Goal: Task Accomplishment & Management: Use online tool/utility

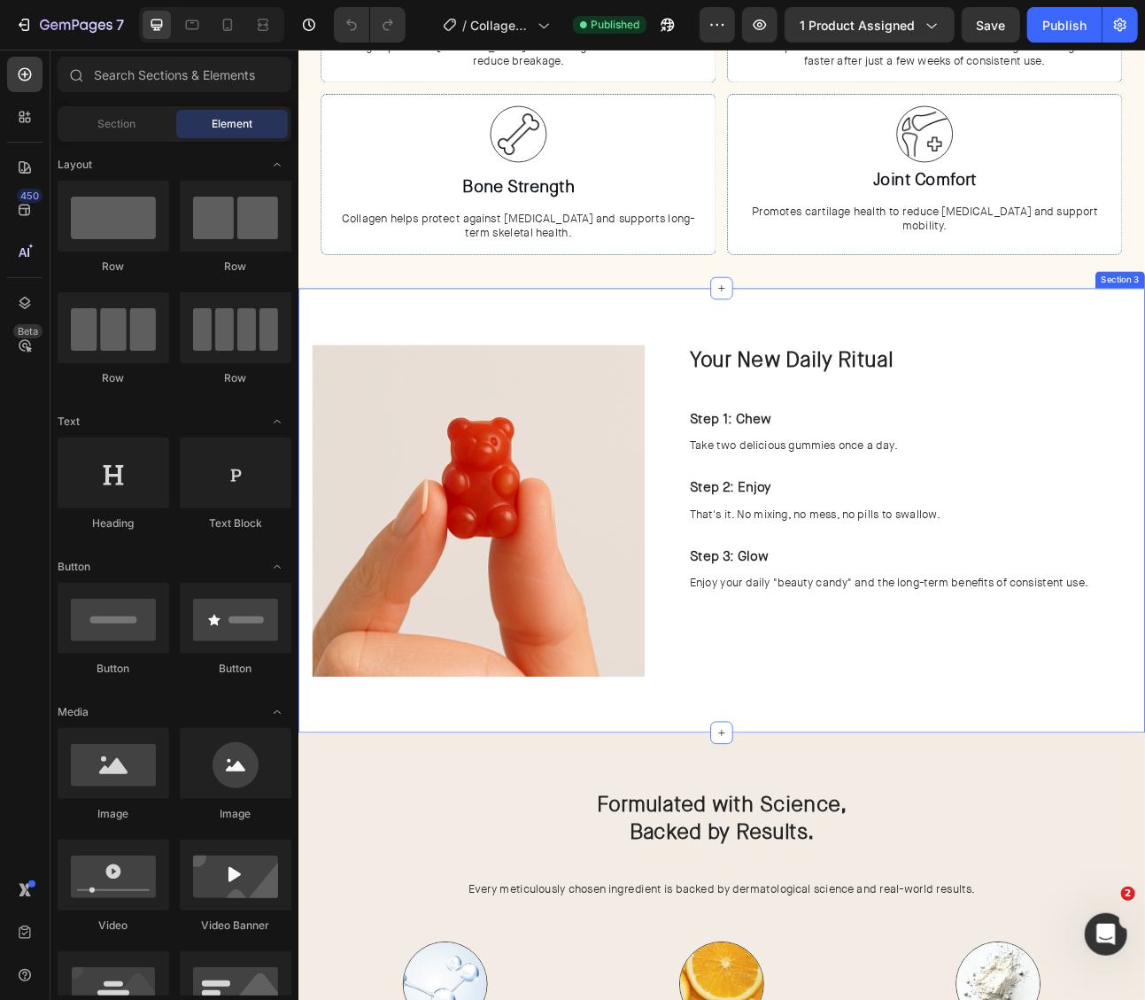
scroll to position [1618, 0]
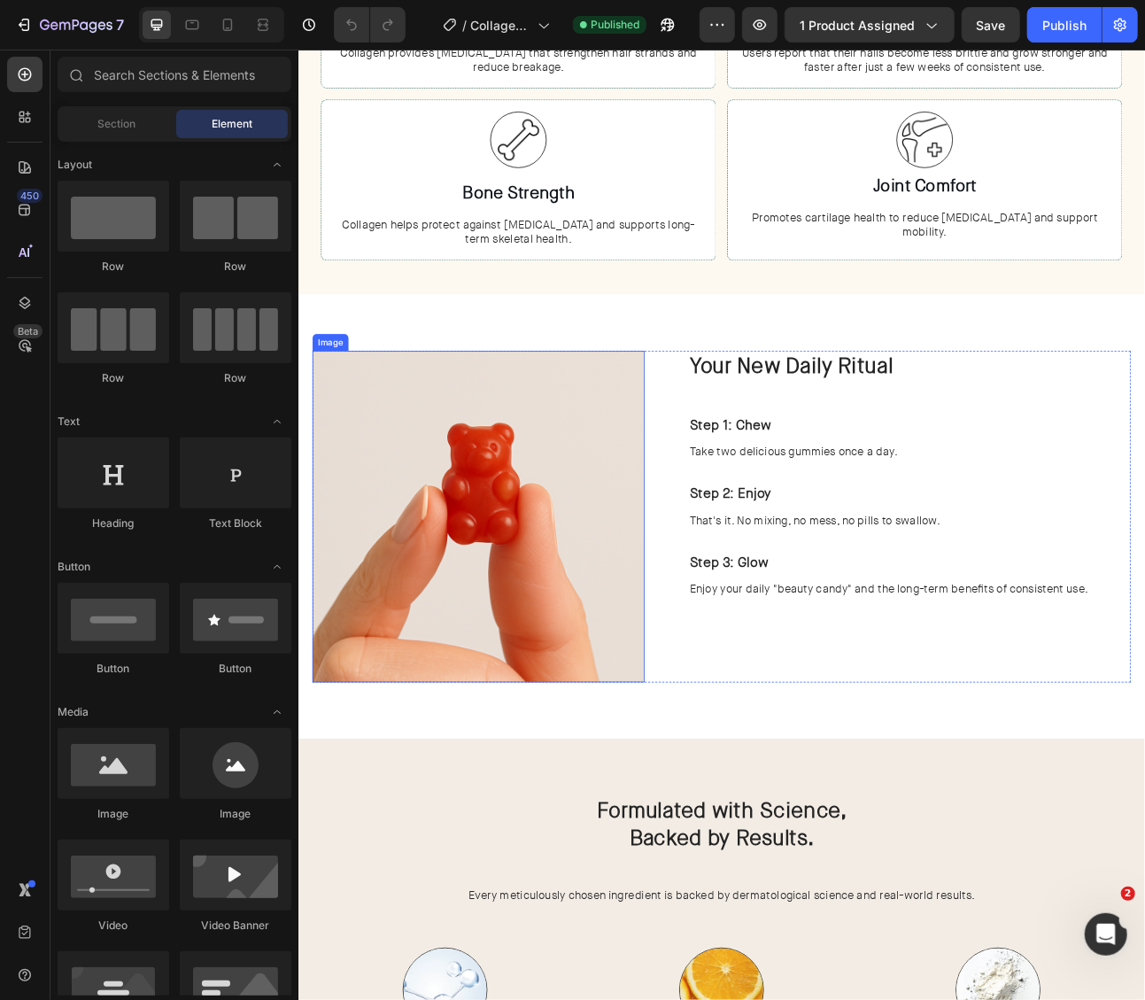
click at [551, 624] on img at bounding box center [523, 636] width 417 height 417
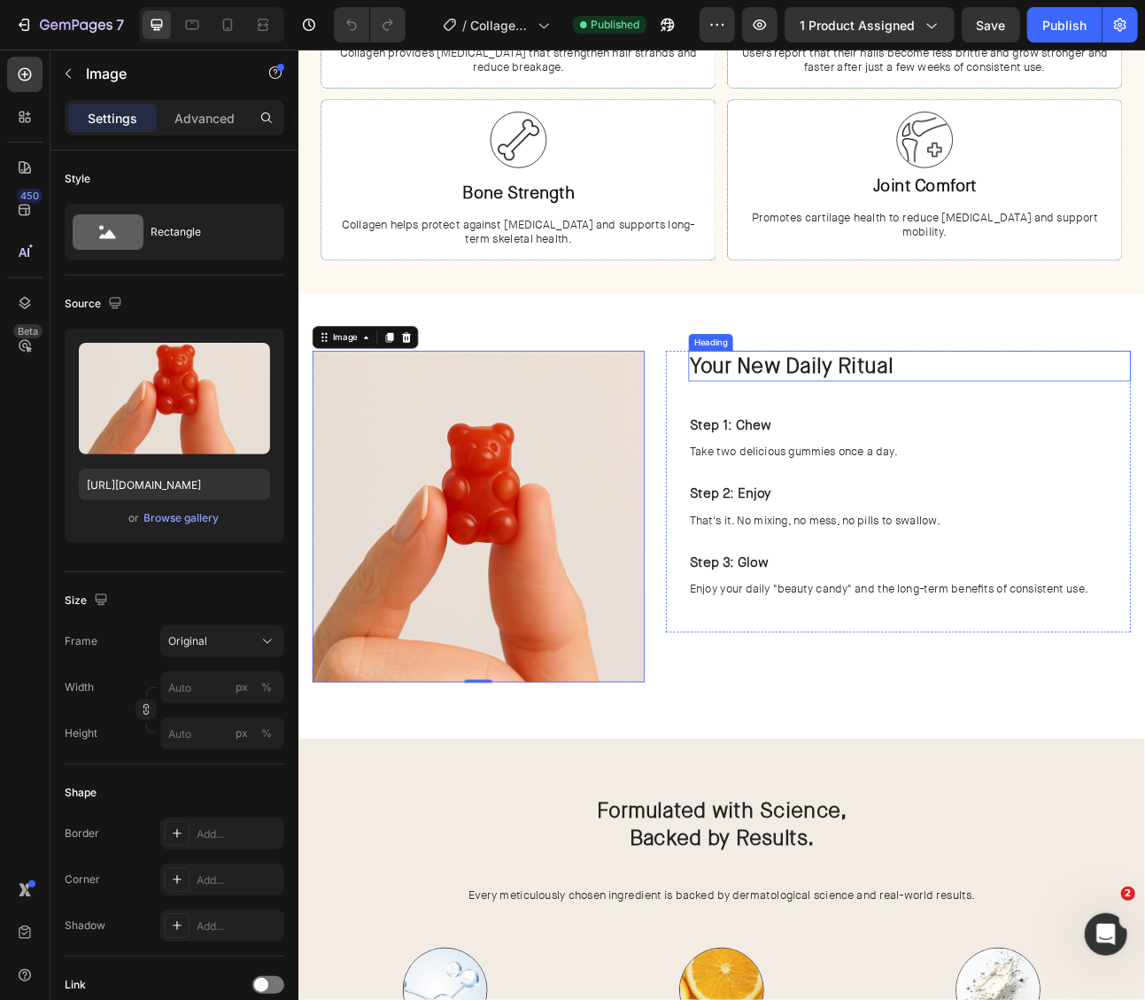
click at [925, 436] on h2 "Your New Daily Ritual" at bounding box center [1064, 447] width 555 height 38
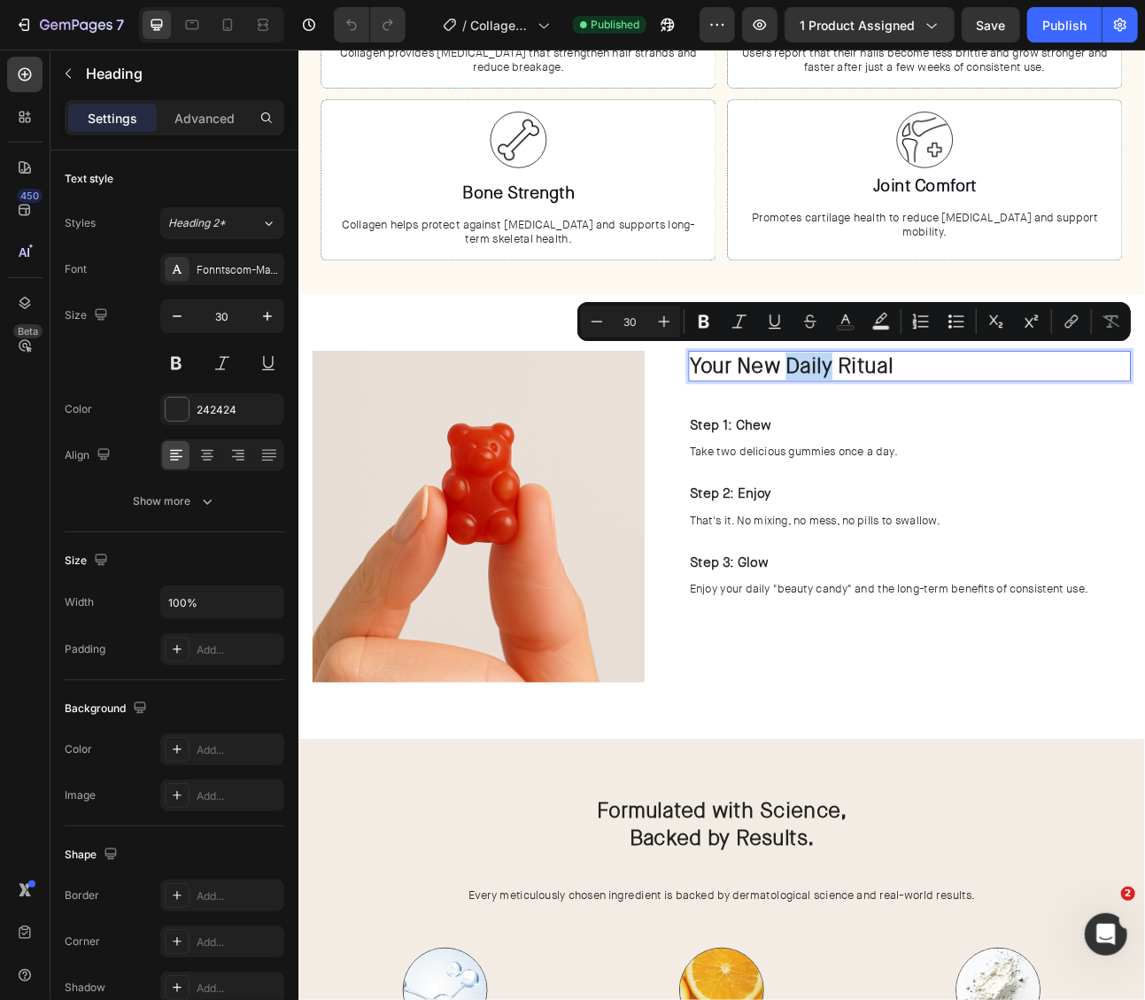
click at [910, 441] on p "Your New Daily Ritual" at bounding box center [1065, 447] width 552 height 35
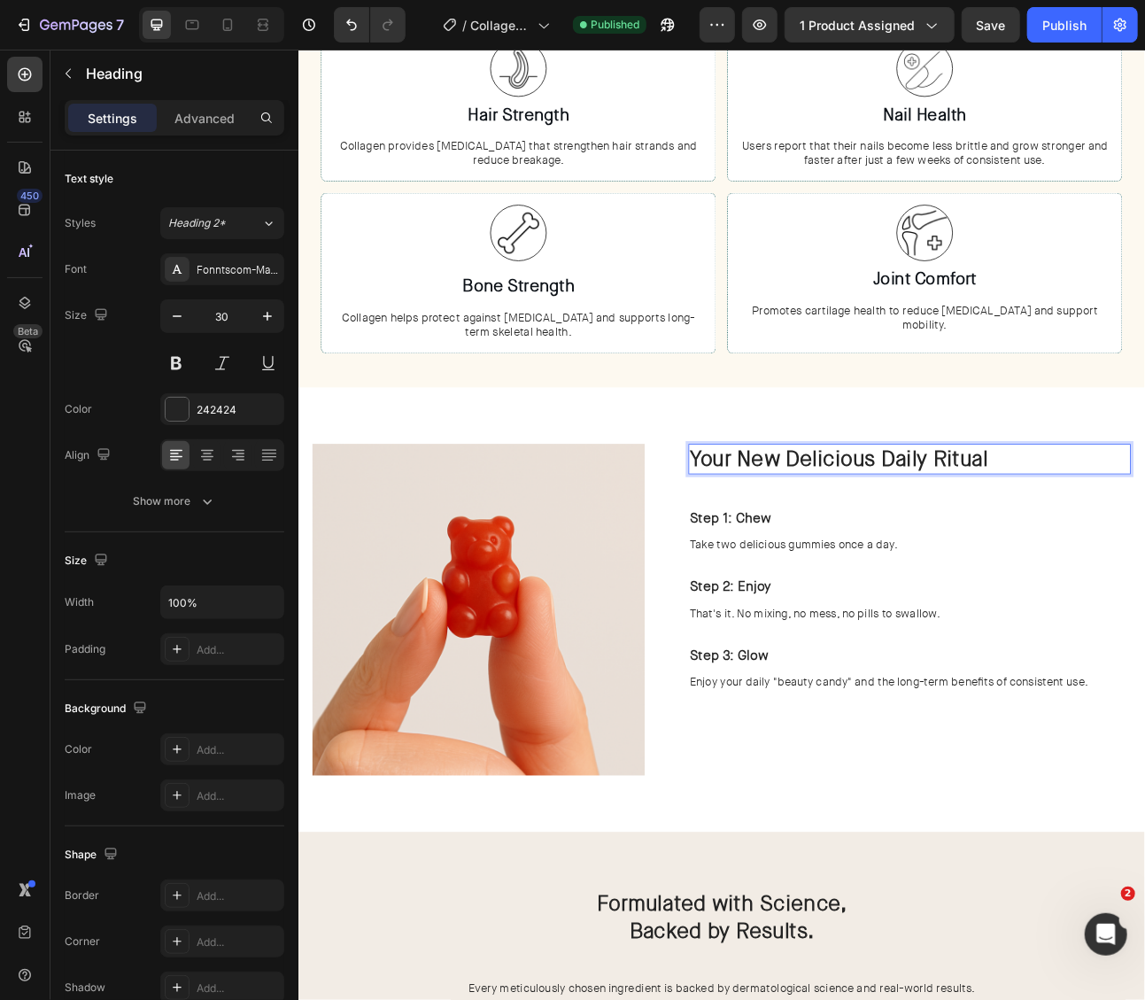
scroll to position [1413, 0]
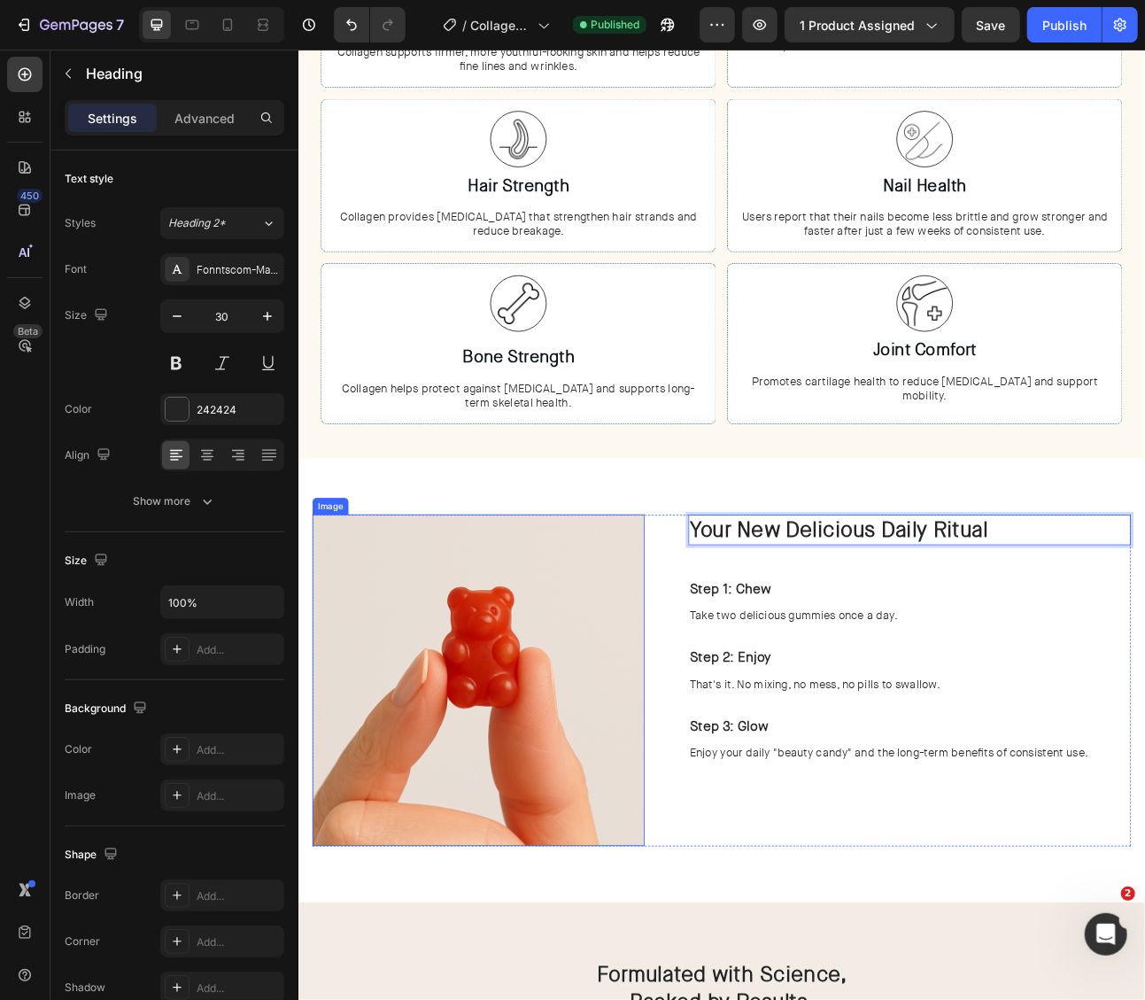
click at [591, 738] on img at bounding box center [523, 841] width 417 height 417
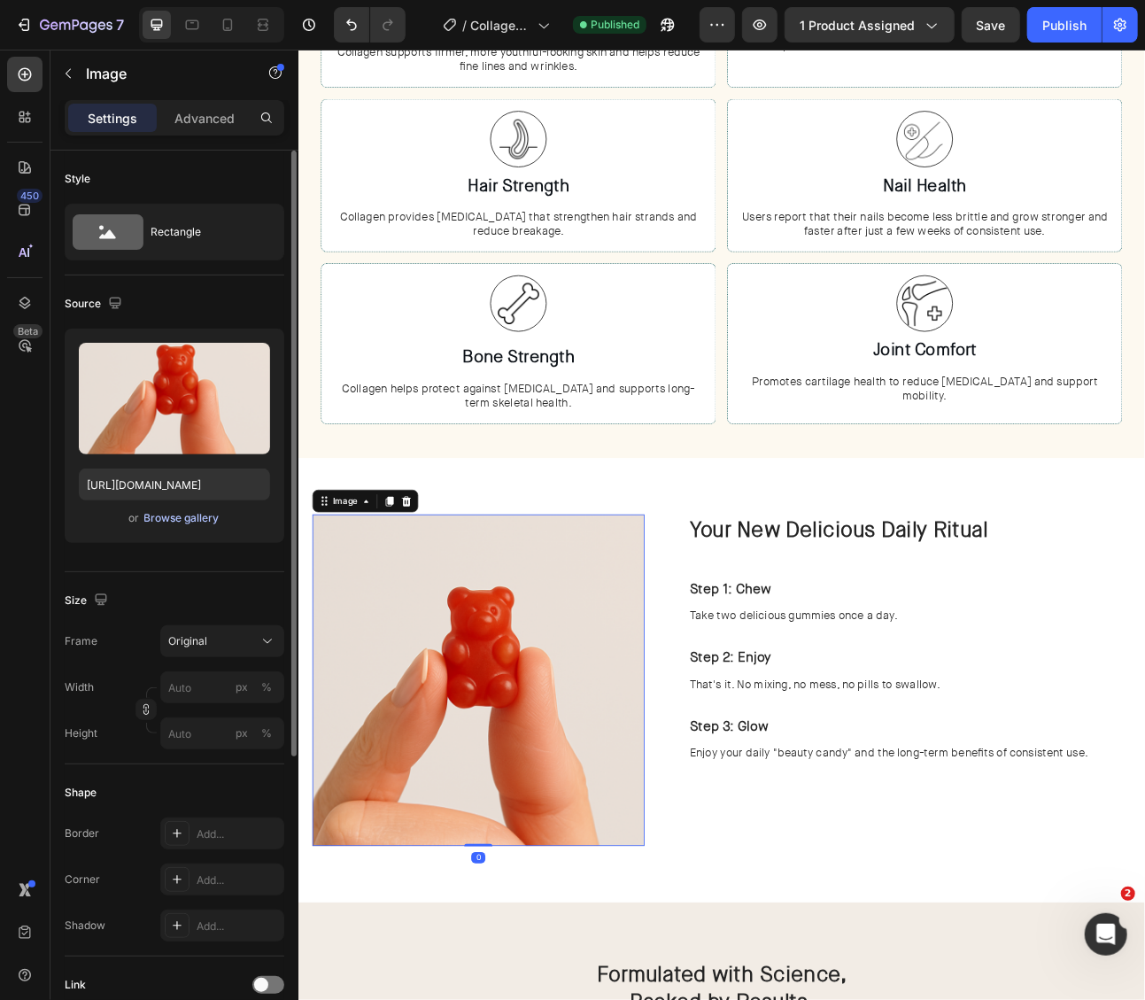
click at [196, 520] on div "Browse gallery" at bounding box center [181, 518] width 75 height 16
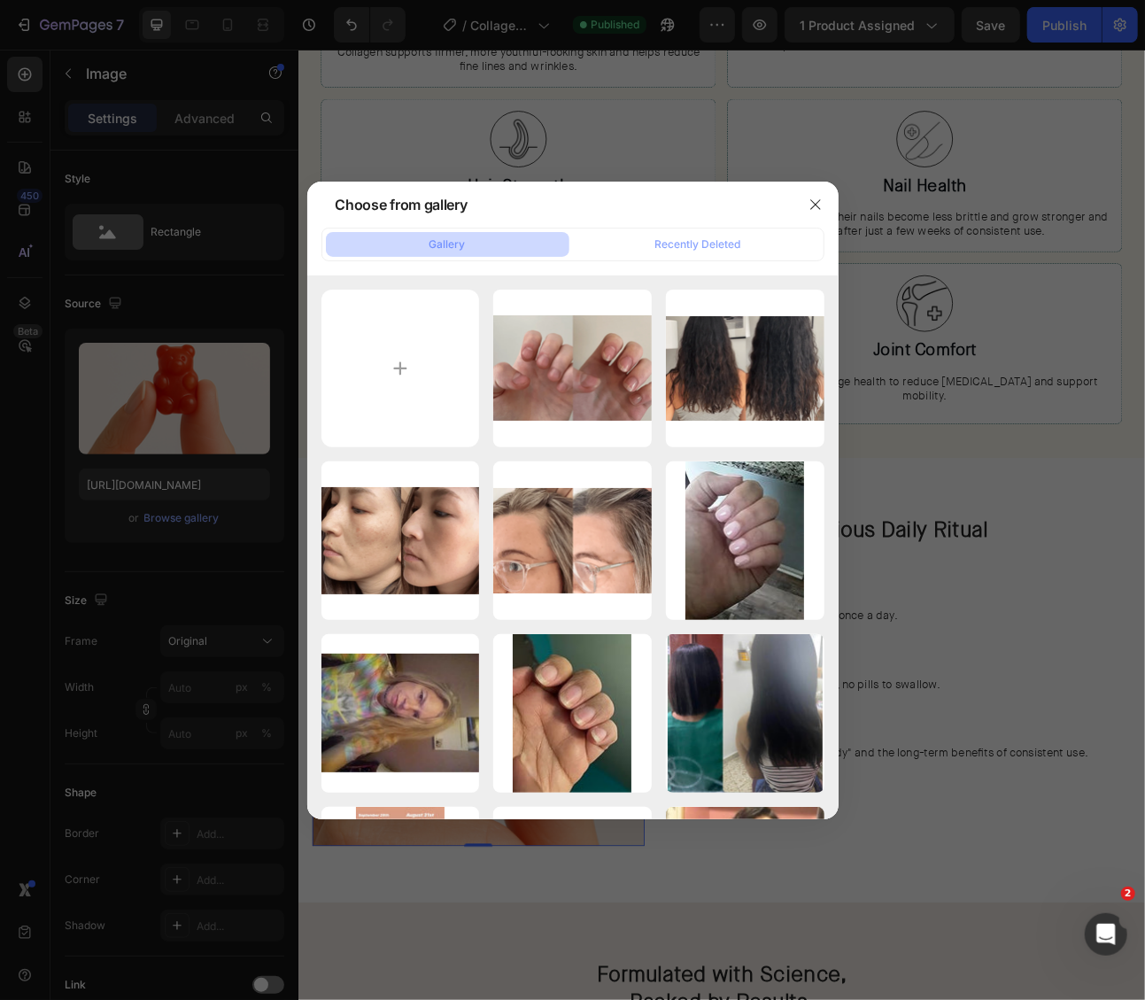
type input "C:\fakepath\Copy of LUMN Light Therapy (3).png"
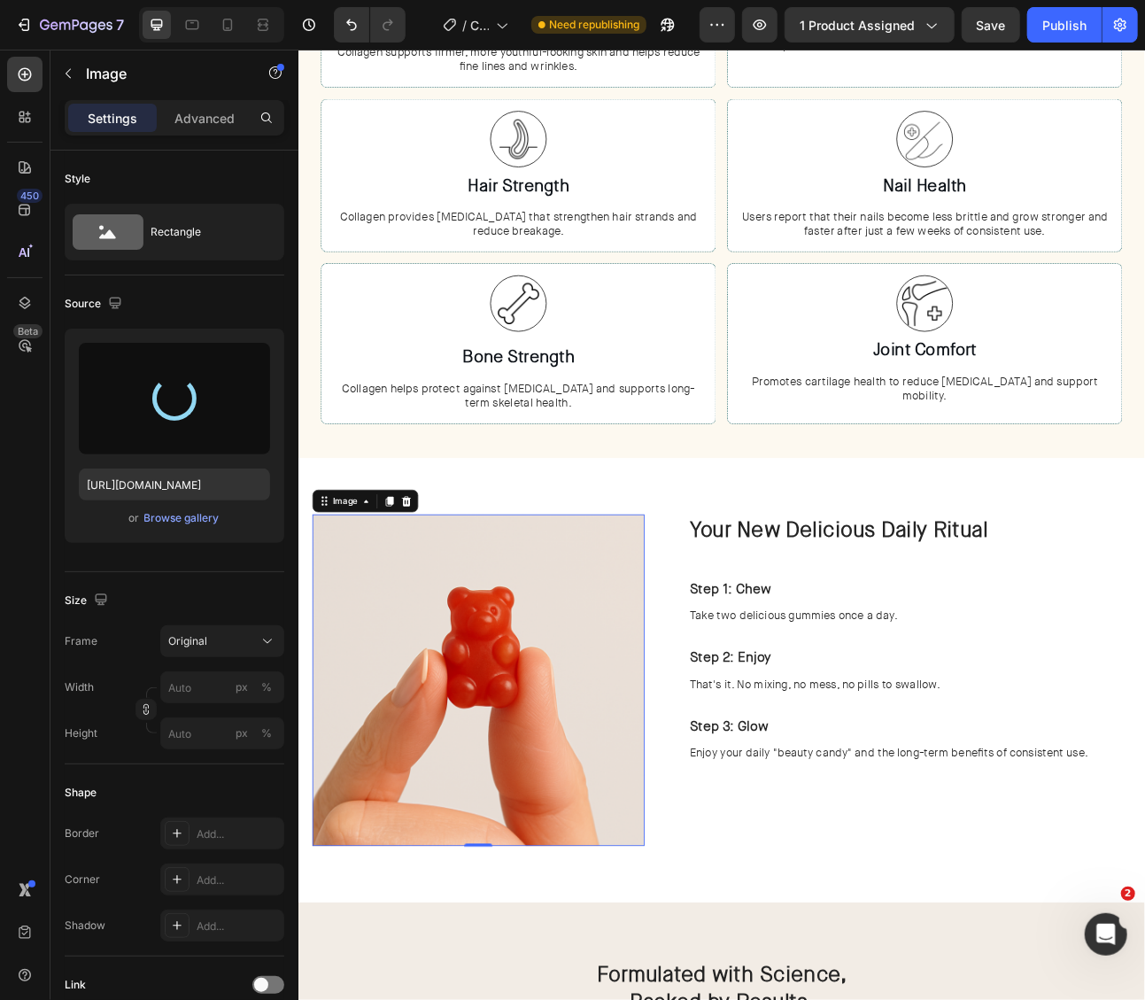
type input "https://cdn.shopify.com/s/files/1/0703/9769/0124/files/gempages_557404027558561…"
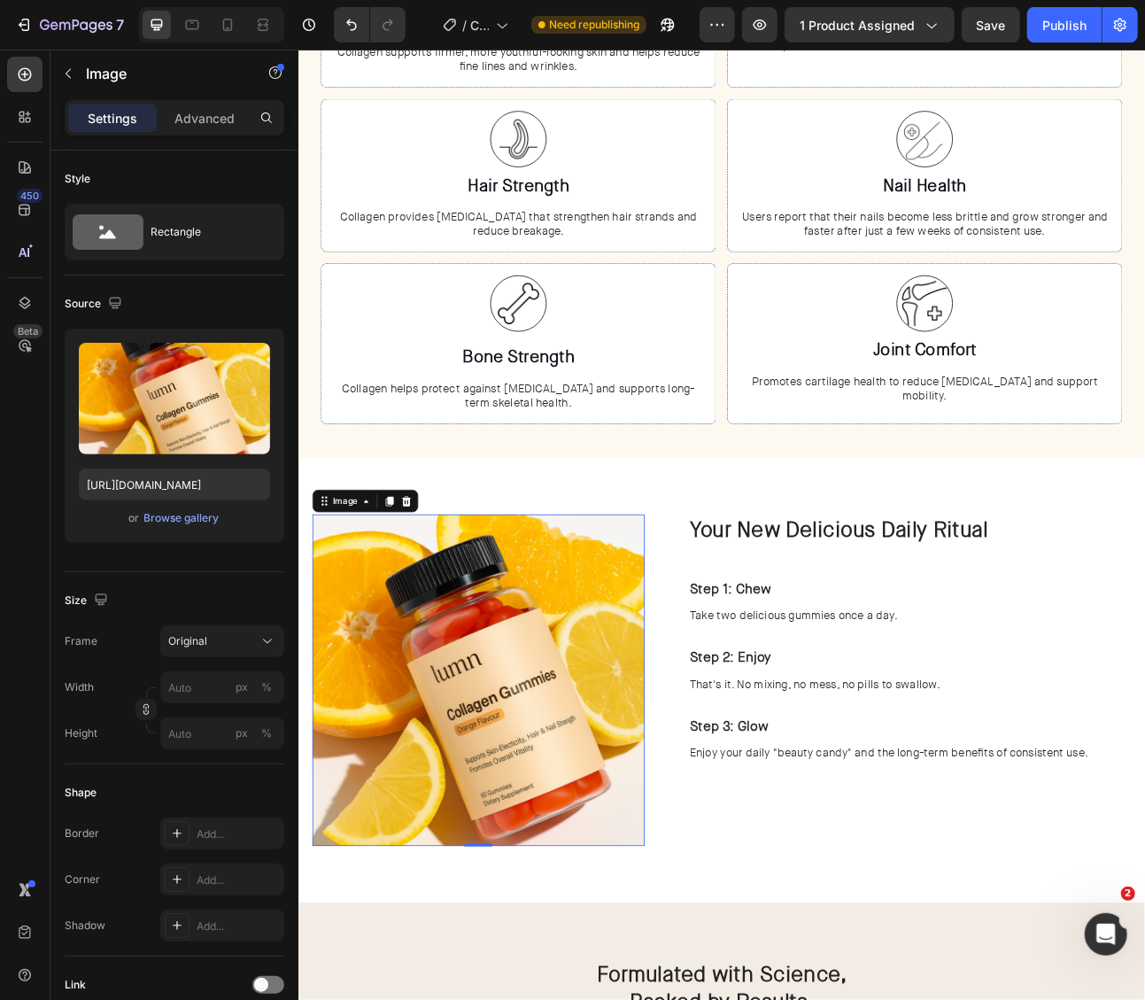
click at [913, 845] on p "That's it. No mixing, no mess, no pills to swallow." at bounding box center [1065, 847] width 552 height 19
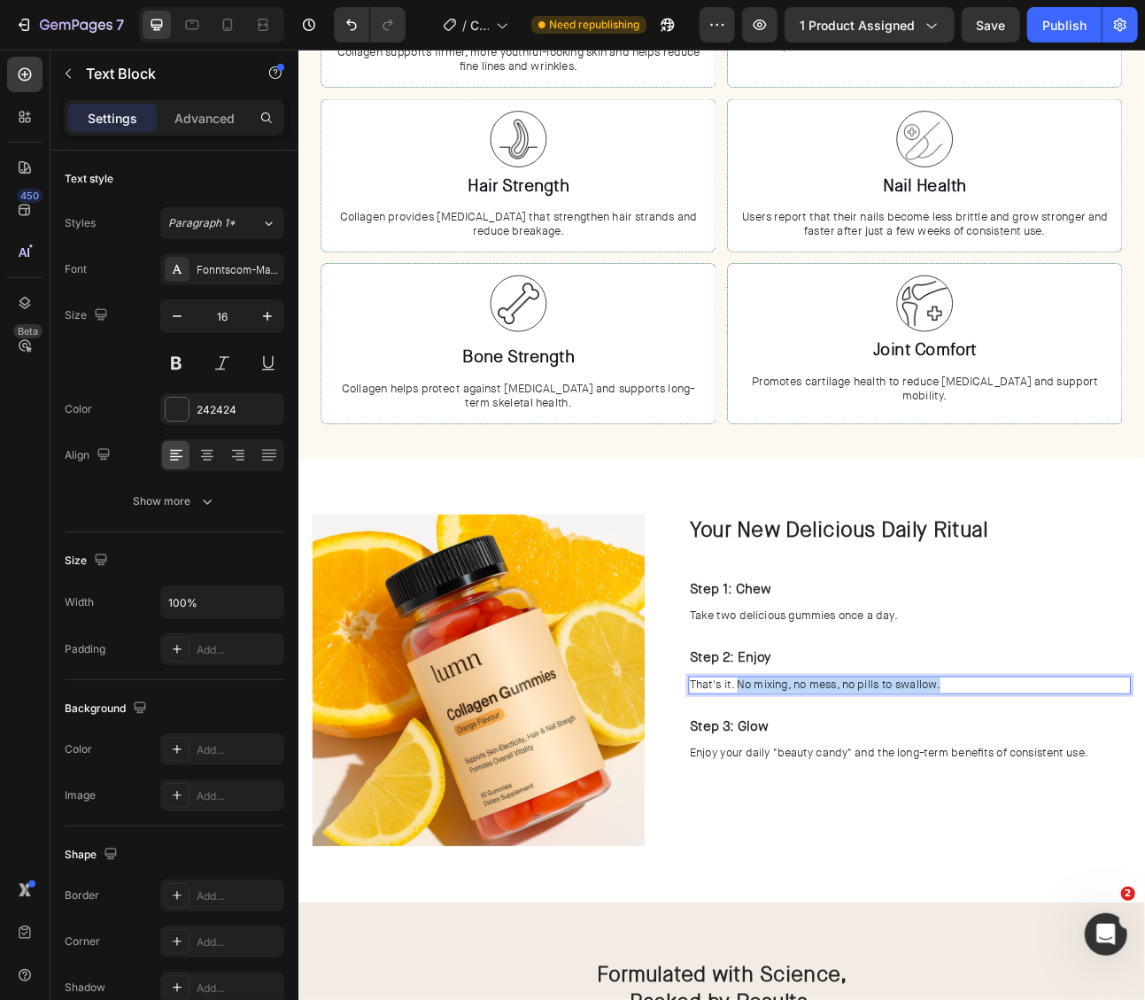
drag, startPoint x: 851, startPoint y: 844, endPoint x: 1109, endPoint y: 843, distance: 257.7
click at [1109, 843] on p "That's it. No mixing, no mess, no pills to swallow." at bounding box center [1065, 847] width 552 height 19
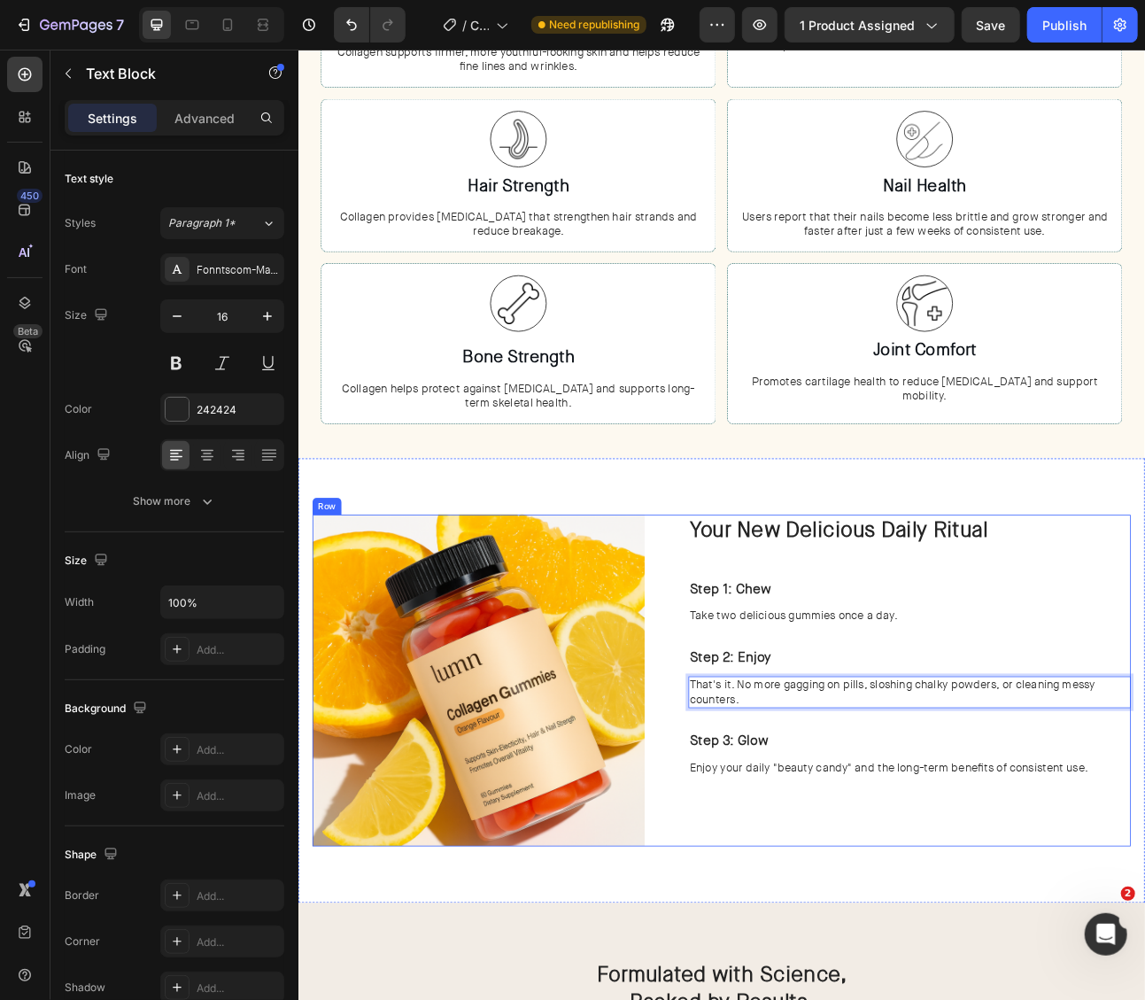
click at [1000, 999] on div "Your New Delicious Daily Ritual Heading Step 1: Chew Text Block Take two delici…" at bounding box center [1051, 841] width 584 height 417
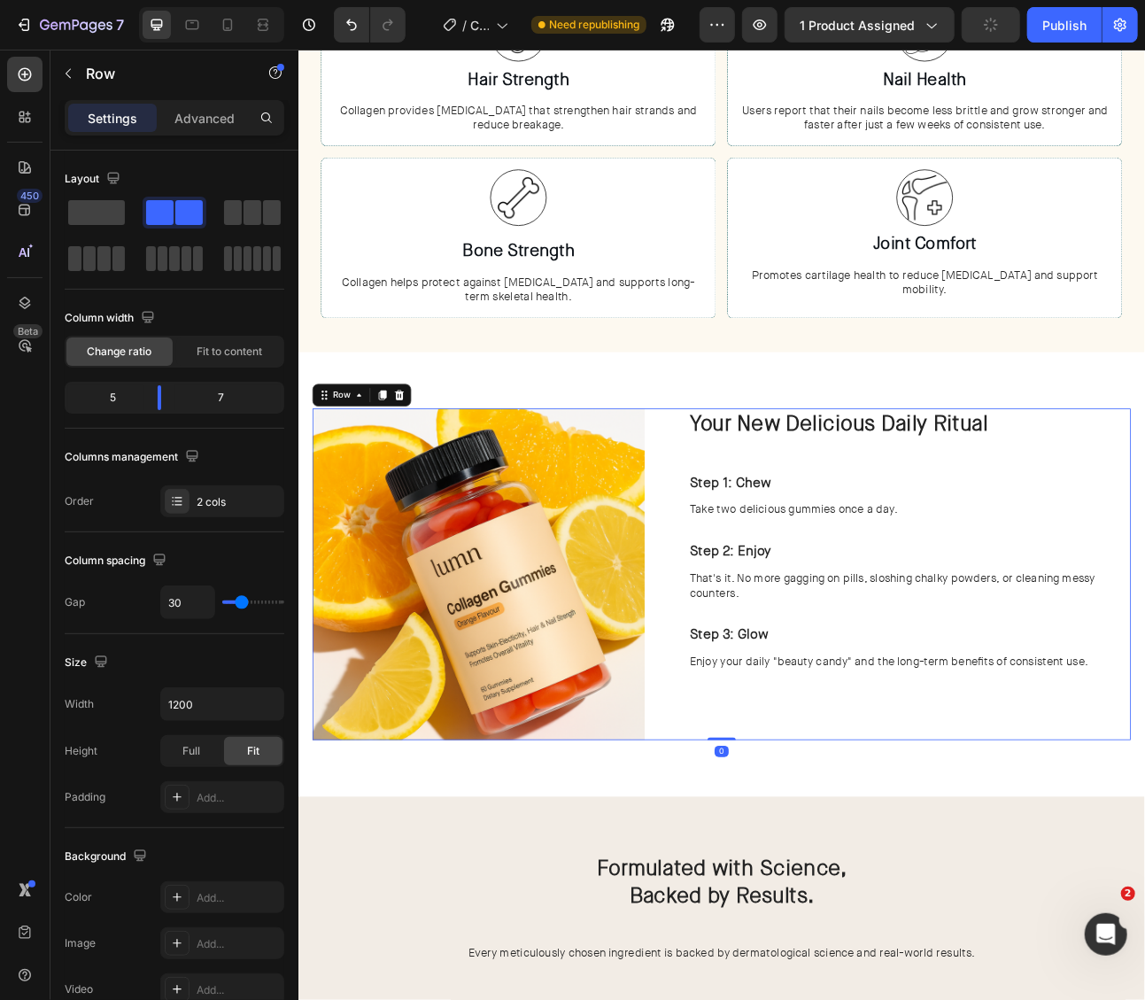
scroll to position [1546, 0]
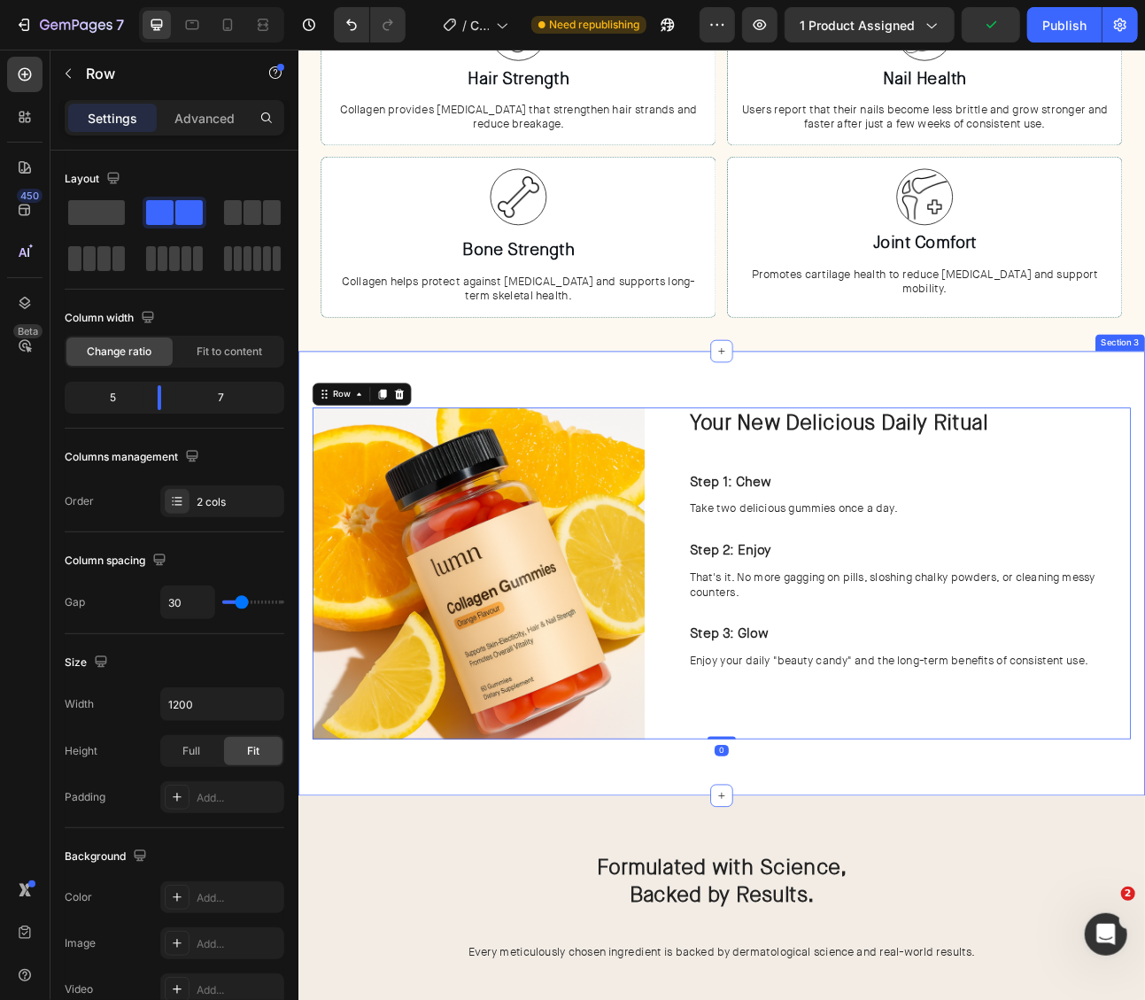
click at [1036, 974] on div "Your New Daily Ritual Heading Image Your New Delicious Daily Ritual Heading Ste…" at bounding box center [829, 708] width 1063 height 559
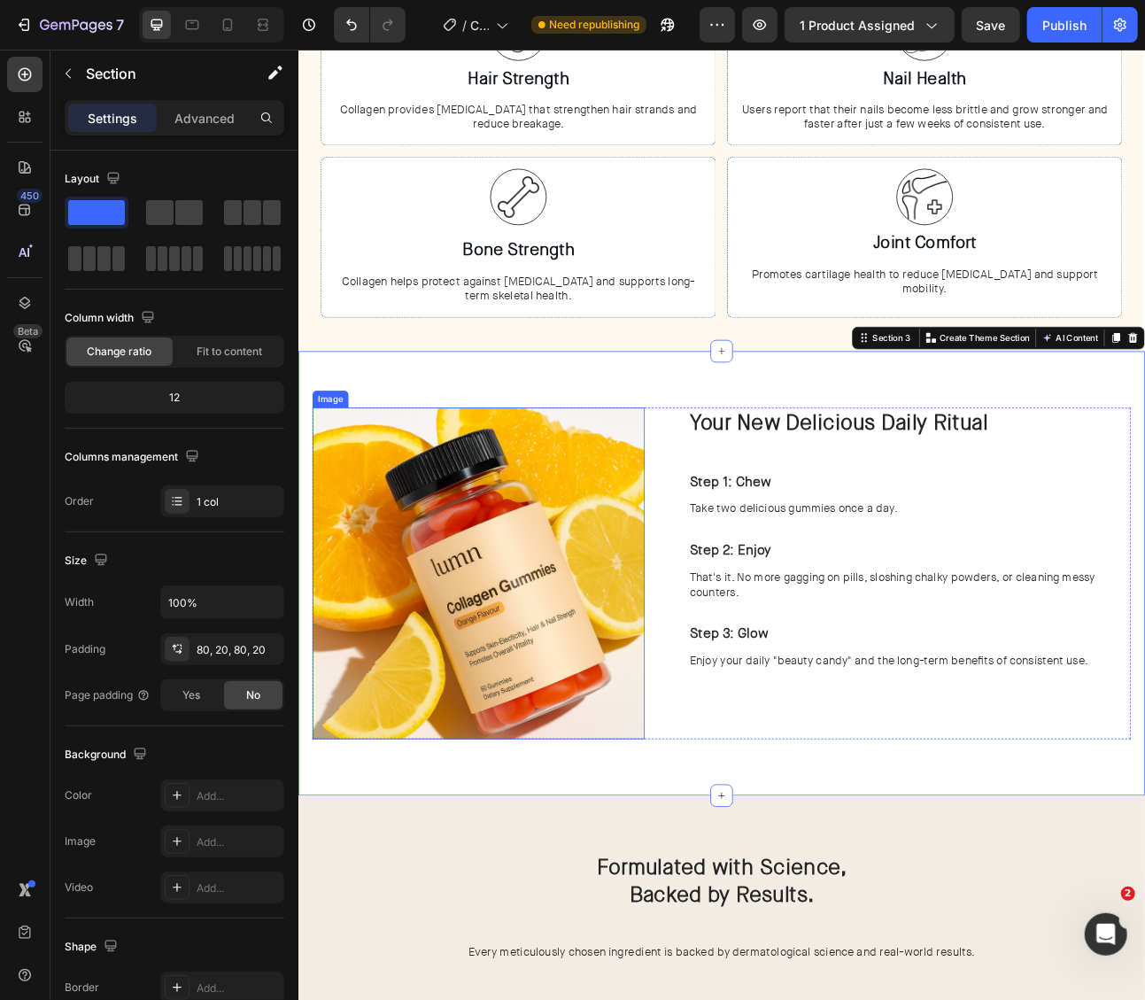
click at [600, 802] on img at bounding box center [523, 707] width 417 height 417
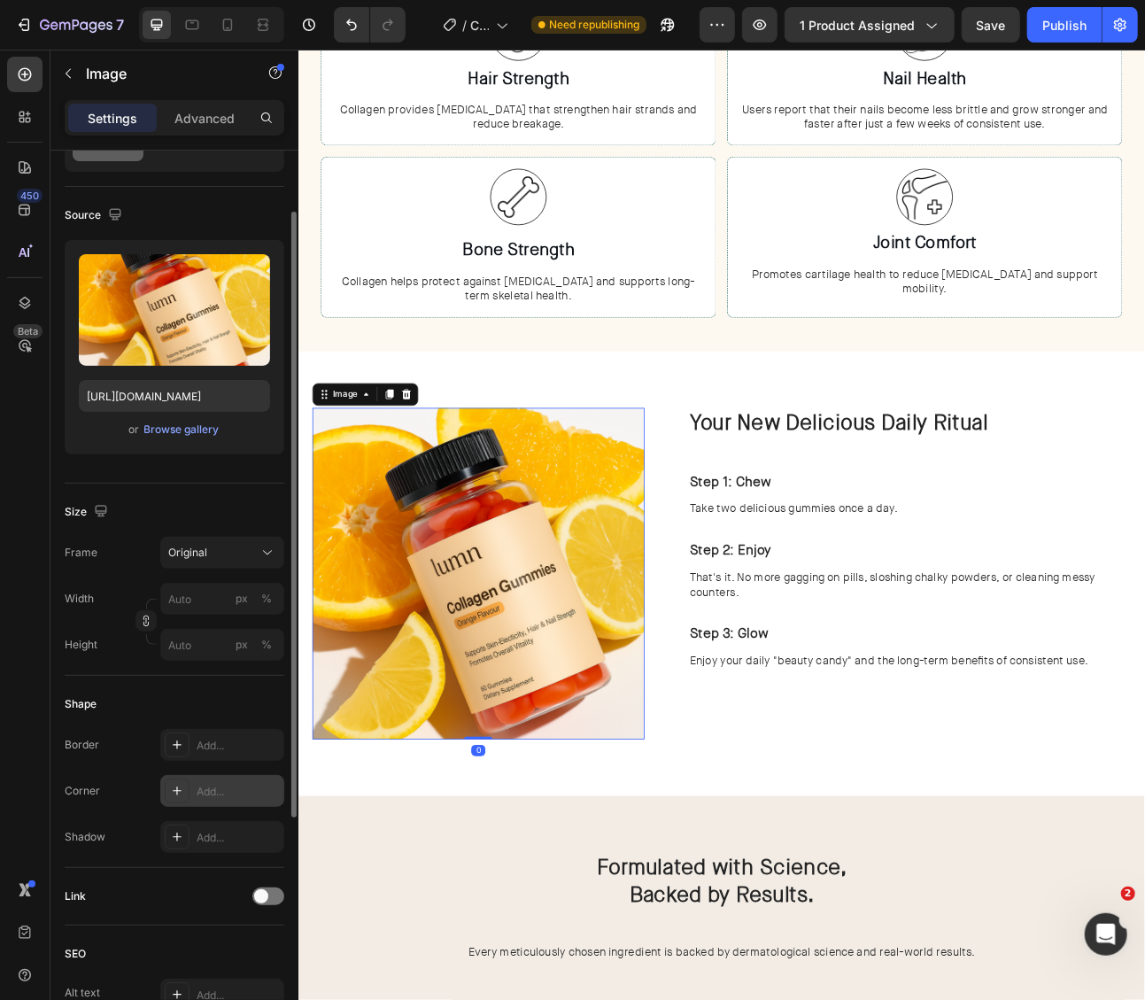
scroll to position [90, 0]
click at [218, 790] on div "Add..." at bounding box center [238, 790] width 83 height 16
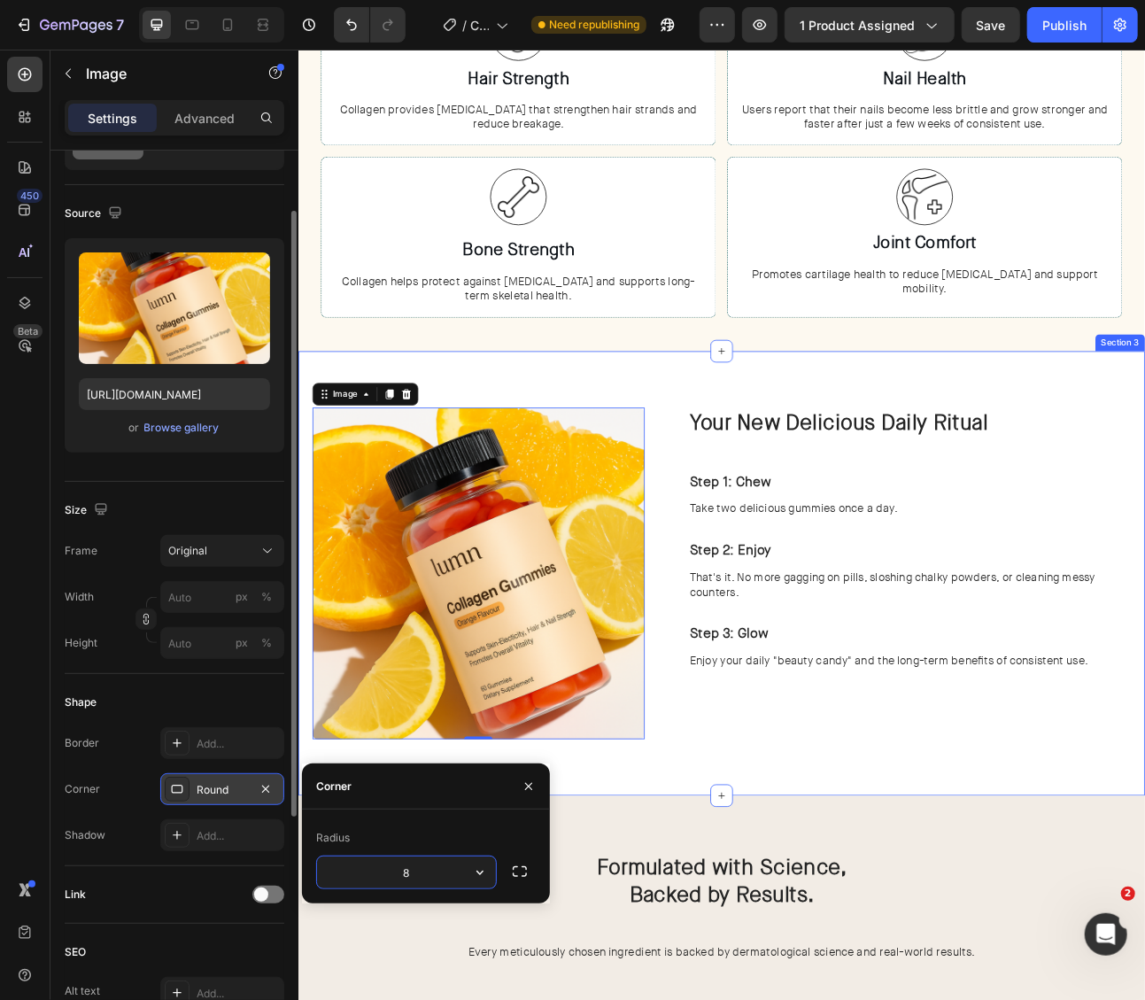
click at [920, 972] on div "Your New Daily Ritual Heading Image 0 Your New Delicious Daily Ritual Heading S…" at bounding box center [829, 708] width 1063 height 559
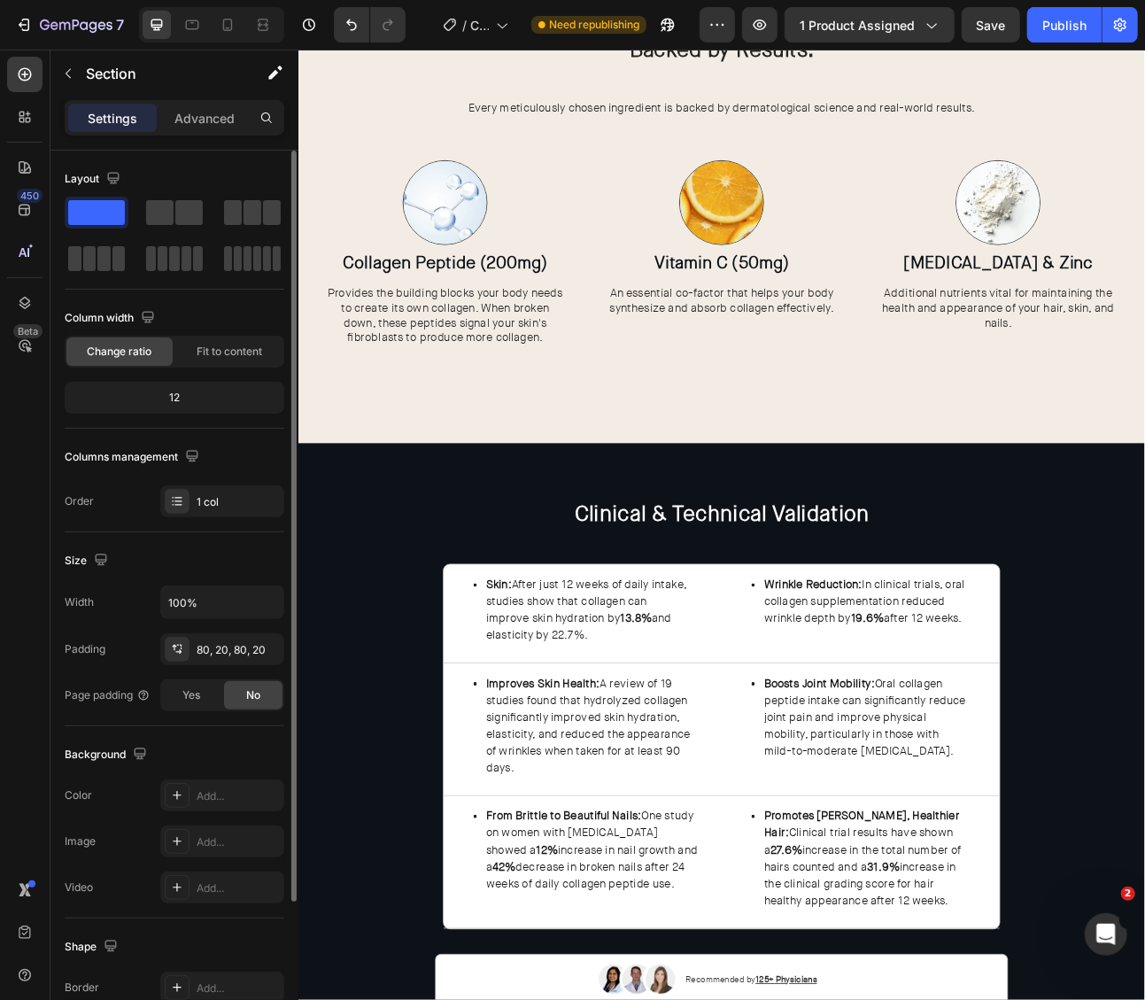
scroll to position [2239, 0]
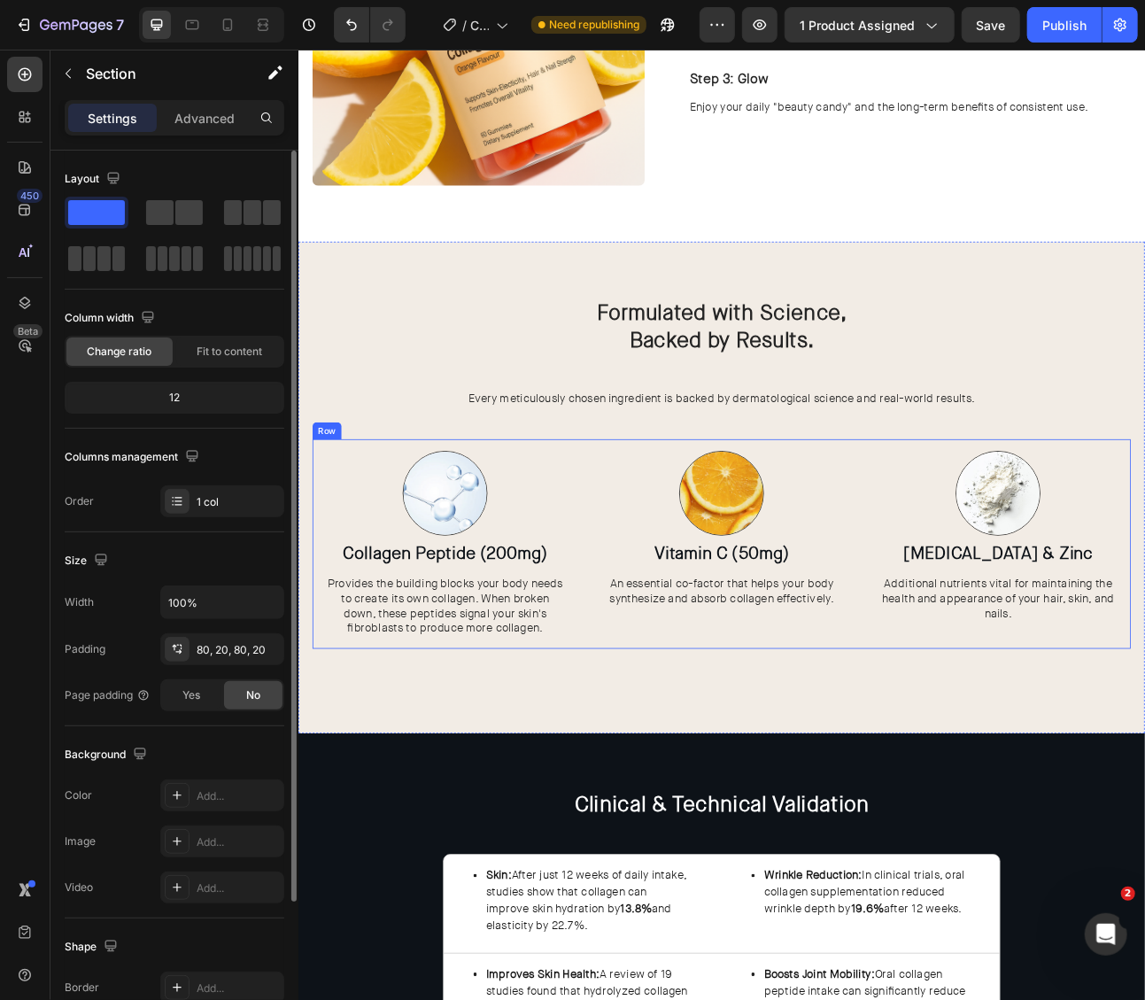
click at [995, 726] on div "Image Collagen Peptide (200mg) Heading Provides the building blocks your body n…" at bounding box center [828, 670] width 1027 height 263
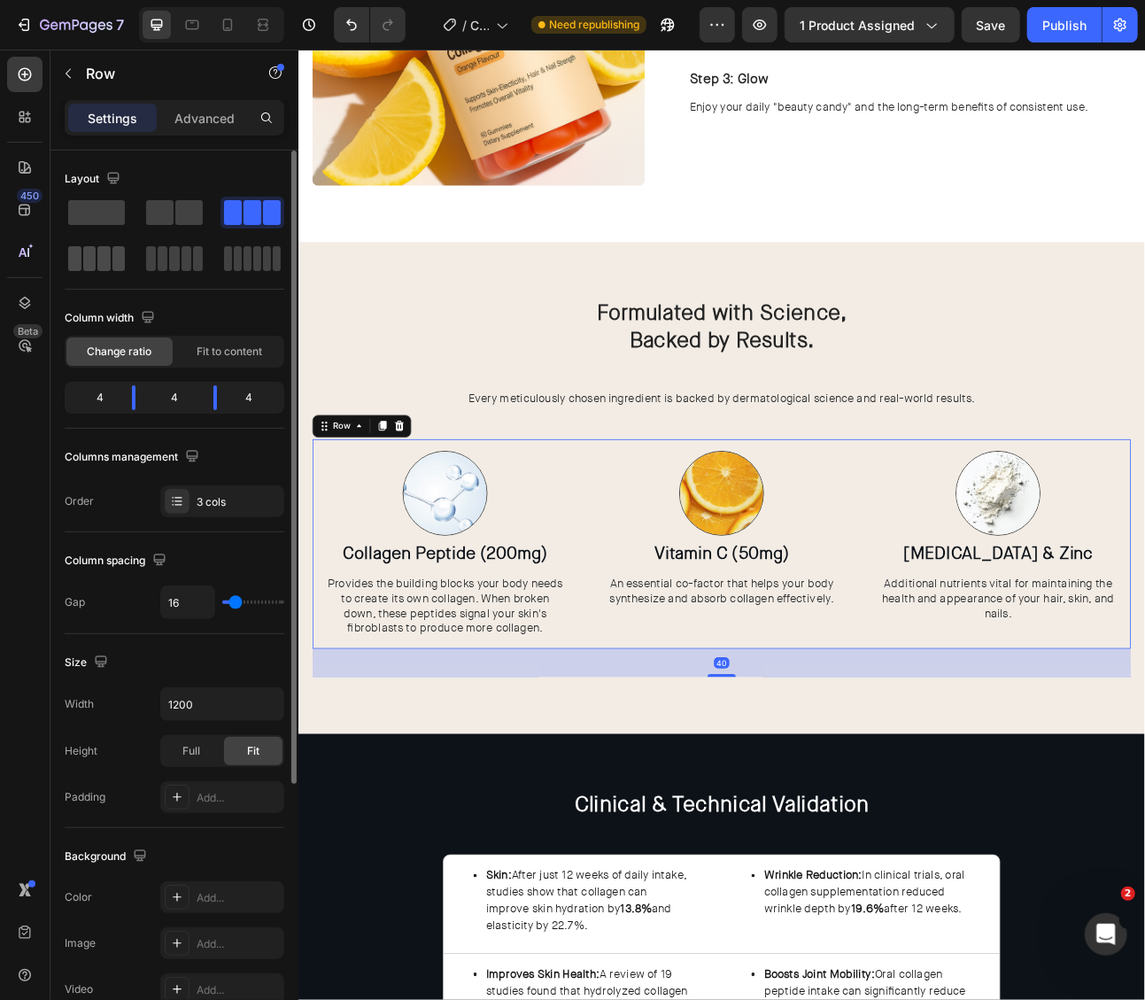
click at [106, 260] on span at bounding box center [103, 258] width 13 height 25
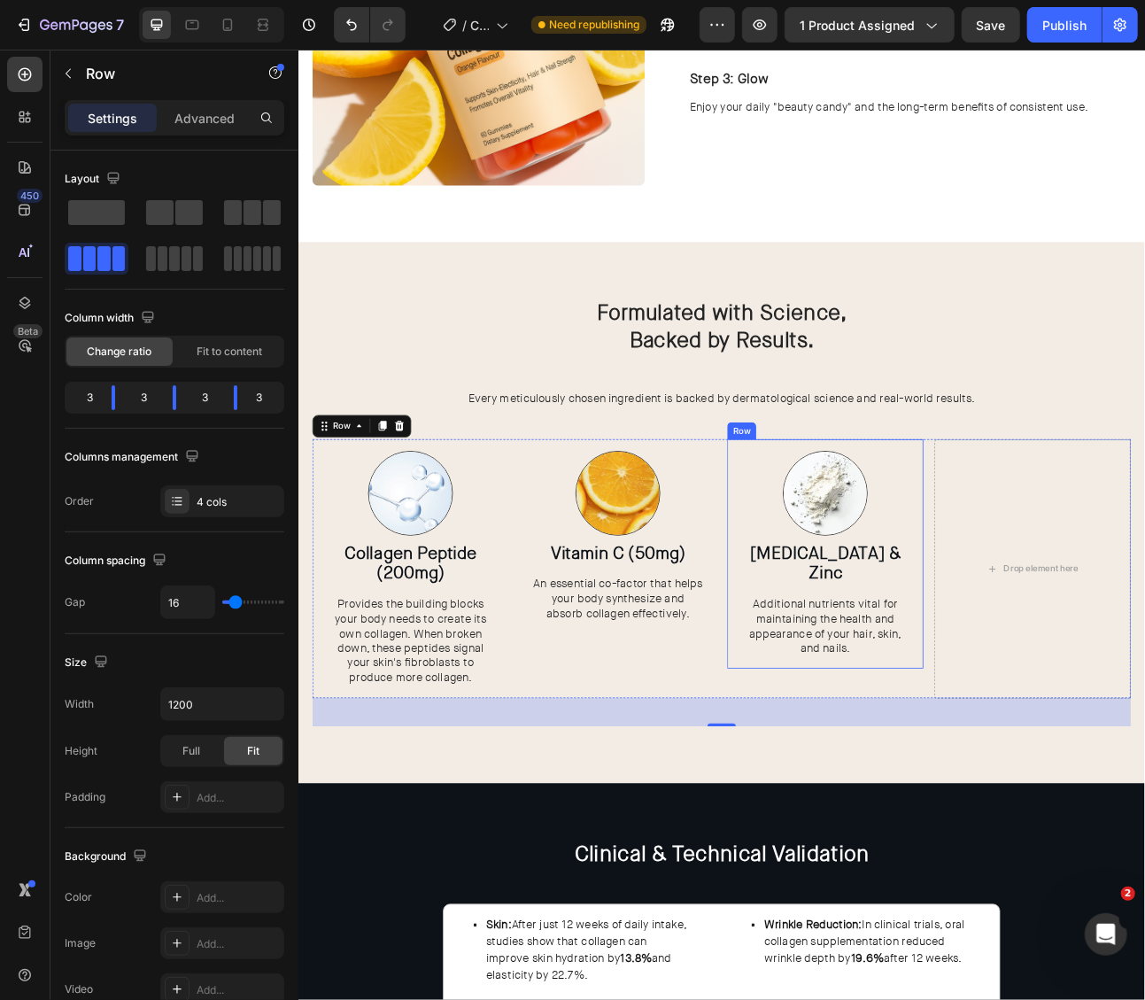
click at [880, 648] on div at bounding box center [959, 607] width 218 height 106
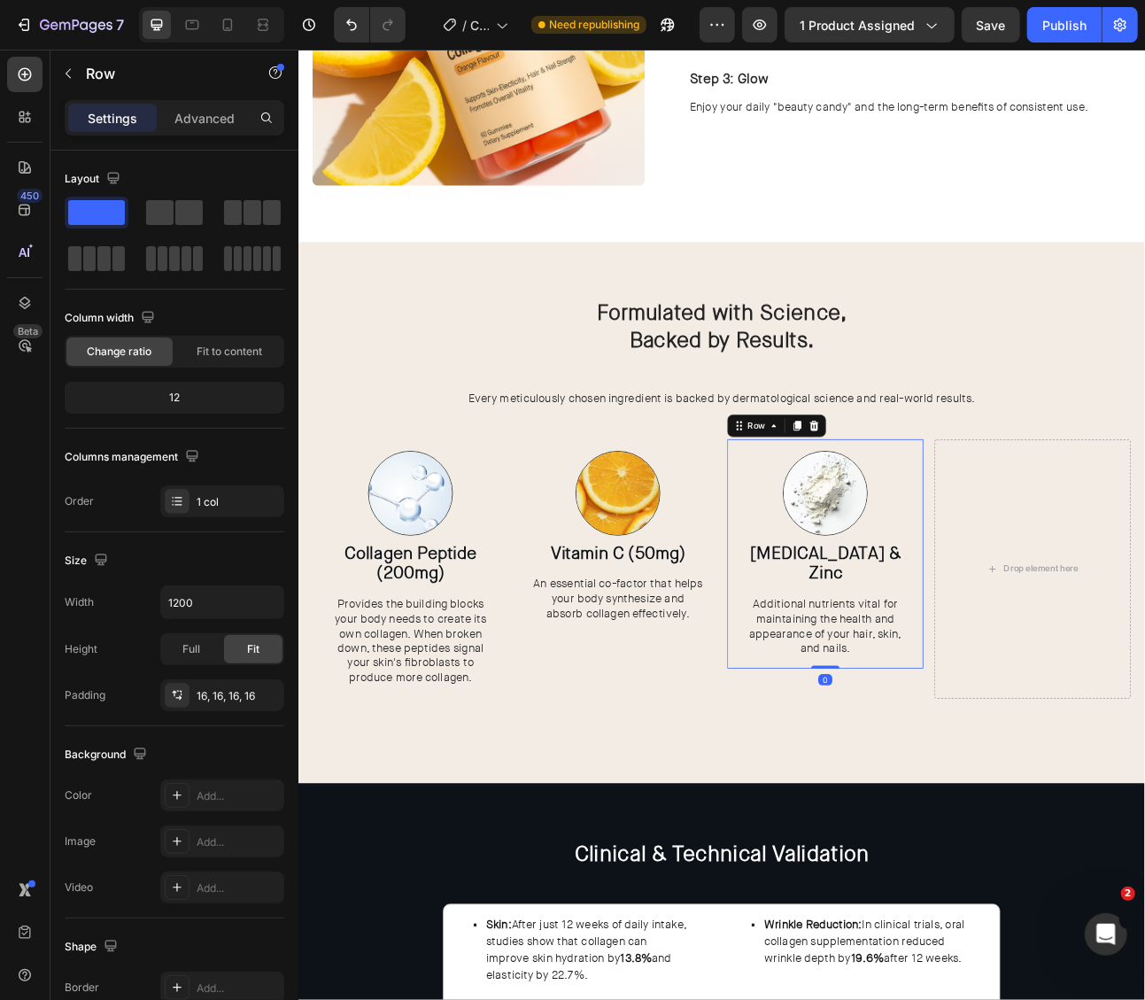
click at [846, 695] on div "Image Biotin & Zinc Heading Additional nutrients vital for maintaining the heal…" at bounding box center [959, 683] width 246 height 289
click at [927, 527] on icon at bounding box center [924, 522] width 14 height 14
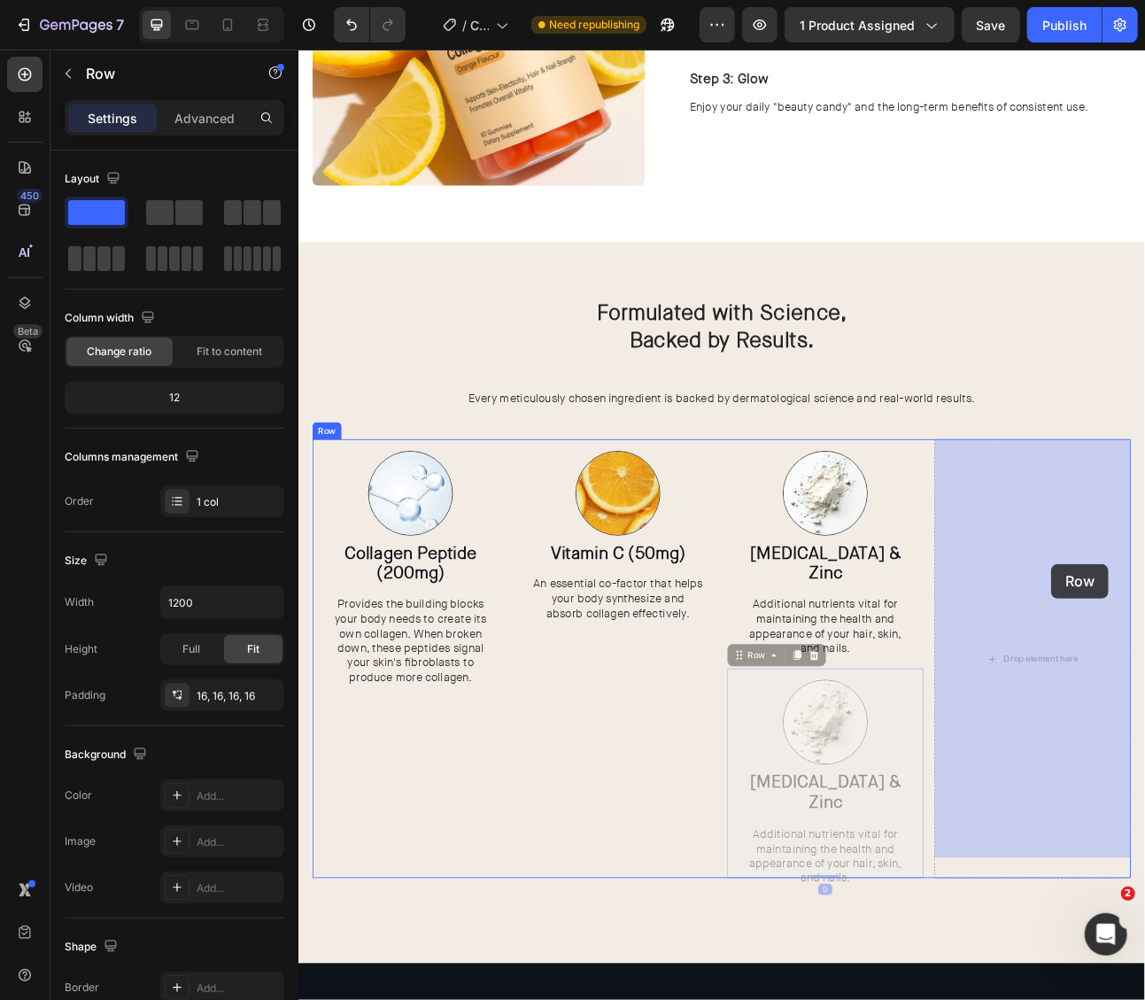
drag, startPoint x: 872, startPoint y: 786, endPoint x: 1243, endPoint y: 695, distance: 381.3
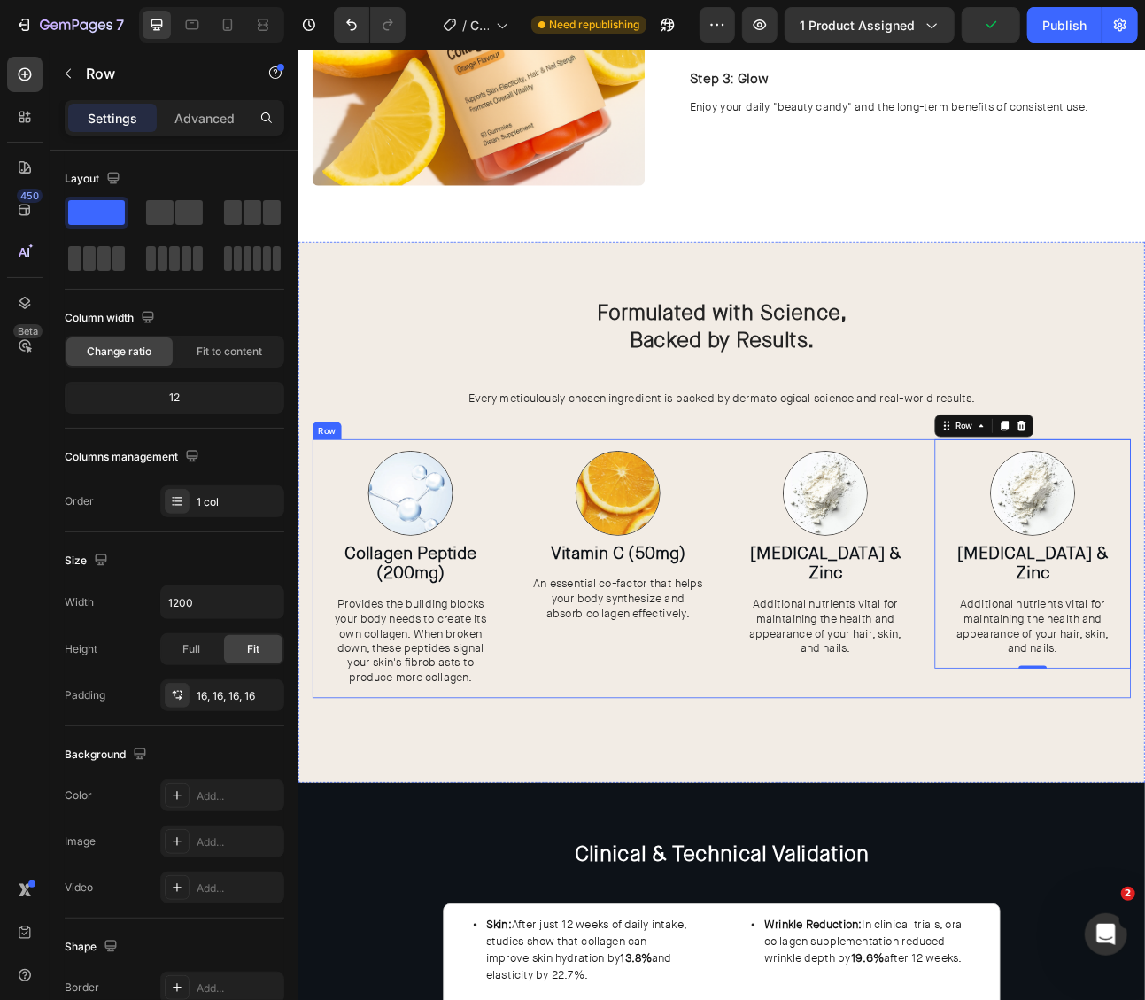
click at [784, 809] on div "Image Vitamin C (50mg) Heading An essential co-factor that helps your body synt…" at bounding box center [699, 701] width 246 height 325
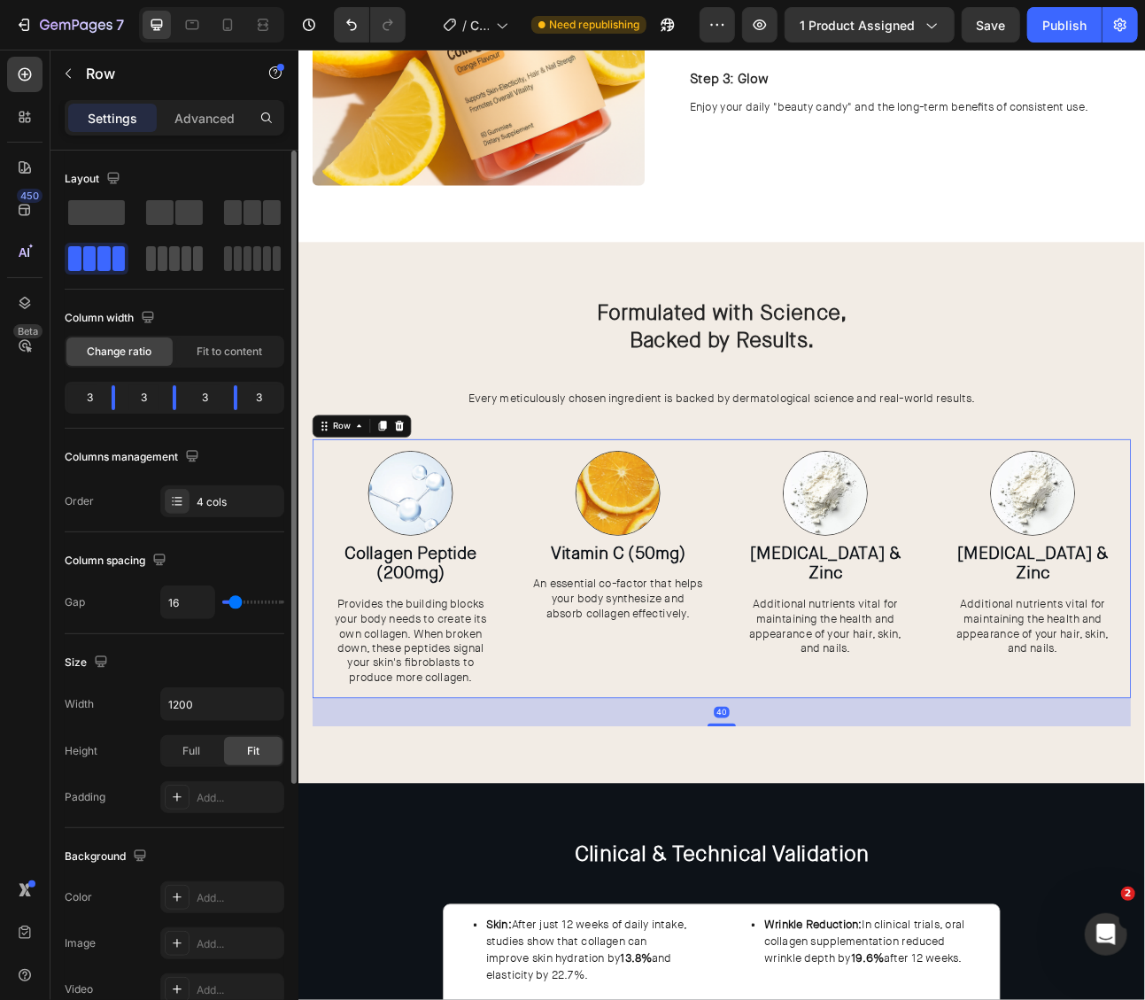
click at [174, 264] on span at bounding box center [174, 258] width 10 height 25
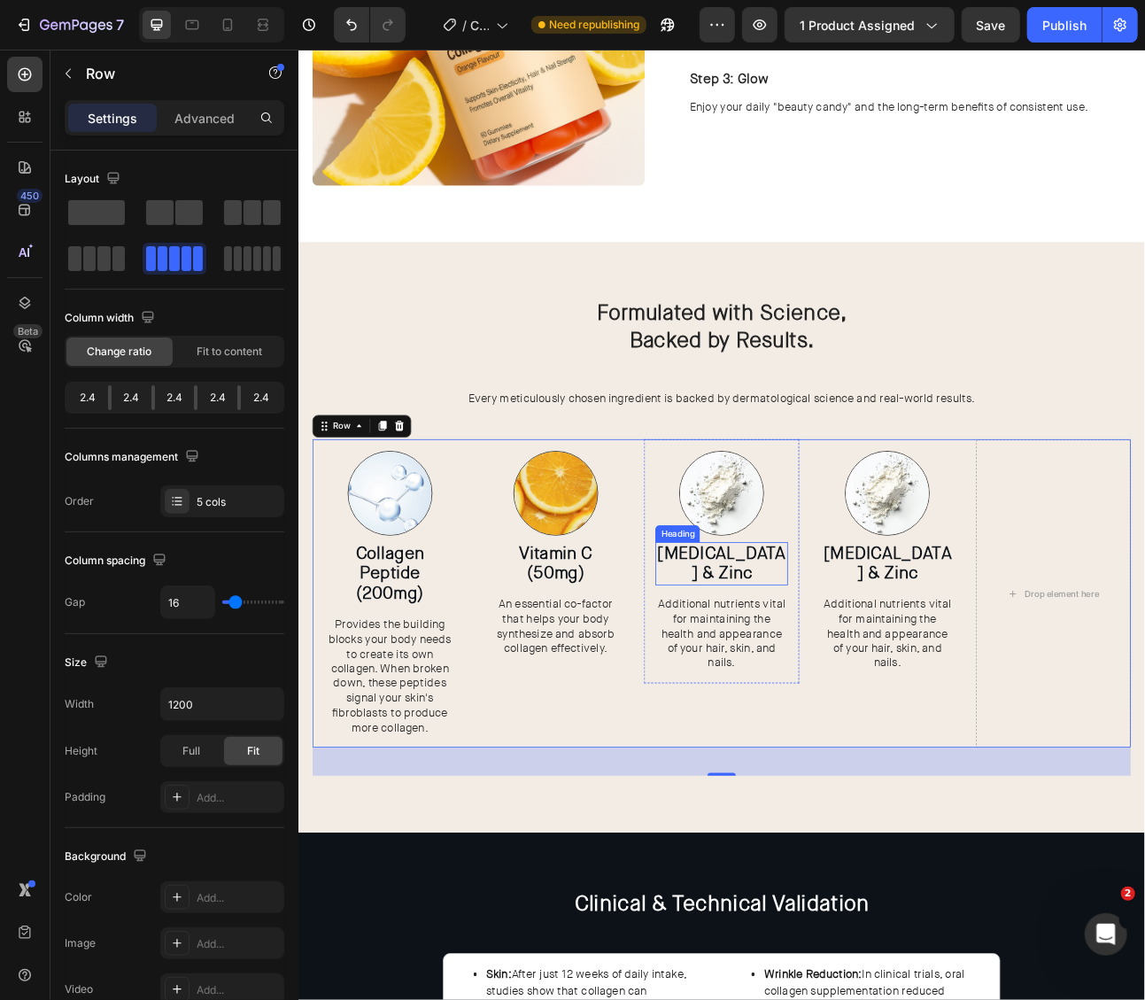
click at [800, 678] on strong "Biotin & Zinc" at bounding box center [828, 695] width 161 height 53
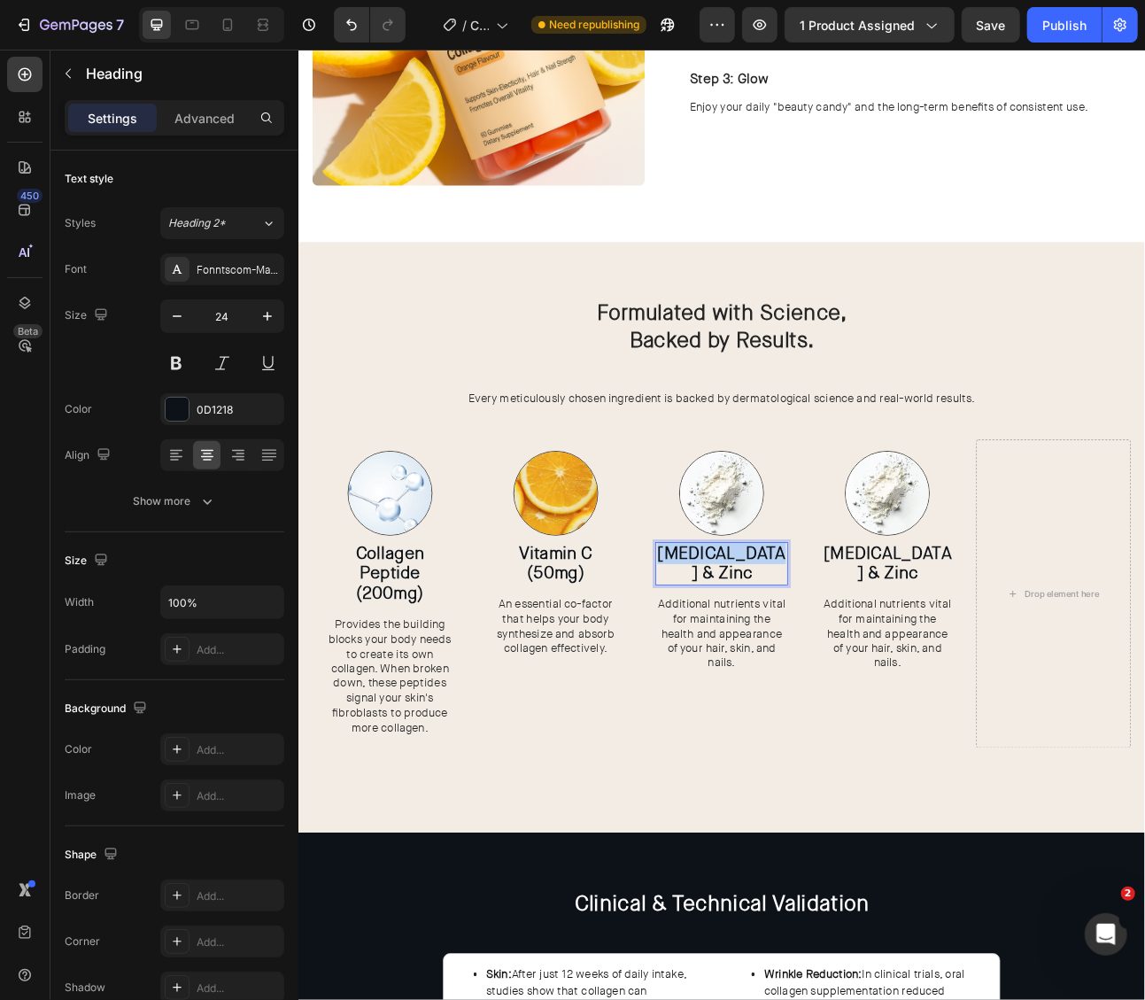
click at [800, 678] on strong "Biotin & Zinc" at bounding box center [828, 695] width 161 height 53
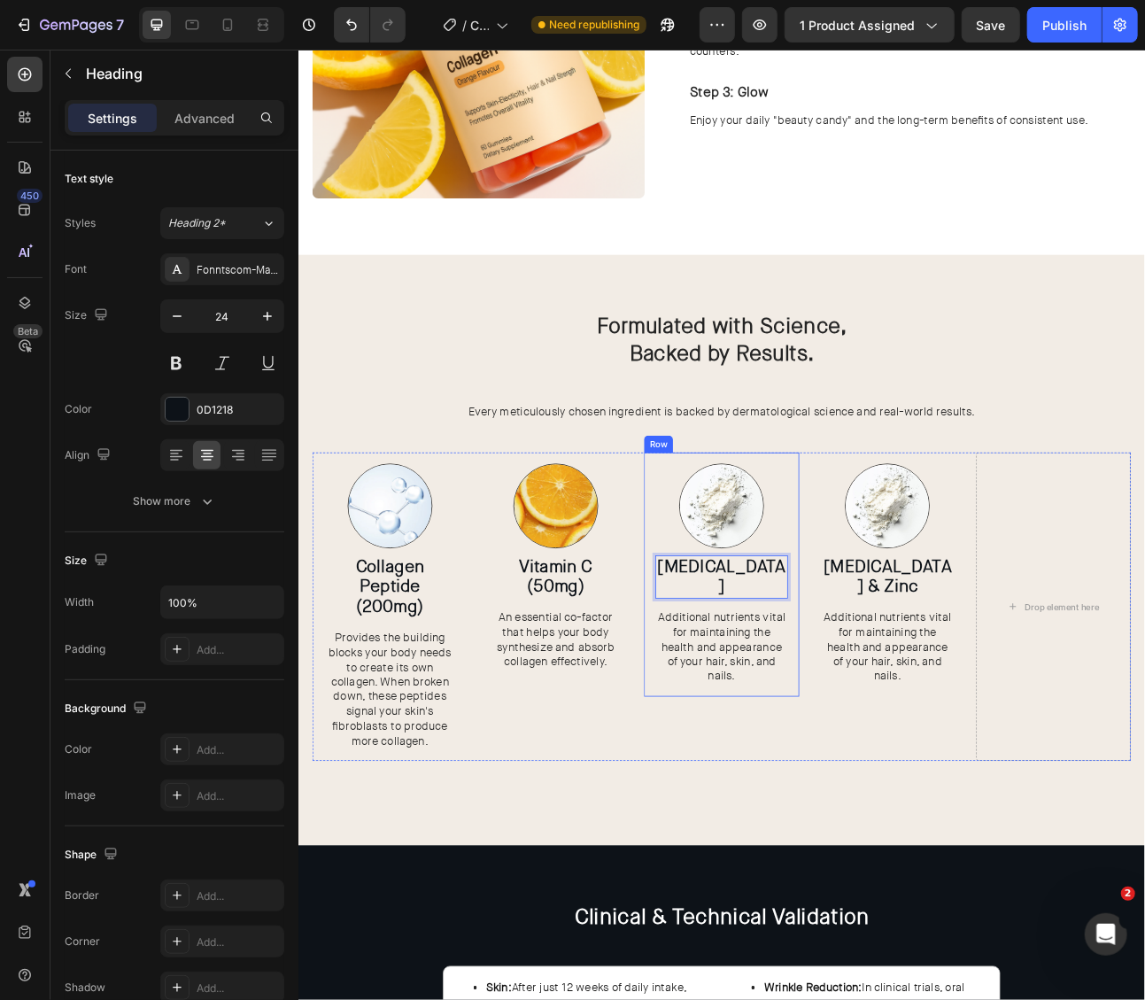
scroll to position [2230, 0]
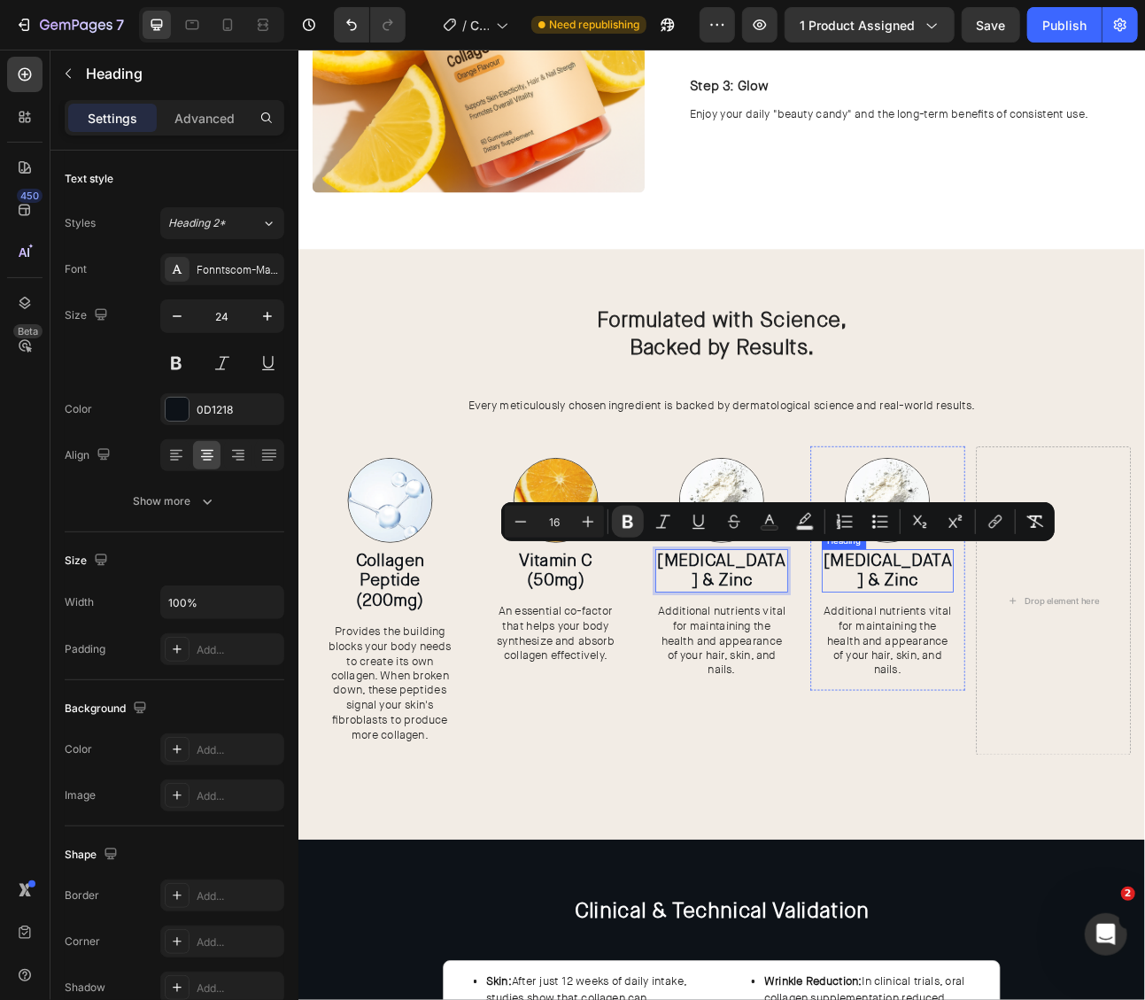
click at [1040, 686] on strong "Biotin & Zinc" at bounding box center [1036, 704] width 161 height 53
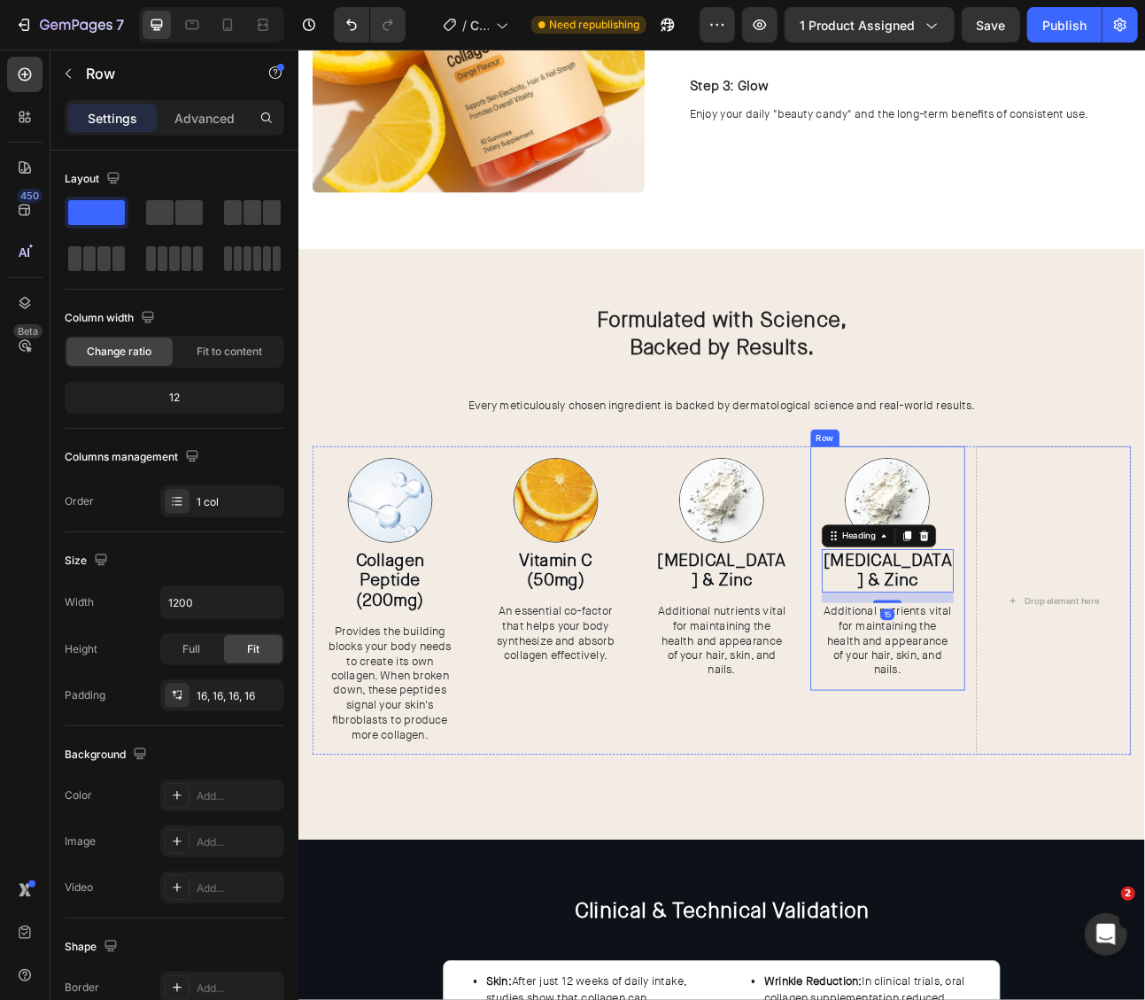
click at [1049, 826] on div "Image Biotin & Zinc Heading 15 Additional nutrients vital for maintaining the h…" at bounding box center [1038, 701] width 194 height 307
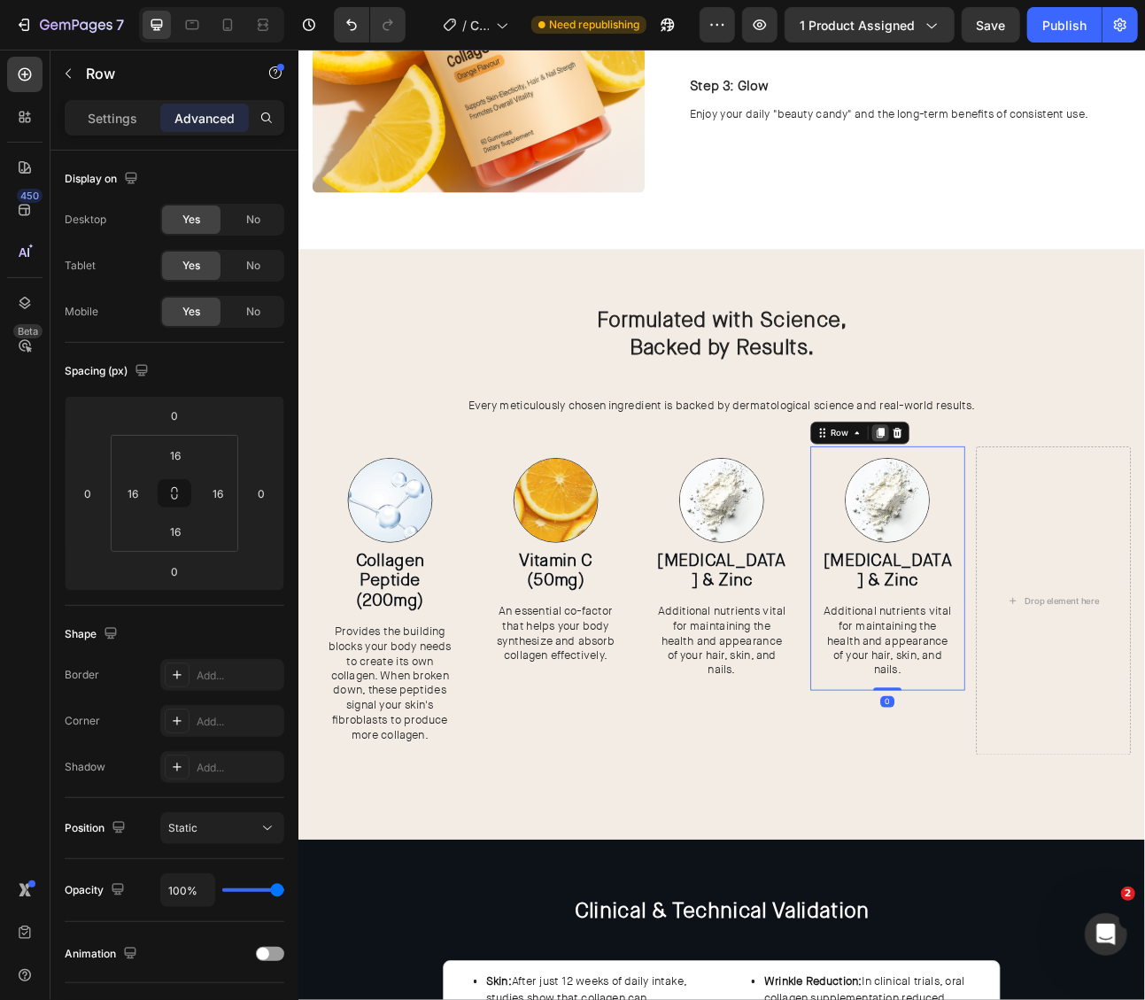
click at [1026, 527] on icon at bounding box center [1028, 531] width 10 height 12
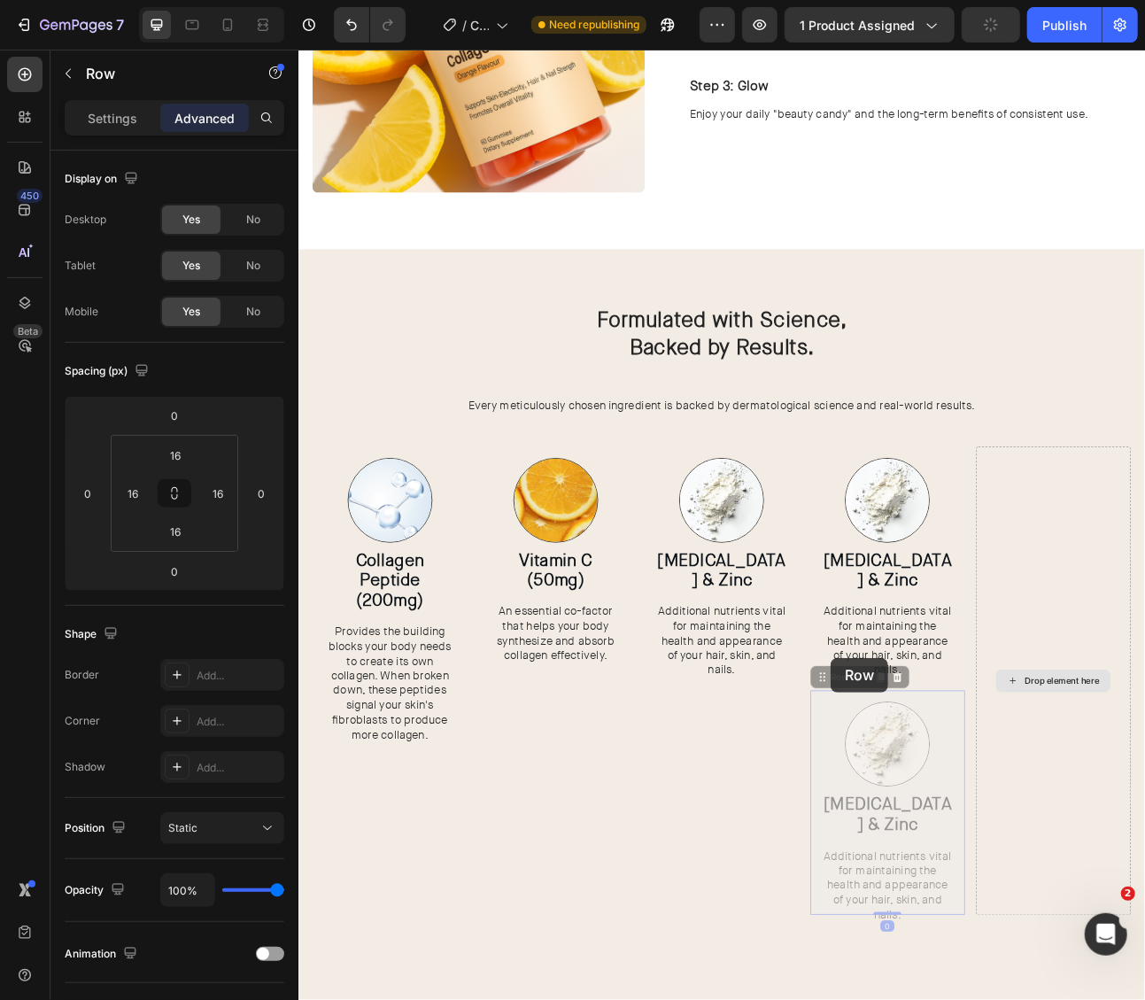
drag, startPoint x: 965, startPoint y: 813, endPoint x: 1236, endPoint y: 750, distance: 278.2
click at [1144, 750] on div "Image Collagen Peptide (200mg) Heading Provides the building blocks your body n…" at bounding box center [828, 842] width 1027 height 588
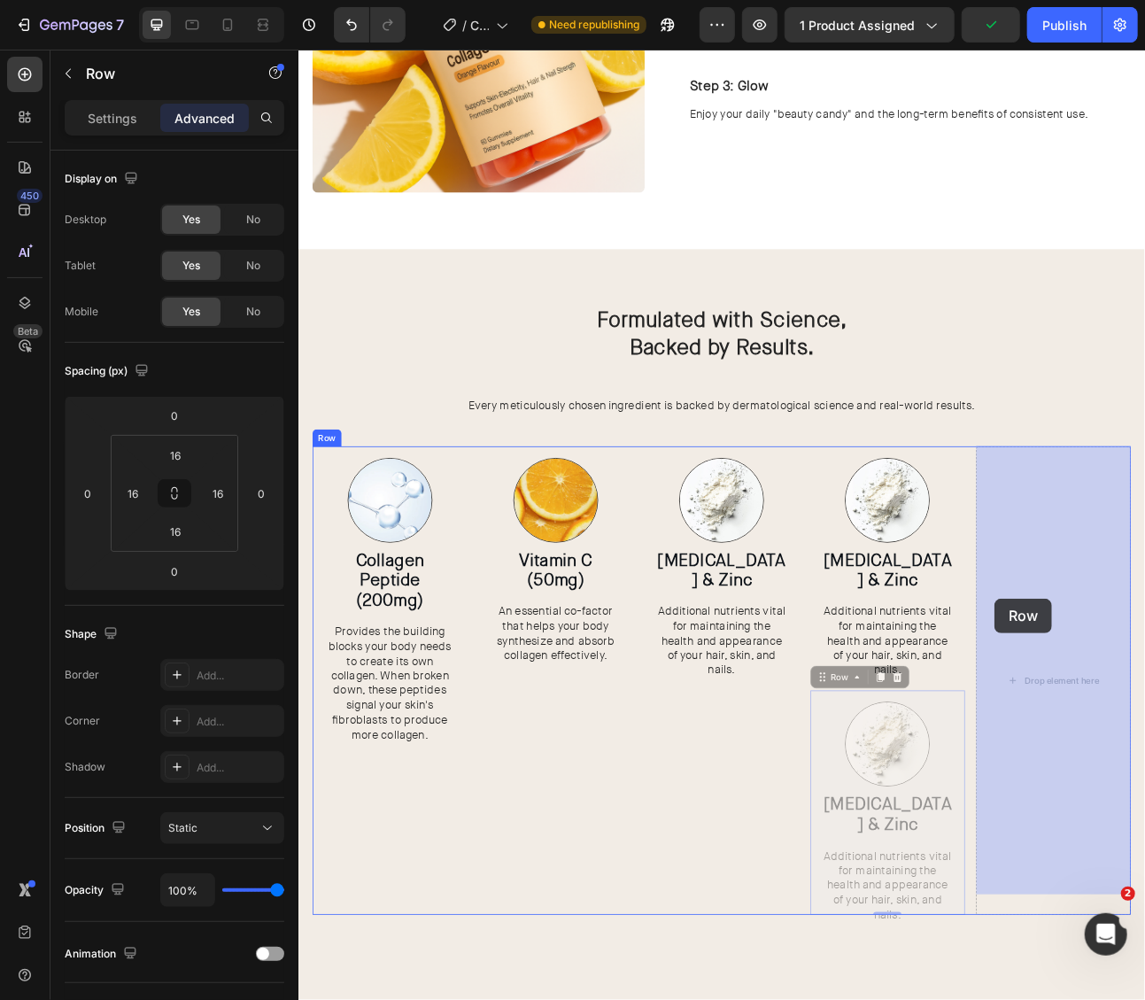
drag, startPoint x: 973, startPoint y: 810, endPoint x: 1172, endPoint y: 739, distance: 211.0
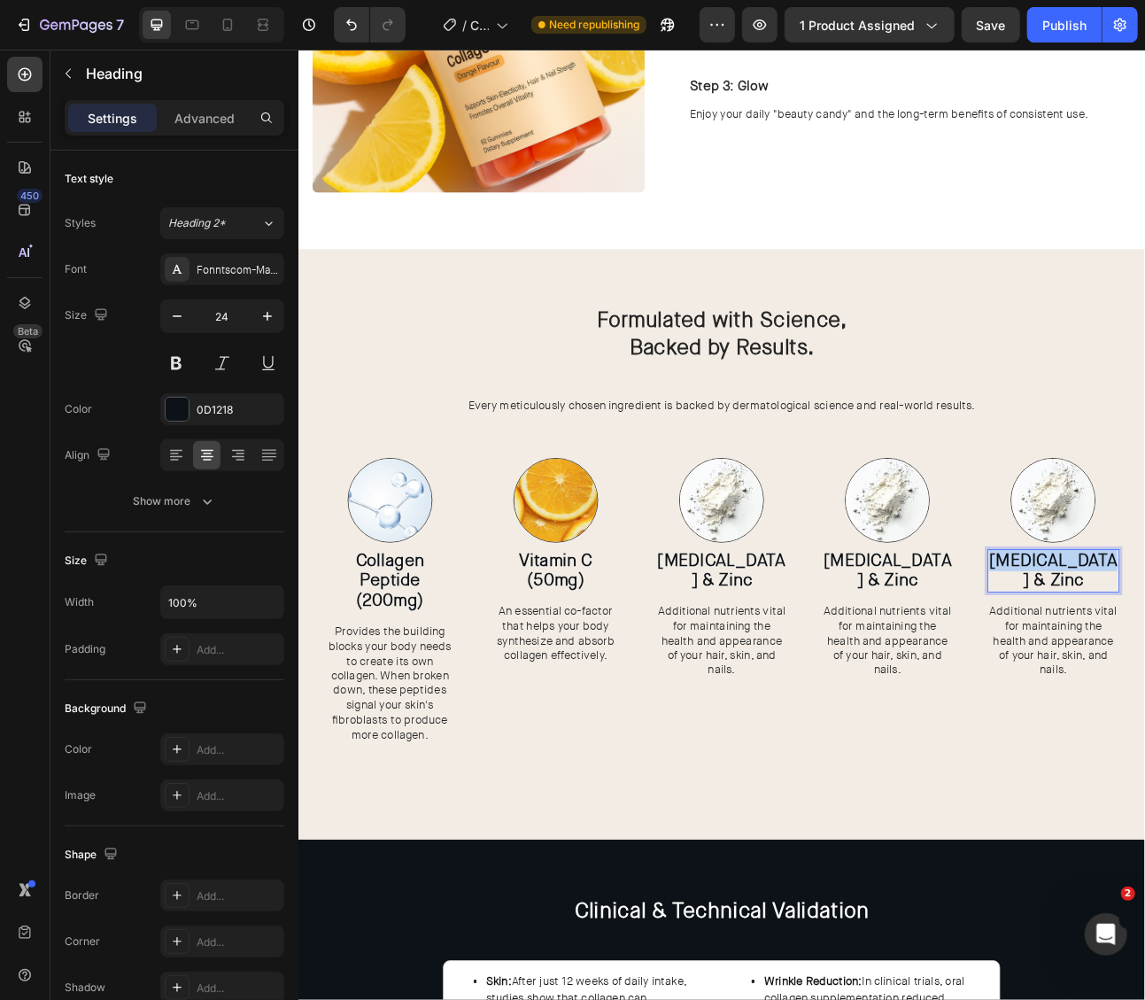
click at [1022, 686] on strong "Biotin & Zinc" at bounding box center [1036, 704] width 161 height 53
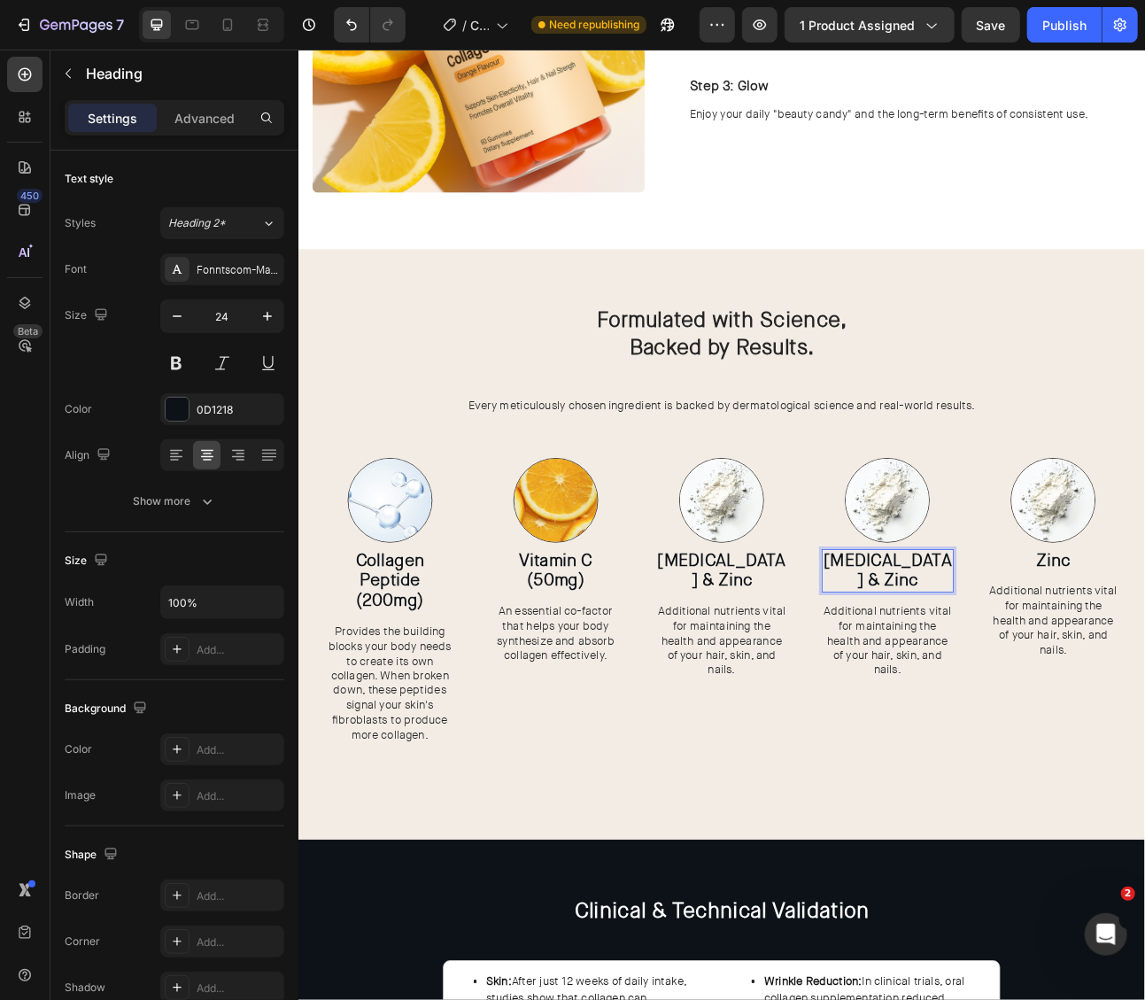
click at [1038, 687] on strong "Biotin & Zinc" at bounding box center [1036, 704] width 161 height 53
click at [409, 739] on strong "Collagen Peptide (200mg)" at bounding box center [412, 717] width 86 height 79
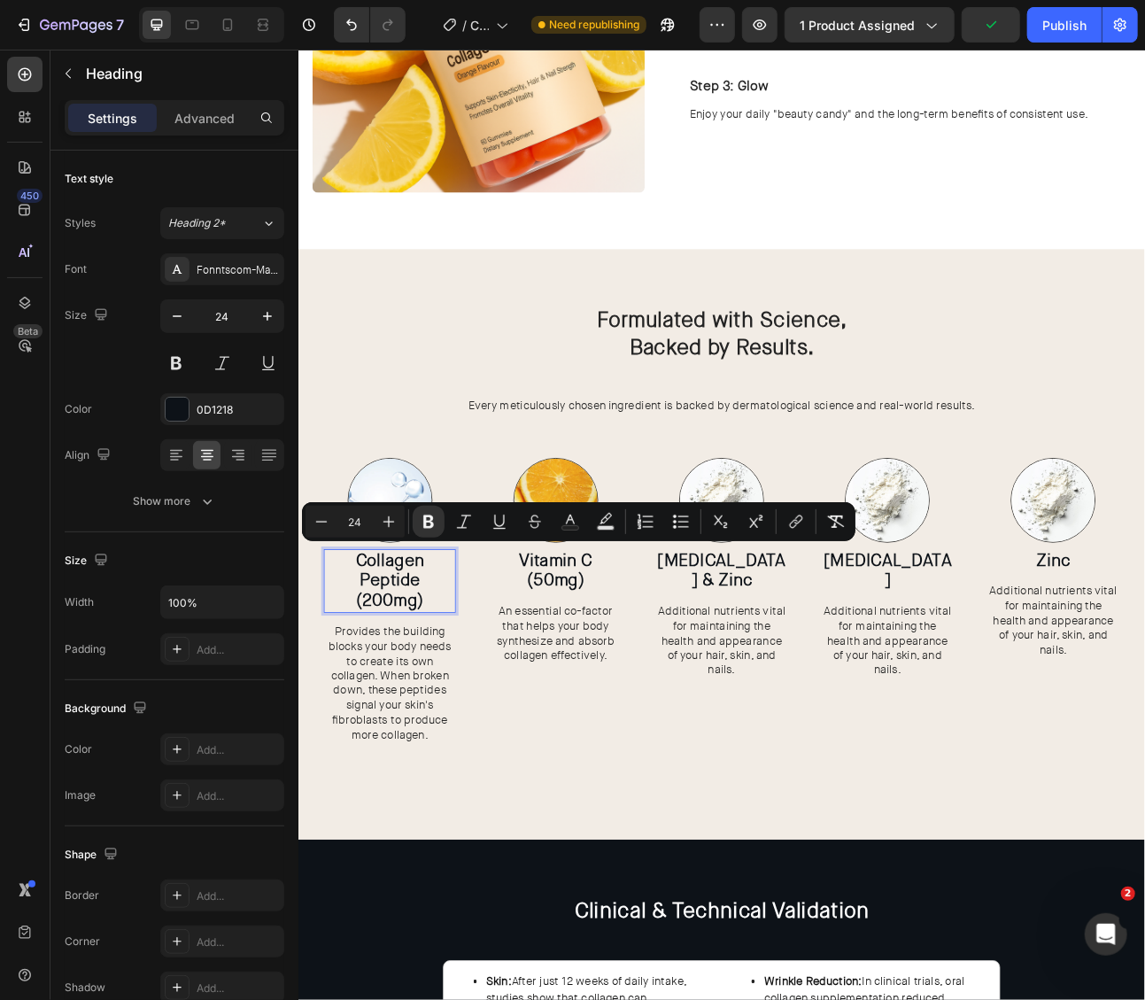
click at [430, 747] on strong "Collagen Peptide (200mg)" at bounding box center [412, 717] width 86 height 79
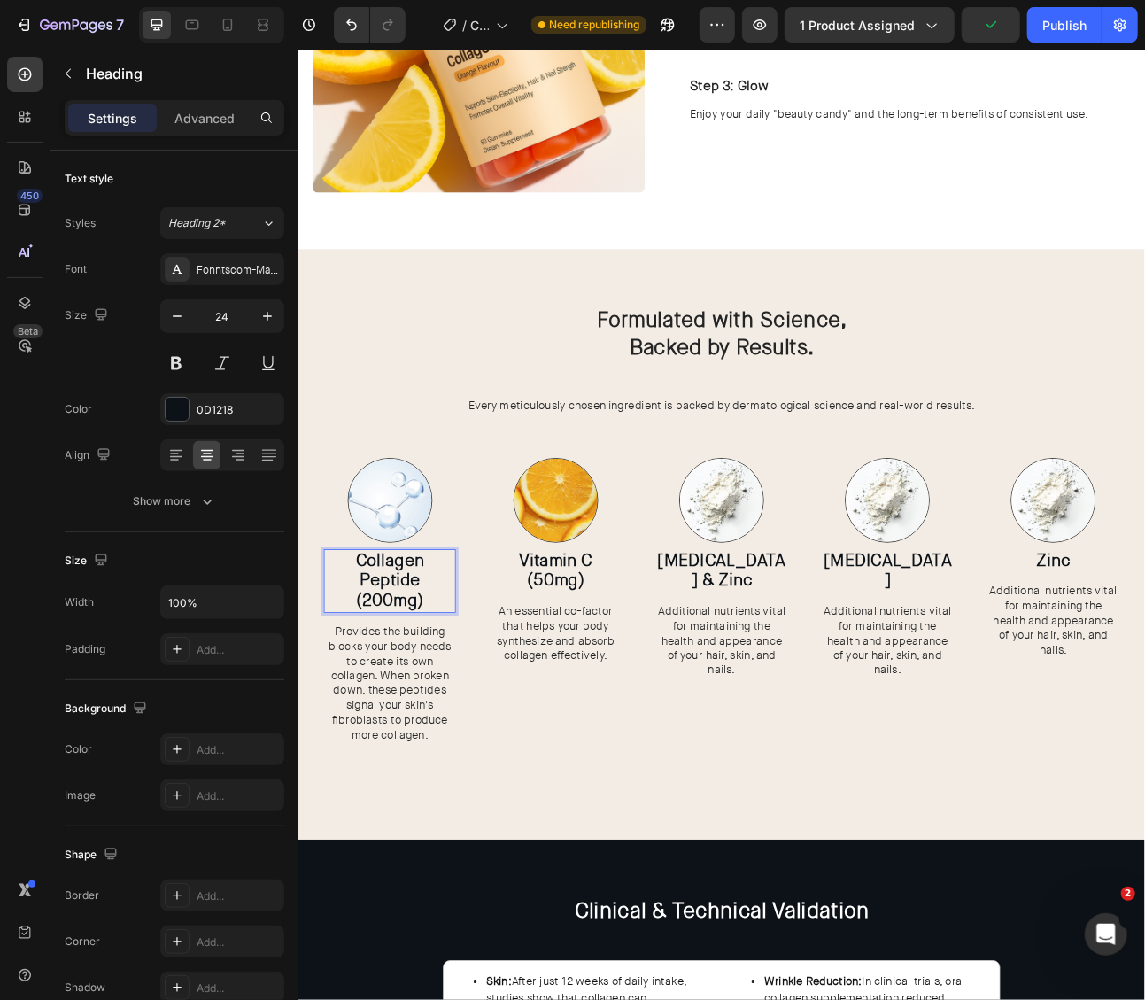
click at [468, 745] on p "Collagen Peptide (200mg)" at bounding box center [412, 717] width 162 height 76
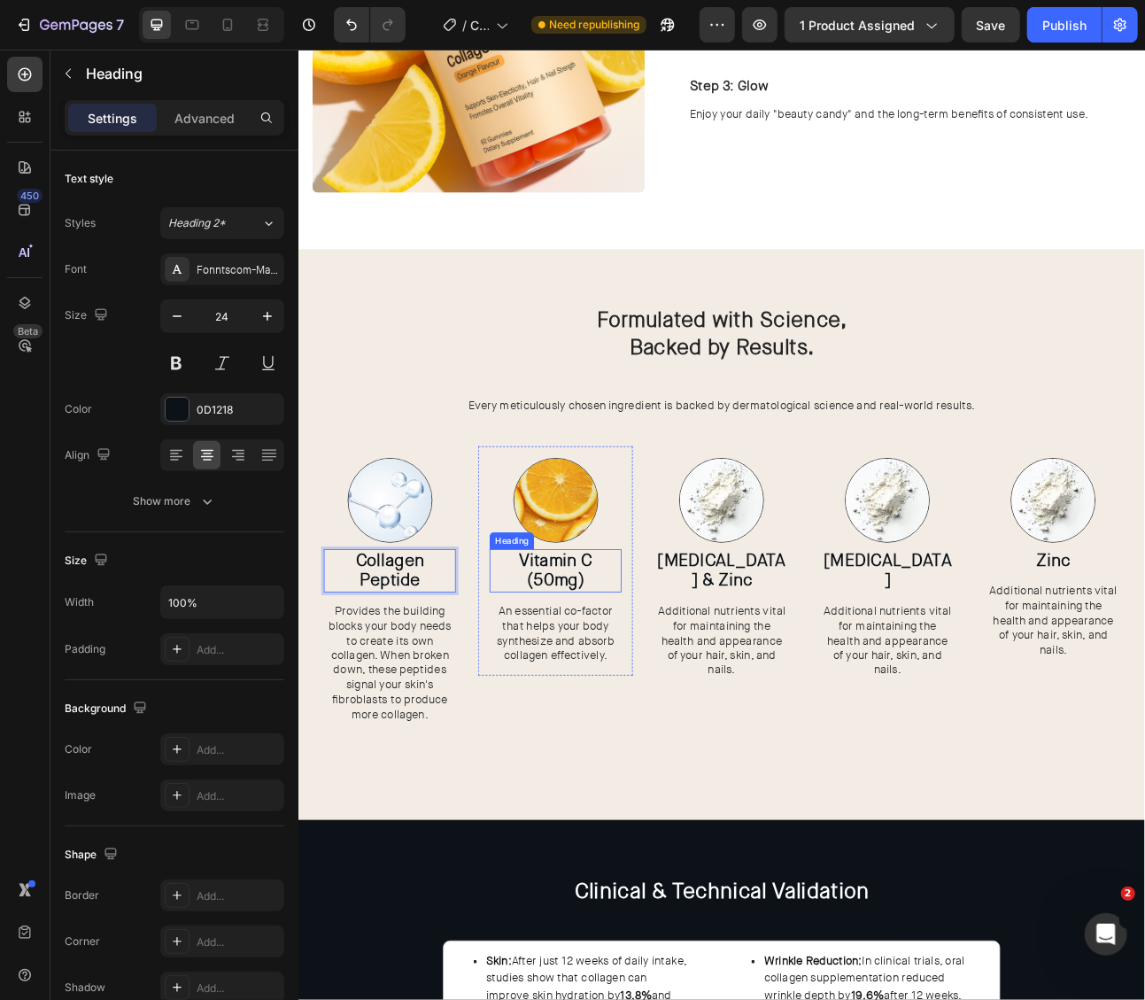
click at [613, 716] on strong "Vitamin C (50mg)" at bounding box center [621, 704] width 92 height 53
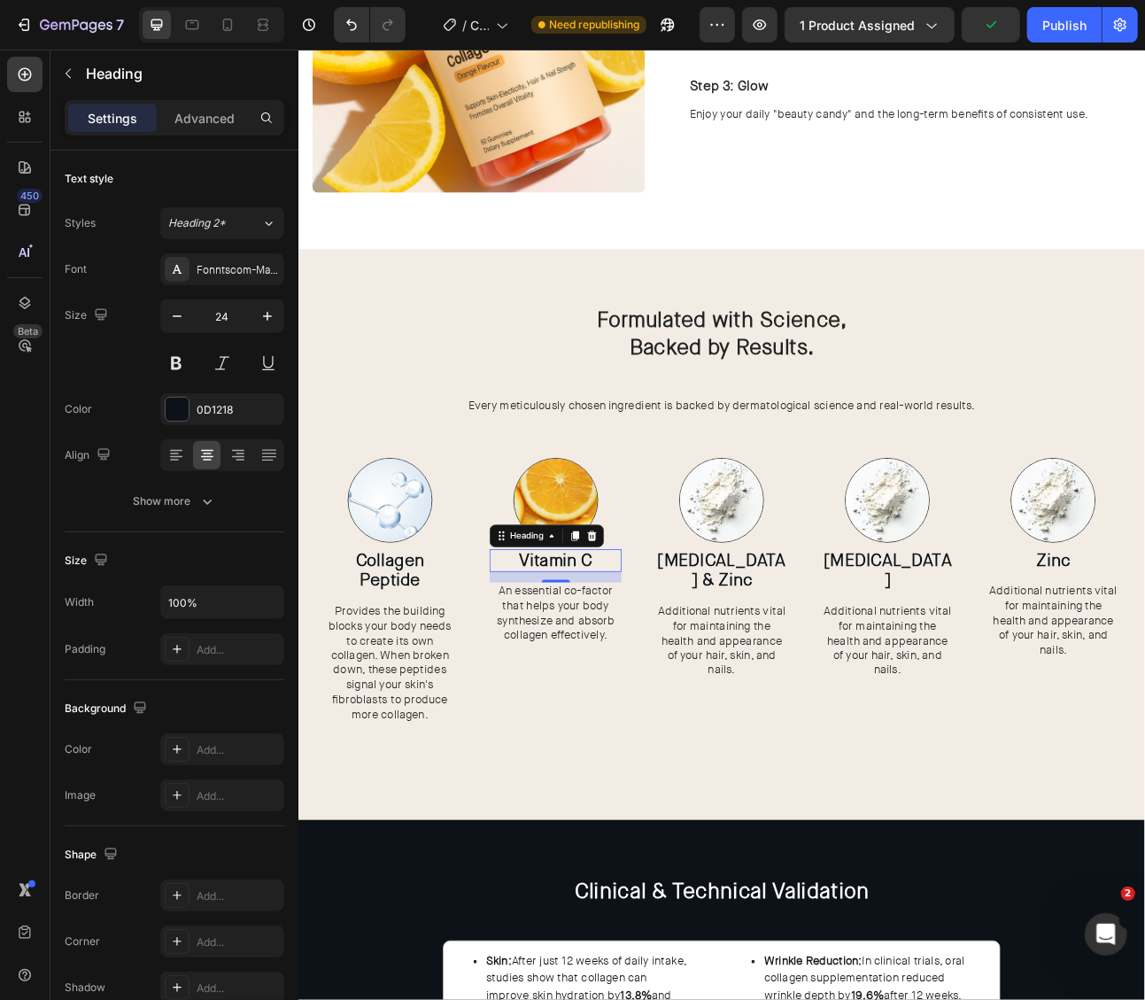
click at [824, 693] on strong "Biotin & Zinc" at bounding box center [828, 704] width 161 height 53
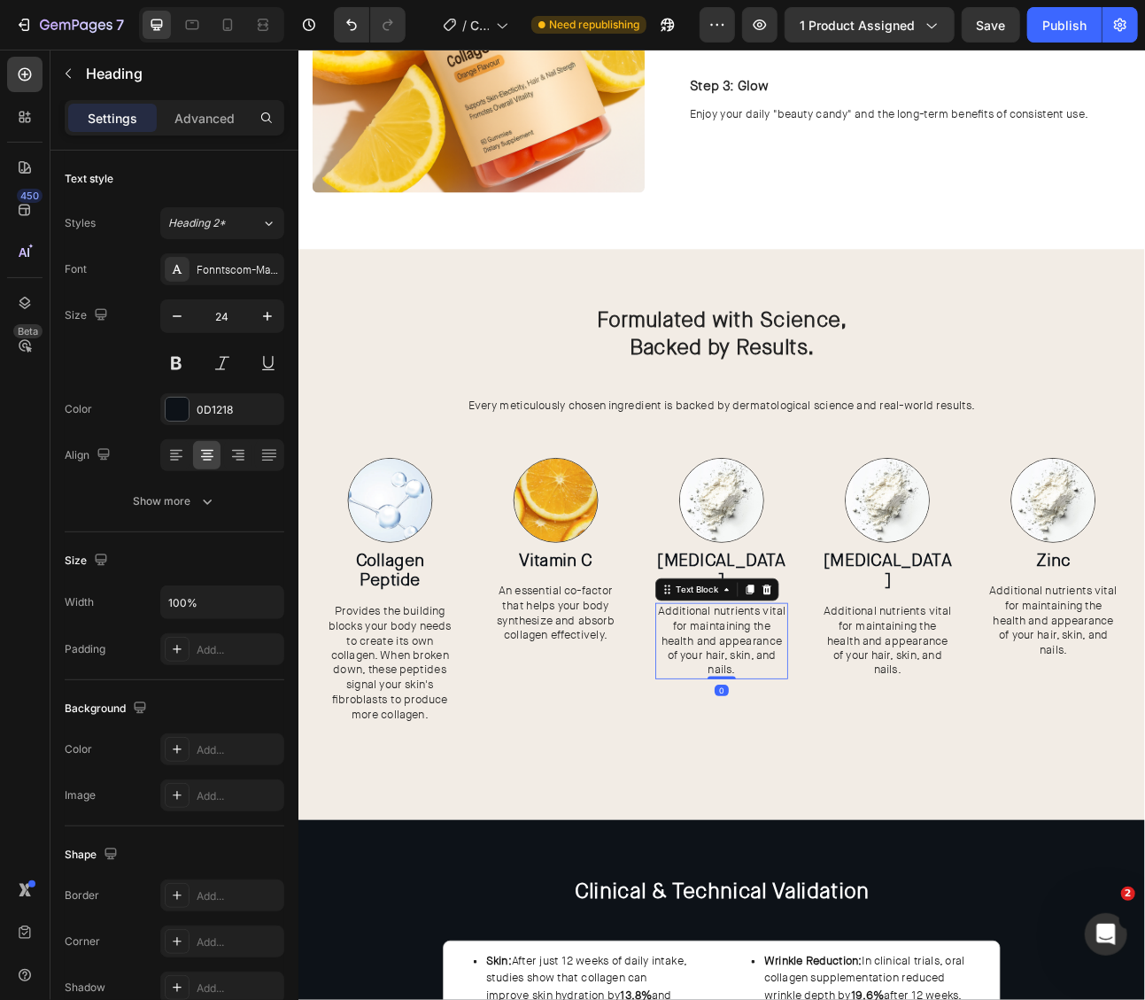
click at [835, 761] on span "Additional nutrients vital for maintaining the health and appearance of your ha…" at bounding box center [828, 792] width 160 height 92
click at [1052, 750] on span "Additional nutrients vital for maintaining the health and appearance of your ha…" at bounding box center [1037, 792] width 160 height 92
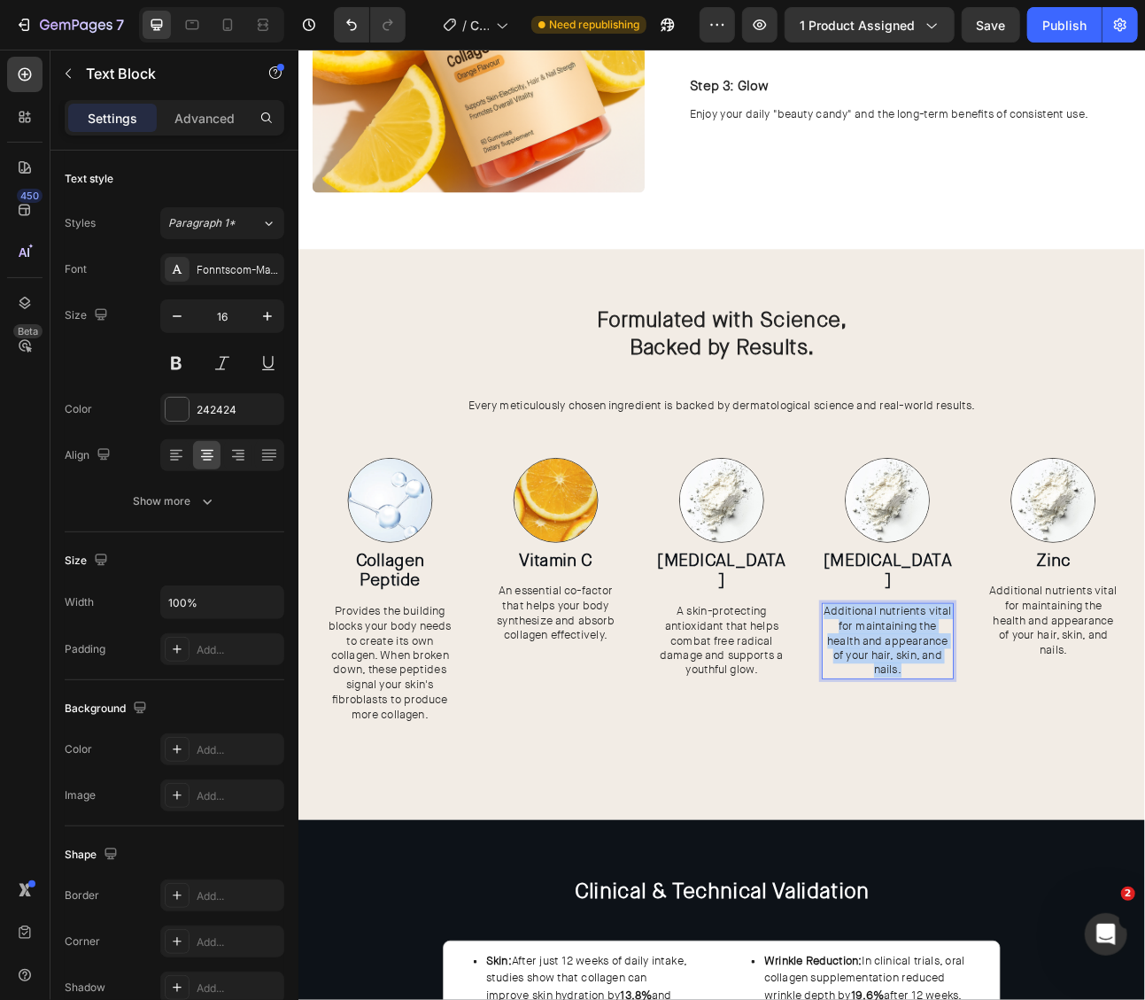
click at [1052, 750] on span "Additional nutrients vital for maintaining the health and appearance of your ha…" at bounding box center [1037, 792] width 160 height 92
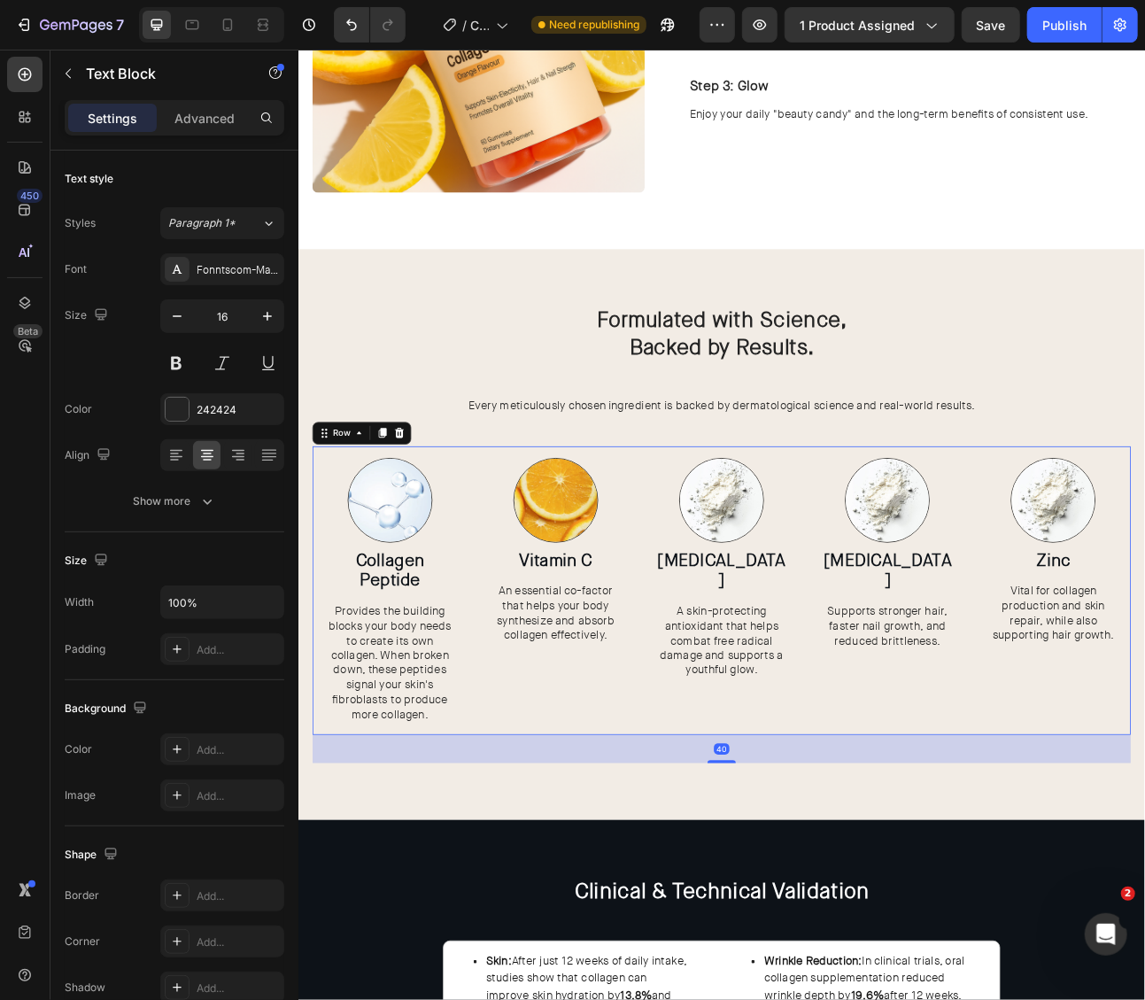
click at [993, 847] on div "Image ⁠⁠⁠⁠⁠⁠⁠ Biotin Heading Supports stronger hair, faster nail growth, and re…" at bounding box center [1038, 729] width 194 height 362
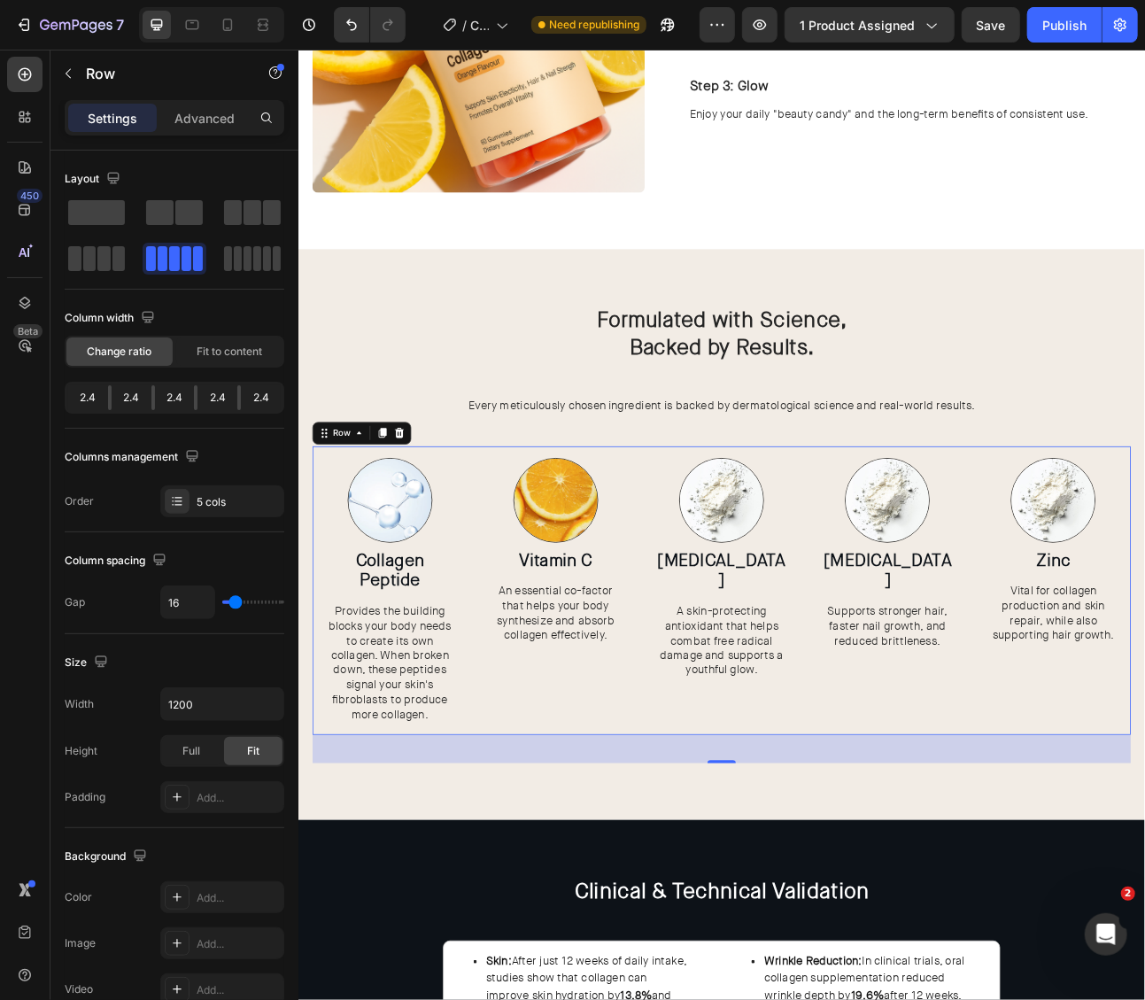
click at [847, 606] on img at bounding box center [829, 615] width 106 height 106
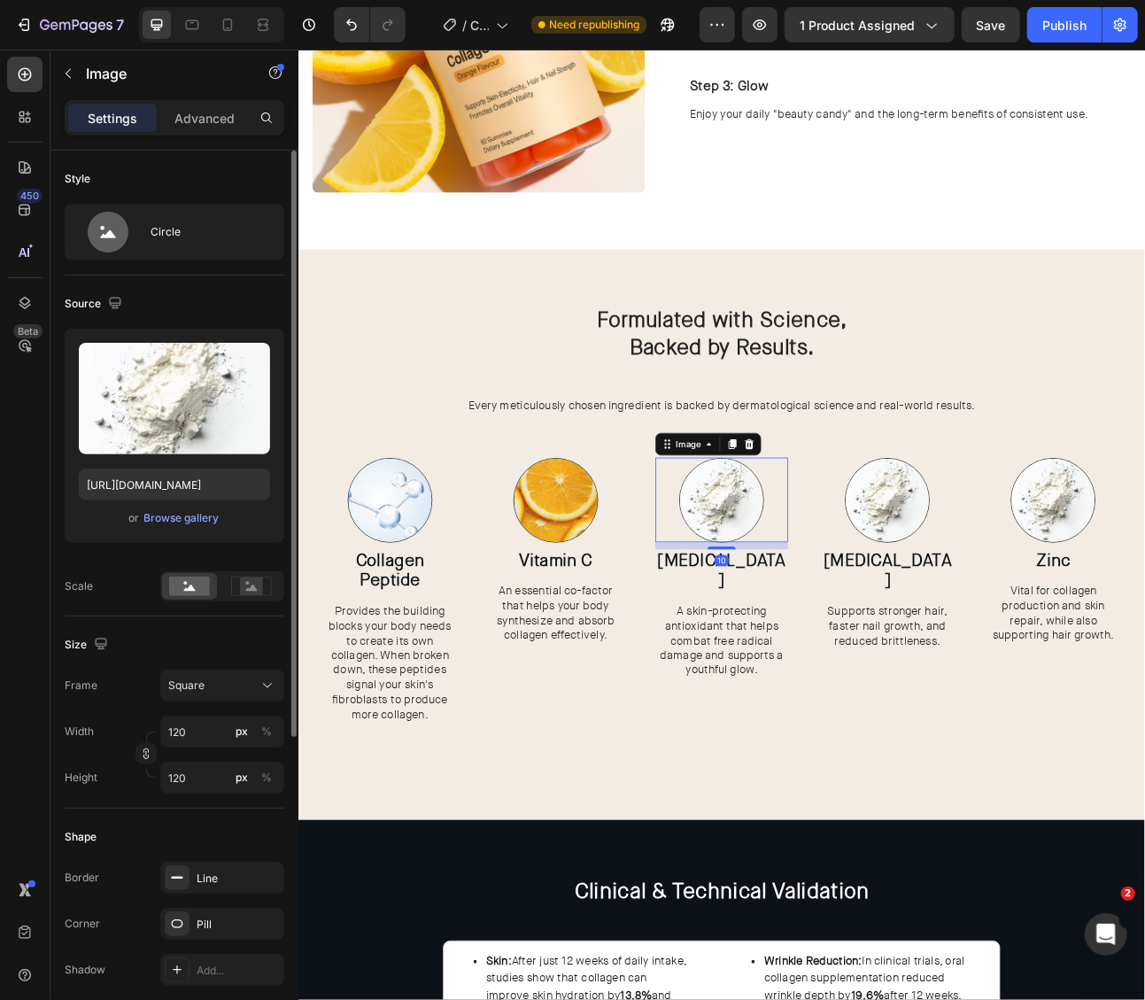
click at [201, 527] on div "Upload Image https://cdn.shopify.com/s/files/1/0703/9769/0124/files/gempages_55…" at bounding box center [175, 436] width 220 height 214
click at [199, 519] on div "Browse gallery" at bounding box center [181, 518] width 75 height 16
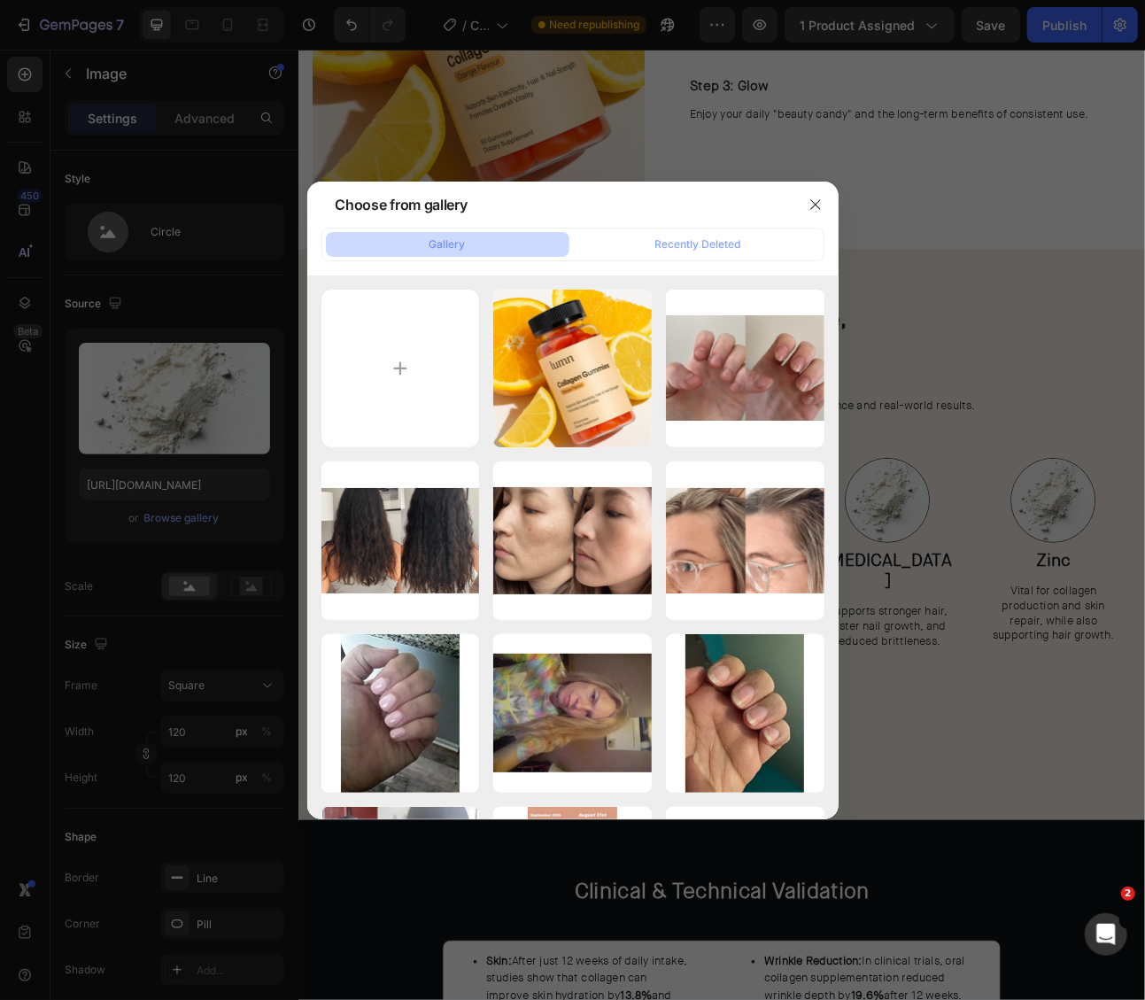
type input "C:\fakepath\Screen_Shot_2022-04-19_at_12.50.23_PM_1100x.webp"
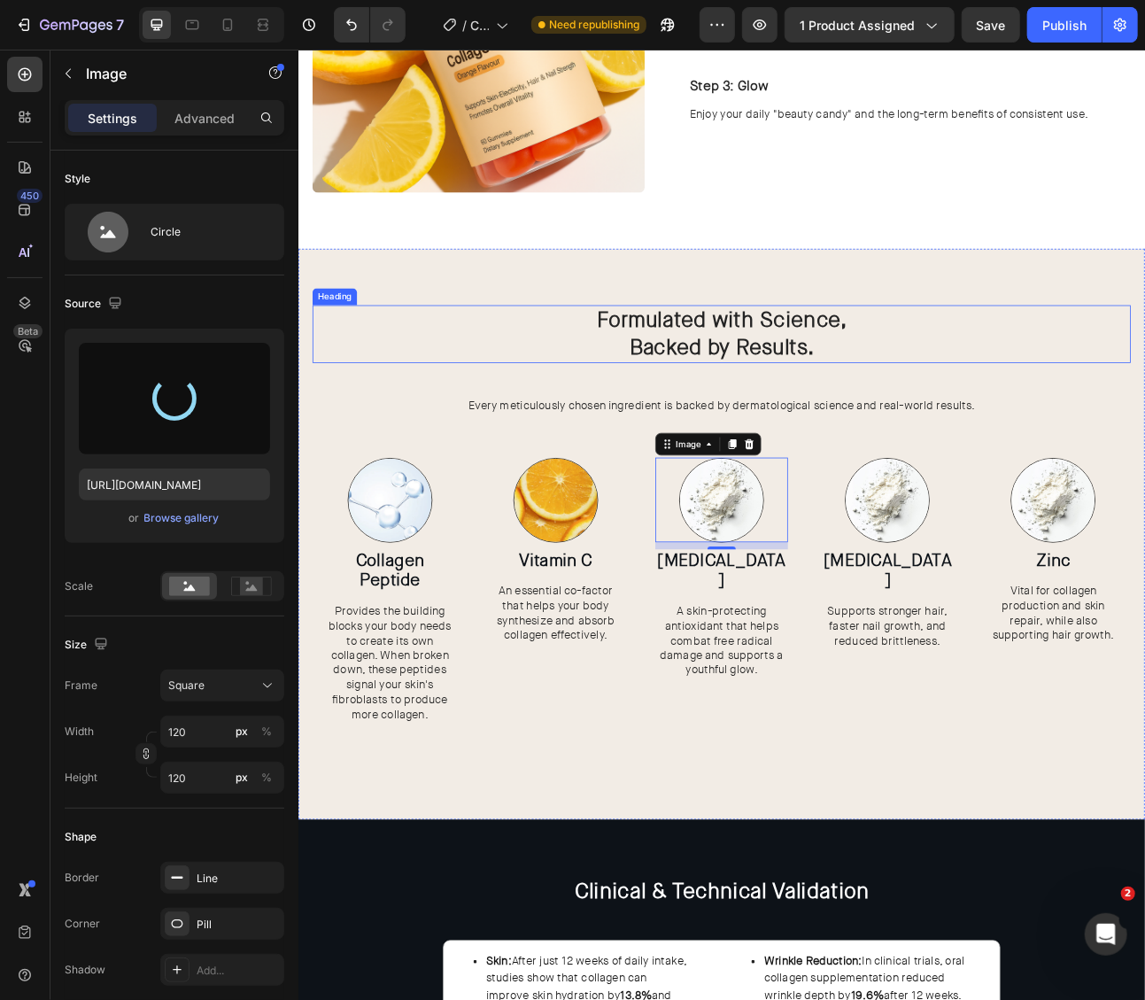
type input "https://cdn.shopify.com/s/files/1/0703/9769/0124/files/gempages_557404027558561…"
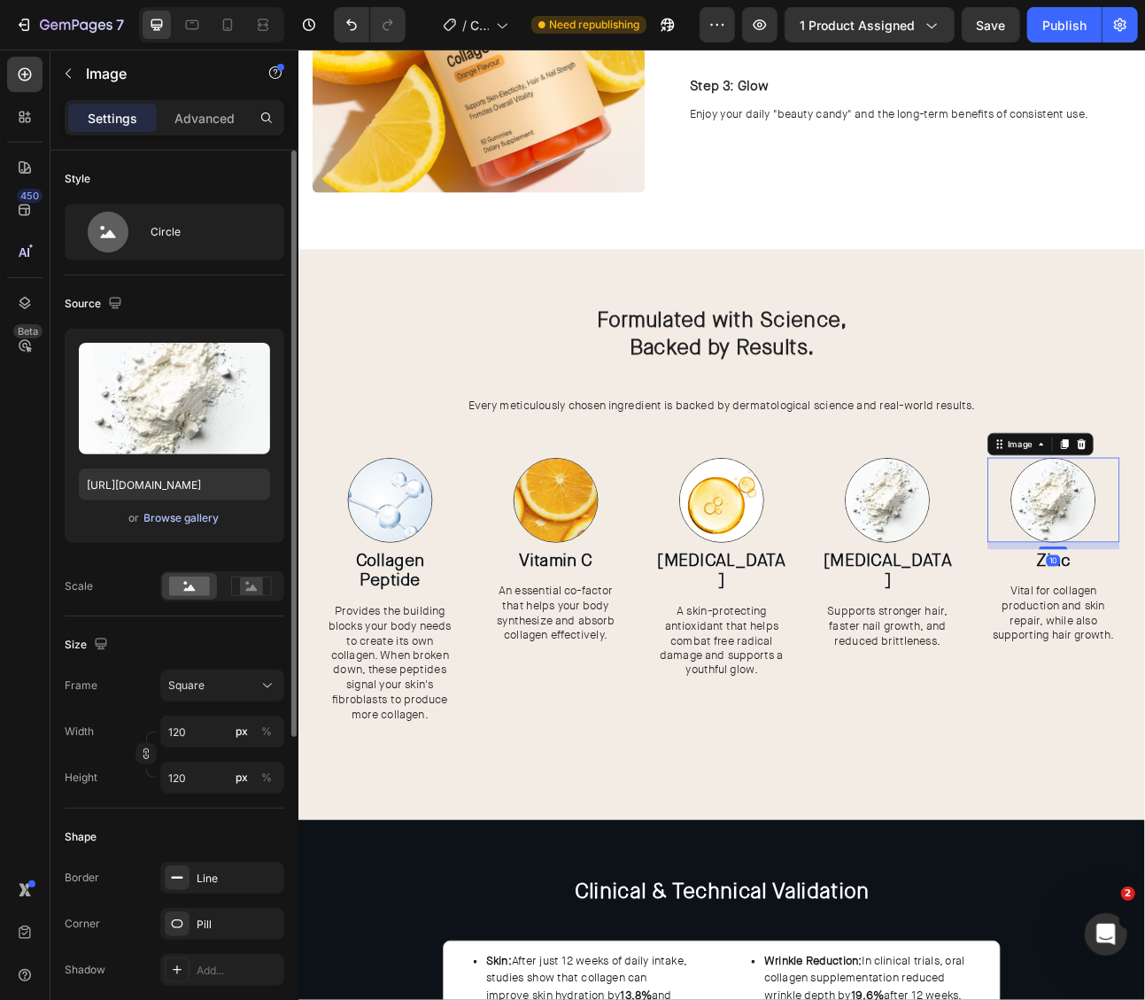
click at [177, 517] on div "Browse gallery" at bounding box center [181, 518] width 75 height 16
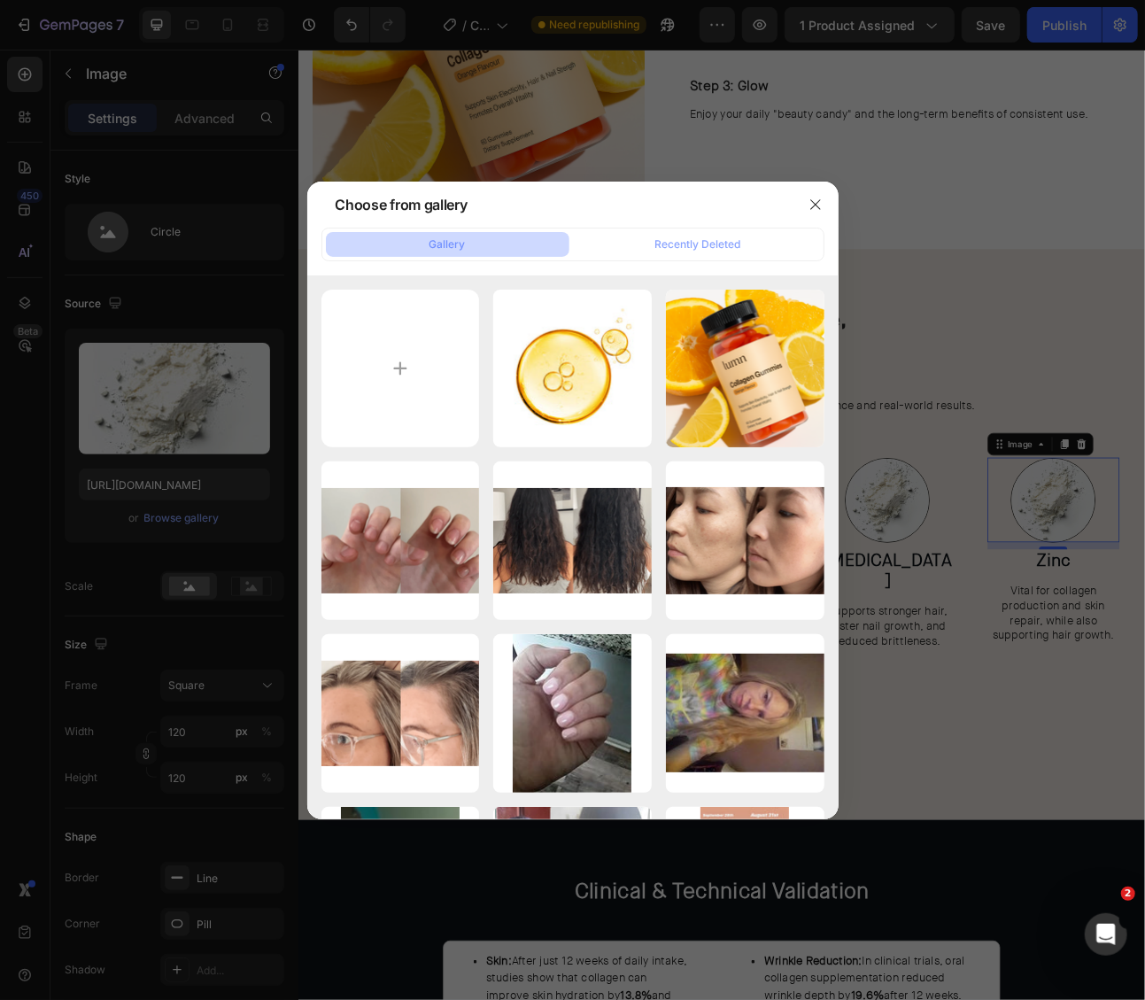
type input "C:\fakepath\Dalton-Meereskosmetik-Wirkstoffe-Zinkoxid.jpg"
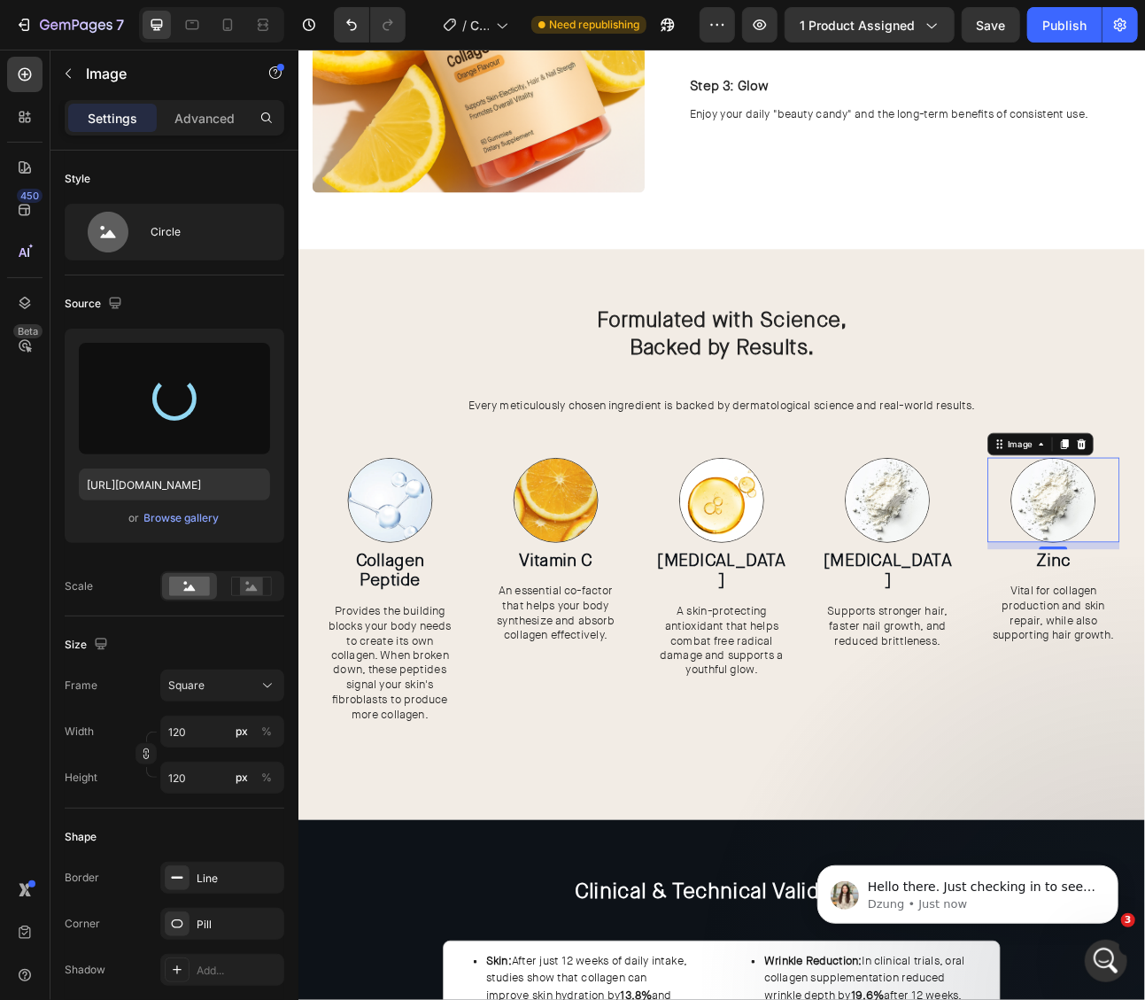
scroll to position [0, 0]
type input "https://cdn.shopify.com/s/files/1/0703/9769/0124/files/gempages_557404027558561…"
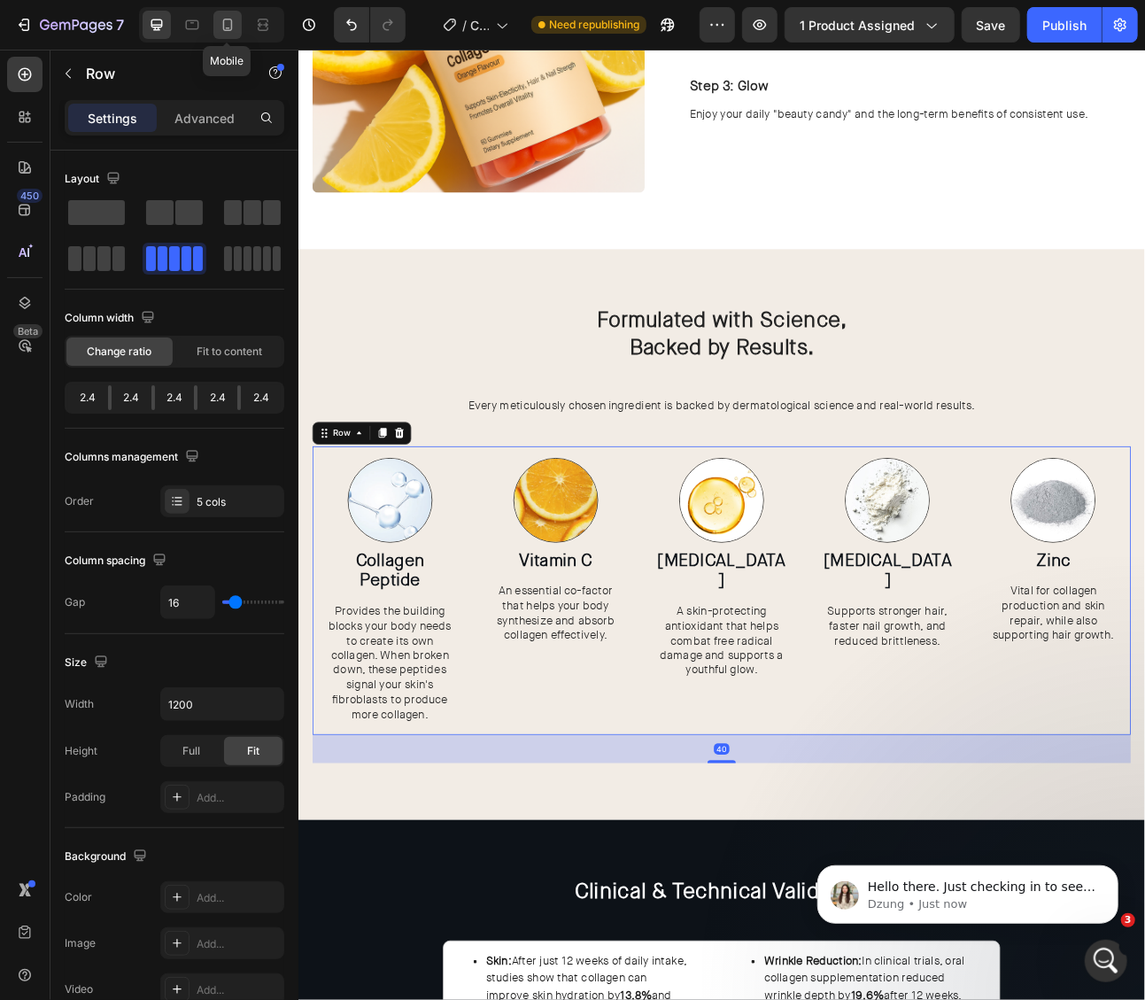
click at [227, 25] on icon at bounding box center [228, 25] width 18 height 18
type input "100%"
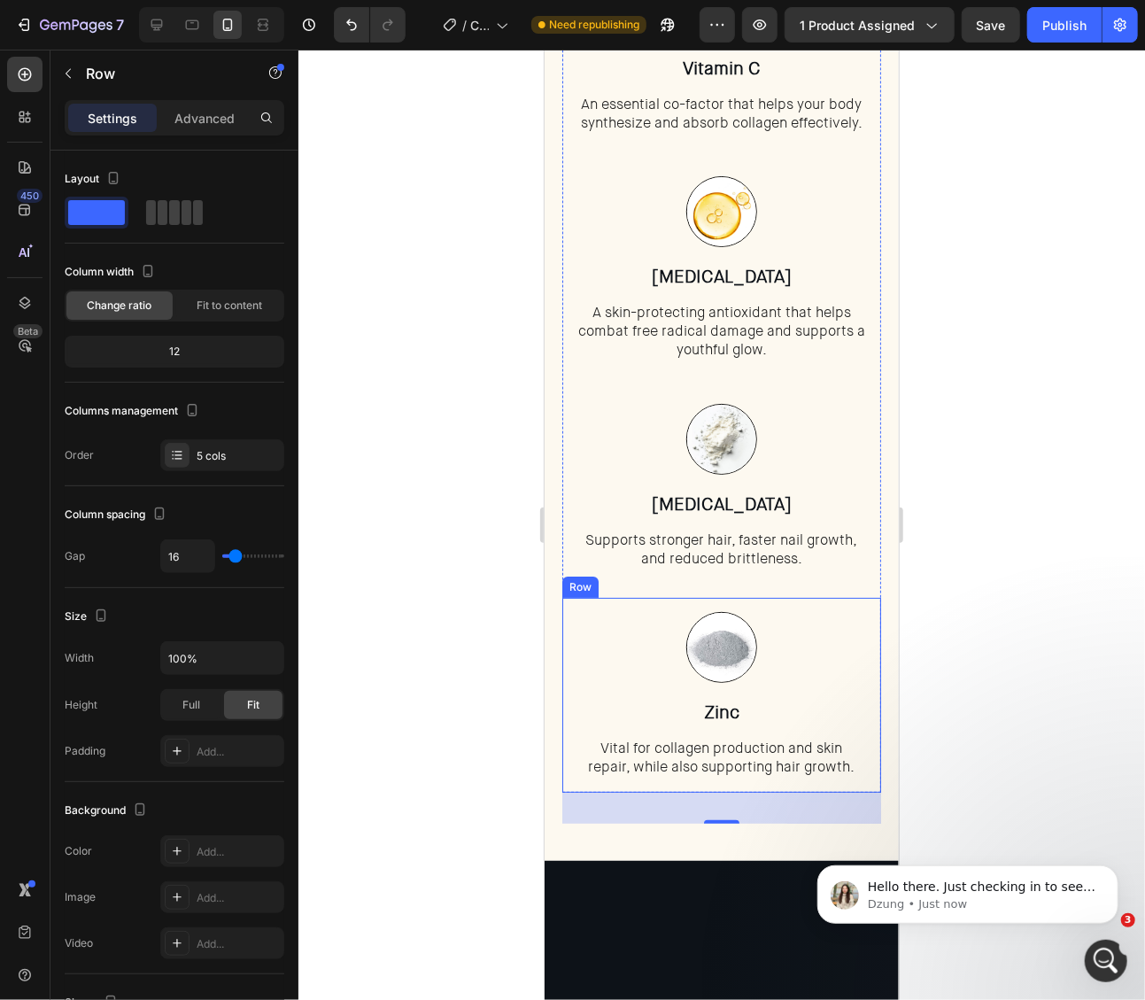
scroll to position [2815, 0]
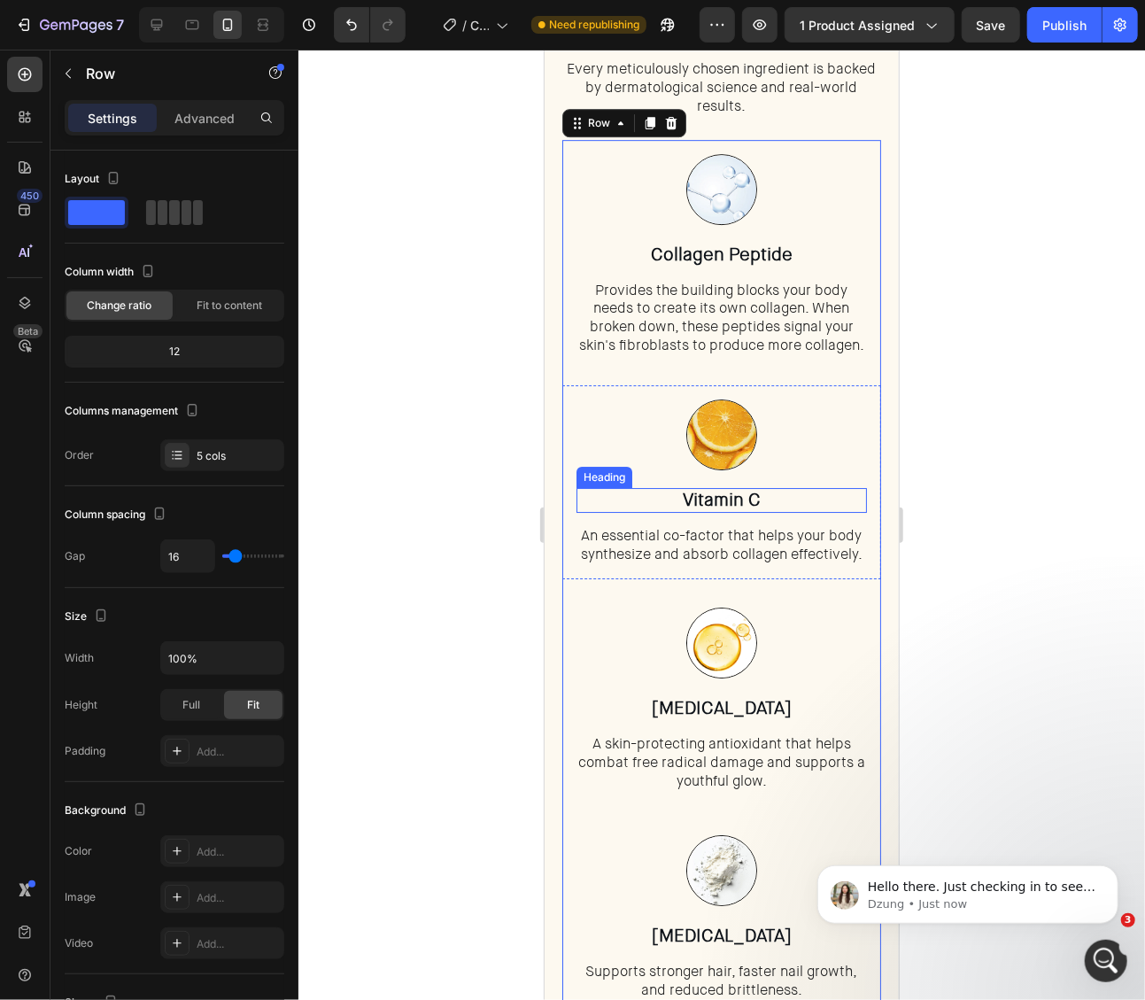
click at [815, 507] on p "⁠⁠⁠⁠⁠⁠⁠ Vitamin C" at bounding box center [720, 499] width 287 height 21
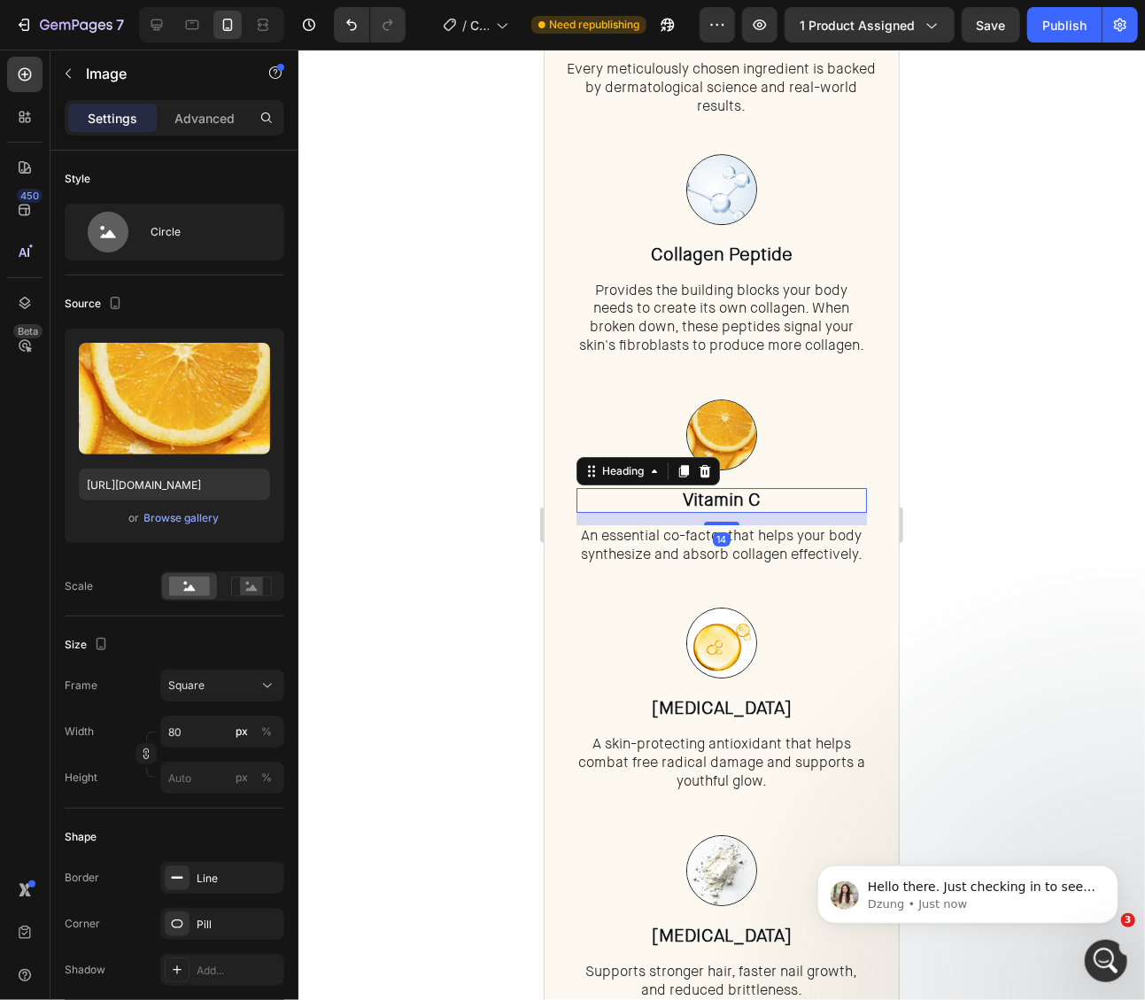
click at [816, 412] on div at bounding box center [721, 434] width 290 height 71
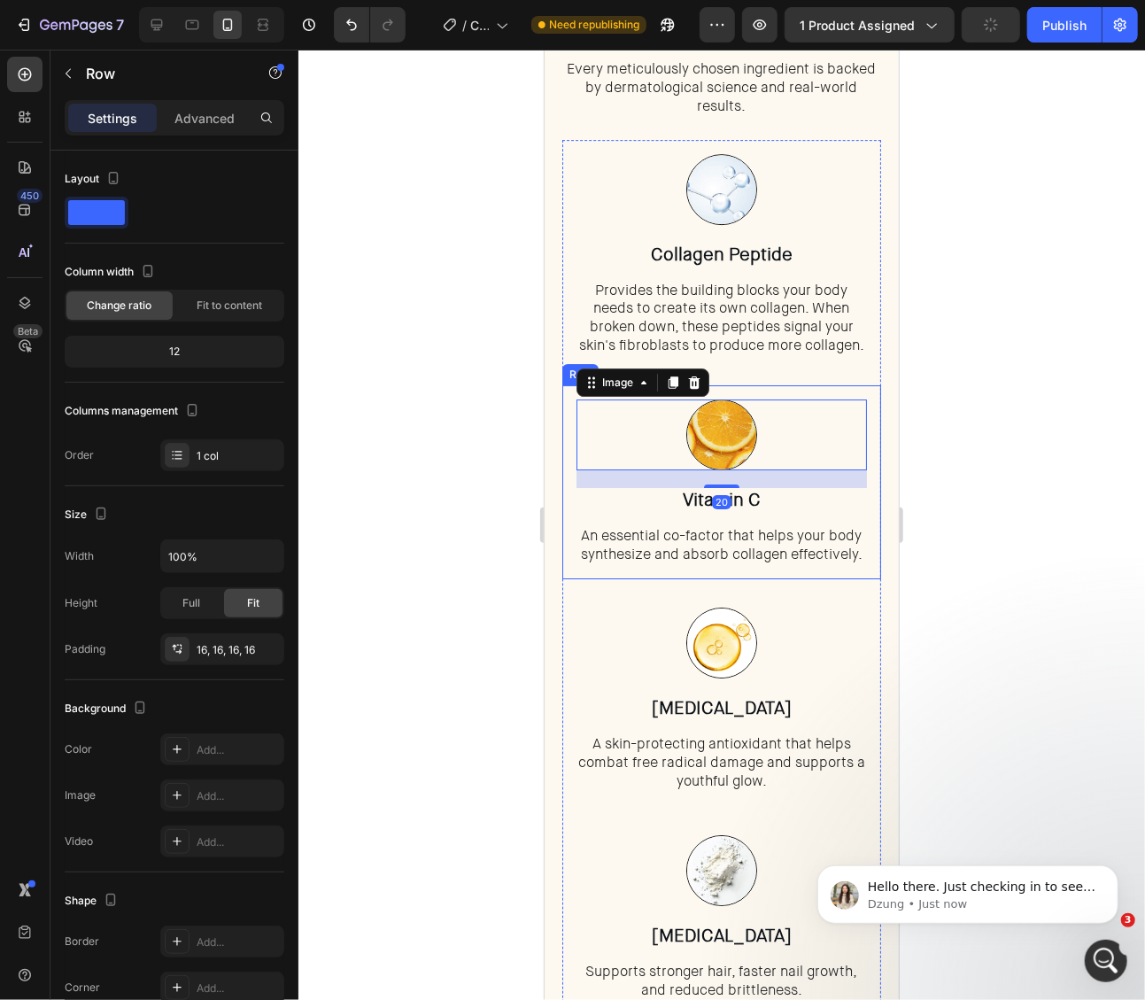
click at [837, 384] on div "Image 20 ⁠⁠⁠⁠⁠⁠⁠ Vitamin C Heading An essential co-factor that helps your body …" at bounding box center [720, 481] width 319 height 195
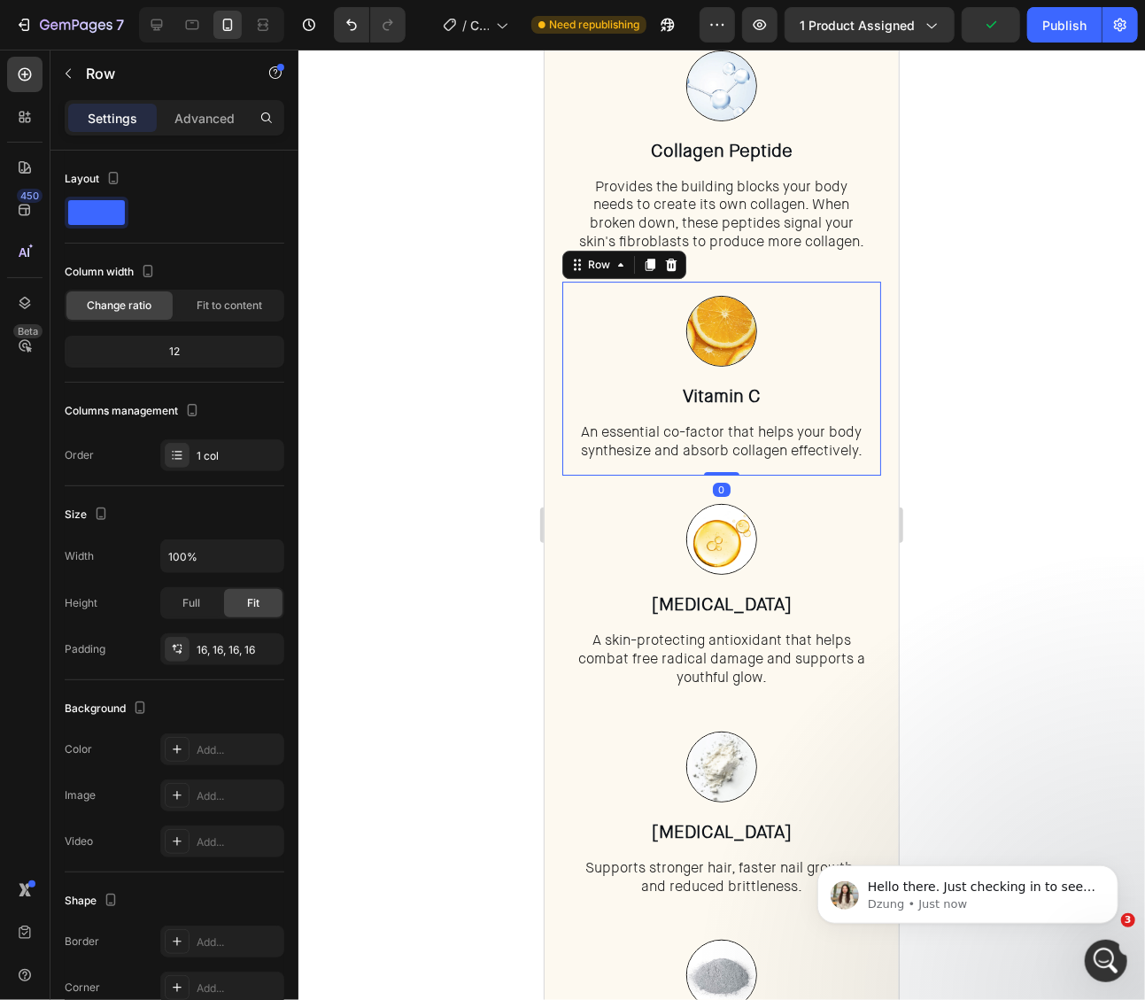
scroll to position [2914, 0]
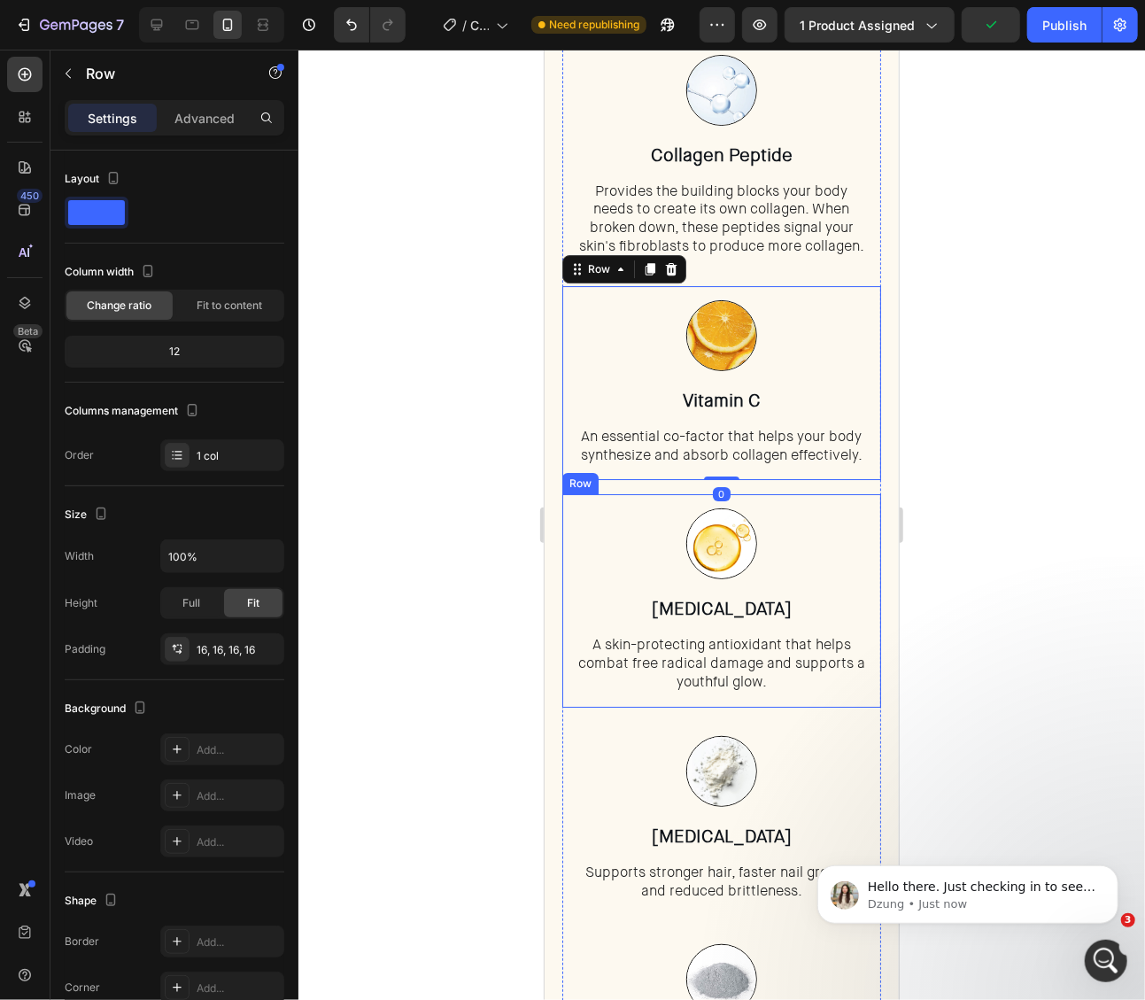
click at [824, 499] on div "Image ⁠⁠⁠⁠⁠⁠⁠ Vitamin E Heading A skin-protecting antioxidant that helps combat…" at bounding box center [720, 599] width 319 height 213
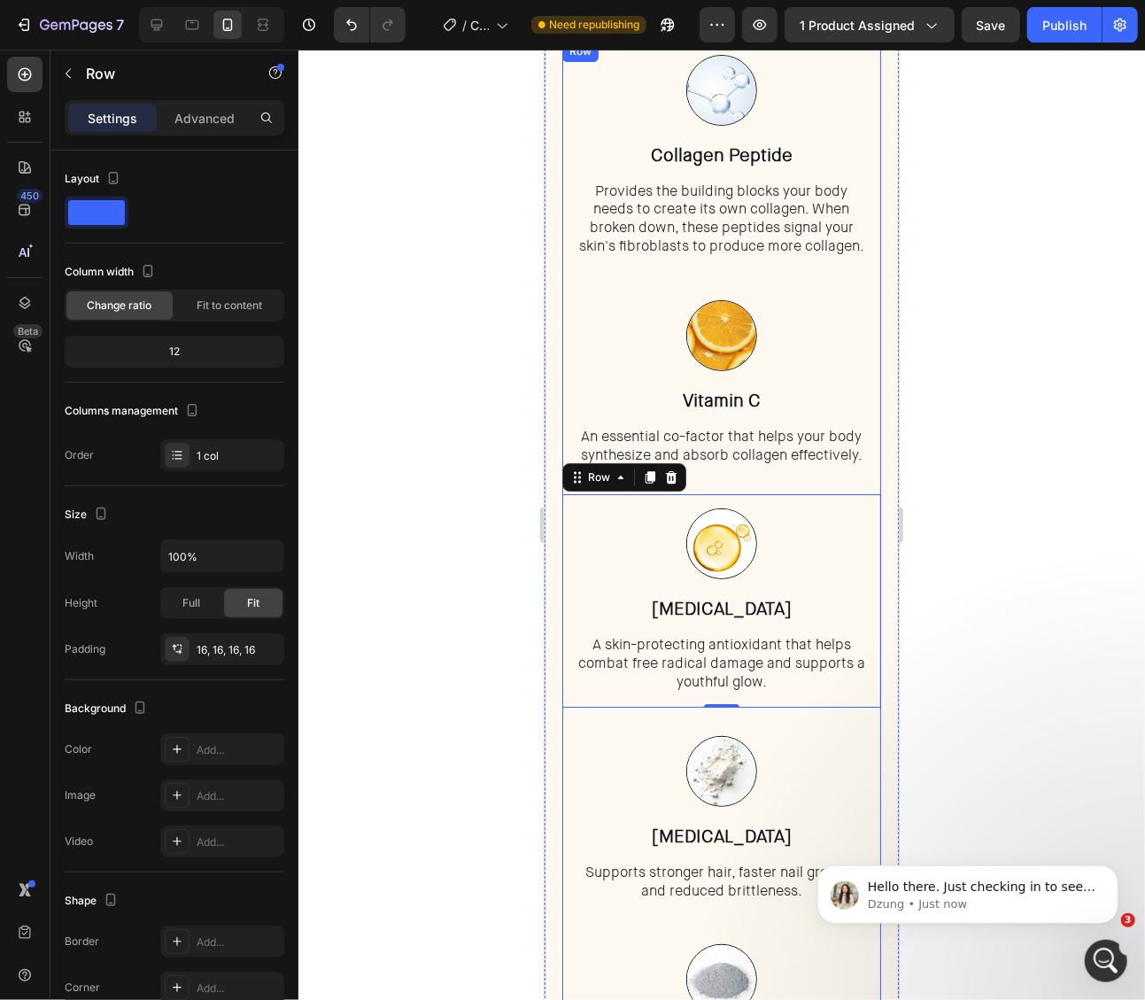
click at [828, 482] on div "Image ⁠⁠⁠⁠⁠⁠⁠ Collagen Peptide Heading Provides the building blocks your body n…" at bounding box center [720, 582] width 319 height 1084
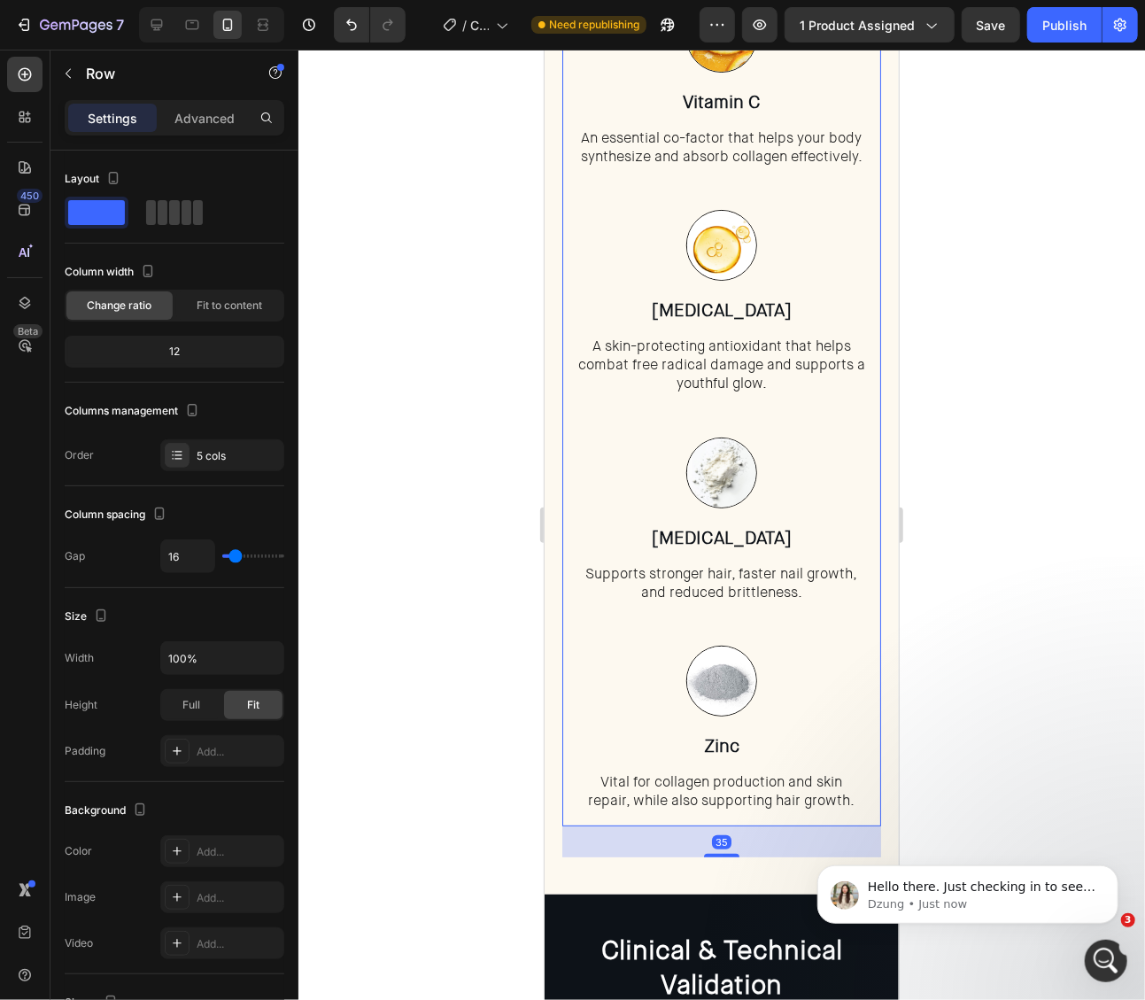
scroll to position [3210, 0]
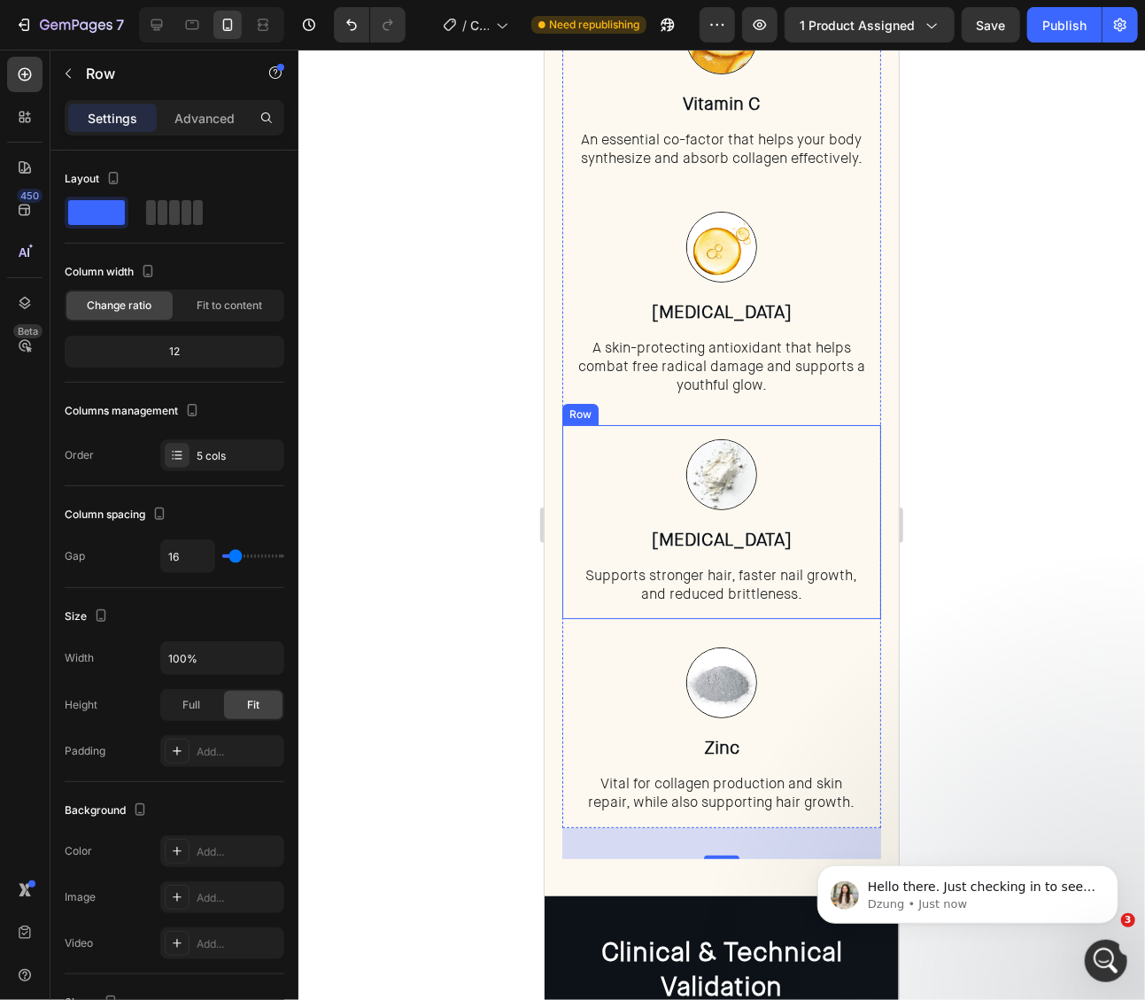
click at [782, 604] on div "Image ⁠⁠⁠⁠⁠⁠⁠ Biotin Heading Supports stronger hair, faster nail growth, and re…" at bounding box center [720, 521] width 319 height 195
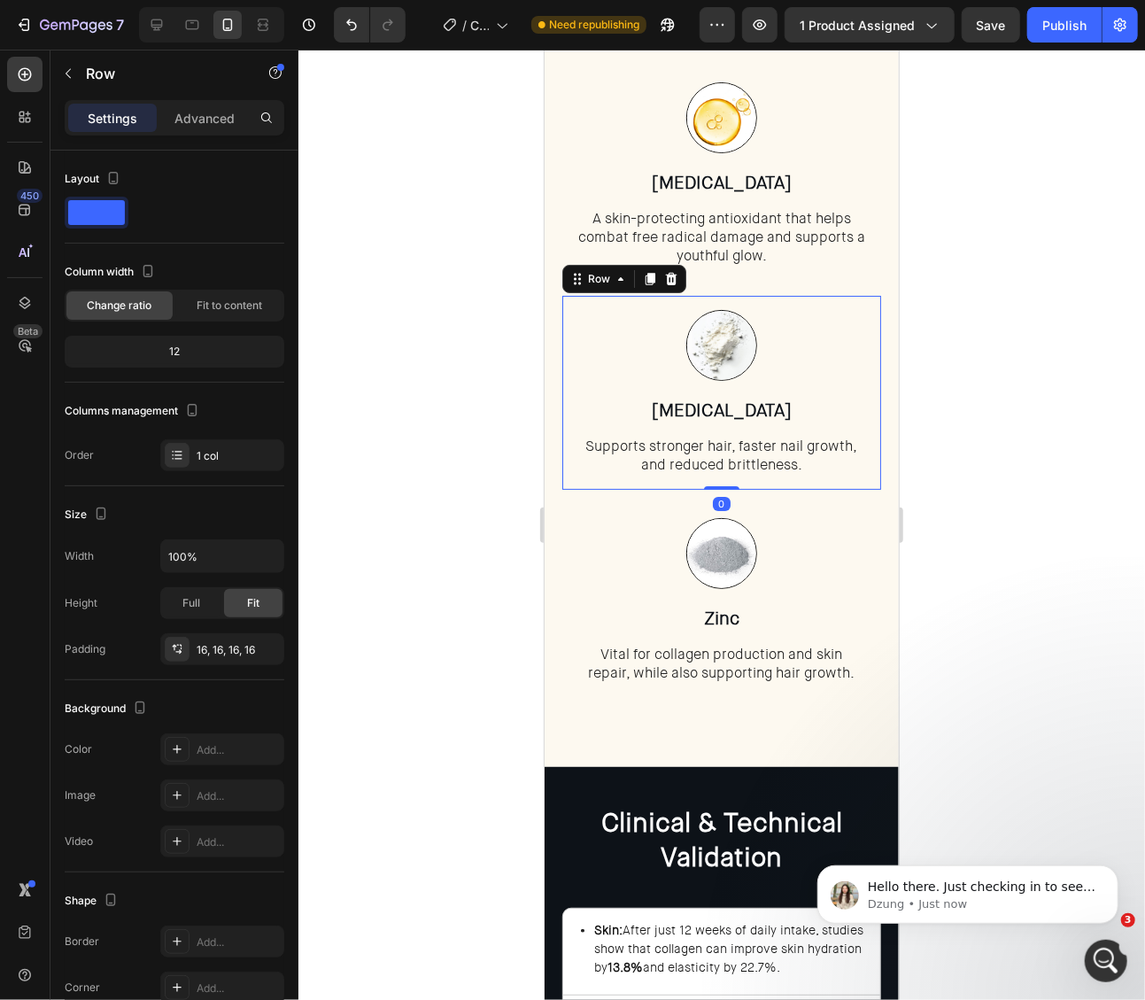
scroll to position [3345, 0]
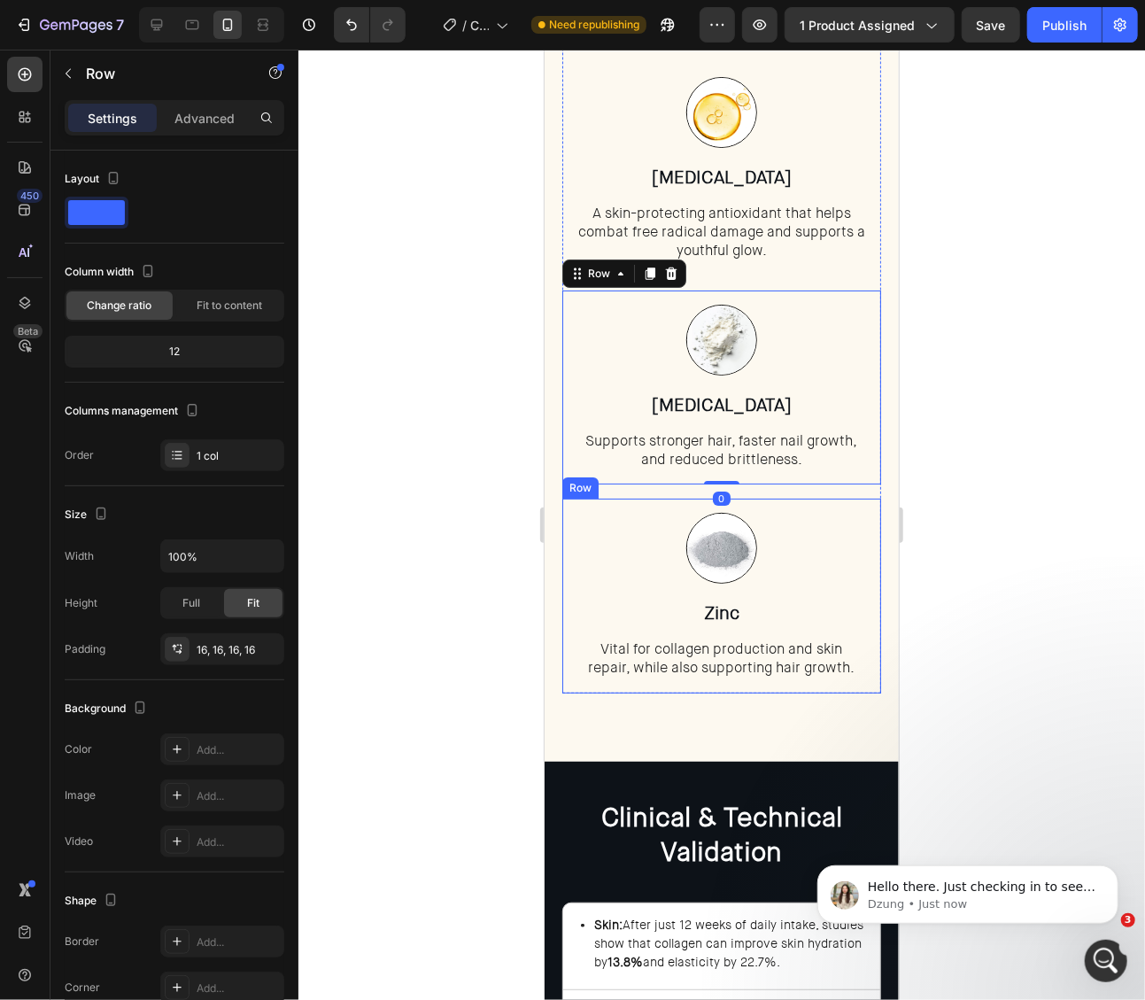
click at [805, 680] on div "Image ⁠⁠⁠⁠⁠⁠⁠ Zinc Heading Vital for collagen production and skin repair, while…" at bounding box center [720, 595] width 319 height 195
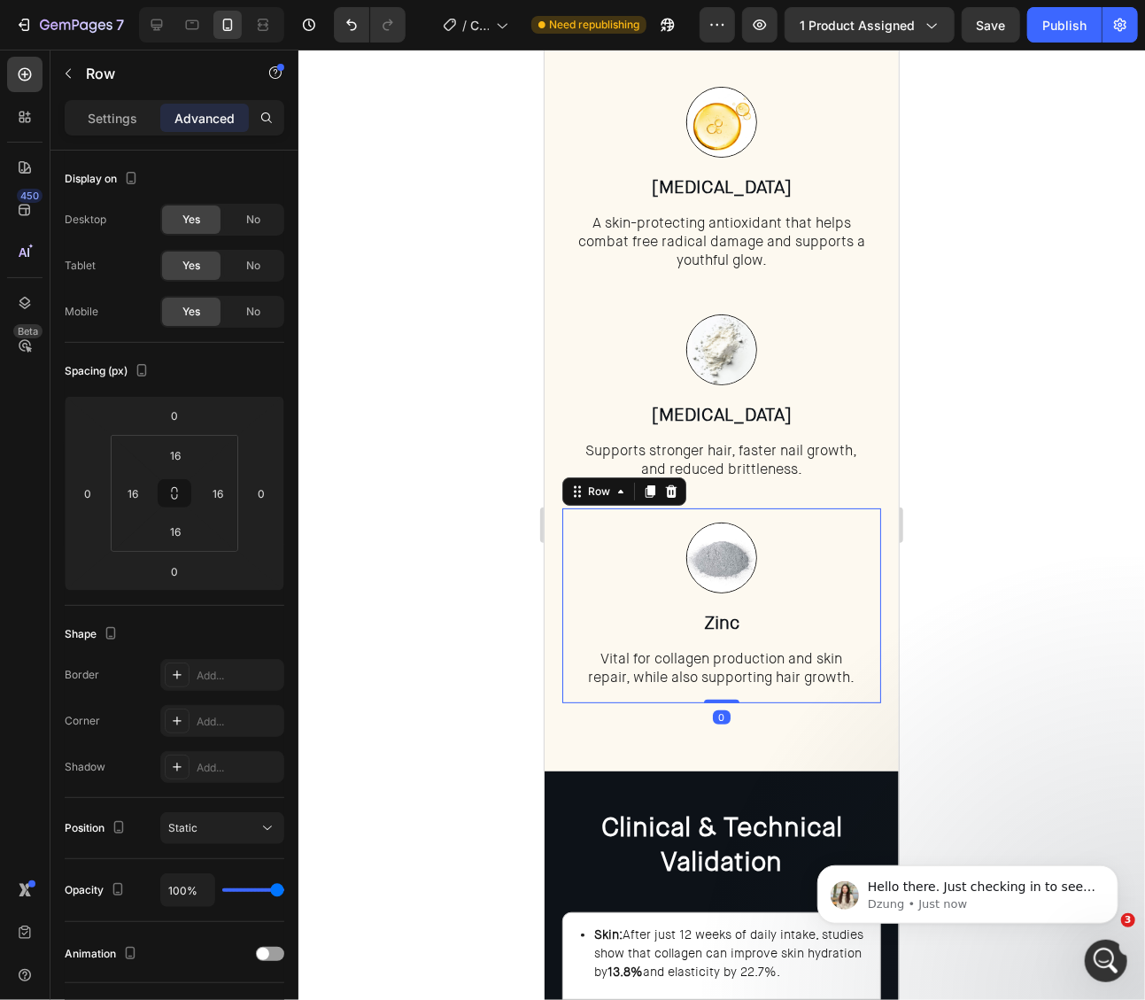
drag, startPoint x: 970, startPoint y: 614, endPoint x: 234, endPoint y: 452, distance: 753.6
click at [970, 614] on div at bounding box center [721, 525] width 847 height 950
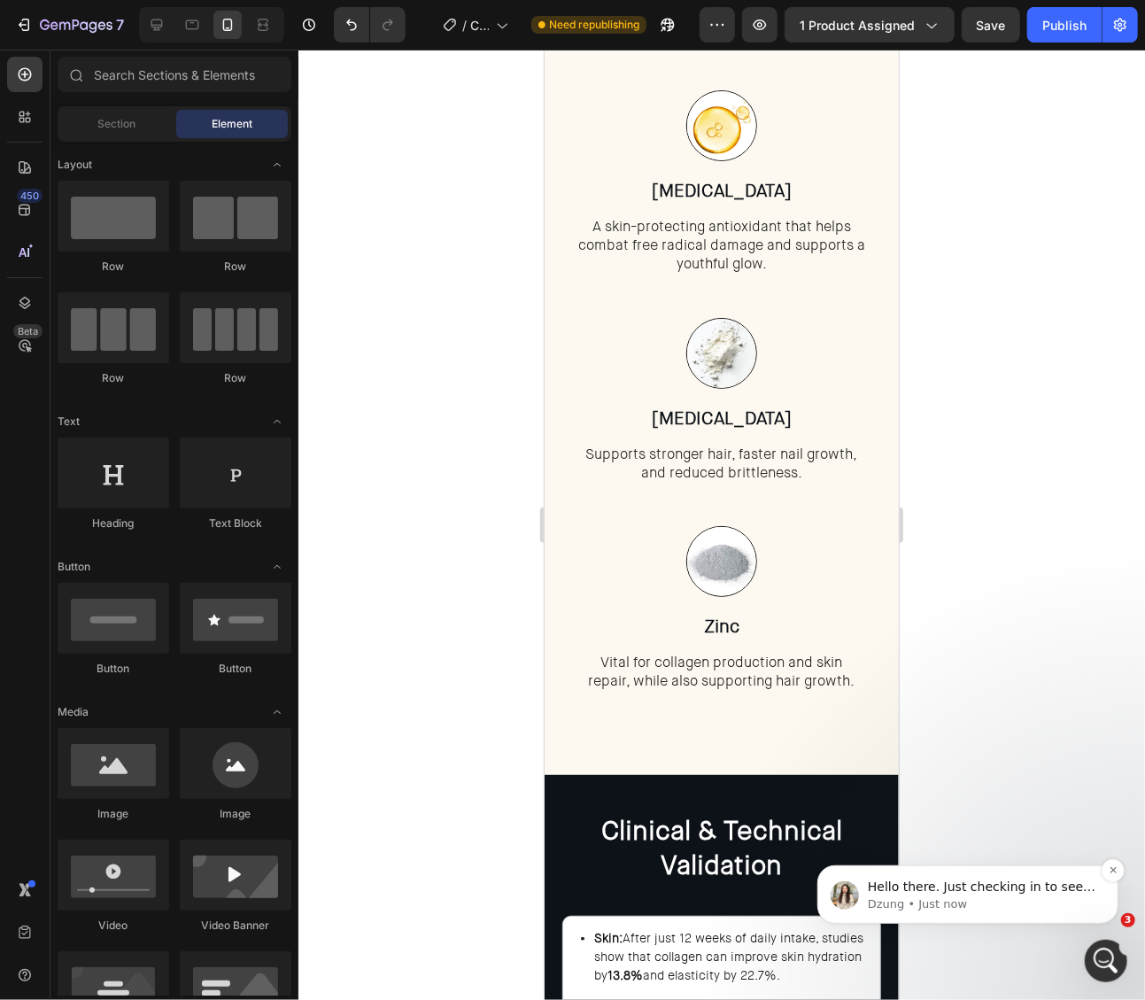
click at [971, 904] on p "Dzung • Just now" at bounding box center [981, 903] width 228 height 16
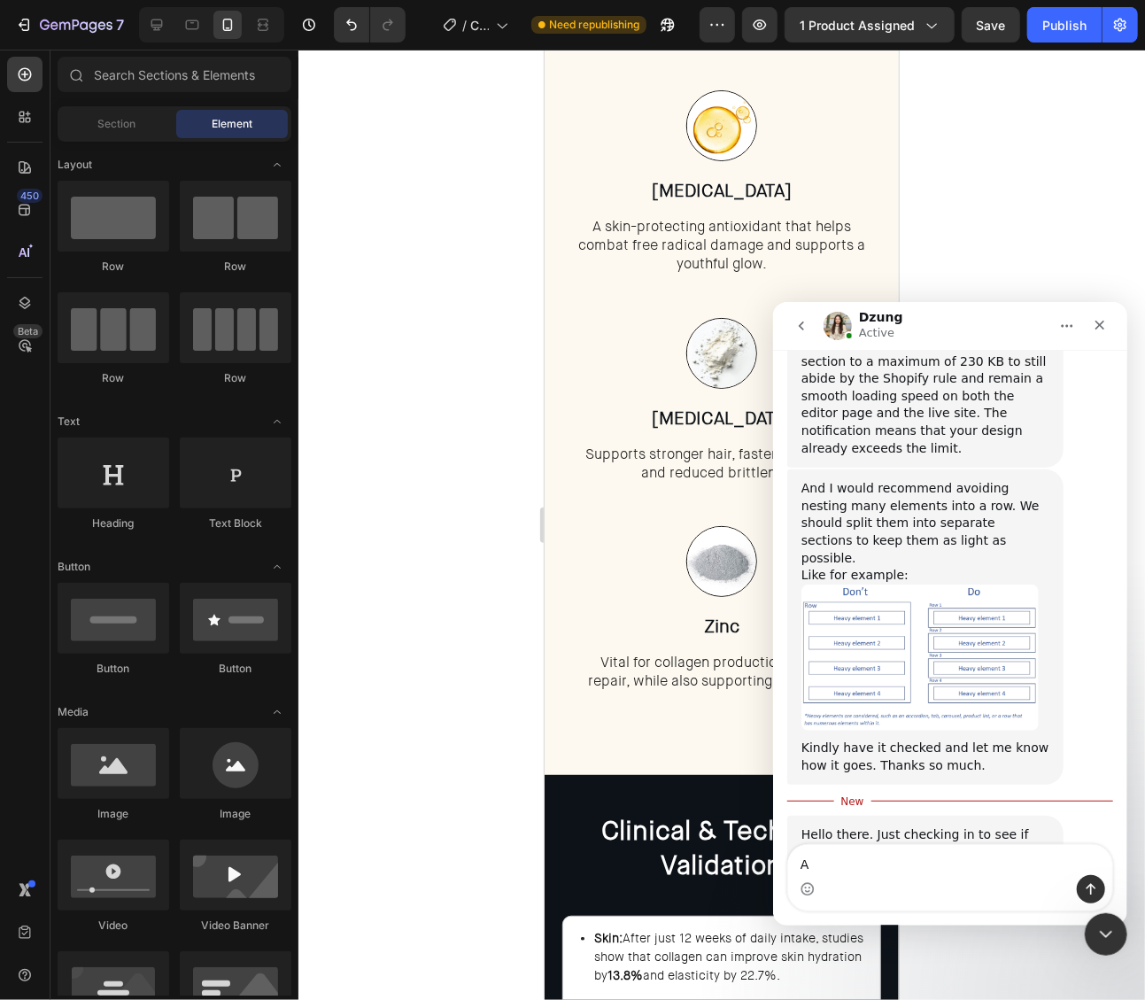
scroll to position [1025, 0]
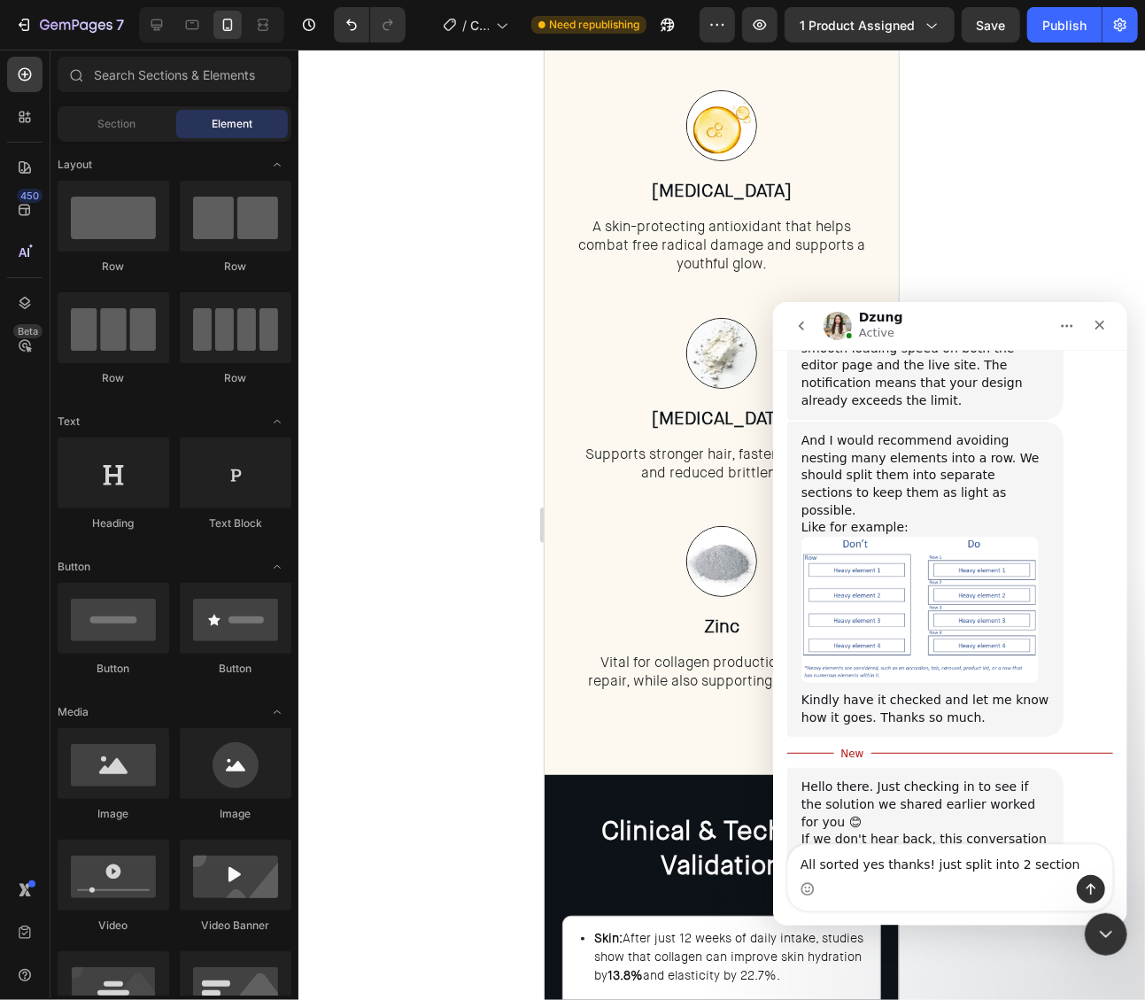
type textarea "All sorted yes thanks! just split into 2 sections"
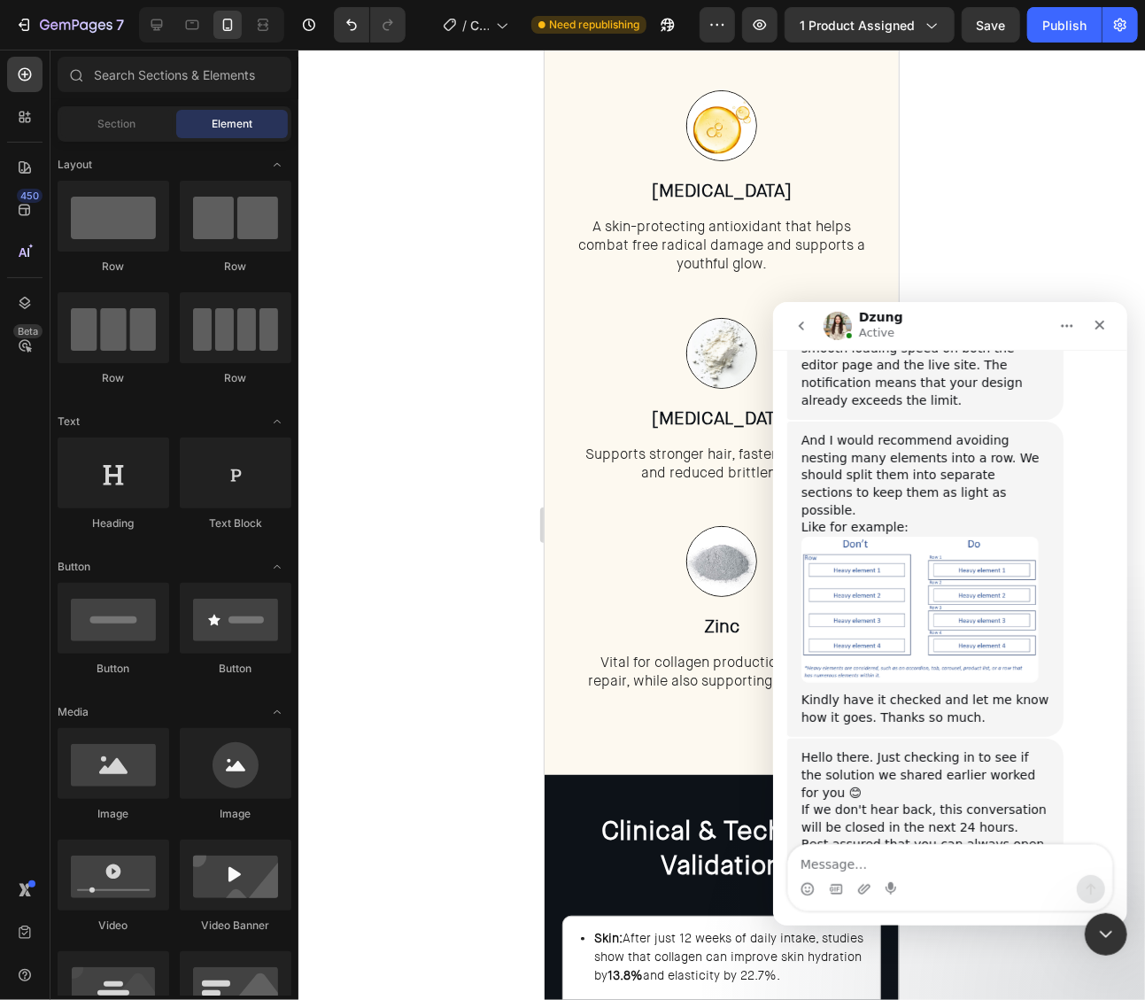
scroll to position [1065, 0]
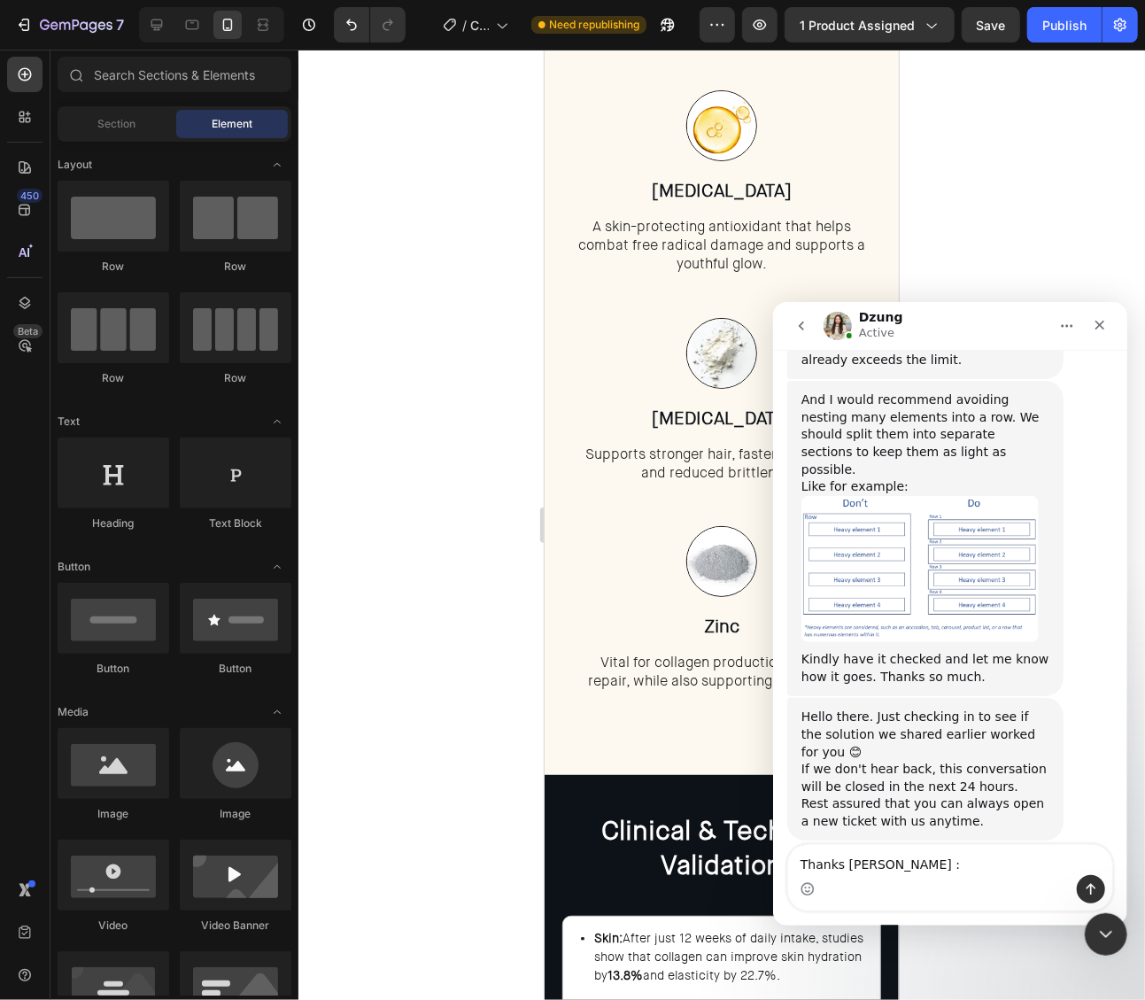
type textarea "Thanks [PERSON_NAME] :)"
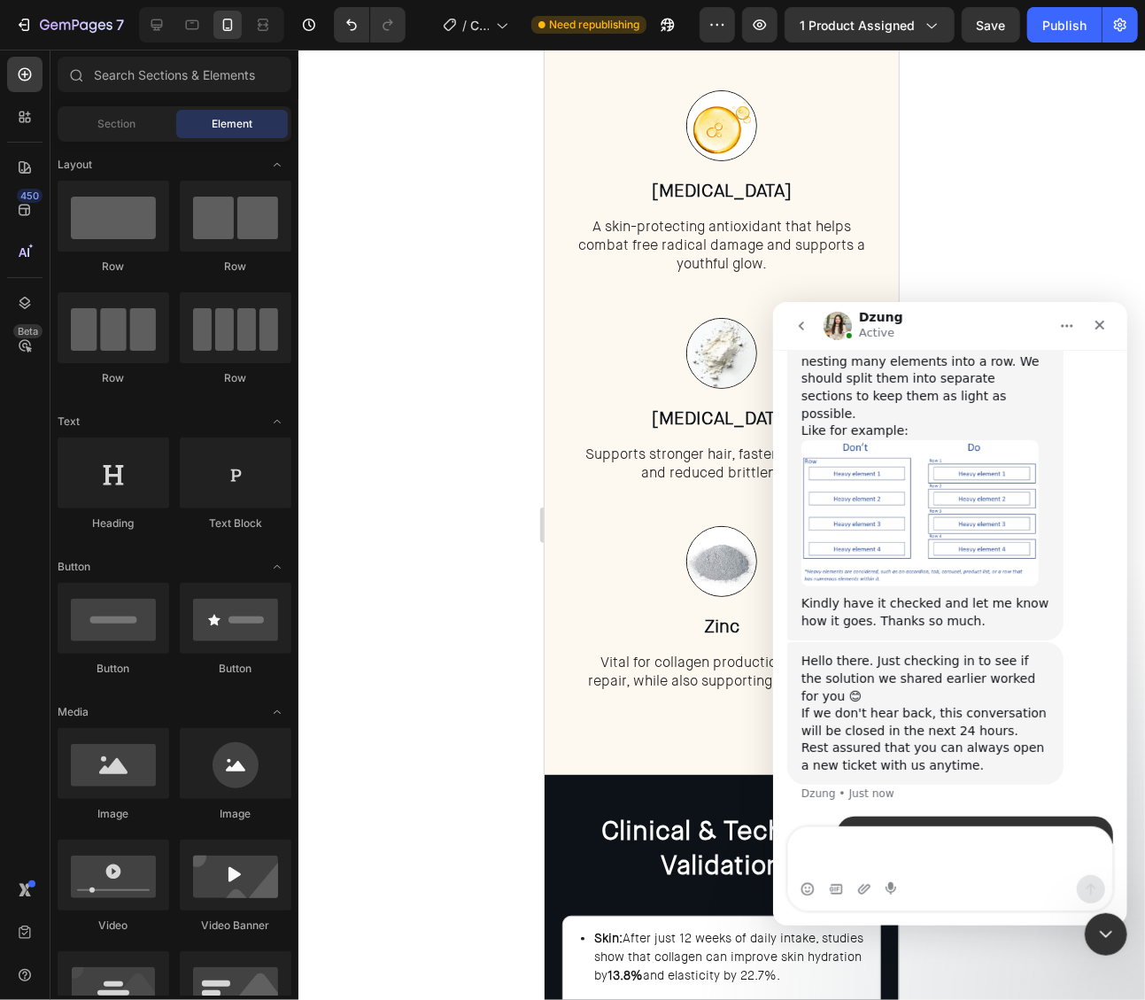
scroll to position [1123, 0]
click at [1095, 316] on div "Close" at bounding box center [1099, 324] width 32 height 32
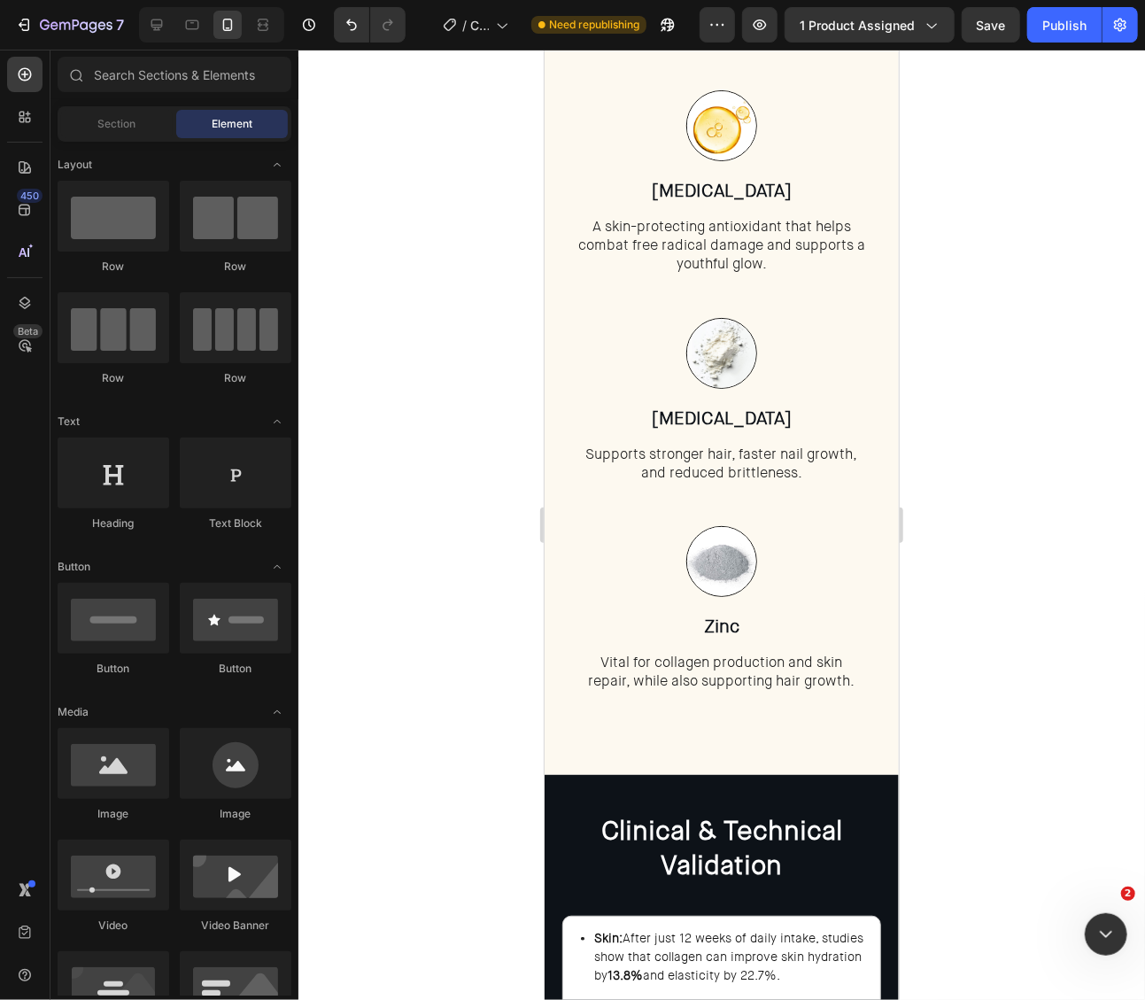
scroll to position [0, 0]
click at [1012, 572] on div at bounding box center [721, 525] width 847 height 950
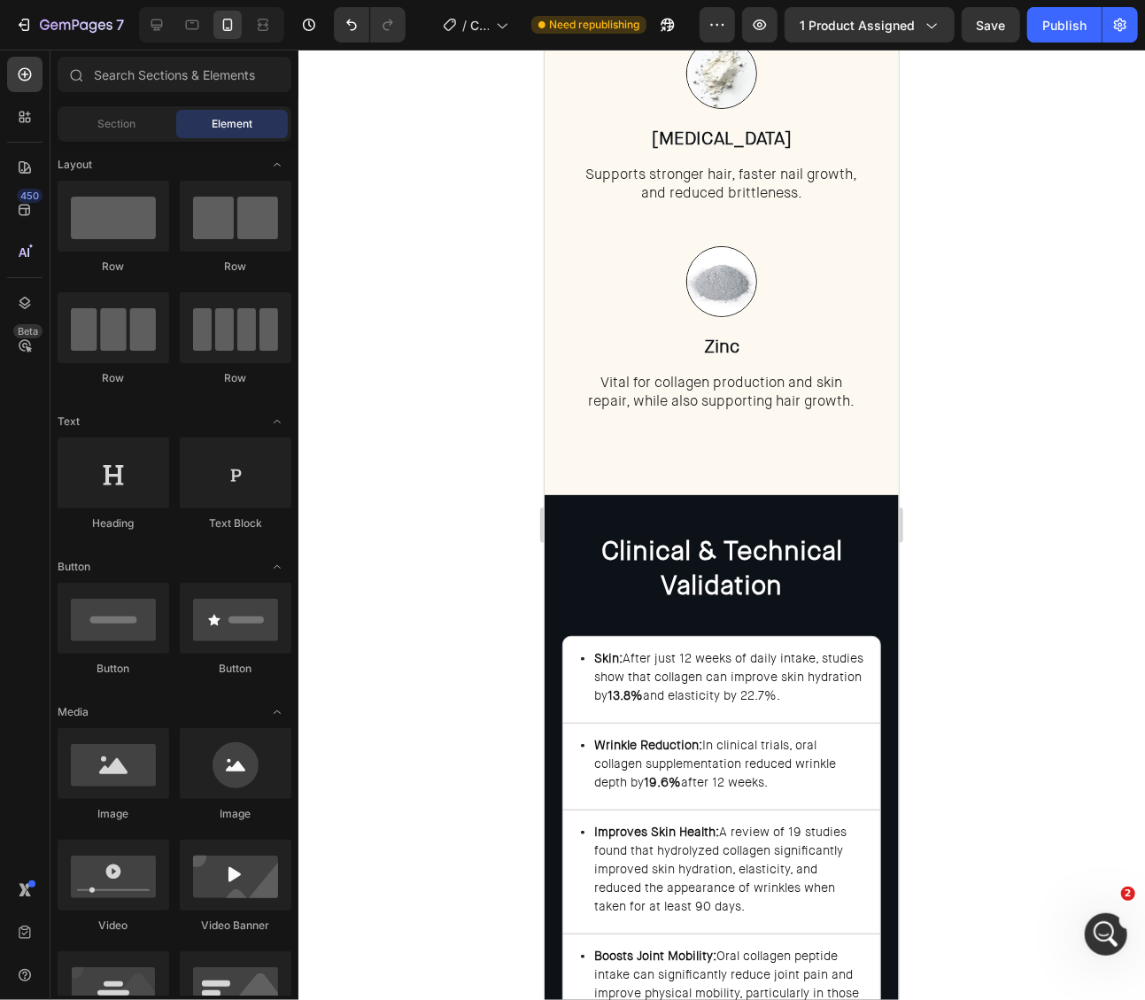
scroll to position [3589, 0]
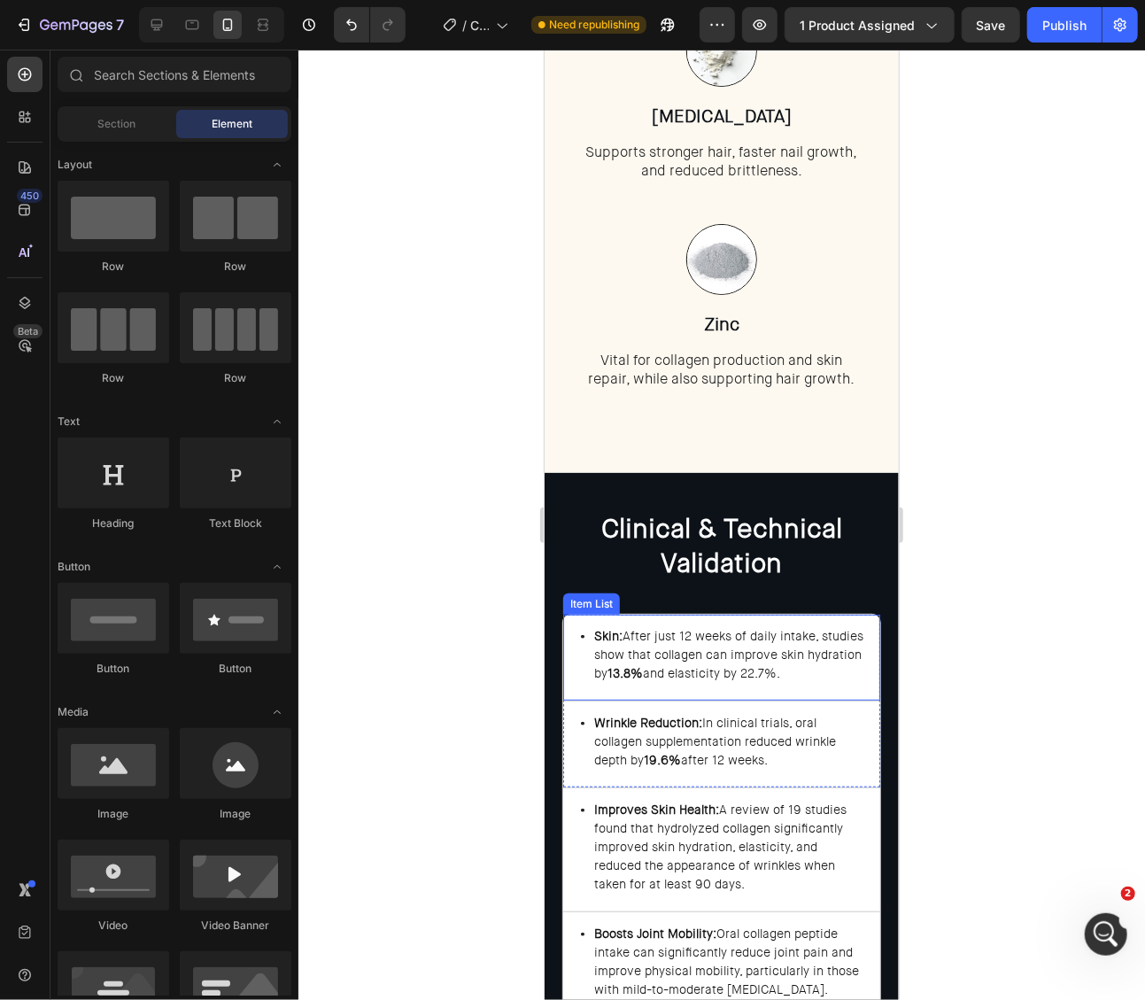
click at [750, 678] on p "Skin: After just 12 weeks of daily intake, studies show that collagen can impro…" at bounding box center [728, 654] width 271 height 56
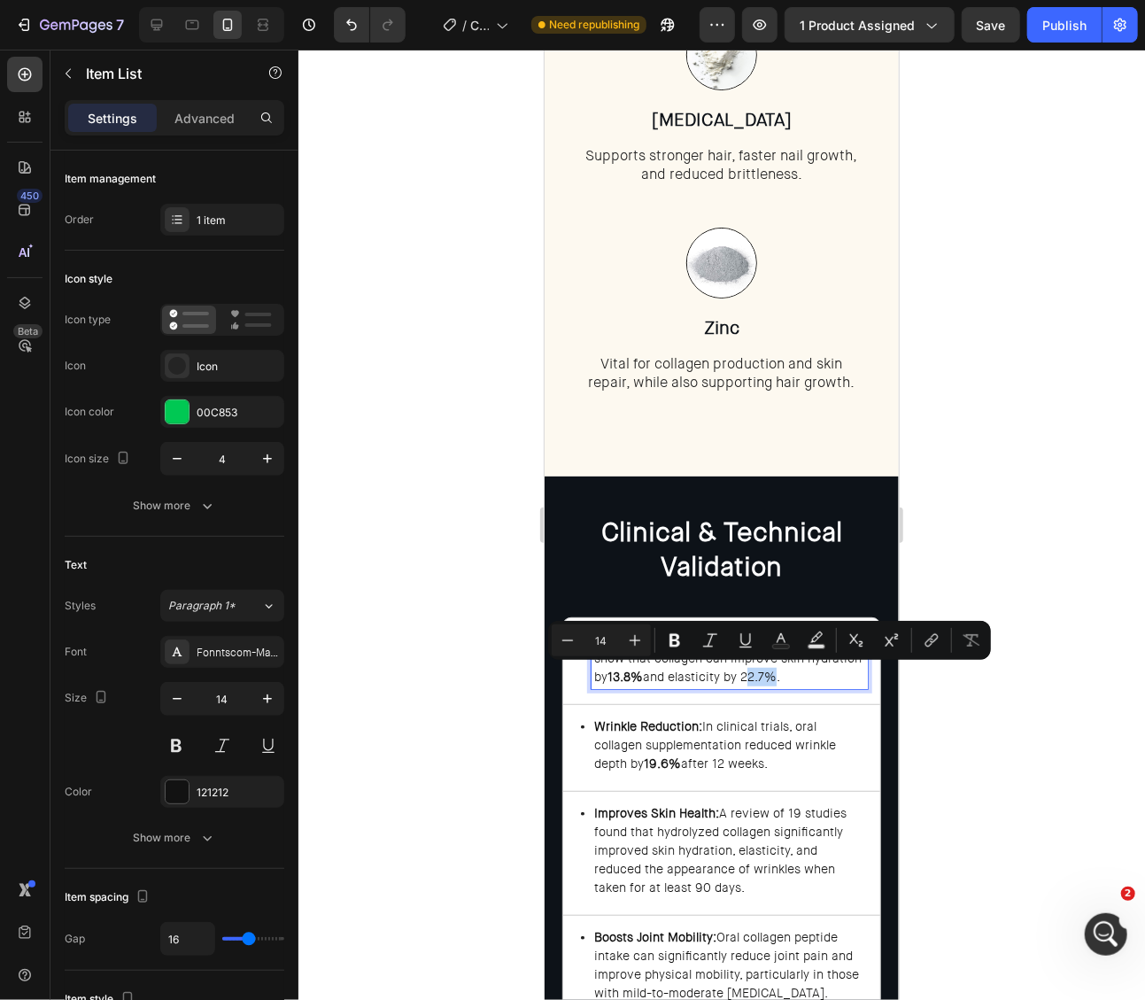
click at [748, 678] on p "Skin: After just 12 weeks of daily intake, studies show that collagen can impro…" at bounding box center [728, 658] width 271 height 56
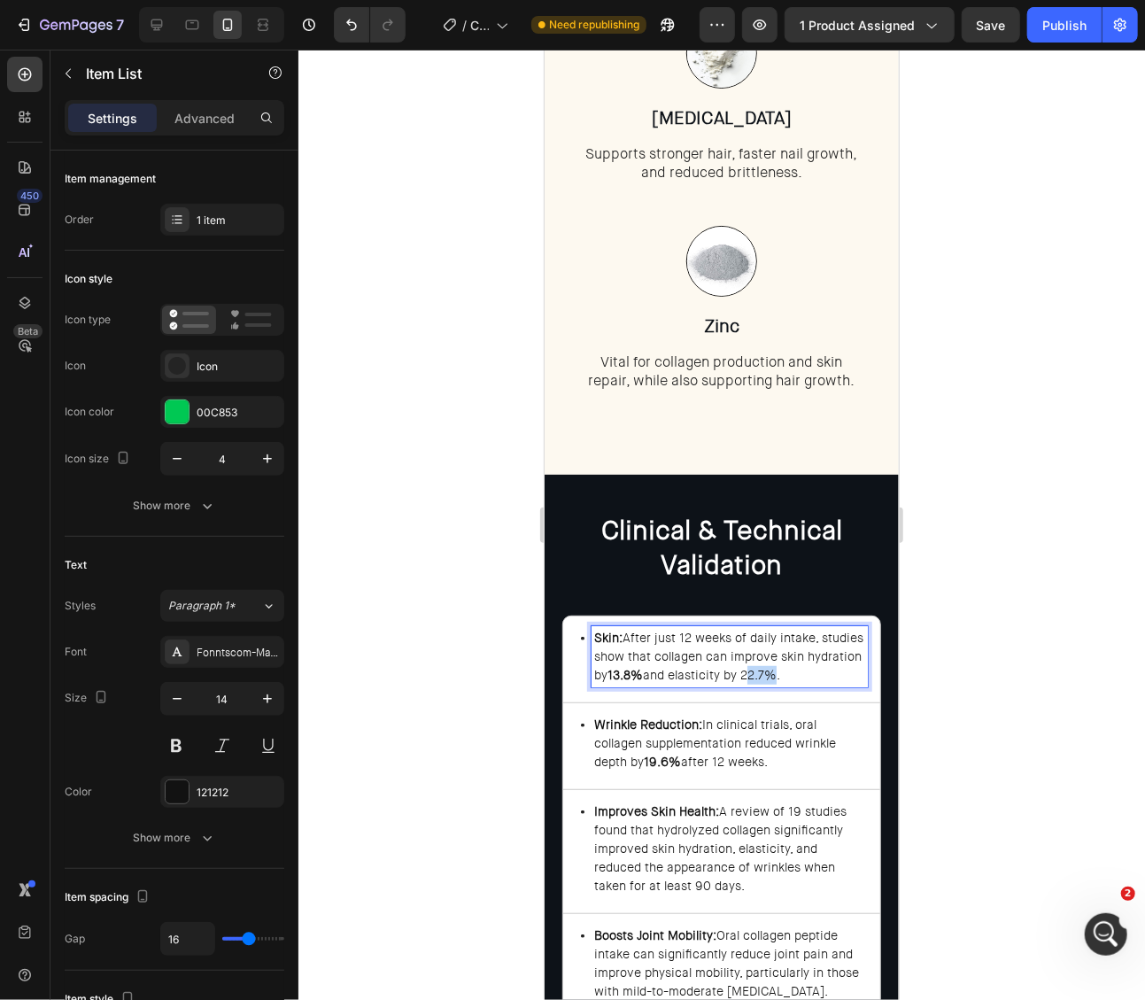
drag, startPoint x: 746, startPoint y: 678, endPoint x: 787, endPoint y: 678, distance: 41.6
click at [787, 678] on p "Skin: After just 12 weeks of daily intake, studies show that collagen can impro…" at bounding box center [728, 656] width 271 height 56
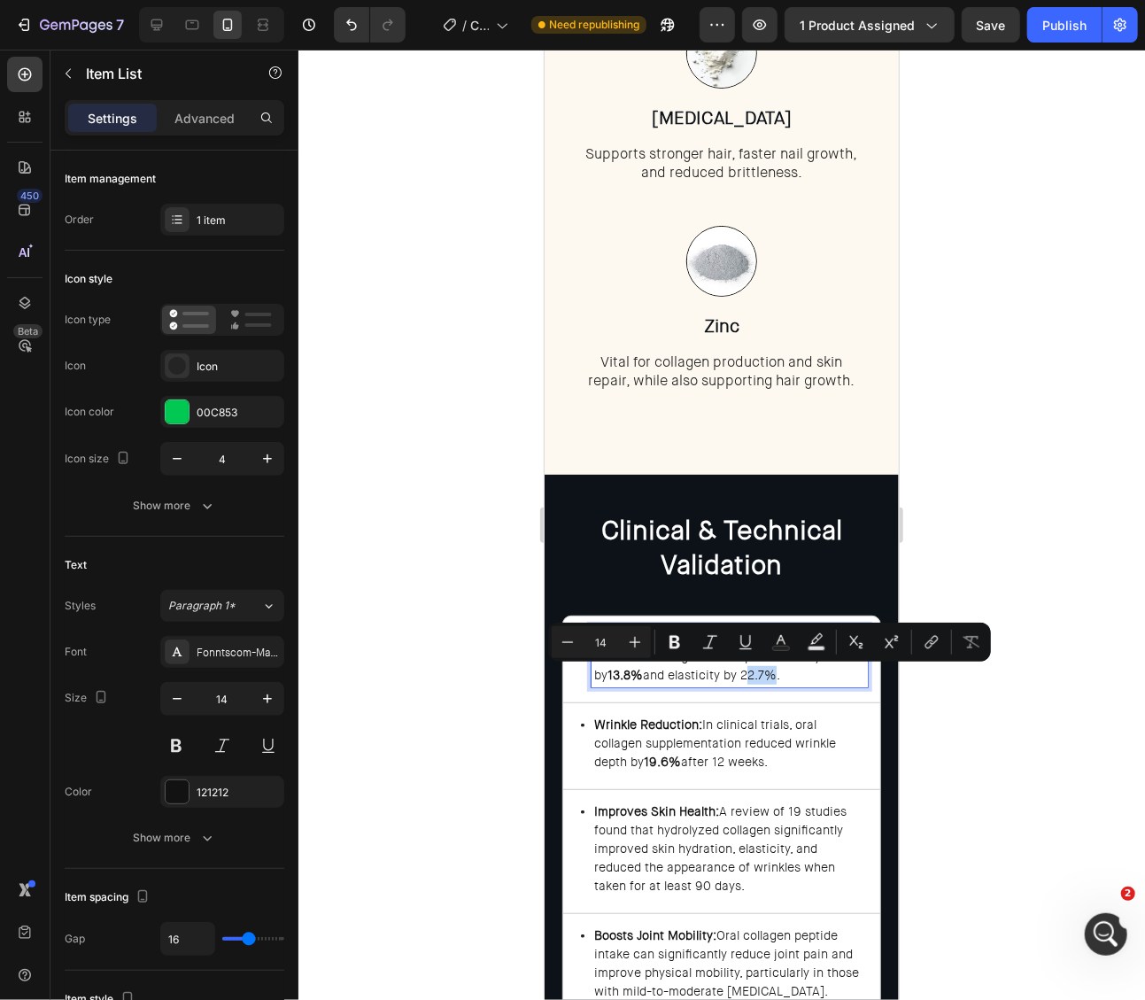
scroll to position [3628, 0]
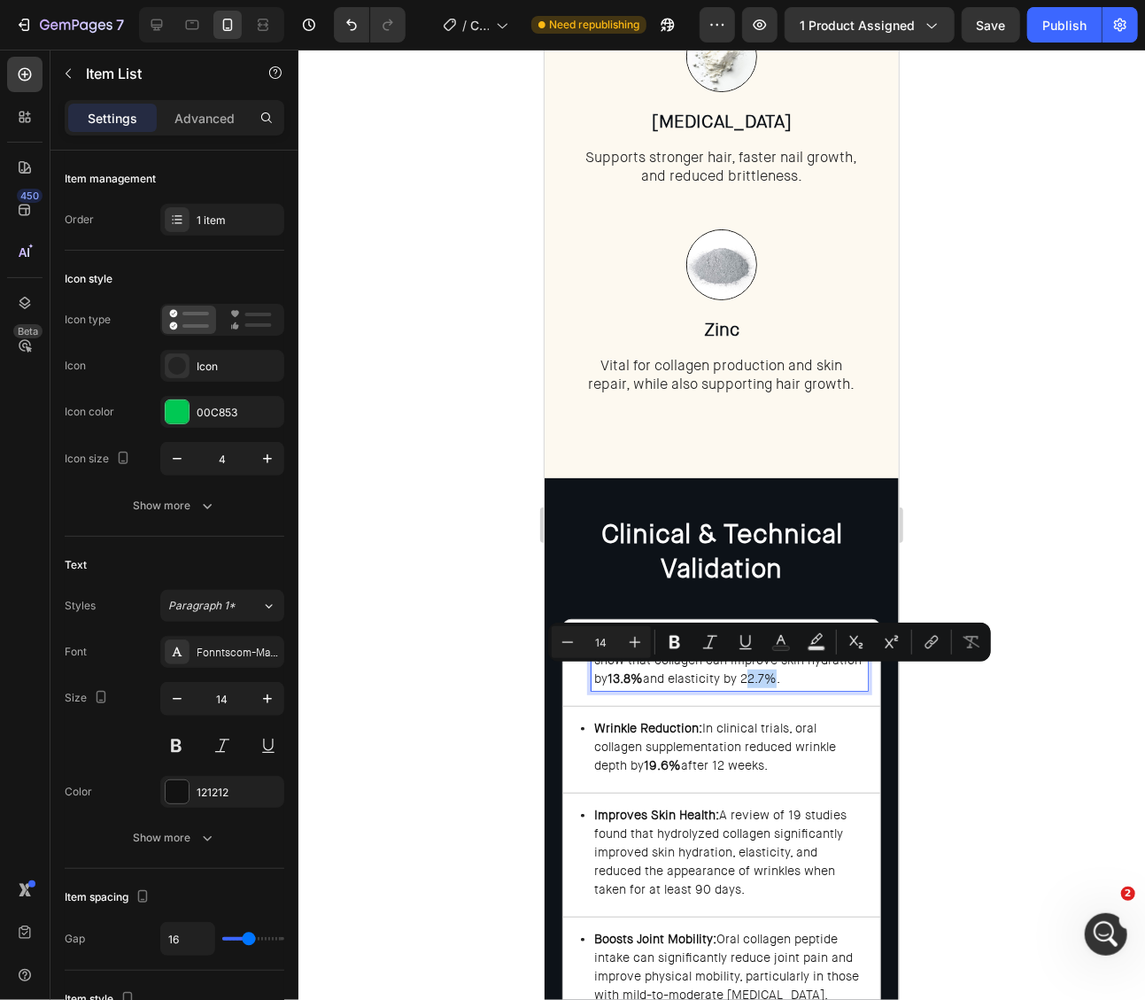
click at [787, 678] on p "Skin: After just 12 weeks of daily intake, studies show that collagen can impro…" at bounding box center [728, 659] width 271 height 56
drag, startPoint x: 773, startPoint y: 678, endPoint x: 744, endPoint y: 680, distance: 29.3
click at [744, 680] on p "Skin: After just 12 weeks of daily intake, studies show that collagen can impro…" at bounding box center [728, 659] width 271 height 56
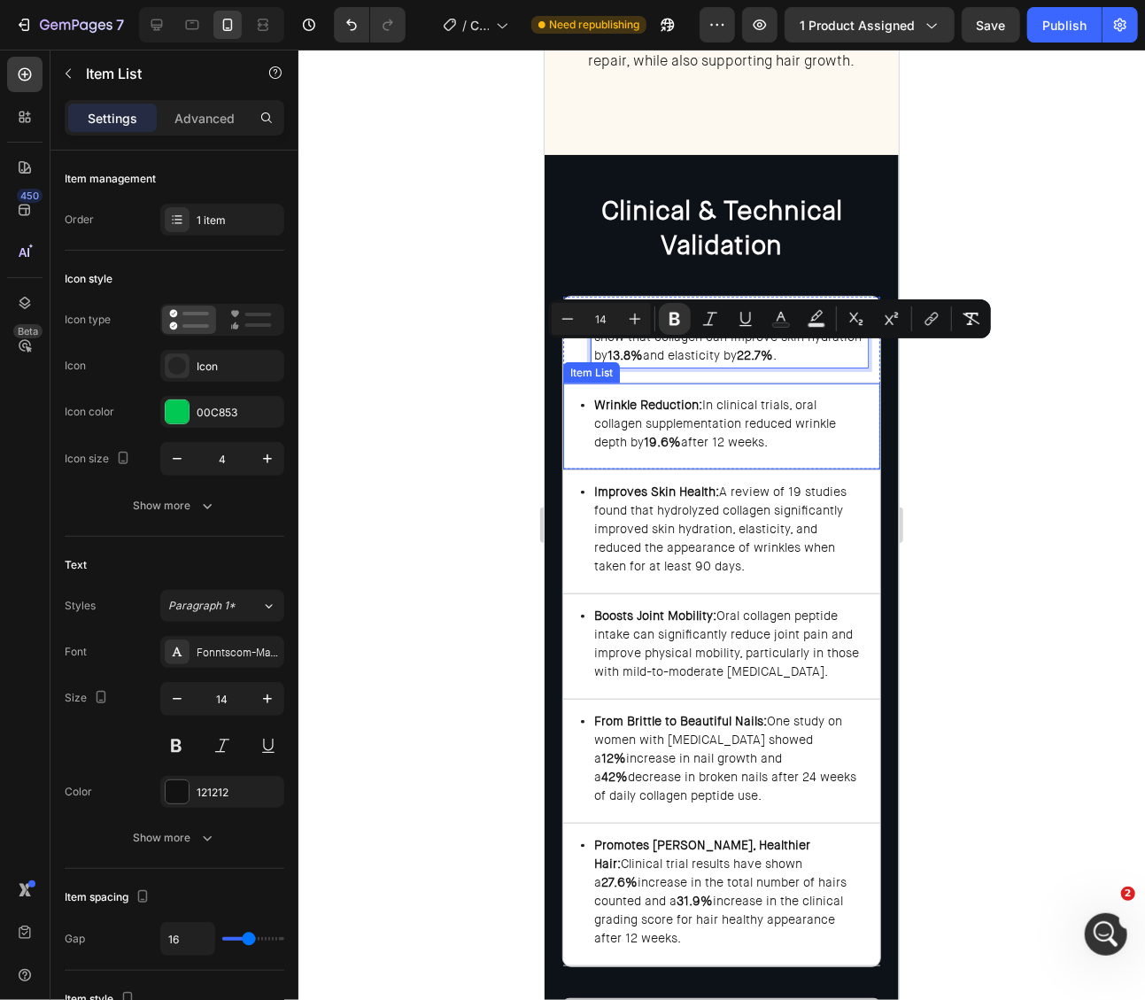
scroll to position [3951, 0]
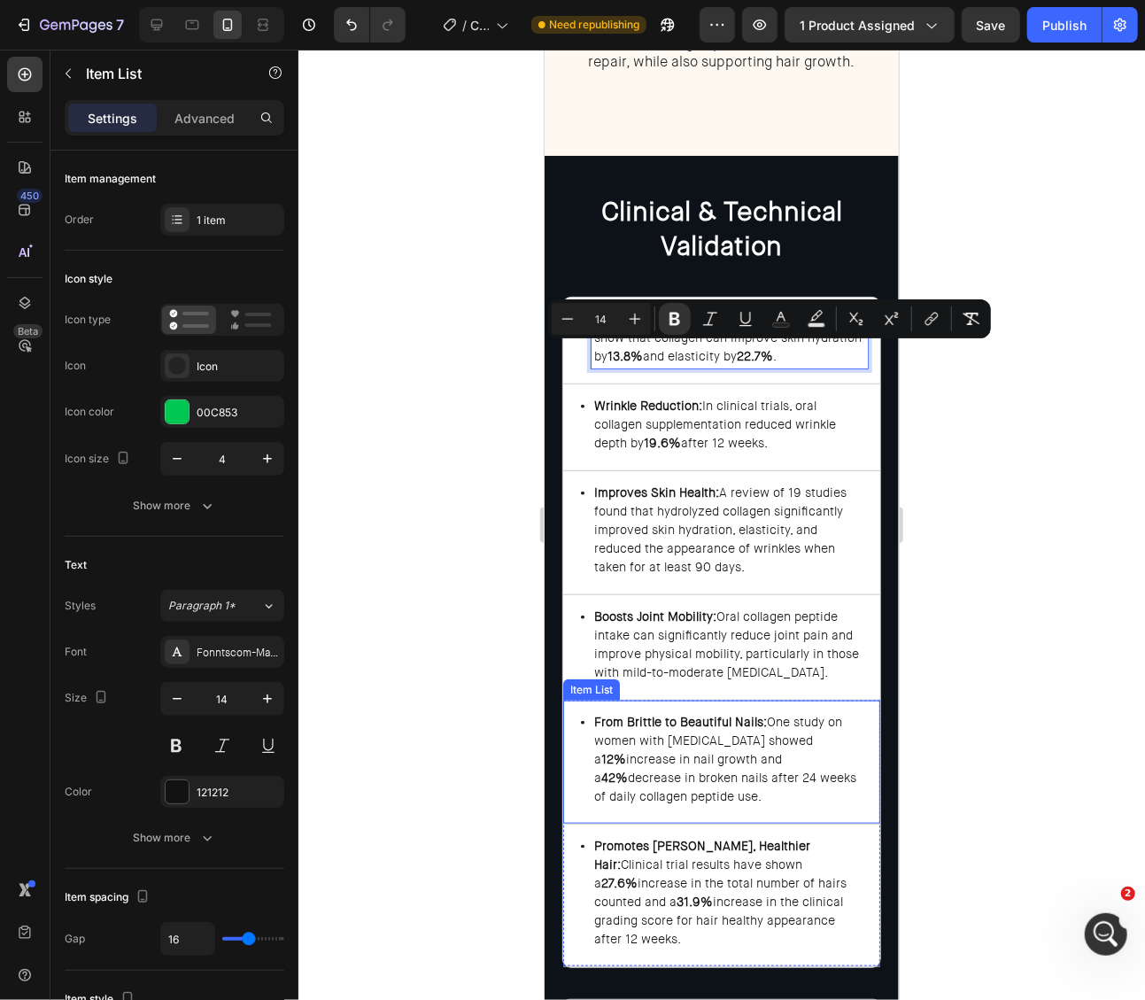
click at [1023, 667] on div at bounding box center [721, 525] width 847 height 950
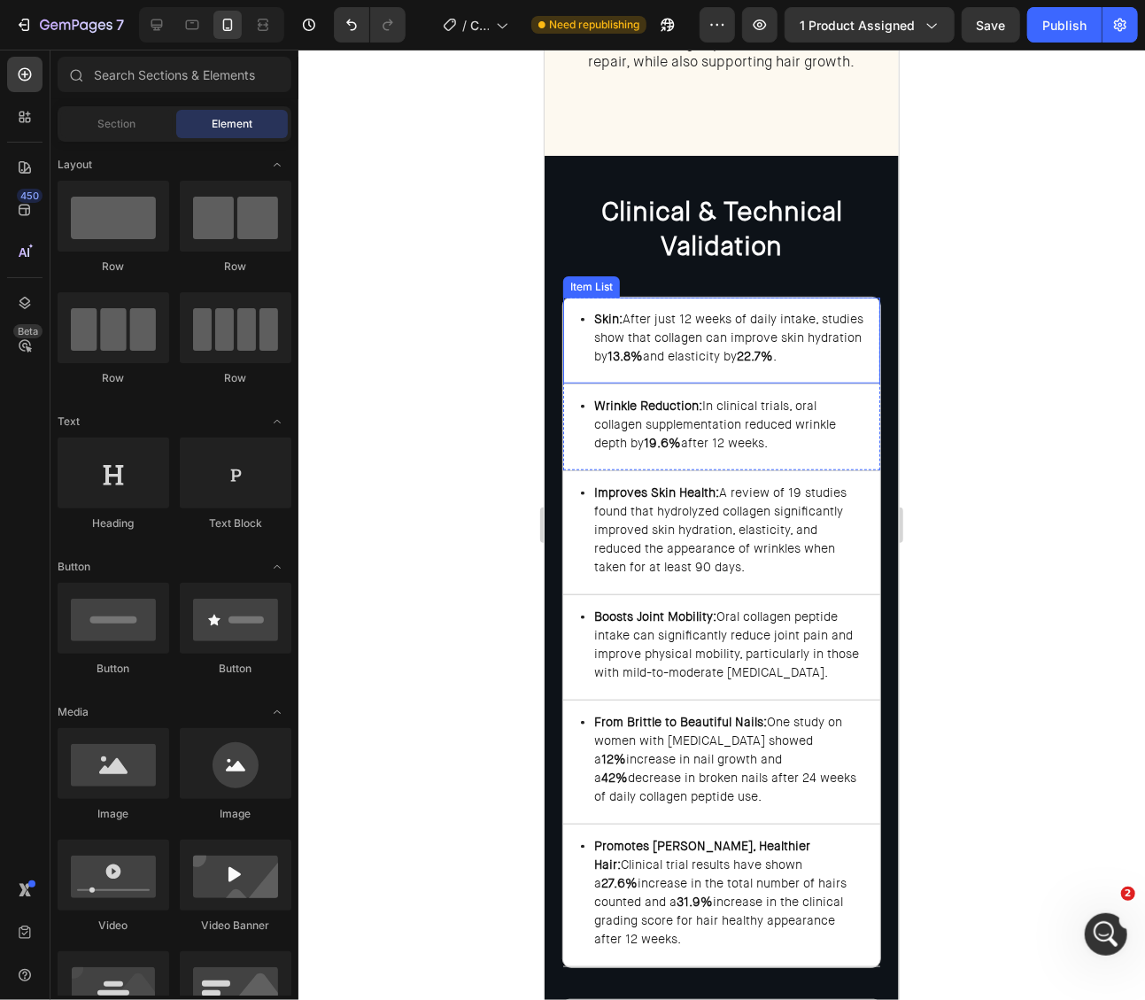
click at [615, 320] on strong "Skin:" at bounding box center [607, 318] width 28 height 16
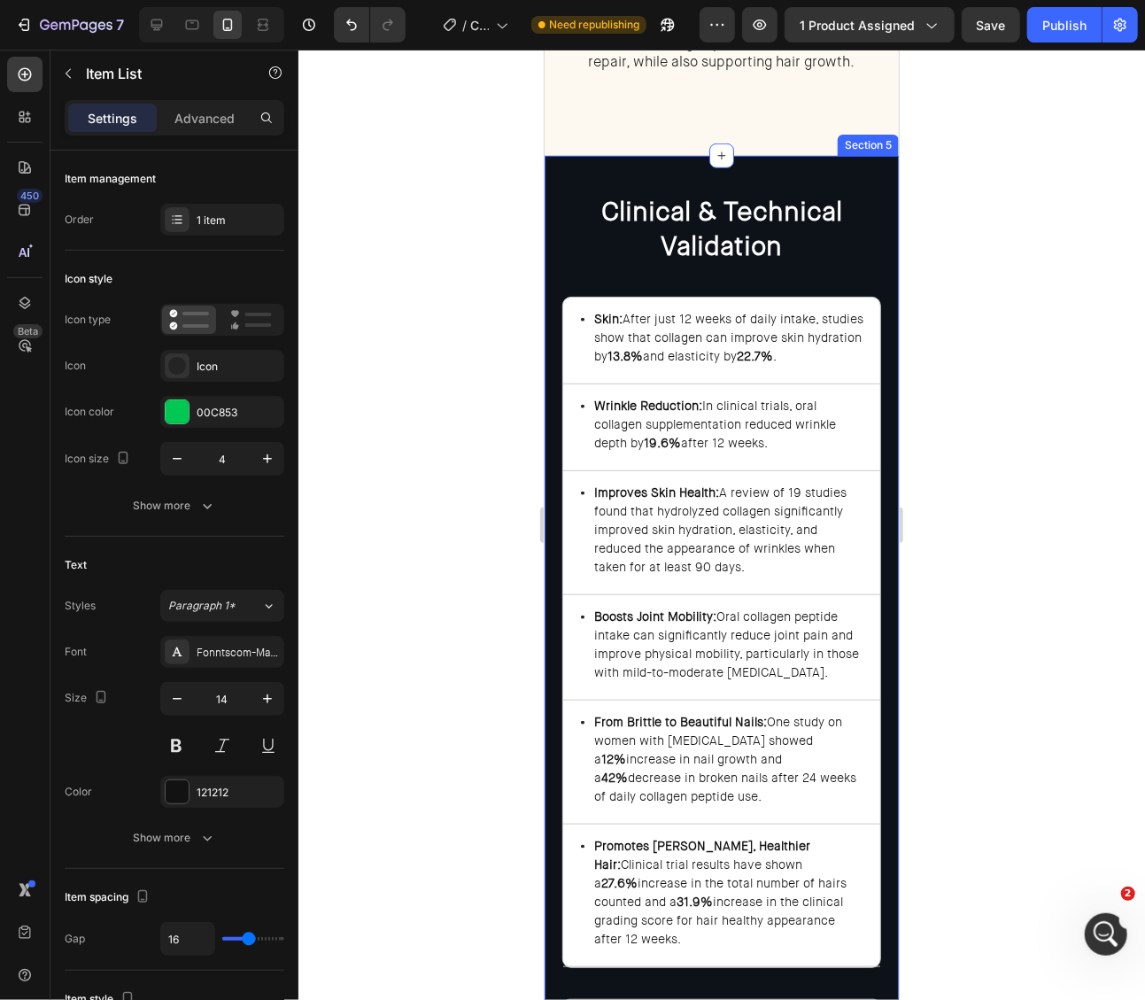
click at [961, 368] on div at bounding box center [721, 525] width 847 height 950
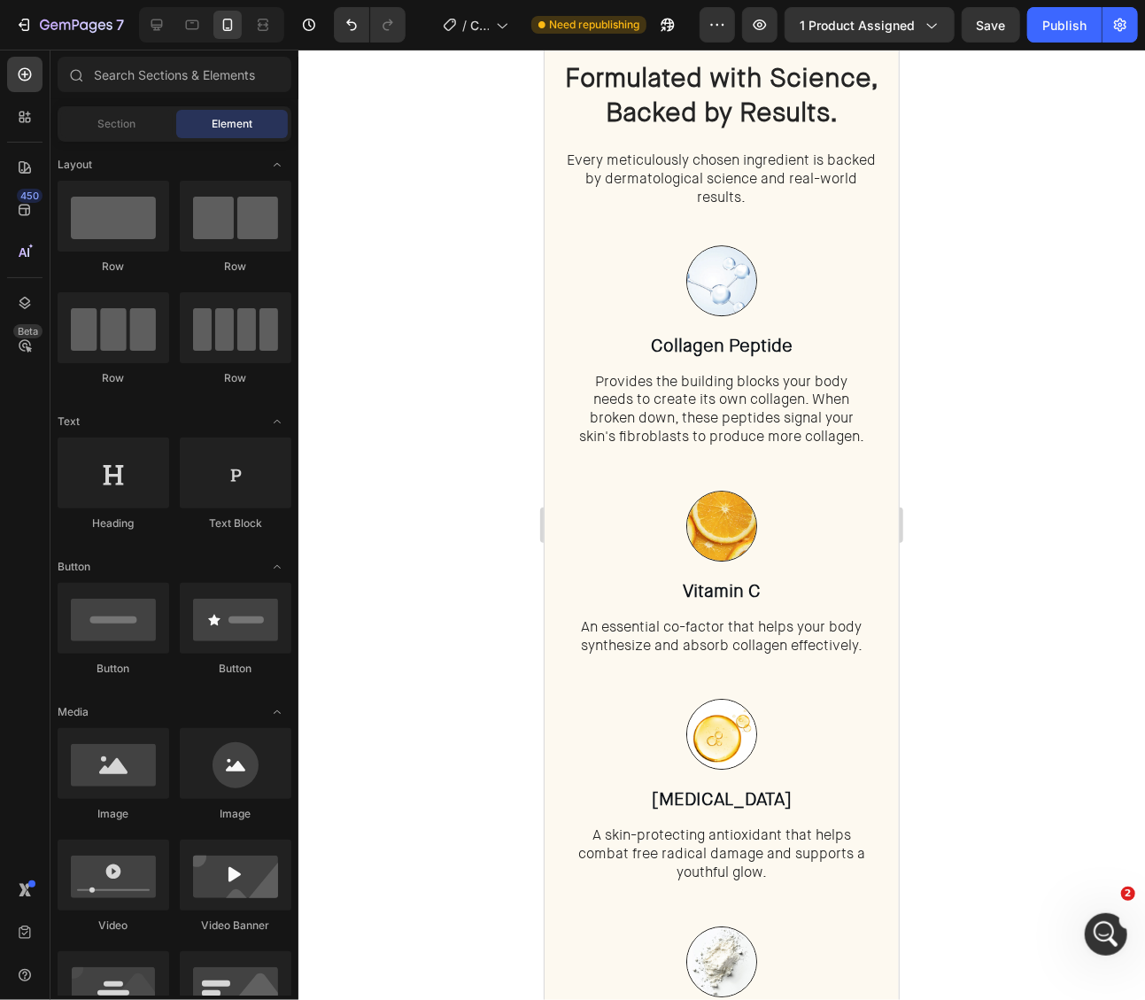
scroll to position [2719, 0]
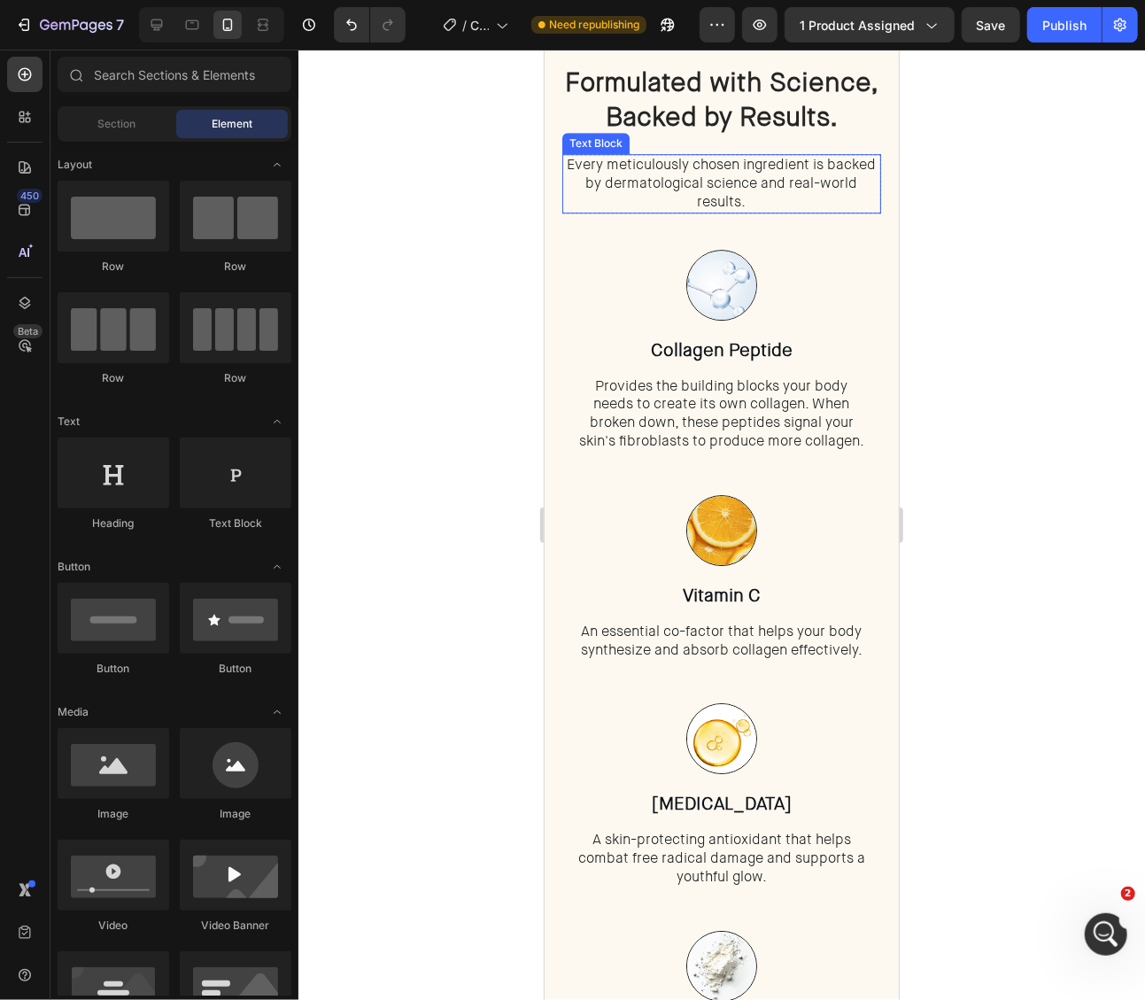
click at [744, 169] on span "Every meticulously chosen ingredient is backed by dermatological science and re…" at bounding box center [721, 182] width 309 height 56
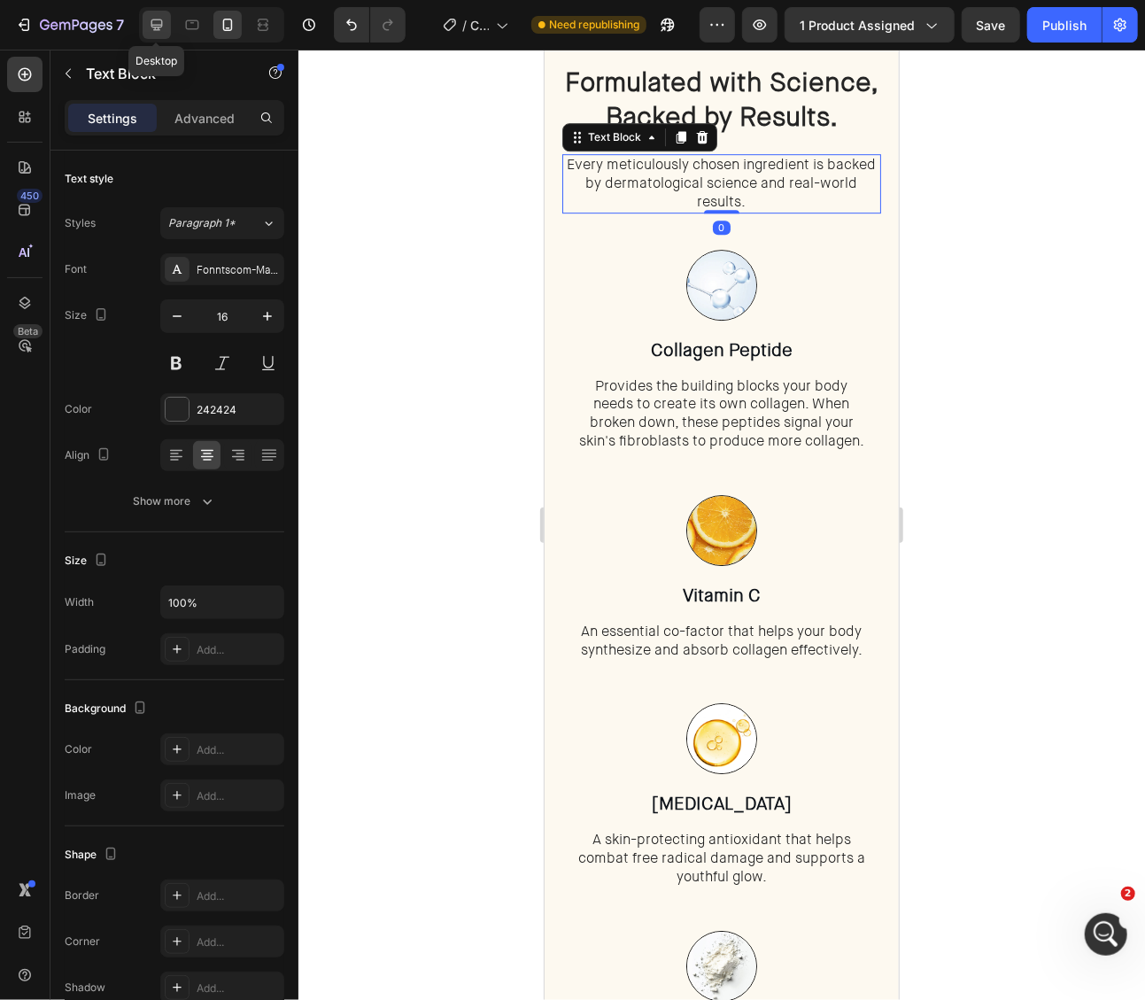
click at [153, 29] on icon at bounding box center [157, 25] width 12 height 12
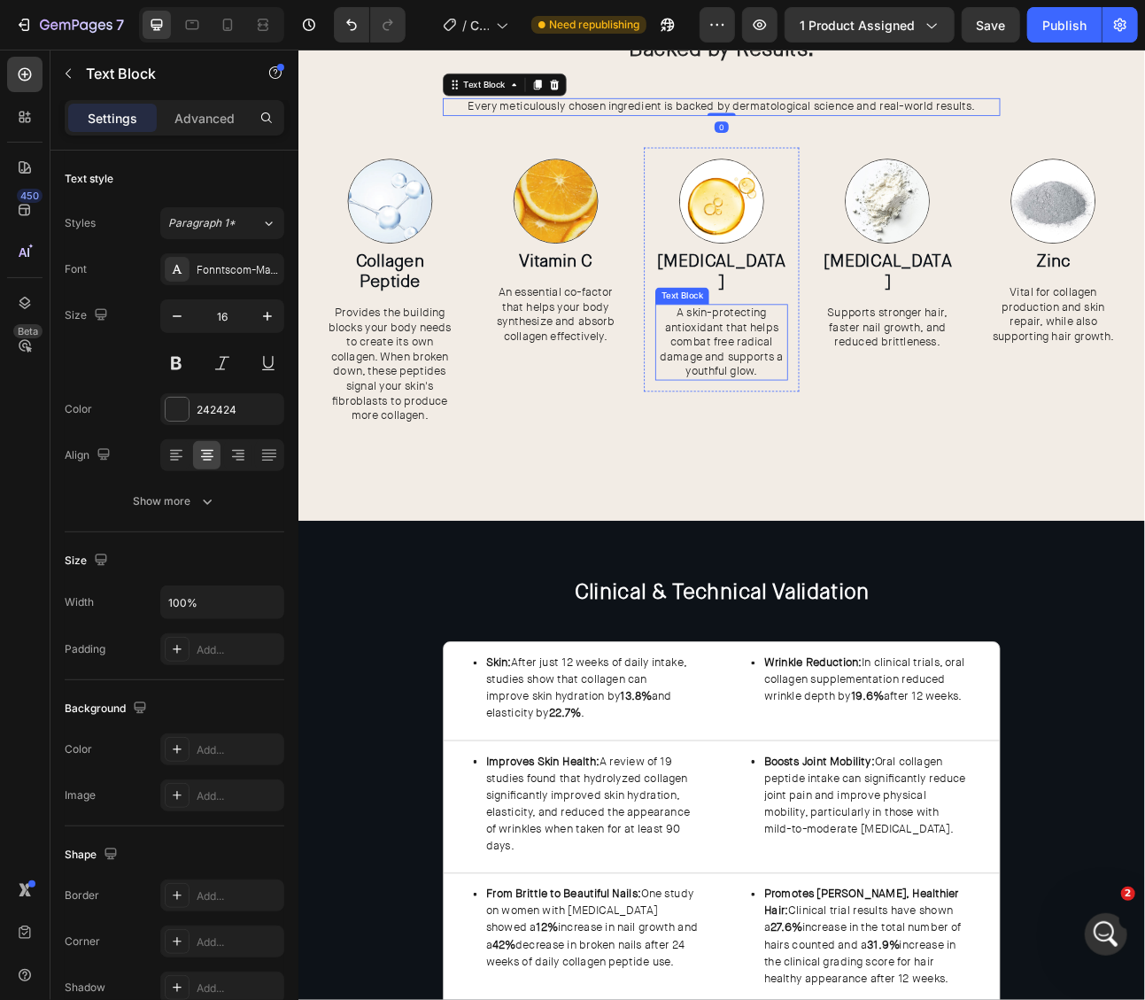
scroll to position [2334, 0]
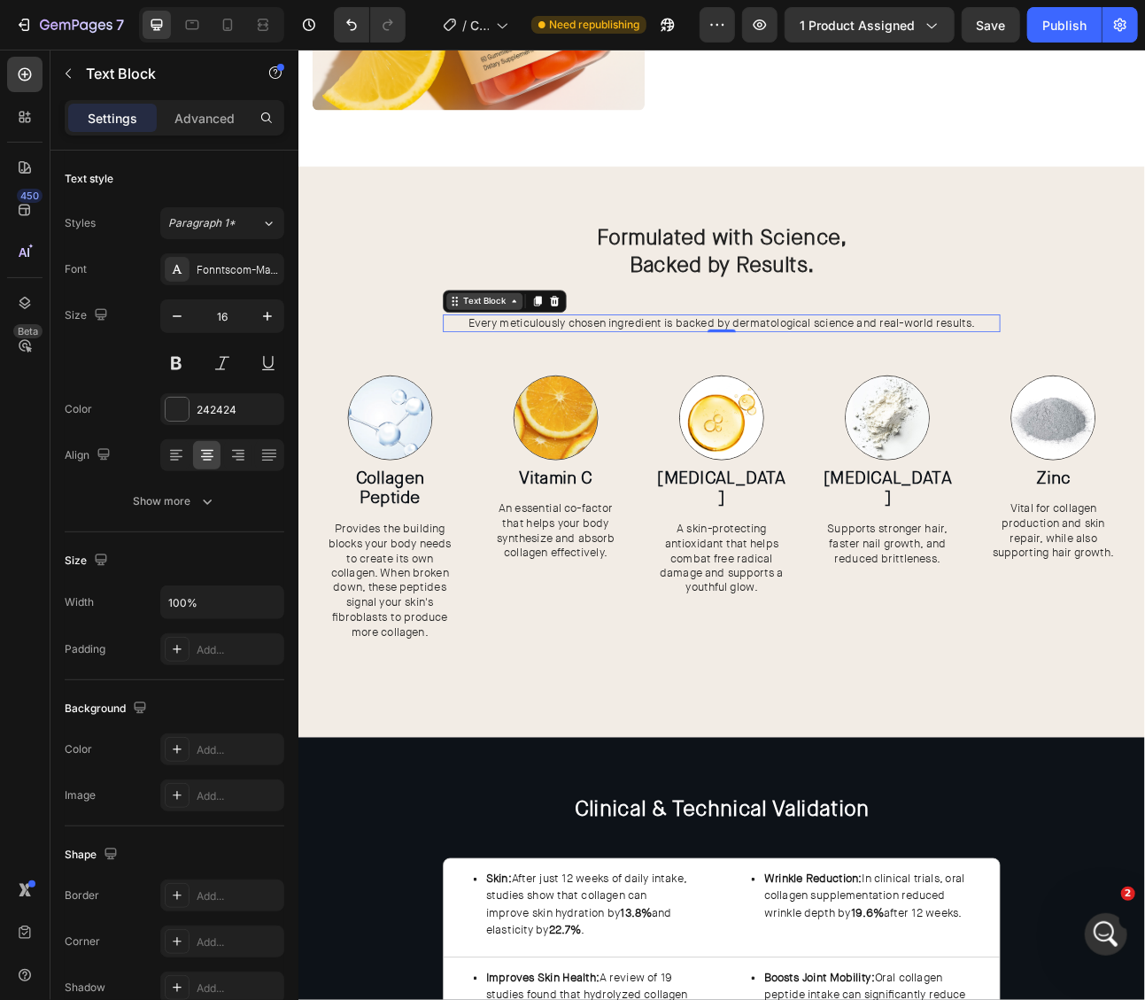
click at [543, 370] on div "Text Block" at bounding box center [531, 366] width 60 height 16
click at [530, 352] on div "Text Block Row 1 col Section" at bounding box center [556, 366] width 155 height 28
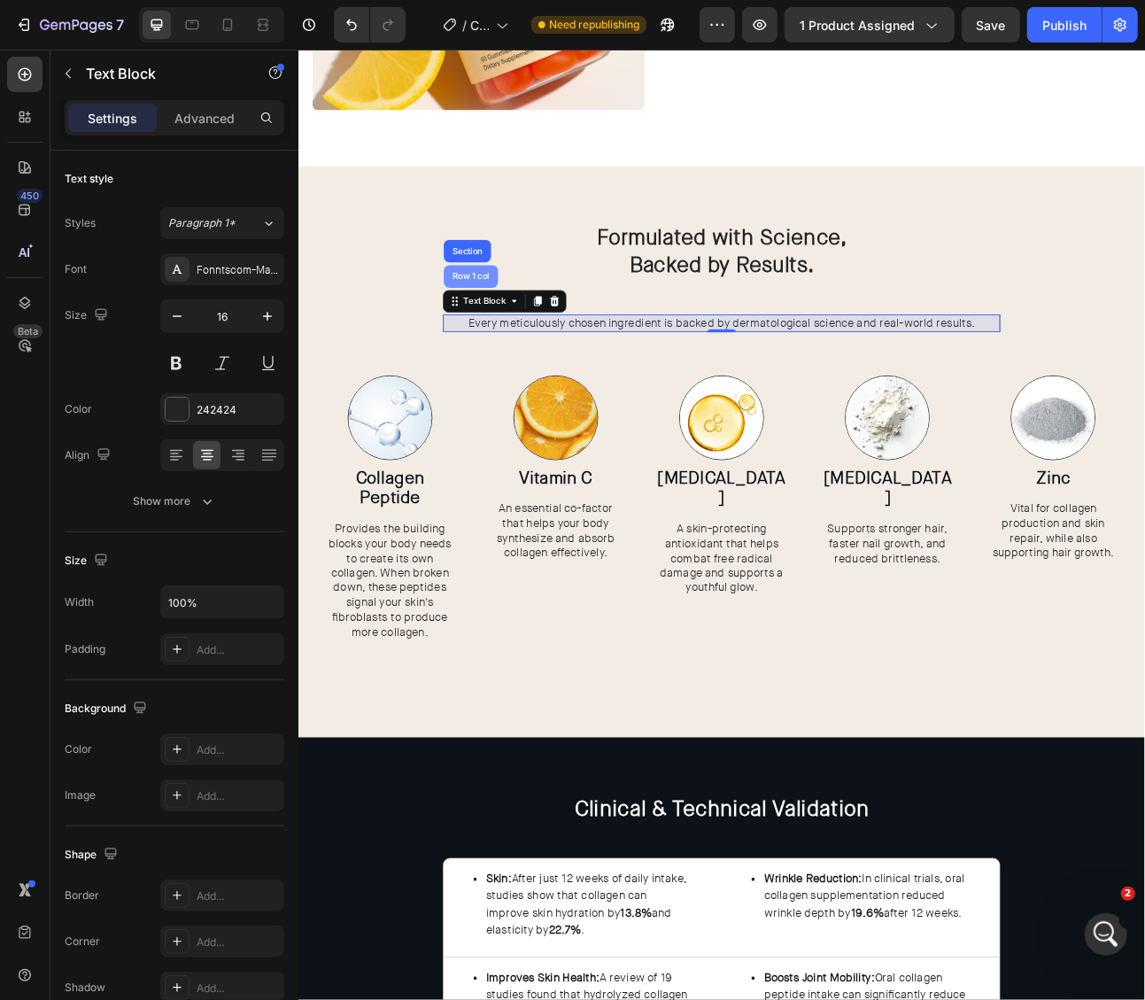
click at [528, 342] on div "Row 1 col" at bounding box center [514, 335] width 68 height 28
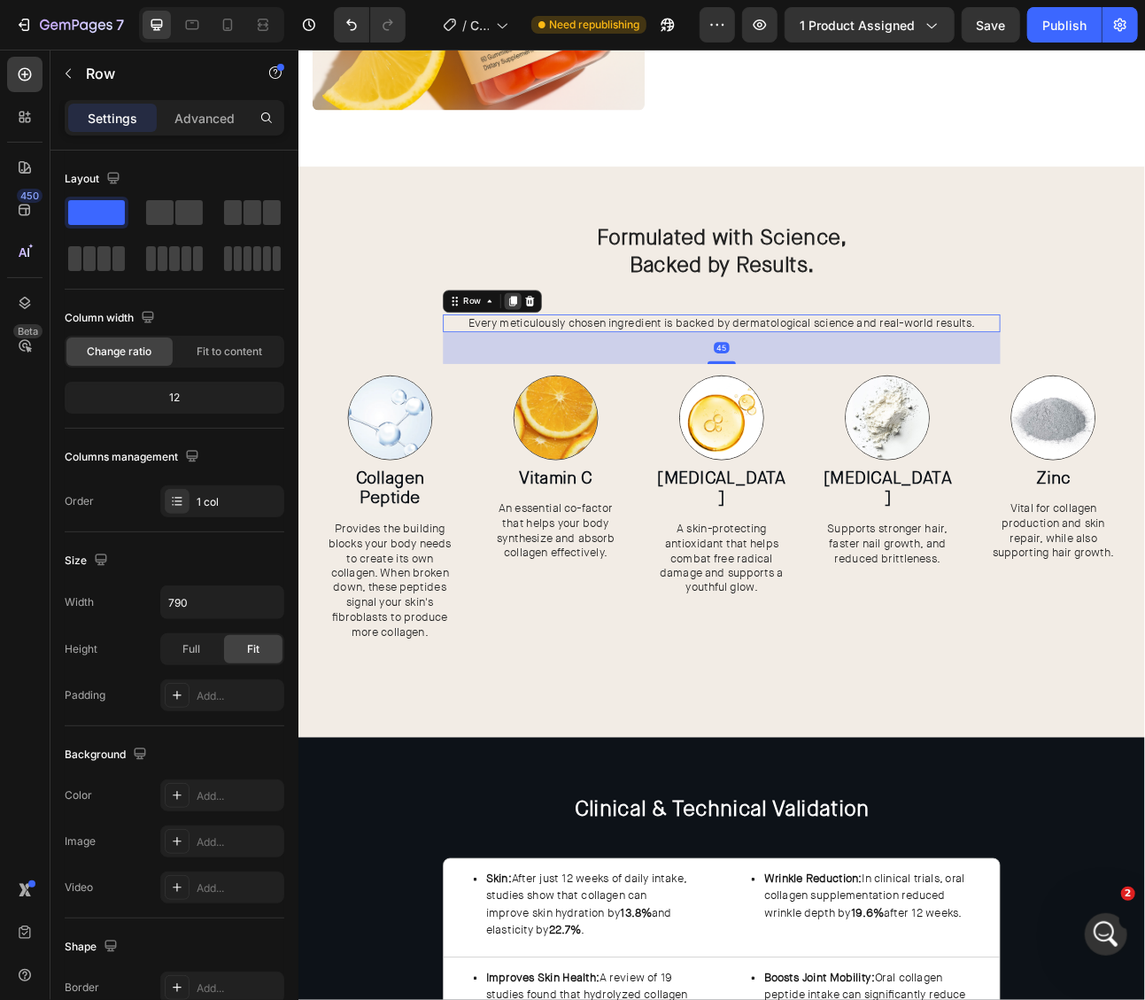
click at [563, 365] on icon at bounding box center [567, 366] width 10 height 12
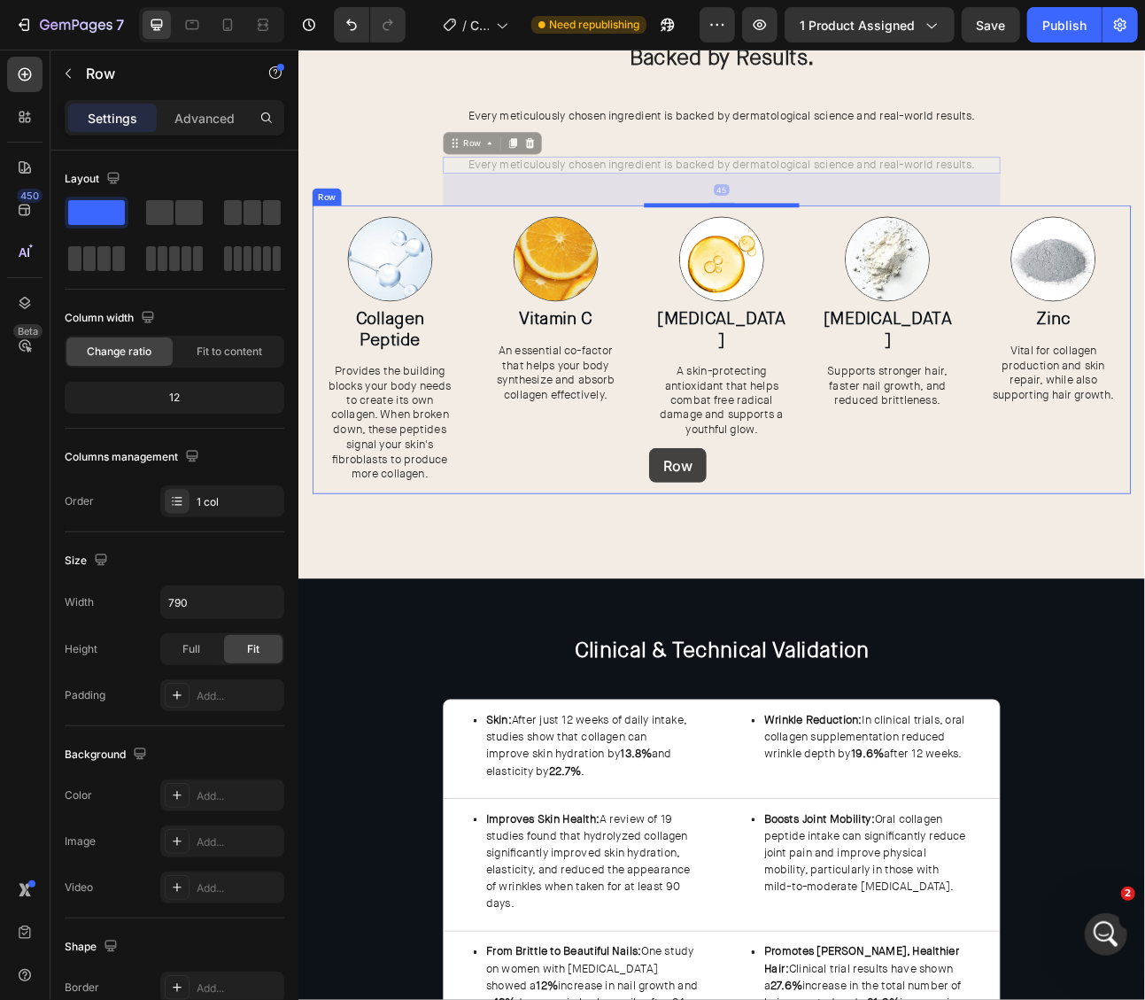
scroll to position [2824, 0]
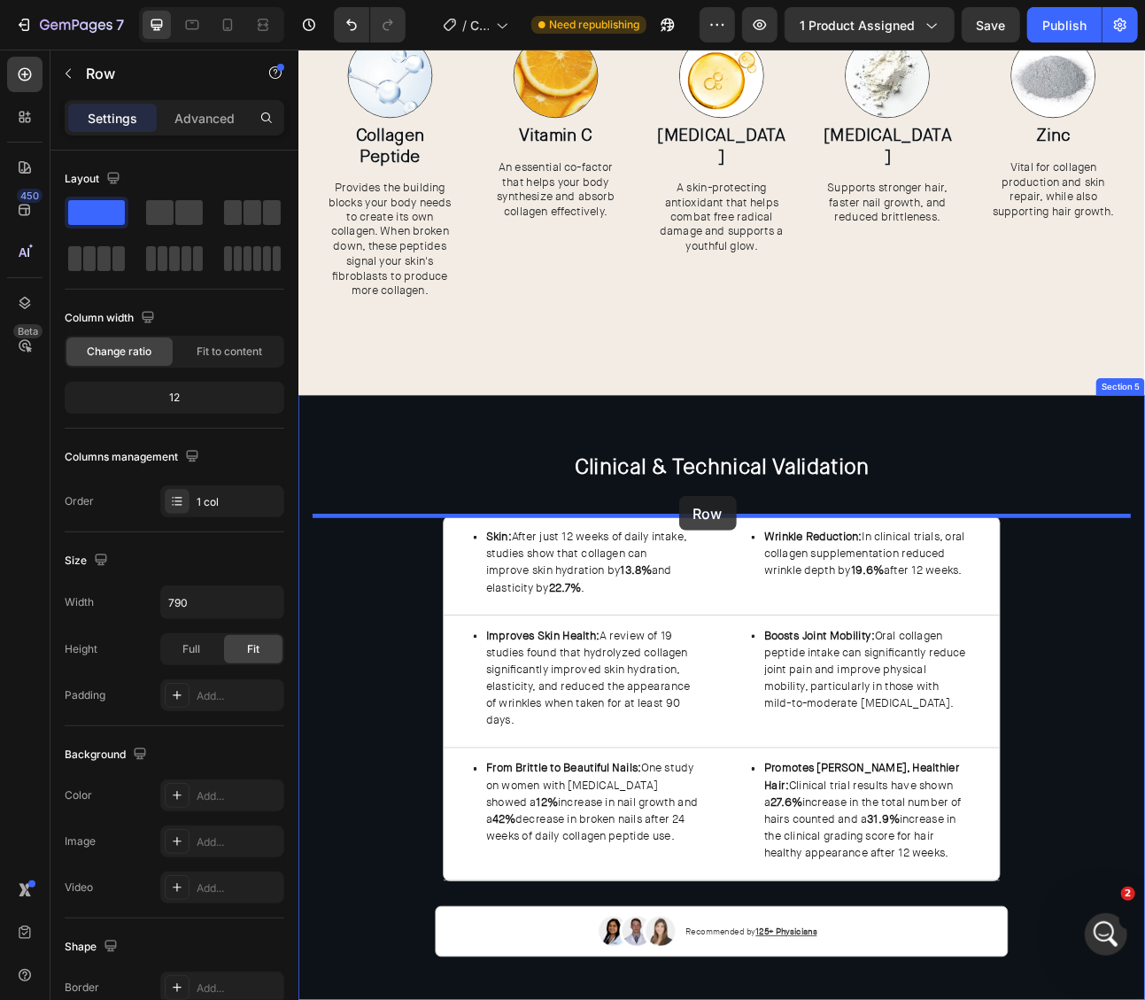
drag, startPoint x: 524, startPoint y: 431, endPoint x: 775, endPoint y: 610, distance: 307.9
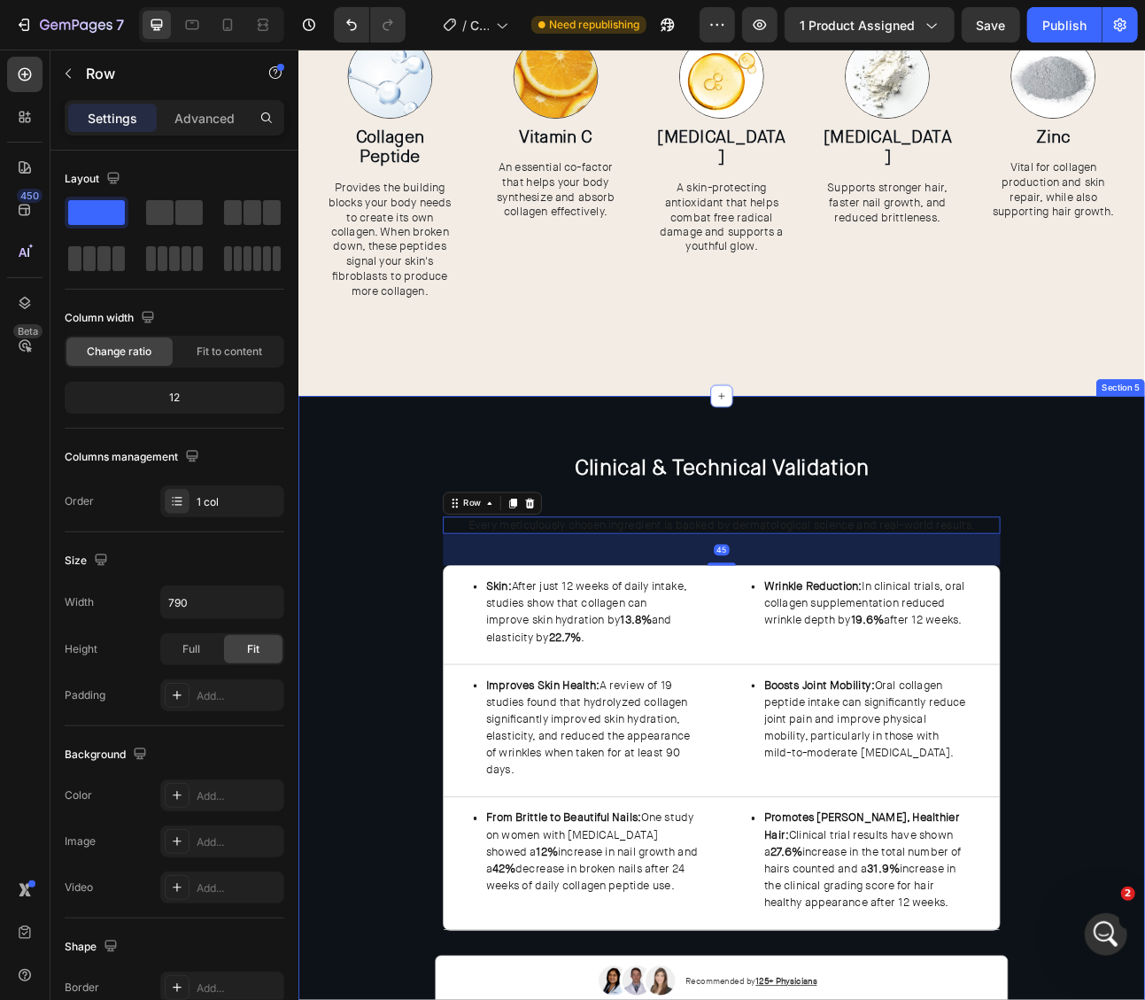
scroll to position [2084, 0]
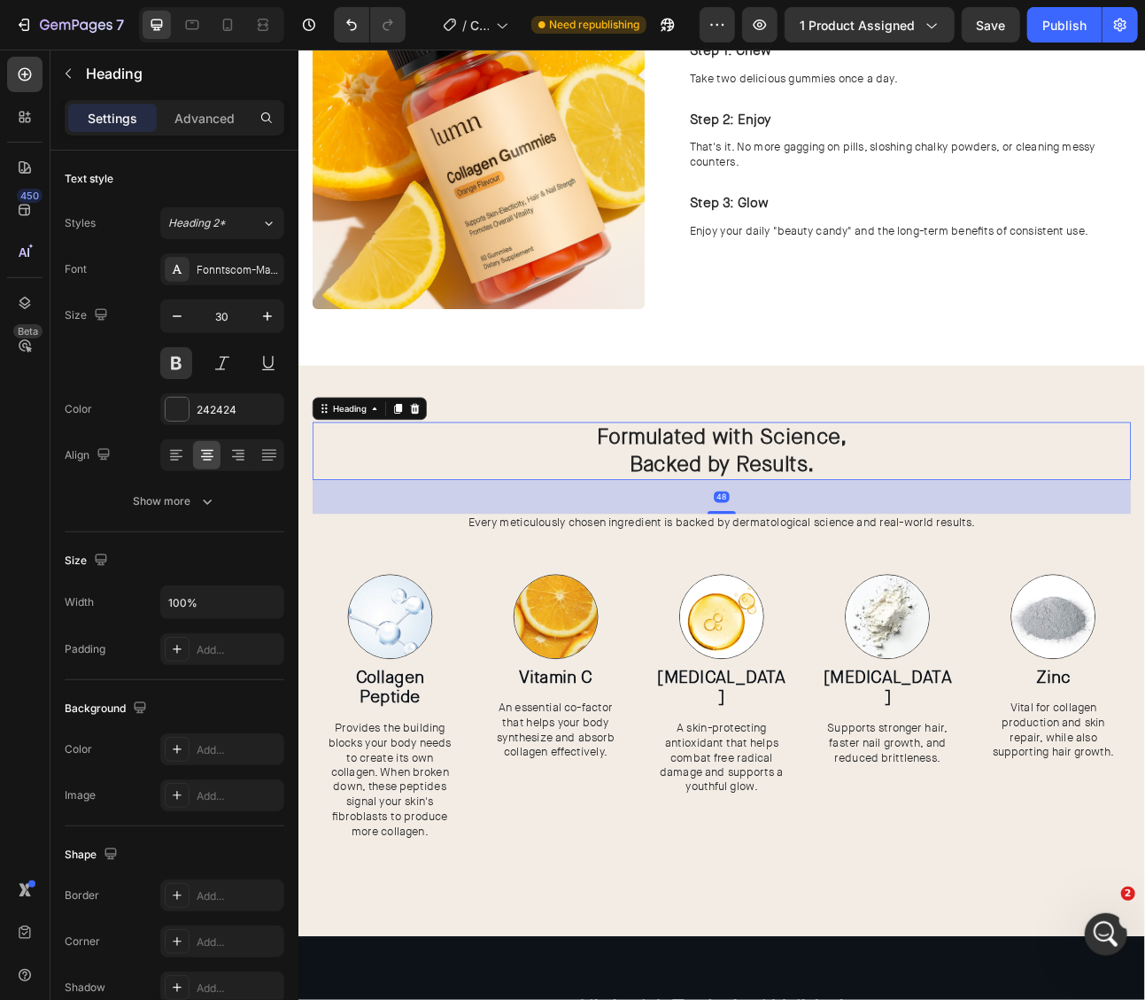
click at [1010, 550] on h2 "Formulated with Science, Backed by Results." at bounding box center [828, 553] width 1027 height 73
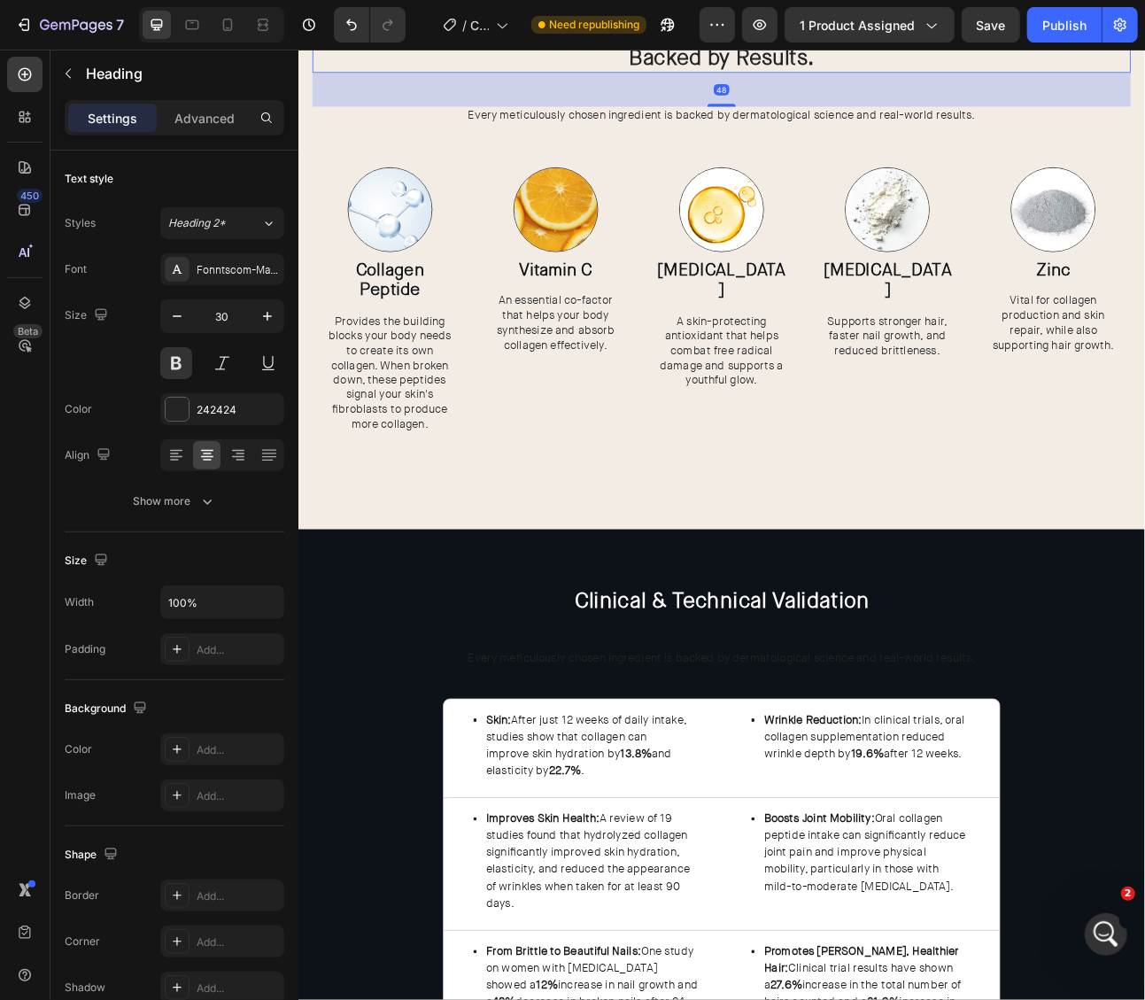
scroll to position [2781, 0]
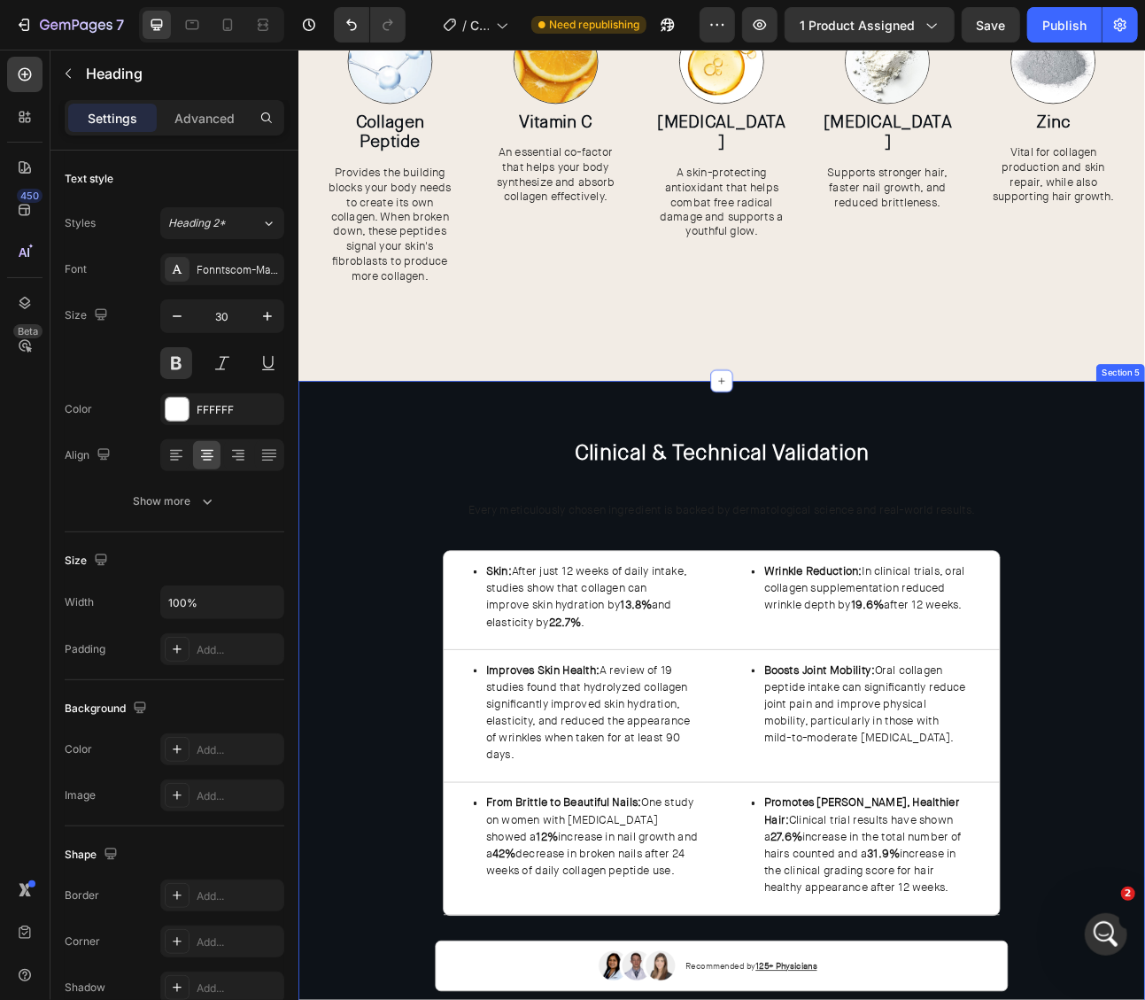
click at [1049, 547] on h2 "Clinical & Technical Validation" at bounding box center [828, 556] width 1027 height 38
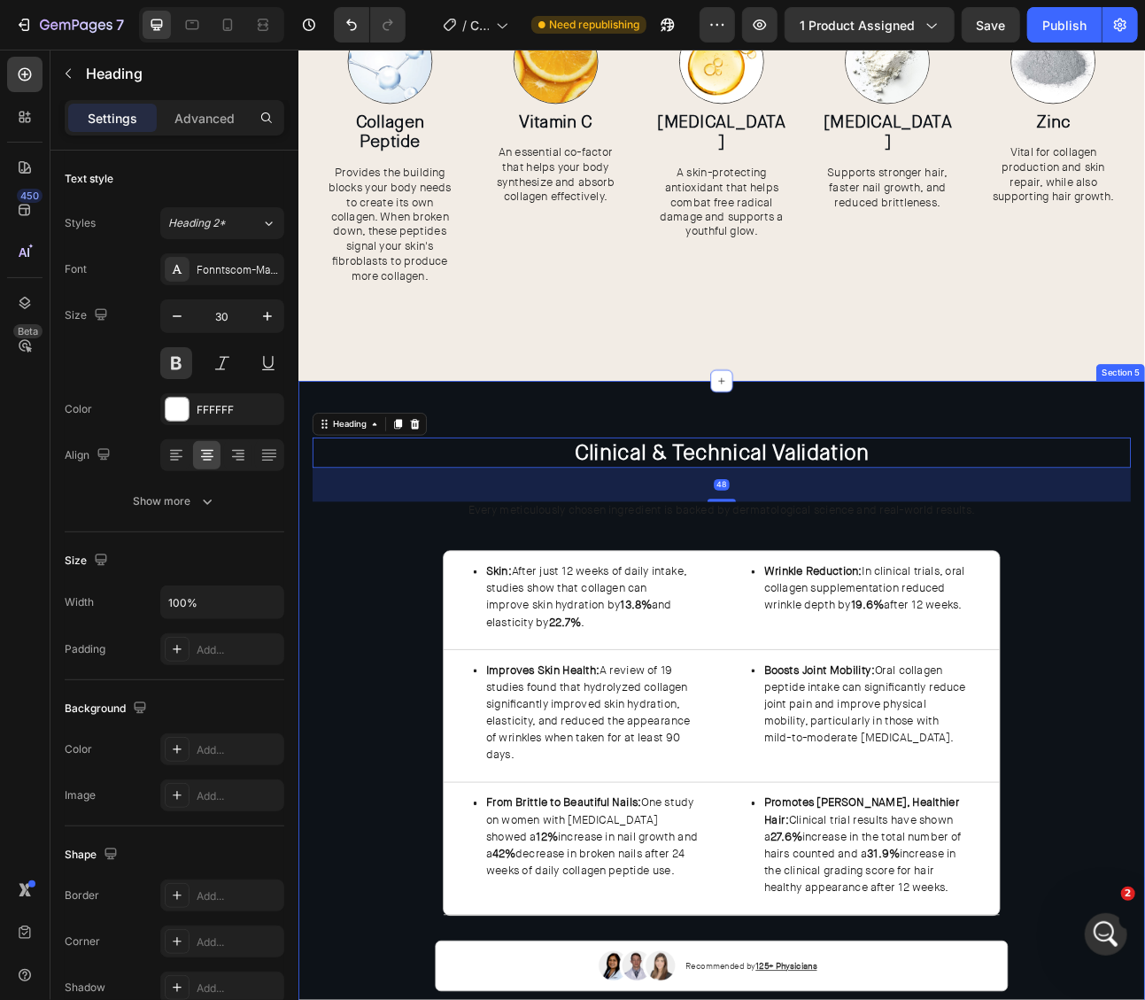
click at [916, 641] on div "Clinical & Technical Validation Heading 48 Every meticulously chosen ingredient…" at bounding box center [828, 885] width 1027 height 696
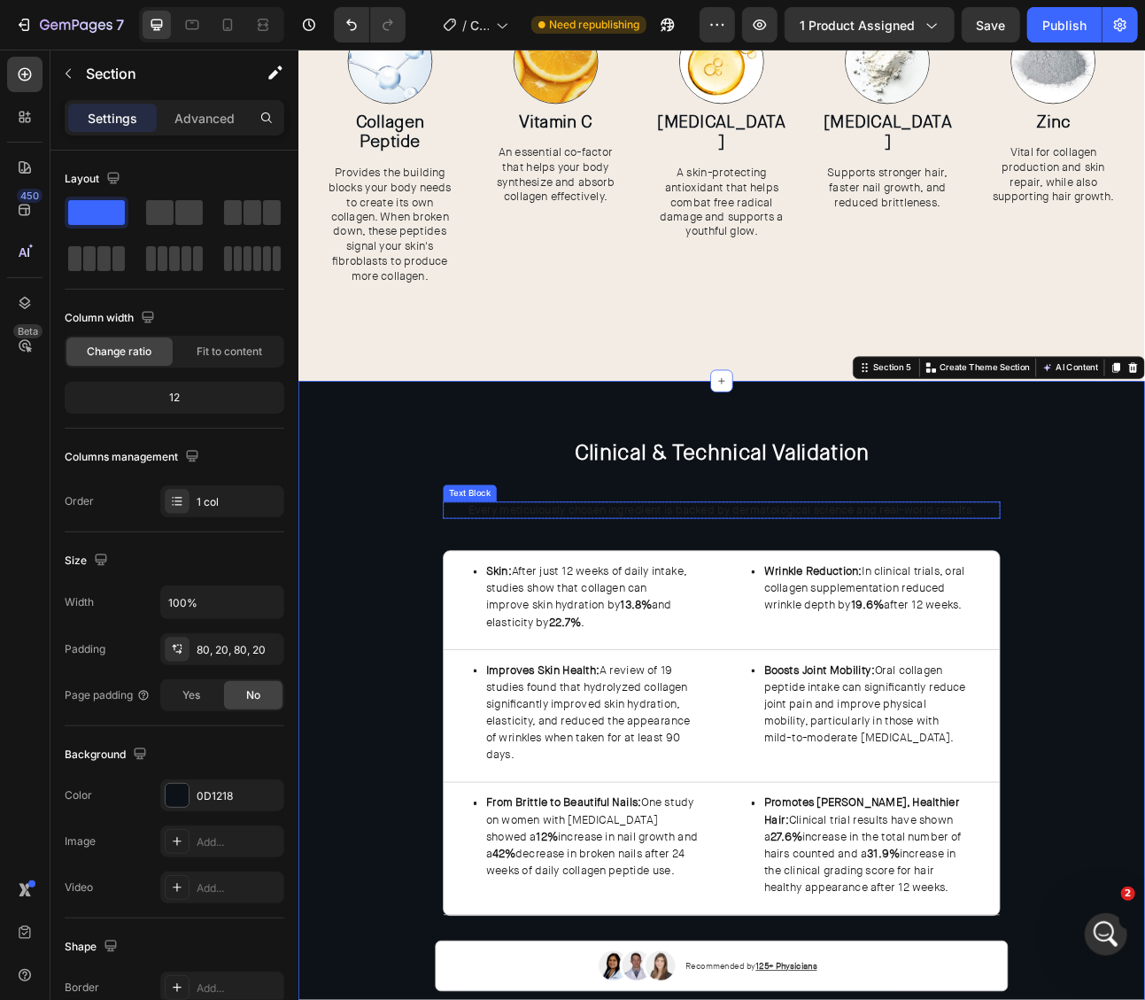
click at [926, 631] on span "Every meticulously chosen ingredient is backed by dermatological science and re…" at bounding box center [829, 627] width 637 height 19
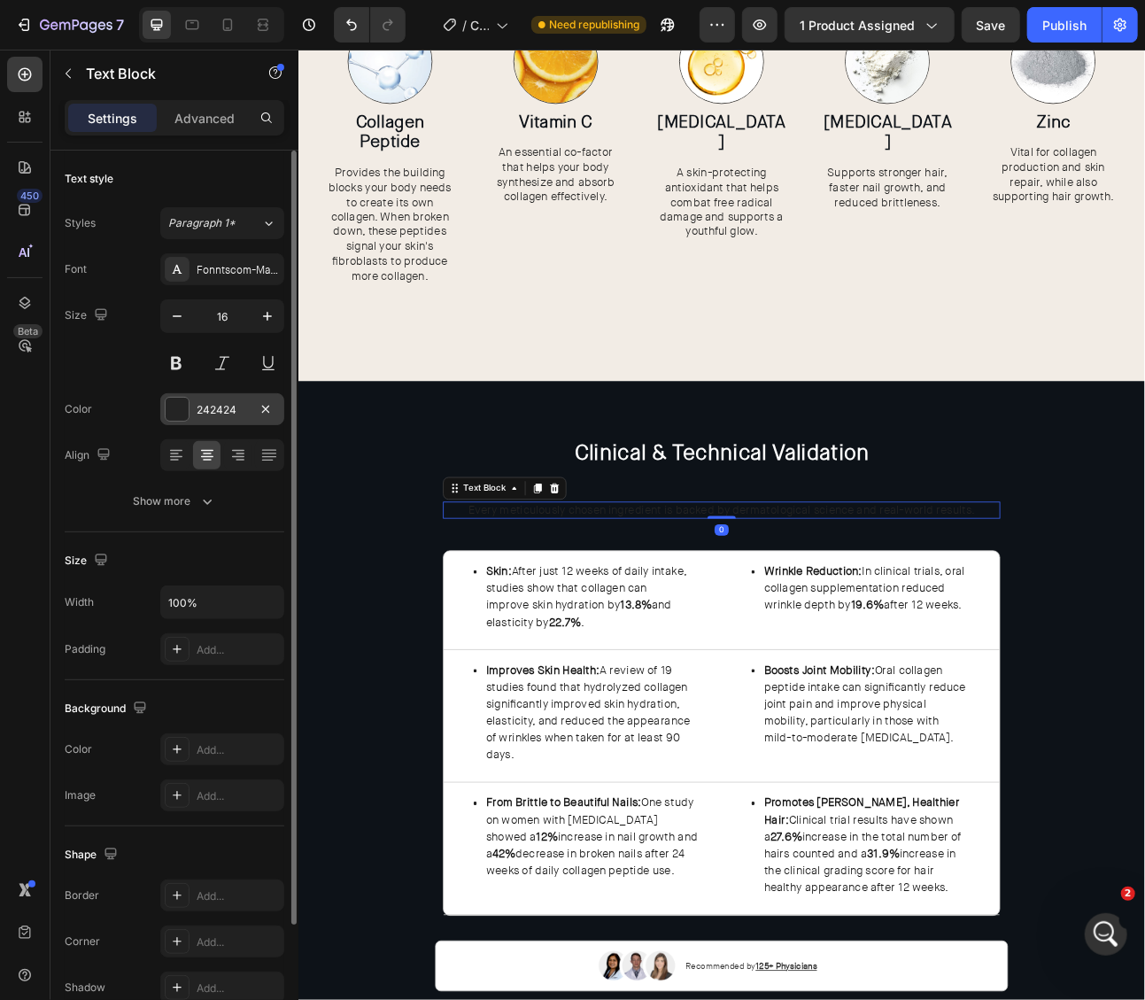
click at [180, 402] on div at bounding box center [177, 409] width 23 height 23
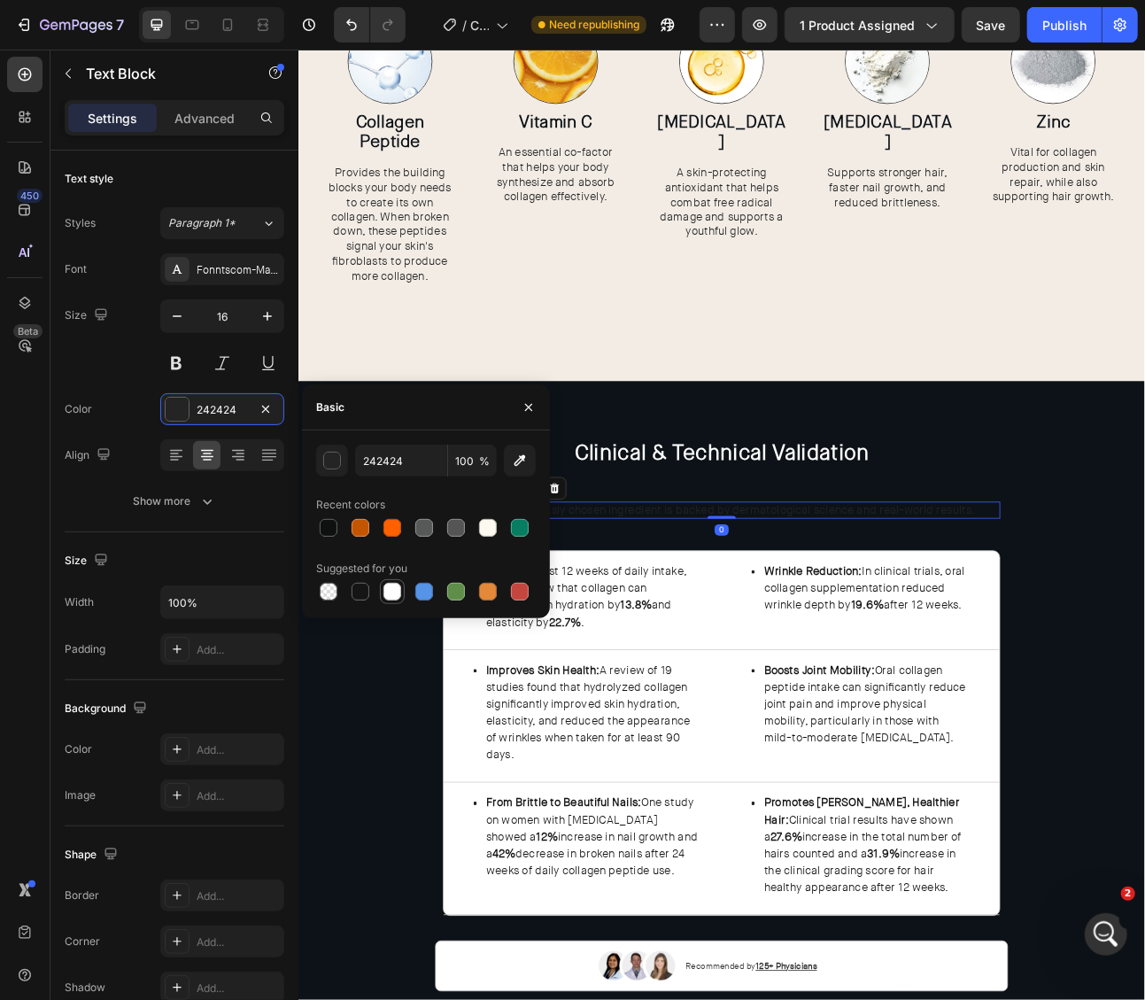
click at [403, 599] on div at bounding box center [392, 591] width 25 height 25
type input "FFFFFF"
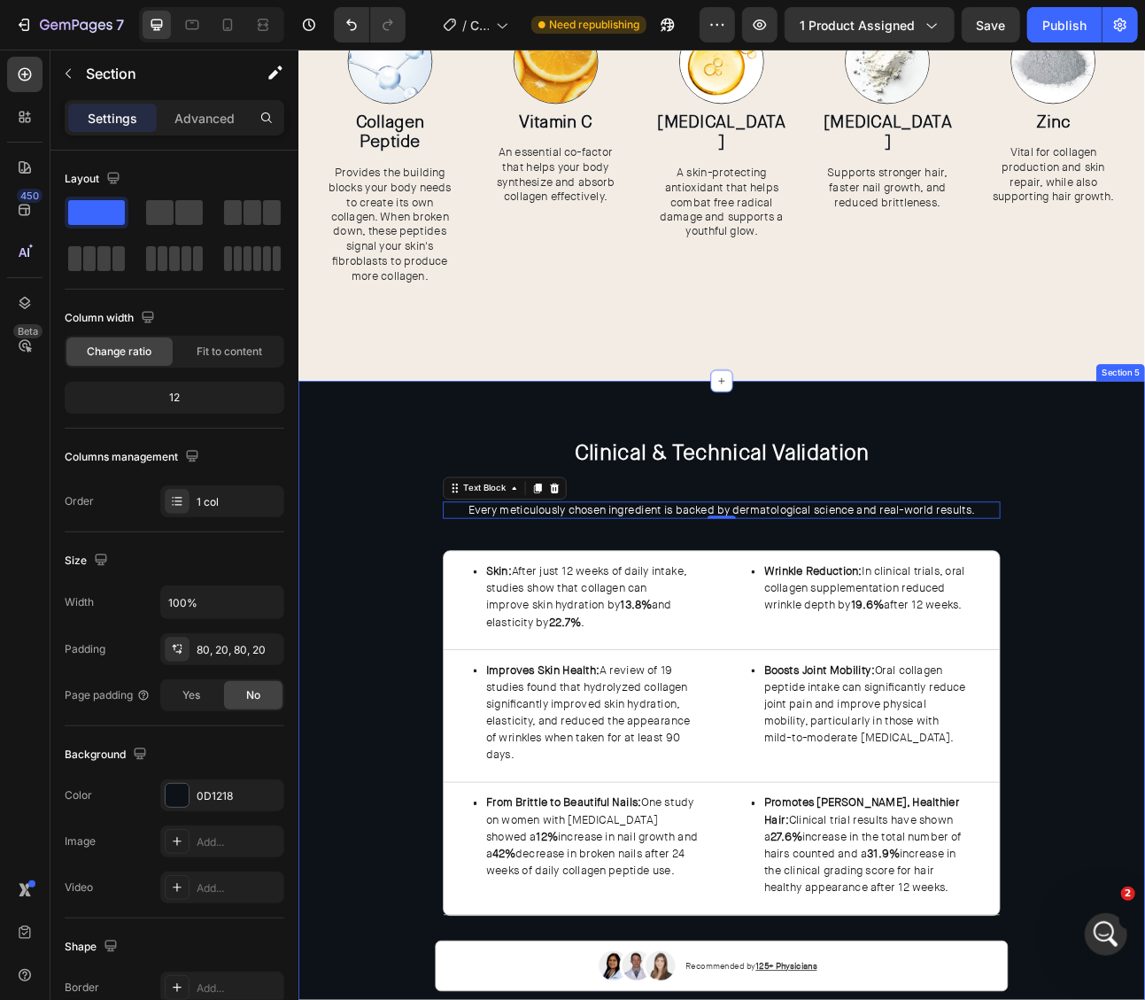
click at [1144, 598] on div "Clinical & Technical Validation Heading Every meticulously chosen ingredient is…" at bounding box center [828, 885] width 1027 height 696
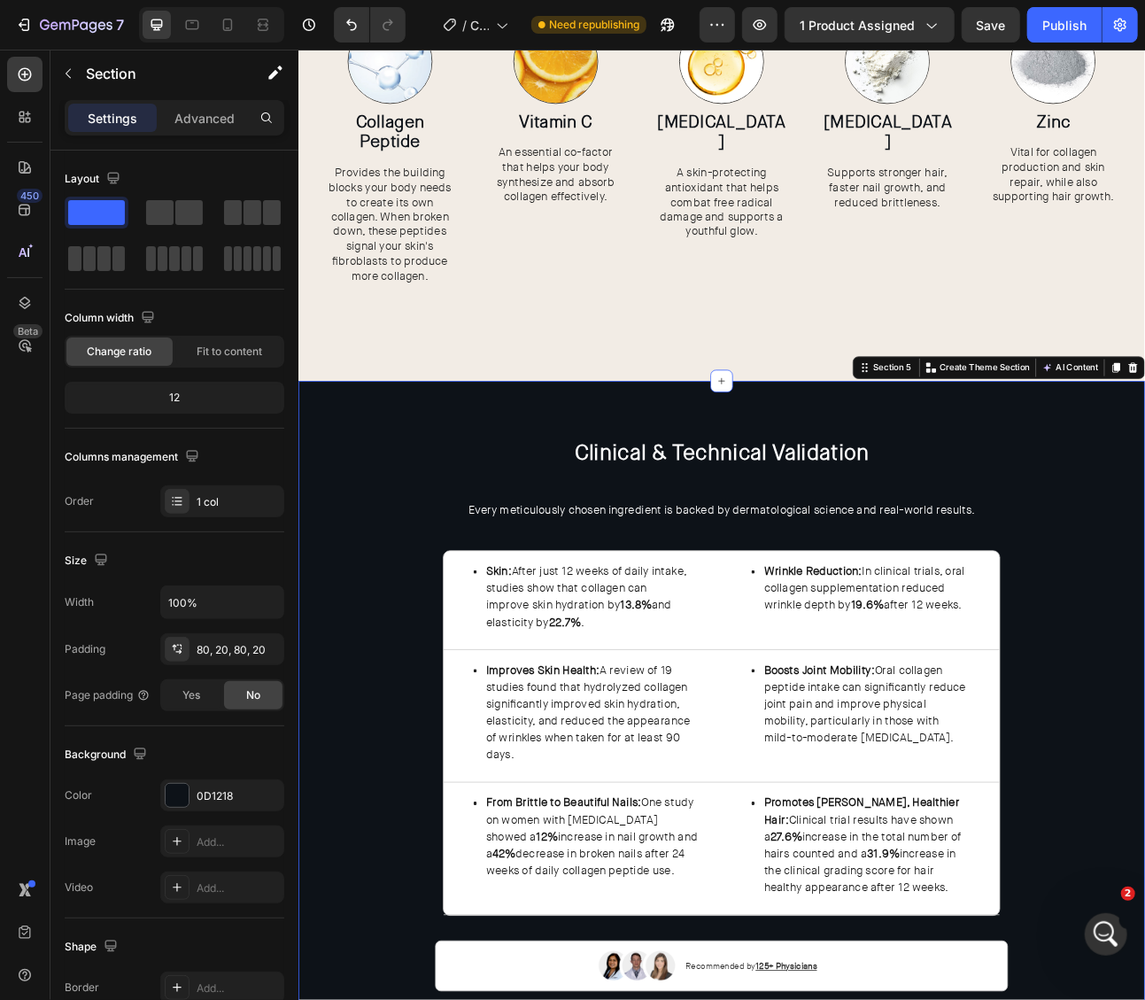
click at [682, 631] on span "Every meticulously chosen ingredient is backed by dermatological science and re…" at bounding box center [829, 627] width 637 height 19
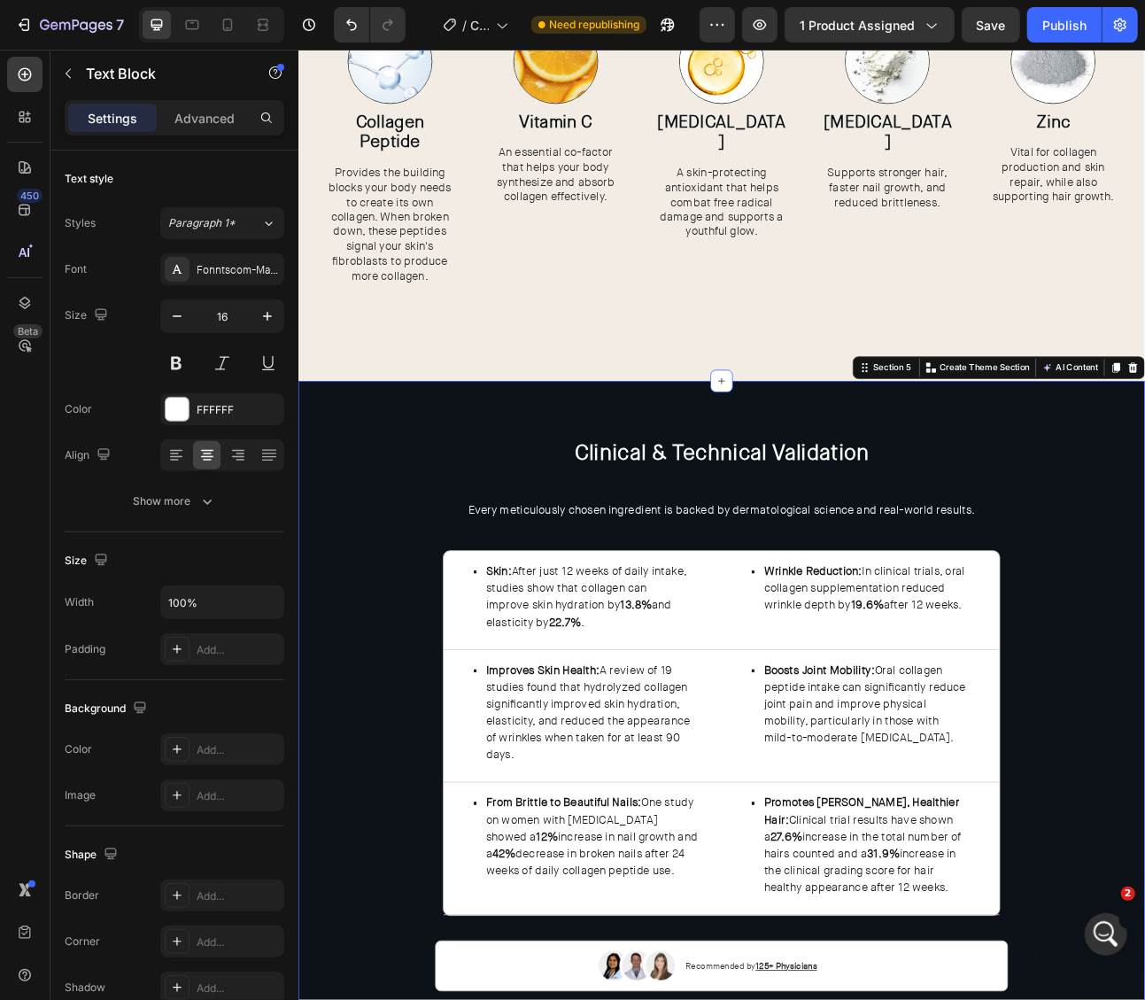
click at [682, 631] on span "Every meticulously chosen ingredient is backed by dermatological science and re…" at bounding box center [829, 627] width 637 height 19
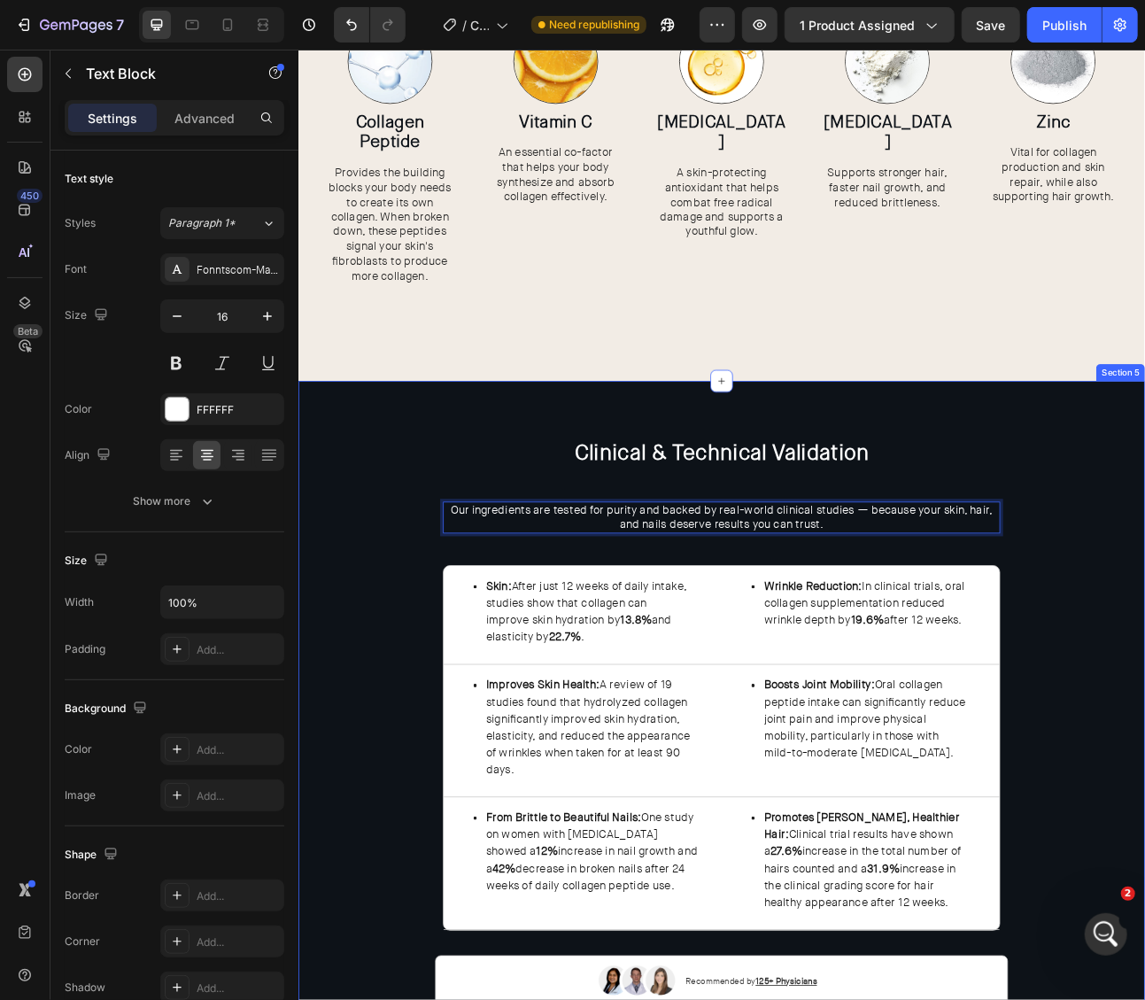
click at [1144, 675] on div "Clinical & Technical Validation Heading Our ingredients are tested for purity a…" at bounding box center [828, 894] width 1027 height 715
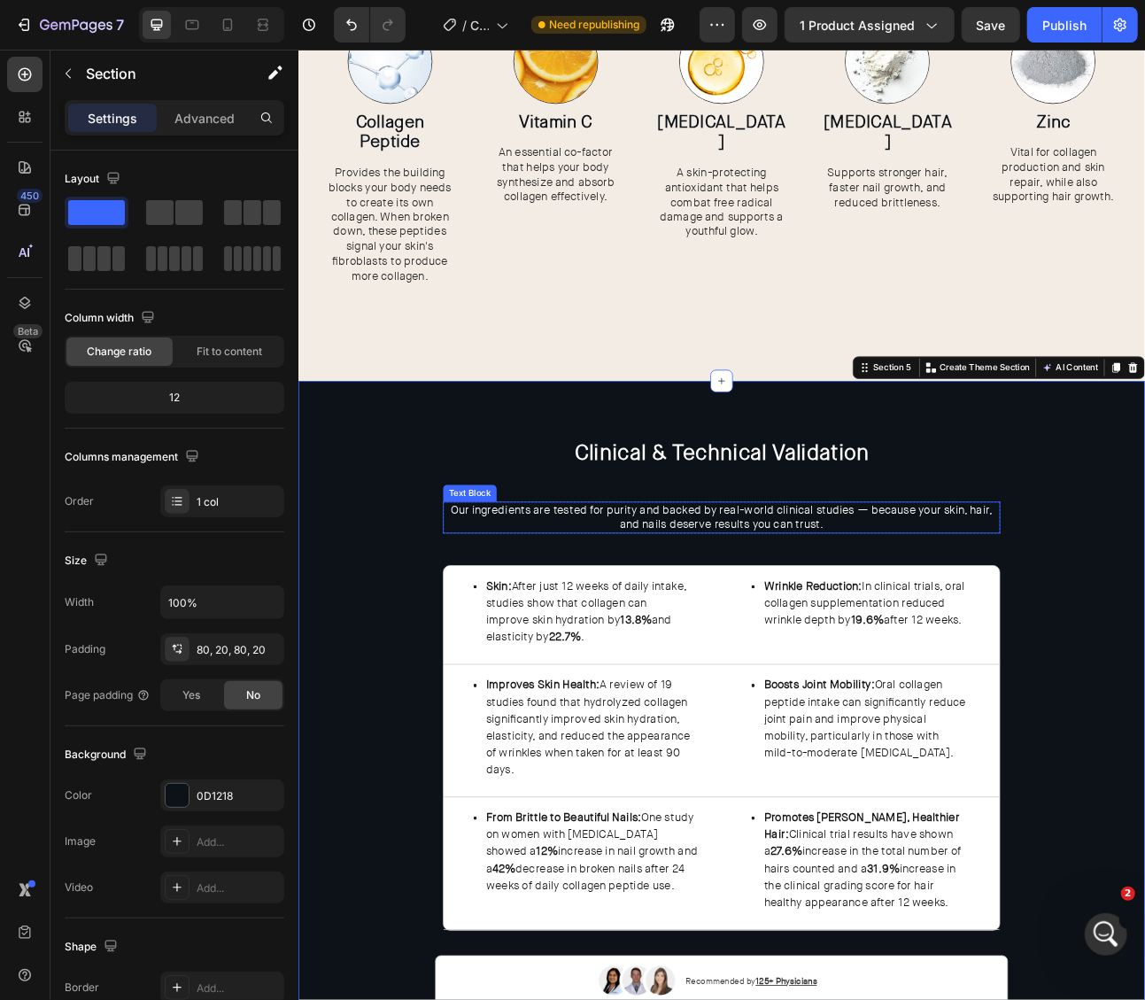
click at [628, 635] on span "Our ingredients are tested for purity and backed by real-world clinical studies…" at bounding box center [829, 636] width 680 height 37
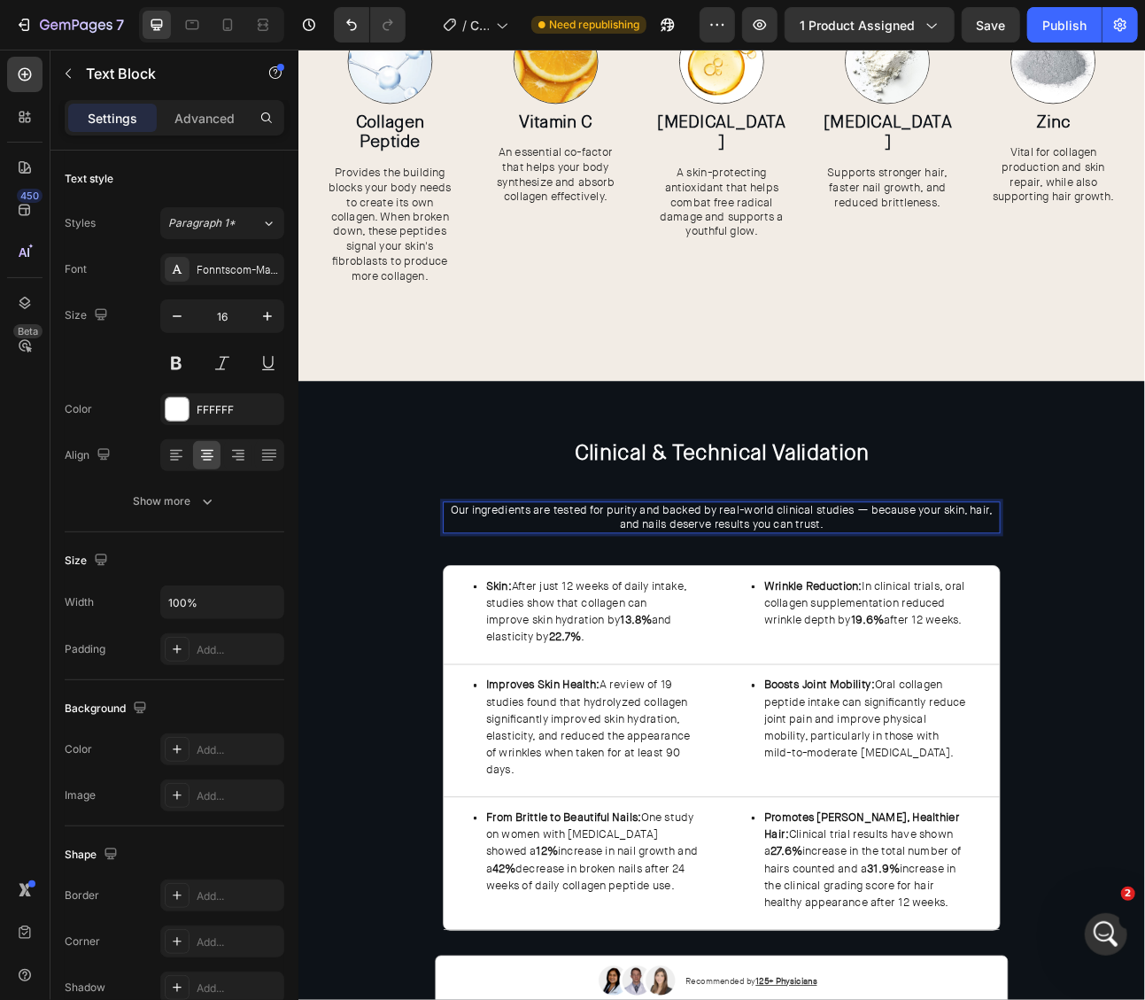
click at [622, 629] on span "Our ingredients are tested for purity and backed by real-world clinical studies…" at bounding box center [829, 636] width 680 height 37
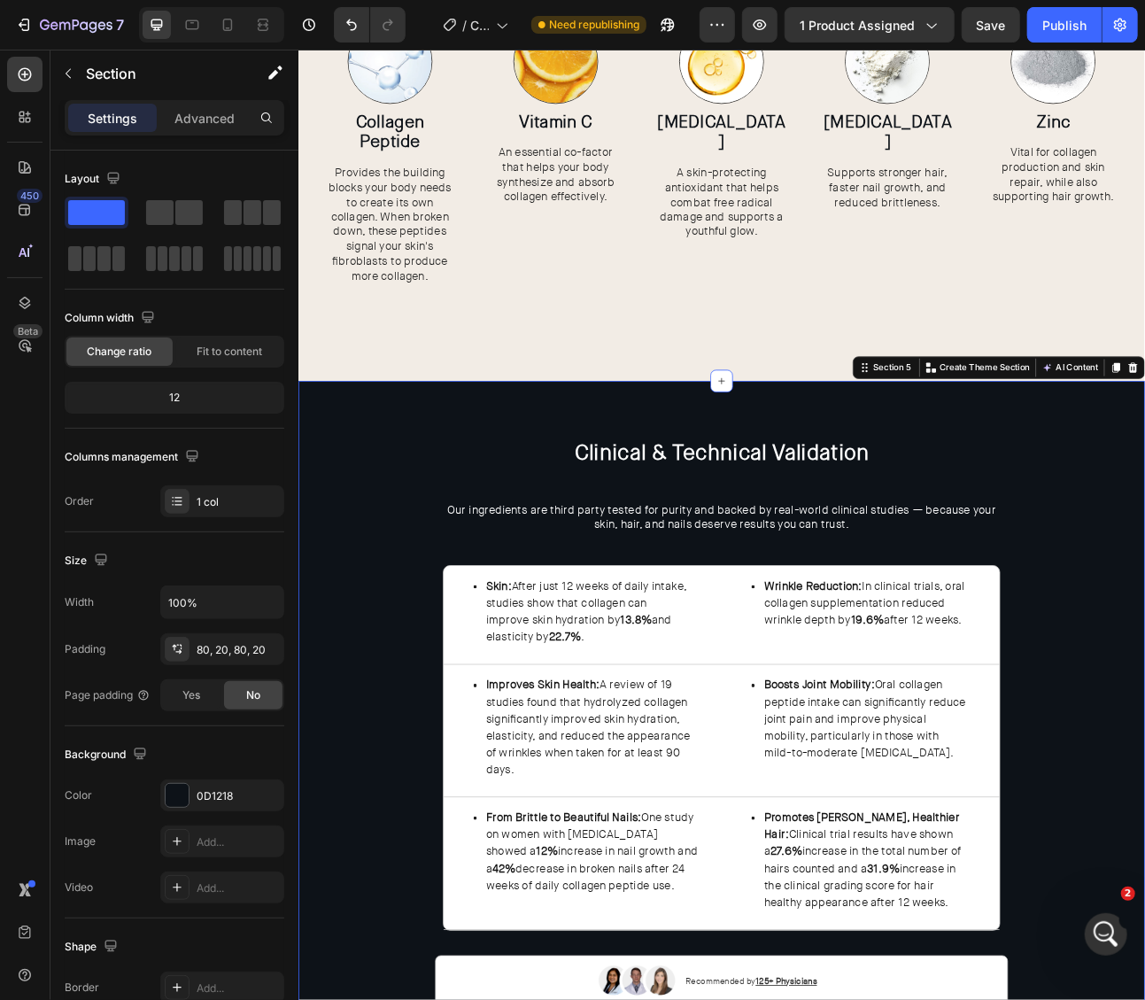
click at [1144, 657] on div "Clinical & Technical Validation Heading Our ingredients are third party tested …" at bounding box center [828, 894] width 1027 height 715
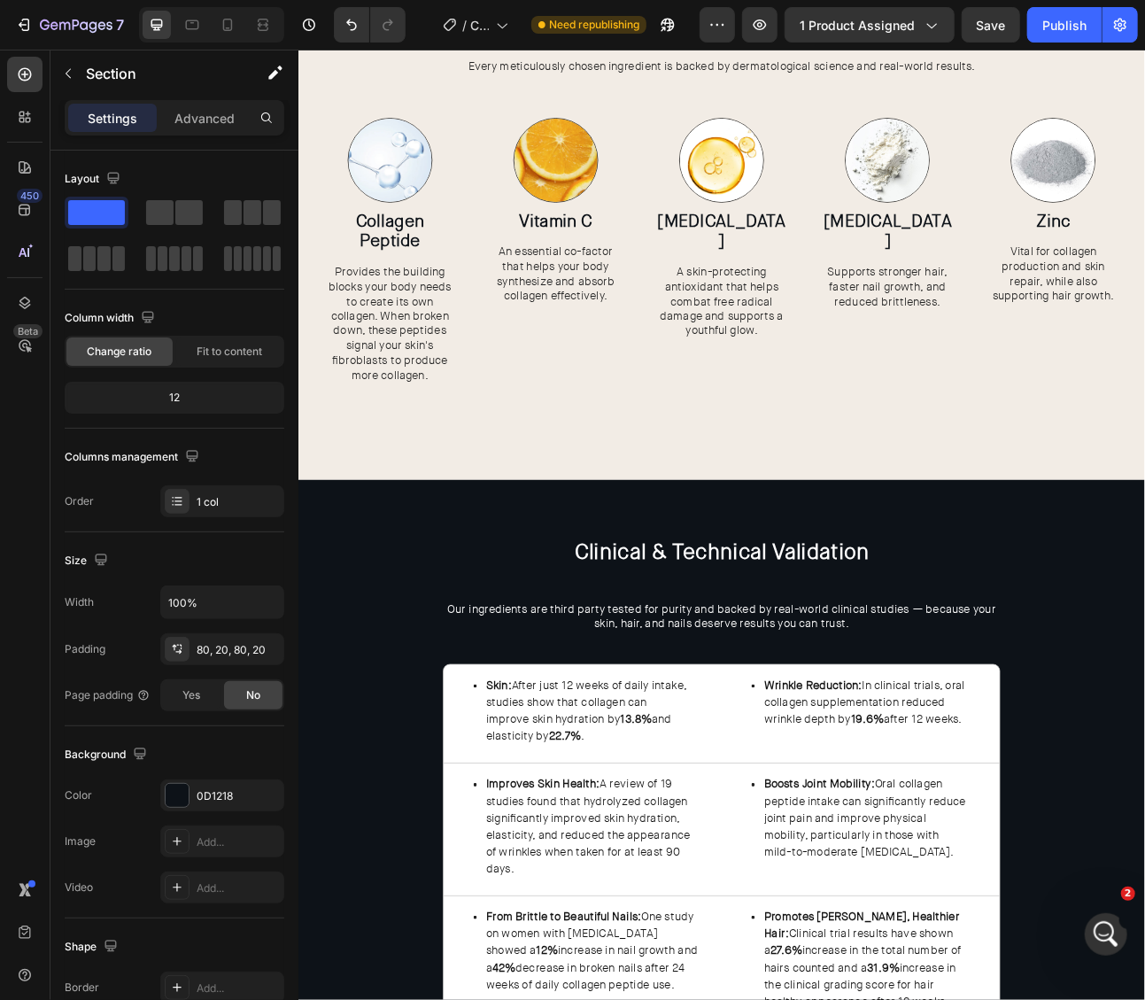
scroll to position [2397, 0]
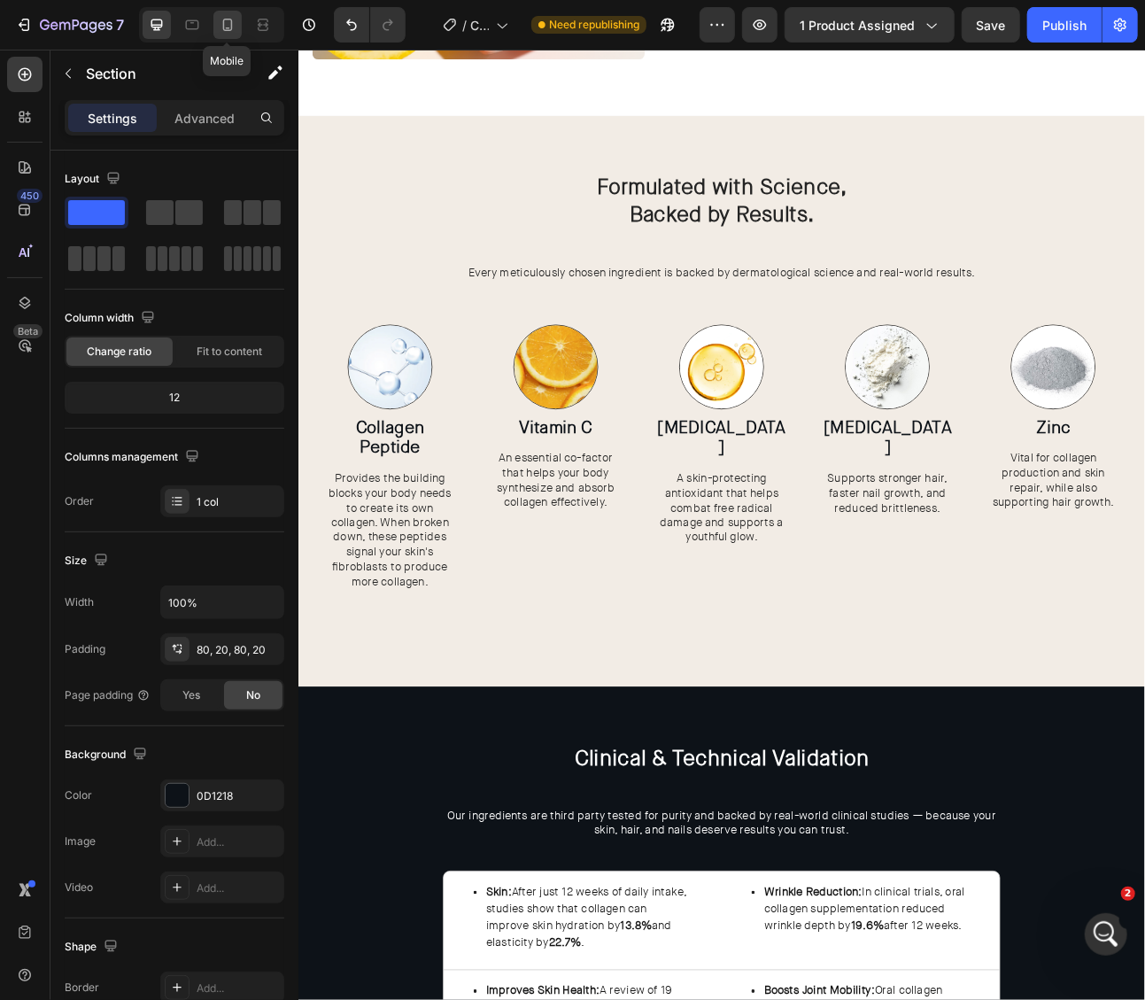
click at [231, 24] on icon at bounding box center [228, 25] width 10 height 12
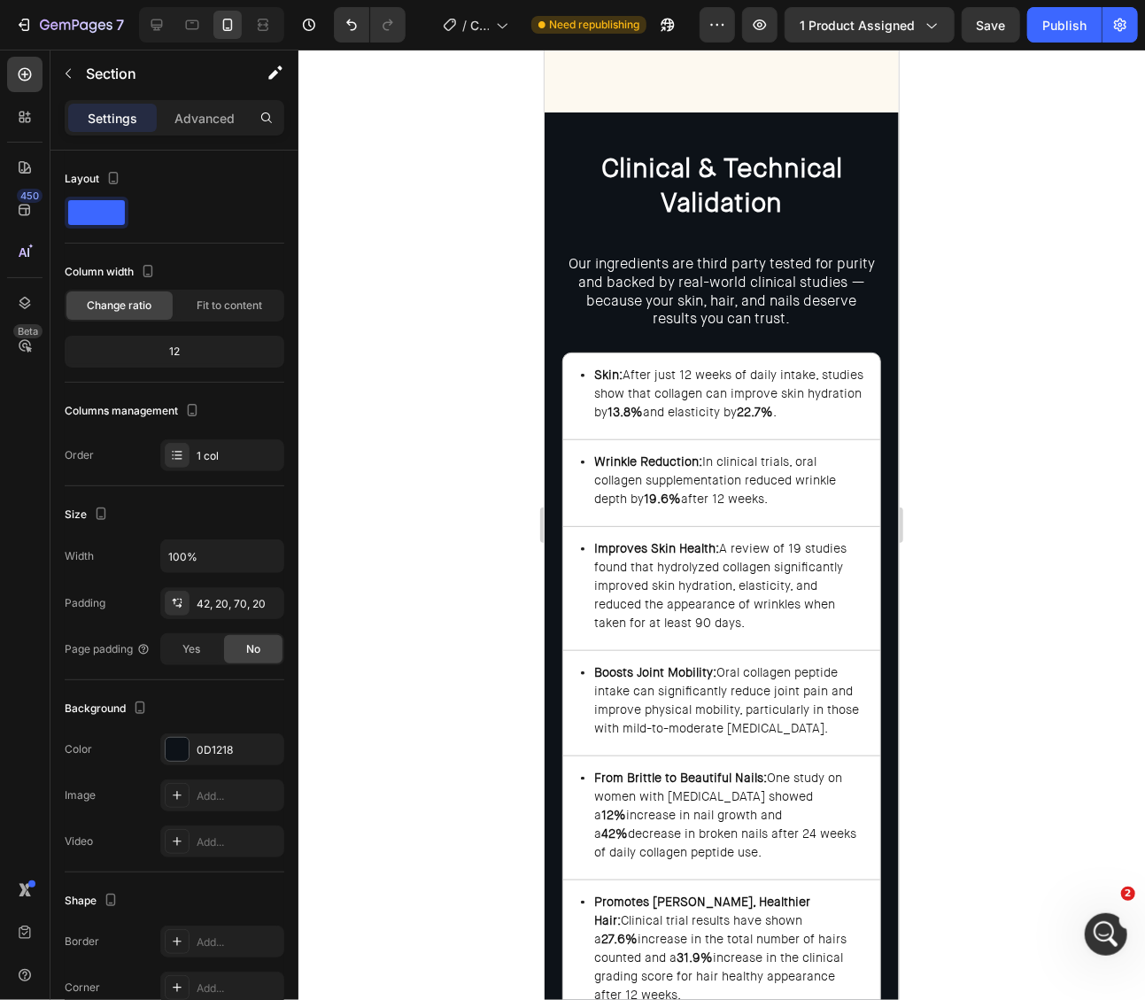
scroll to position [3953, 0]
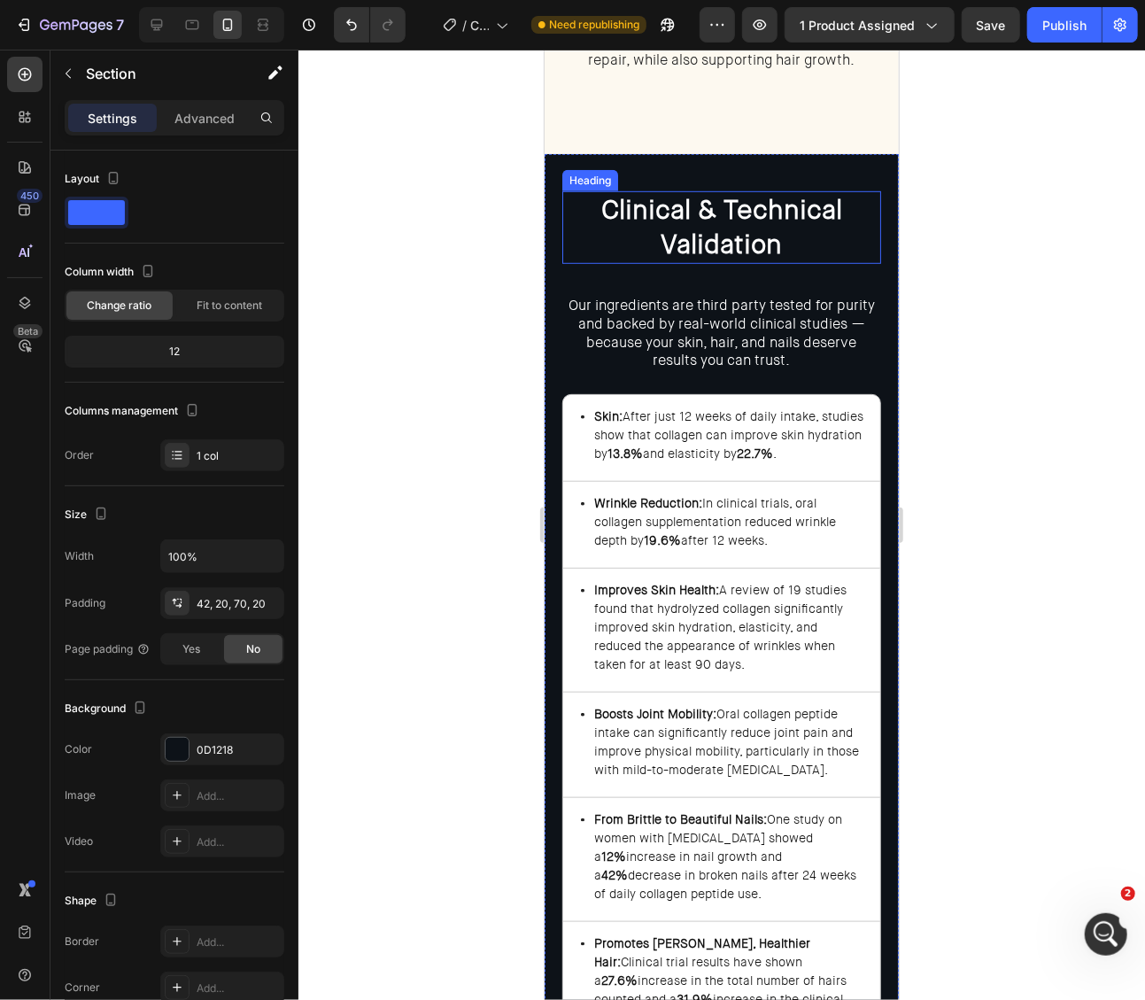
click at [844, 211] on h2 "Clinical & Technical Validation" at bounding box center [720, 226] width 319 height 73
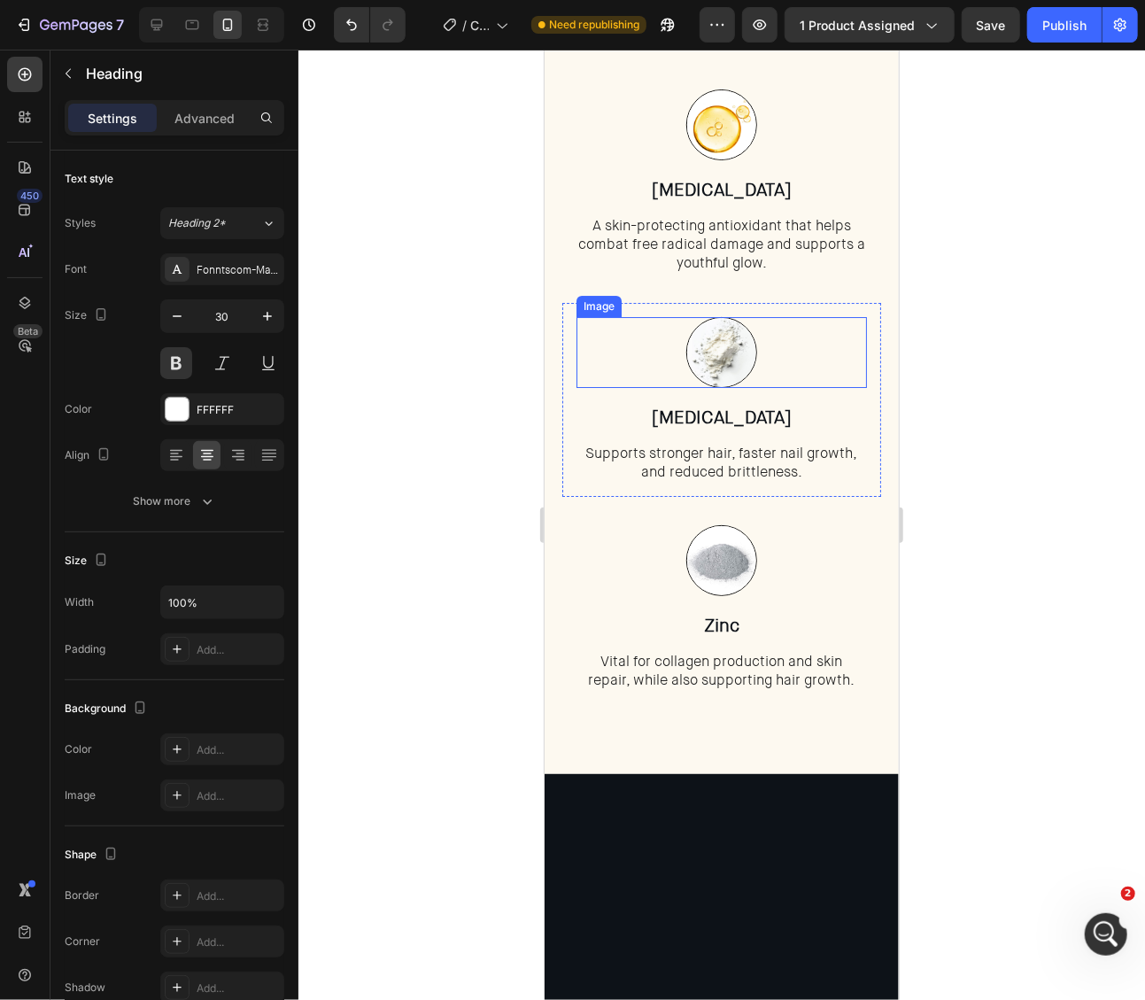
scroll to position [2360, 0]
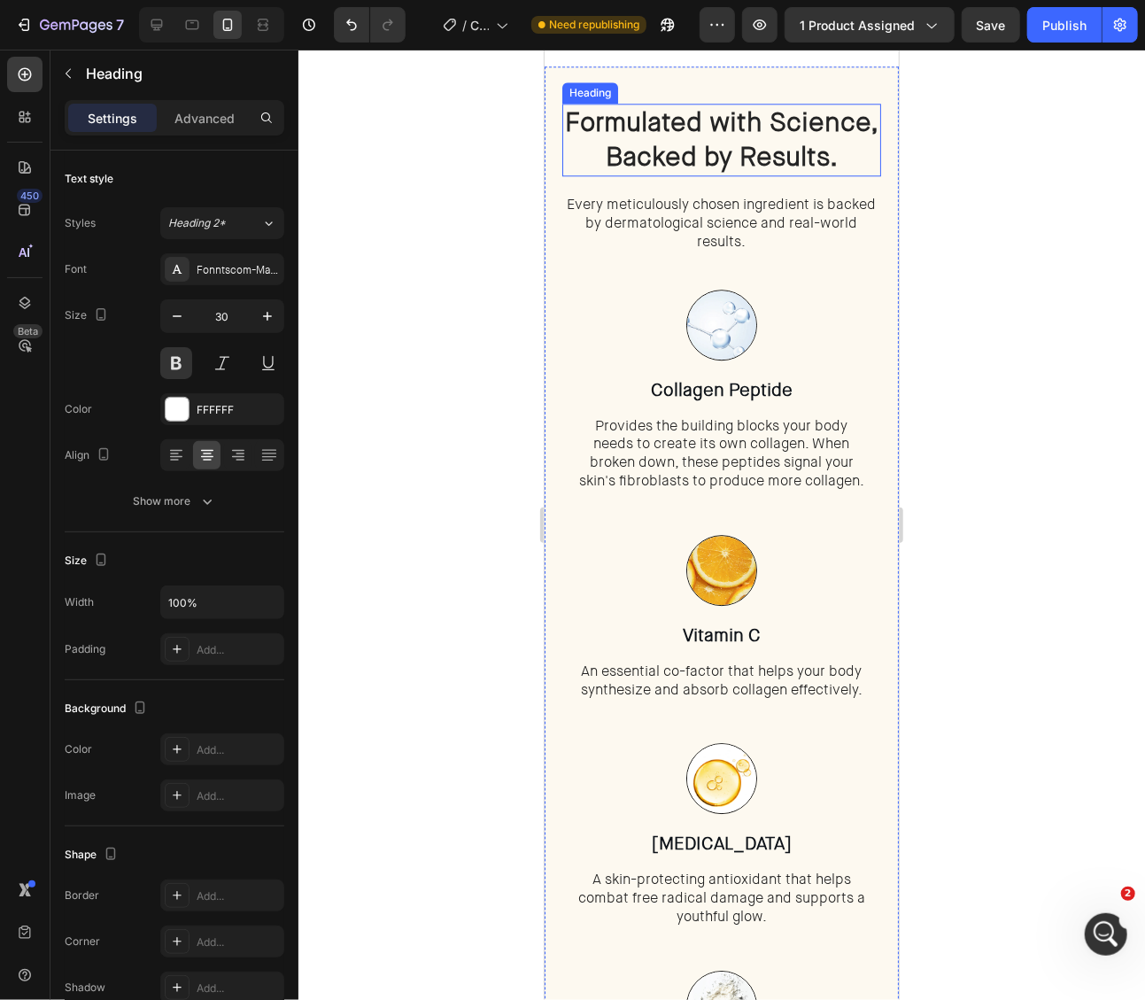
click at [805, 174] on strong "Backed by Results." at bounding box center [721, 156] width 232 height 35
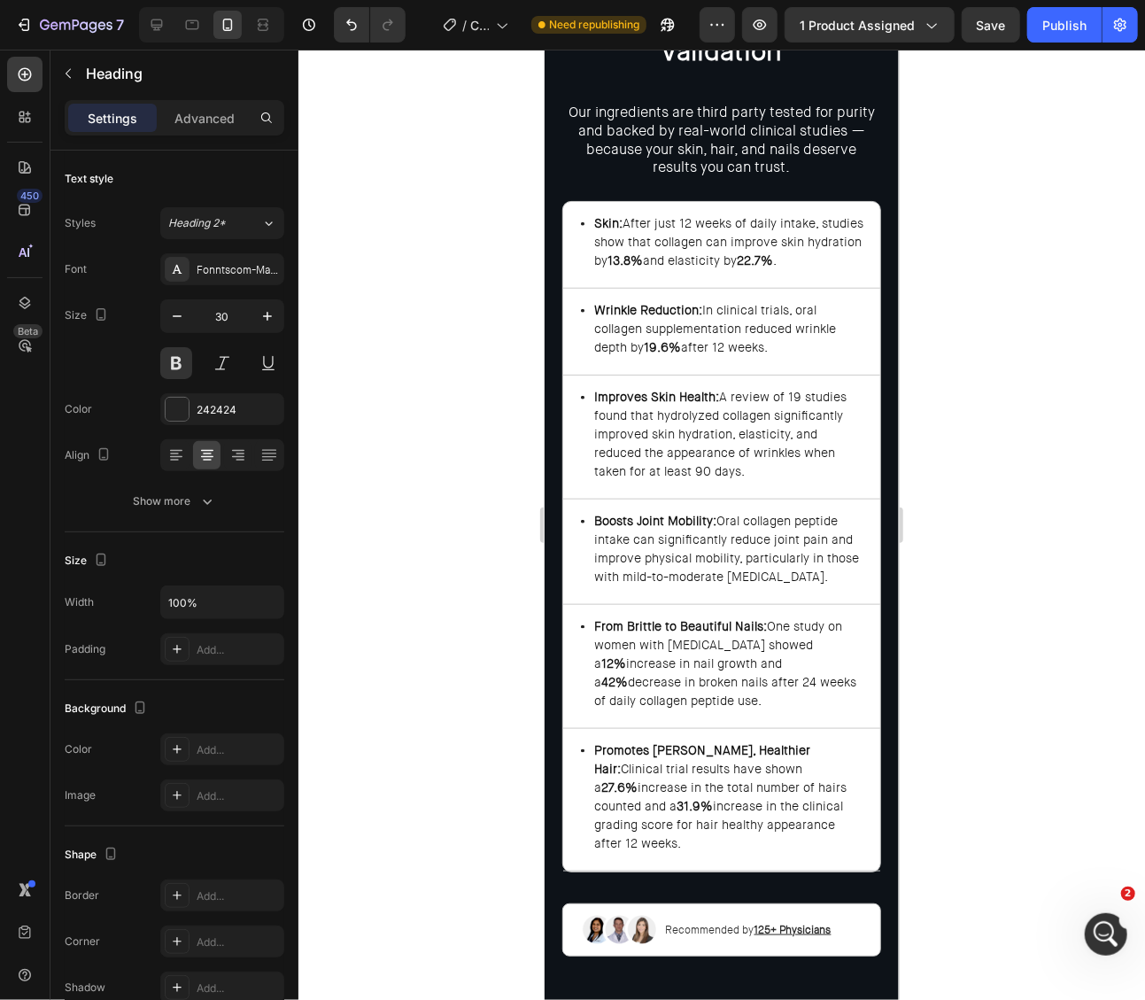
scroll to position [3886, 0]
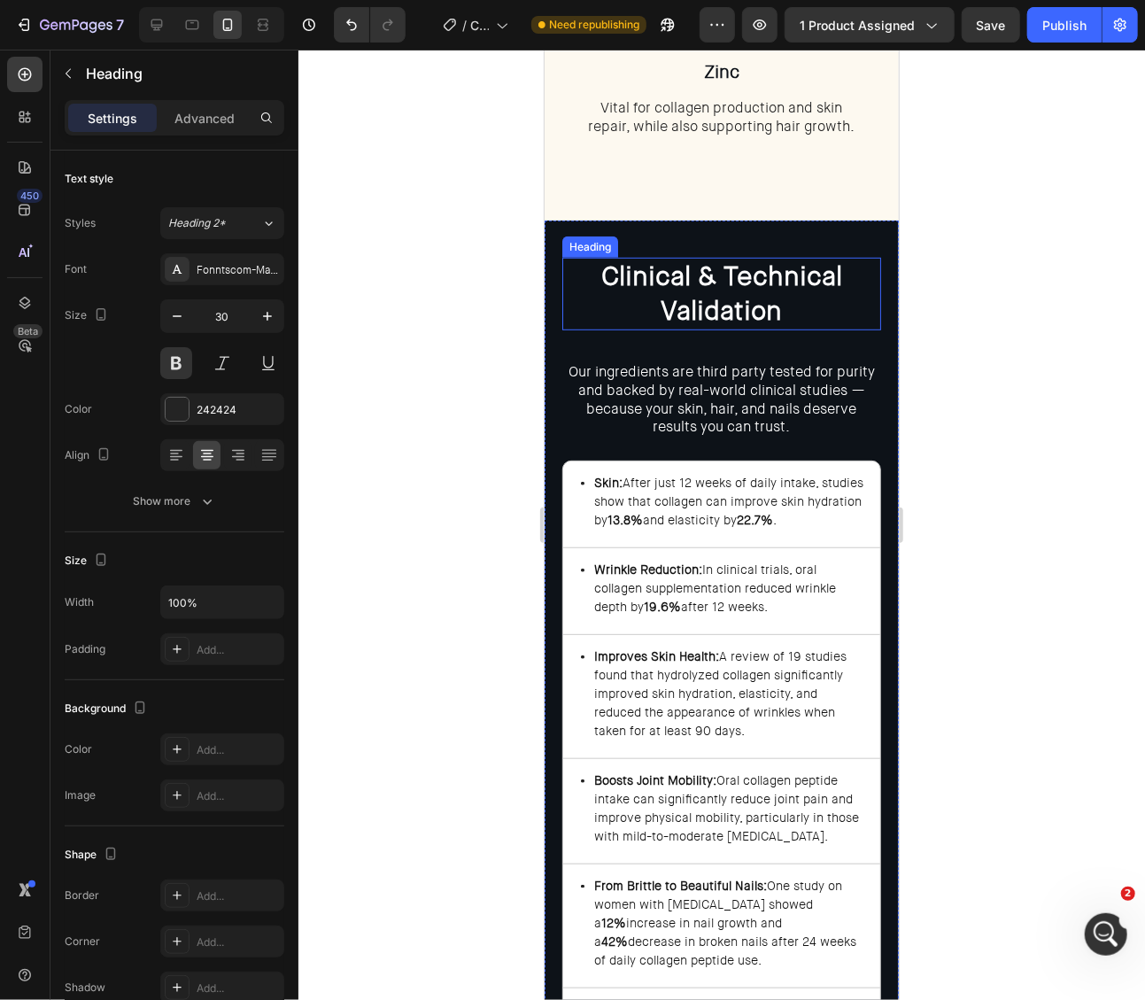
click at [789, 306] on h2 "Clinical & Technical Validation" at bounding box center [720, 293] width 319 height 73
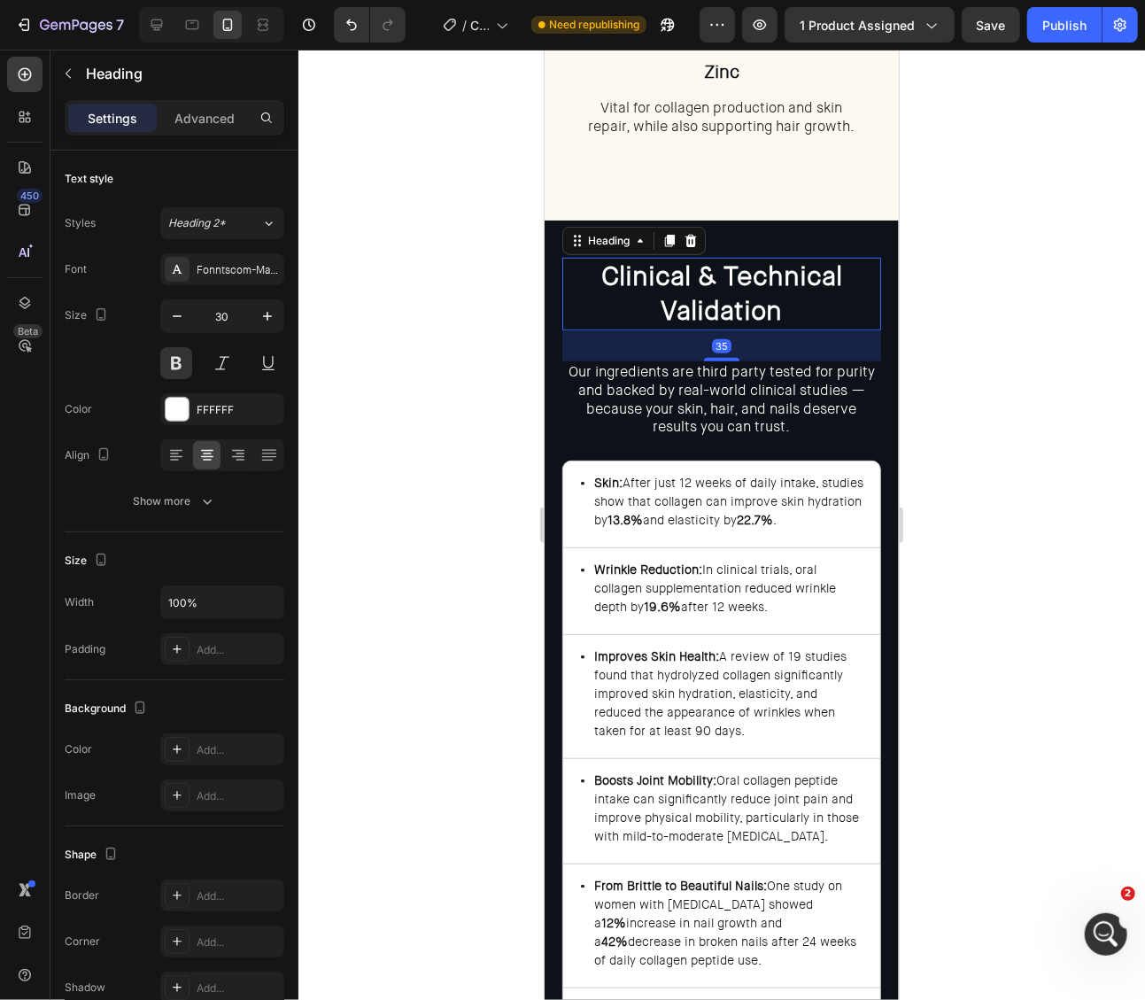
click at [728, 353] on div "35" at bounding box center [720, 344] width 319 height 31
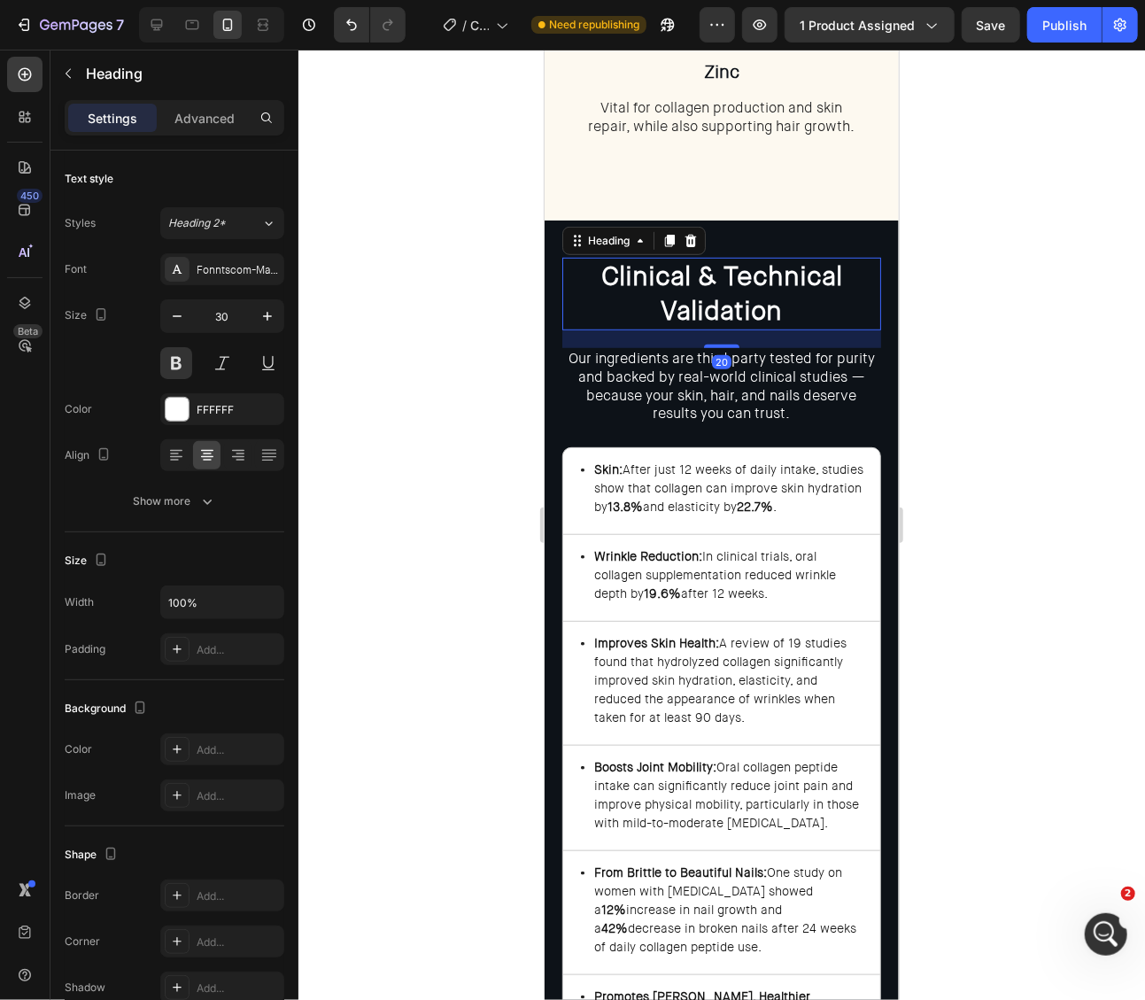
drag, startPoint x: 726, startPoint y: 358, endPoint x: 779, endPoint y: 348, distance: 54.0
click at [739, 329] on div "20" at bounding box center [720, 329] width 319 height 0
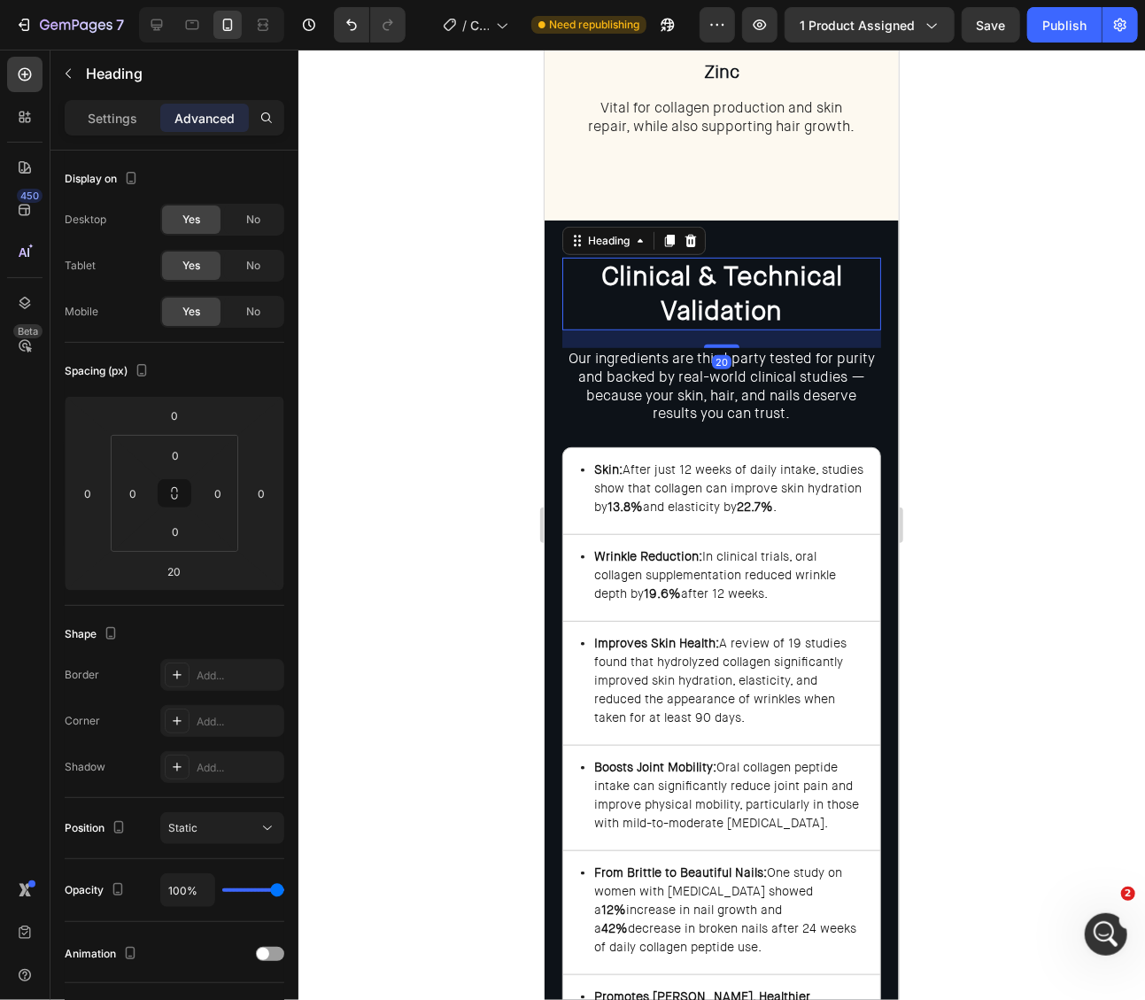
click at [975, 375] on div at bounding box center [721, 525] width 847 height 950
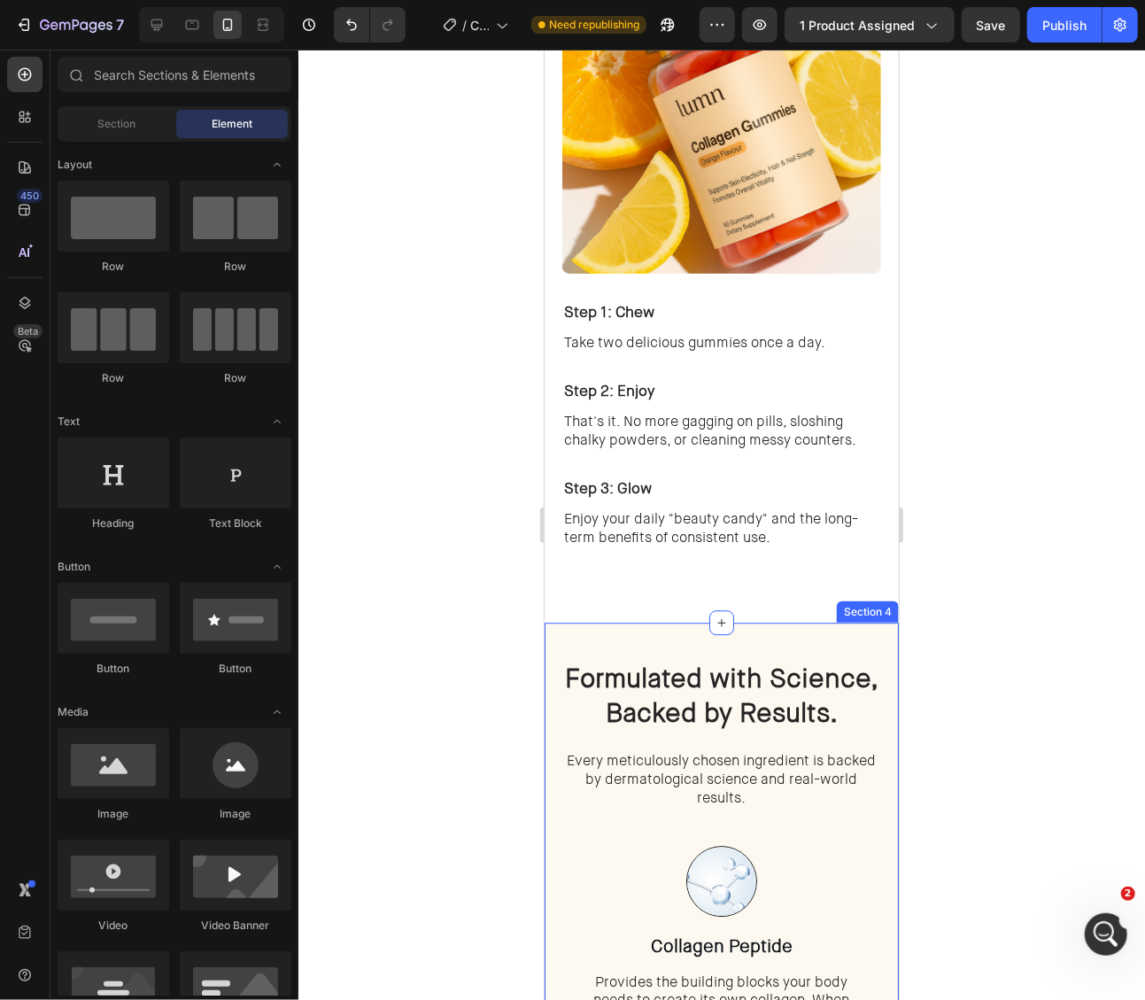
scroll to position [2236, 0]
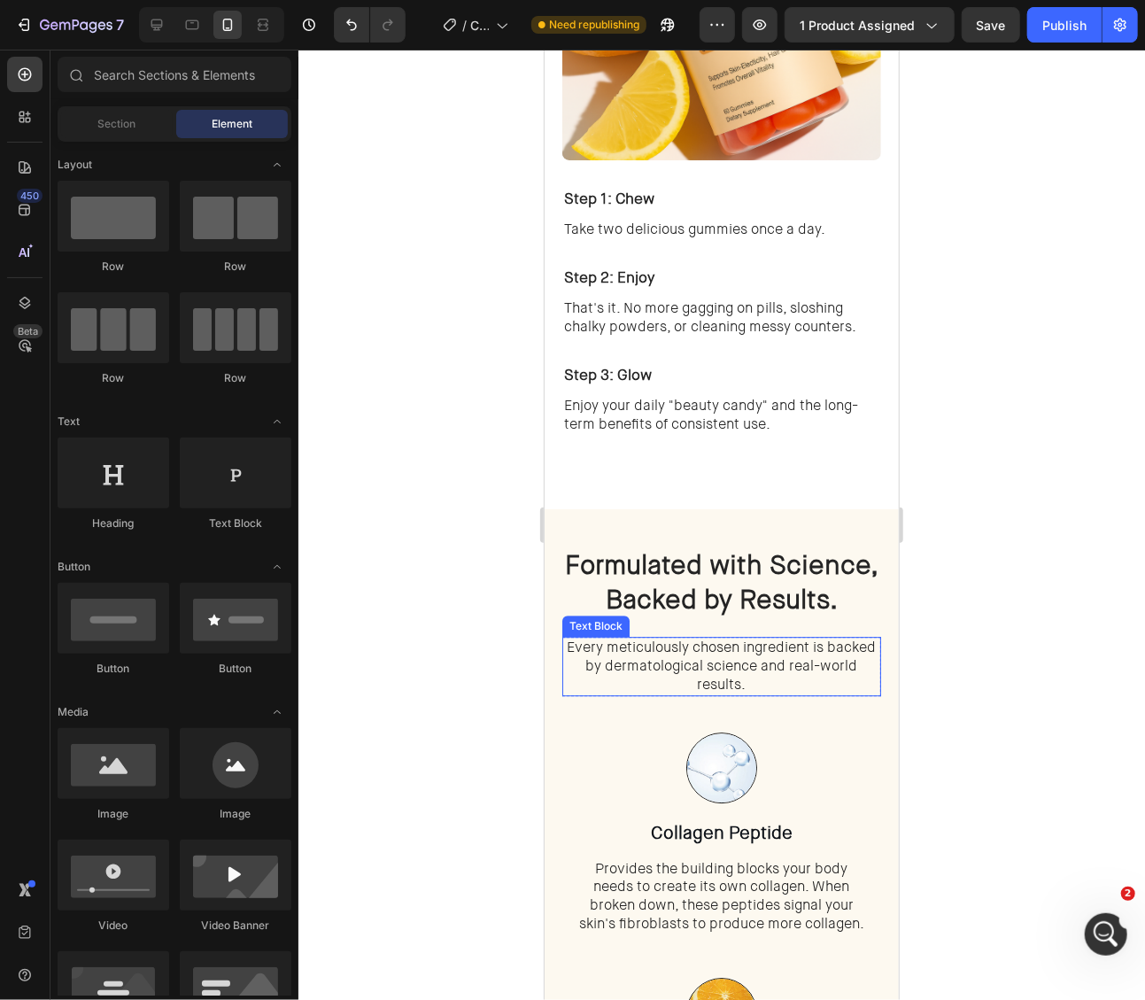
click at [802, 658] on span "Every meticulously chosen ingredient is backed by dermatological science and re…" at bounding box center [721, 665] width 309 height 56
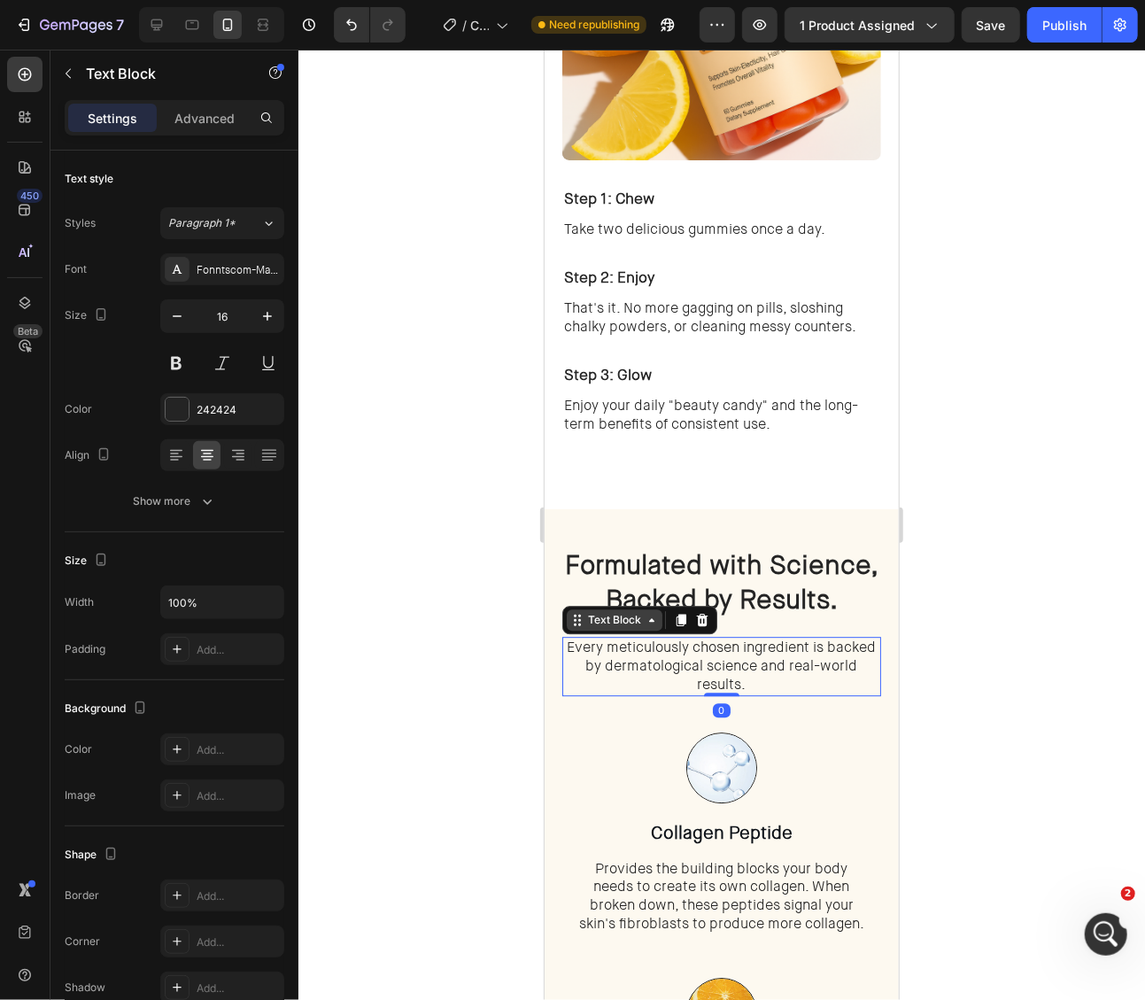
click at [611, 620] on div "Text Block" at bounding box center [614, 619] width 60 height 16
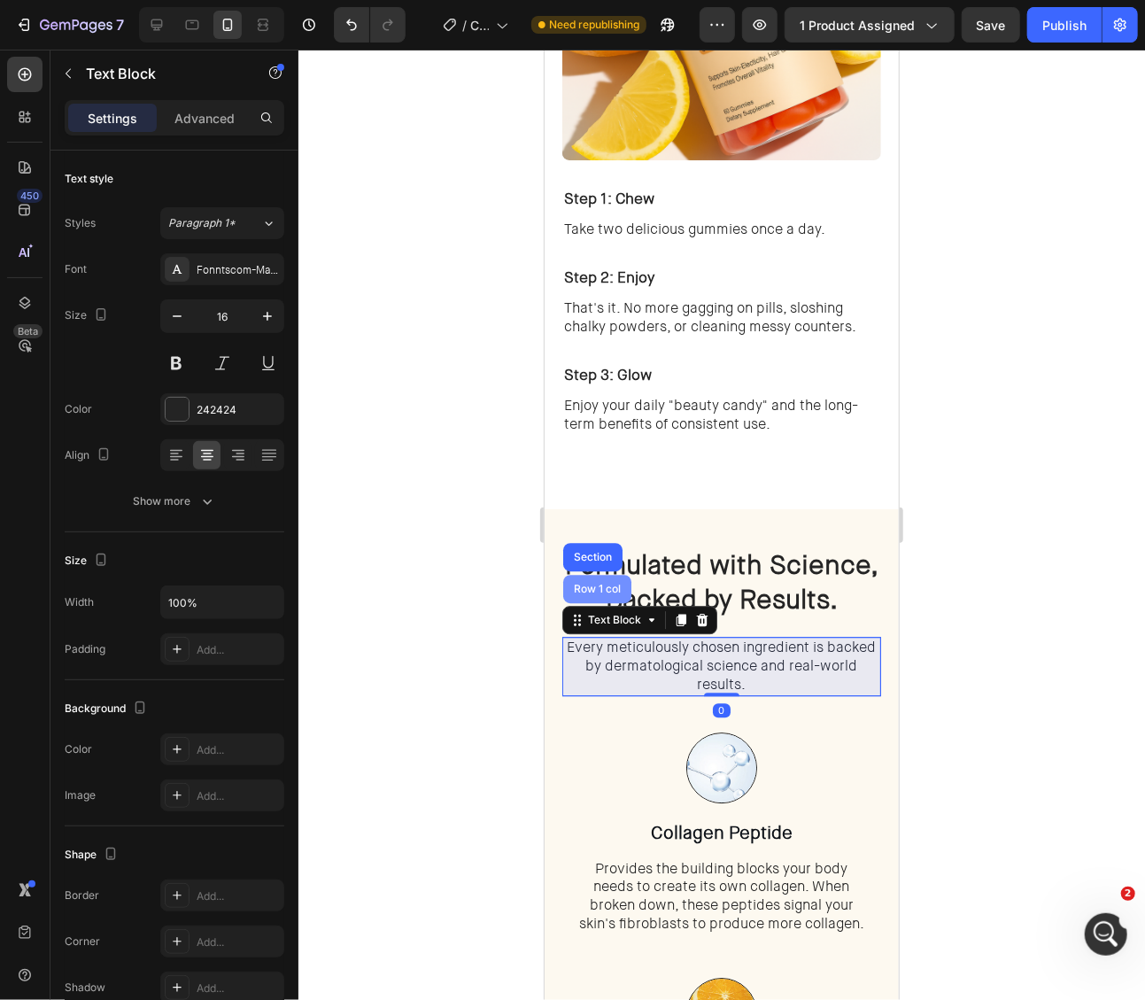
click at [601, 601] on div "Row 1 col" at bounding box center [596, 588] width 68 height 28
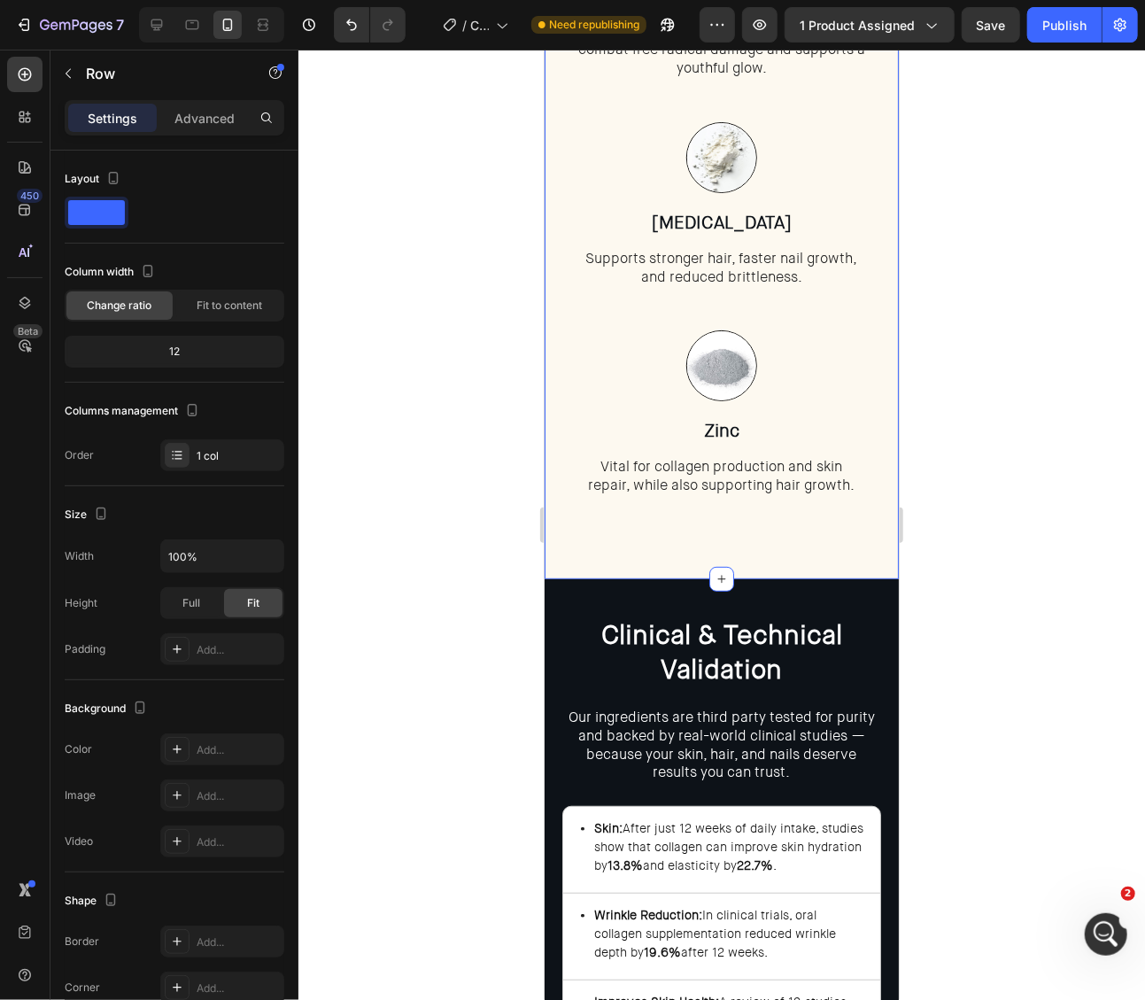
scroll to position [3600, 0]
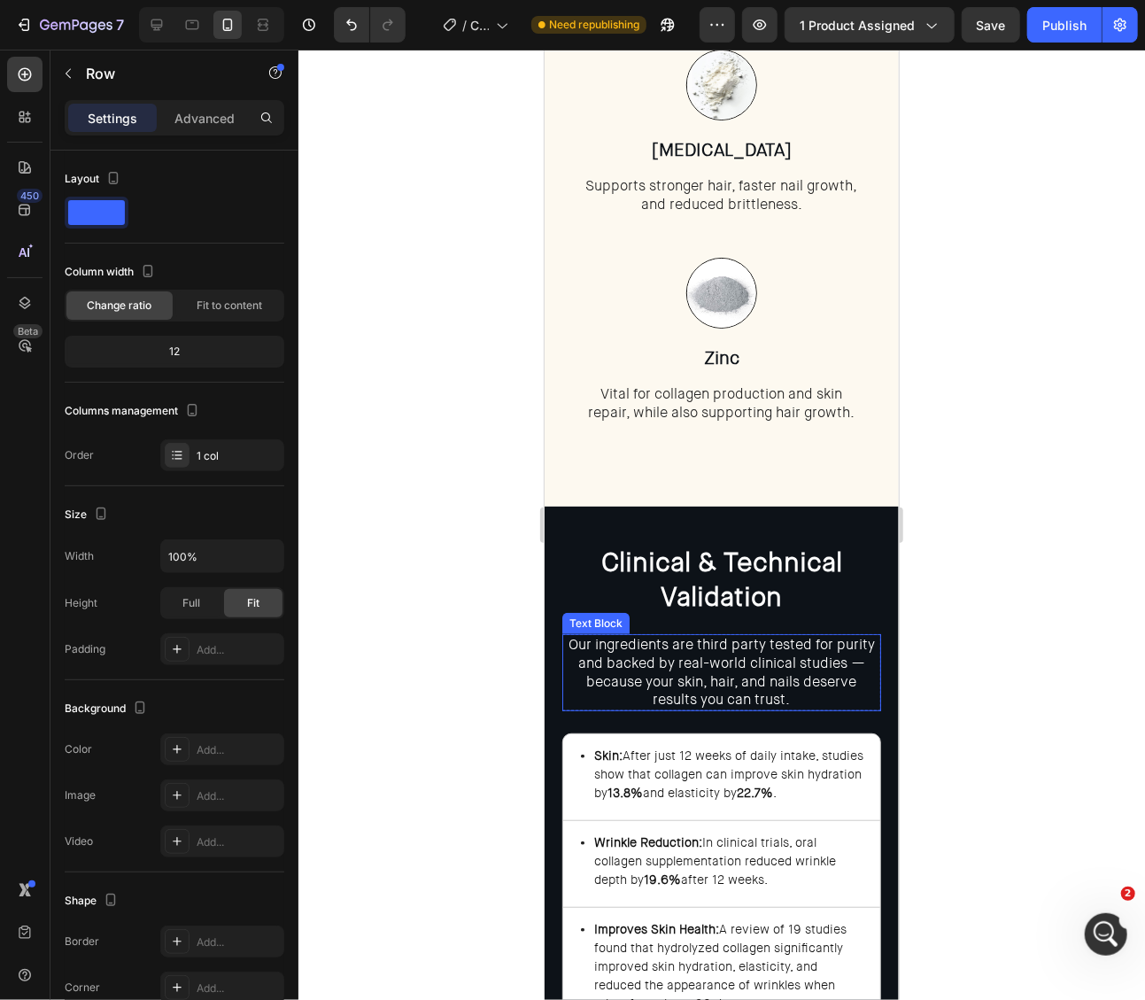
click at [667, 647] on span "Our ingredients are third party tested for purity and backed by real-world clin…" at bounding box center [721, 671] width 306 height 74
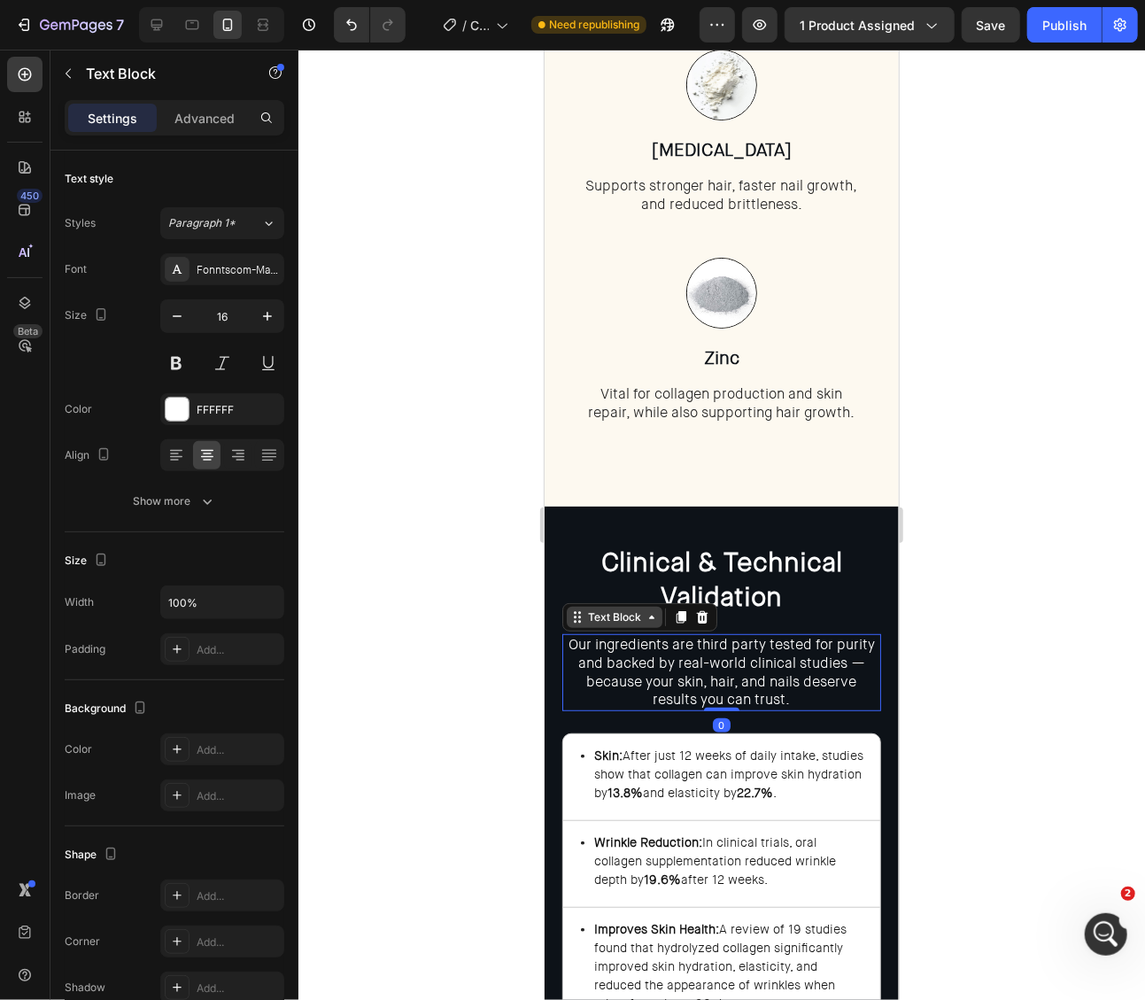
click at [616, 618] on div "Text Block" at bounding box center [614, 616] width 60 height 16
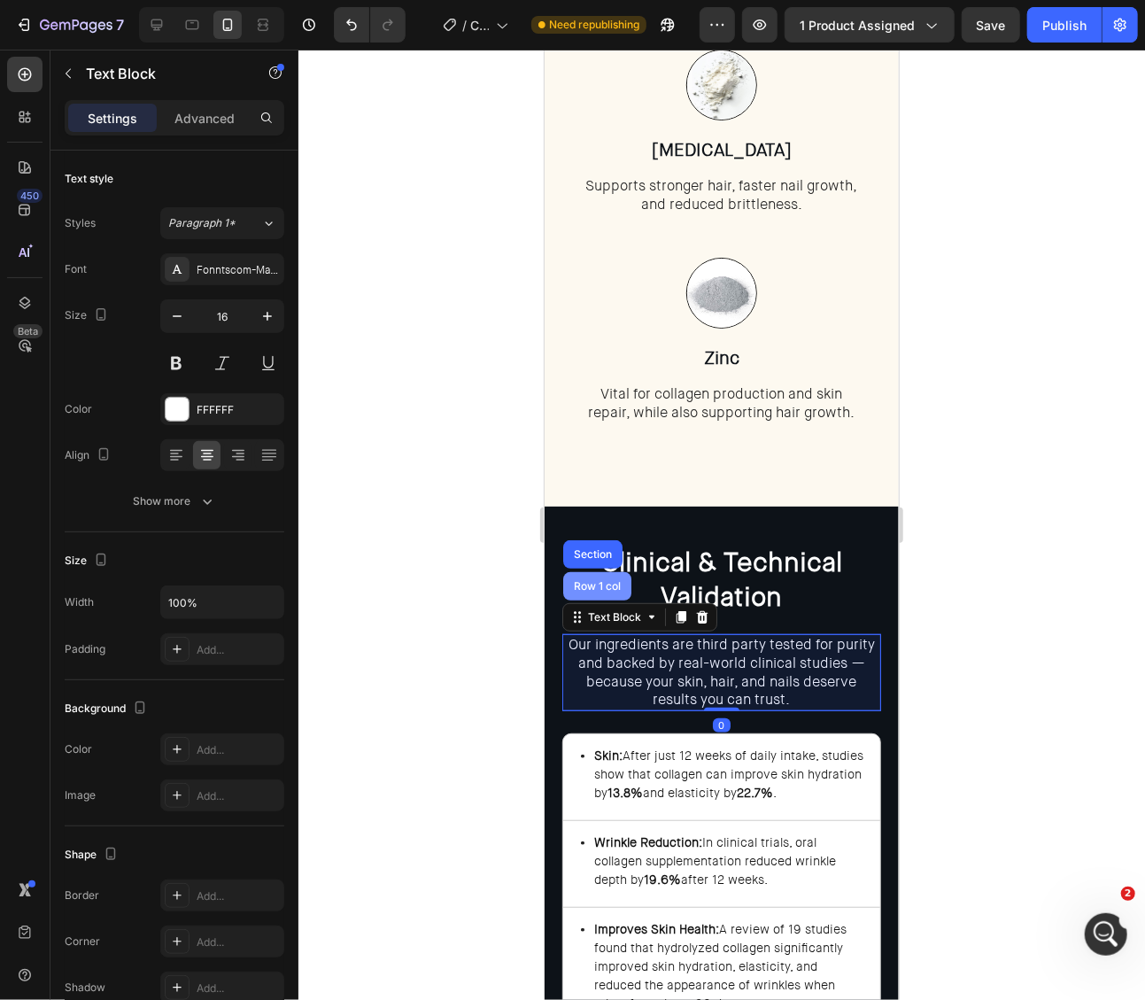
click at [616, 593] on div "Row 1 col" at bounding box center [596, 585] width 68 height 28
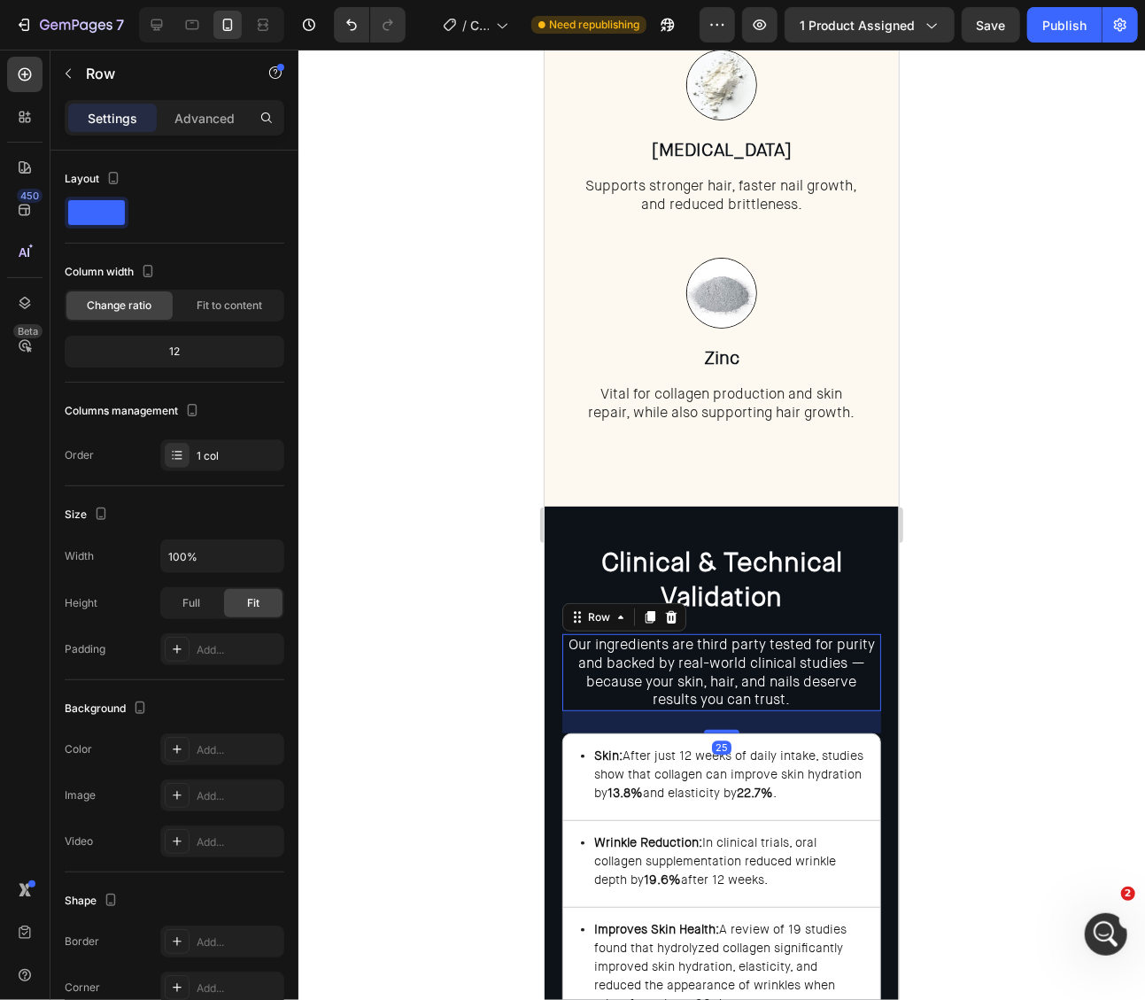
click at [1003, 687] on div at bounding box center [721, 525] width 847 height 950
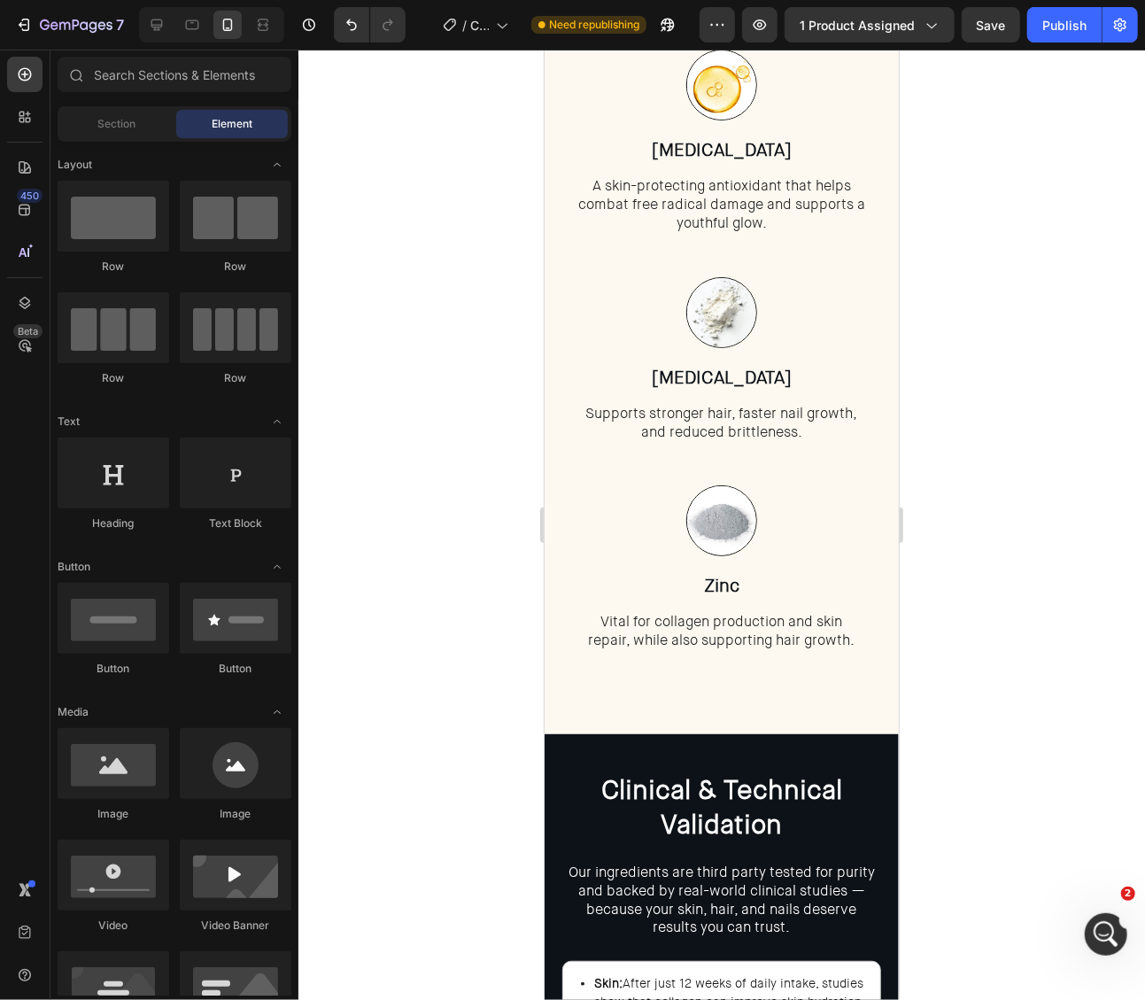
scroll to position [3372, 0]
click at [158, 27] on icon at bounding box center [157, 25] width 12 height 12
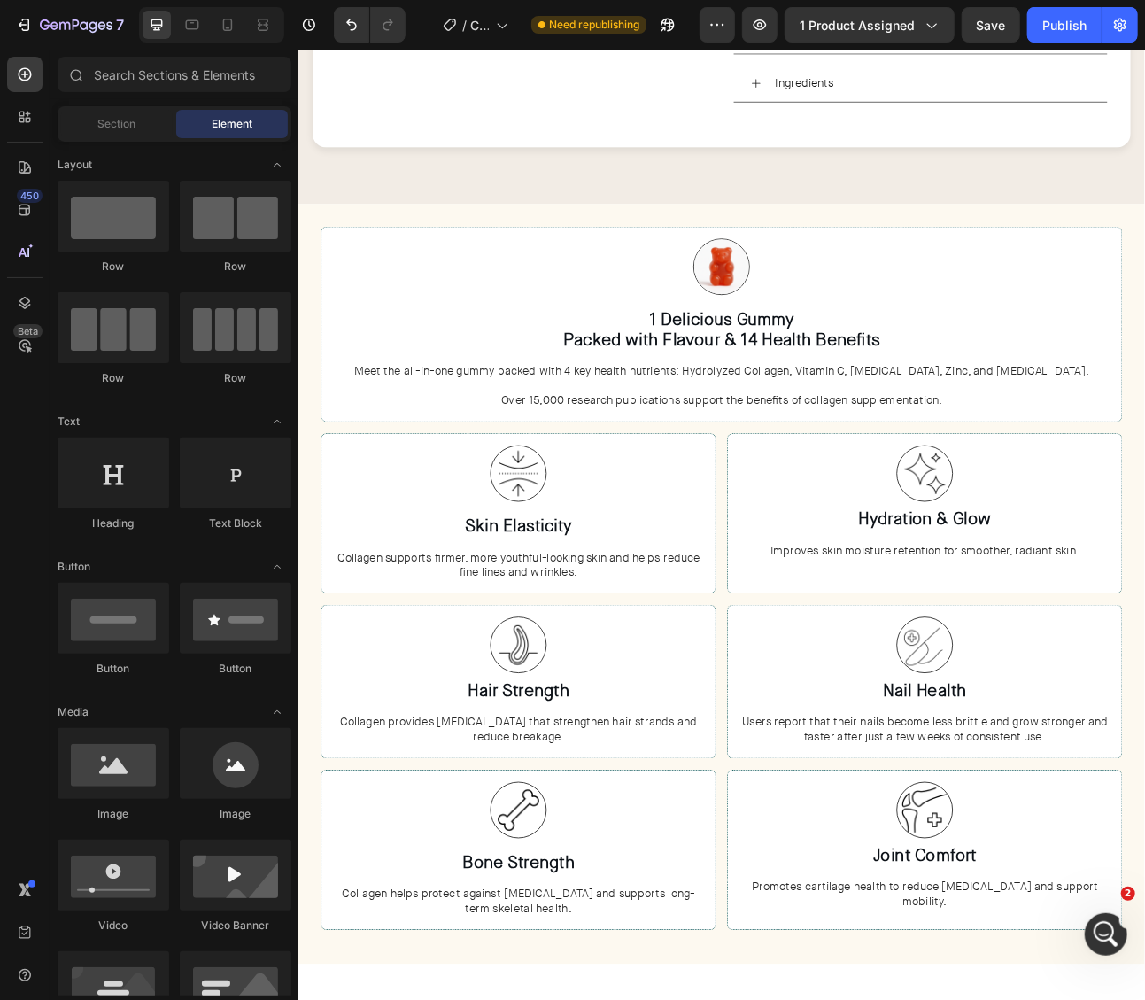
scroll to position [791, 0]
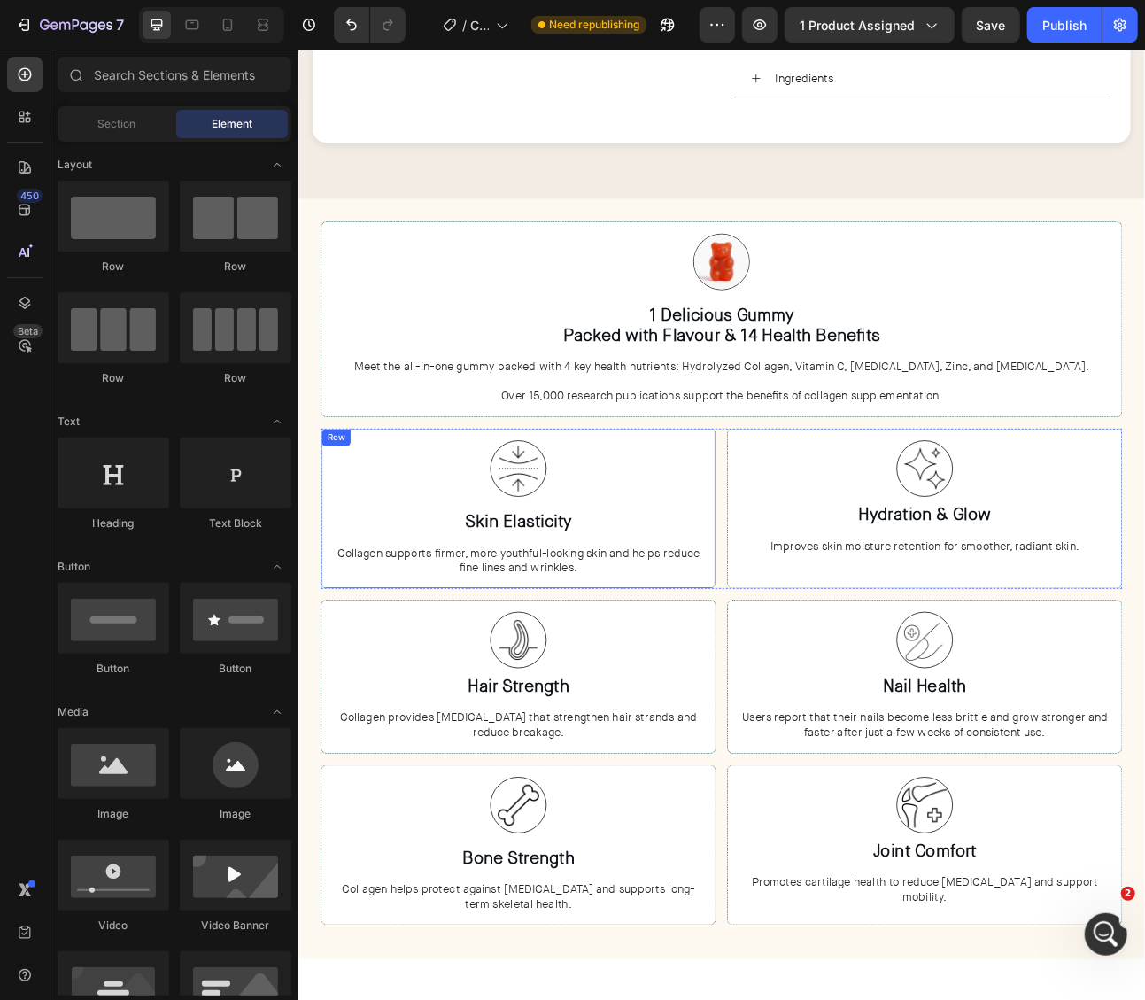
click at [818, 532] on div "Image Row Skin Elasticity Heading Collagen supports firmer, more youthful-looki…" at bounding box center [574, 625] width 496 height 201
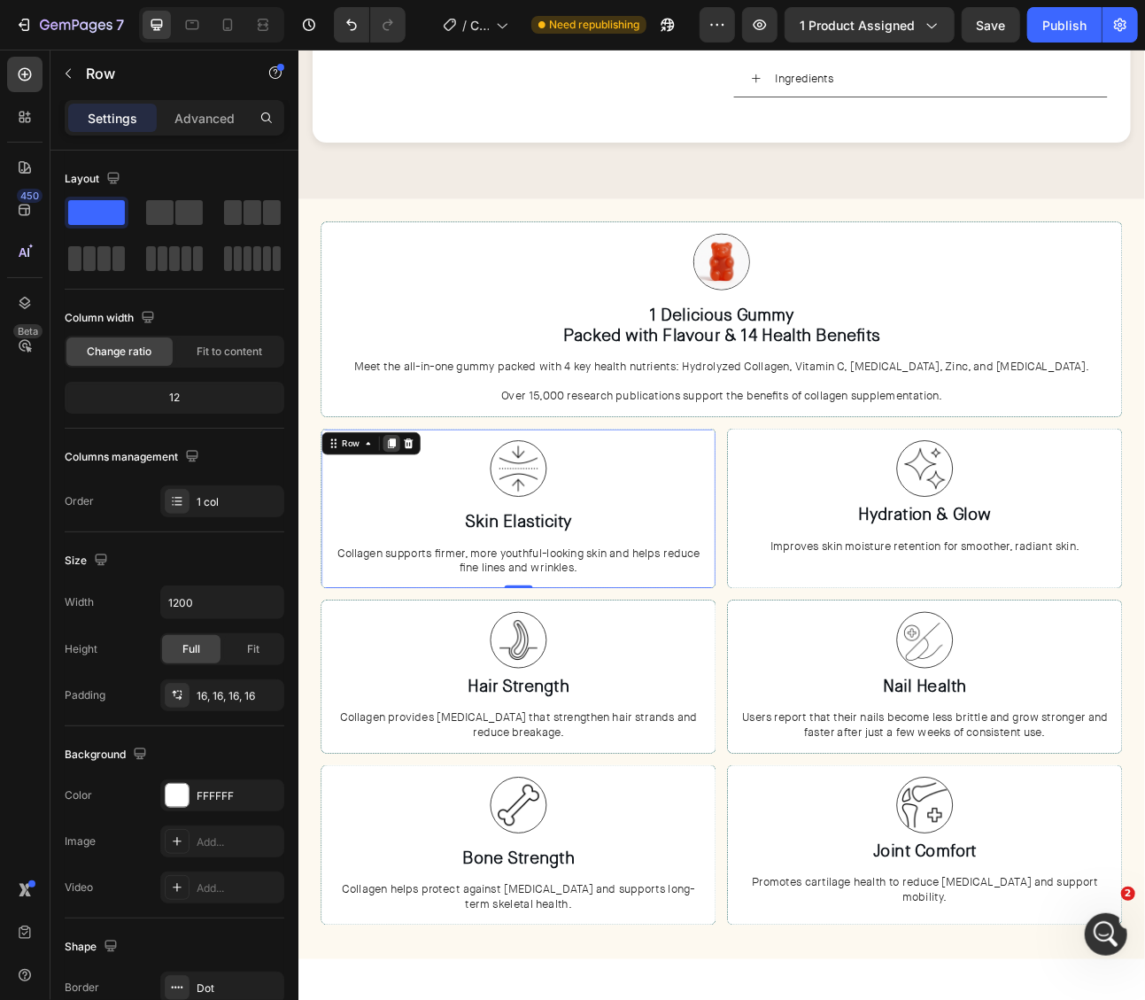
click at [415, 538] on icon at bounding box center [415, 544] width 10 height 12
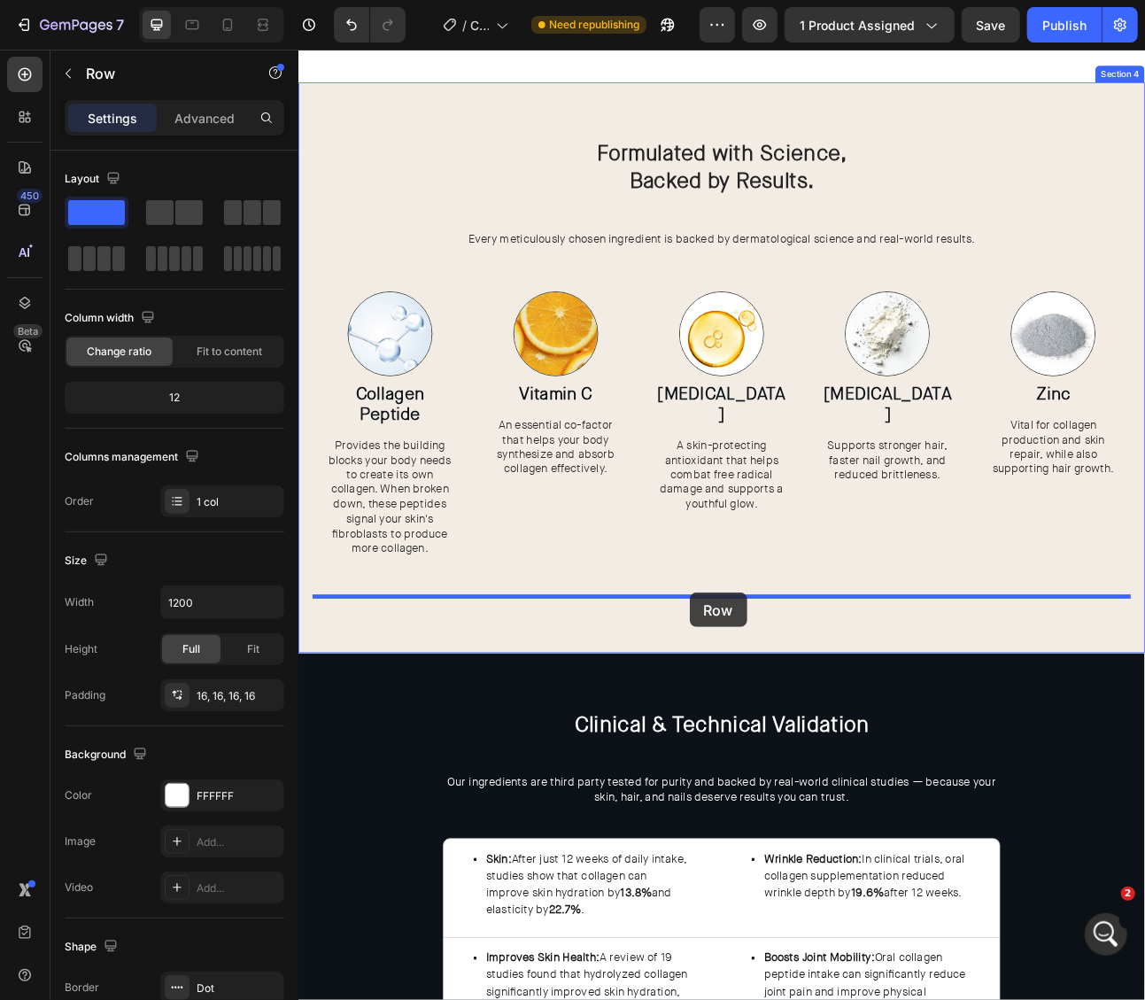
drag, startPoint x: 366, startPoint y: 740, endPoint x: 788, endPoint y: 732, distance: 422.5
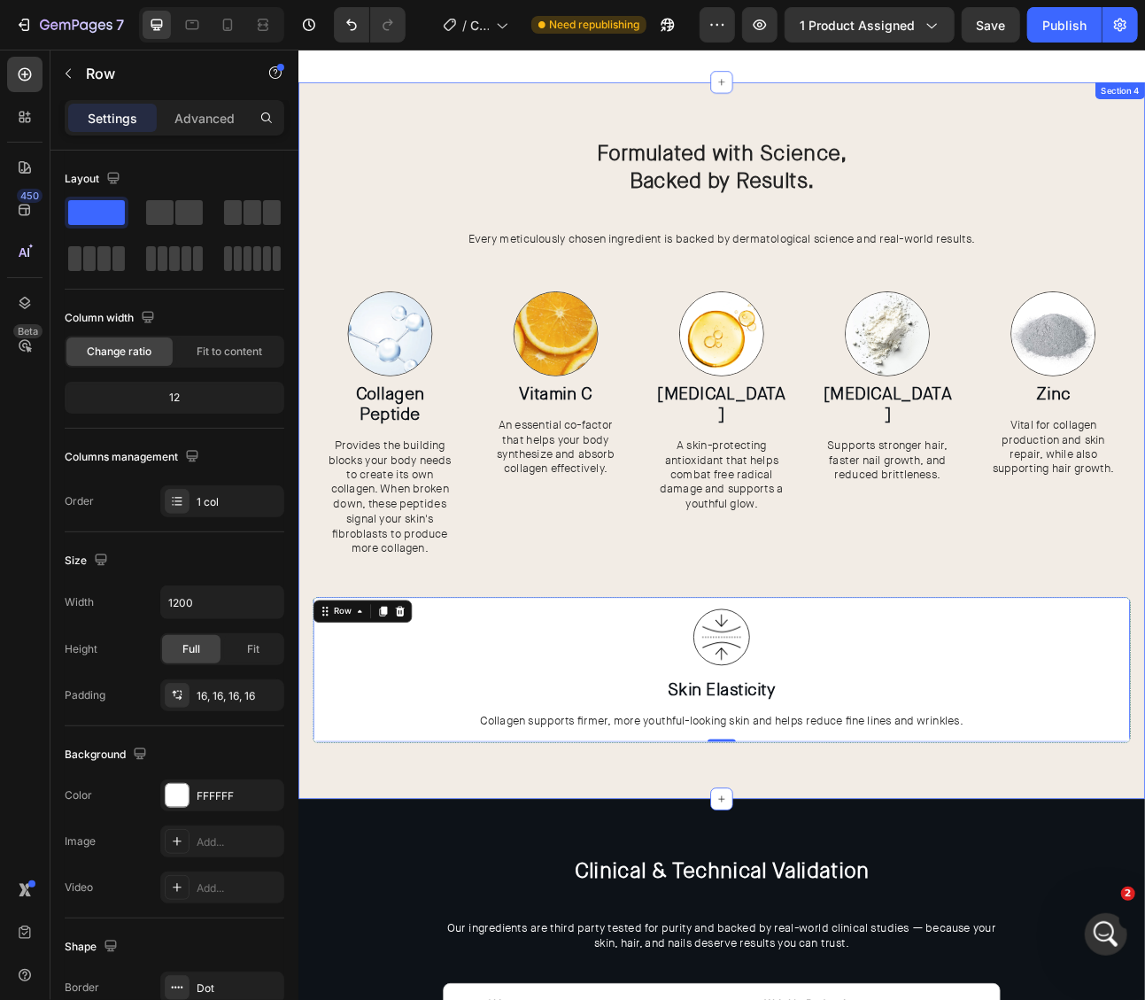
scroll to position [2643, 0]
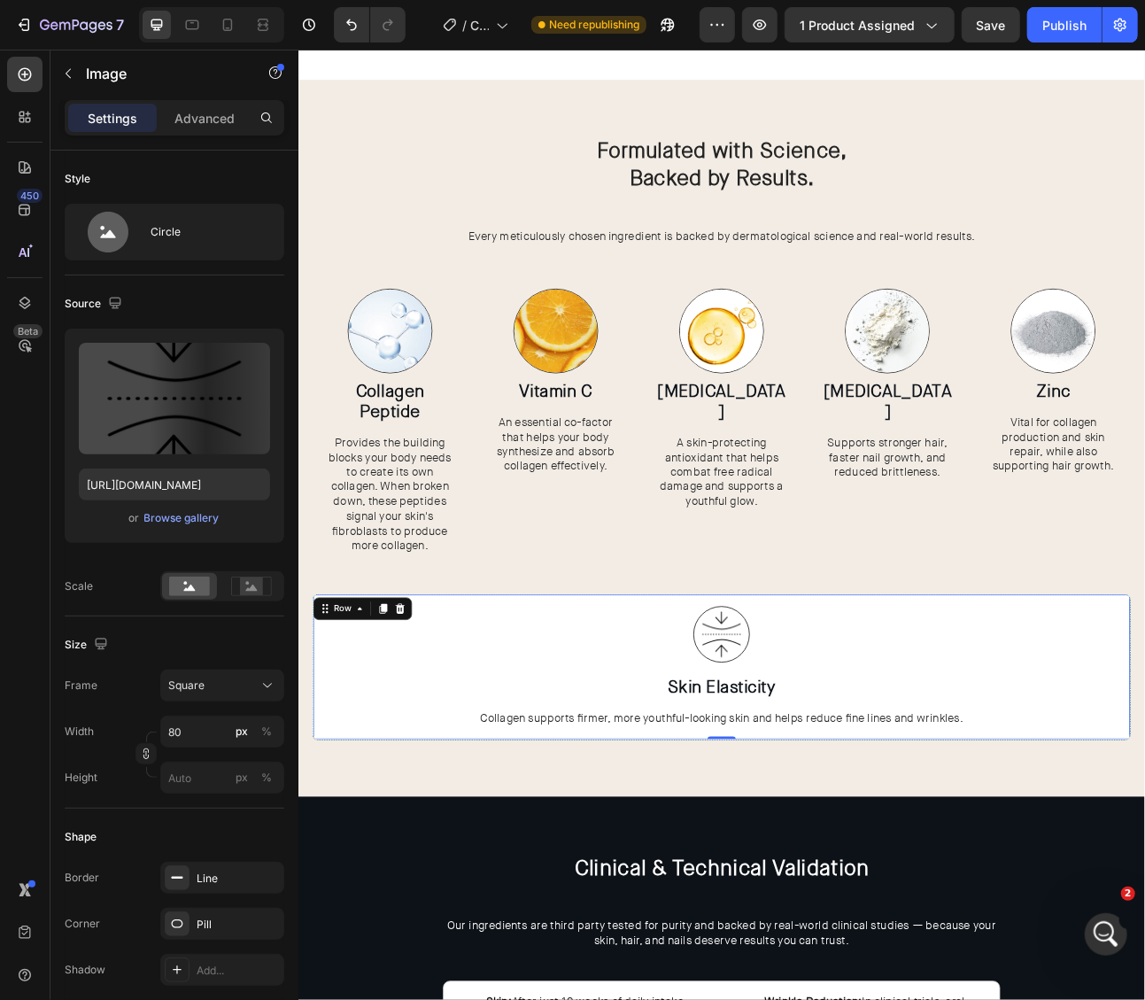
click at [839, 802] on img at bounding box center [829, 783] width 71 height 71
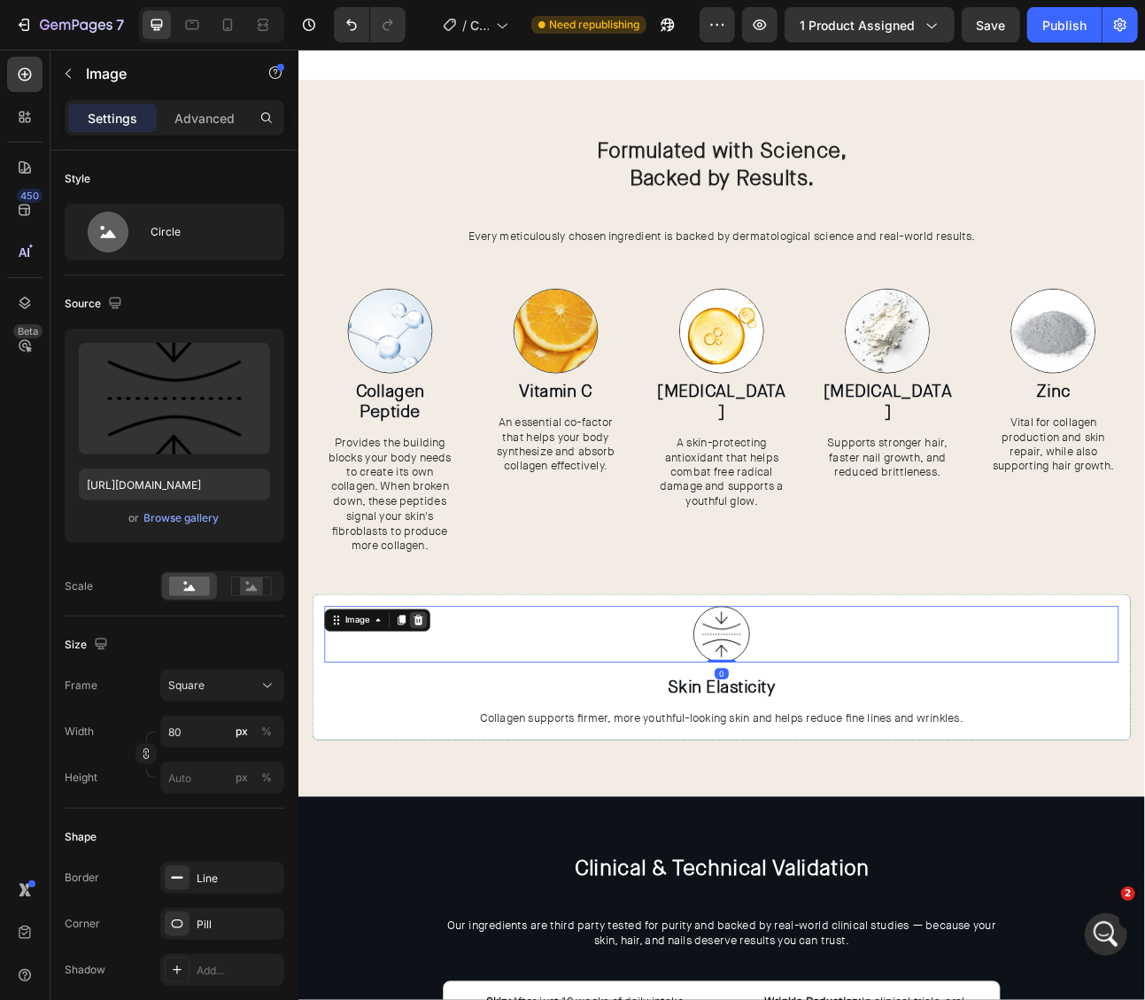
click at [454, 763] on div at bounding box center [448, 765] width 21 height 21
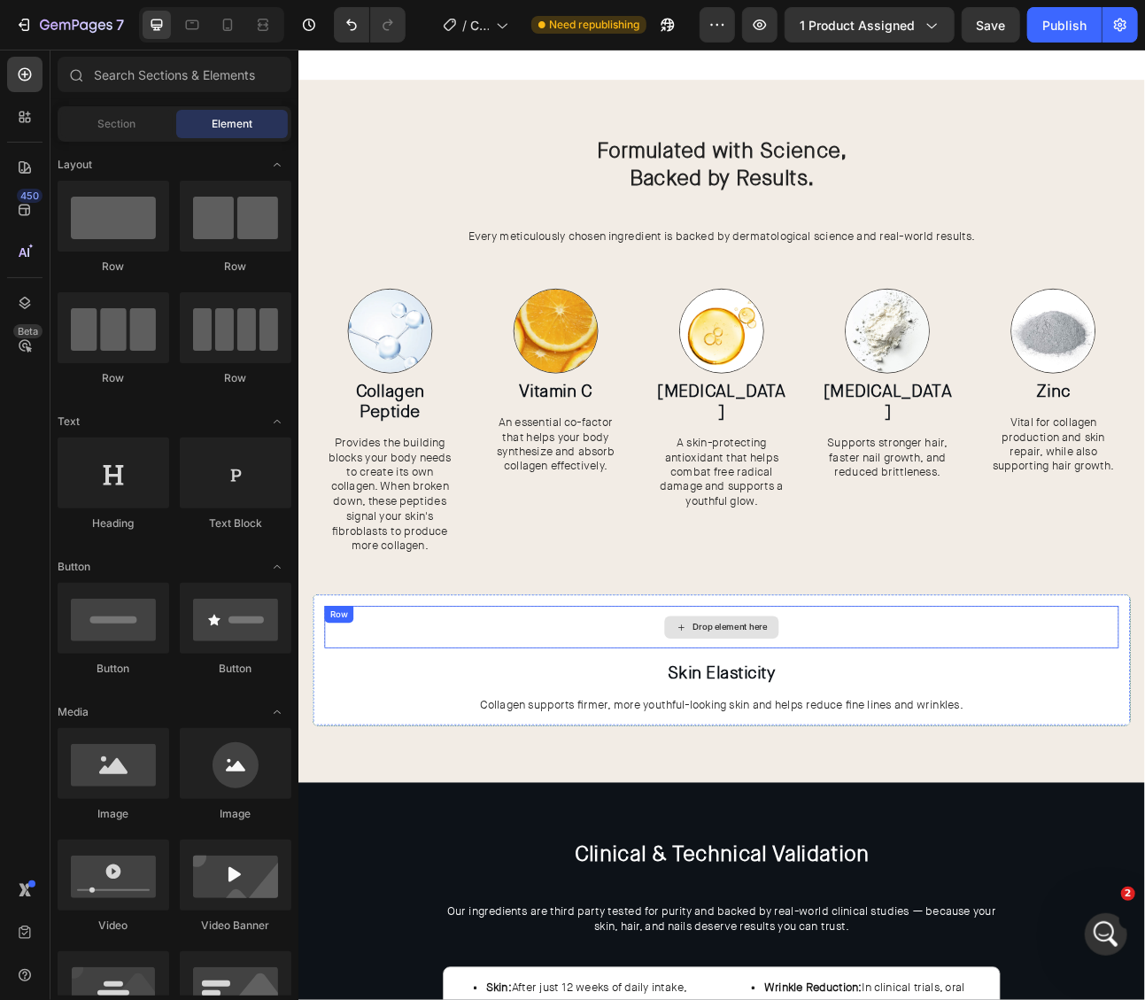
click at [946, 771] on div "Drop element here" at bounding box center [828, 774] width 997 height 53
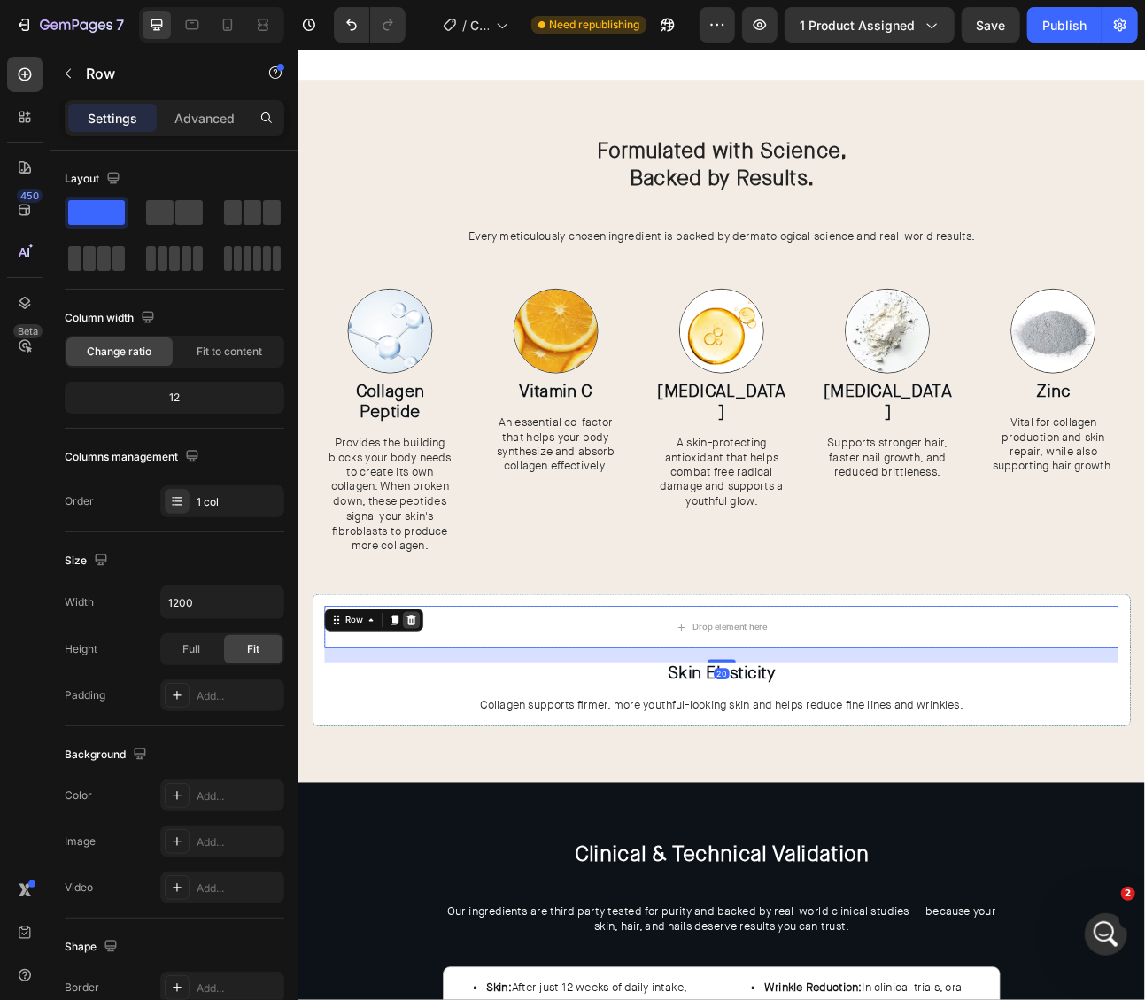
click at [442, 761] on icon at bounding box center [440, 766] width 12 height 12
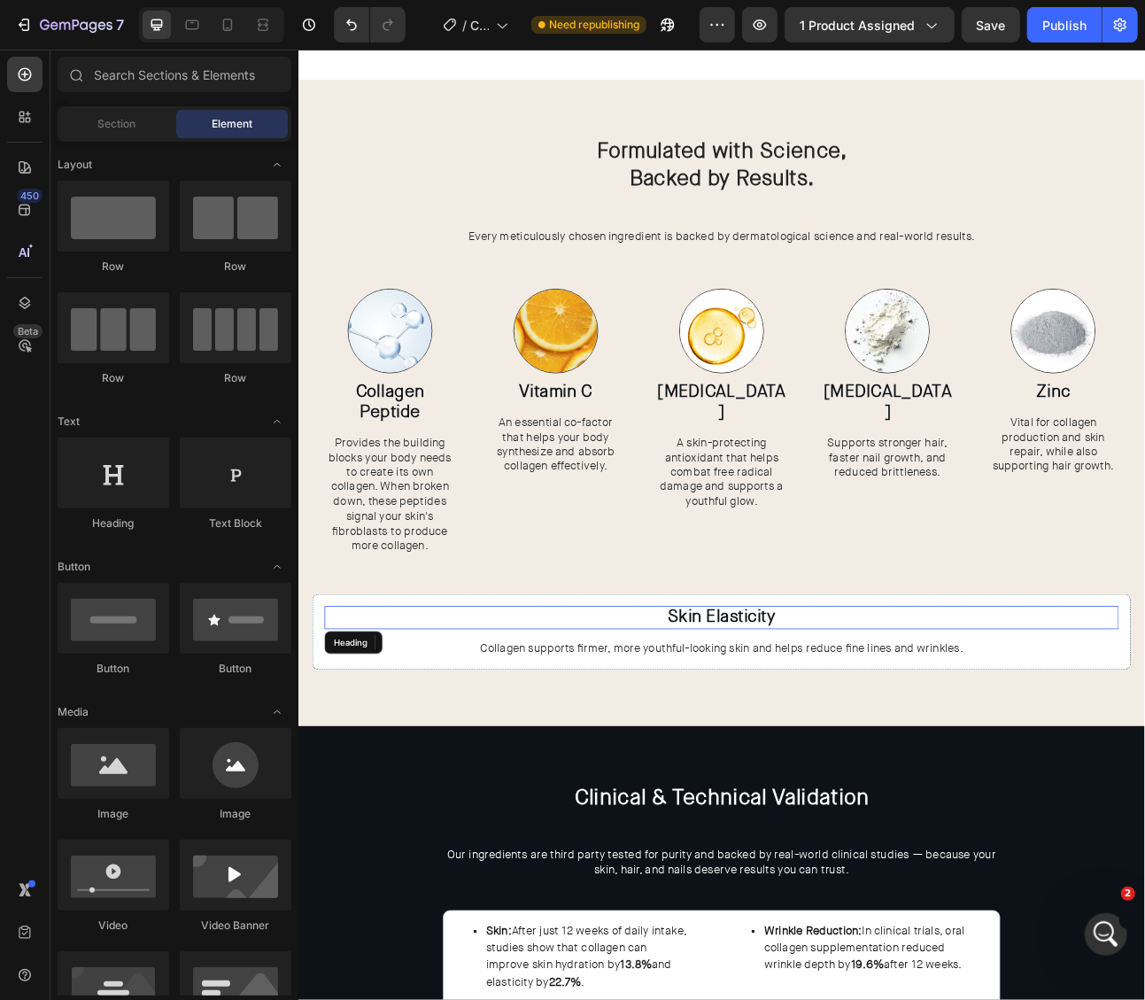
click at [944, 765] on h3 "Skin Elasticity" at bounding box center [828, 762] width 997 height 29
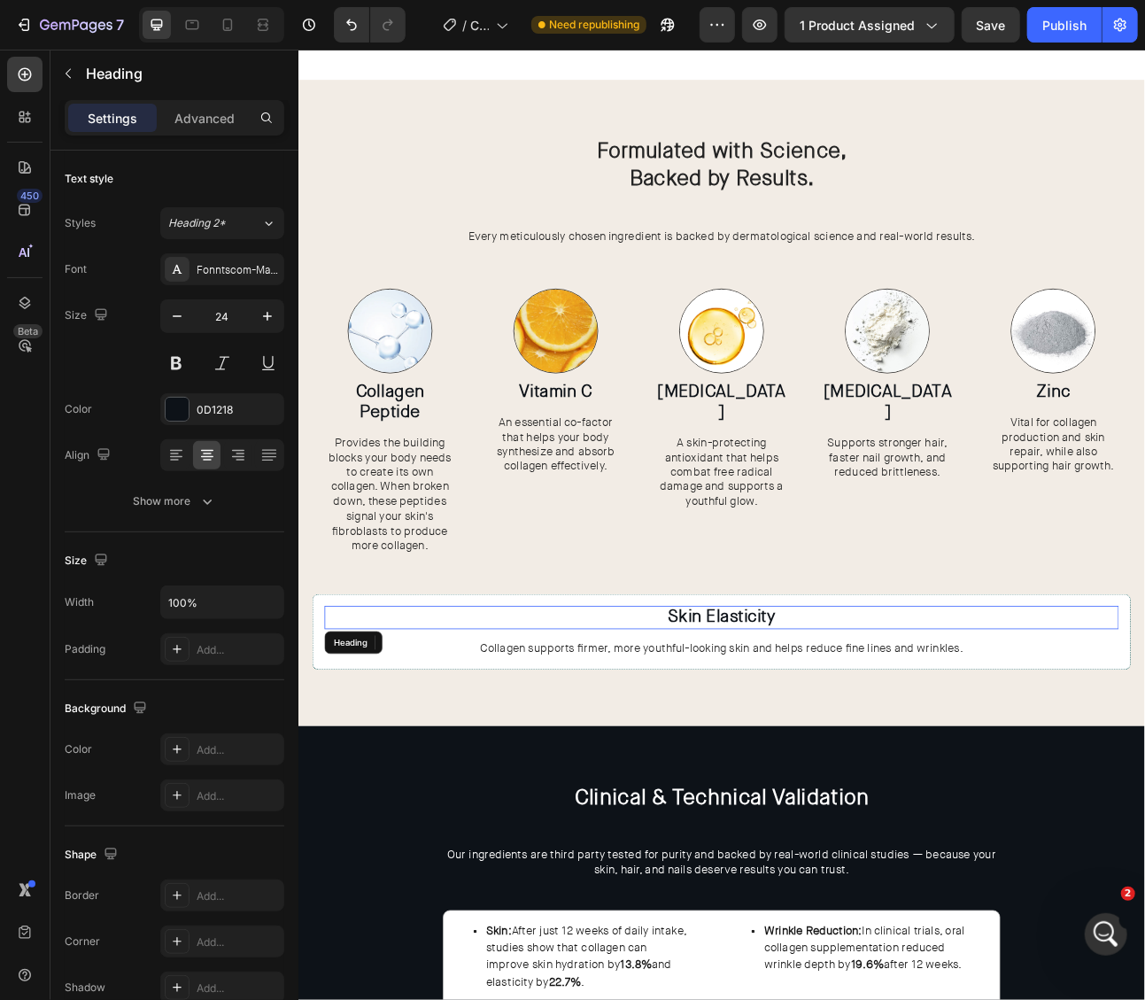
click at [944, 765] on h3 "Skin Elasticity" at bounding box center [828, 762] width 997 height 29
click at [944, 765] on p "Skin Elasticity" at bounding box center [829, 763] width 994 height 26
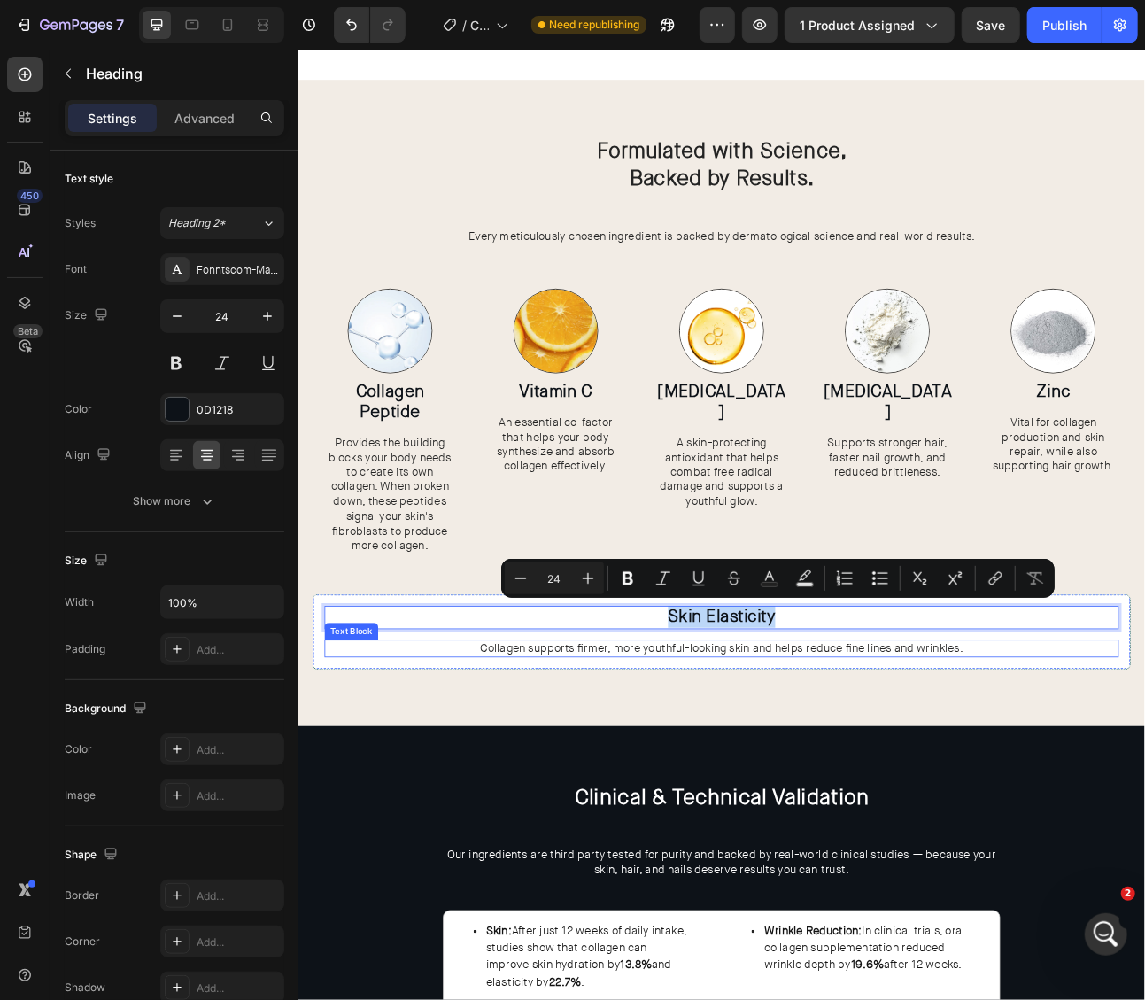
click at [881, 810] on div "Collagen supports firmer, more youthful-looking skin and helps reduce fine line…" at bounding box center [828, 802] width 997 height 22
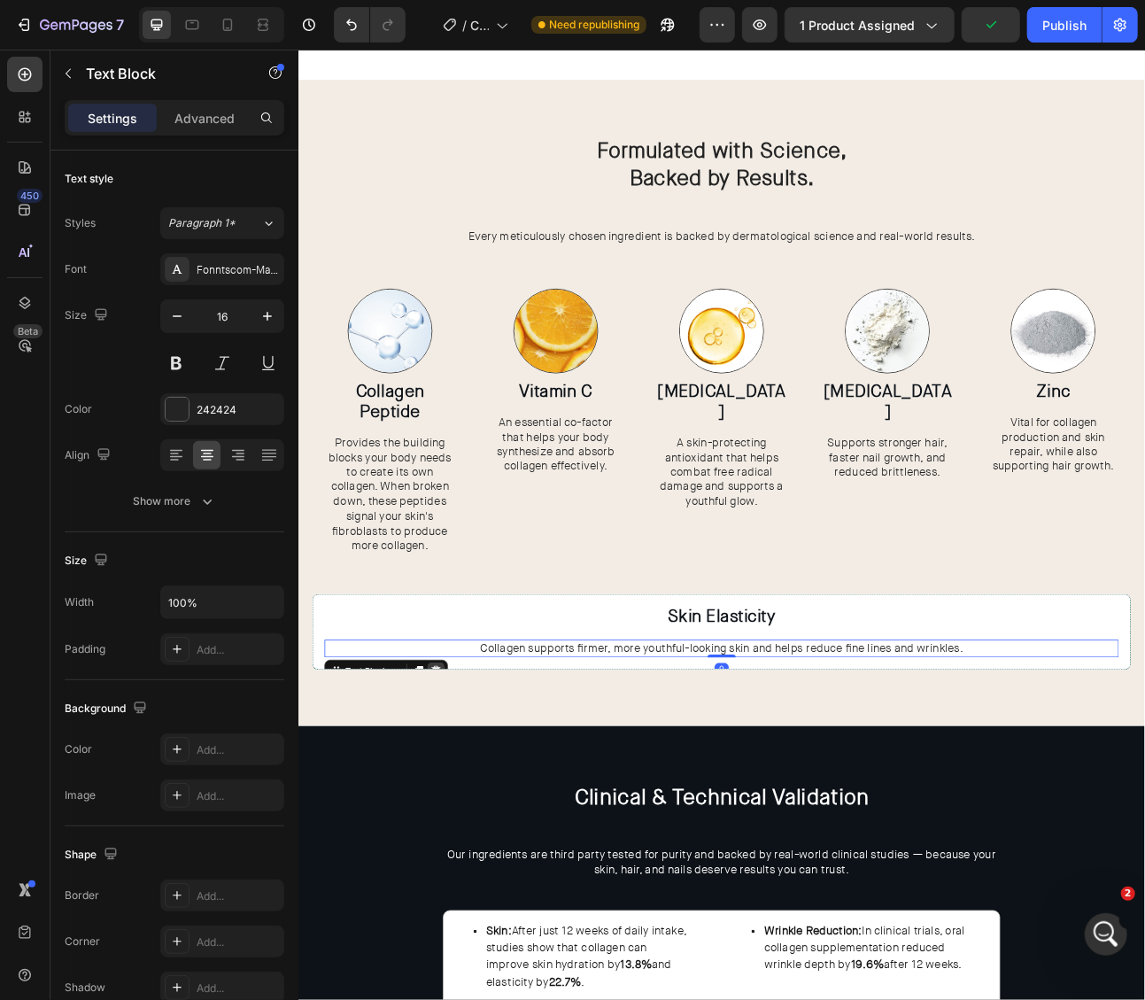
click at [466, 819] on div at bounding box center [470, 829] width 21 height 21
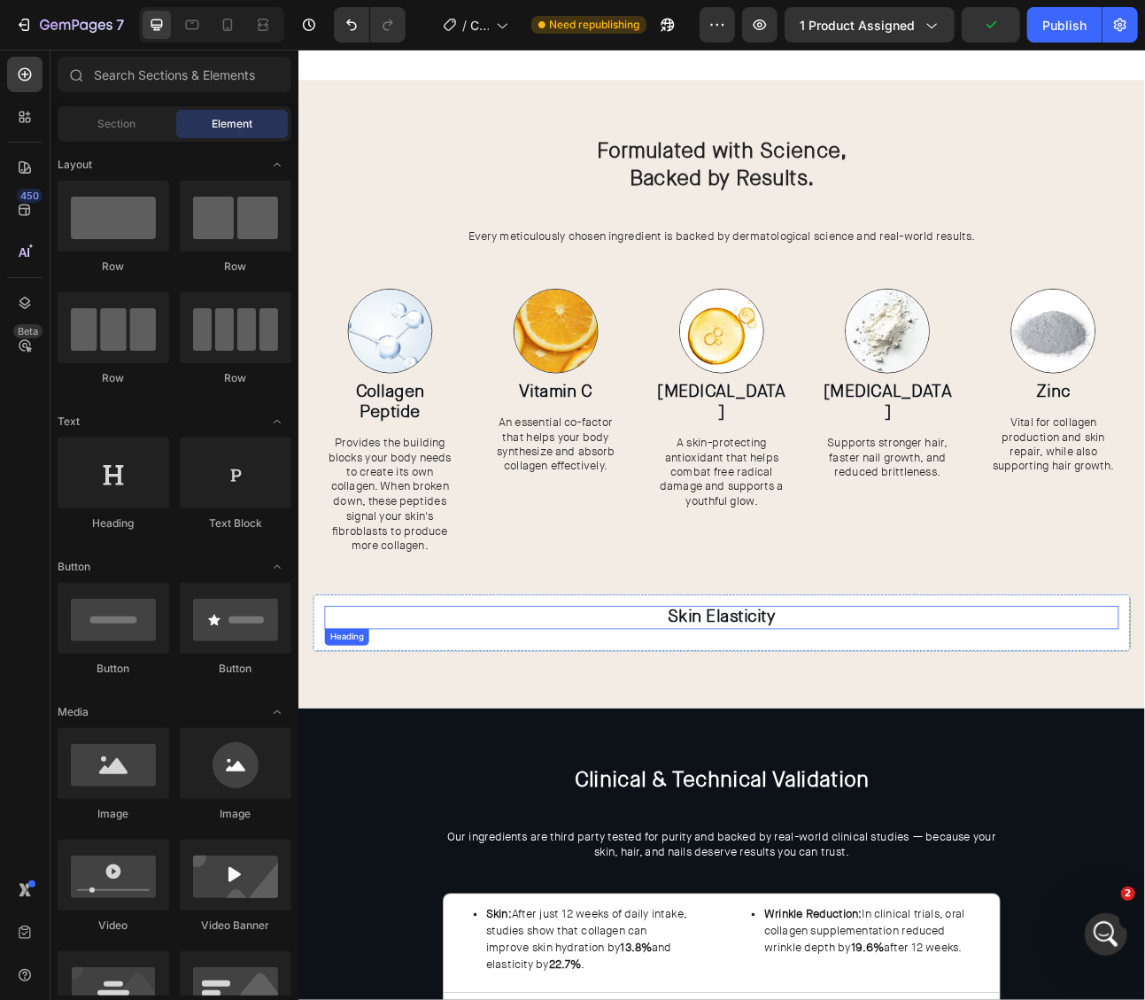
click at [807, 761] on p "Skin Elasticity" at bounding box center [829, 763] width 994 height 26
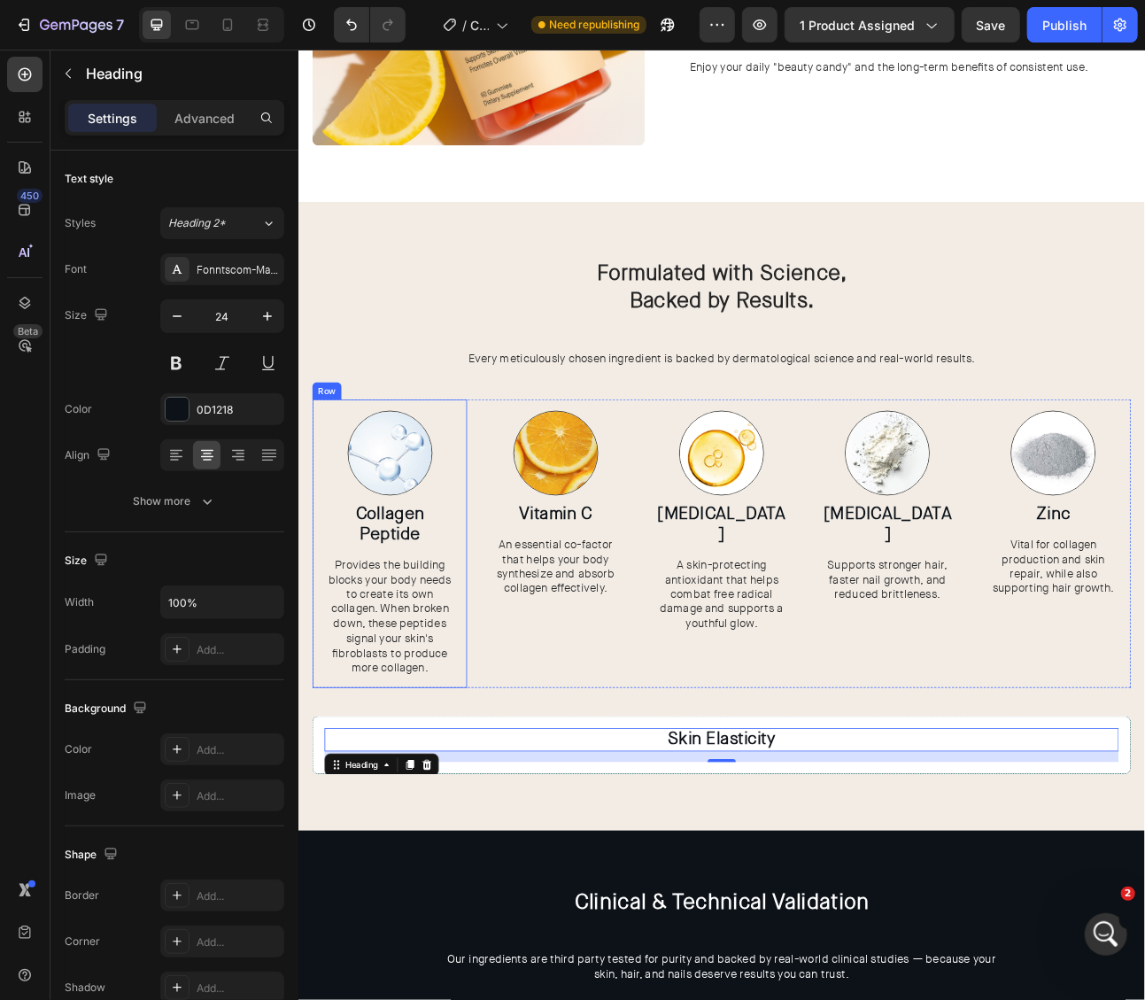
scroll to position [2673, 0]
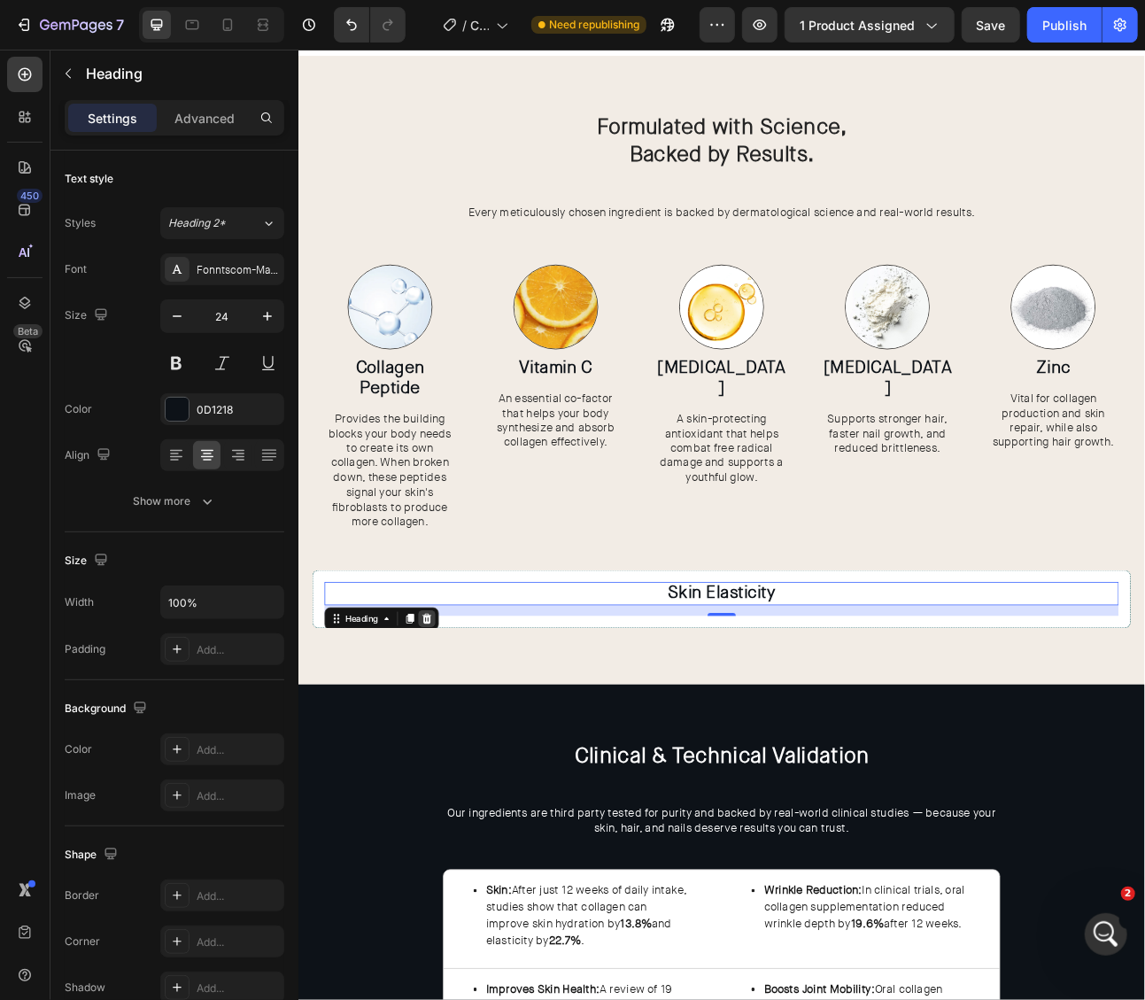
click at [455, 759] on icon at bounding box center [459, 764] width 12 height 12
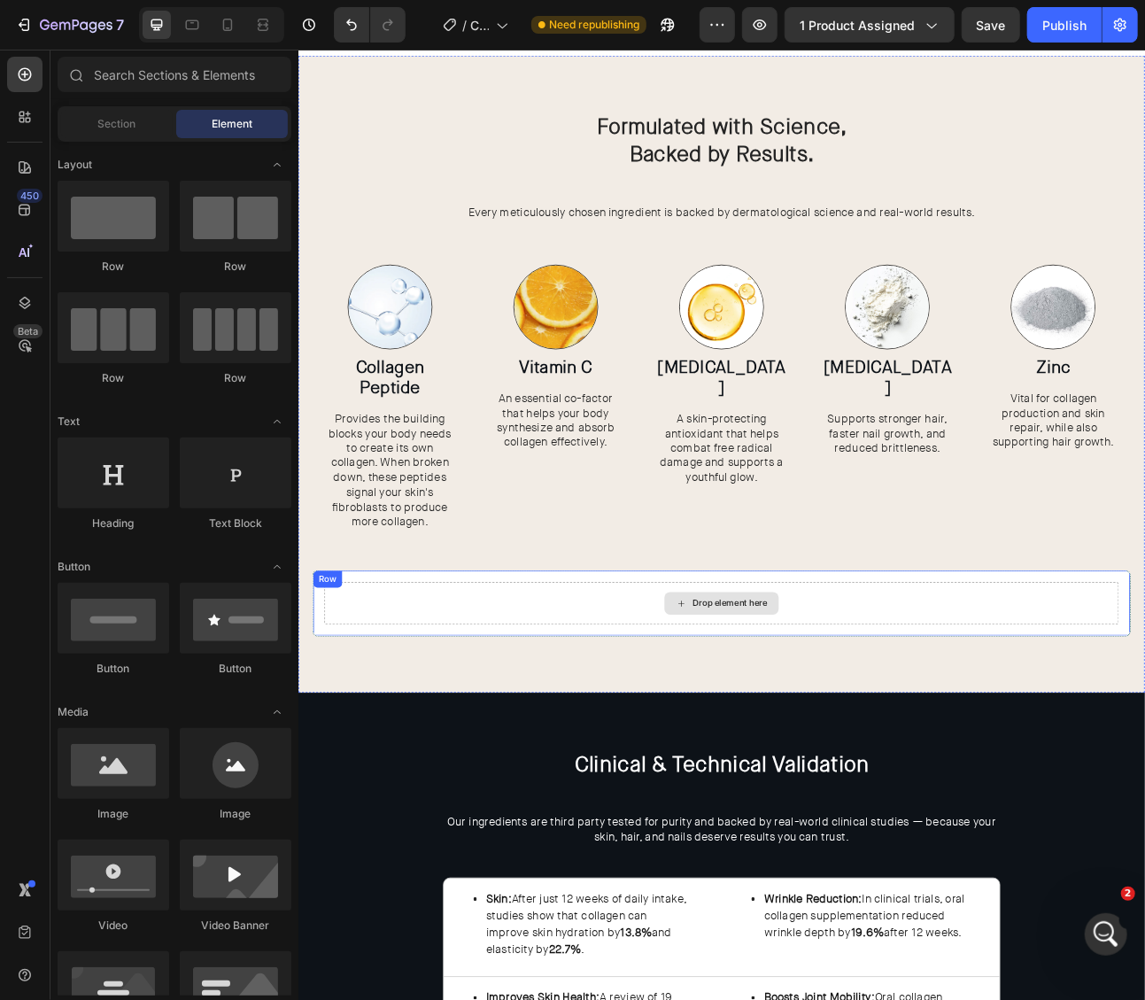
click at [528, 730] on div "Drop element here" at bounding box center [828, 744] width 997 height 53
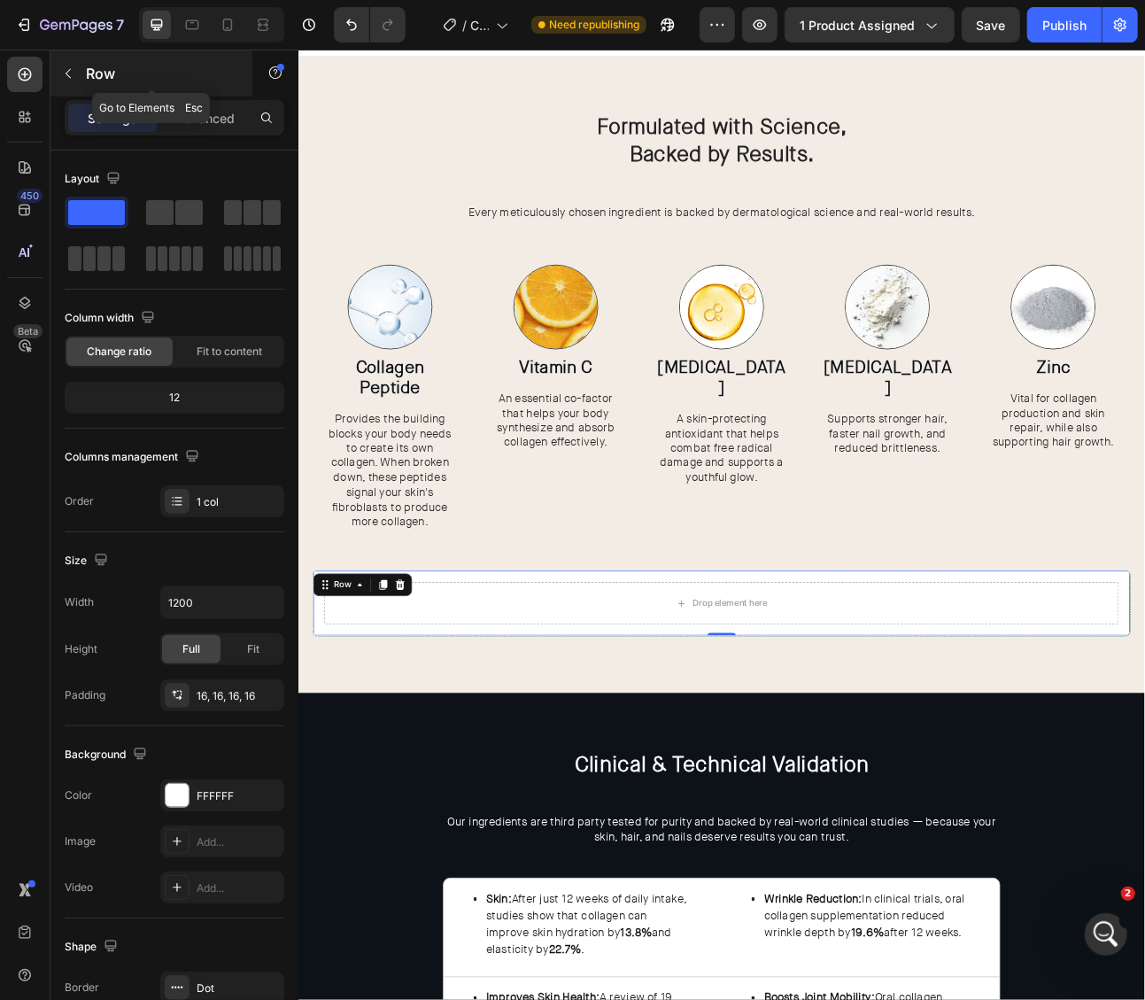
click at [68, 64] on button "button" at bounding box center [68, 73] width 28 height 28
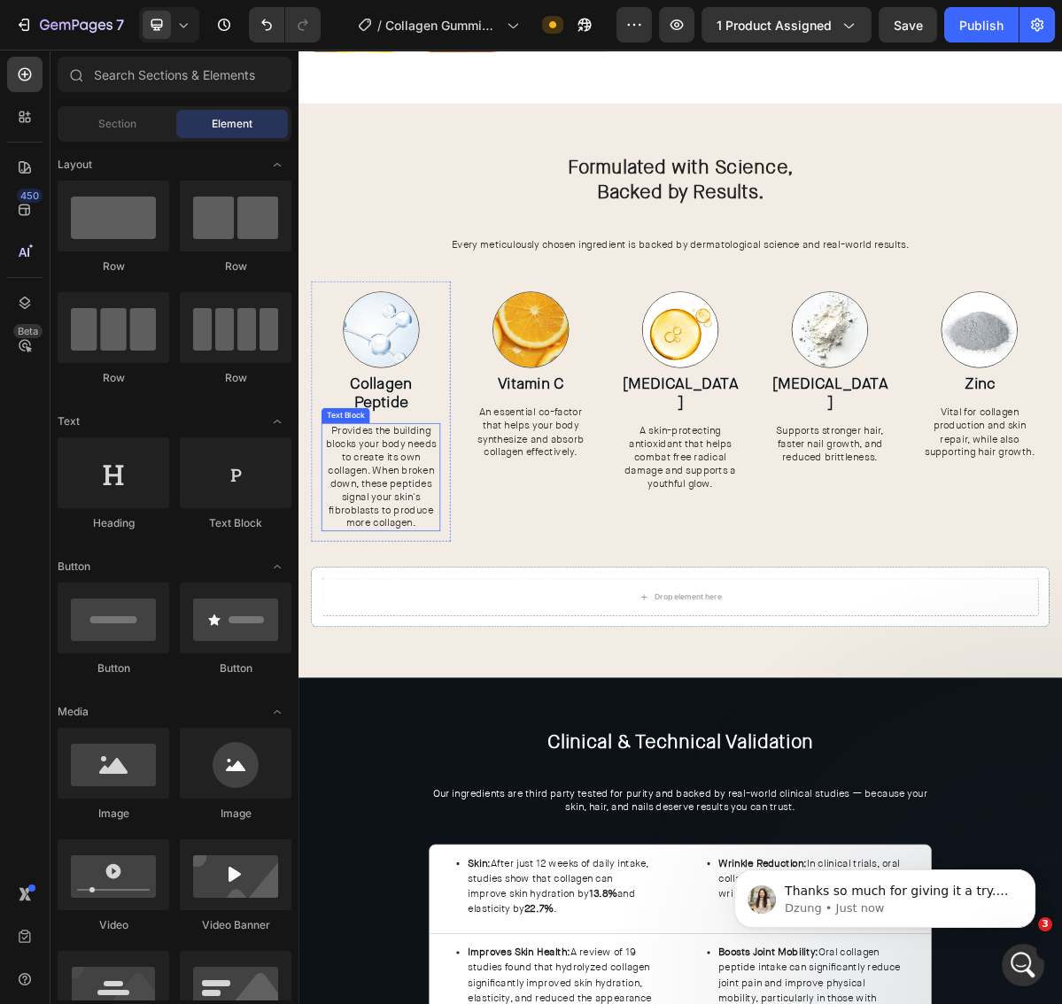
scroll to position [2604, 0]
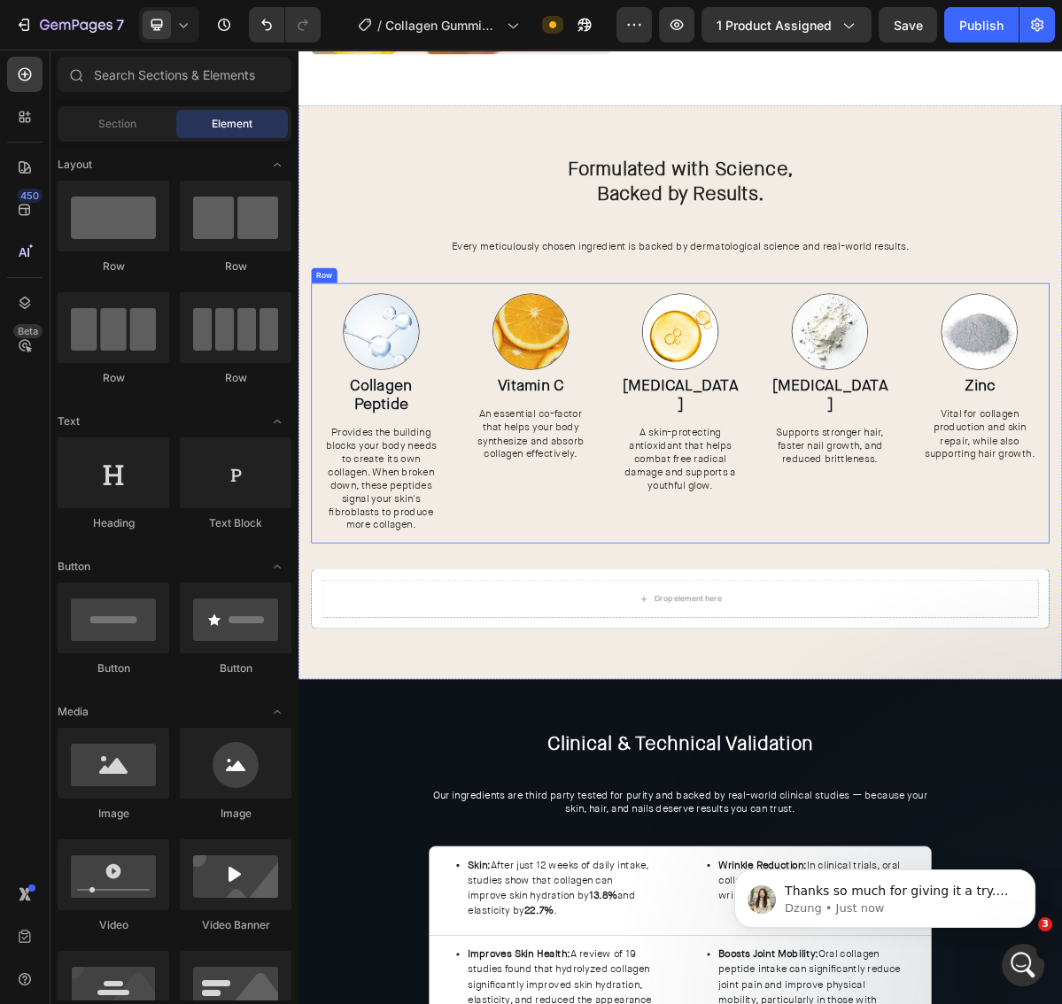
click at [535, 713] on div "Image Vitamin C Heading An essential co-factor that helps your body synthesize …" at bounding box center [621, 556] width 194 height 362
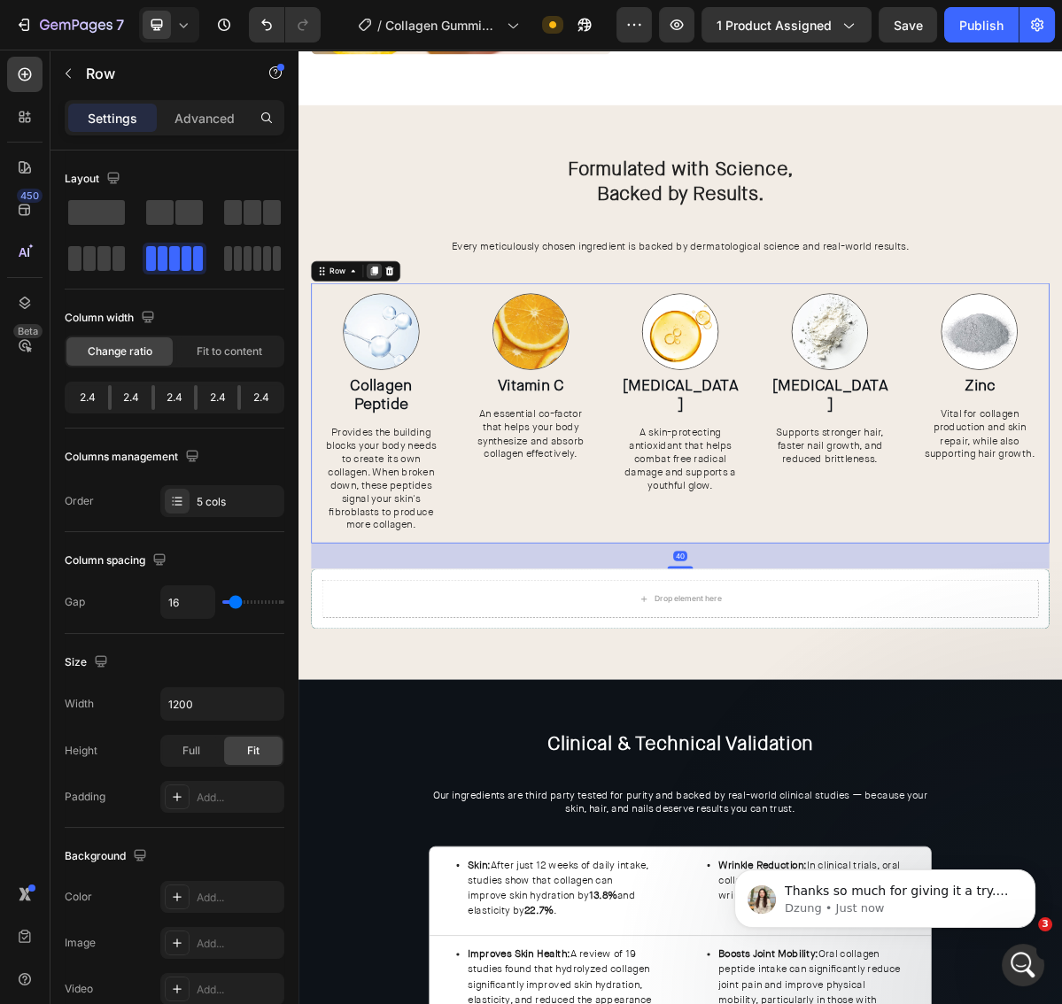
click at [405, 360] on icon at bounding box center [404, 358] width 10 height 12
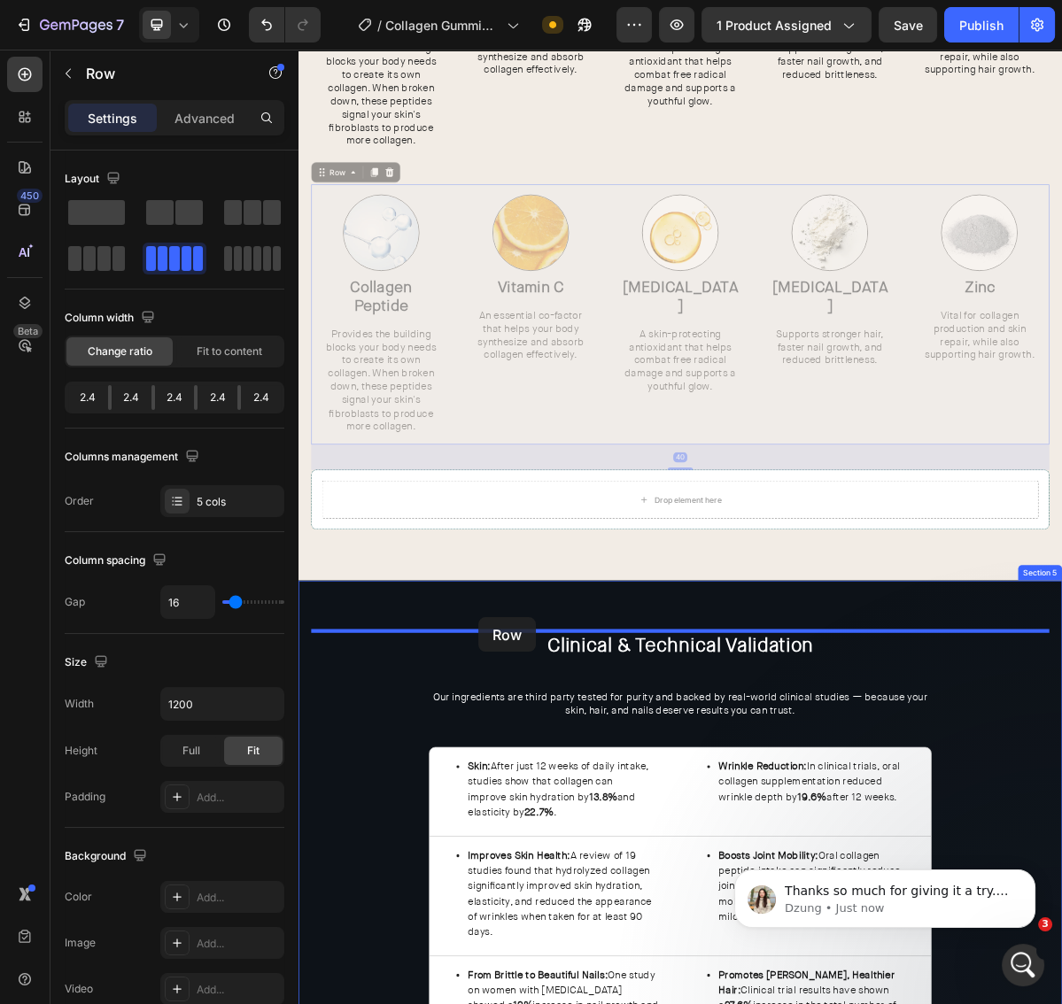
scroll to position [3148, 0]
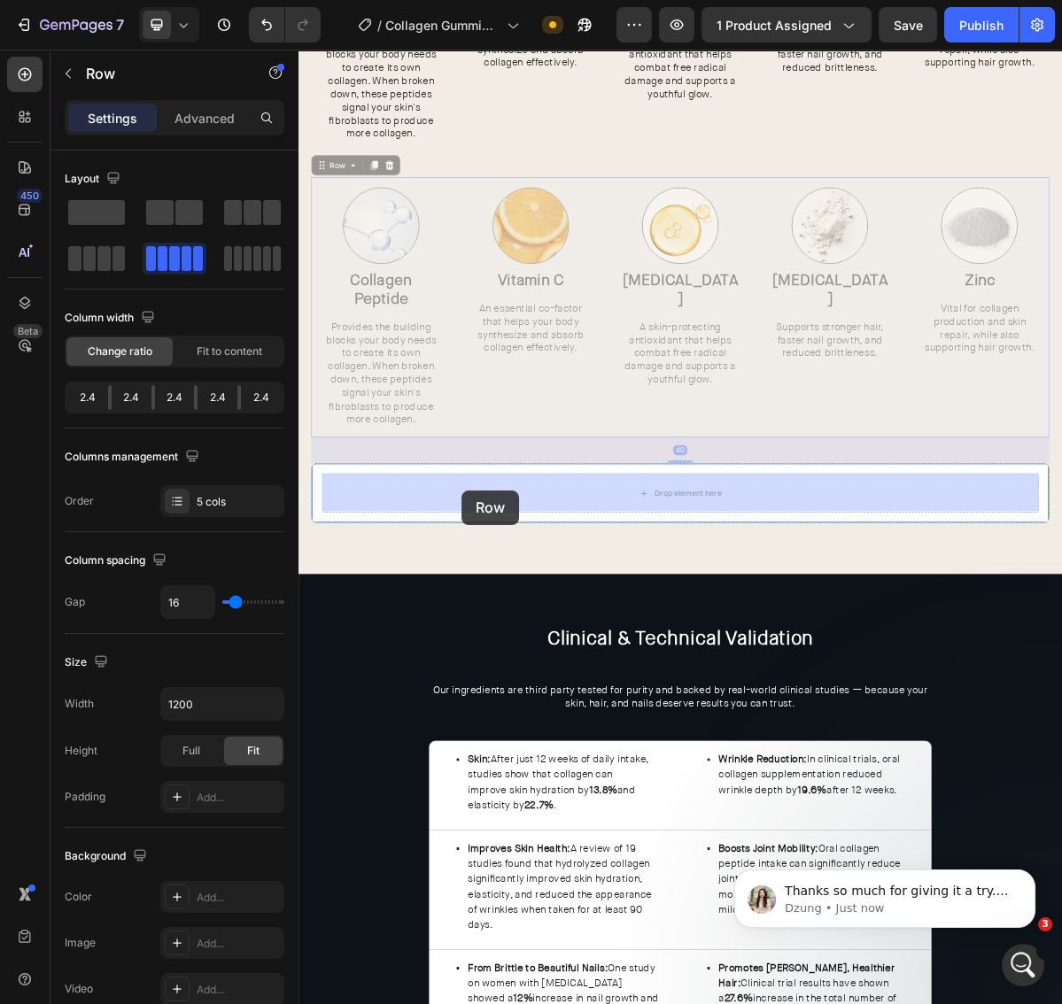
drag, startPoint x: 340, startPoint y: 566, endPoint x: 528, endPoint y: 690, distance: 225.0
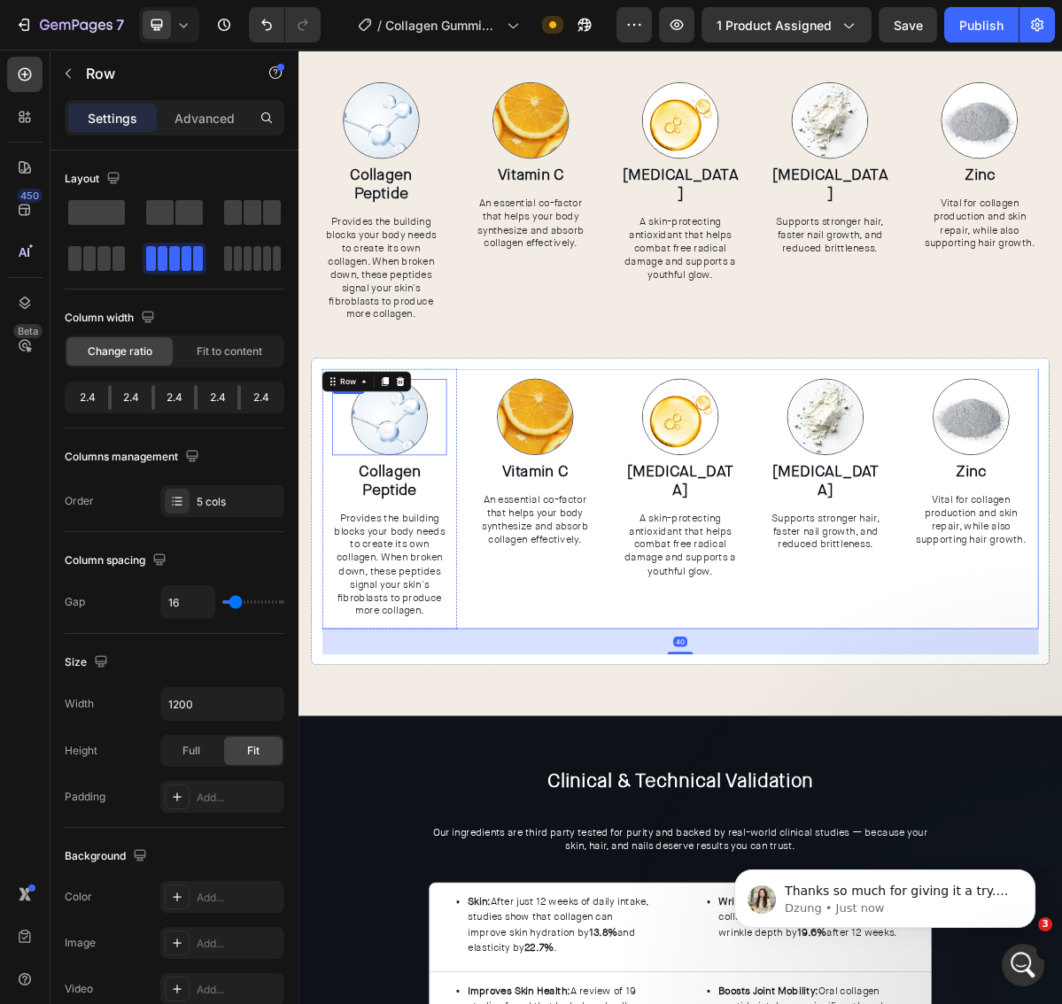
scroll to position [2883, 0]
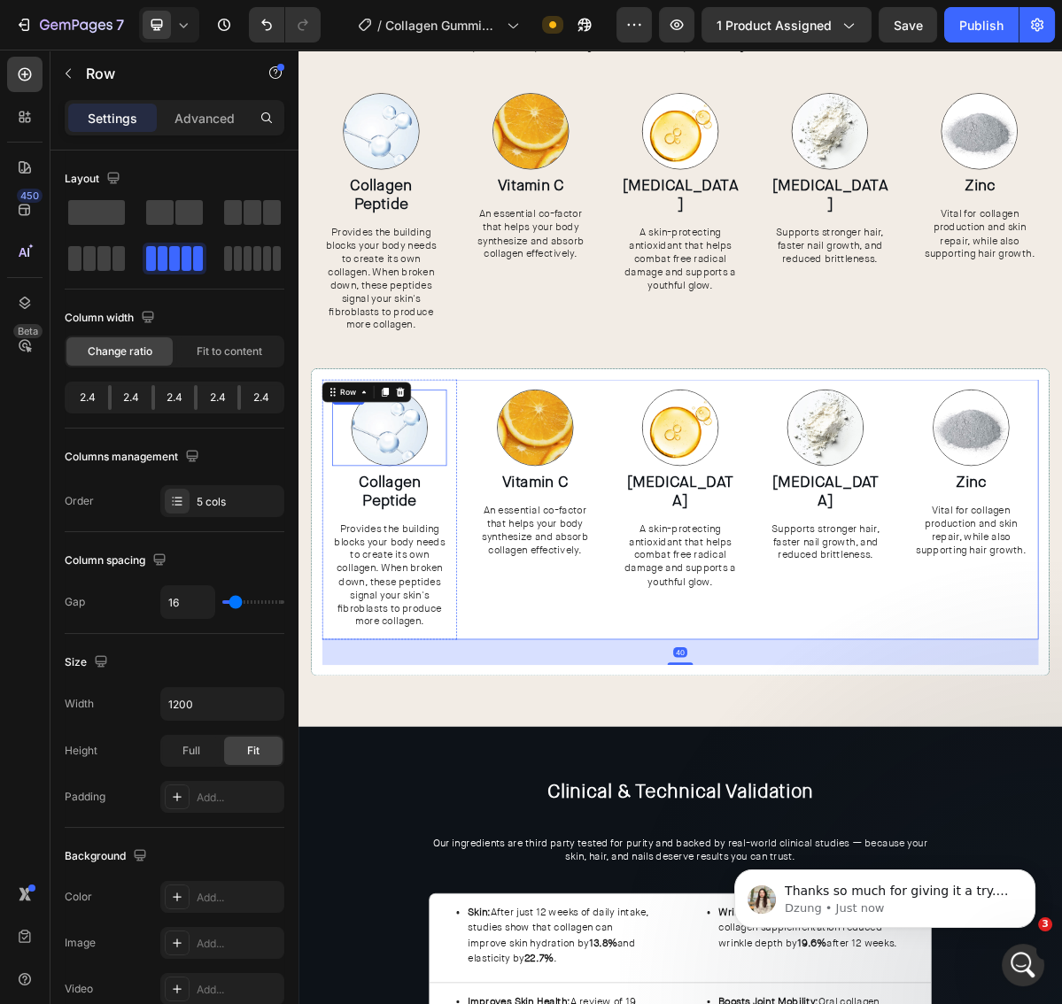
click at [445, 595] on img at bounding box center [425, 576] width 106 height 106
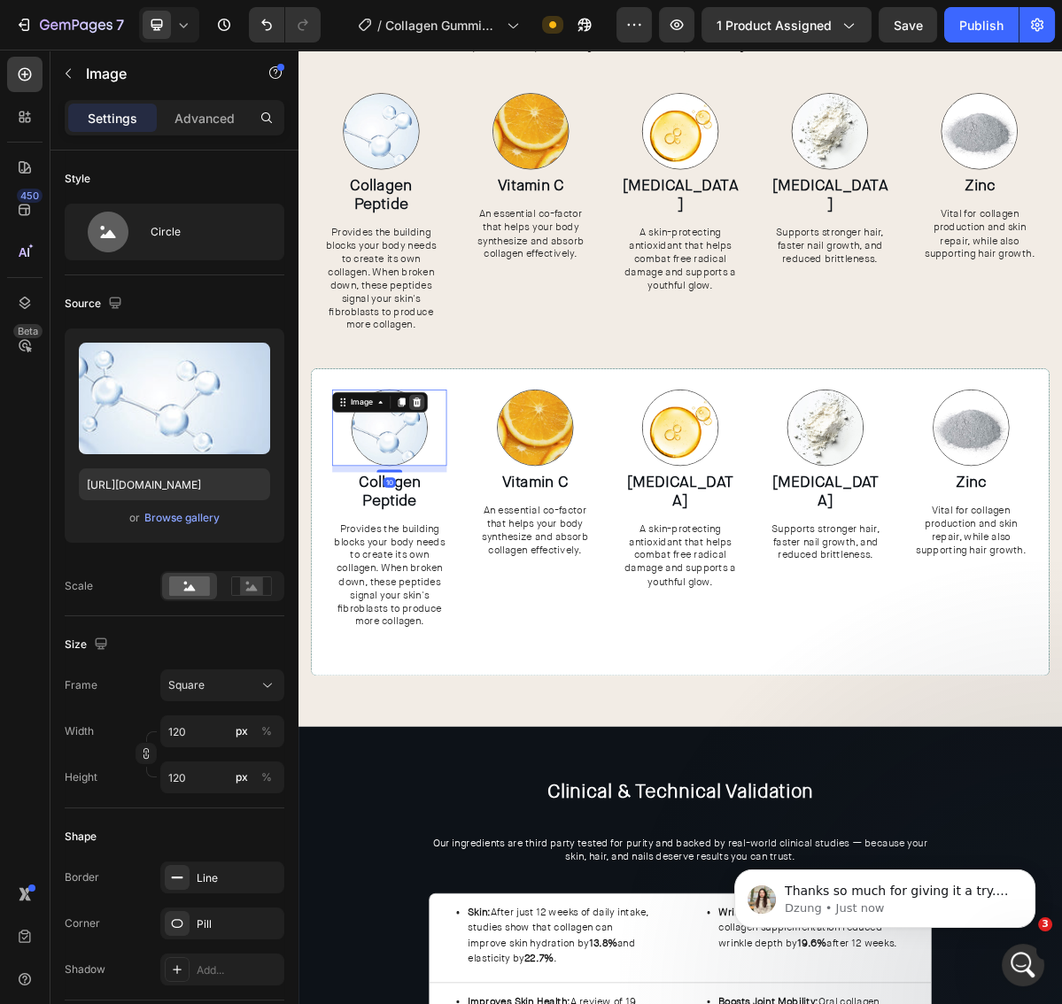
click at [460, 542] on icon at bounding box center [464, 540] width 12 height 12
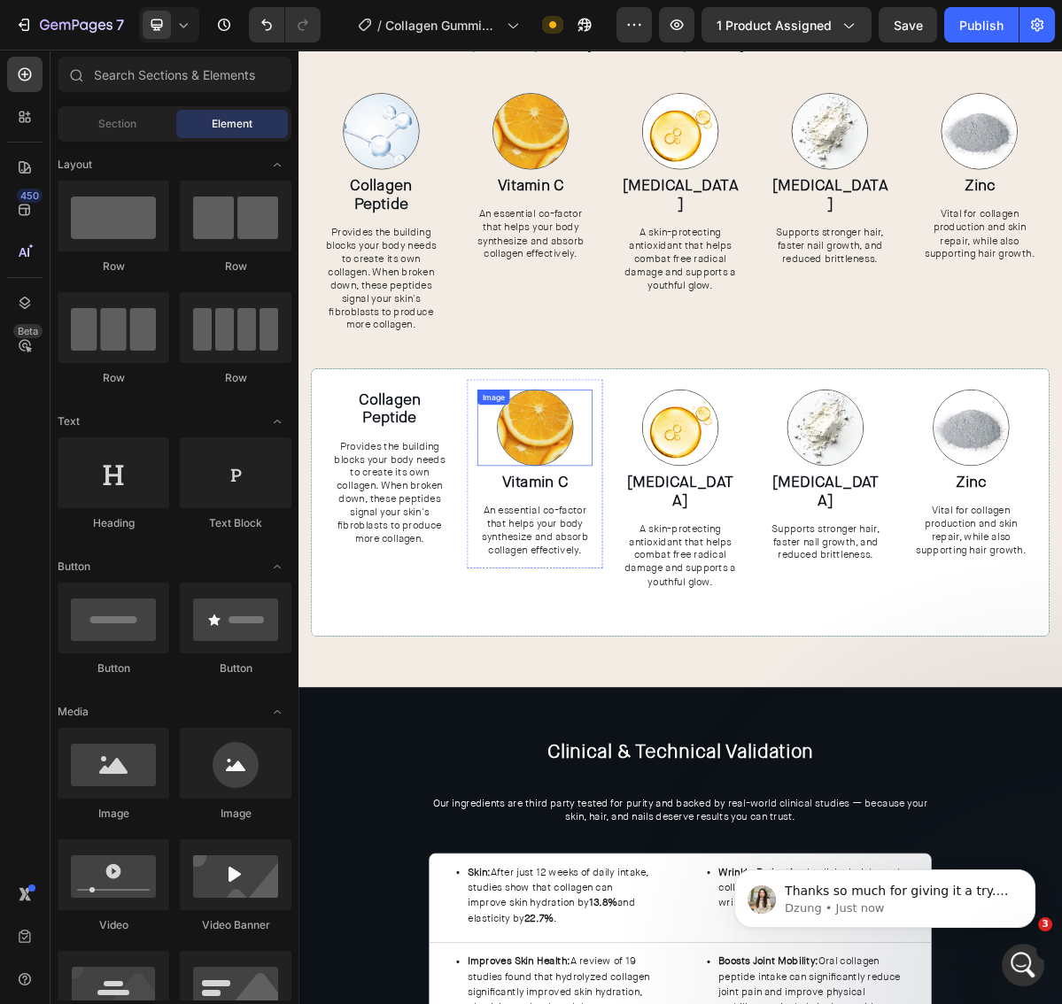
click at [602, 553] on div "Image" at bounding box center [626, 576] width 159 height 106
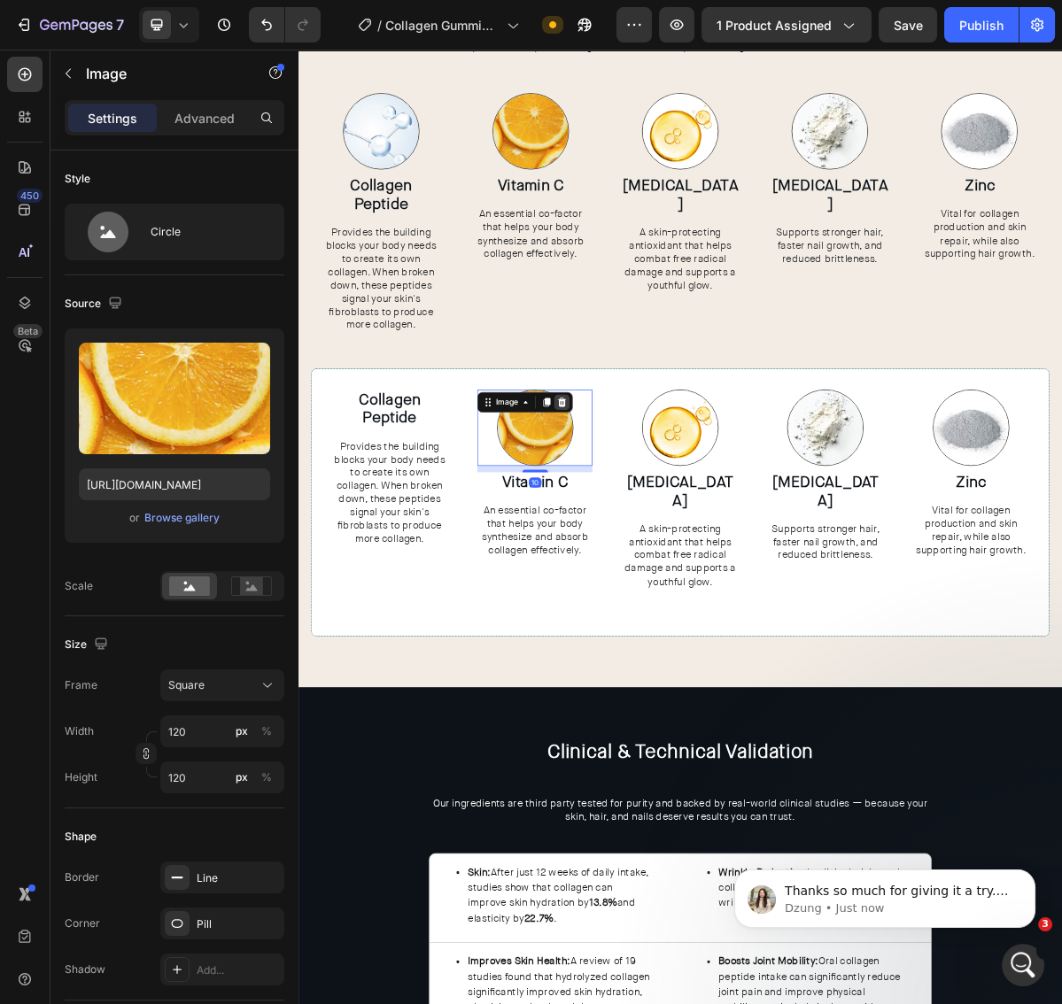
click at [659, 537] on icon at bounding box center [665, 540] width 14 height 14
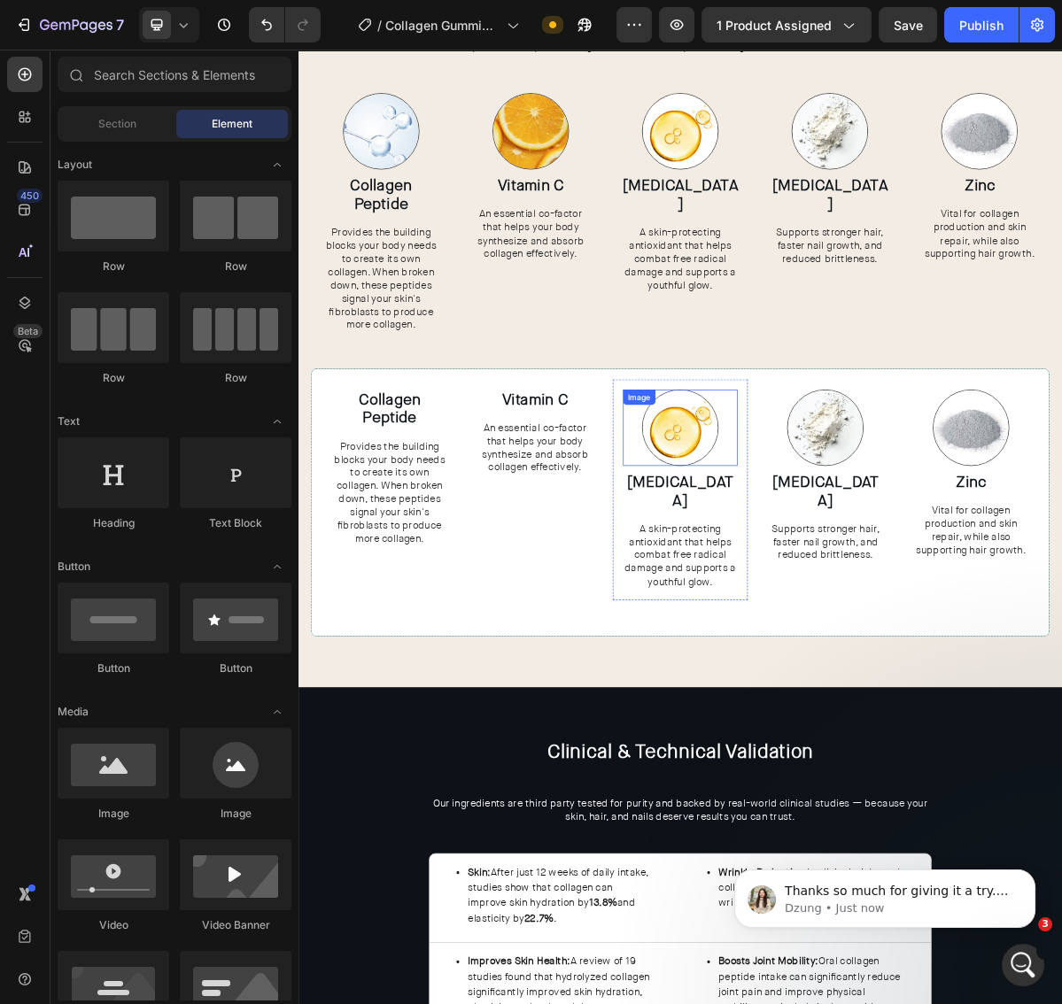
click at [850, 579] on img at bounding box center [830, 576] width 106 height 106
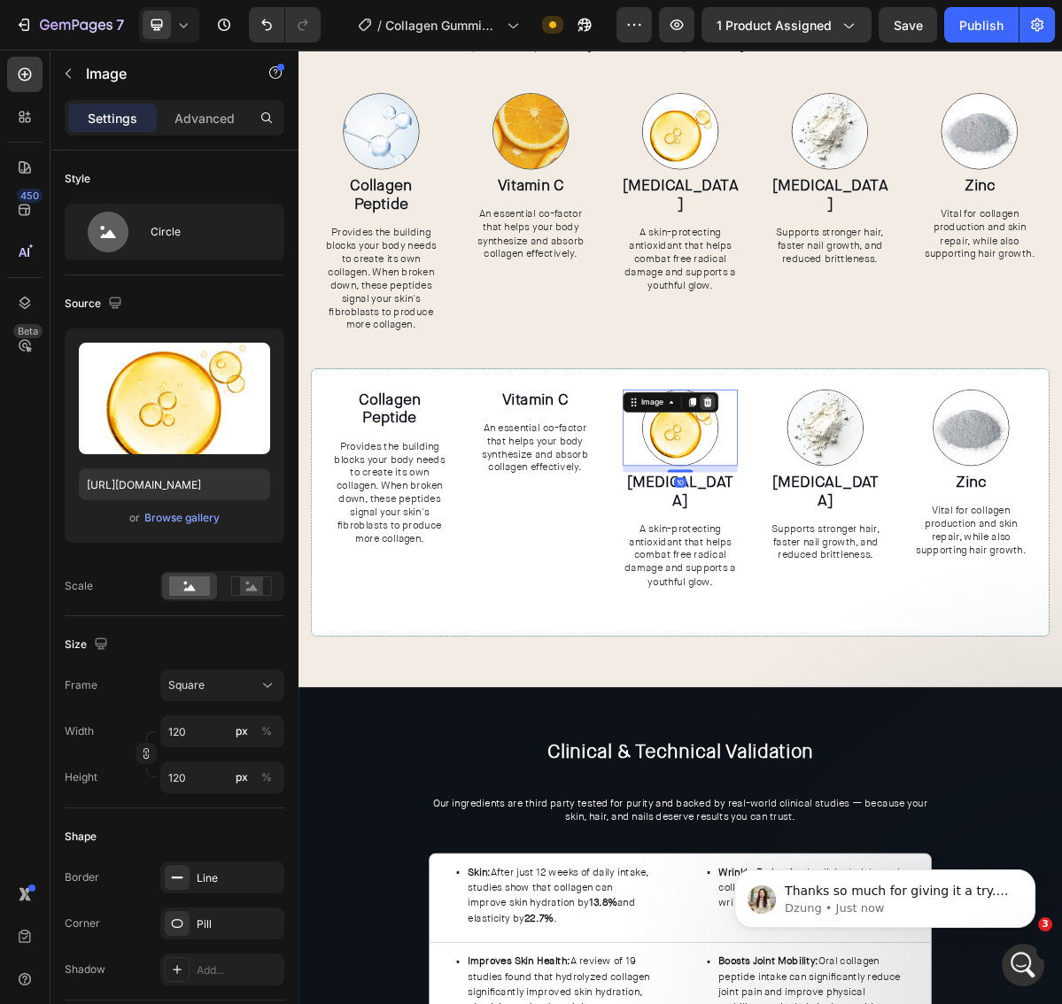
click at [873, 538] on icon at bounding box center [868, 540] width 14 height 14
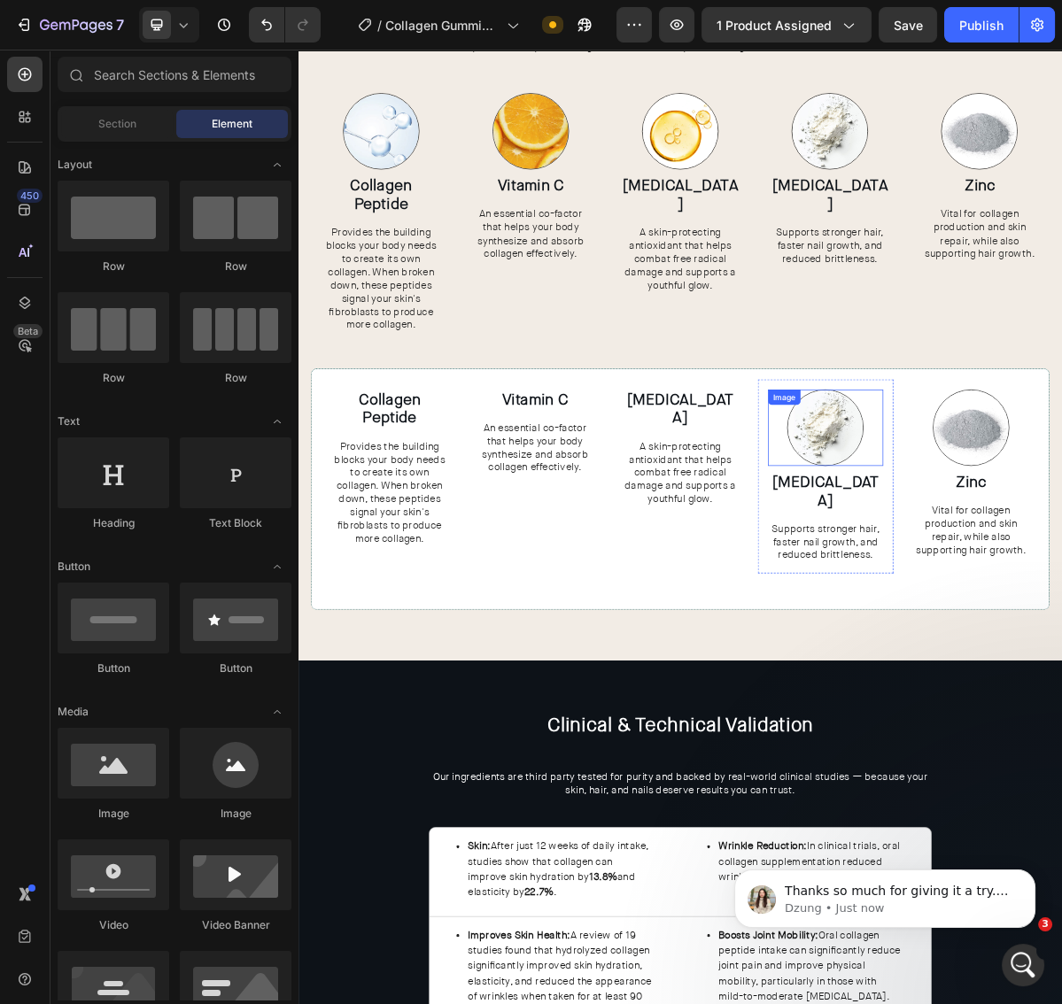
click at [1051, 581] on img at bounding box center [1032, 576] width 106 height 106
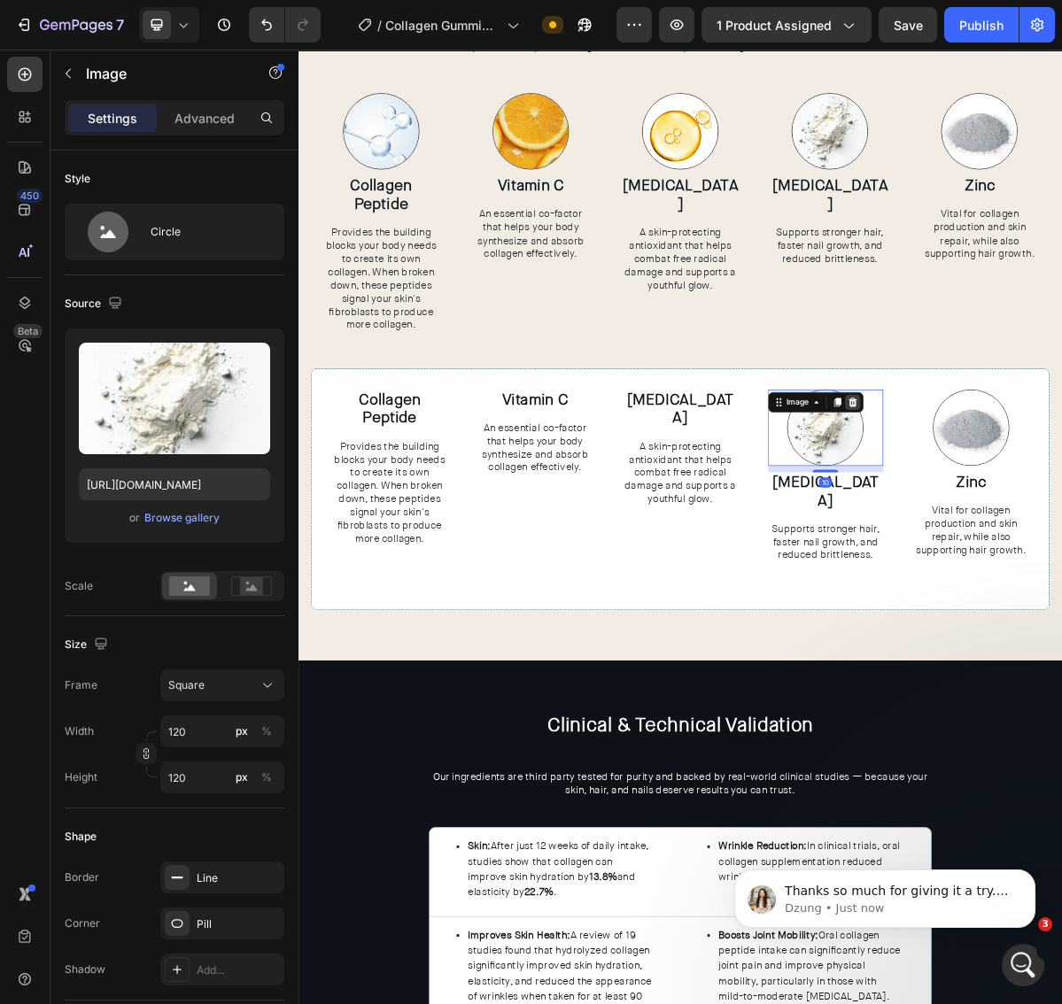
click at [1075, 536] on icon at bounding box center [1070, 540] width 14 height 14
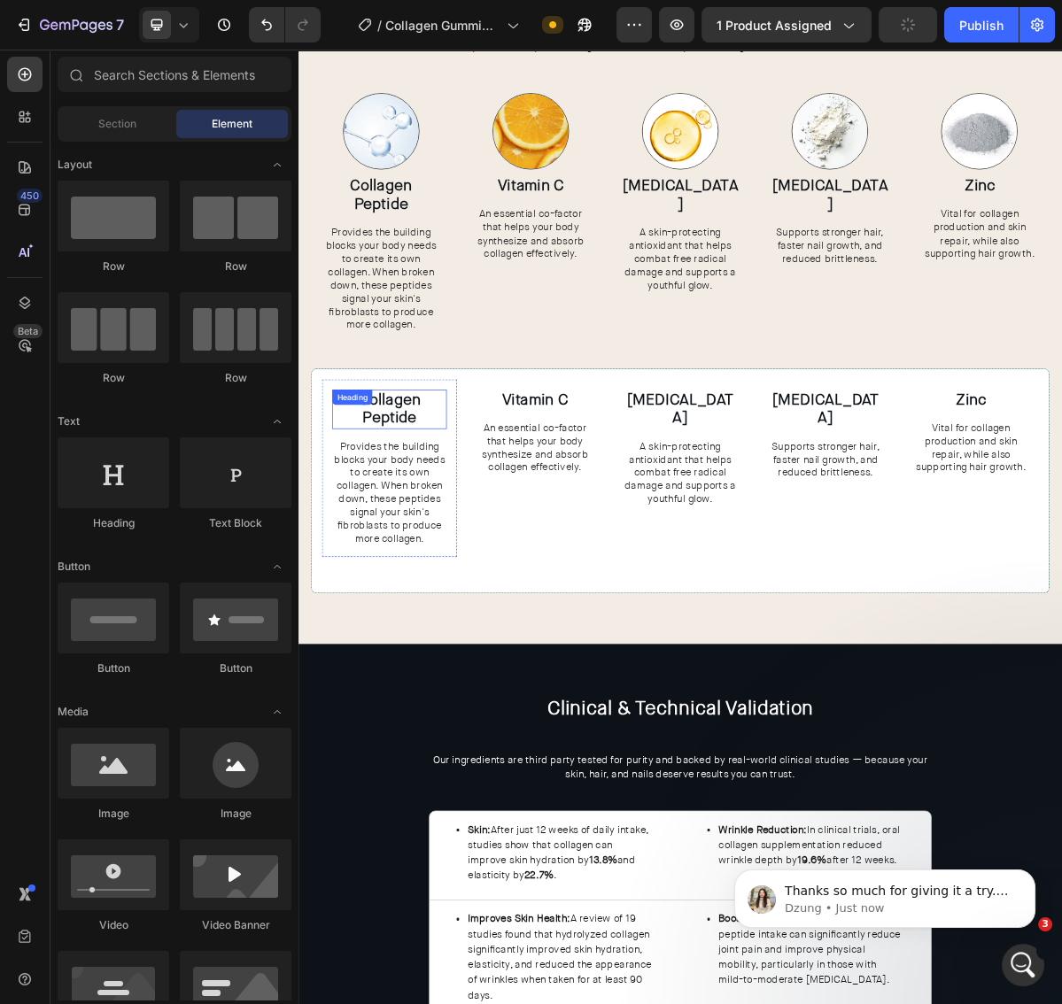
click at [398, 537] on div "Heading" at bounding box center [373, 533] width 56 height 21
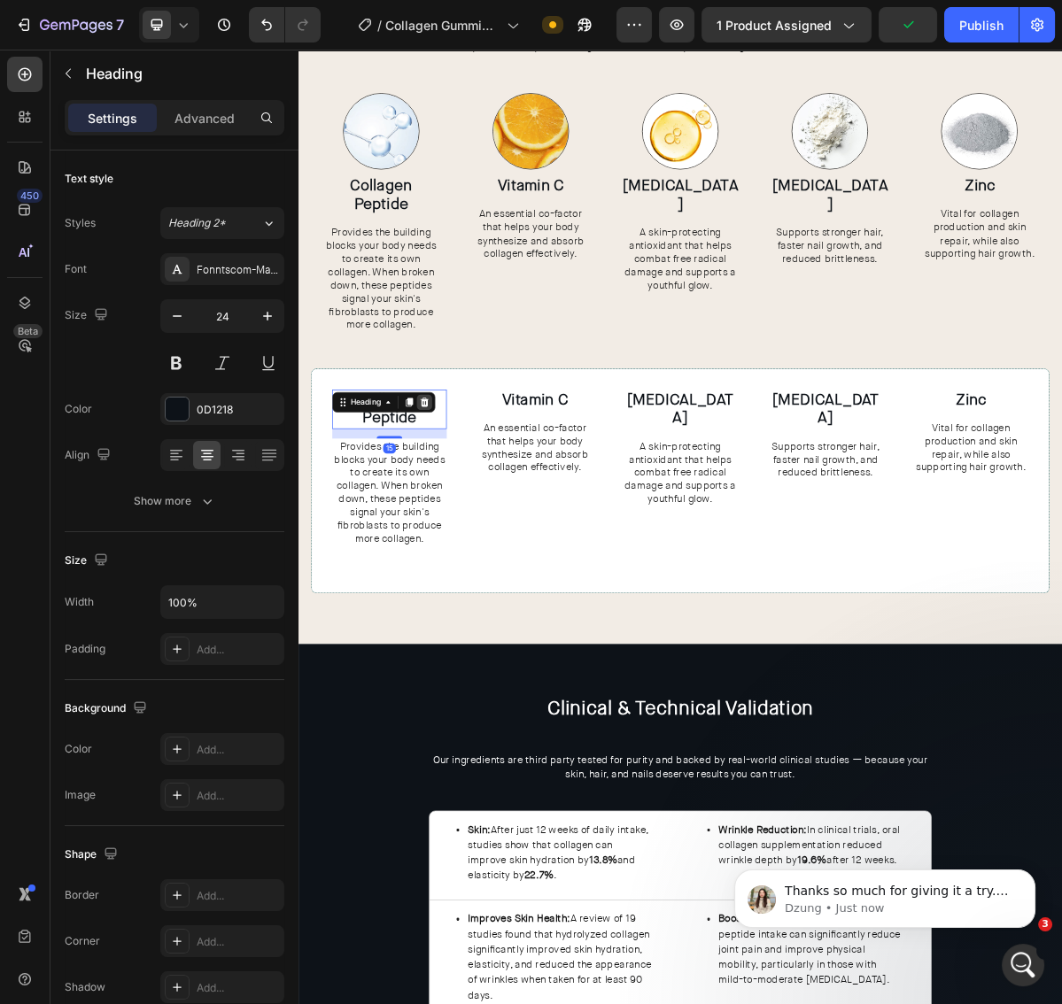
drag, startPoint x: 482, startPoint y: 543, endPoint x: 514, endPoint y: 535, distance: 32.9
click at [482, 543] on div at bounding box center [473, 540] width 21 height 21
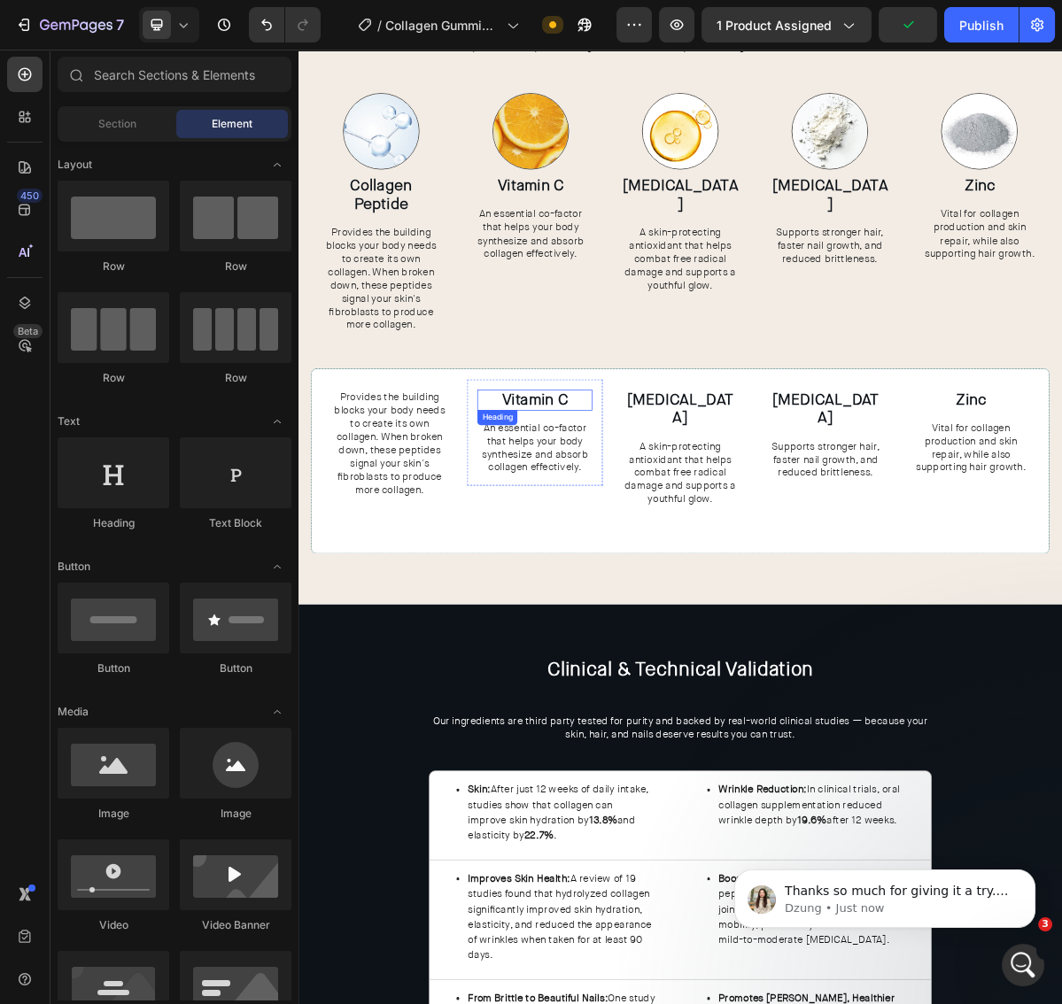
click at [610, 528] on strong "Vitamin C" at bounding box center [628, 536] width 92 height 27
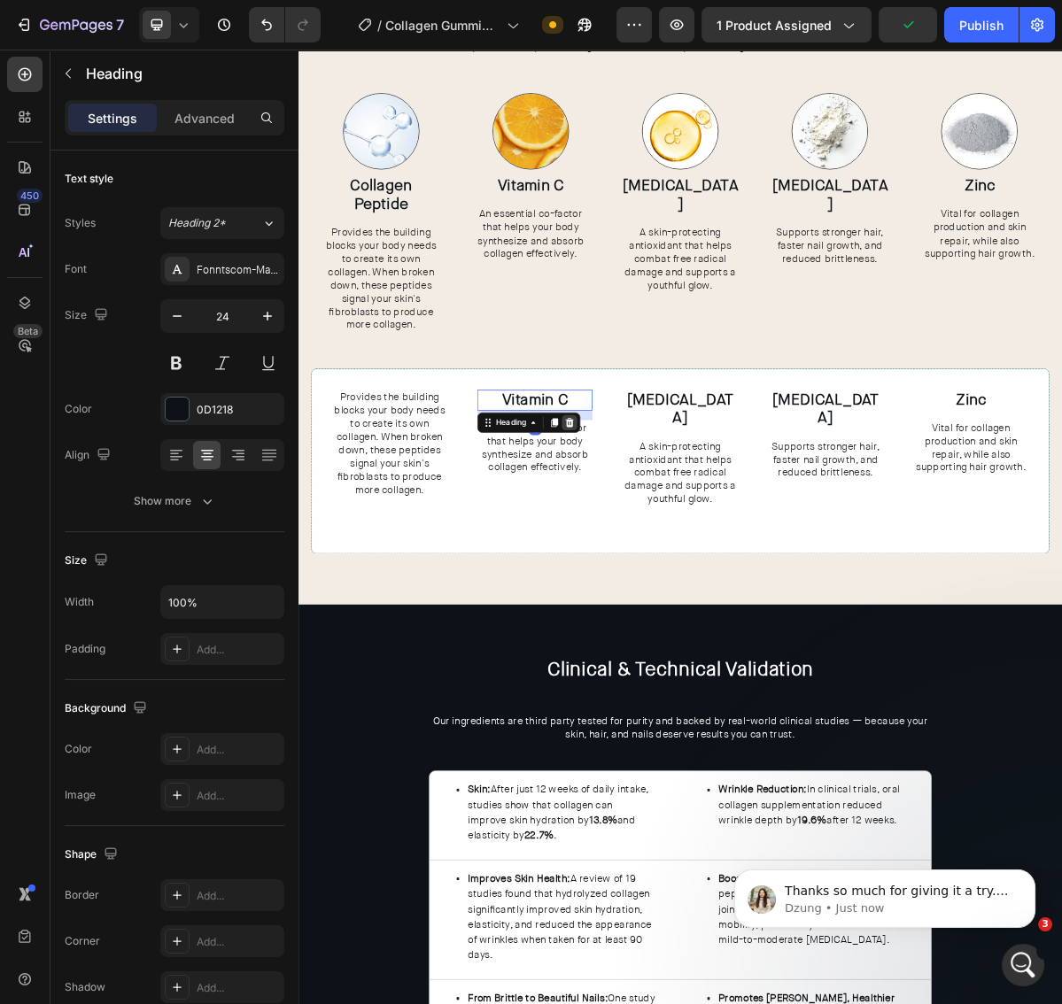
click at [676, 565] on icon at bounding box center [676, 568] width 12 height 12
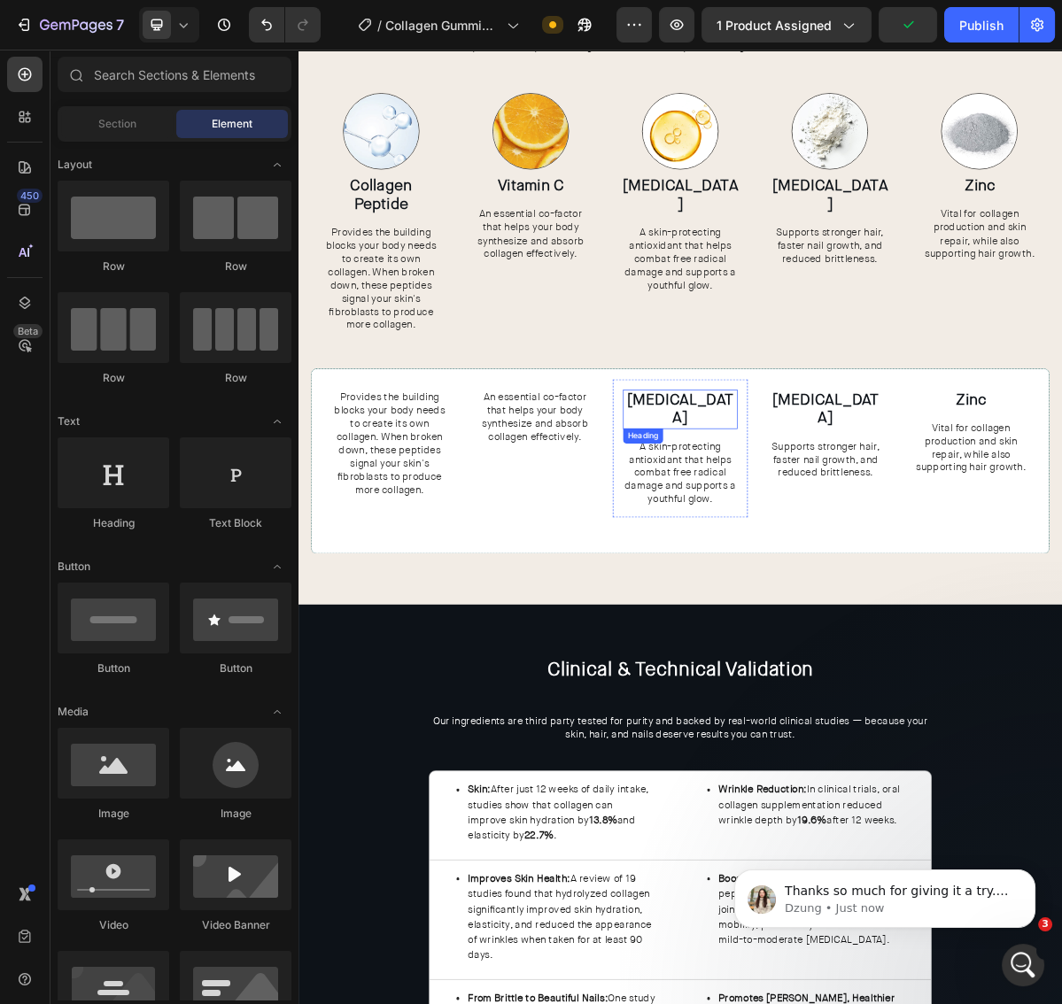
click at [817, 533] on strong "[MEDICAL_DATA]" at bounding box center [829, 549] width 149 height 53
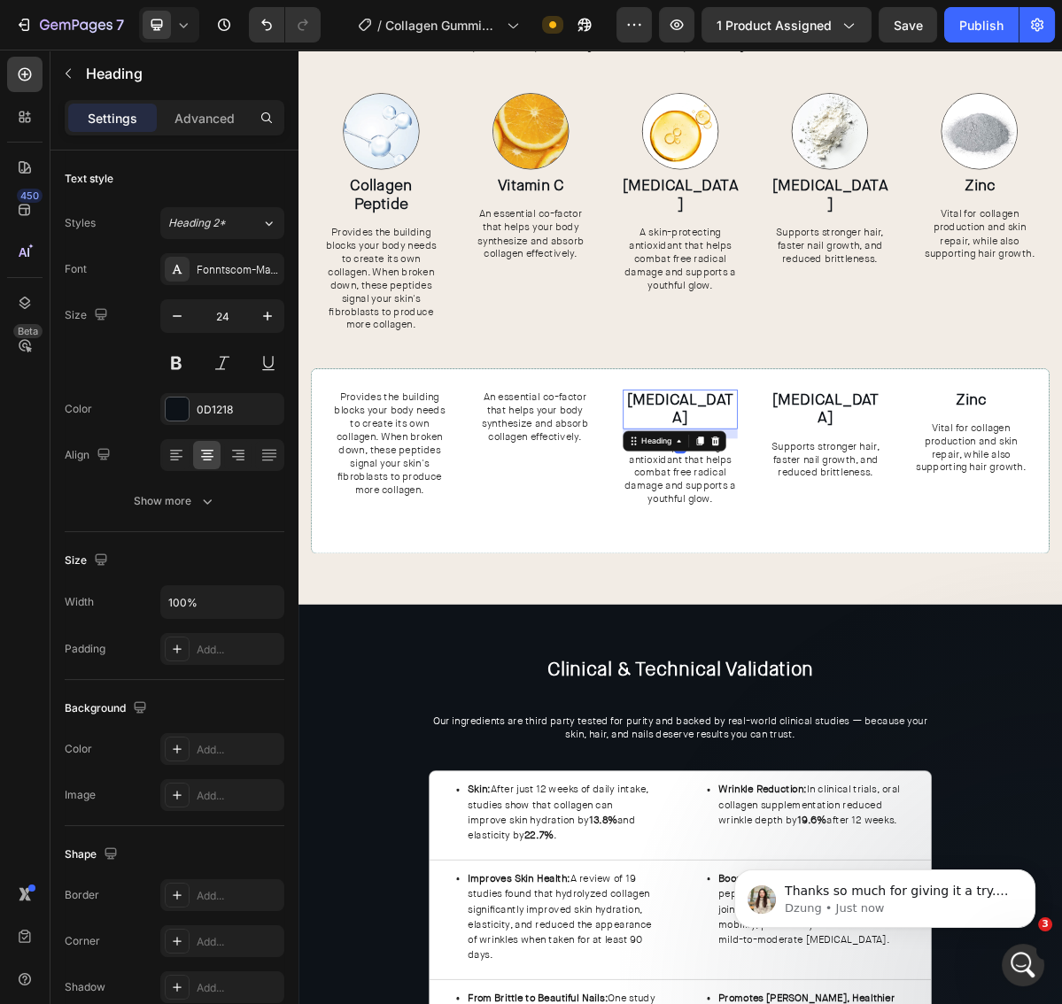
click at [879, 588] on icon at bounding box center [878, 594] width 12 height 12
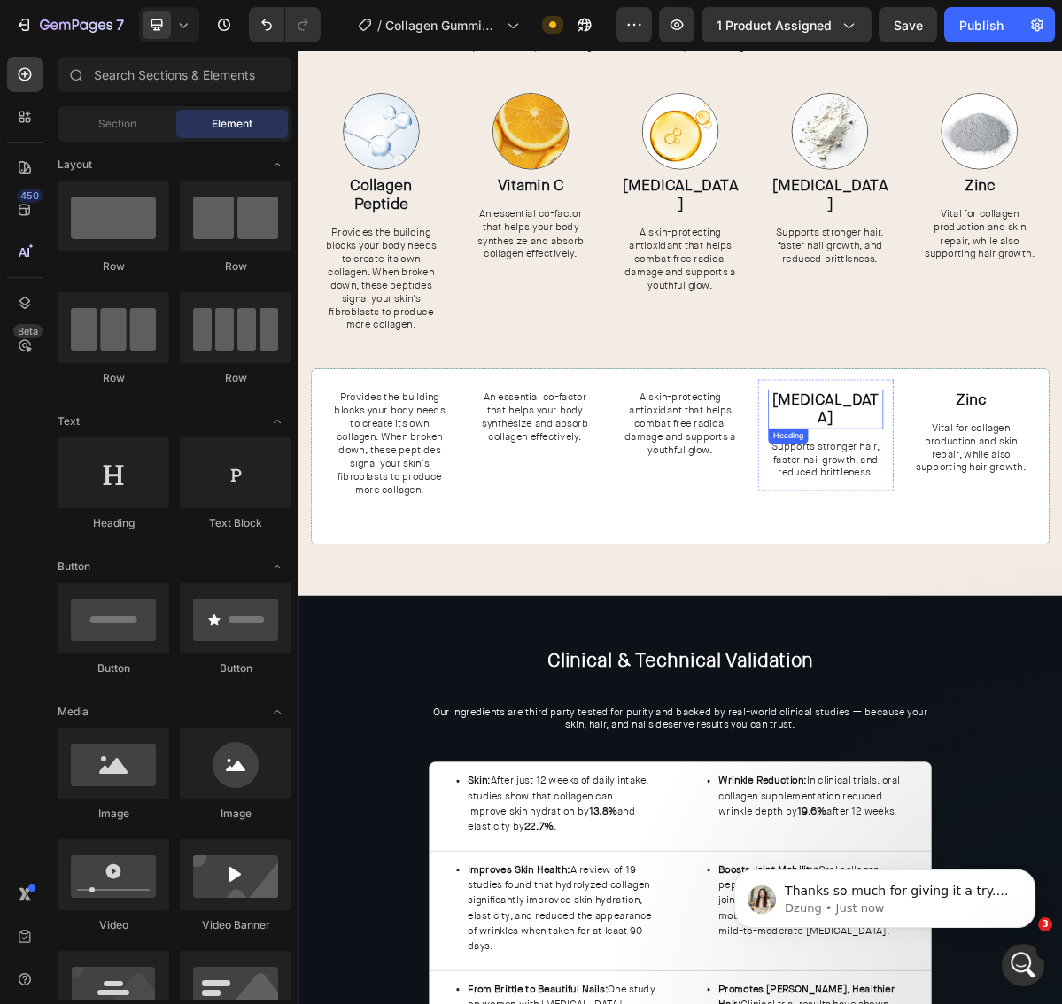
click at [1018, 538] on strong "[MEDICAL_DATA]" at bounding box center [1031, 549] width 149 height 53
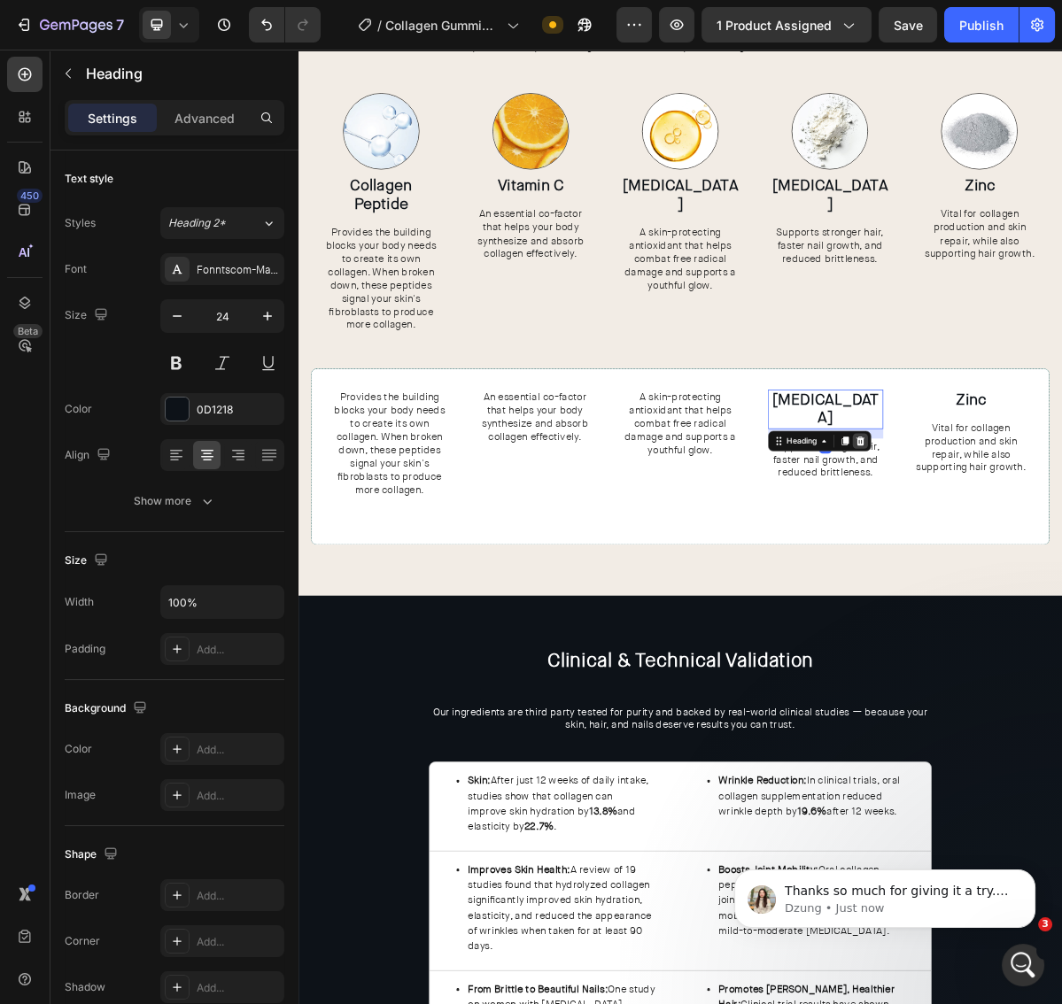
click at [1091, 584] on div at bounding box center [1080, 594] width 21 height 21
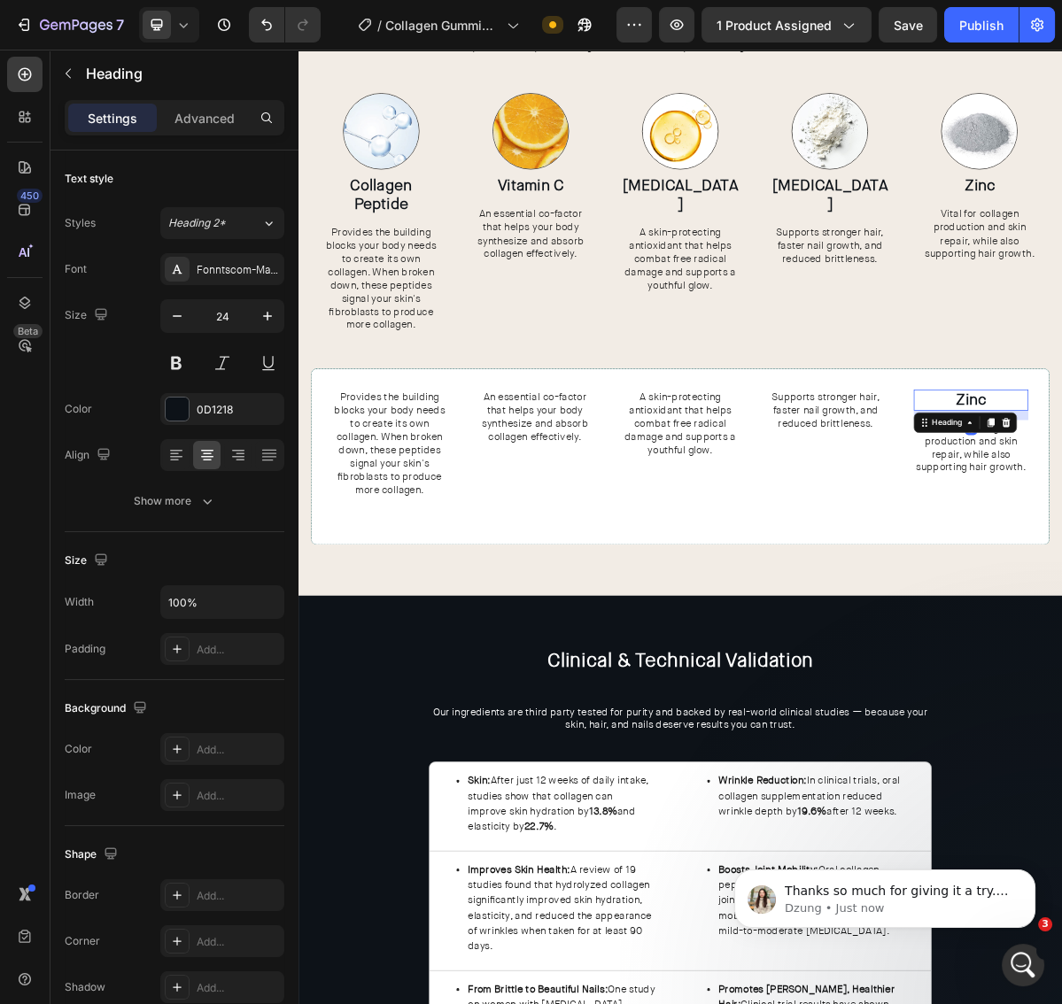
drag, startPoint x: 1283, startPoint y: 565, endPoint x: 1254, endPoint y: 569, distance: 29.4
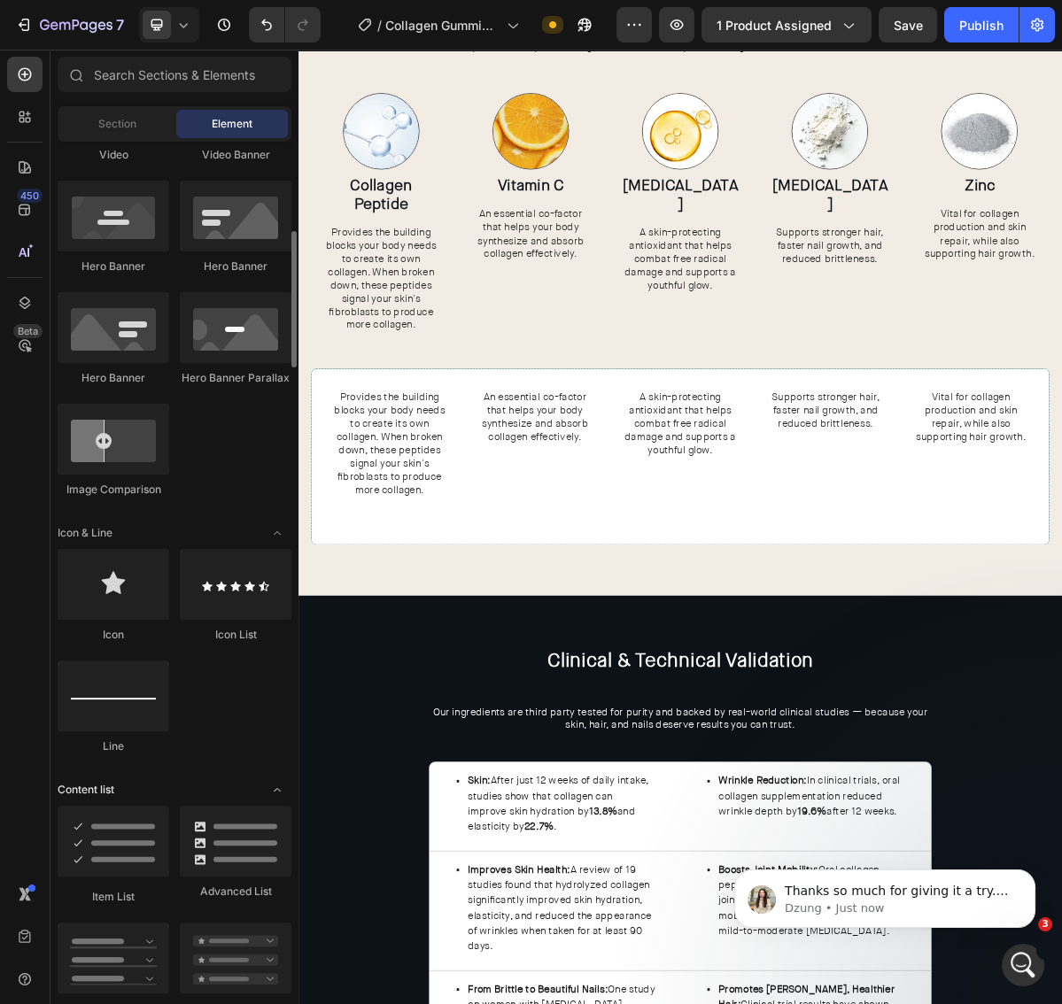
scroll to position [769, 0]
drag, startPoint x: 417, startPoint y: 868, endPoint x: 399, endPoint y: 685, distance: 184.2
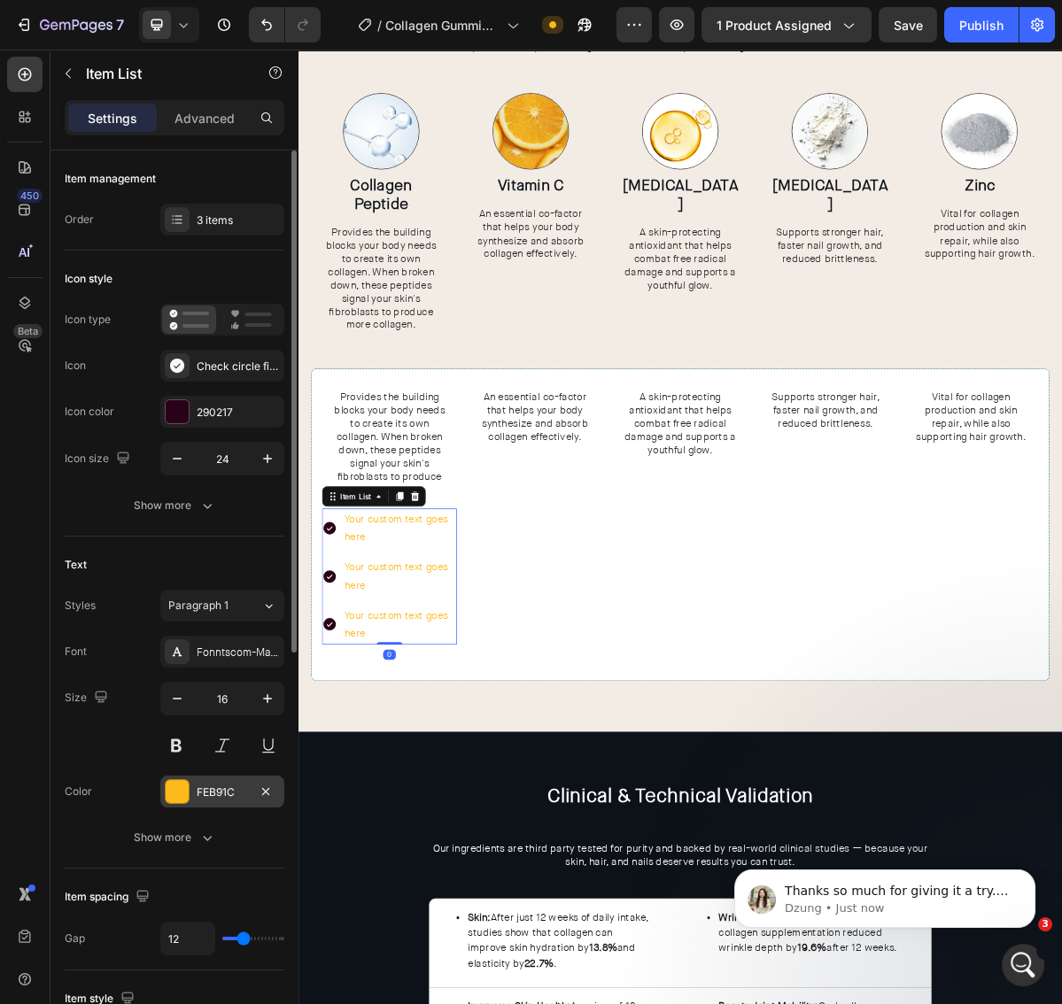
click at [177, 788] on div at bounding box center [177, 791] width 23 height 23
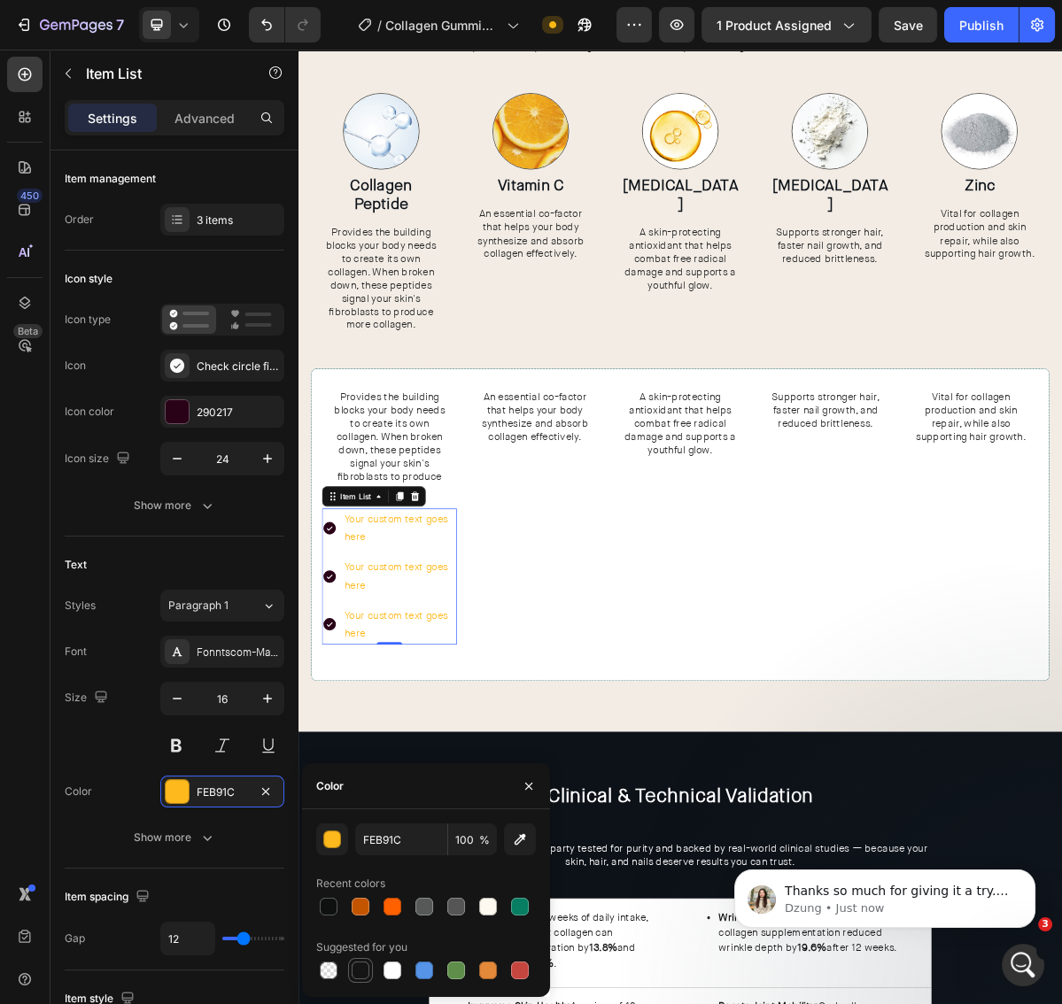
click at [354, 972] on div at bounding box center [361, 971] width 18 height 18
type input "151515"
click at [405, 709] on div "Your custom text goes here" at bounding box center [439, 716] width 159 height 57
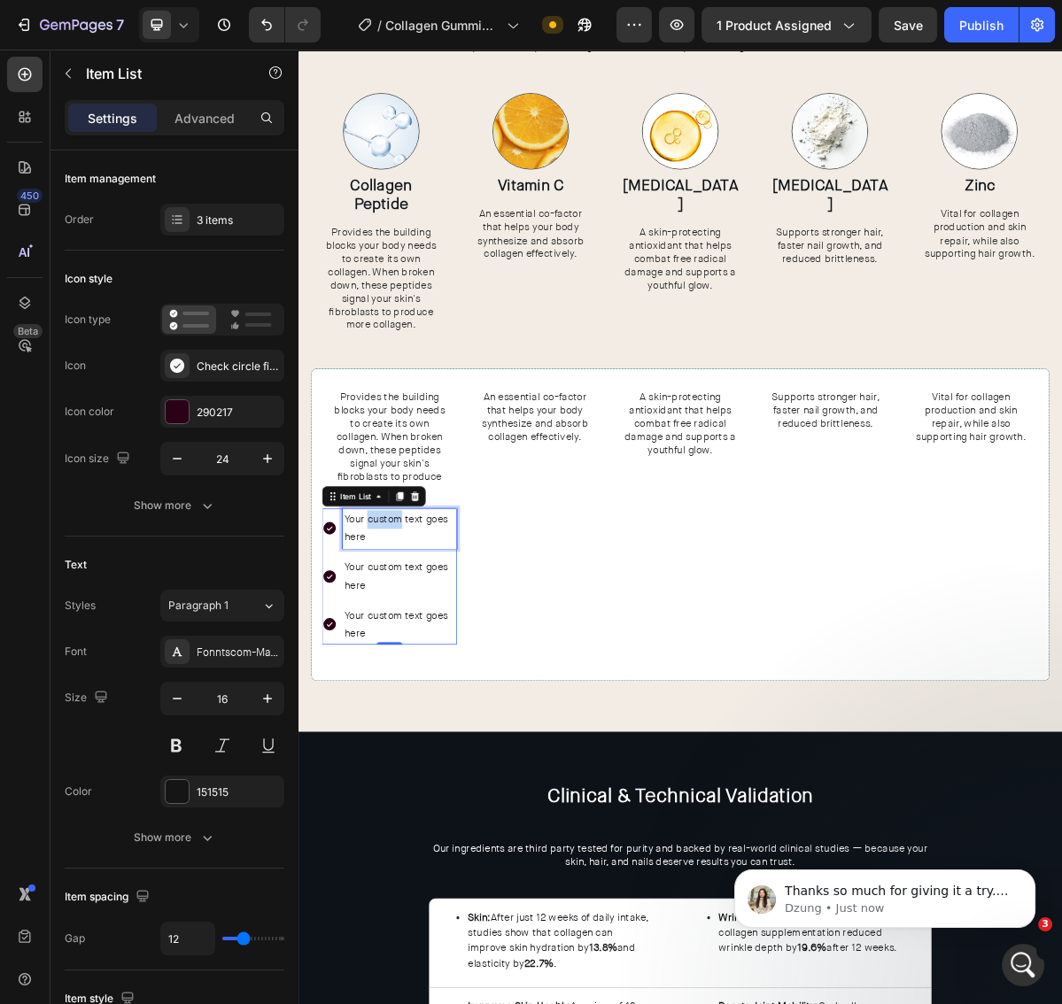
click at [405, 709] on p "Your custom text goes here" at bounding box center [439, 716] width 154 height 51
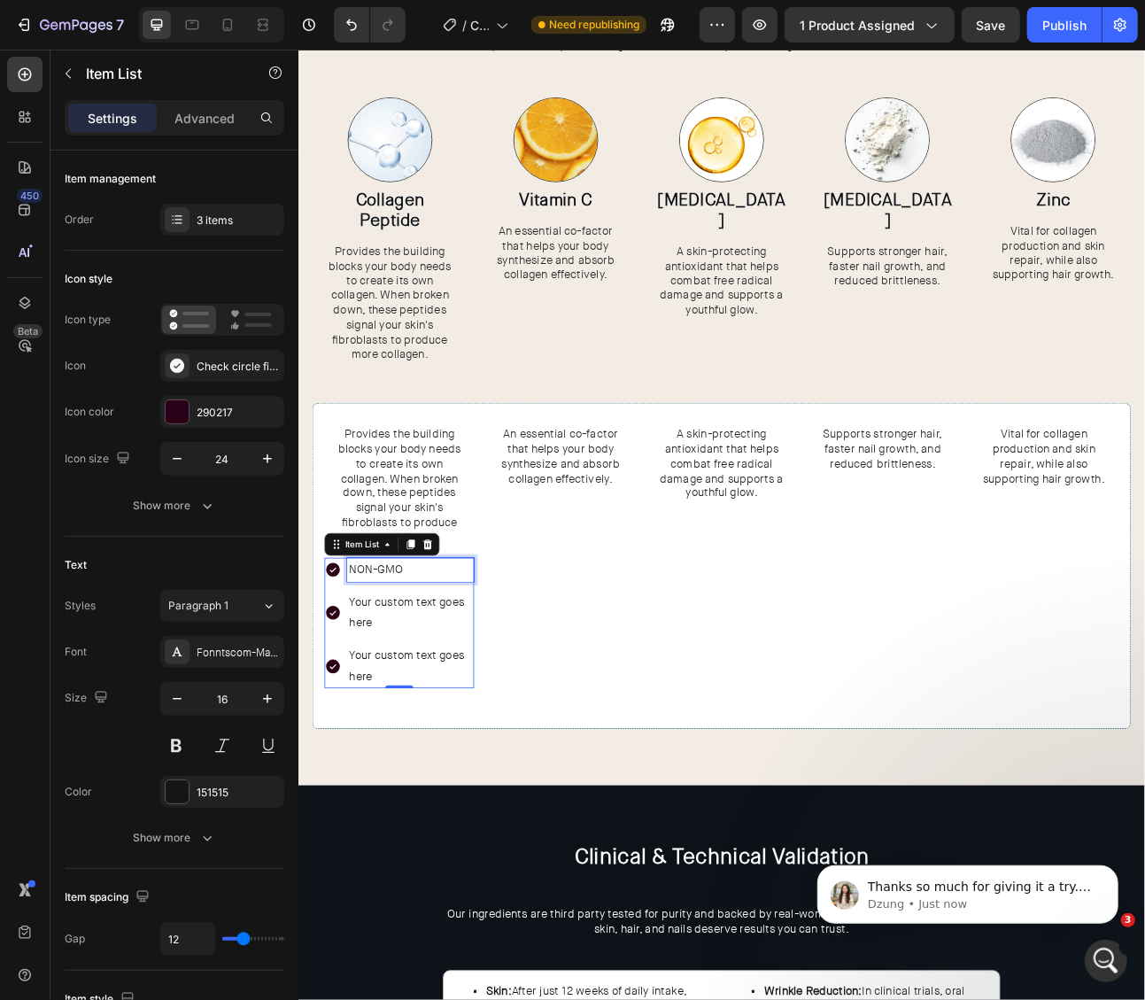
scroll to position [1211, 0]
click at [395, 697] on p "NON-GMO" at bounding box center [438, 704] width 154 height 26
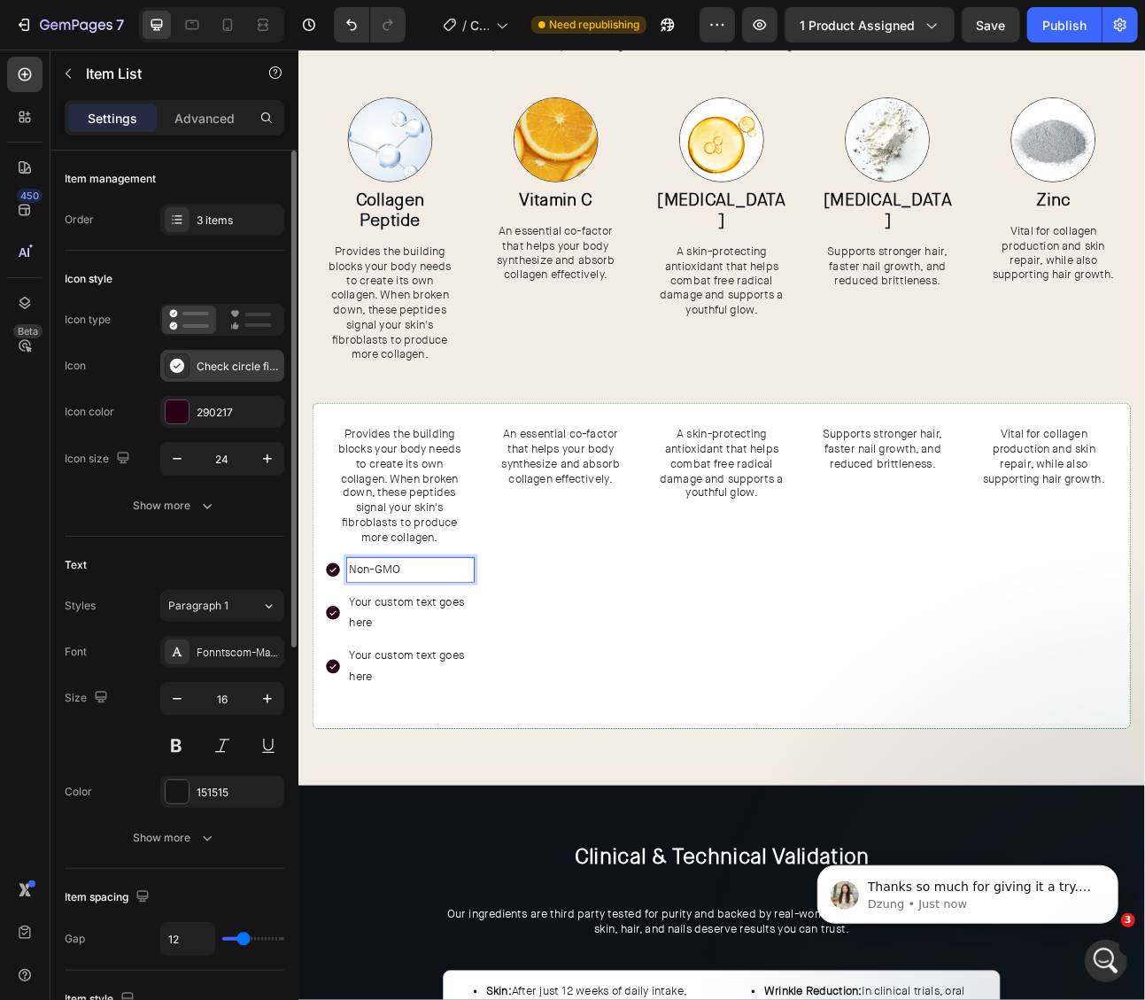
click at [168, 357] on icon at bounding box center [177, 366] width 18 height 18
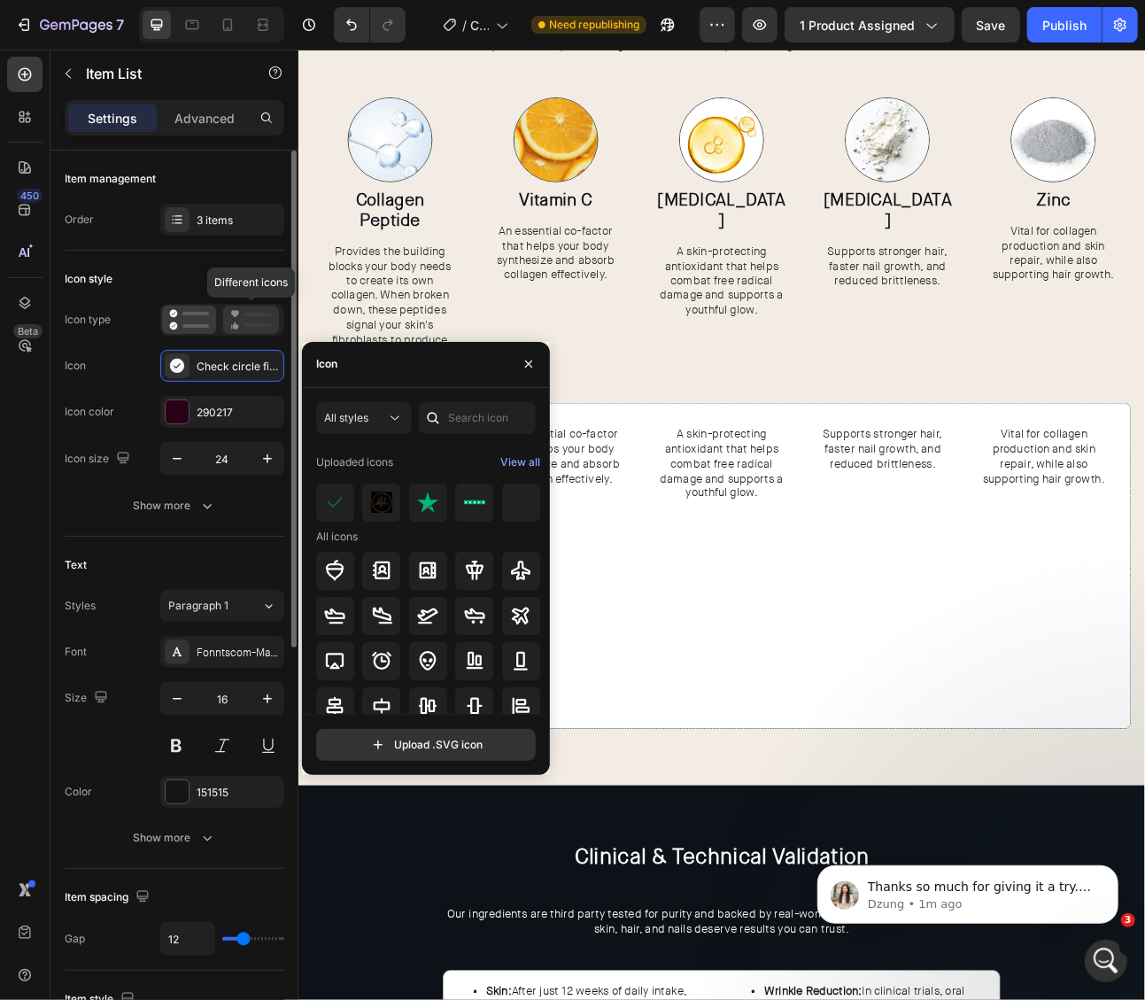
click at [267, 324] on rect at bounding box center [258, 325] width 27 height 4
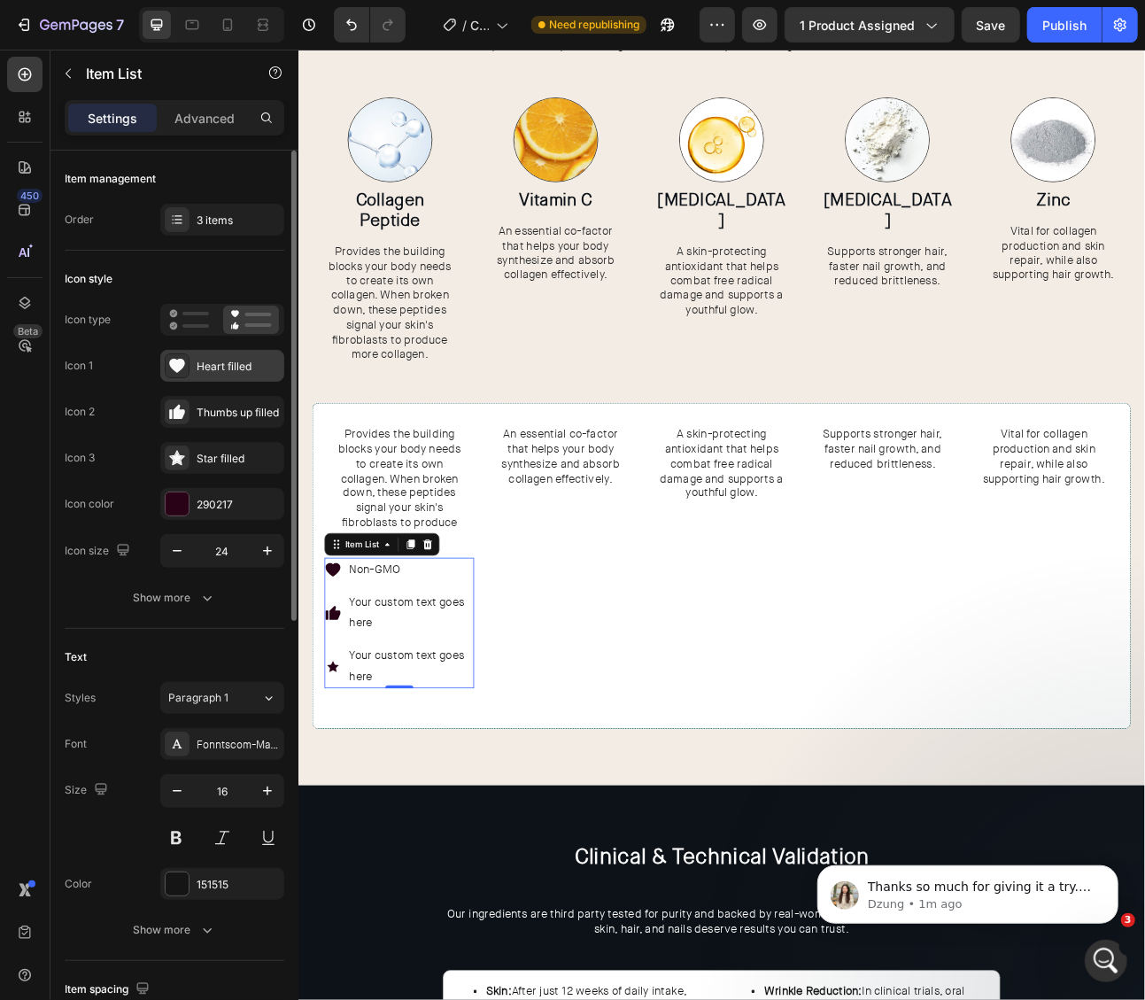
click at [224, 367] on div "Heart filled" at bounding box center [238, 367] width 83 height 16
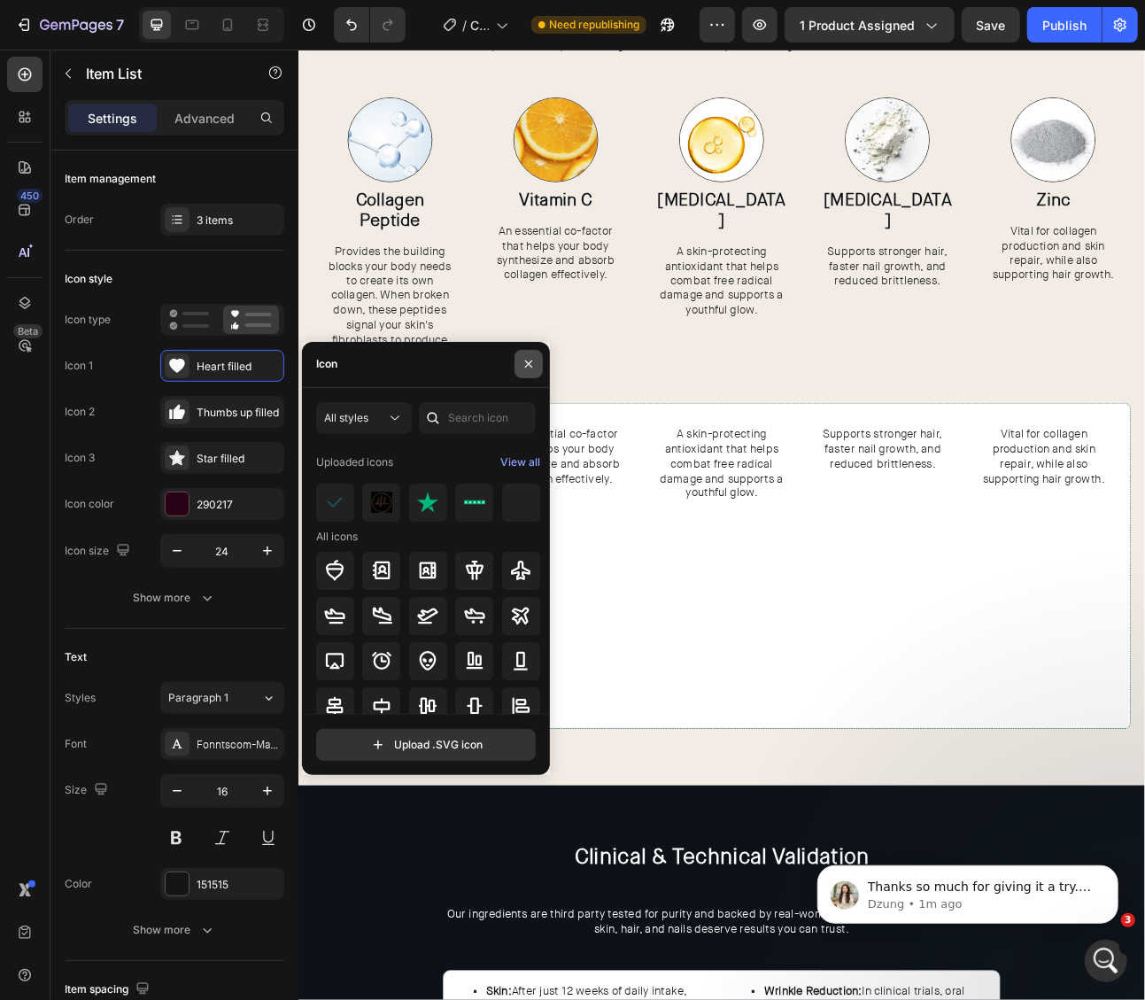
click at [533, 366] on icon "button" at bounding box center [529, 364] width 14 height 14
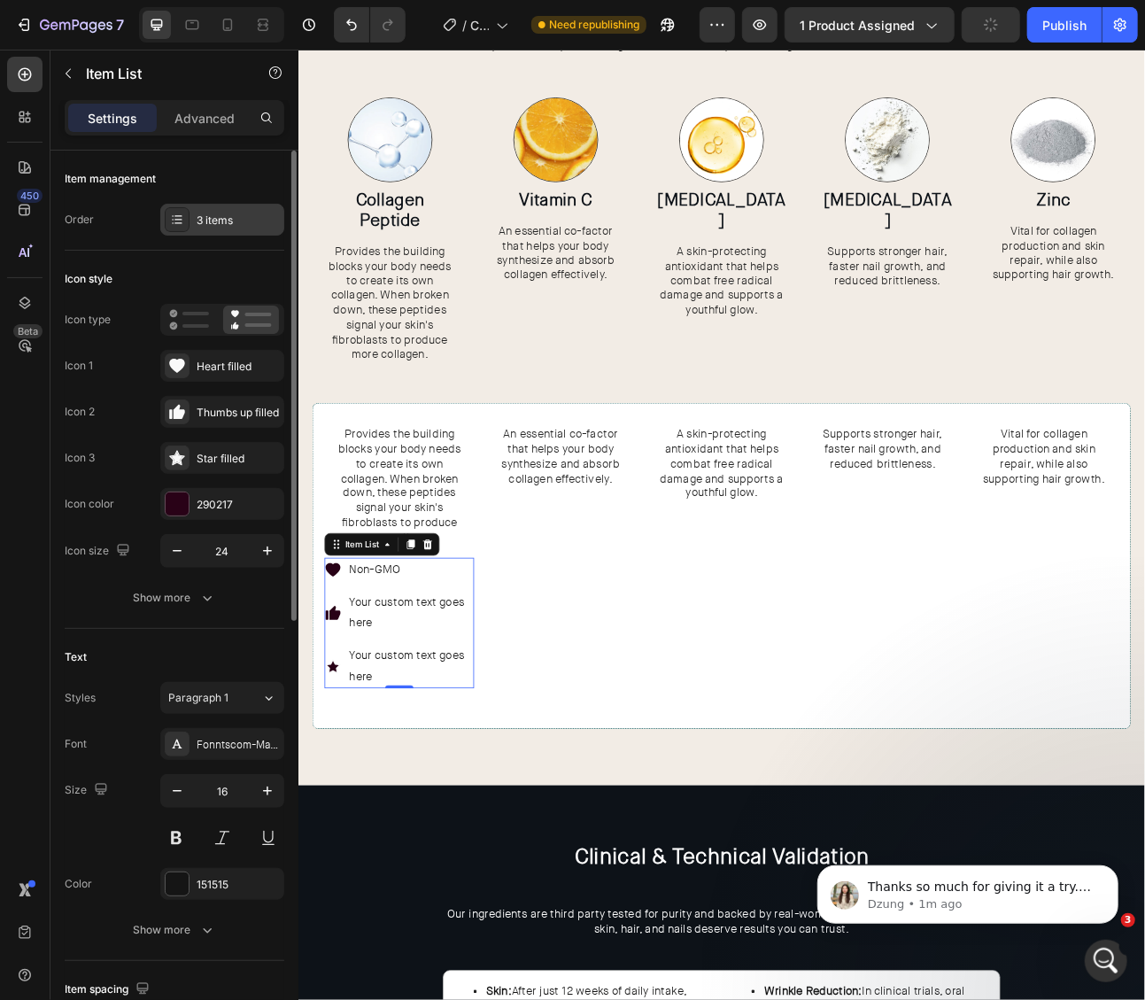
click at [206, 227] on div "3 items" at bounding box center [238, 221] width 83 height 16
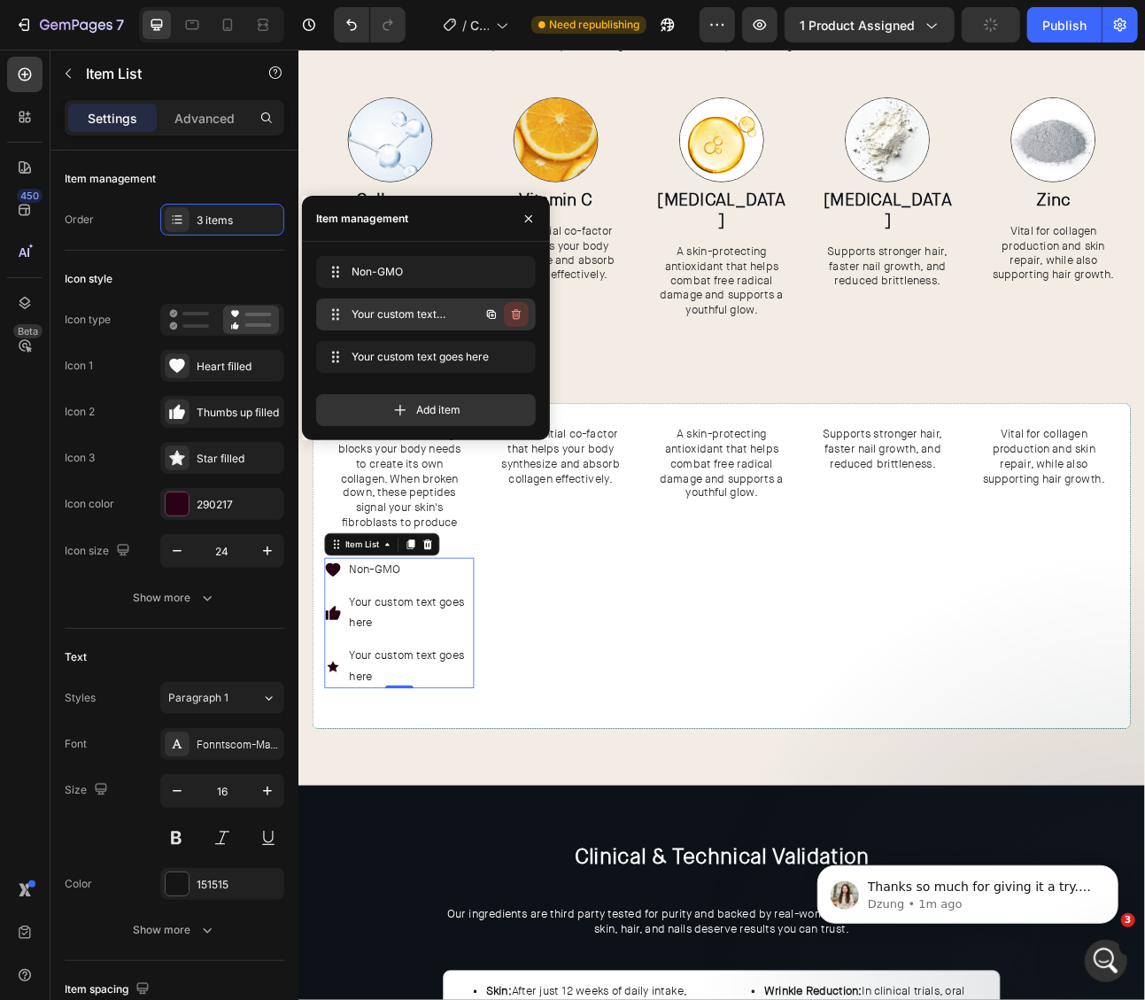
click at [517, 318] on icon "button" at bounding box center [516, 314] width 14 height 14
click at [517, 318] on div "Delete" at bounding box center [504, 314] width 33 height 16
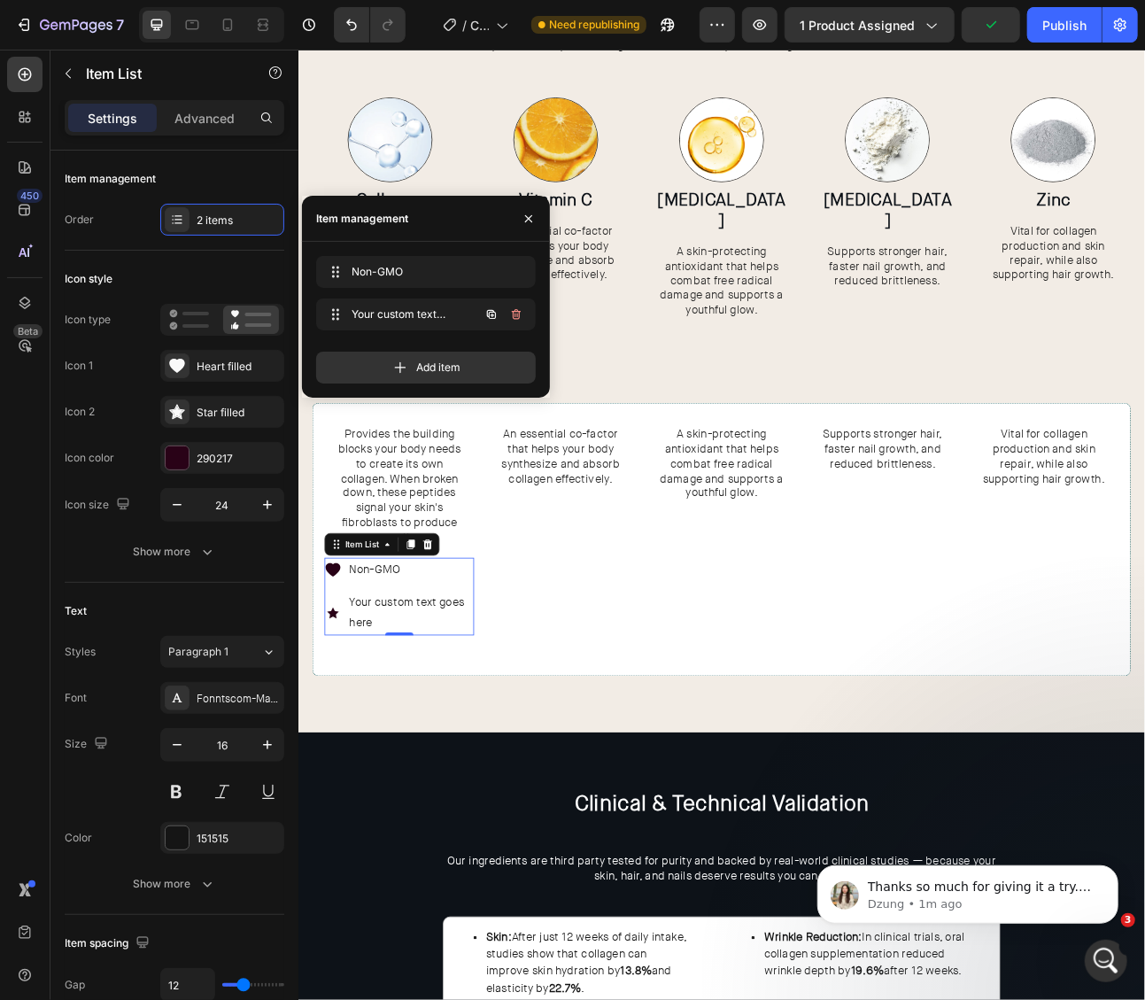
click at [517, 318] on icon "button" at bounding box center [516, 314] width 14 height 14
click at [517, 318] on div "Delete" at bounding box center [504, 314] width 33 height 16
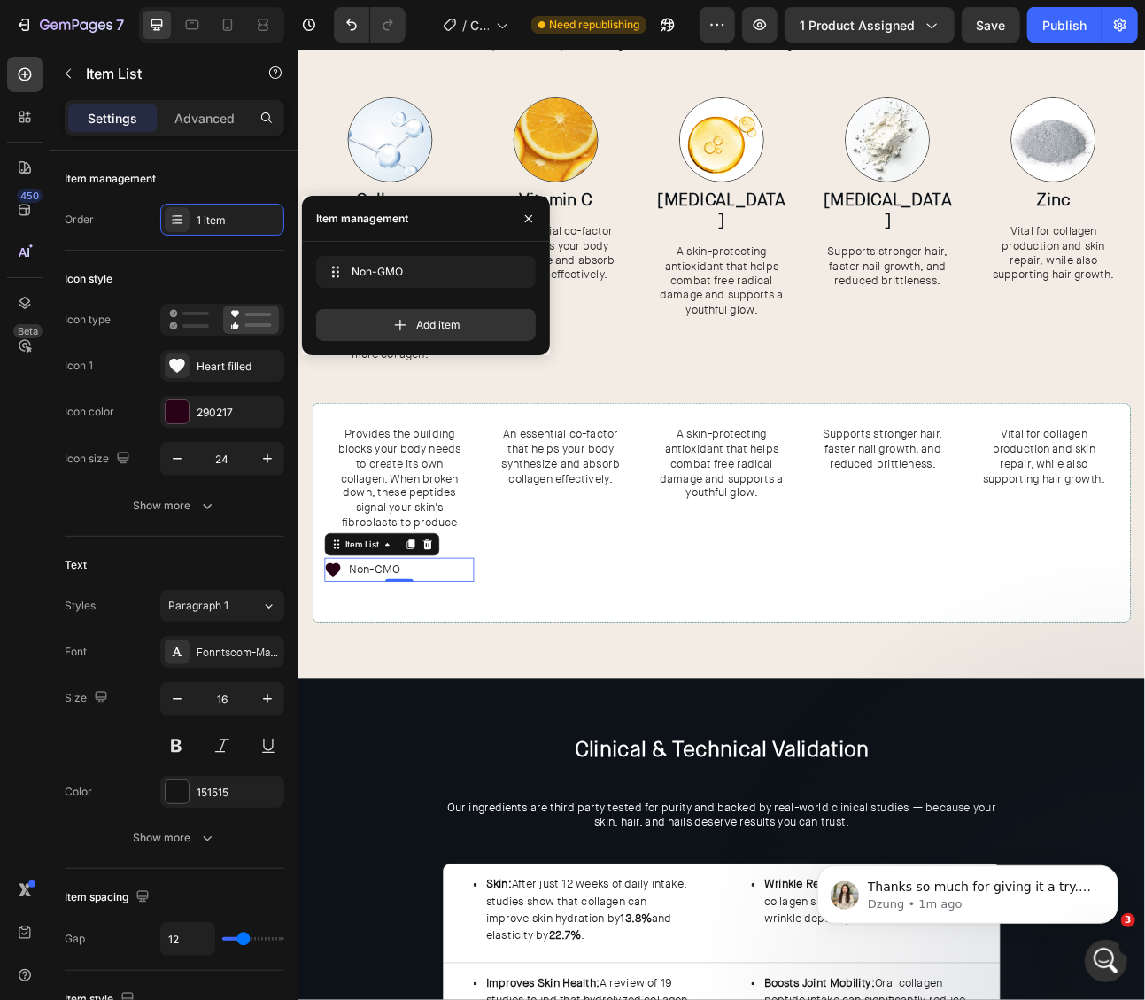
click at [338, 706] on icon at bounding box center [341, 702] width 19 height 17
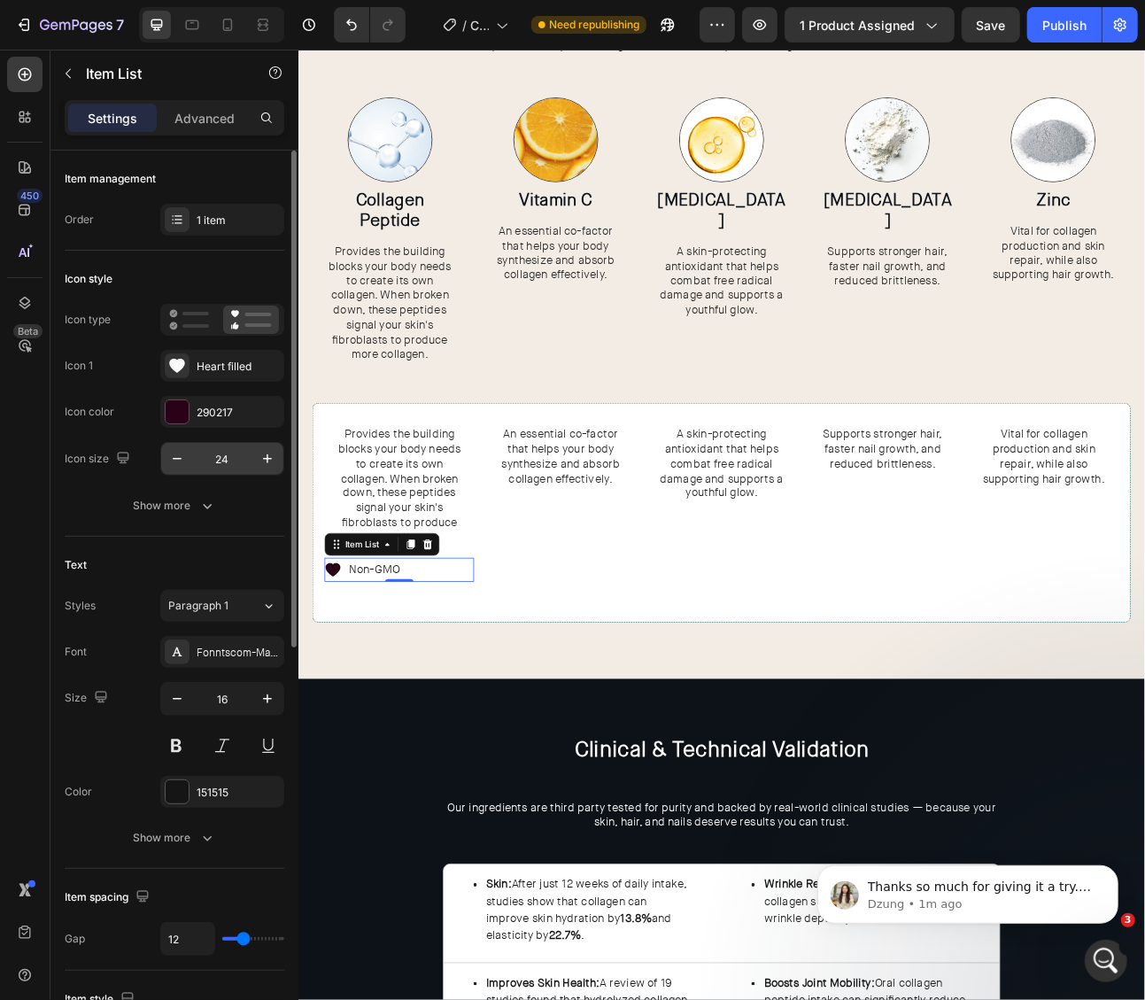
scroll to position [5, 0]
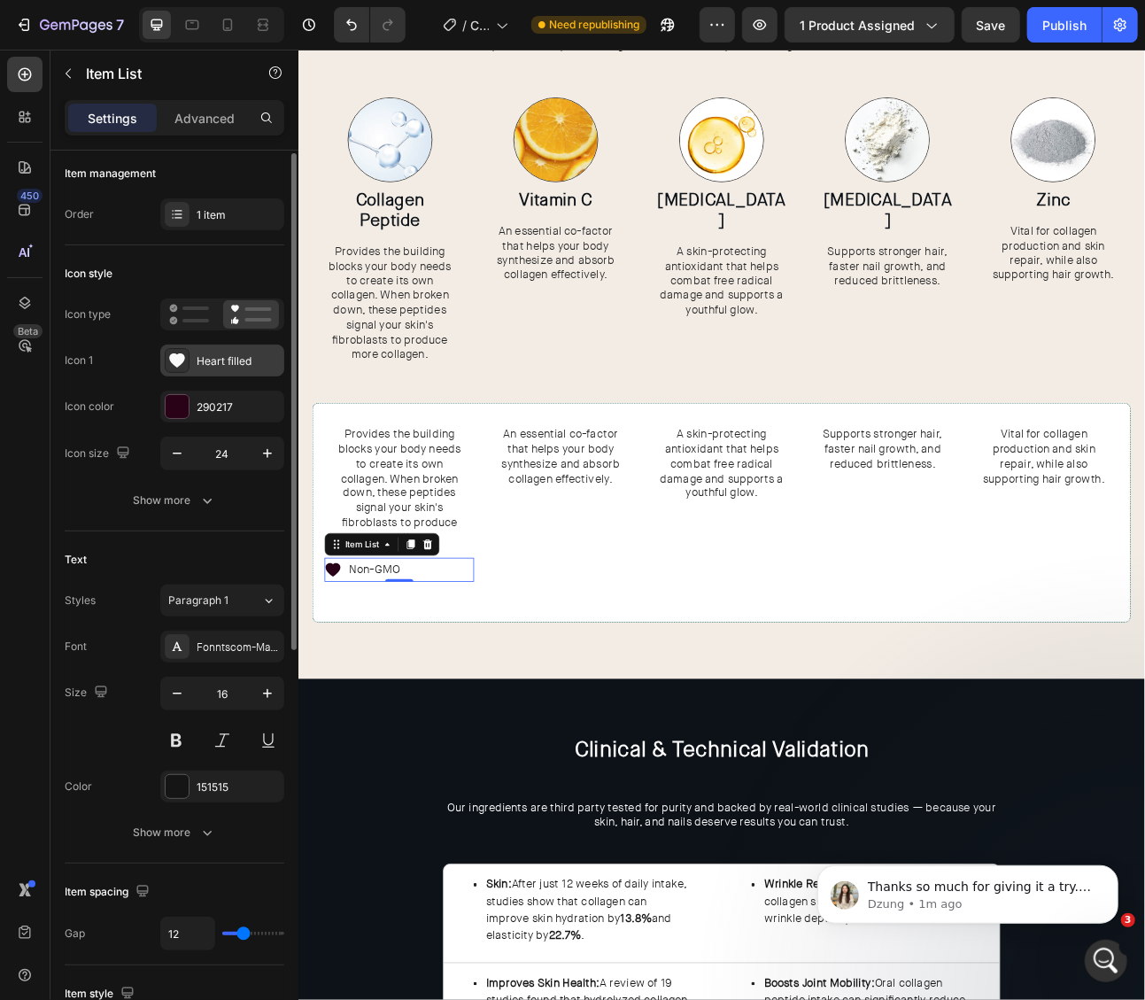
click at [202, 362] on div "Heart filled" at bounding box center [238, 361] width 83 height 16
click at [223, 361] on div "Heart filled" at bounding box center [238, 361] width 83 height 16
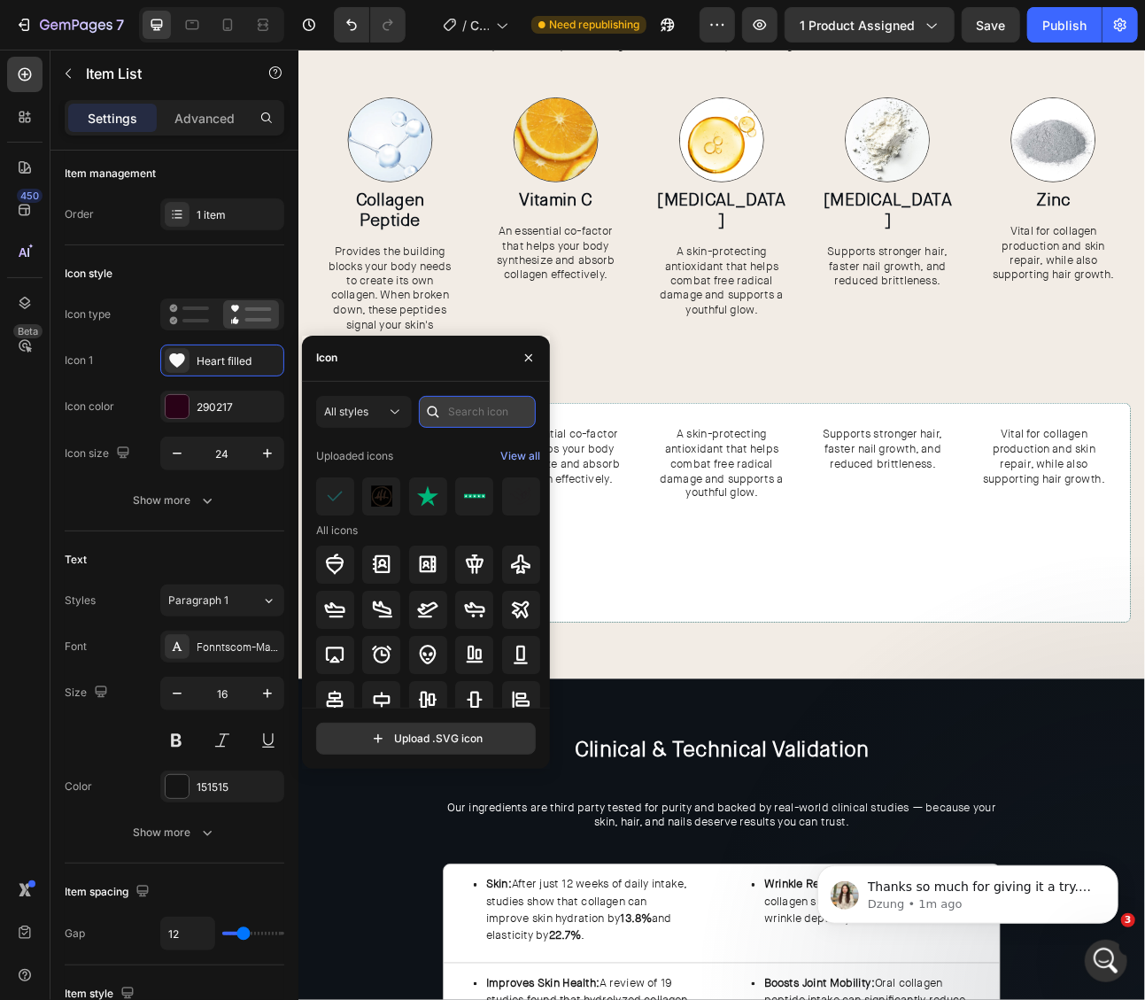
click at [490, 416] on input "text" at bounding box center [477, 412] width 117 height 32
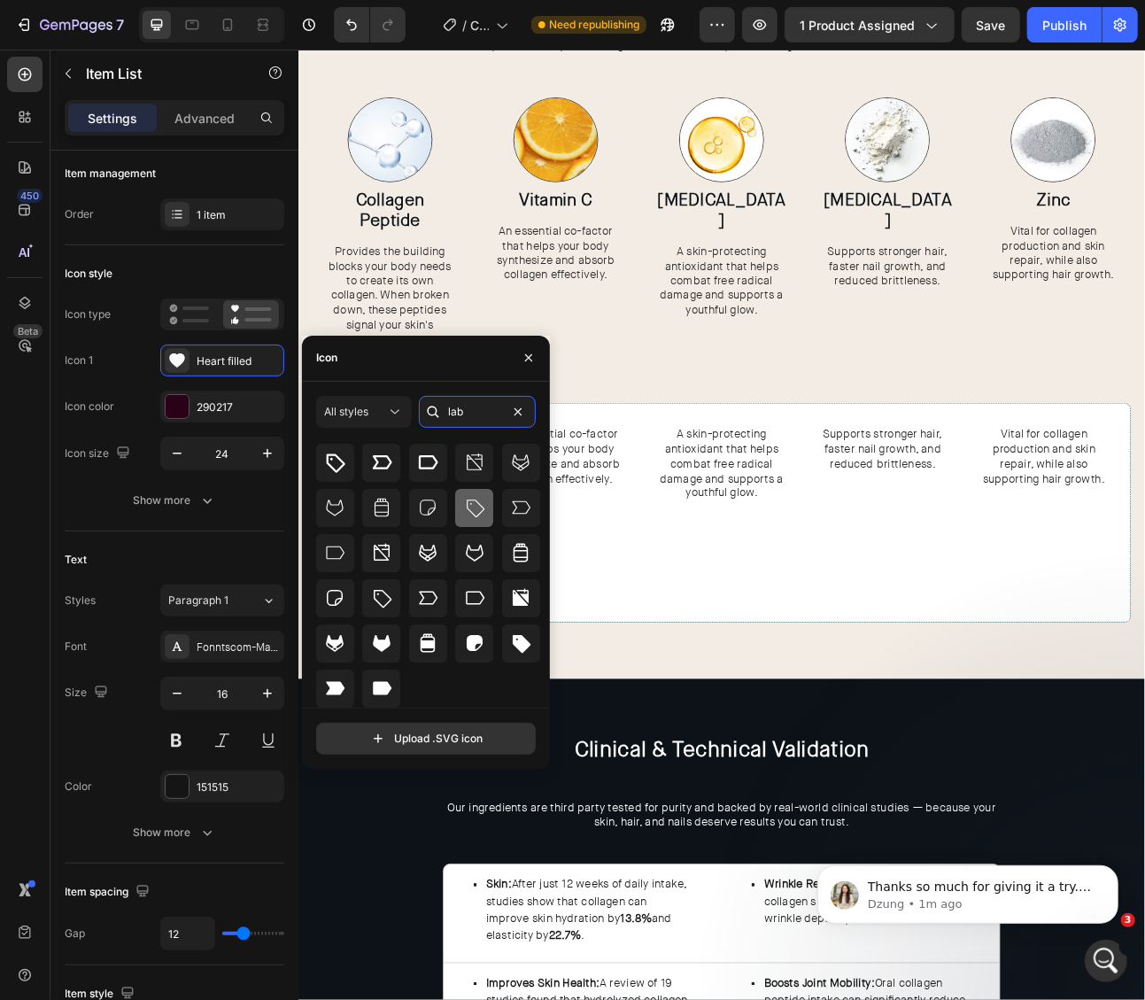
scroll to position [0, 0]
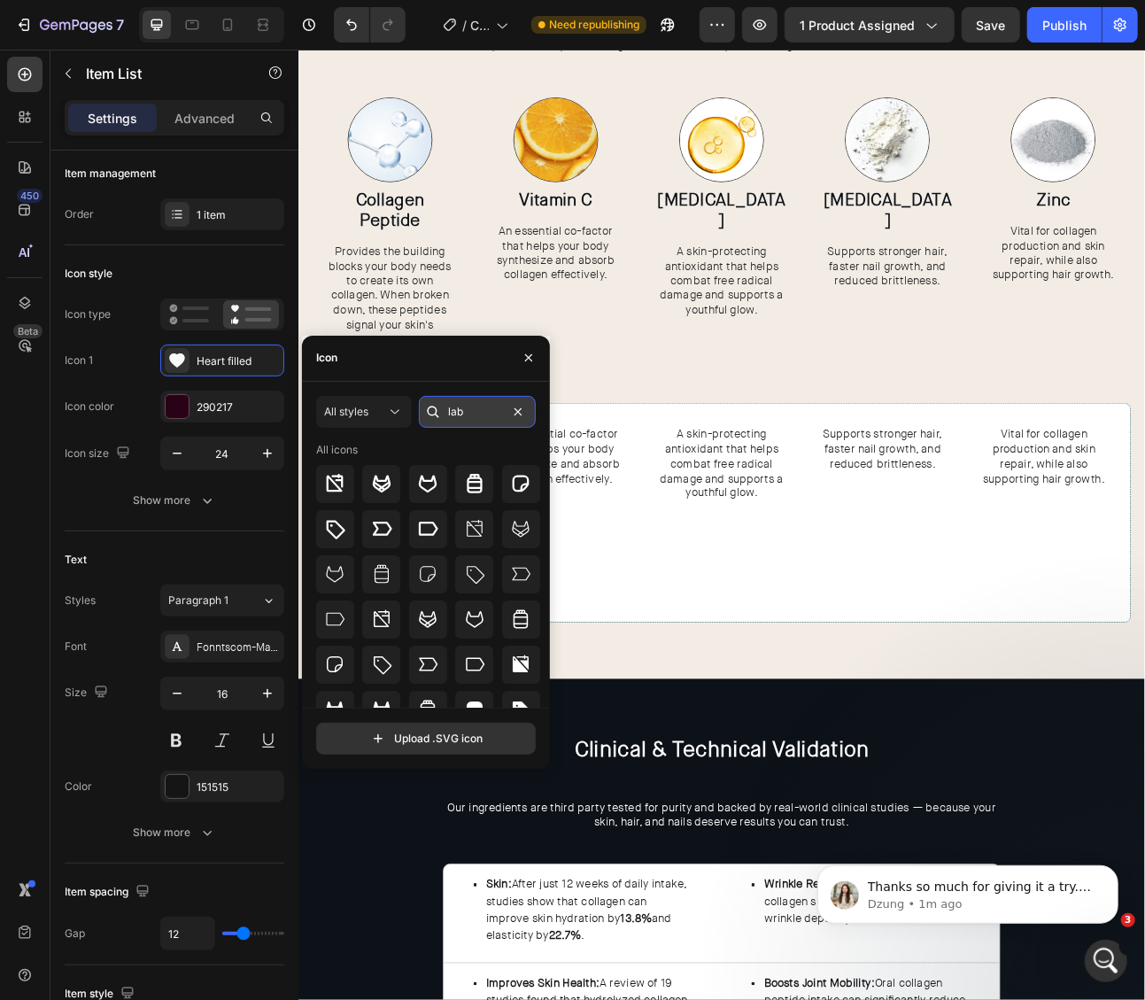
click at [474, 407] on input "lab" at bounding box center [477, 412] width 117 height 32
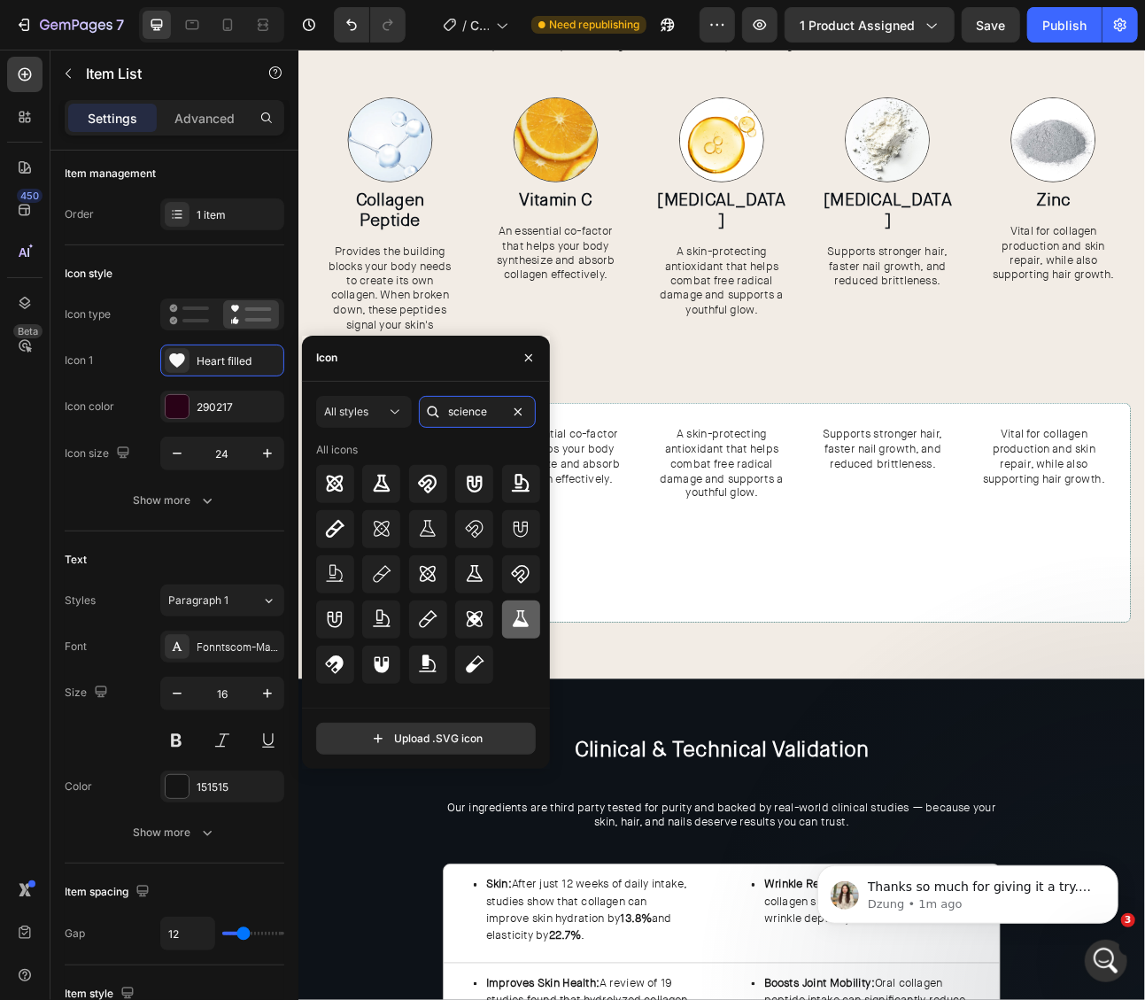
type input "science"
click at [524, 623] on icon at bounding box center [521, 619] width 16 height 17
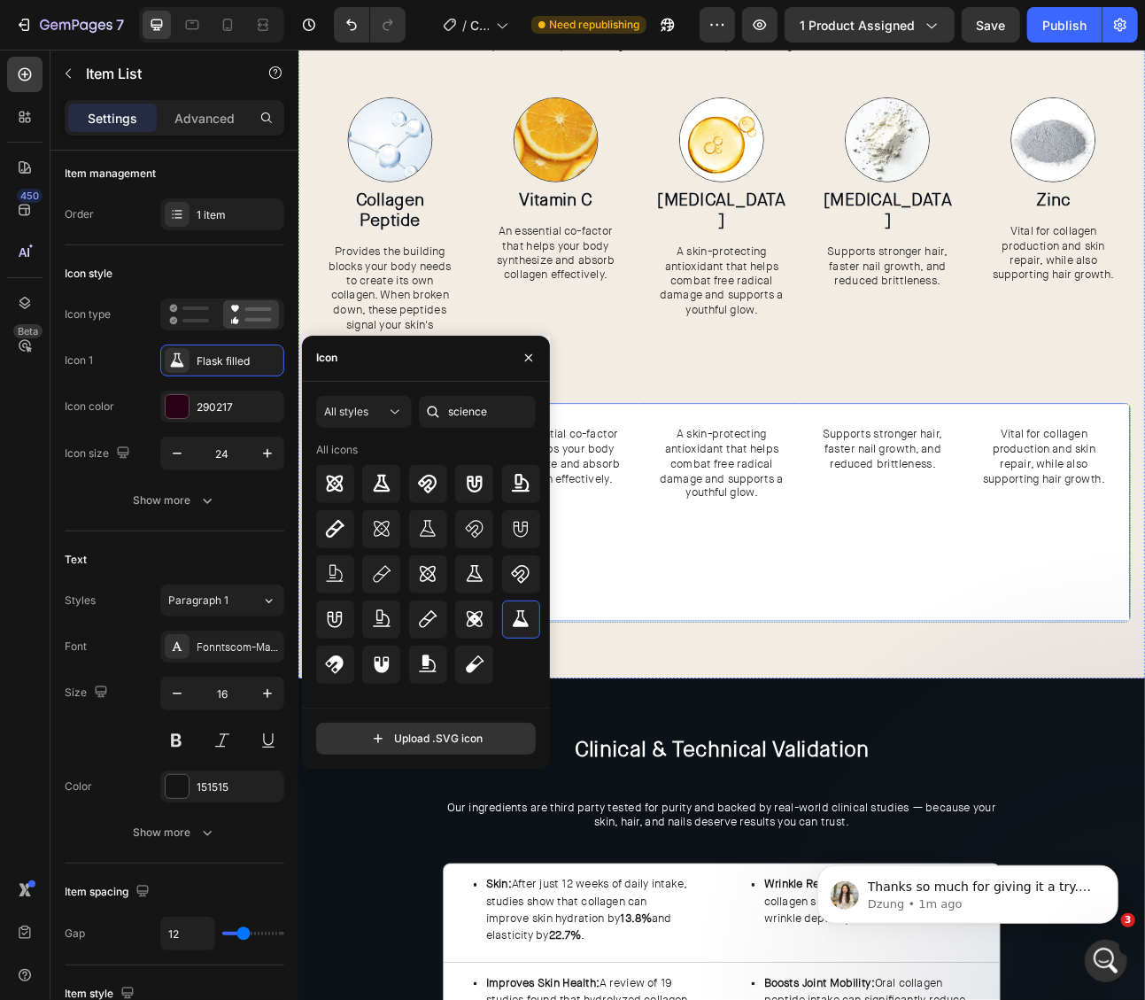
click at [720, 749] on div "Provides the building blocks your body needs to create its own collagen. When b…" at bounding box center [828, 630] width 997 height 245
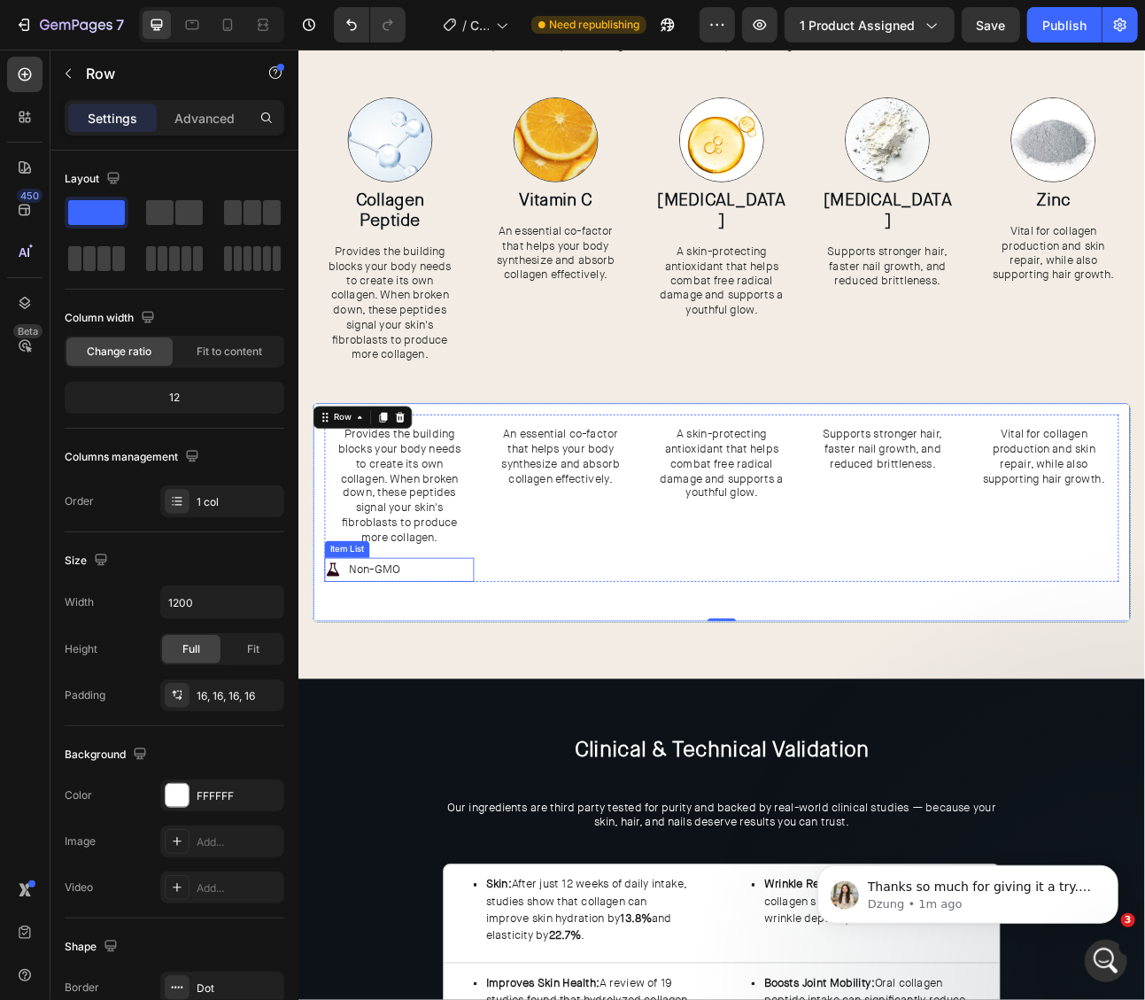
click at [436, 701] on div "Non-GMO" at bounding box center [424, 703] width 188 height 31
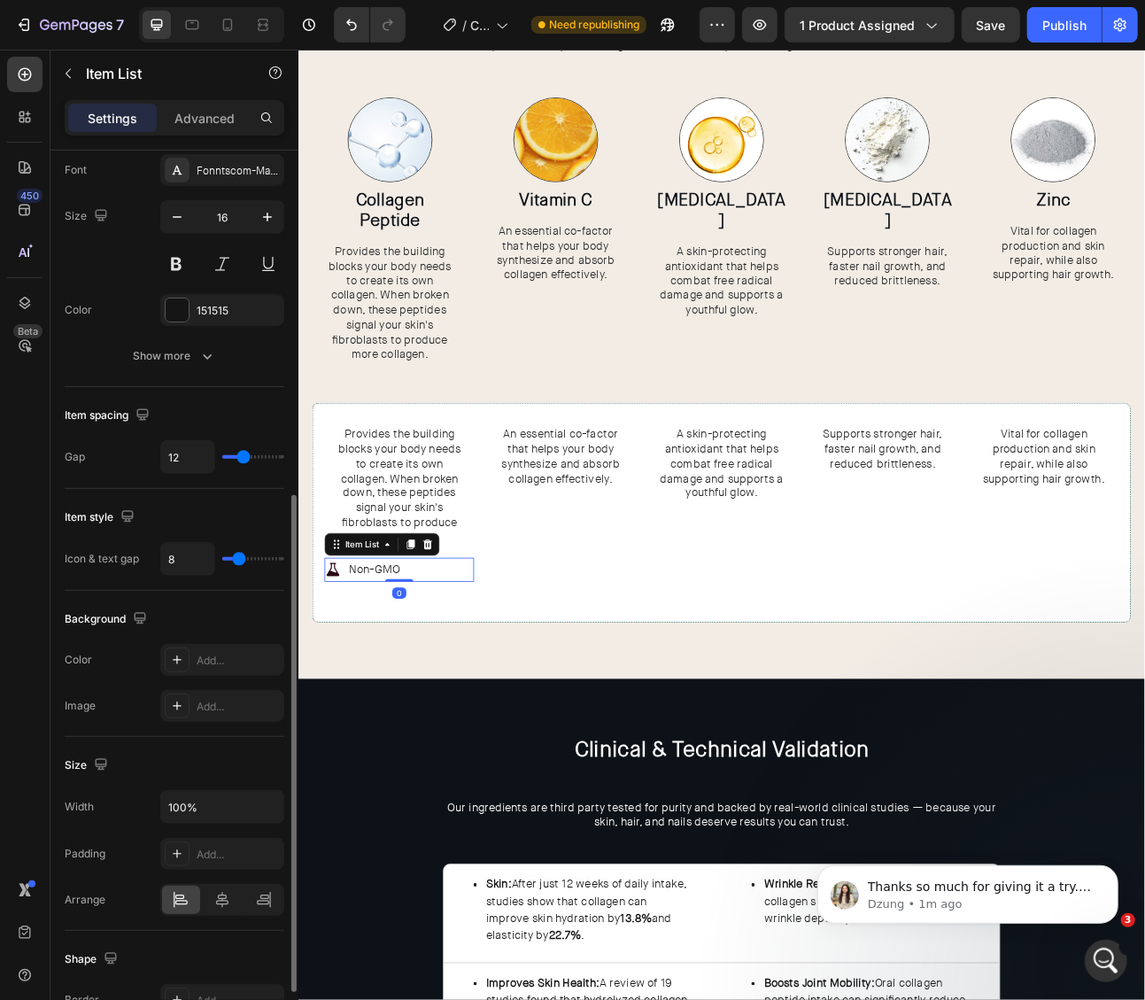
scroll to position [573, 0]
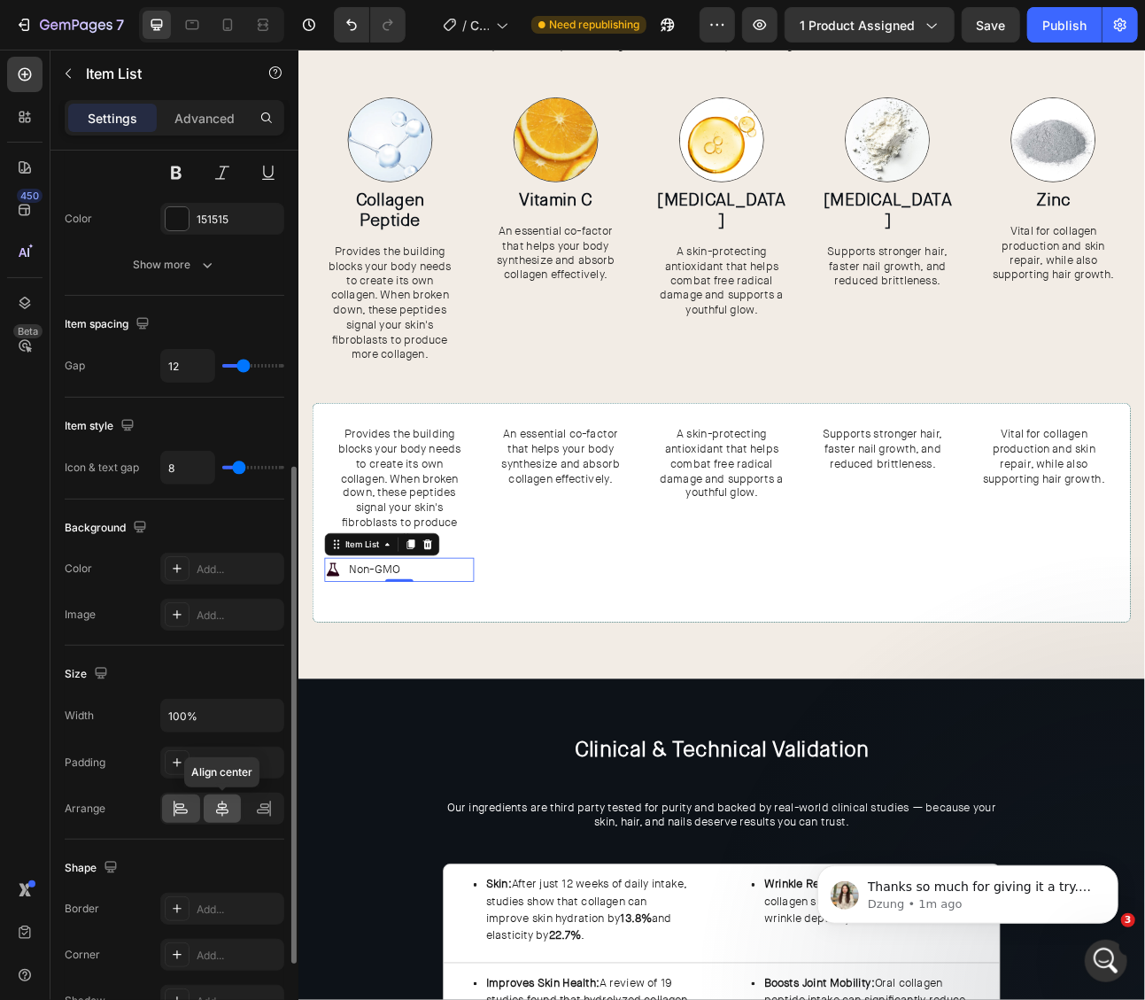
click at [221, 802] on icon at bounding box center [222, 809] width 12 height 16
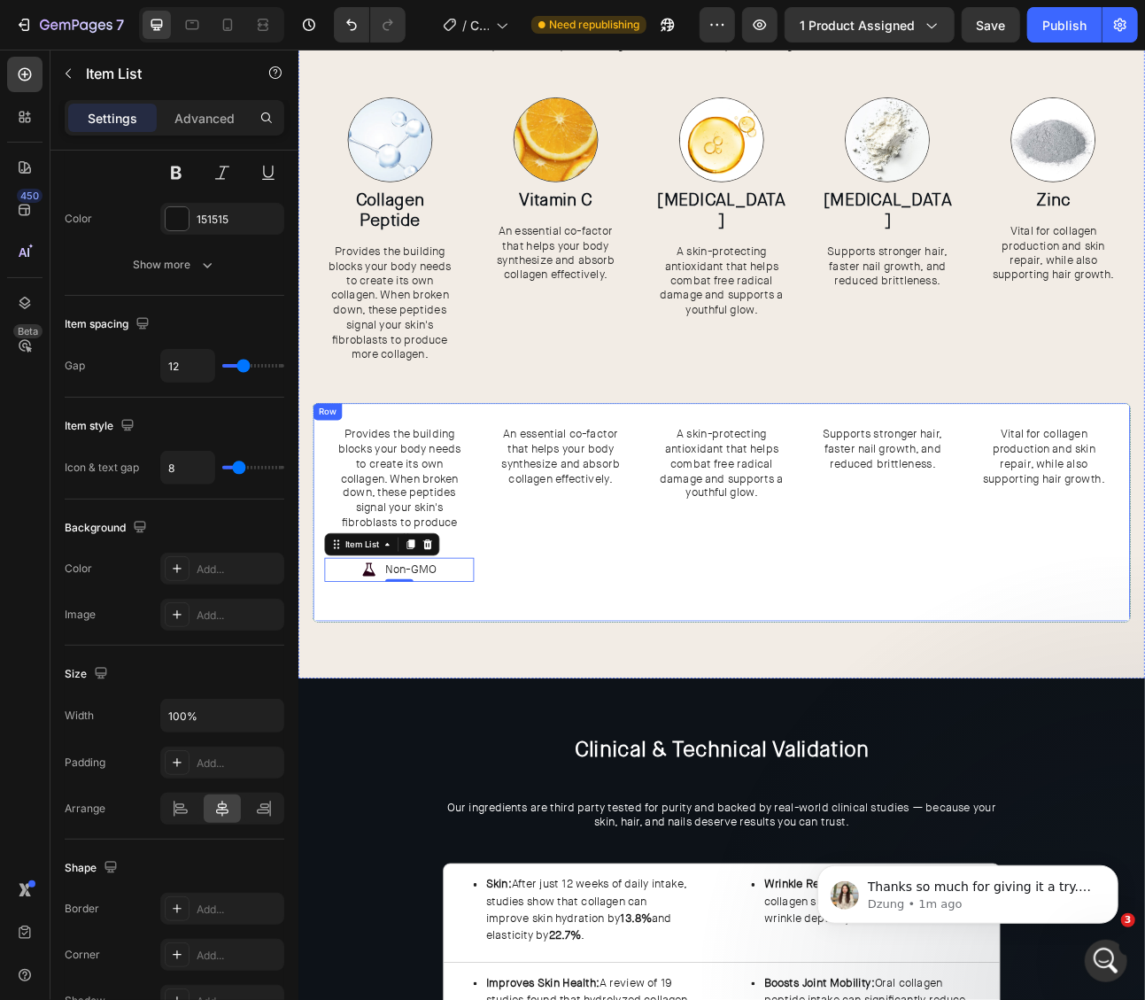
click at [463, 499] on div "Provides the building blocks your body needs to create its own collagen. When b…" at bounding box center [828, 630] width 1027 height 275
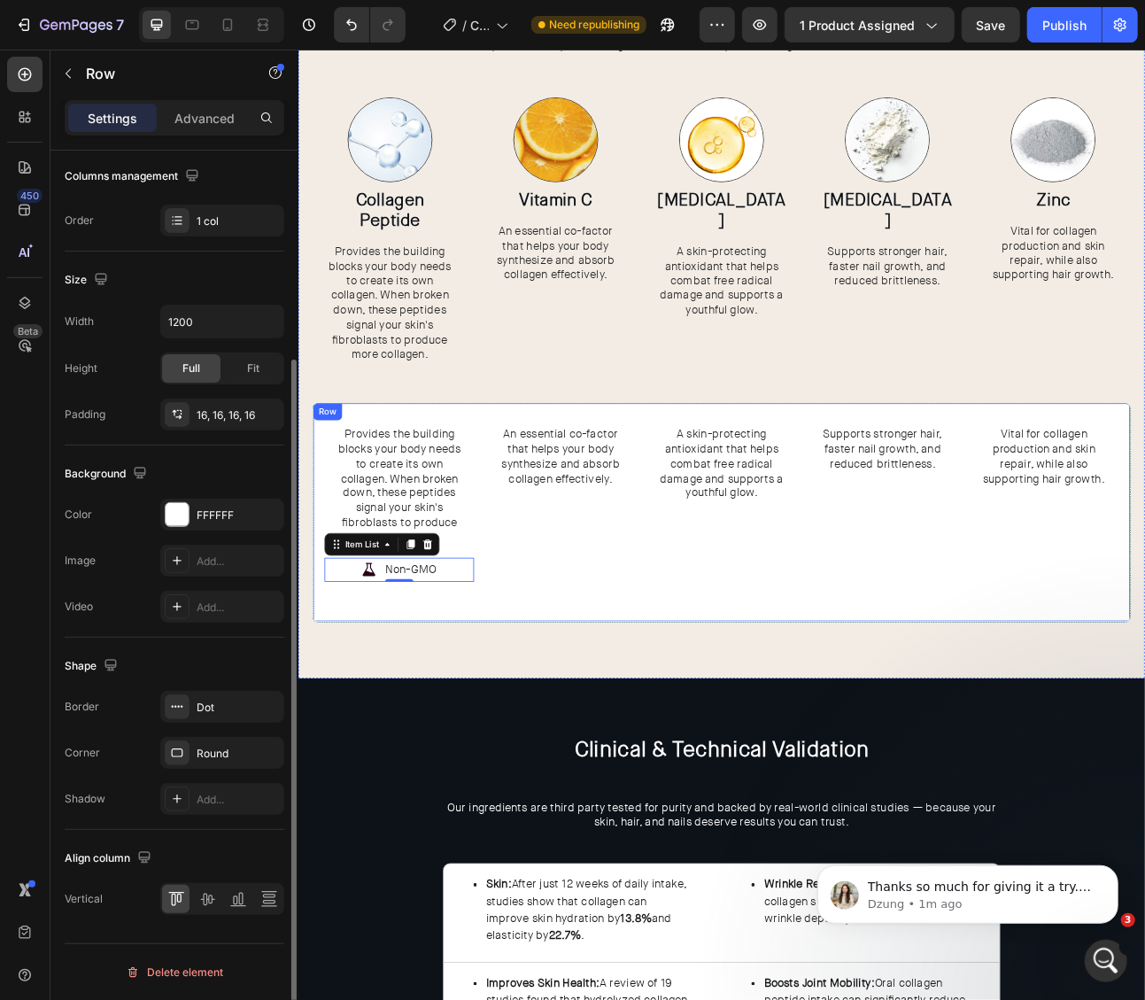
scroll to position [0, 0]
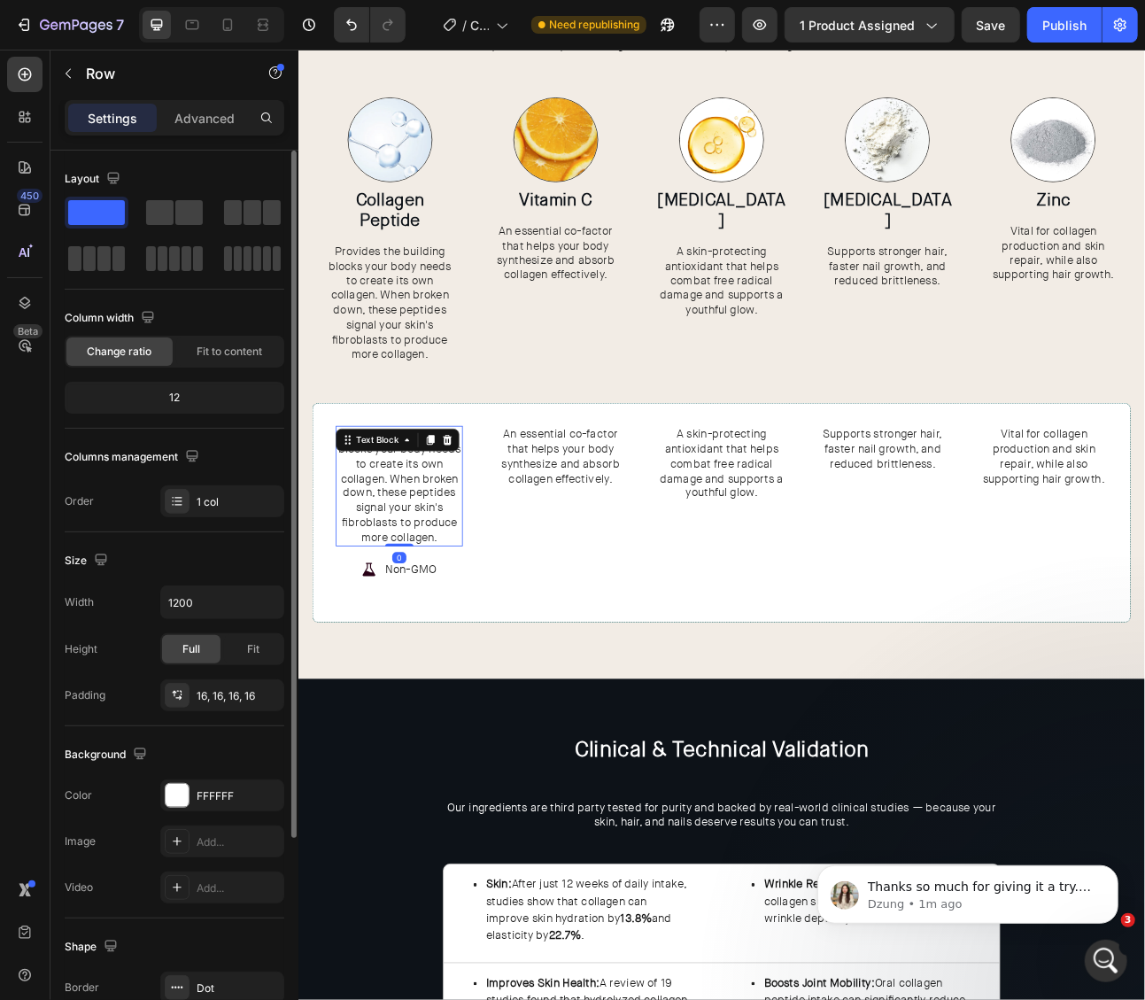
click at [443, 554] on span "Provides the building blocks your body needs to create its own collagen. When b…" at bounding box center [424, 597] width 154 height 148
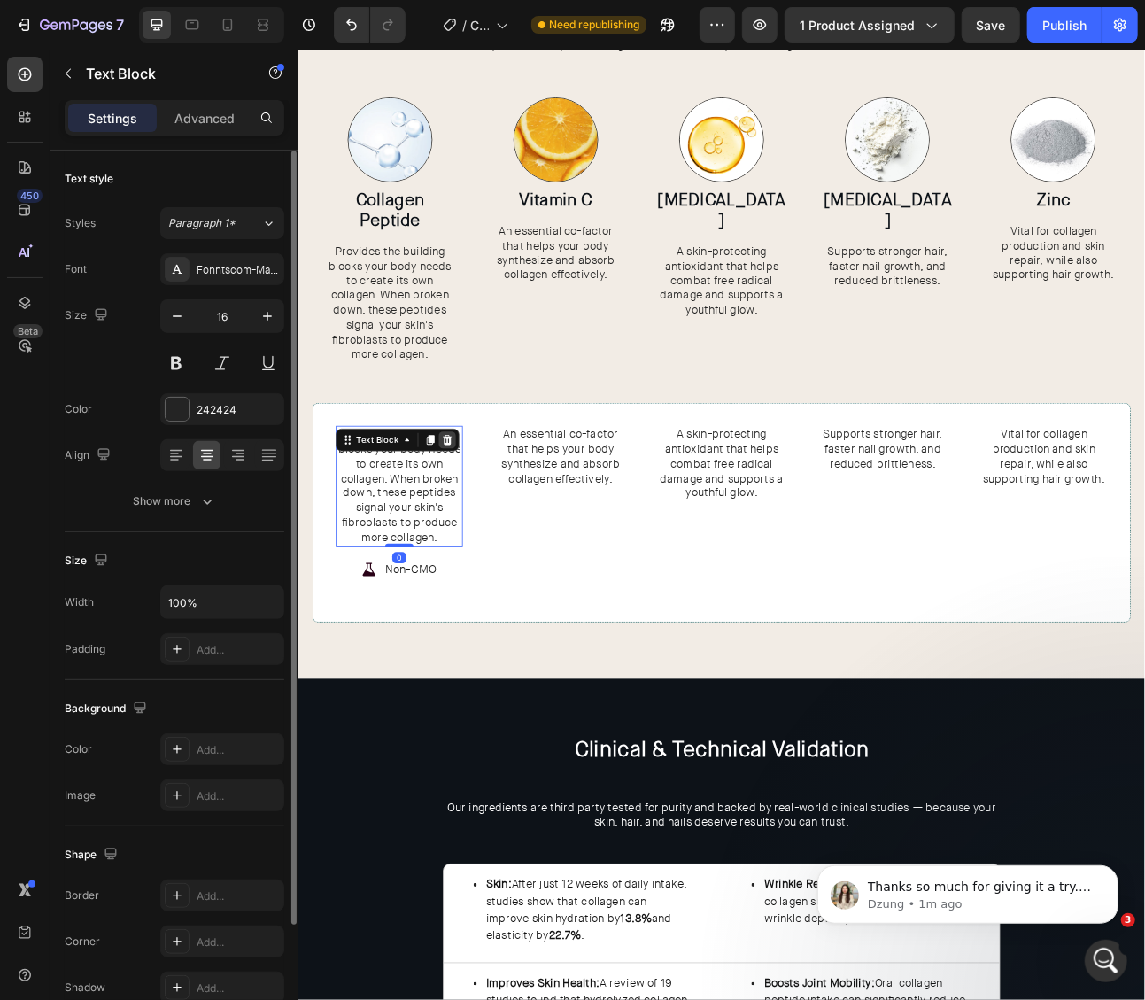
click at [484, 534] on icon at bounding box center [485, 540] width 12 height 12
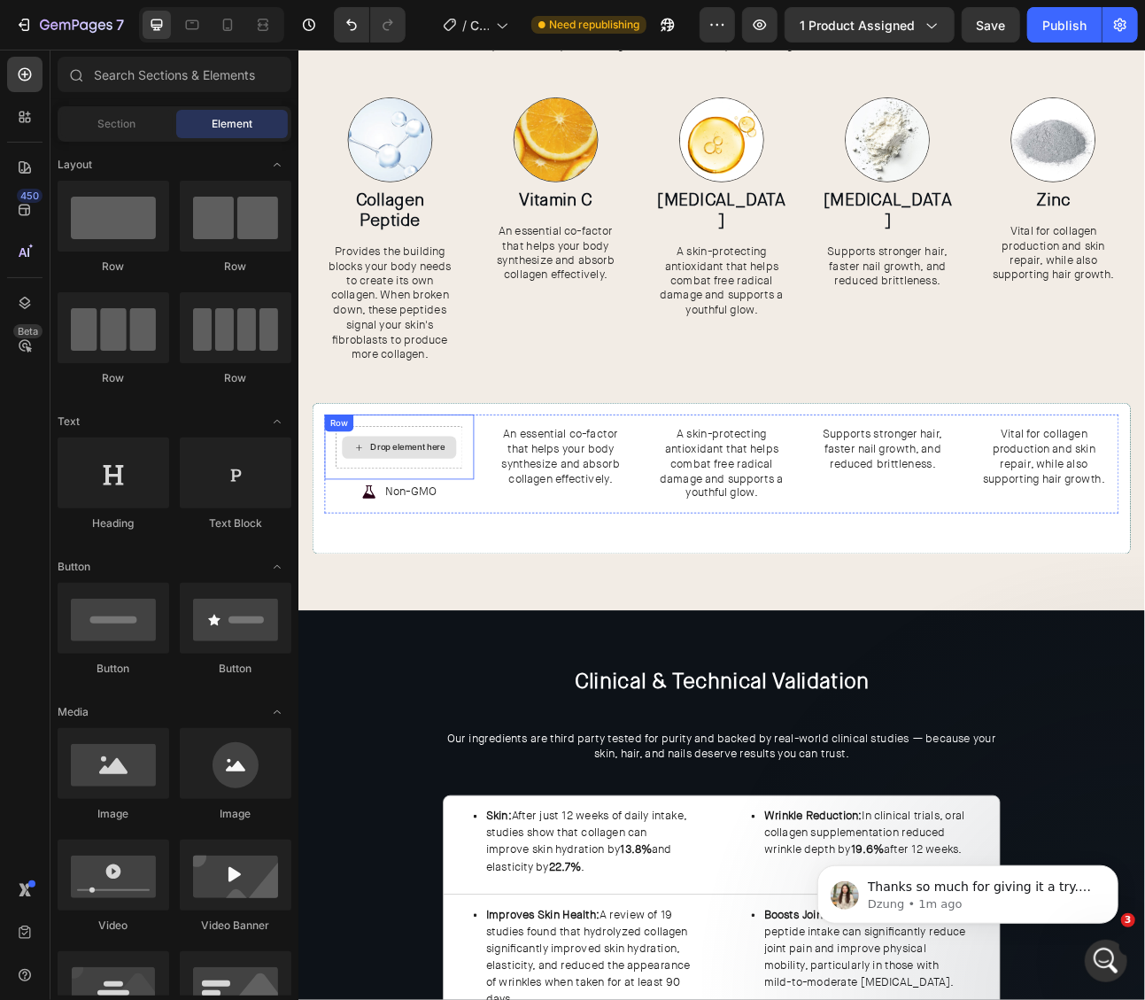
click at [484, 565] on div "Drop element here" at bounding box center [424, 549] width 159 height 53
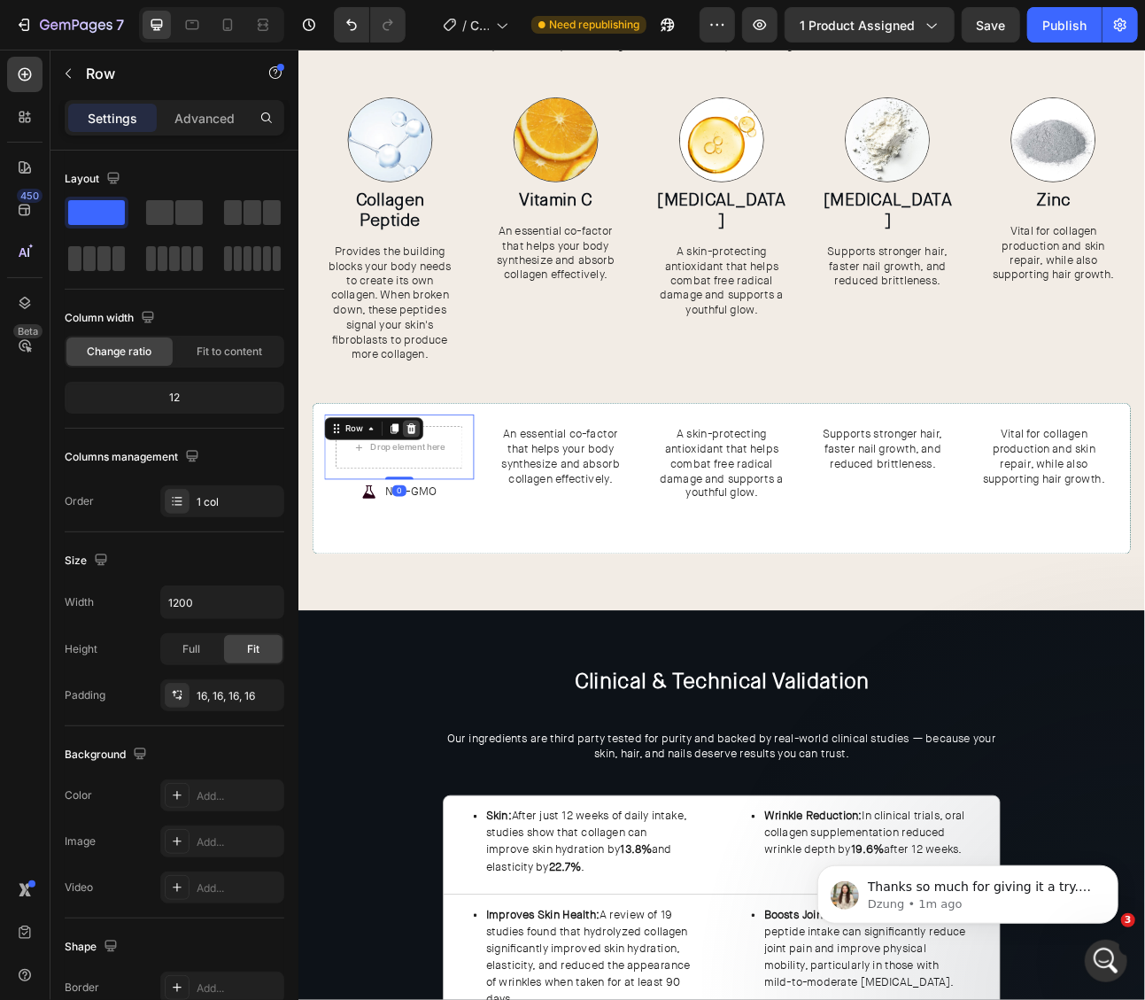
click at [430, 523] on div at bounding box center [439, 525] width 21 height 21
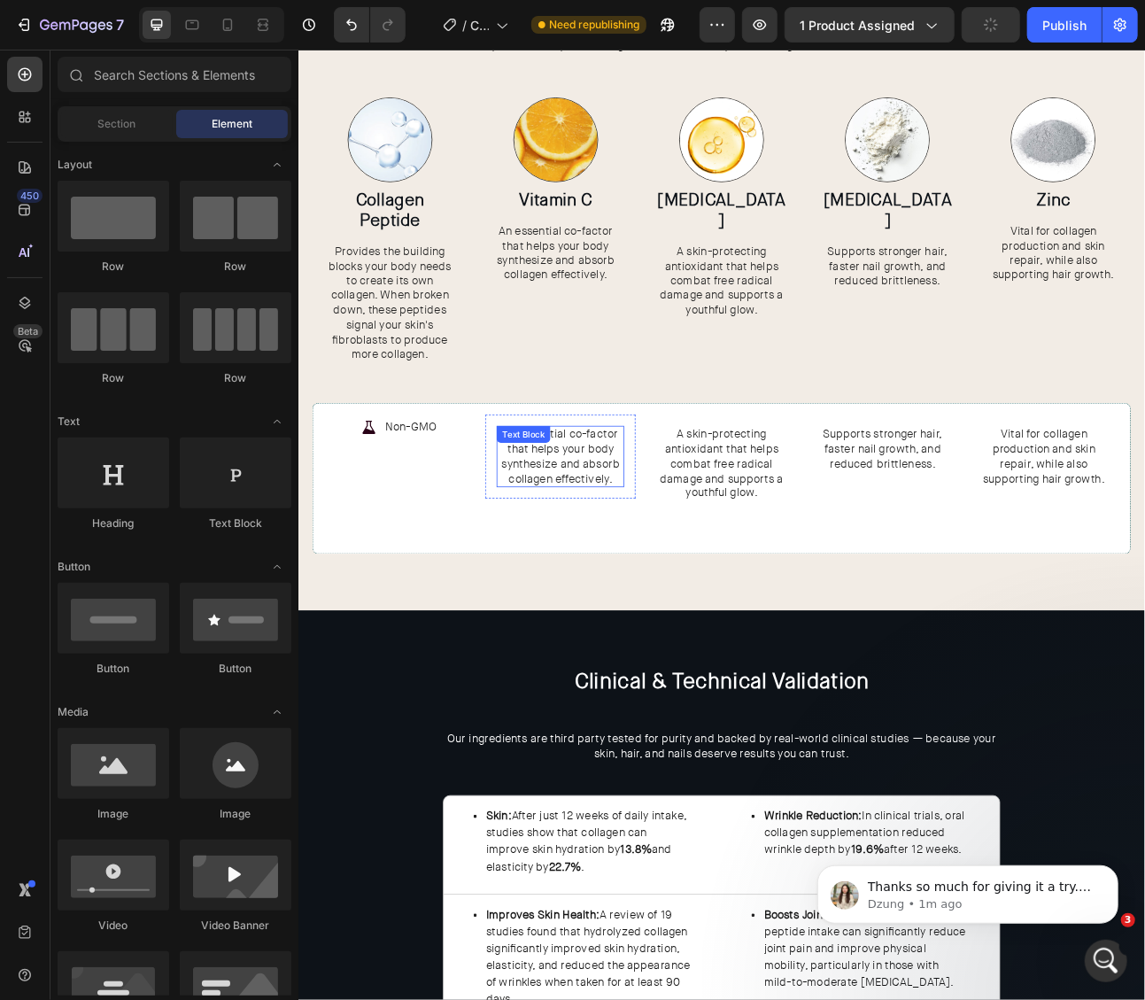
click at [659, 547] on span "An essential co-factor that helps your body synthesize and absorb collagen effe…" at bounding box center [627, 560] width 148 height 74
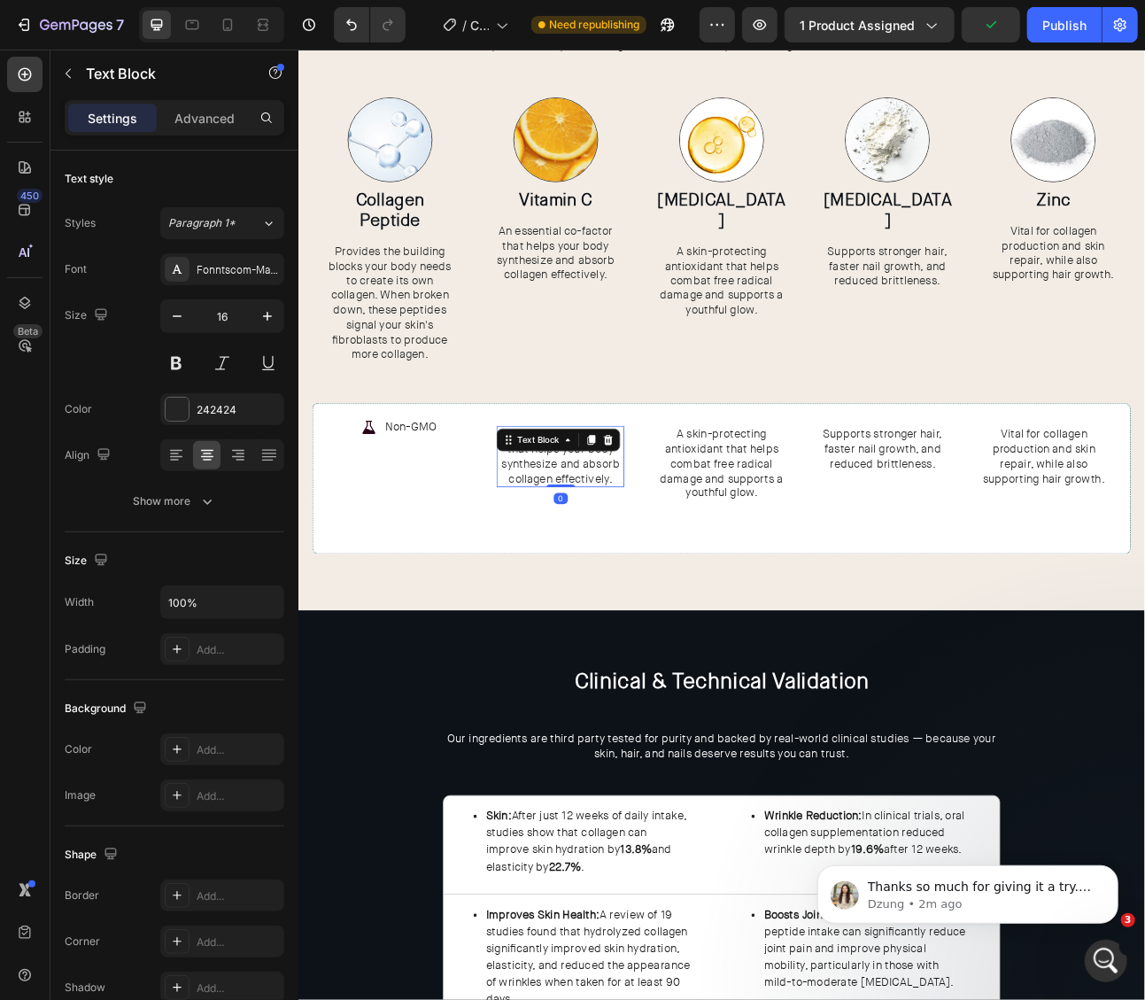
click at [659, 595] on span "An essential co-factor that helps your body synthesize and absorb collagen effe…" at bounding box center [627, 560] width 148 height 74
click at [662, 601] on div "An essential co-factor that helps your body synthesize and absorb collagen effe…" at bounding box center [626, 560] width 188 height 105
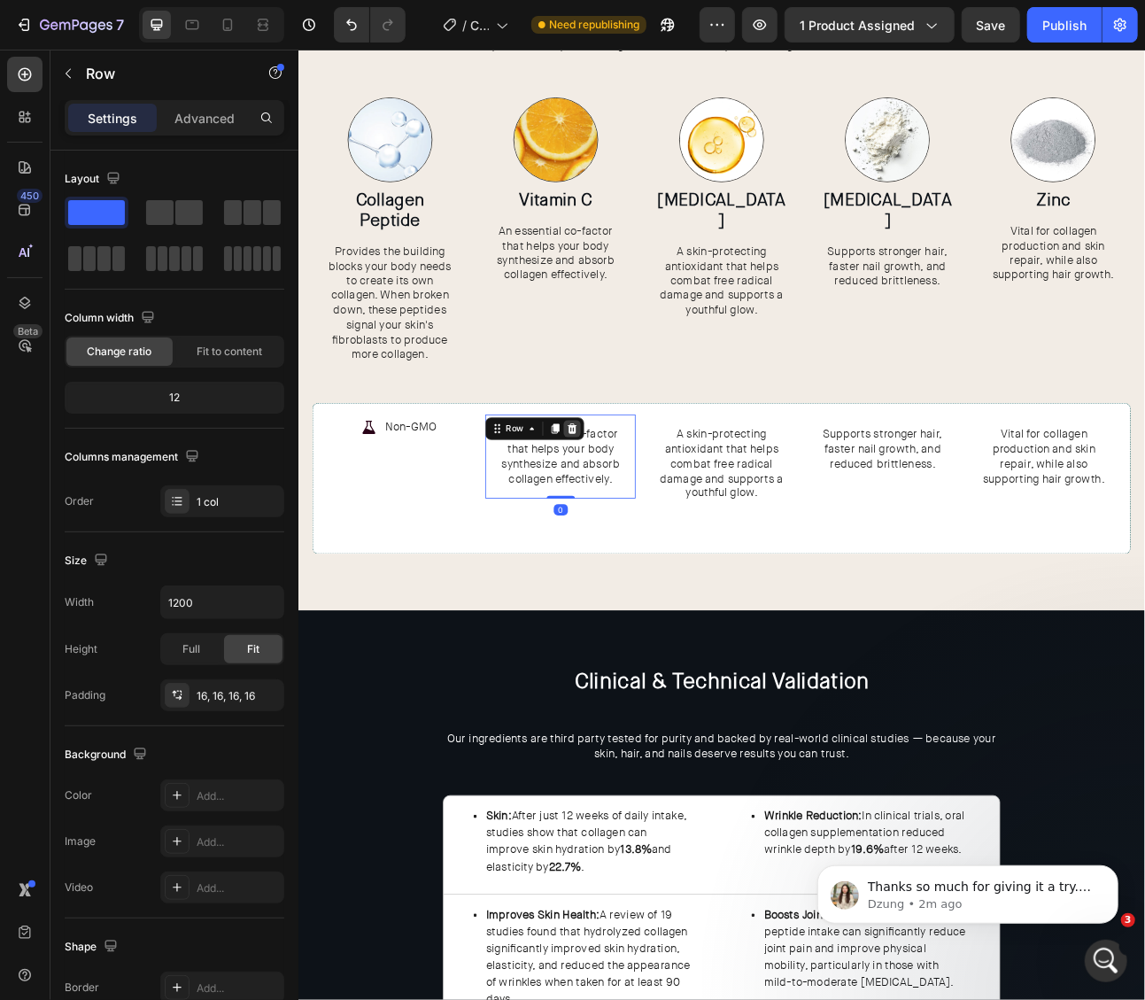
click at [644, 522] on icon at bounding box center [642, 526] width 12 height 12
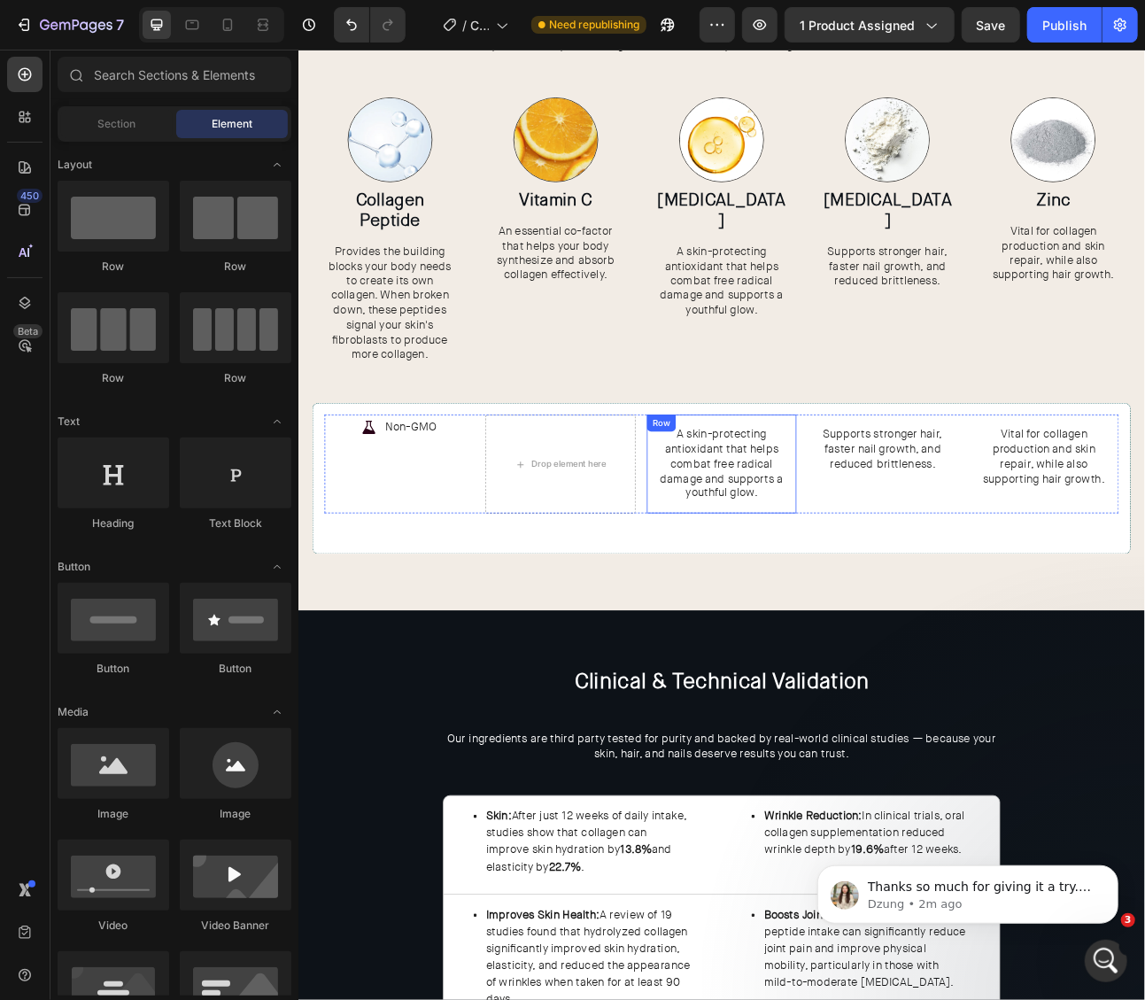
click at [872, 624] on div "A skin-protecting antioxidant that helps combat free radical damage and support…" at bounding box center [829, 570] width 188 height 124
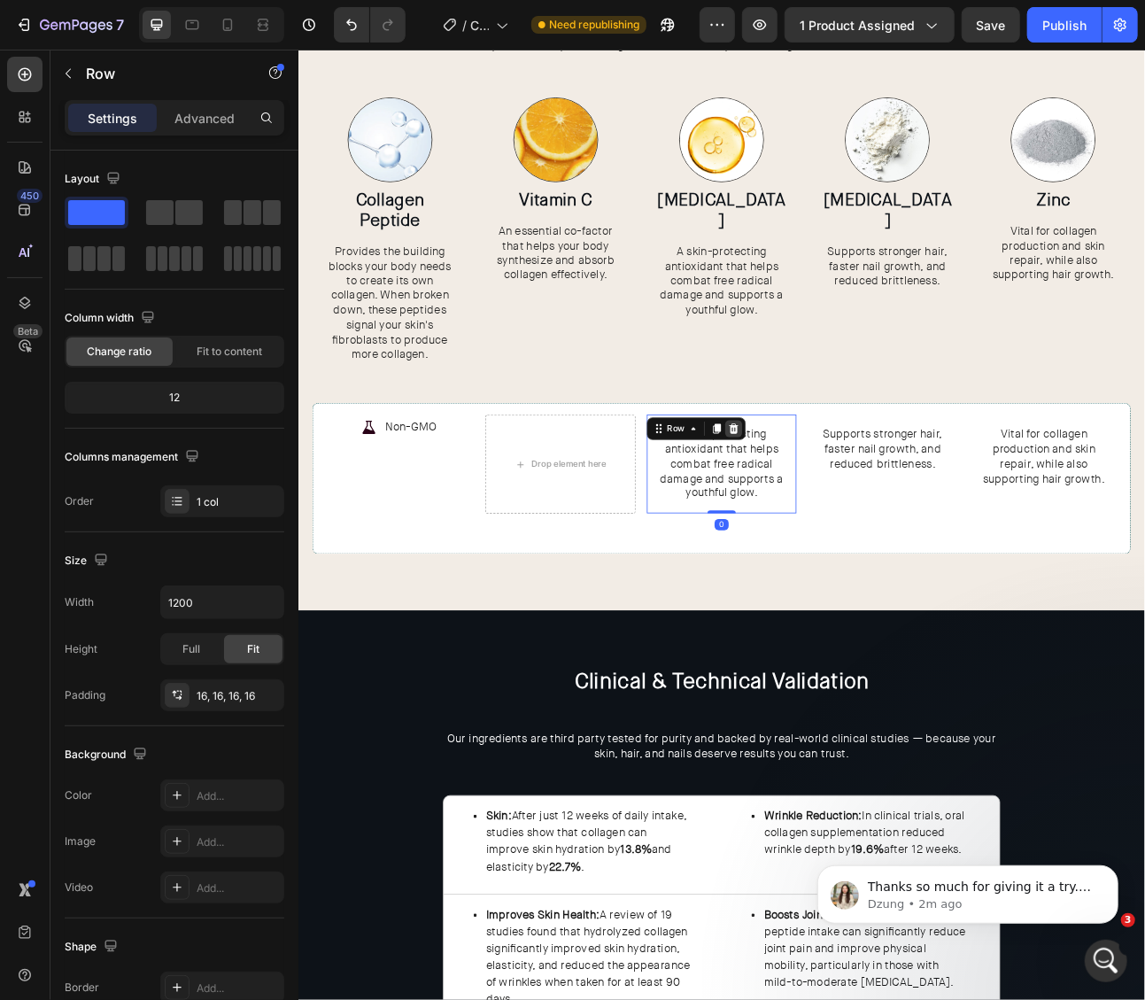
click at [848, 524] on icon at bounding box center [844, 526] width 14 height 14
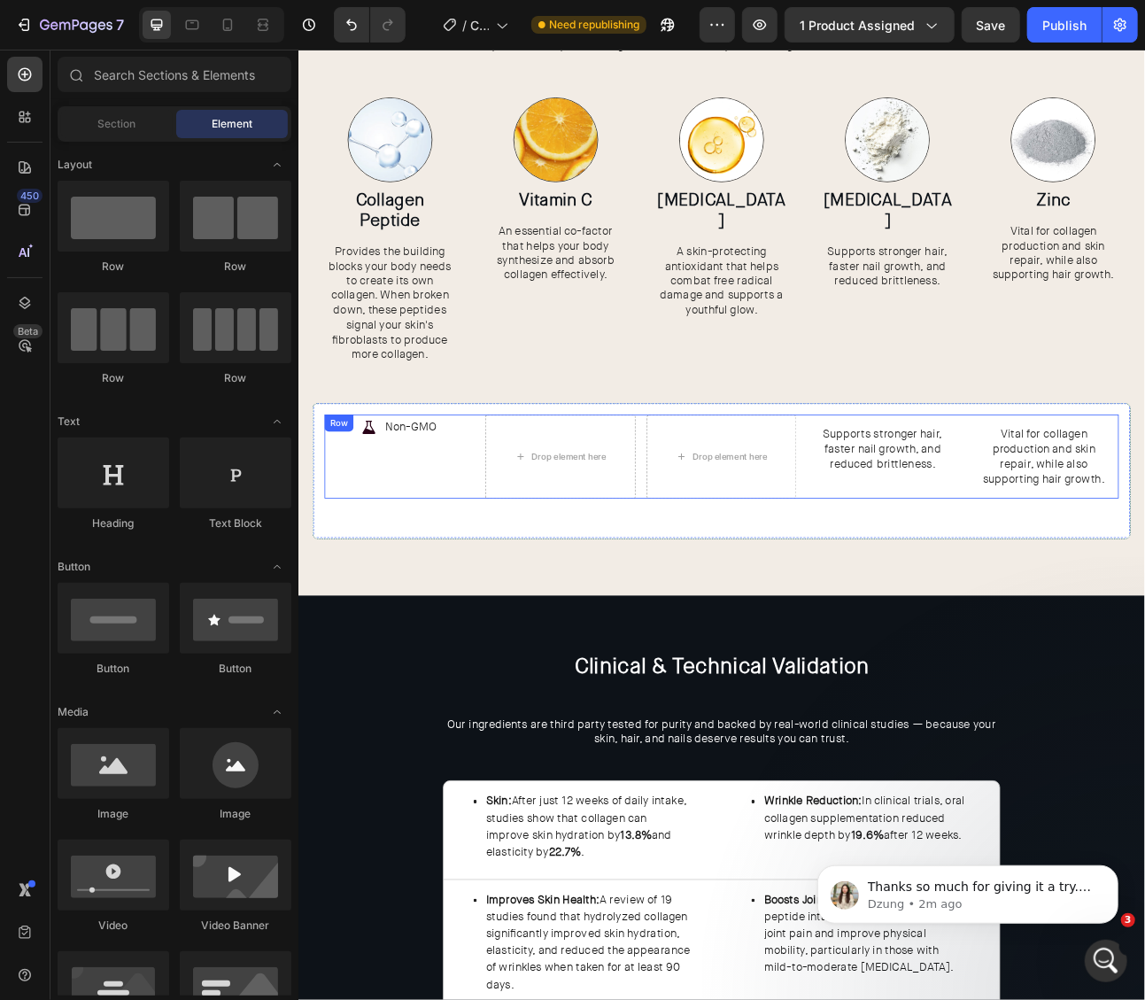
click at [985, 605] on div "Supports stronger hair, faster nail growth, and reduced brittleness. Text Block…" at bounding box center [1031, 560] width 188 height 105
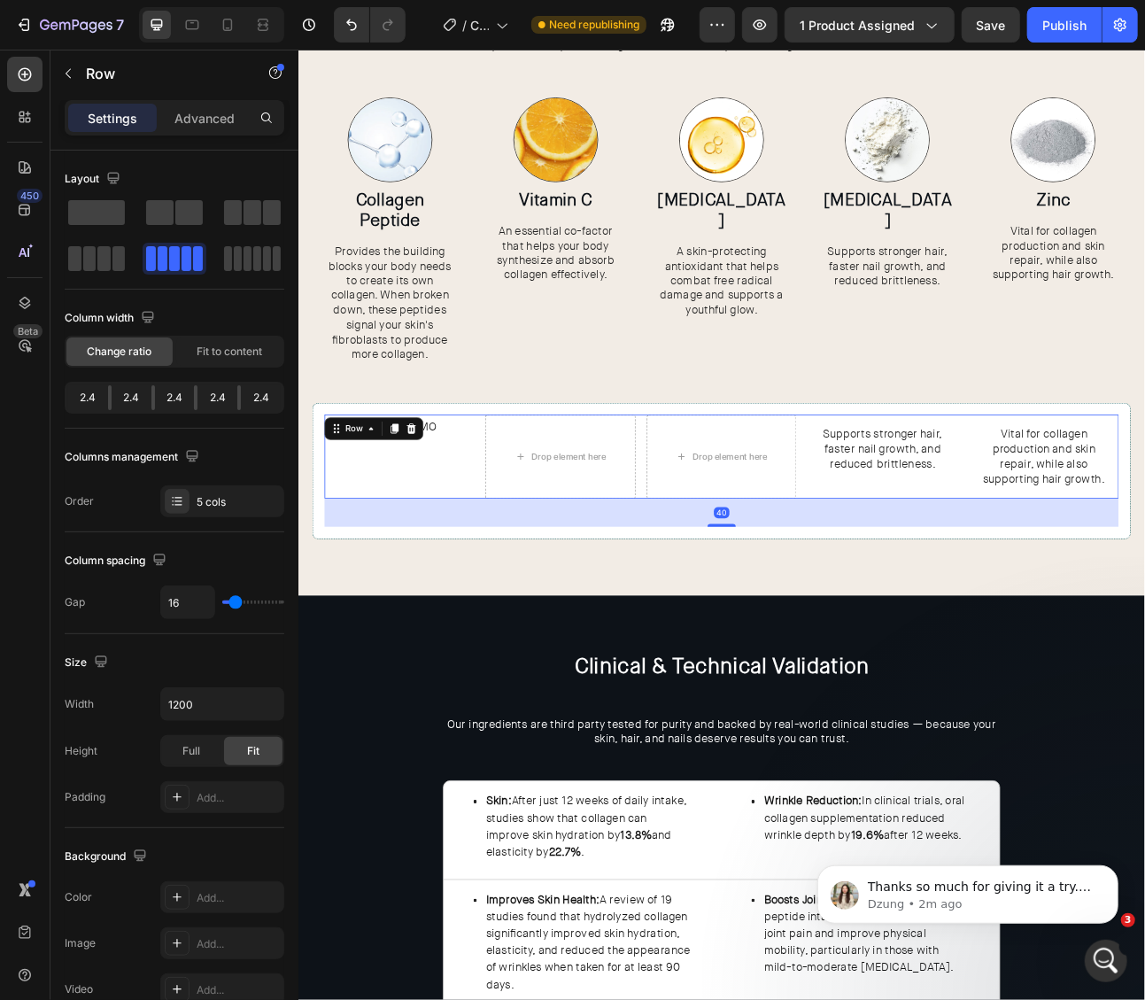
click at [986, 595] on div "Supports stronger hair, faster nail growth, and reduced brittleness. Text Block…" at bounding box center [1031, 560] width 188 height 105
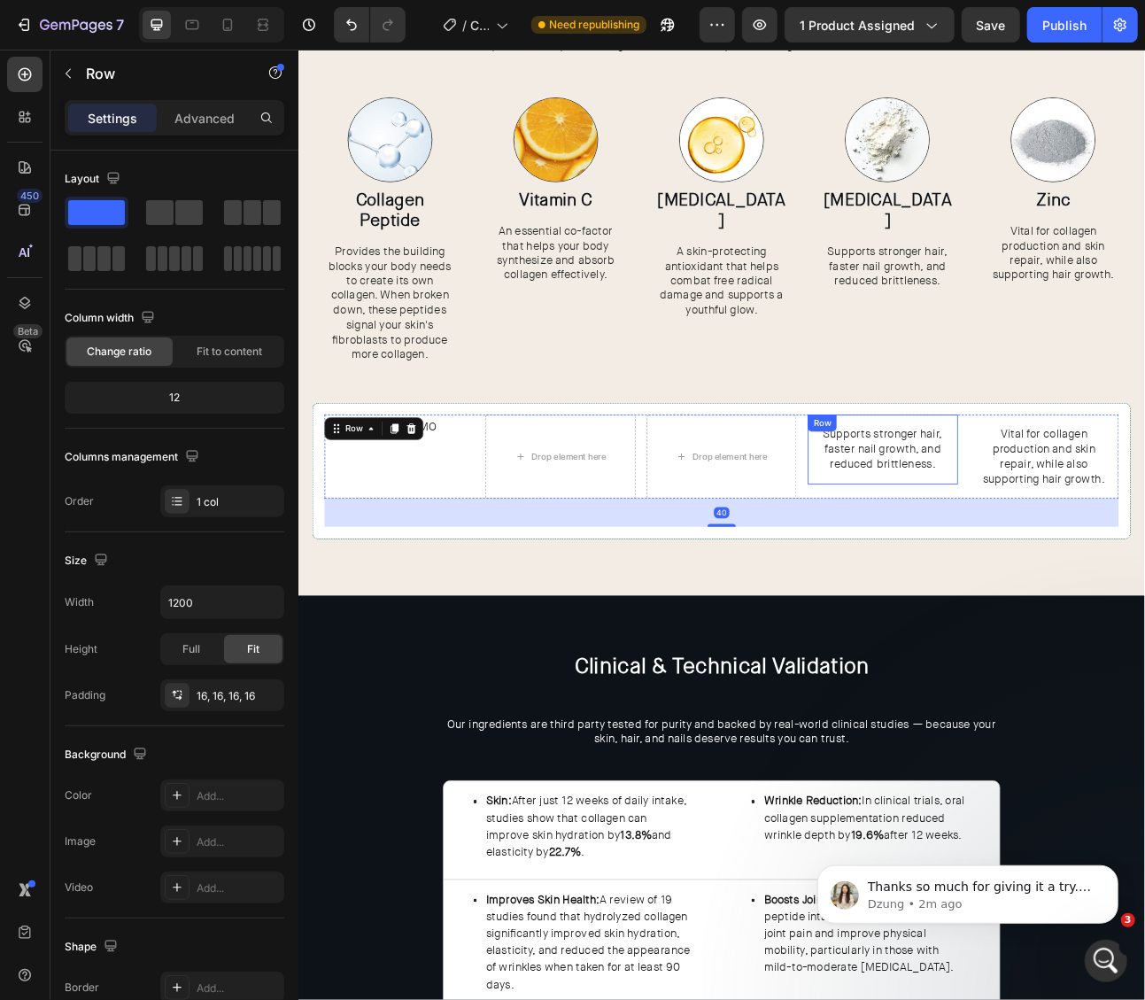
click at [972, 581] on div "Supports stronger hair, faster nail growth, and reduced brittleness. Text Block…" at bounding box center [1031, 551] width 188 height 87
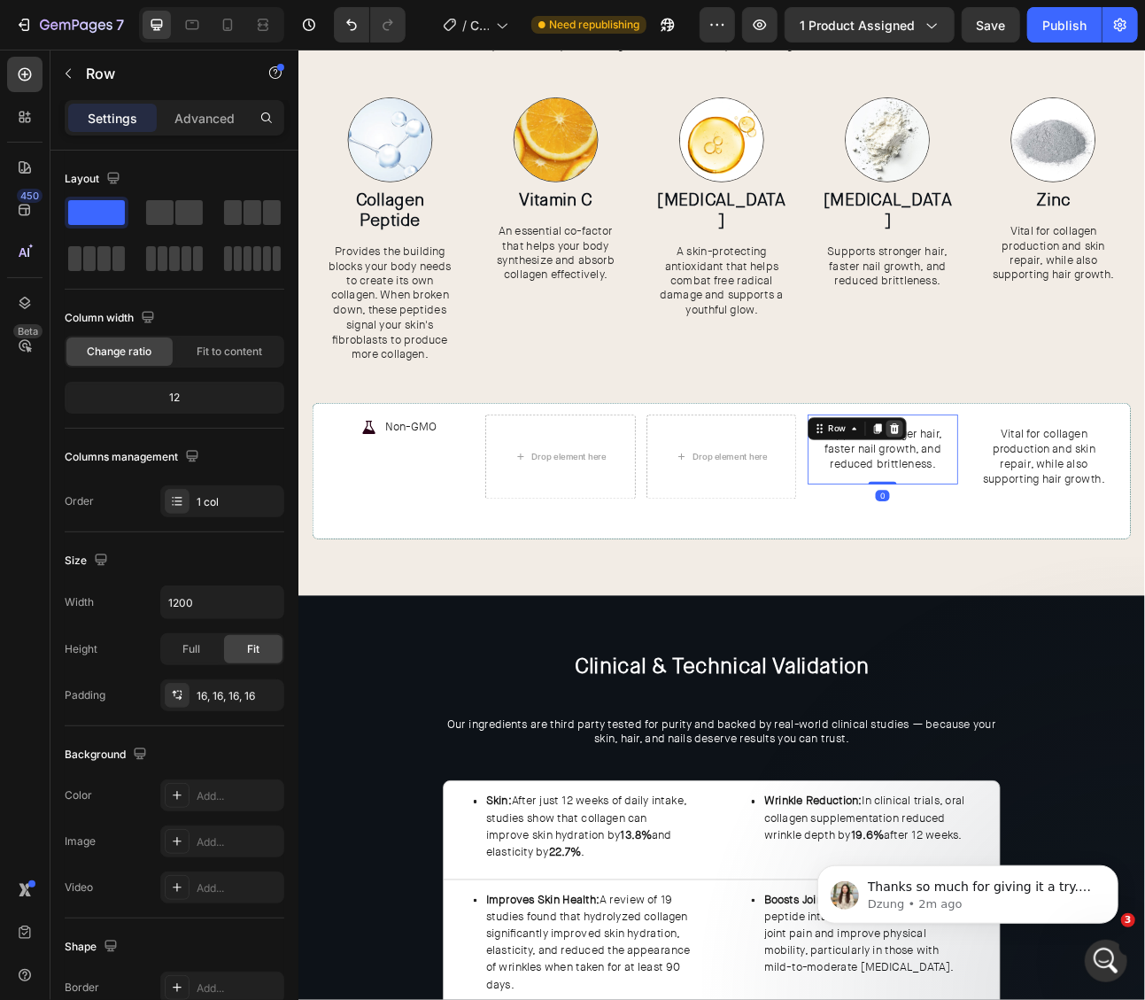
click at [1036, 526] on div at bounding box center [1045, 525] width 21 height 21
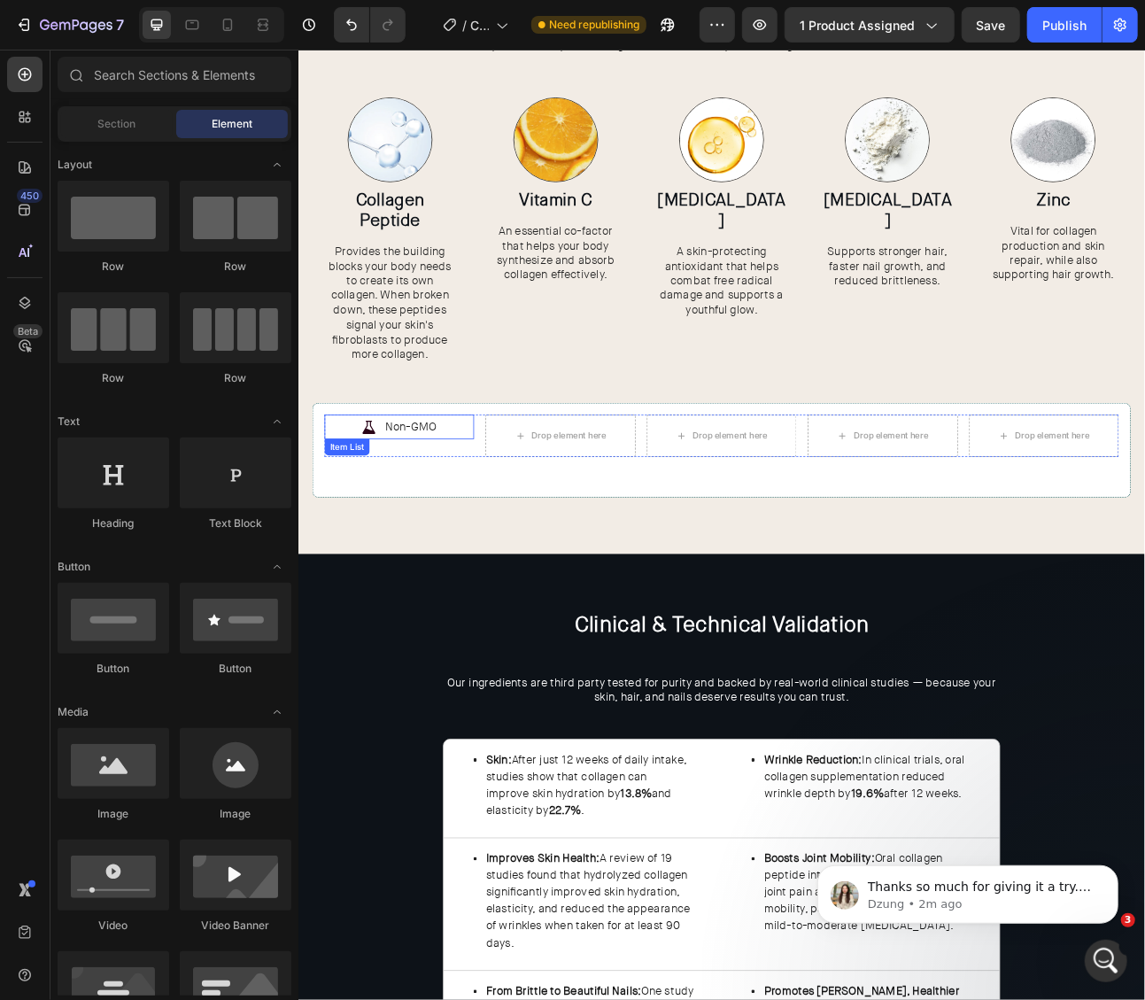
click at [489, 520] on div "Non-GMO" at bounding box center [424, 523] width 188 height 31
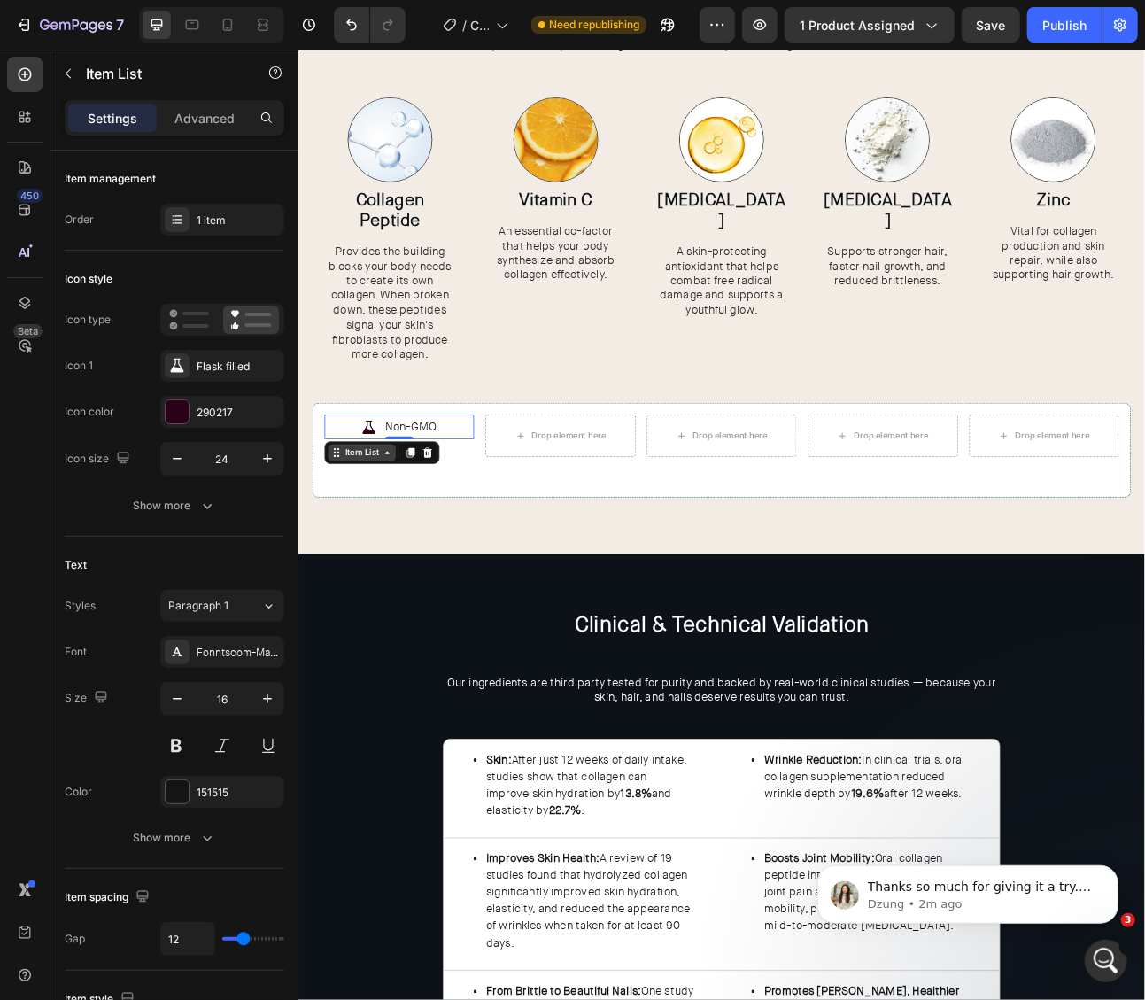
click at [388, 553] on div "Item List" at bounding box center [377, 556] width 50 height 16
click at [497, 526] on div "Non-GMO" at bounding box center [424, 523] width 188 height 31
click at [431, 556] on icon at bounding box center [438, 556] width 14 height 14
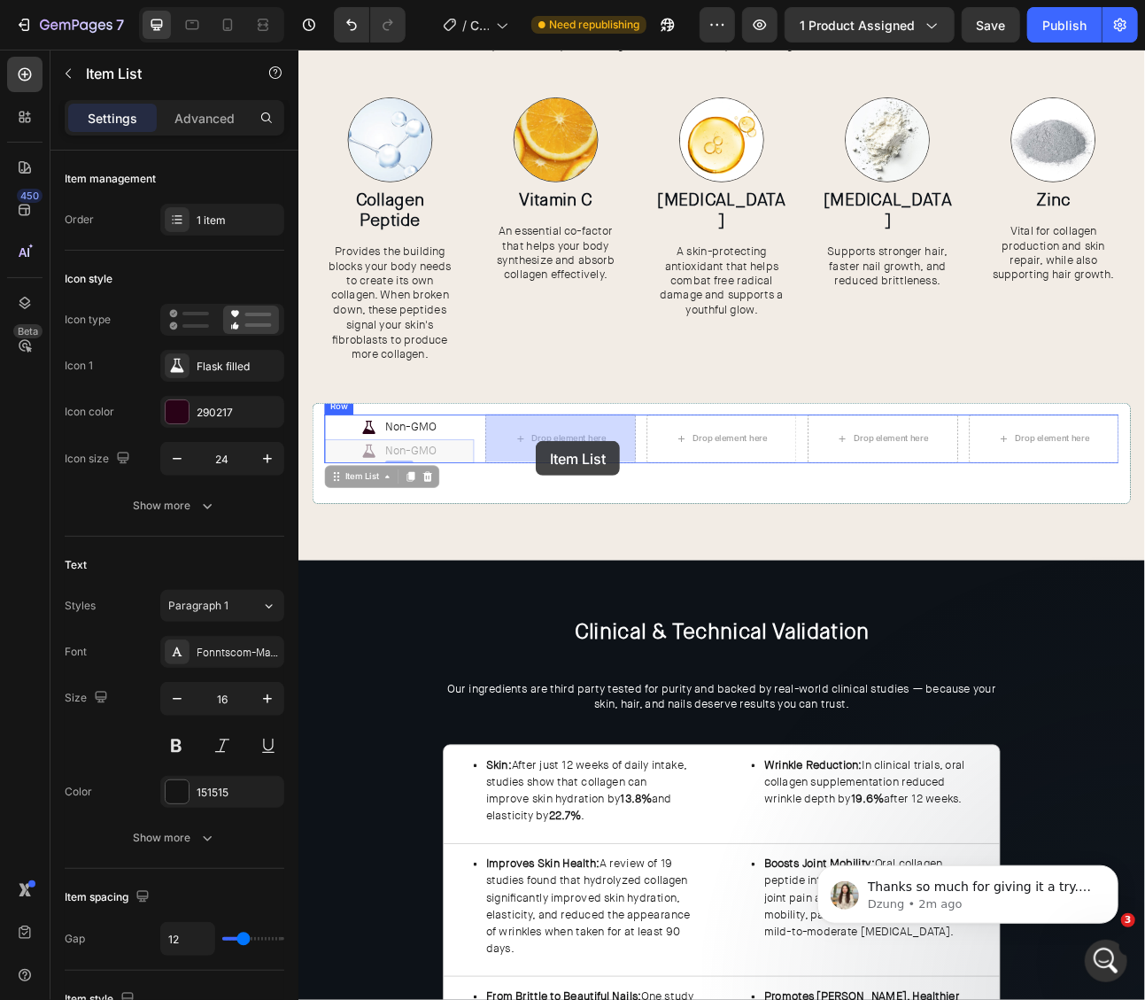
drag, startPoint x: 409, startPoint y: 577, endPoint x: 595, endPoint y: 541, distance: 189.5
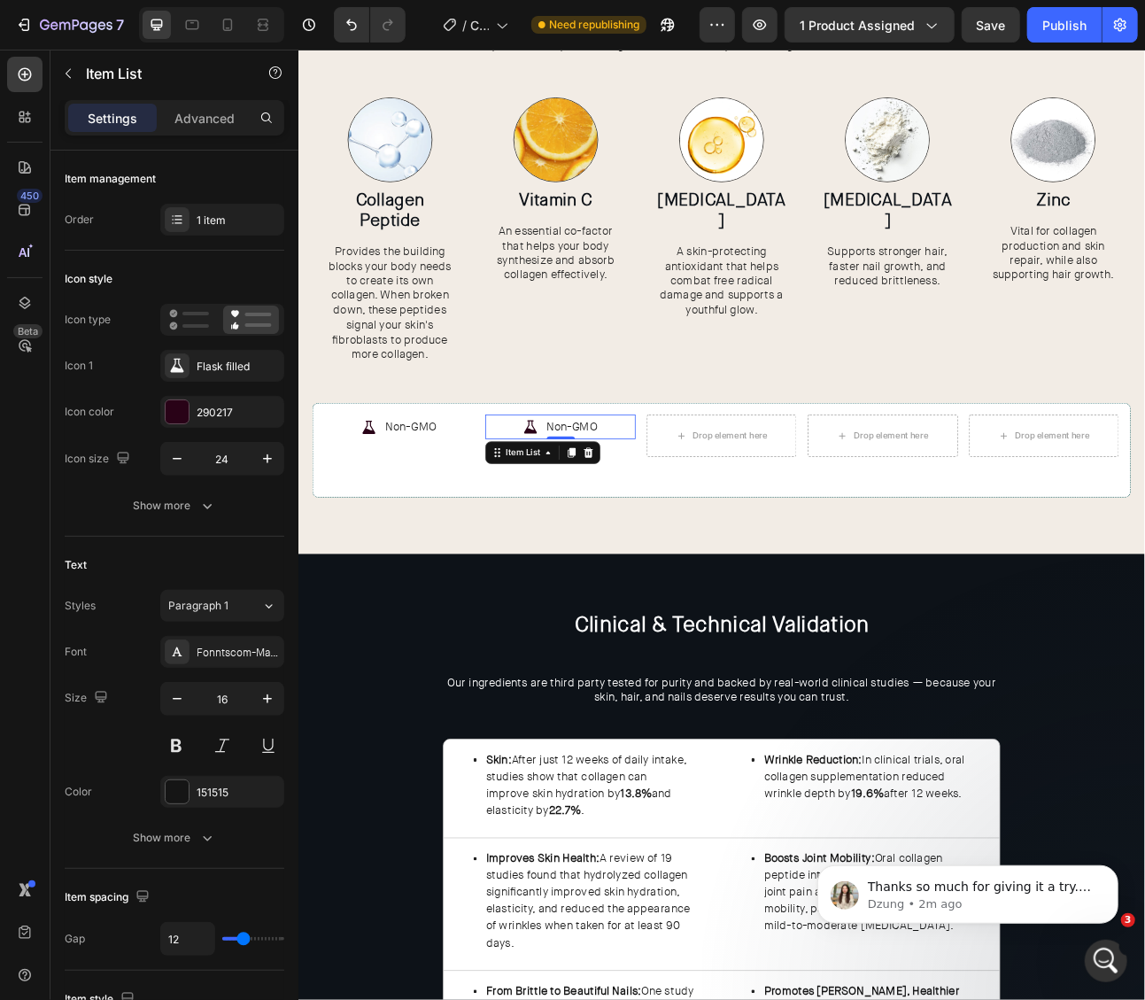
click at [634, 519] on p "Non-GMO" at bounding box center [641, 524] width 64 height 26
click at [633, 524] on p "Non-GMO" at bounding box center [641, 524] width 64 height 26
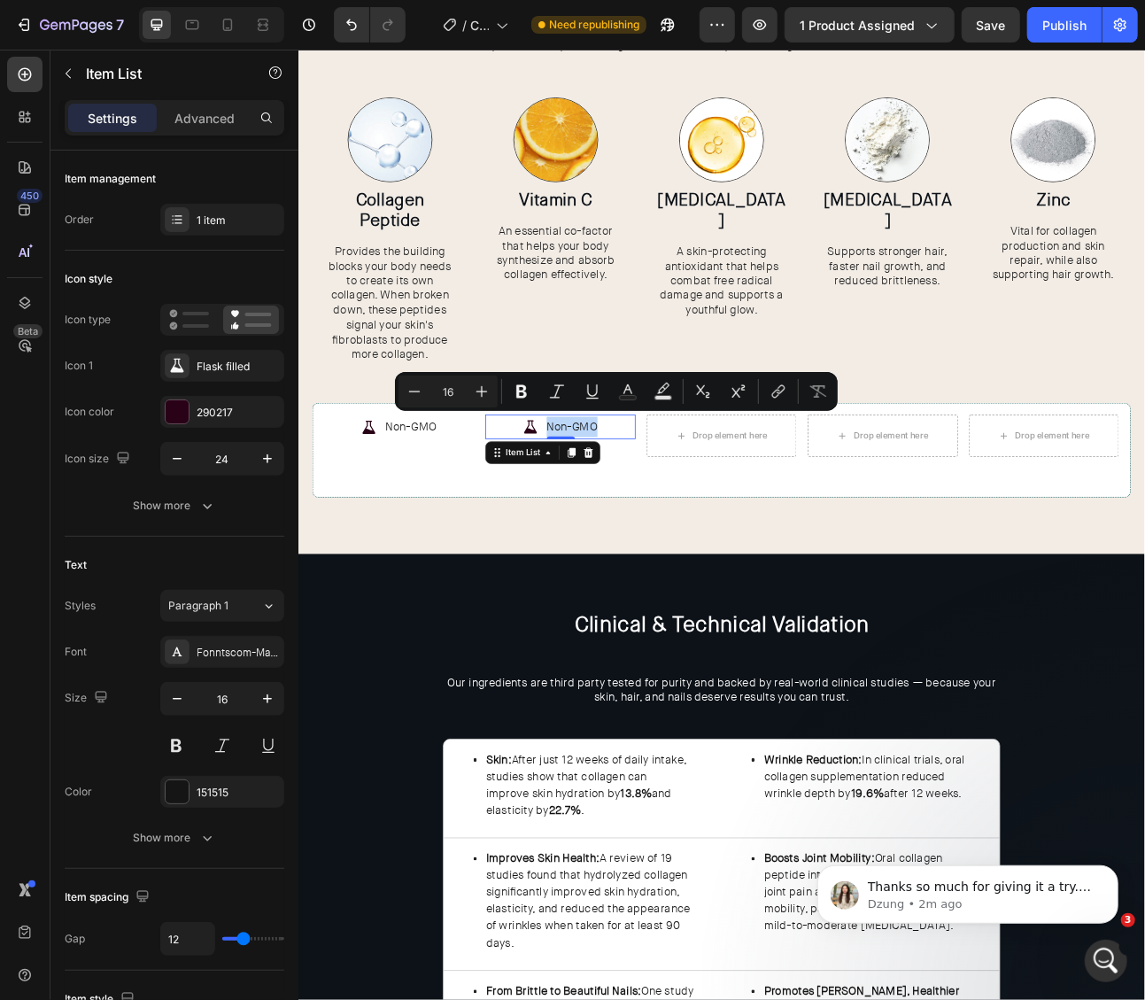
click at [633, 524] on p "Non-GMO" at bounding box center [641, 524] width 64 height 26
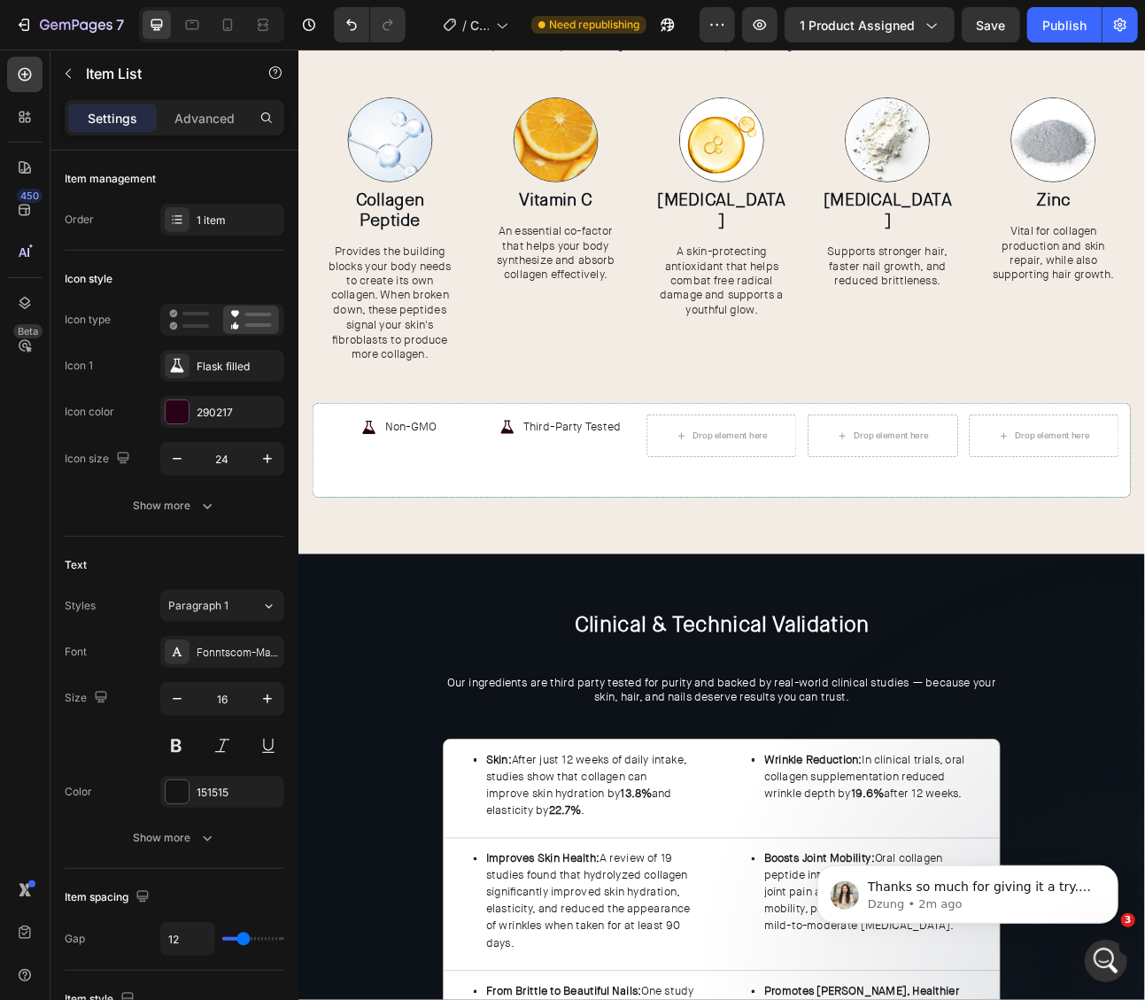
click at [560, 523] on icon at bounding box center [559, 524] width 21 height 21
click at [197, 362] on div "Flask filled" at bounding box center [238, 367] width 83 height 16
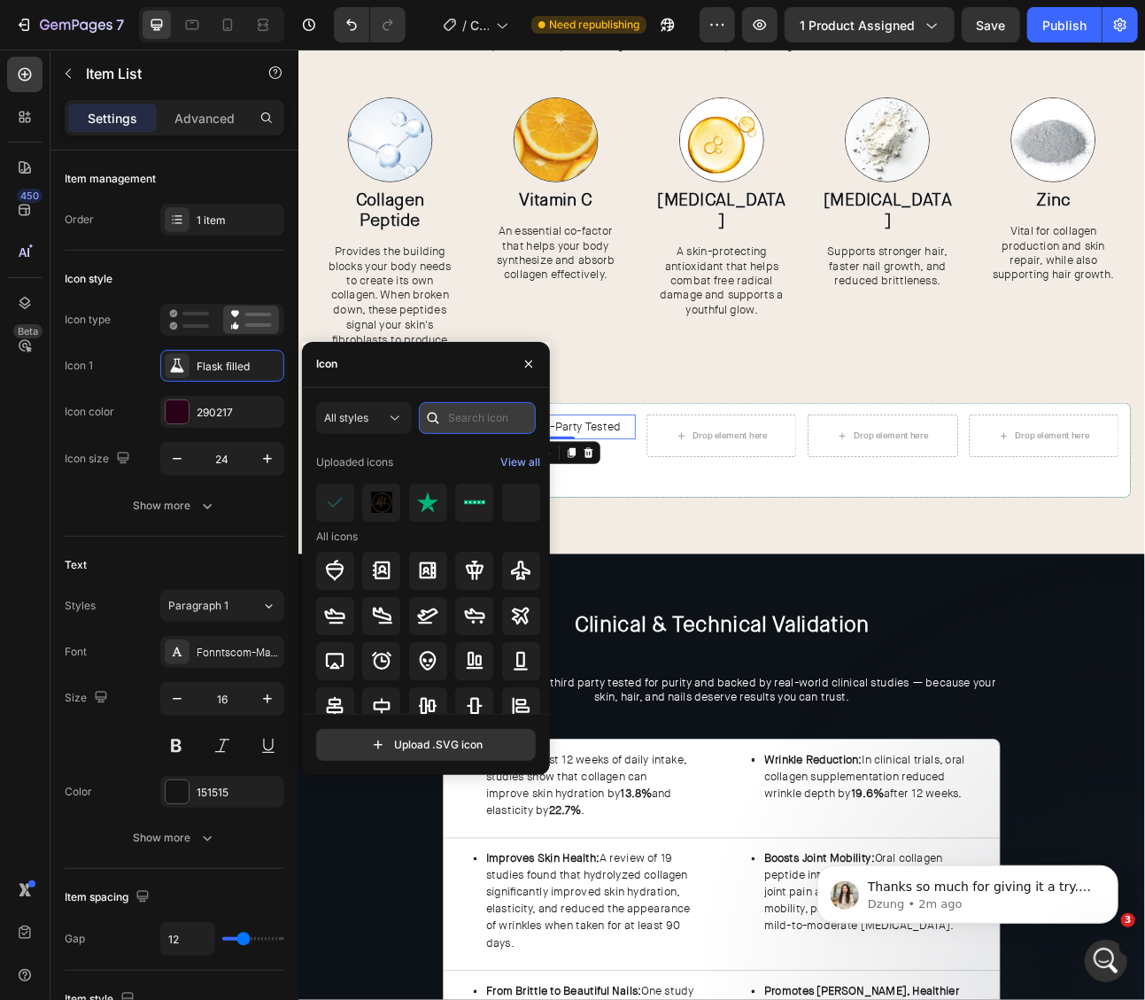
click at [492, 422] on input "text" at bounding box center [477, 418] width 117 height 32
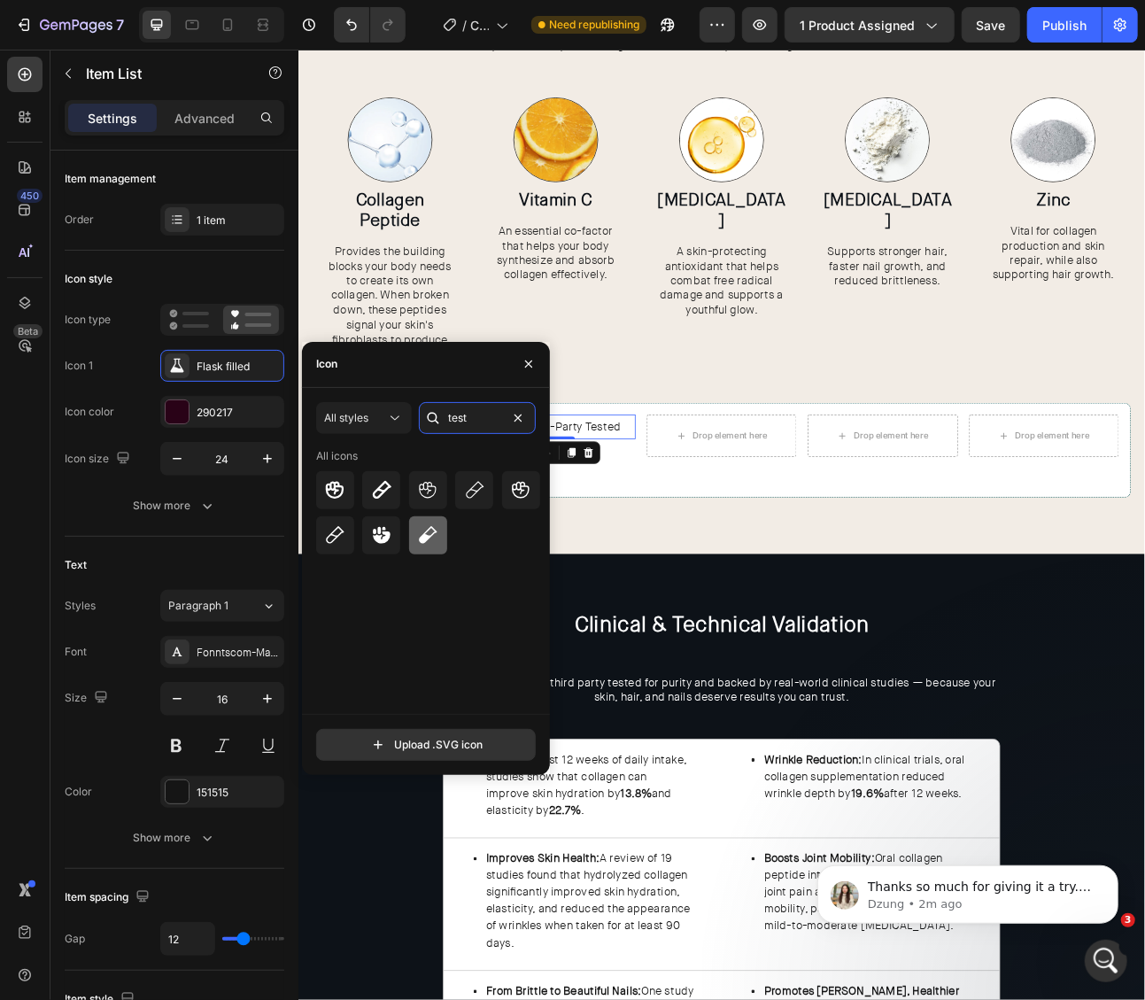
type input "test"
click at [425, 536] on icon at bounding box center [429, 535] width 18 height 18
click at [816, 530] on div "Drop element here" at bounding box center [840, 535] width 94 height 14
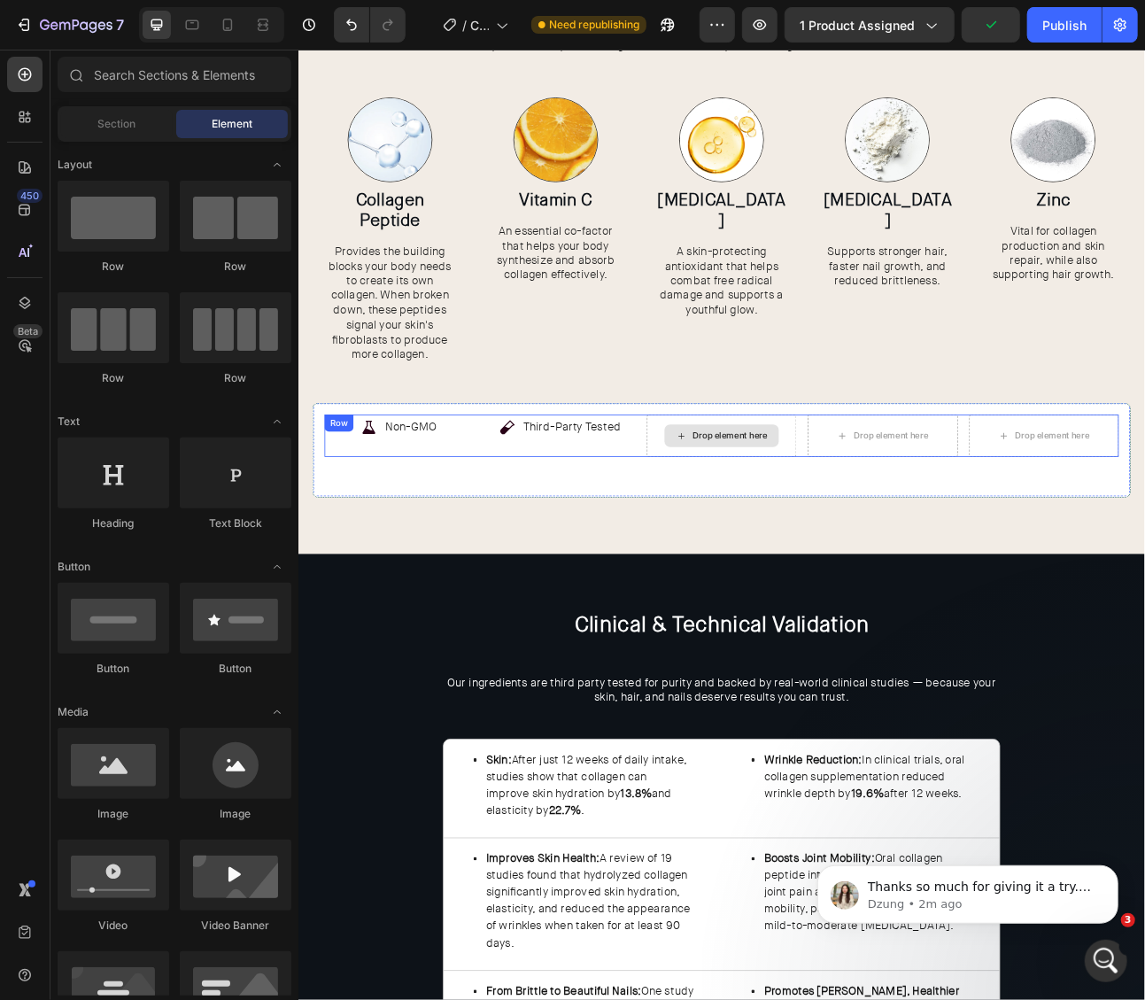
click at [796, 528] on div "Drop element here" at bounding box center [840, 535] width 94 height 14
click at [661, 513] on p "Third-Party Tested" at bounding box center [641, 524] width 122 height 26
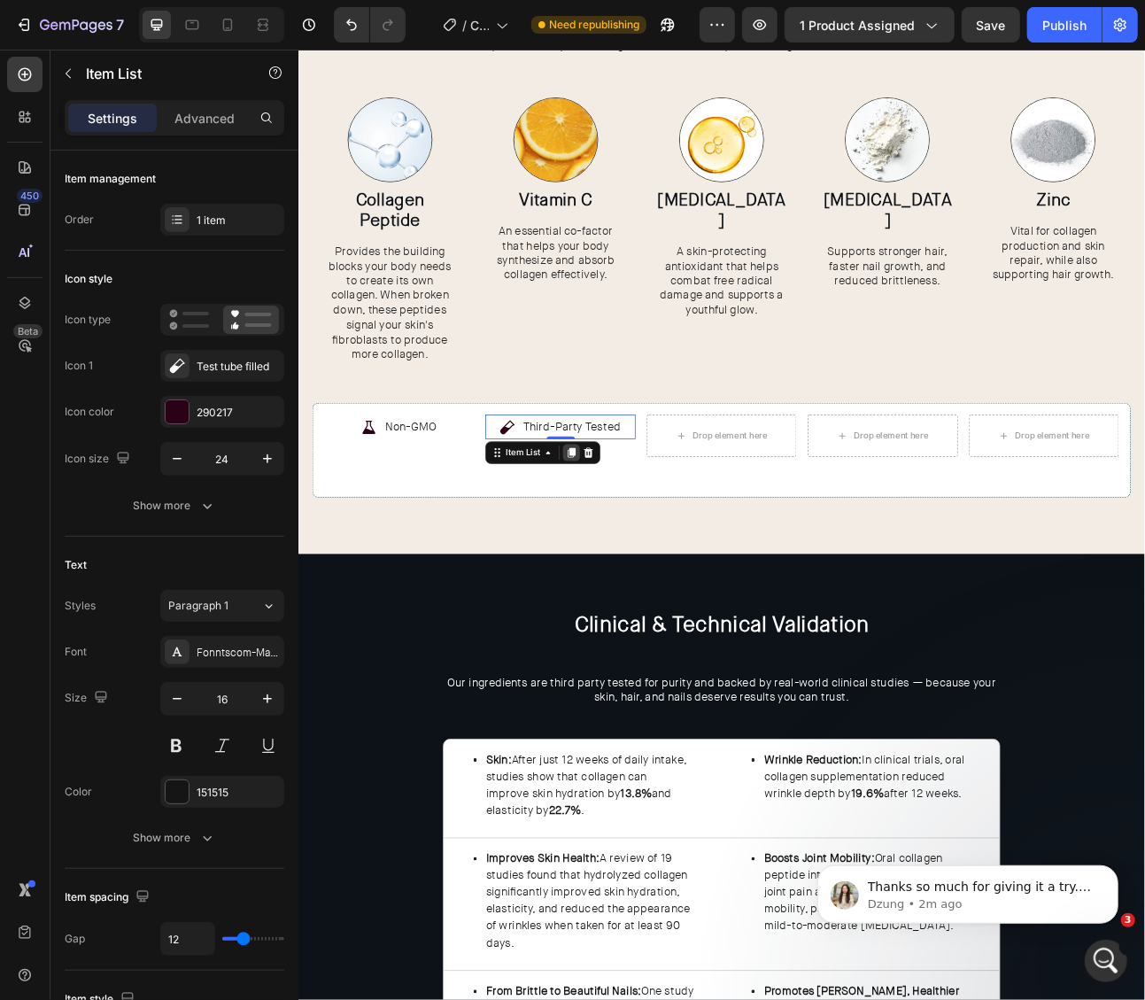
click at [643, 561] on icon at bounding box center [640, 556] width 14 height 14
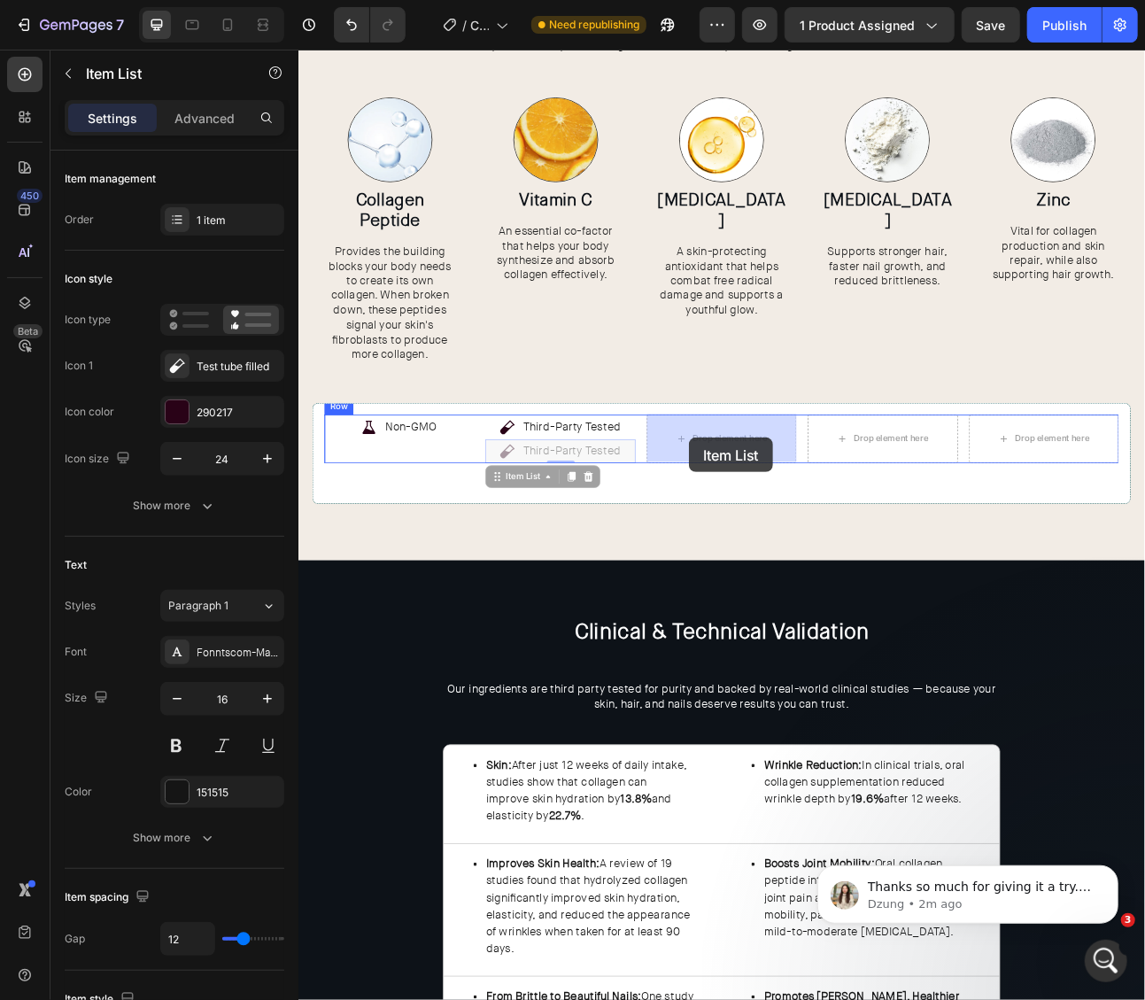
drag, startPoint x: 576, startPoint y: 584, endPoint x: 788, endPoint y: 537, distance: 217.7
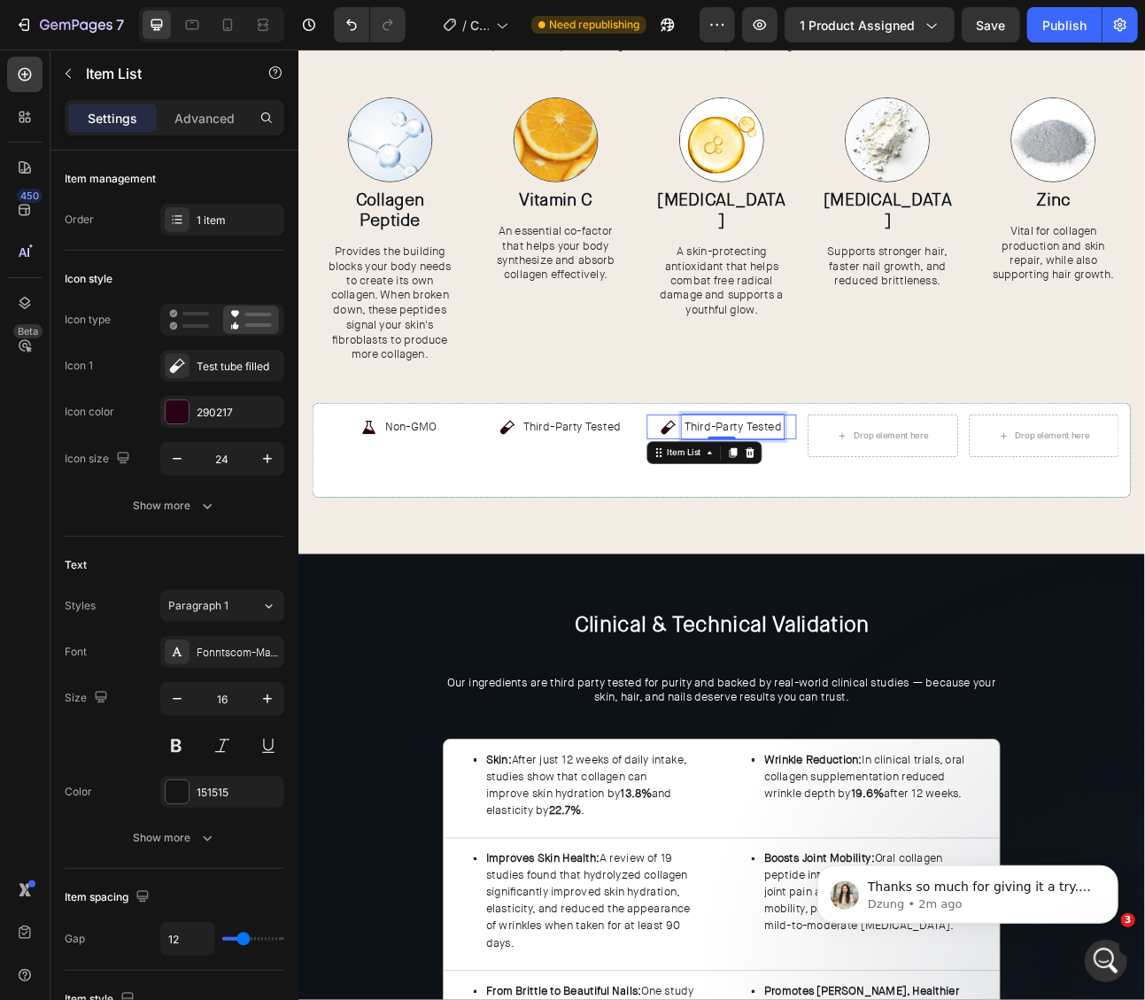
click at [815, 524] on p "Third-Party Tested" at bounding box center [843, 524] width 122 height 26
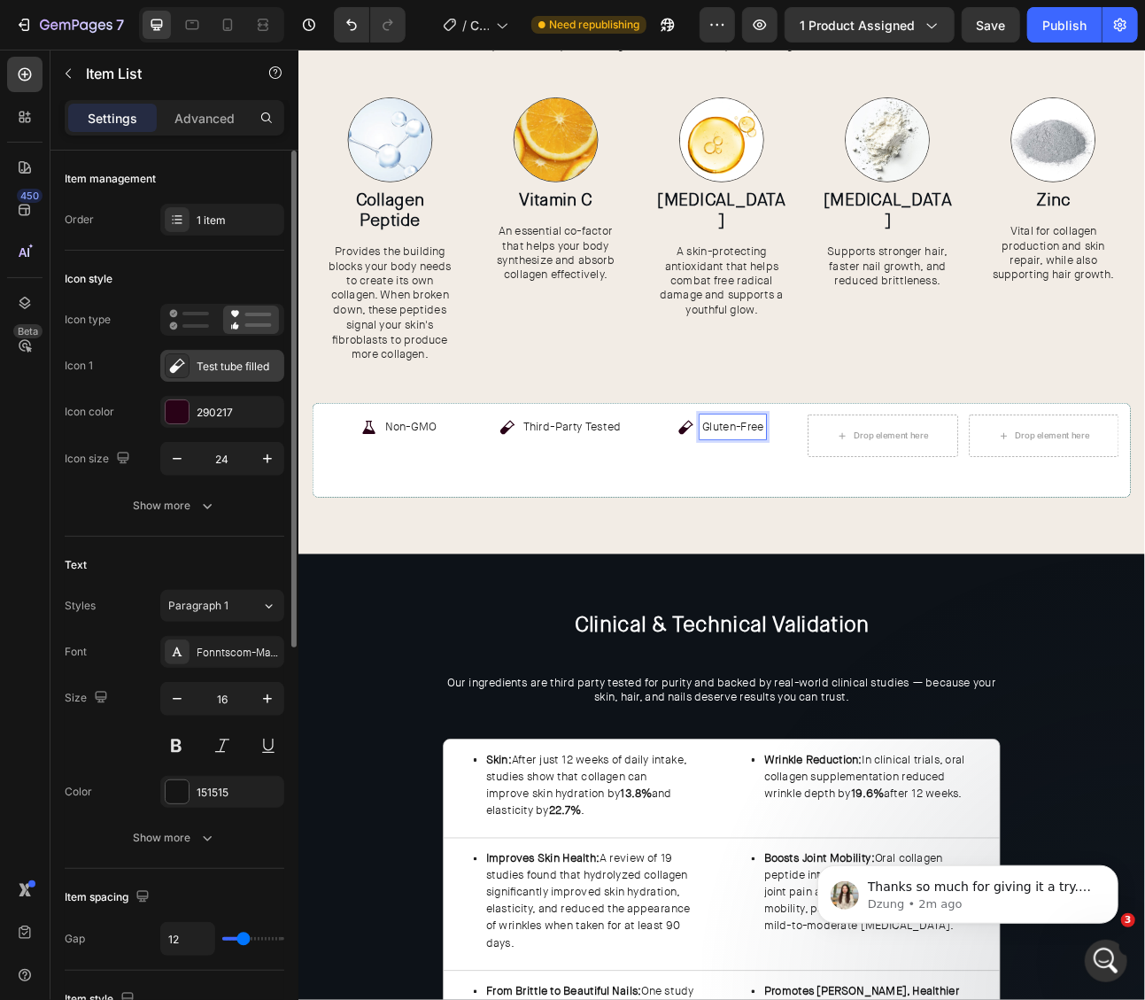
click at [224, 359] on div "Test tube filled" at bounding box center [238, 367] width 83 height 16
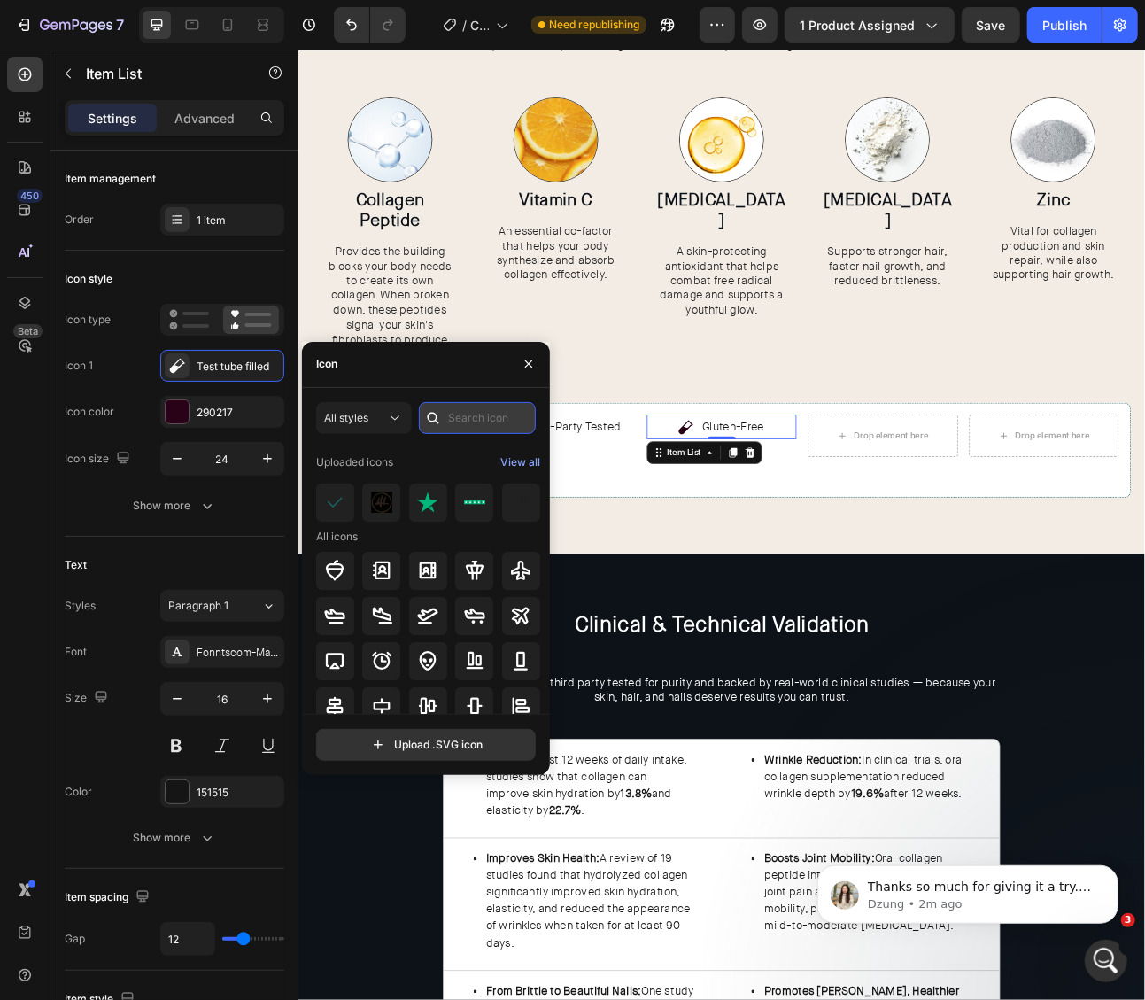
click at [472, 417] on input "text" at bounding box center [477, 418] width 117 height 32
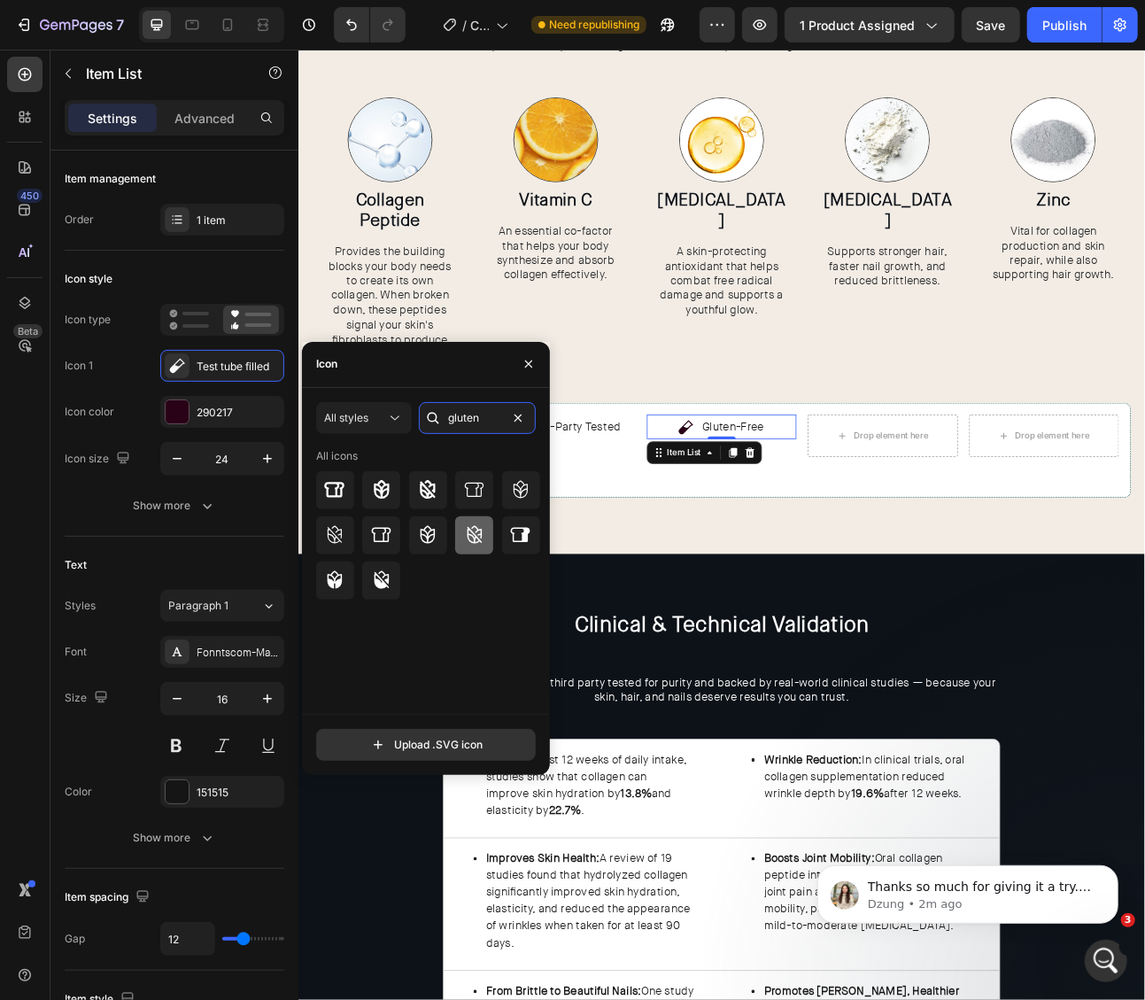
type input "gluten"
click at [481, 536] on icon at bounding box center [474, 535] width 15 height 18
click at [383, 575] on icon at bounding box center [381, 579] width 21 height 21
click at [438, 494] on icon at bounding box center [427, 489] width 21 height 21
click at [1014, 530] on div "Drop element here" at bounding box center [1042, 535] width 94 height 14
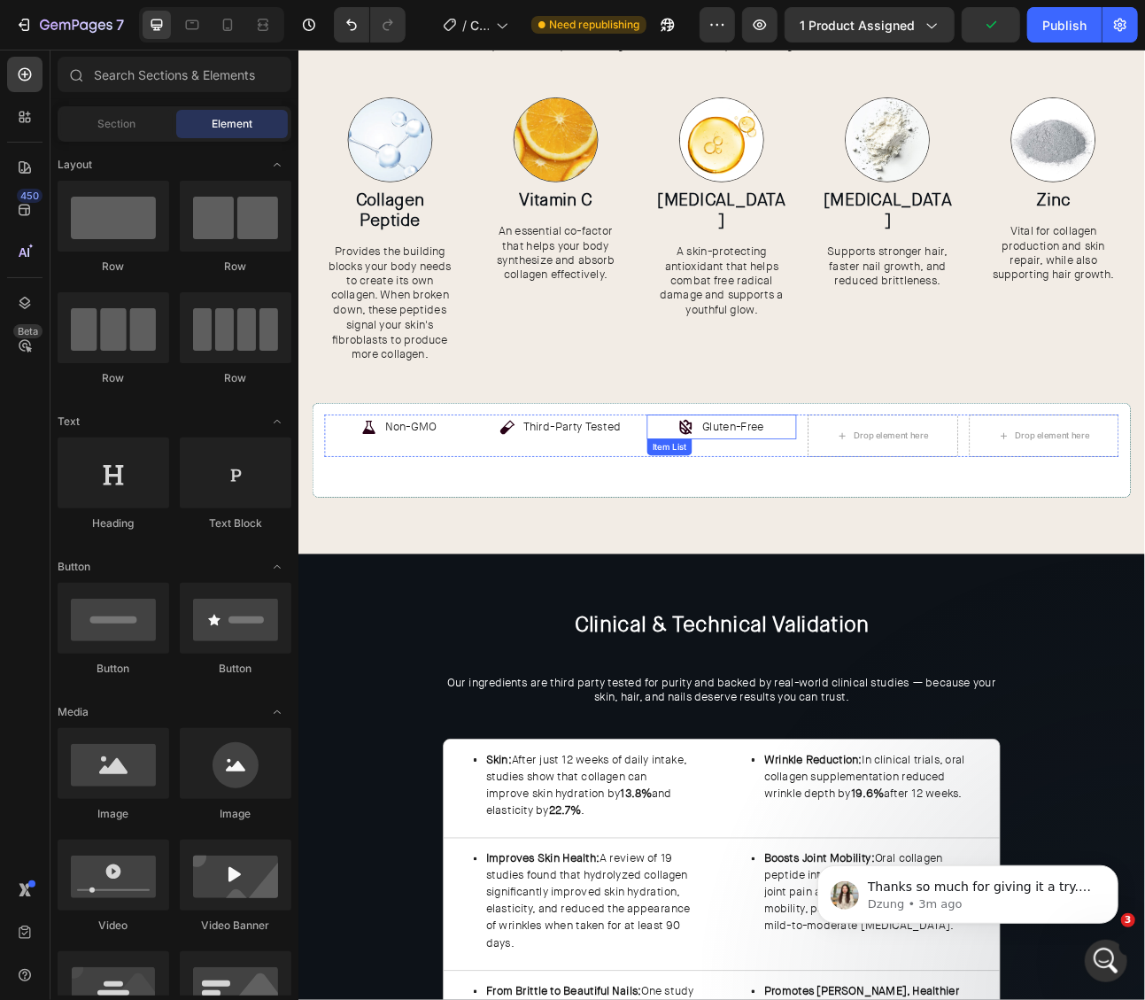
click at [888, 518] on div "Gluten-Free" at bounding box center [829, 523] width 188 height 31
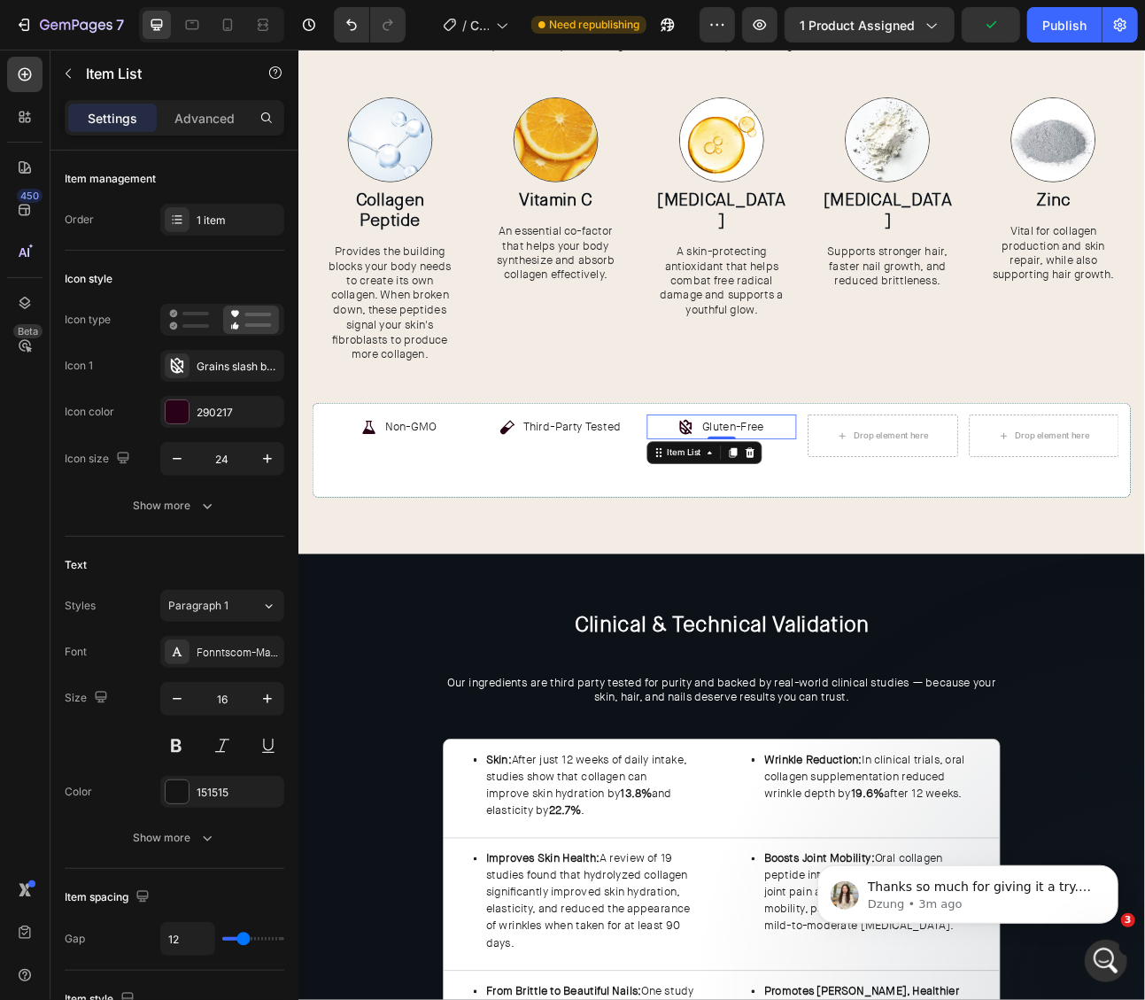
drag, startPoint x: 840, startPoint y: 549, endPoint x: 830, endPoint y: 553, distance: 11.2
click at [840, 550] on icon at bounding box center [844, 556] width 10 height 12
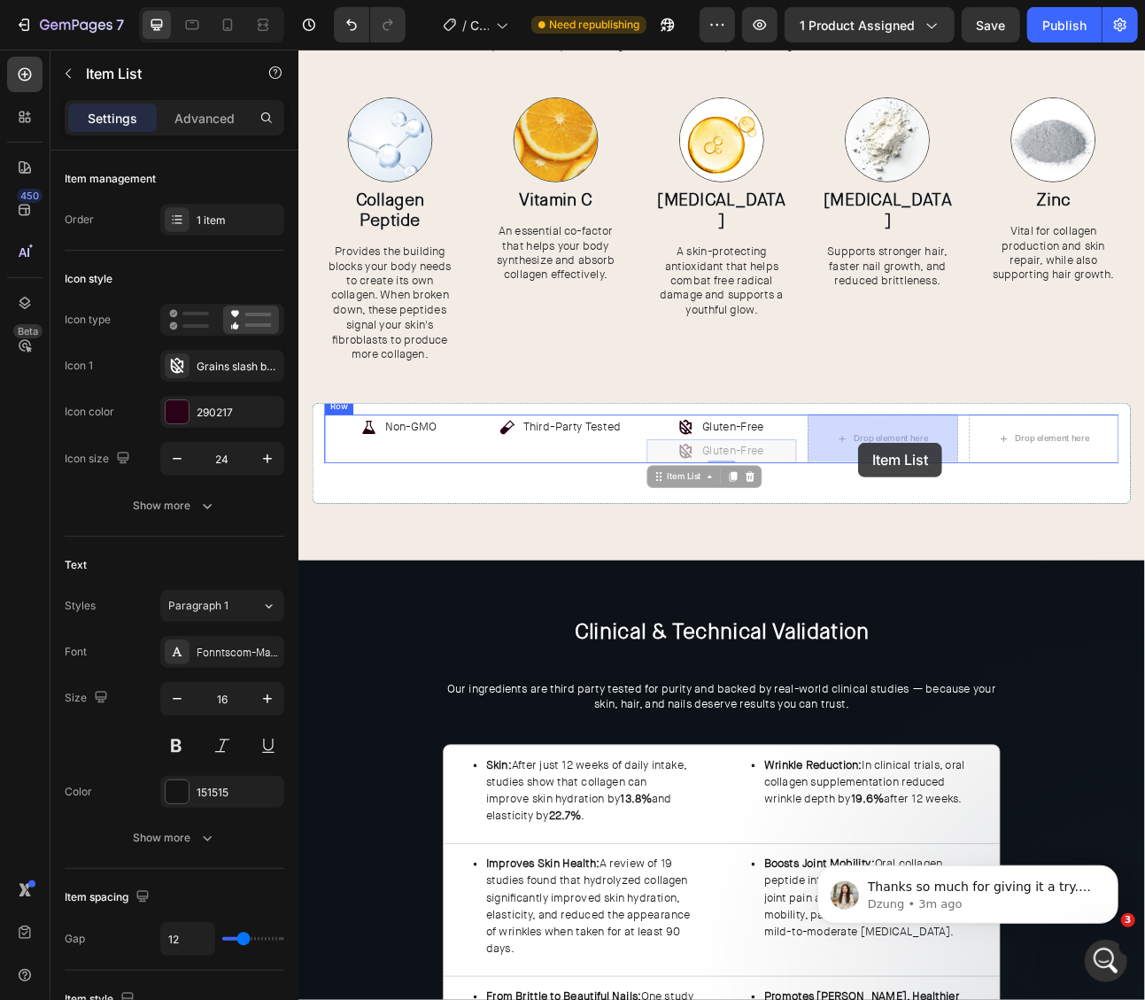
drag, startPoint x: 786, startPoint y: 584, endPoint x: 1000, endPoint y: 543, distance: 218.2
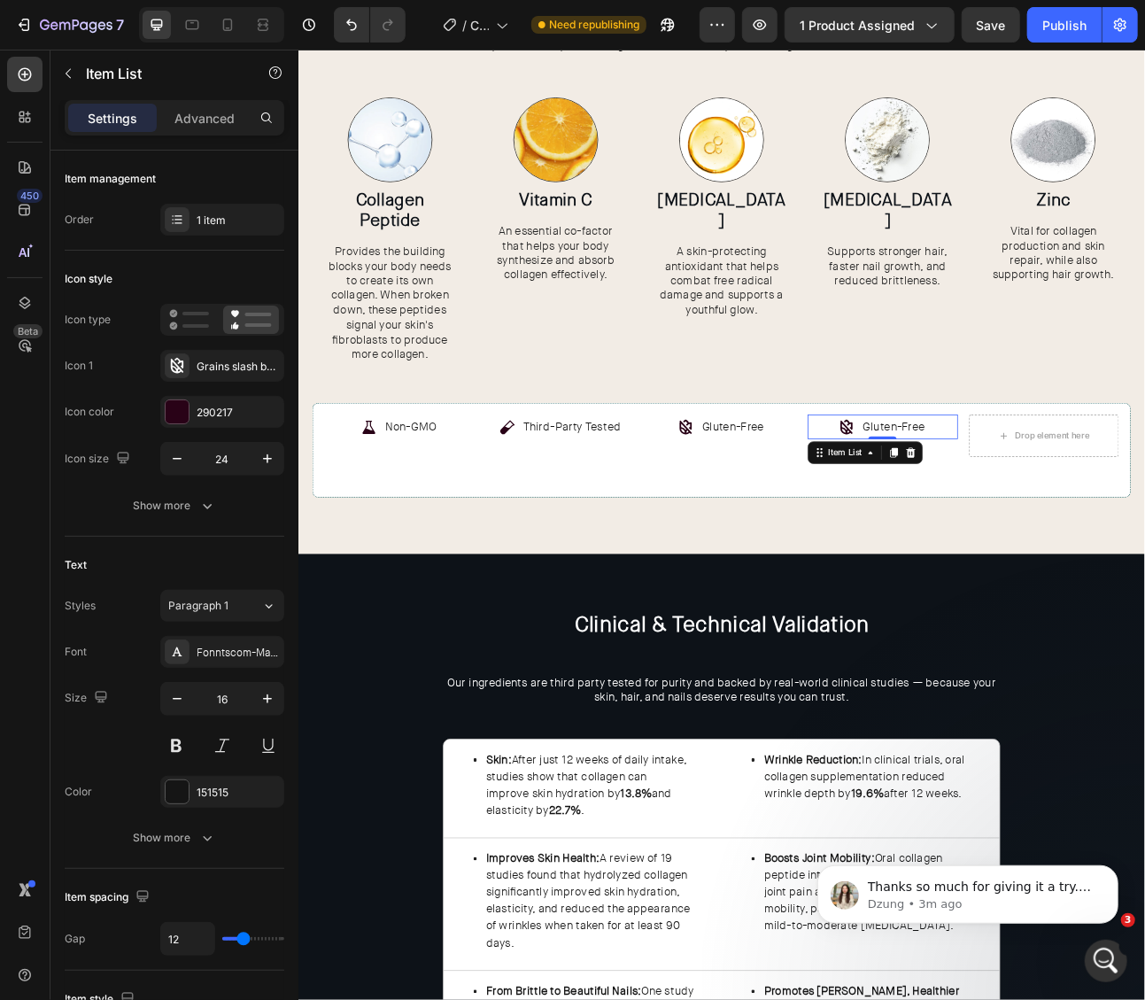
click at [1034, 525] on p "Gluten-Free" at bounding box center [1045, 524] width 78 height 26
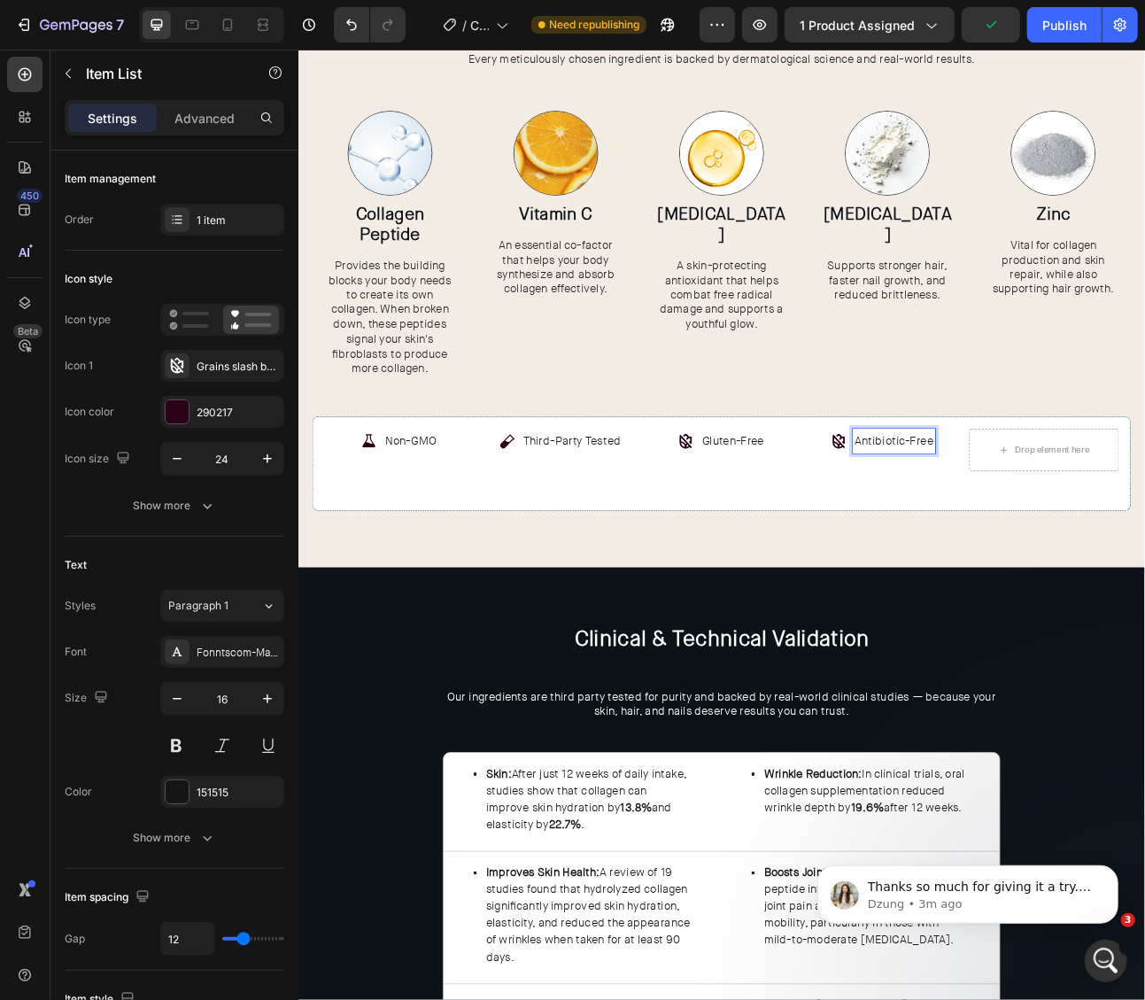
click at [963, 542] on div "Antibiotic-Free" at bounding box center [1031, 540] width 188 height 31
click at [216, 351] on div "Grains slash bold" at bounding box center [222, 366] width 124 height 32
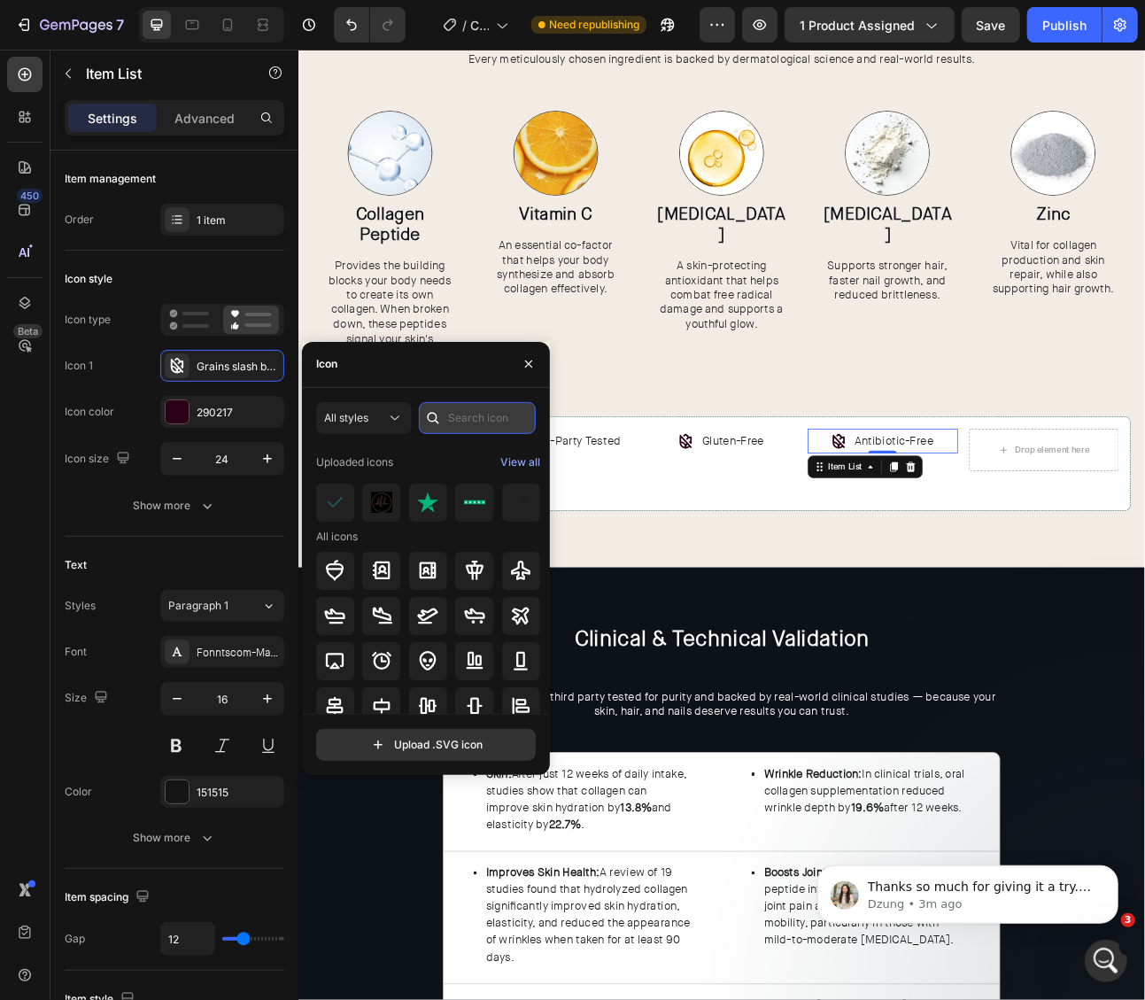
click at [468, 415] on input "text" at bounding box center [477, 418] width 117 height 32
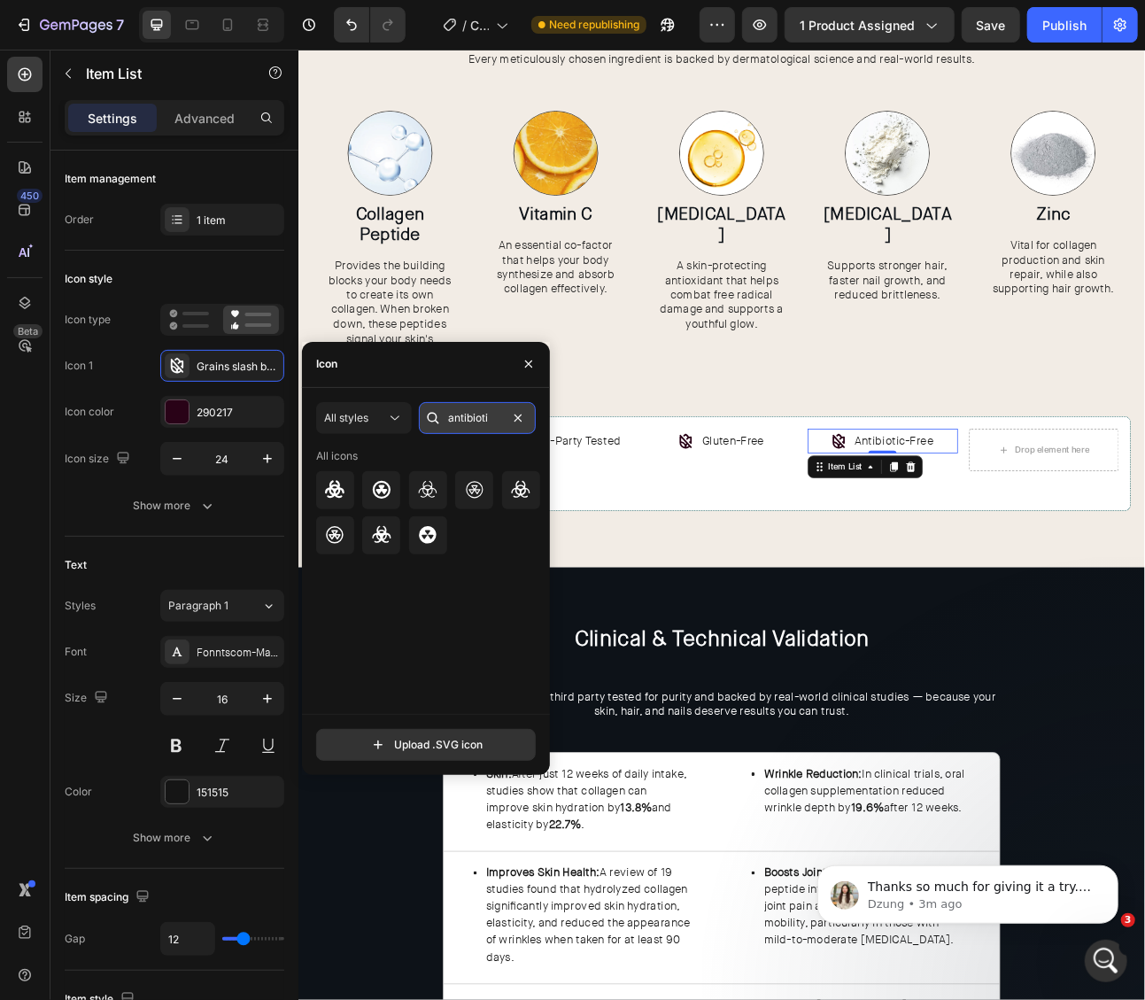
type input "antibiotic"
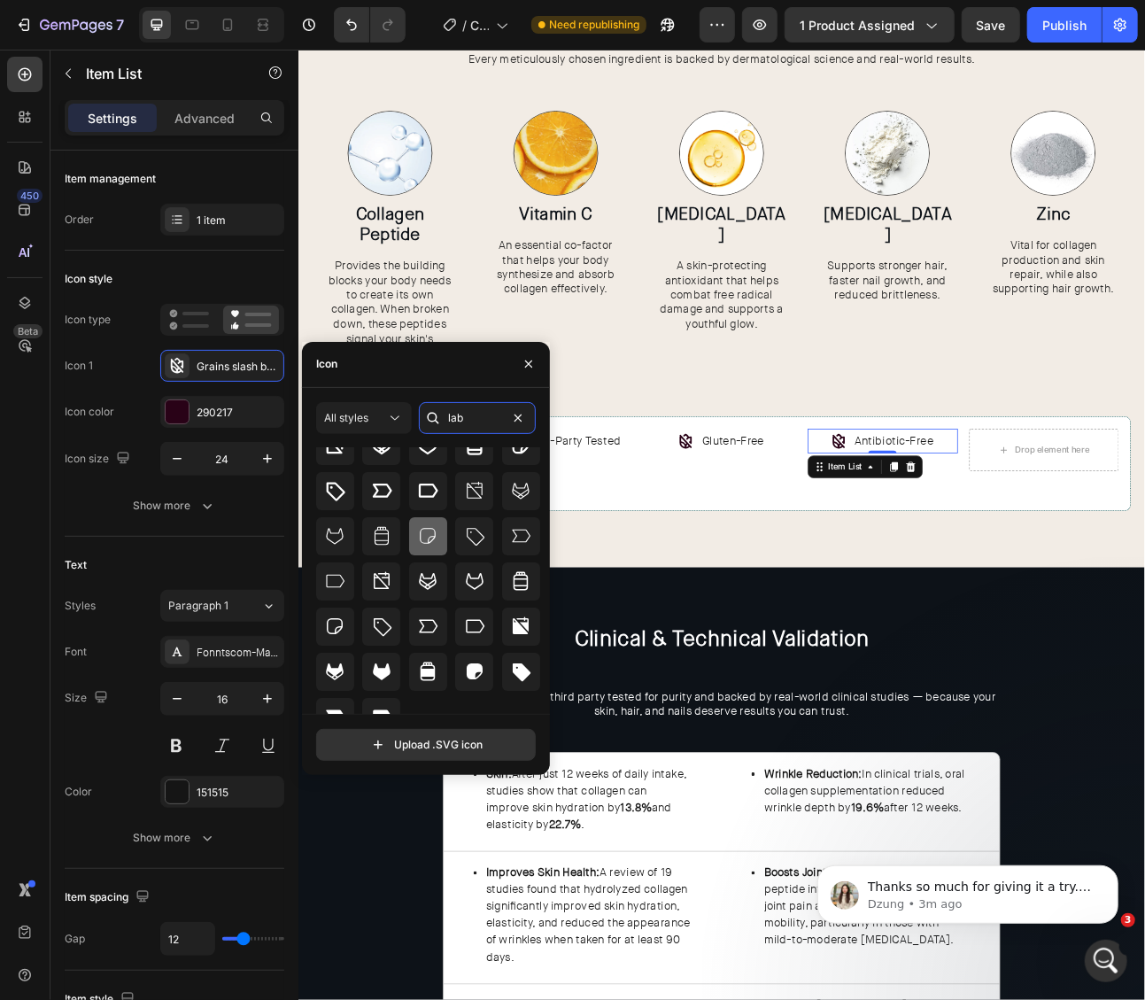
scroll to position [66, 0]
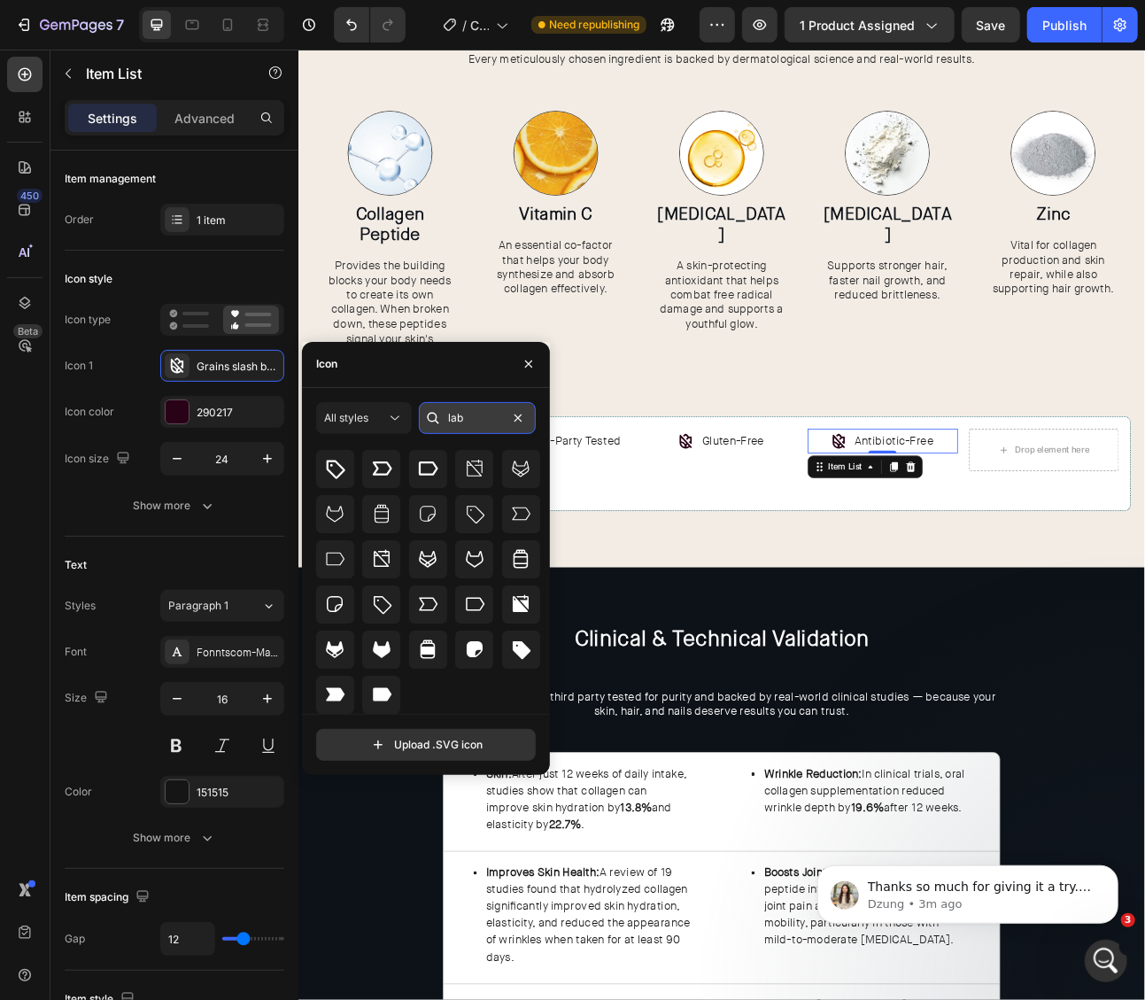
click at [475, 422] on input "lab" at bounding box center [477, 418] width 117 height 32
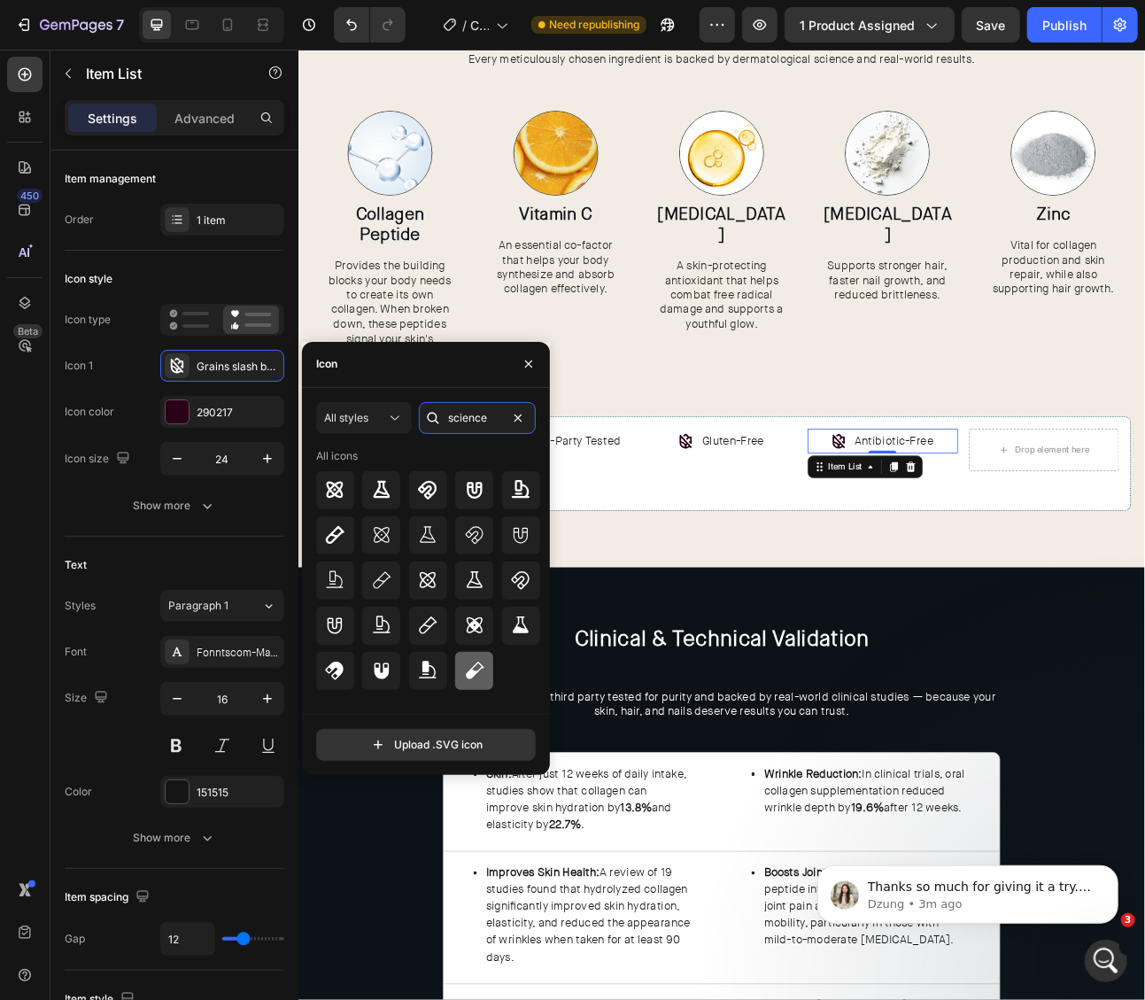
type input "science"
click at [479, 673] on icon at bounding box center [474, 670] width 21 height 21
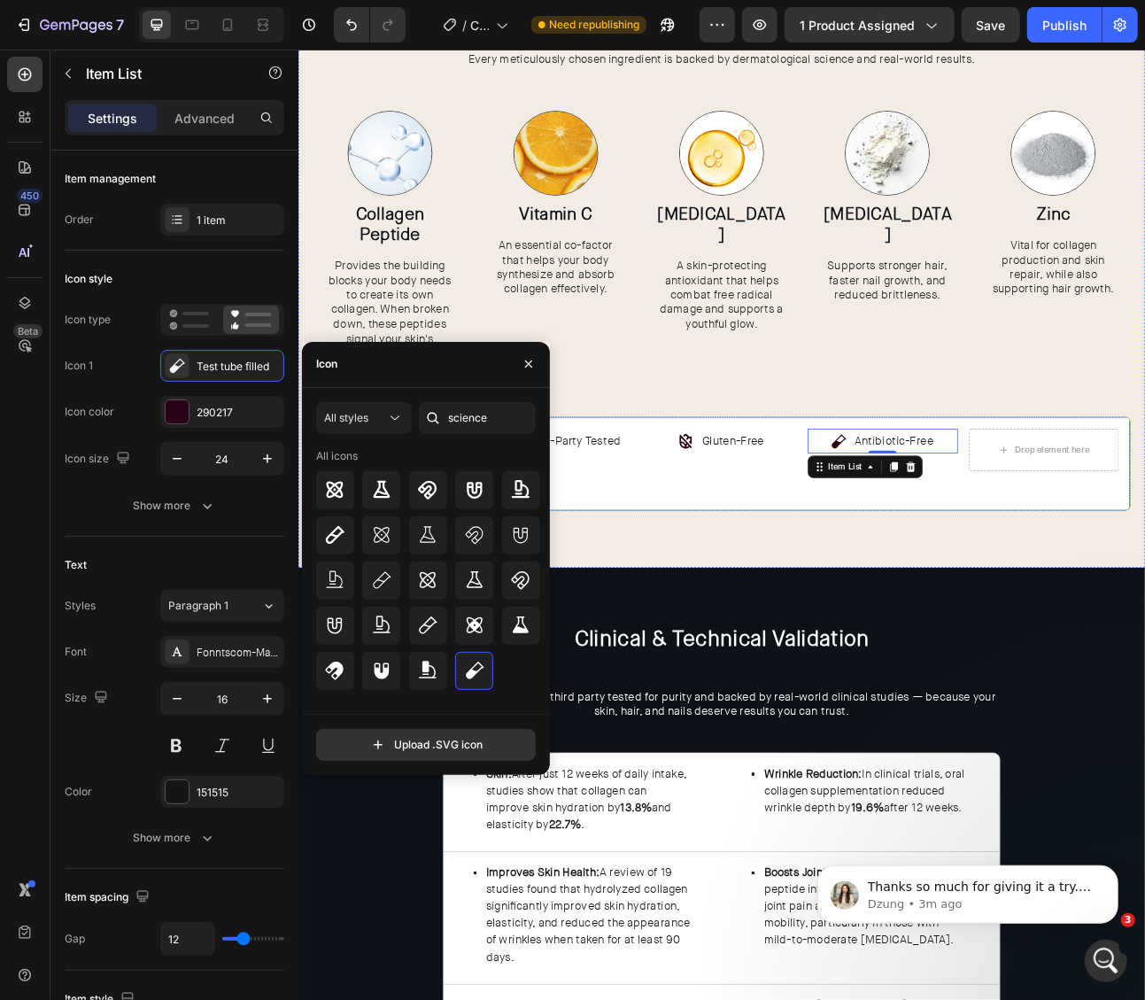
click at [808, 578] on div "Non-GMO Item List Third-Party Tested Item List Gluten-Free Item List Antibiotic…" at bounding box center [828, 569] width 997 height 89
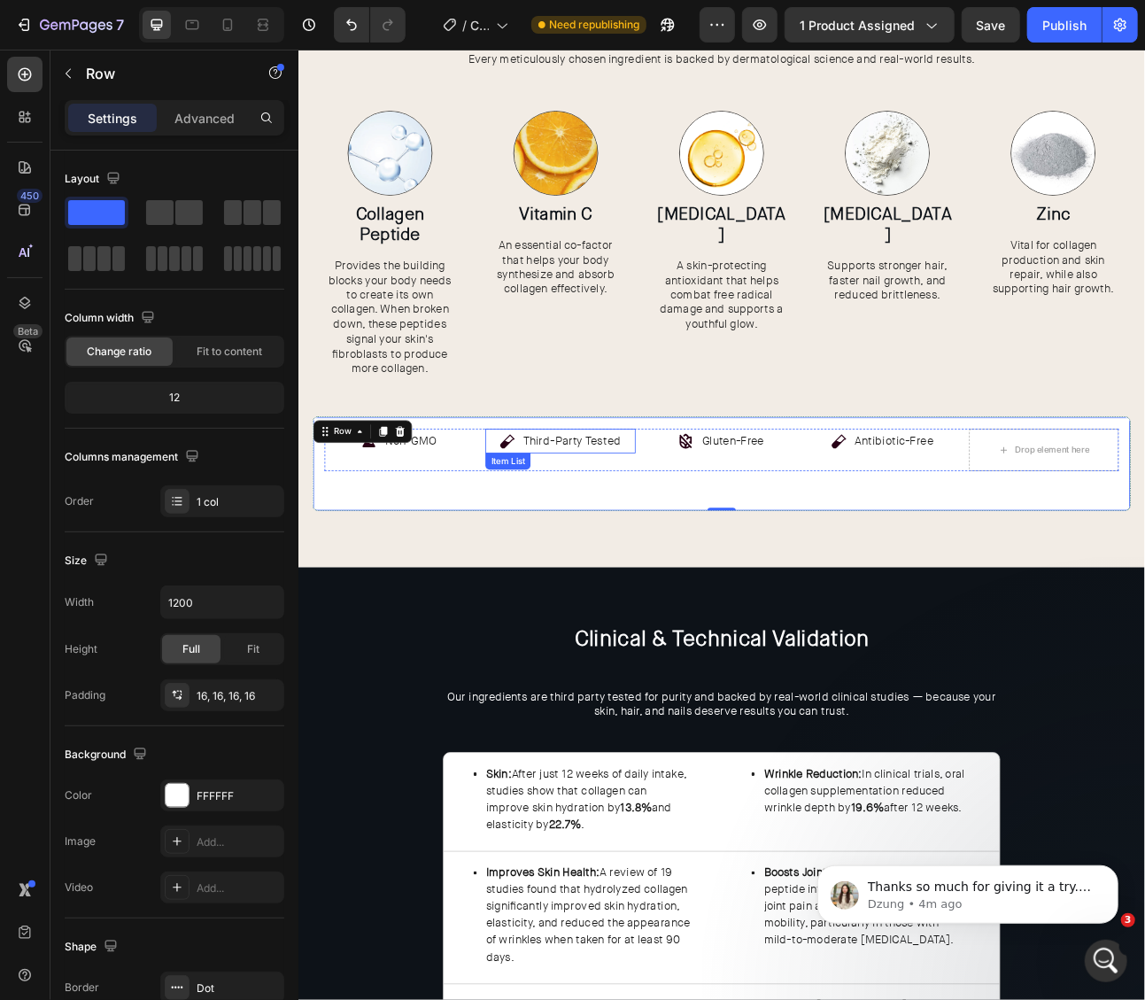
click at [565, 535] on icon at bounding box center [559, 540] width 21 height 21
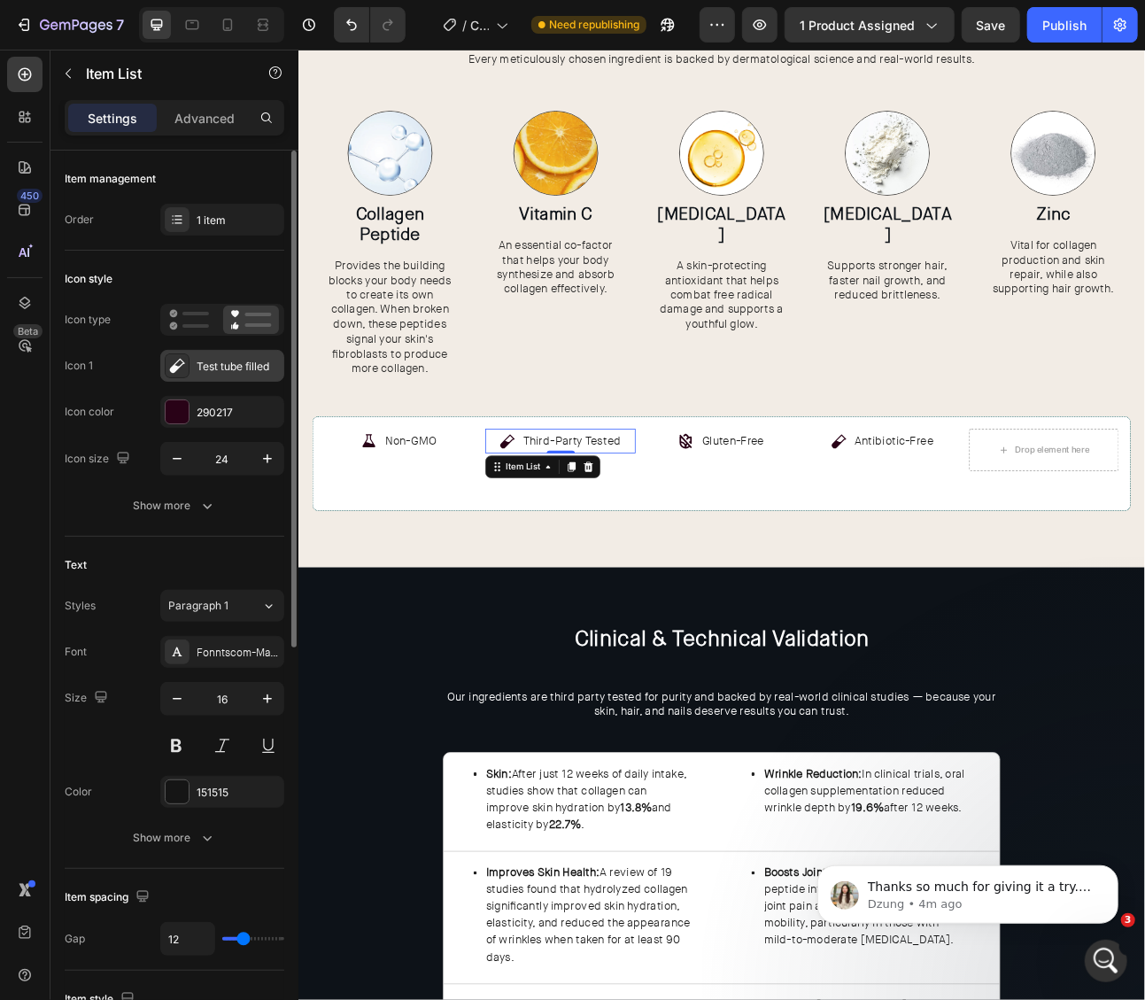
click at [229, 359] on div "Test tube filled" at bounding box center [238, 367] width 83 height 16
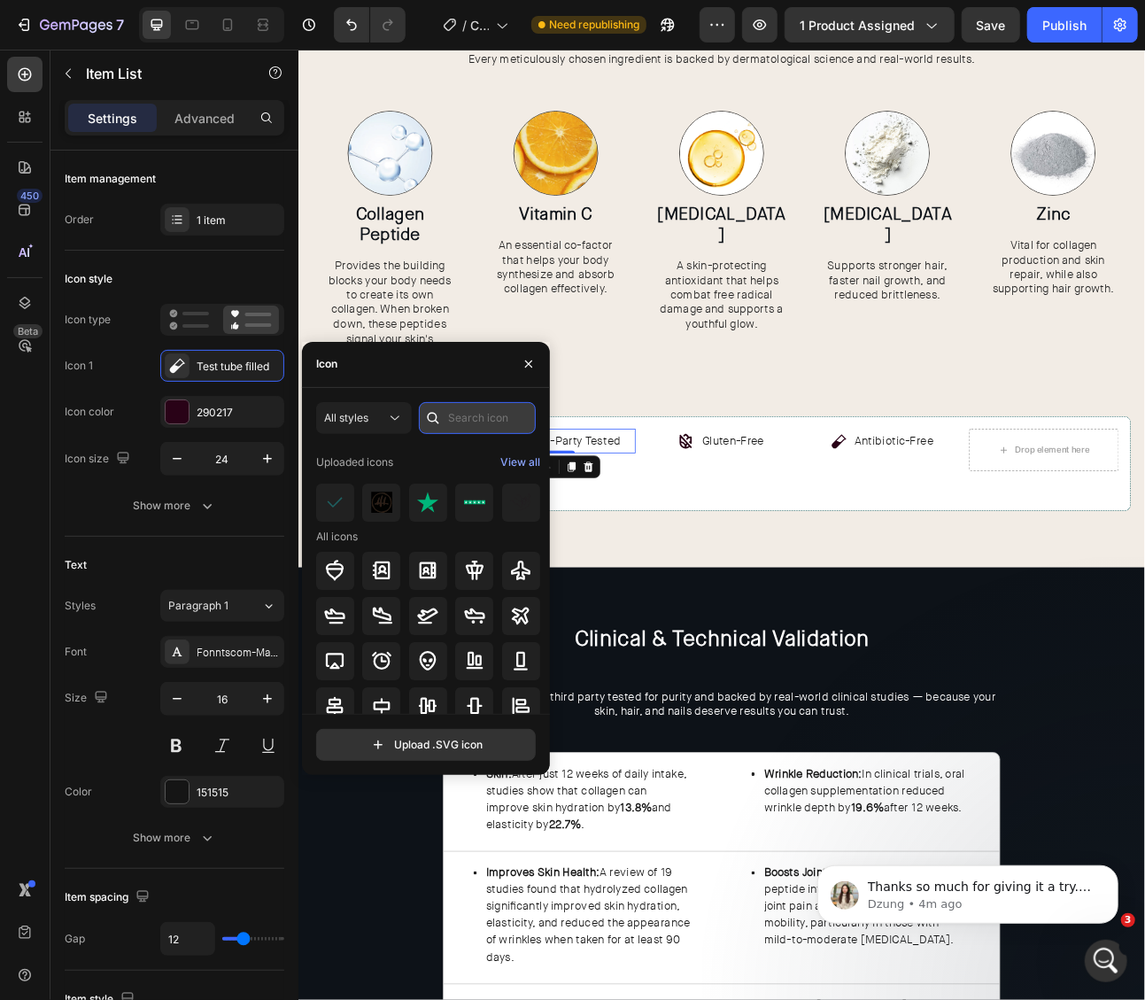
click at [473, 423] on input "text" at bounding box center [477, 418] width 117 height 32
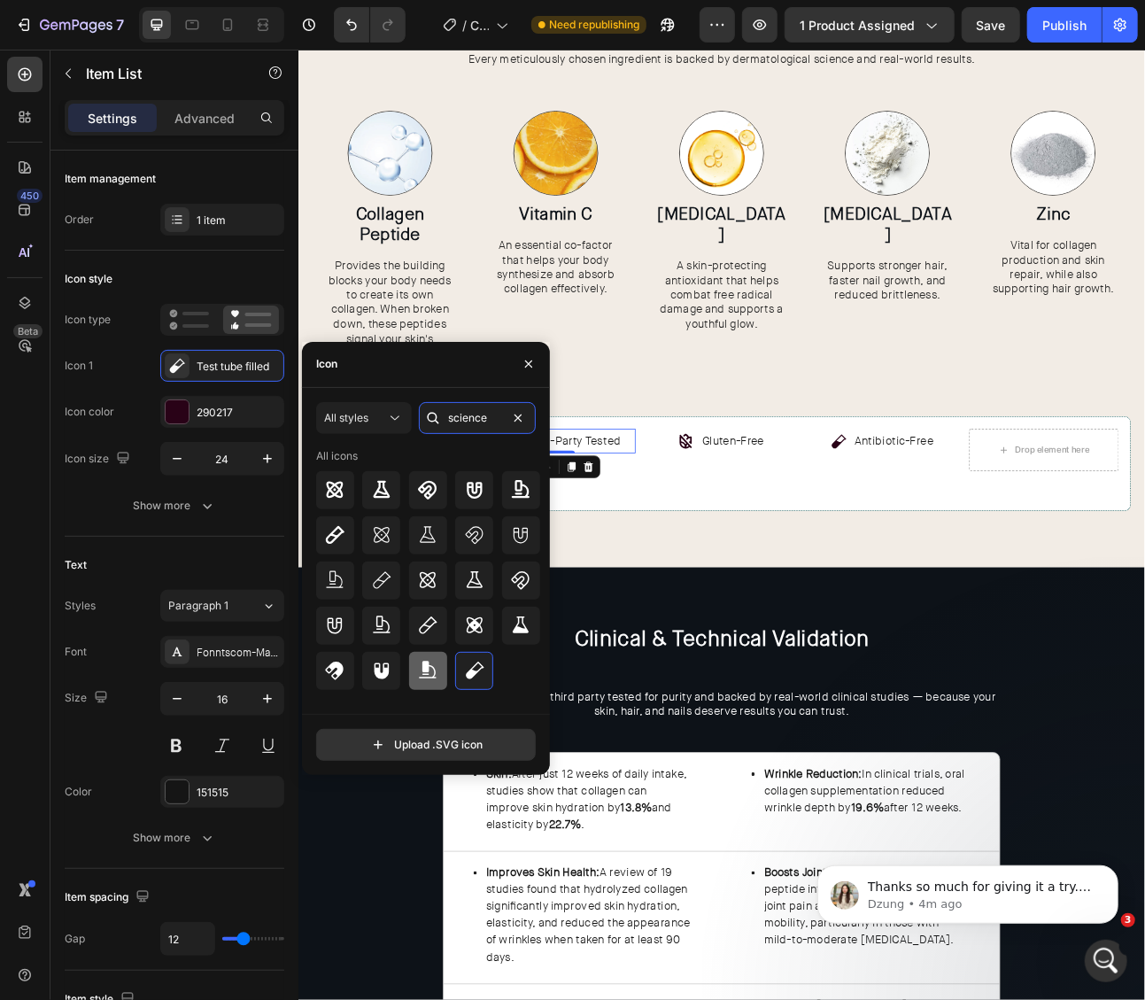
type input "science"
click at [430, 666] on icon at bounding box center [429, 671] width 18 height 18
click at [912, 540] on div "Gluten-Free" at bounding box center [829, 540] width 188 height 31
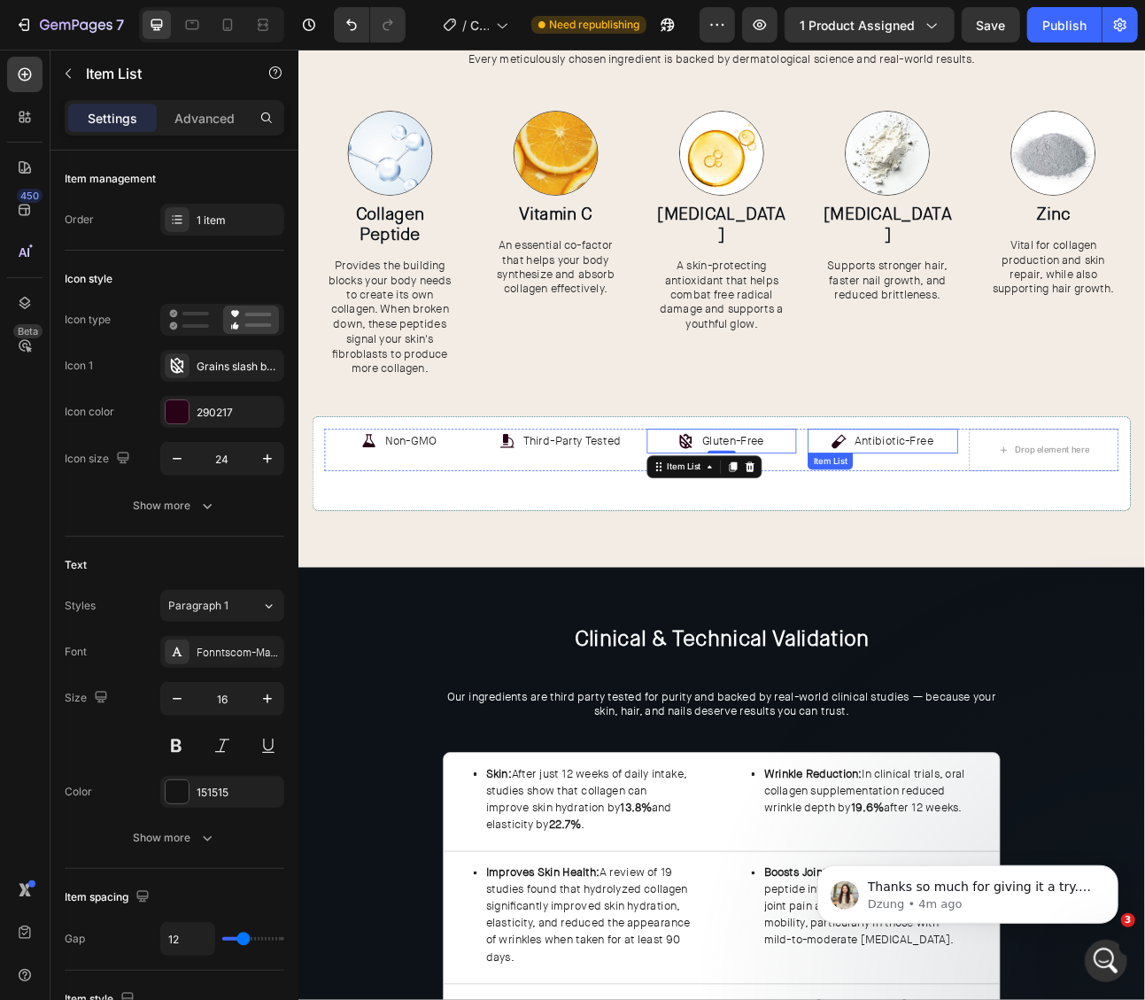
click at [1061, 535] on p "Antibiotic-Free" at bounding box center [1045, 541] width 98 height 26
click at [1044, 576] on icon at bounding box center [1045, 573] width 14 height 14
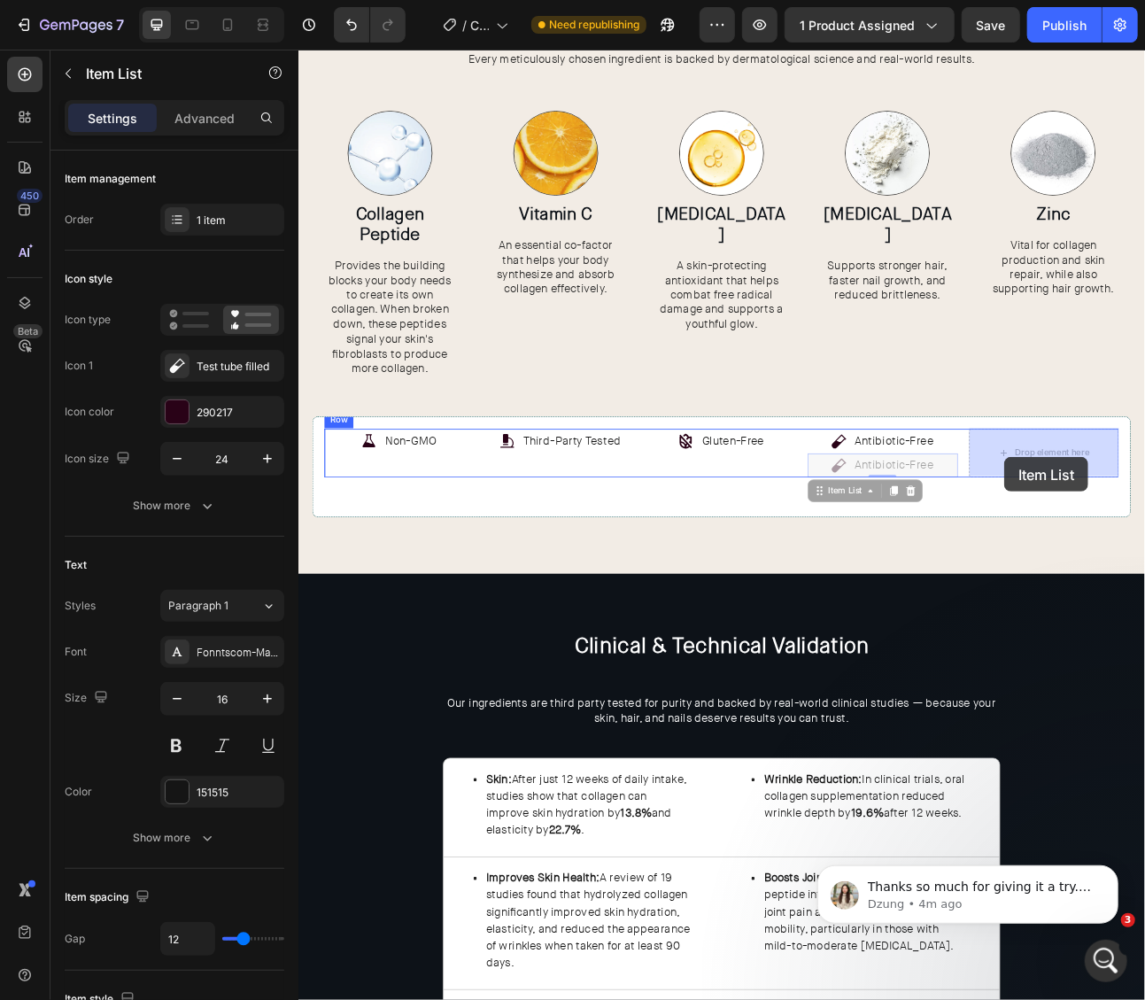
drag, startPoint x: 991, startPoint y: 600, endPoint x: 1183, endPoint y: 561, distance: 195.9
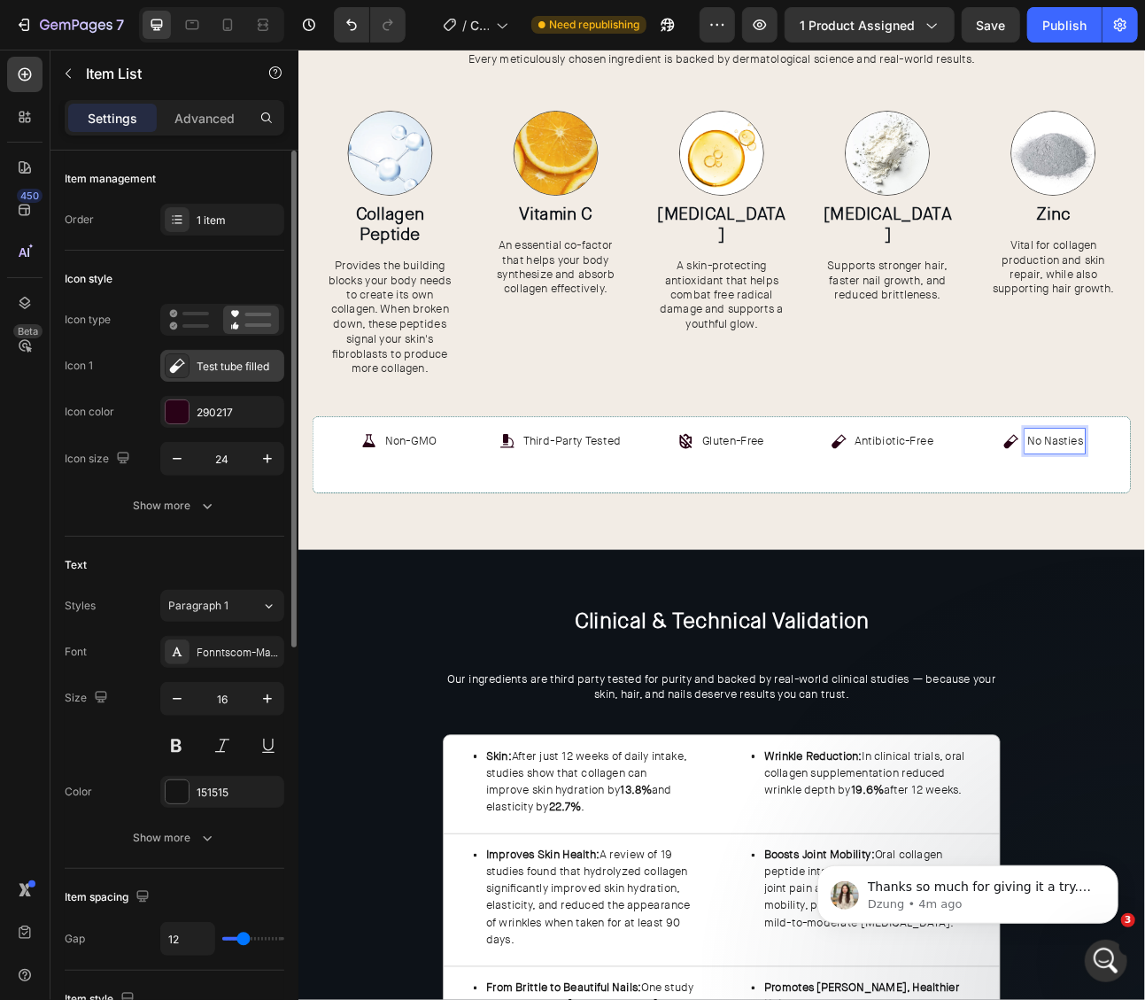
click at [243, 361] on div "Test tube filled" at bounding box center [238, 367] width 83 height 16
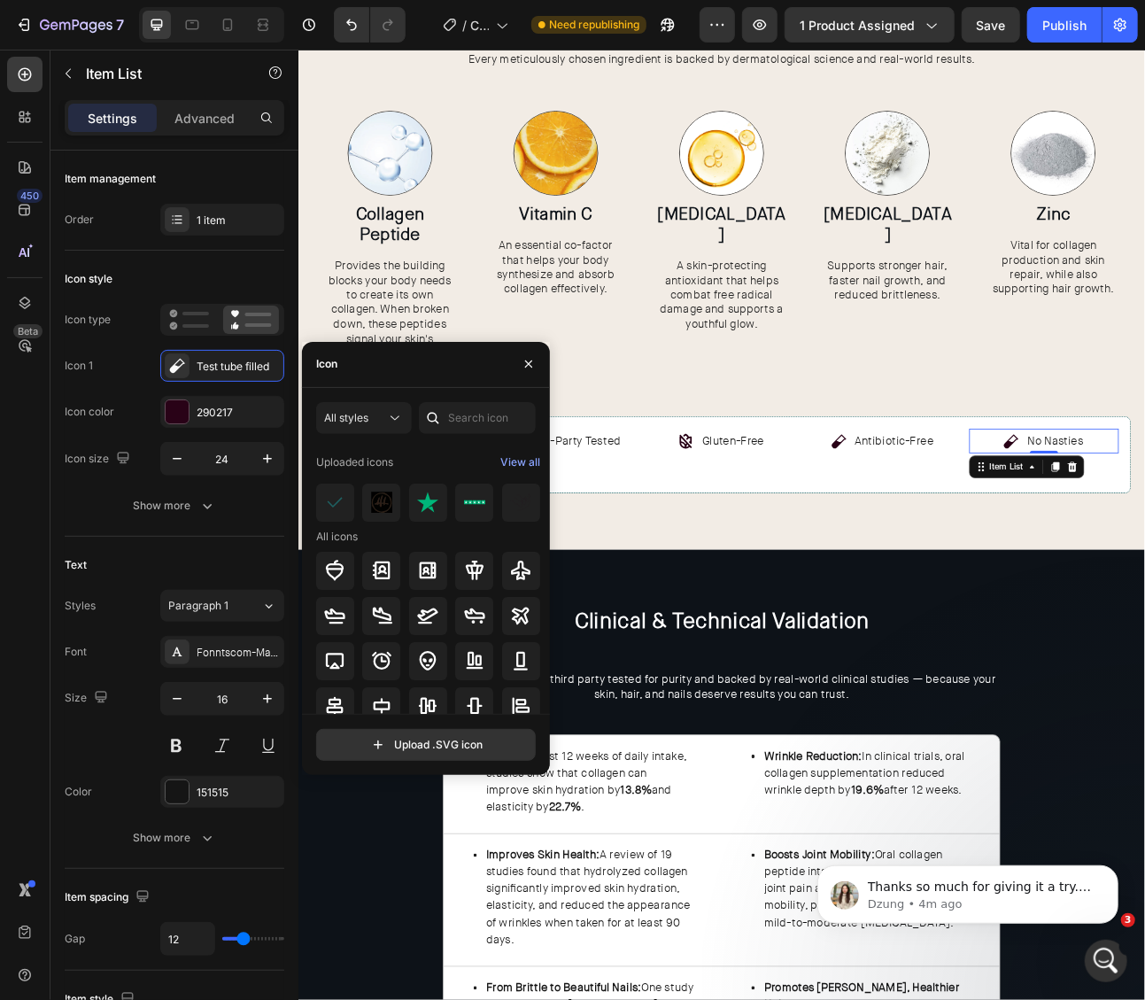
click at [433, 417] on icon at bounding box center [433, 418] width 18 height 18
click at [464, 418] on input "text" at bounding box center [477, 418] width 117 height 32
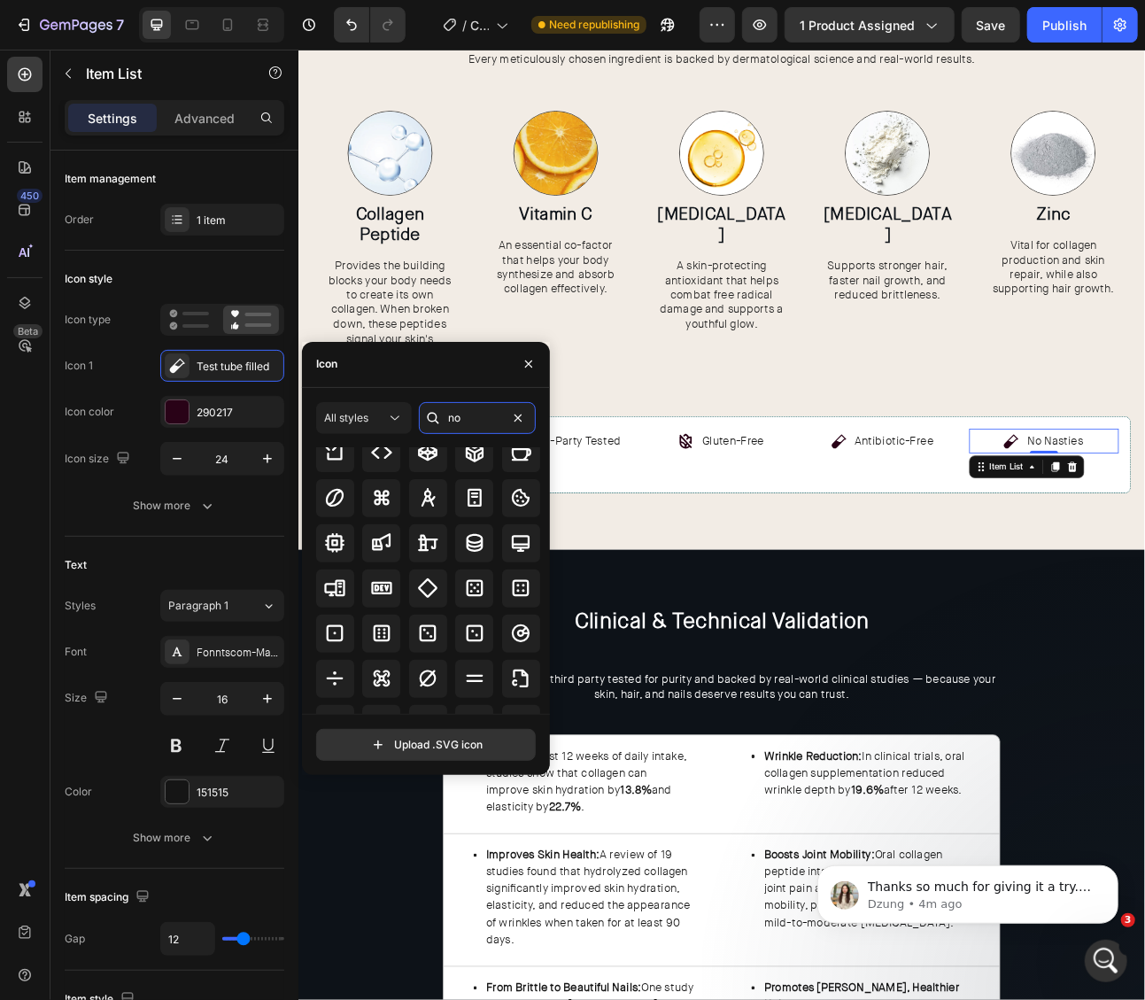
scroll to position [406, 0]
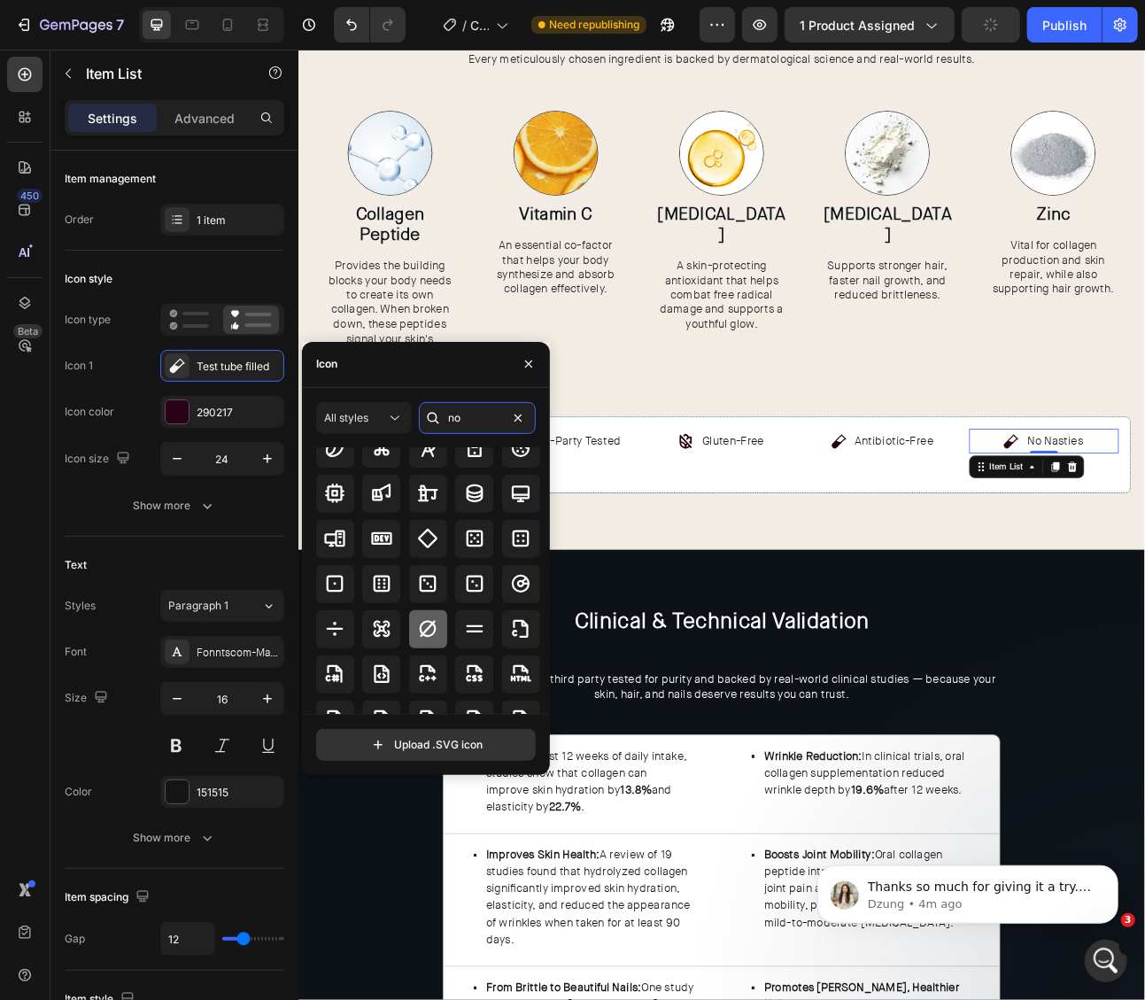
type input "no"
click at [429, 633] on icon at bounding box center [427, 628] width 21 height 21
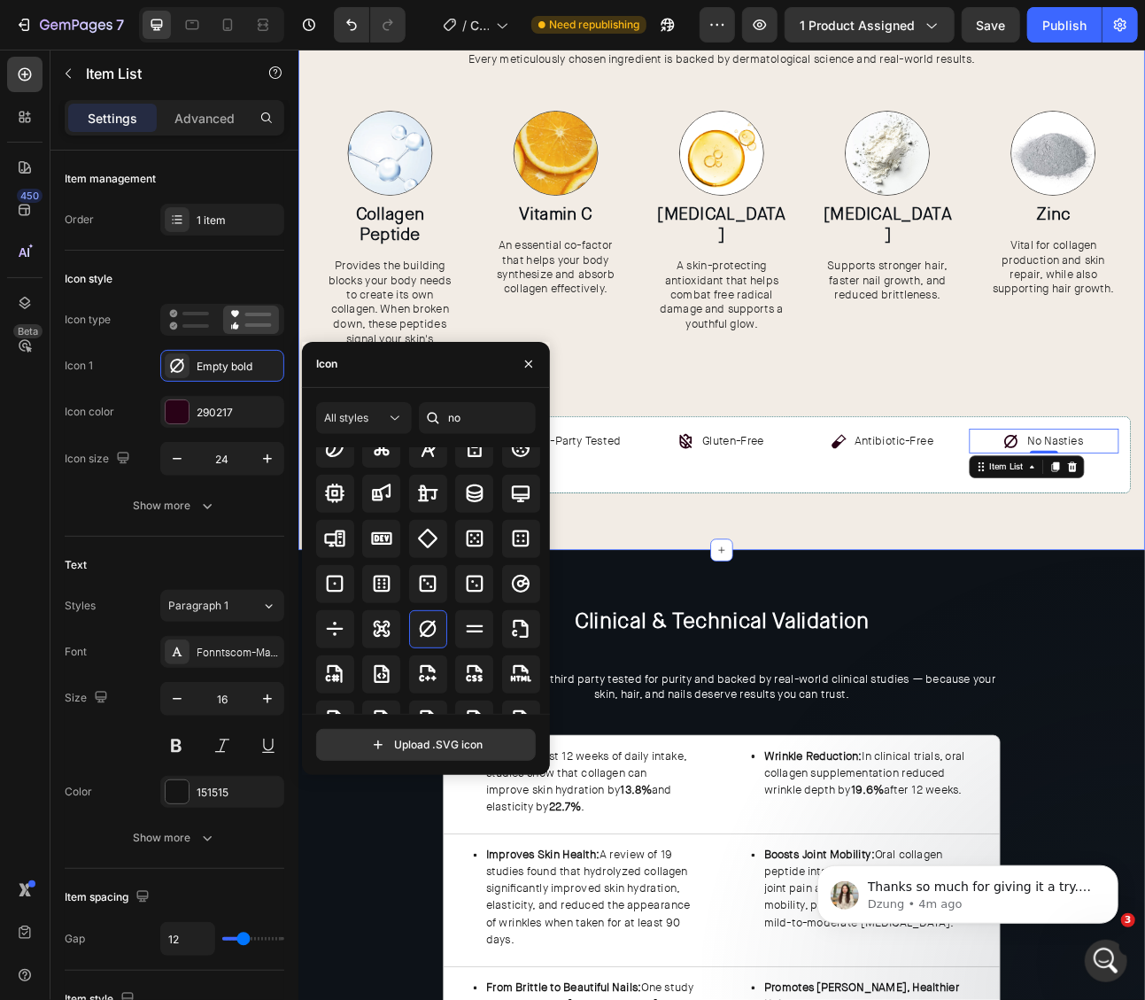
click at [949, 638] on div "Formulated with Science, Backed by Results. Heading Every meticulously chosen i…" at bounding box center [829, 270] width 1063 height 813
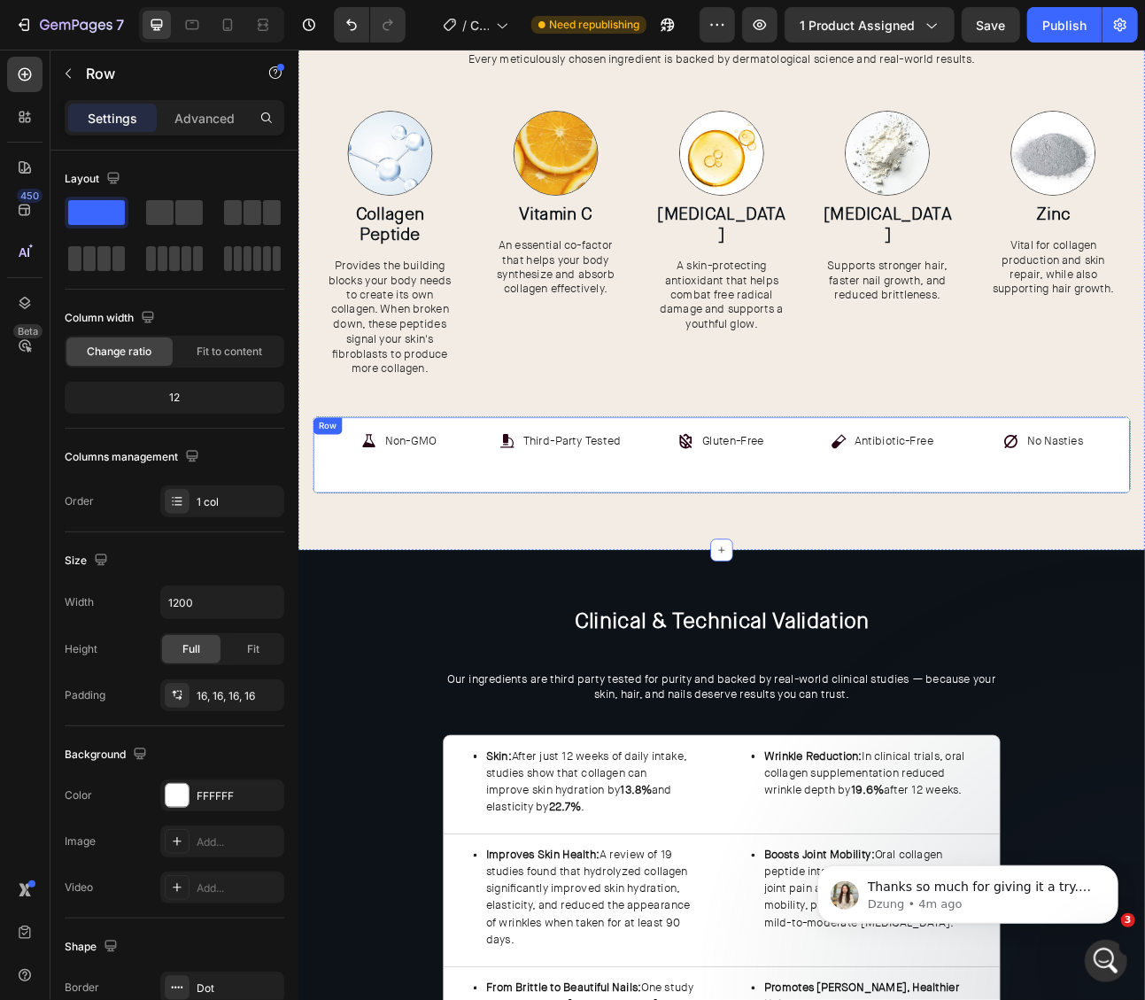
click at [900, 570] on div "Non-GMO Item List Third-Party Tested Item List Gluten-Free Item List Antibiotic…" at bounding box center [828, 558] width 997 height 66
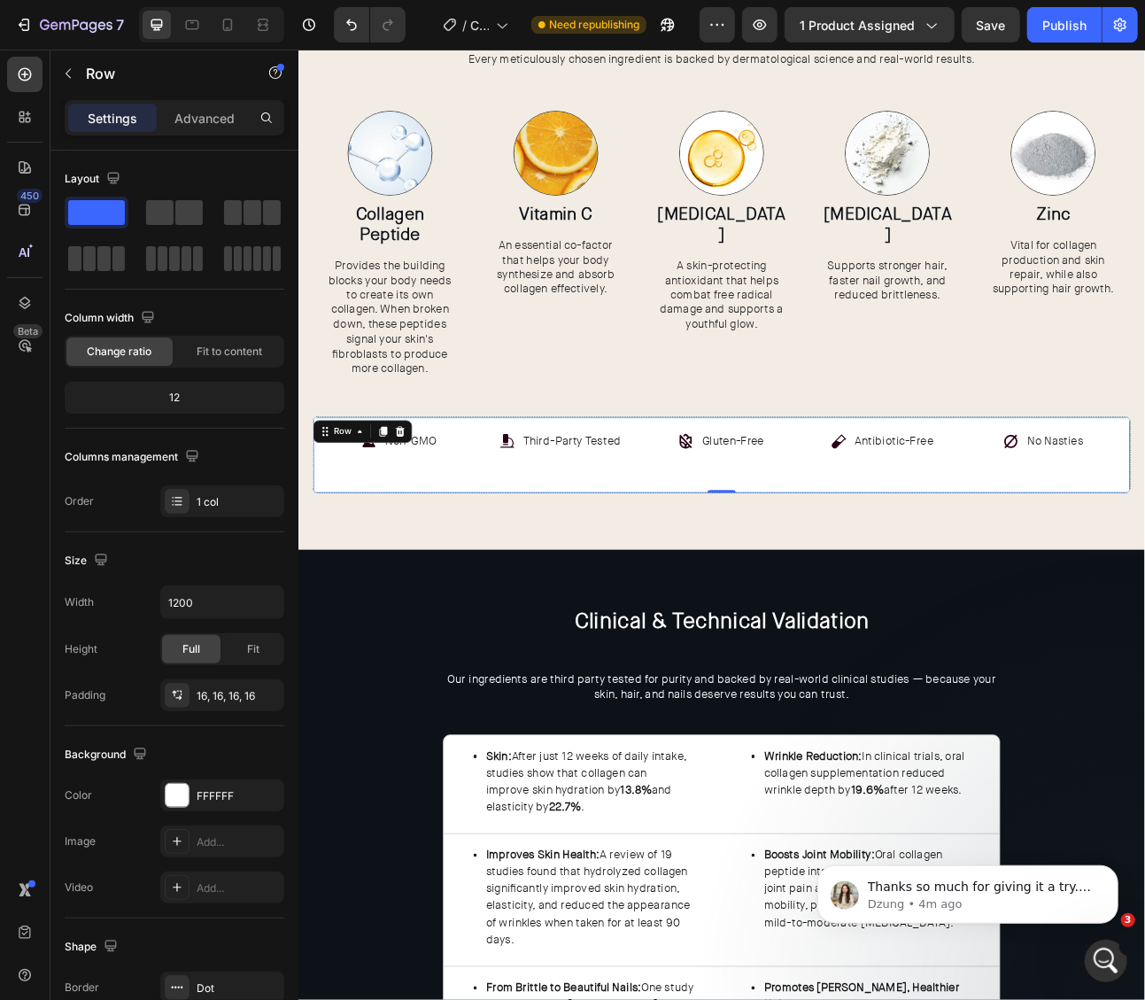
click at [886, 541] on div "Gluten-Free" at bounding box center [829, 540] width 188 height 31
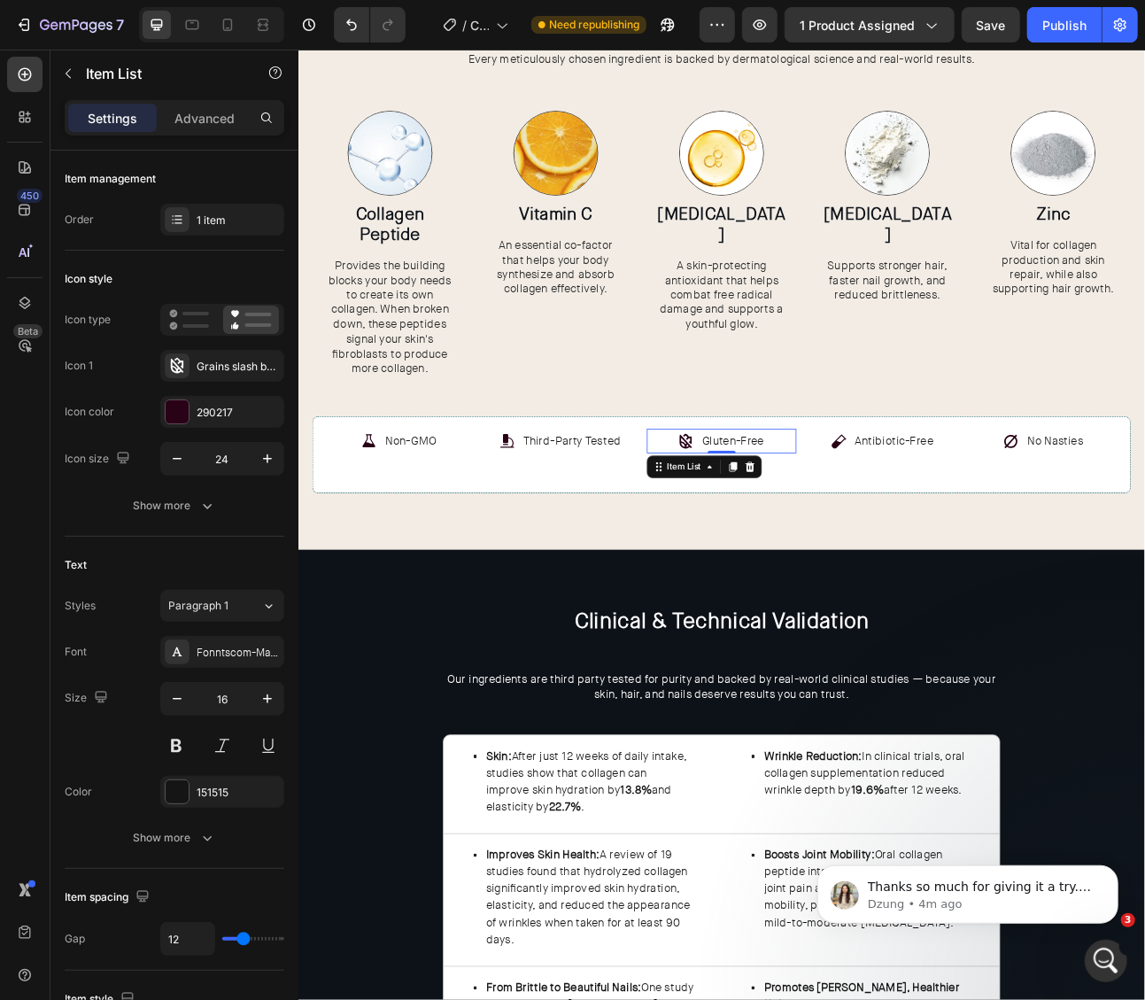
click at [921, 538] on div "Gluten-Free" at bounding box center [829, 540] width 188 height 31
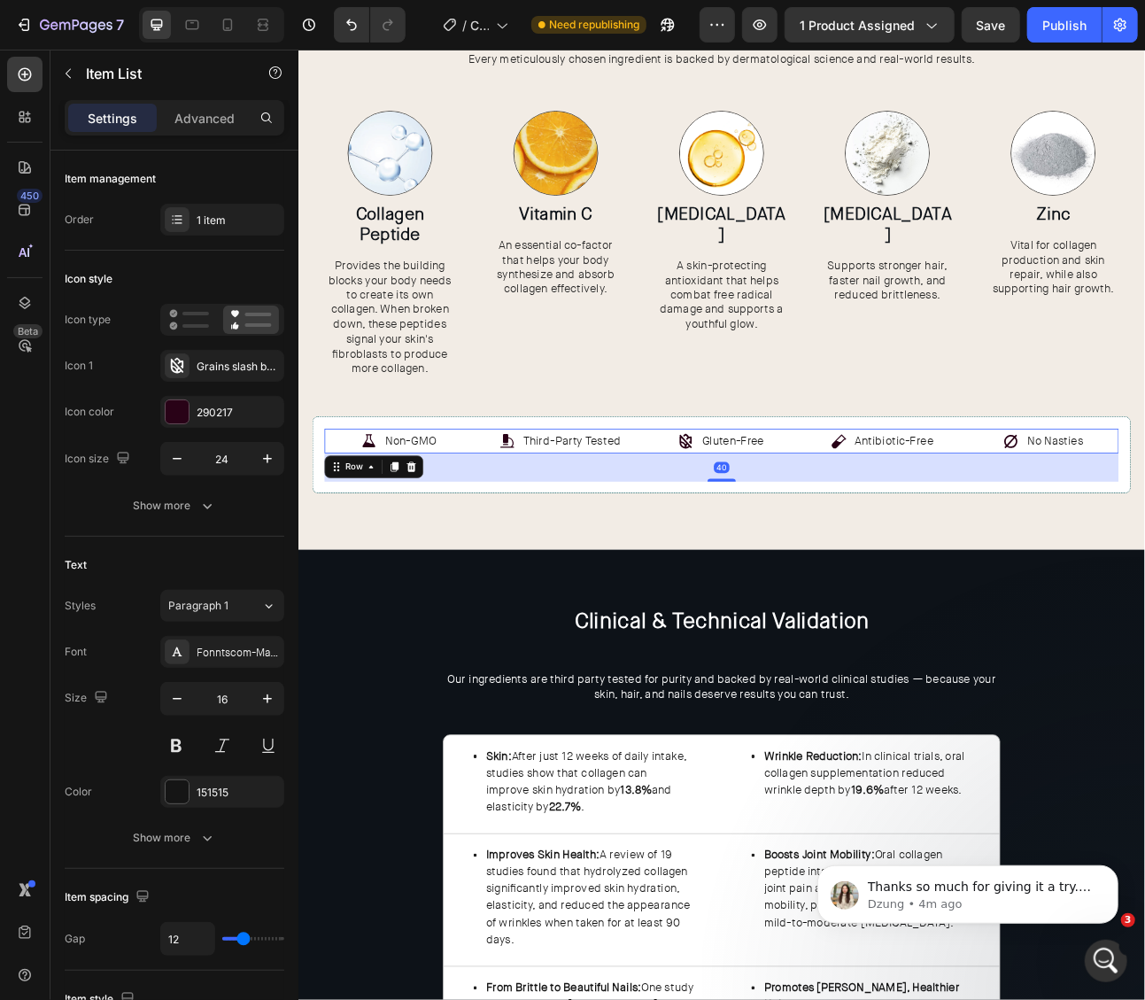
click at [932, 538] on div "Non-GMO Item List Third-Party Tested Item List Gluten-Free Item List Antibiotic…" at bounding box center [828, 540] width 997 height 31
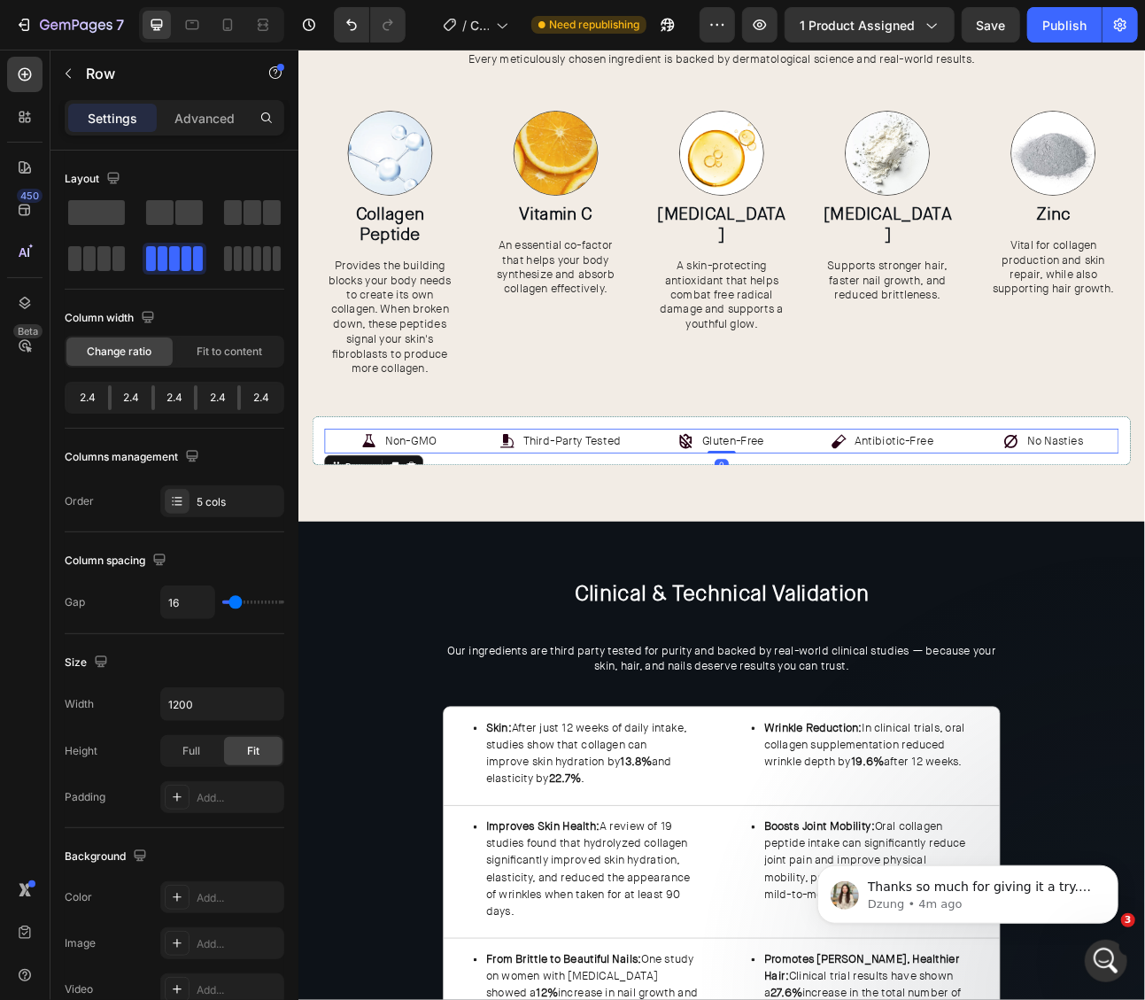
drag, startPoint x: 829, startPoint y: 587, endPoint x: 958, endPoint y: 592, distance: 129.4
click at [829, 538] on div "Non-GMO Item List Third-Party Tested Item List Gluten-Free Item List Antibiotic…" at bounding box center [828, 540] width 997 height 31
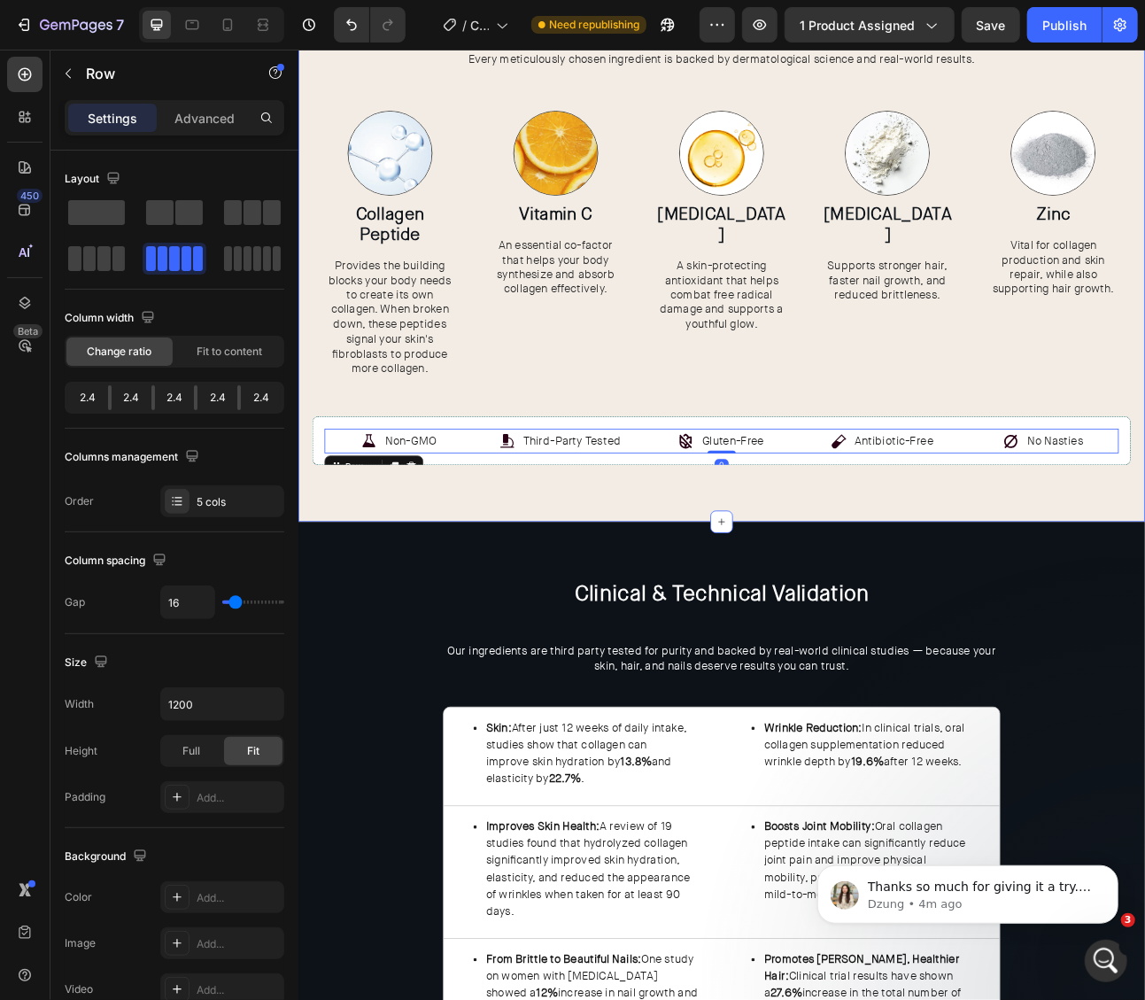
click at [966, 592] on div "Formulated with Science, Backed by Results. Heading Every meticulously chosen i…" at bounding box center [829, 253] width 1063 height 778
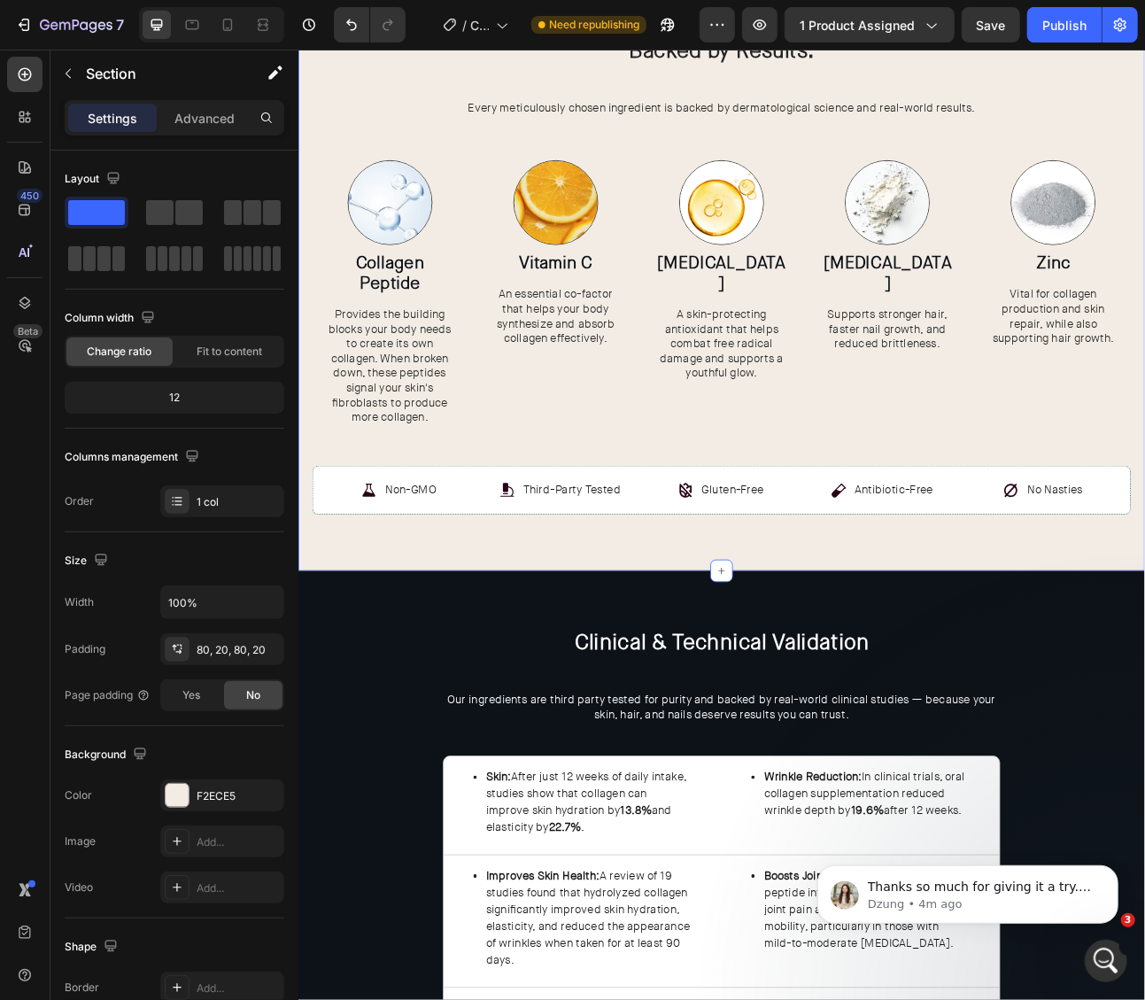
scroll to position [2795, 0]
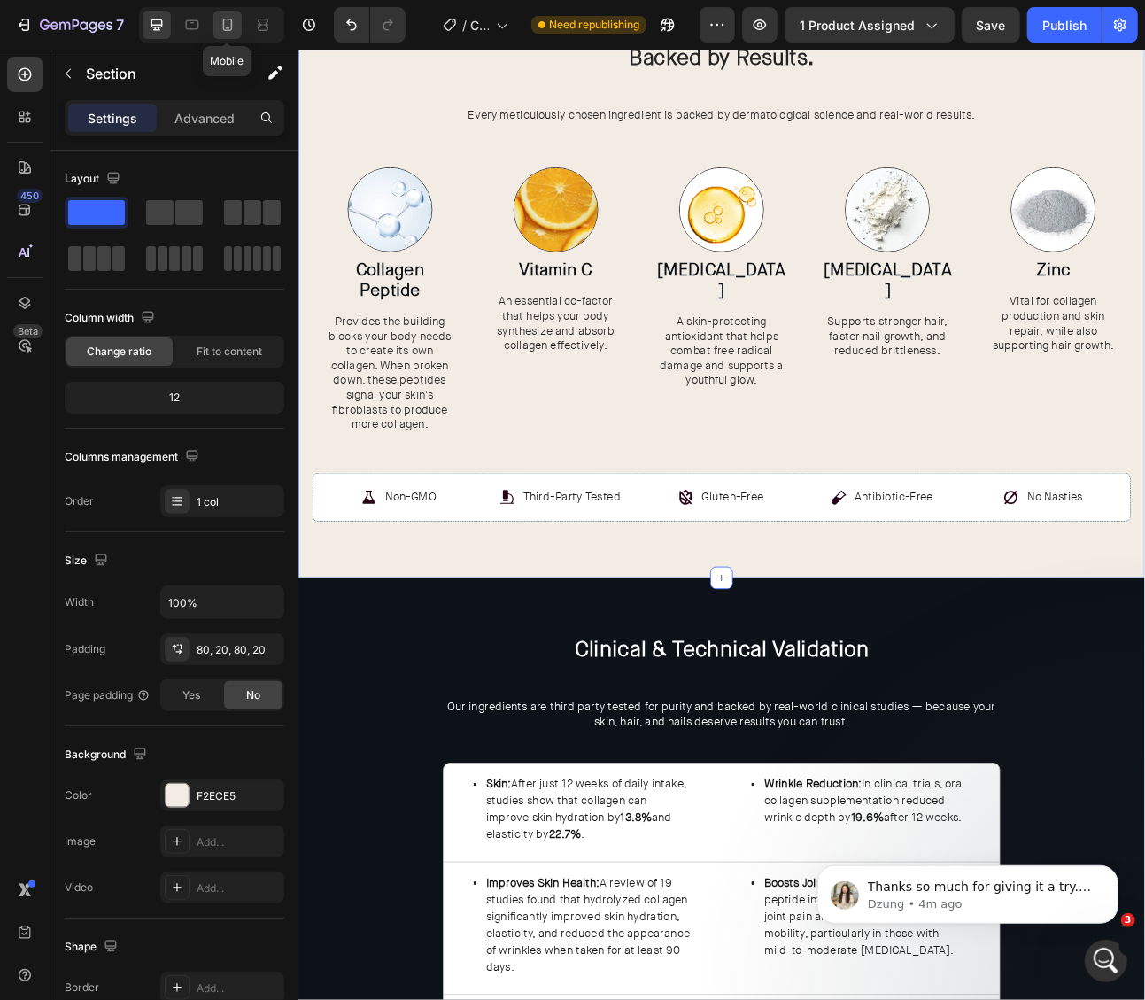
click at [219, 27] on icon at bounding box center [228, 25] width 18 height 18
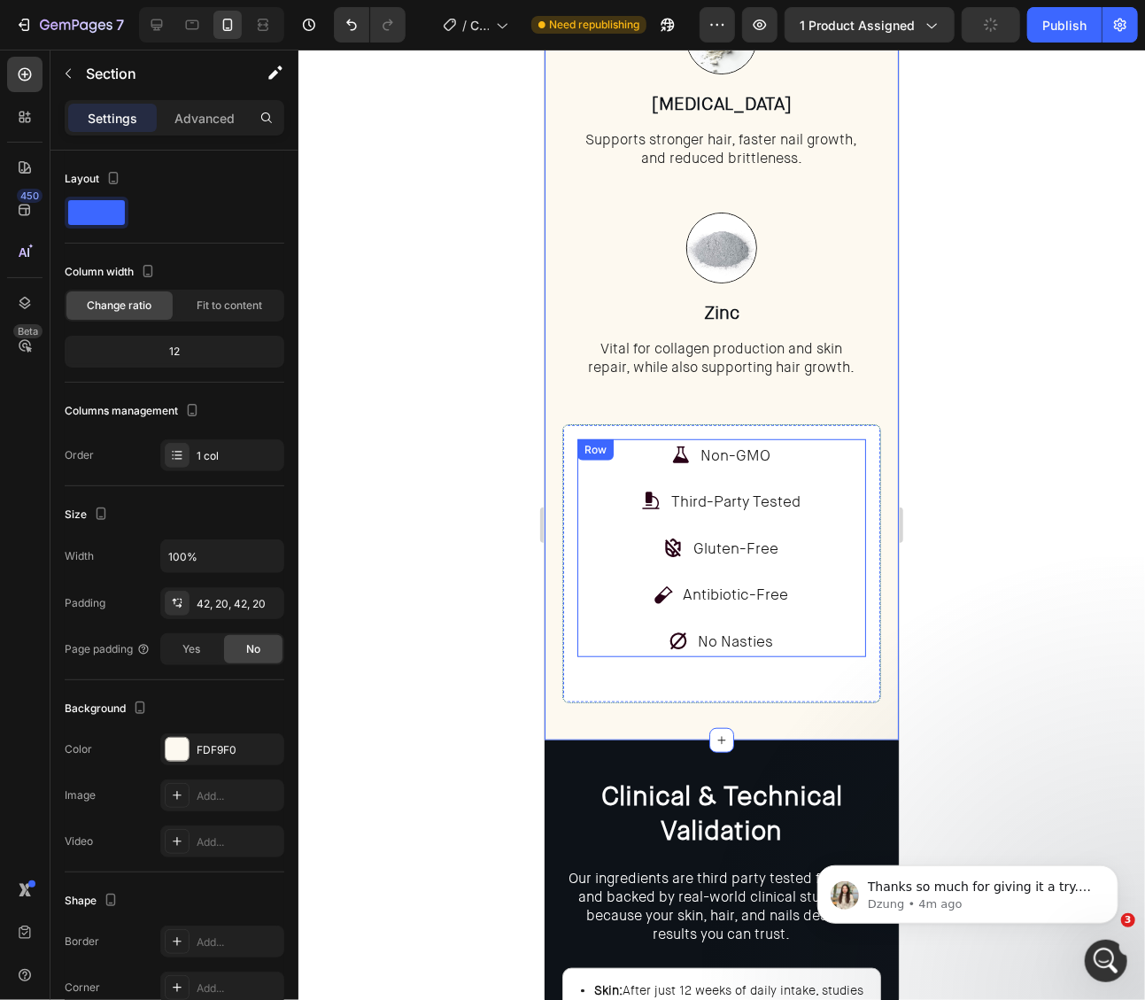
scroll to position [3858, 0]
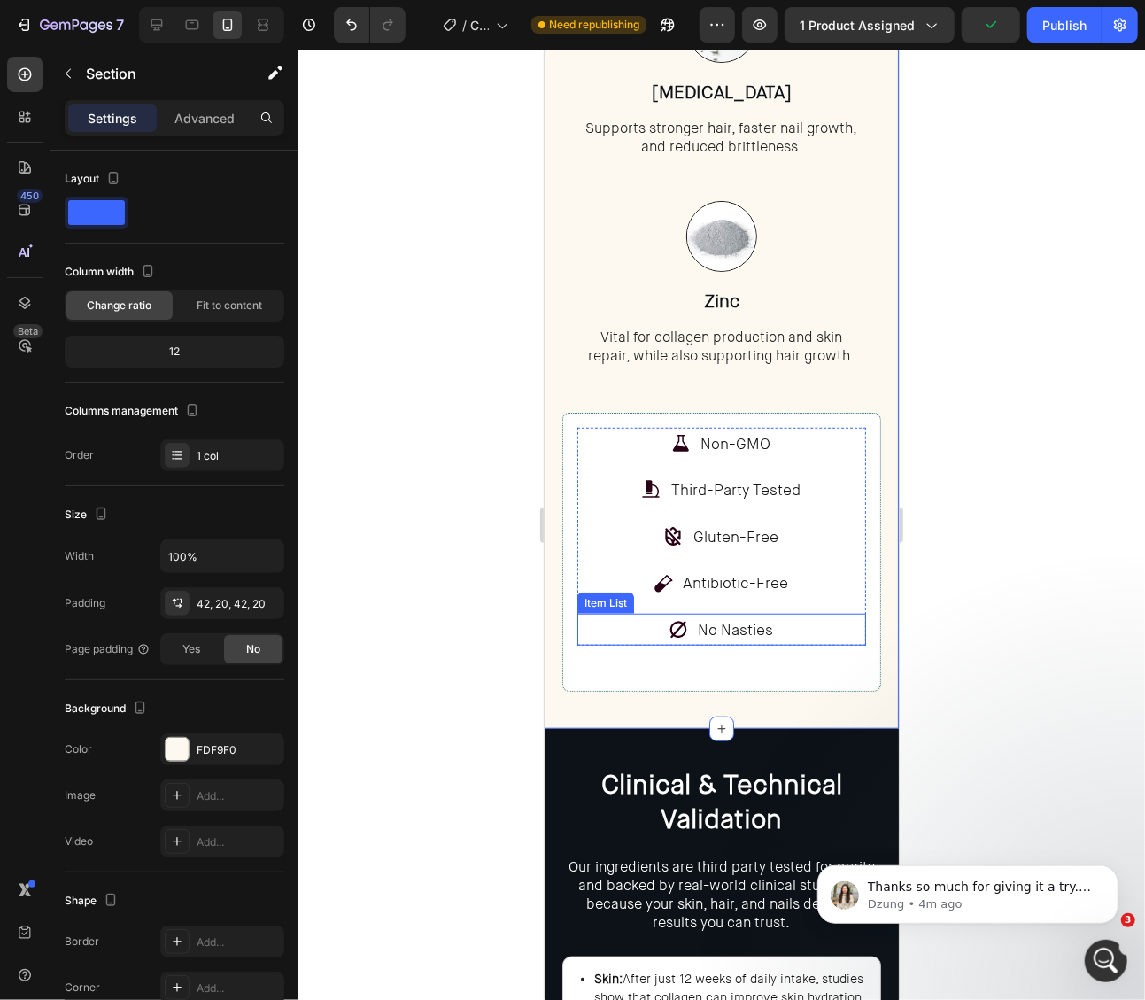
click at [811, 623] on div "No Nasties" at bounding box center [721, 629] width 289 height 33
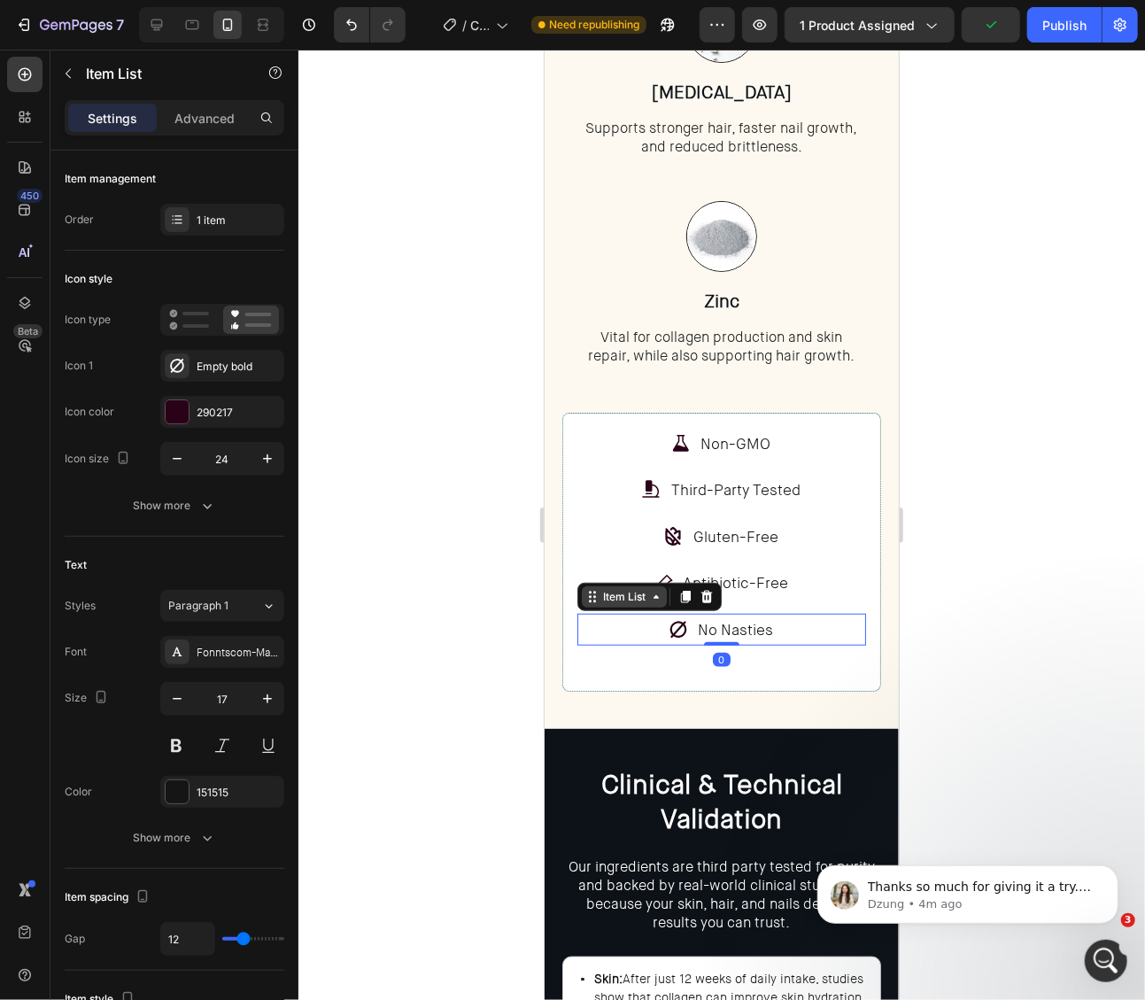
click at [604, 597] on div "Item List" at bounding box center [624, 596] width 50 height 16
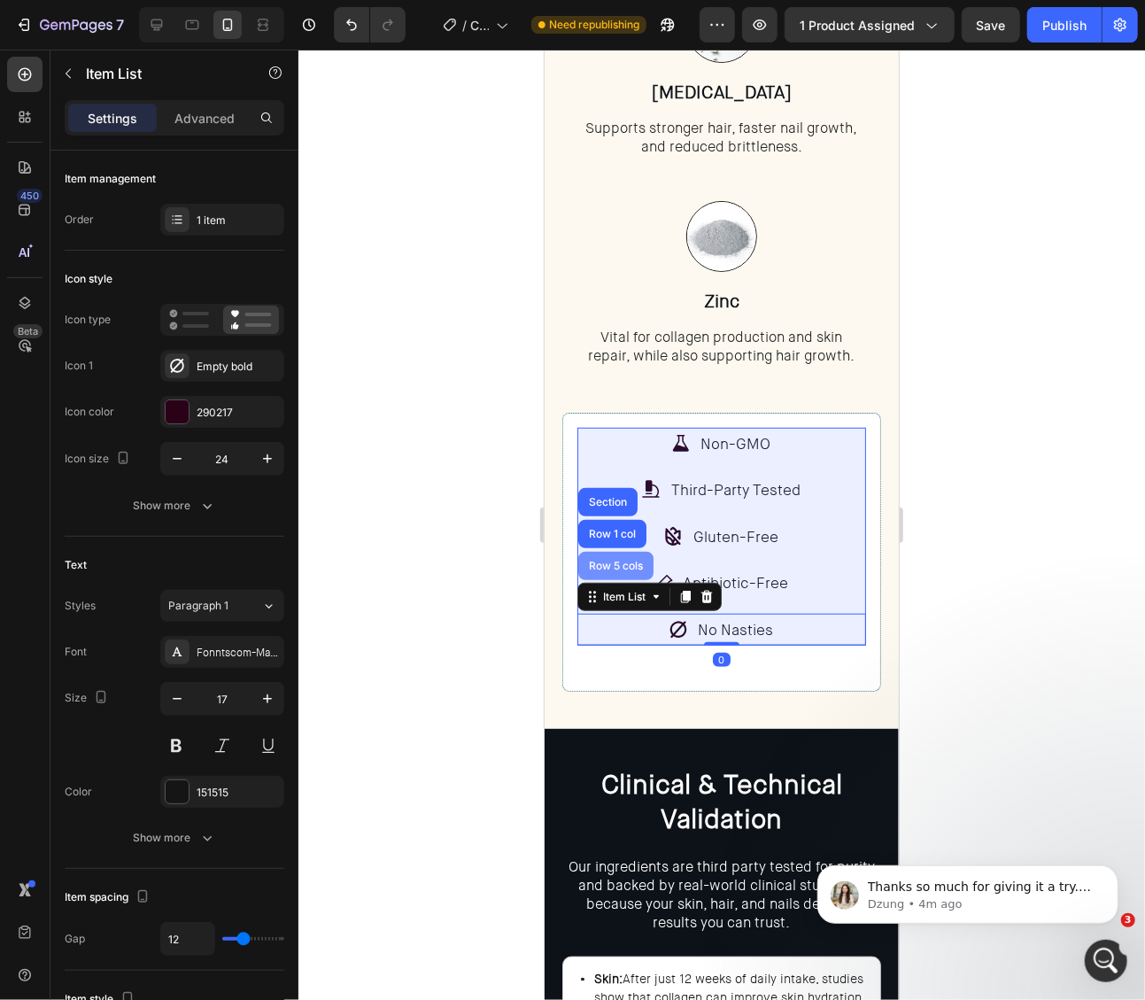
click at [604, 574] on div "Row 5 cols" at bounding box center [614, 565] width 75 height 28
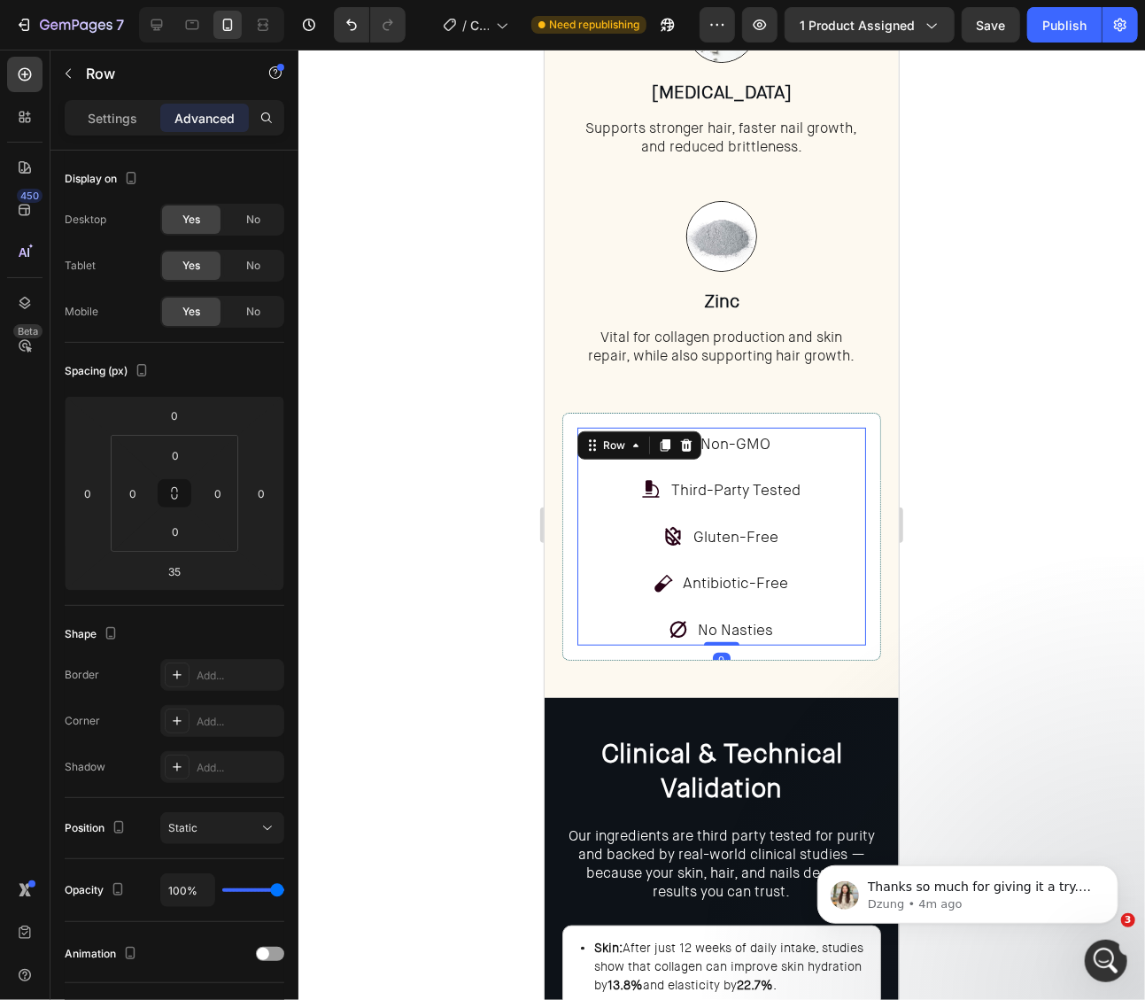
drag, startPoint x: 727, startPoint y: 651, endPoint x: 817, endPoint y: 611, distance: 97.9
click at [727, 629] on div "Non-GMO Item List Third-Party Tested Item List Gluten-Free Item List Antibiotic…" at bounding box center [721, 536] width 289 height 219
type input "0"
click at [1058, 563] on div at bounding box center [721, 525] width 847 height 950
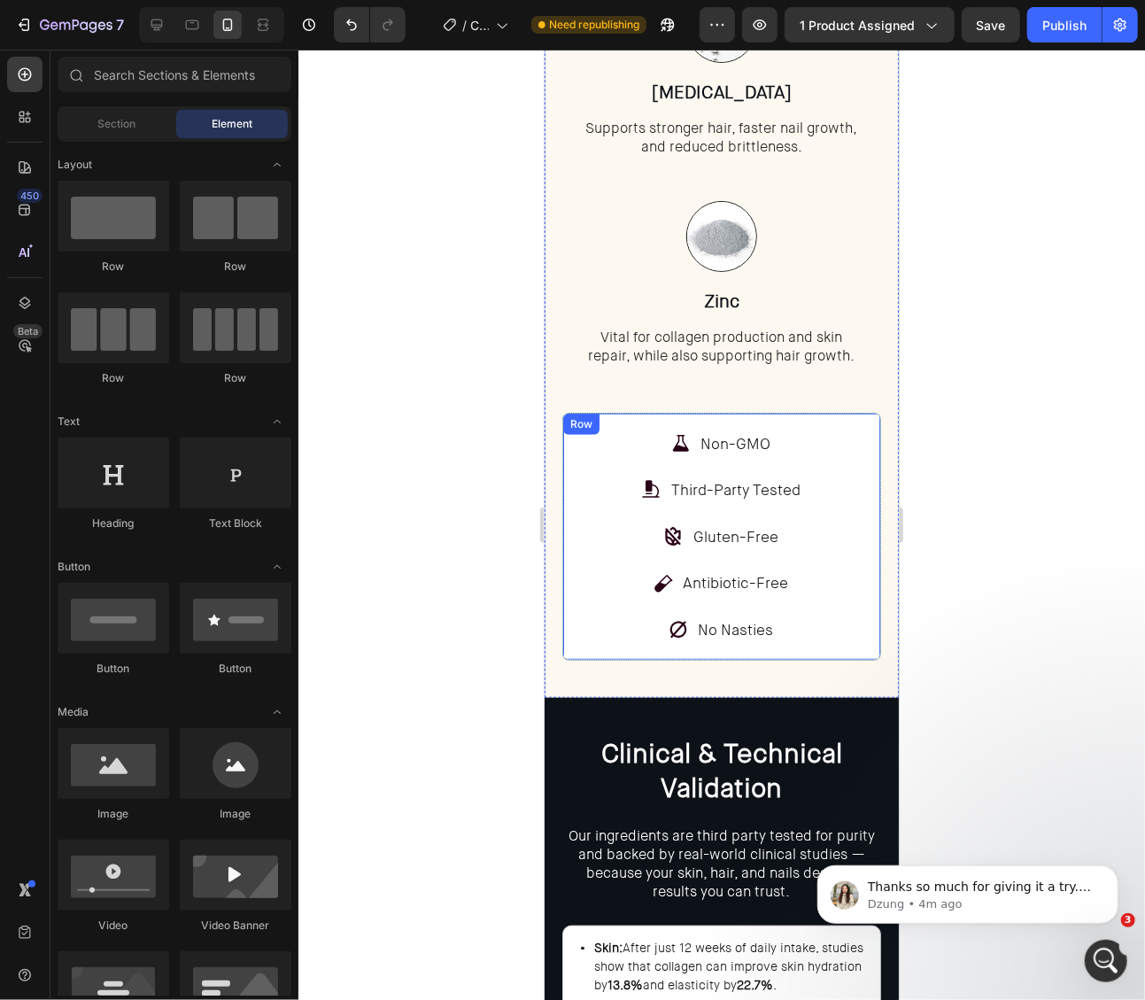
click at [571, 633] on div "Non-GMO Item List Third-Party Tested Item List Gluten-Free Item List Antibiotic…" at bounding box center [720, 536] width 319 height 249
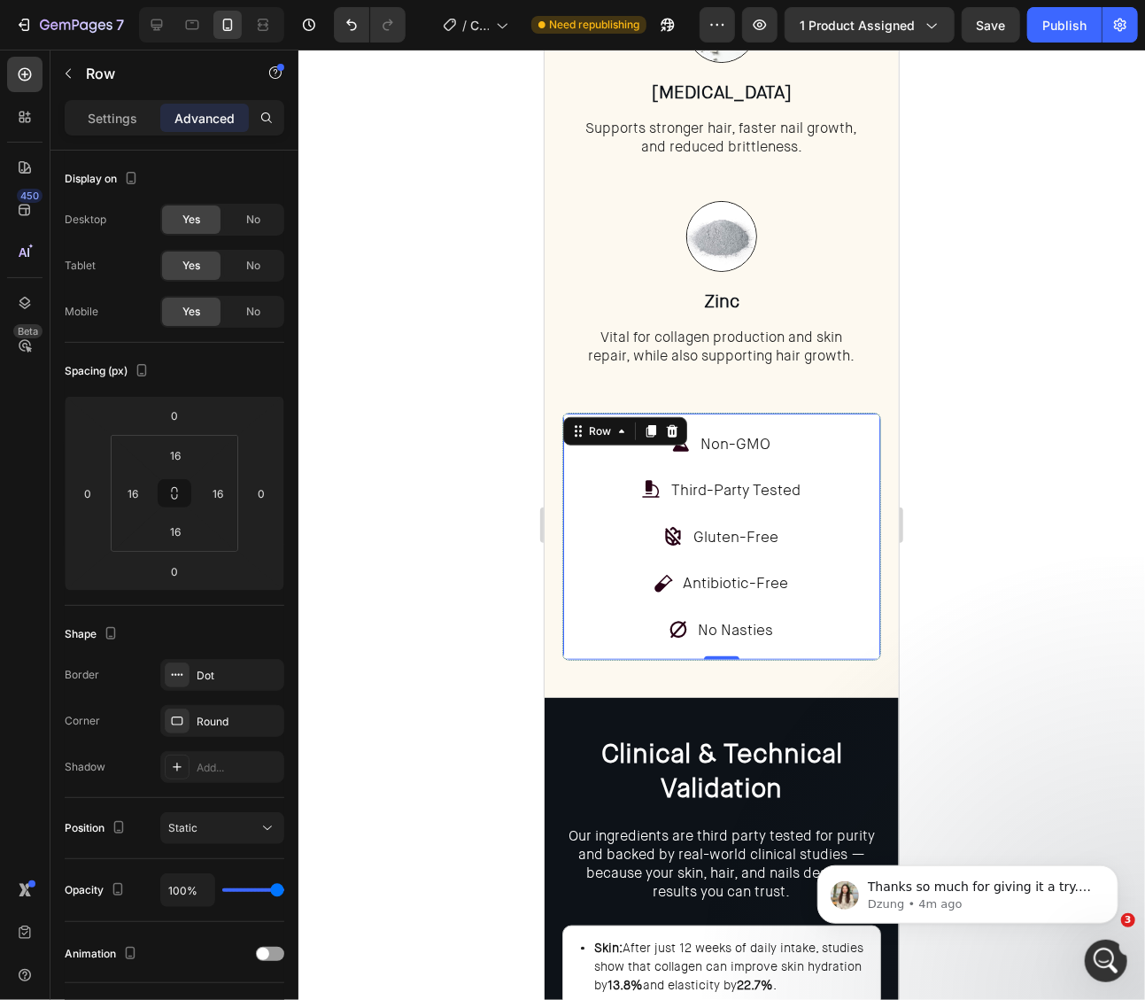
click at [589, 626] on div "No Nasties" at bounding box center [721, 629] width 289 height 33
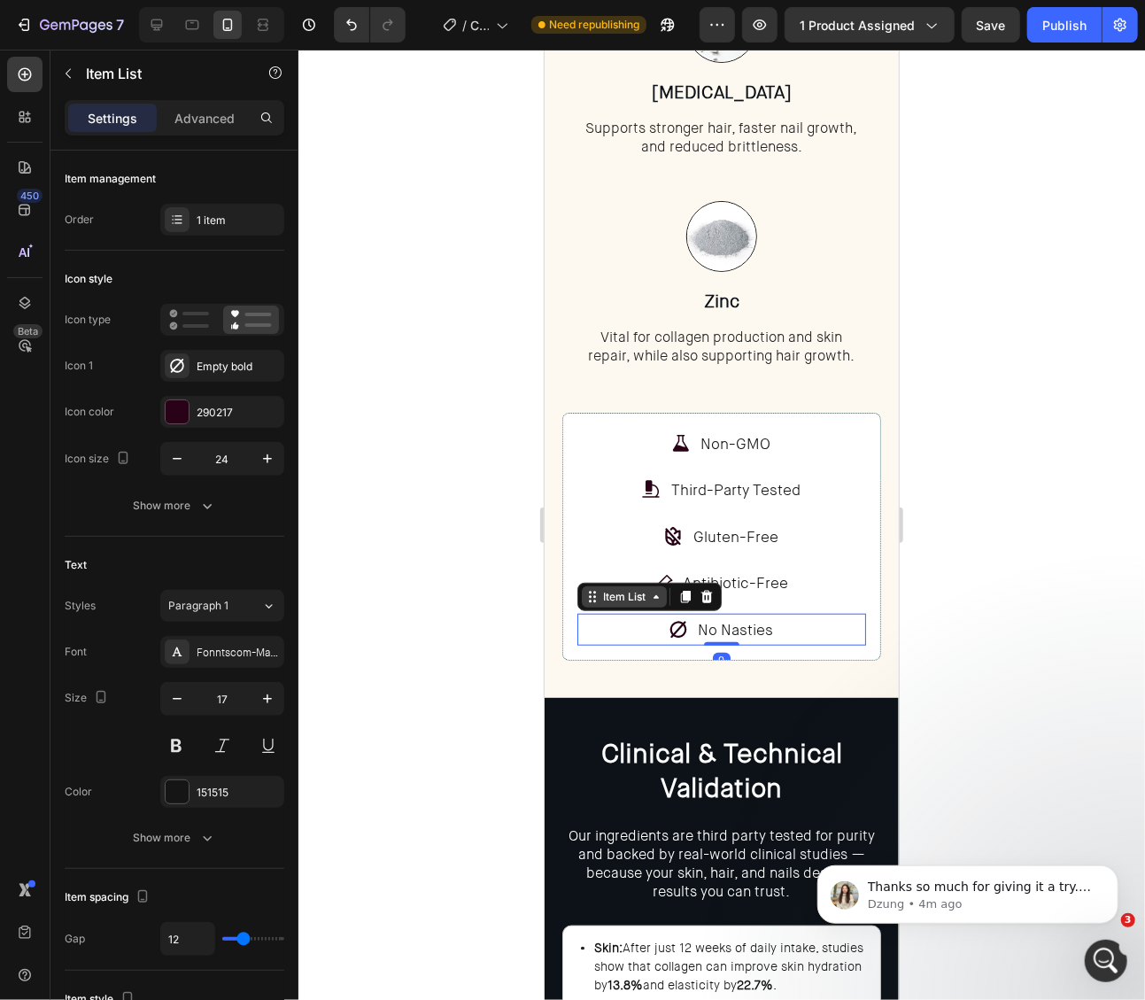
click at [597, 591] on icon at bounding box center [592, 596] width 14 height 14
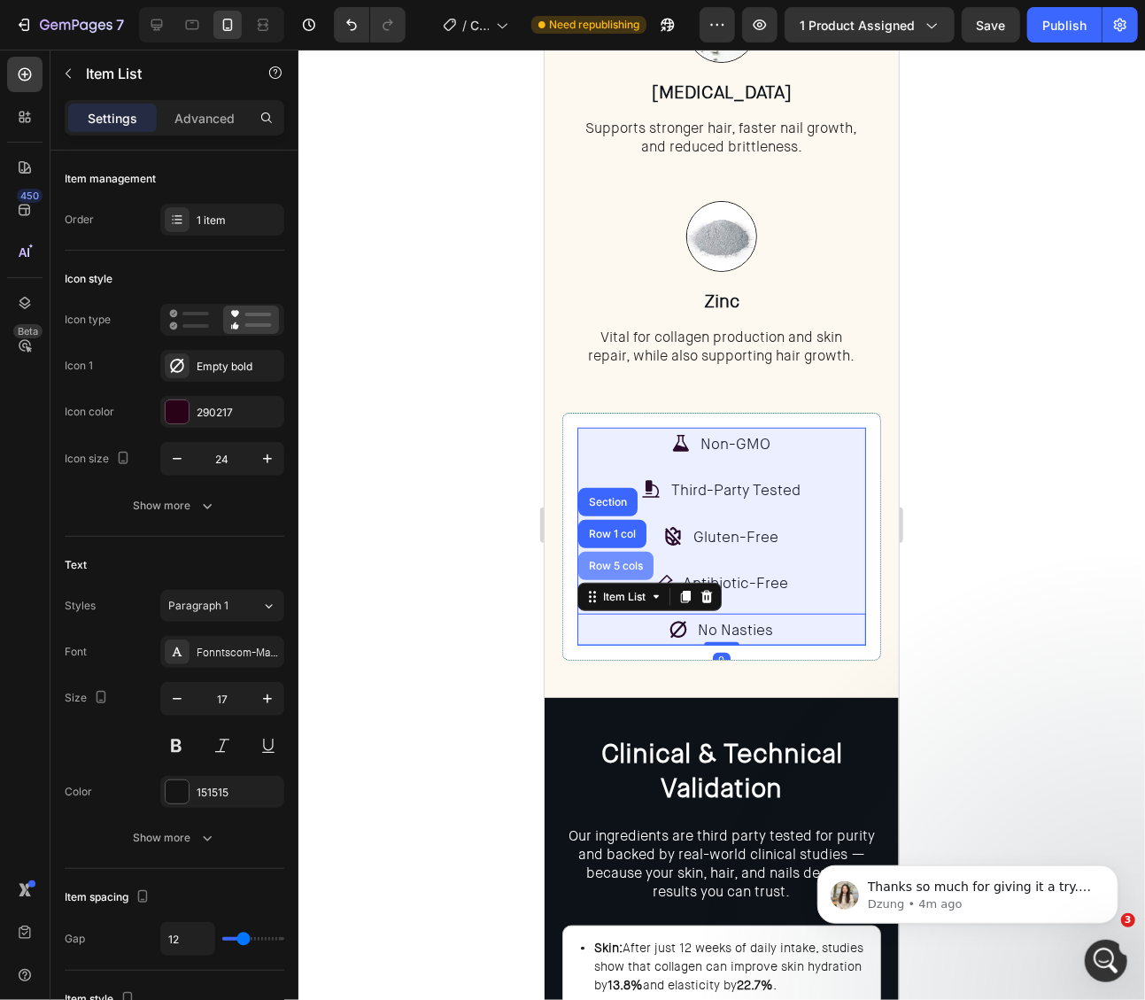
click at [603, 567] on div "Row 5 cols" at bounding box center [614, 565] width 75 height 28
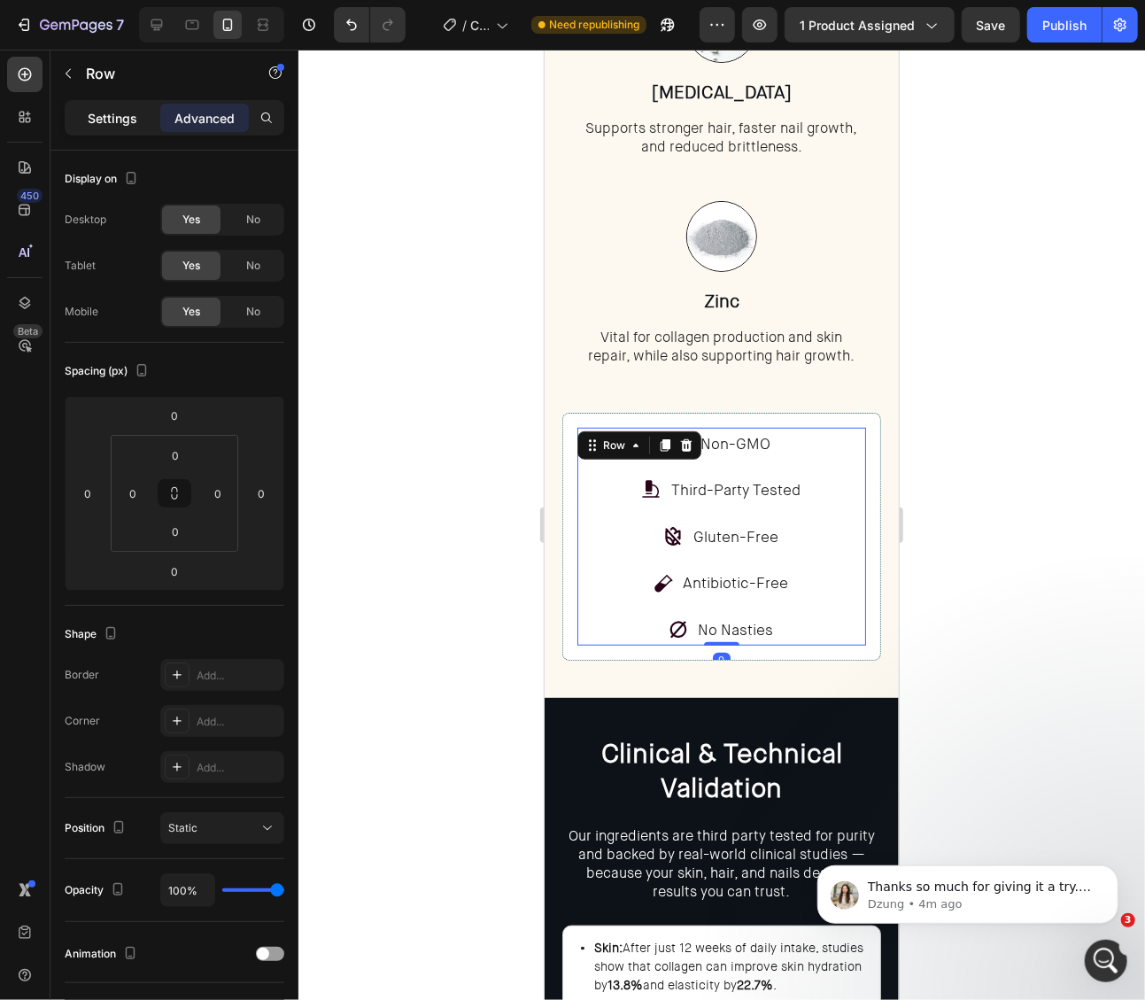
click at [132, 125] on p "Settings" at bounding box center [113, 118] width 50 height 19
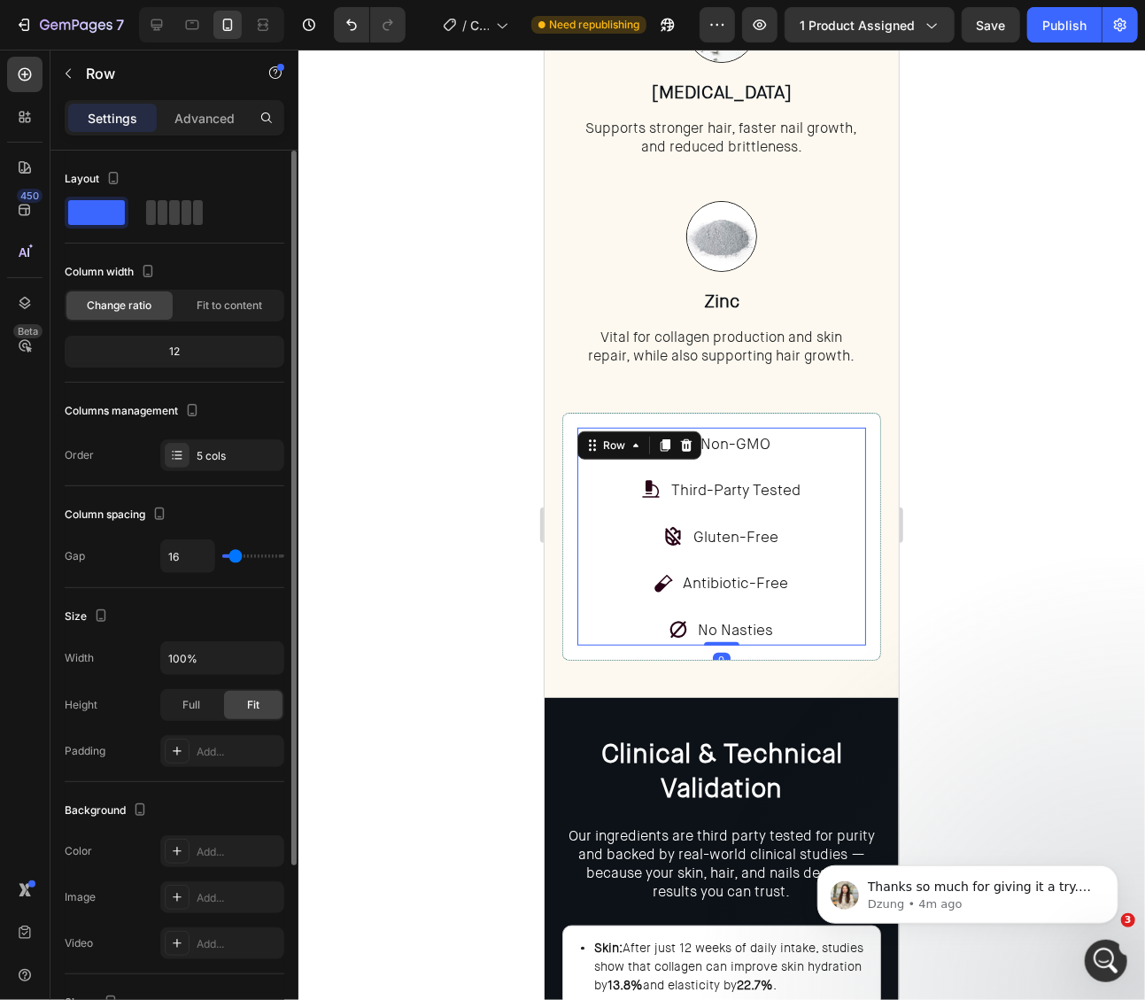
click at [115, 208] on span at bounding box center [96, 212] width 57 height 25
click at [169, 215] on span at bounding box center [174, 212] width 10 height 25
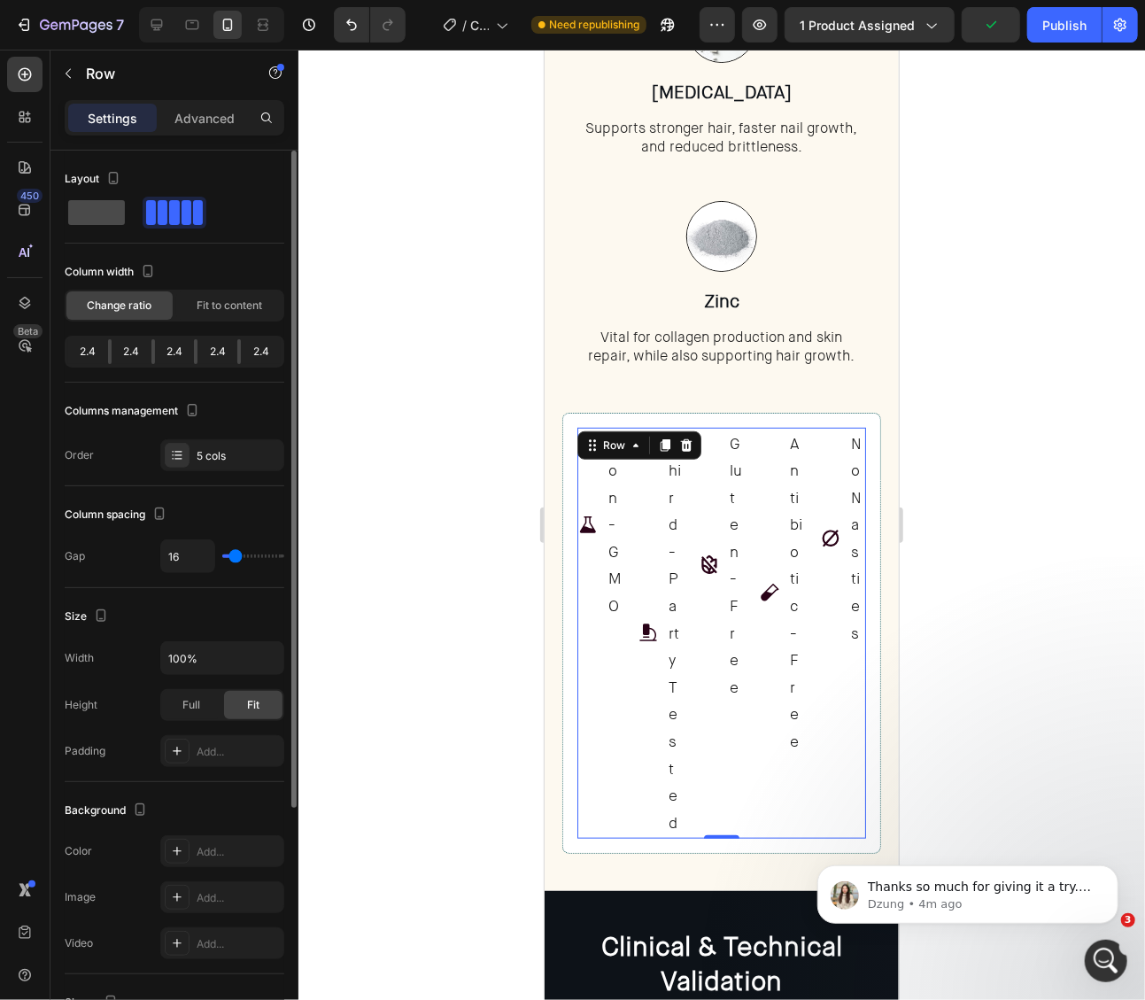
click at [103, 214] on span at bounding box center [96, 212] width 57 height 25
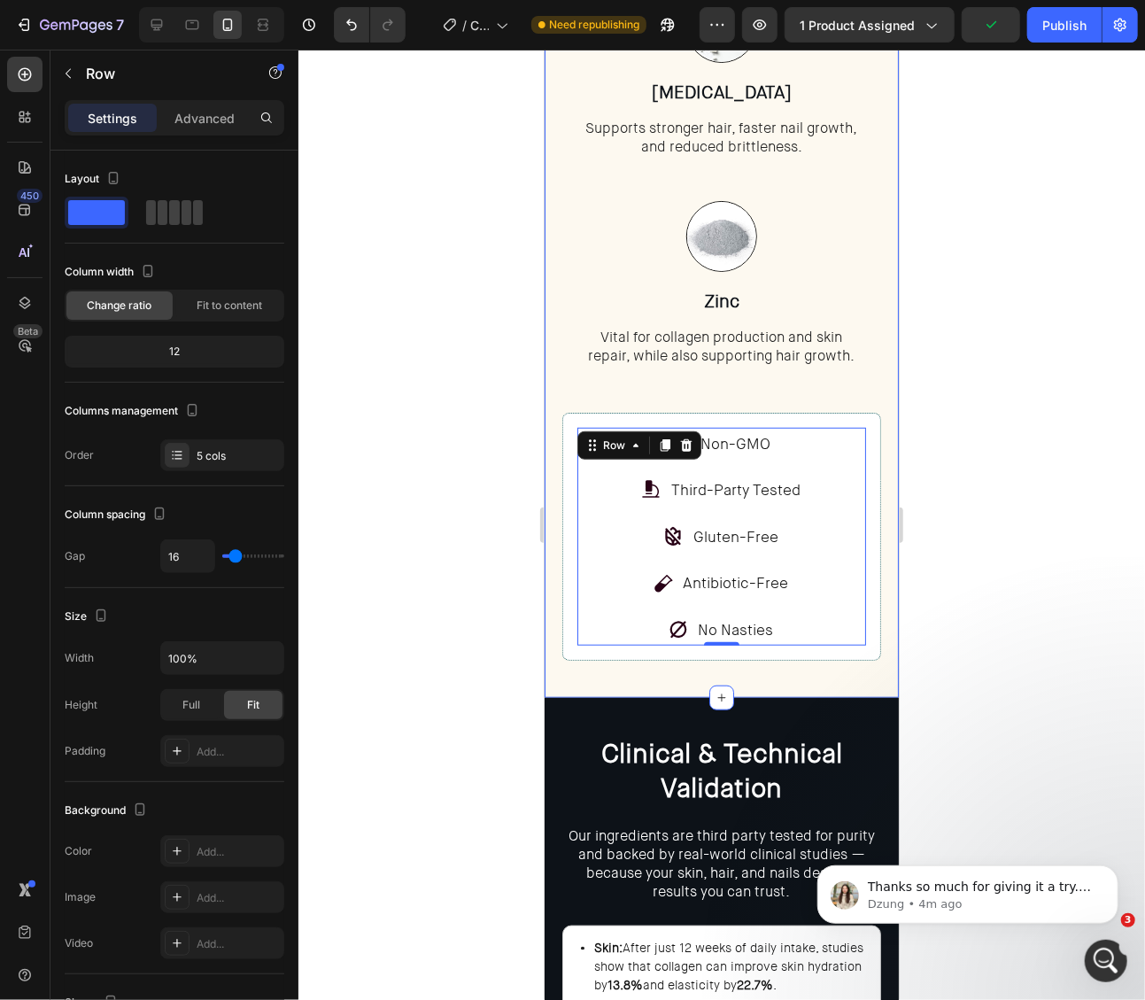
click at [1034, 438] on div at bounding box center [721, 525] width 847 height 950
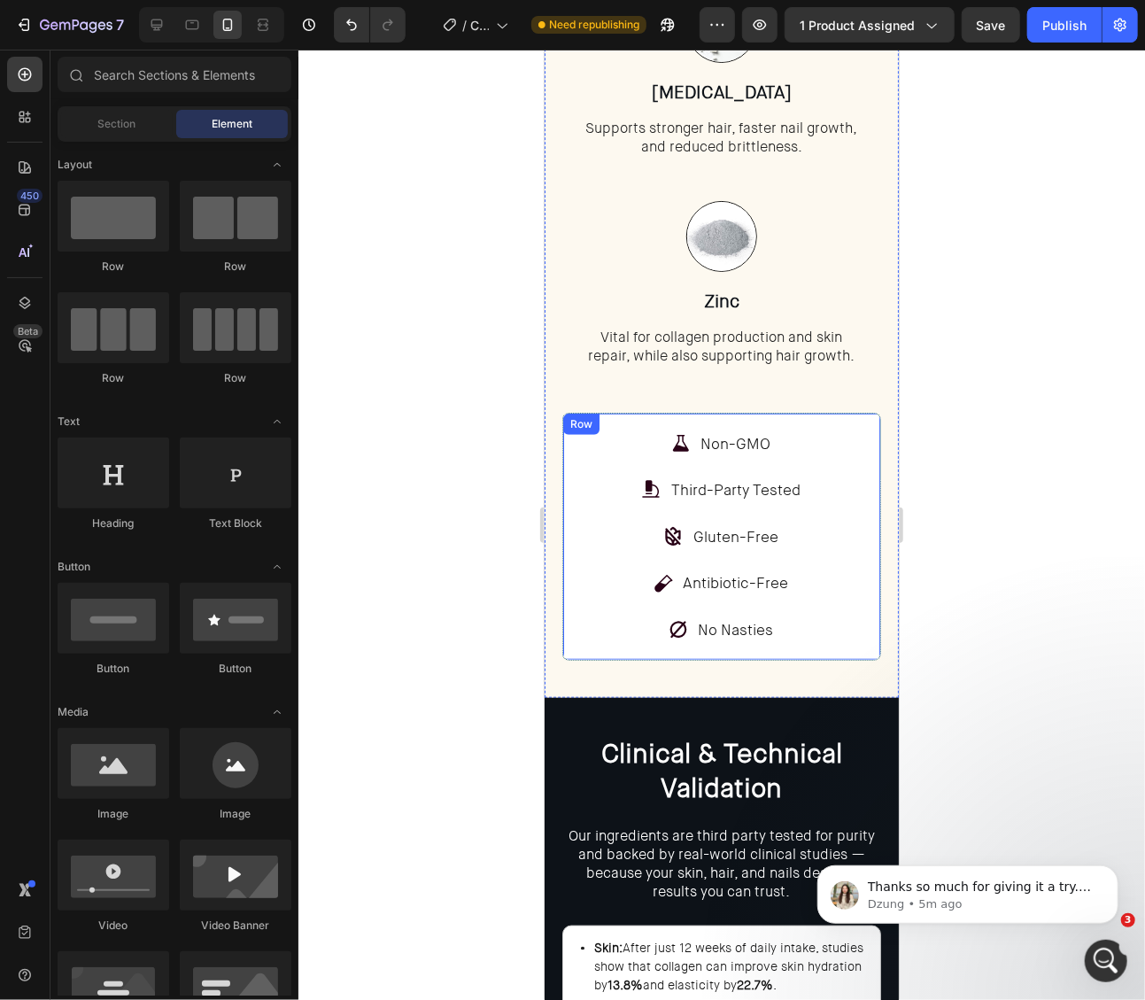
click at [623, 421] on div "Non-GMO Item List Third-Party Tested Item List Gluten-Free Item List Antibiotic…" at bounding box center [720, 536] width 319 height 249
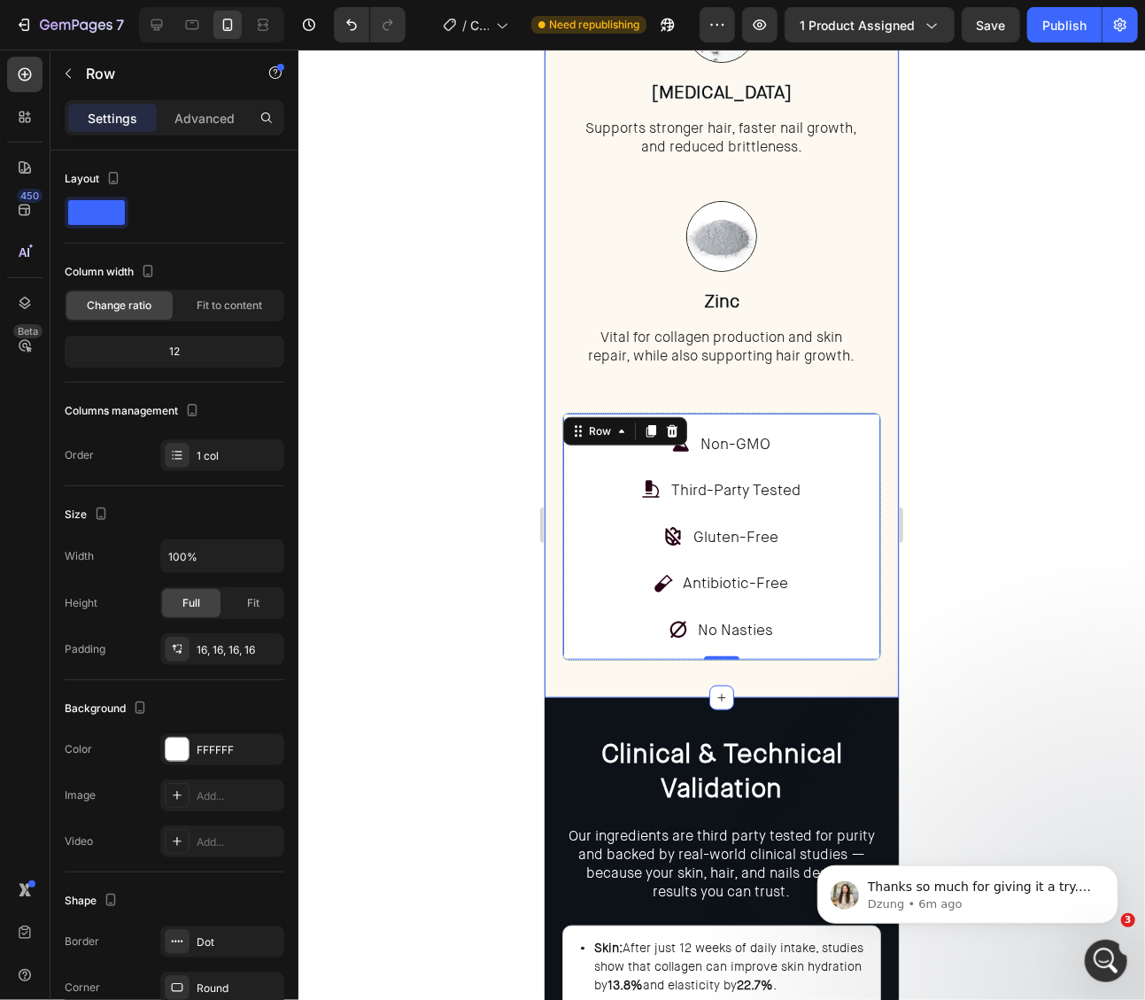
click at [1015, 494] on div at bounding box center [721, 525] width 847 height 950
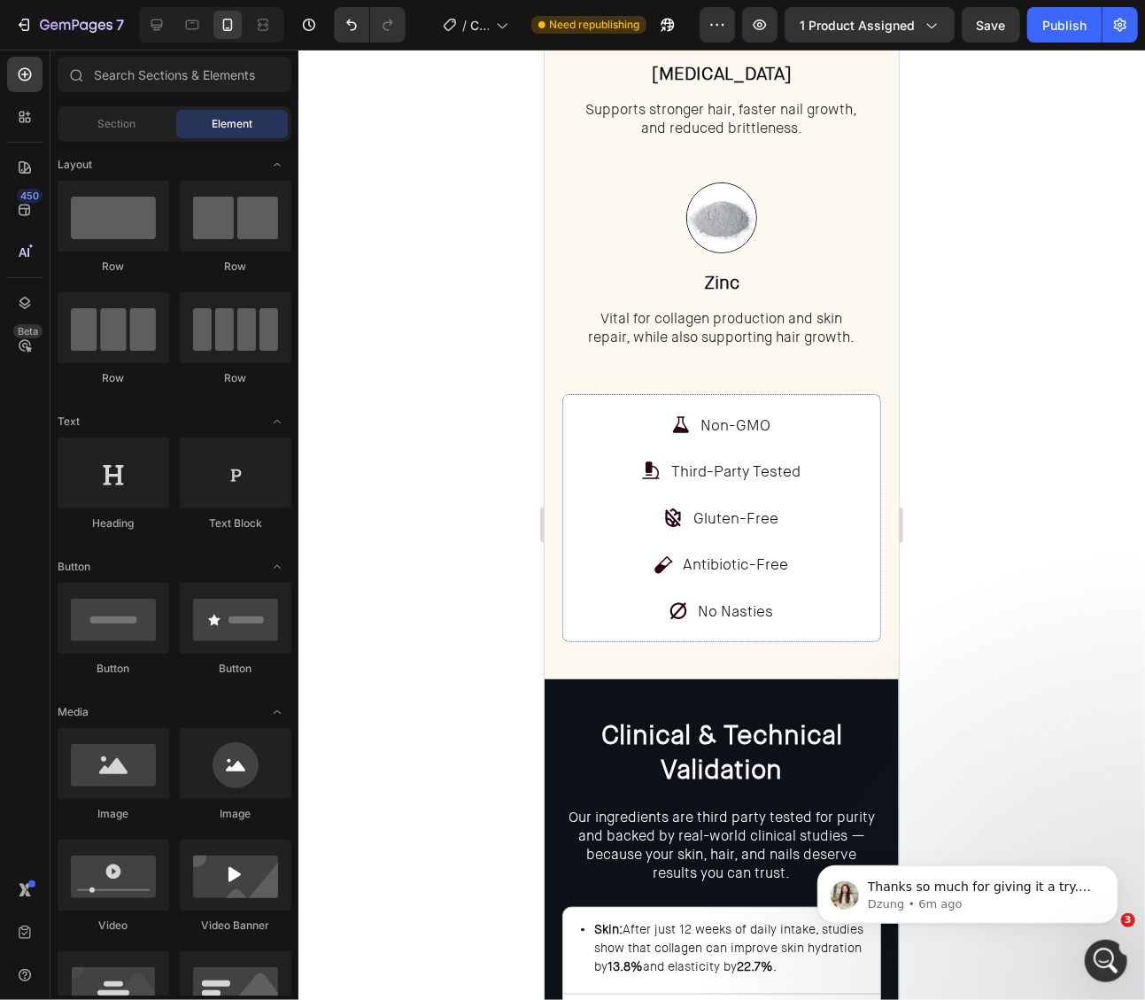
scroll to position [3812, 0]
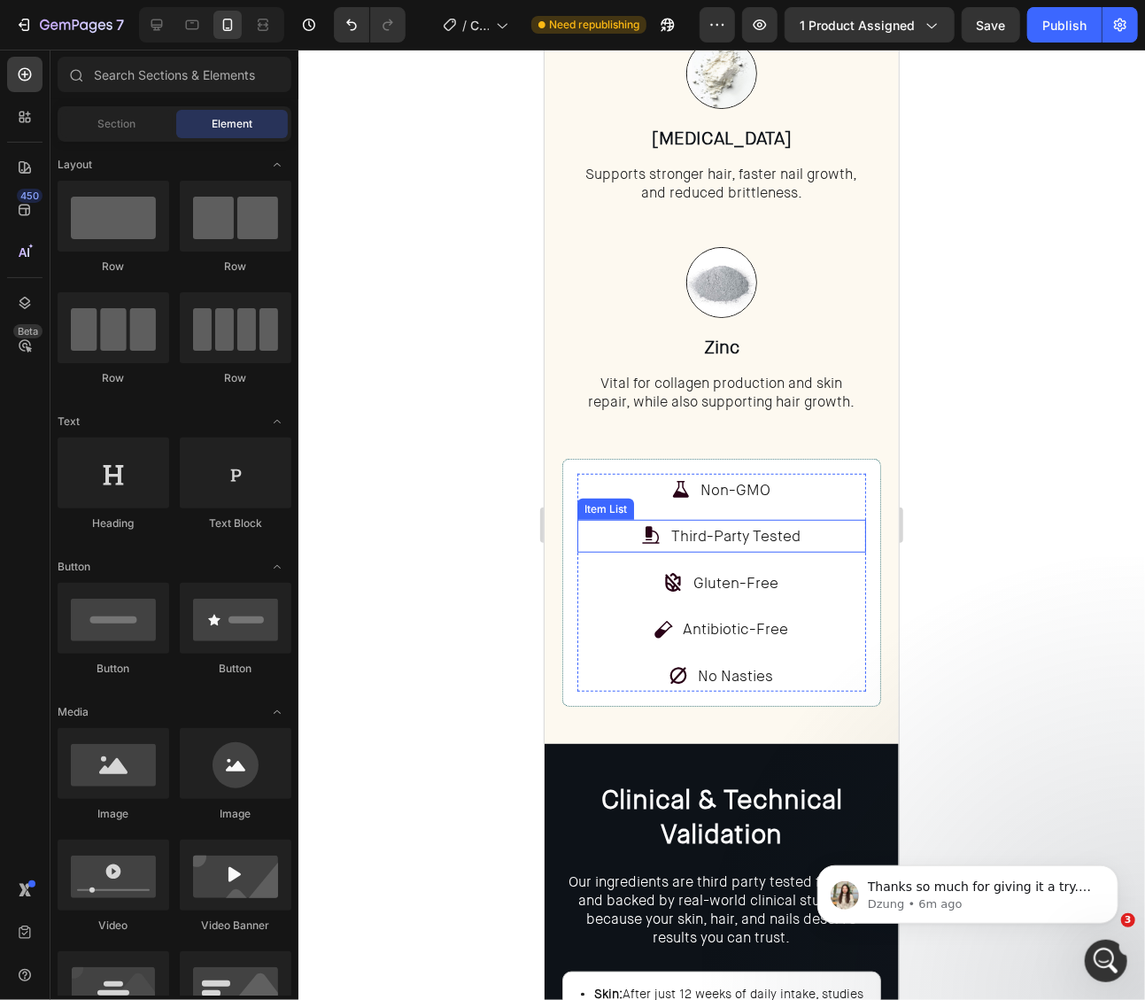
click at [763, 534] on p "Third-Party Tested" at bounding box center [734, 535] width 129 height 27
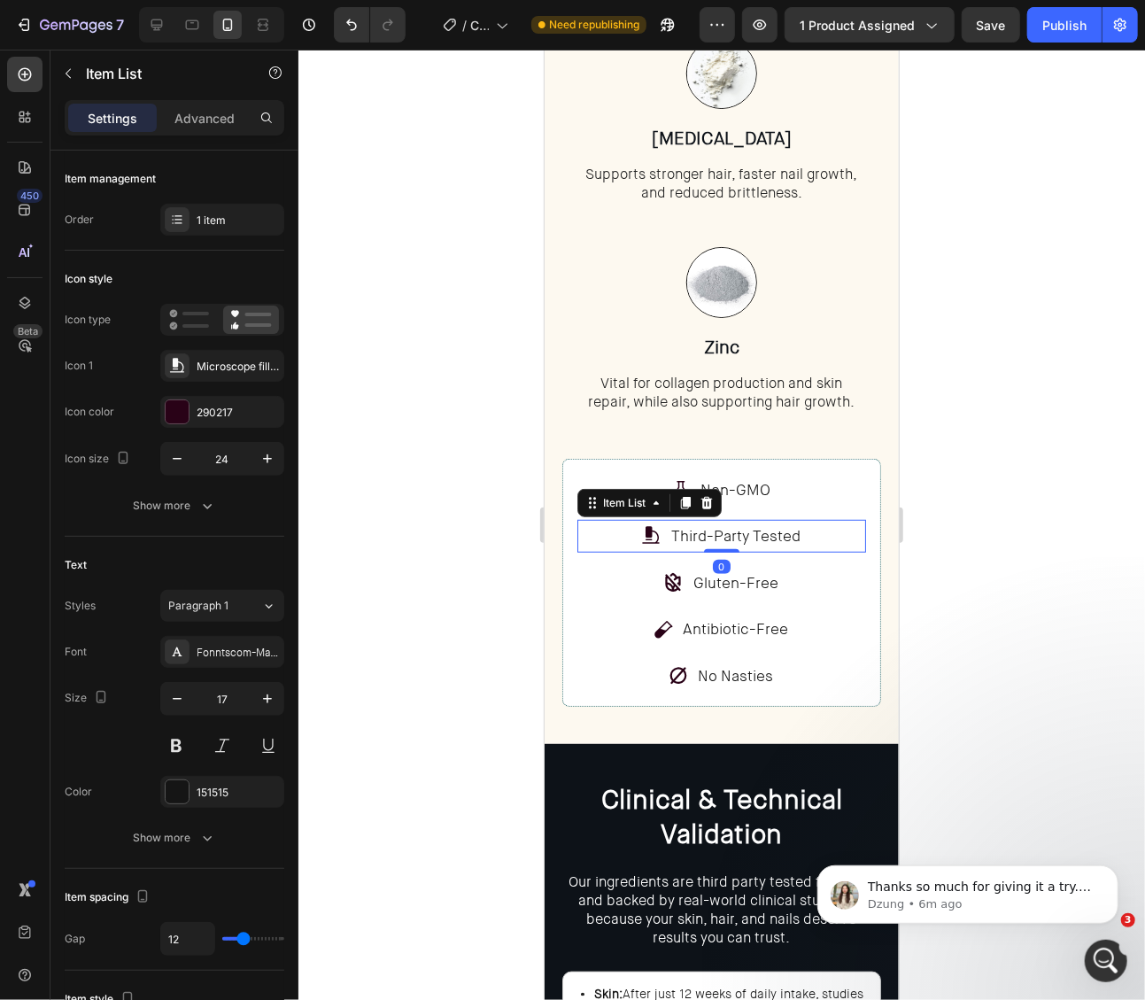
click at [763, 534] on p "Third-Party Tested" at bounding box center [734, 535] width 129 height 27
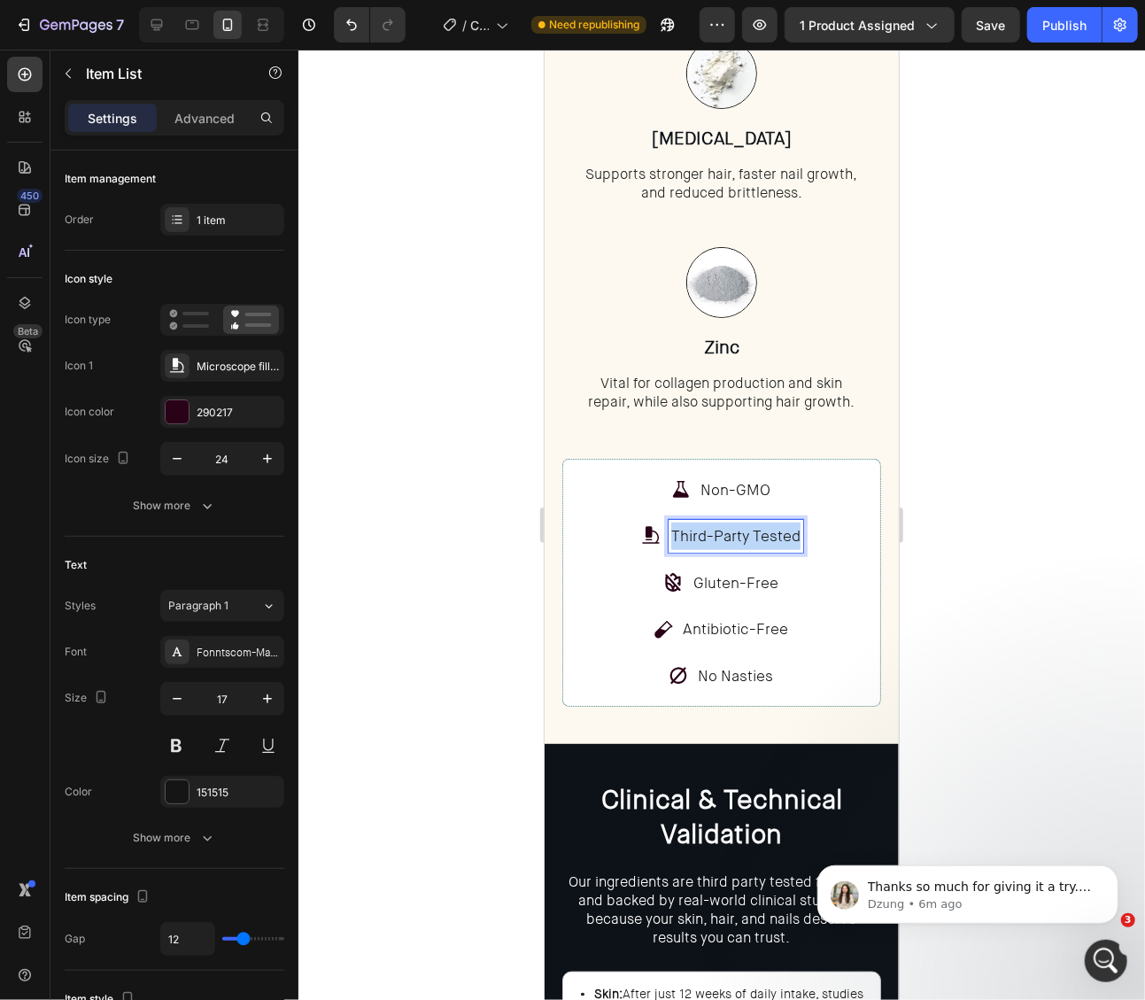
click at [763, 534] on p "Third-Party Tested" at bounding box center [734, 535] width 129 height 27
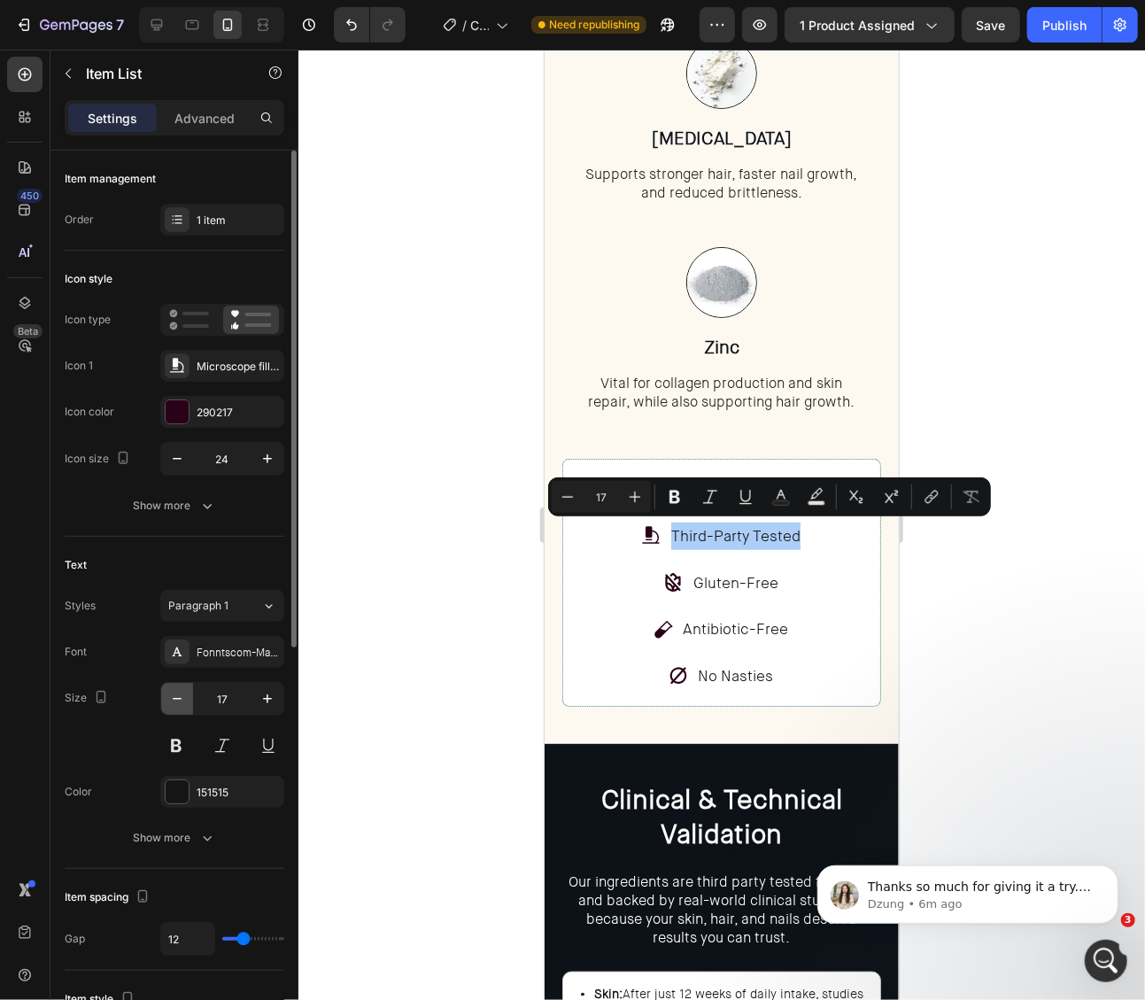
click at [169, 704] on icon "button" at bounding box center [177, 699] width 18 height 18
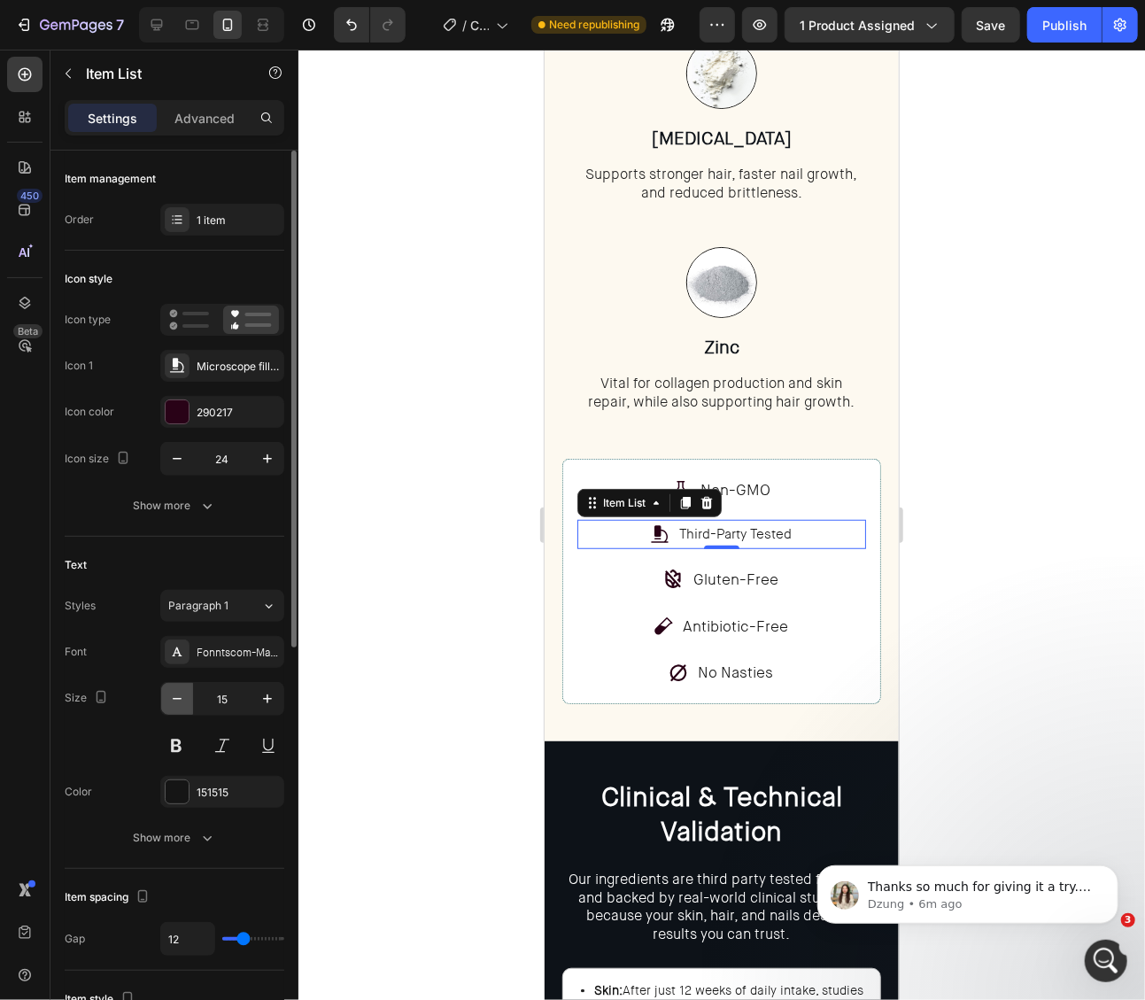
click at [170, 703] on icon "button" at bounding box center [177, 699] width 18 height 18
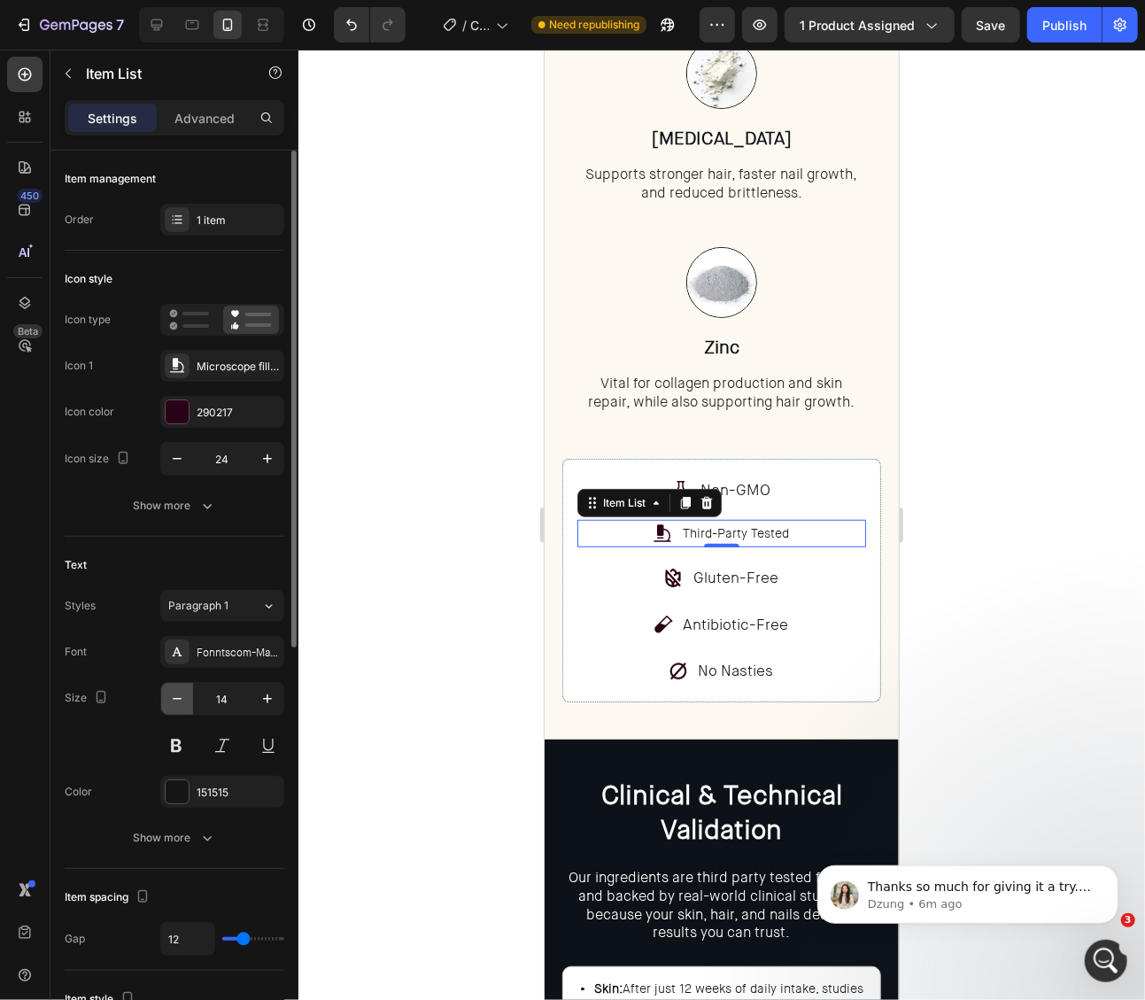
click at [170, 703] on icon "button" at bounding box center [177, 699] width 18 height 18
type input "13"
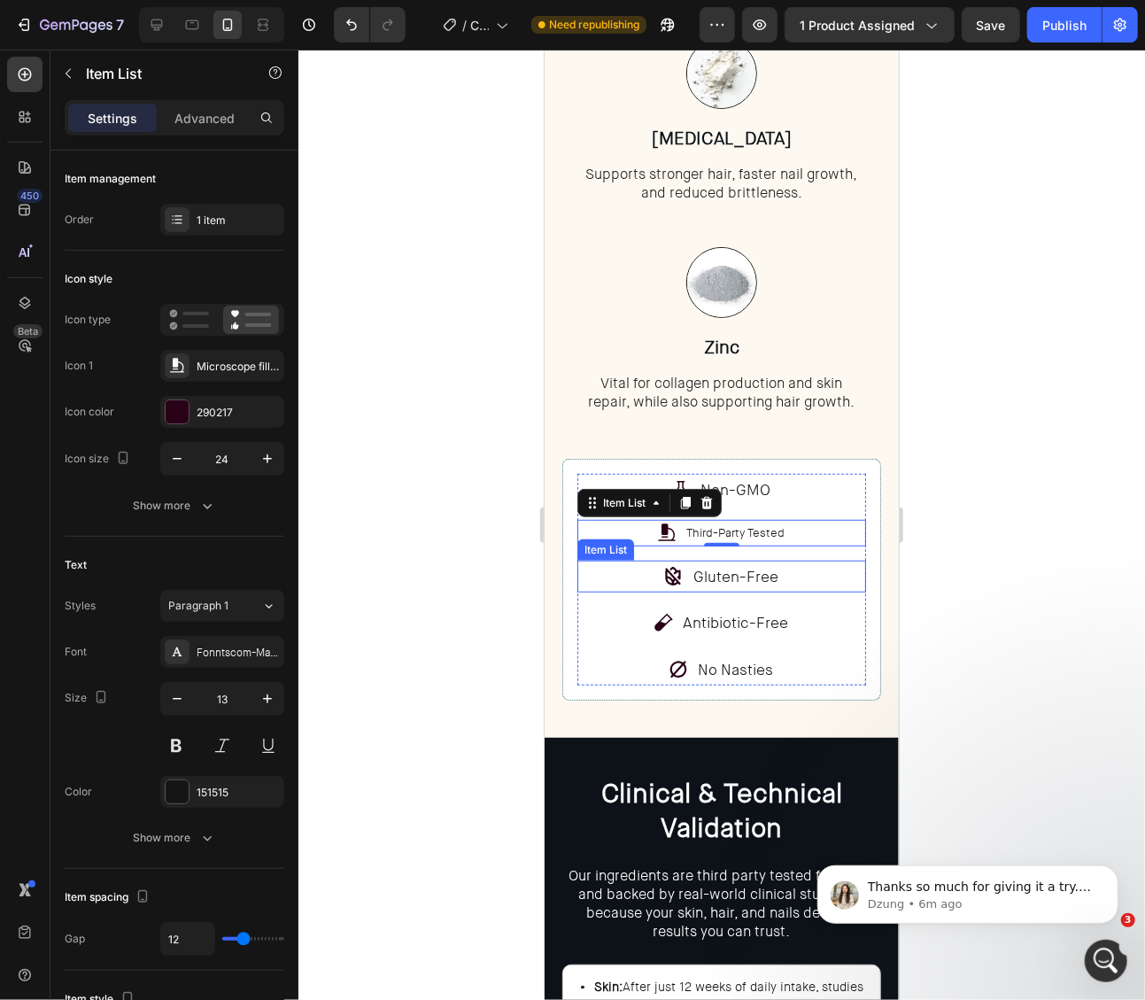
click at [757, 573] on p "Gluten-Free" at bounding box center [735, 575] width 85 height 27
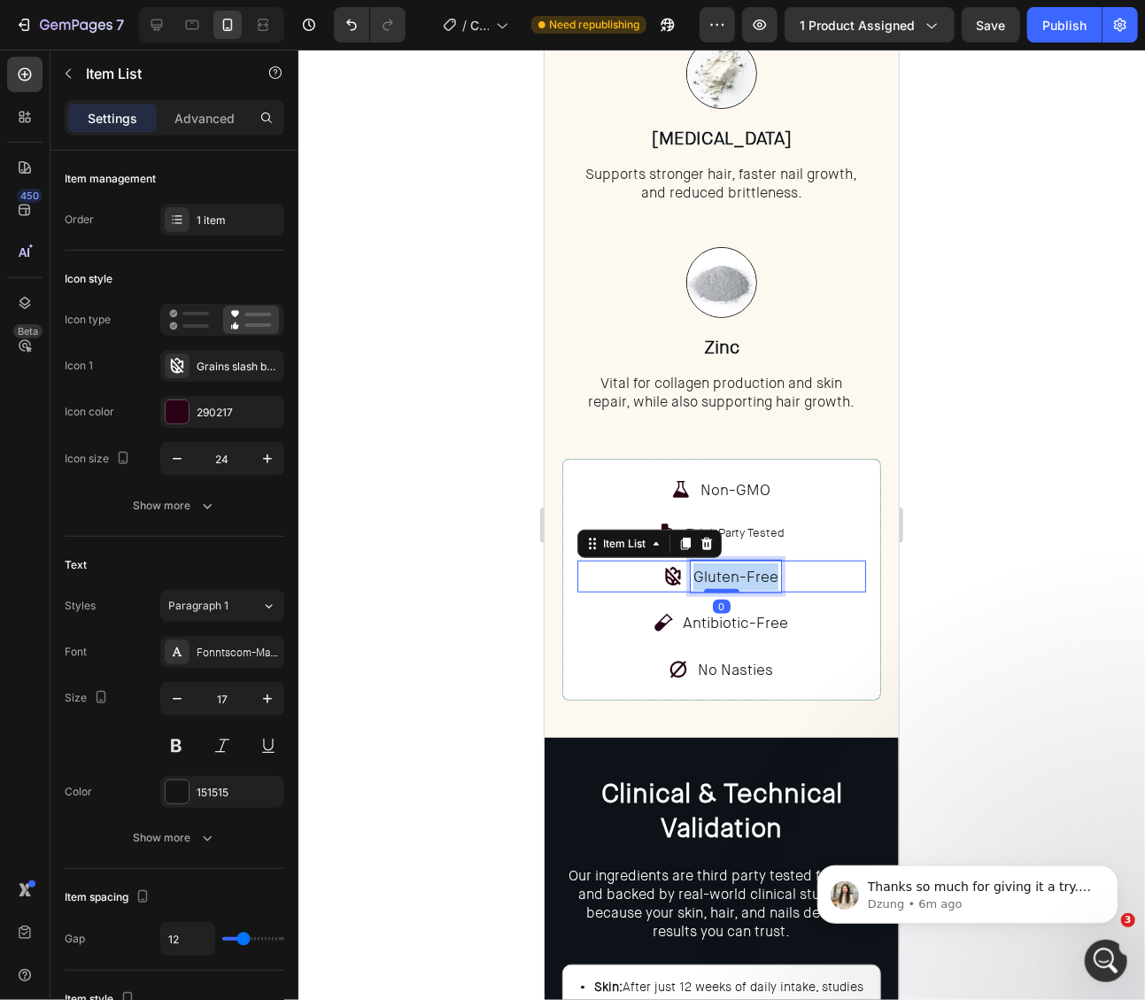
click at [757, 573] on p "Gluten-Free" at bounding box center [735, 575] width 85 height 27
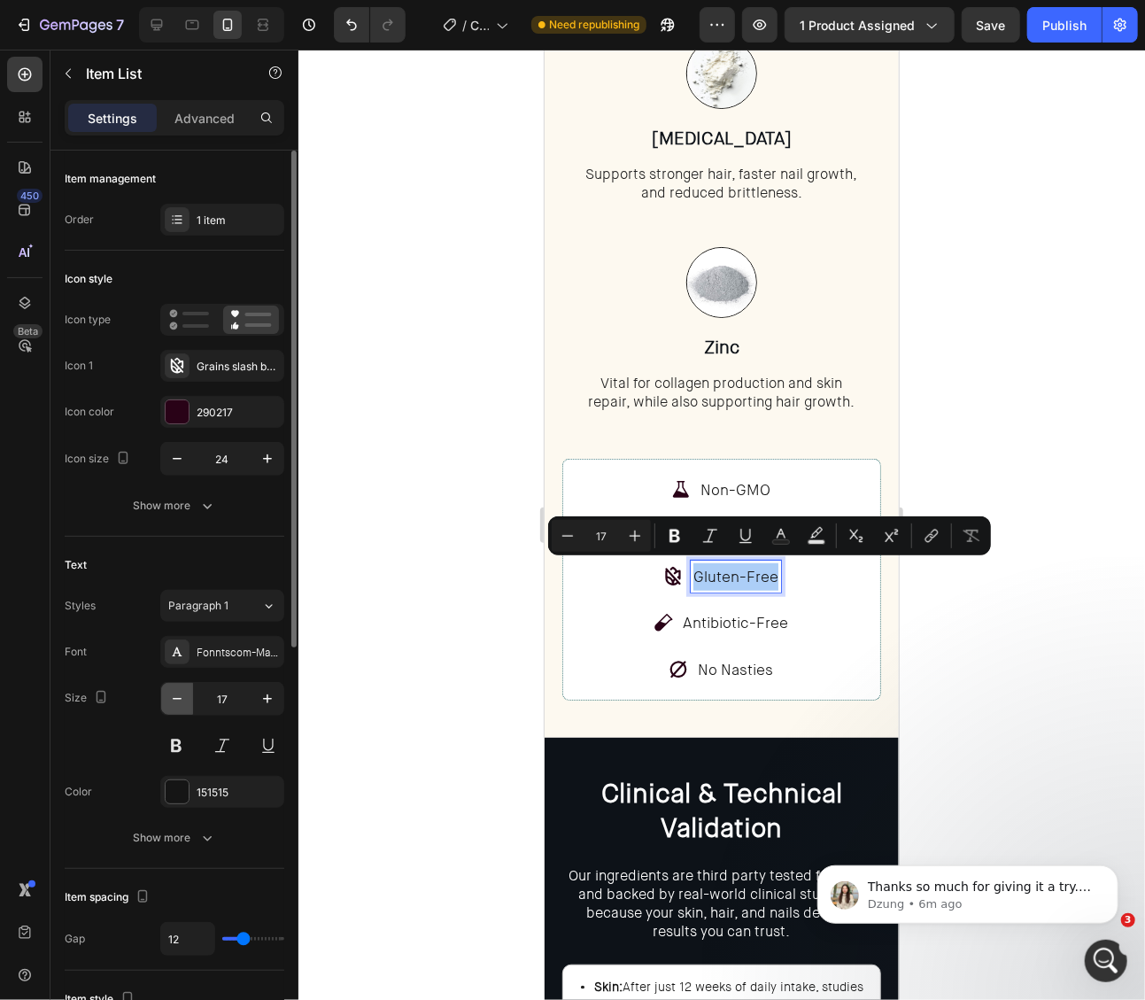
click at [183, 701] on icon "button" at bounding box center [177, 699] width 18 height 18
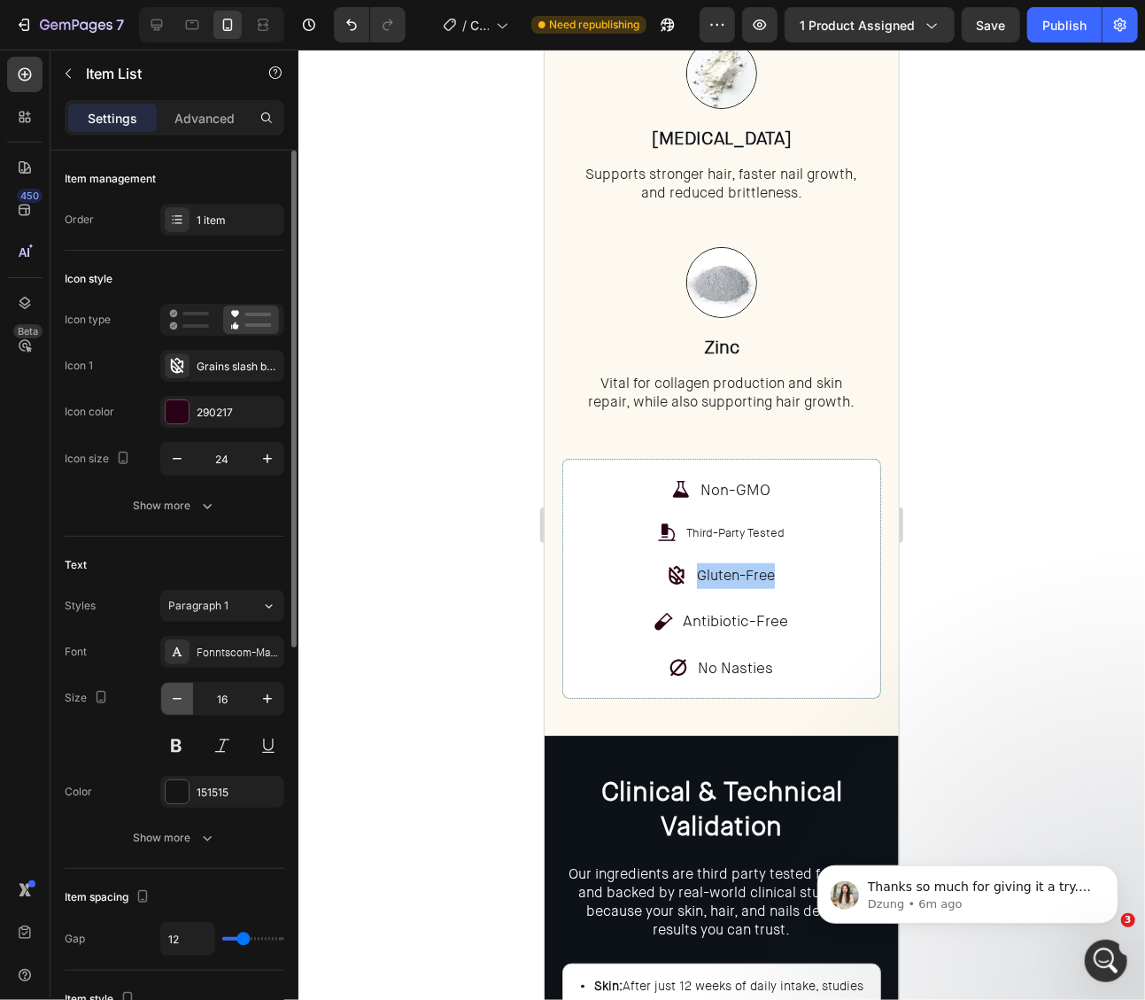
click at [183, 701] on icon "button" at bounding box center [177, 699] width 18 height 18
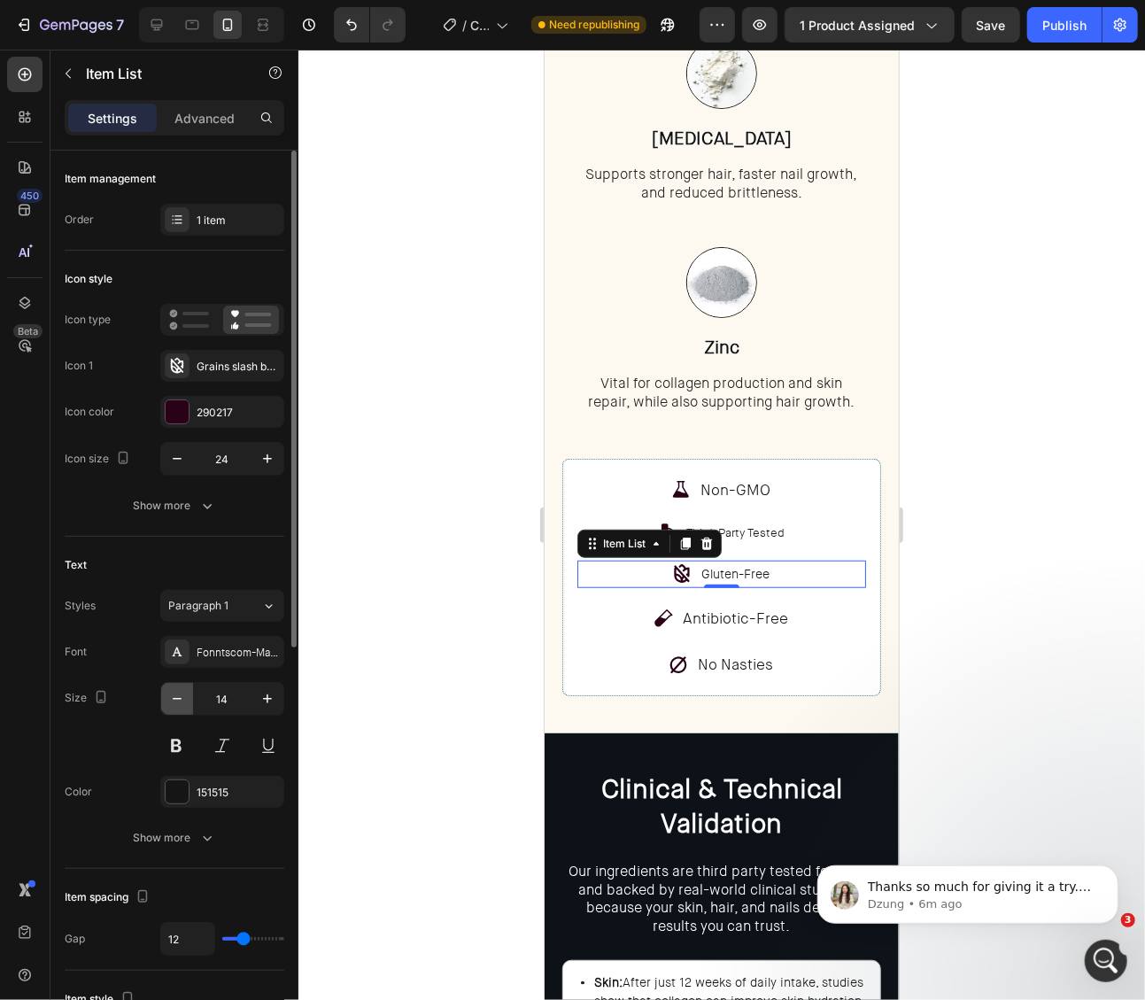
click at [183, 701] on icon "button" at bounding box center [177, 699] width 18 height 18
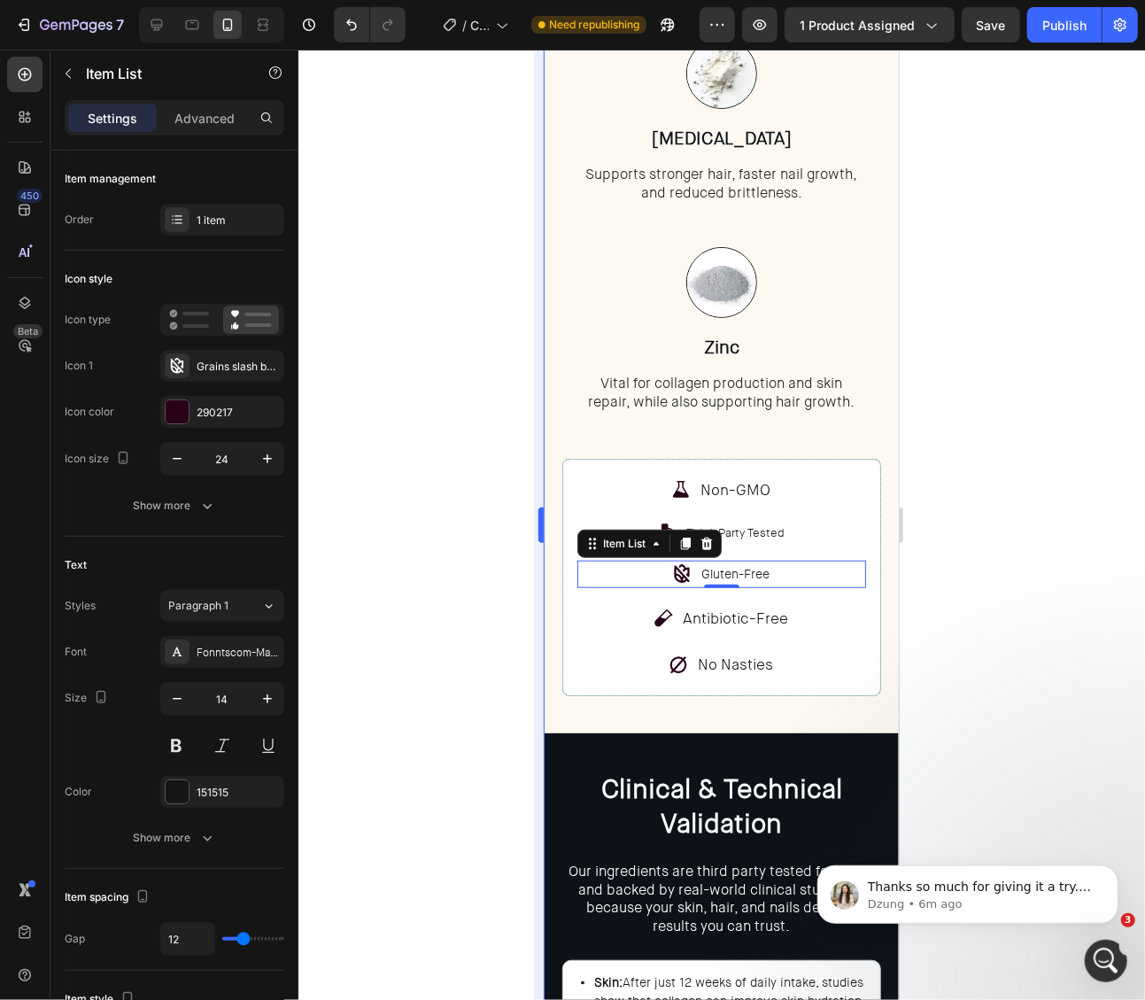
type input "13"
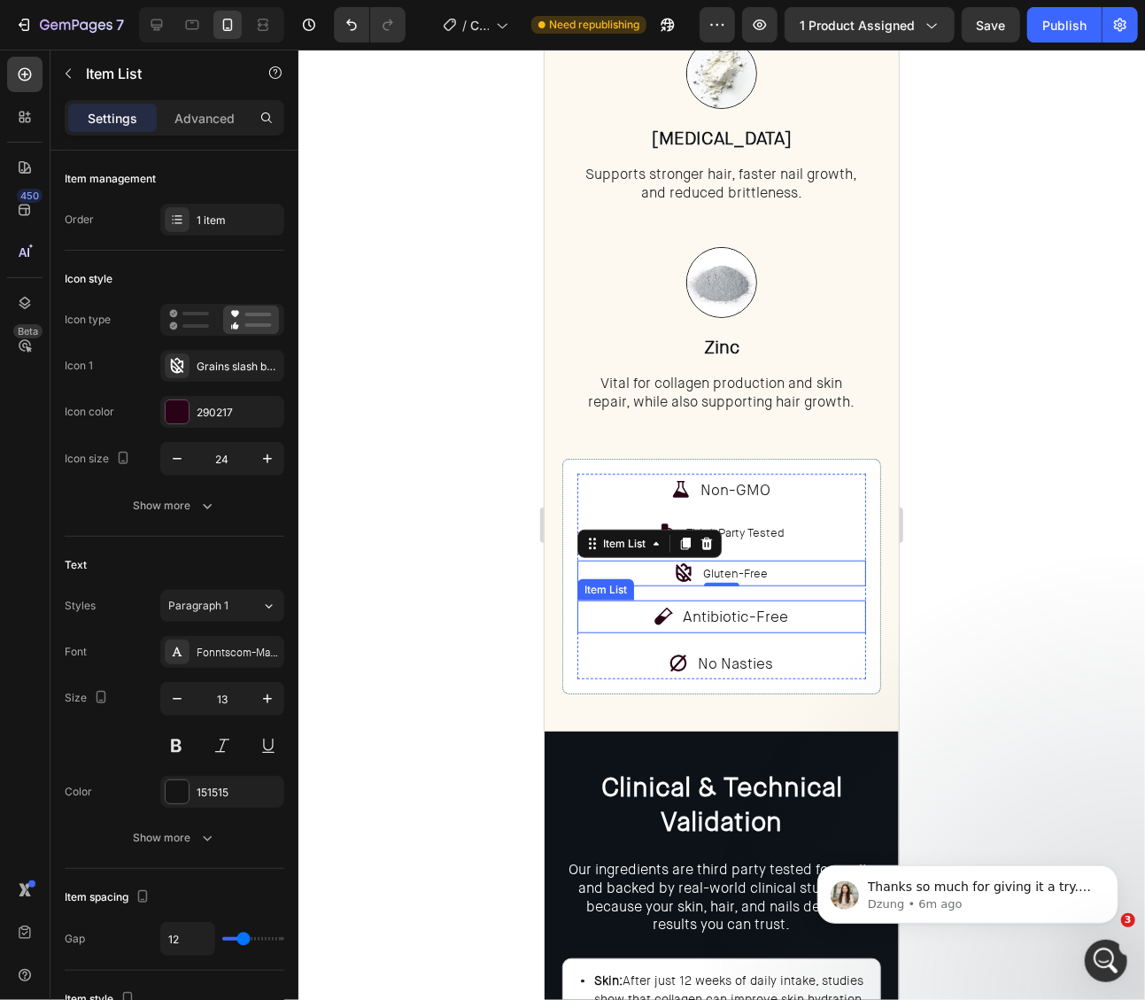
click at [777, 618] on p "Antibiotic-Free" at bounding box center [735, 615] width 105 height 27
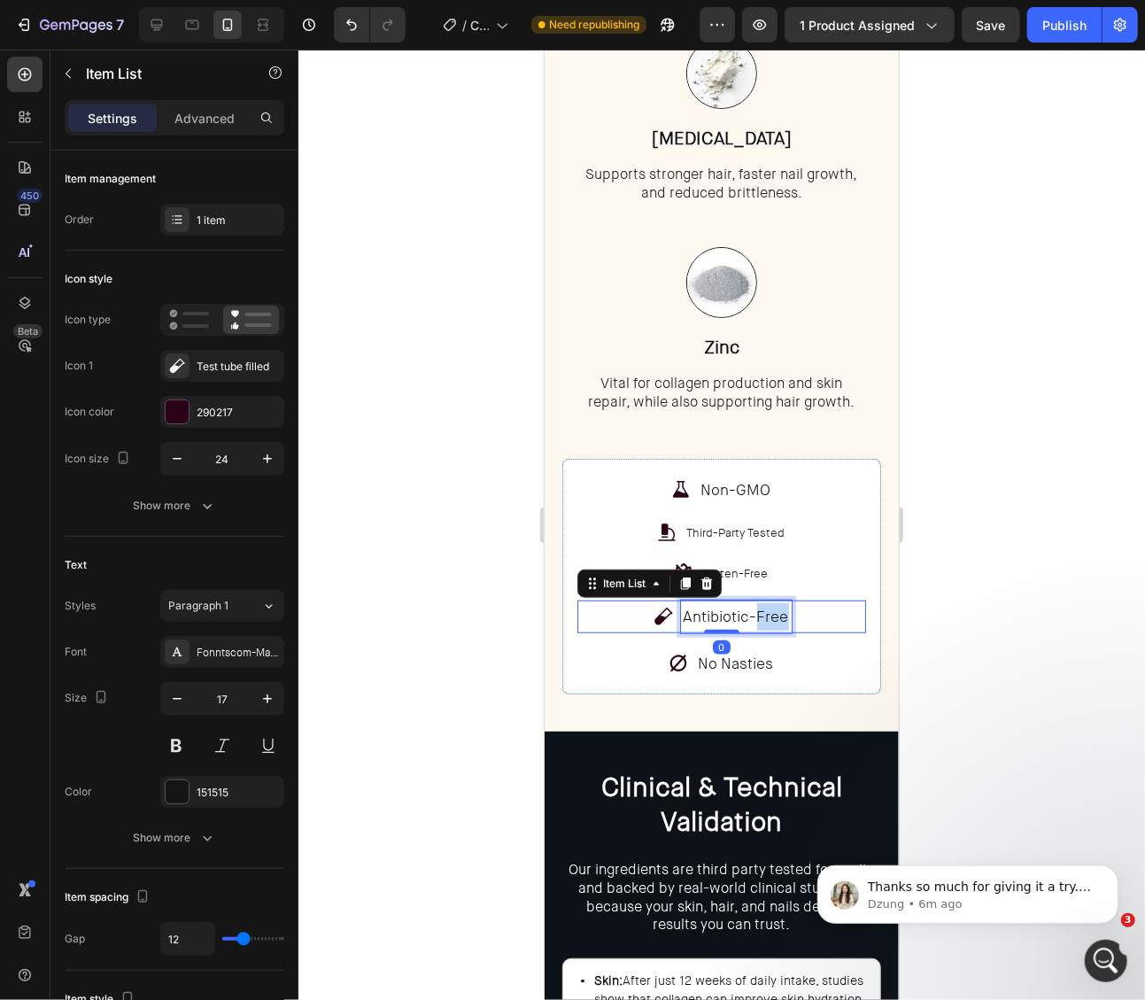
click at [777, 618] on p "Antibiotic-Free" at bounding box center [735, 615] width 105 height 27
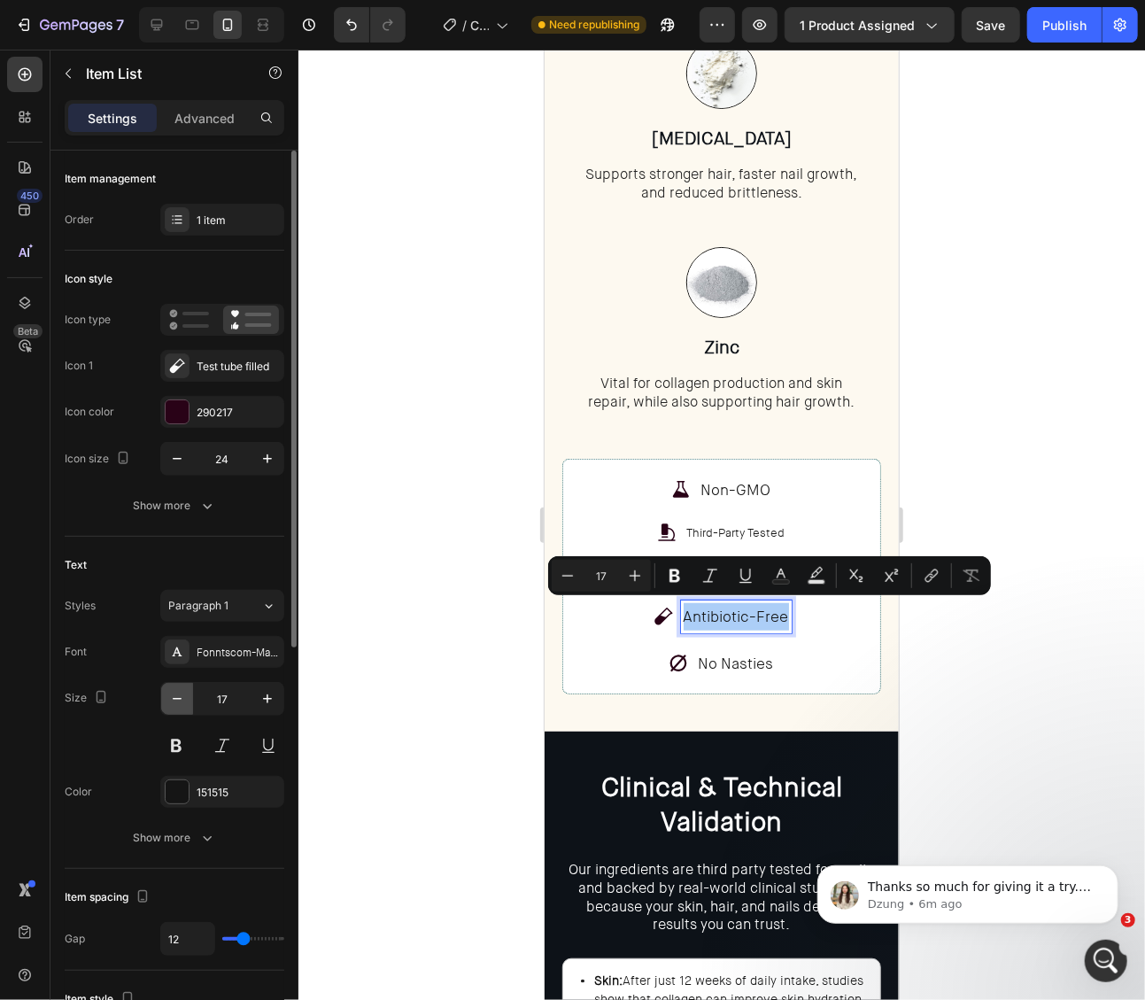
click at [174, 690] on icon "button" at bounding box center [177, 699] width 18 height 18
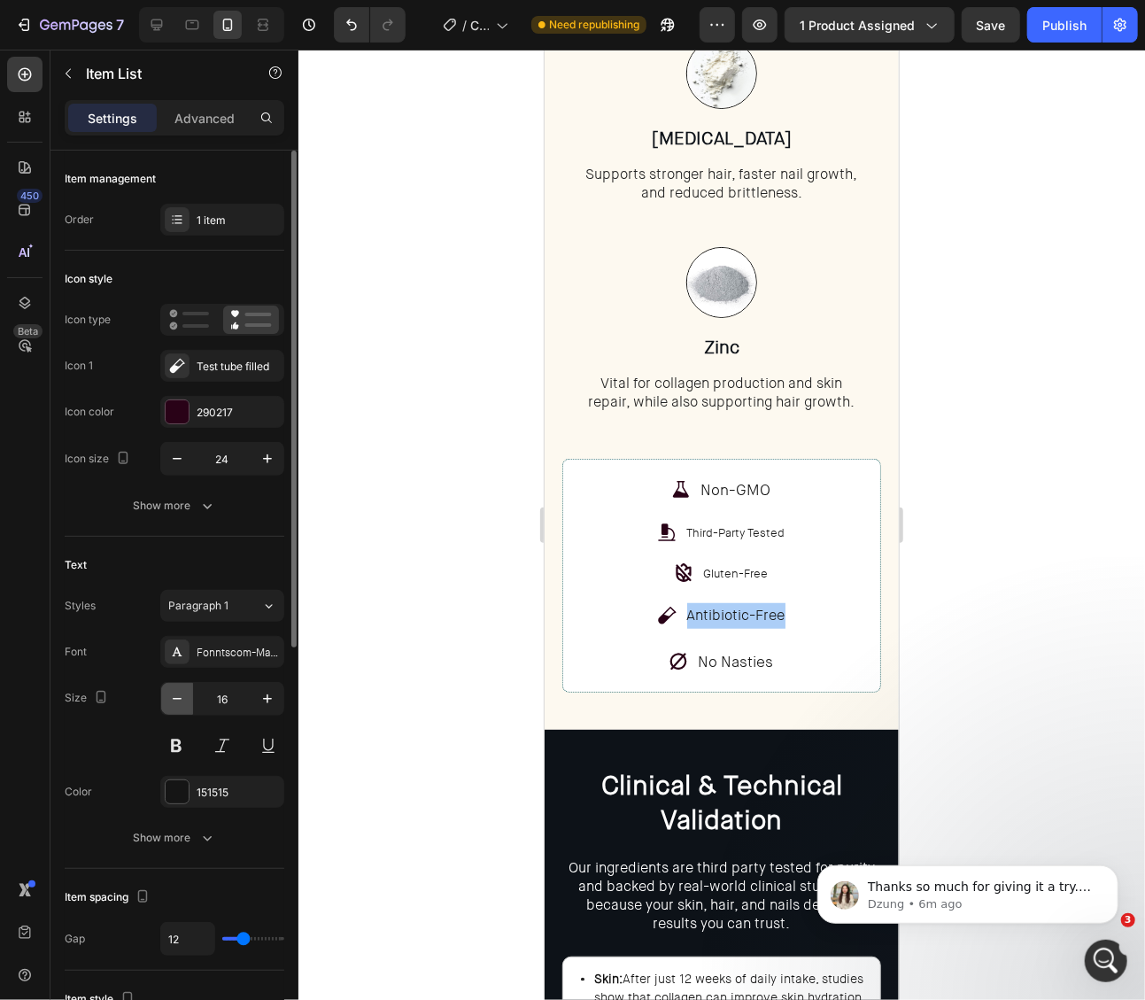
click at [174, 690] on icon "button" at bounding box center [177, 699] width 18 height 18
type input "13"
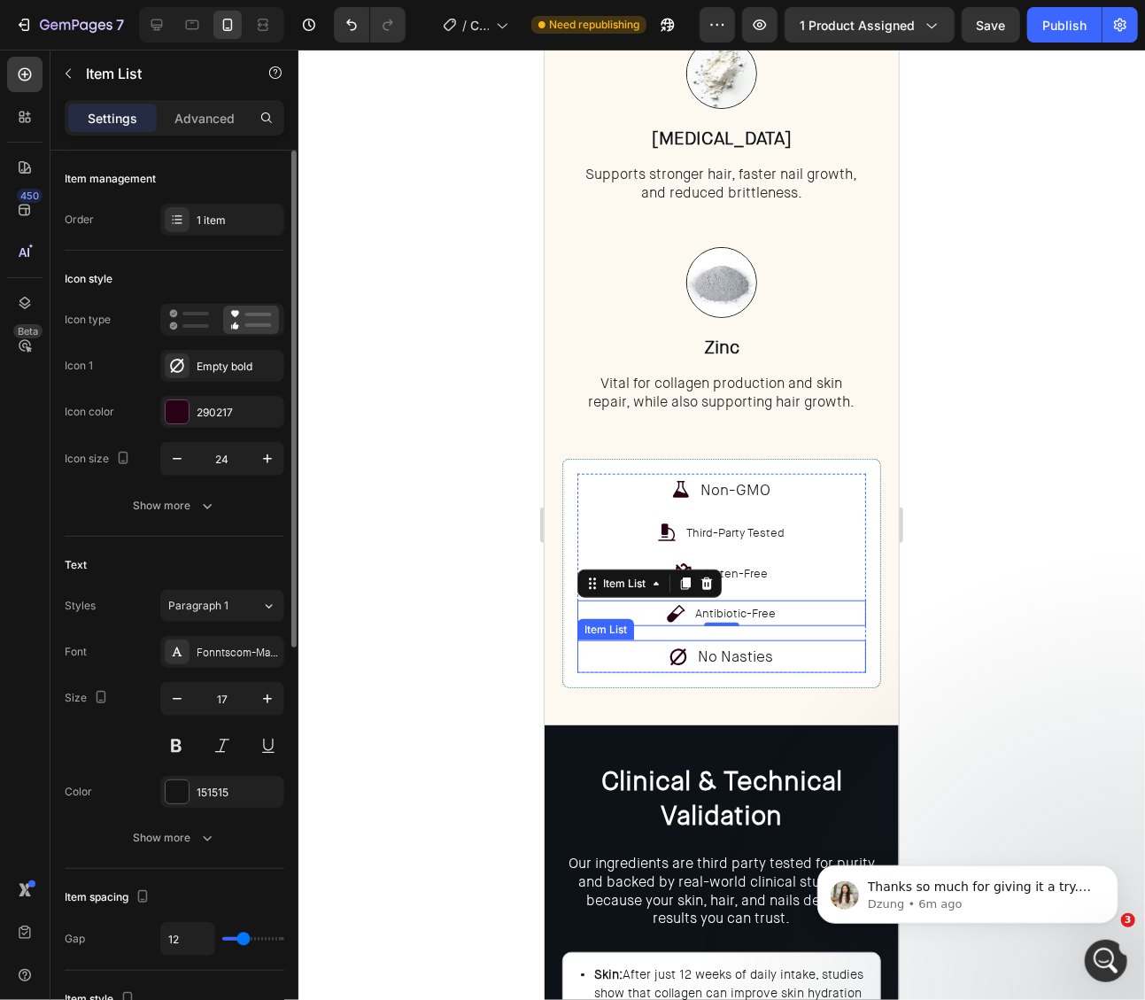
click at [738, 649] on p "No Nasties" at bounding box center [735, 655] width 75 height 27
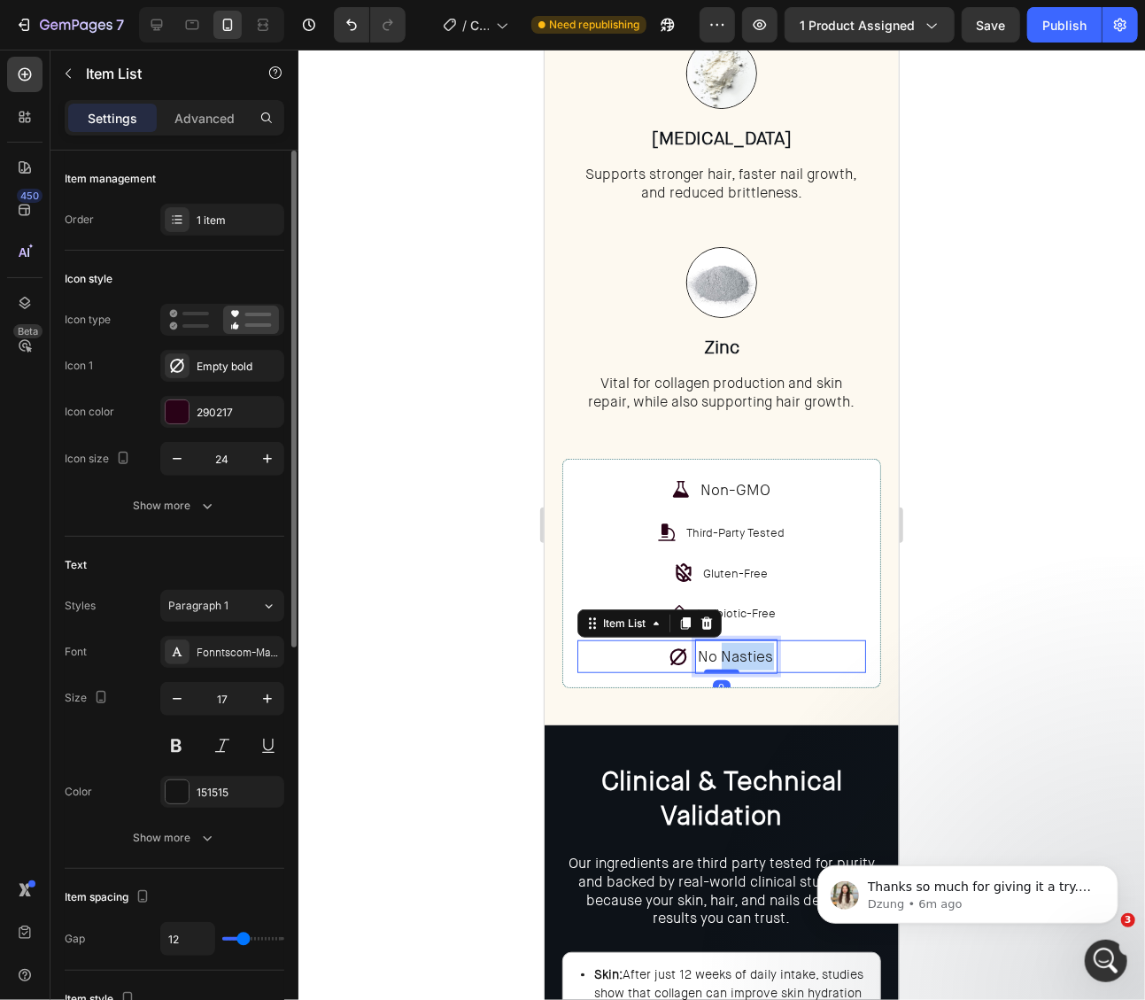
click at [738, 649] on p "No Nasties" at bounding box center [735, 655] width 75 height 27
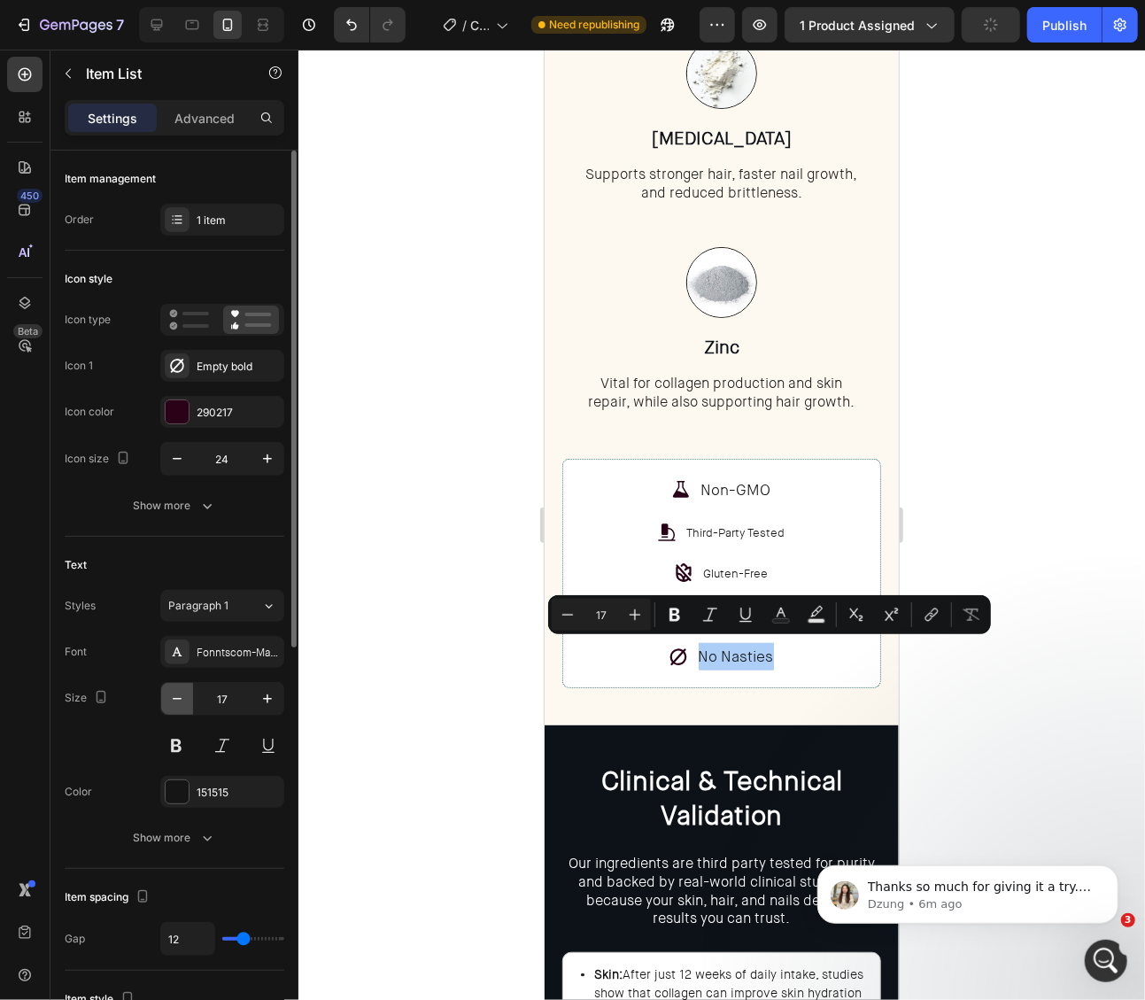
click at [182, 690] on icon "button" at bounding box center [177, 699] width 18 height 18
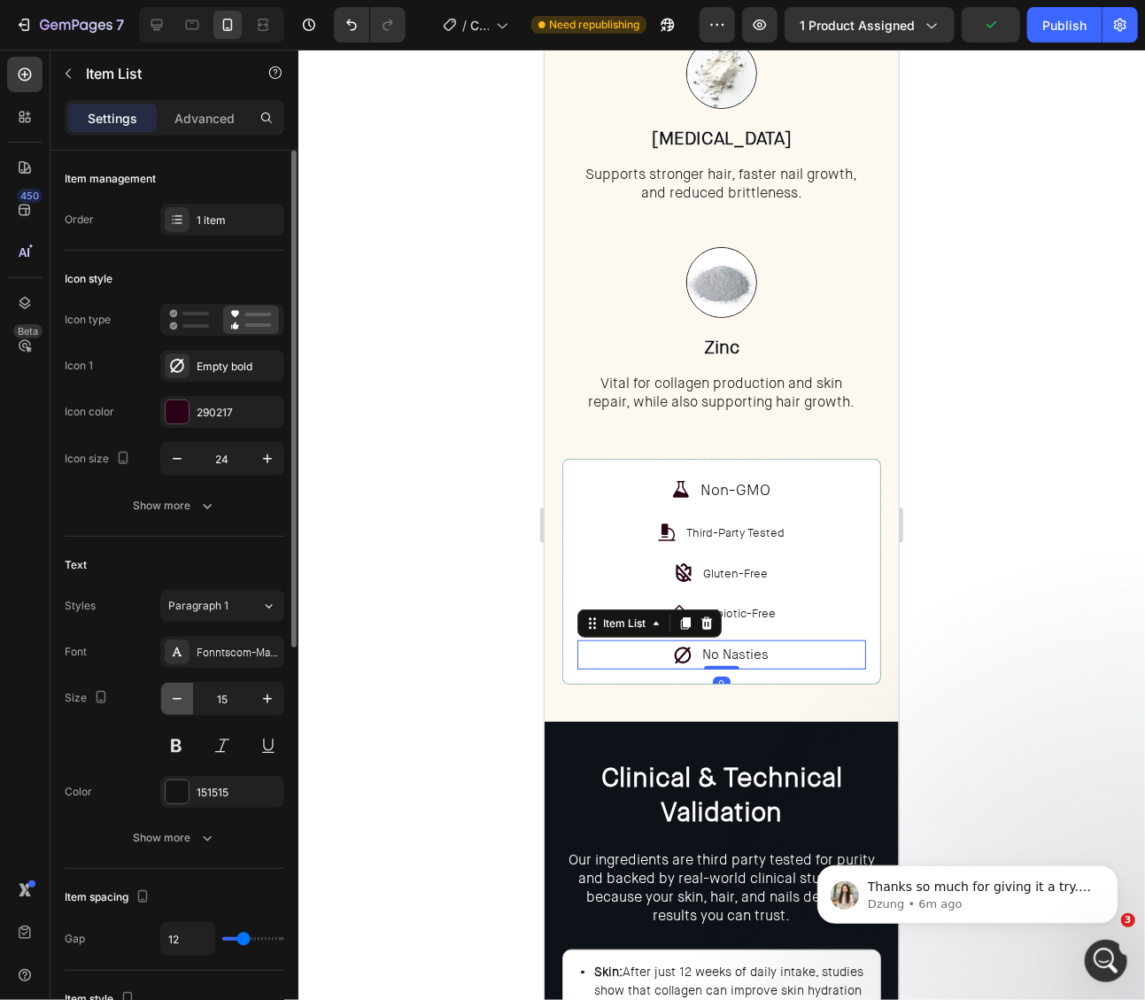
click at [182, 690] on icon "button" at bounding box center [177, 699] width 18 height 18
type input "13"
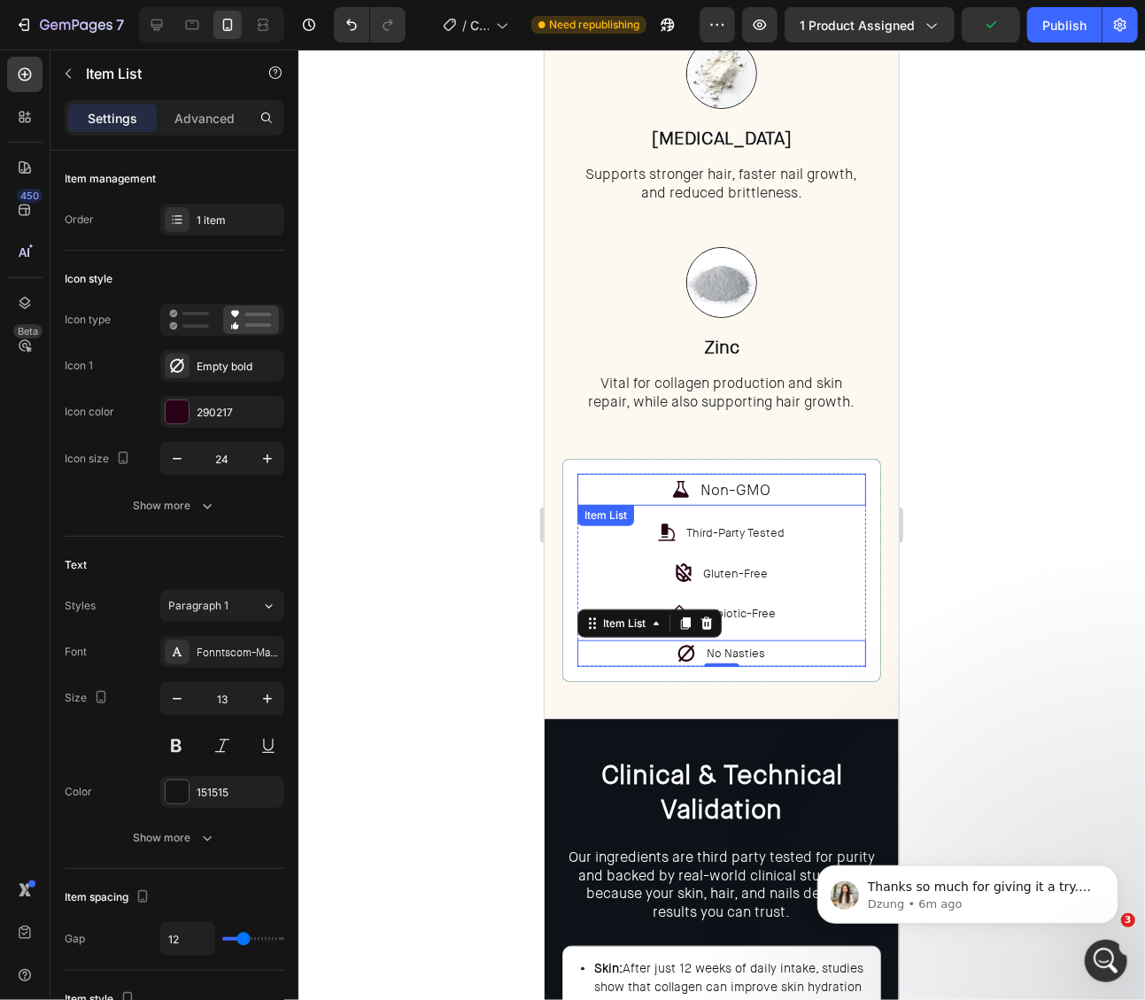
click at [739, 495] on p "Non-GMO" at bounding box center [736, 489] width 70 height 27
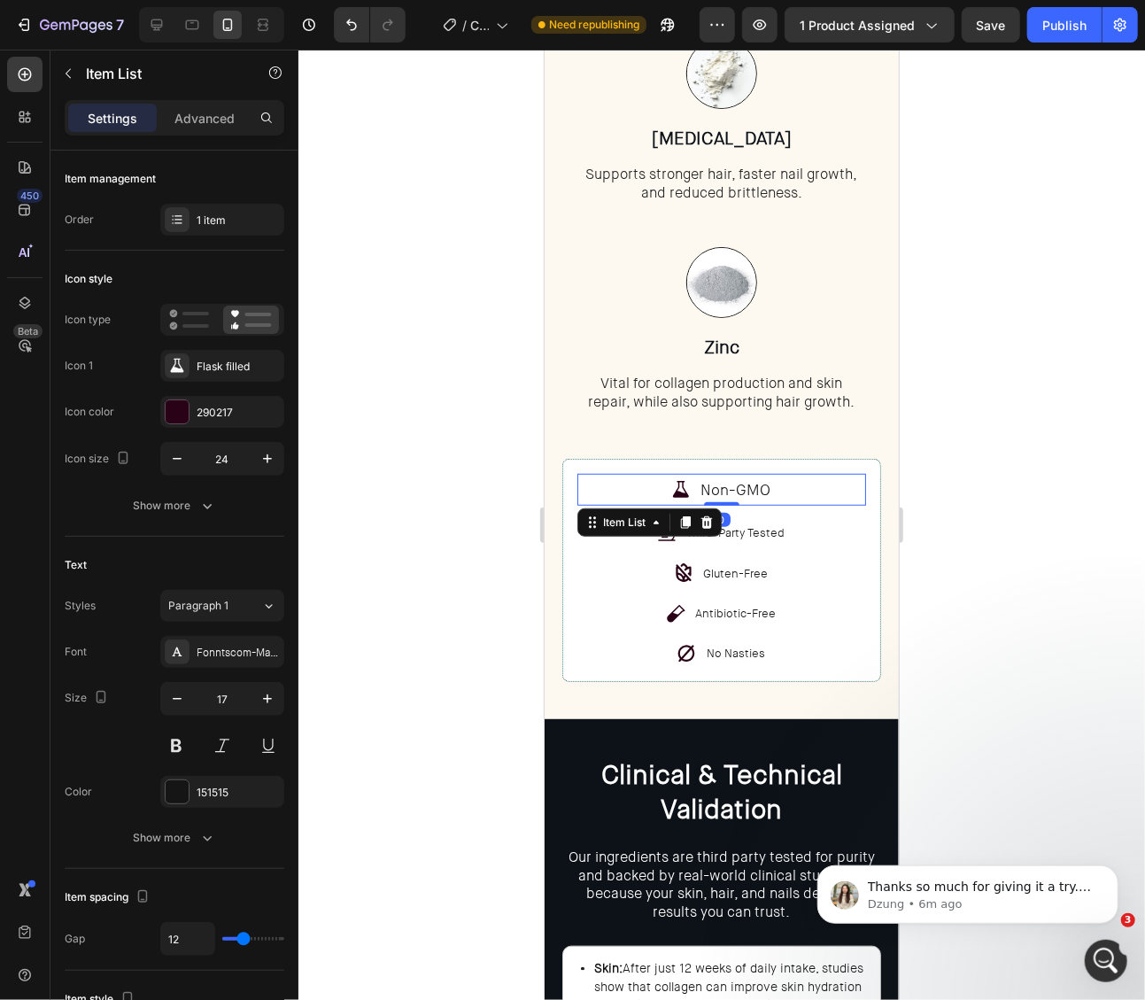
click at [739, 495] on p "Non-GMO" at bounding box center [736, 489] width 70 height 27
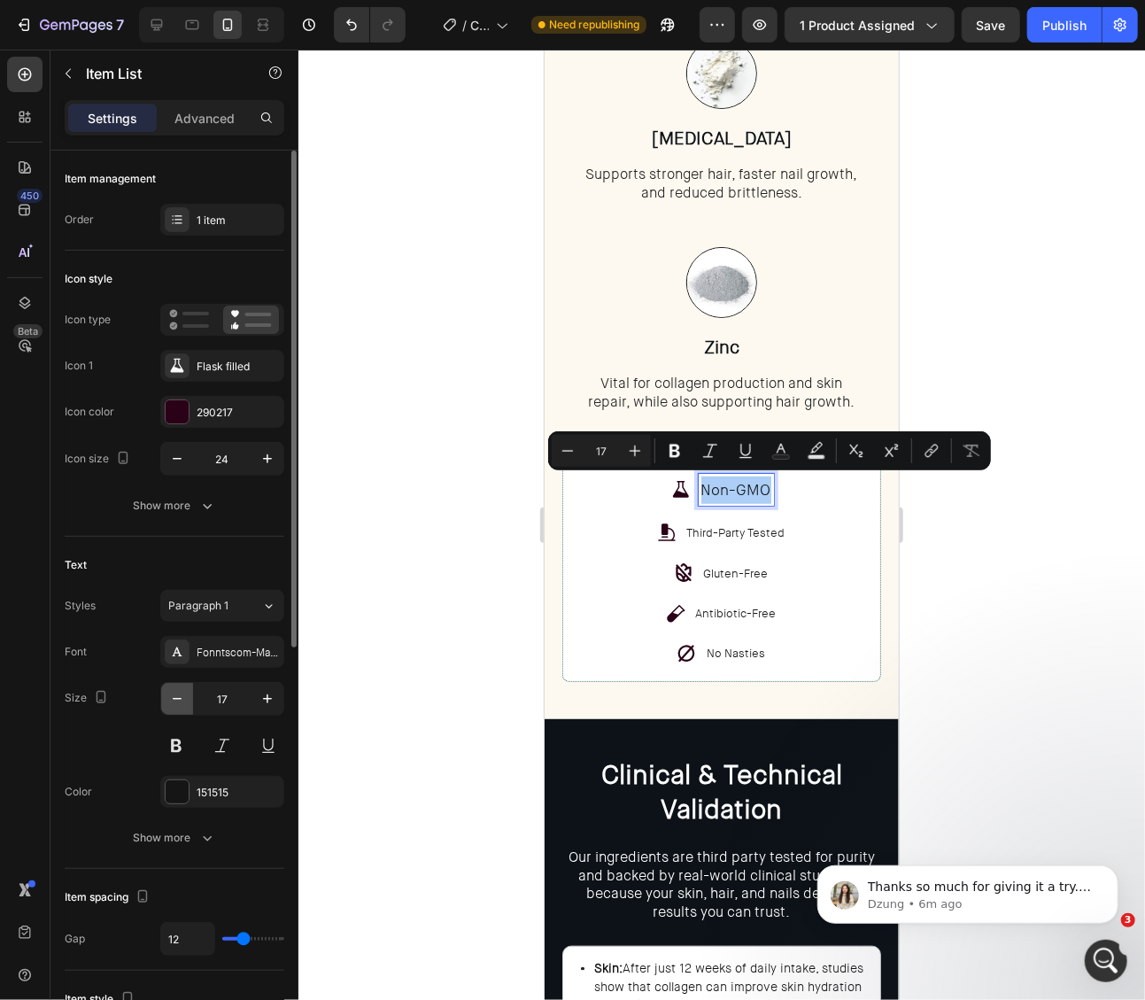
click at [177, 698] on icon "button" at bounding box center [177, 699] width 18 height 18
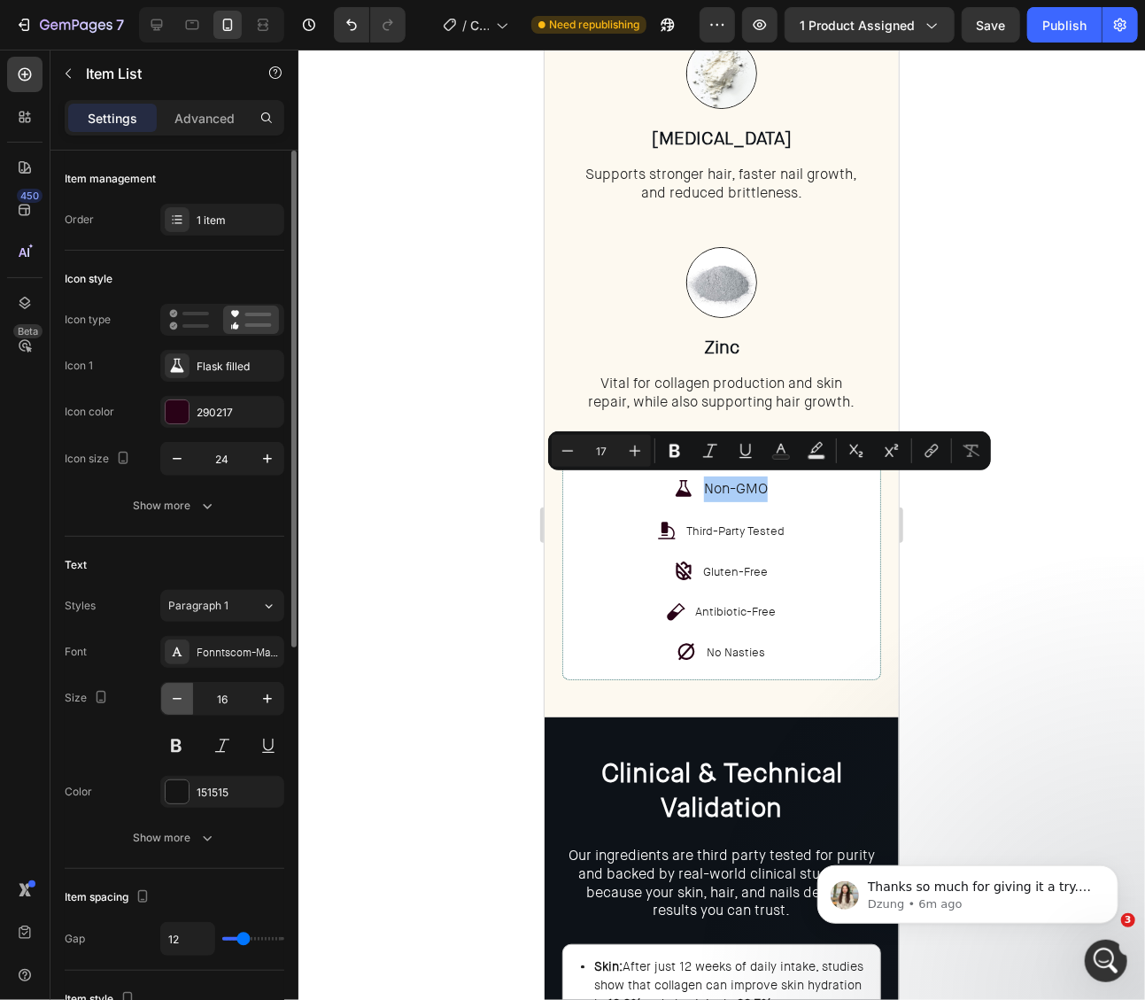
click at [177, 698] on icon "button" at bounding box center [177, 699] width 18 height 18
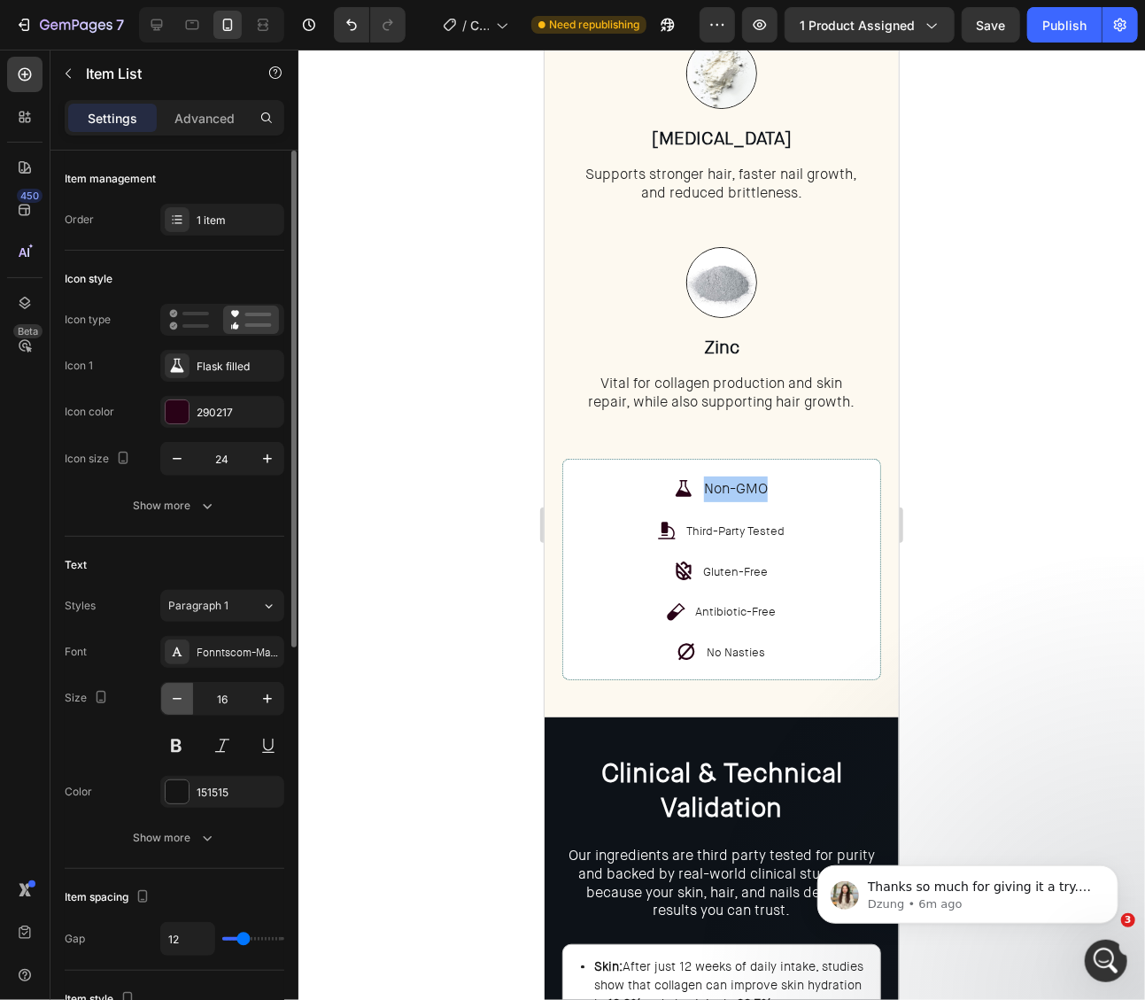
click at [177, 698] on icon "button" at bounding box center [177, 699] width 18 height 18
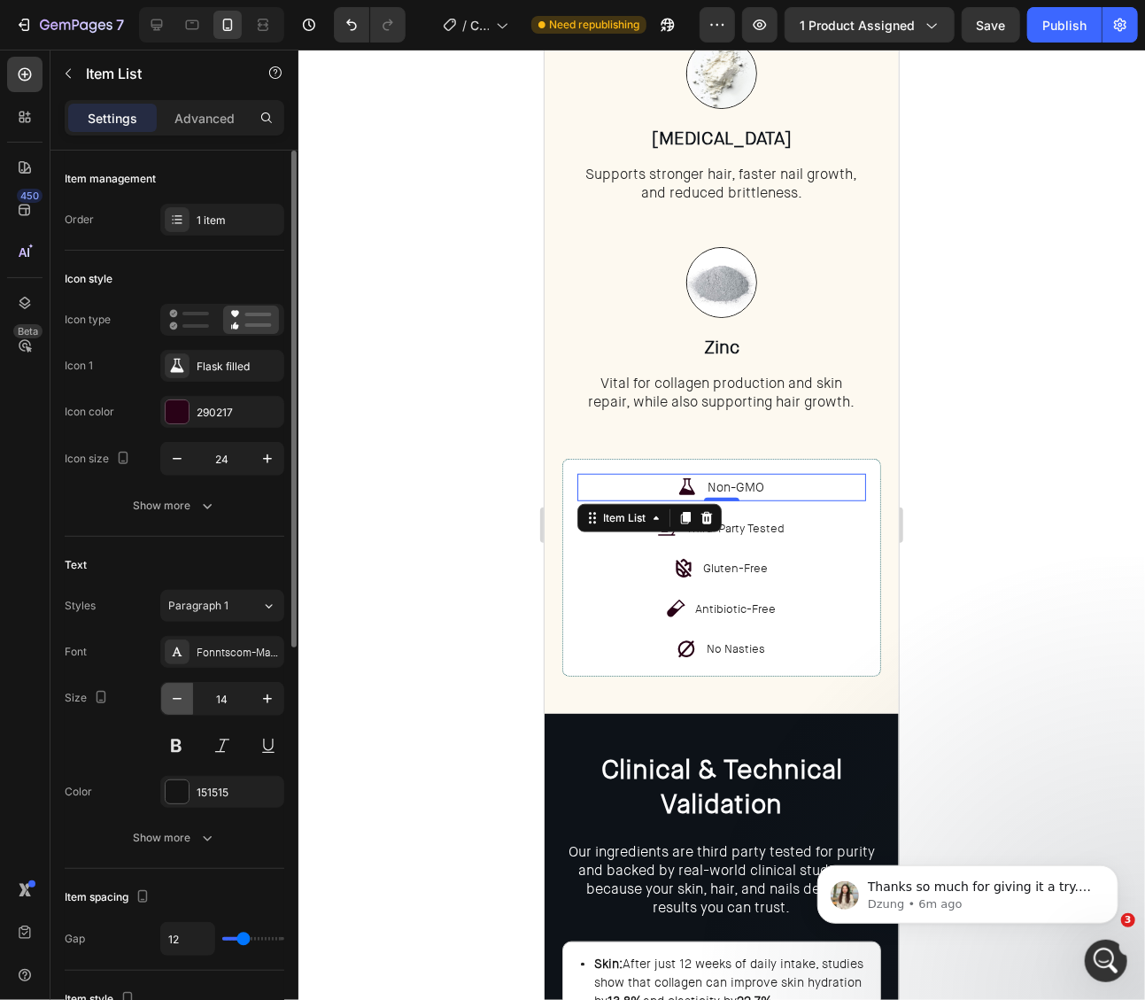
click at [177, 698] on icon "button" at bounding box center [177, 699] width 18 height 18
type input "13"
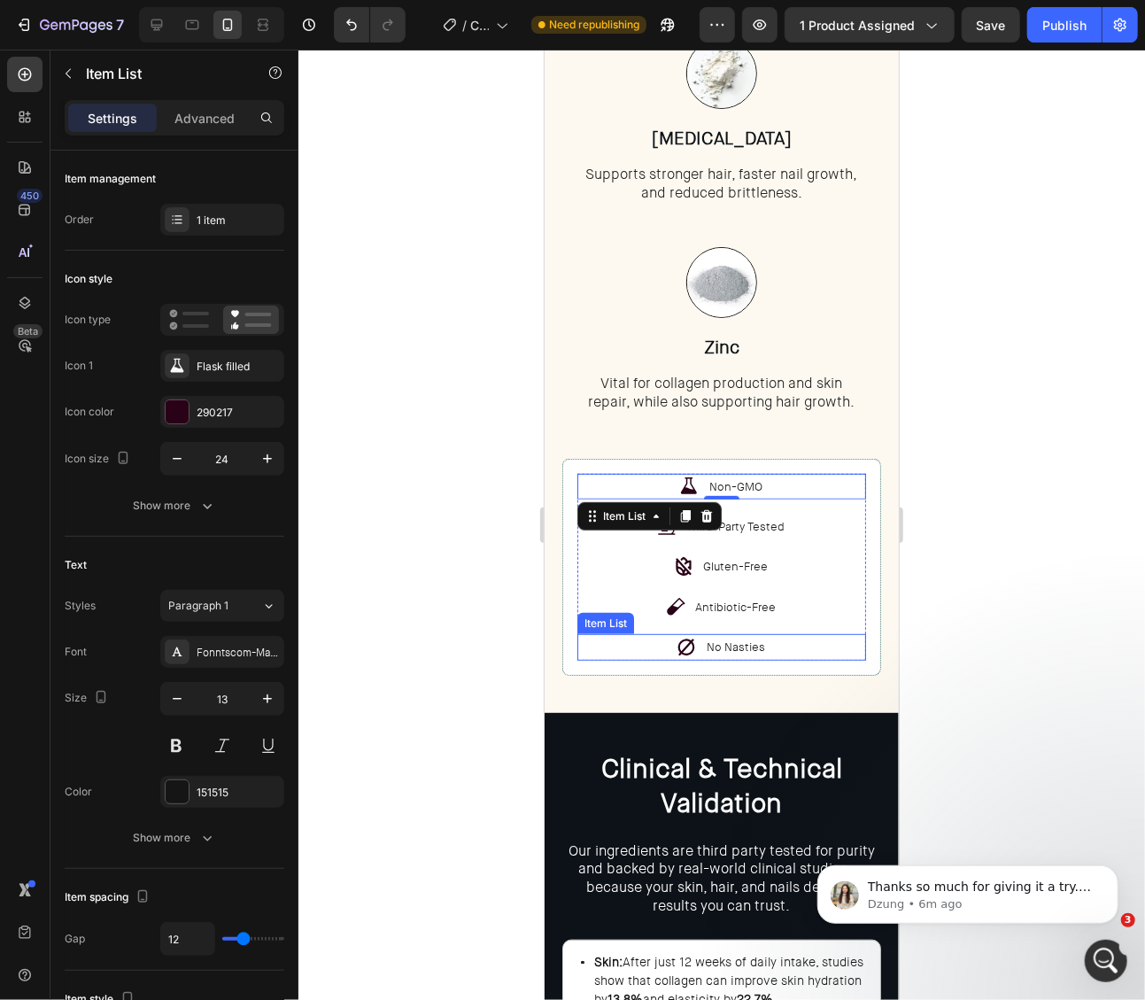
click at [690, 638] on icon at bounding box center [686, 646] width 17 height 17
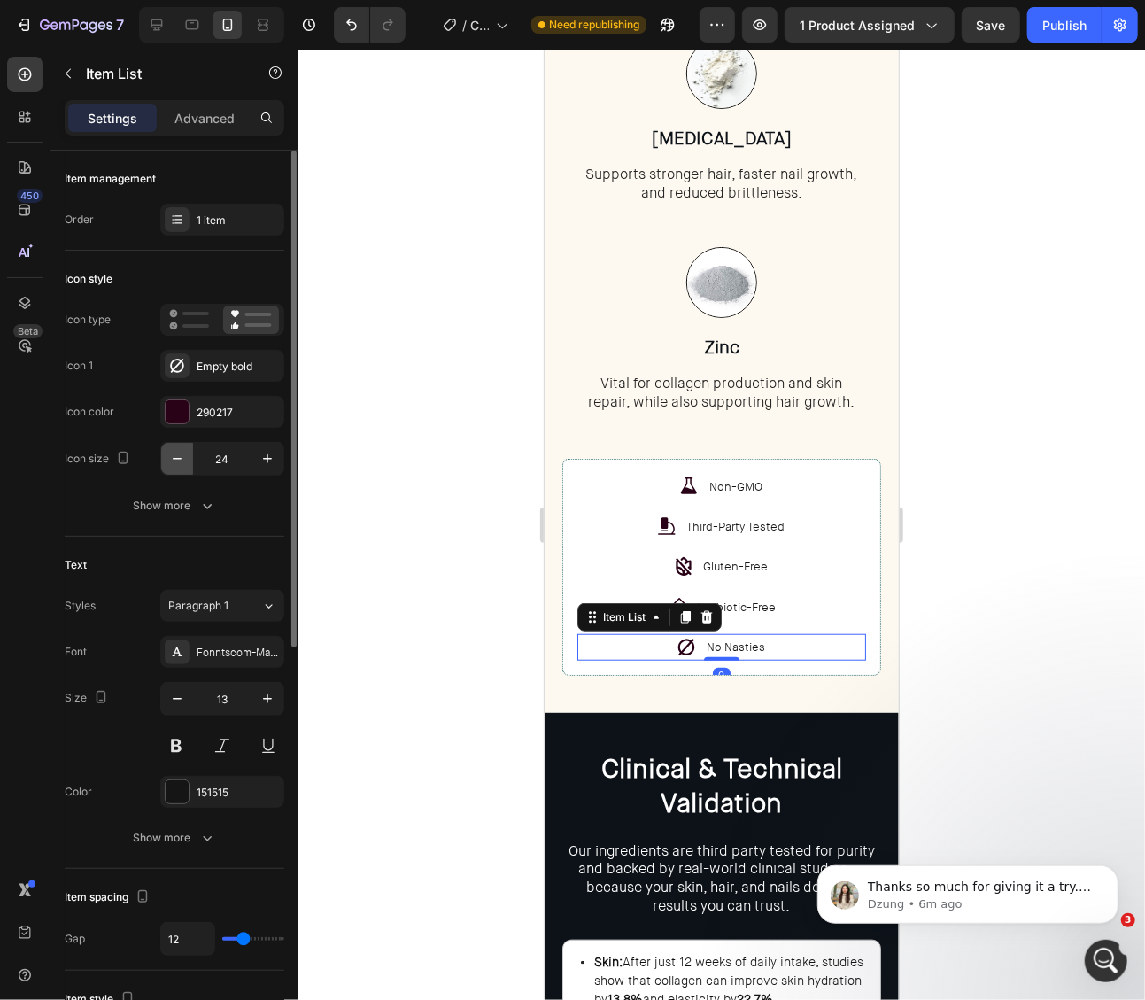
click at [182, 453] on icon "button" at bounding box center [177, 459] width 18 height 18
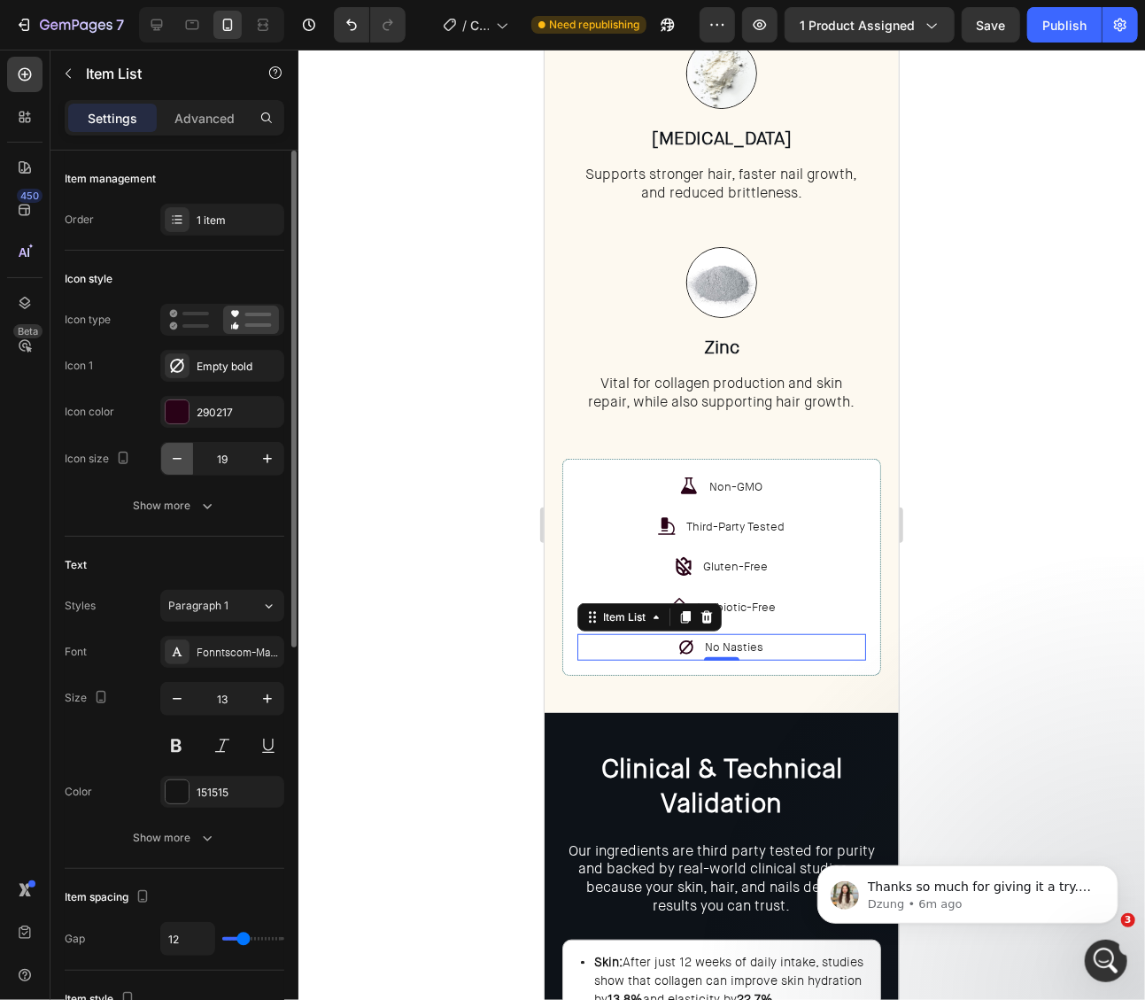
click at [182, 453] on icon "button" at bounding box center [177, 459] width 18 height 18
type input "17"
click at [237, 462] on input "17" at bounding box center [222, 459] width 58 height 32
drag, startPoint x: 1027, startPoint y: 642, endPoint x: 932, endPoint y: 632, distance: 96.1
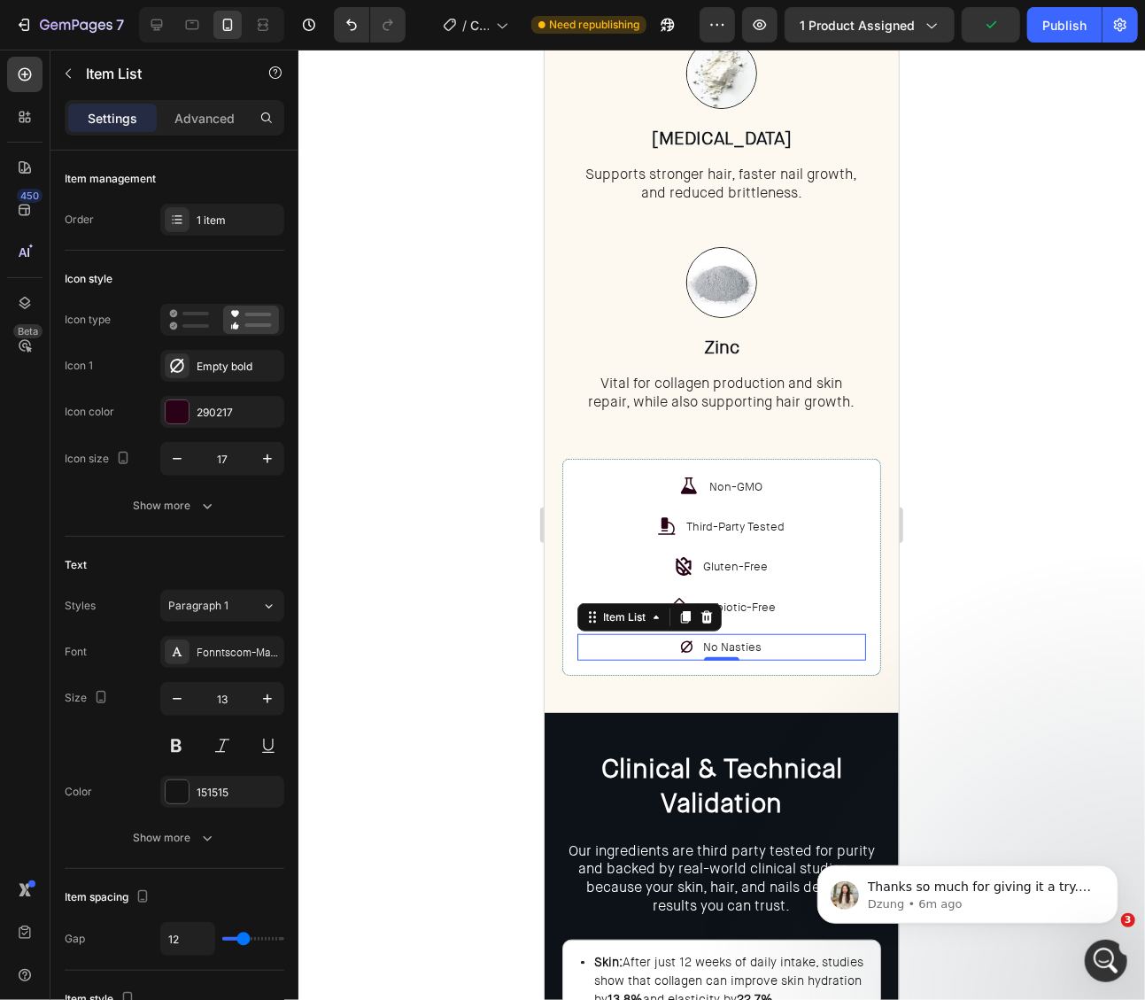
click at [1026, 642] on div at bounding box center [721, 525] width 847 height 950
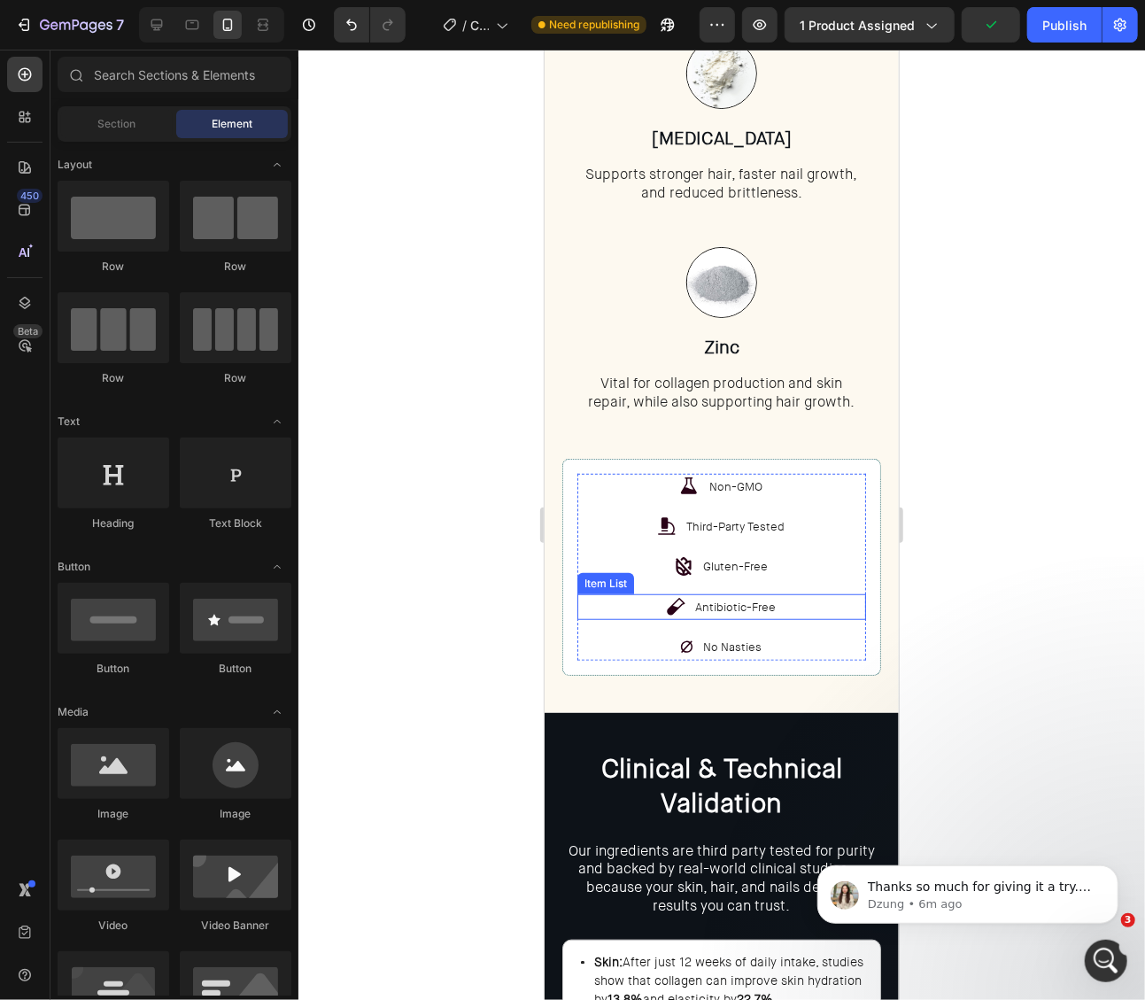
click at [670, 600] on icon at bounding box center [674, 605] width 21 height 21
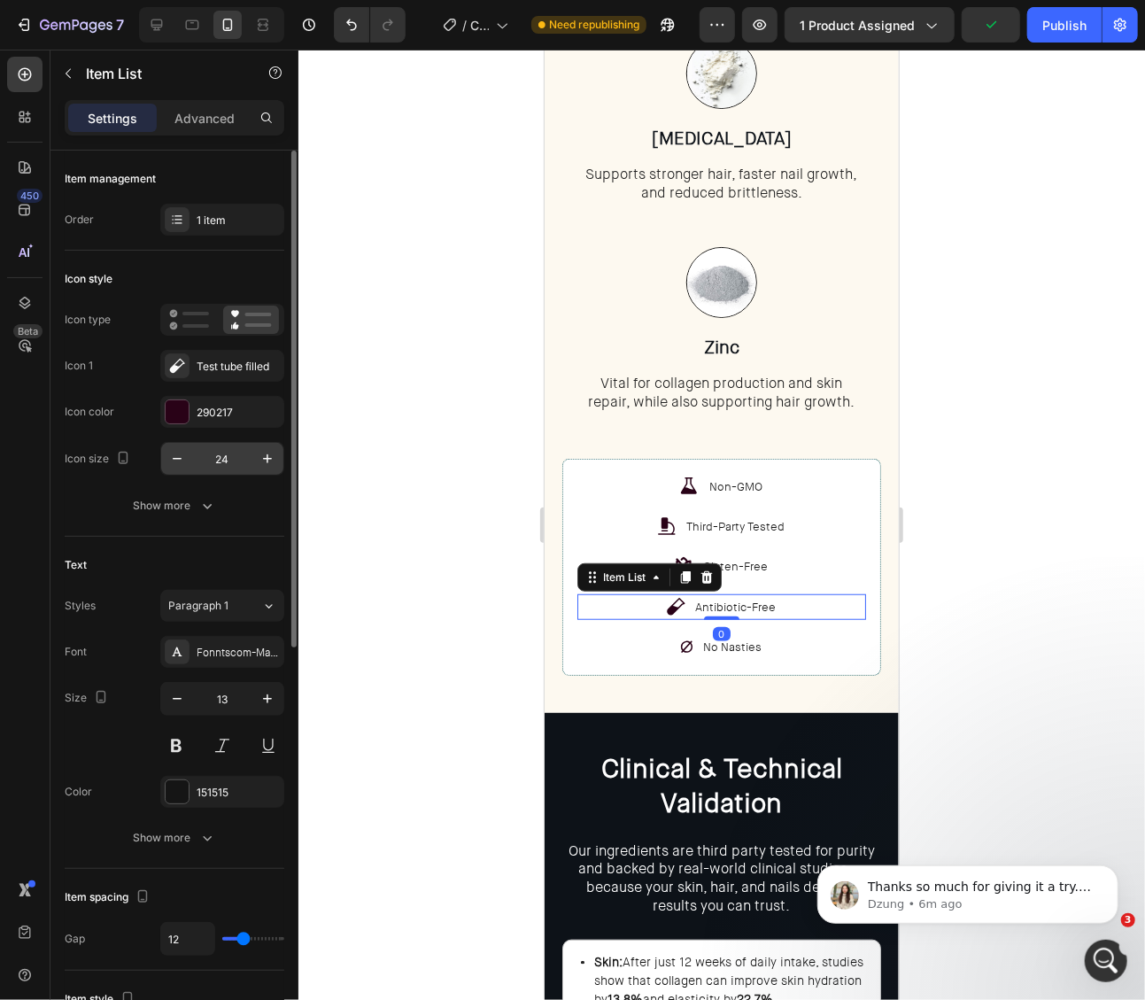
click at [224, 458] on input "24" at bounding box center [222, 459] width 58 height 32
paste input "17"
type input "17"
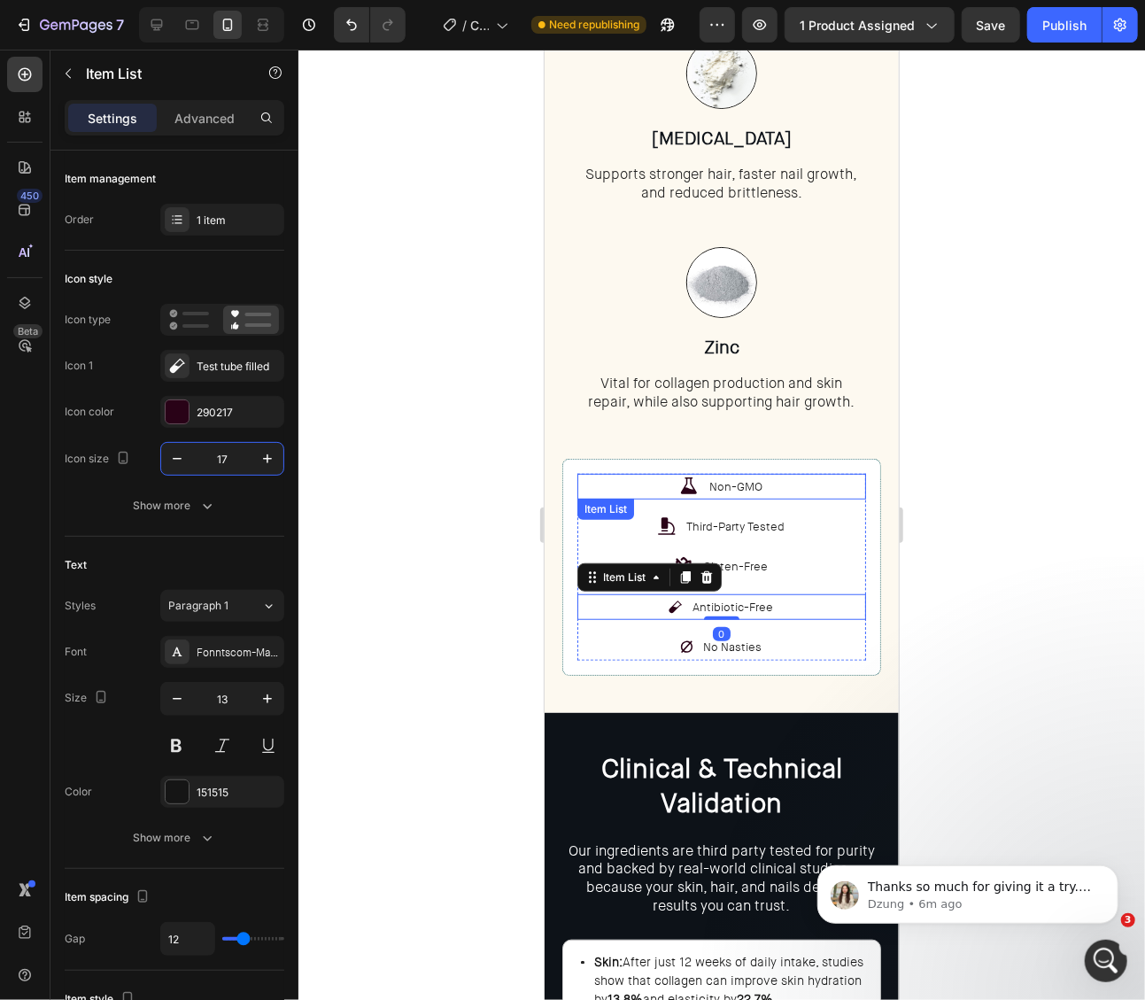
click at [691, 489] on icon at bounding box center [688, 484] width 16 height 17
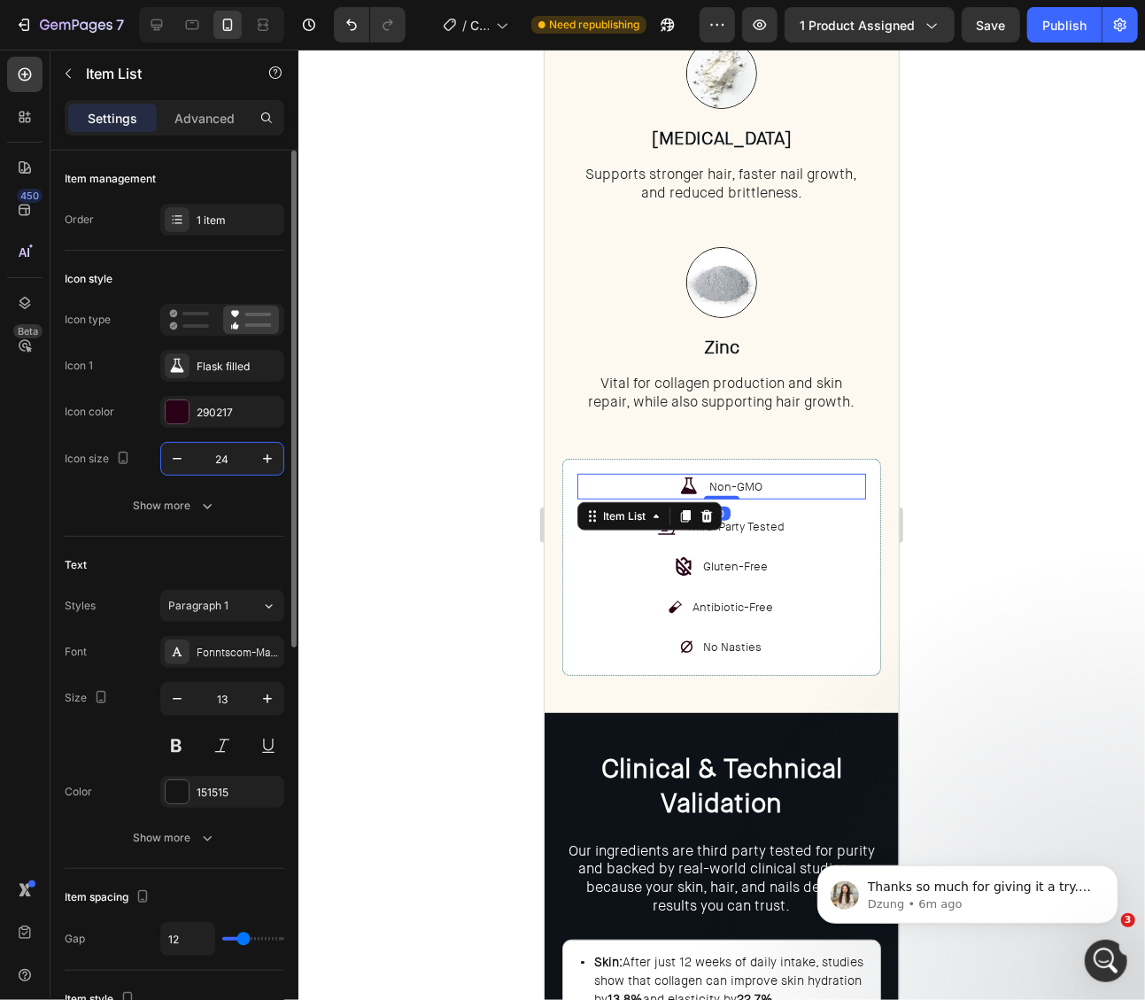
click at [219, 464] on input "24" at bounding box center [222, 459] width 58 height 32
paste input "17"
type input "17"
click at [699, 531] on p "Third-Party Tested" at bounding box center [735, 525] width 98 height 20
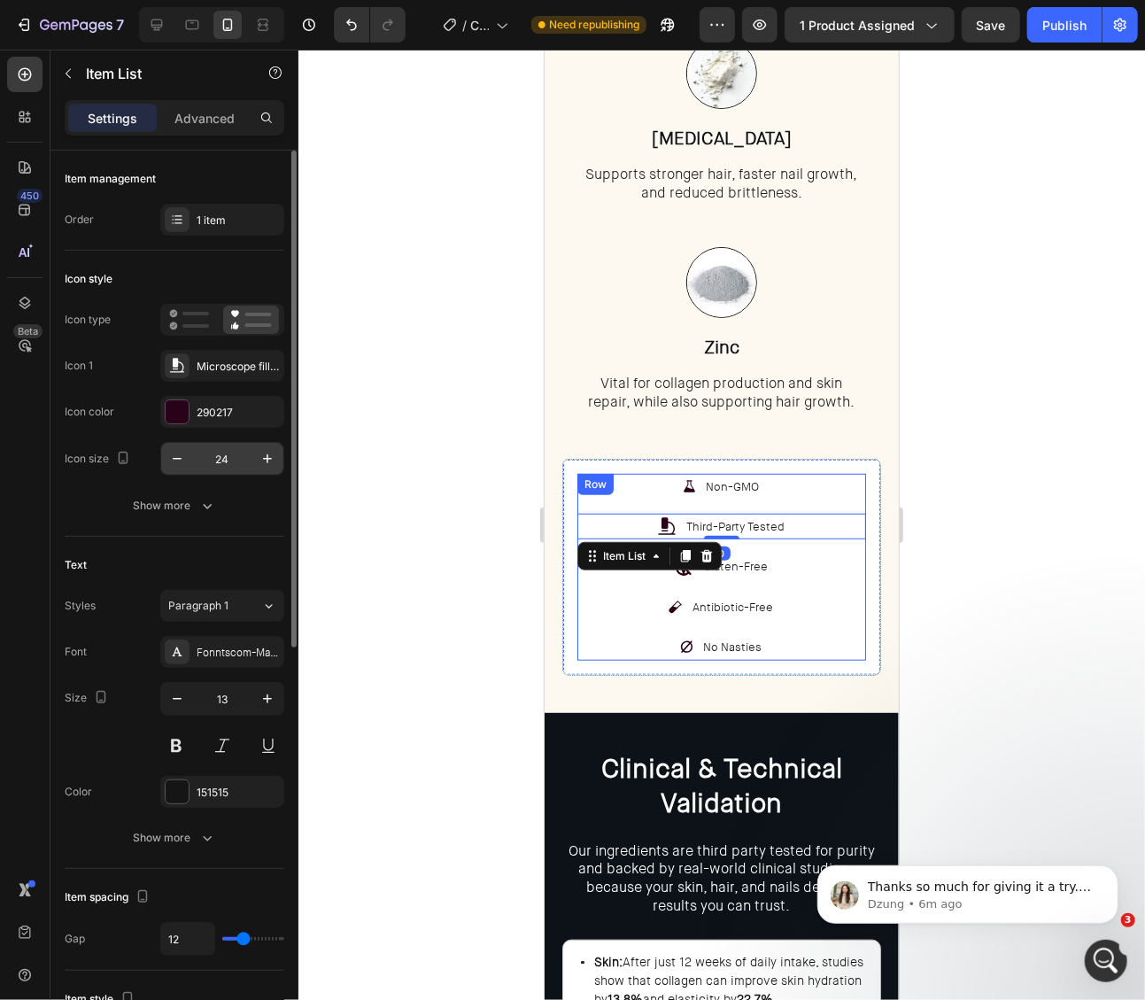
click at [214, 459] on input "24" at bounding box center [222, 459] width 58 height 32
paste input "17"
type input "17"
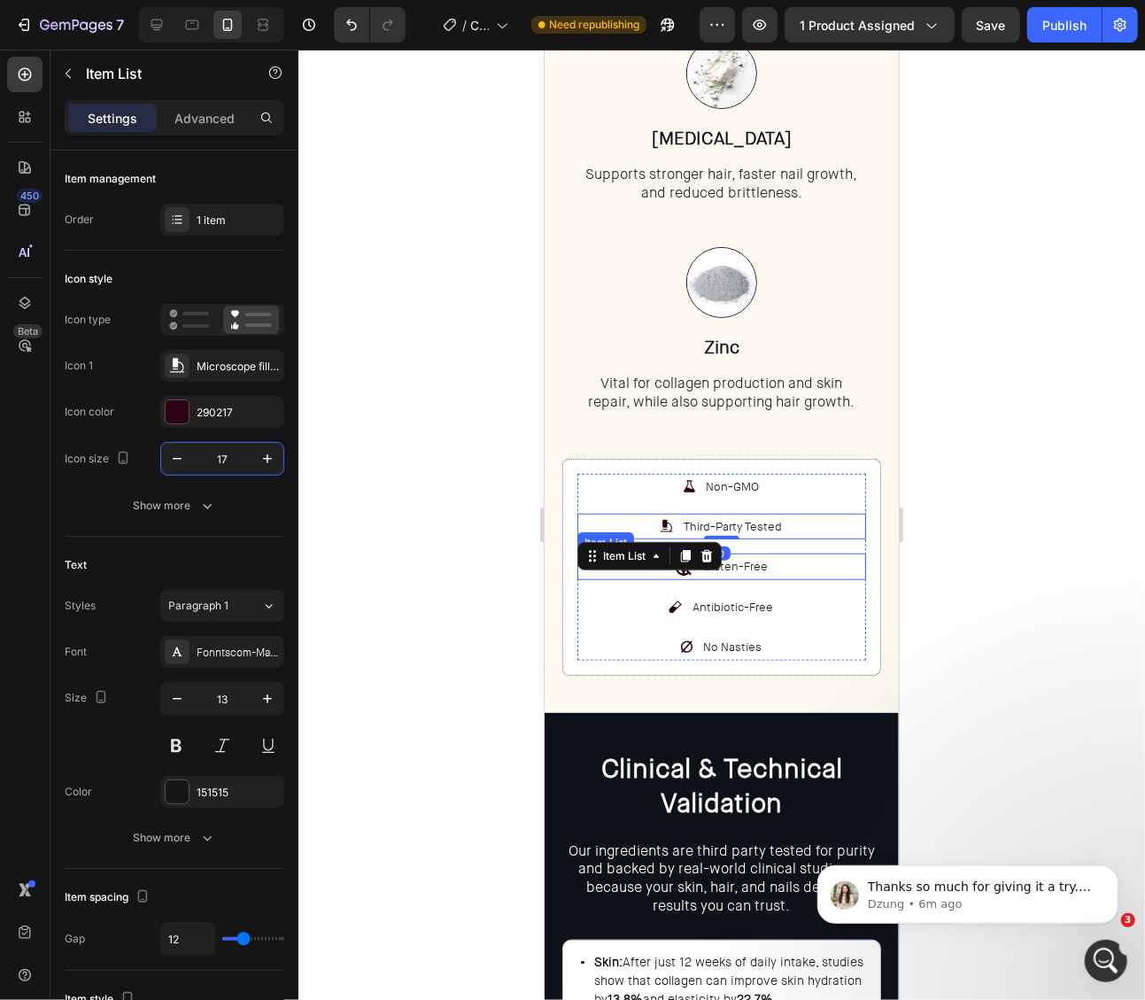
click at [698, 572] on div "Gluten-Free" at bounding box center [721, 566] width 98 height 26
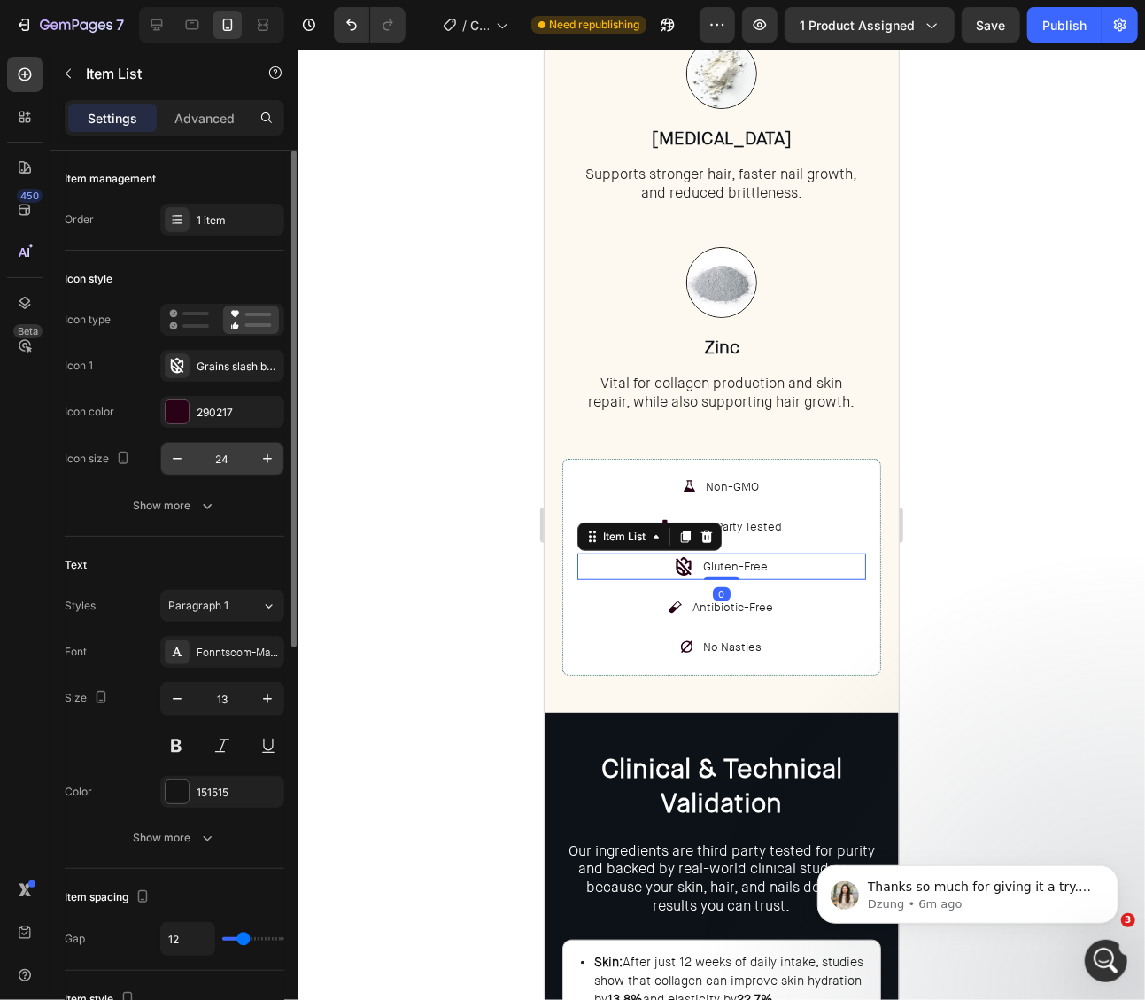
click at [228, 465] on input "24" at bounding box center [222, 459] width 58 height 32
paste input "17"
type input "17"
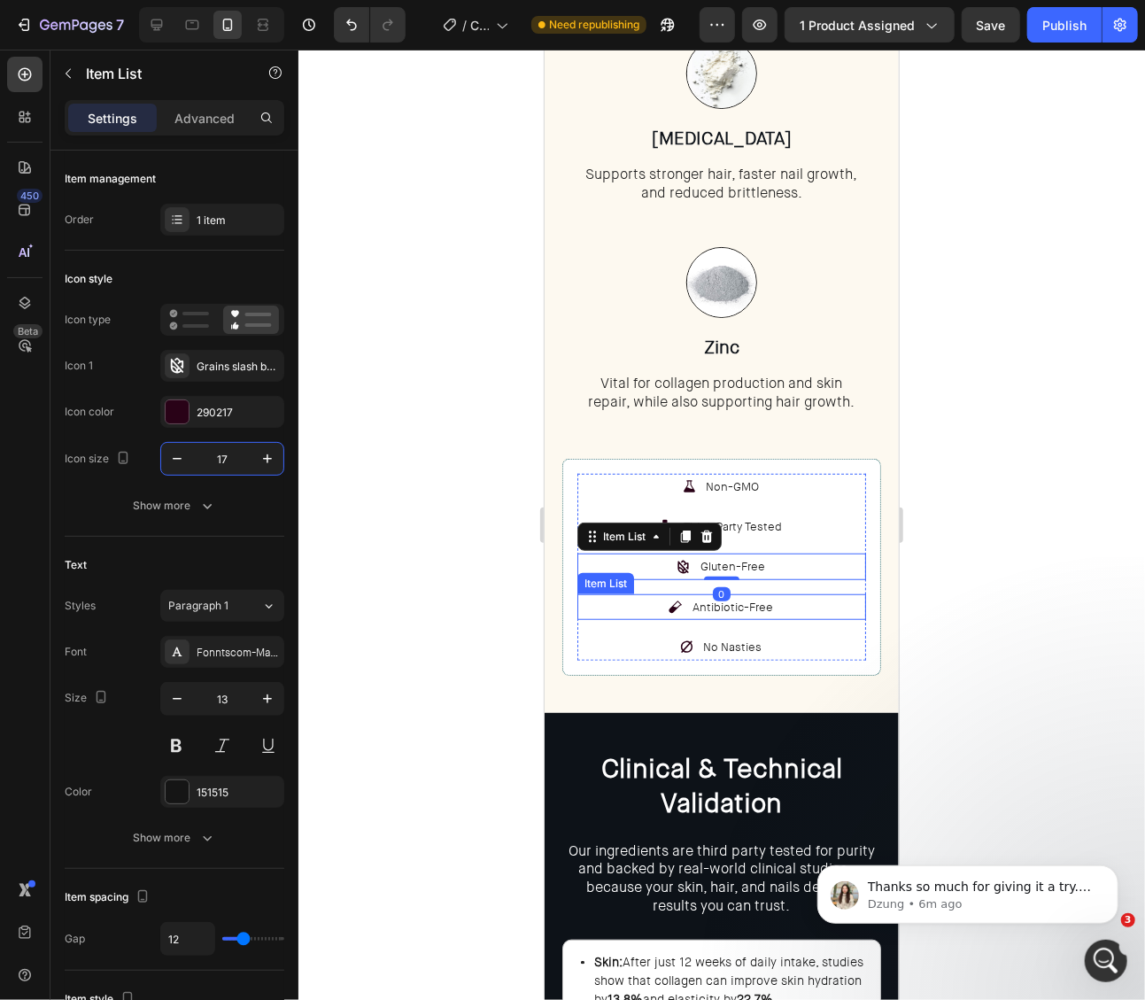
click at [995, 598] on div at bounding box center [721, 525] width 847 height 950
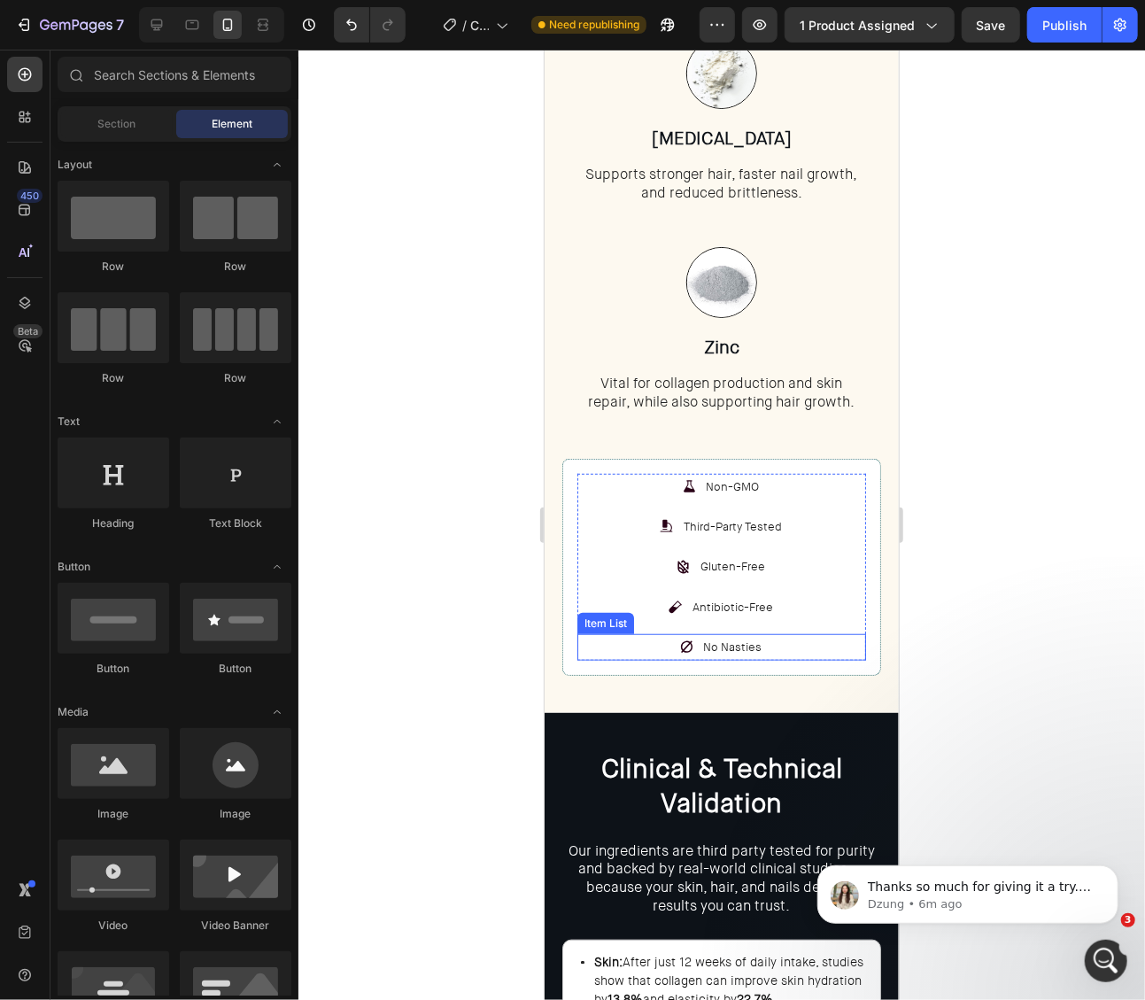
click at [623, 639] on div "No Nasties" at bounding box center [721, 646] width 289 height 26
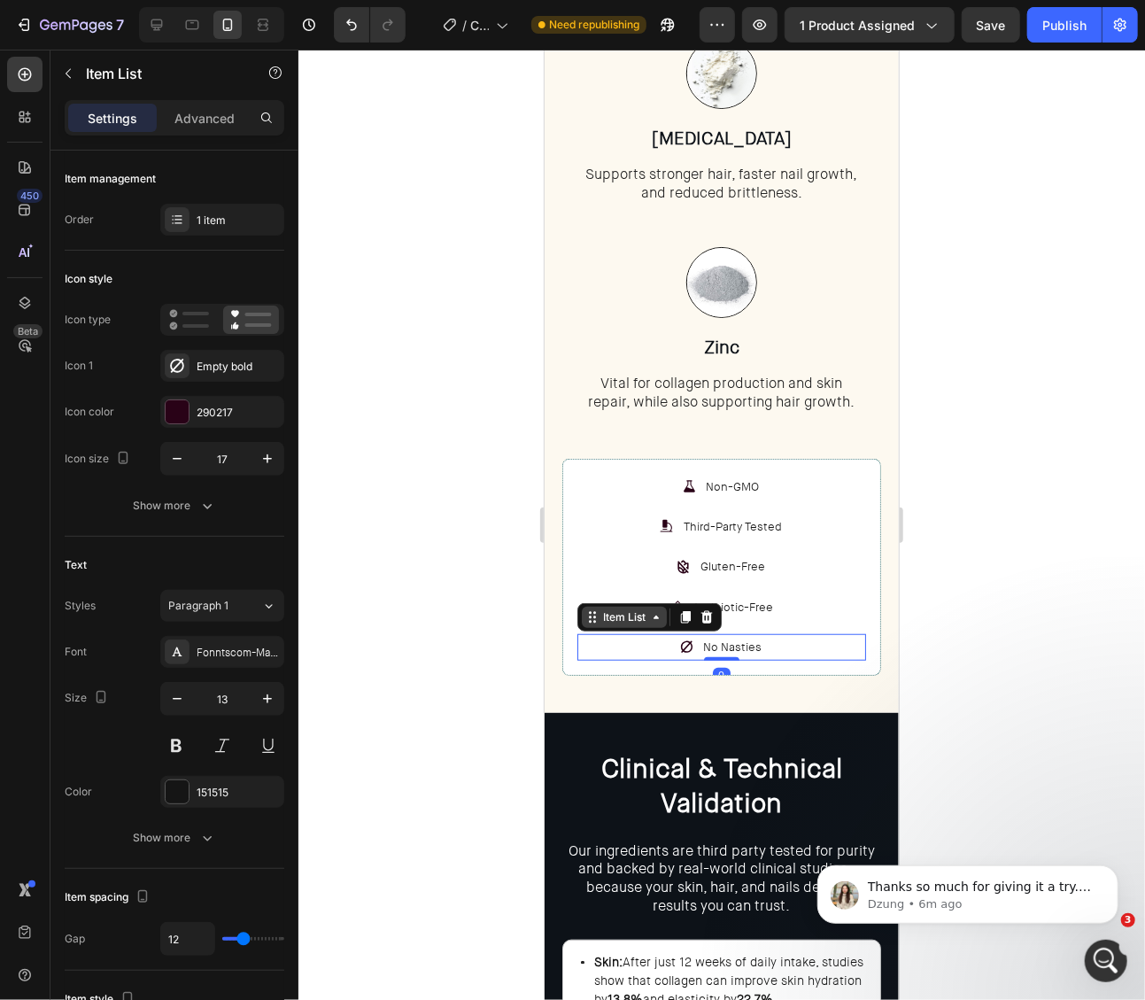
click at [623, 614] on div "Item List" at bounding box center [624, 616] width 50 height 16
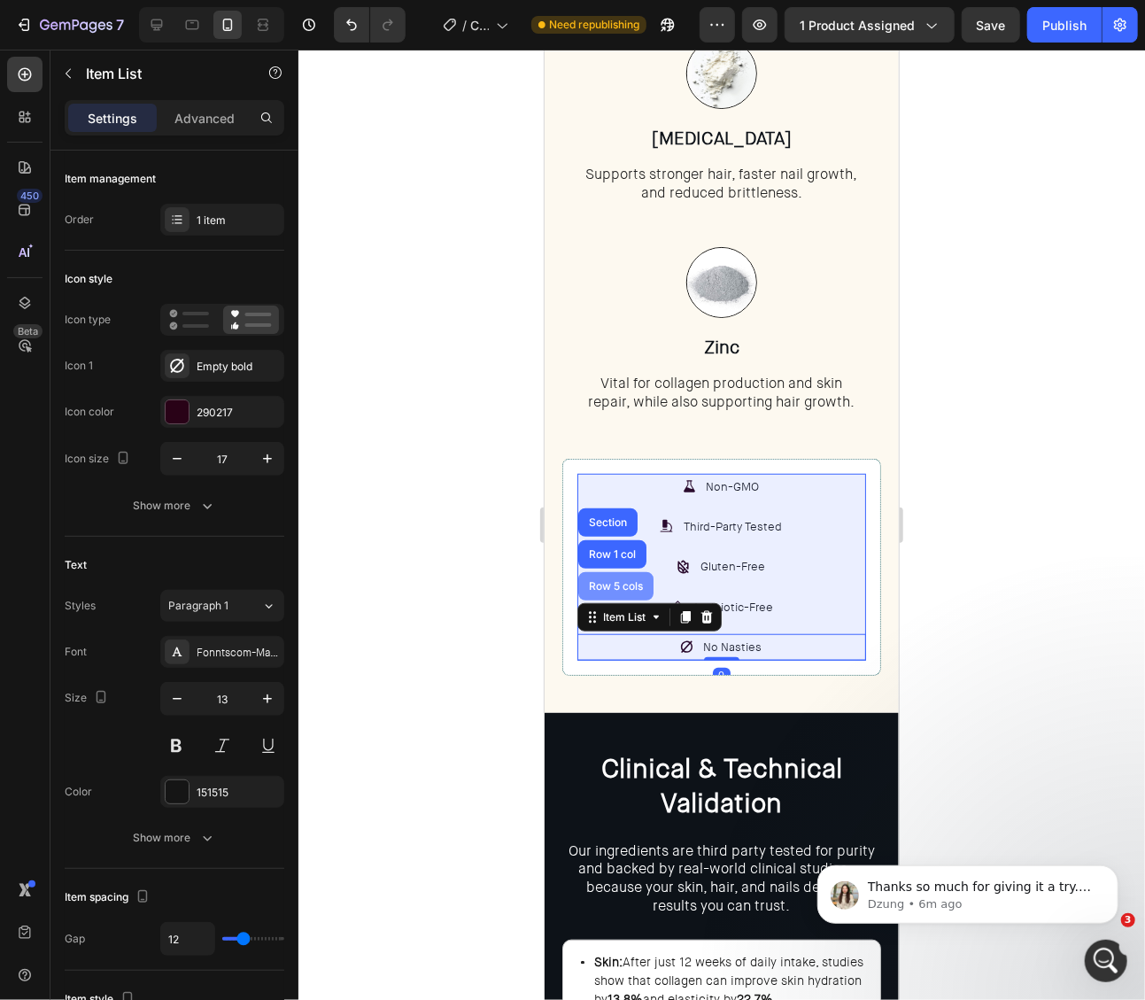
click at [625, 583] on div "Row 5 cols" at bounding box center [615, 585] width 61 height 11
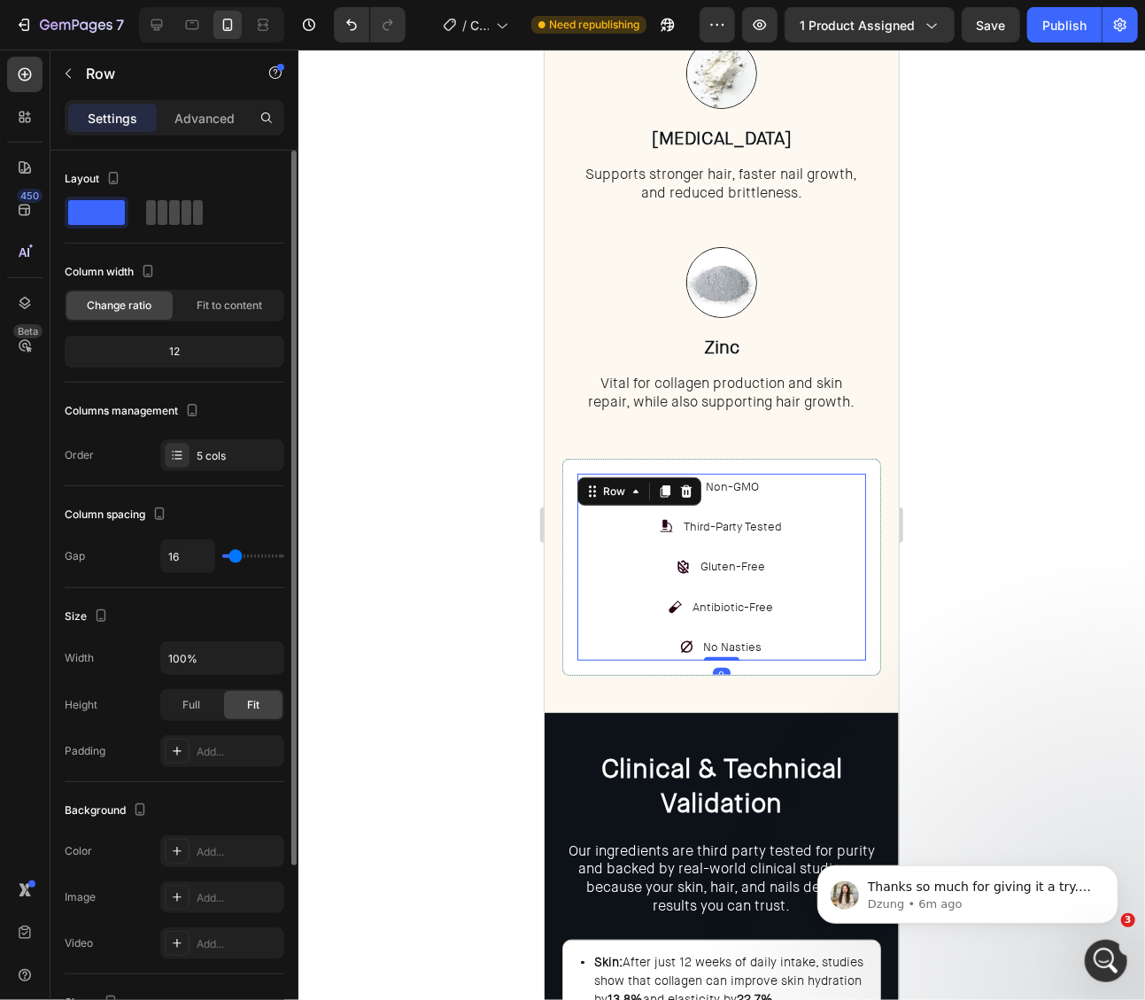
click at [192, 221] on div at bounding box center [174, 212] width 57 height 25
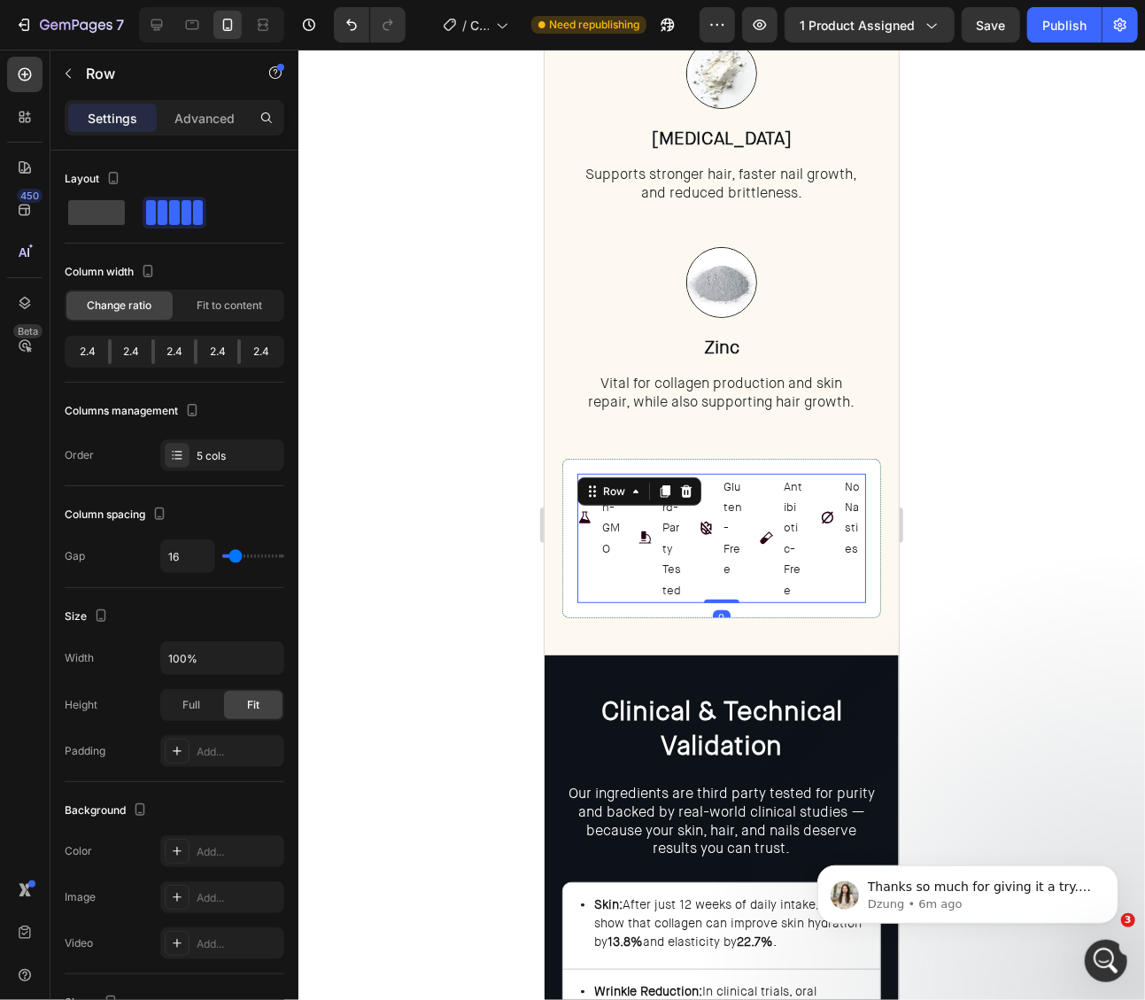
click at [1015, 528] on div at bounding box center [721, 525] width 847 height 950
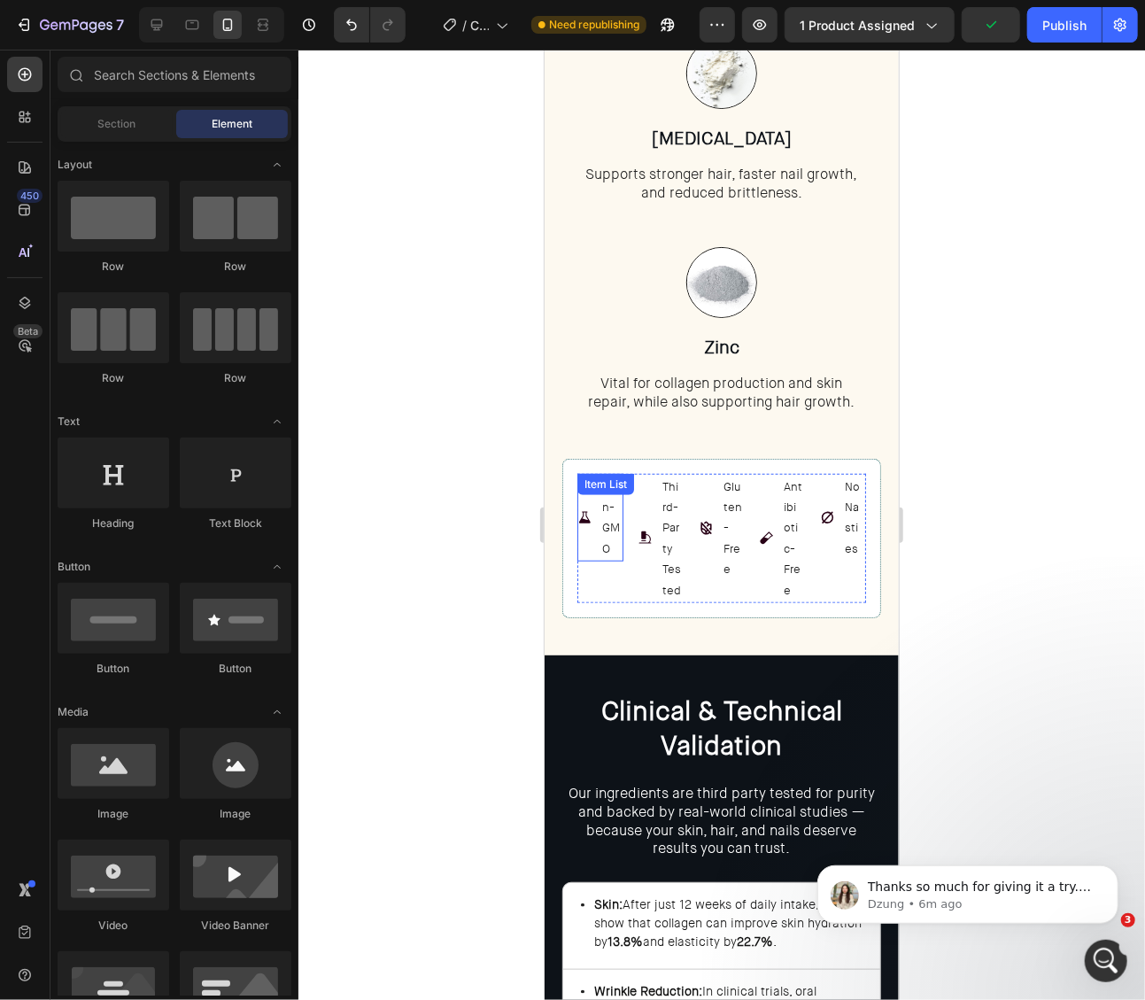
click at [595, 543] on div "Non-GMO" at bounding box center [600, 517] width 46 height 89
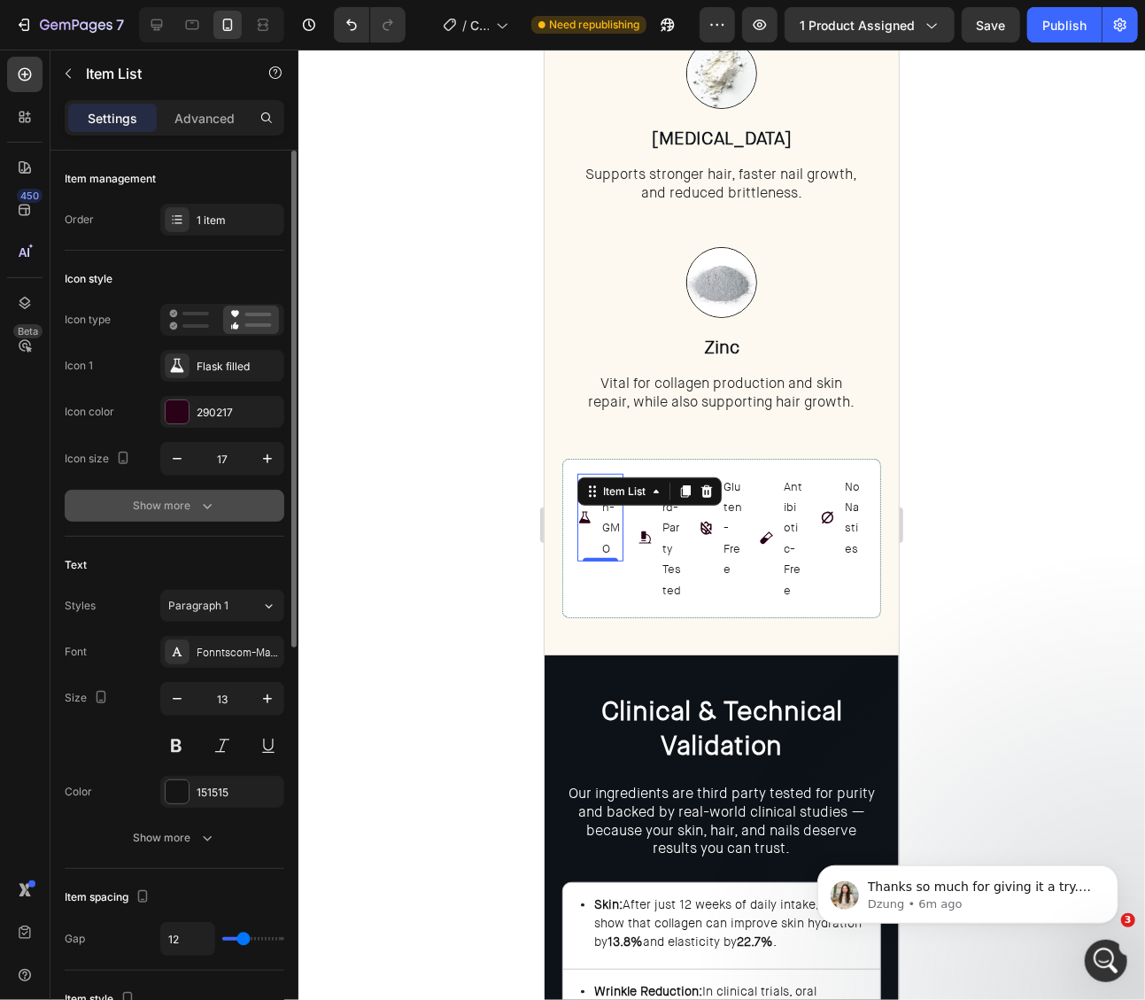
click at [219, 492] on button "Show more" at bounding box center [175, 506] width 220 height 32
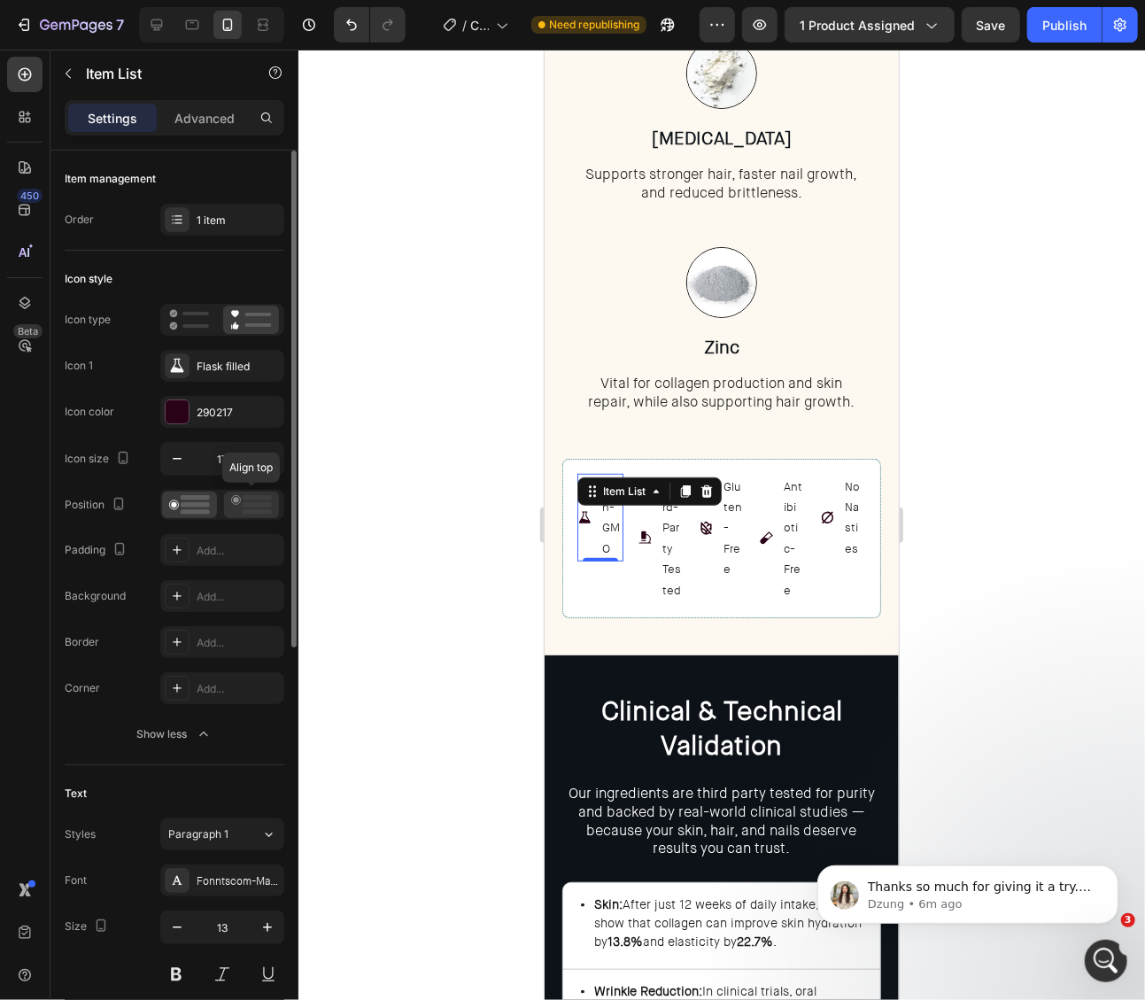
click at [240, 513] on div at bounding box center [251, 505] width 55 height 27
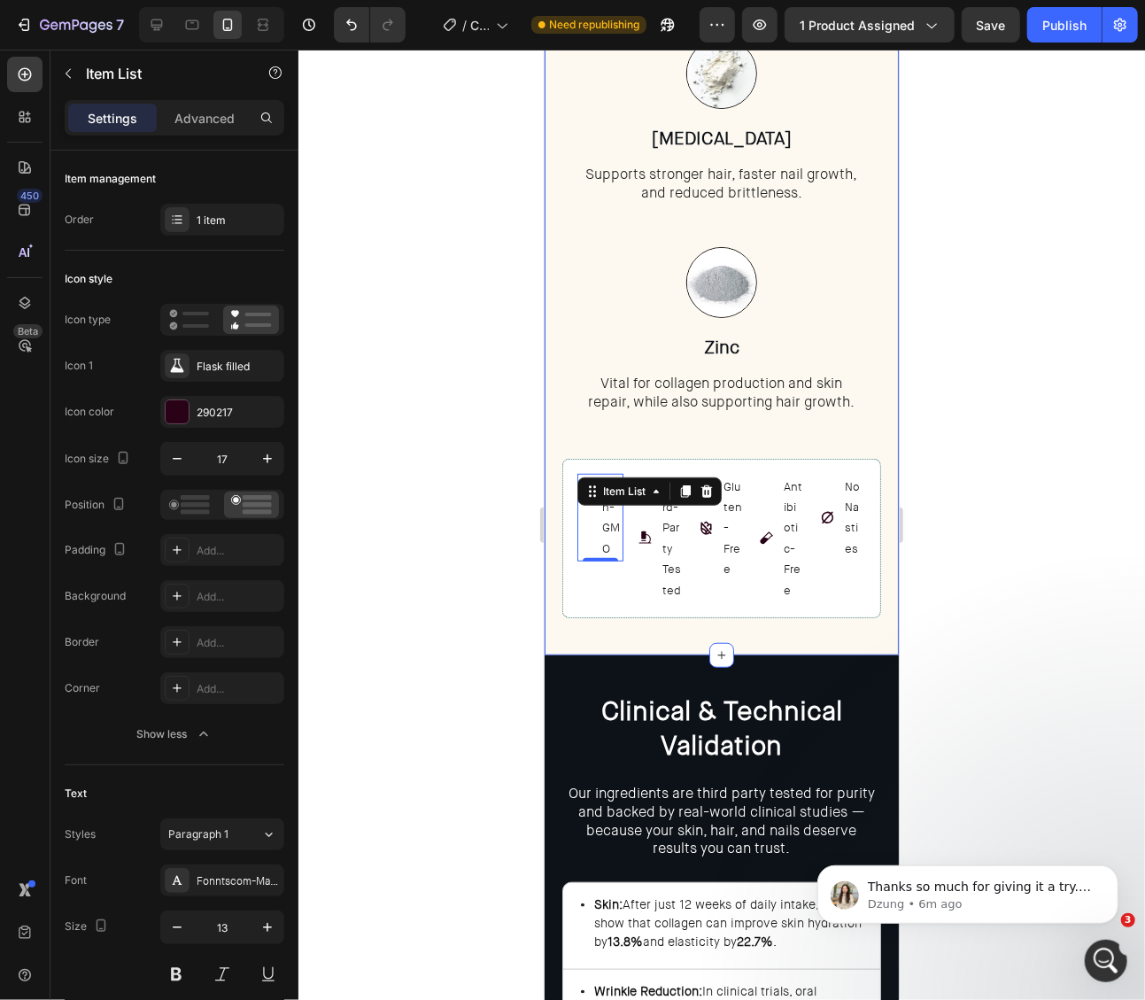
click at [510, 589] on div at bounding box center [721, 525] width 847 height 950
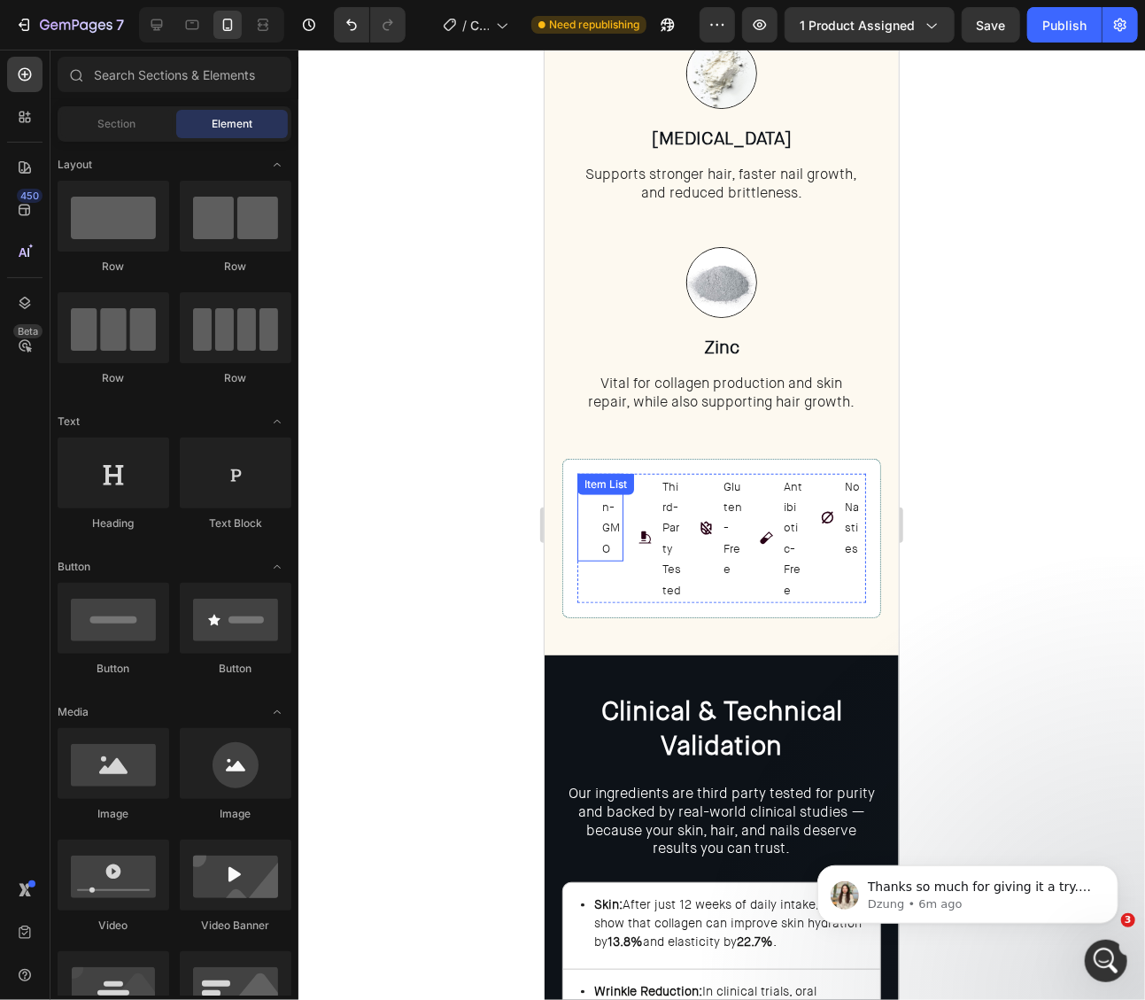
click at [597, 547] on div "Non-GMO" at bounding box center [600, 517] width 46 height 89
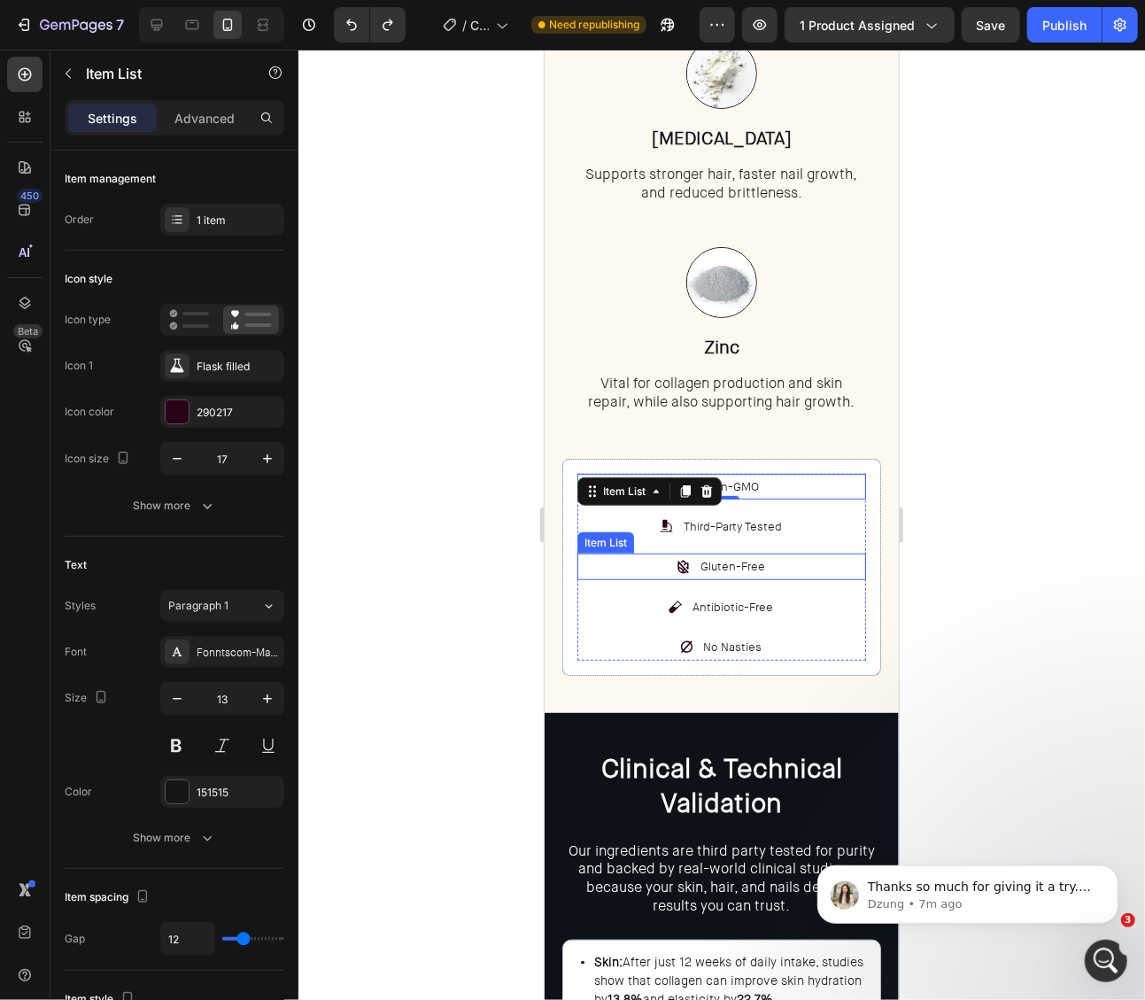
click at [956, 577] on div at bounding box center [721, 525] width 847 height 950
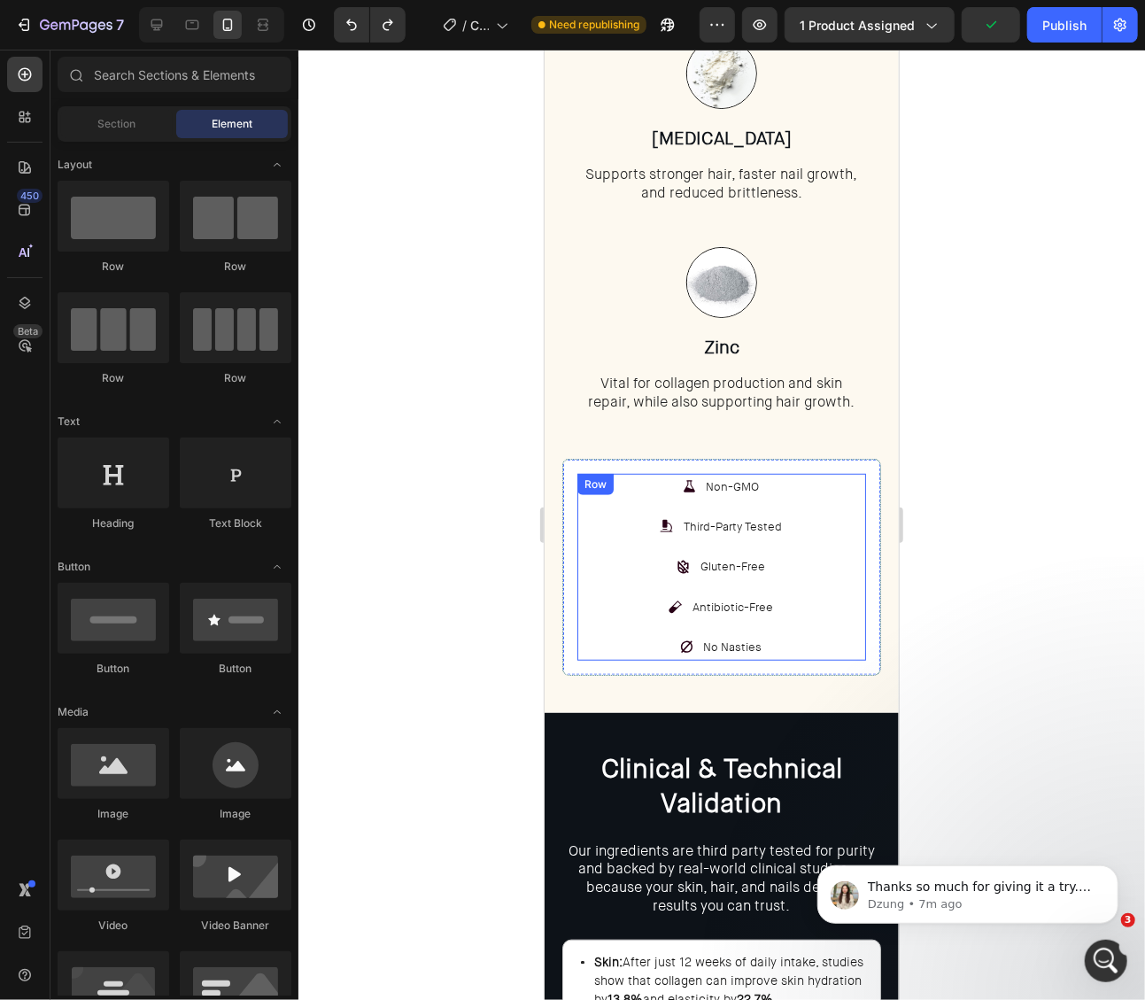
click at [609, 620] on div "Non-GMO Item List Third-Party Tested Item List Gluten-Free Item List Antibiotic…" at bounding box center [721, 566] width 289 height 187
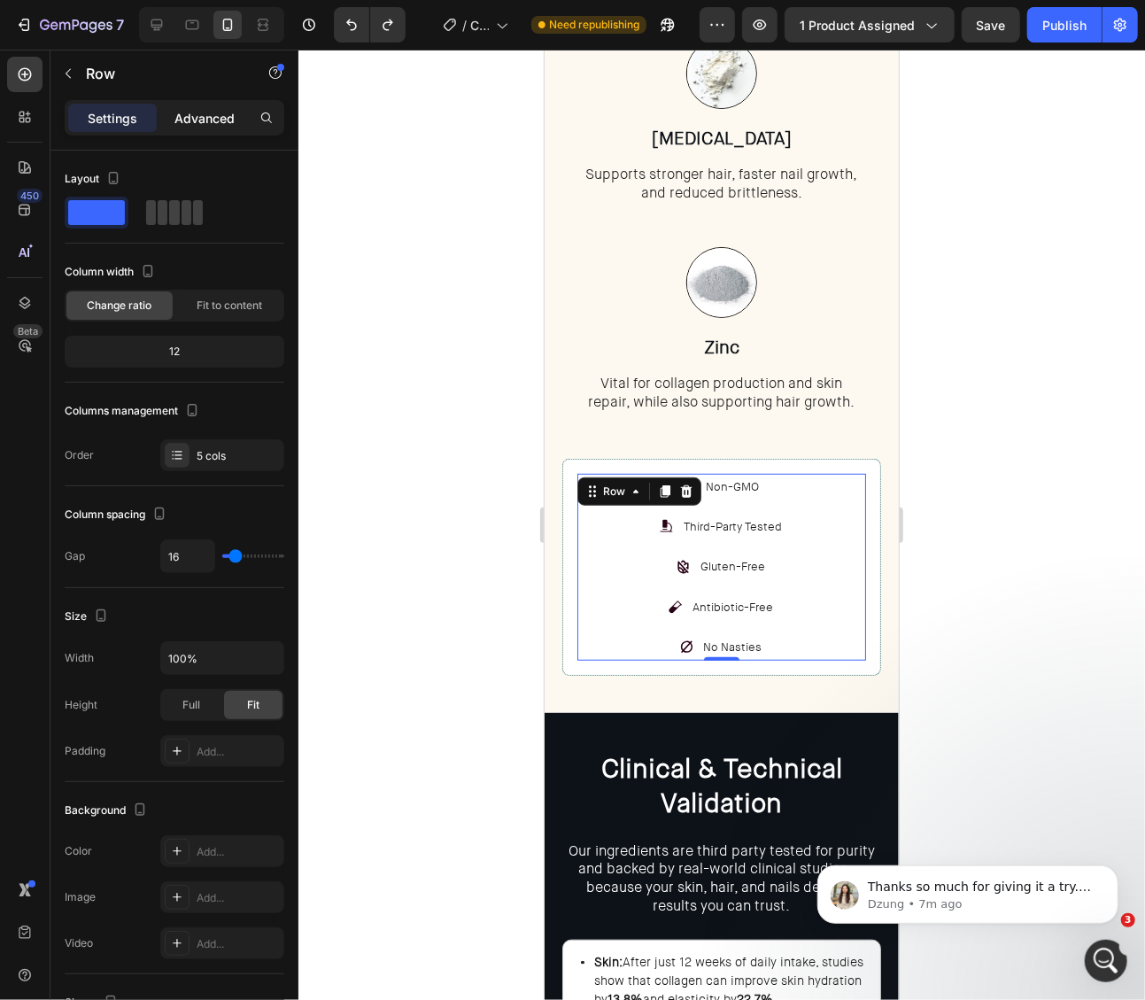
click at [197, 128] on div "Advanced" at bounding box center [204, 118] width 89 height 28
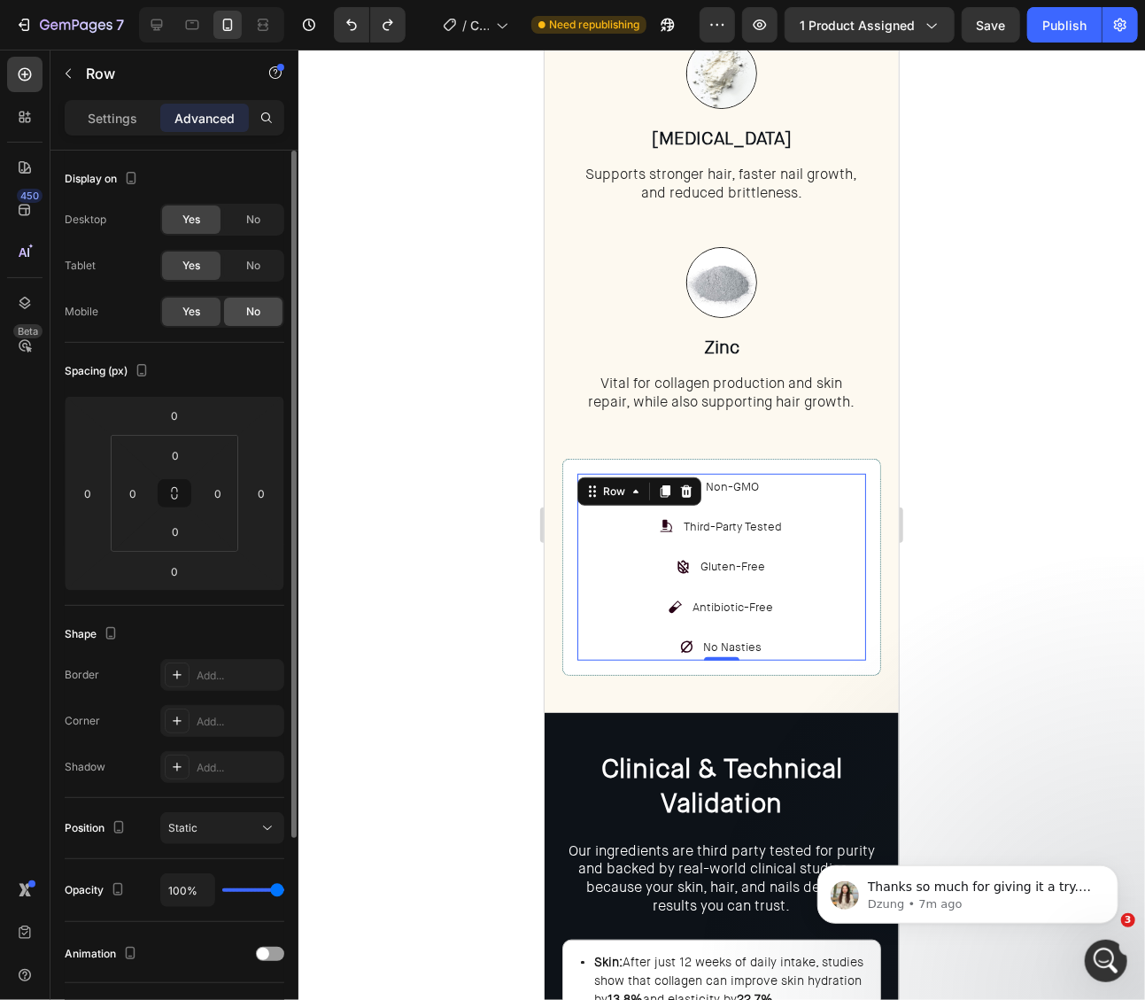
click at [263, 315] on div "No" at bounding box center [253, 312] width 58 height 28
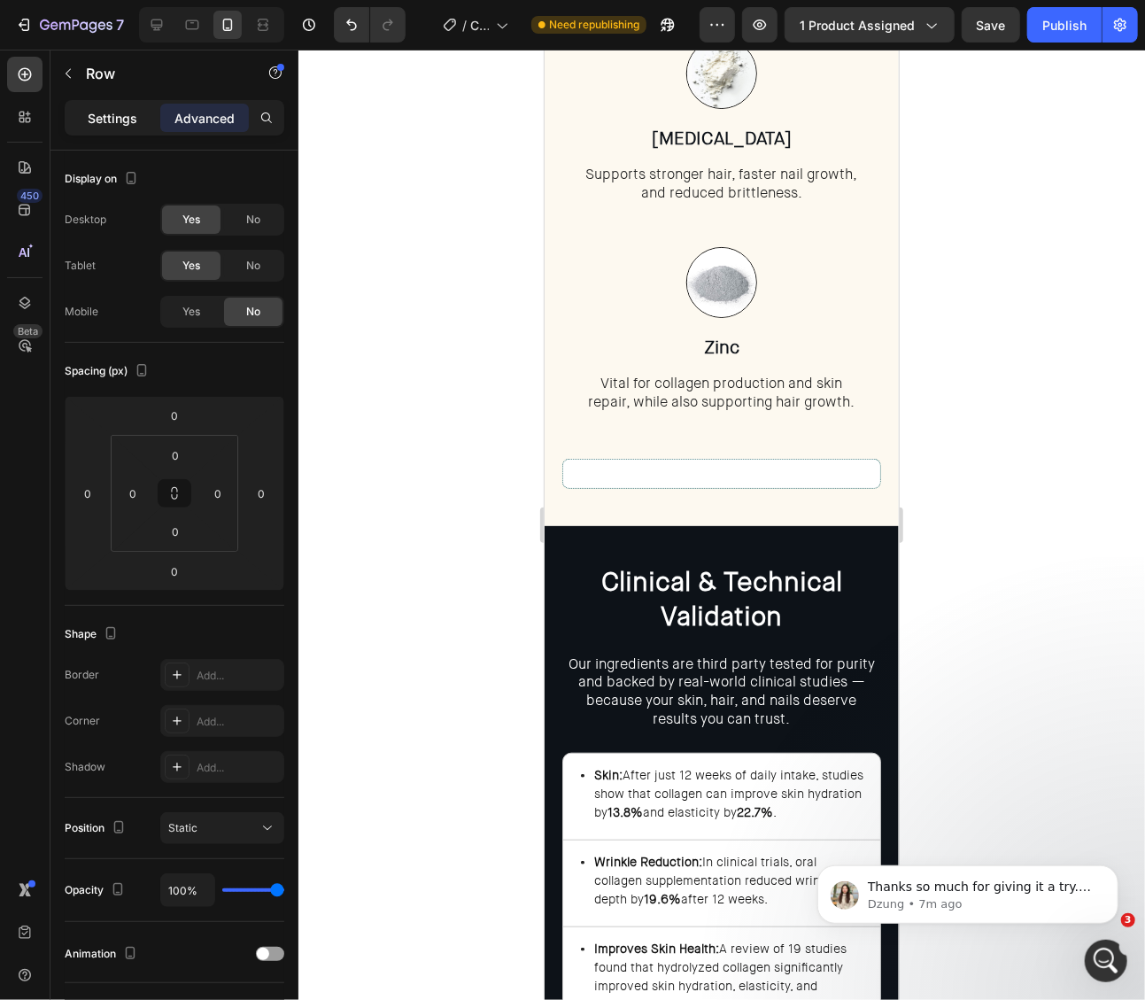
click at [134, 114] on p "Settings" at bounding box center [113, 118] width 50 height 19
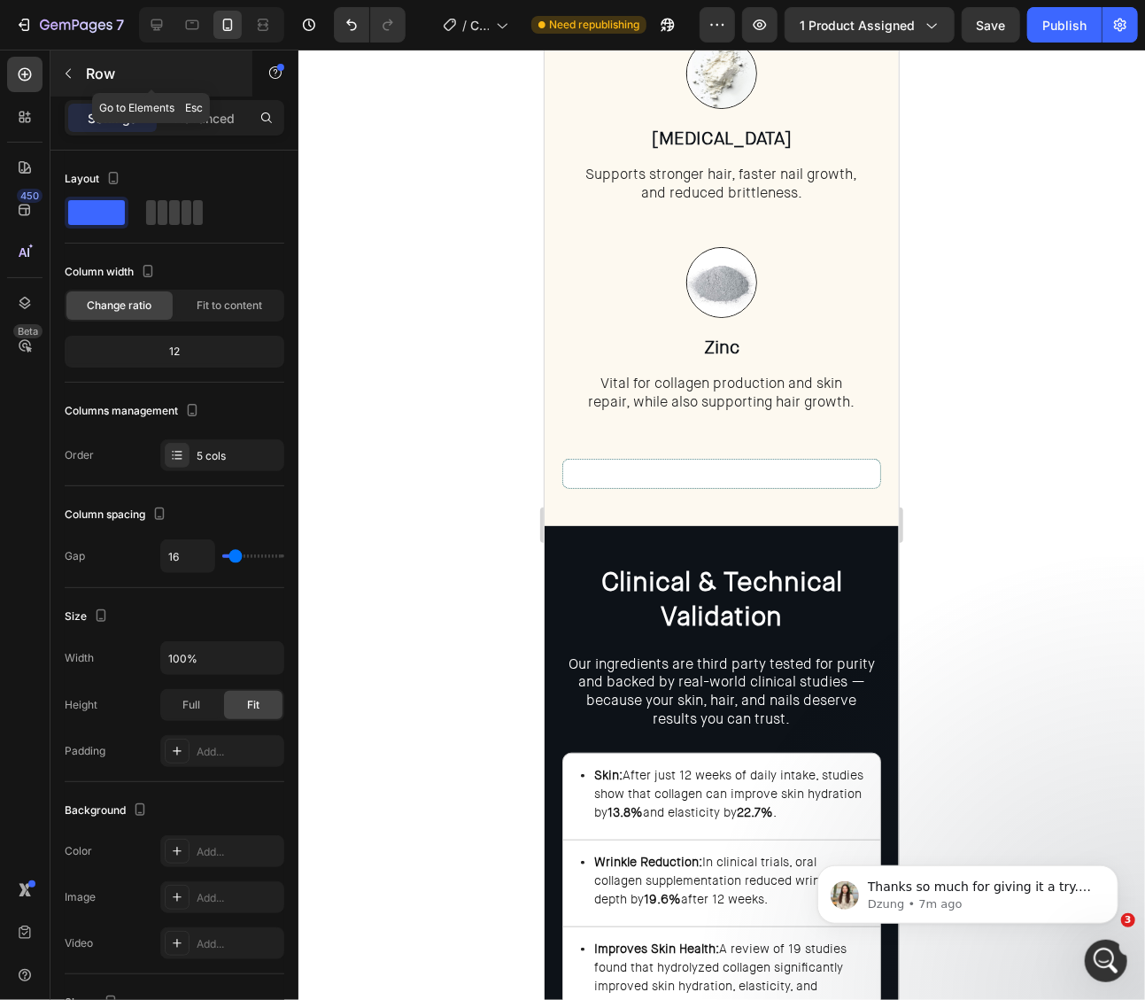
click at [89, 76] on p "Row" at bounding box center [161, 73] width 151 height 21
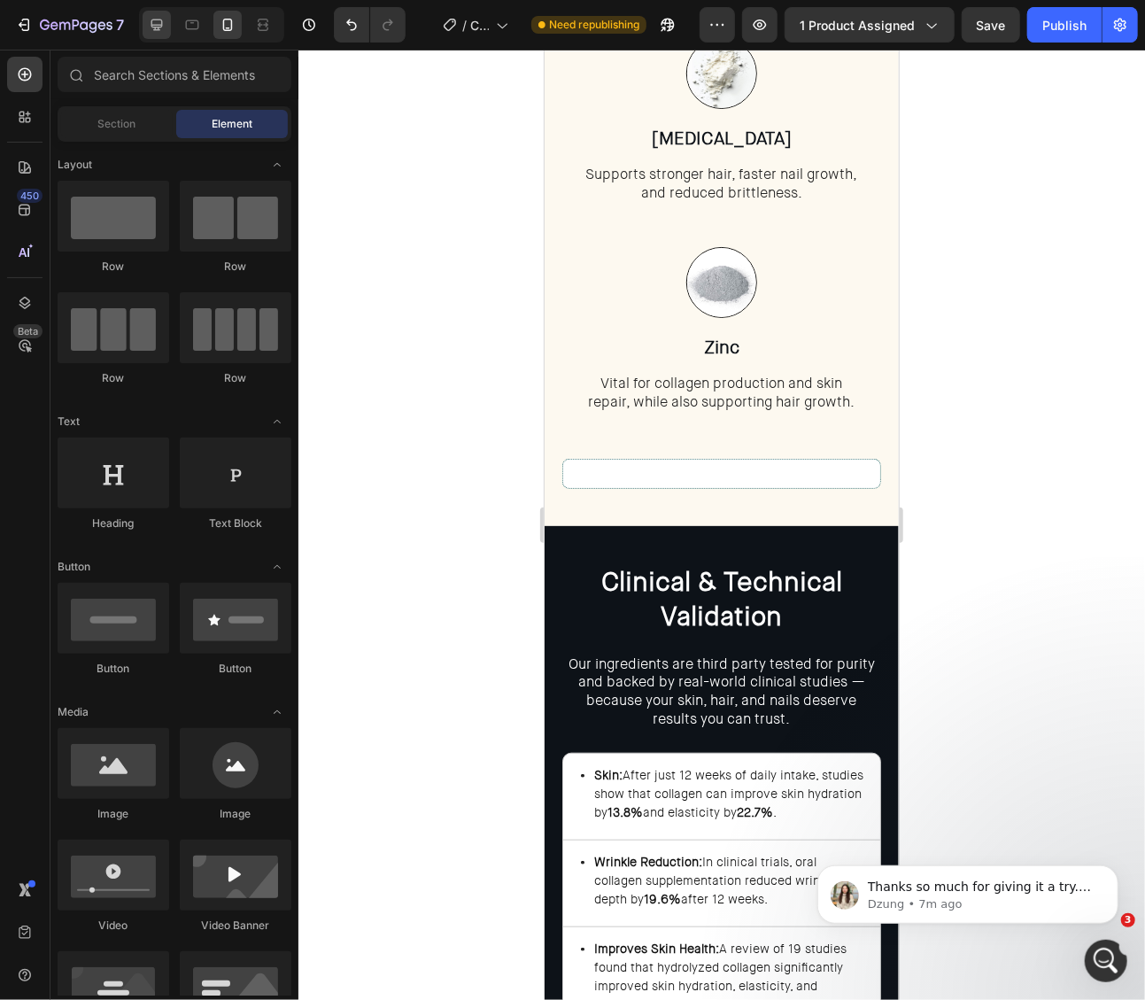
click at [162, 31] on icon at bounding box center [157, 25] width 18 height 18
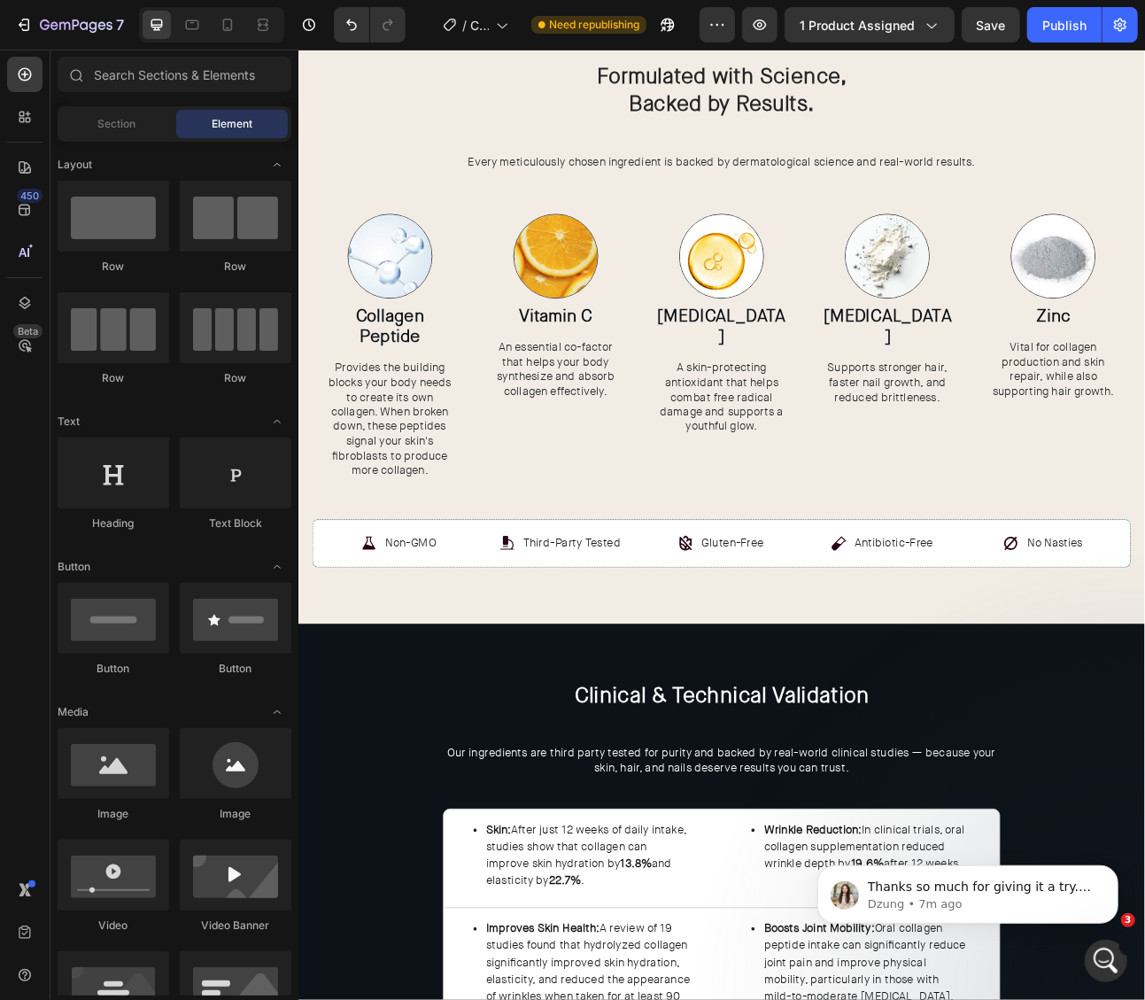
scroll to position [3012, 0]
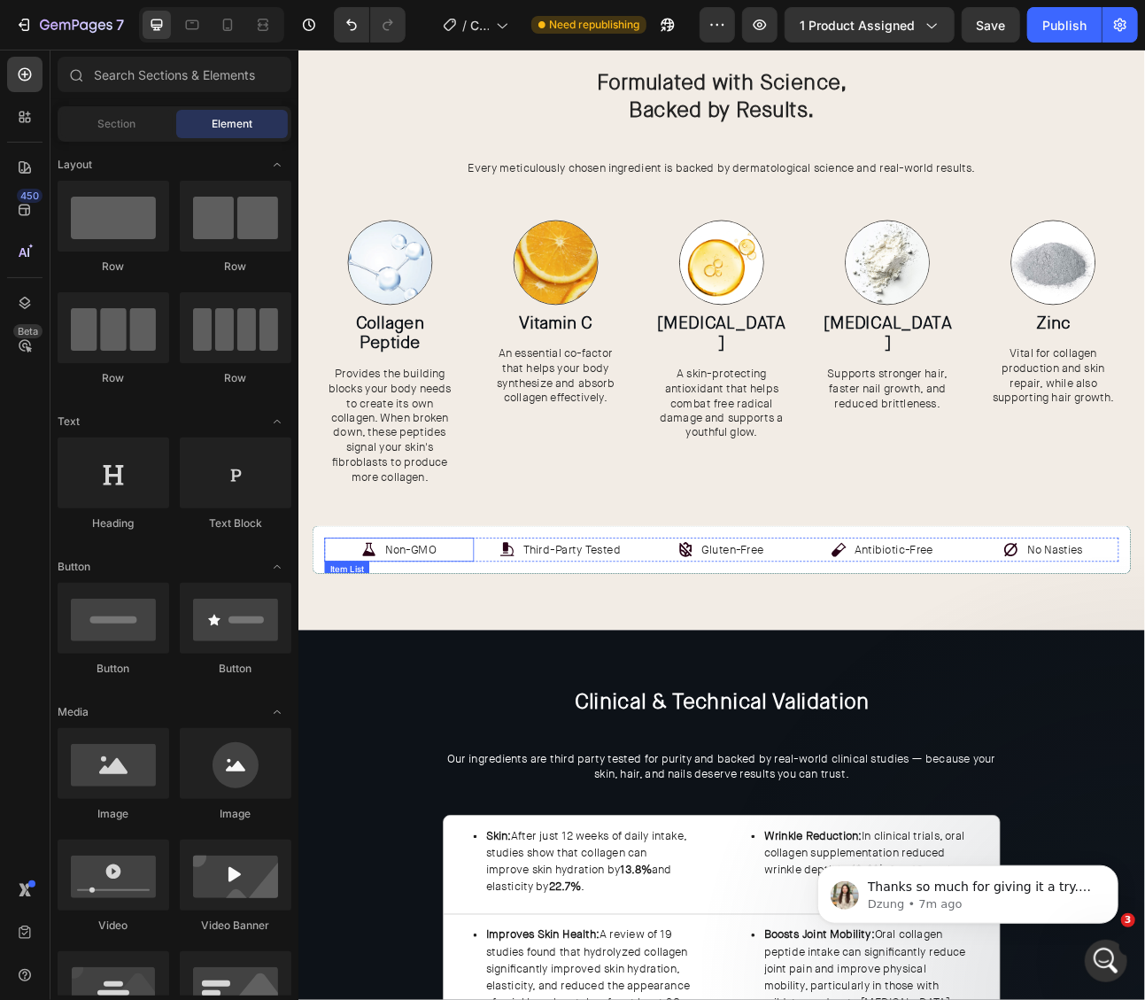
click at [355, 674] on div "Non-GMO" at bounding box center [424, 677] width 188 height 31
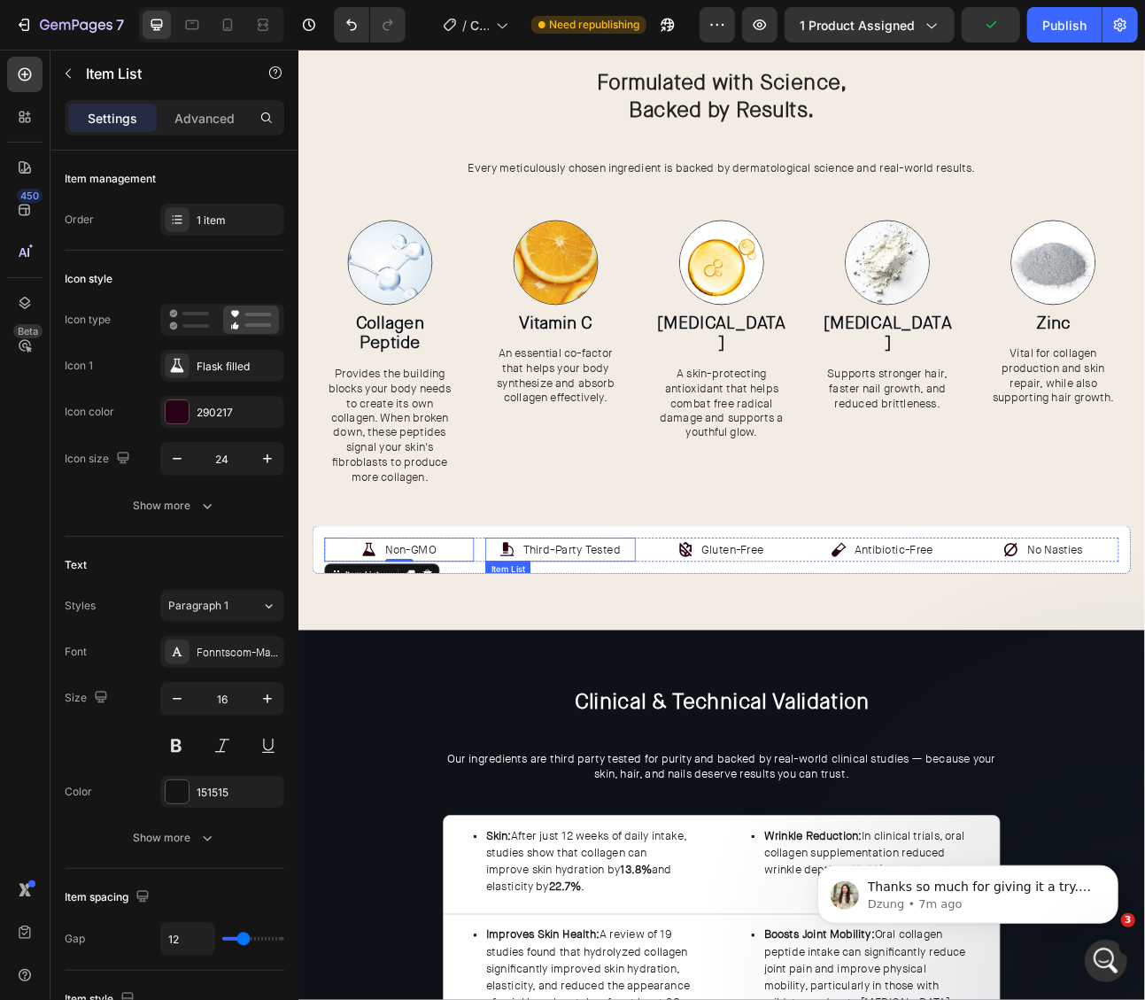
click at [562, 678] on icon at bounding box center [559, 677] width 21 height 21
click at [590, 695] on div "Item List" at bounding box center [604, 709] width 144 height 28
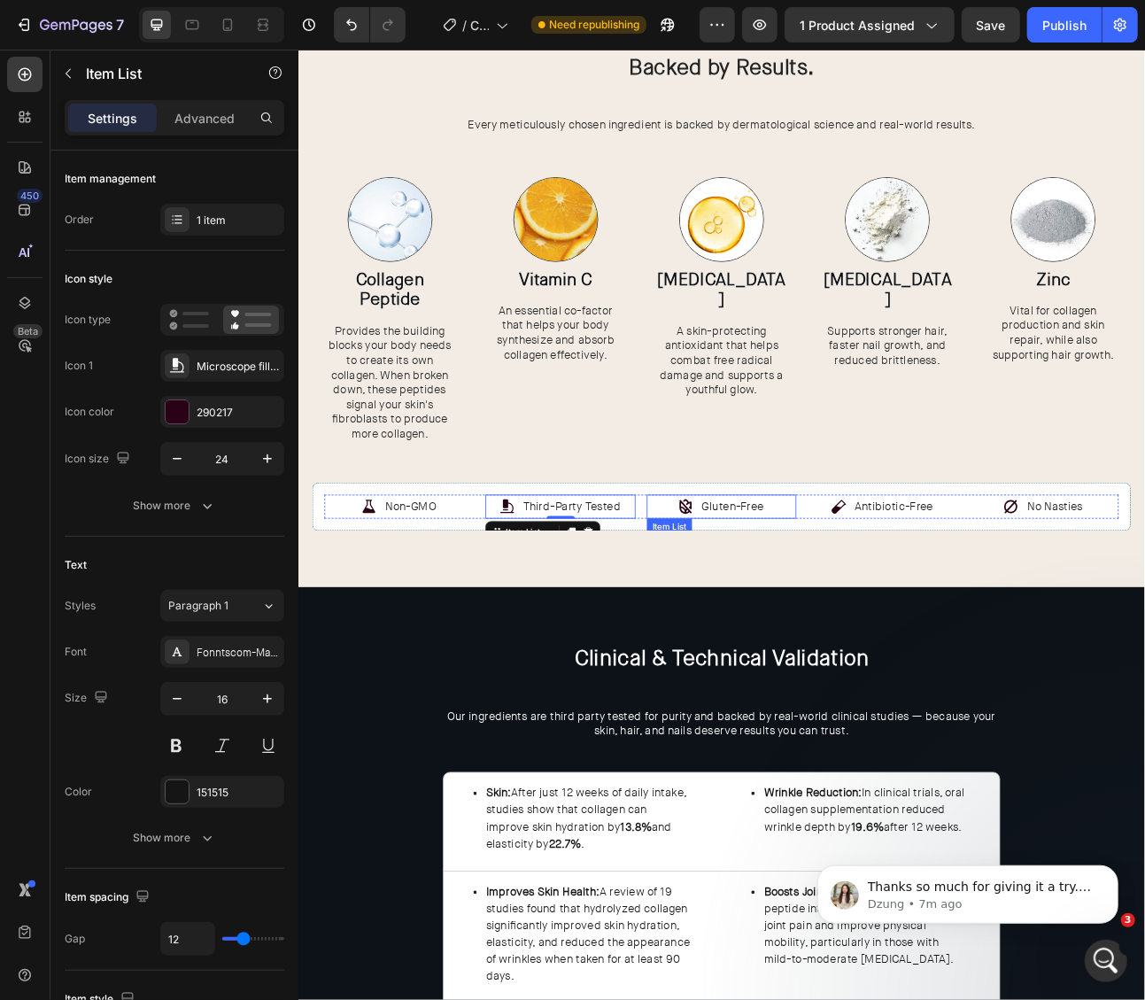
click at [765, 639] on div "Item List" at bounding box center [763, 648] width 57 height 21
click at [765, 613] on div "Gluten-Free" at bounding box center [829, 623] width 188 height 31
click at [709, 604] on div "Non-GMO Item List Third-Party Tested Item List Gluten-Free Item List 0 Antibiot…" at bounding box center [828, 623] width 1027 height 61
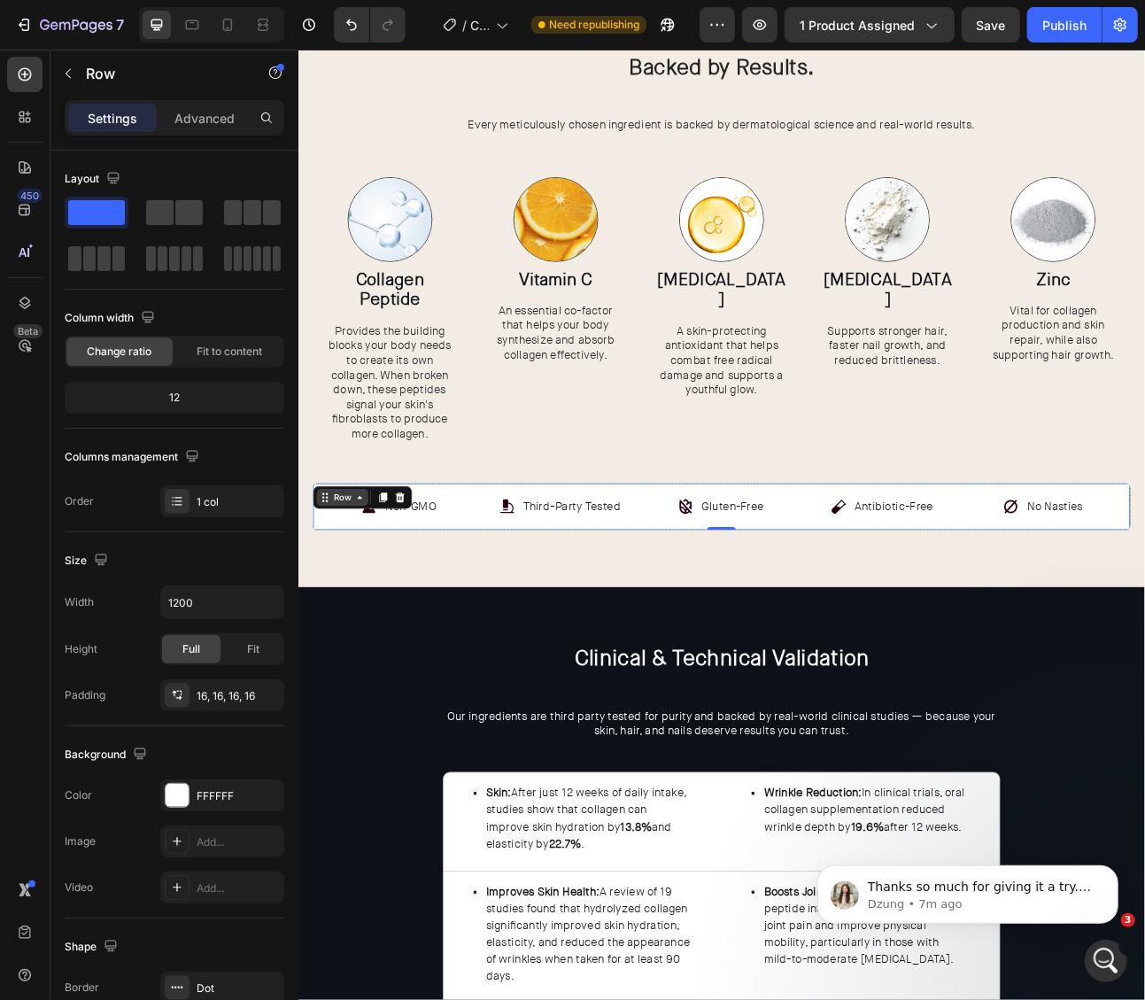
click at [330, 613] on icon at bounding box center [331, 612] width 14 height 14
click at [575, 615] on div "Third-Party Tested" at bounding box center [627, 623] width 156 height 31
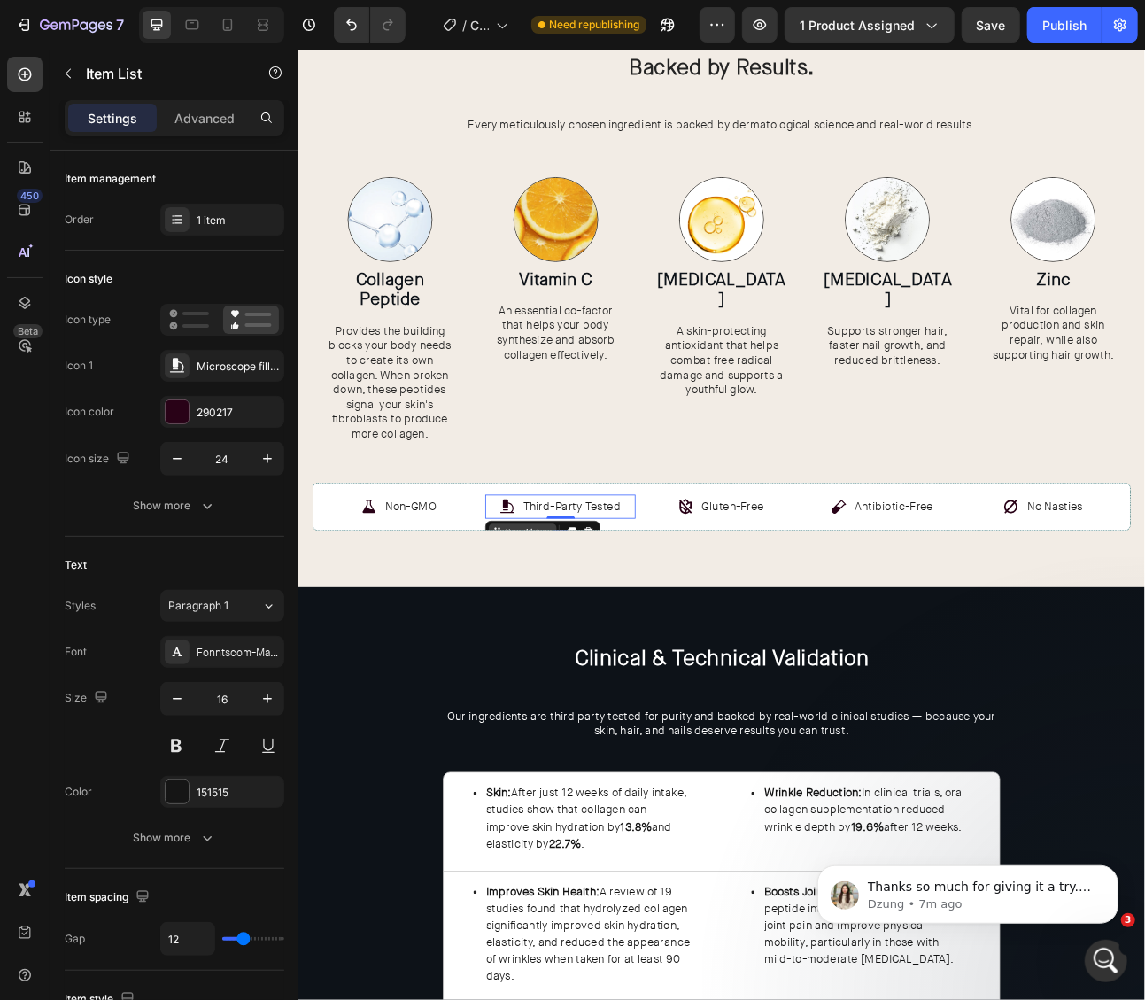
click at [585, 648] on div "Item List" at bounding box center [579, 655] width 50 height 16
click at [691, 555] on div "Image Vitamin C Heading An essential co-factor that helps your body synthesize …" at bounding box center [620, 377] width 194 height 362
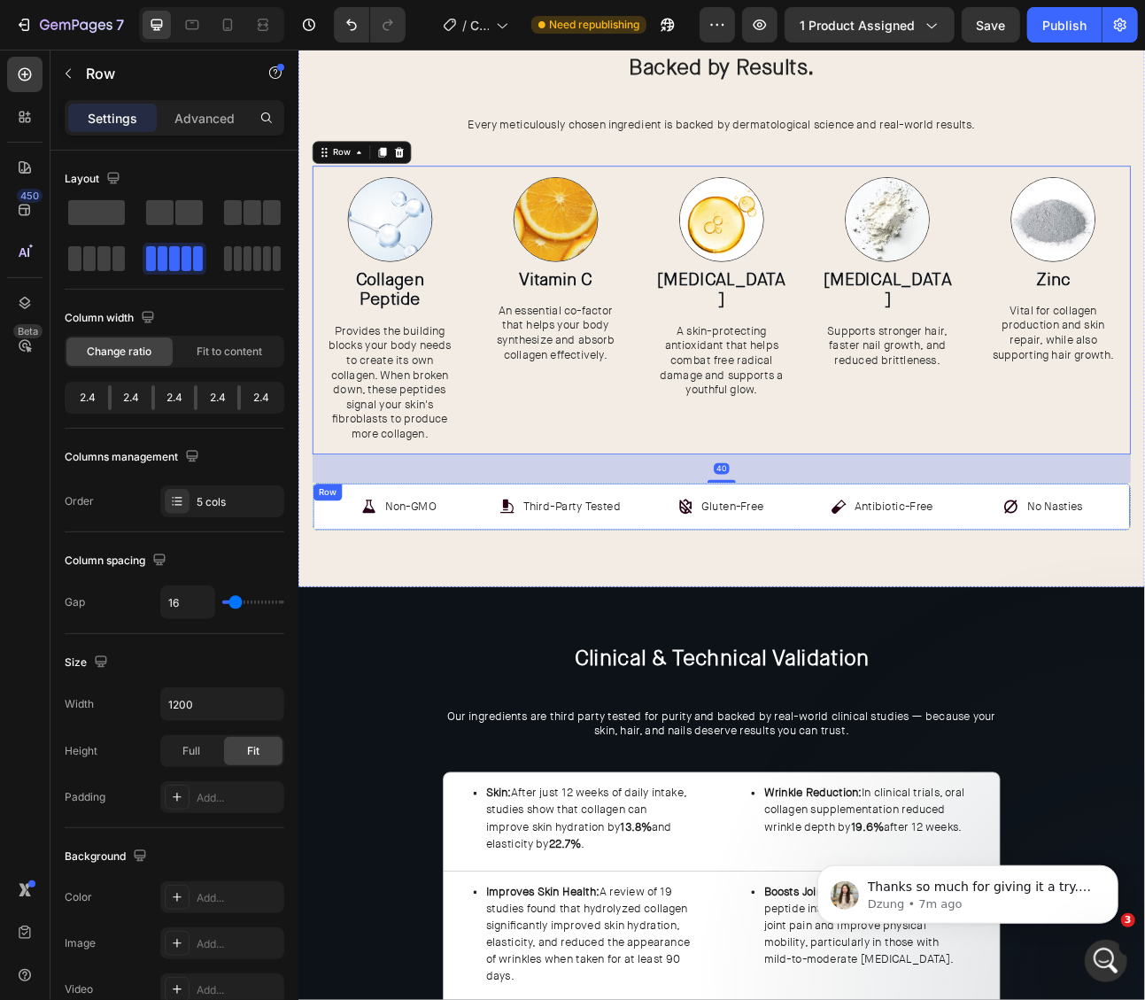
click at [439, 616] on p "Non-GMO" at bounding box center [439, 624] width 64 height 26
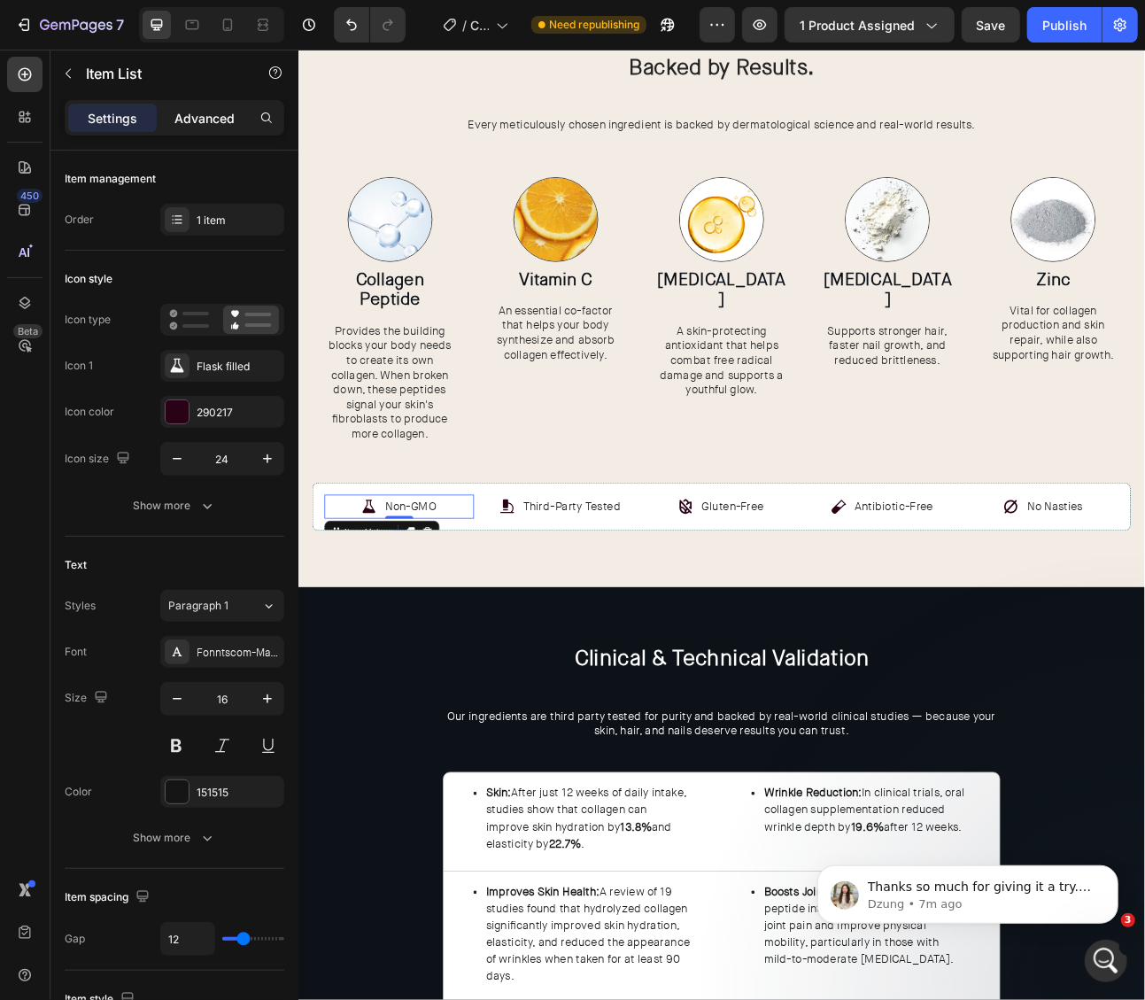
click at [221, 128] on div "Advanced" at bounding box center [204, 118] width 89 height 28
type input "100%"
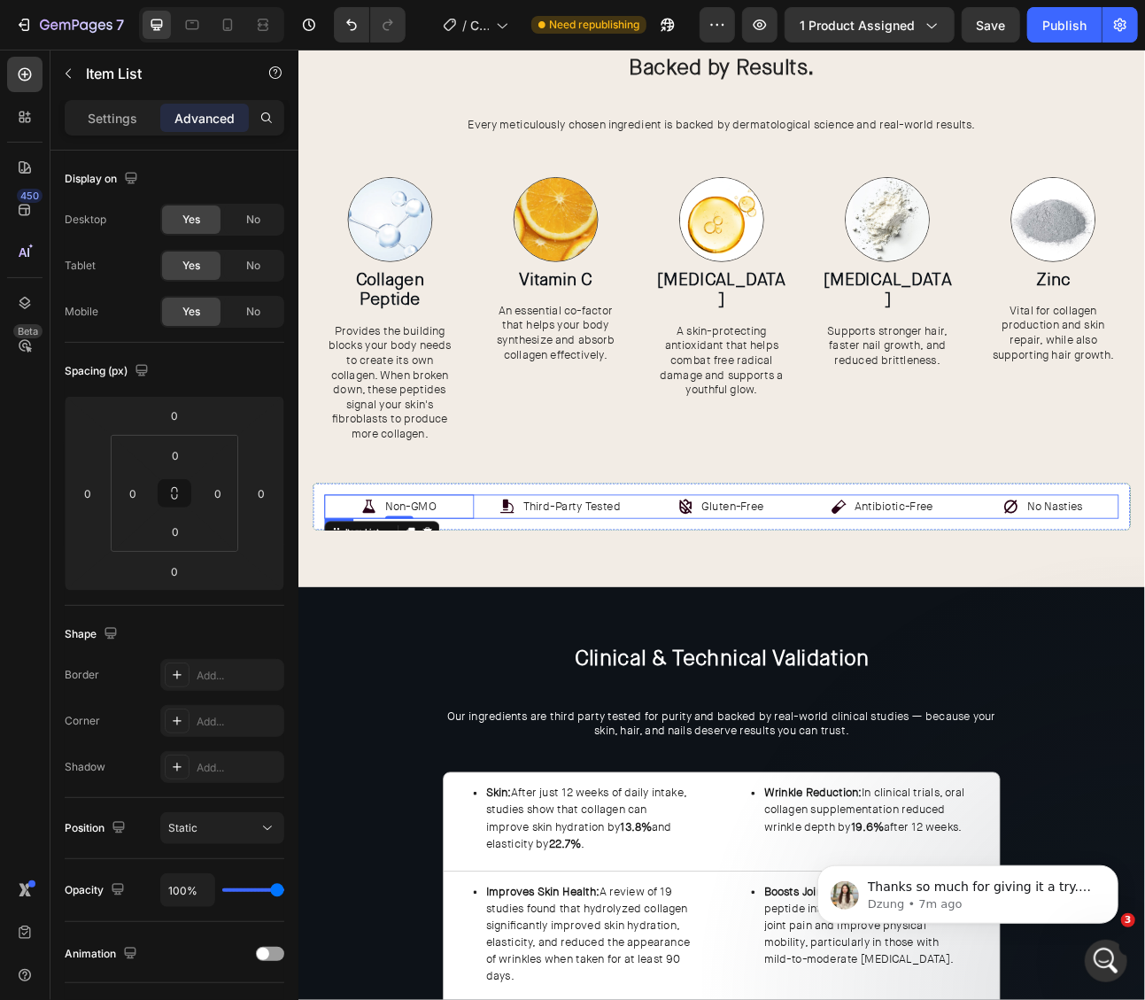
click at [530, 616] on div "Non-GMO Item List 0 Third-Party Tested Item List Gluten-Free Item List Antibiot…" at bounding box center [828, 623] width 997 height 31
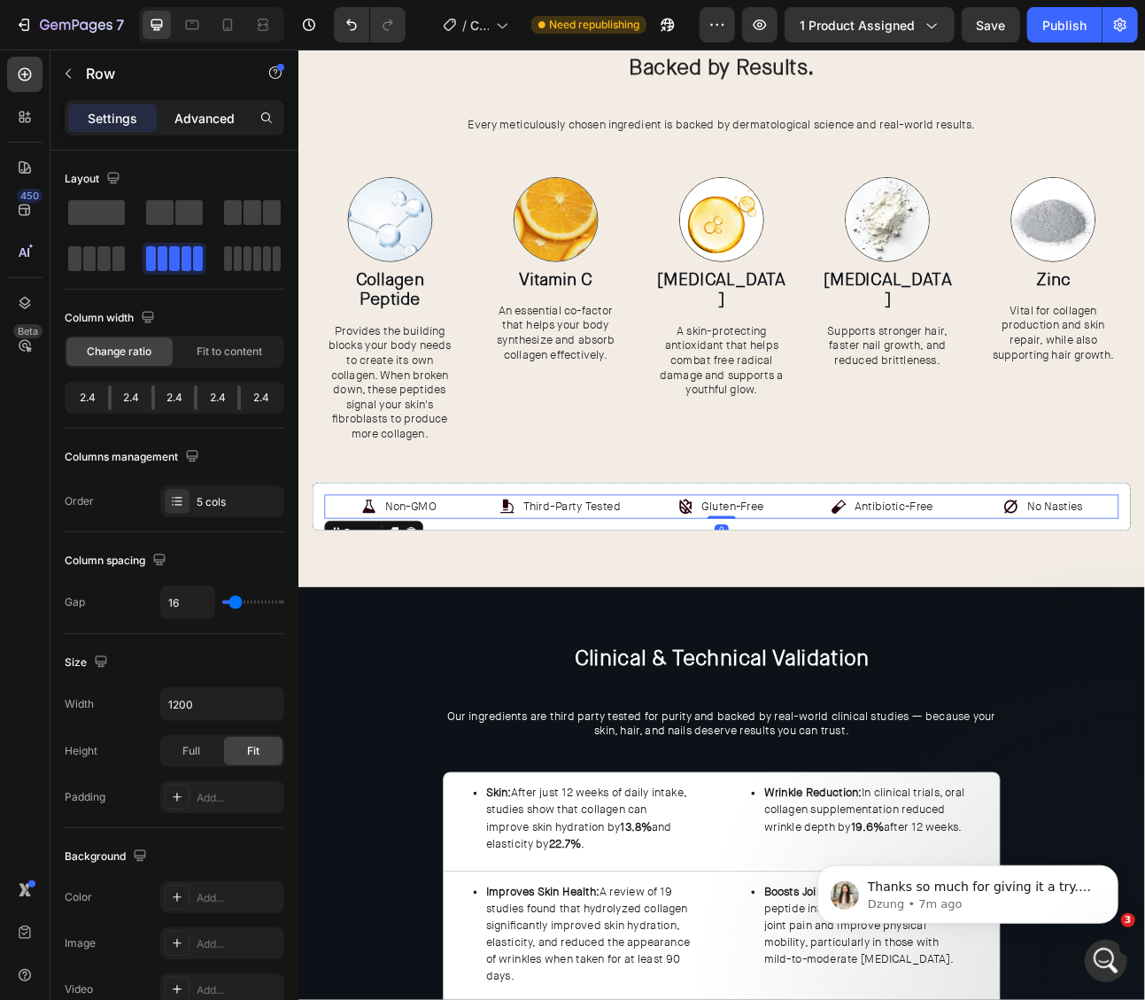
click at [222, 128] on div "Advanced" at bounding box center [204, 118] width 89 height 28
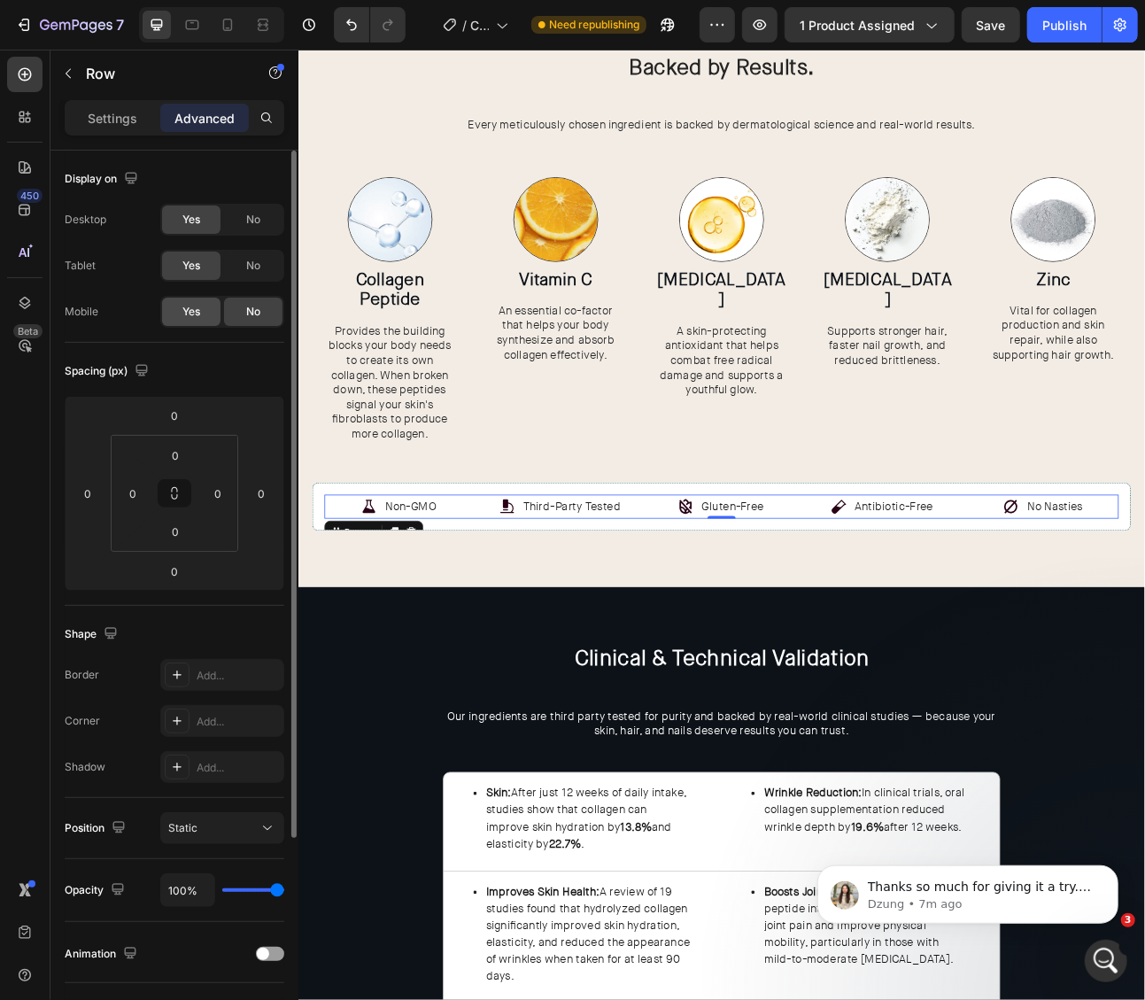
click at [189, 313] on span "Yes" at bounding box center [191, 312] width 18 height 16
click at [231, 33] on icon at bounding box center [228, 25] width 18 height 18
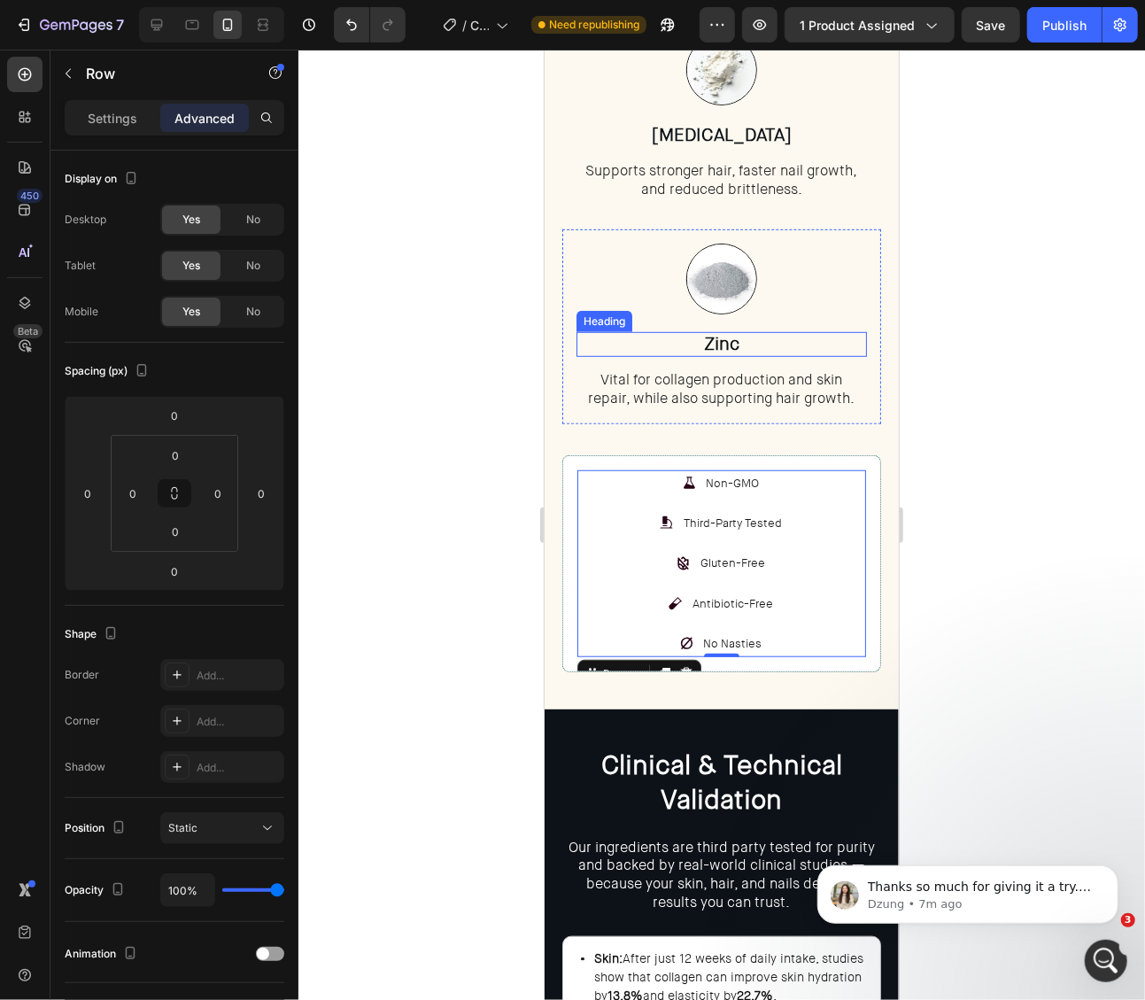
scroll to position [1279, 0]
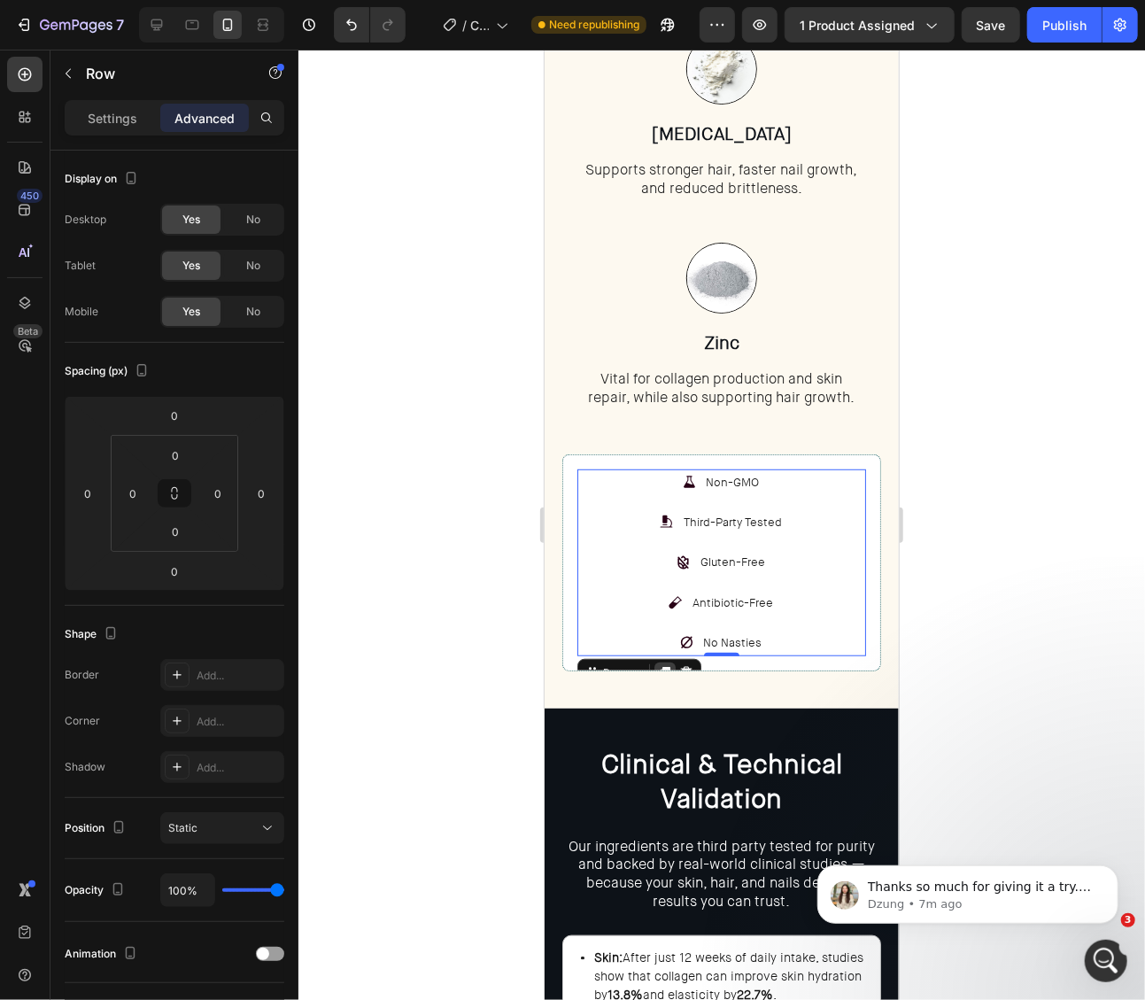
click at [666, 666] on icon at bounding box center [665, 672] width 10 height 12
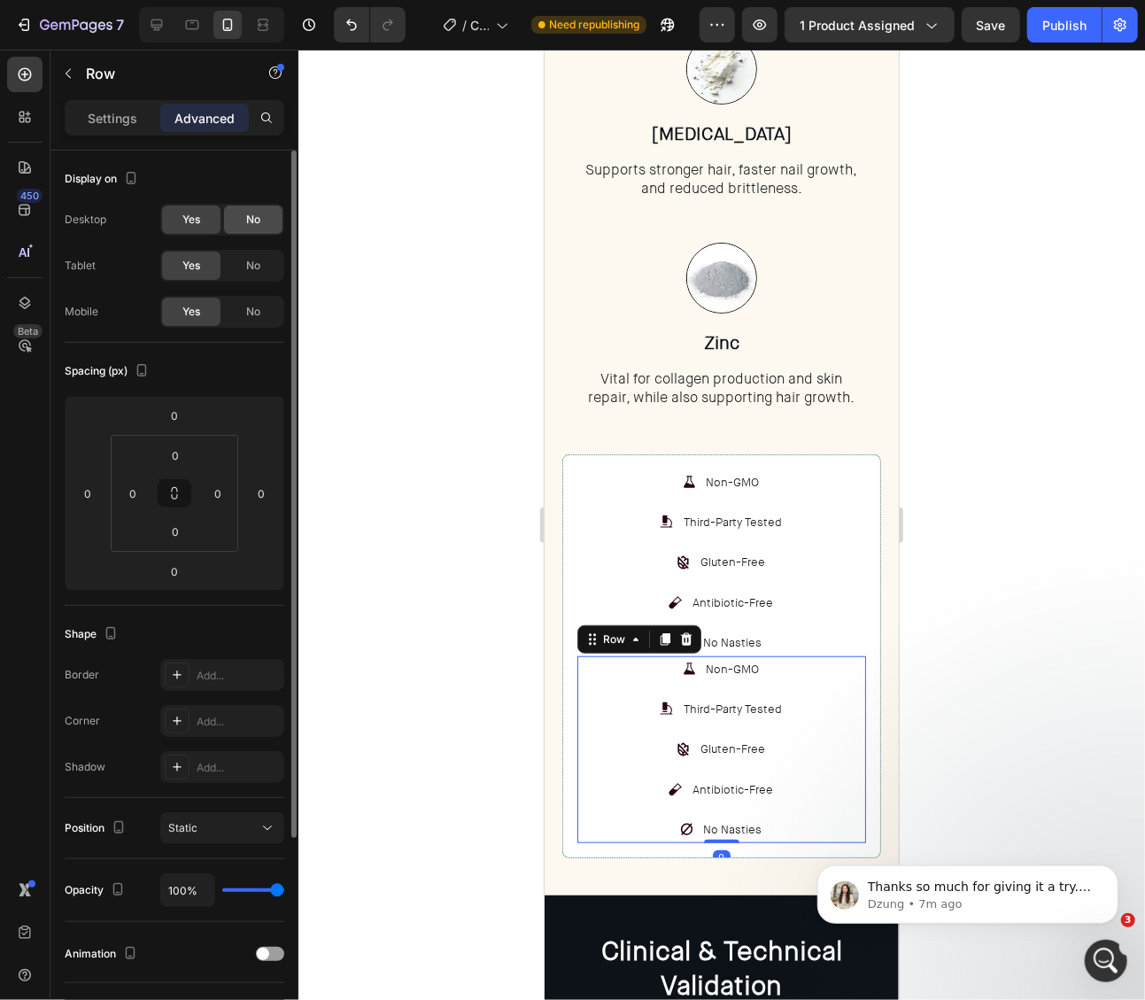
click at [246, 224] on span "No" at bounding box center [253, 220] width 14 height 16
click at [258, 261] on span "No" at bounding box center [253, 266] width 14 height 16
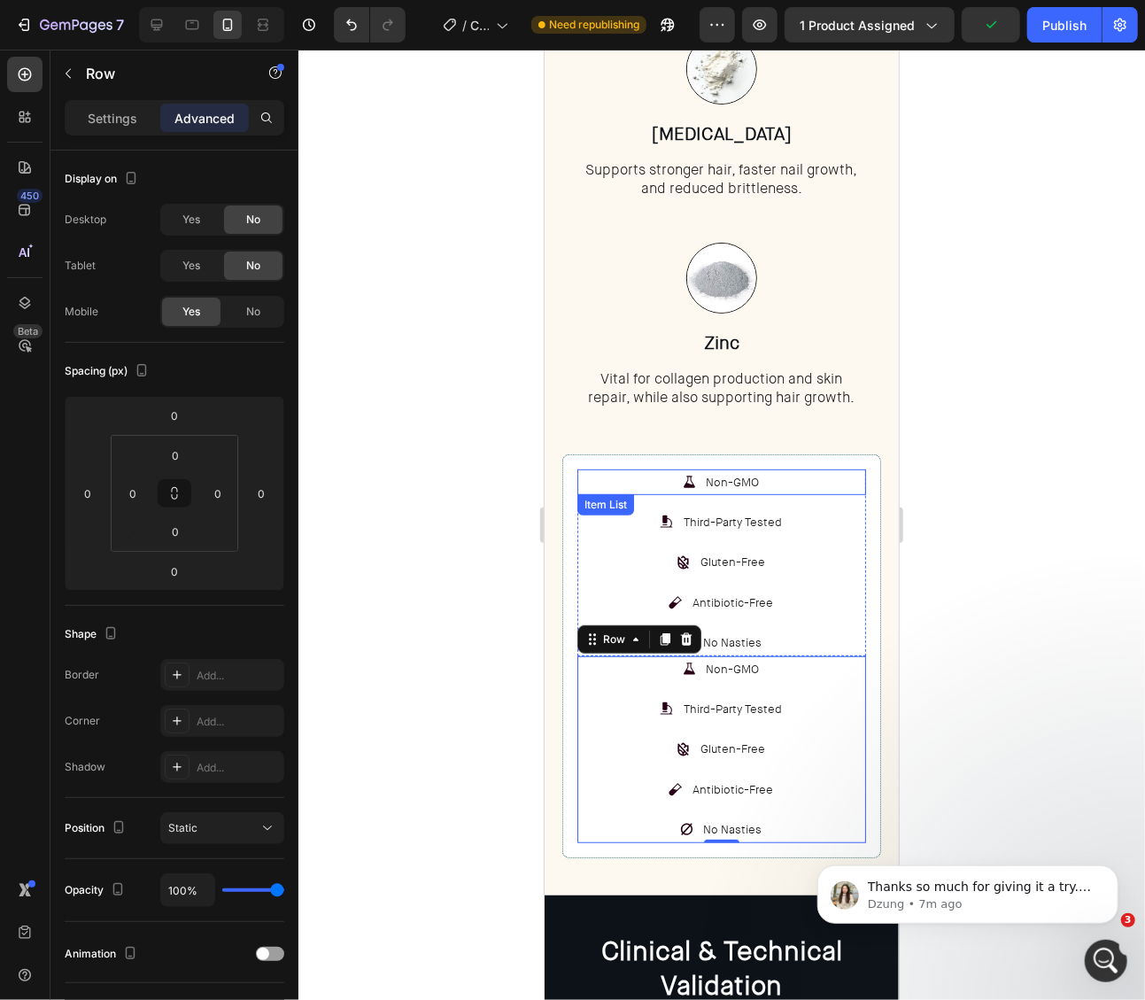
click at [614, 471] on div "Non-GMO" at bounding box center [721, 482] width 289 height 26
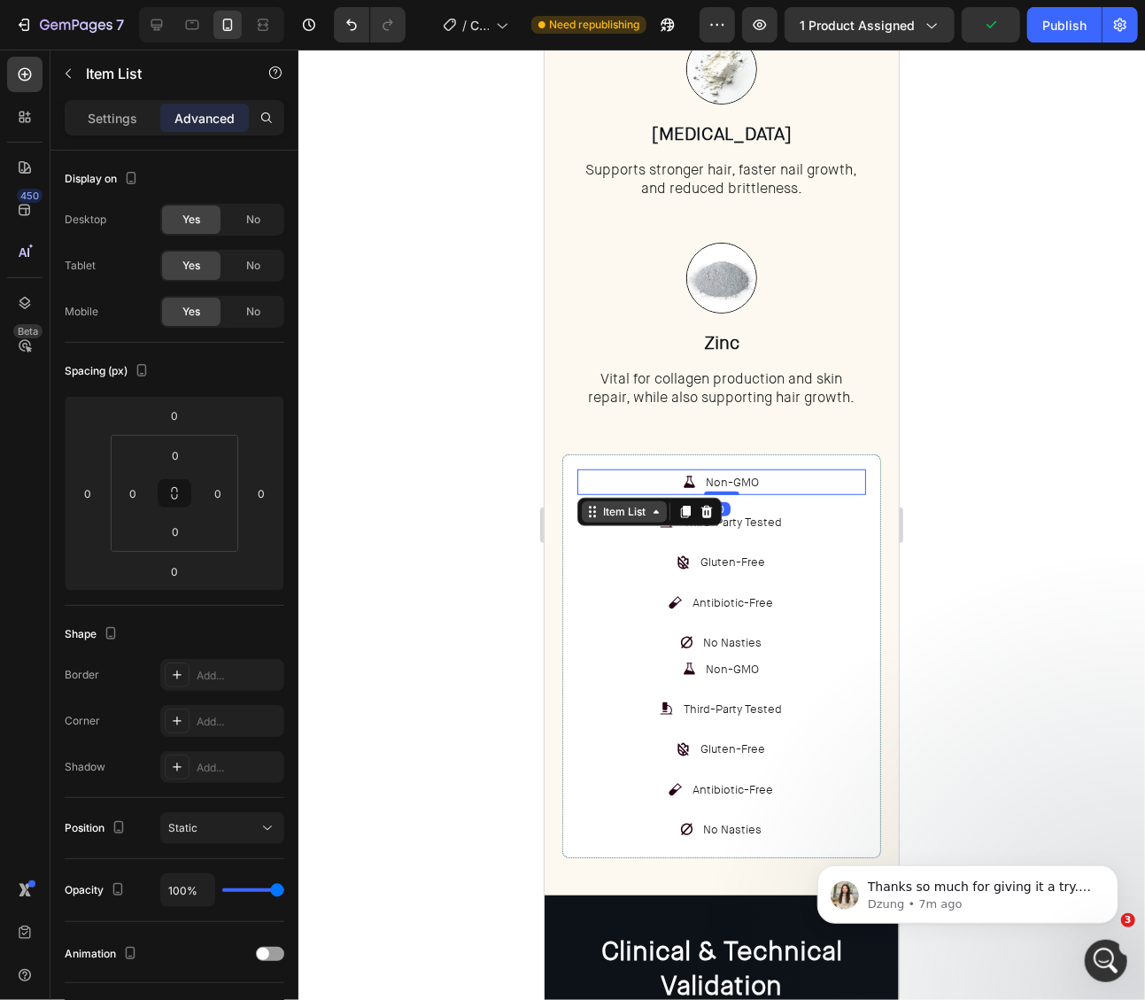
click at [609, 505] on div "Item List" at bounding box center [624, 511] width 50 height 16
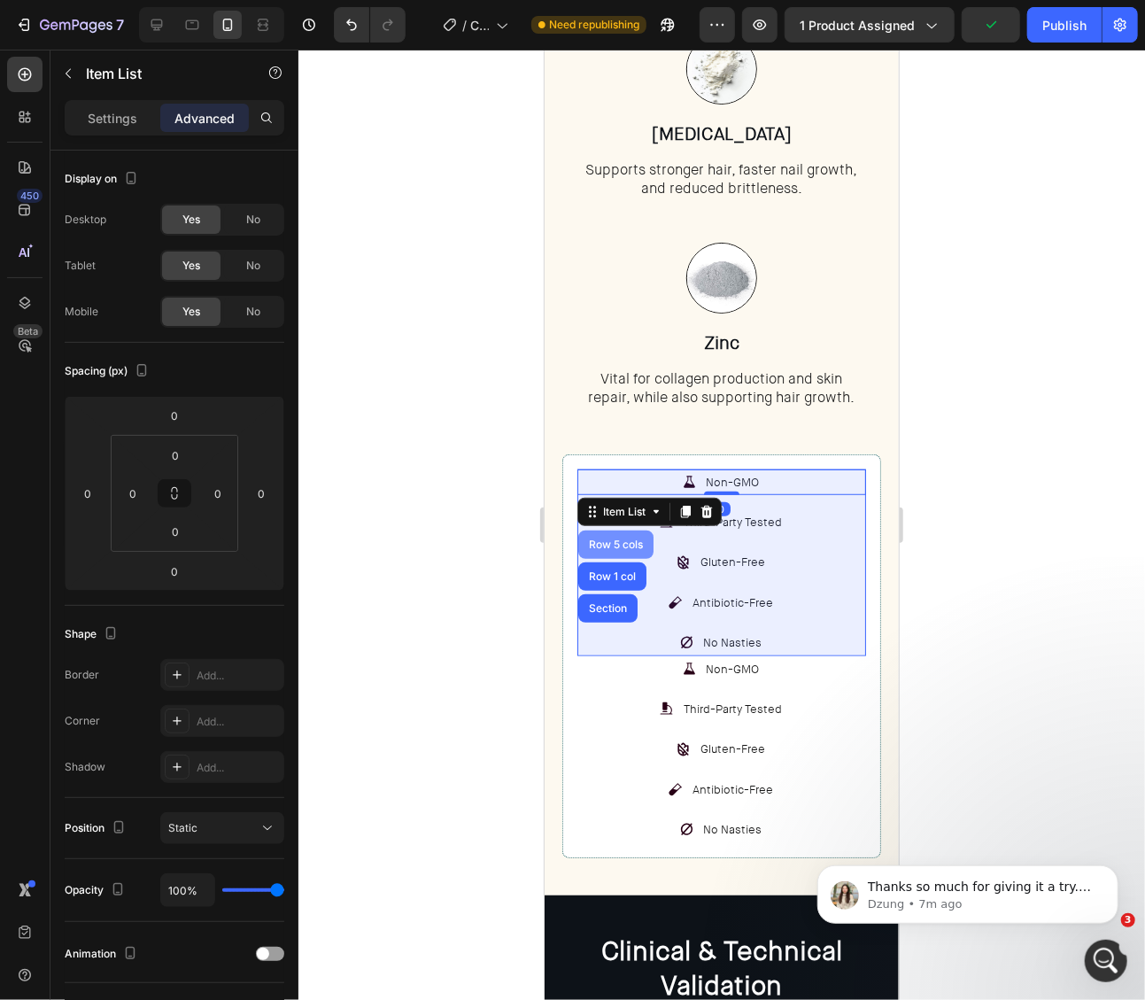
click at [617, 531] on div "Row 5 cols" at bounding box center [614, 544] width 75 height 28
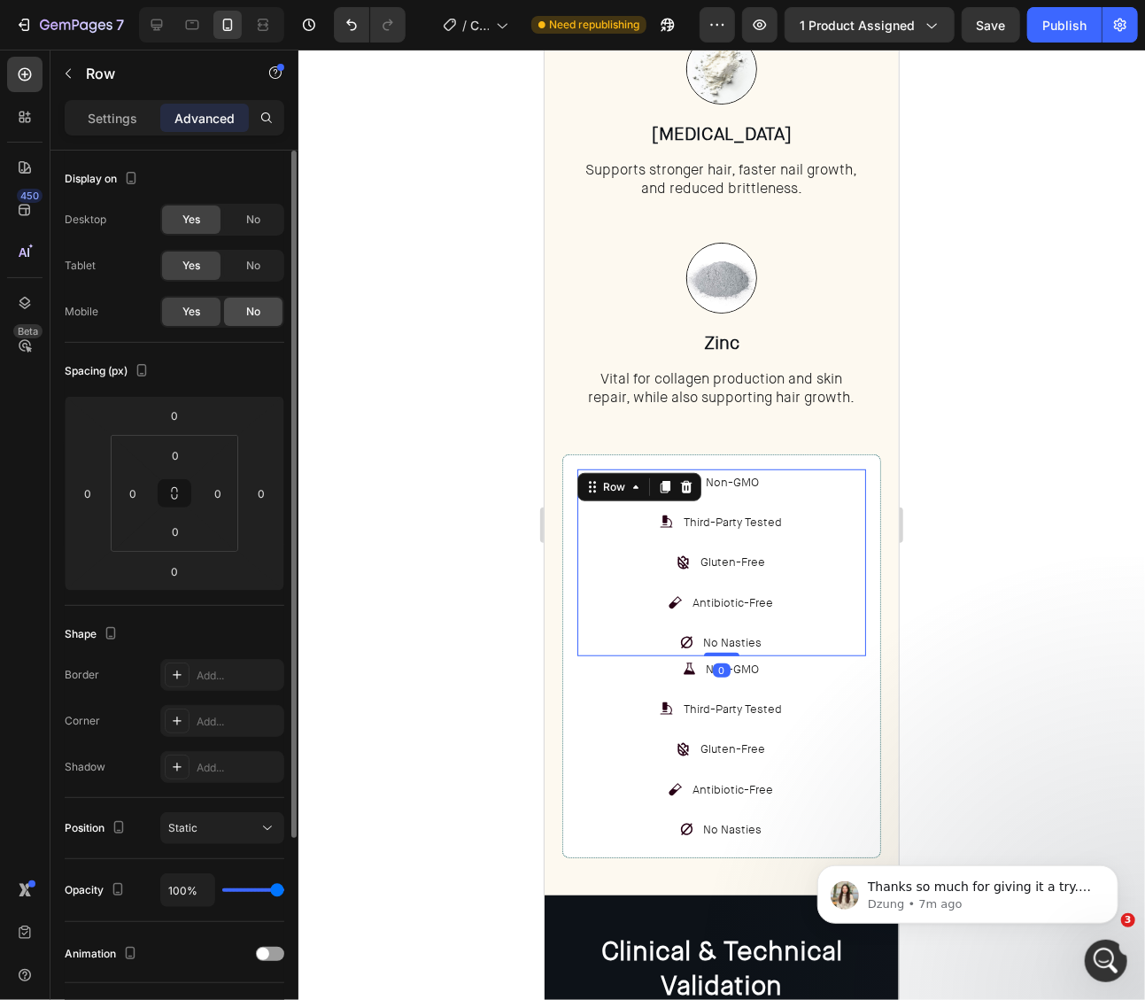
click at [265, 315] on div "No" at bounding box center [253, 312] width 58 height 28
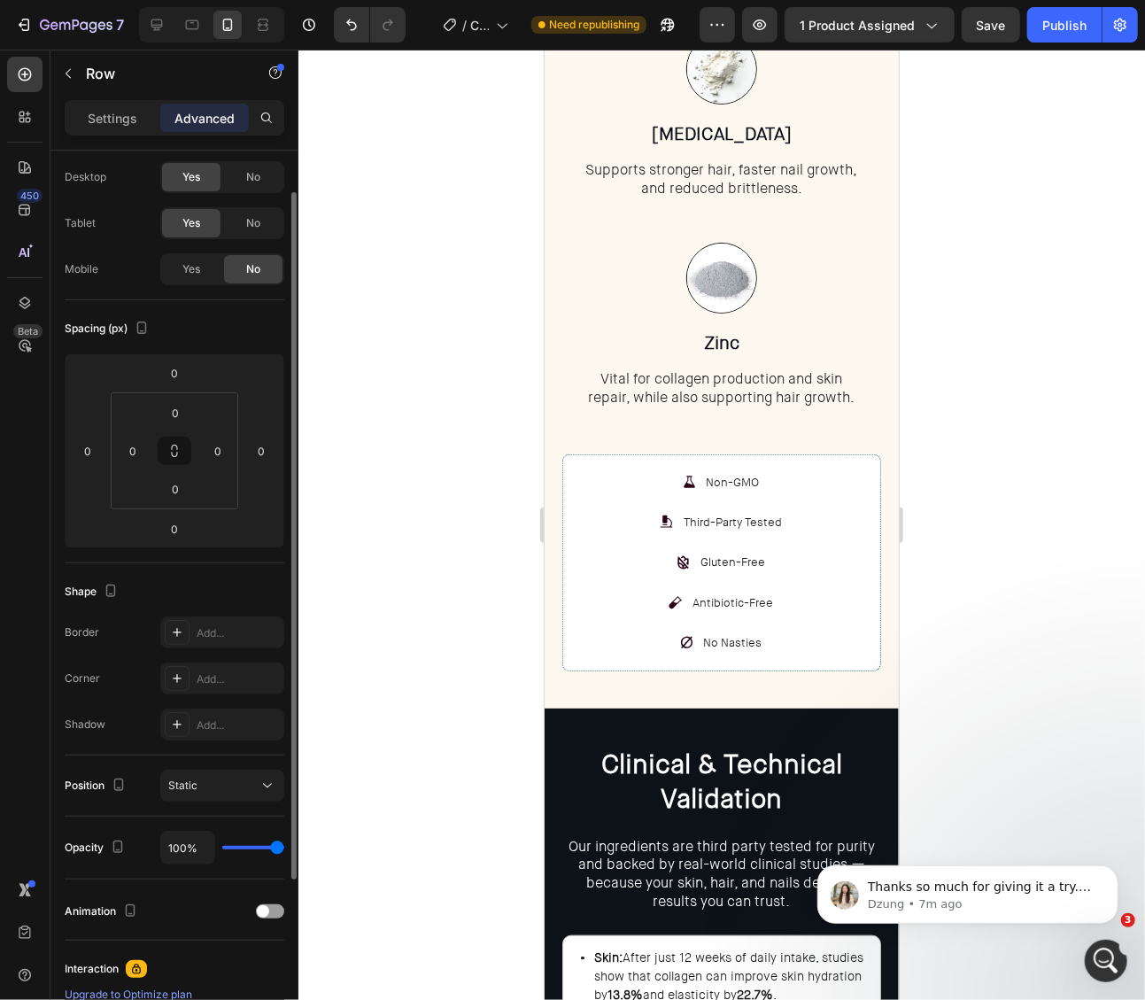
scroll to position [55, 0]
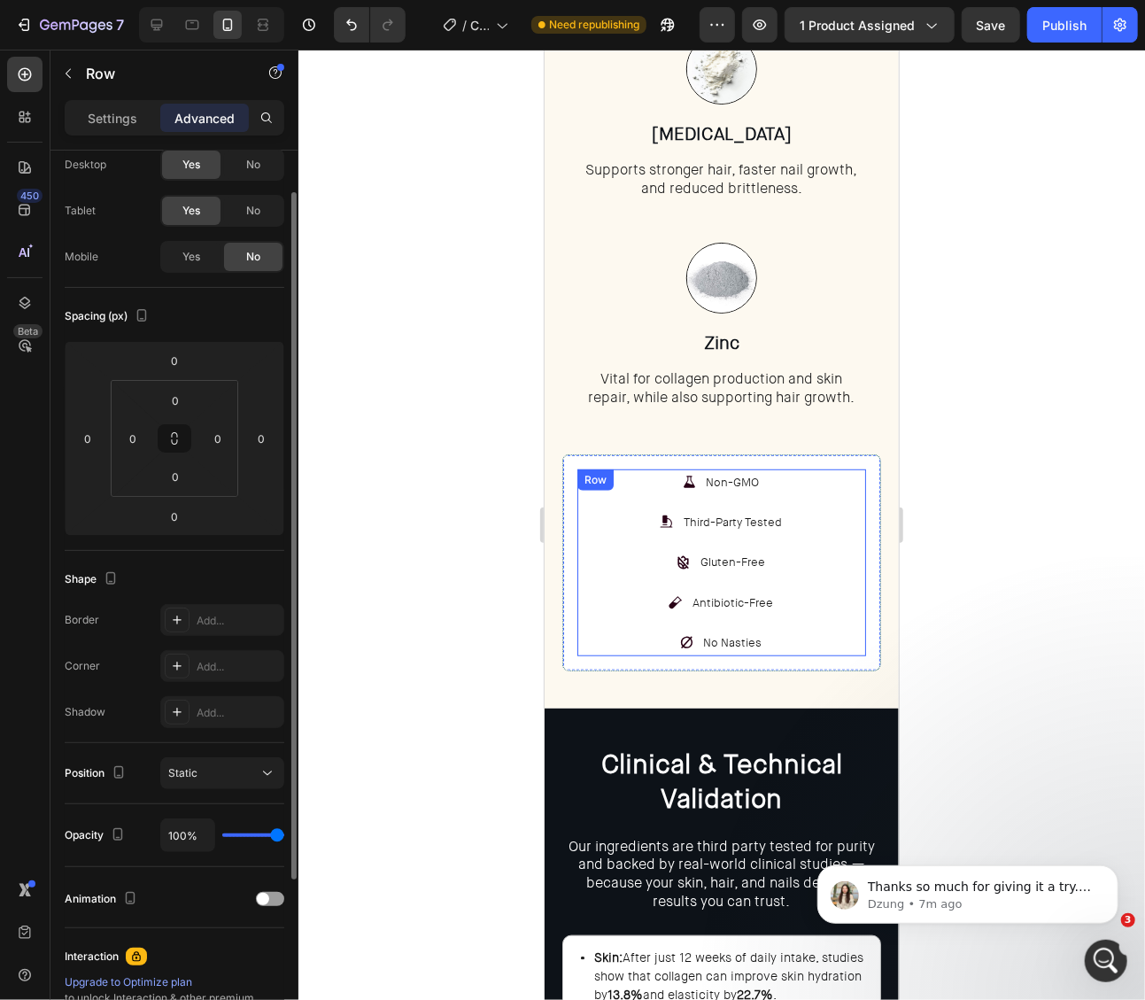
click at [623, 612] on div "Non-GMO Item List Third-Party Tested Item List Gluten-Free Item List Antibiotic…" at bounding box center [721, 562] width 289 height 187
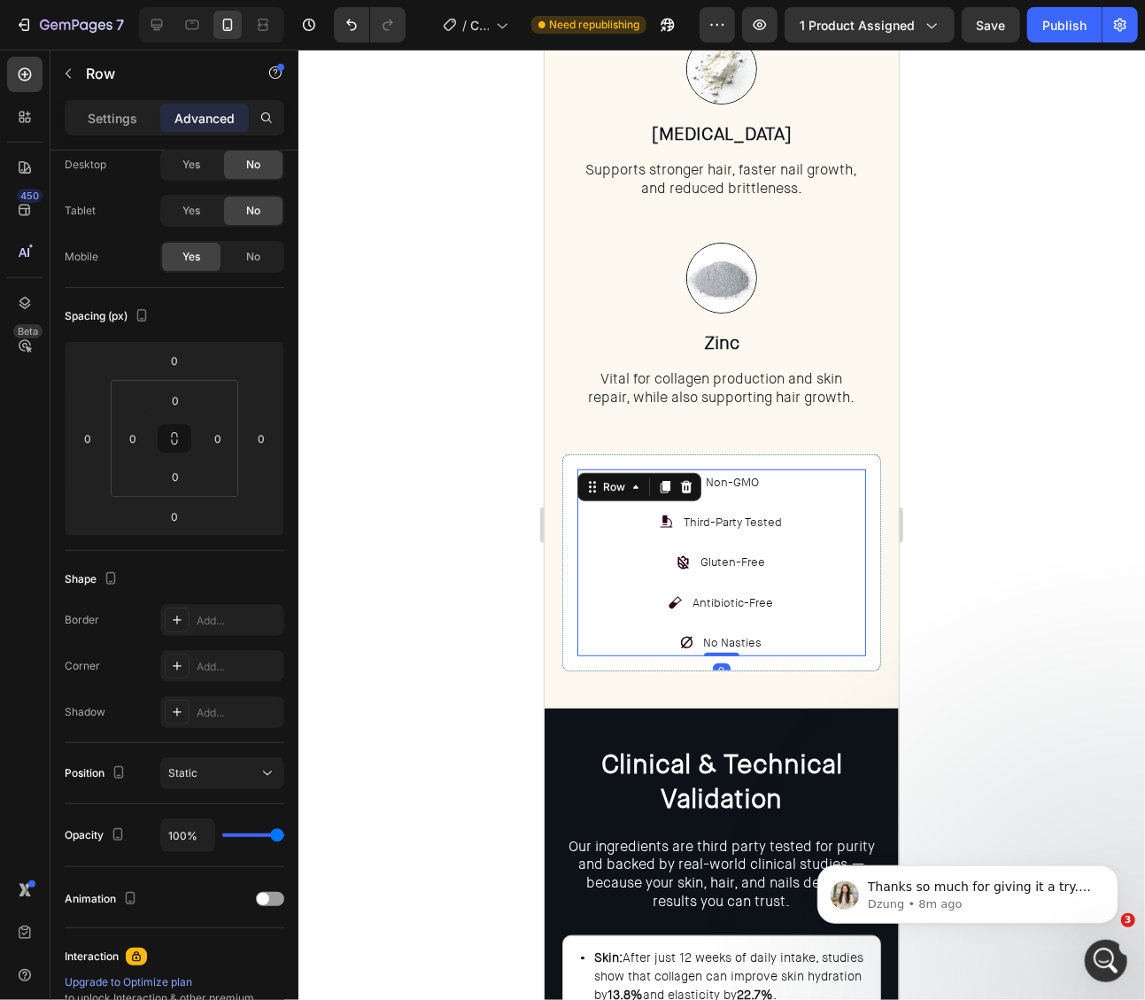
scroll to position [3817, 0]
click at [124, 128] on div "Settings" at bounding box center [112, 118] width 89 height 28
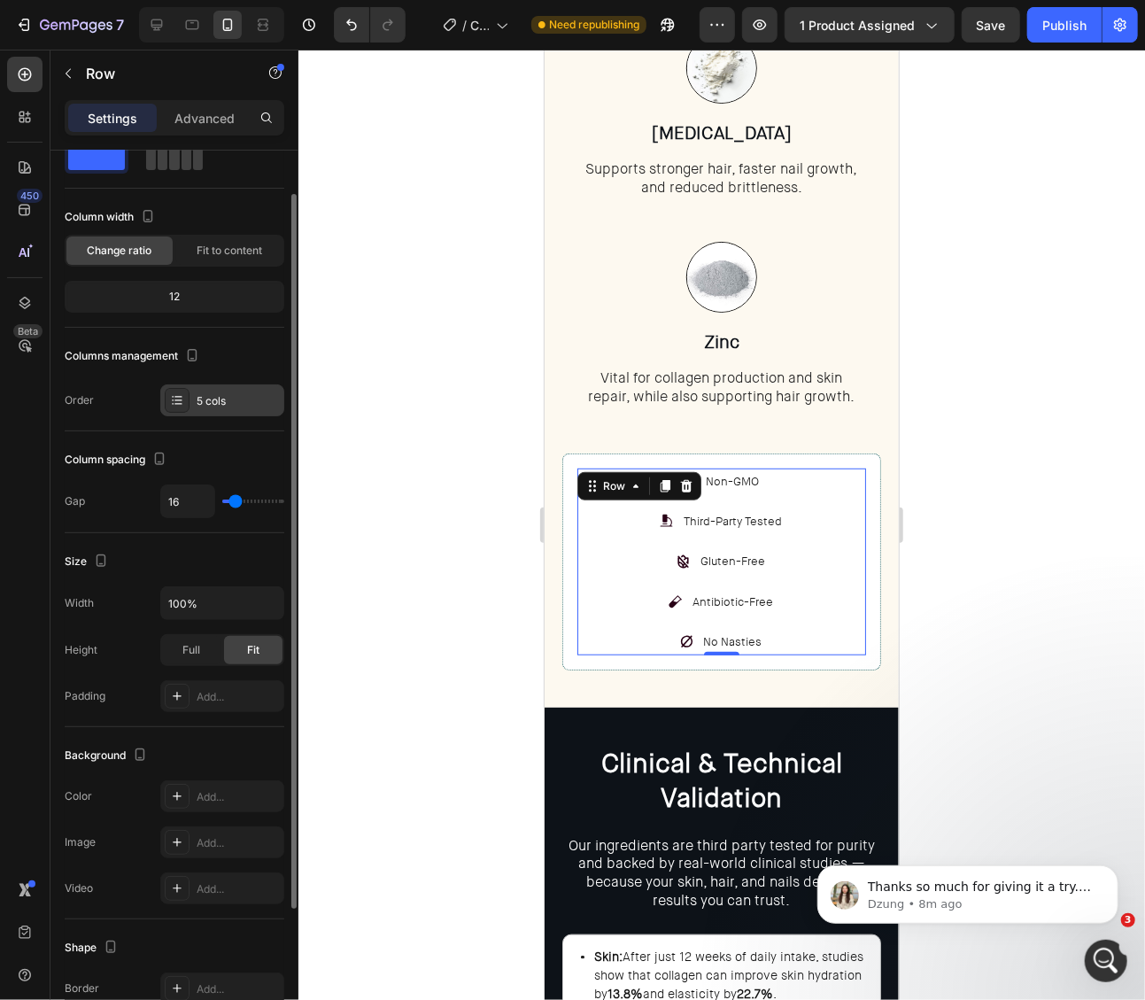
scroll to position [0, 0]
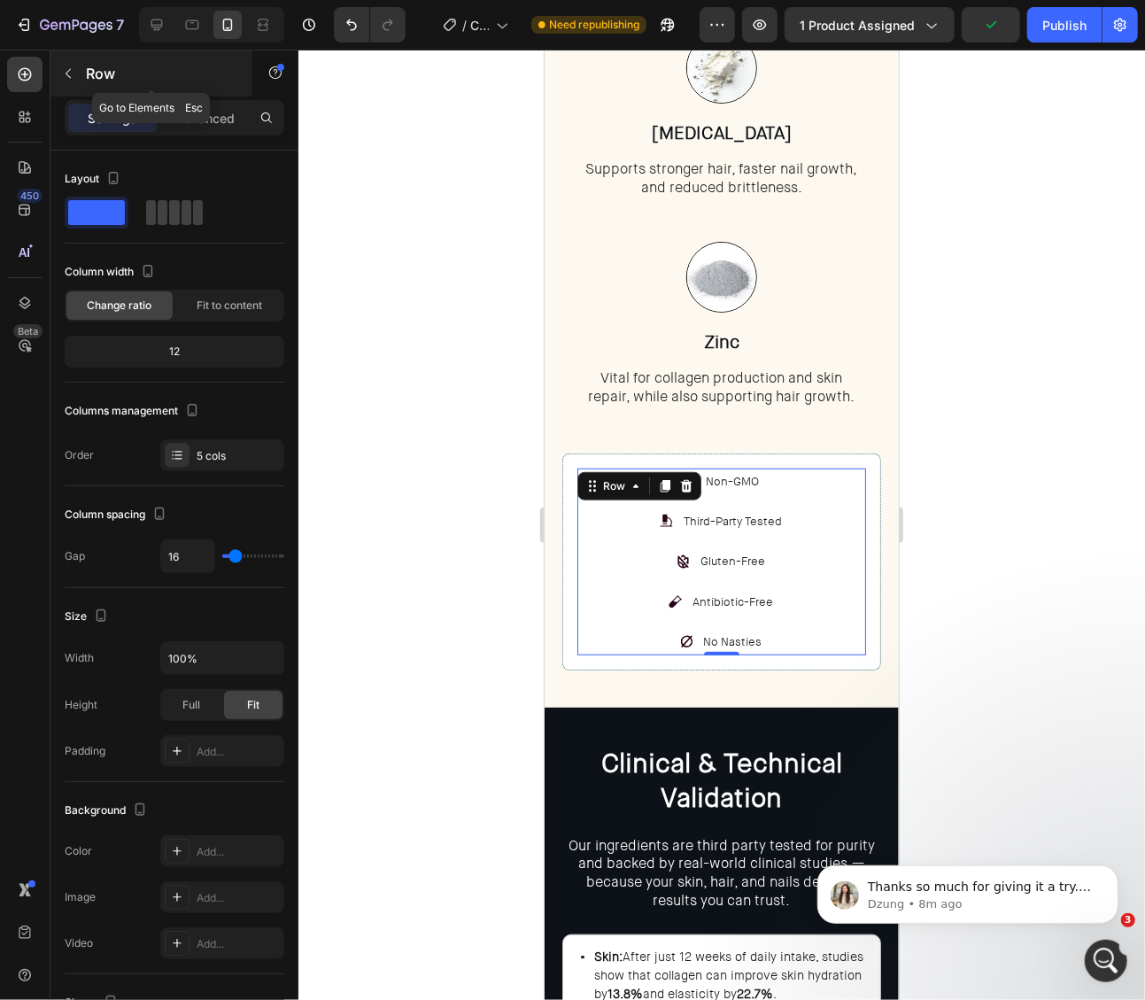
click at [89, 81] on p "Row" at bounding box center [161, 73] width 151 height 21
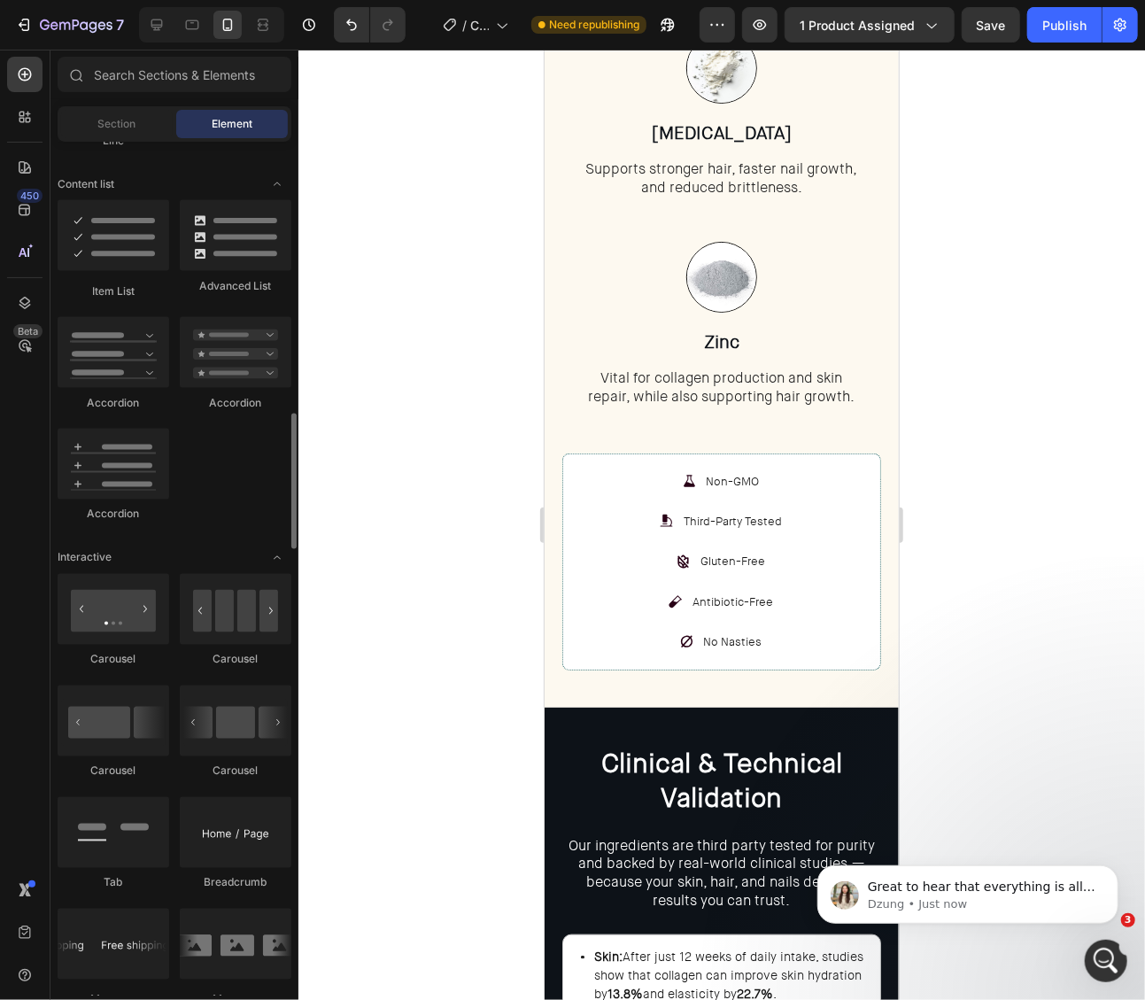
scroll to position [1492, 0]
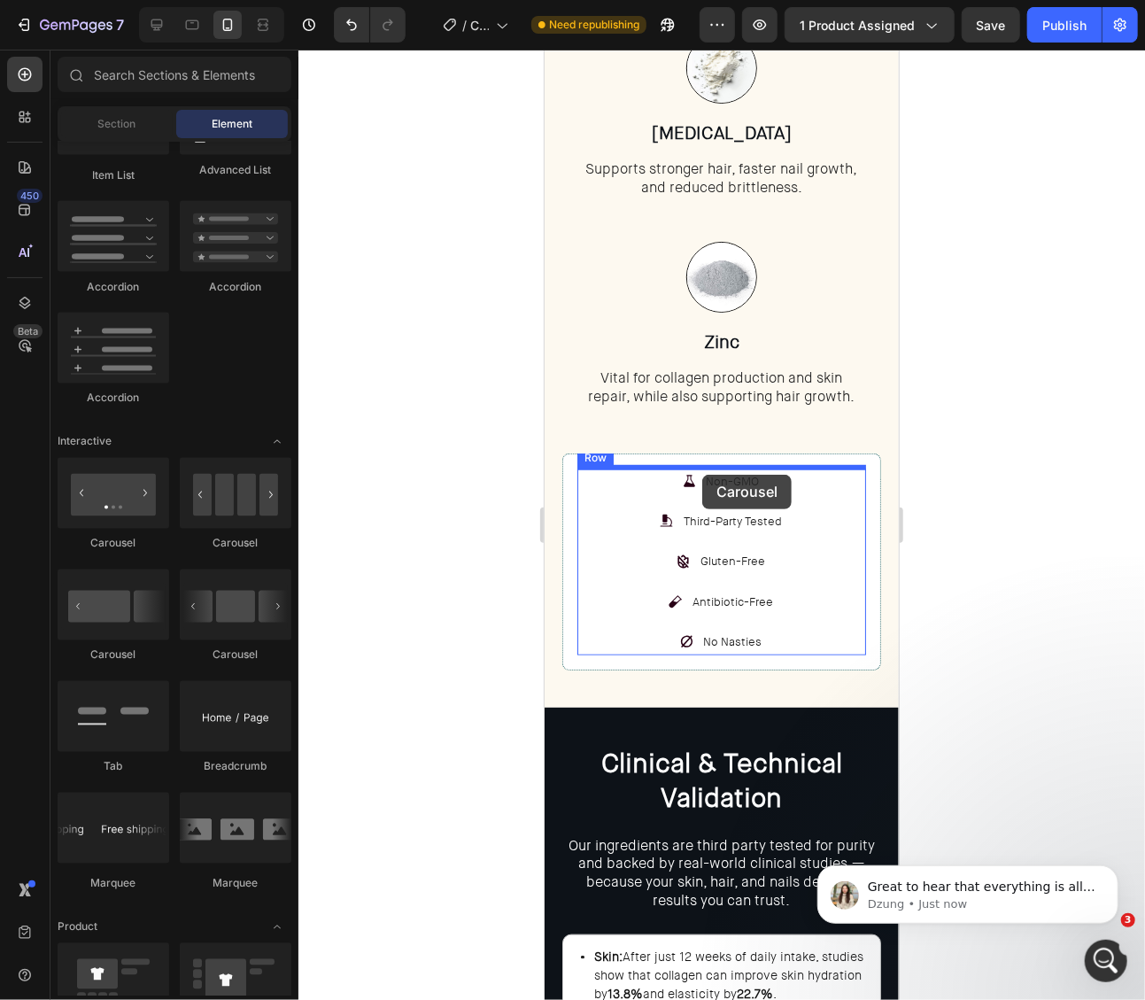
drag, startPoint x: 763, startPoint y: 654, endPoint x: 701, endPoint y: 474, distance: 190.7
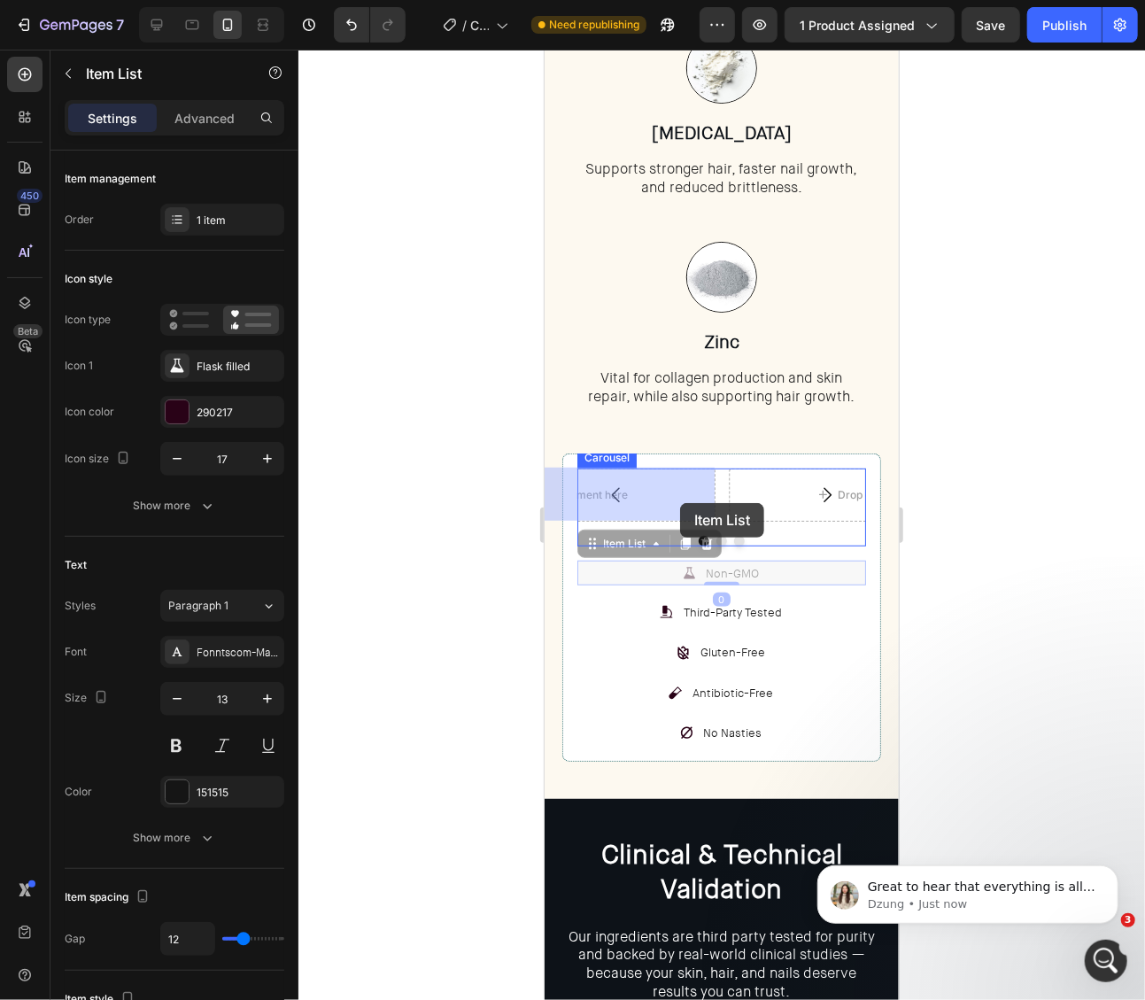
drag, startPoint x: 790, startPoint y: 572, endPoint x: 679, endPoint y: 502, distance: 131.0
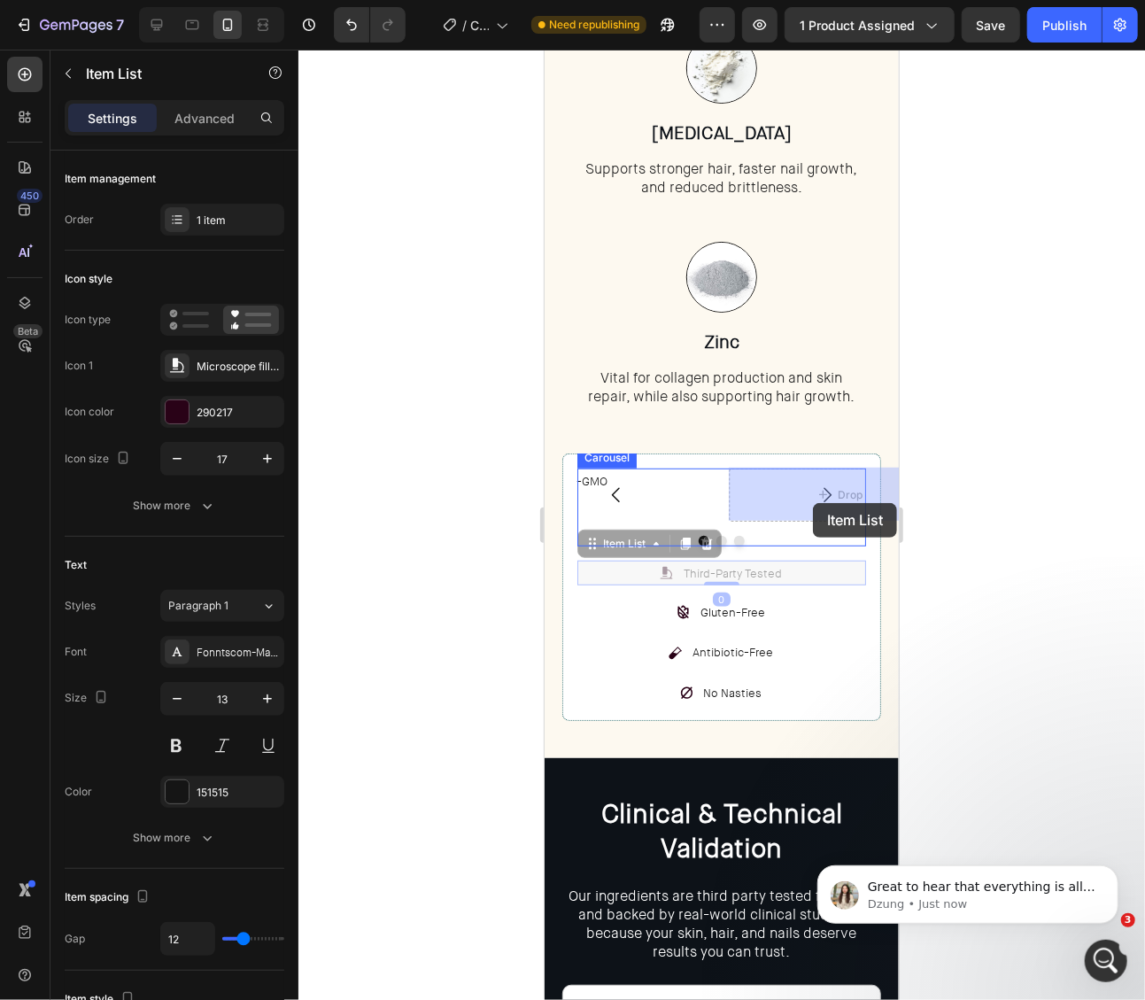
drag, startPoint x: 792, startPoint y: 569, endPoint x: 813, endPoint y: 501, distance: 71.4
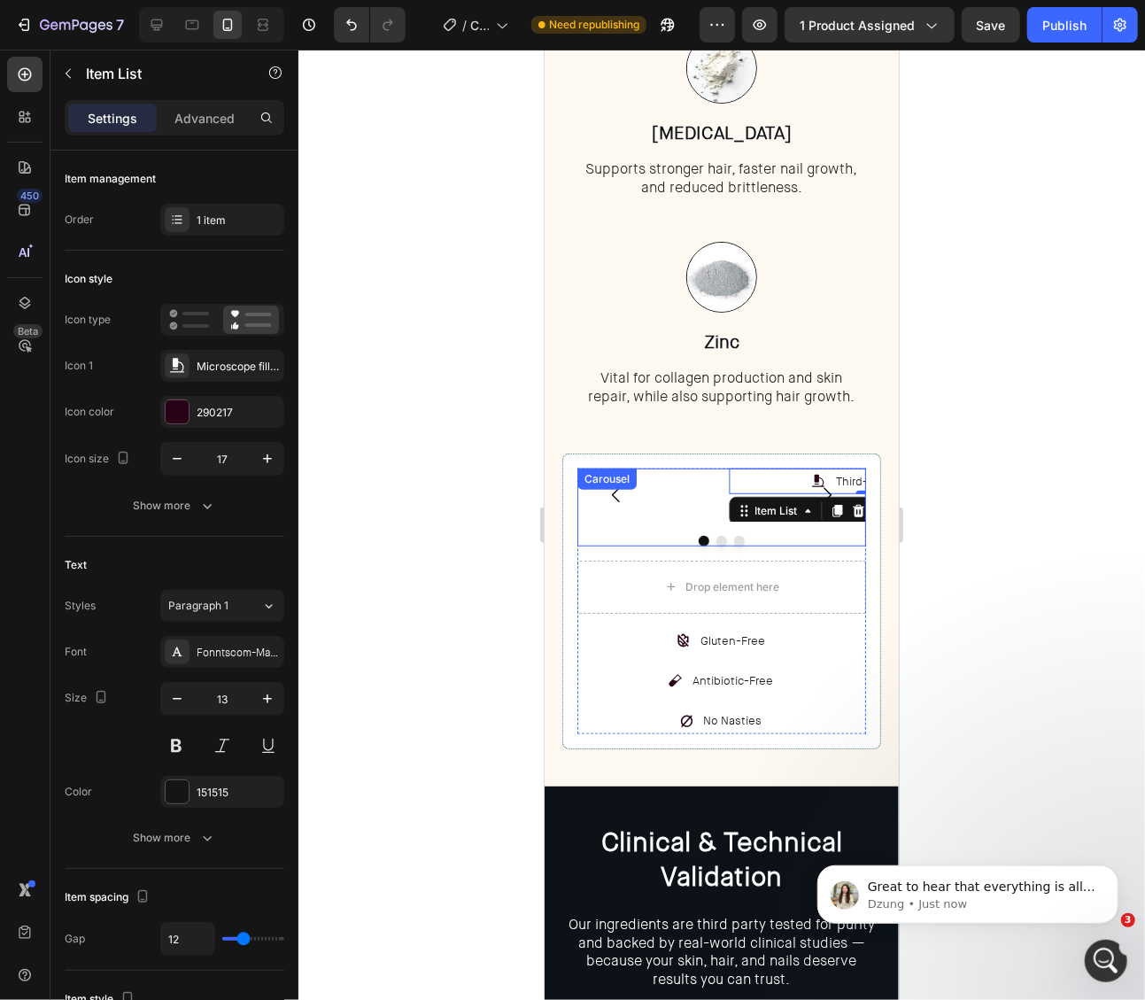
click at [721, 539] on button "Dot" at bounding box center [721, 540] width 11 height 11
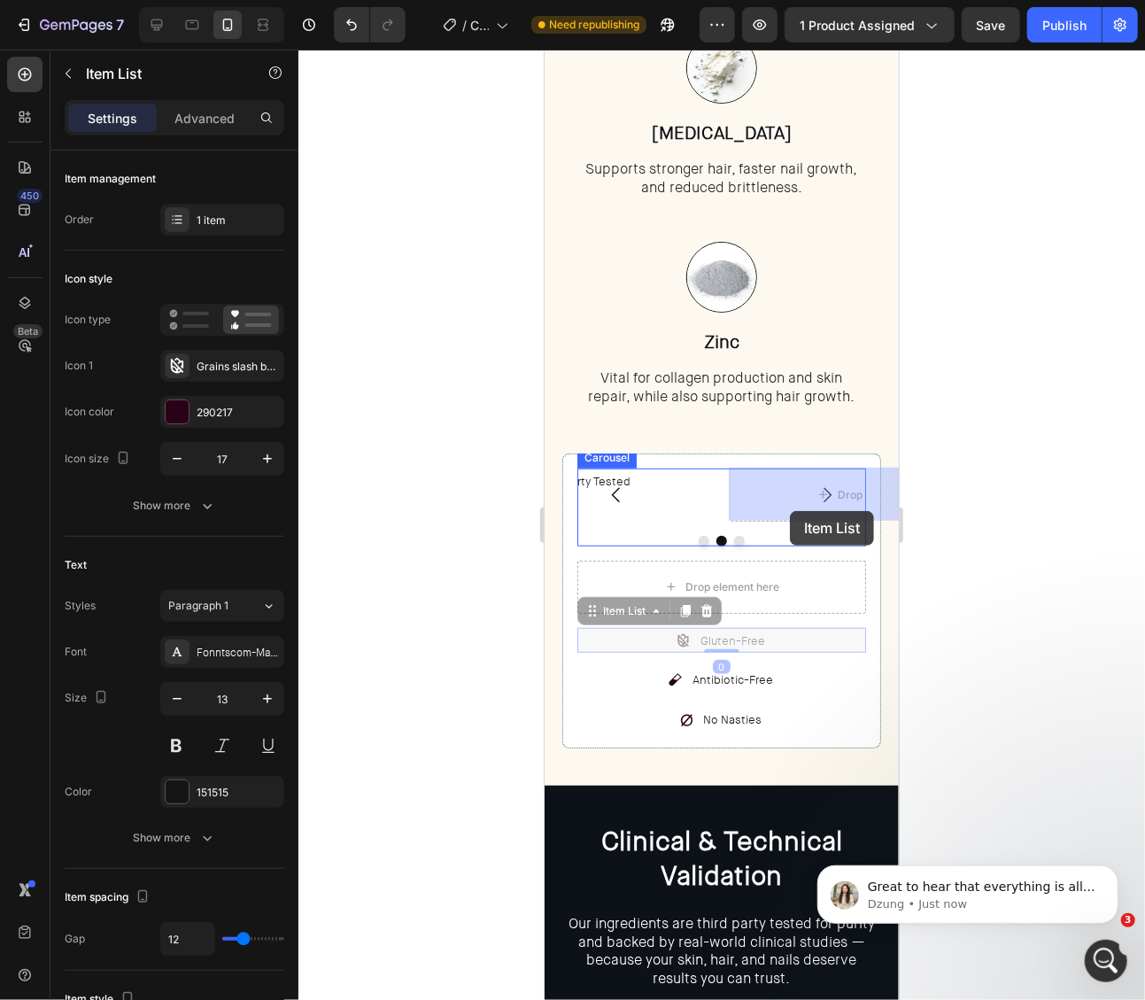
drag, startPoint x: 778, startPoint y: 636, endPoint x: 789, endPoint y: 510, distance: 126.3
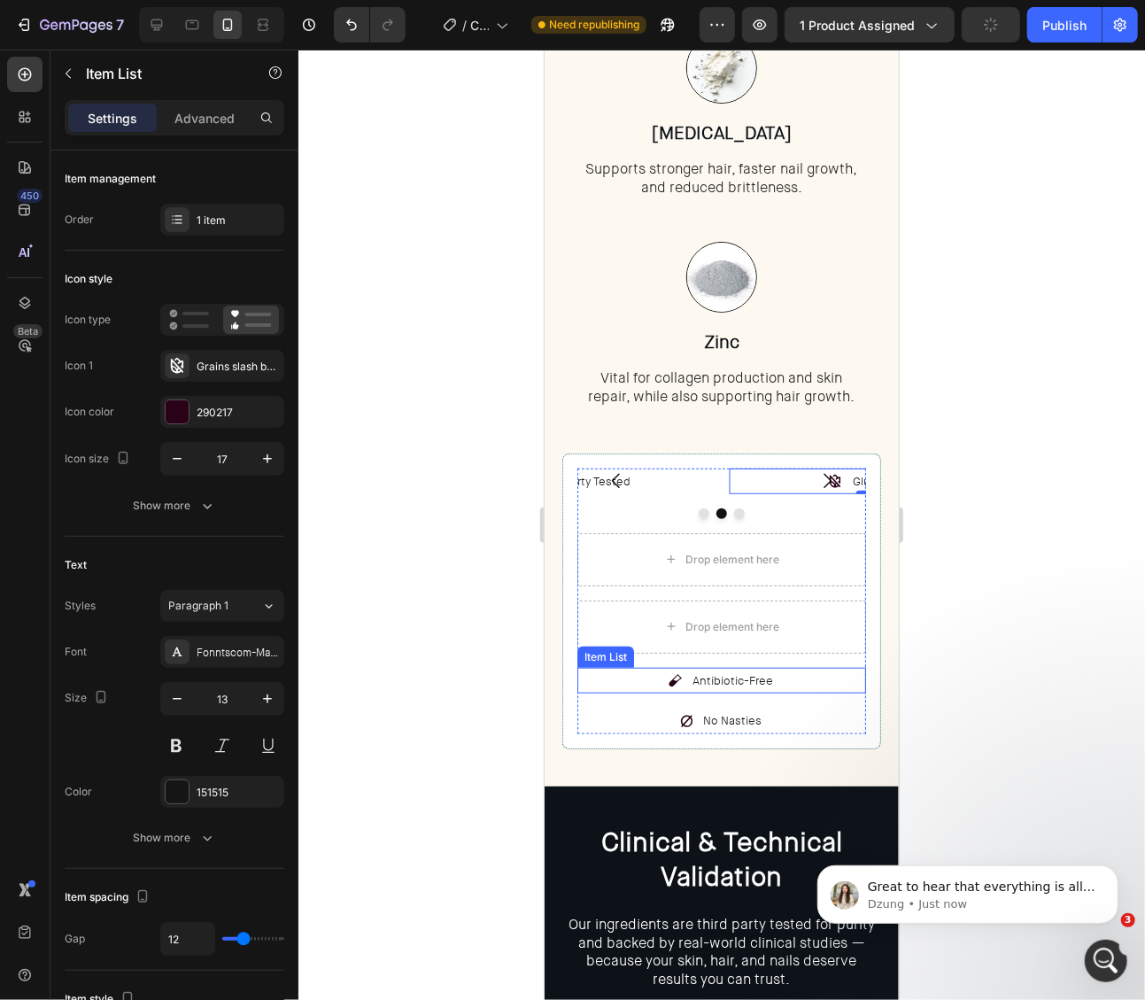
click at [789, 669] on div "Antibiotic-Free" at bounding box center [721, 680] width 289 height 26
click at [744, 511] on div at bounding box center [721, 512] width 289 height 11
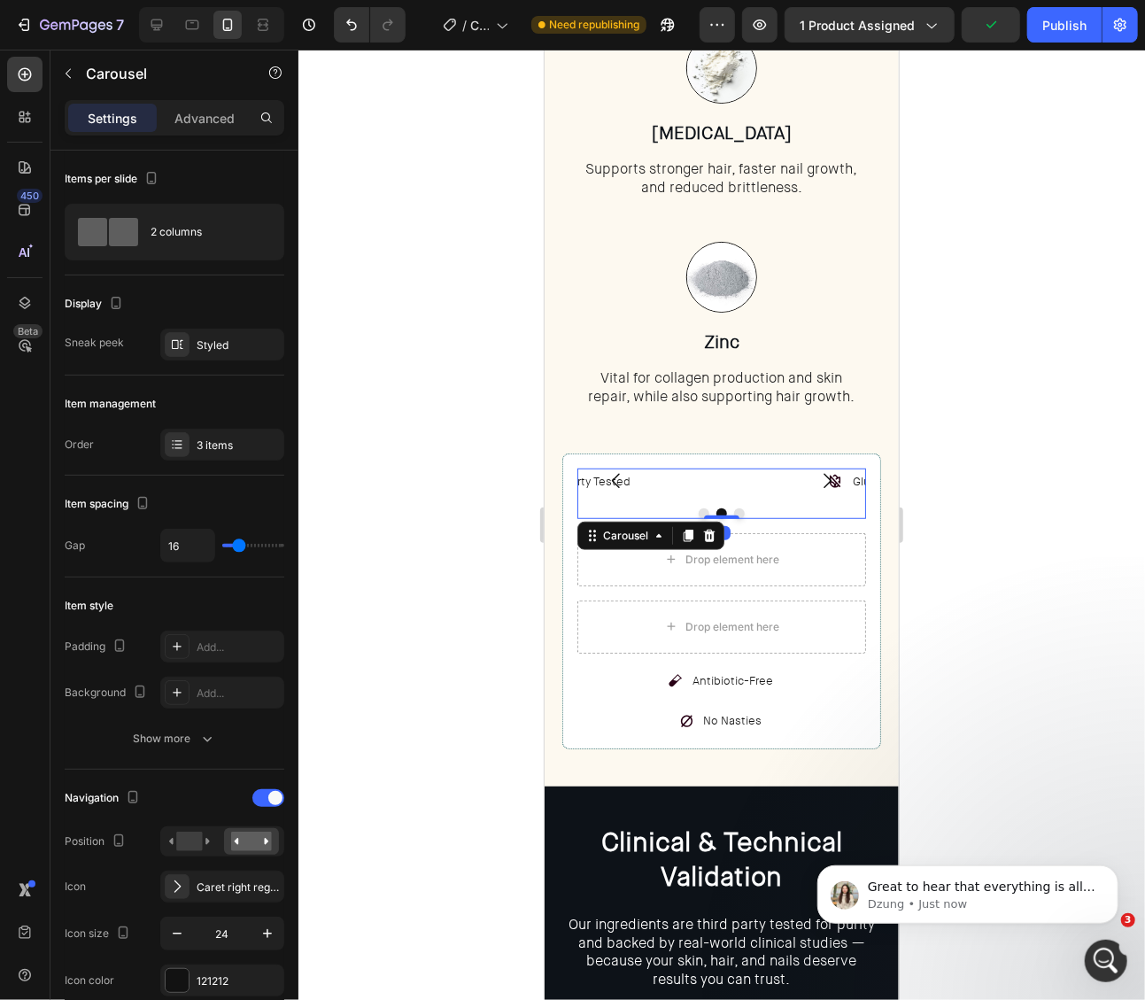
click at [740, 511] on button "Dot" at bounding box center [738, 512] width 11 height 11
click at [725, 485] on div "Third-Party Tested Item List Gluten-Free Item List Non-GMO Item List" at bounding box center [721, 481] width 289 height 26
click at [204, 438] on div "3 items" at bounding box center [238, 446] width 83 height 16
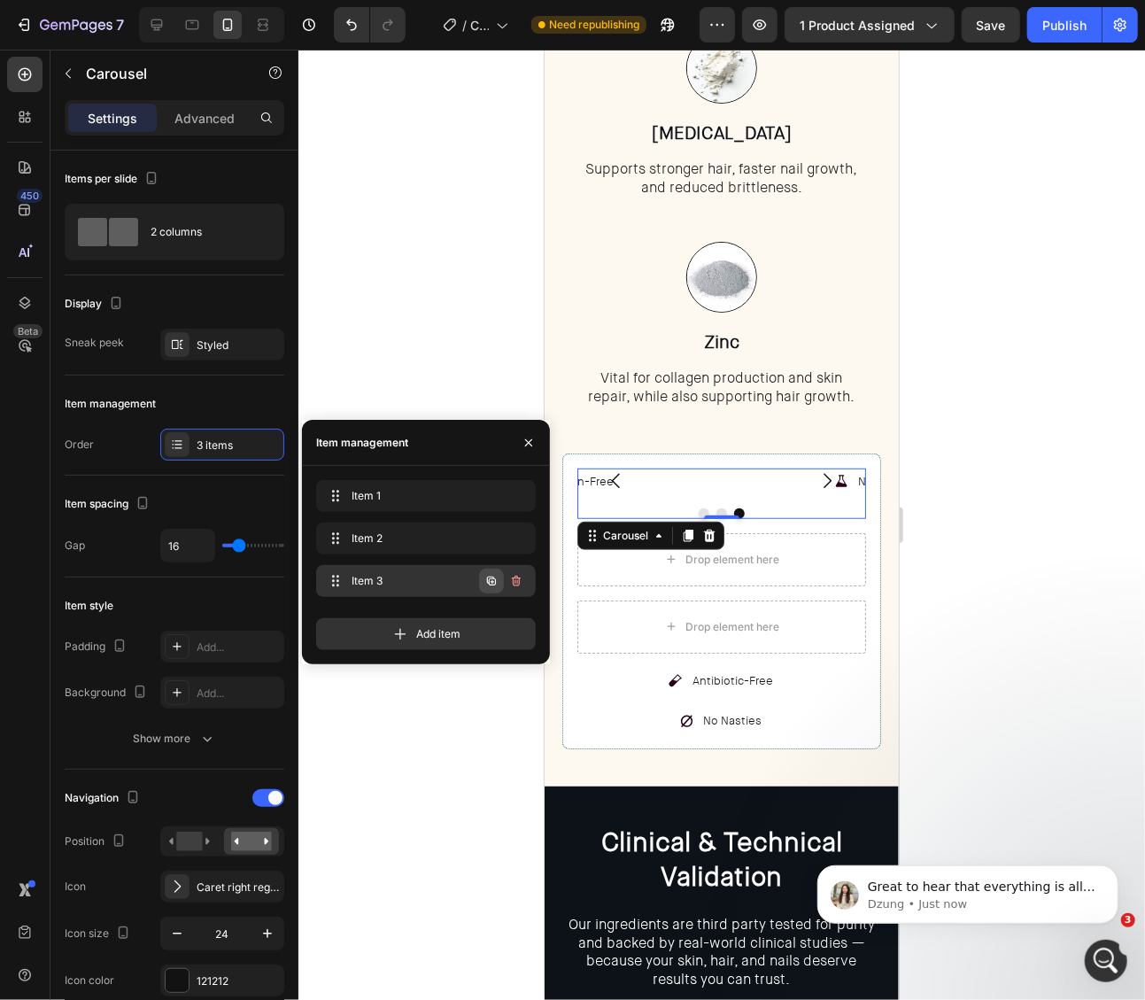
click at [489, 583] on icon "button" at bounding box center [491, 581] width 9 height 9
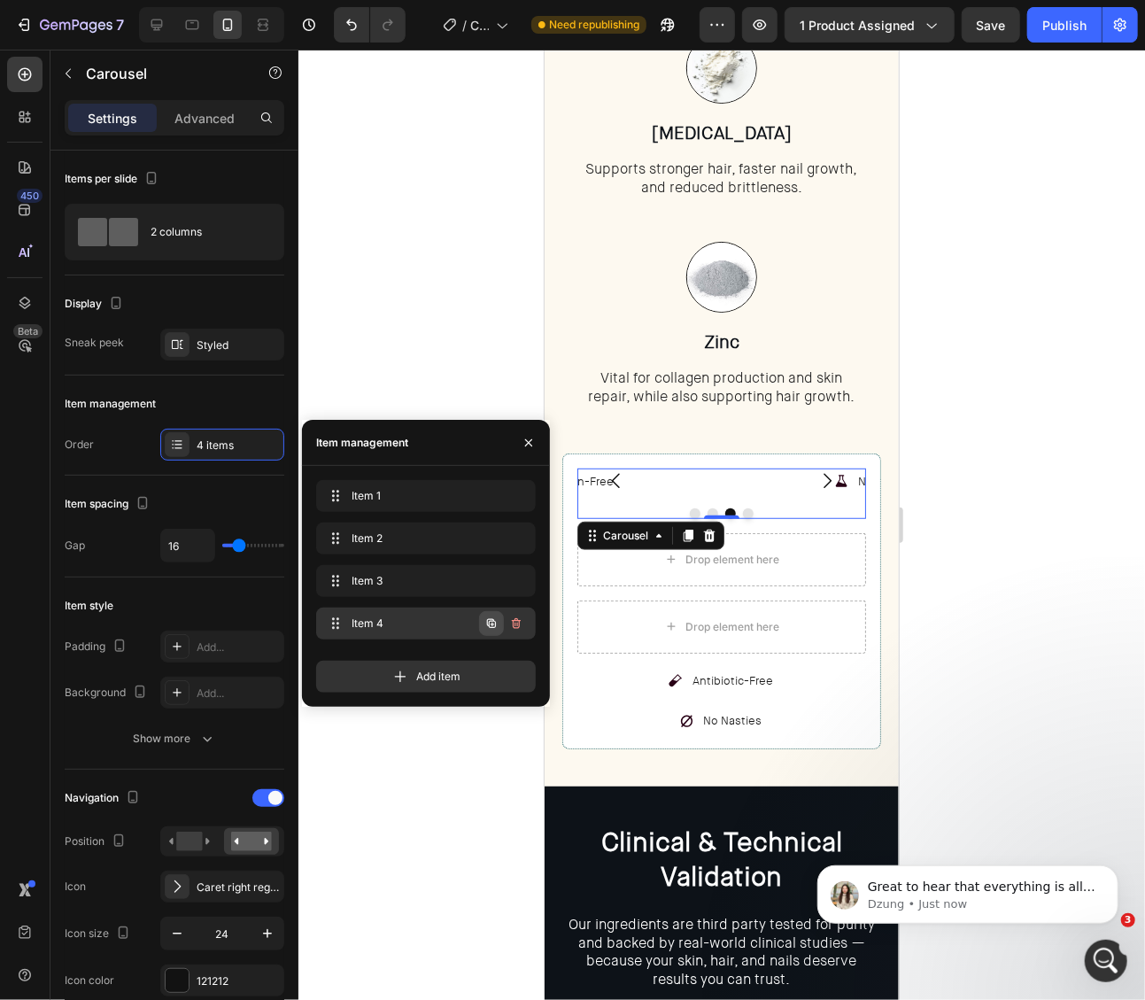
click at [496, 621] on icon "button" at bounding box center [491, 623] width 14 height 14
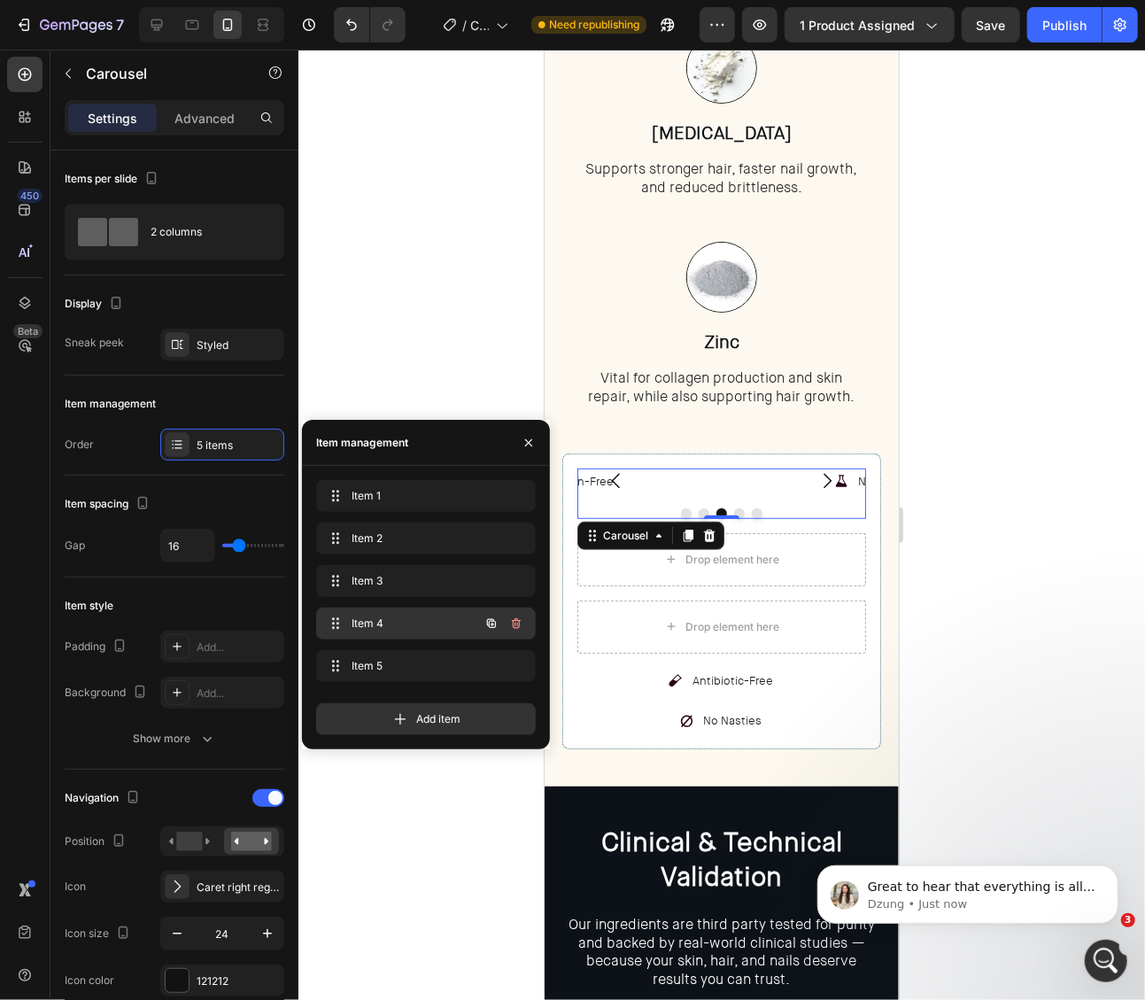
click at [409, 621] on span "Item 4" at bounding box center [402, 624] width 100 height 16
click at [770, 476] on div "Non-GMO" at bounding box center [873, 481] width 290 height 26
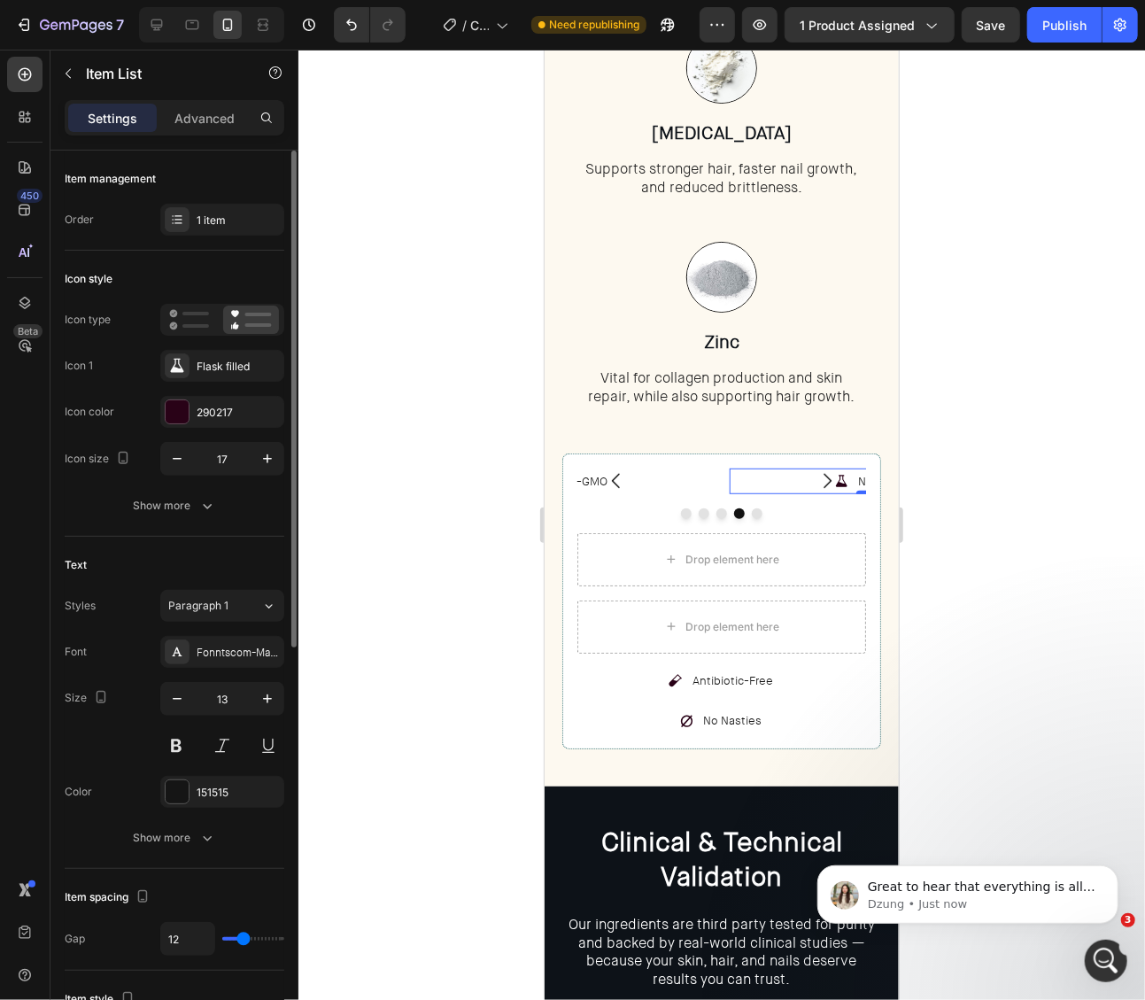
type input "10"
type input "9"
type input "8"
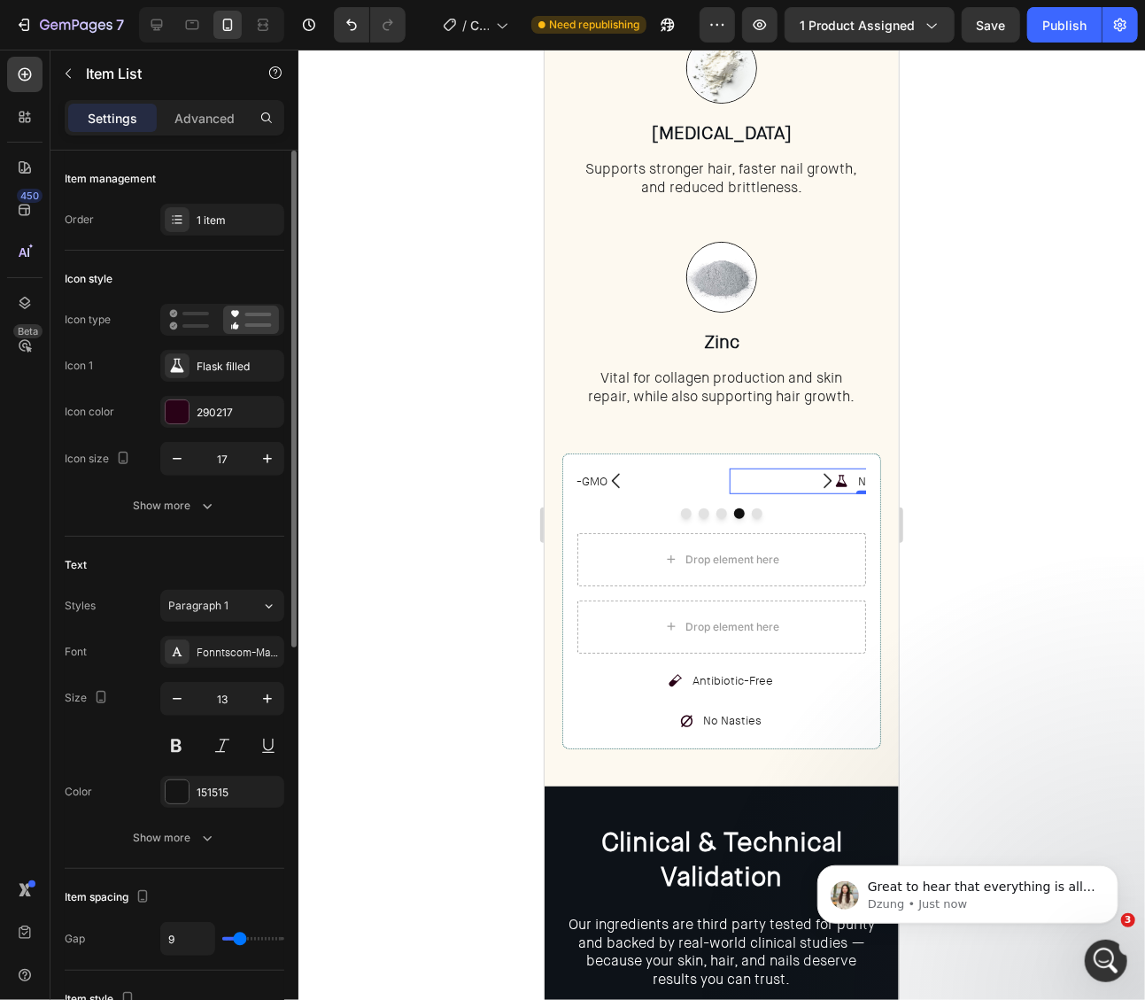
type input "8"
type input "7"
type input "6"
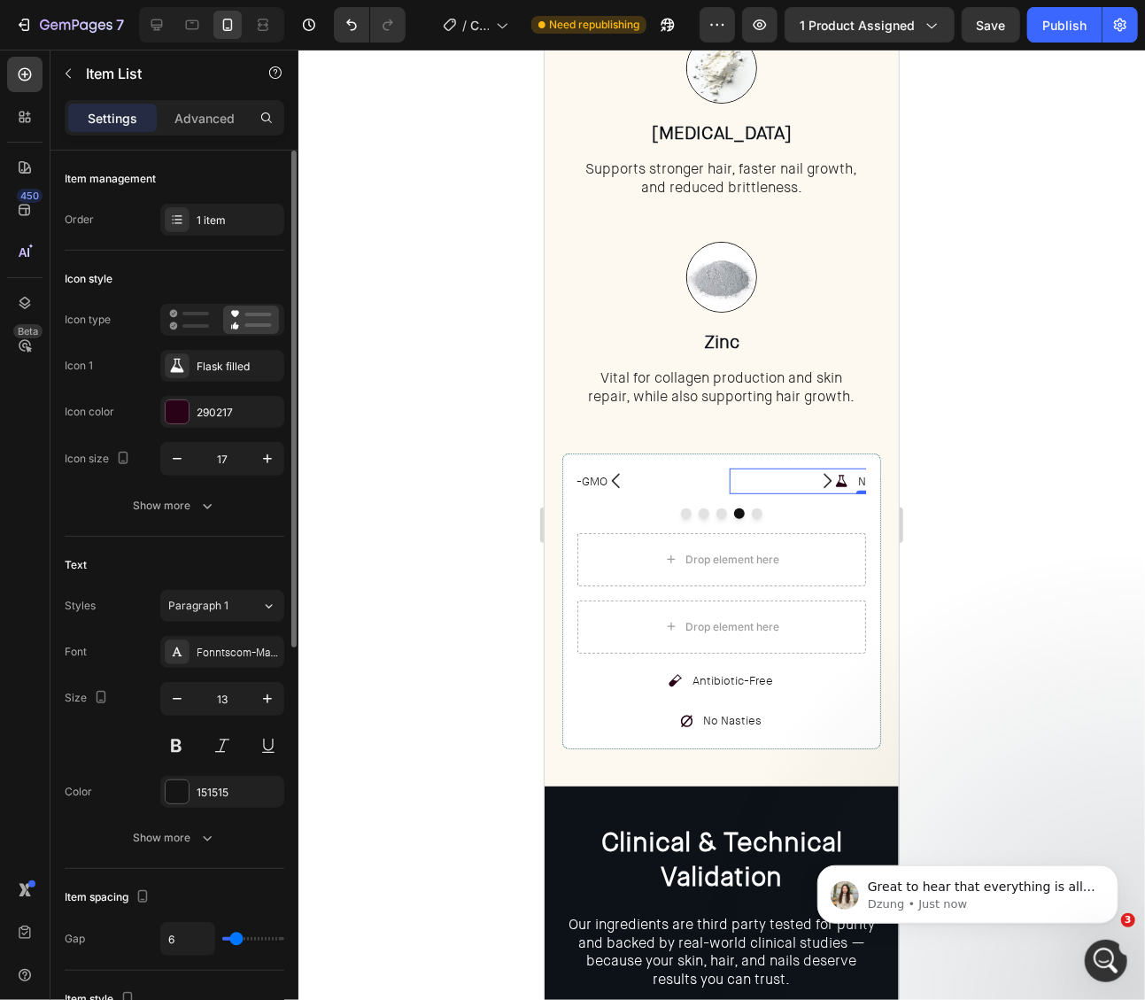
click at [236, 937] on input "range" at bounding box center [253, 939] width 62 height 4
type input "12"
click at [707, 491] on div "Non-GMO" at bounding box center [570, 481] width 290 height 26
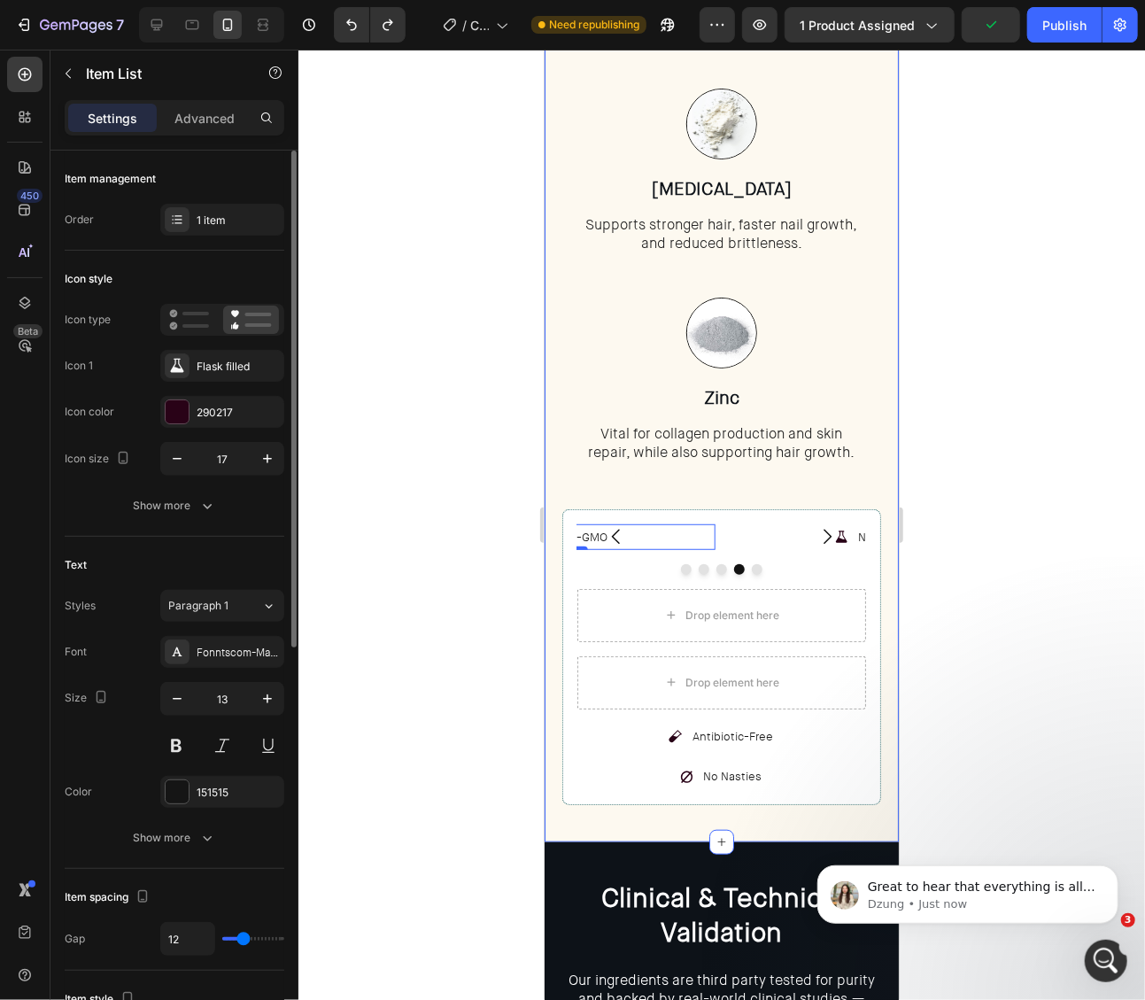
click at [717, 492] on div "Formulated with Science, Backed by Results. Heading Every meticulously chosen i…" at bounding box center [720, 13] width 319 height 1583
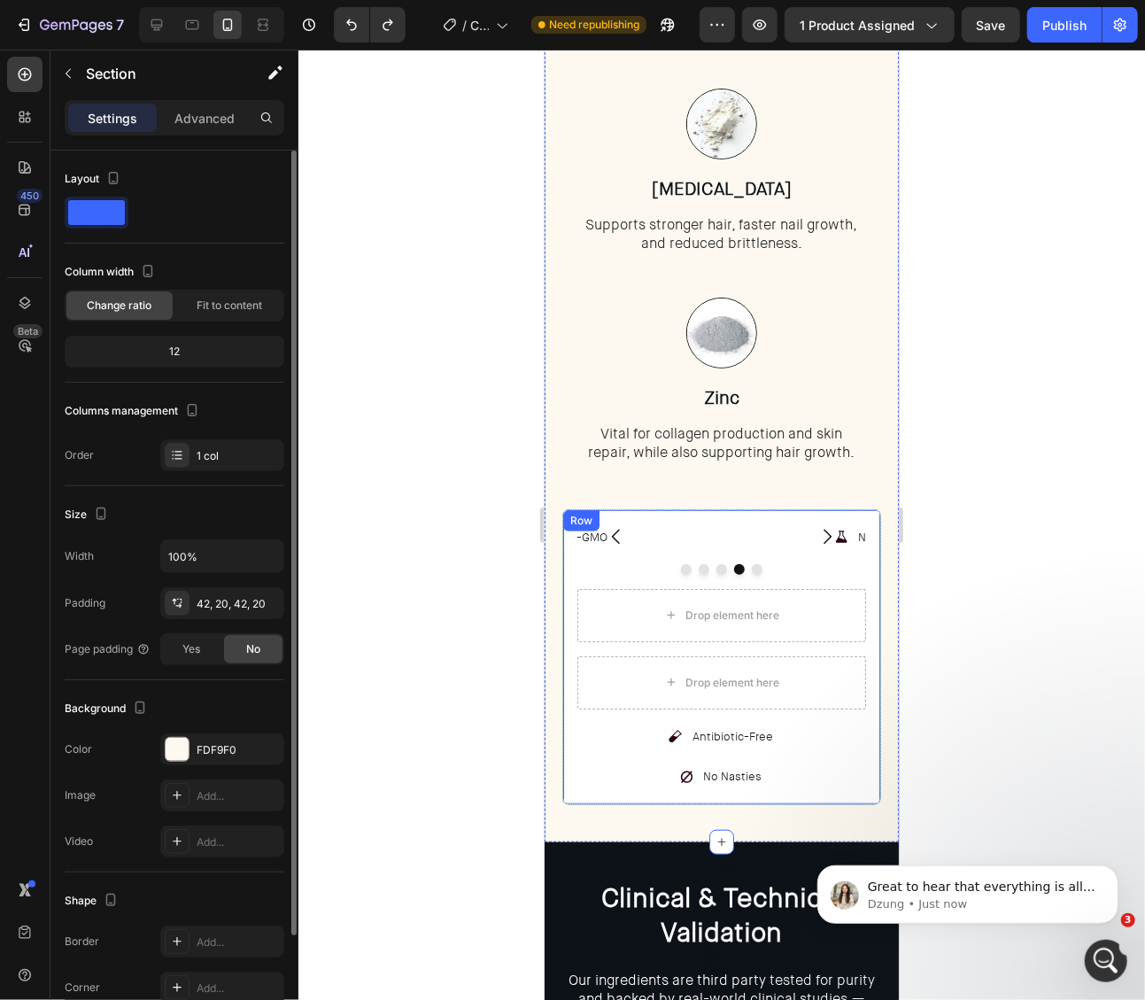
click at [713, 523] on div "Non-GMO" at bounding box center [570, 536] width 290 height 26
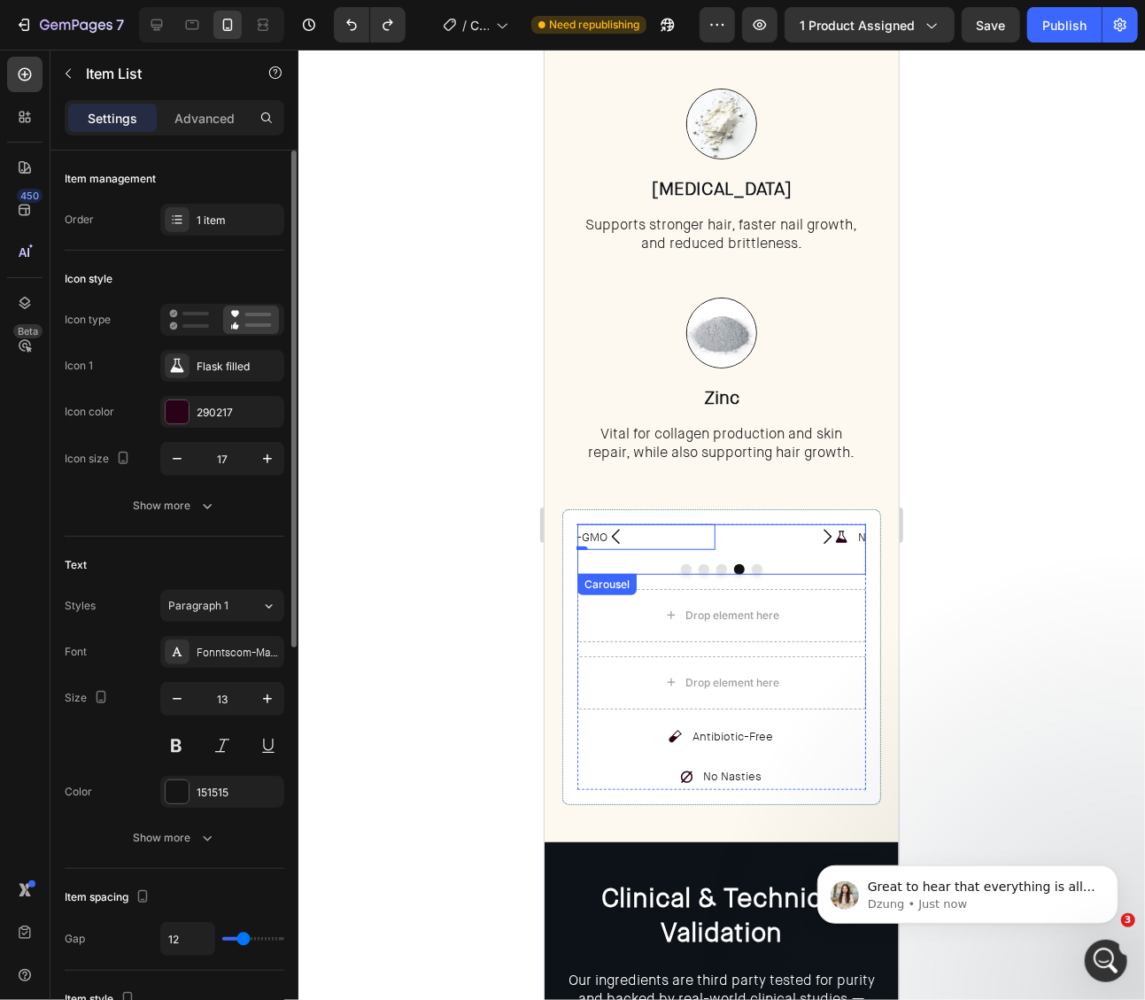
click at [719, 541] on div "Third-Party Tested Item List Gluten-Free Item List Non-GMO Item List 0 Non-GMO …" at bounding box center [721, 536] width 289 height 26
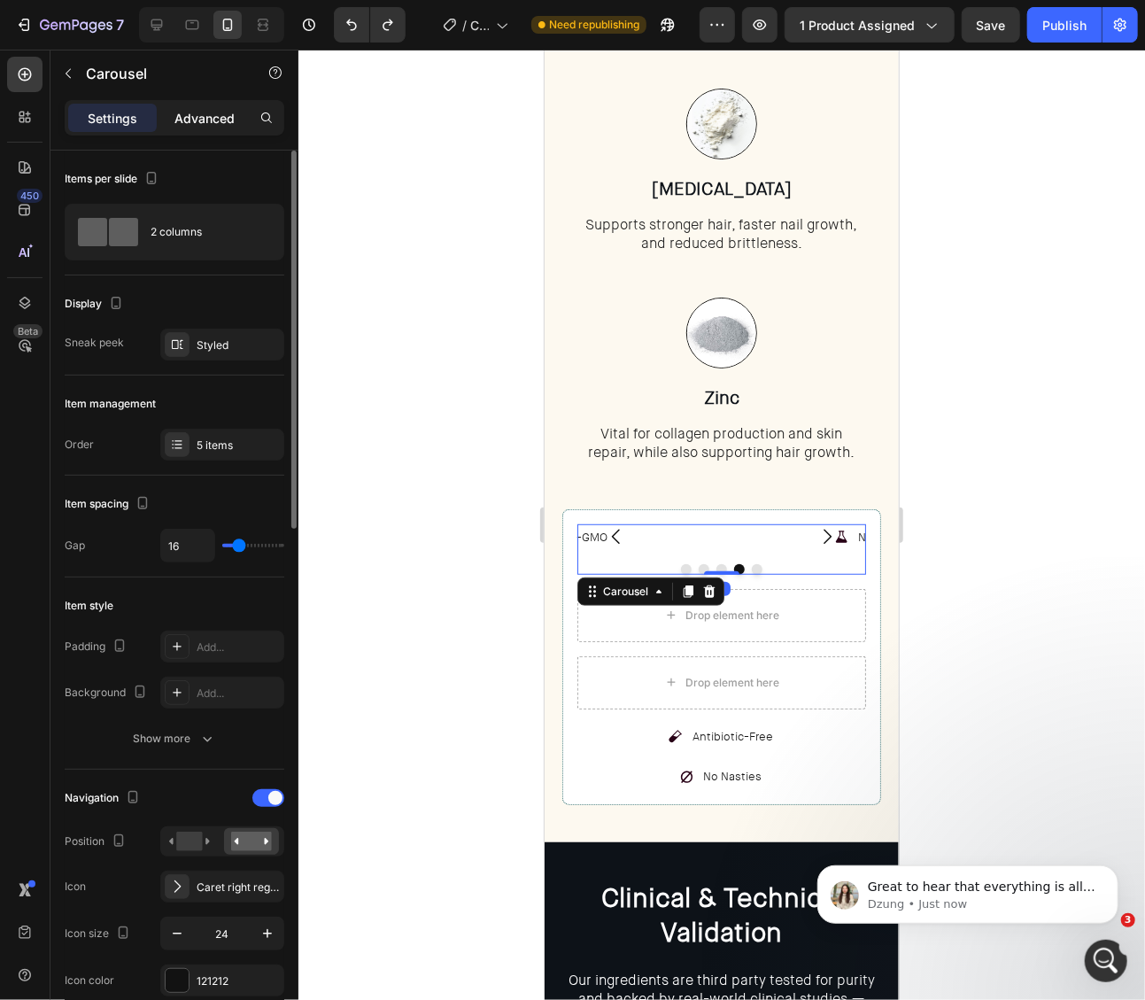
click at [197, 109] on p "Advanced" at bounding box center [204, 118] width 60 height 19
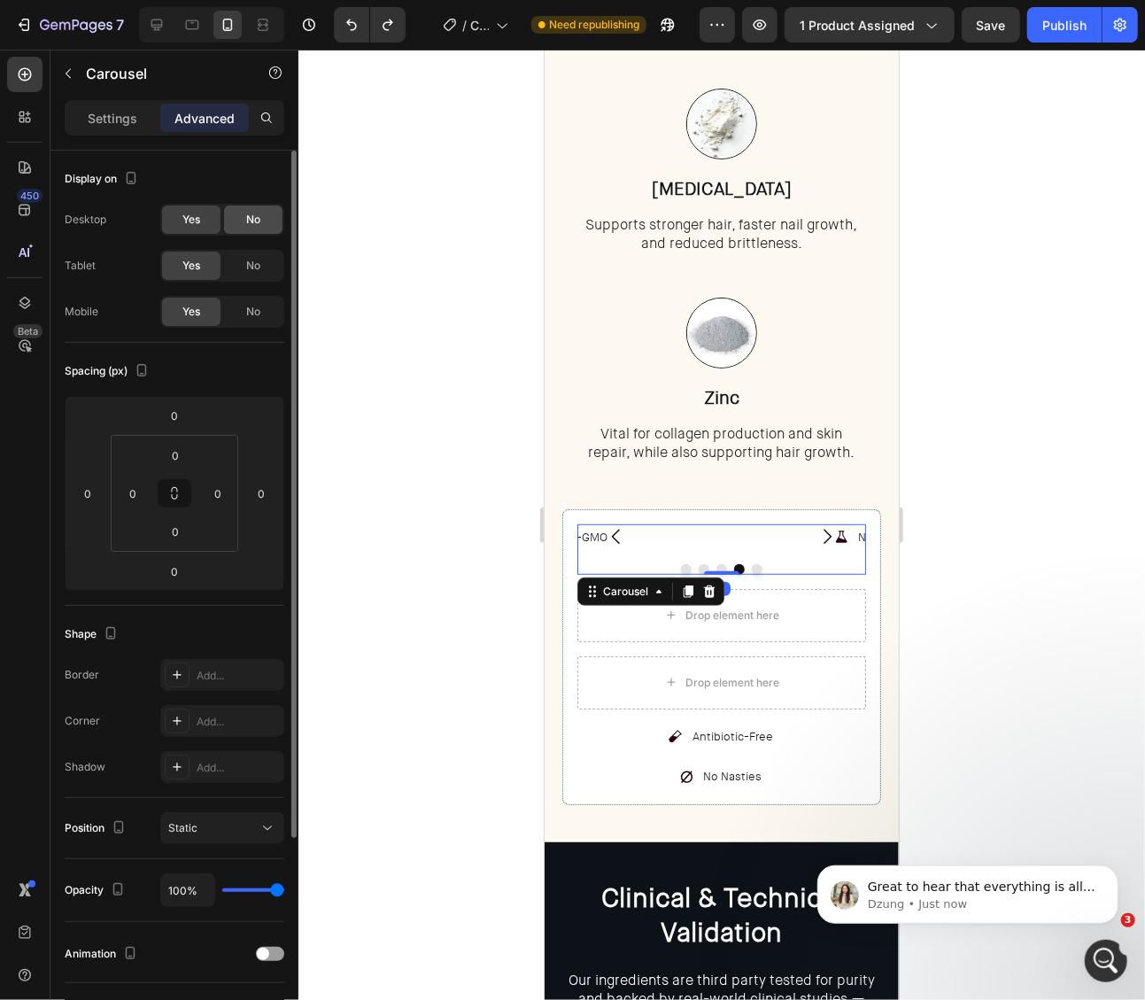
click at [237, 212] on div "No" at bounding box center [253, 219] width 58 height 28
click at [246, 261] on span "No" at bounding box center [253, 266] width 14 height 16
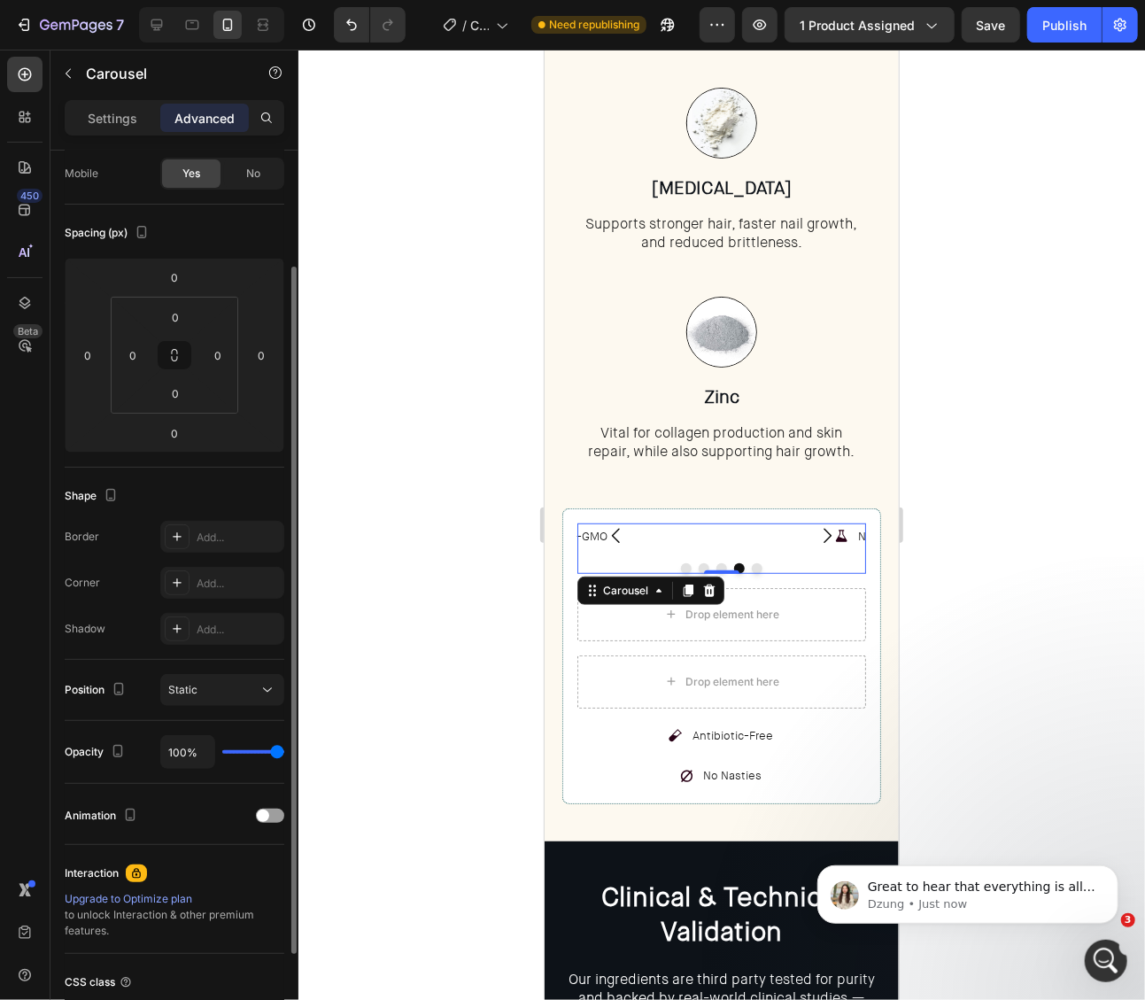
scroll to position [147, 0]
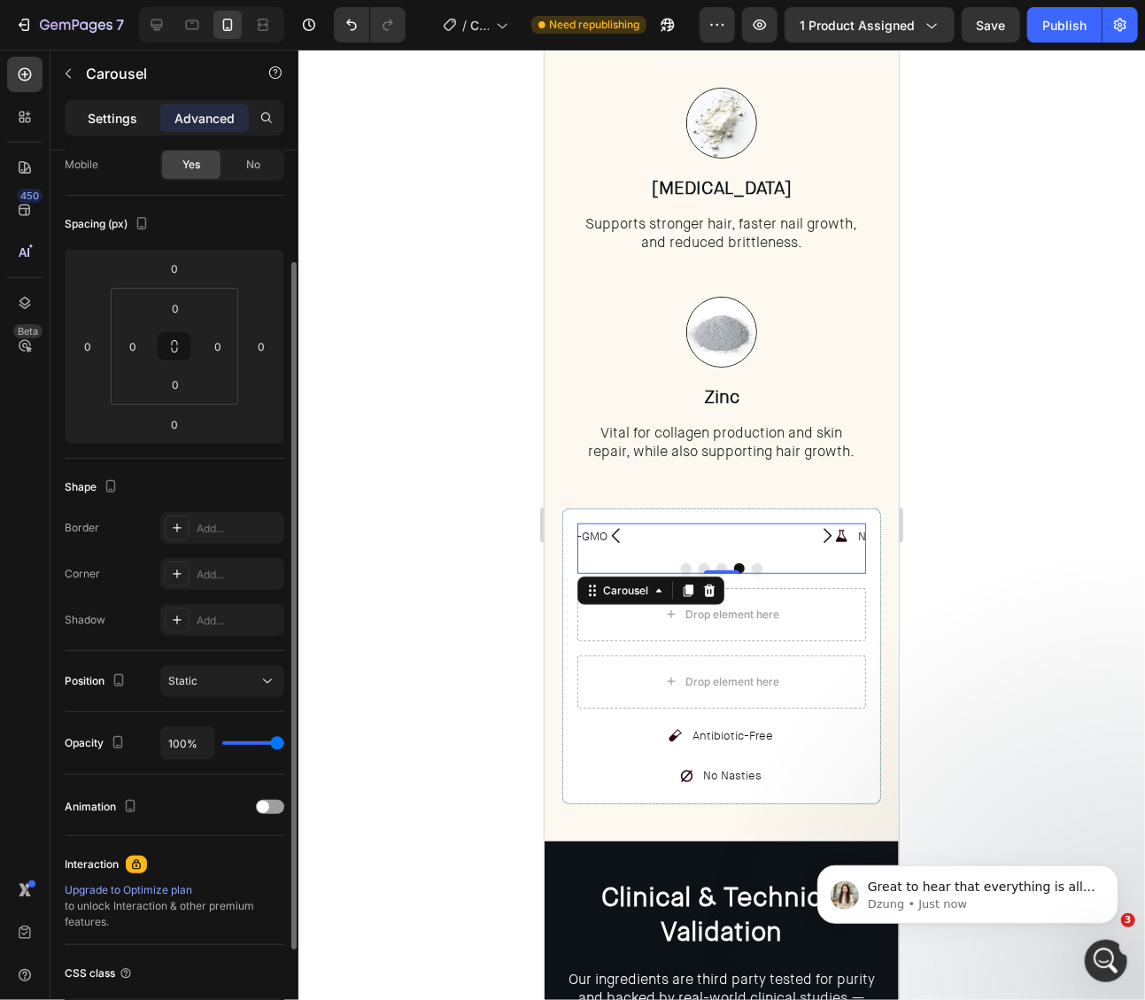
click at [125, 120] on p "Settings" at bounding box center [113, 118] width 50 height 19
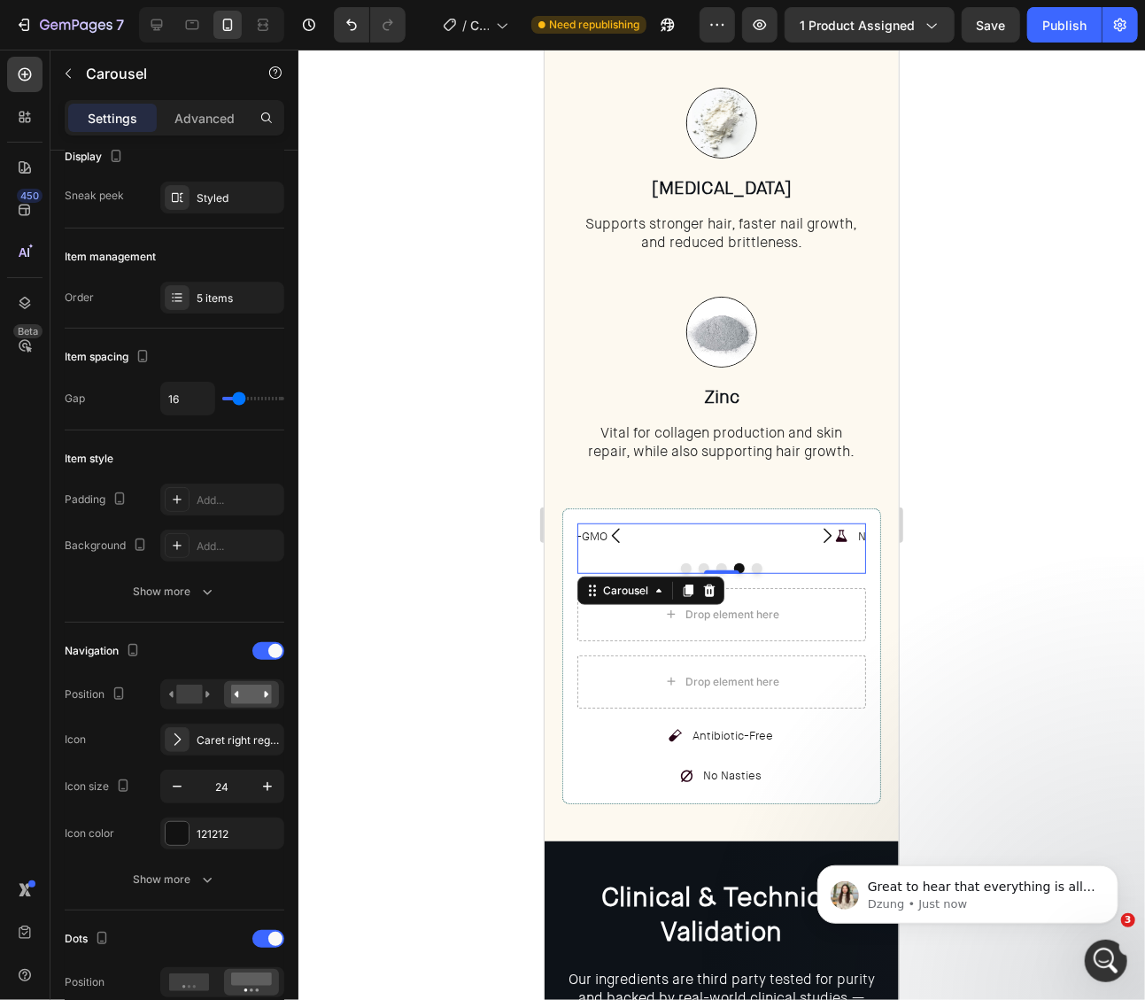
type input "9"
type input "7"
type input "6"
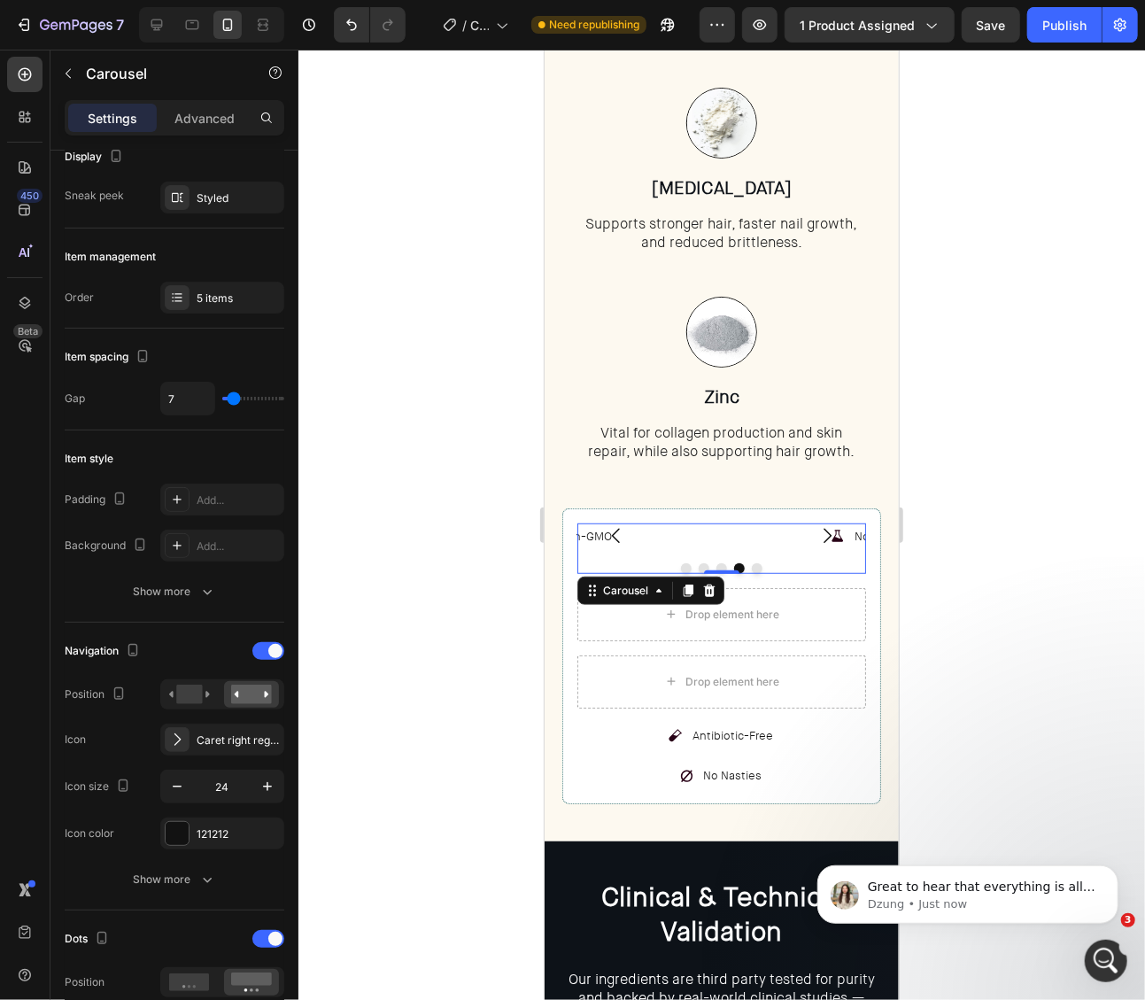
type input "6"
type input "3"
type input "2"
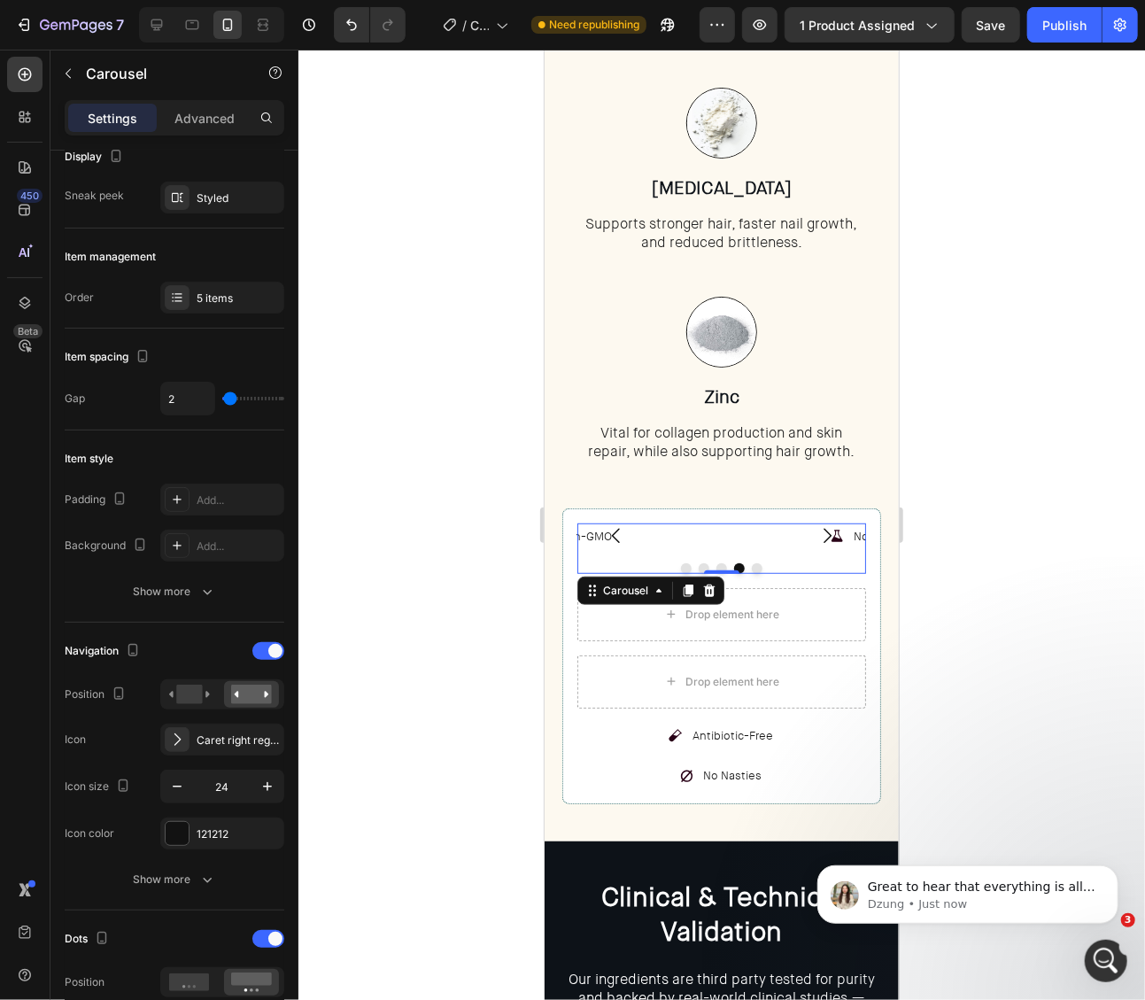
type input "0"
drag, startPoint x: 234, startPoint y: 397, endPoint x: 217, endPoint y: 402, distance: 17.6
type input "0"
click at [222, 400] on input "range" at bounding box center [253, 399] width 62 height 4
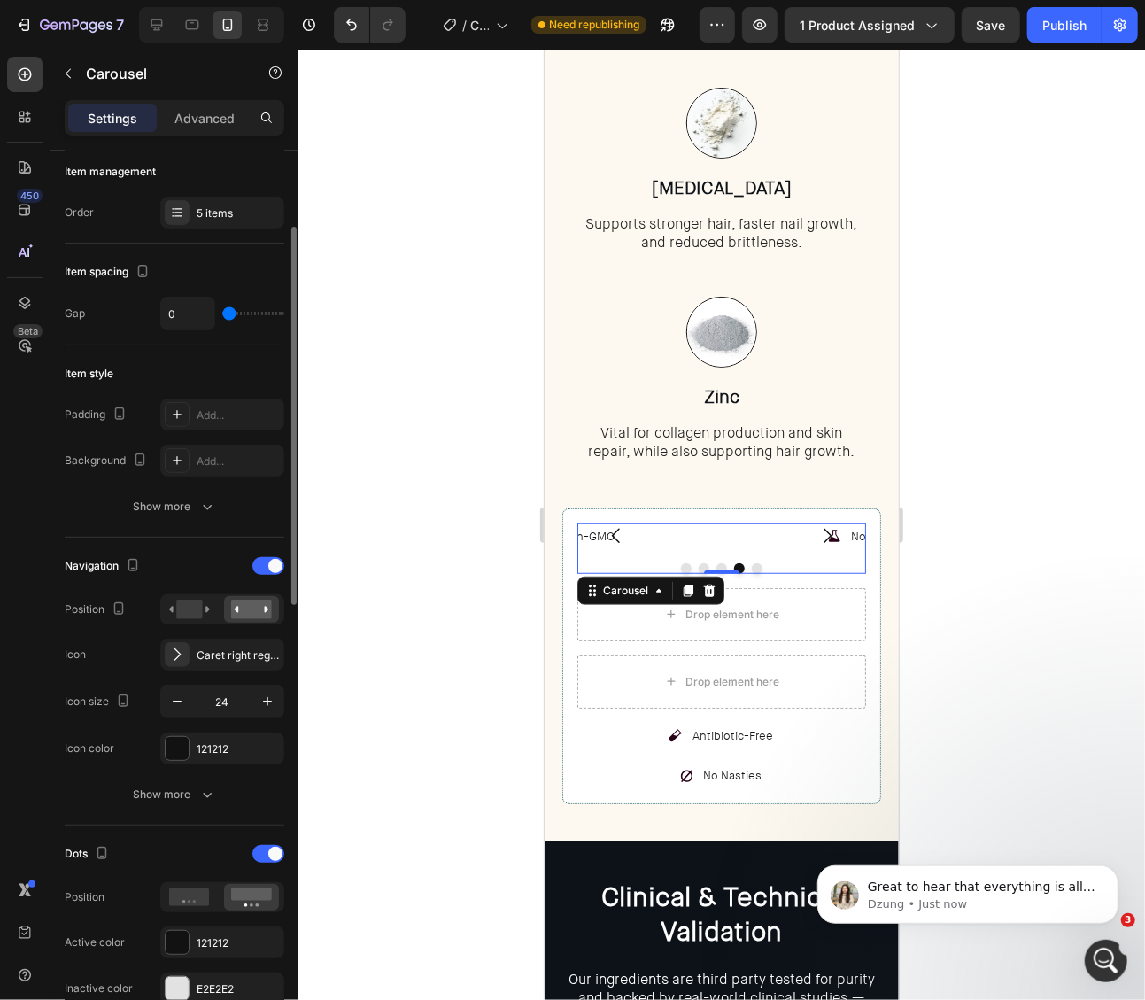
scroll to position [233, 0]
click at [267, 564] on div at bounding box center [268, 565] width 32 height 18
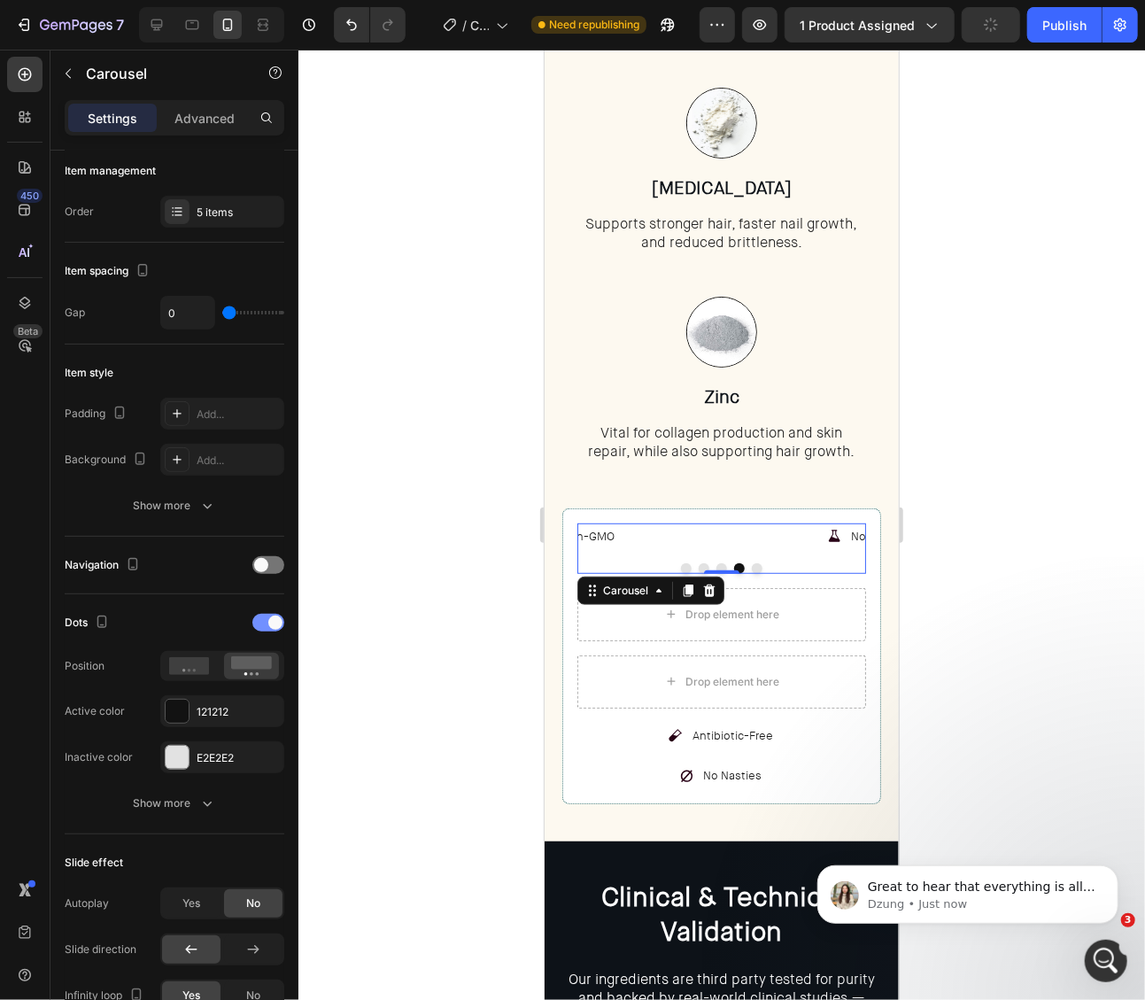
click at [272, 622] on span at bounding box center [275, 623] width 14 height 14
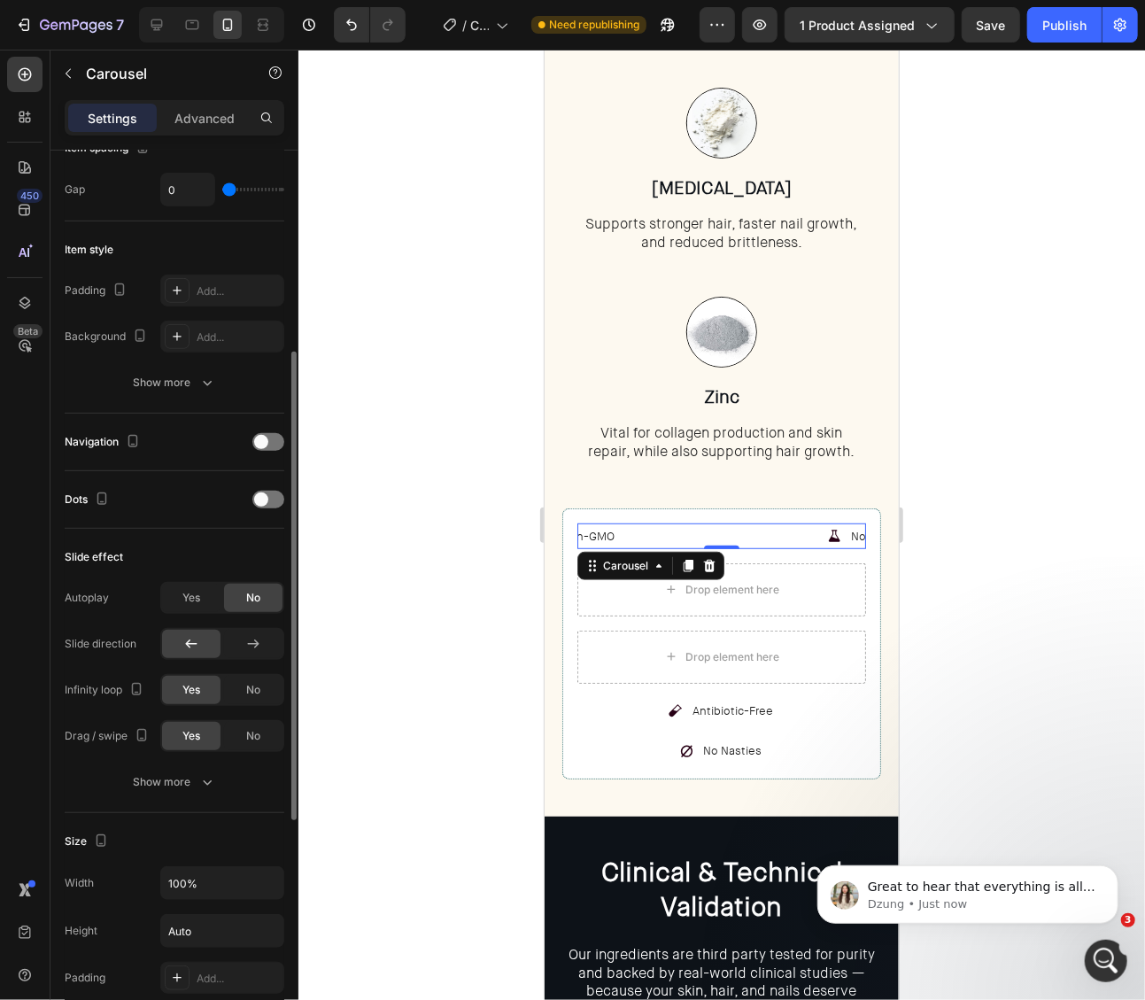
scroll to position [367, 0]
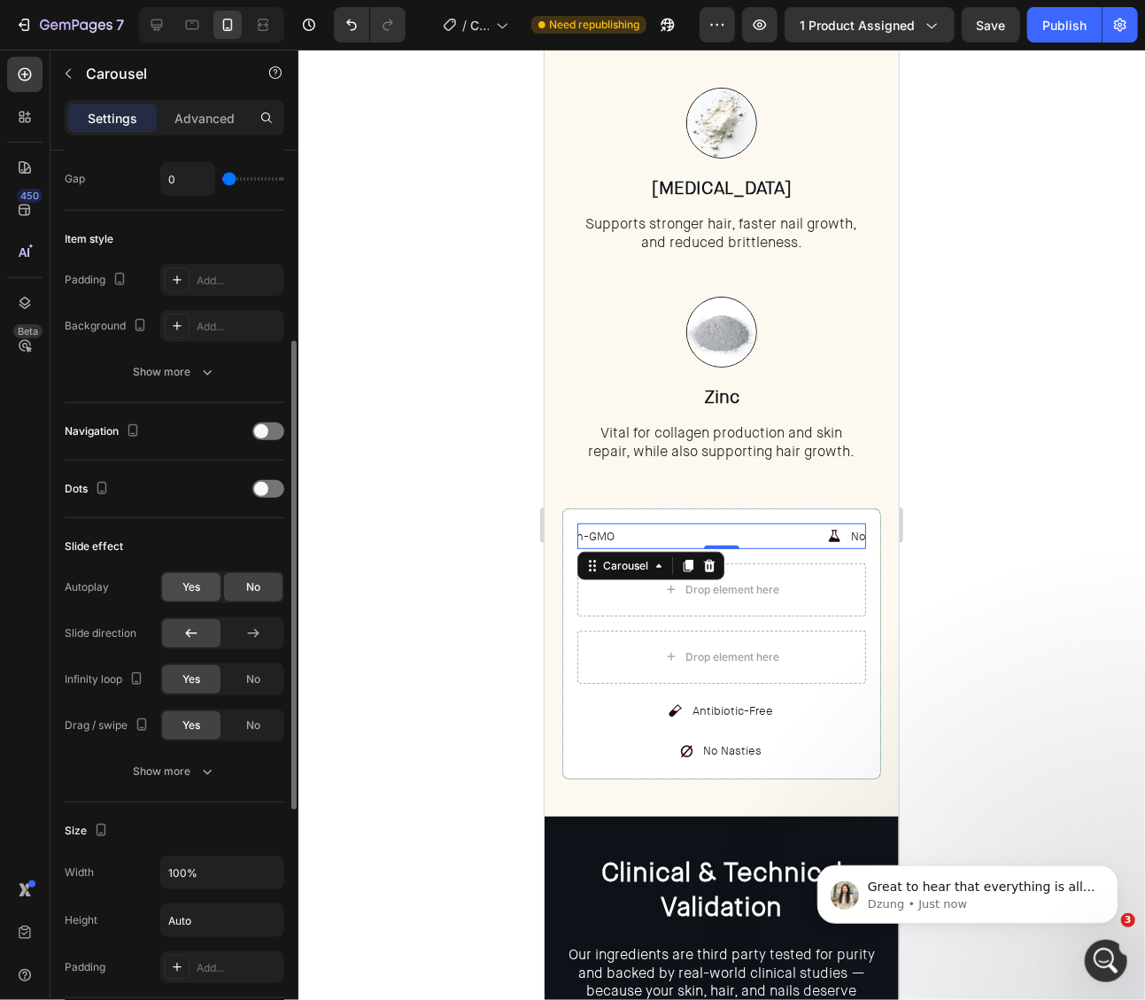
click at [199, 593] on div "Yes" at bounding box center [191, 587] width 58 height 28
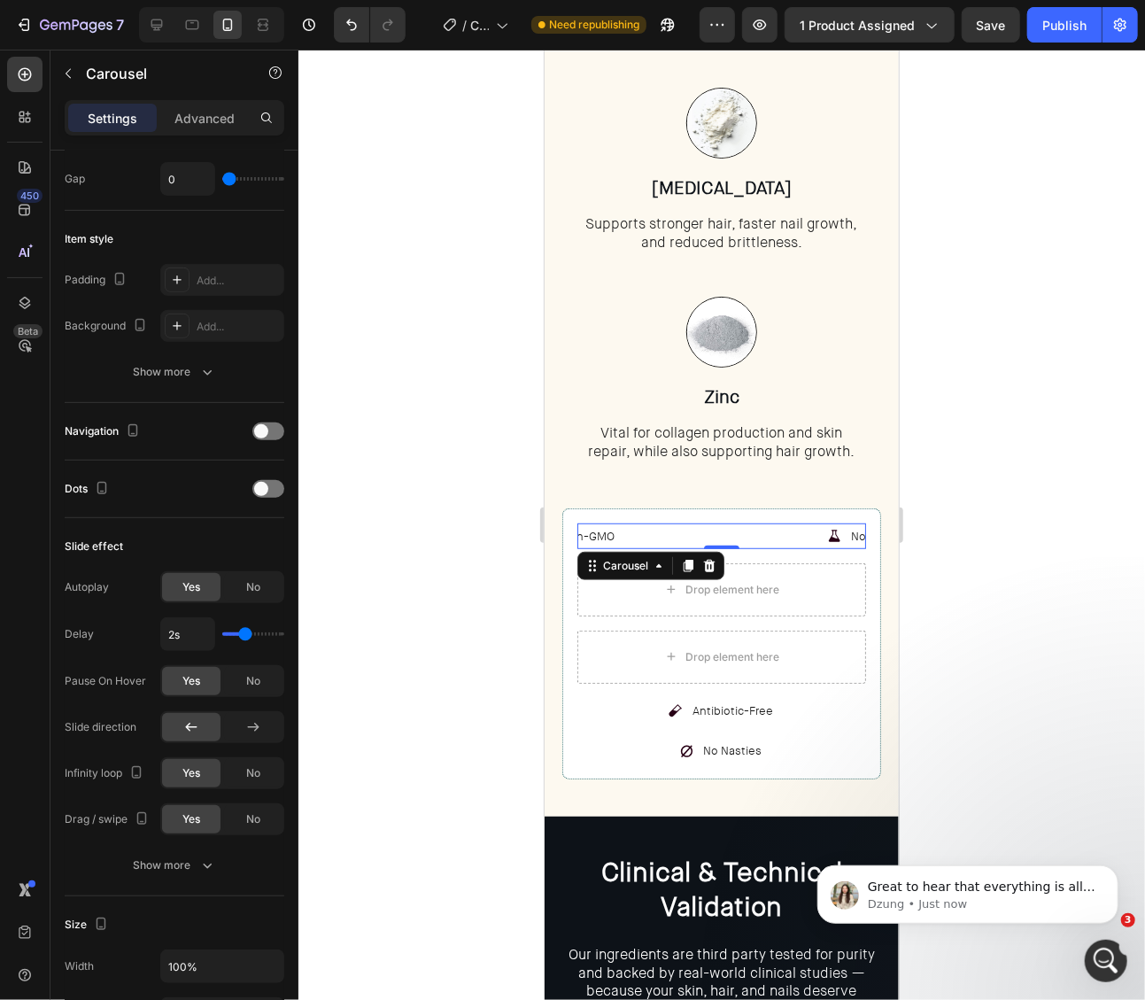
type input "1.5s"
type input "1.5"
type input "1.4s"
type input "1.4"
type input "1.3s"
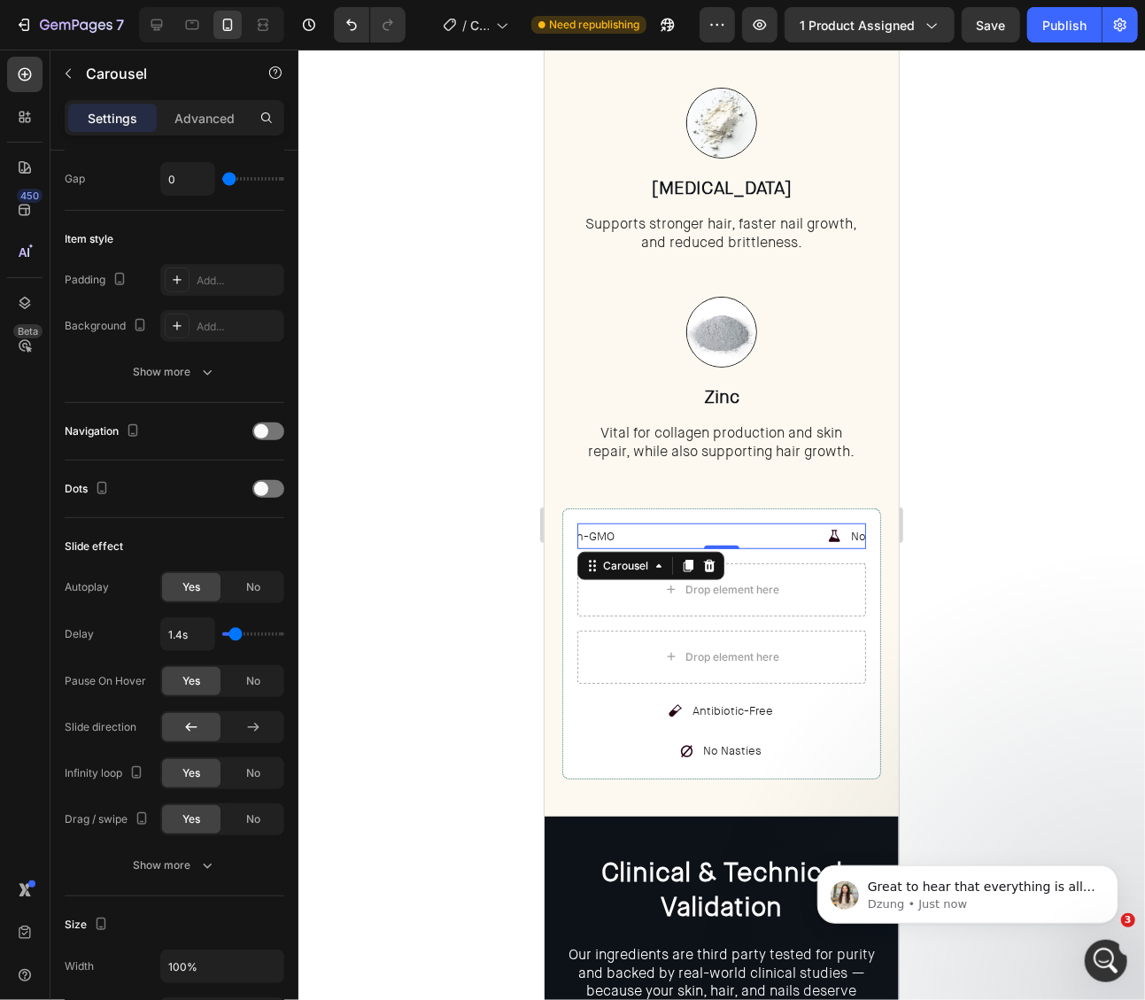
type input "1.3"
type input "1s"
drag, startPoint x: 239, startPoint y: 631, endPoint x: 218, endPoint y: 633, distance: 21.4
type input "1"
click at [222, 633] on input "range" at bounding box center [253, 634] width 62 height 4
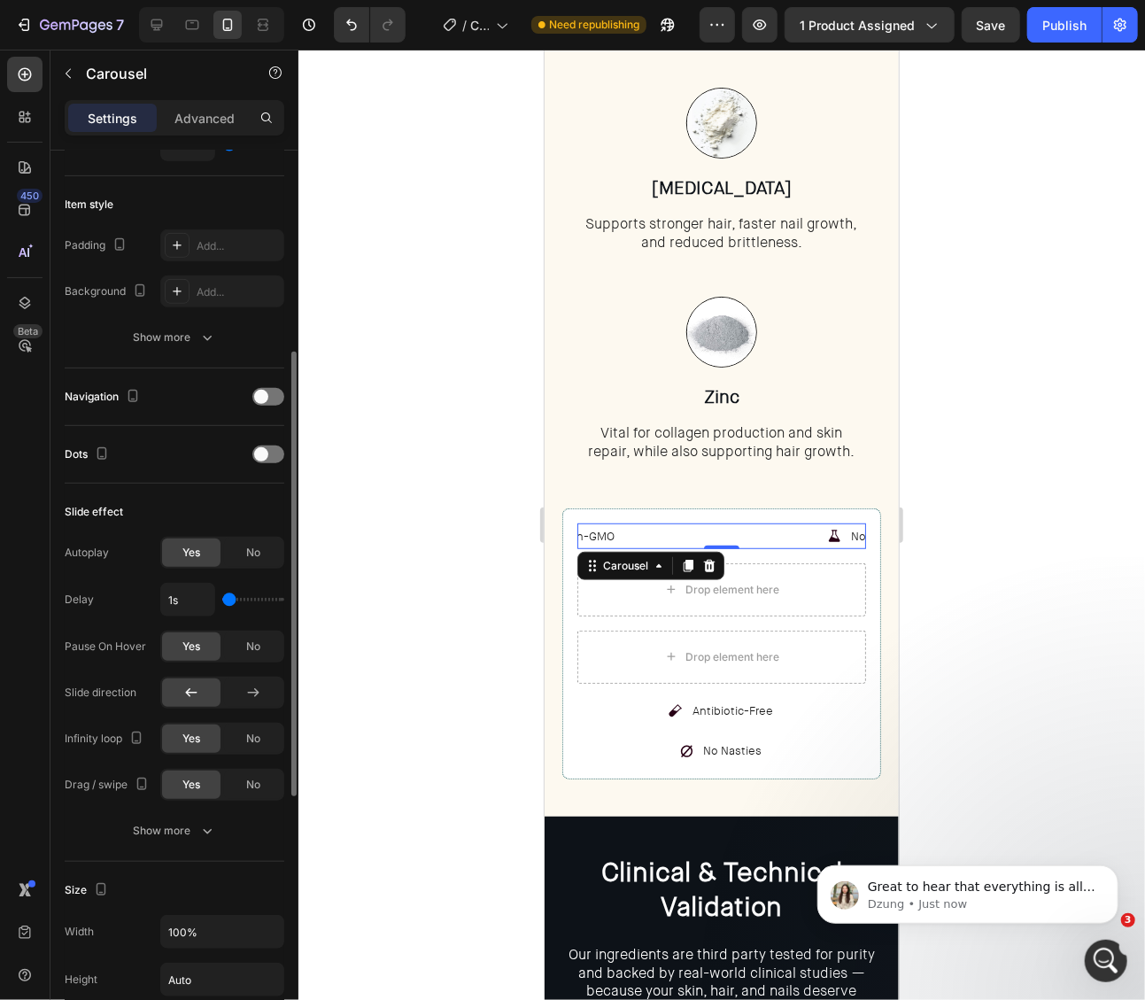
scroll to position [422, 0]
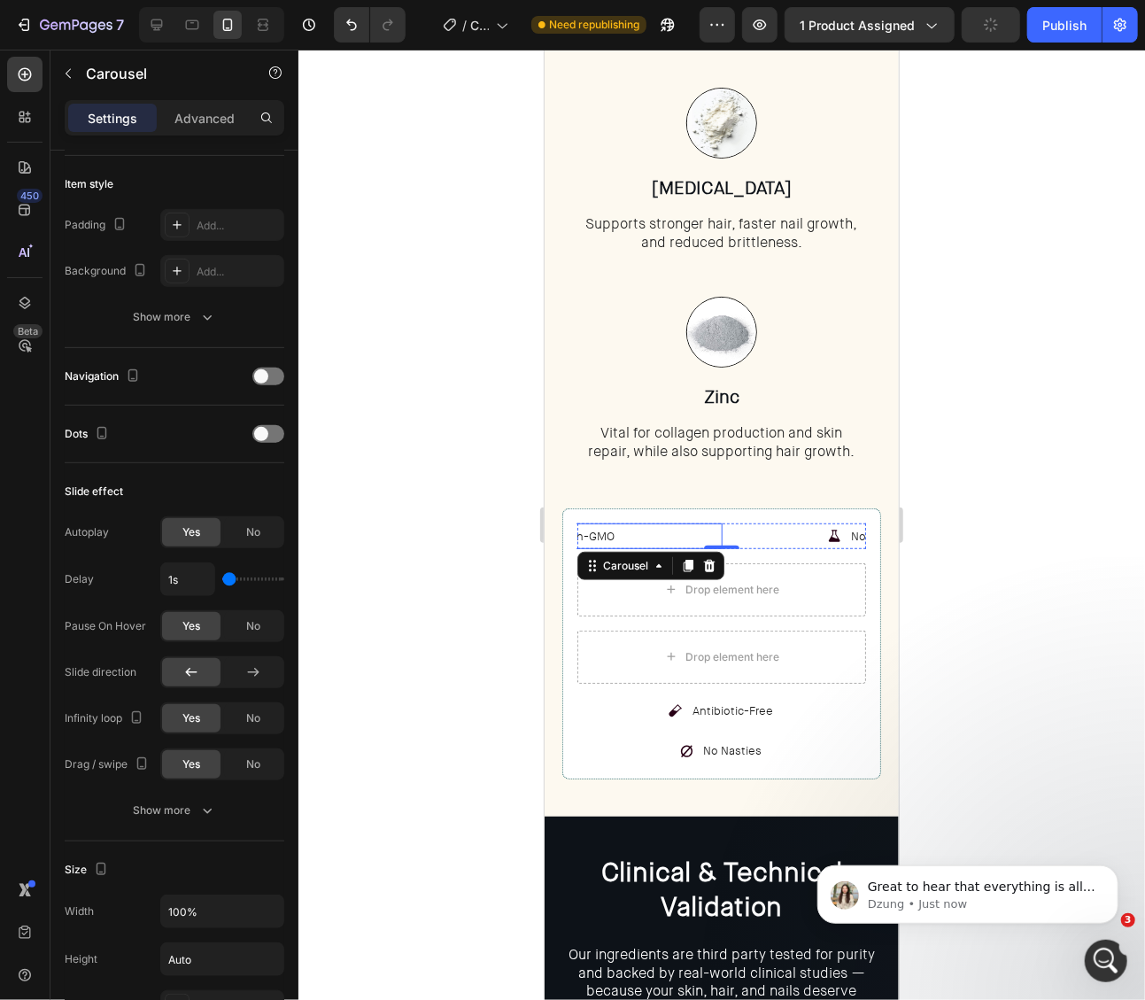
click at [658, 532] on div "Non-GMO" at bounding box center [577, 536] width 290 height 26
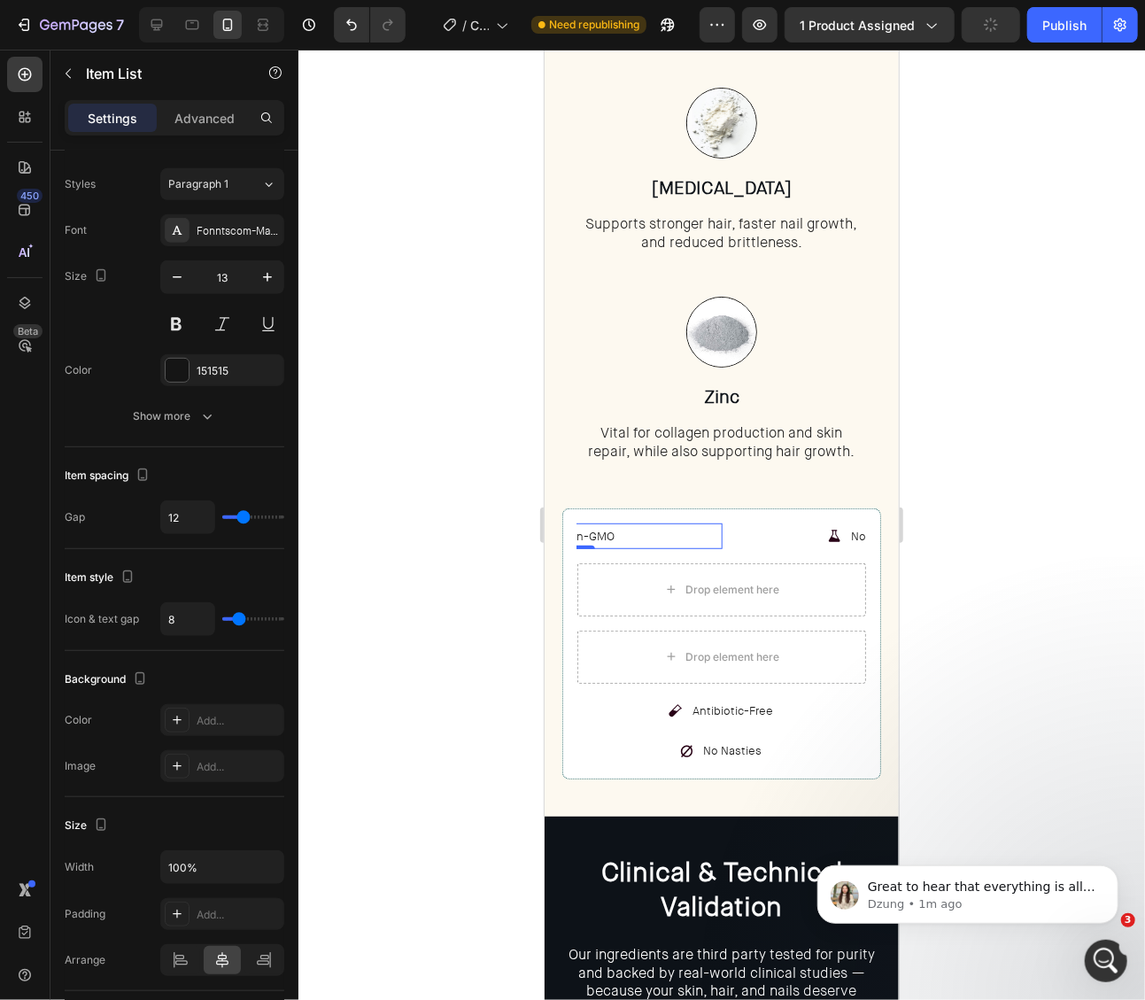
scroll to position [0, 0]
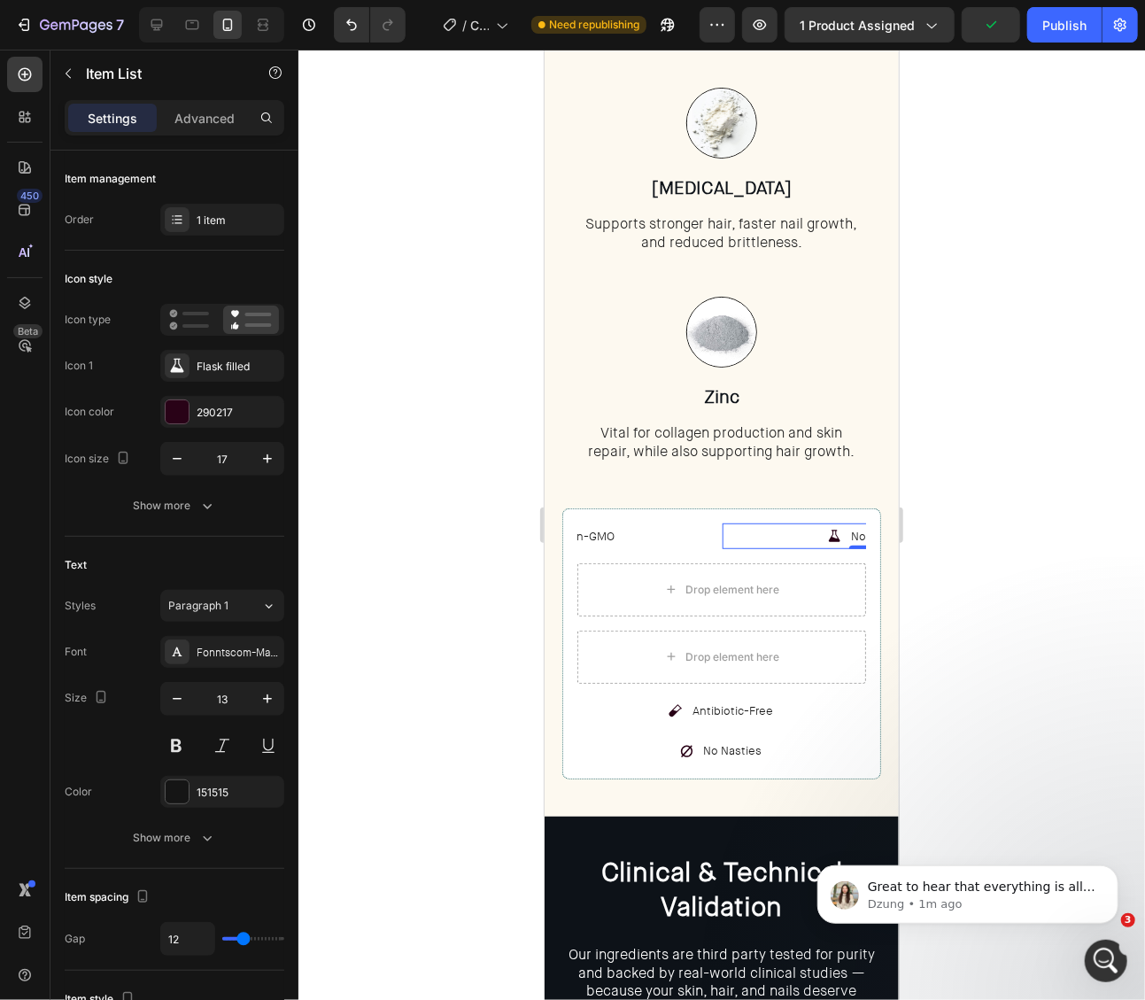
click at [802, 533] on div "Non-GMO" at bounding box center [866, 536] width 290 height 26
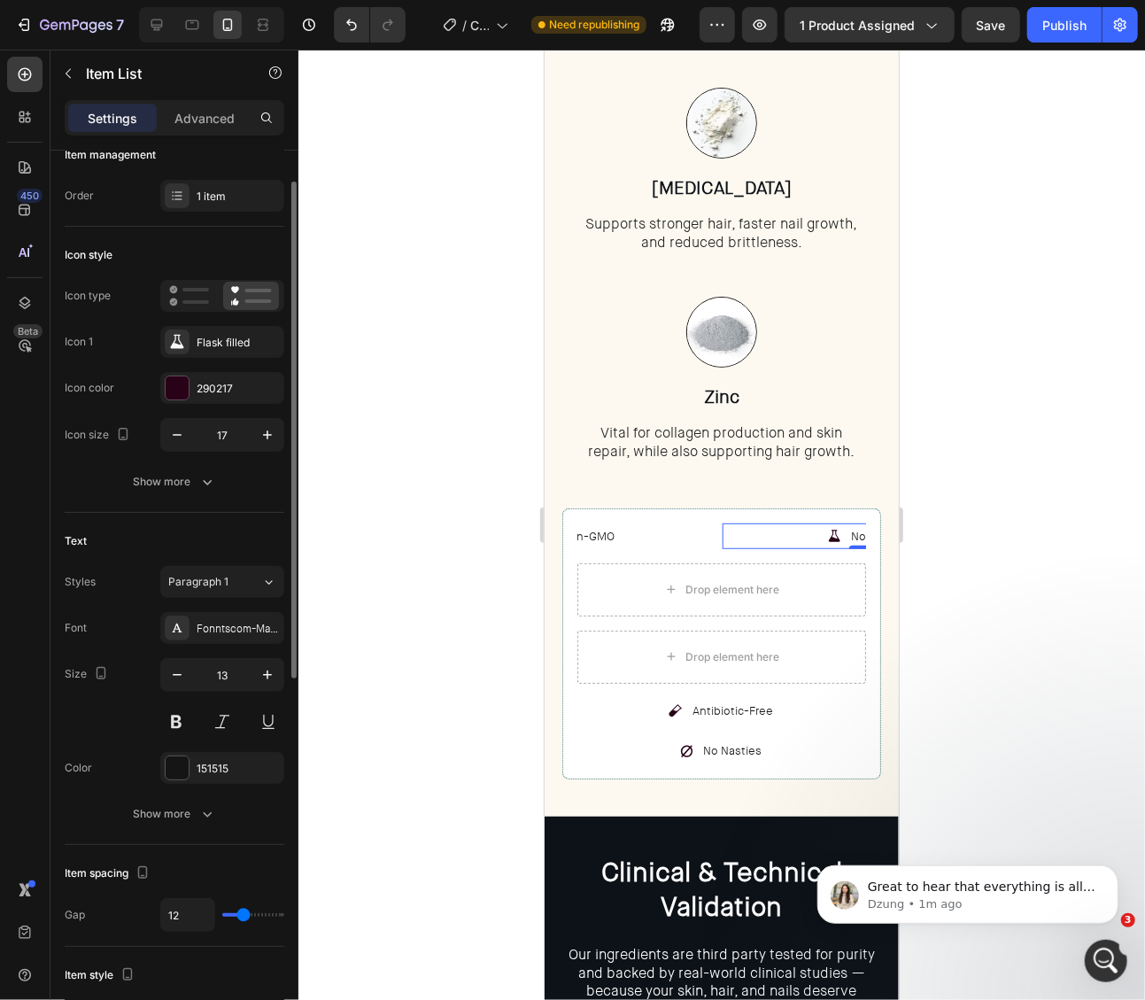
scroll to position [39, 0]
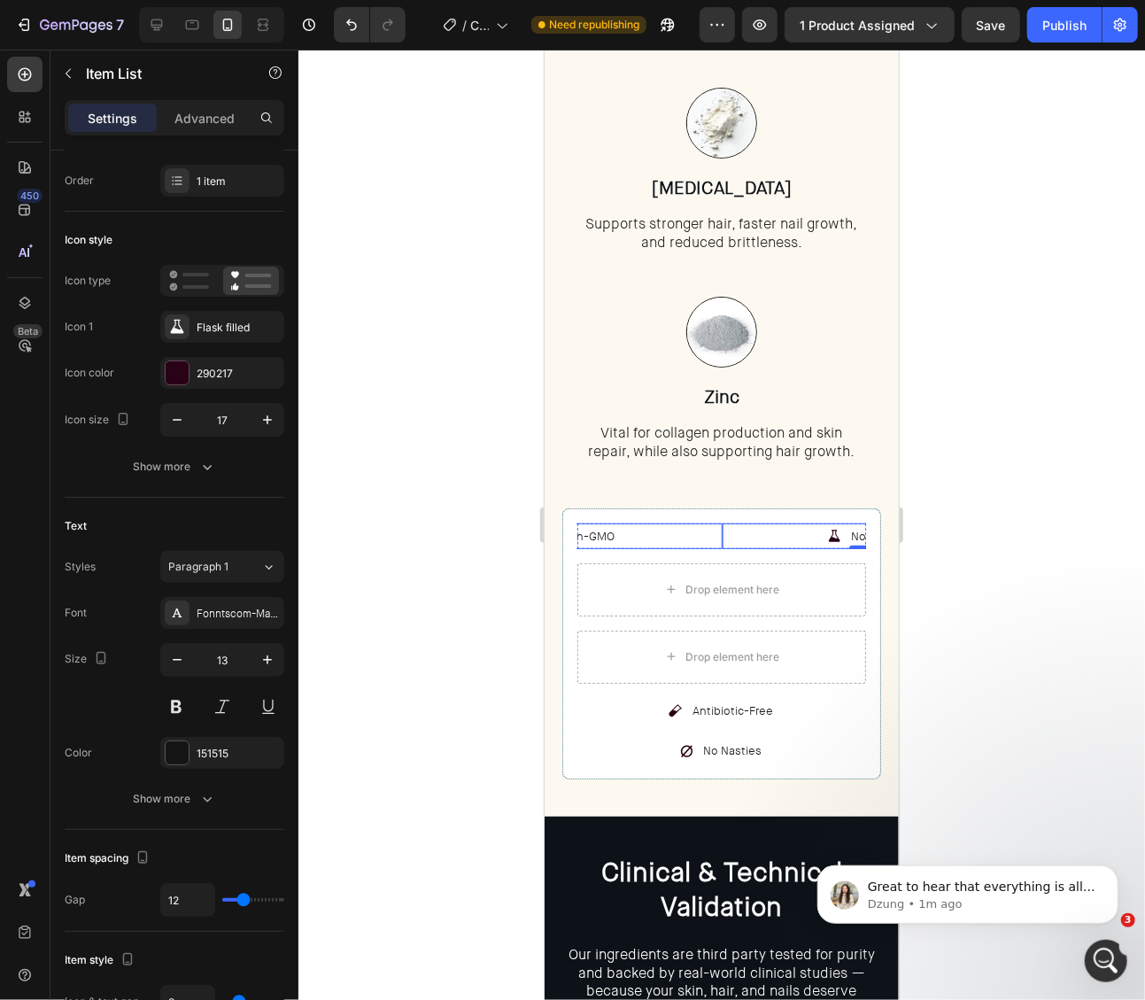
click at [717, 533] on div "Non-GMO" at bounding box center [577, 536] width 290 height 26
click at [749, 532] on div "Non-GMO" at bounding box center [866, 536] width 290 height 26
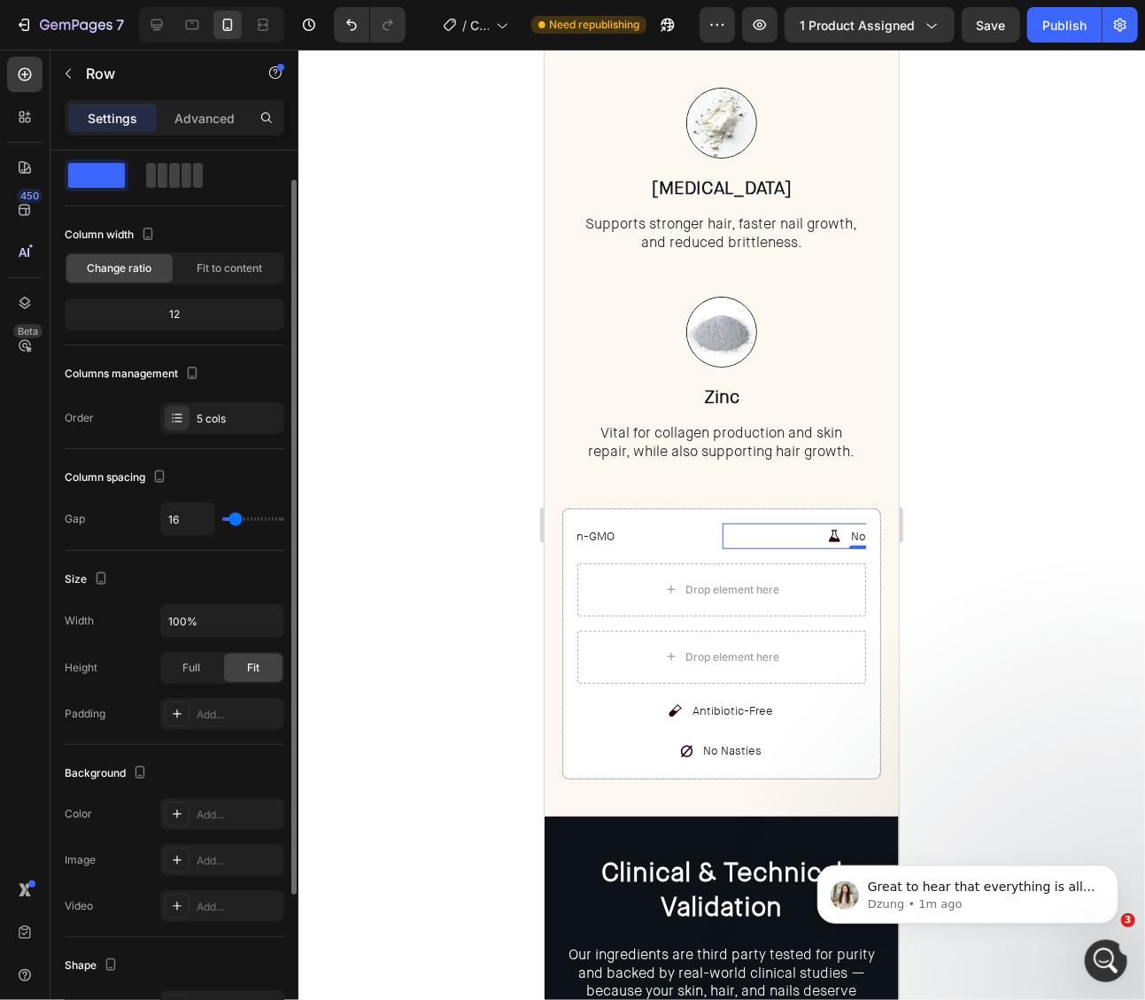
click at [732, 549] on div "Third-Party Tested Item List Gluten-Free Item List Non-GMO Item List Non-GMO It…" at bounding box center [721, 643] width 289 height 241
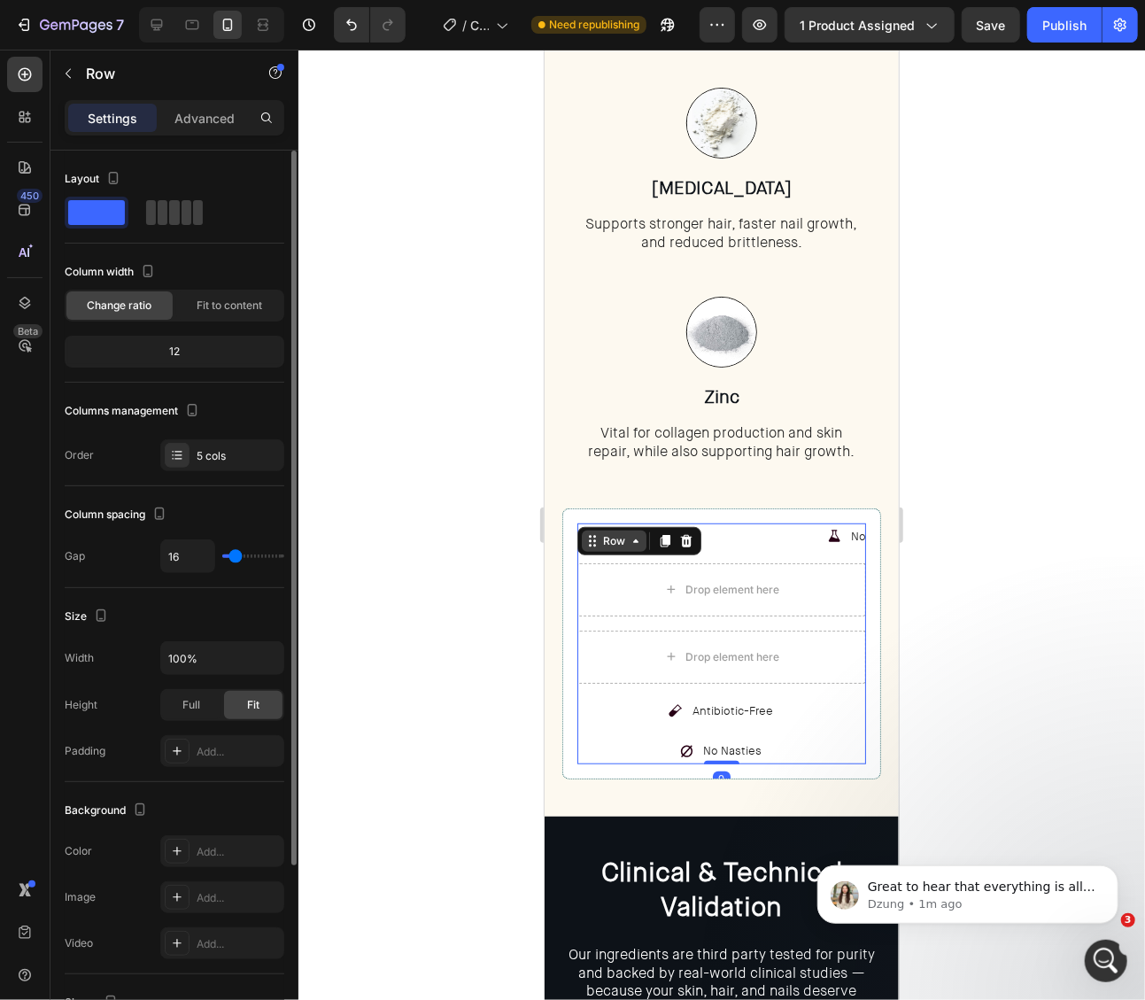
click at [615, 538] on div "Row" at bounding box center [613, 540] width 29 height 16
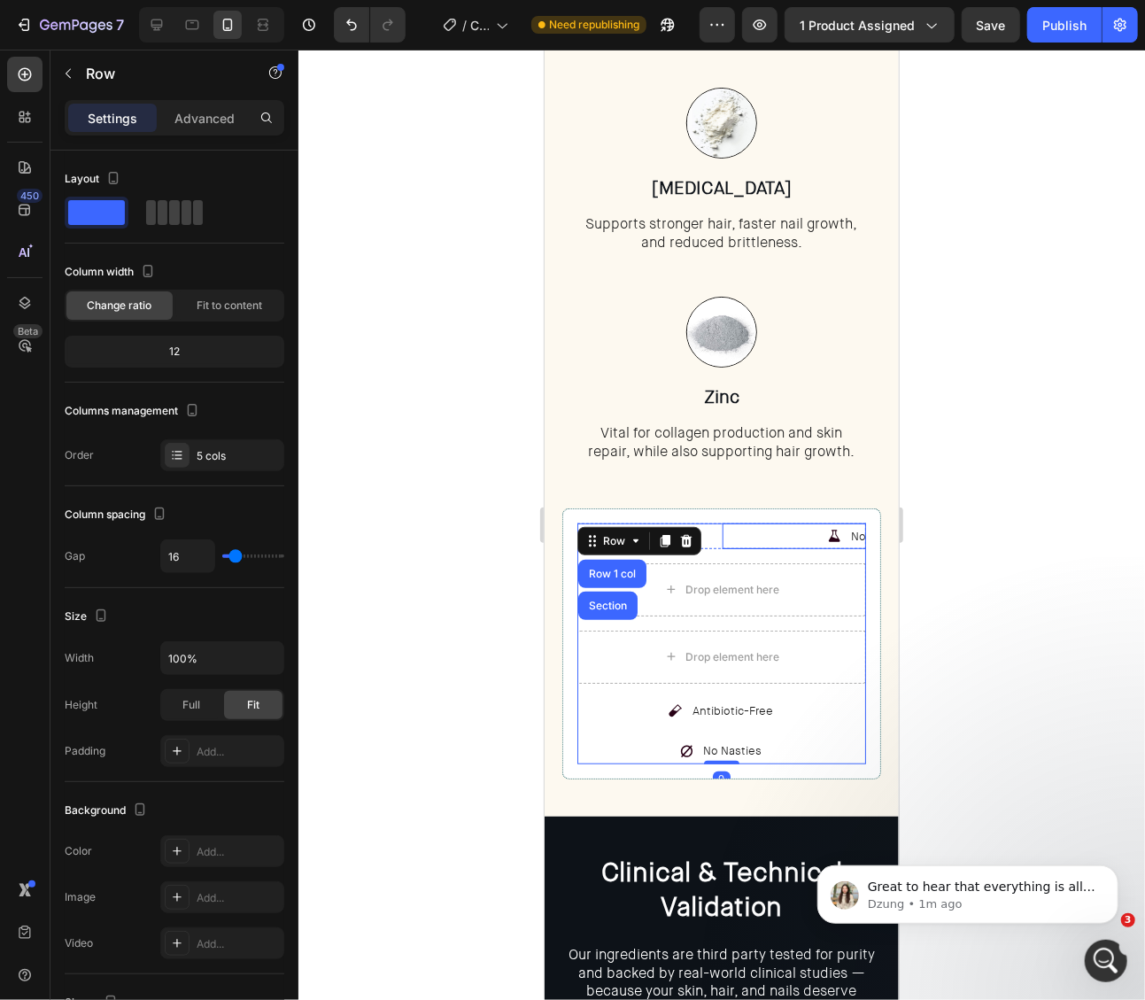
drag, startPoint x: 791, startPoint y: 538, endPoint x: 757, endPoint y: 532, distance: 34.1
click at [791, 538] on div "Non-GMO" at bounding box center [866, 536] width 290 height 26
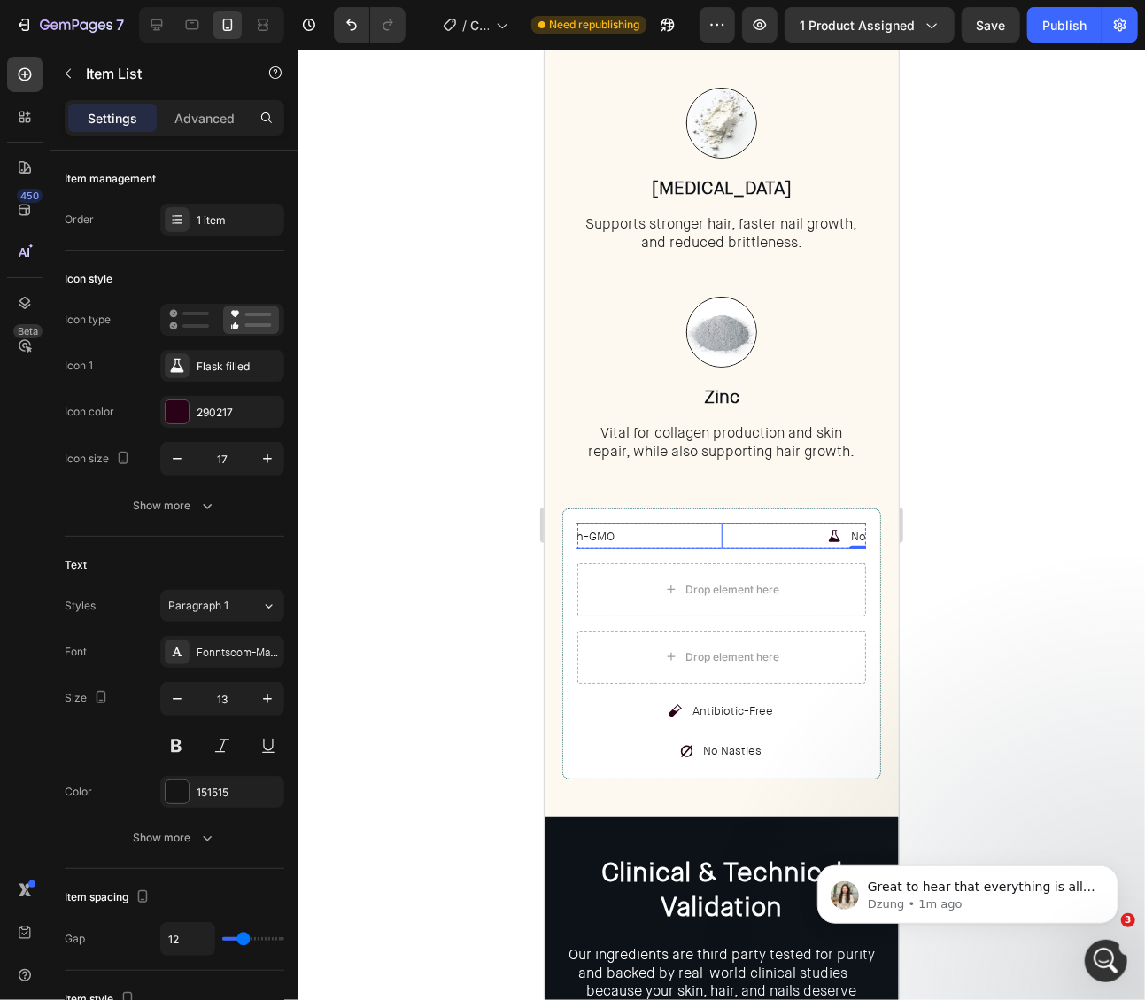
click at [717, 534] on div "Non-GMO" at bounding box center [577, 536] width 290 height 26
click at [654, 538] on div "Non-GMO" at bounding box center [577, 536] width 290 height 26
click at [722, 529] on div "Non-GMO" at bounding box center [866, 536] width 290 height 26
click at [26, 300] on icon at bounding box center [25, 303] width 18 height 18
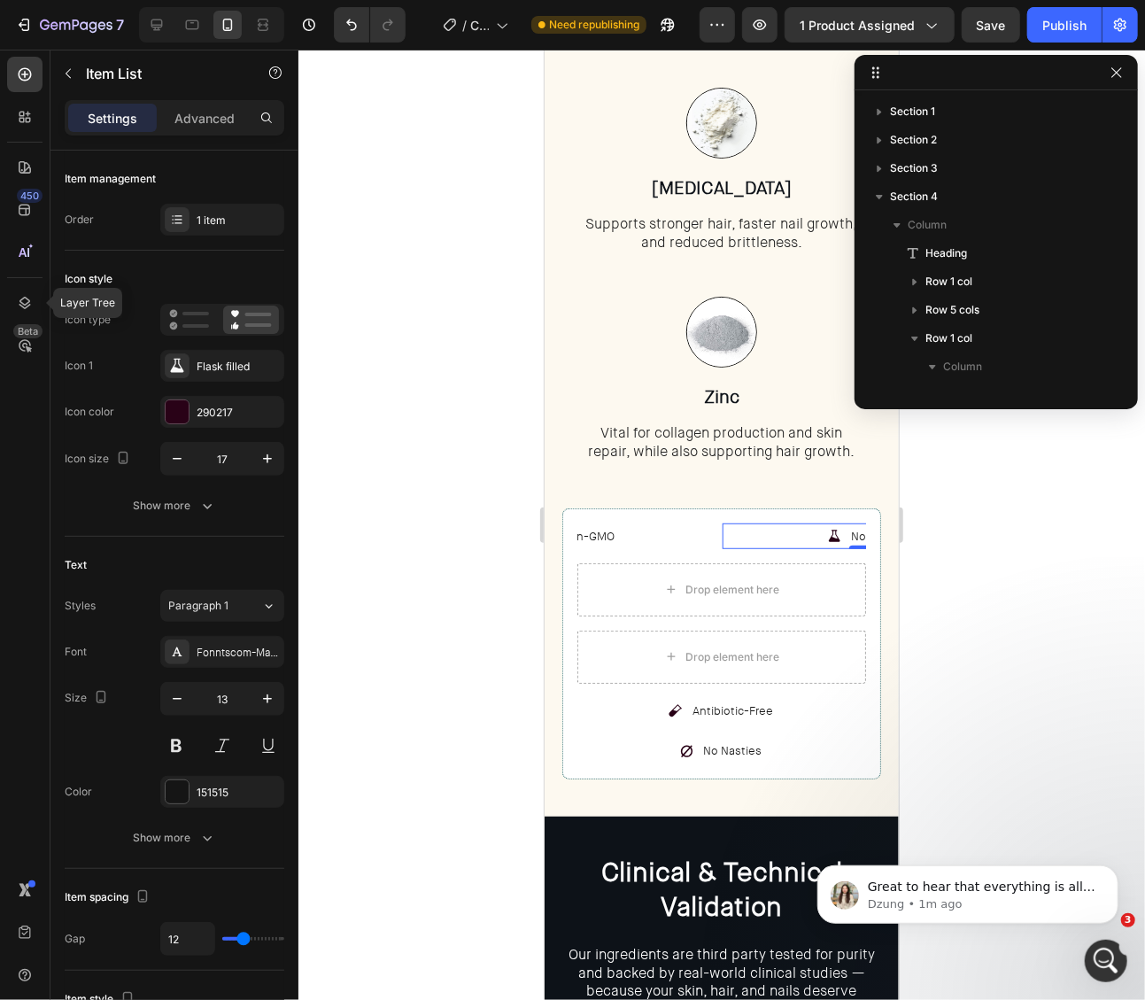
scroll to position [476, 0]
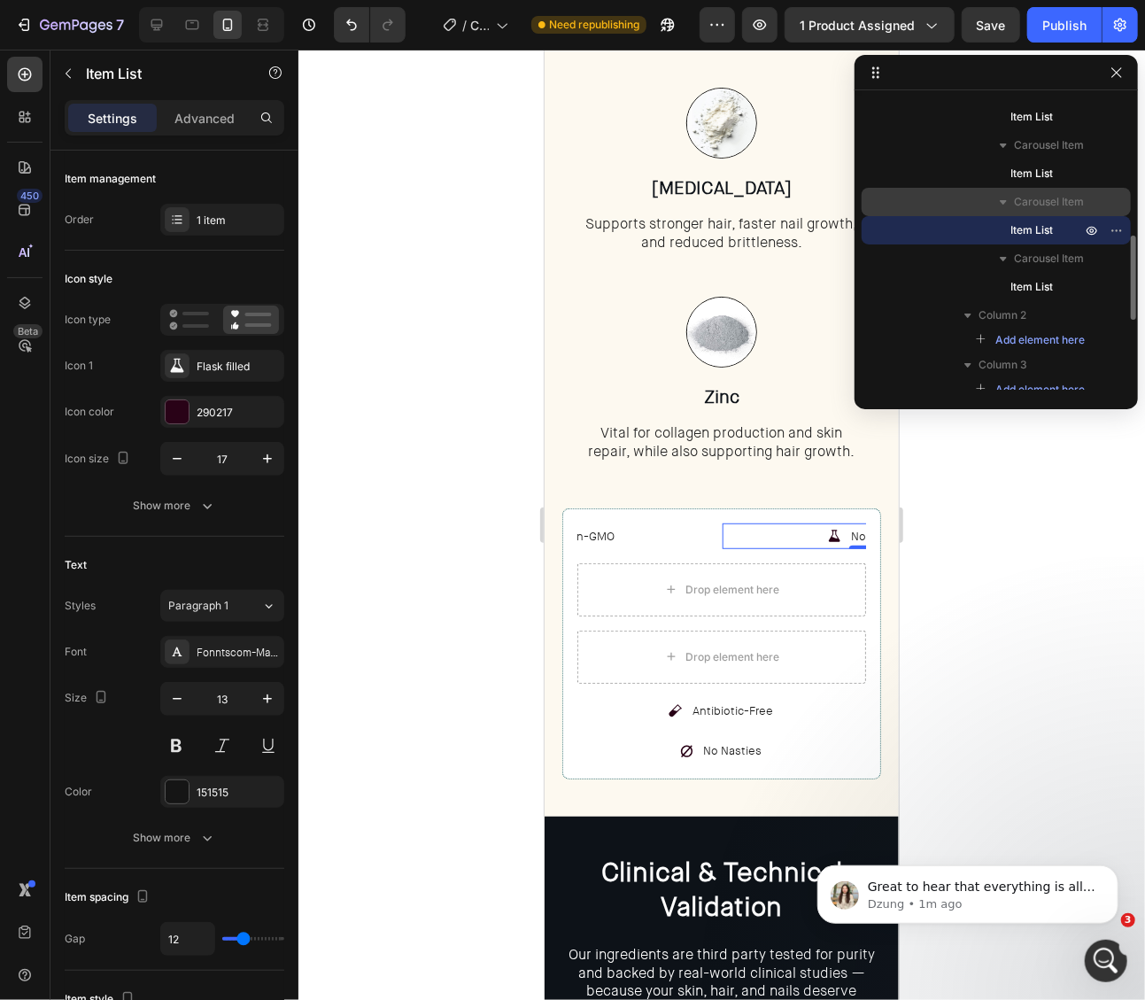
click at [1034, 203] on span "Carousel Item" at bounding box center [1049, 202] width 70 height 18
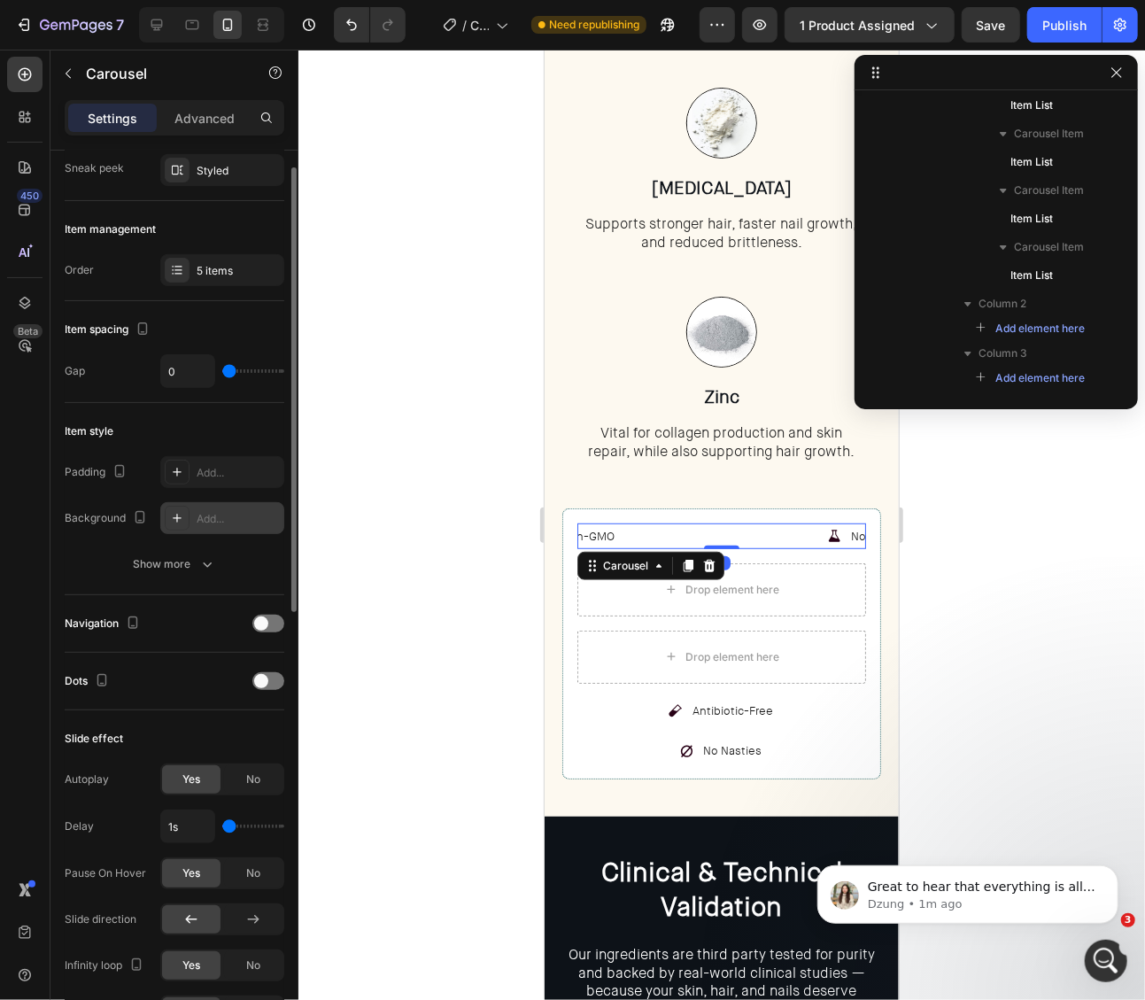
scroll to position [189, 0]
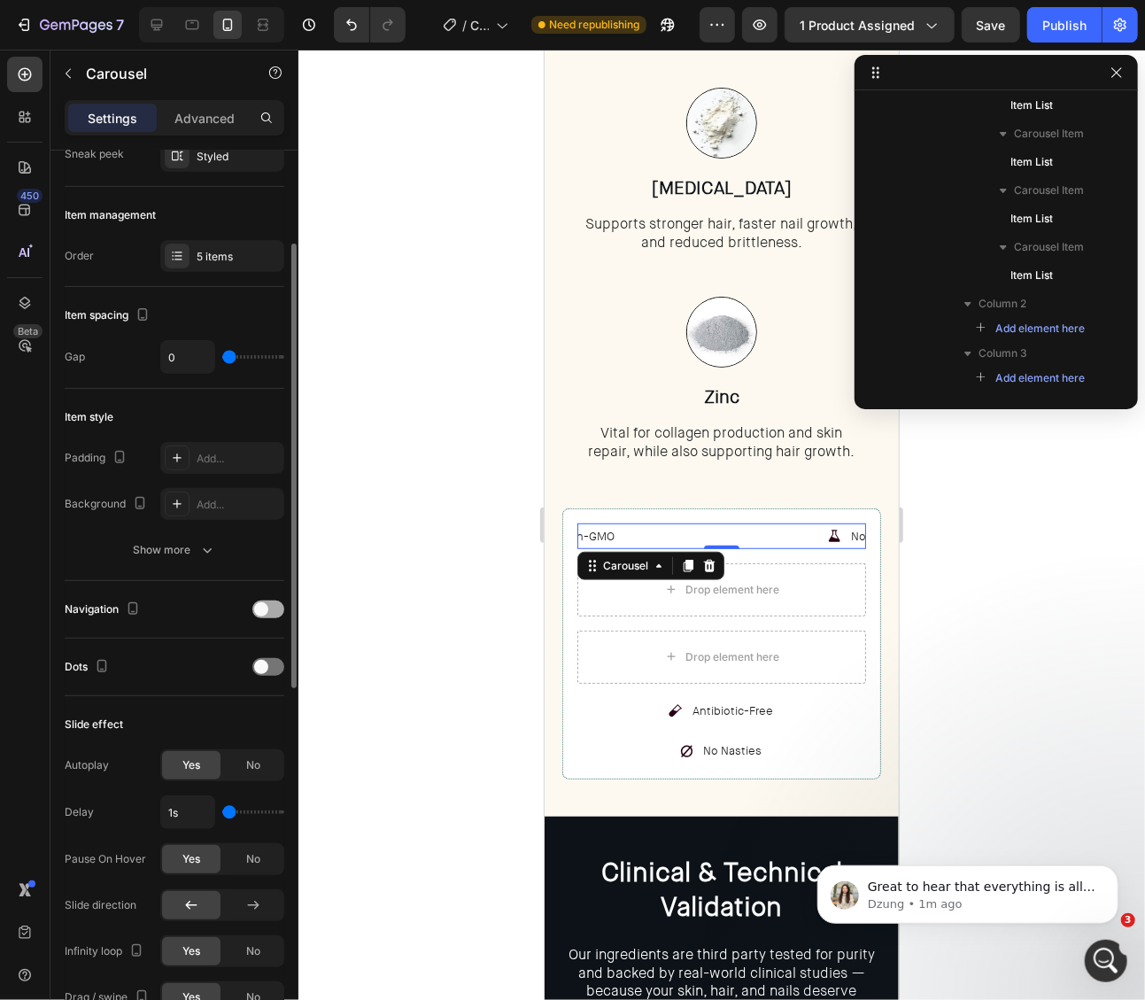
click at [266, 607] on span at bounding box center [261, 609] width 14 height 14
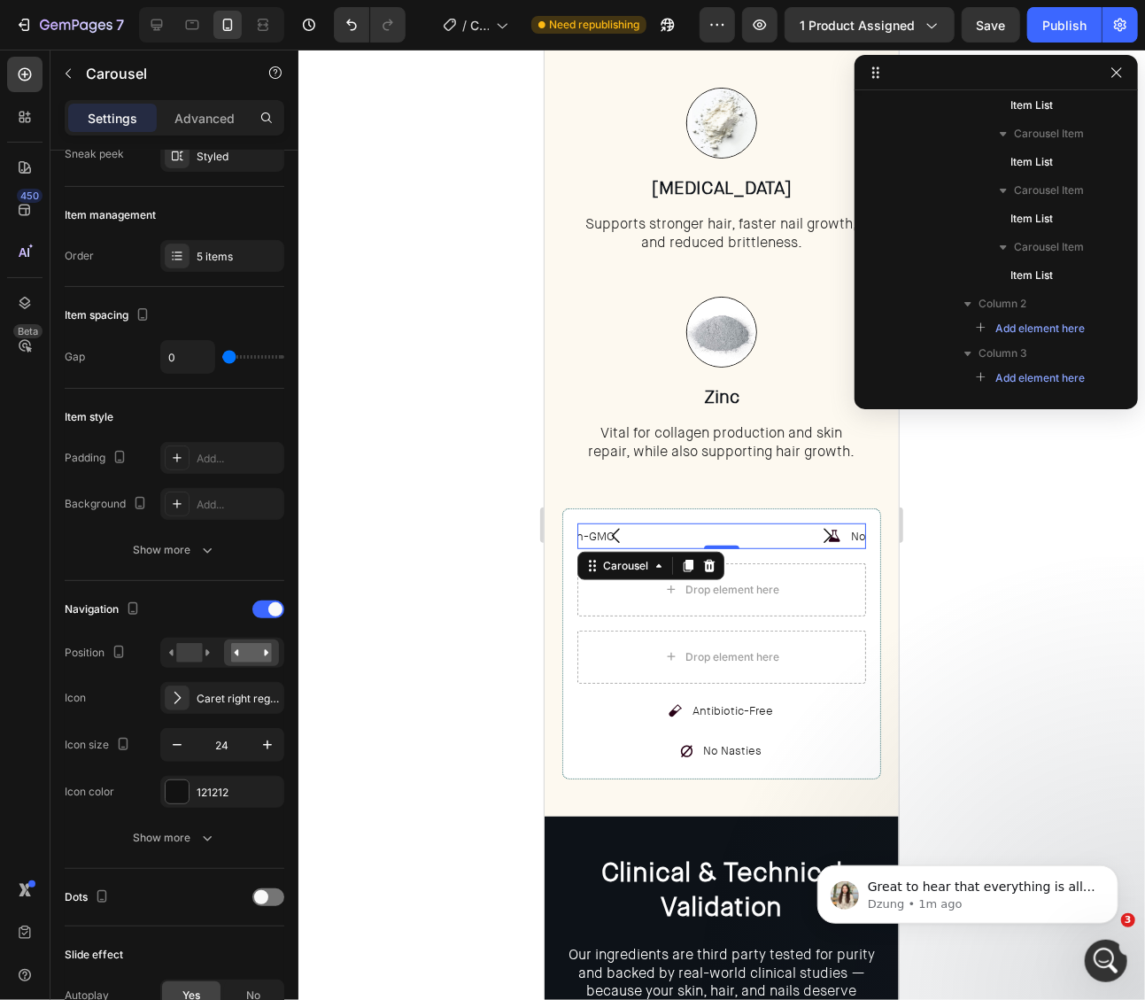
click at [827, 534] on icon "Carousel Next Arrow" at bounding box center [826, 534] width 21 height 21
click at [645, 531] on div "Non-GMO" at bounding box center [577, 536] width 290 height 26
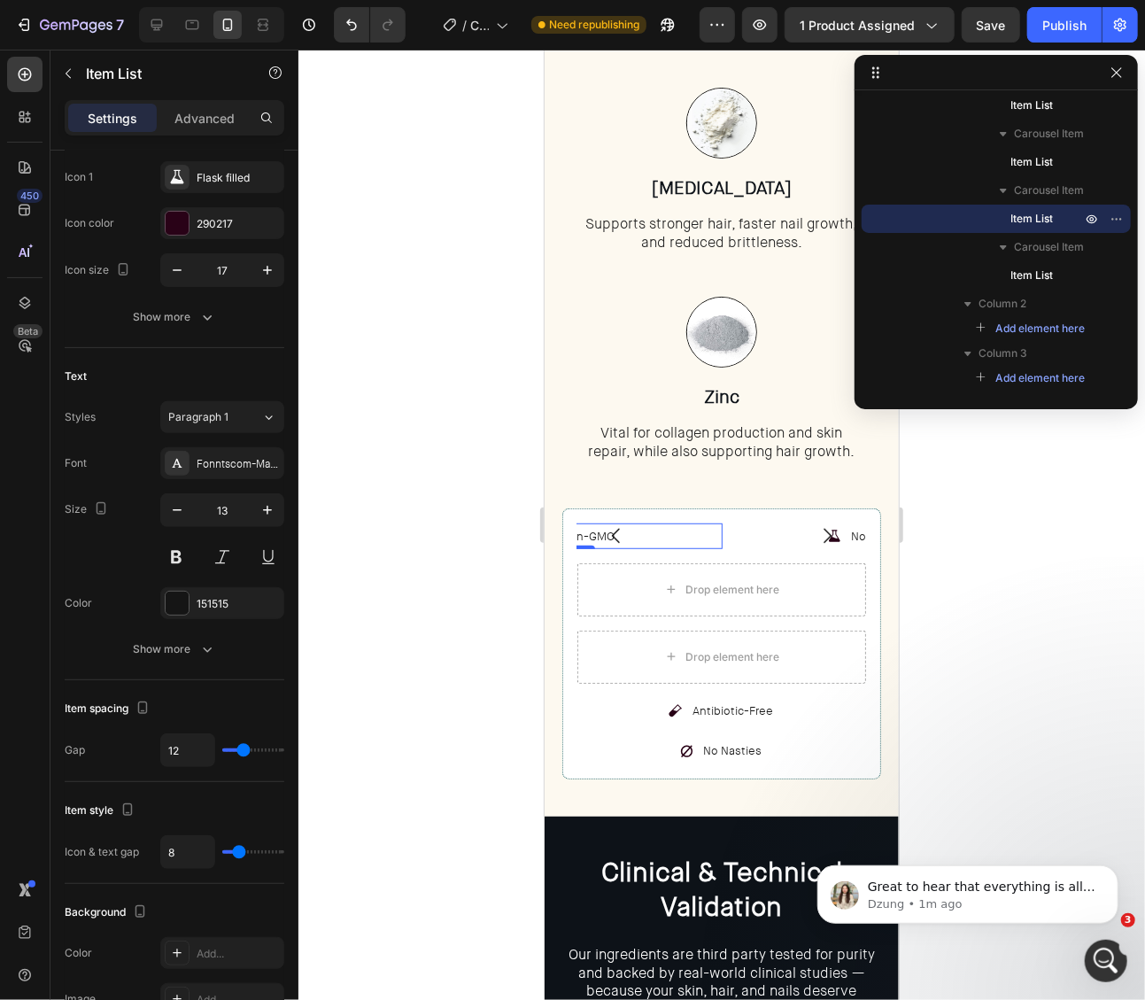
scroll to position [0, 0]
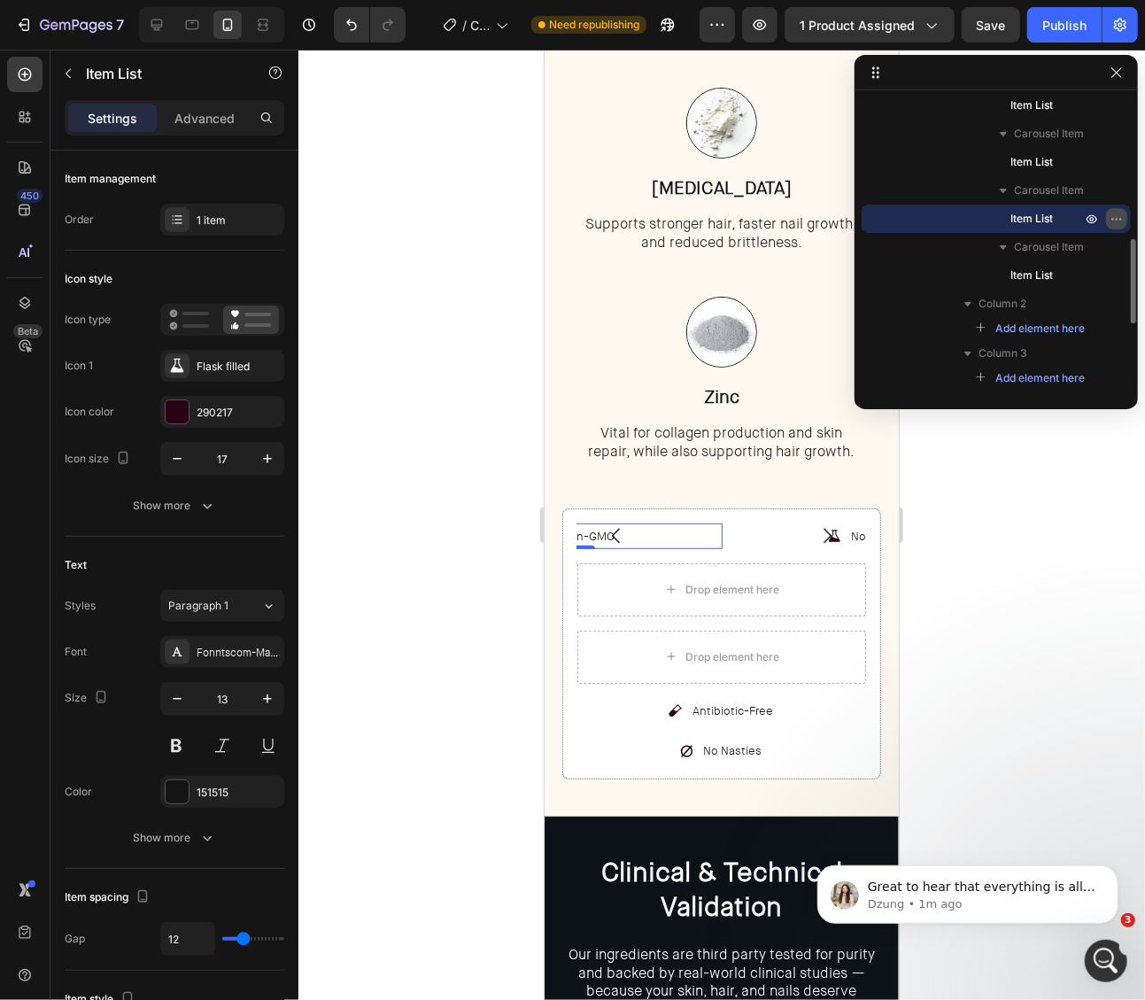
click at [1061, 214] on icon "button" at bounding box center [1117, 219] width 14 height 14
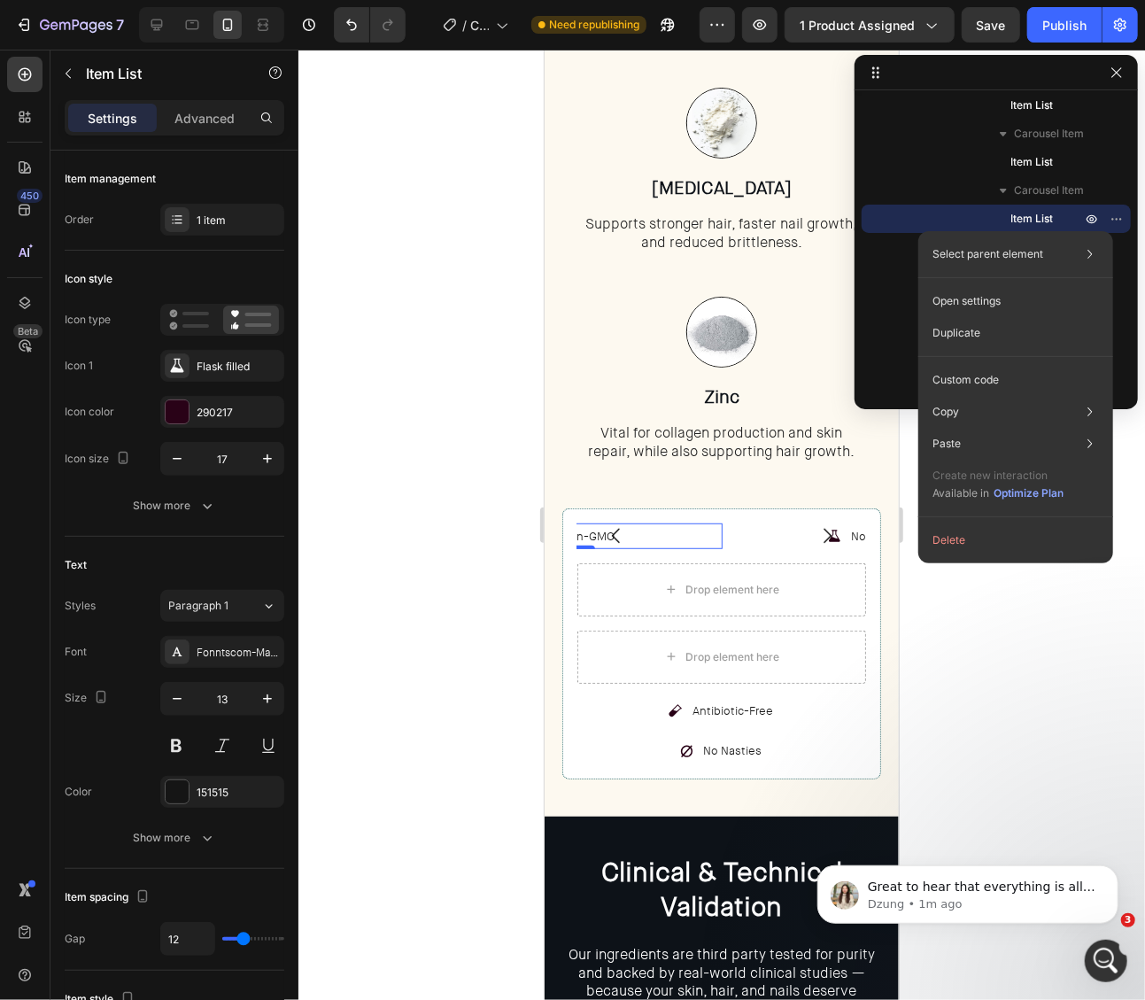
click at [972, 532] on button "Delete" at bounding box center [1015, 540] width 181 height 32
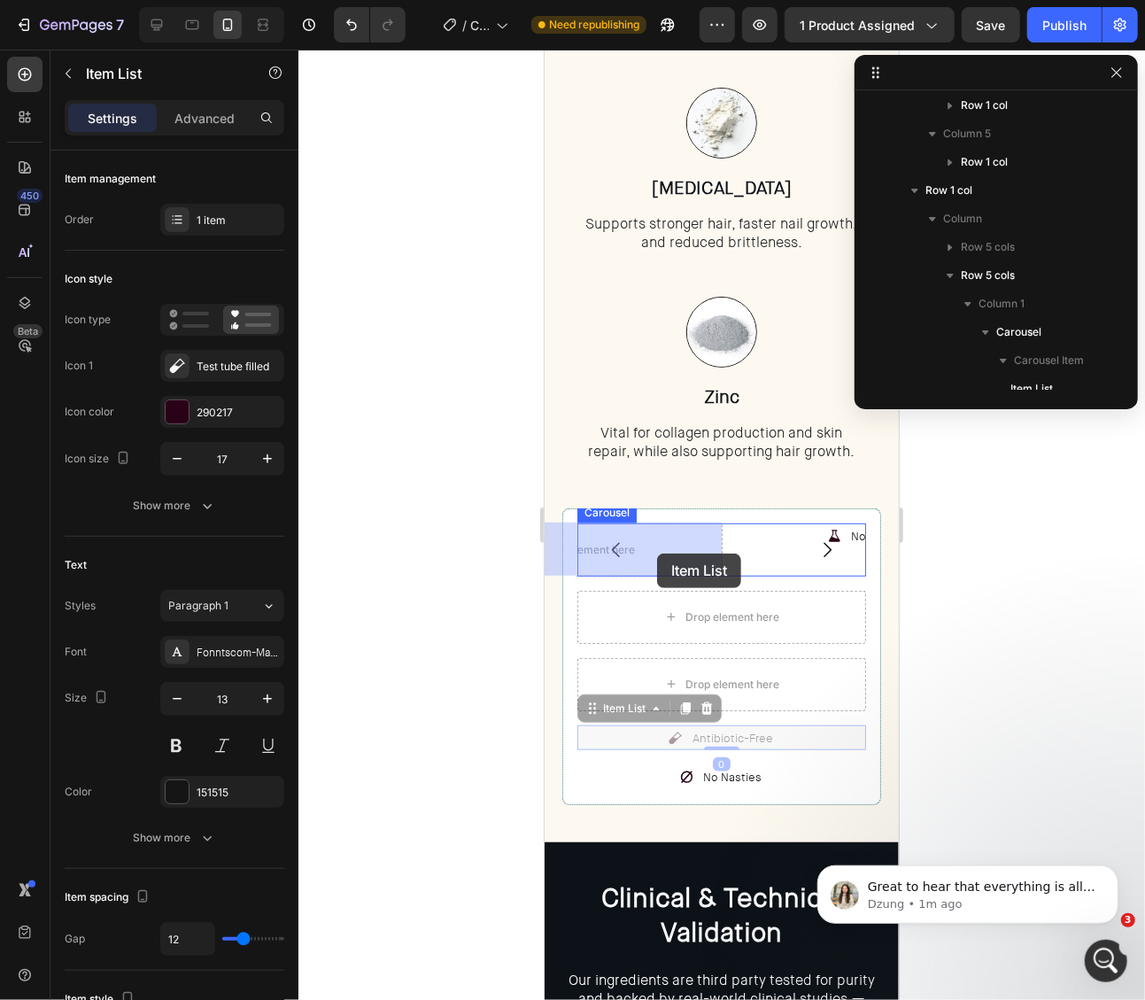
drag, startPoint x: 728, startPoint y: 732, endPoint x: 656, endPoint y: 553, distance: 192.7
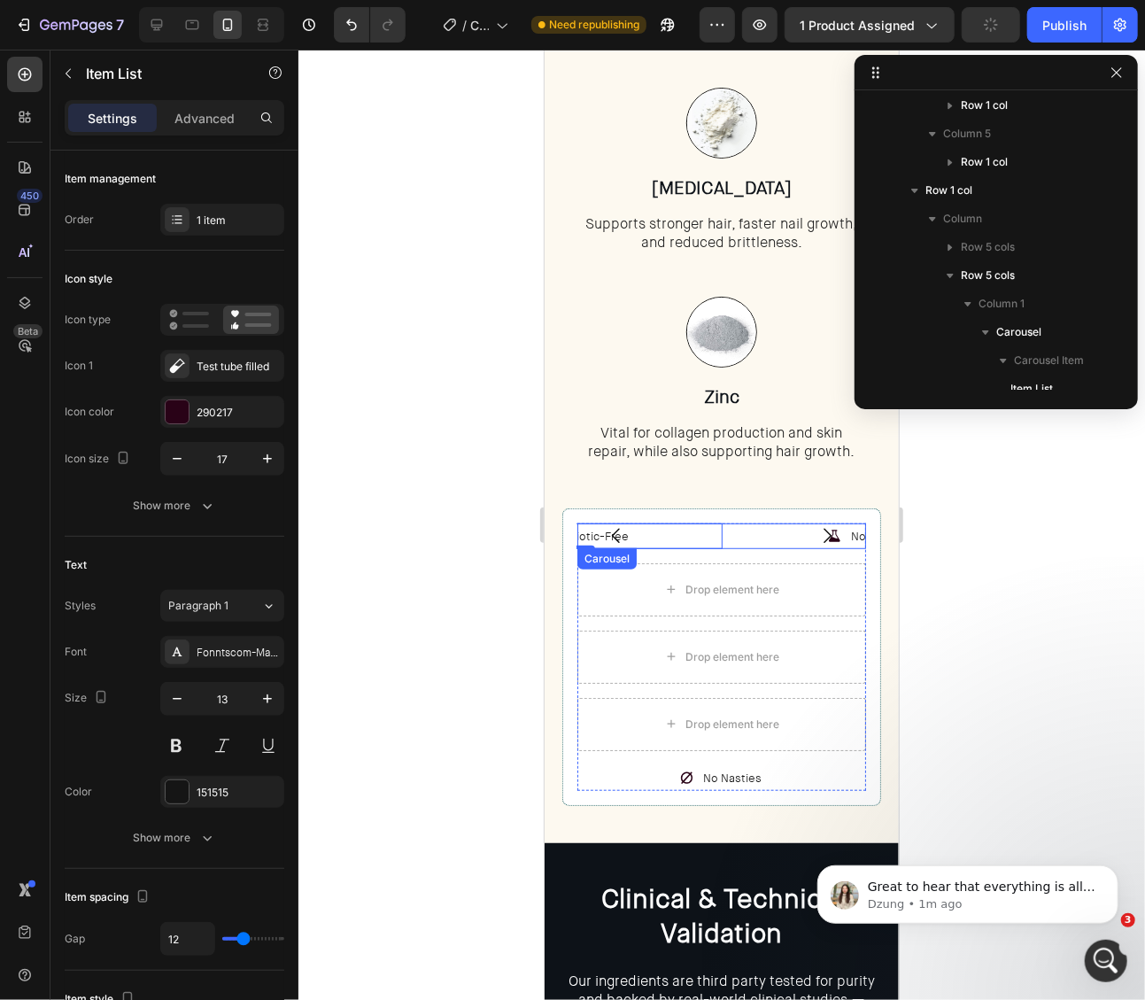
click at [829, 532] on icon "Carousel Next Arrow" at bounding box center [827, 535] width 8 height 15
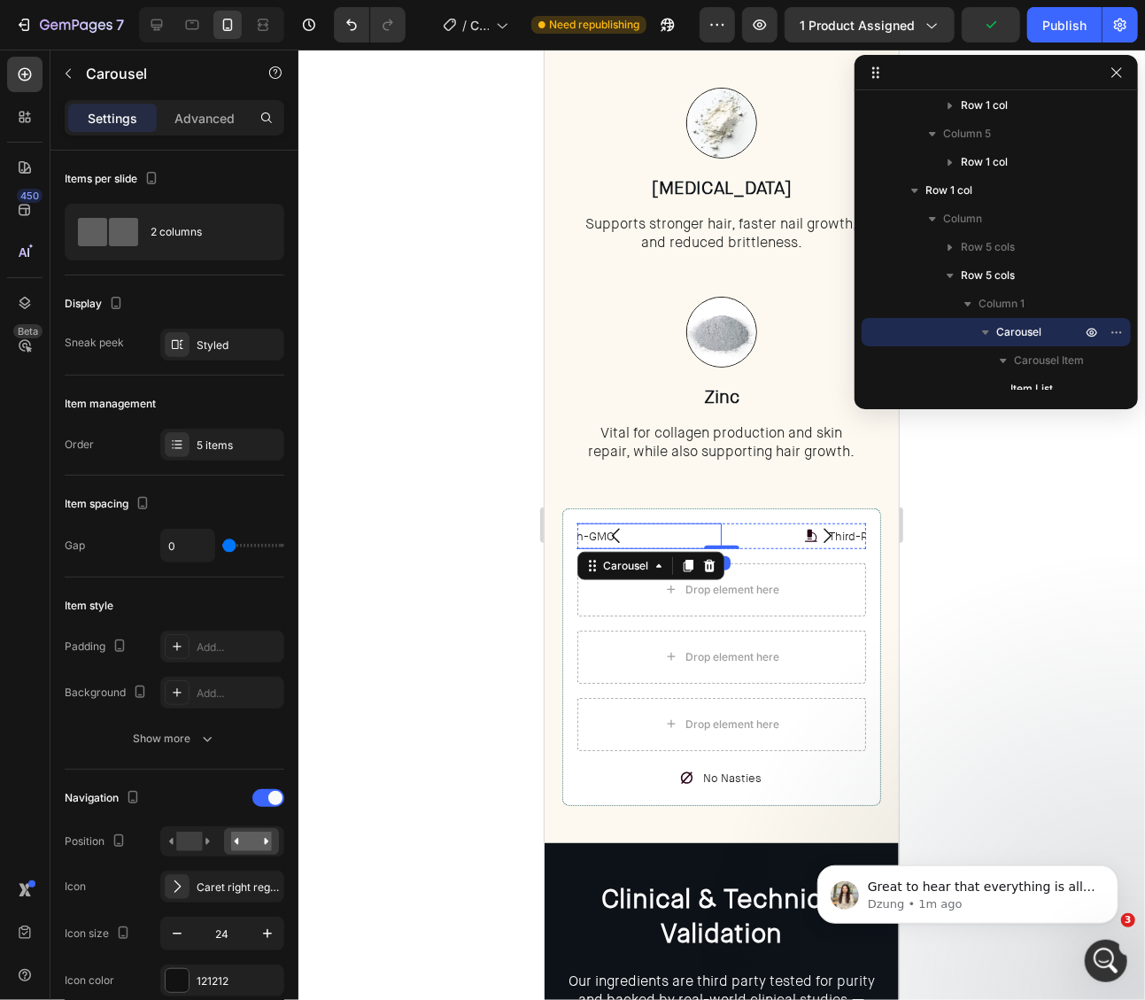
click at [685, 529] on div "Non-GMO" at bounding box center [577, 536] width 290 height 26
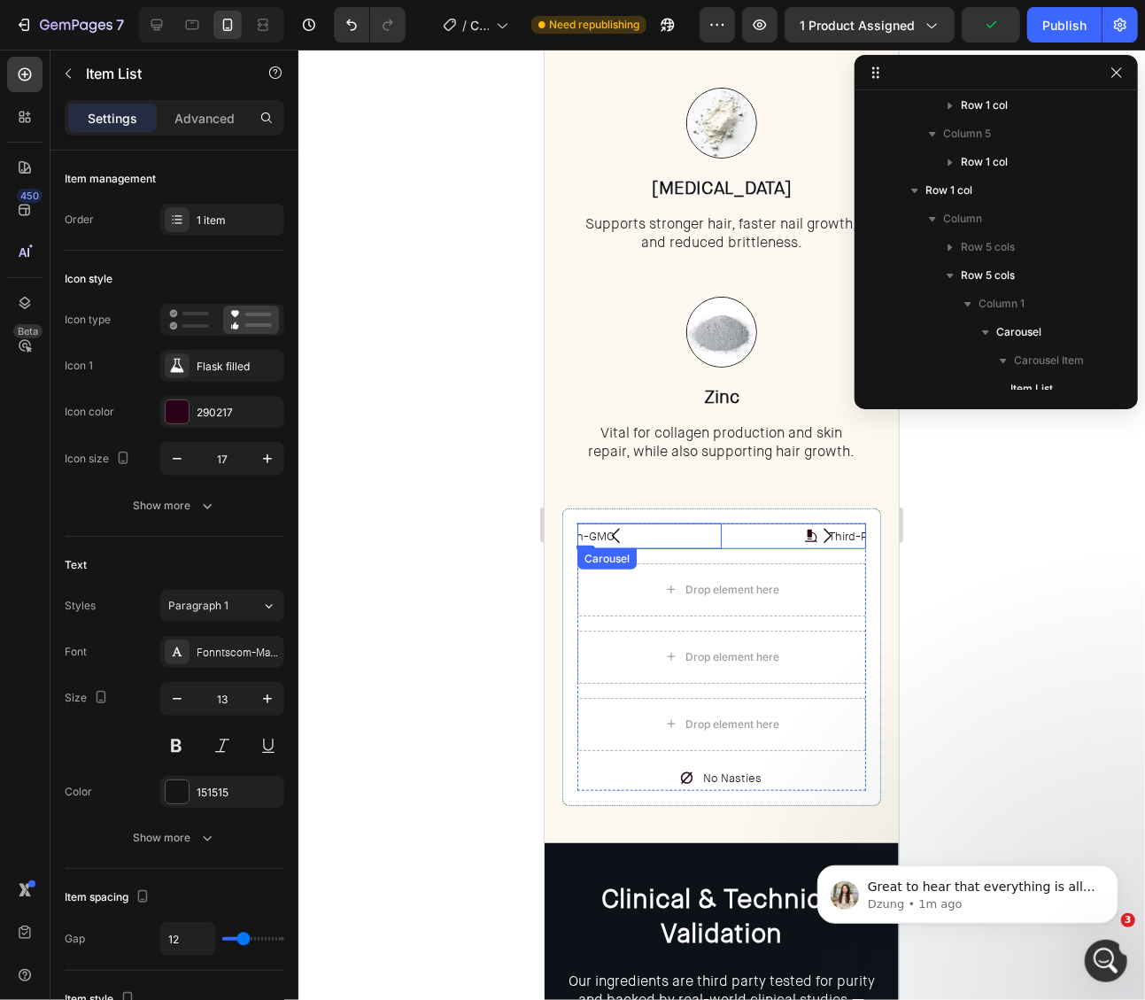
click at [834, 533] on icon "Carousel Next Arrow" at bounding box center [826, 534] width 21 height 21
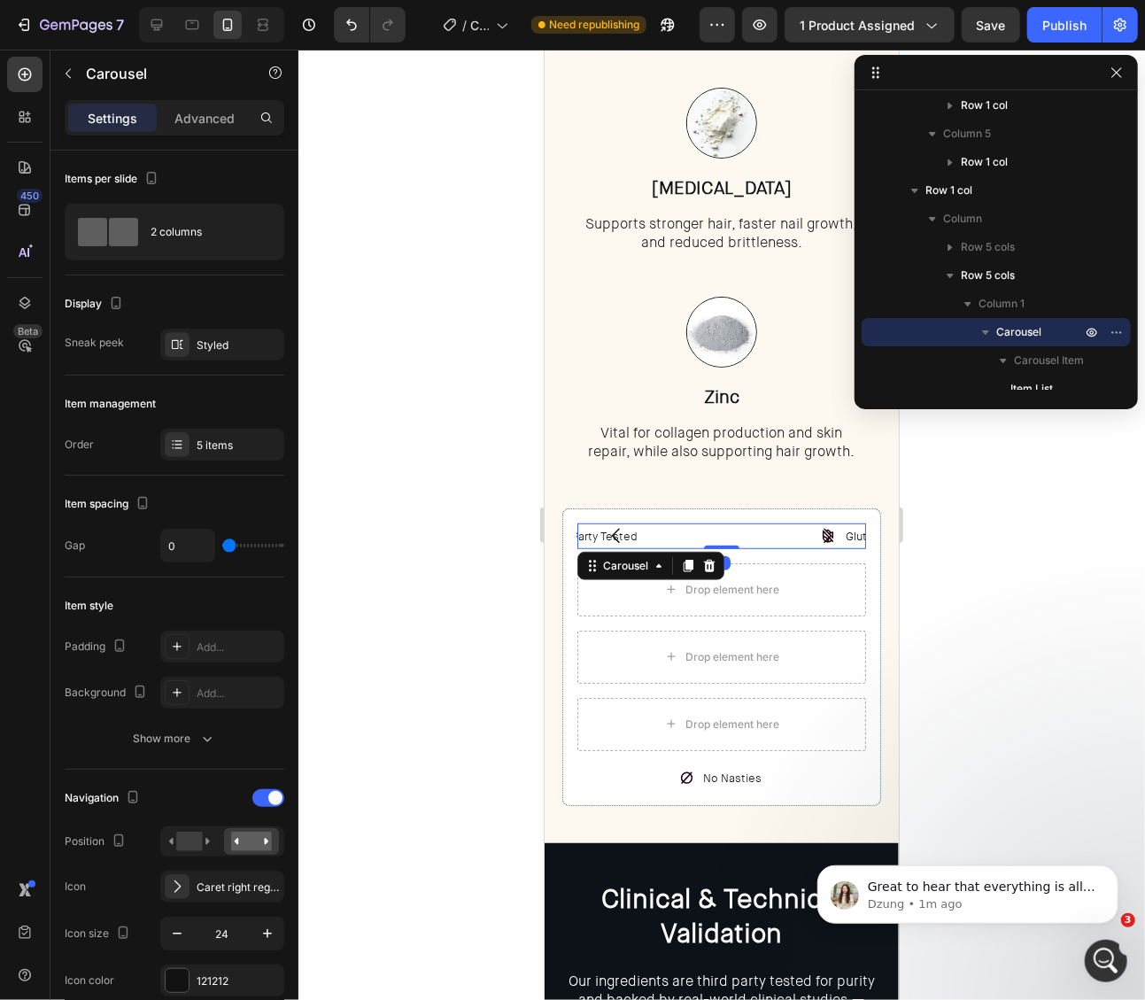
click at [831, 533] on icon "Carousel Next Arrow" at bounding box center [827, 535] width 8 height 15
click at [633, 532] on button "Carousel Back Arrow" at bounding box center [616, 535] width 50 height 50
click at [569, 528] on icon at bounding box center [561, 535] width 15 height 15
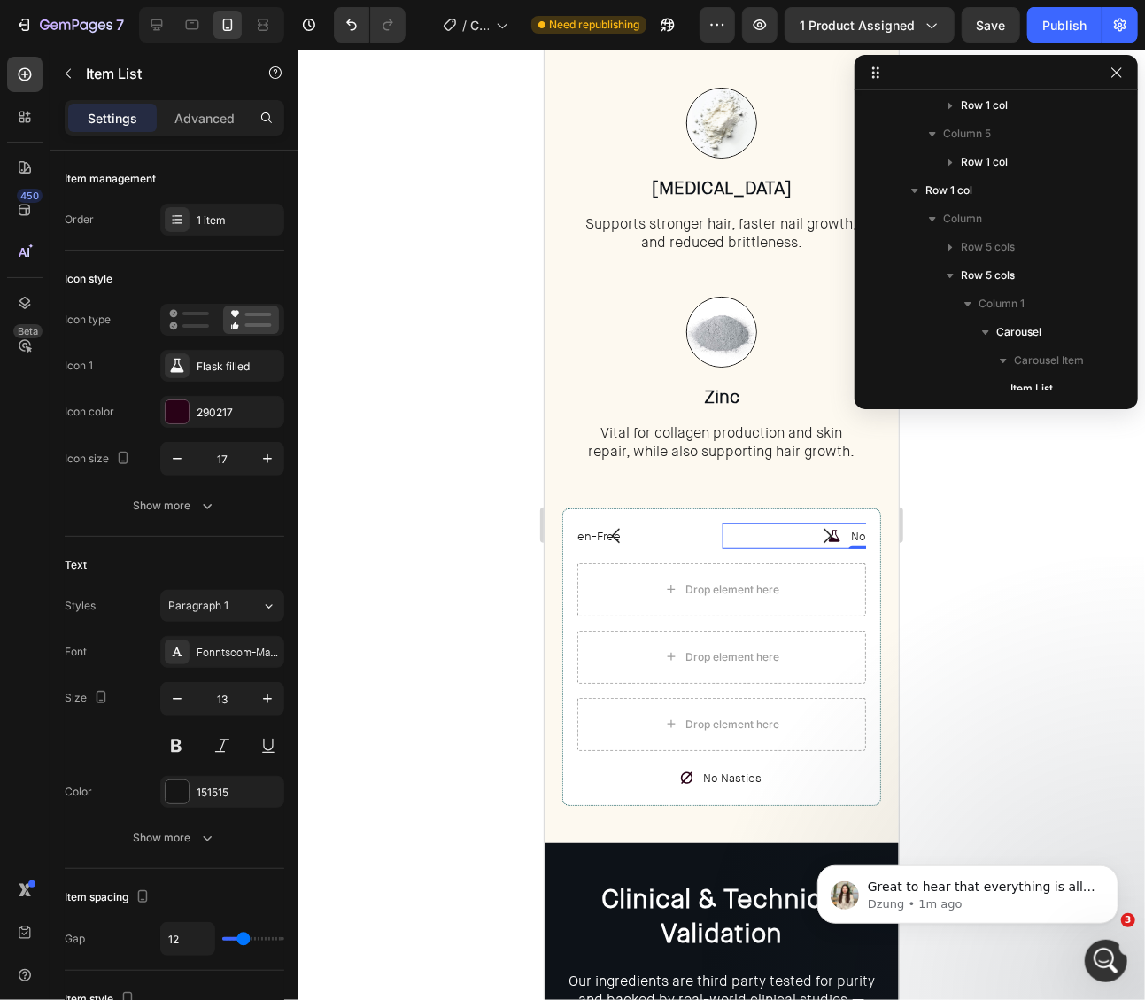
click at [769, 531] on div "Non-GMO" at bounding box center [866, 536] width 290 height 26
click at [786, 530] on div "Non-GMO" at bounding box center [866, 536] width 290 height 26
click at [687, 537] on div "Gluten-Free" at bounding box center [577, 536] width 290 height 26
click at [769, 535] on div "Non-GMO" at bounding box center [866, 536] width 290 height 26
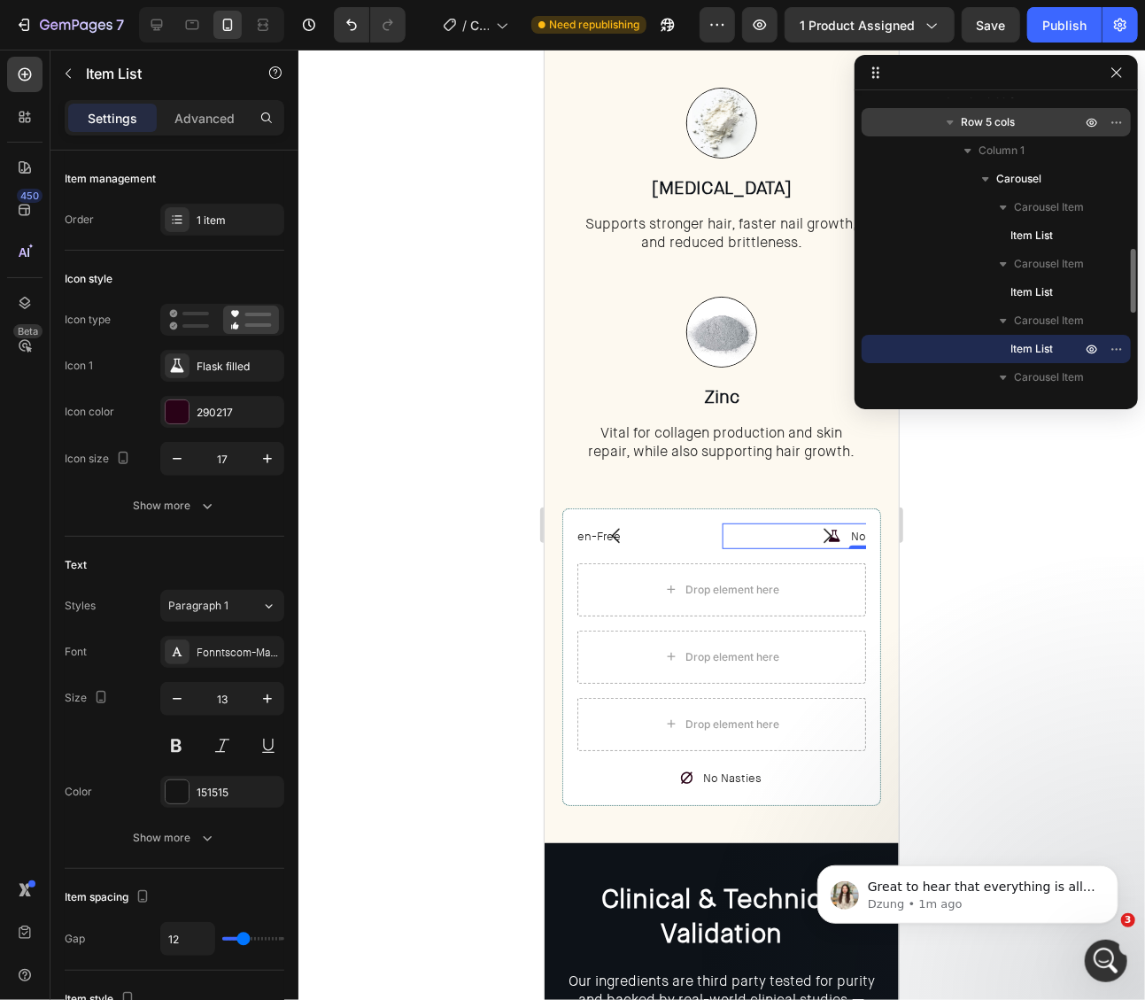
scroll to position [651, 0]
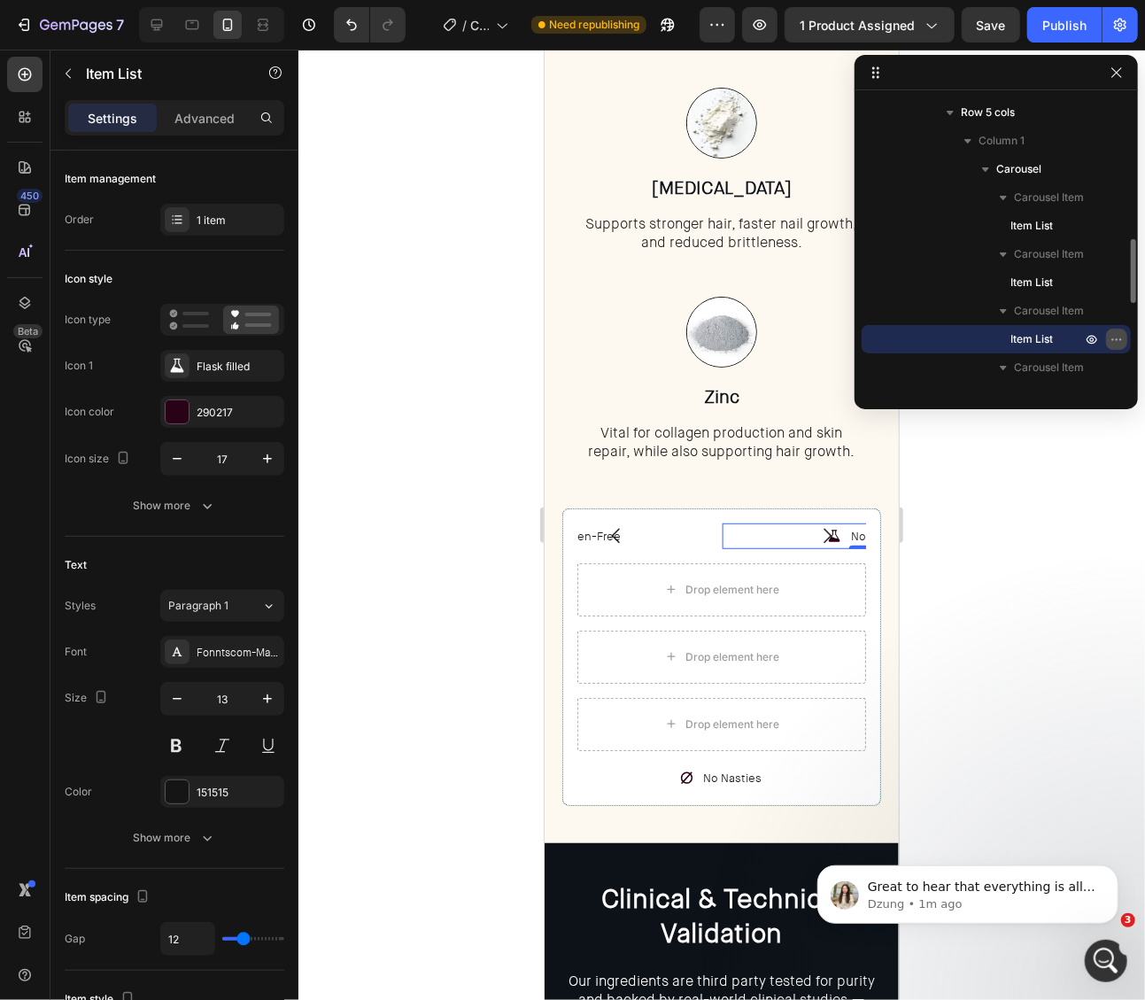
click at [1061, 340] on icon "button" at bounding box center [1117, 339] width 14 height 14
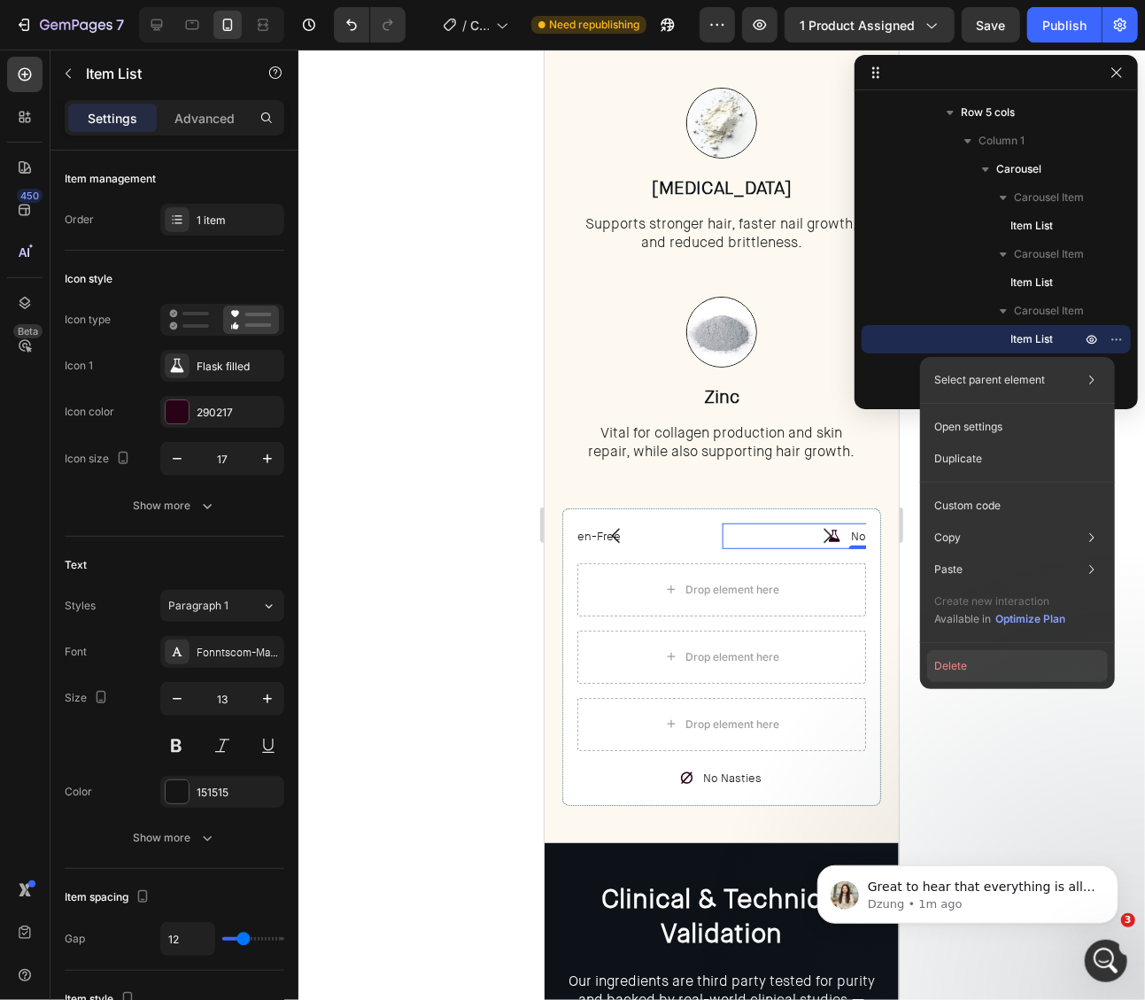
click at [971, 659] on button "Delete" at bounding box center [1017, 666] width 181 height 32
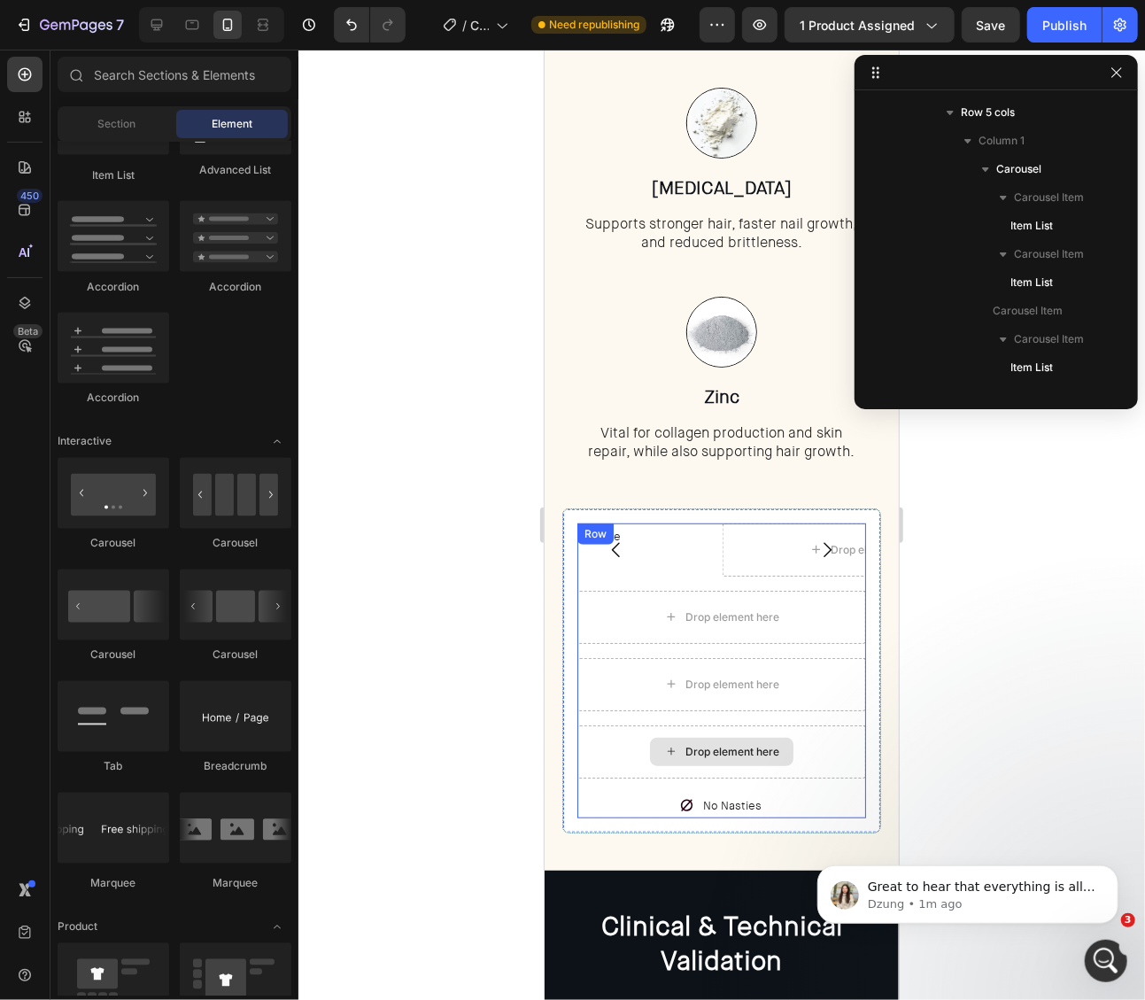
scroll to position [3761, 0]
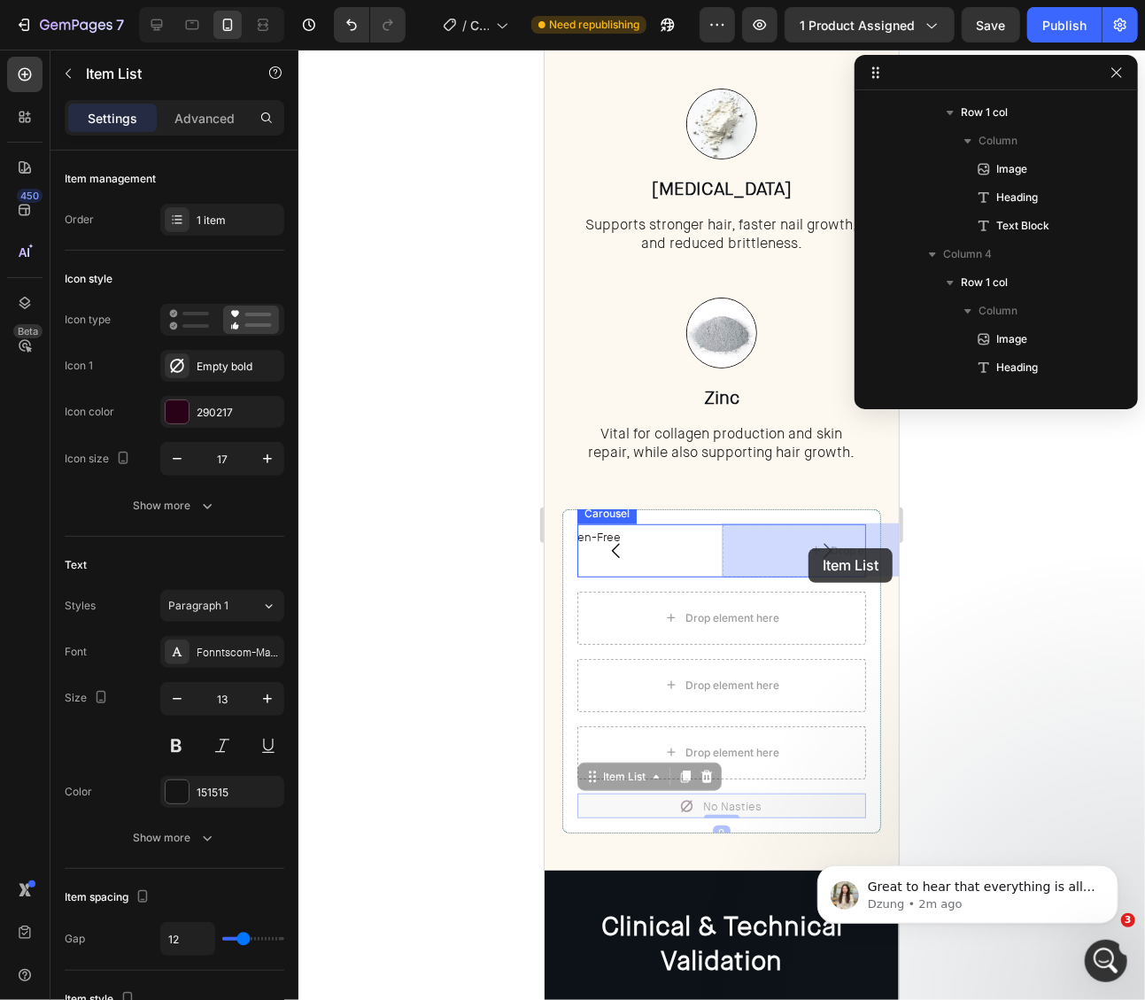
drag, startPoint x: 666, startPoint y: 802, endPoint x: 807, endPoint y: 547, distance: 291.4
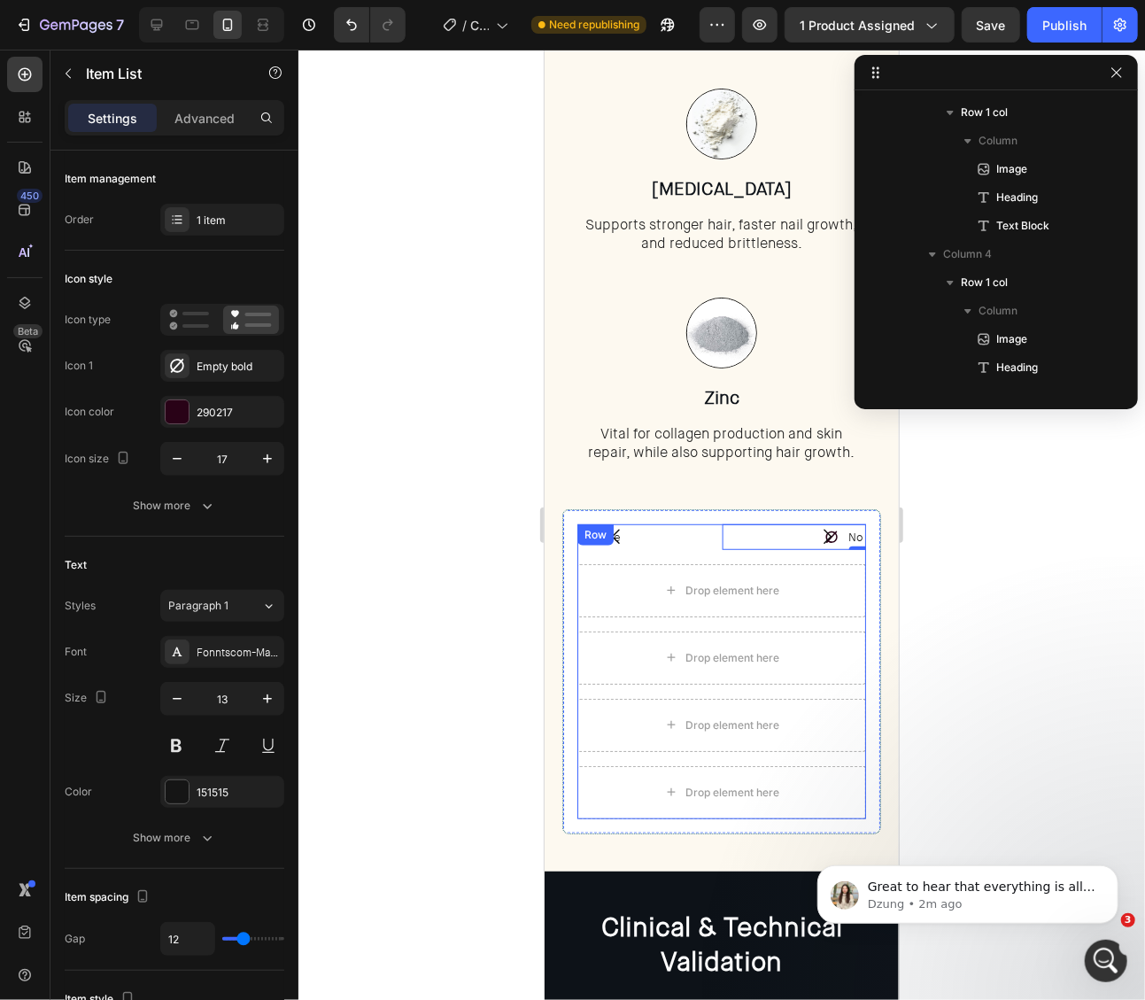
click at [847, 620] on div "Third-Party Tested Item List Gluten-Free Item List No Nasties Item List 0 Antib…" at bounding box center [721, 670] width 289 height 295
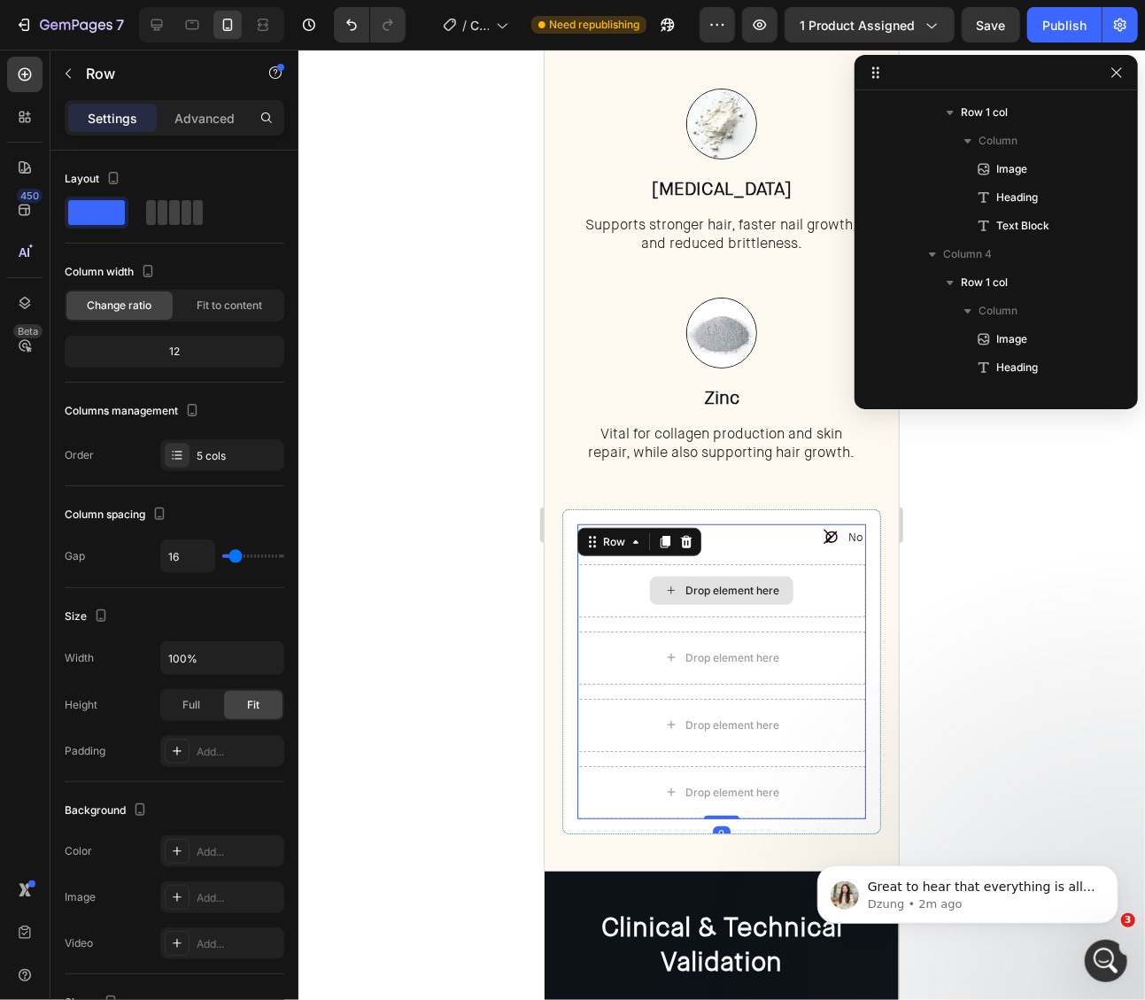
click at [752, 563] on div "Drop element here" at bounding box center [721, 589] width 289 height 53
click at [617, 542] on div "Row" at bounding box center [613, 541] width 29 height 16
click at [991, 572] on div at bounding box center [721, 525] width 847 height 950
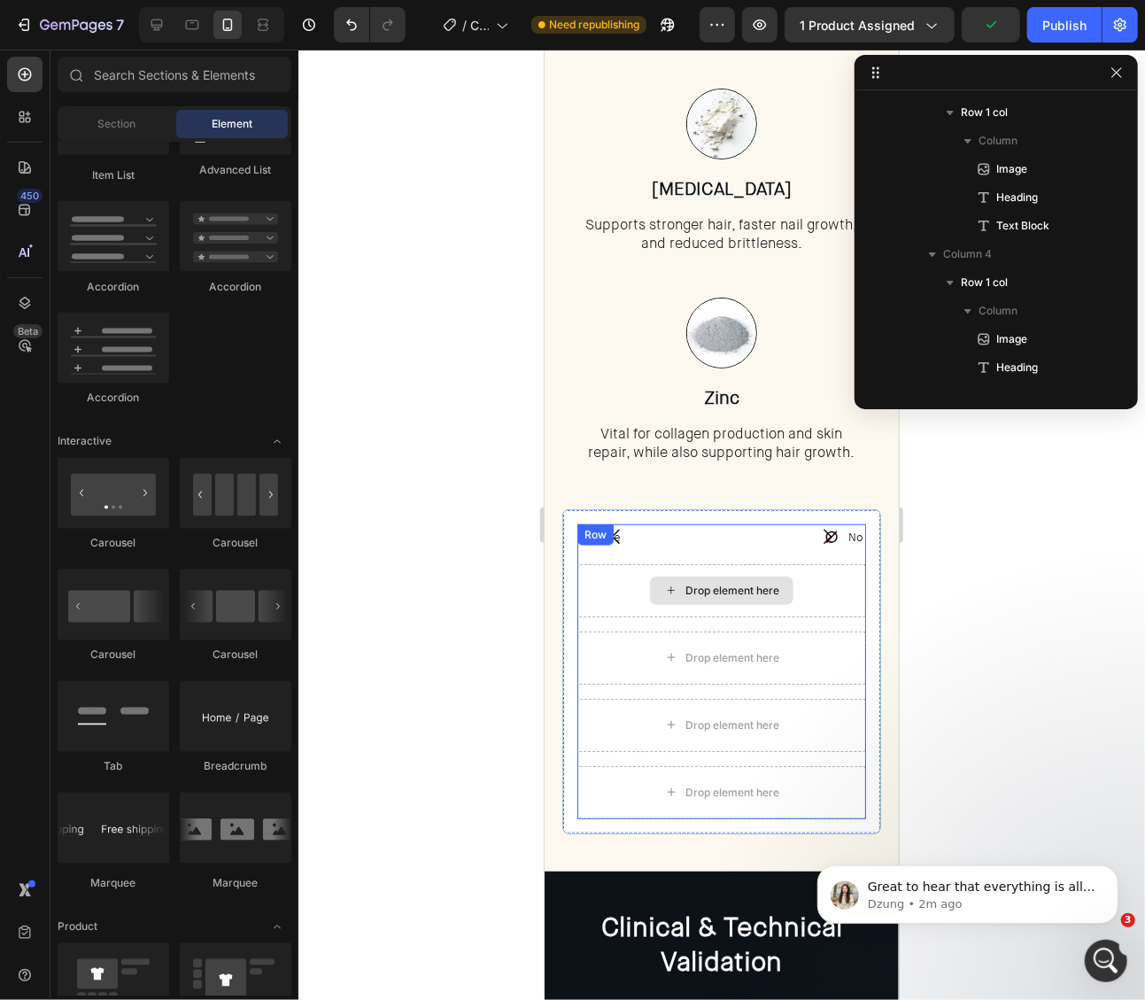
click at [738, 567] on div "Drop element here" at bounding box center [721, 589] width 289 height 53
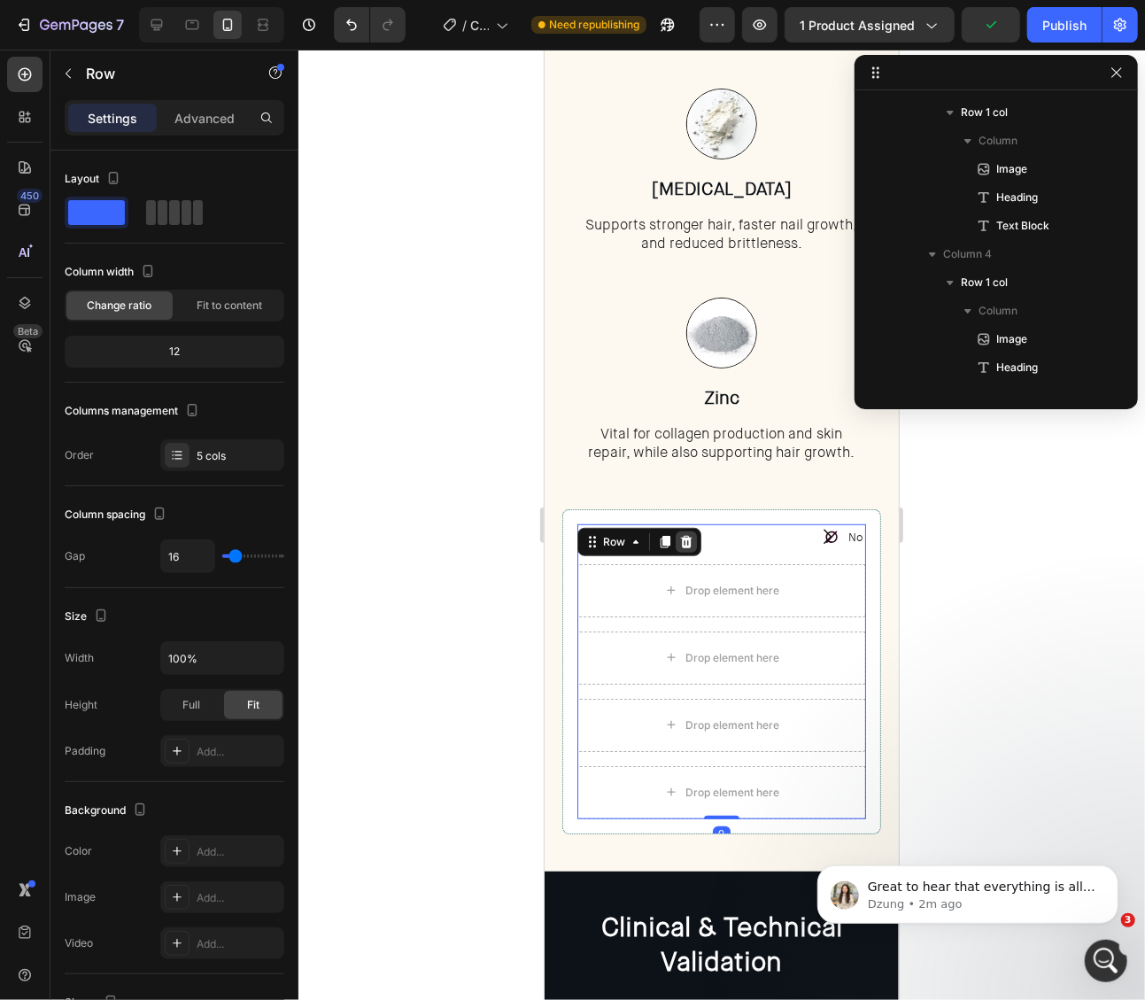
click at [679, 540] on icon at bounding box center [685, 541] width 14 height 14
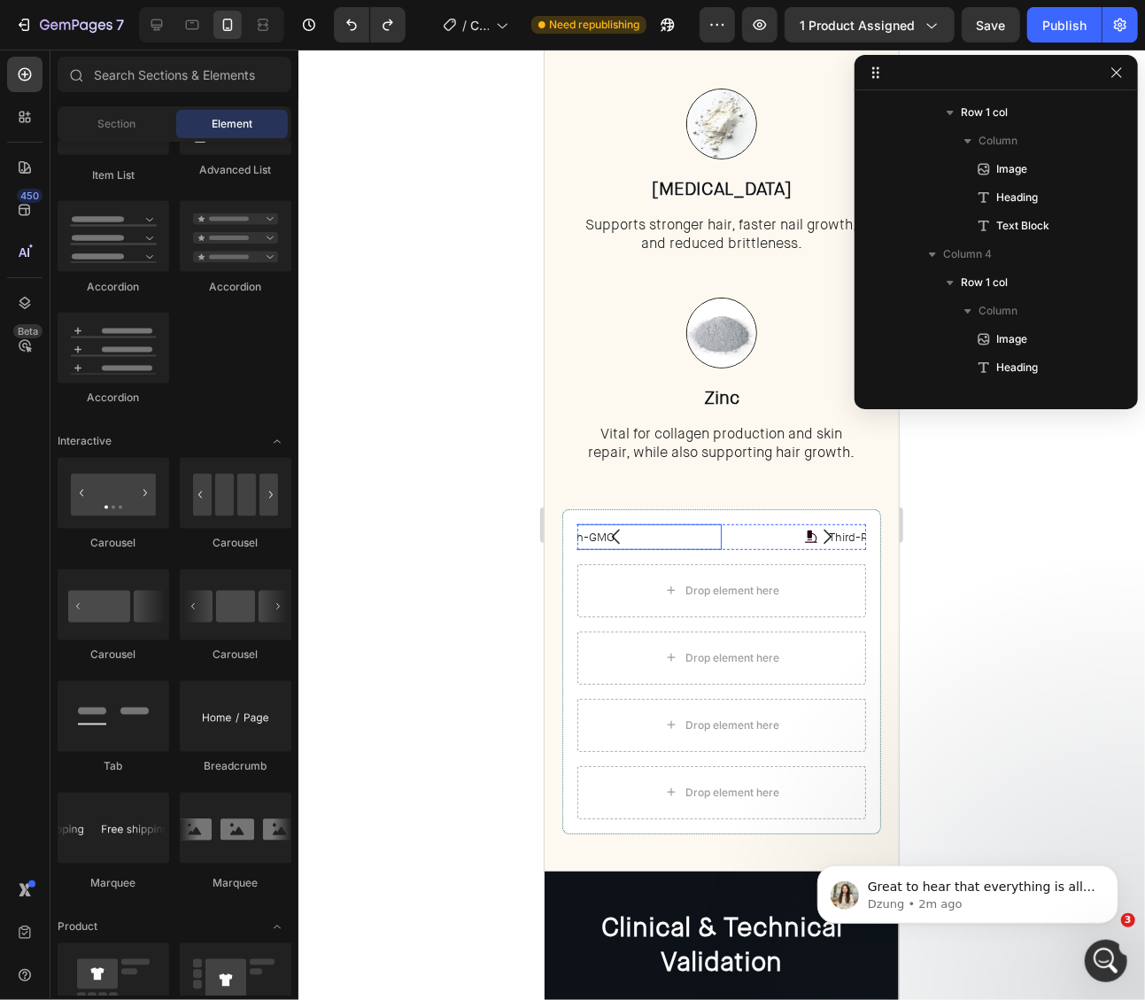
click at [712, 544] on div "Non-GMO" at bounding box center [577, 536] width 290 height 26
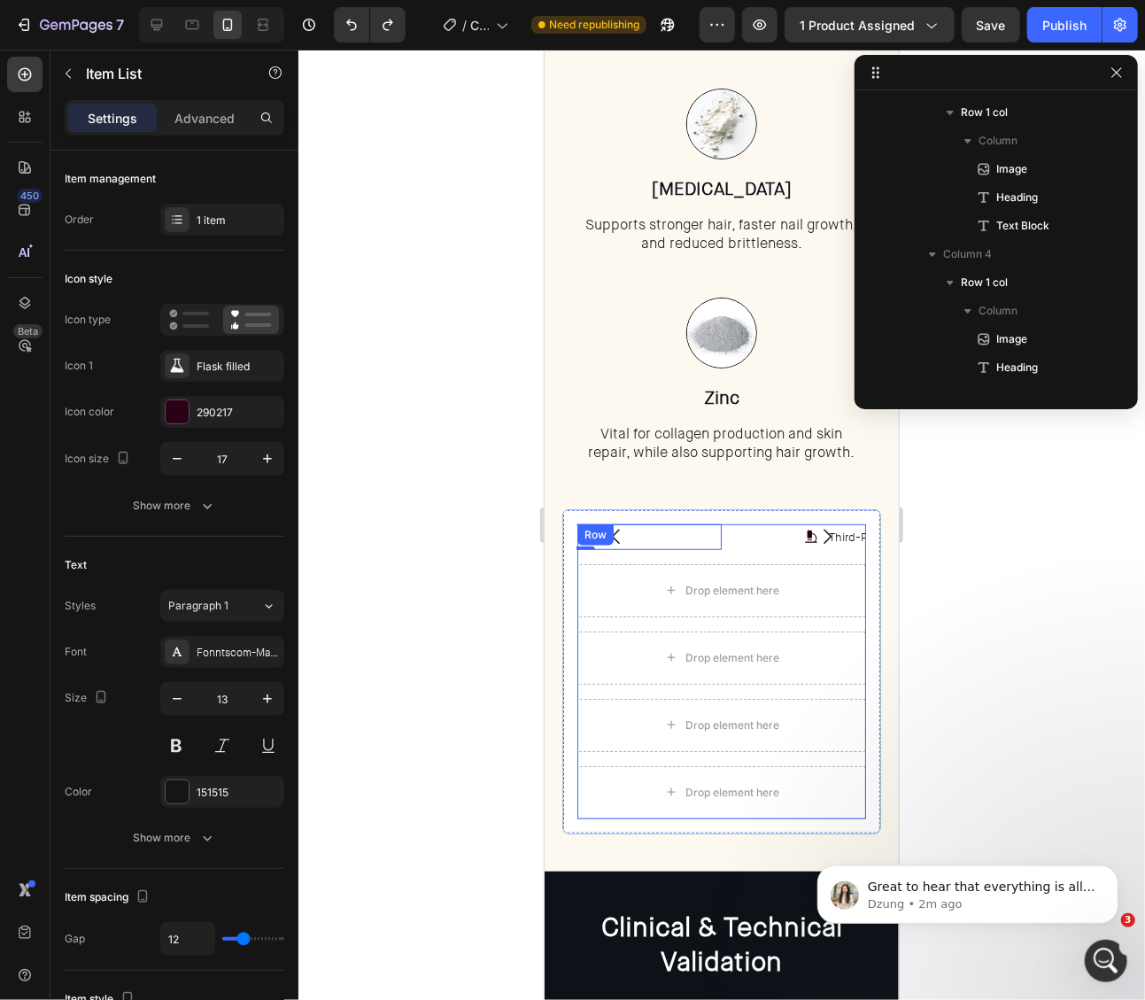
click at [727, 559] on div "Third-Party Tested Item List Gluten-Free Item List No Nasties Item List Antibio…" at bounding box center [721, 670] width 289 height 295
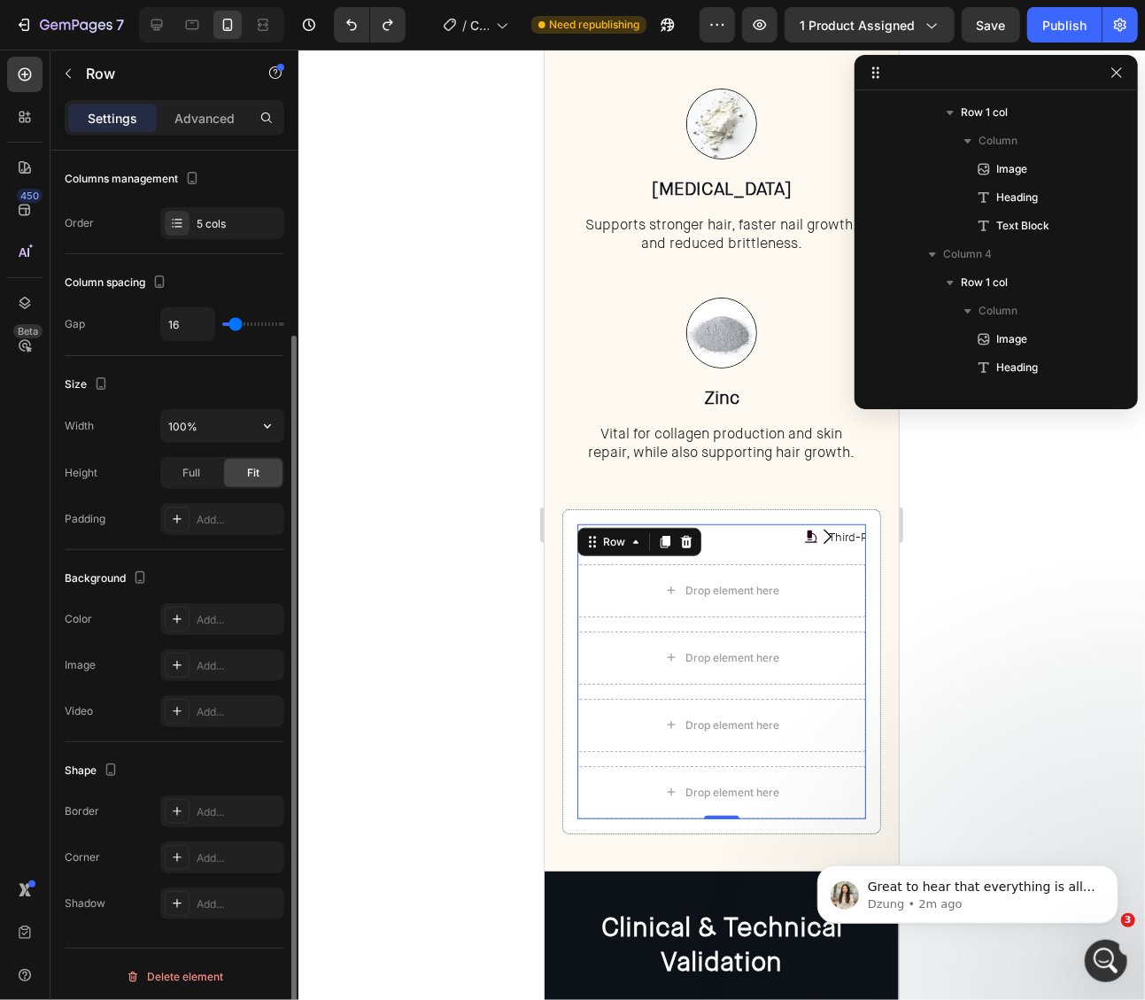
scroll to position [0, 0]
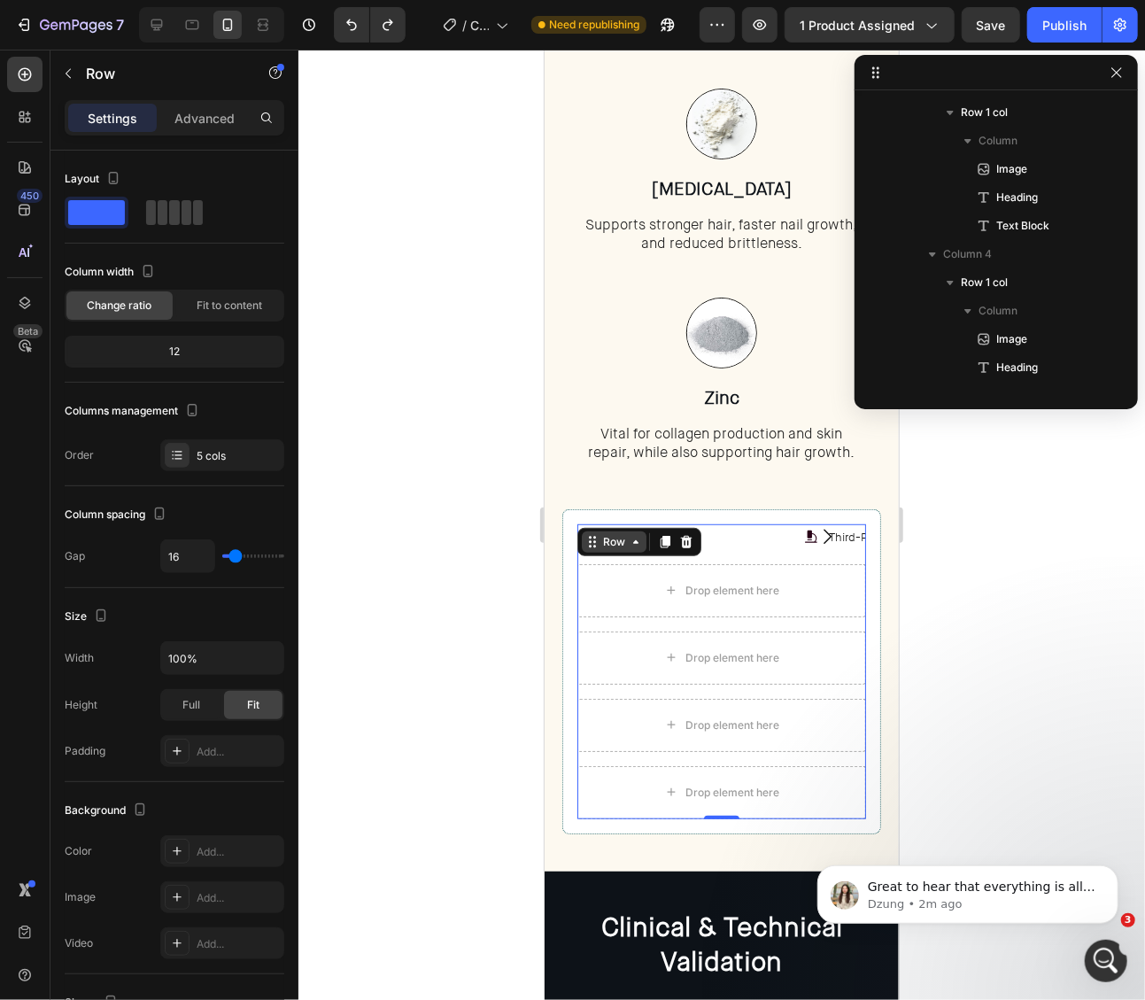
click at [628, 540] on icon at bounding box center [635, 541] width 14 height 14
click at [738, 554] on div "Third-Party Tested Item List Gluten-Free Item List No Nasties Item List Antibio…" at bounding box center [721, 670] width 289 height 295
click at [745, 542] on div "Third-Party Tested" at bounding box center [866, 536] width 290 height 26
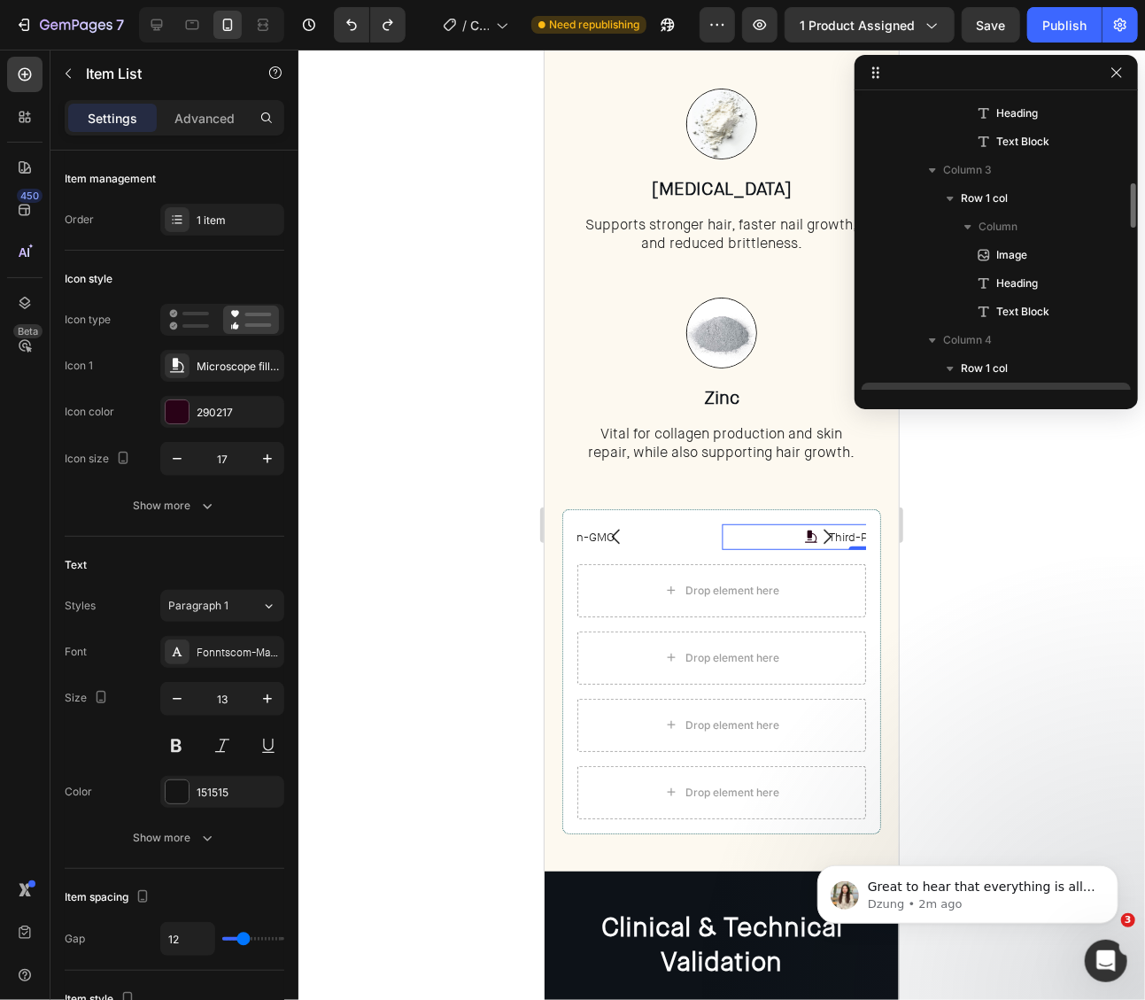
scroll to position [564, 0]
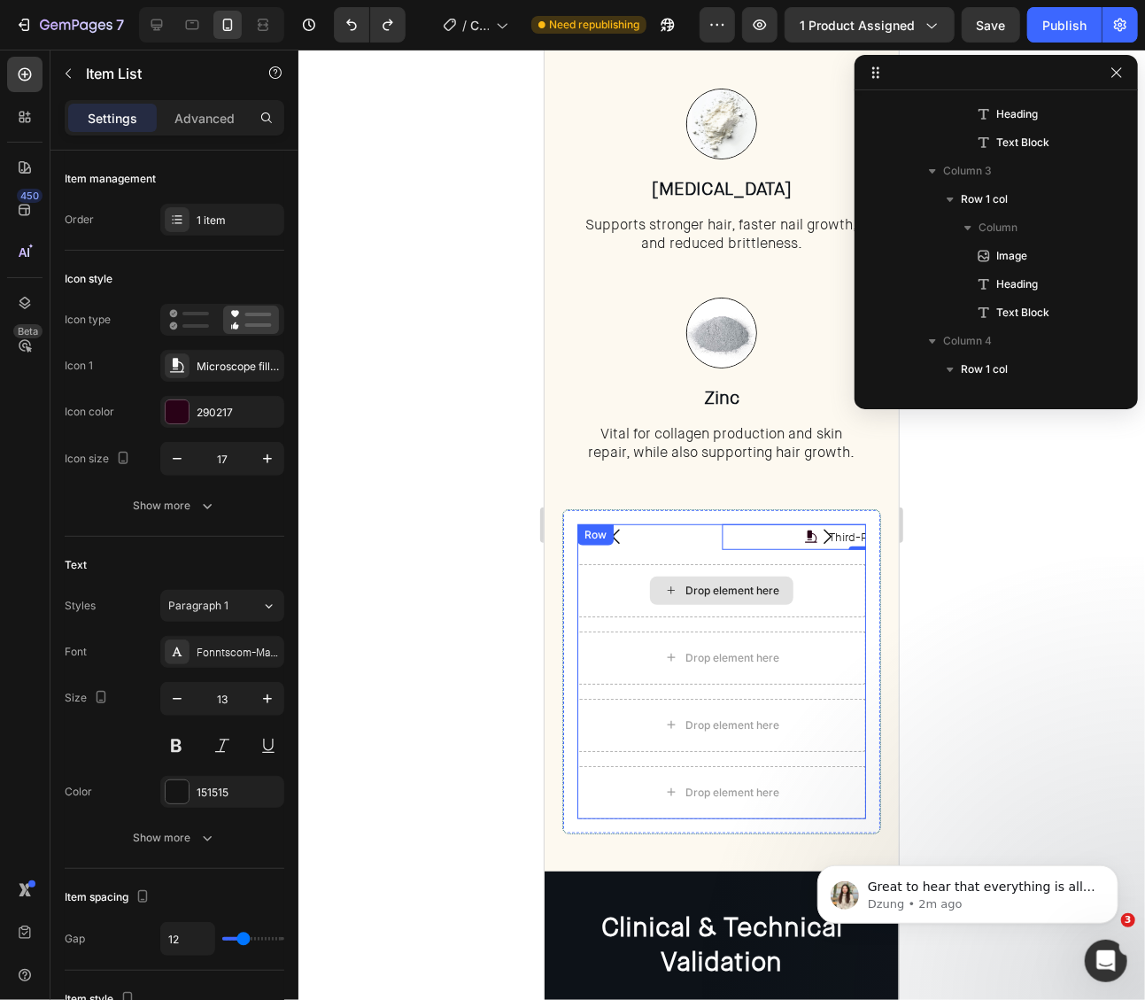
click at [763, 569] on div "Drop element here" at bounding box center [721, 589] width 289 height 53
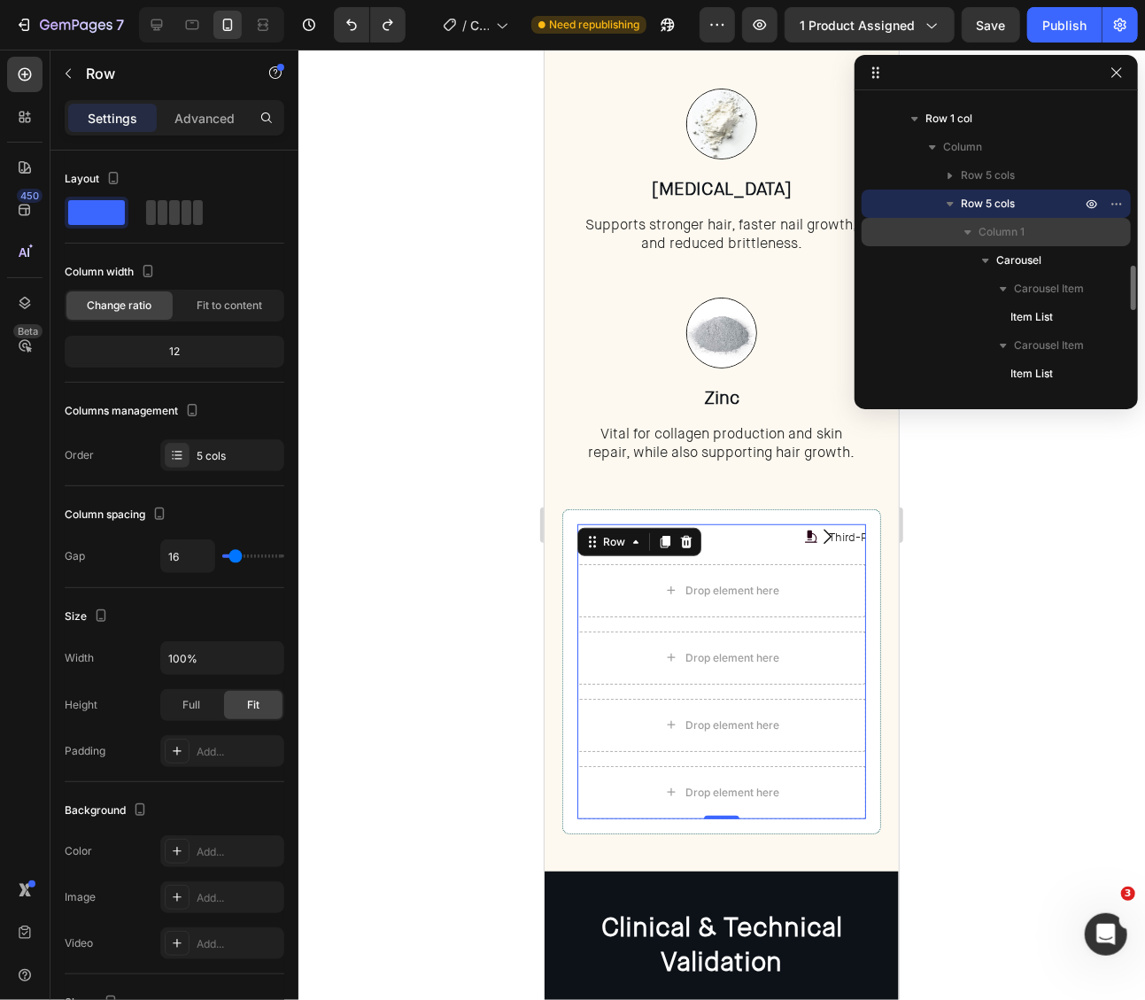
scroll to position [1121, 0]
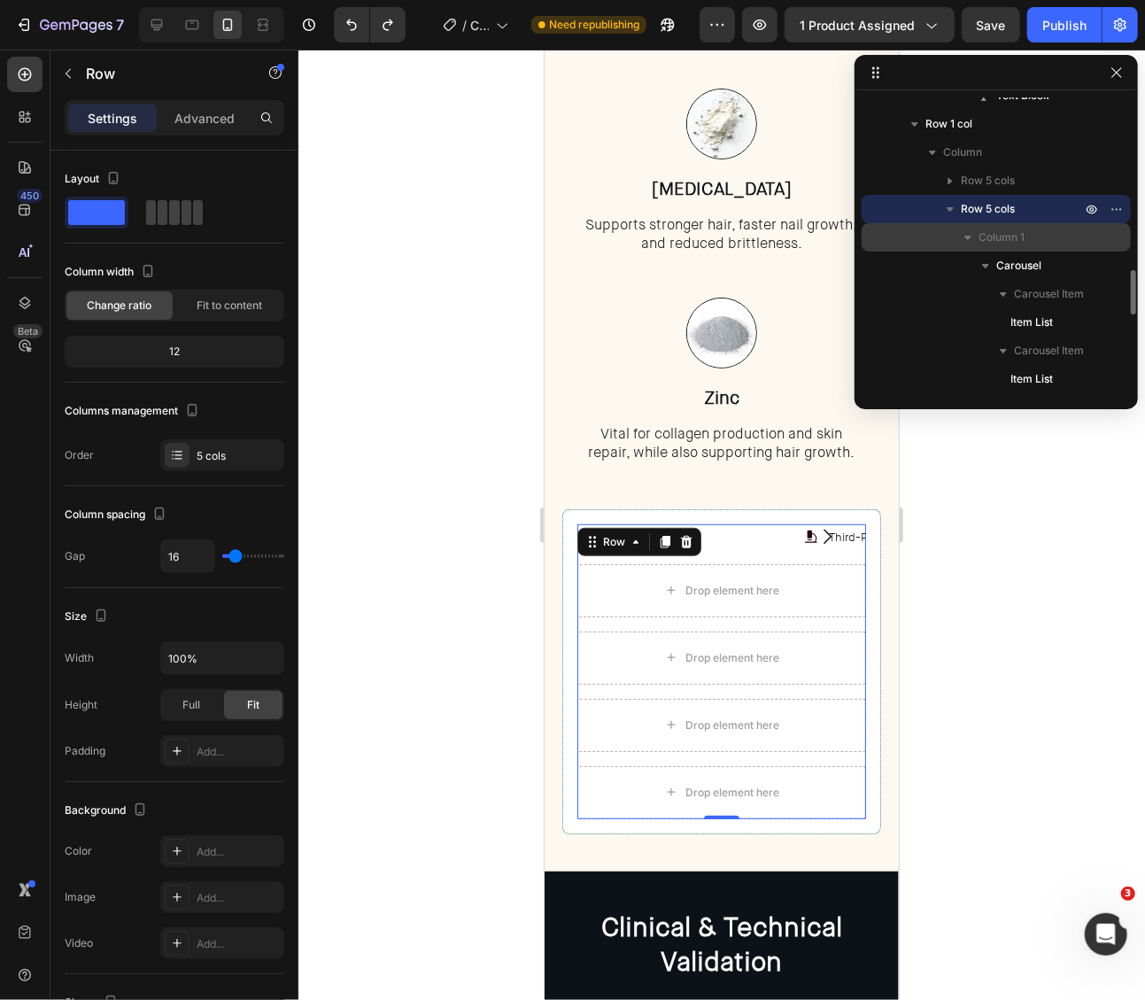
click at [1020, 234] on span "Column 1" at bounding box center [1002, 237] width 46 height 18
click at [979, 235] on span "Column 1" at bounding box center [1002, 237] width 46 height 18
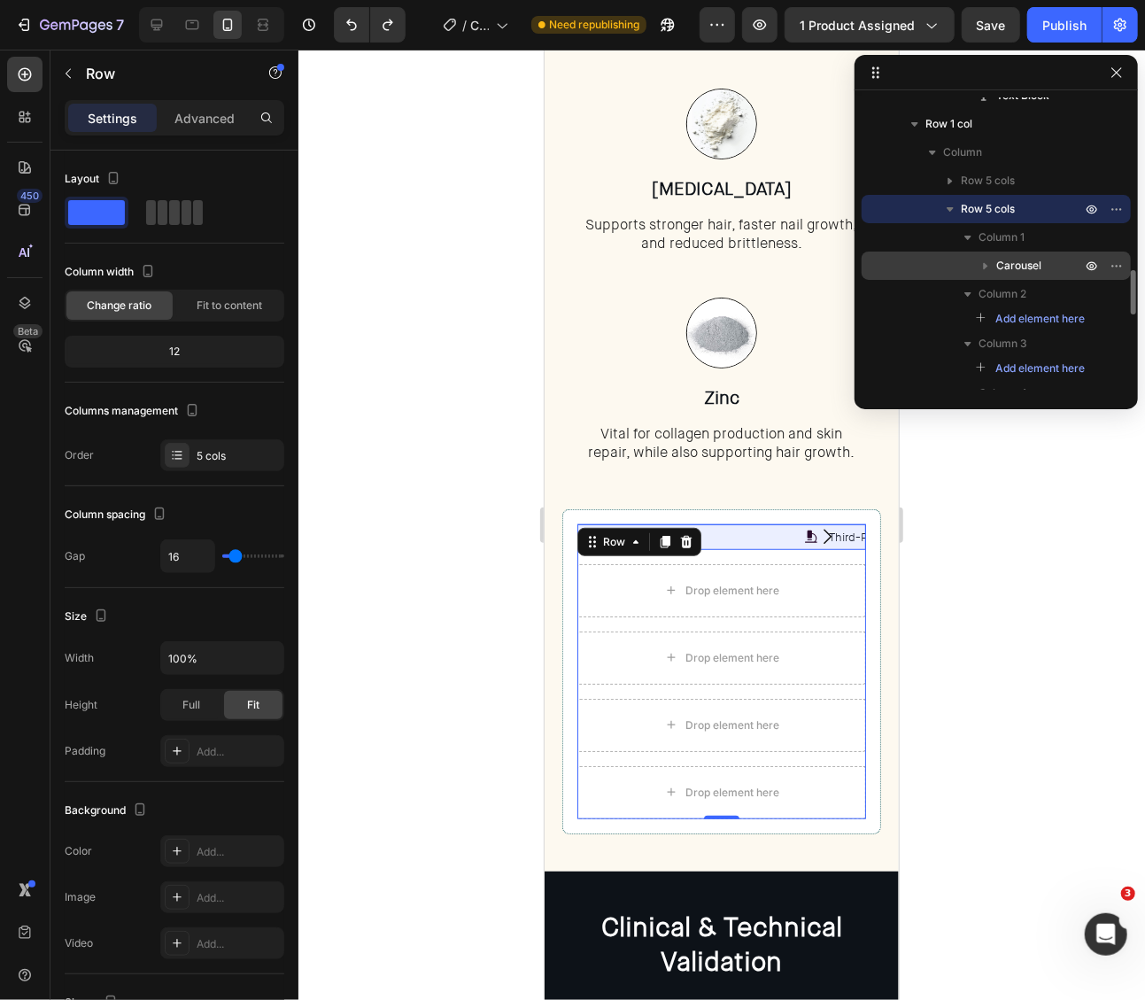
click at [1028, 263] on span "Carousel" at bounding box center [1018, 266] width 45 height 18
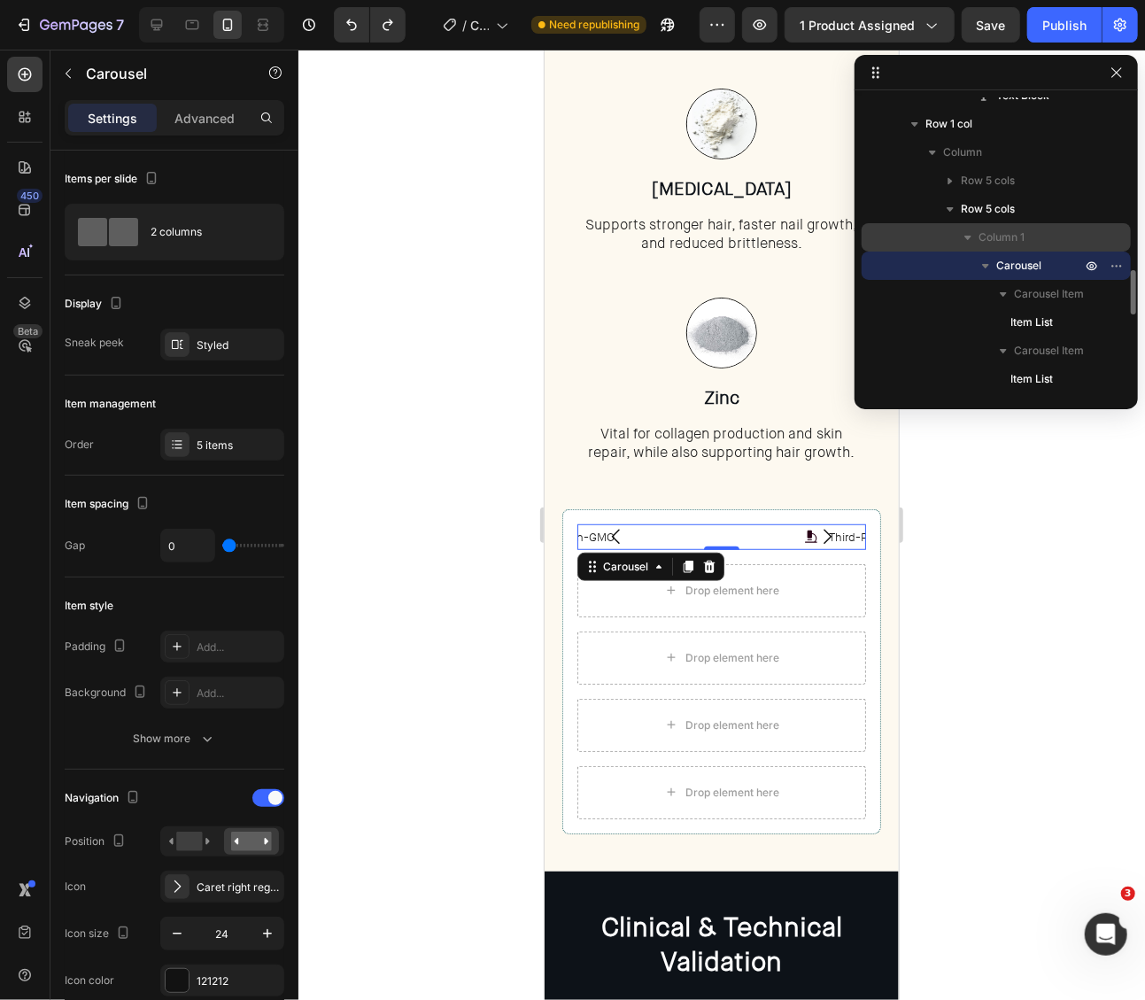
scroll to position [1830, 0]
click at [1008, 233] on span "Column 1" at bounding box center [1002, 237] width 46 height 18
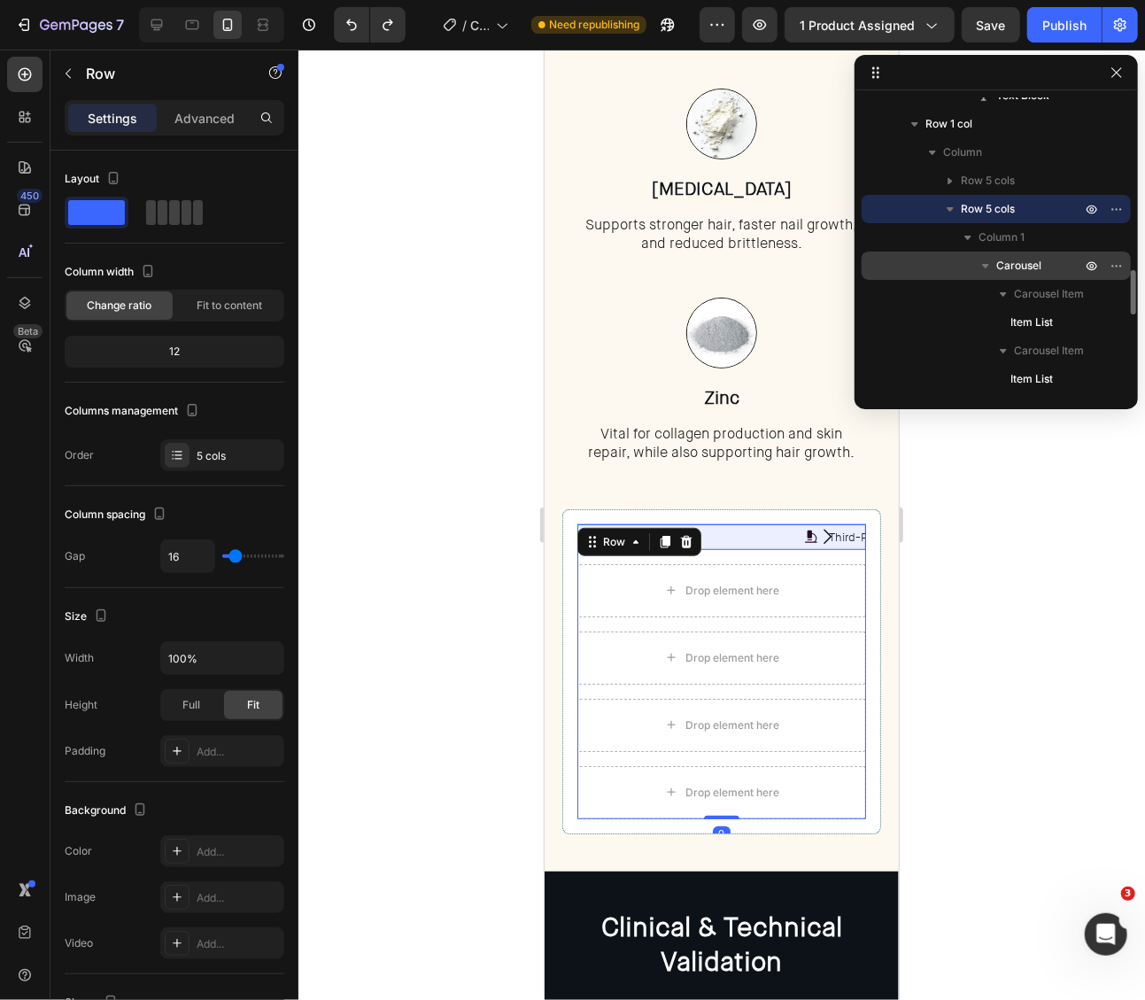
click at [1028, 258] on span "Carousel" at bounding box center [1018, 266] width 45 height 18
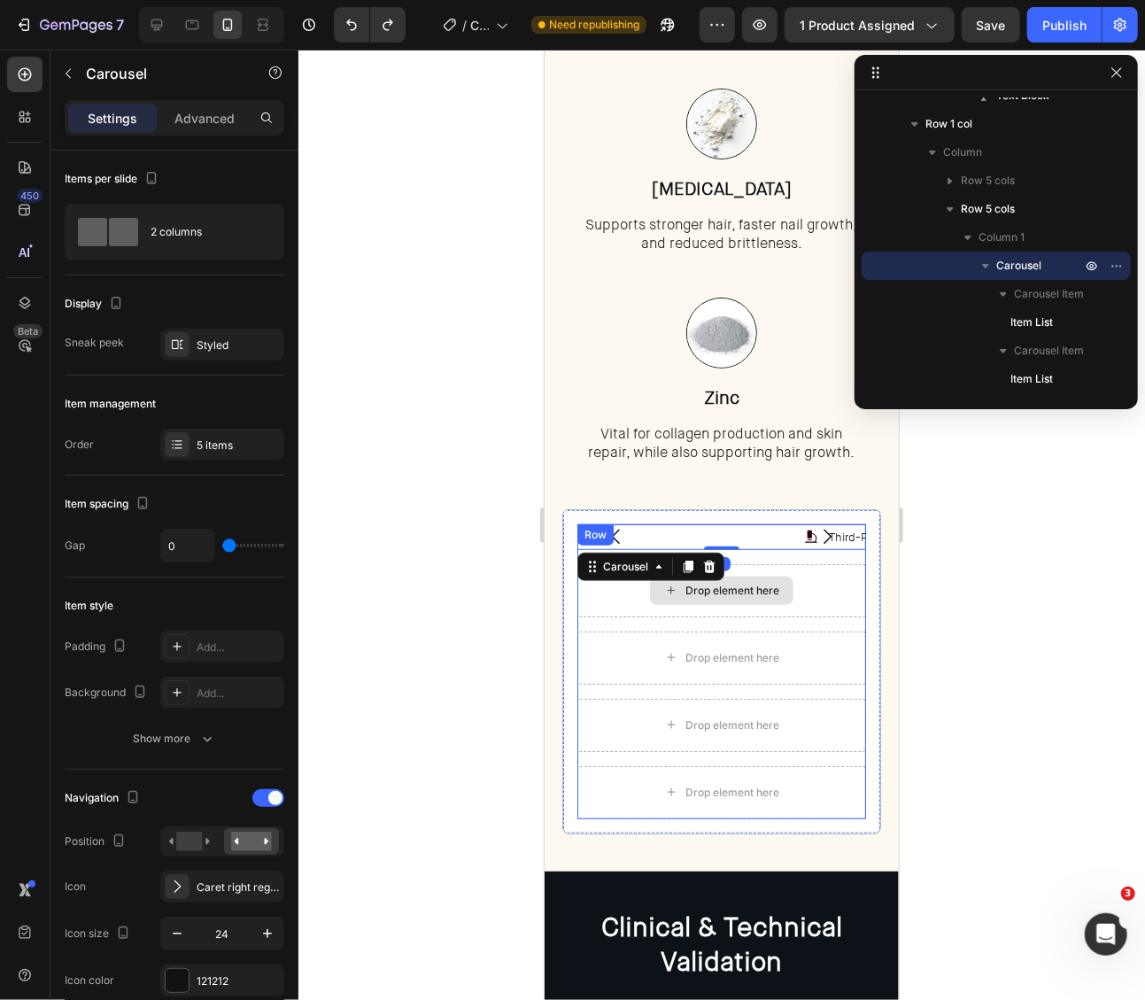
drag, startPoint x: 1576, startPoint y: 306, endPoint x: 740, endPoint y: 561, distance: 874.3
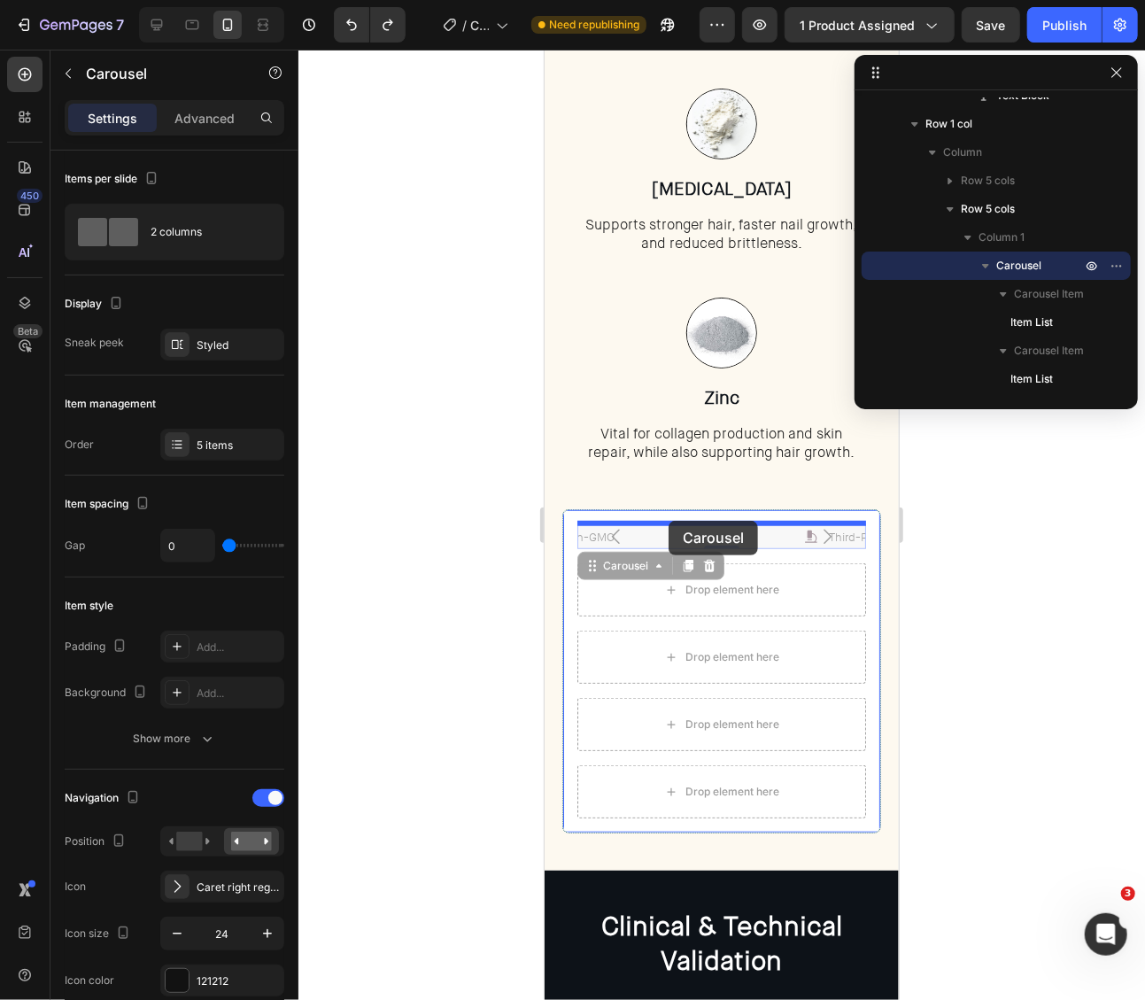
drag, startPoint x: 638, startPoint y: 566, endPoint x: 666, endPoint y: 520, distance: 54.1
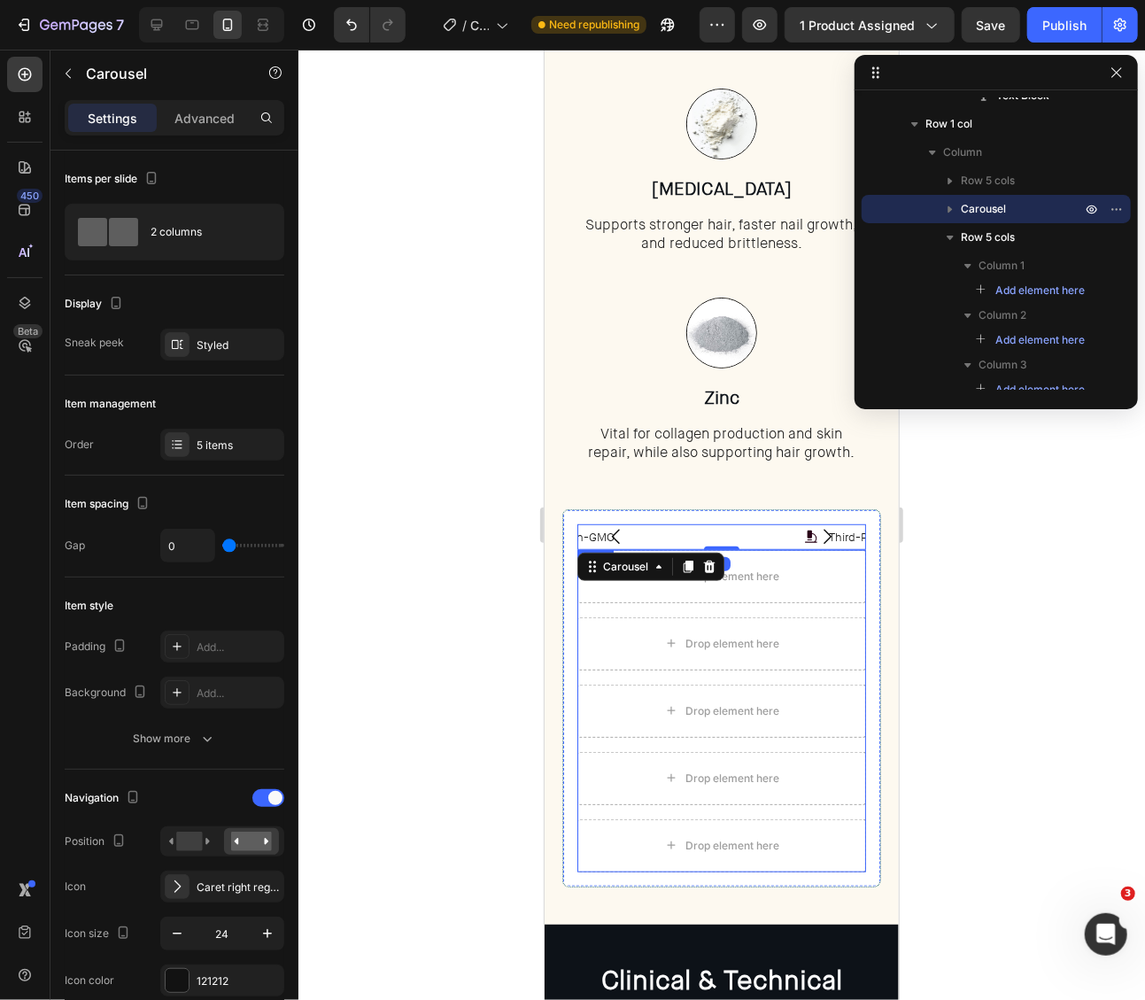
click at [763, 603] on div "Drop element here Drop element here Drop element here Drop element here Drop el…" at bounding box center [721, 710] width 289 height 322
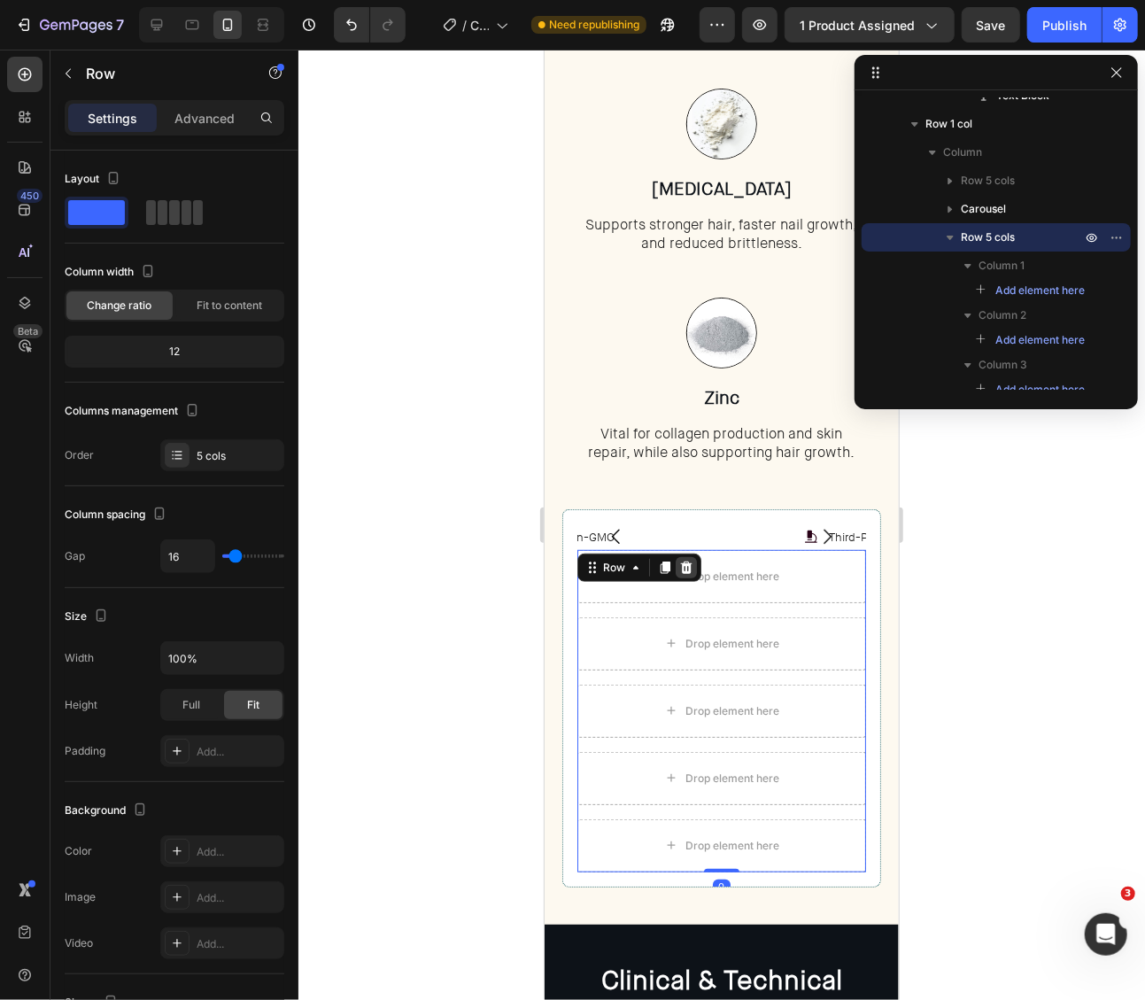
click at [678, 565] on icon at bounding box center [685, 567] width 14 height 14
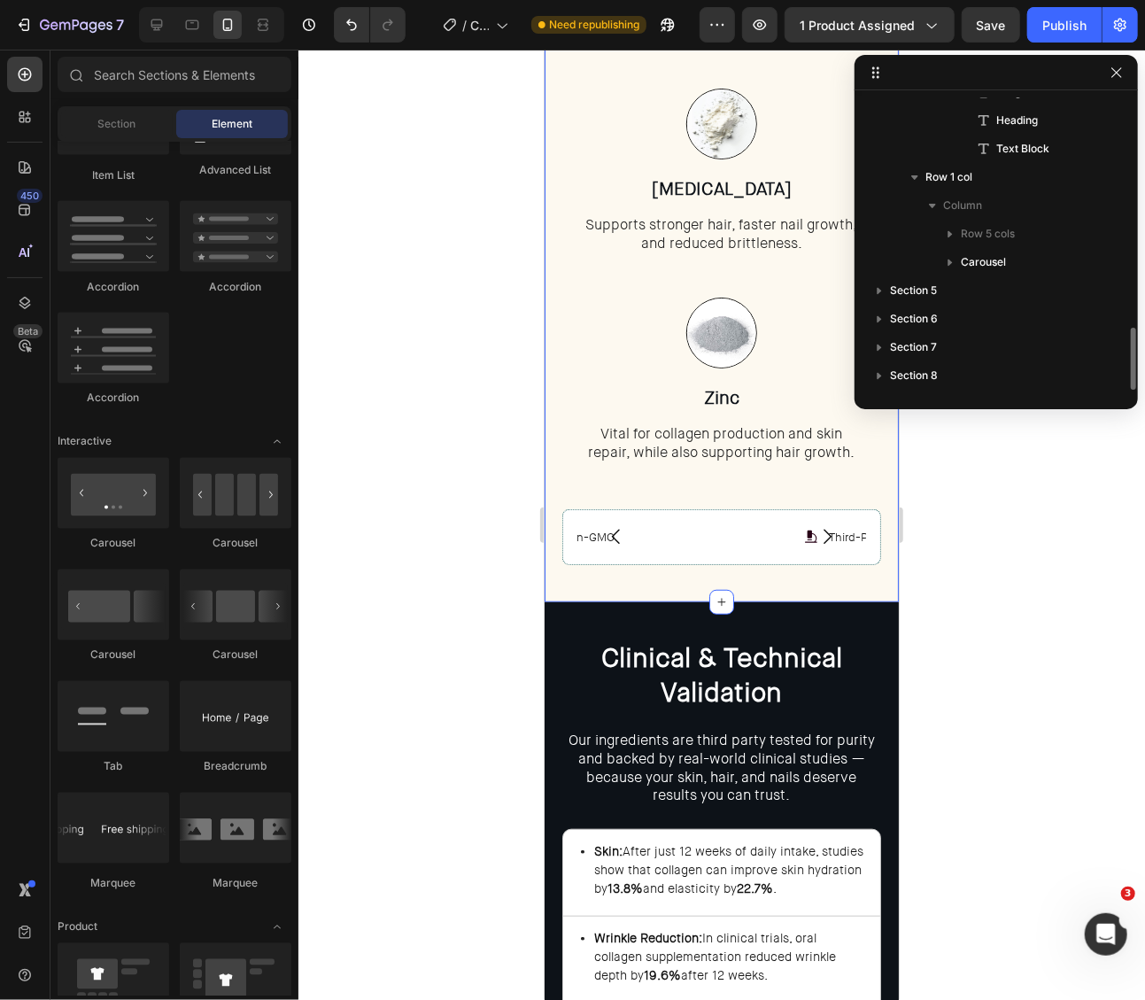
scroll to position [1068, 0]
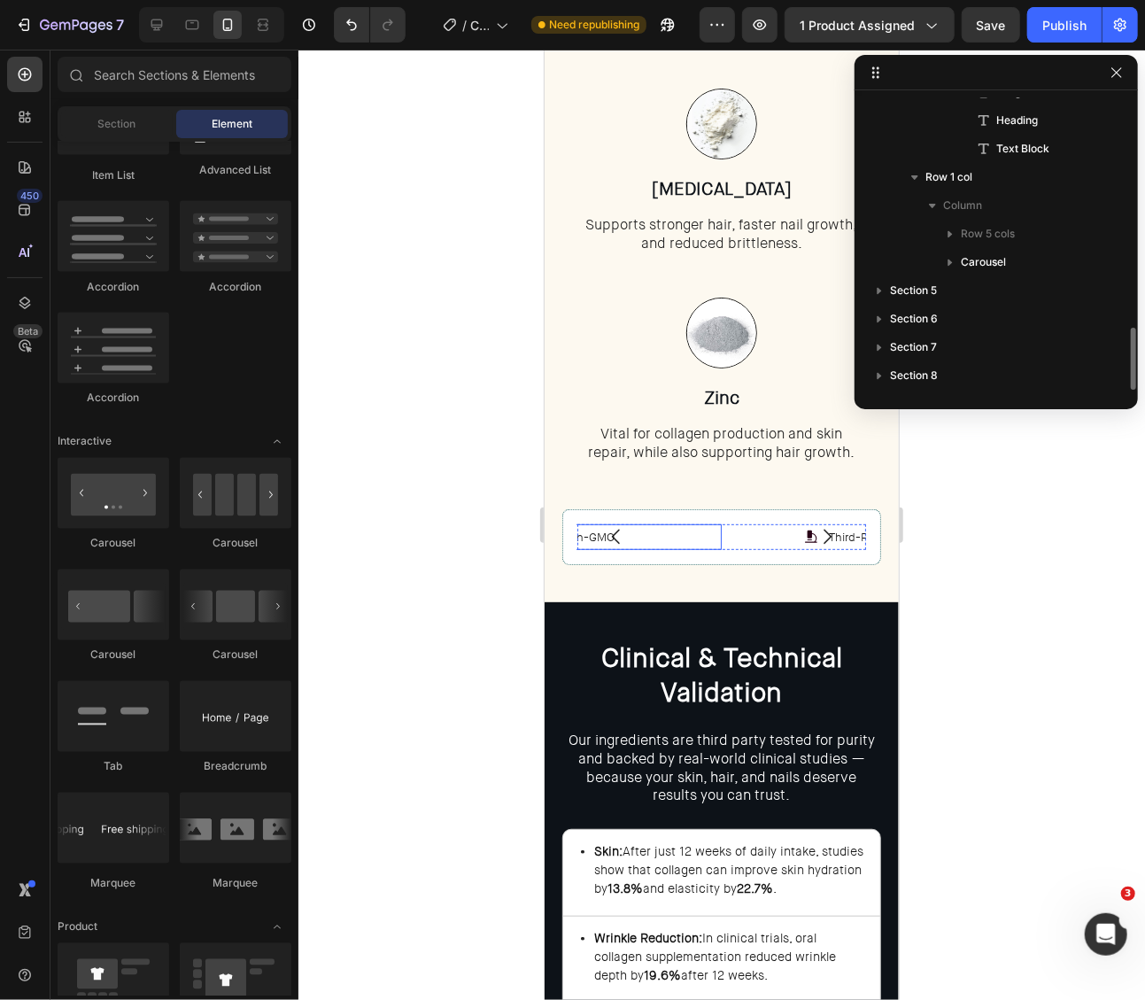
click at [692, 535] on div "Non-GMO" at bounding box center [577, 536] width 290 height 26
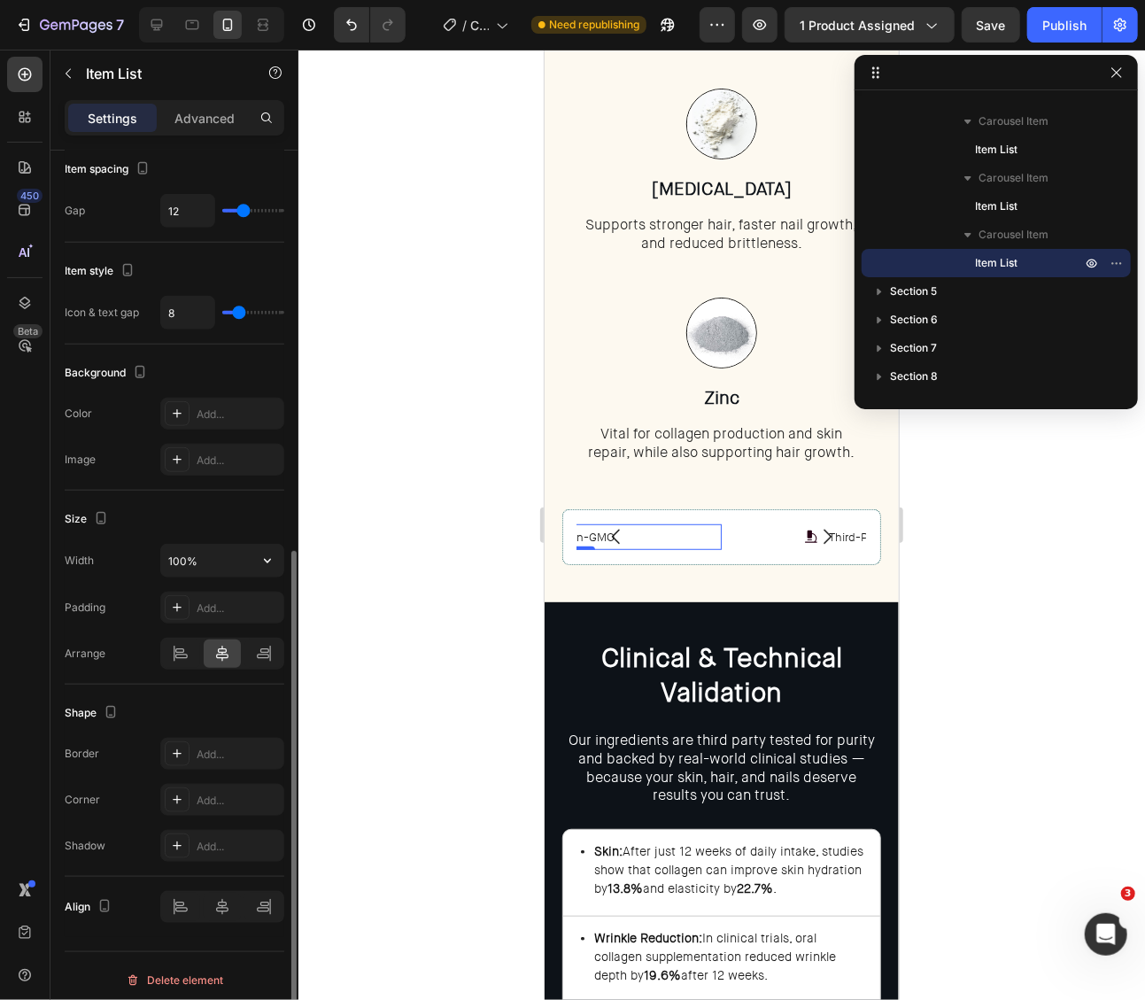
scroll to position [727, 0]
click at [271, 553] on icon "button" at bounding box center [268, 562] width 18 height 18
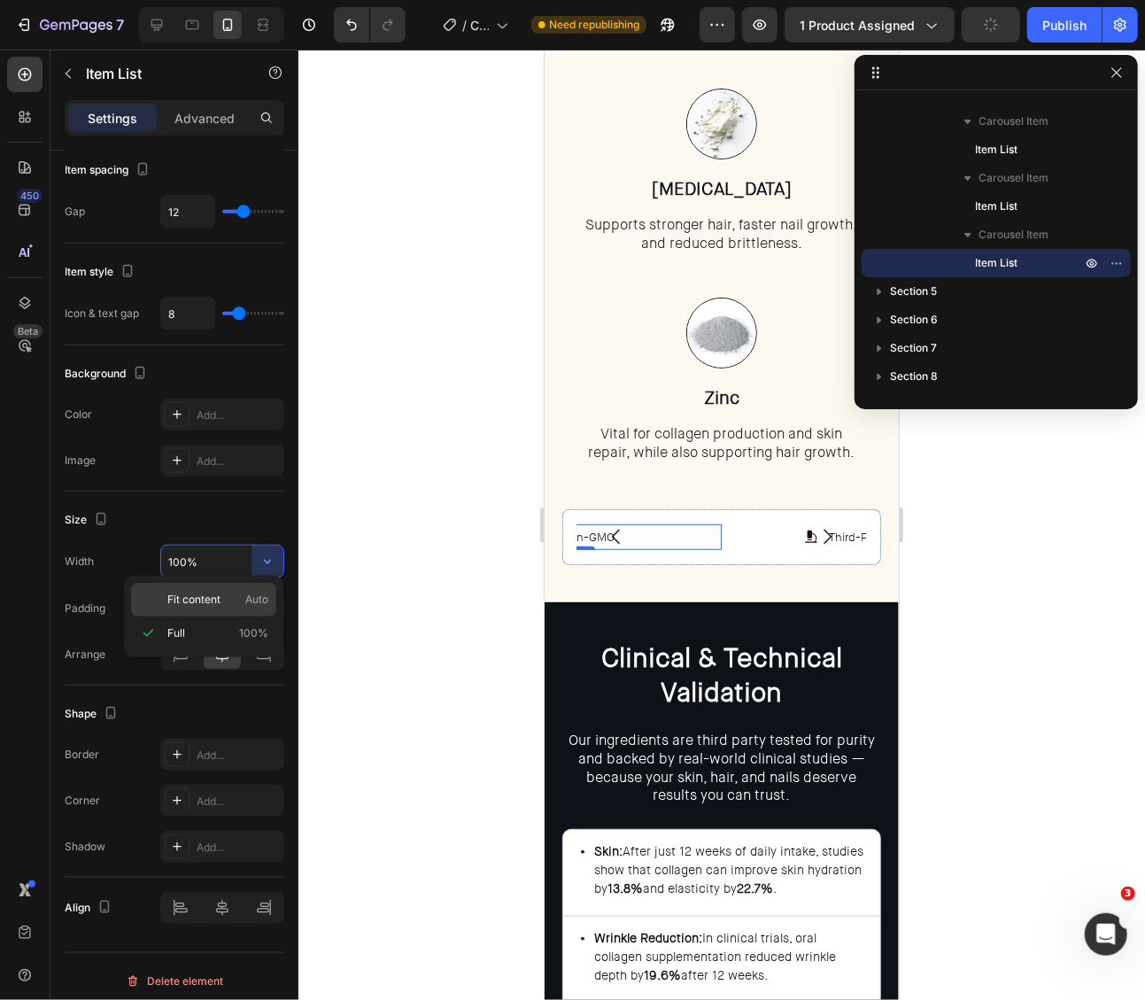
click at [241, 596] on p "Fit content Auto" at bounding box center [217, 600] width 101 height 16
type input "Auto"
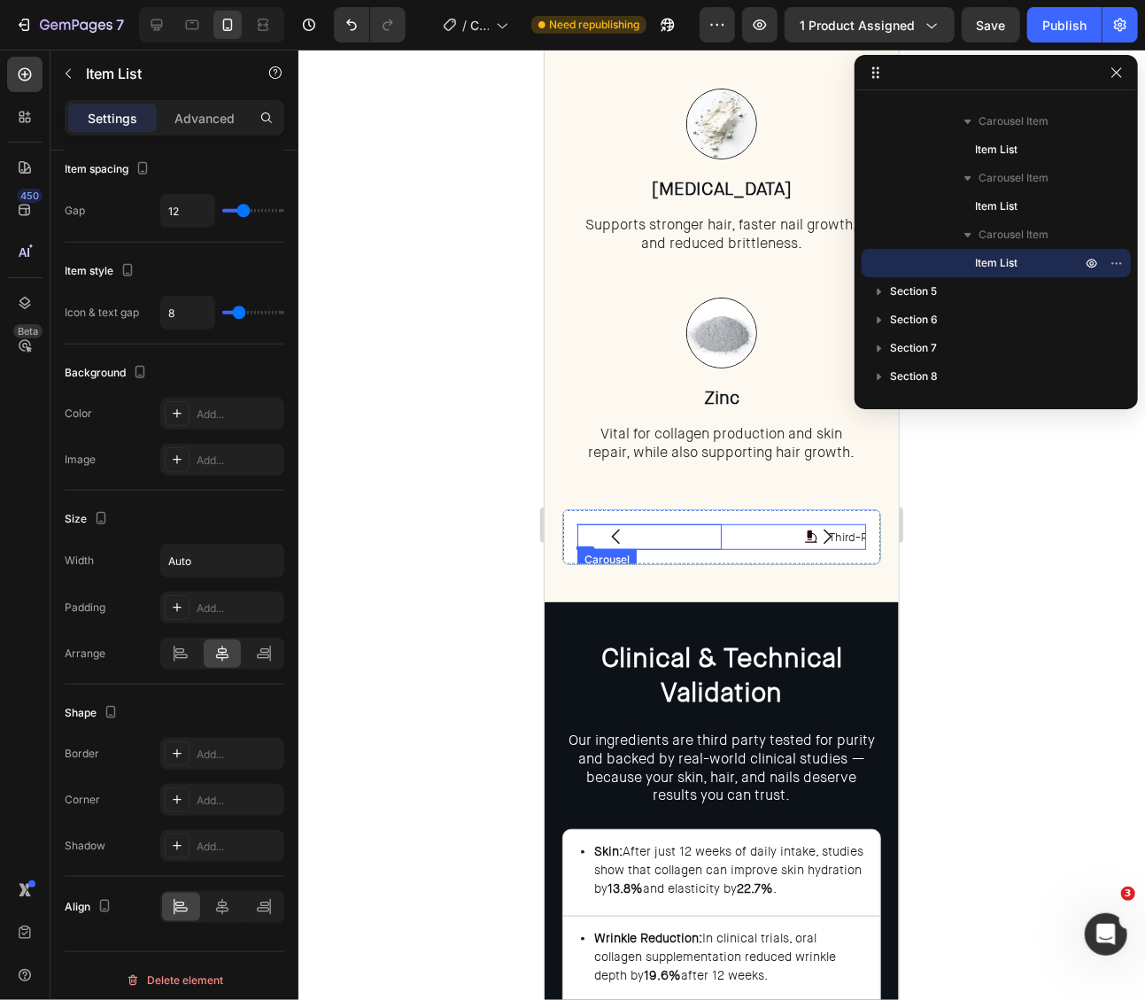
click at [619, 532] on icon "Carousel Back Arrow" at bounding box center [615, 535] width 21 height 21
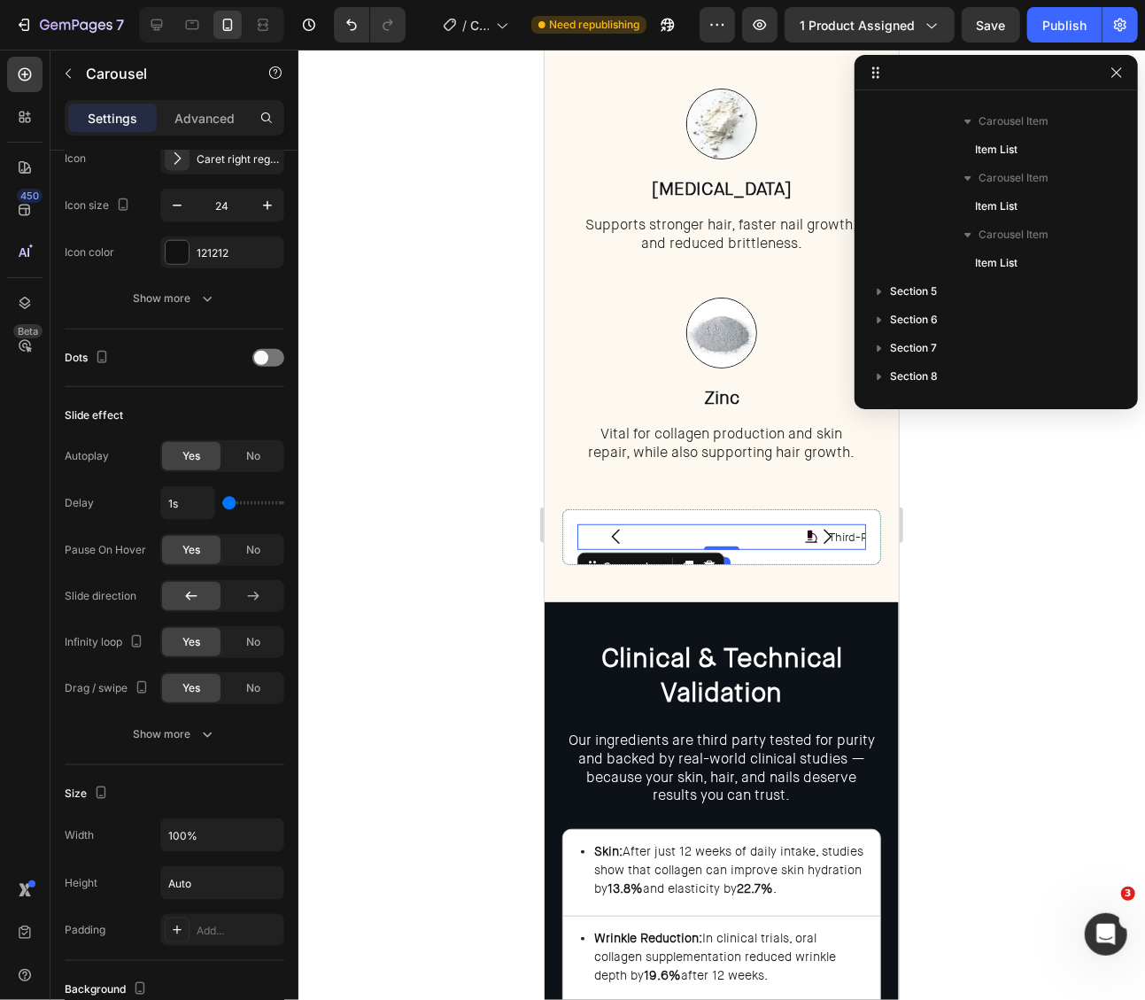
scroll to position [0, 0]
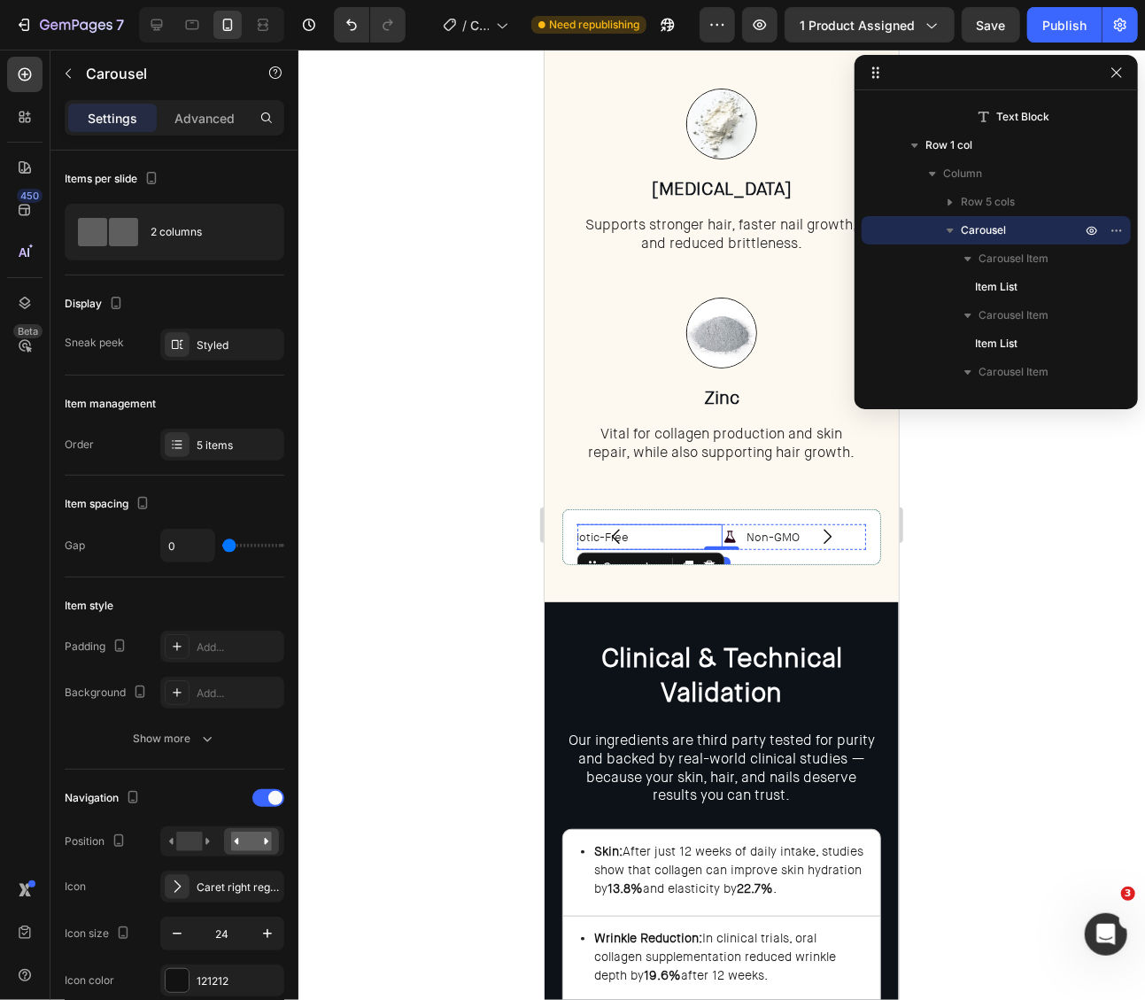
click at [672, 530] on div "Antibiotic-Free" at bounding box center [577, 536] width 290 height 26
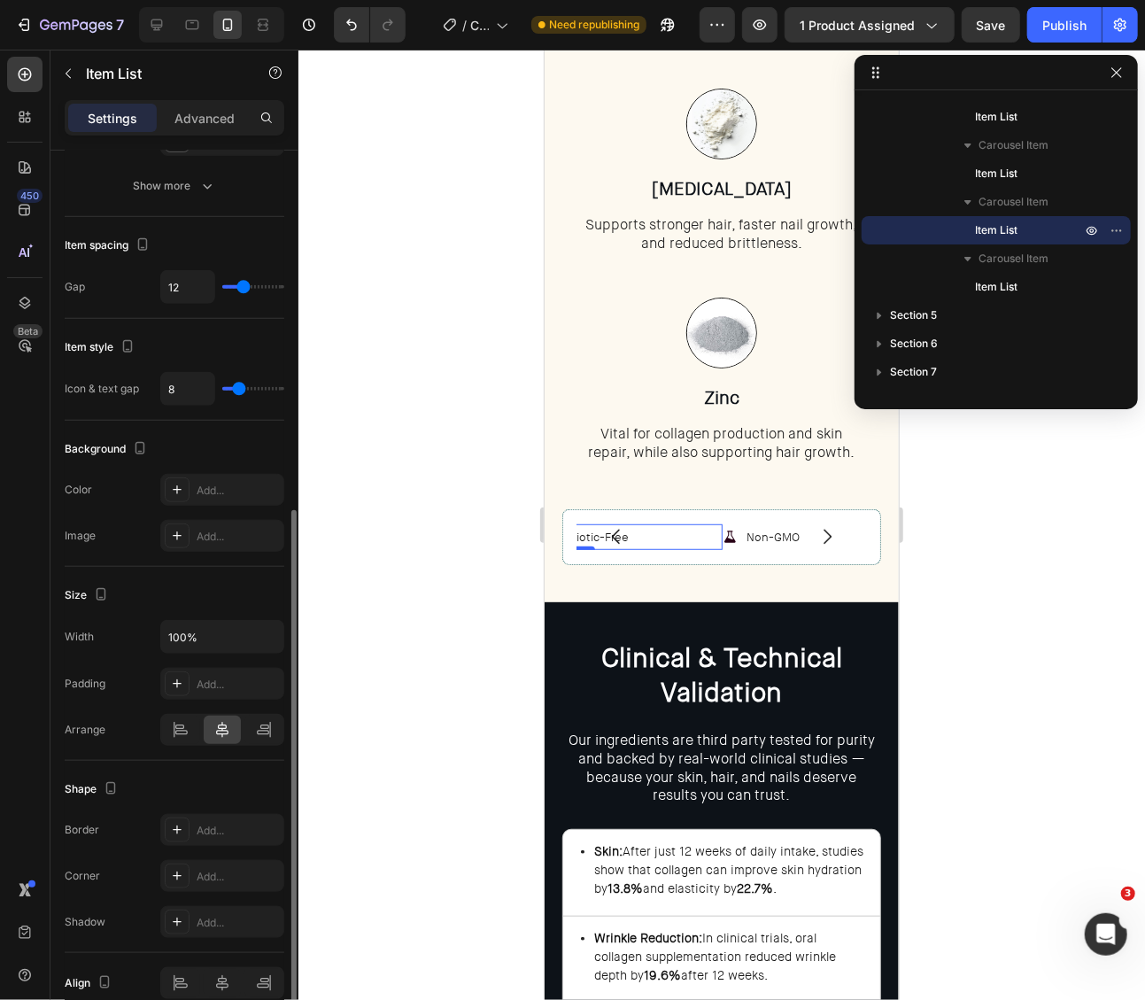
scroll to position [660, 0]
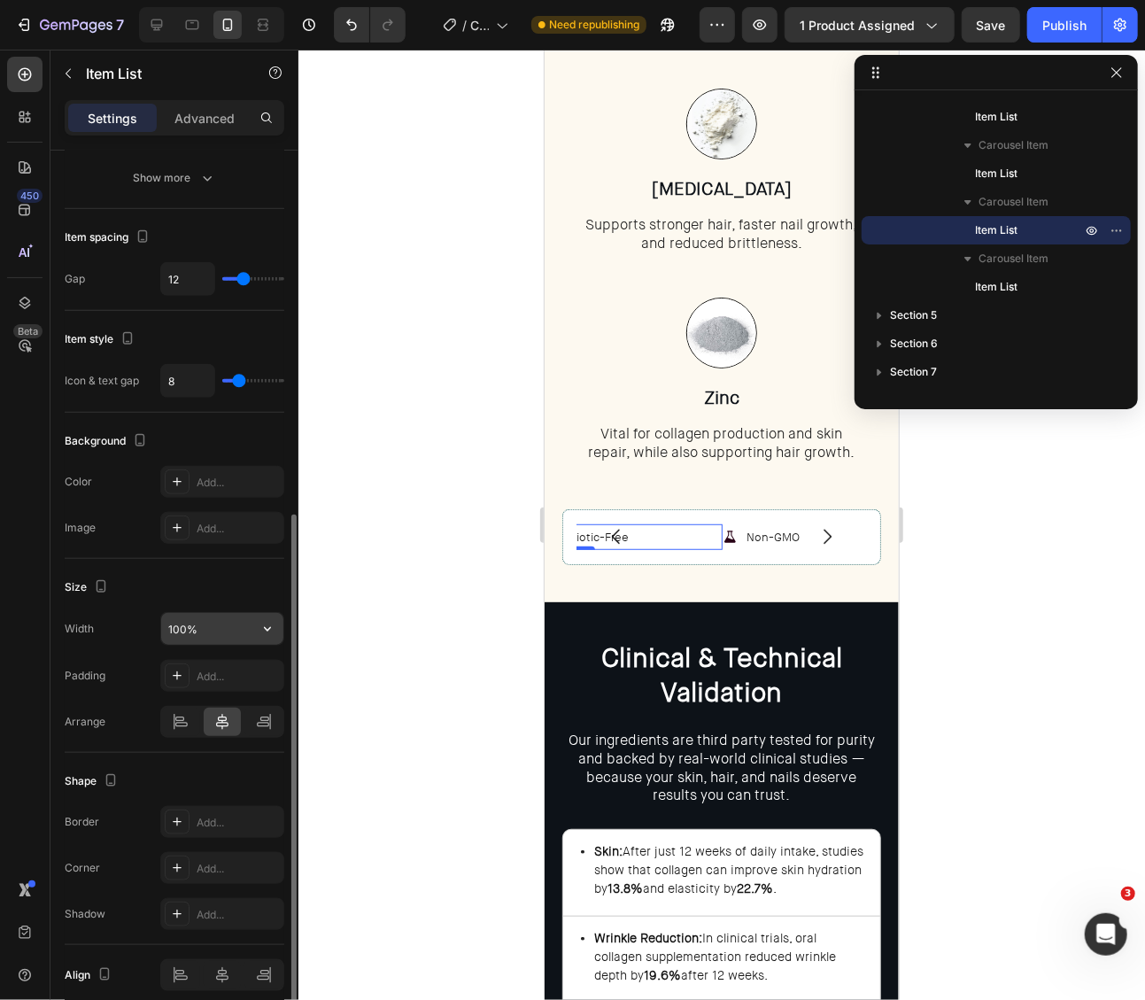
click at [269, 620] on icon "button" at bounding box center [268, 629] width 18 height 18
click at [255, 659] on span "Auto" at bounding box center [256, 667] width 23 height 16
type input "Auto"
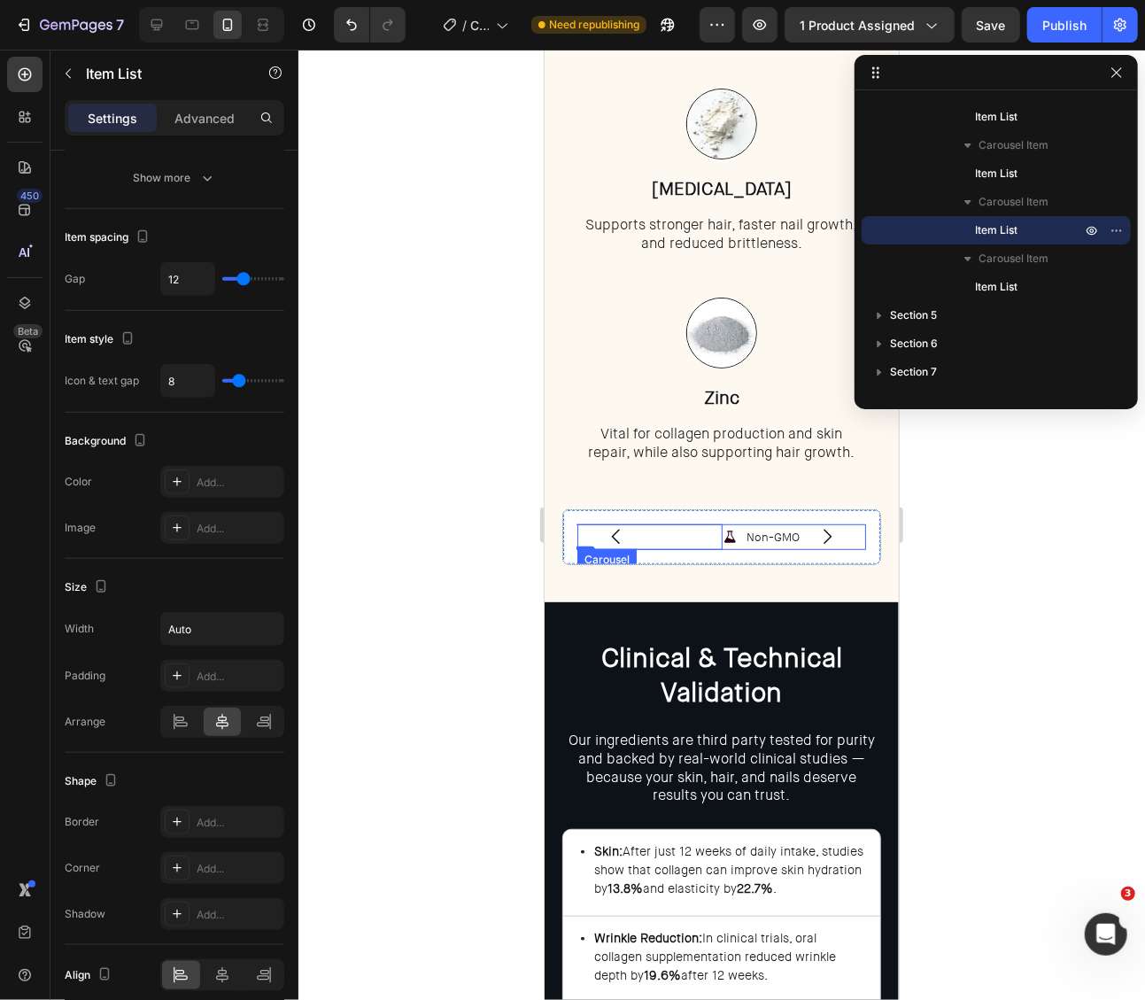
click at [610, 542] on icon "Carousel Back Arrow" at bounding box center [615, 535] width 21 height 21
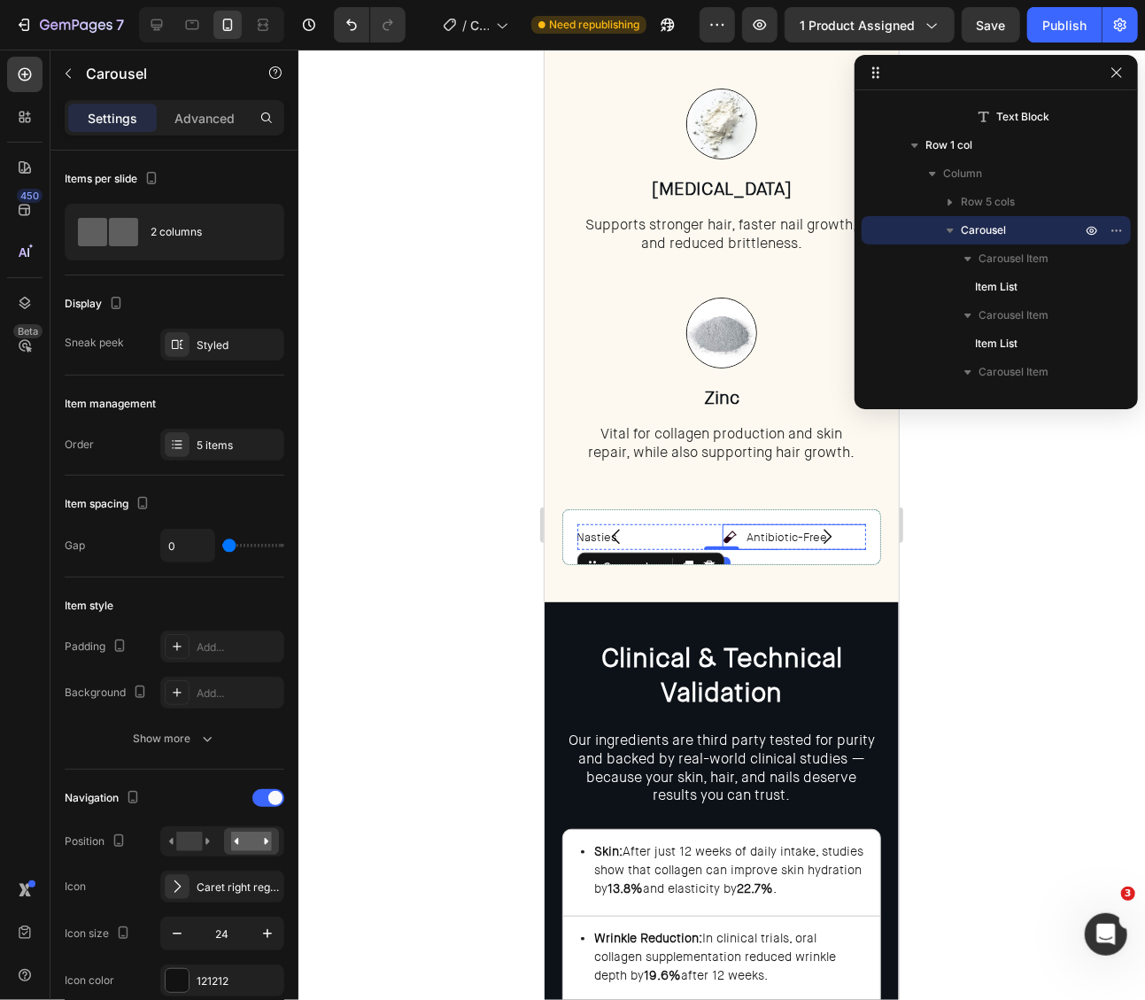
click at [738, 533] on div "Antibiotic-Free" at bounding box center [775, 536] width 108 height 26
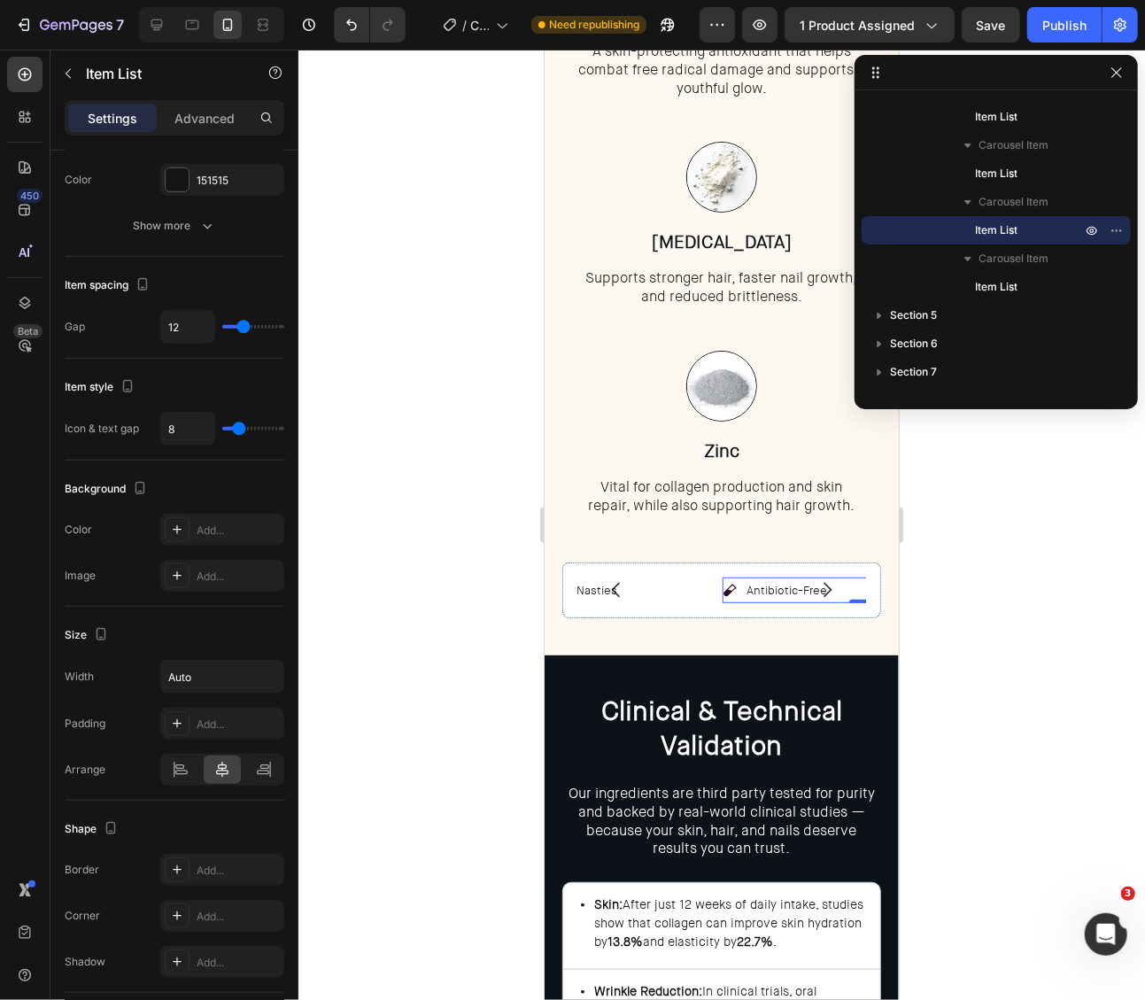
scroll to position [3704, 0]
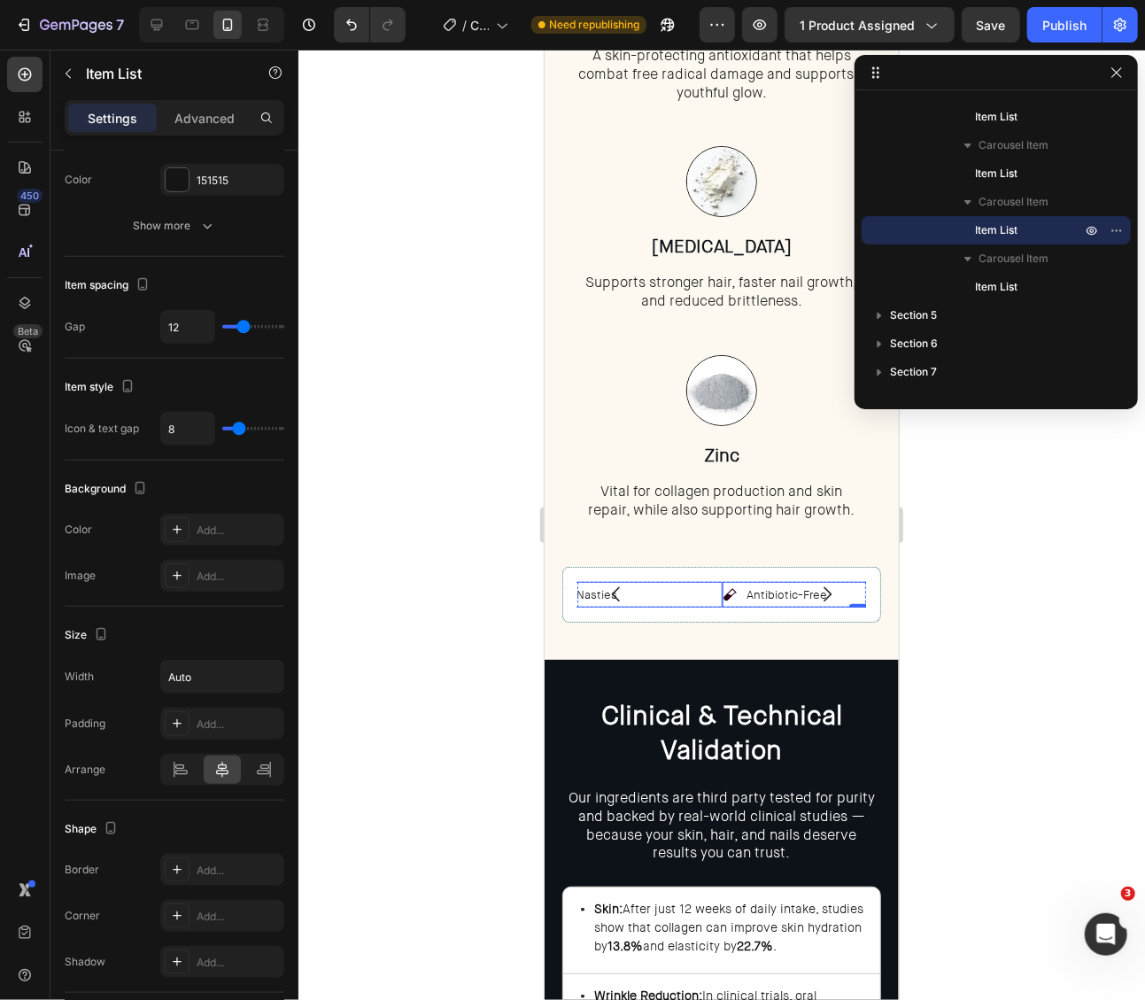
click at [687, 593] on div "No Nasties" at bounding box center [577, 594] width 290 height 26
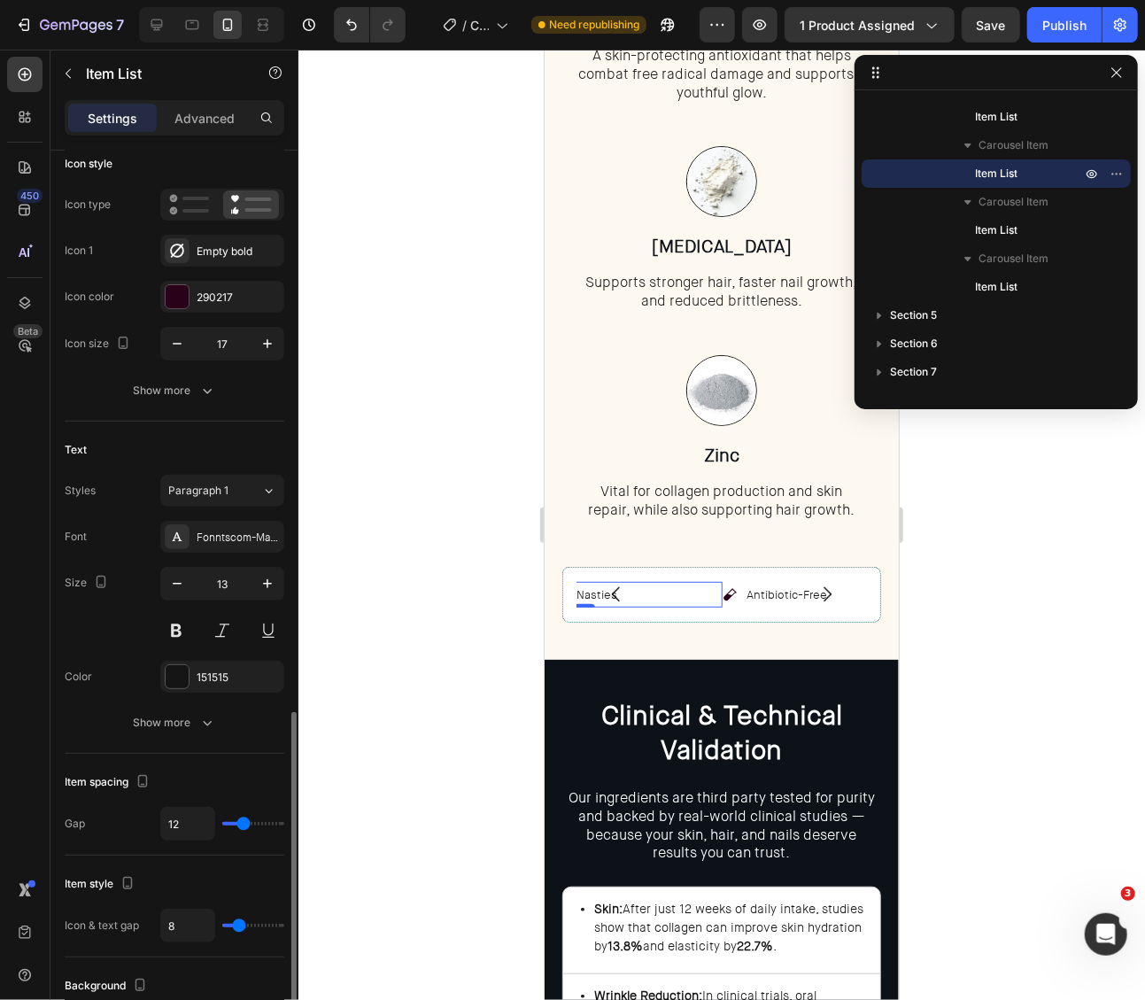
scroll to position [0, 0]
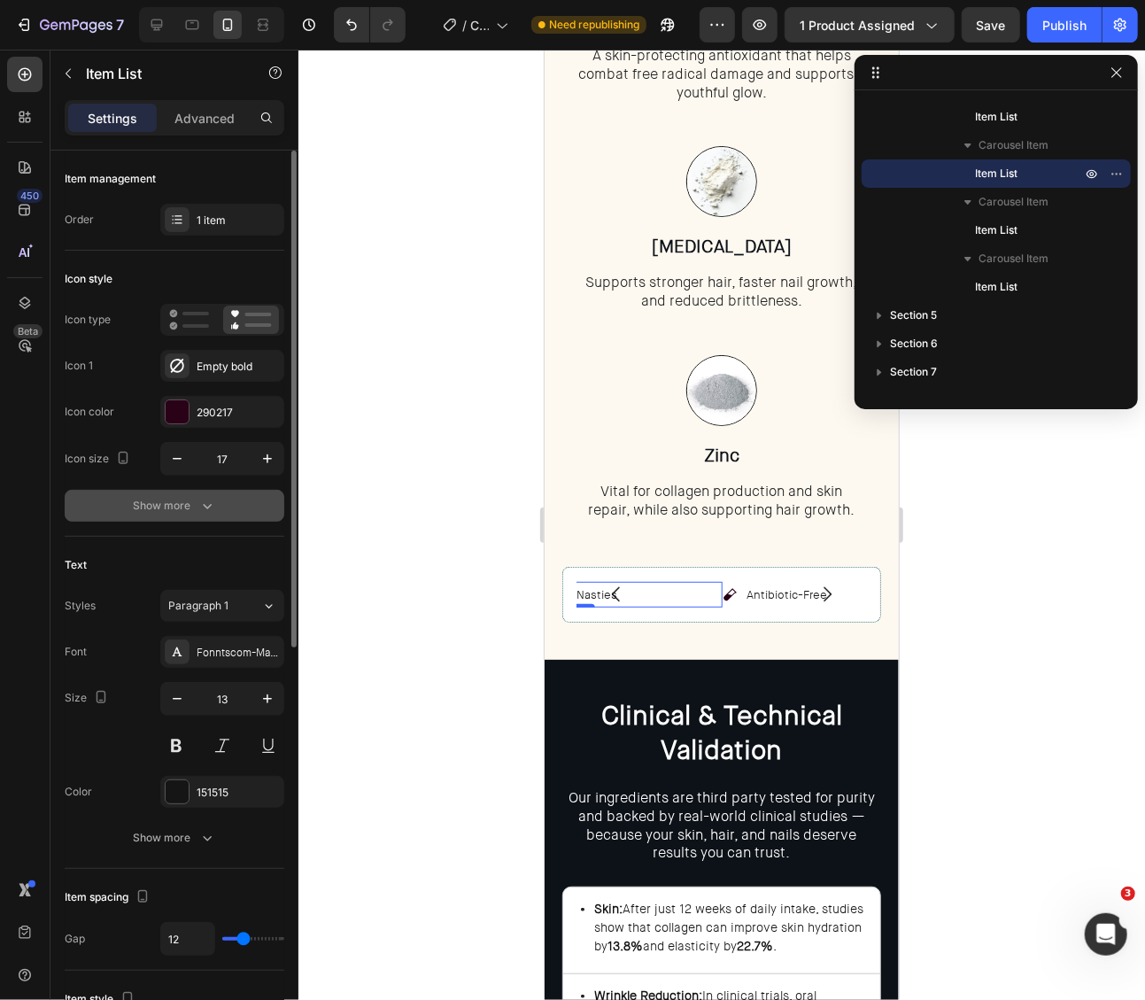
click at [216, 494] on button "Show more" at bounding box center [175, 506] width 220 height 32
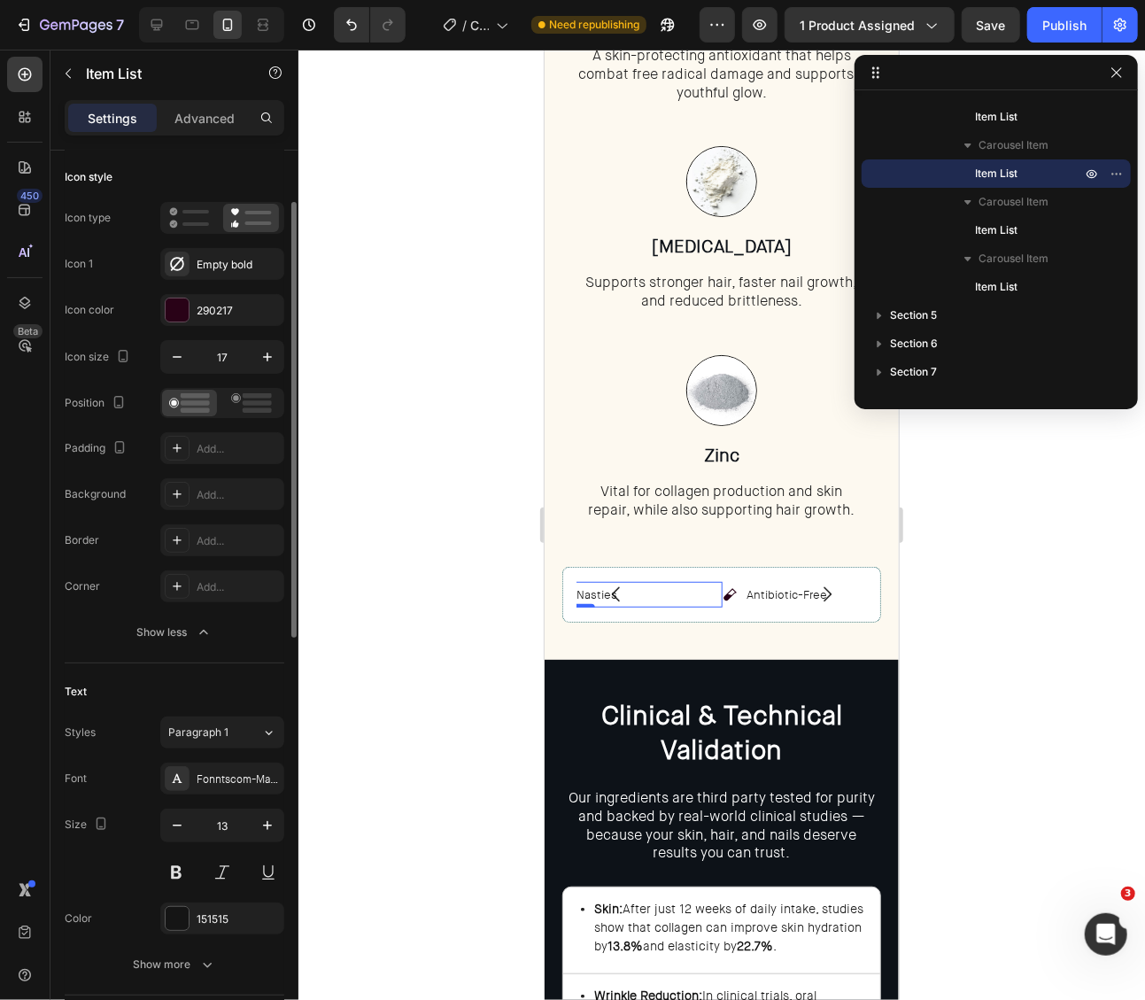
scroll to position [205, 0]
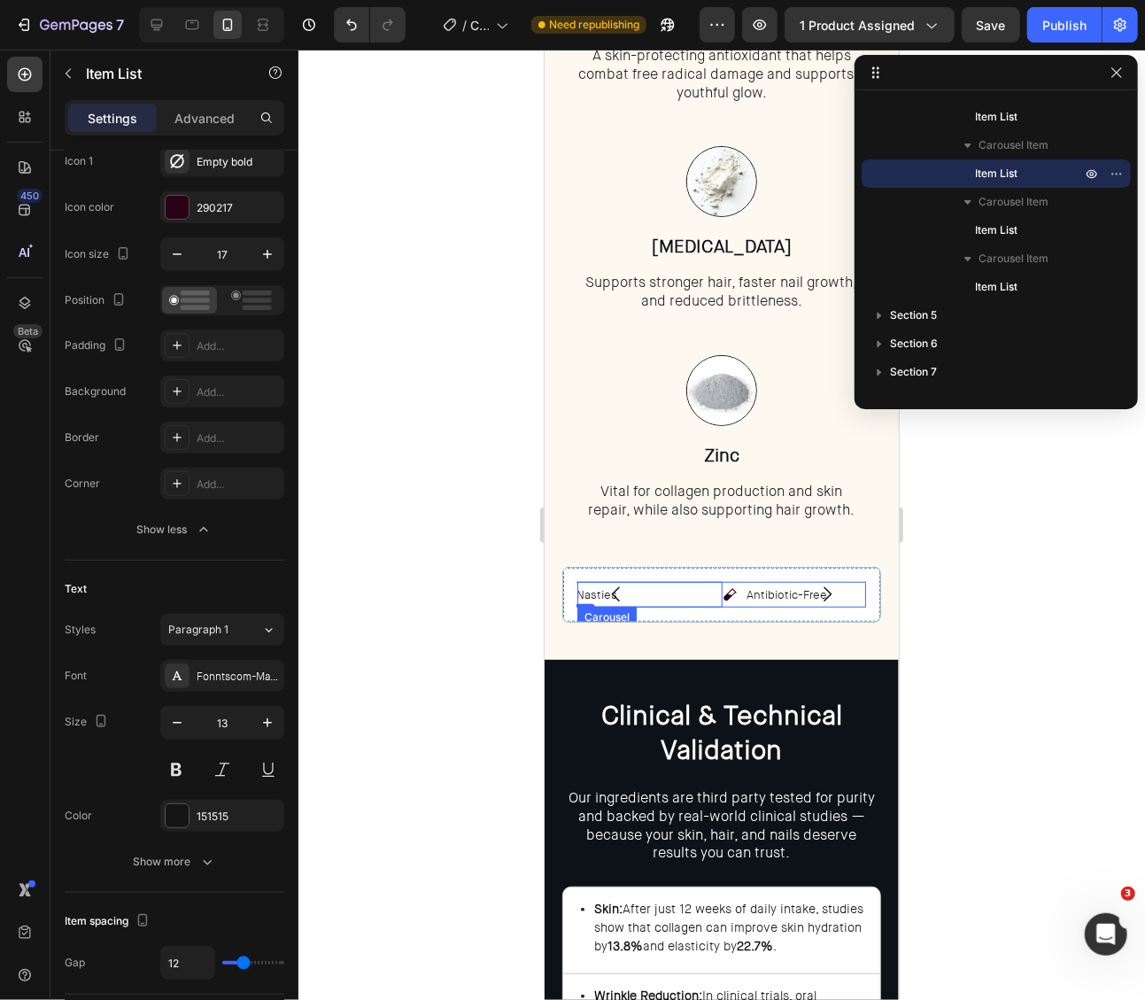
click at [836, 588] on icon "Carousel Next Arrow" at bounding box center [826, 593] width 21 height 21
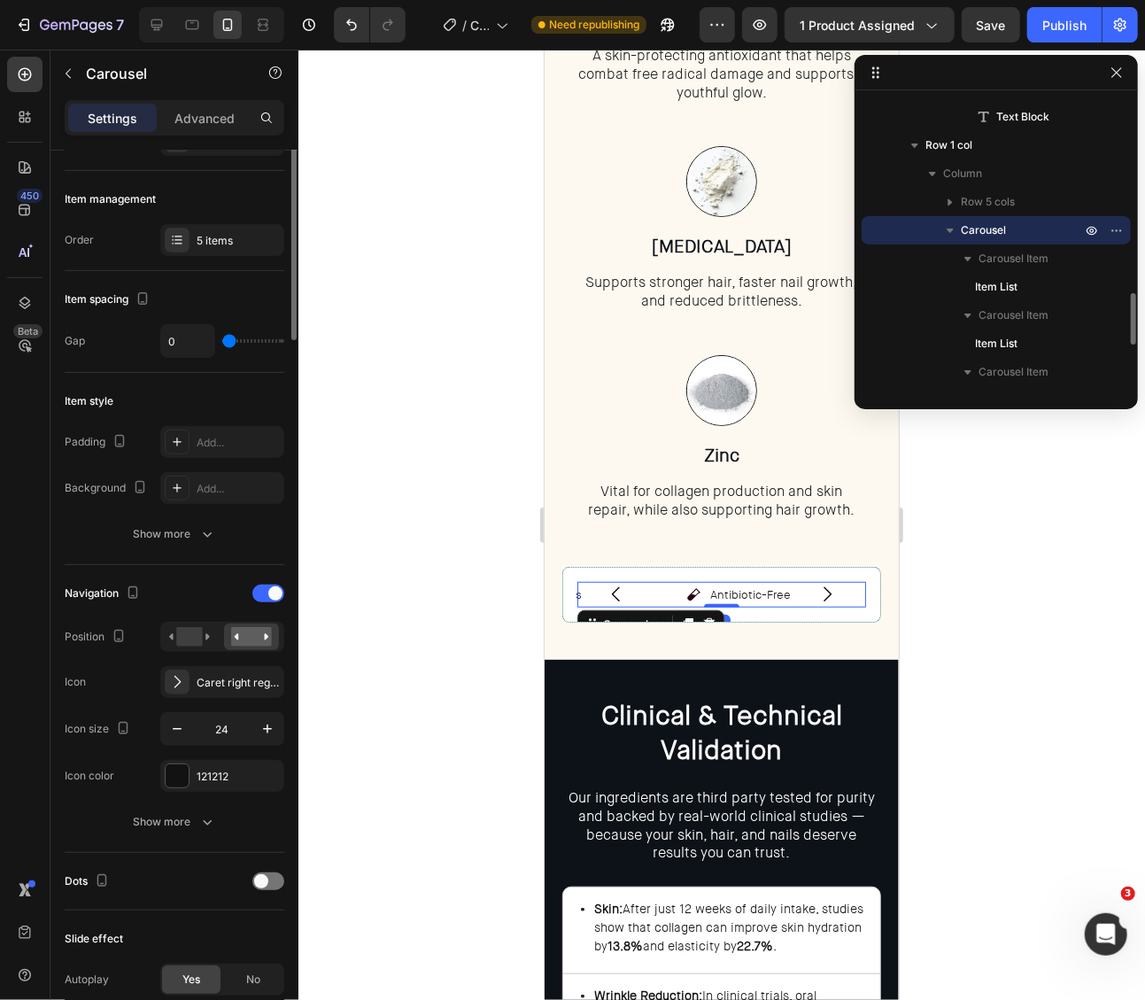
scroll to position [0, 0]
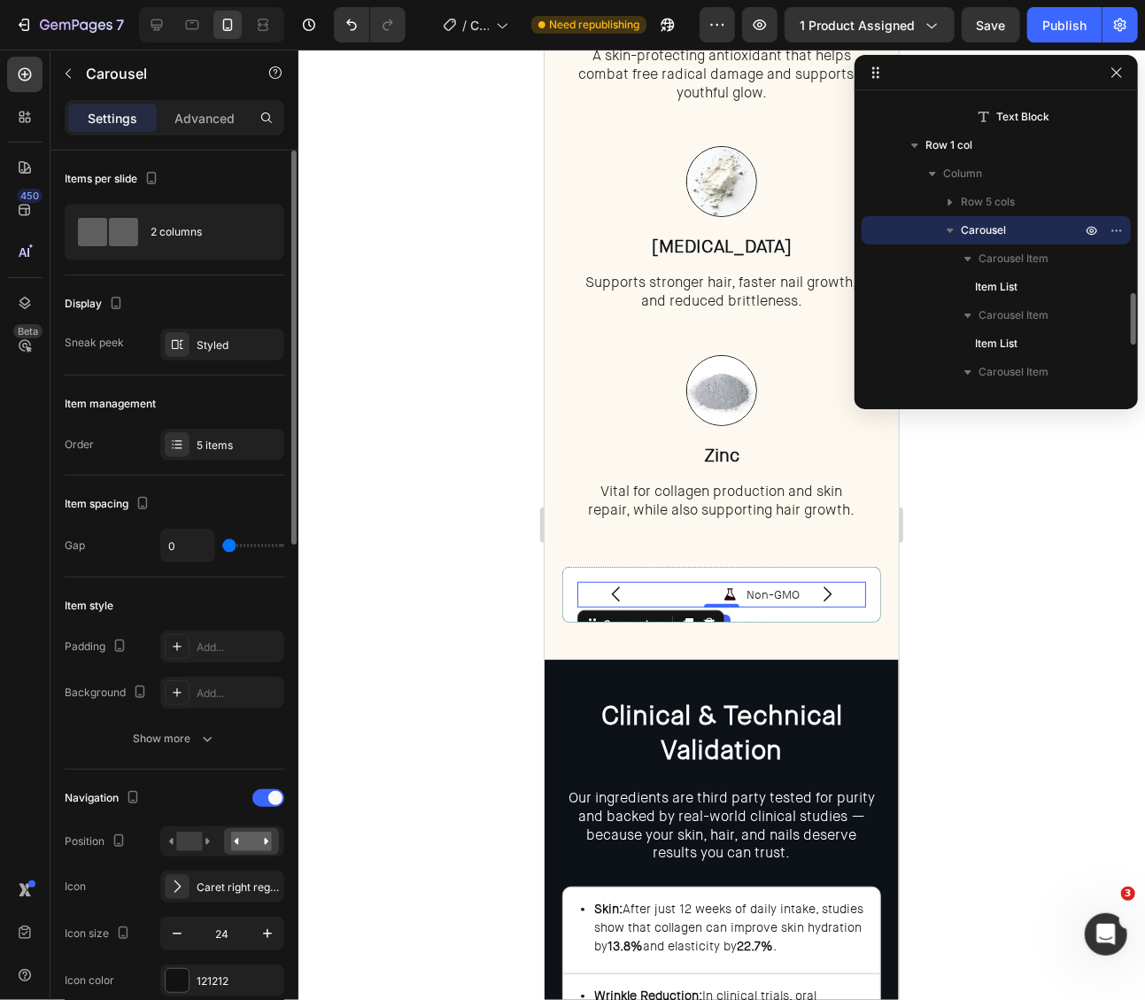
click at [831, 589] on icon "Carousel Next Arrow" at bounding box center [826, 593] width 21 height 21
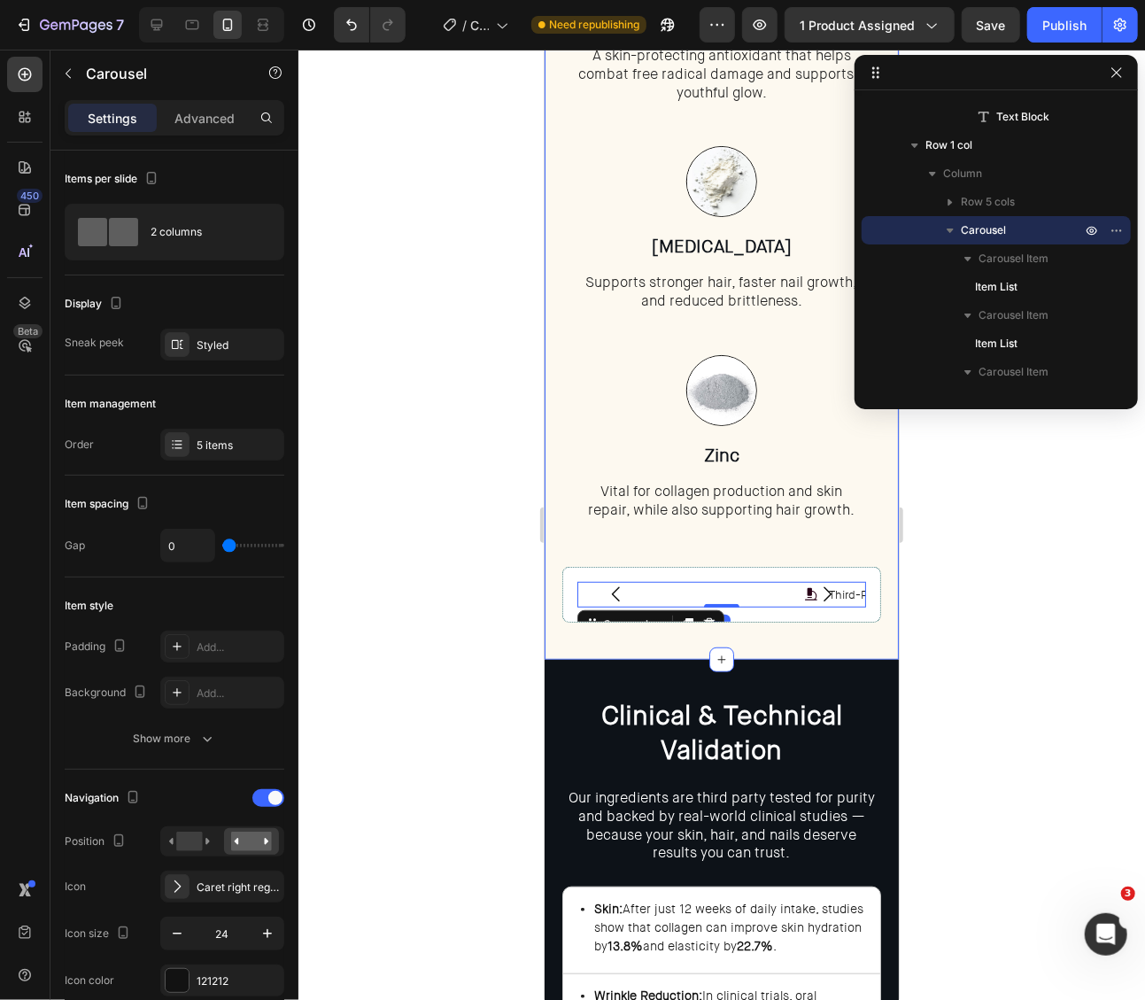
click at [951, 591] on div at bounding box center [721, 525] width 847 height 950
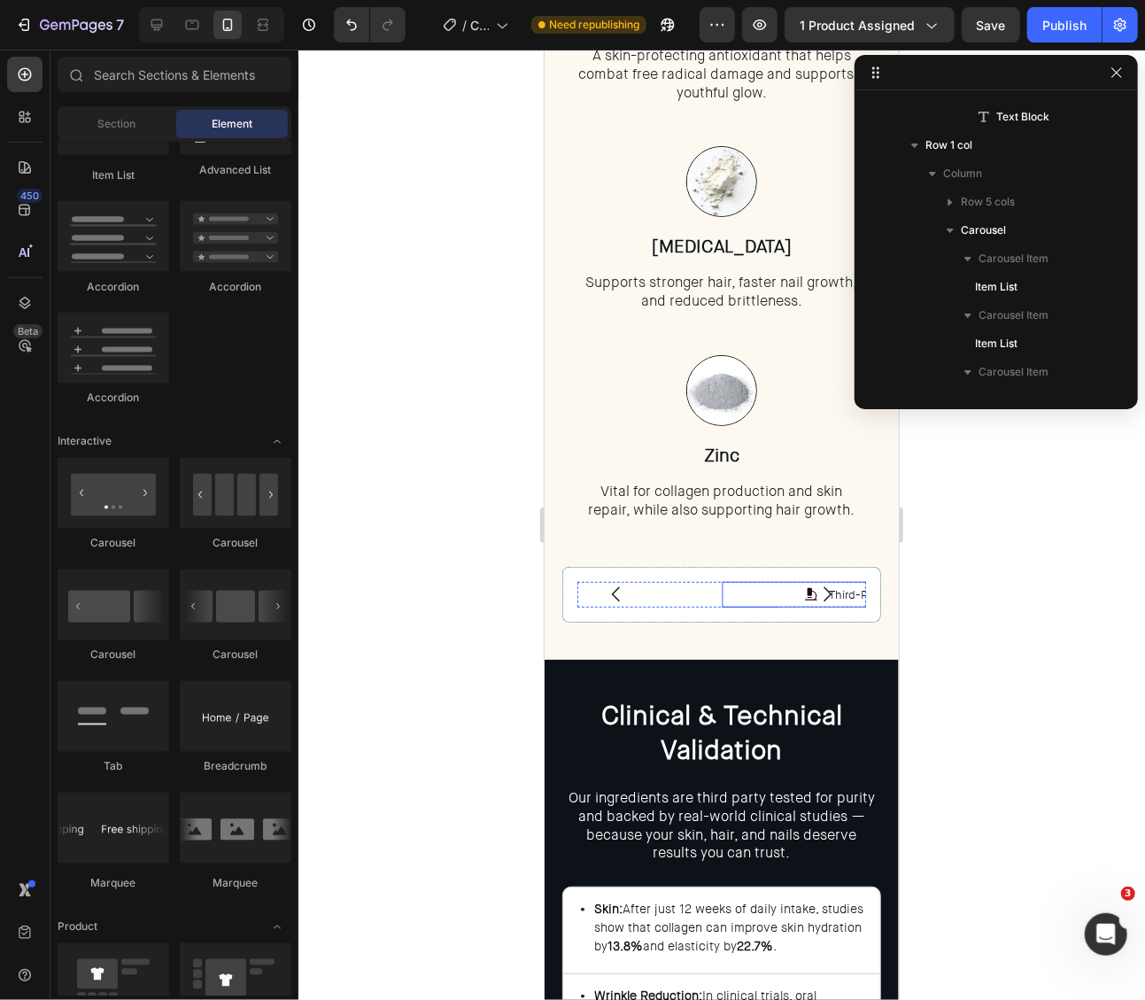
click at [731, 593] on div "Third-Party Tested" at bounding box center [866, 594] width 290 height 26
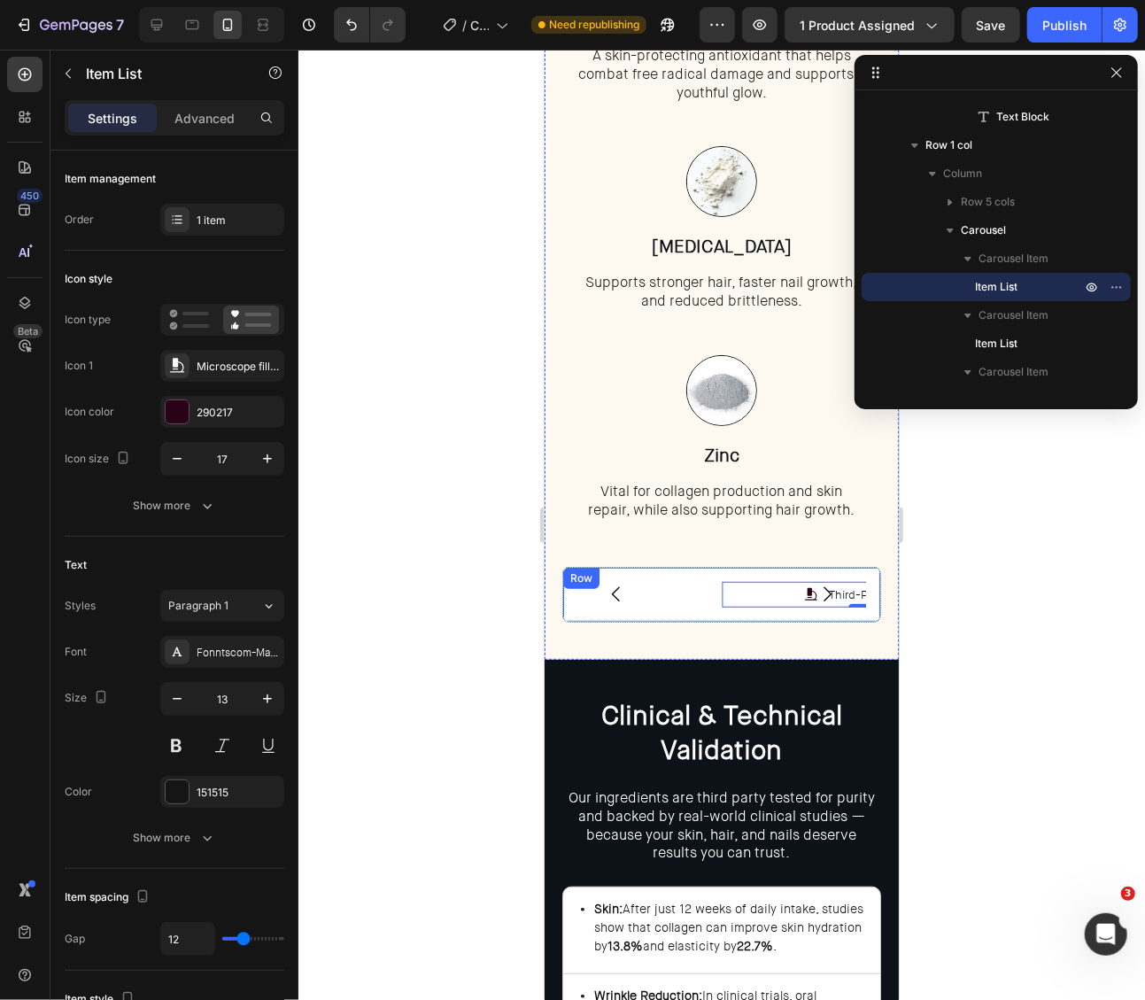
click at [712, 576] on div "Non-GMO Item List Third-Party Tested Item List Gluten-Free Item List Antibiotic…" at bounding box center [720, 594] width 319 height 56
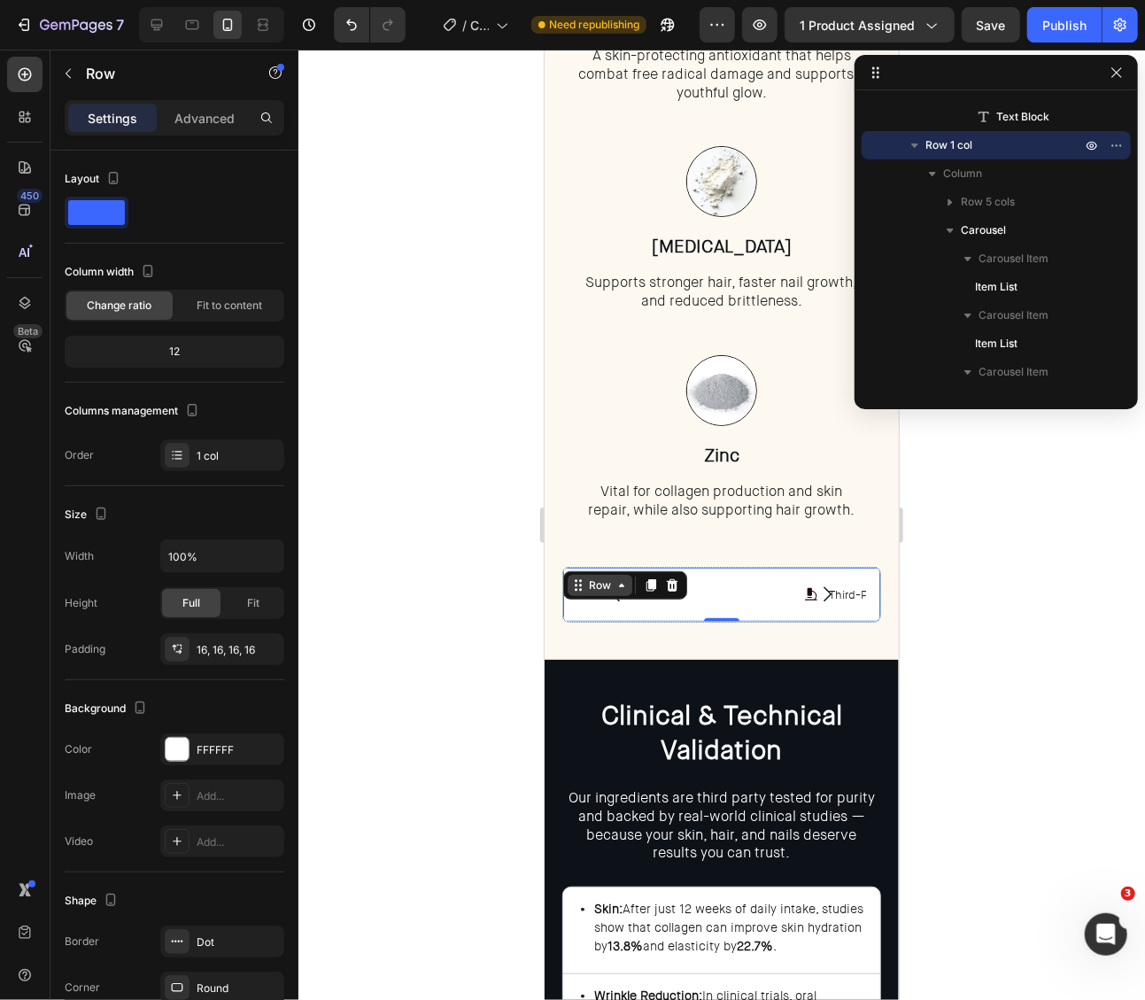
click at [608, 581] on div "Row" at bounding box center [599, 585] width 29 height 16
click at [709, 600] on div "Non-GMO" at bounding box center [577, 594] width 290 height 26
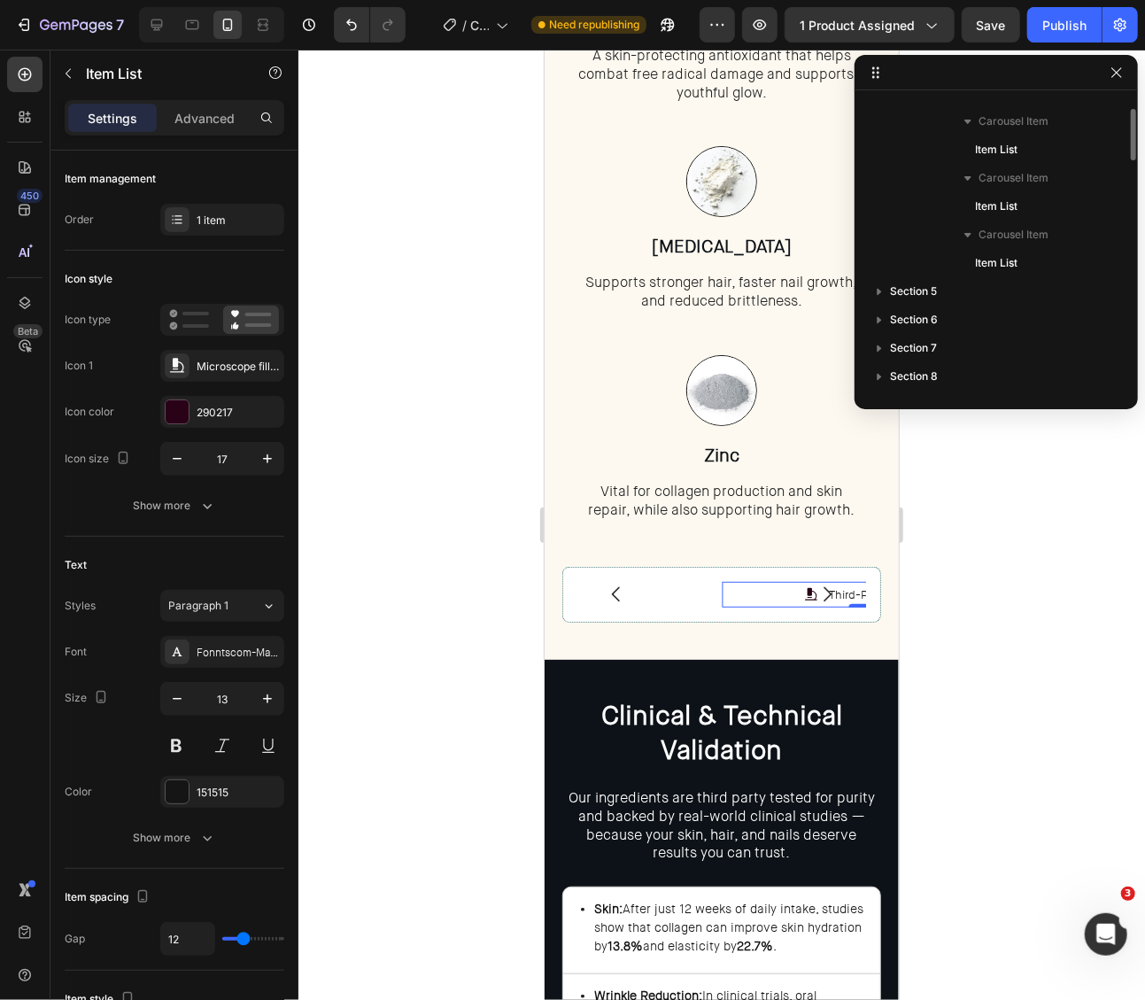
click at [735, 595] on div "Third-Party Tested" at bounding box center [866, 594] width 290 height 26
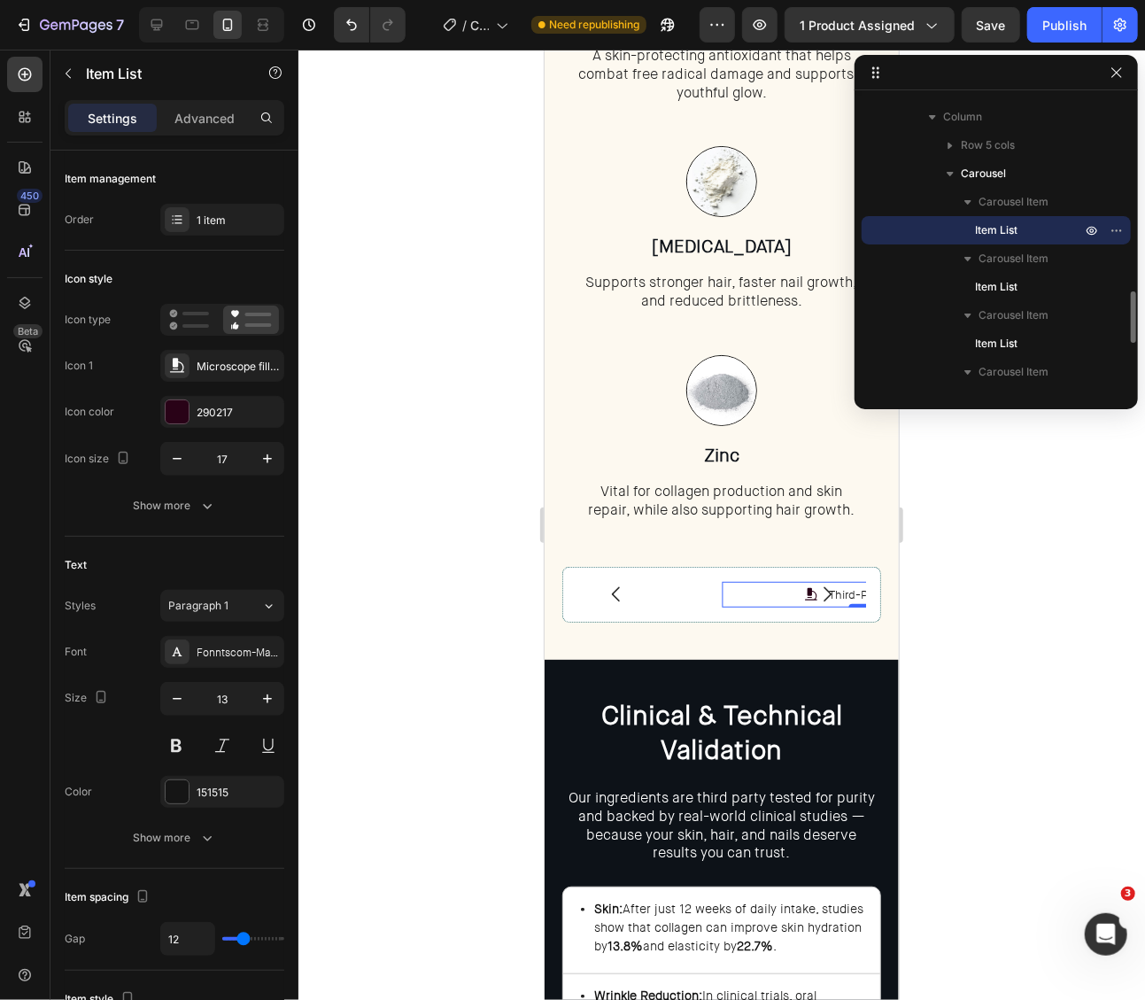
scroll to position [1147, 0]
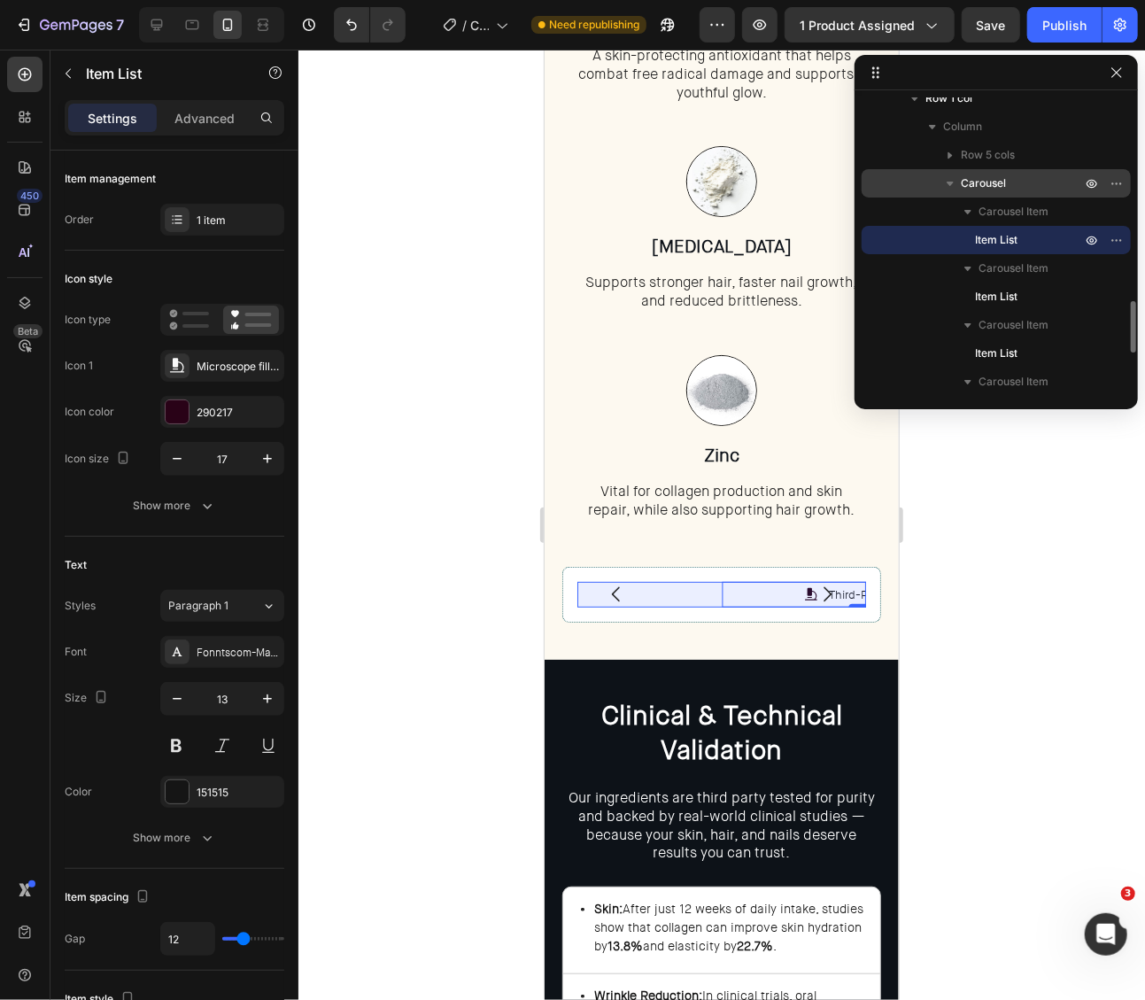
click at [993, 183] on span "Carousel" at bounding box center [983, 183] width 45 height 18
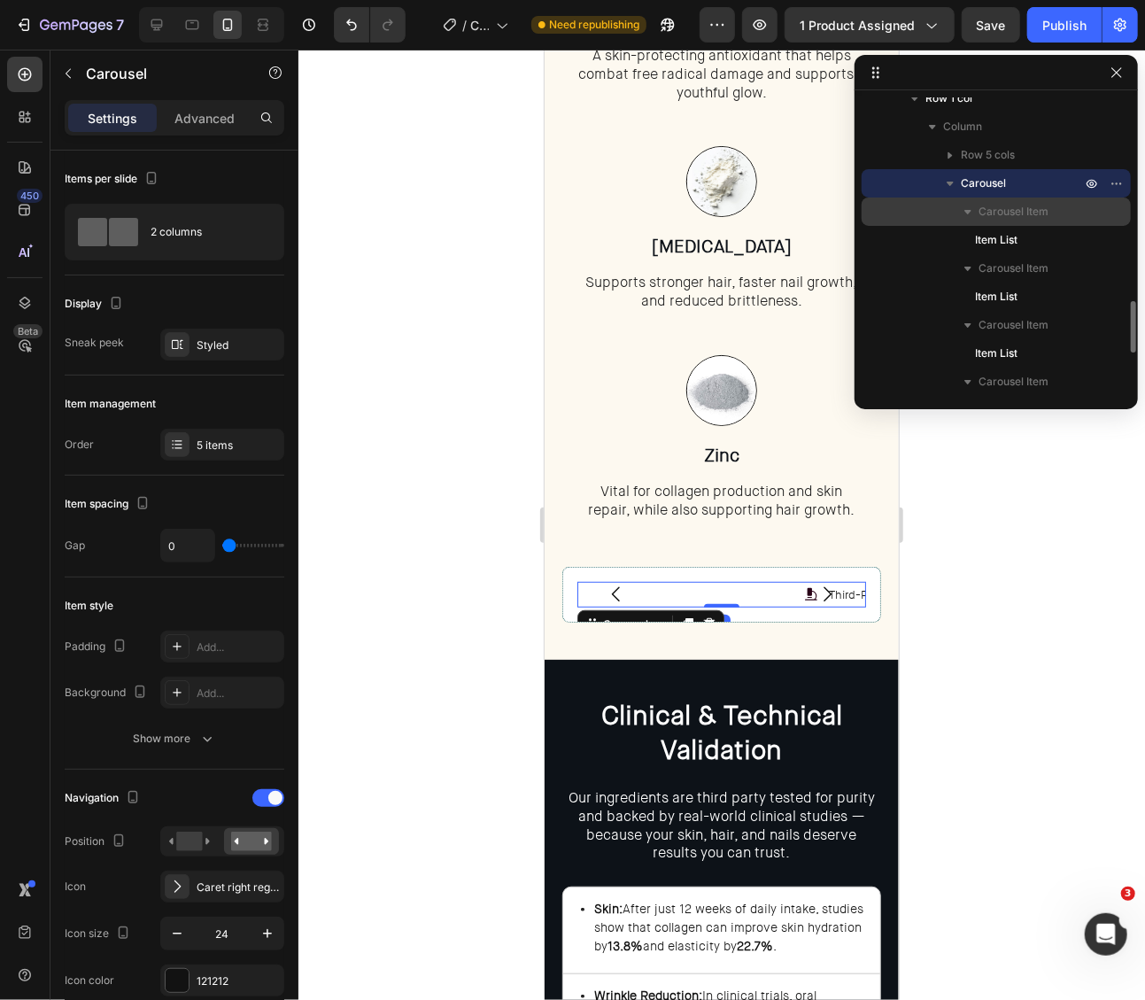
click at [1029, 214] on span "Carousel Item" at bounding box center [1014, 212] width 70 height 18
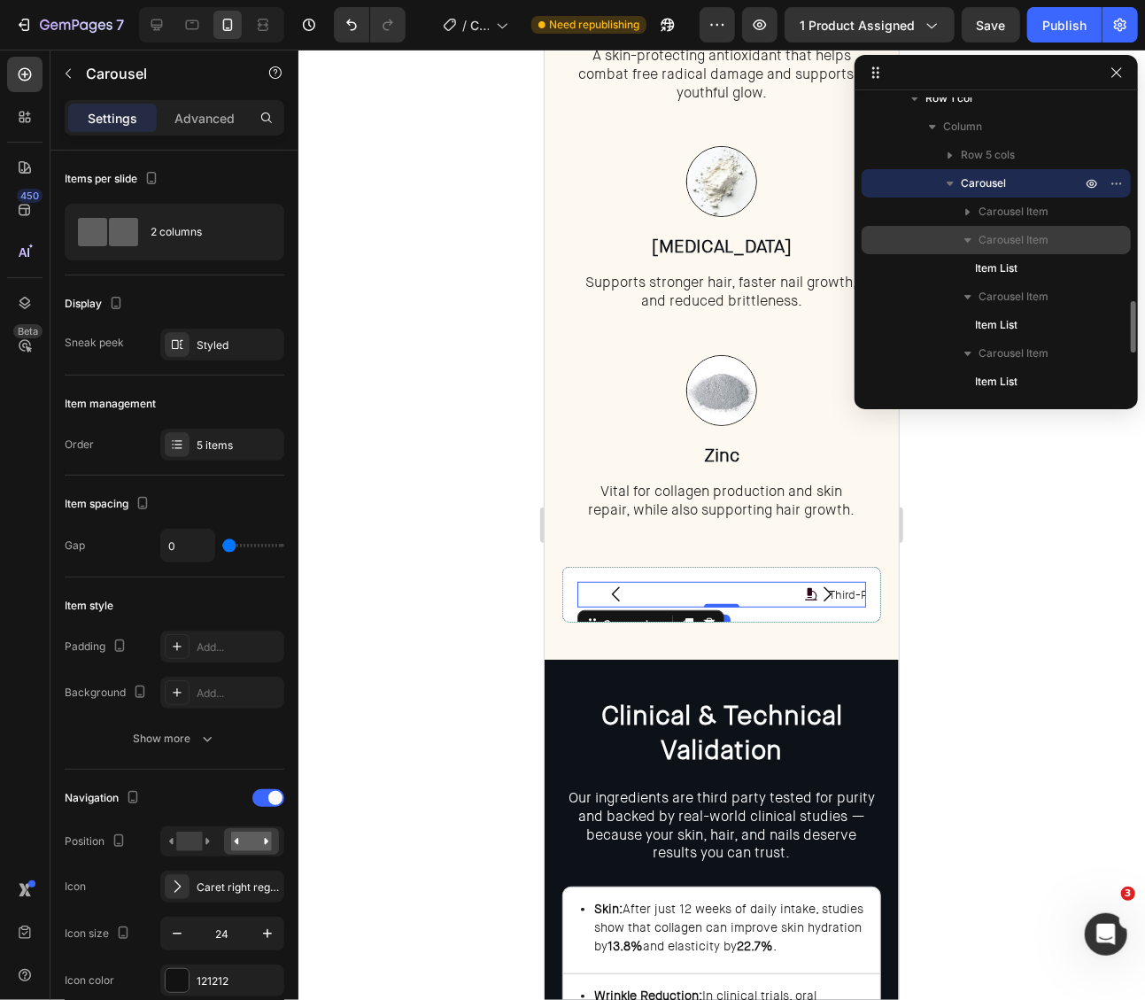
click at [970, 239] on icon "button" at bounding box center [968, 240] width 18 height 18
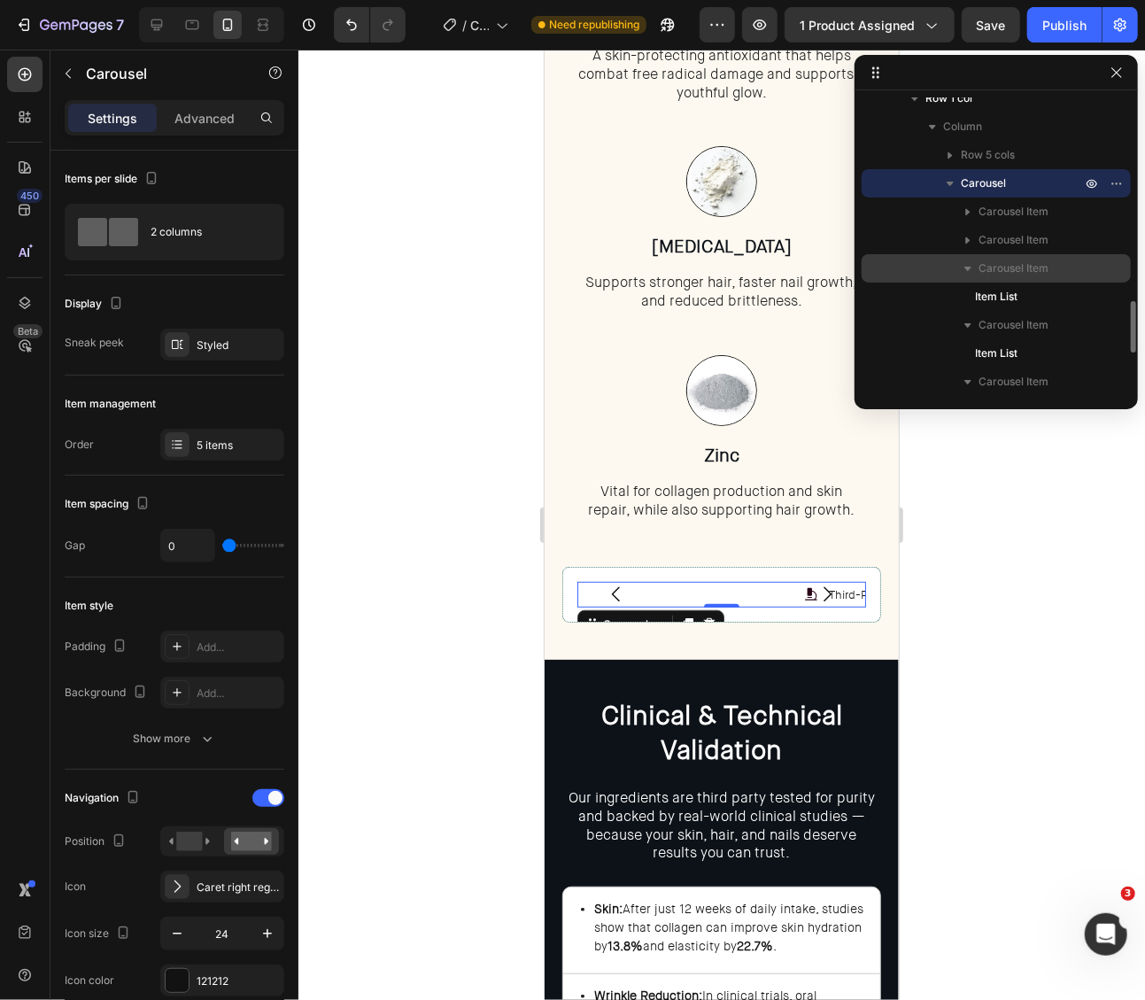
click at [968, 271] on icon "button" at bounding box center [968, 268] width 18 height 18
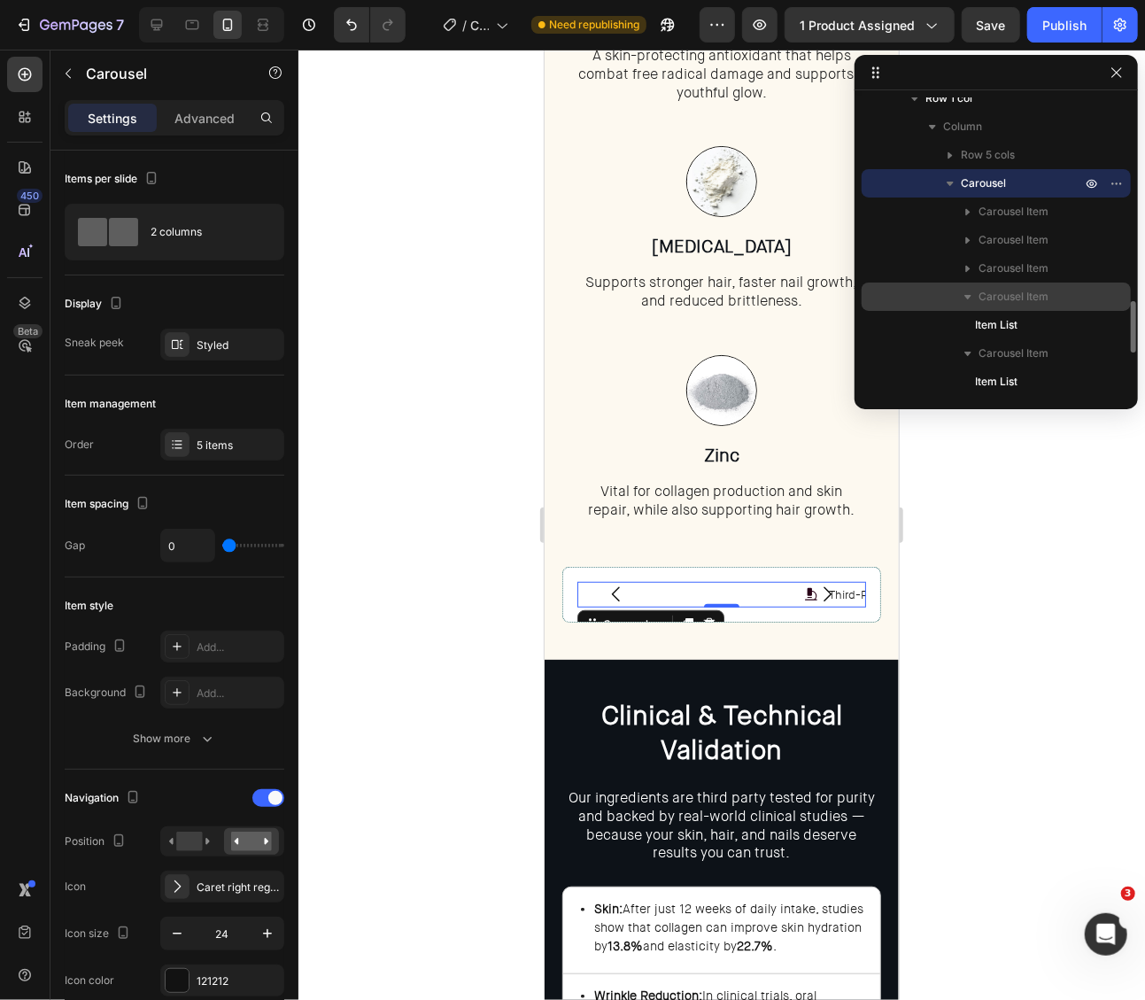
click at [969, 295] on icon "button" at bounding box center [967, 297] width 7 height 4
click at [964, 321] on icon "button" at bounding box center [968, 325] width 18 height 18
click at [1008, 182] on p "Carousel" at bounding box center [1023, 183] width 124 height 18
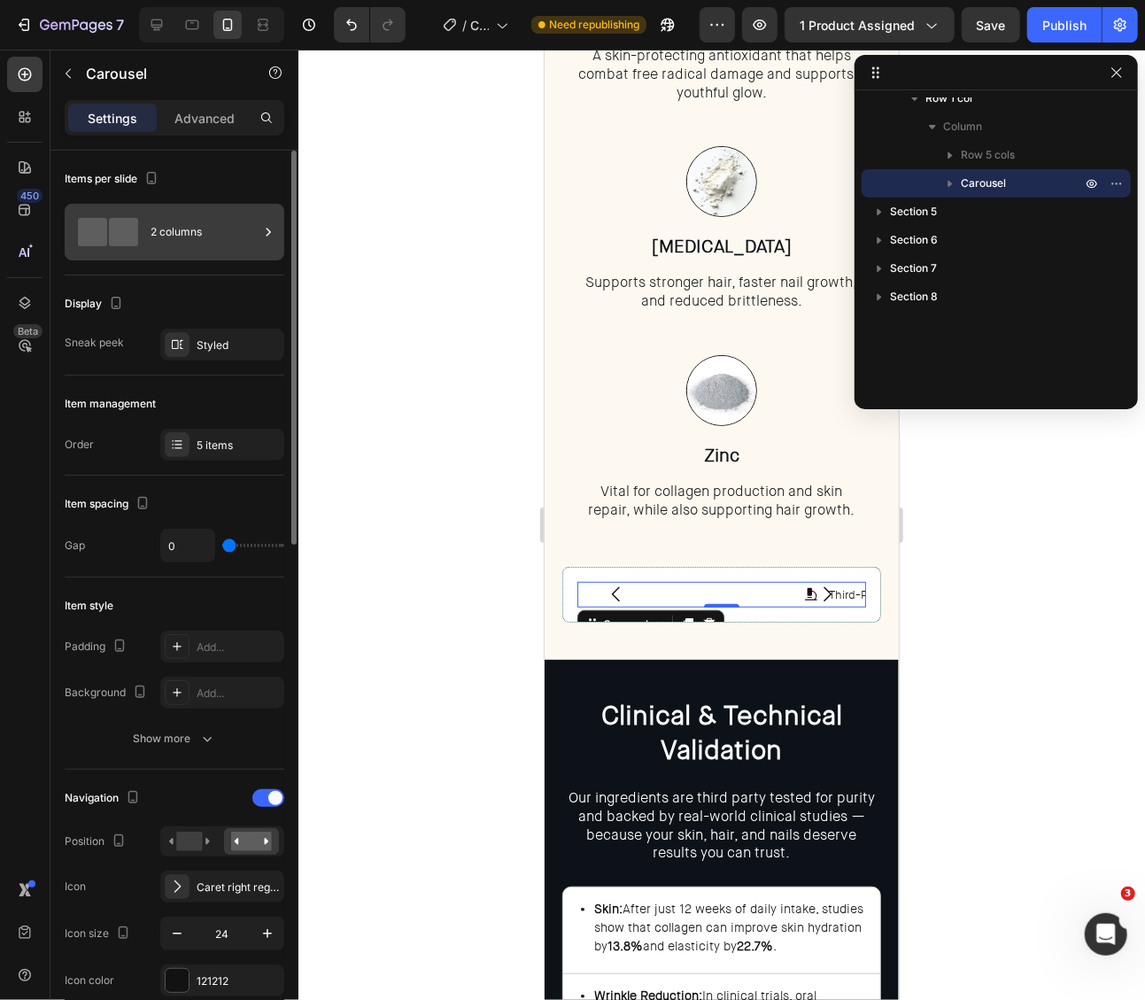
click at [195, 233] on div "2 columns" at bounding box center [205, 232] width 108 height 41
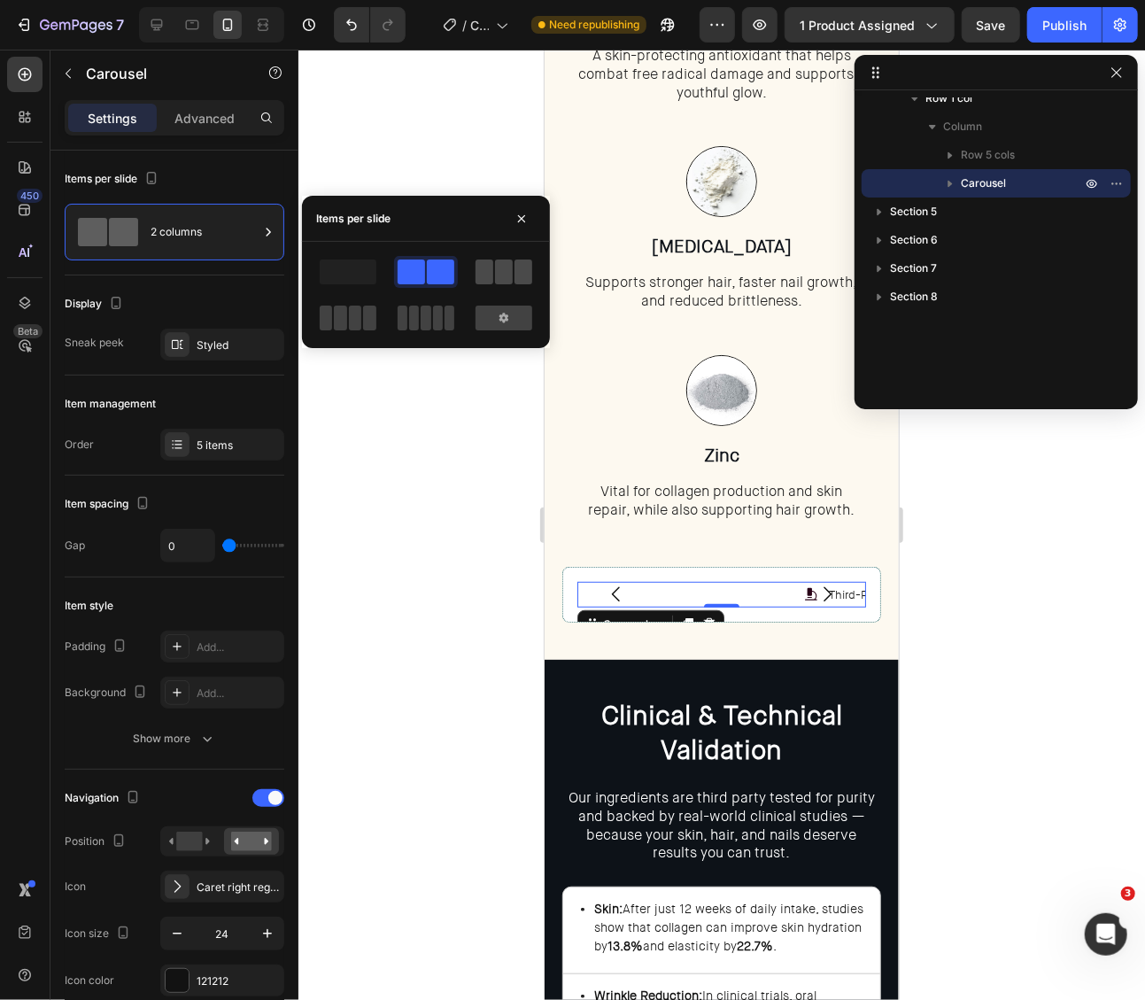
click at [508, 267] on span at bounding box center [504, 271] width 18 height 25
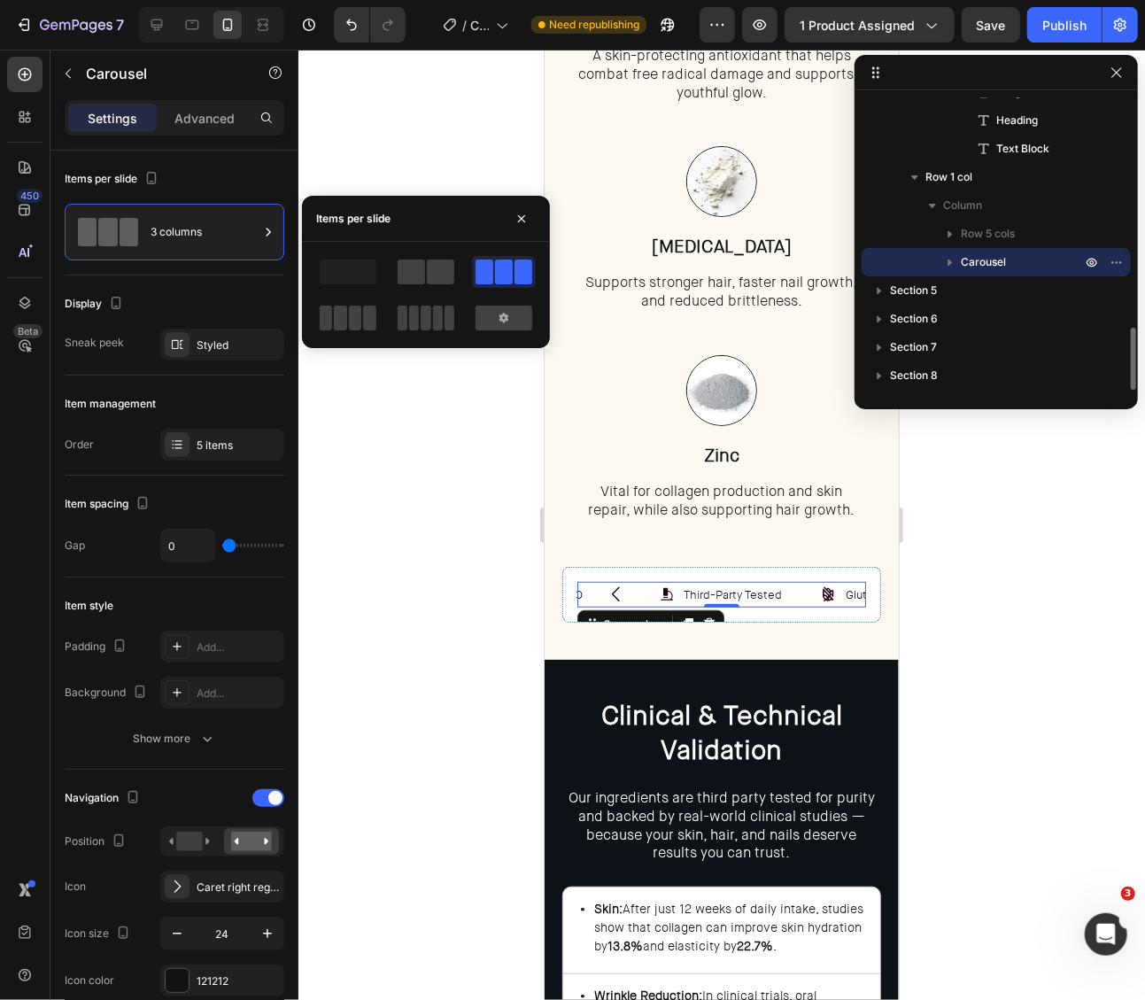
scroll to position [1068, 0]
click at [361, 322] on div at bounding box center [348, 318] width 57 height 25
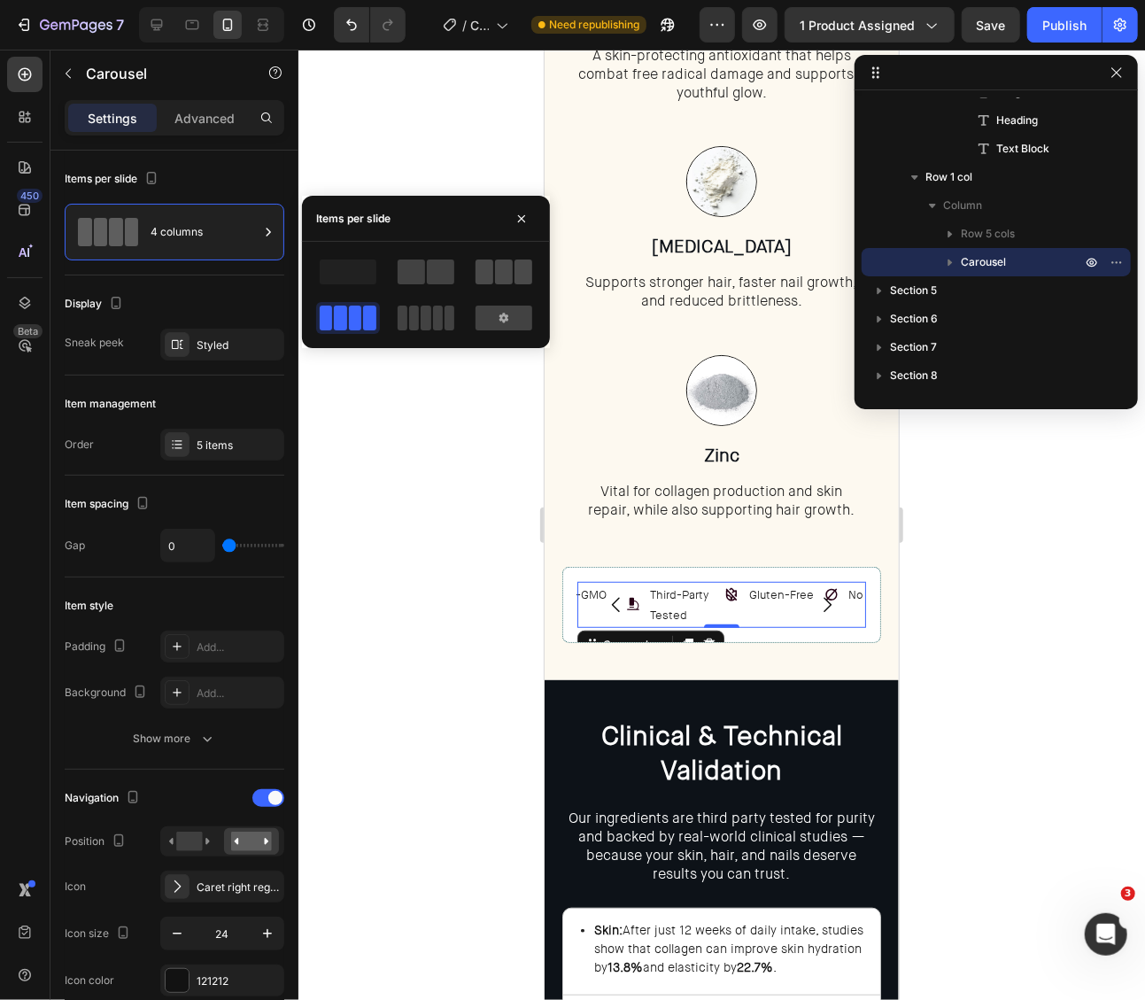
click at [487, 281] on span at bounding box center [485, 271] width 18 height 25
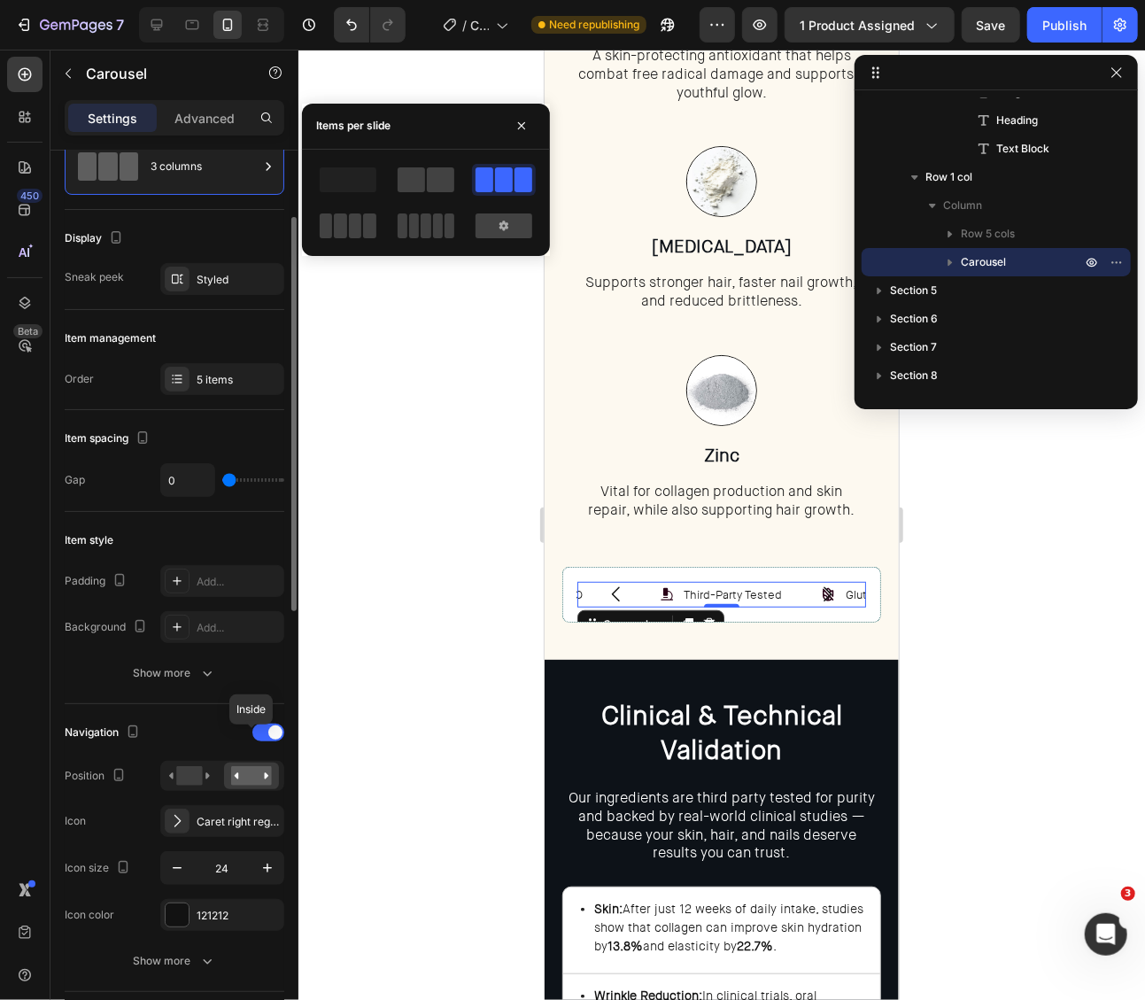
scroll to position [112, 0]
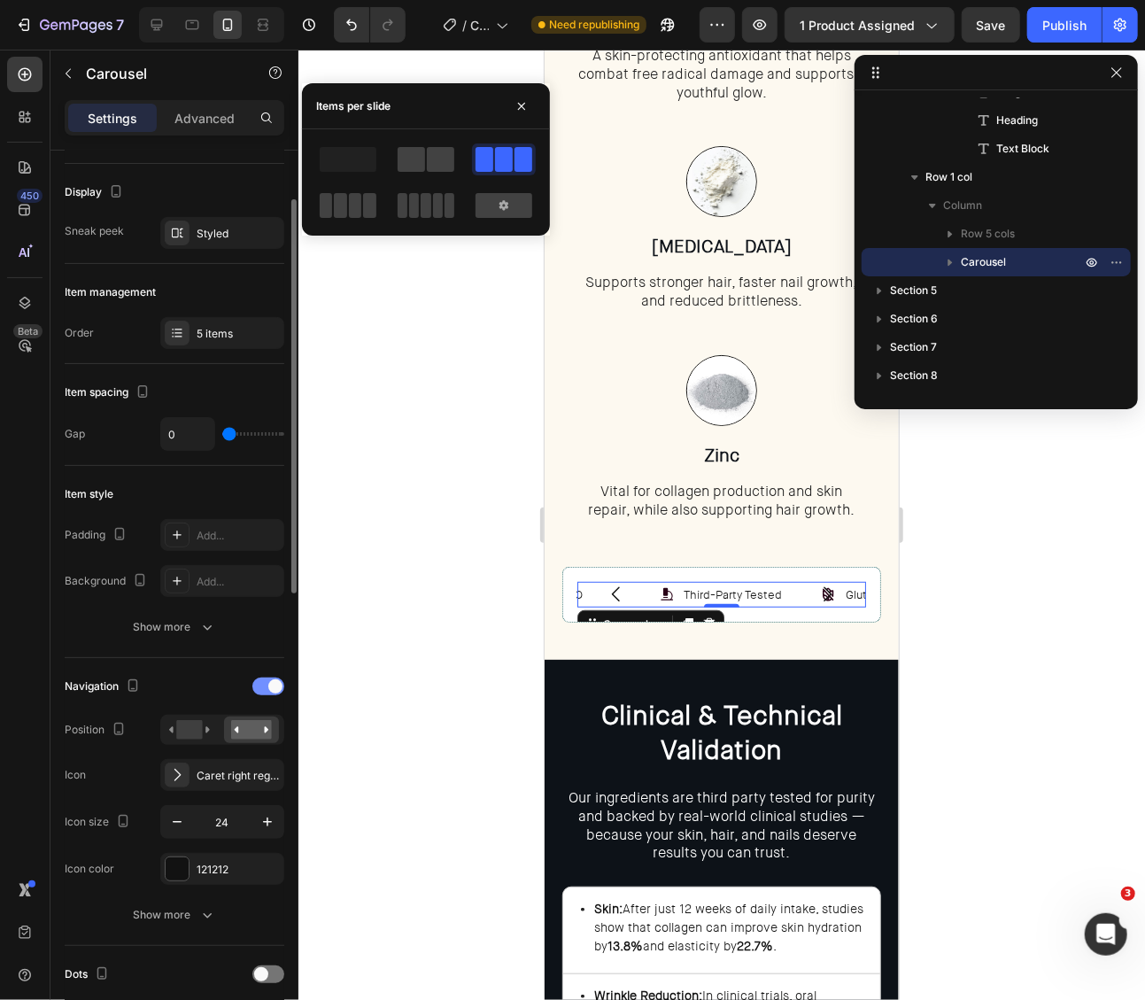
click at [270, 686] on span at bounding box center [275, 686] width 14 height 14
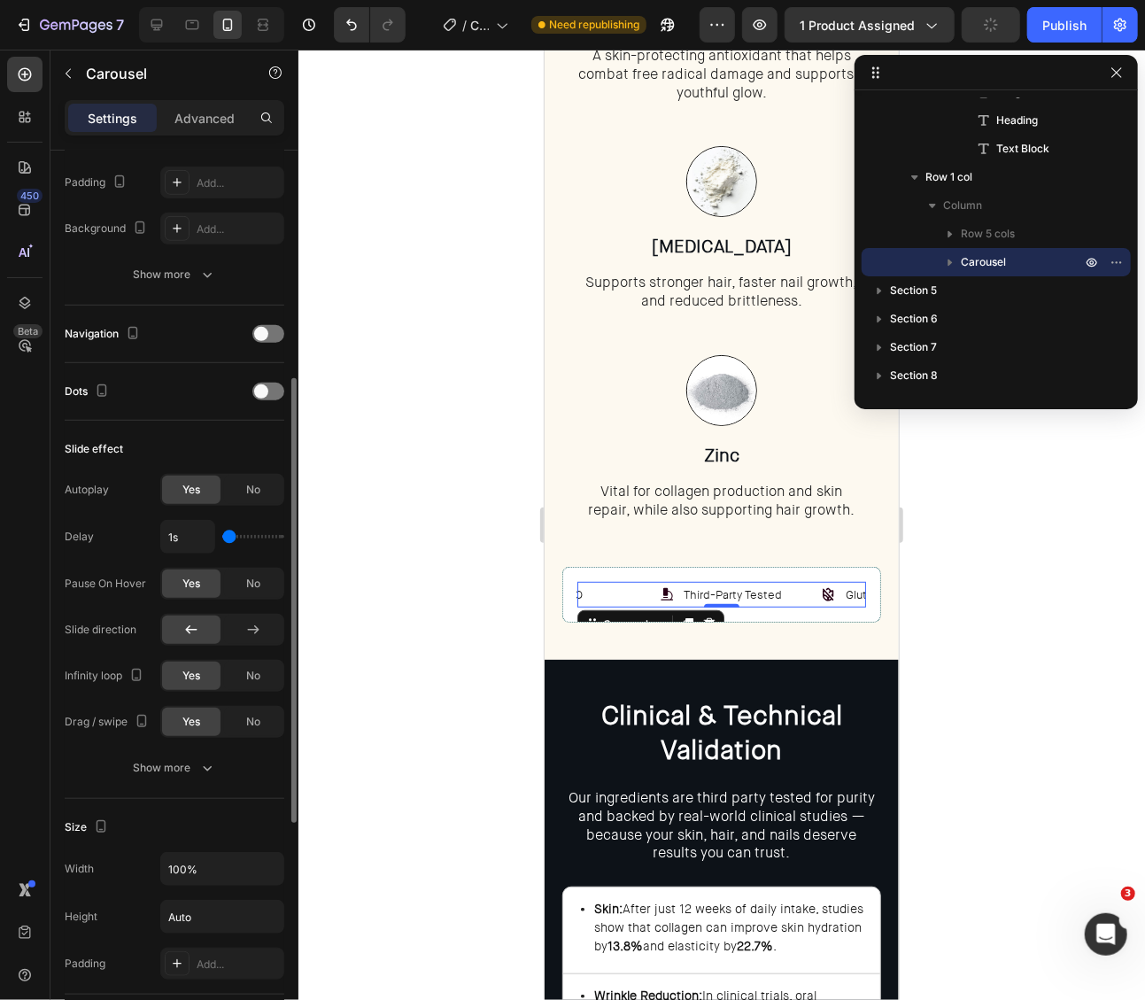
scroll to position [462, 0]
click at [191, 754] on button "Show more" at bounding box center [175, 770] width 220 height 32
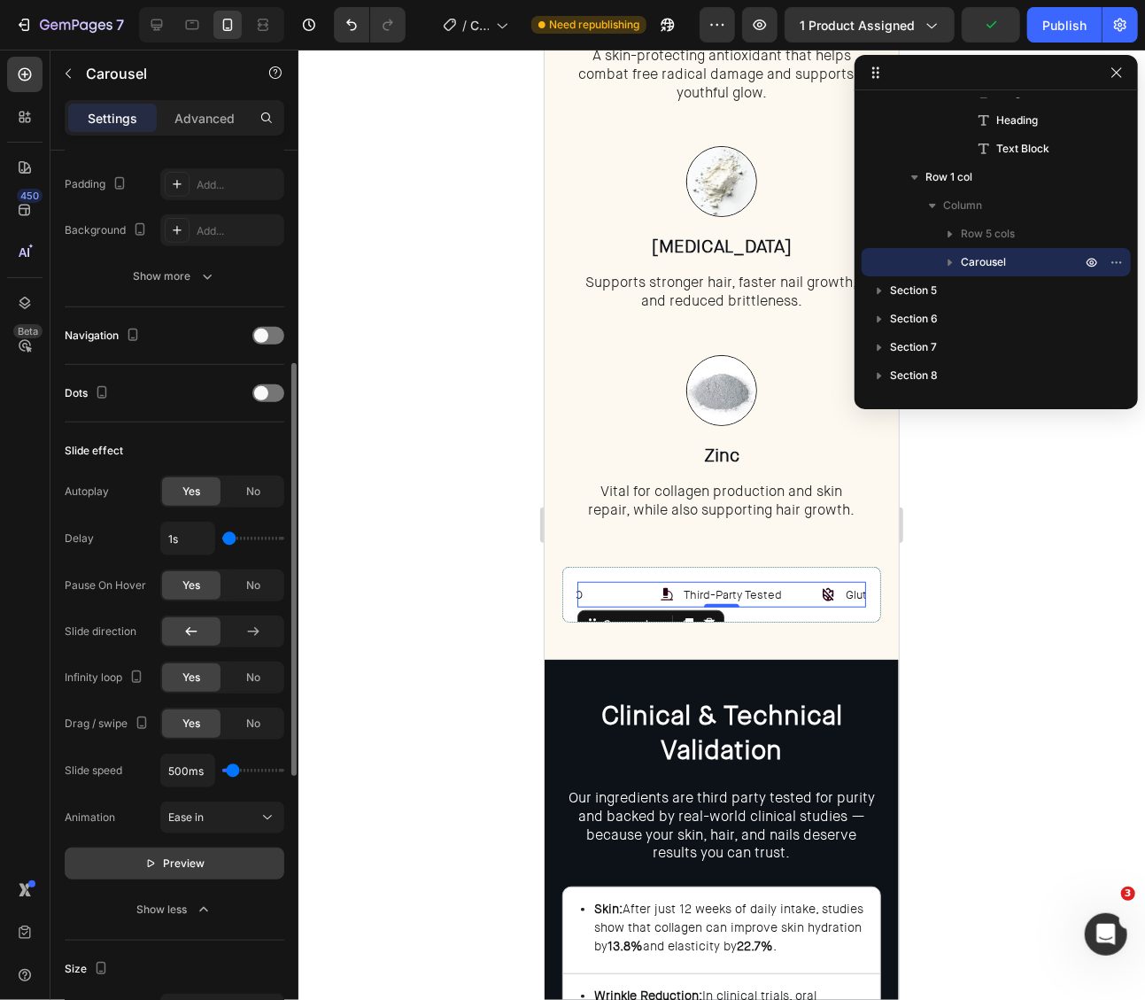
click at [190, 864] on span "Preview" at bounding box center [185, 864] width 42 height 18
click at [1024, 661] on div at bounding box center [721, 525] width 847 height 950
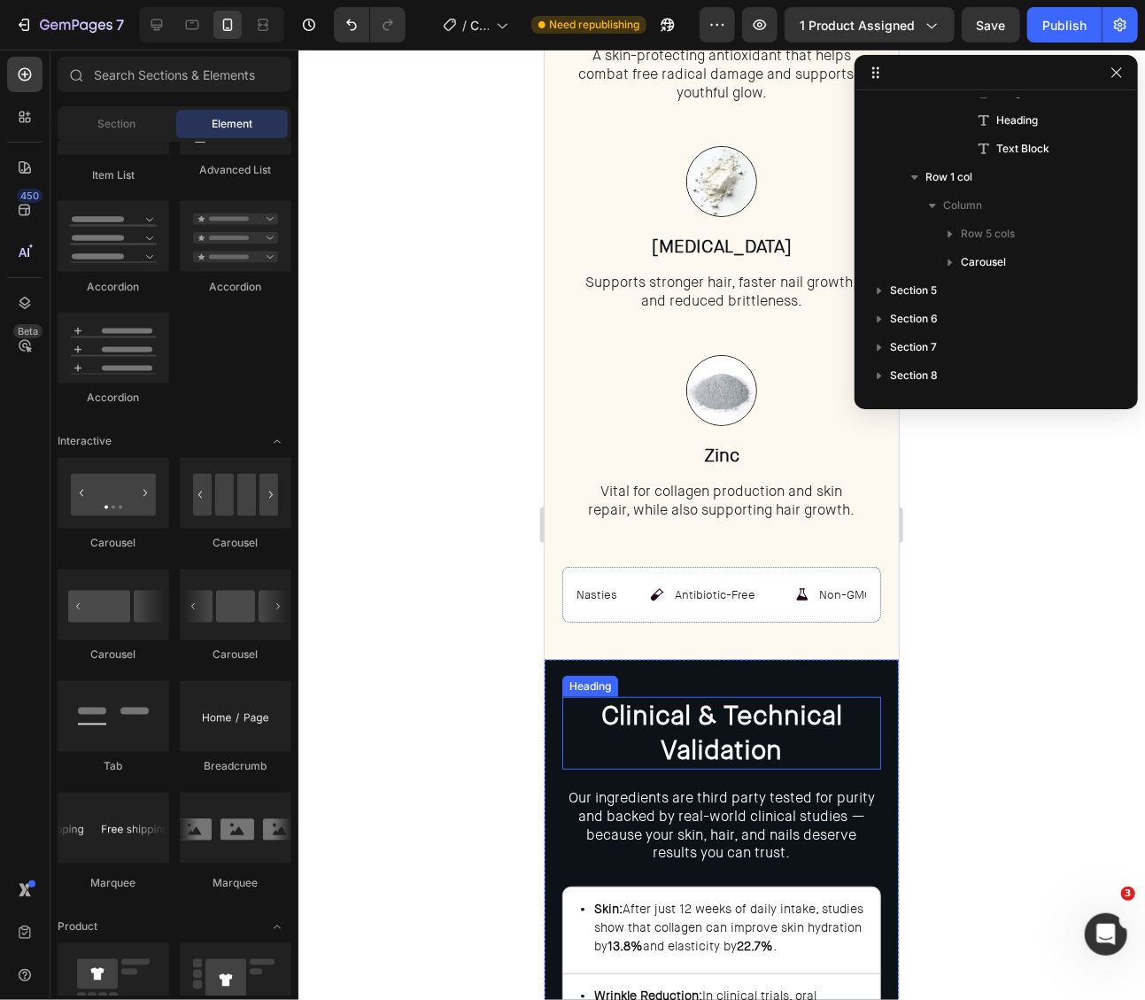
scroll to position [1830, 0]
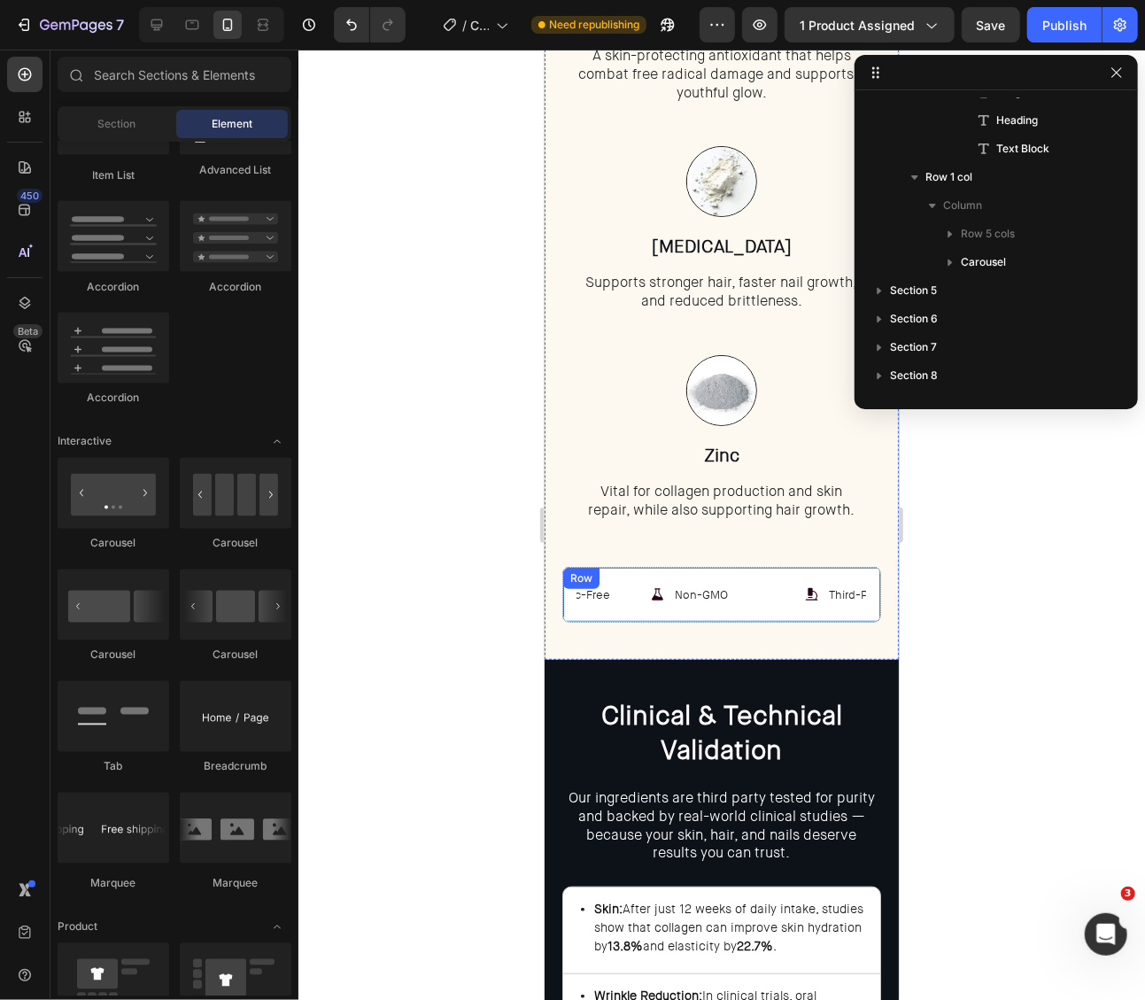
click at [730, 575] on div "Non-GMO Item List Third-Party Tested Item List Gluten-Free Item List Antibiotic…" at bounding box center [720, 594] width 319 height 56
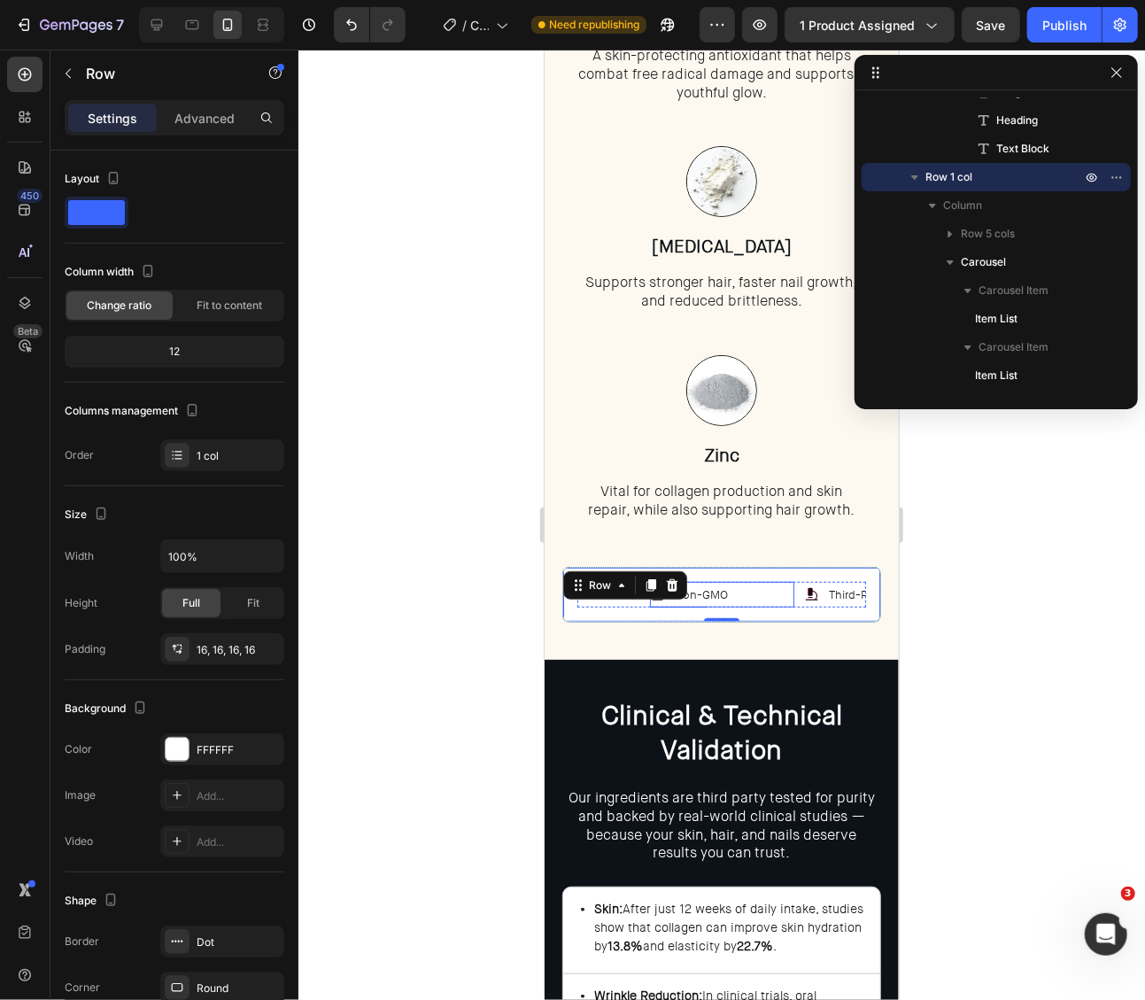
click at [723, 584] on p "Non-GMO" at bounding box center [700, 594] width 53 height 20
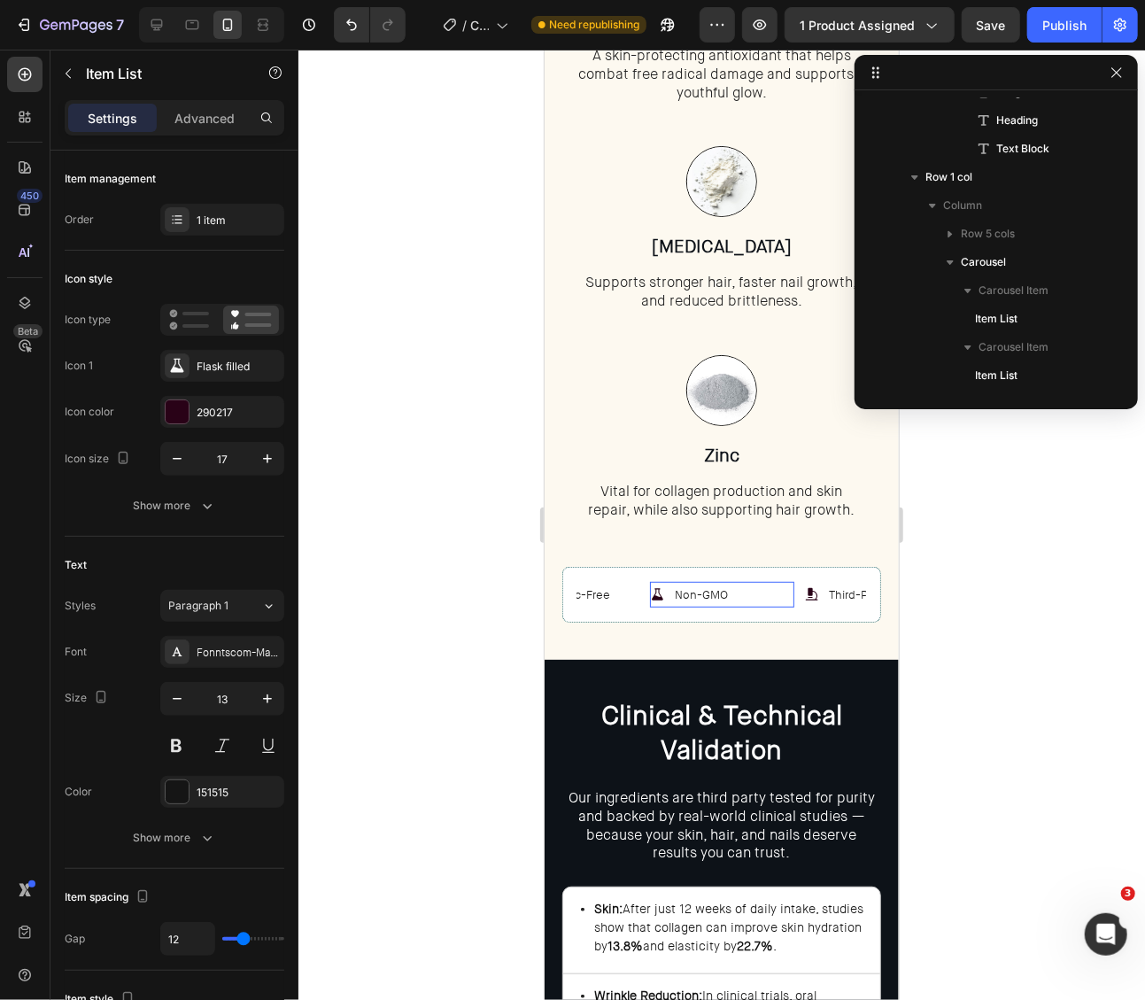
scroll to position [1351, 0]
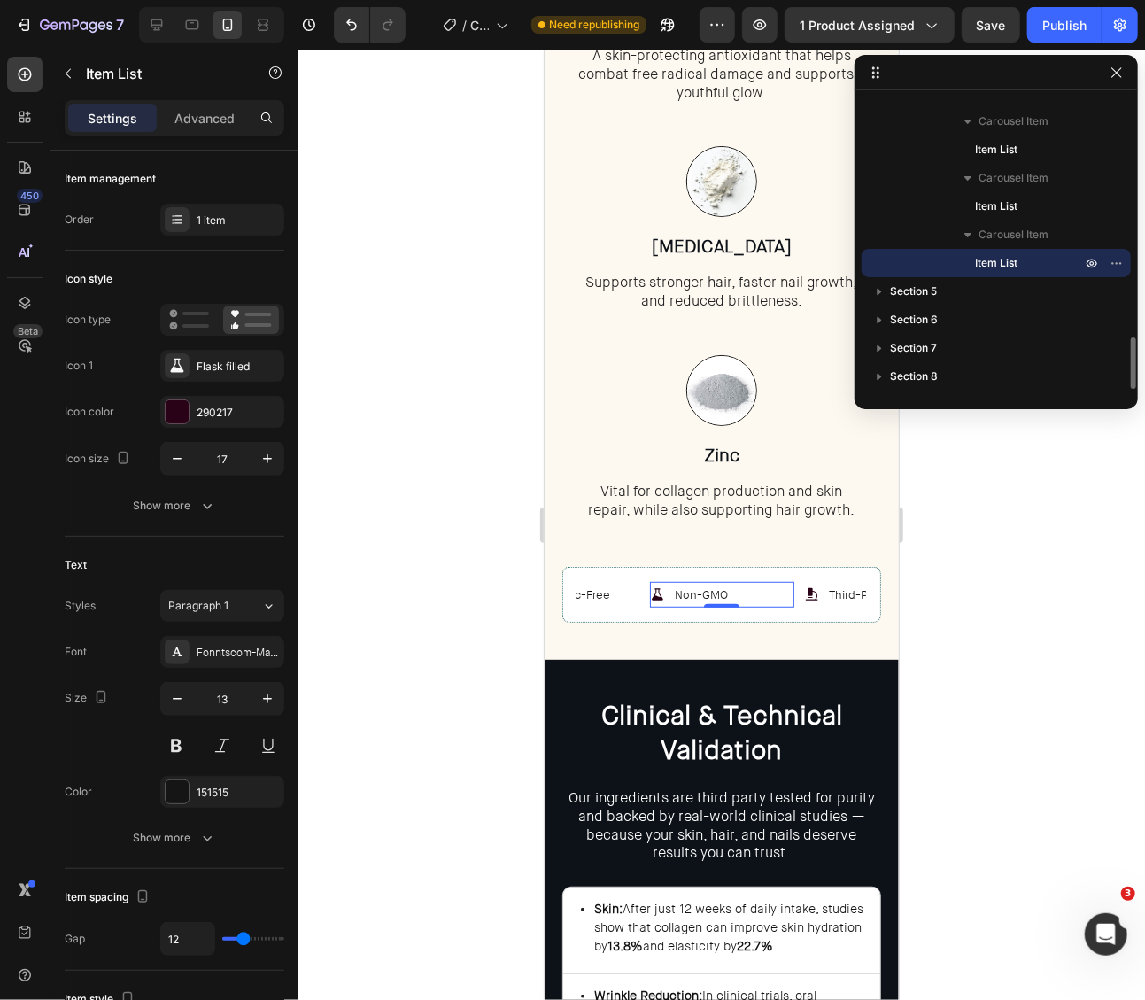
click at [750, 587] on div "Non-GMO" at bounding box center [721, 594] width 144 height 26
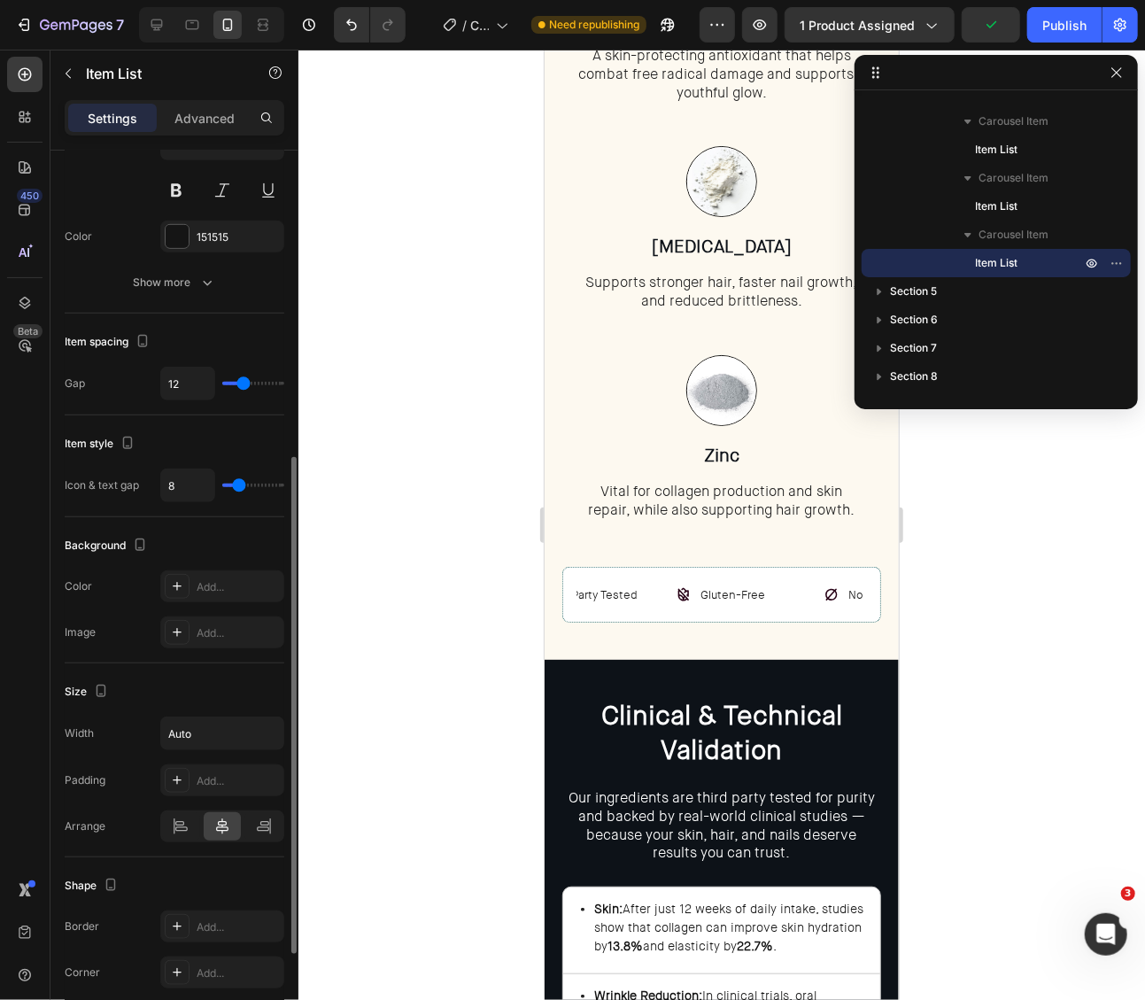
scroll to position [564, 0]
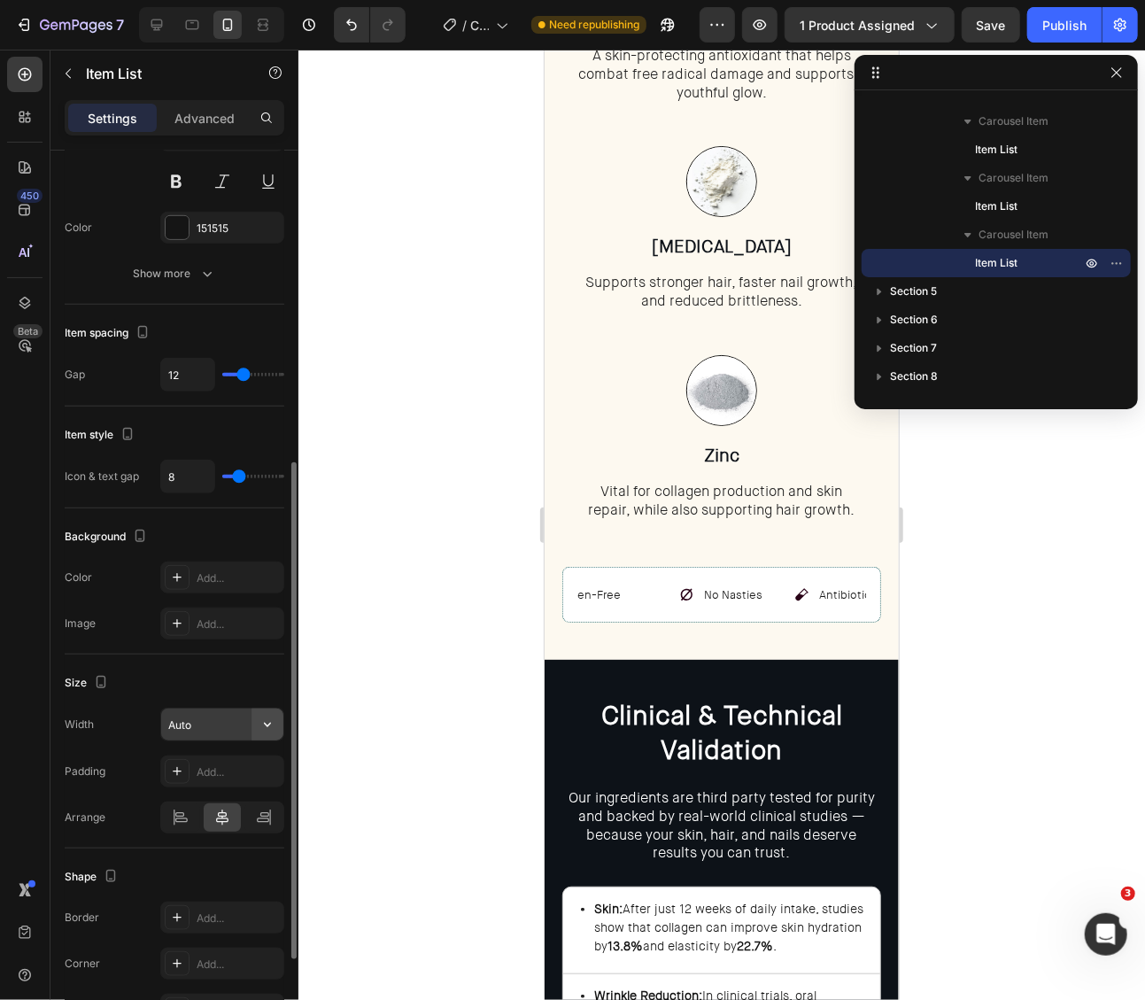
click at [273, 720] on icon "button" at bounding box center [268, 725] width 18 height 18
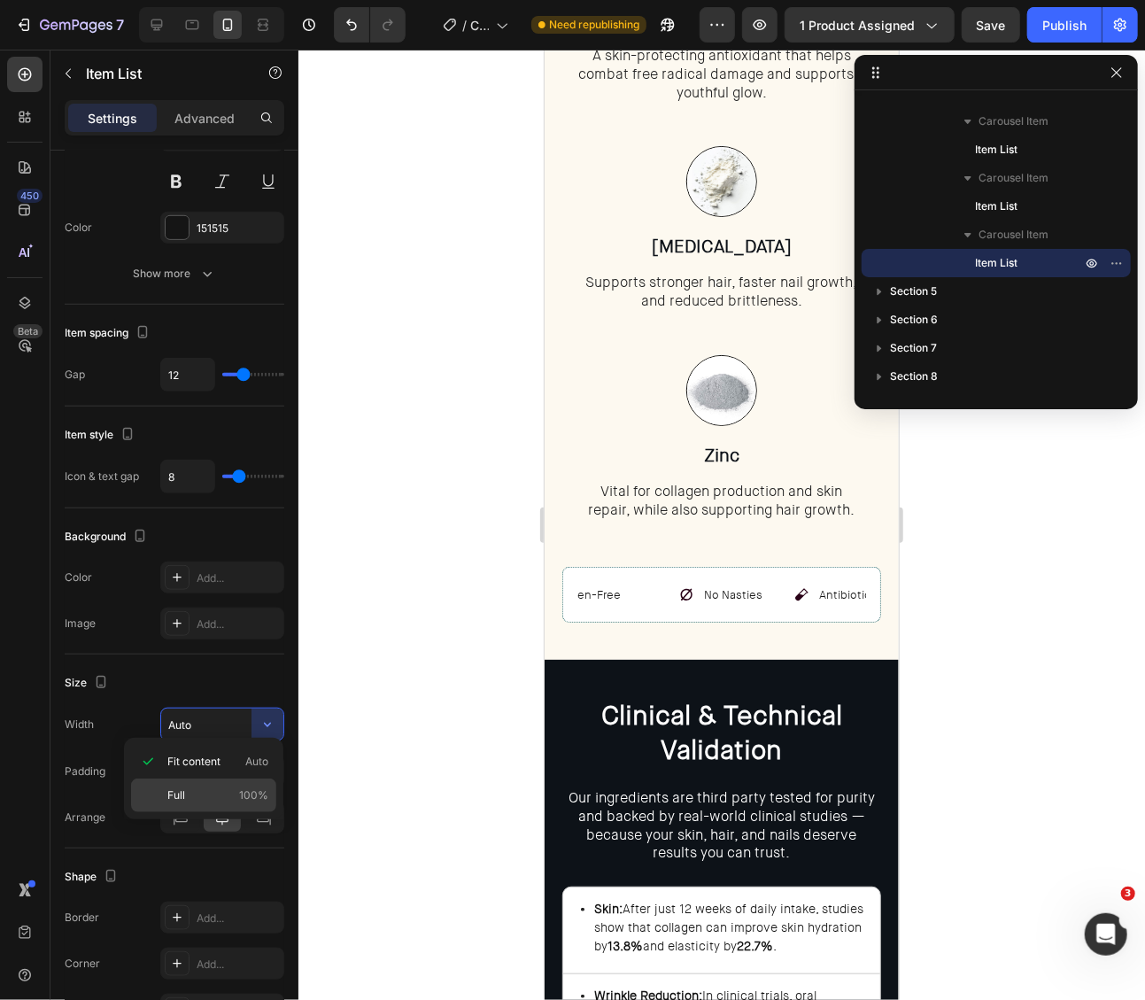
click at [235, 784] on div "Full 100%" at bounding box center [203, 795] width 145 height 34
type input "100%"
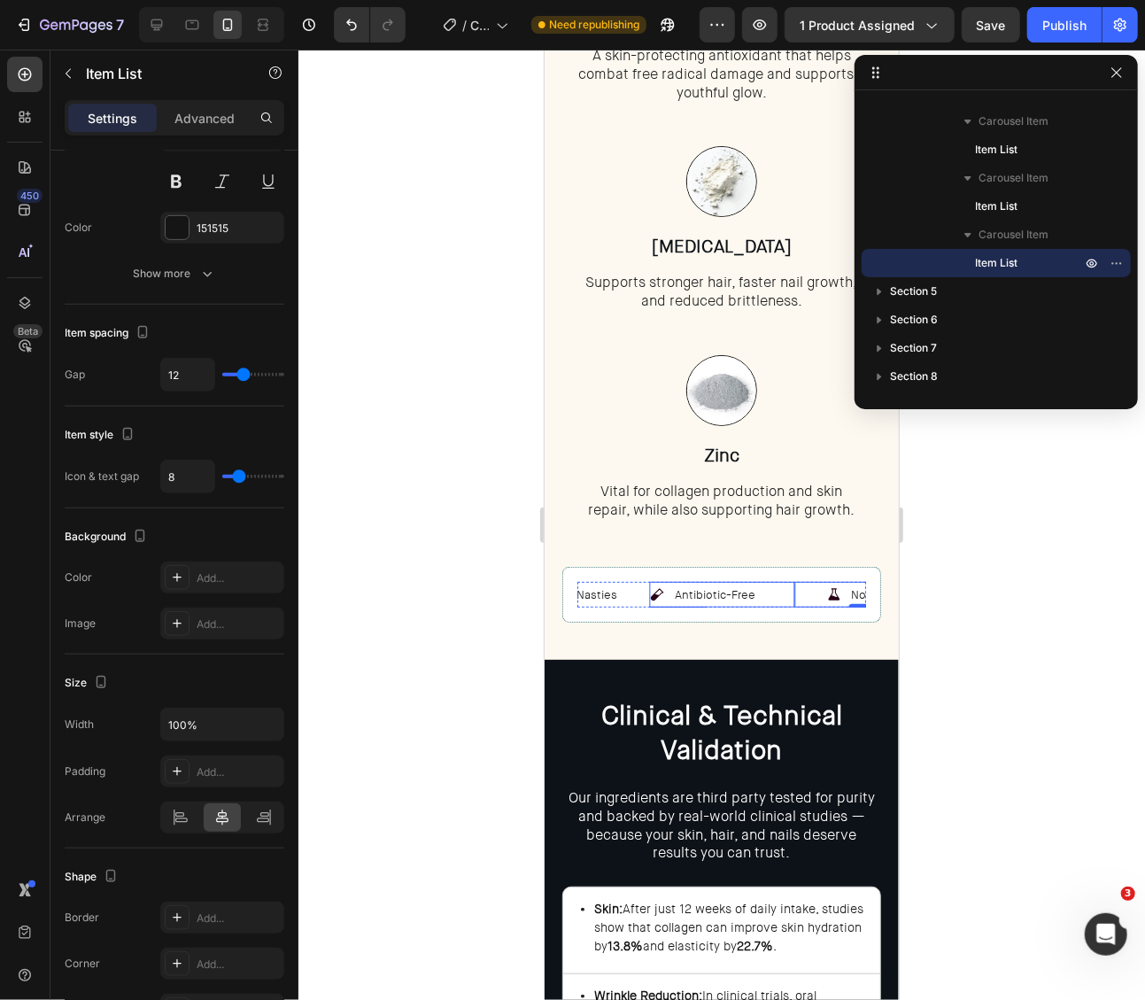
click at [770, 589] on div "Antibiotic-Free" at bounding box center [721, 594] width 144 height 26
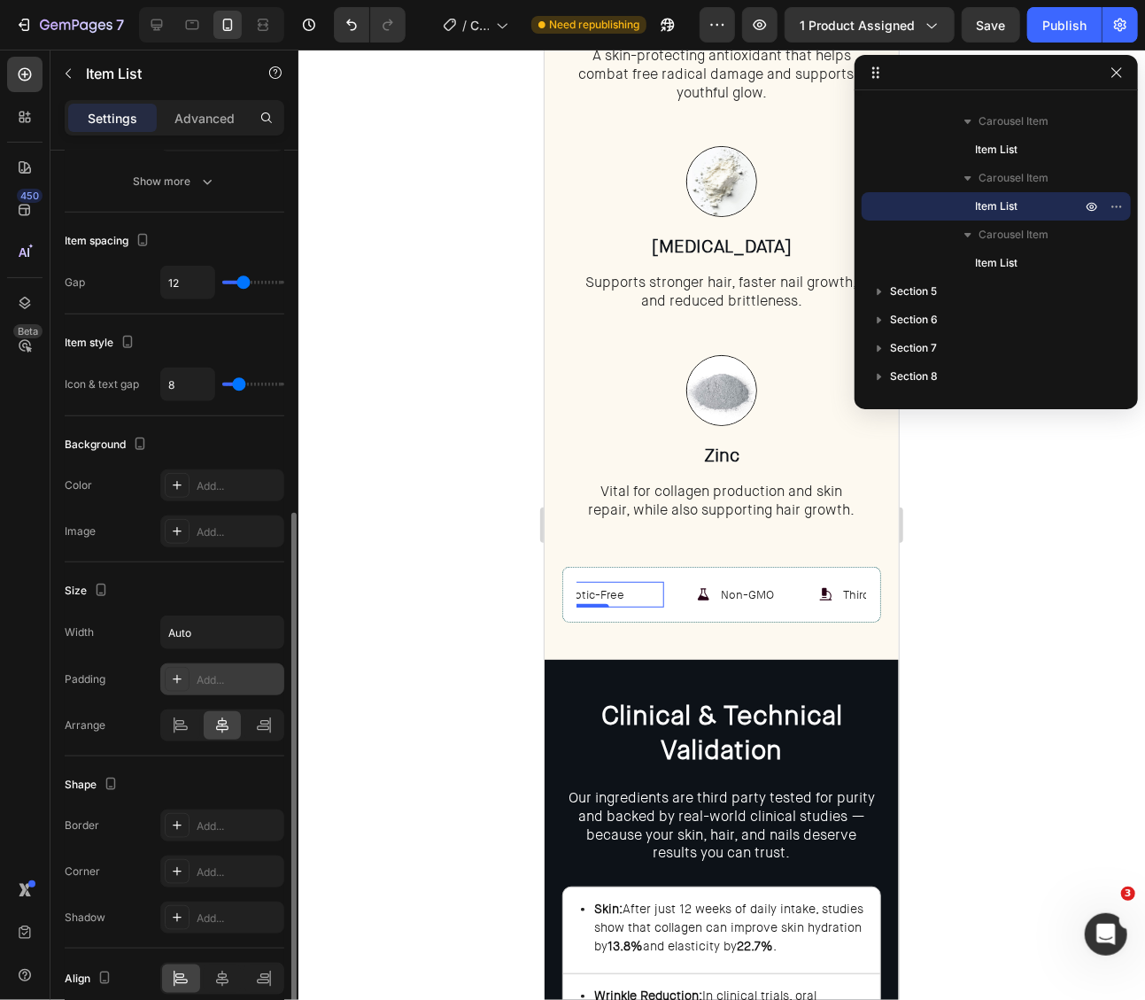
scroll to position [682, 0]
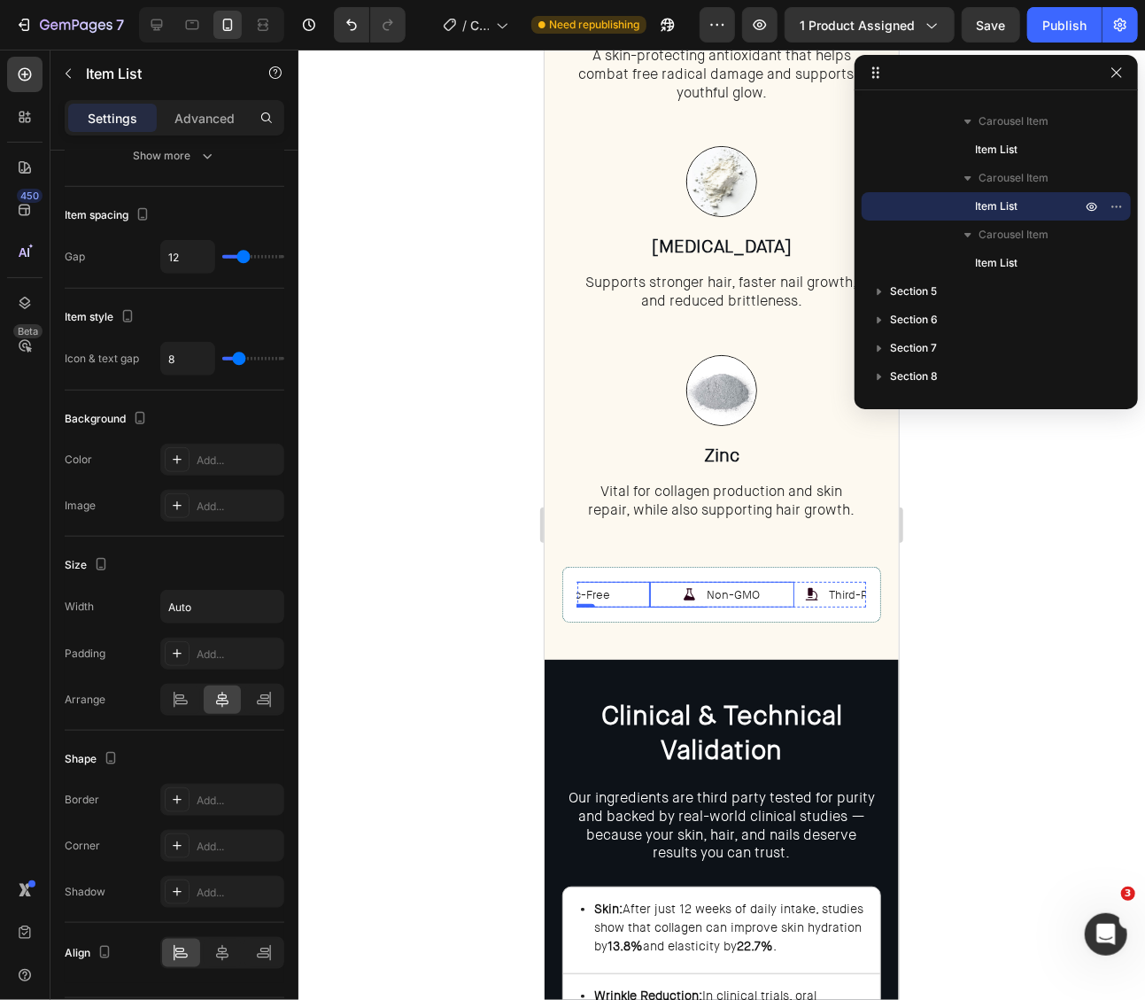
click at [779, 588] on div "Non-GMO" at bounding box center [721, 594] width 144 height 26
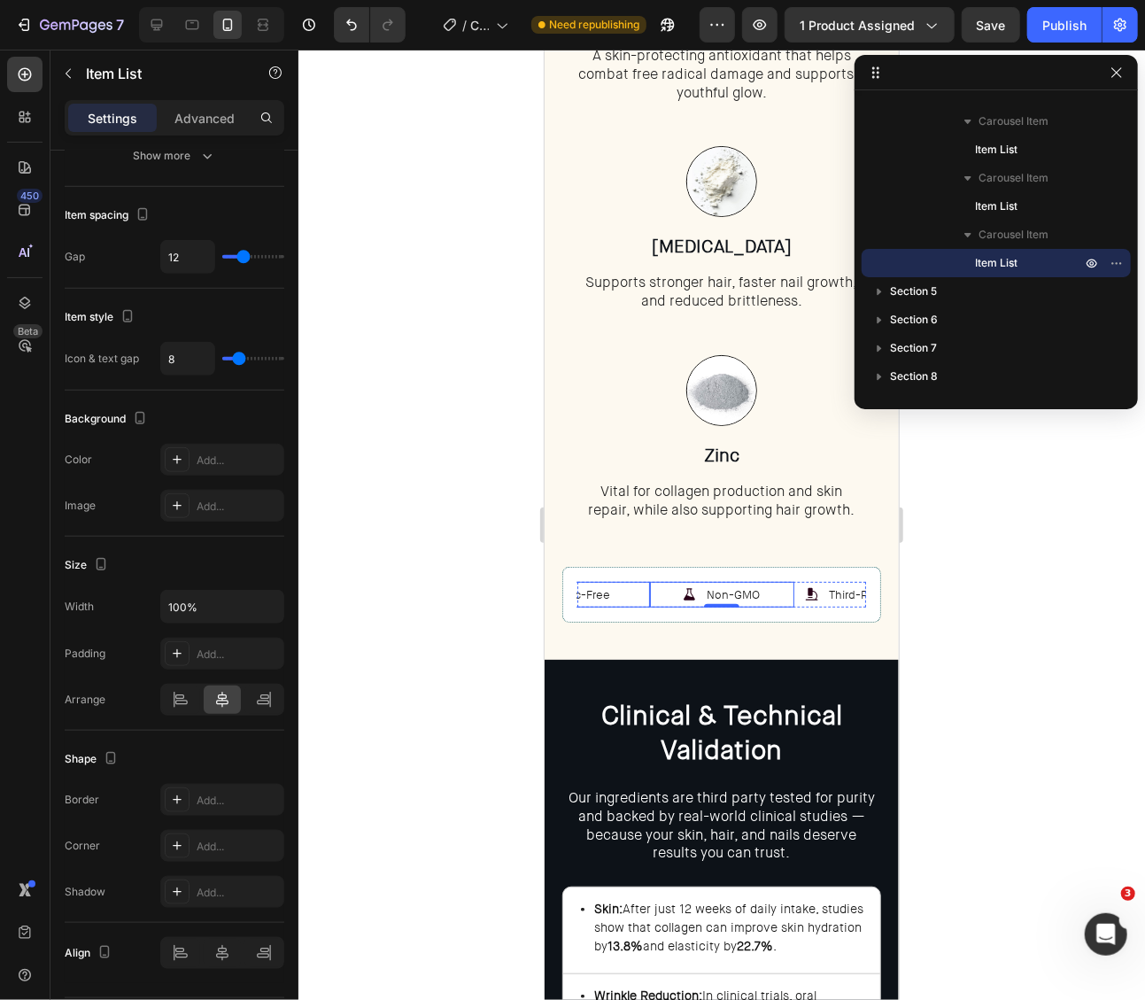
click at [625, 591] on div "Antibiotic-Free" at bounding box center [576, 594] width 144 height 26
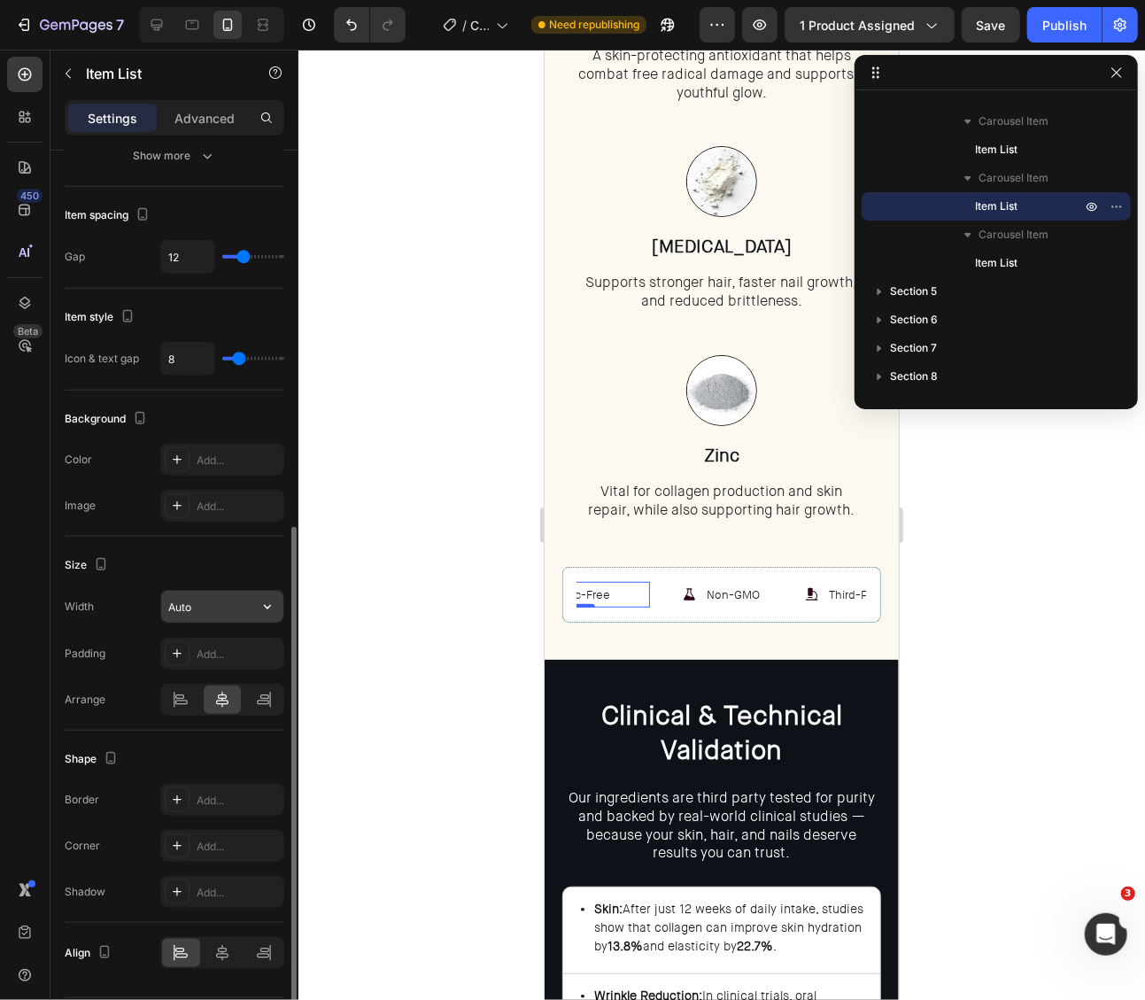
click at [244, 601] on input "Auto" at bounding box center [222, 607] width 122 height 32
click at [268, 599] on icon "button" at bounding box center [268, 607] width 18 height 18
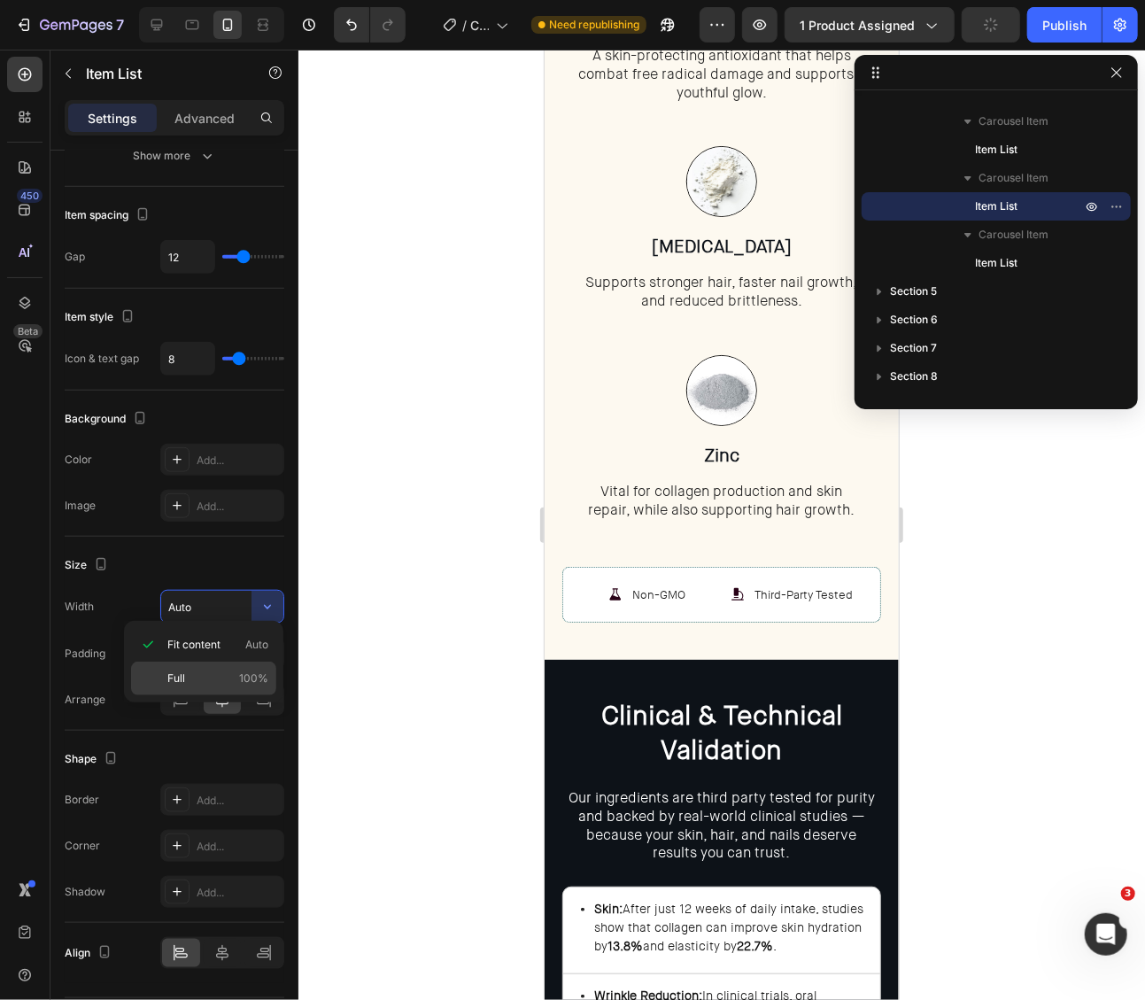
click at [230, 676] on p "Full 100%" at bounding box center [217, 678] width 101 height 16
type input "100%"
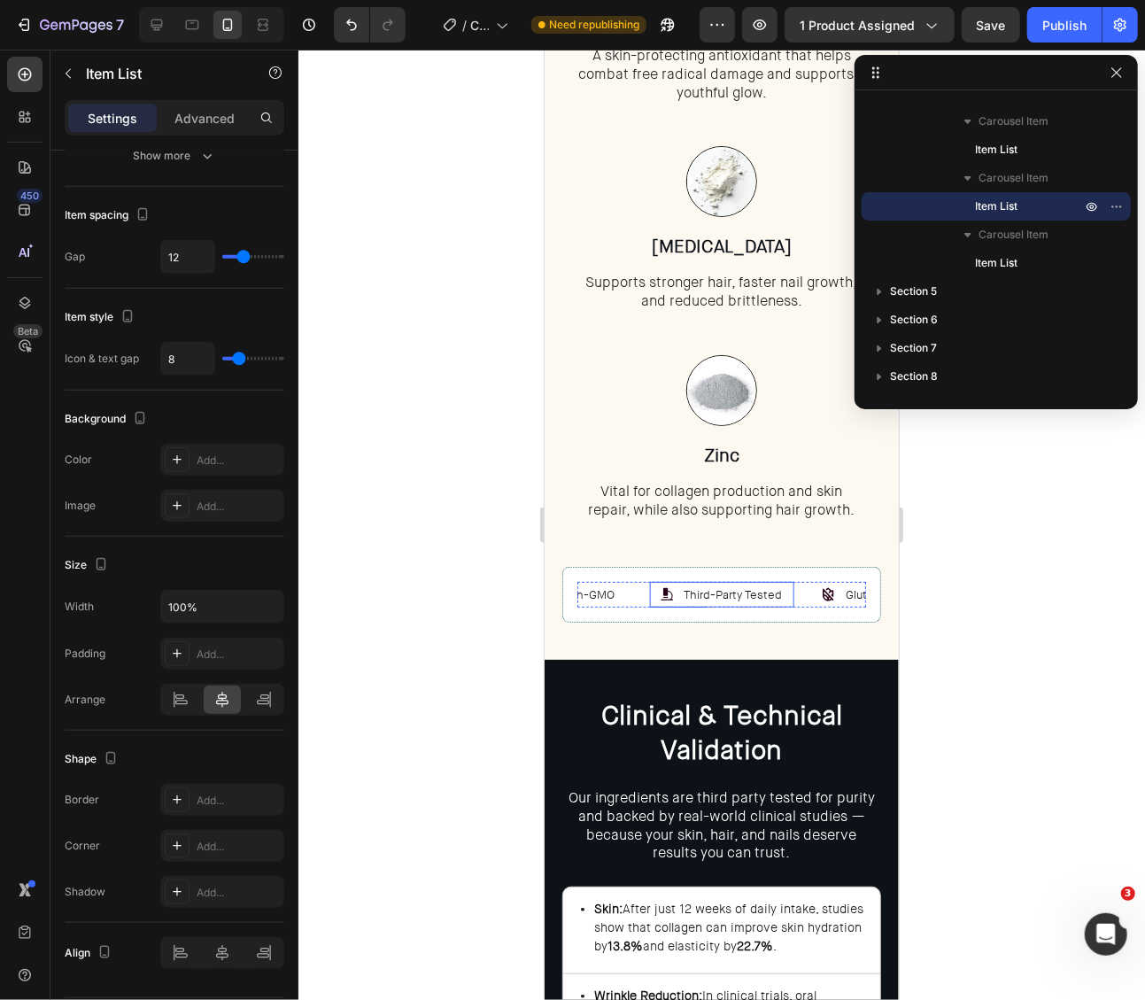
click at [788, 588] on div "Third-Party Tested" at bounding box center [721, 594] width 144 height 26
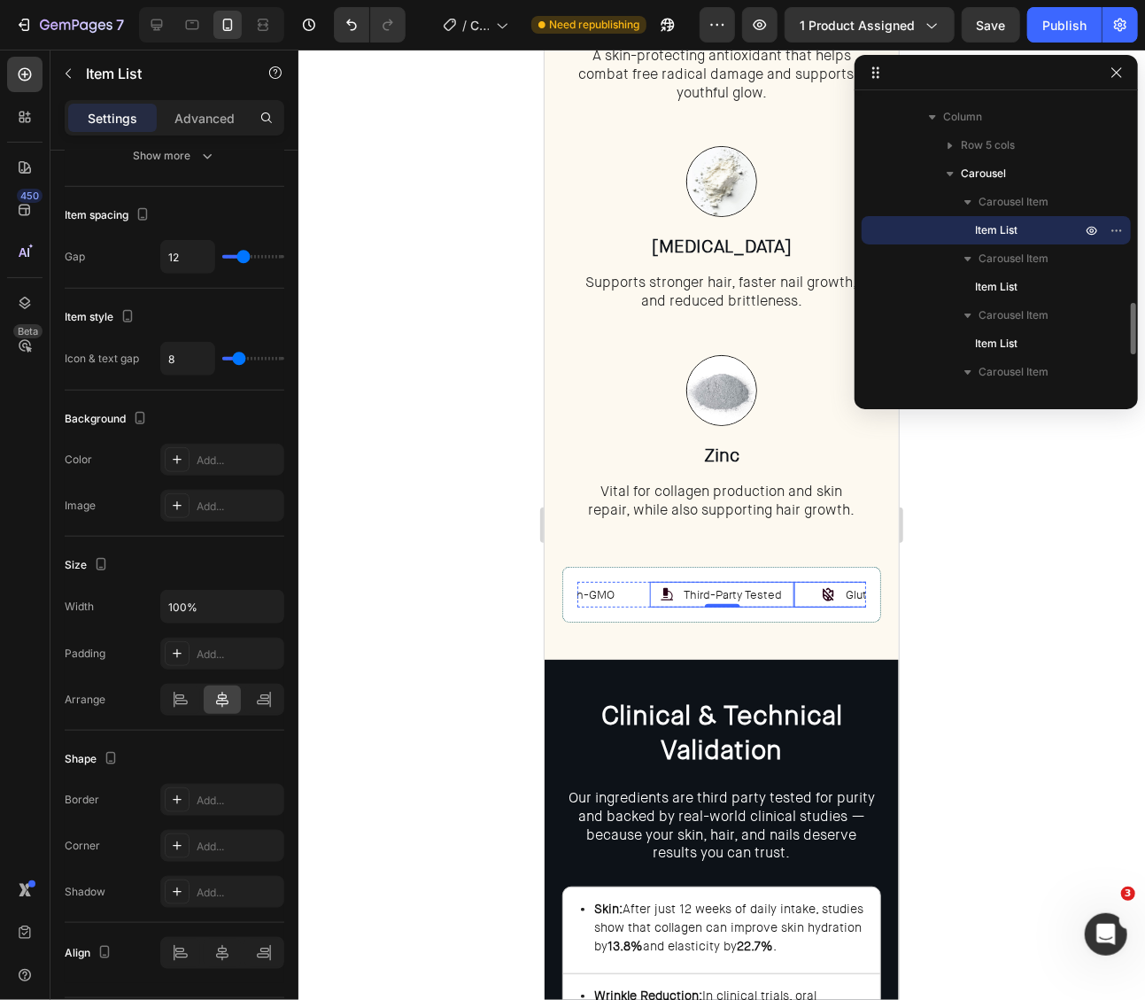
click at [849, 590] on p "Gluten-Free" at bounding box center [877, 594] width 65 height 20
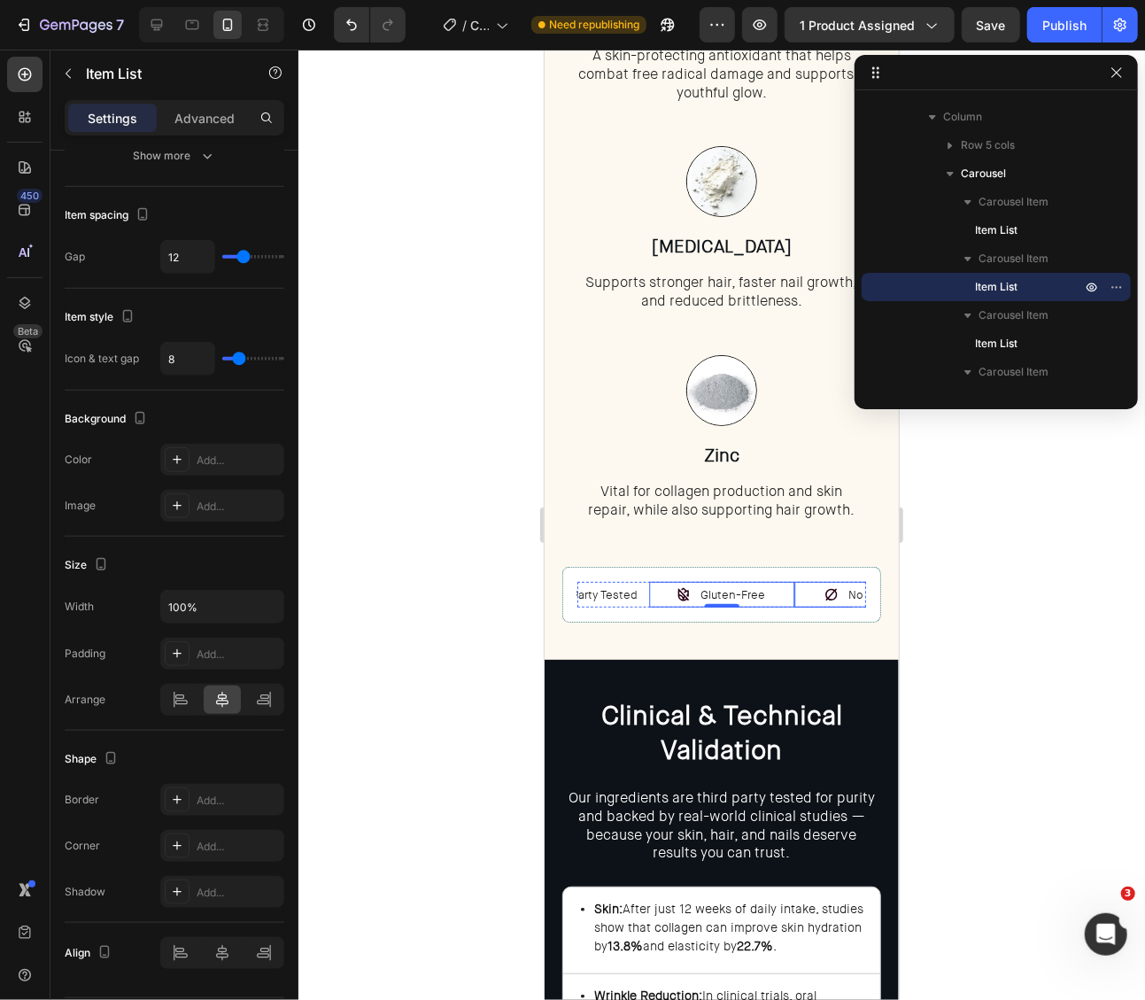
click at [823, 587] on div "No Nasties" at bounding box center [866, 594] width 144 height 26
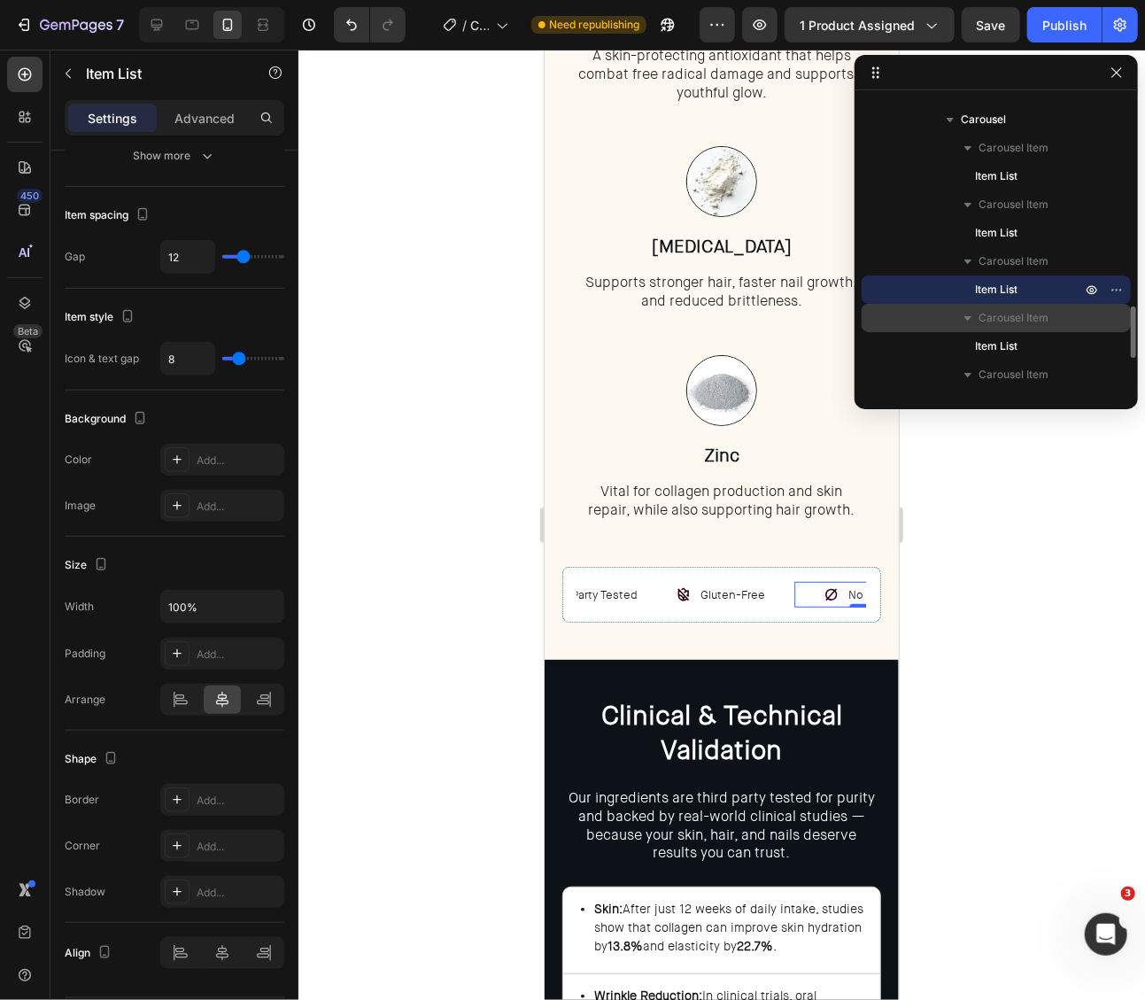
scroll to position [1219, 0]
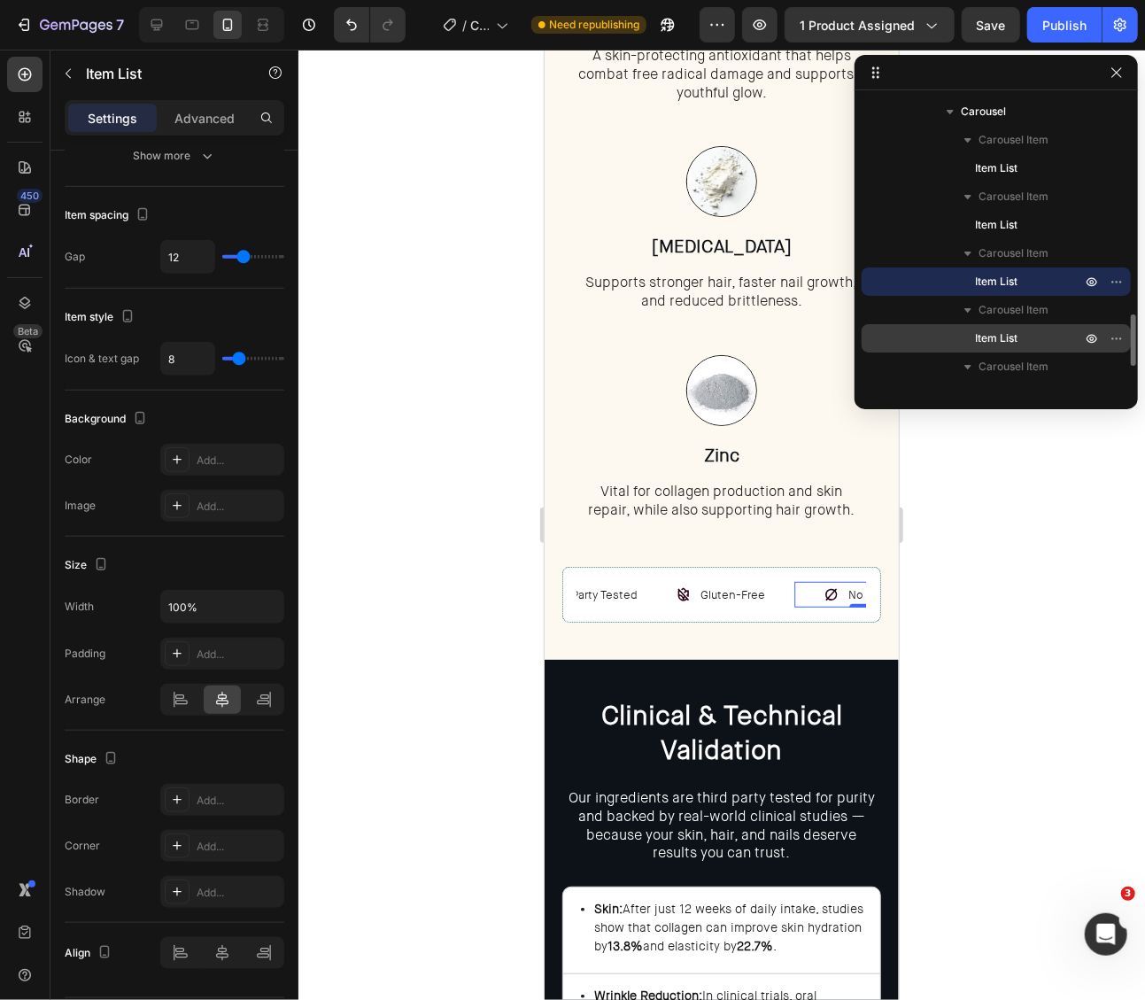
click at [1006, 337] on span "Item List" at bounding box center [996, 338] width 43 height 18
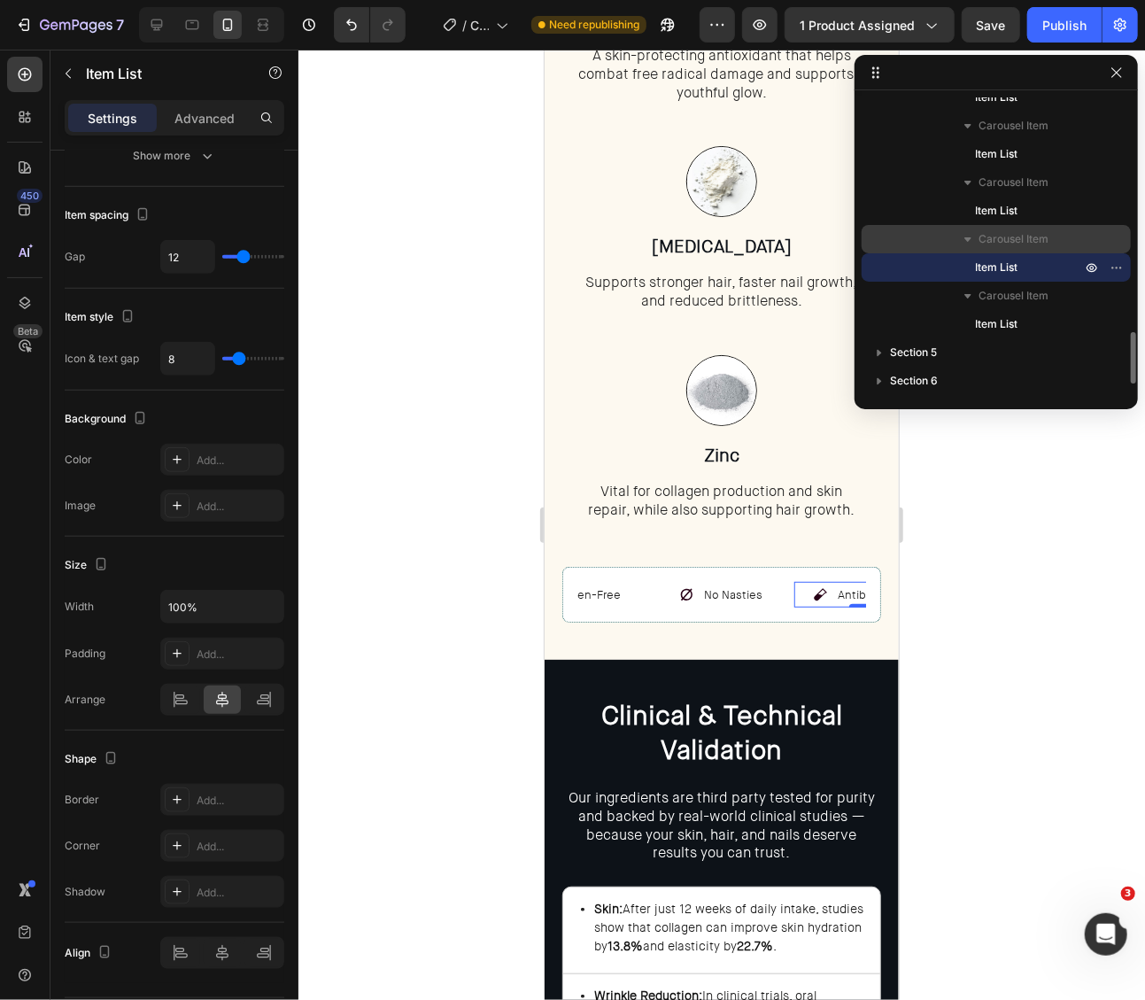
scroll to position [1297, 0]
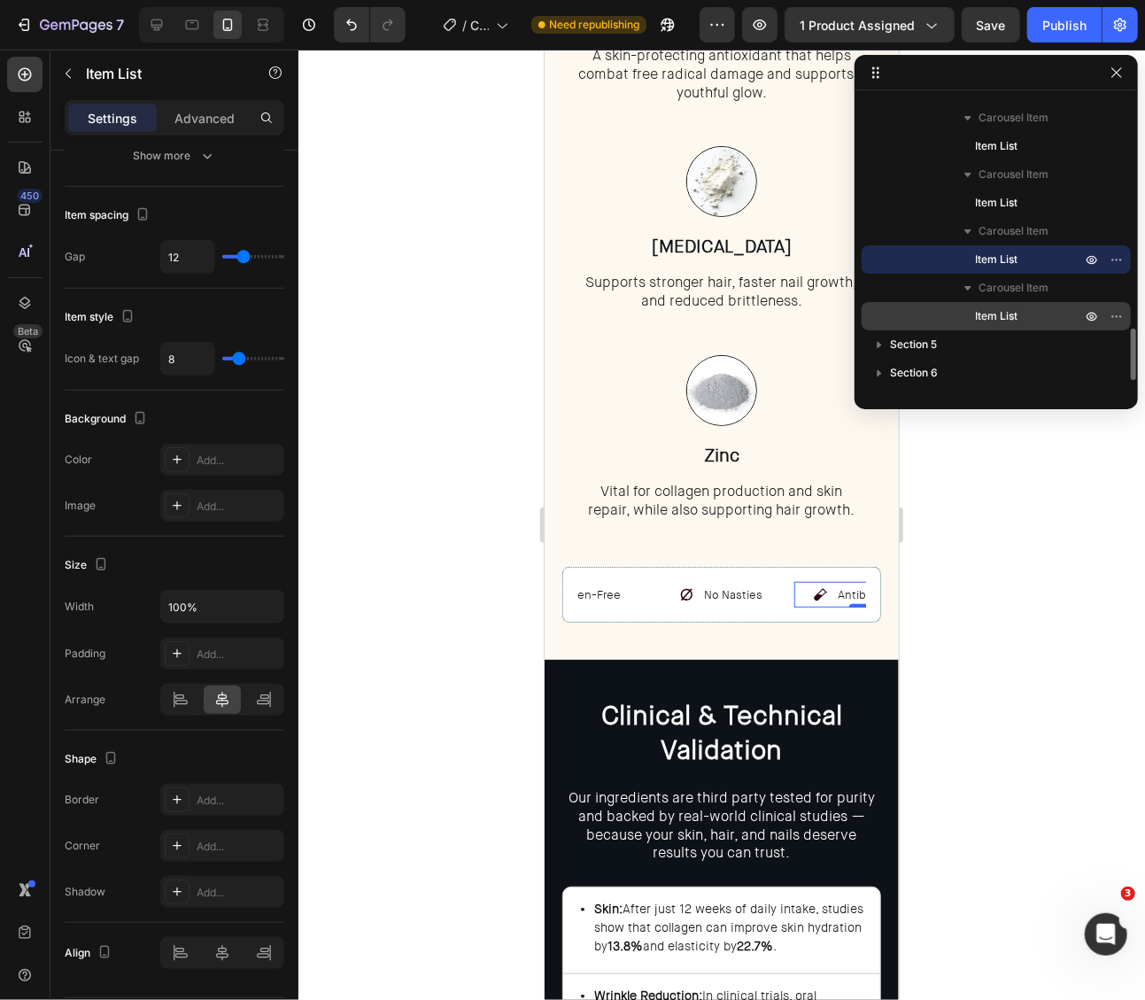
click at [1012, 316] on span "Item List" at bounding box center [996, 316] width 43 height 18
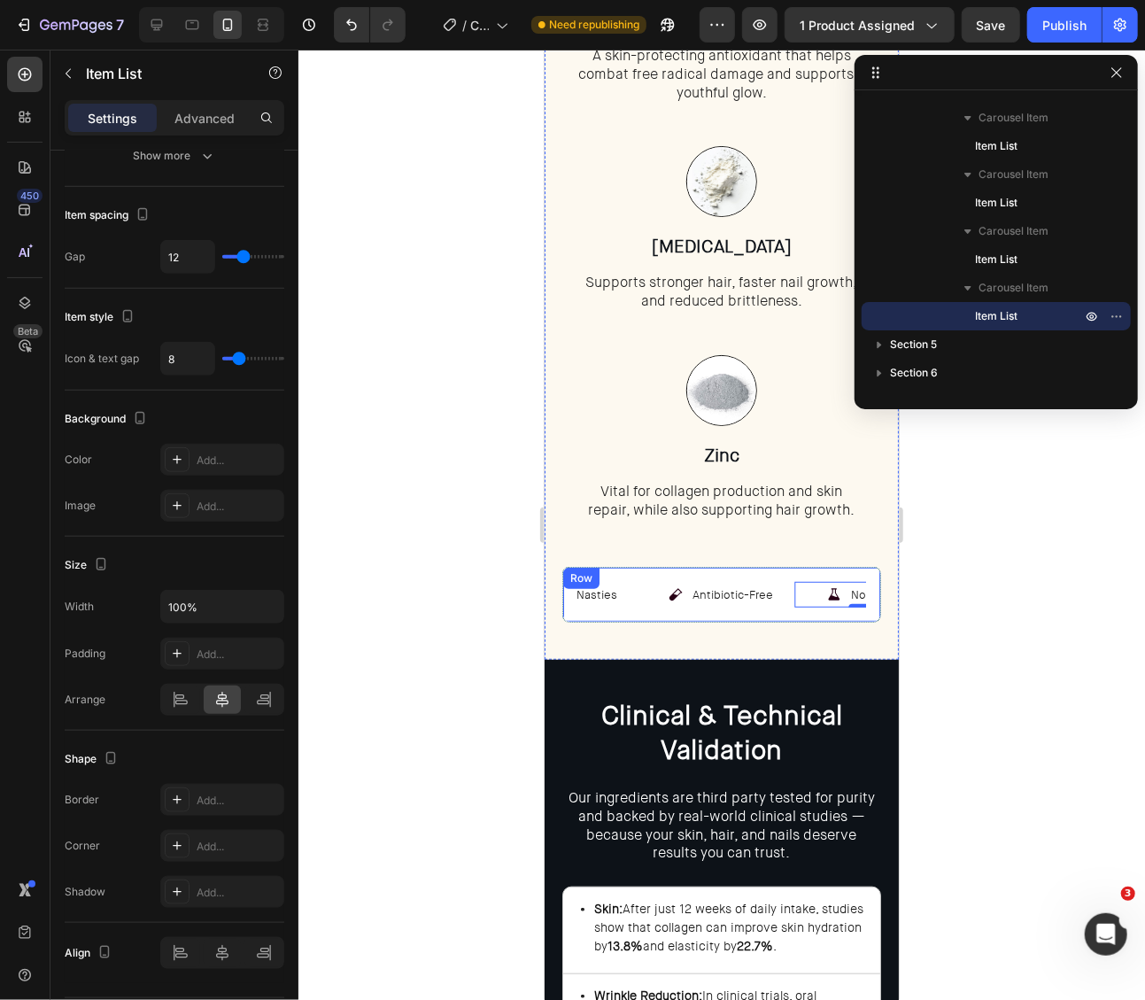
click at [693, 569] on div "Non-GMO Item List Third-Party Tested Item List Gluten-Free Item List Antibiotic…" at bounding box center [720, 594] width 319 height 56
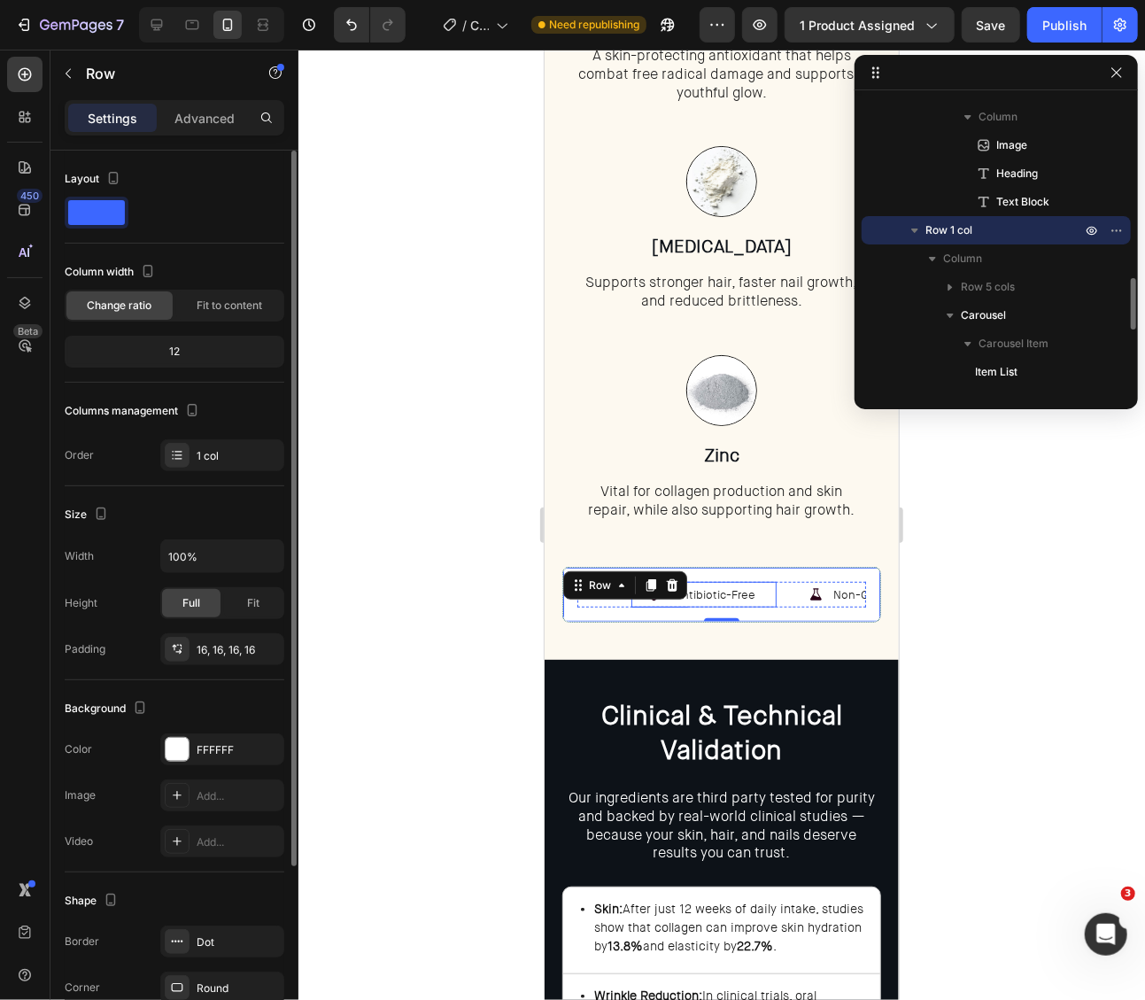
click at [776, 597] on div "Non-GMO" at bounding box center [848, 594] width 144 height 26
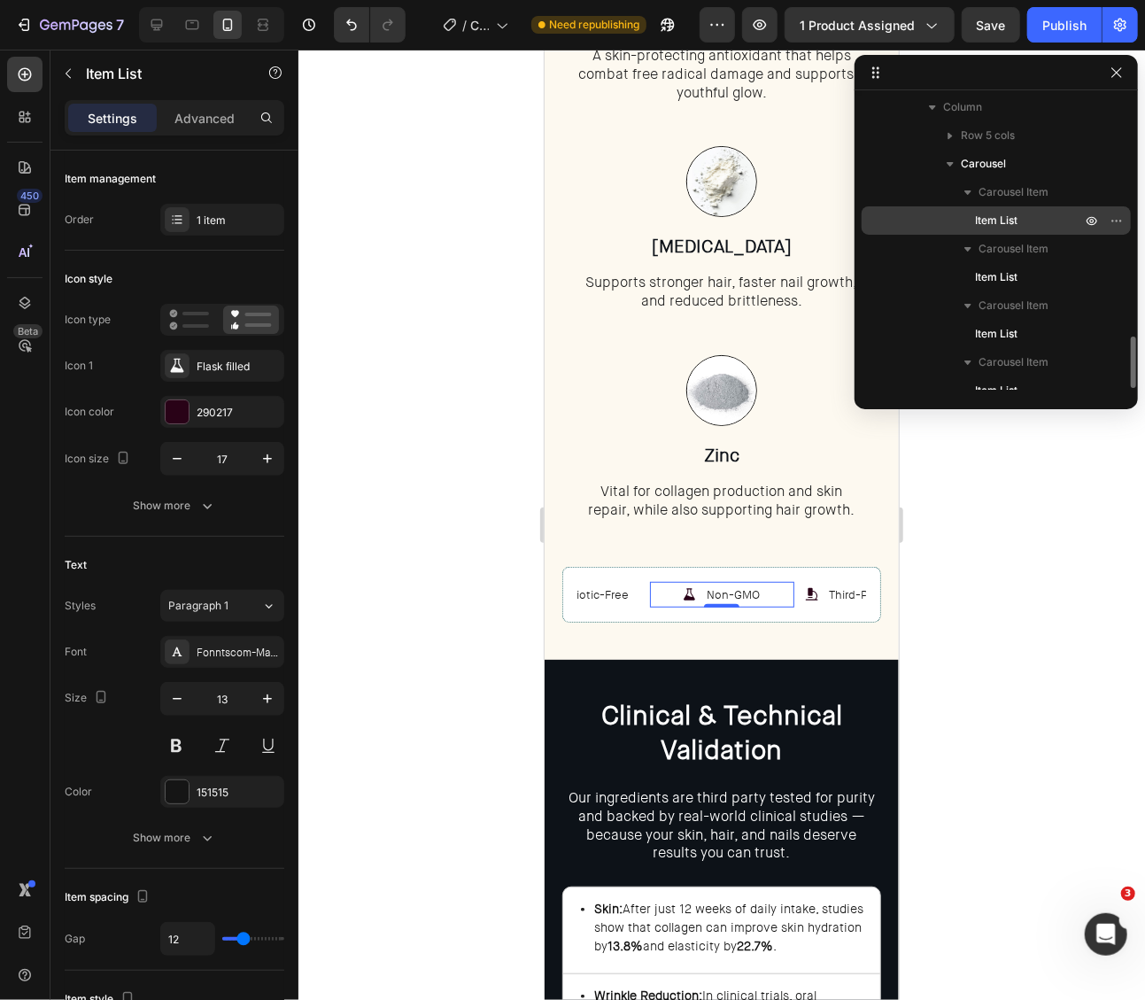
scroll to position [1140, 0]
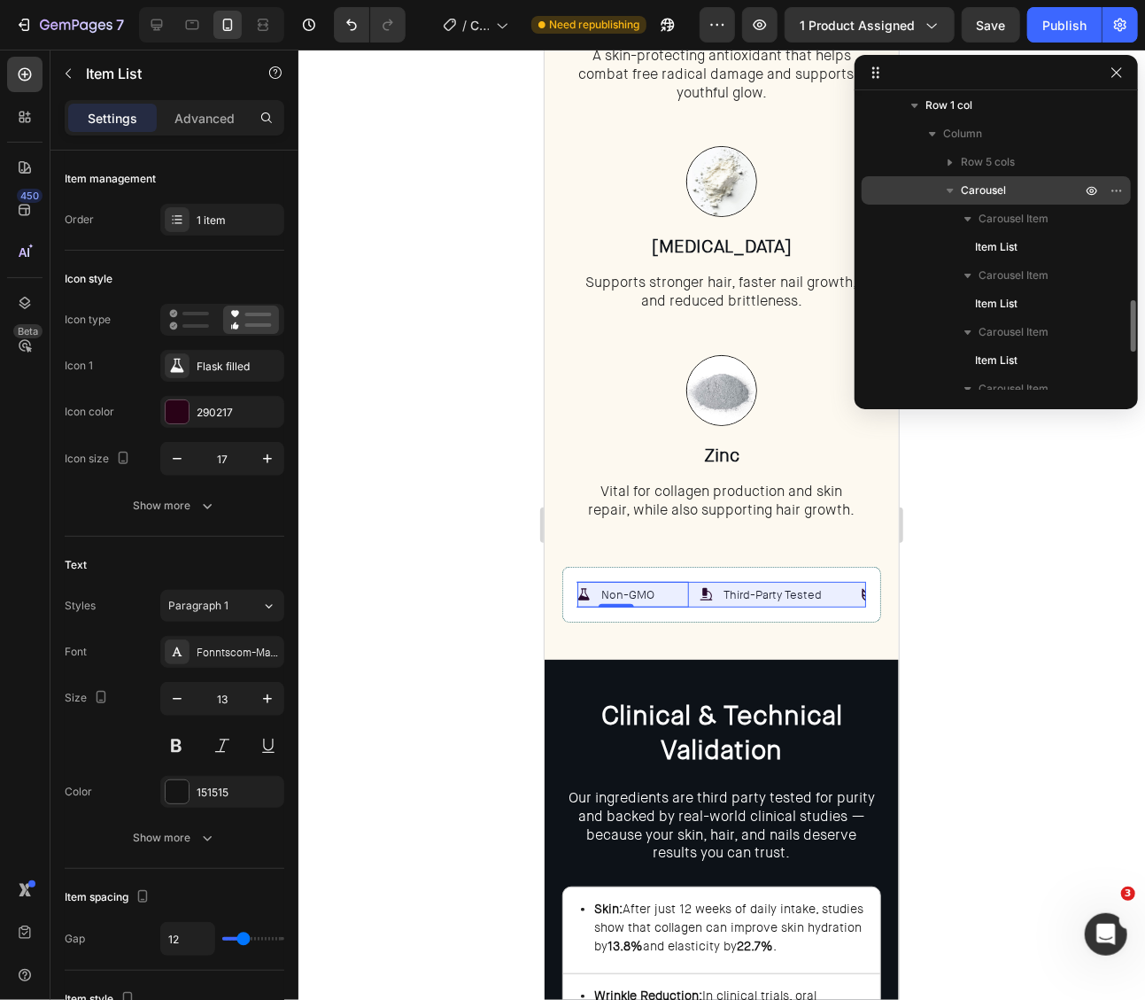
click at [993, 192] on span "Carousel" at bounding box center [983, 191] width 45 height 18
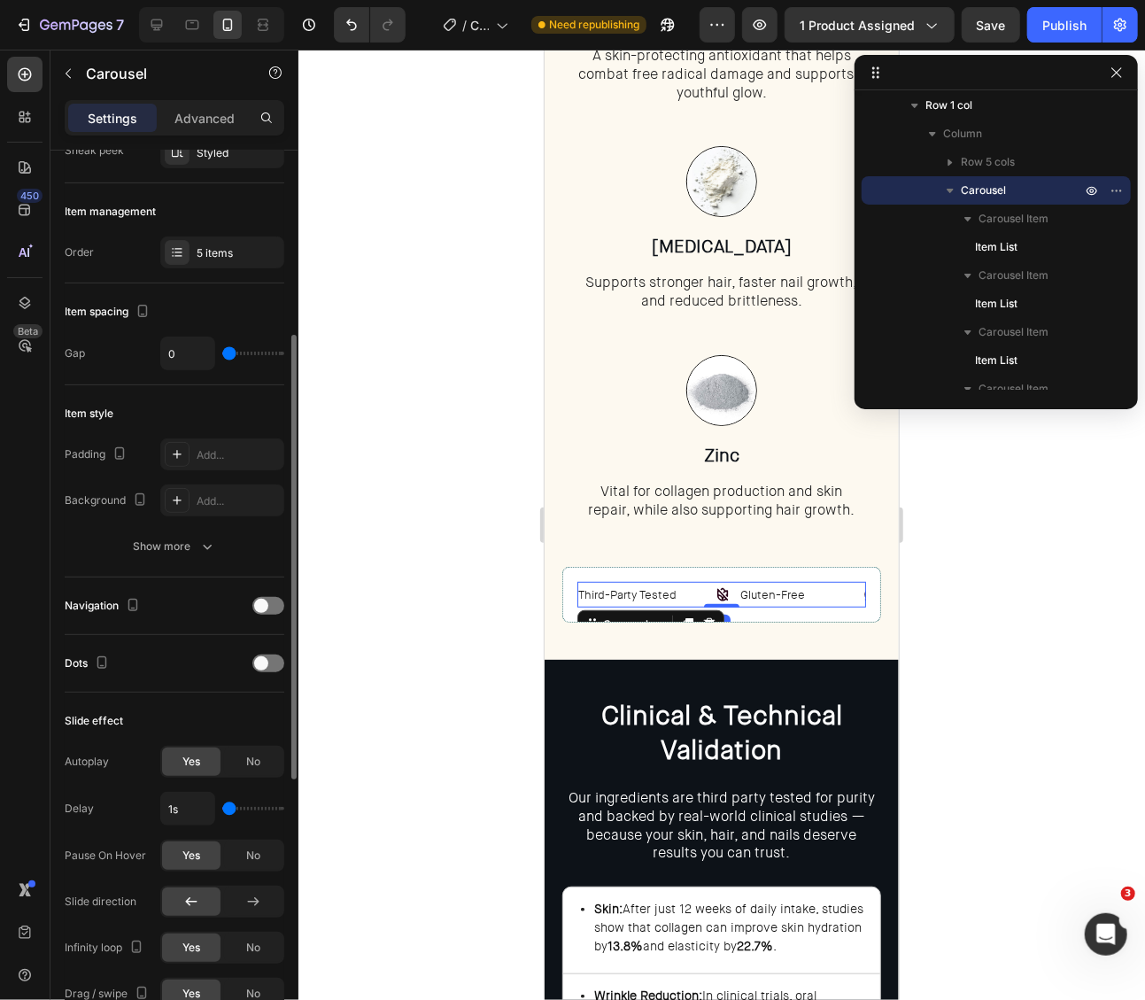
scroll to position [405, 0]
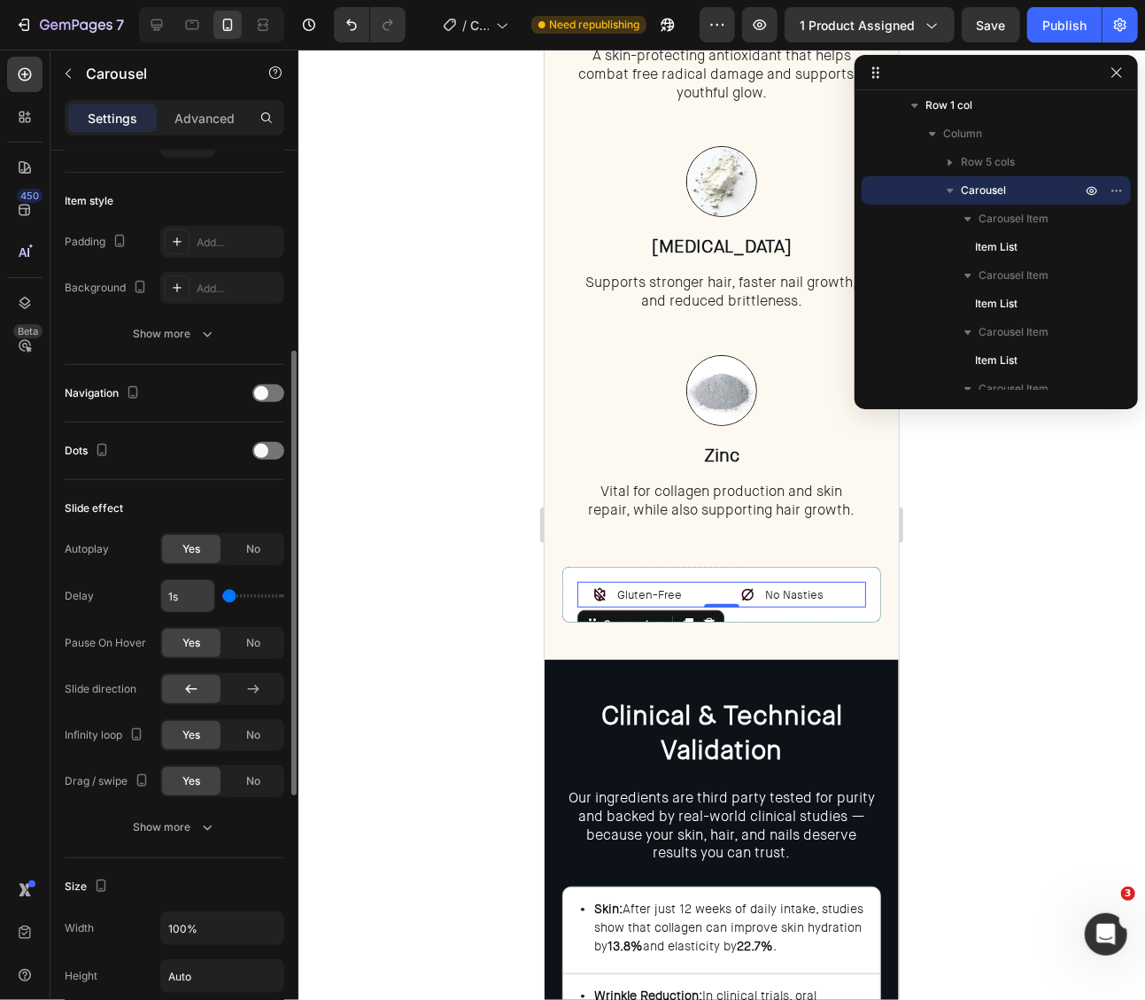
click at [212, 593] on div "1s" at bounding box center [222, 596] width 124 height 34
click at [944, 598] on div at bounding box center [721, 525] width 847 height 950
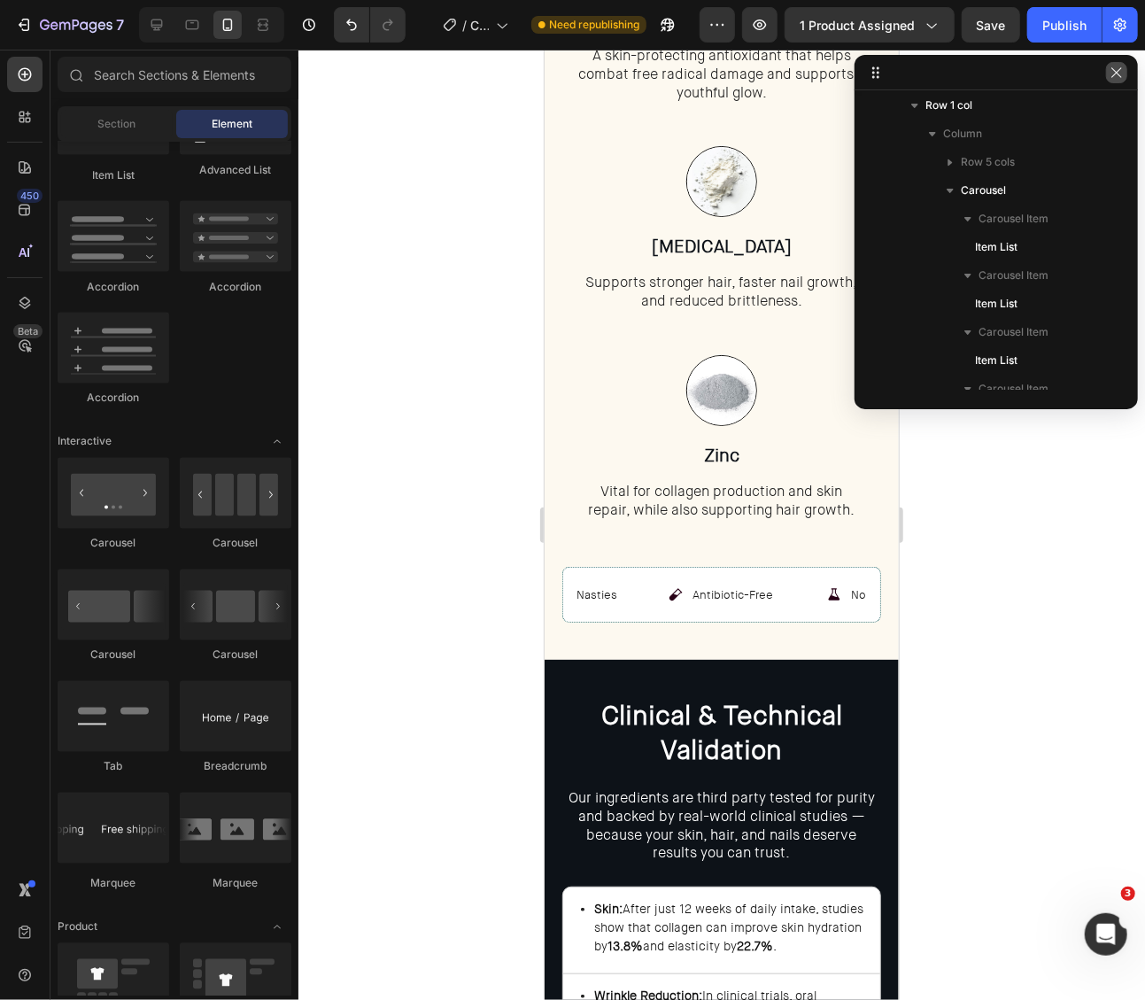
click at [1120, 74] on icon "button" at bounding box center [1117, 73] width 14 height 14
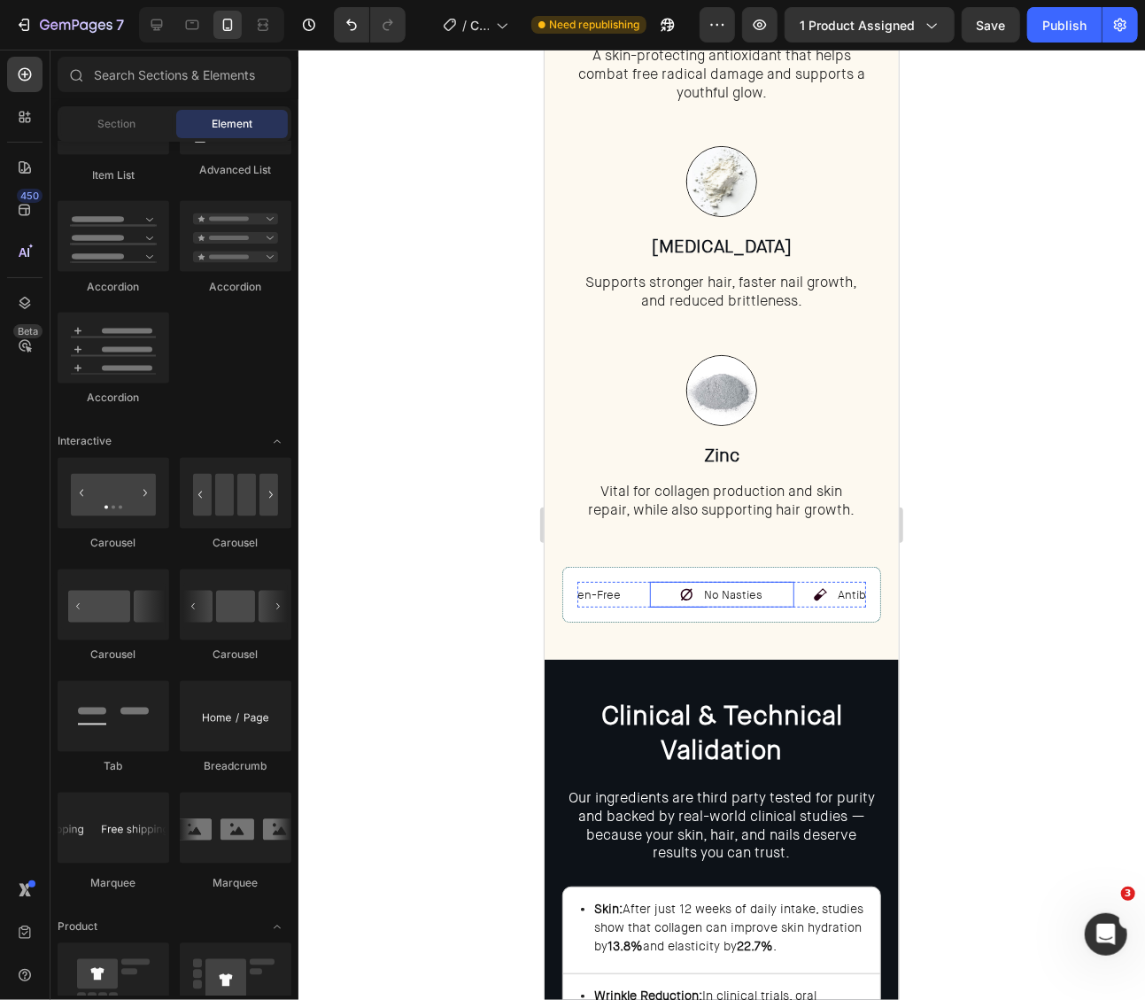
click at [658, 594] on div "No Nasties" at bounding box center [721, 594] width 144 height 26
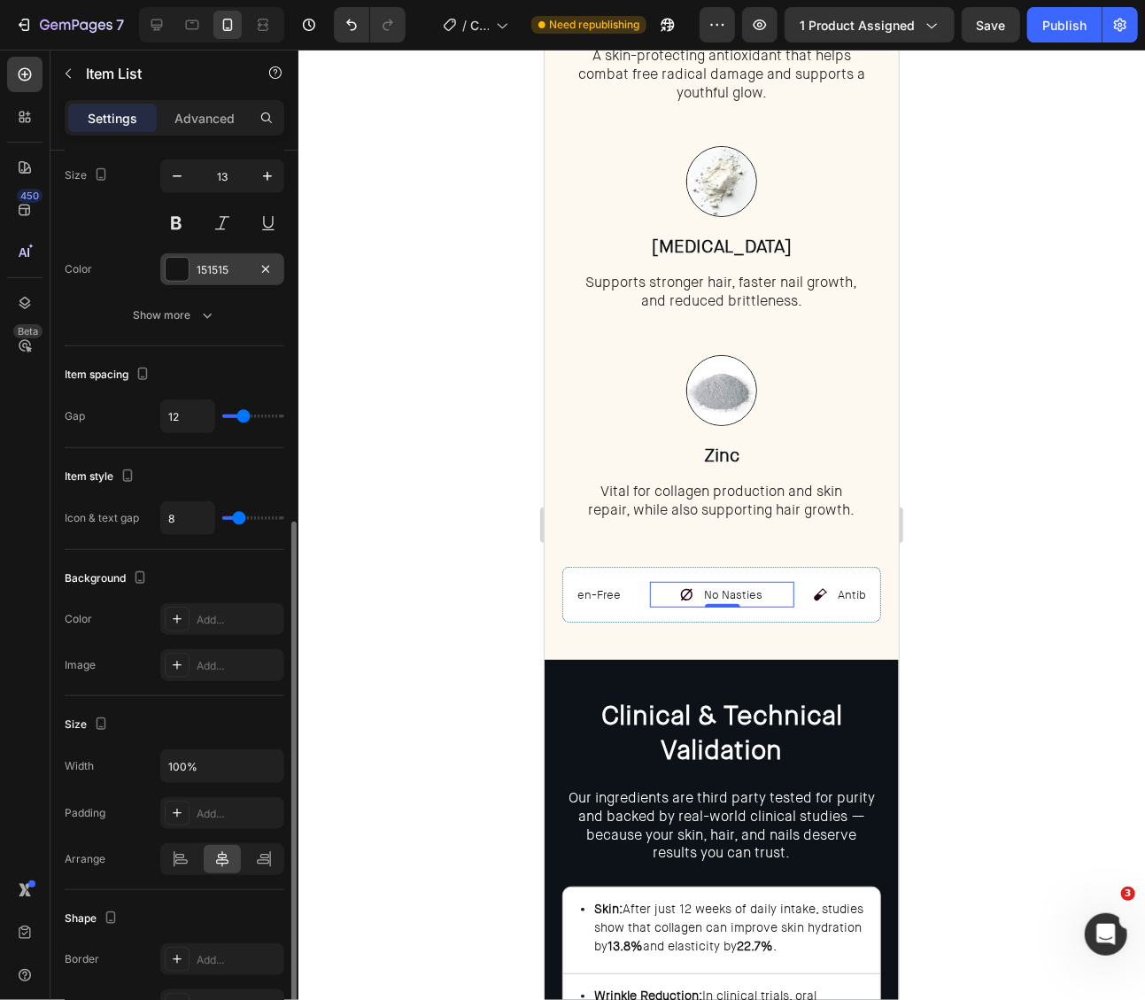
scroll to position [654, 0]
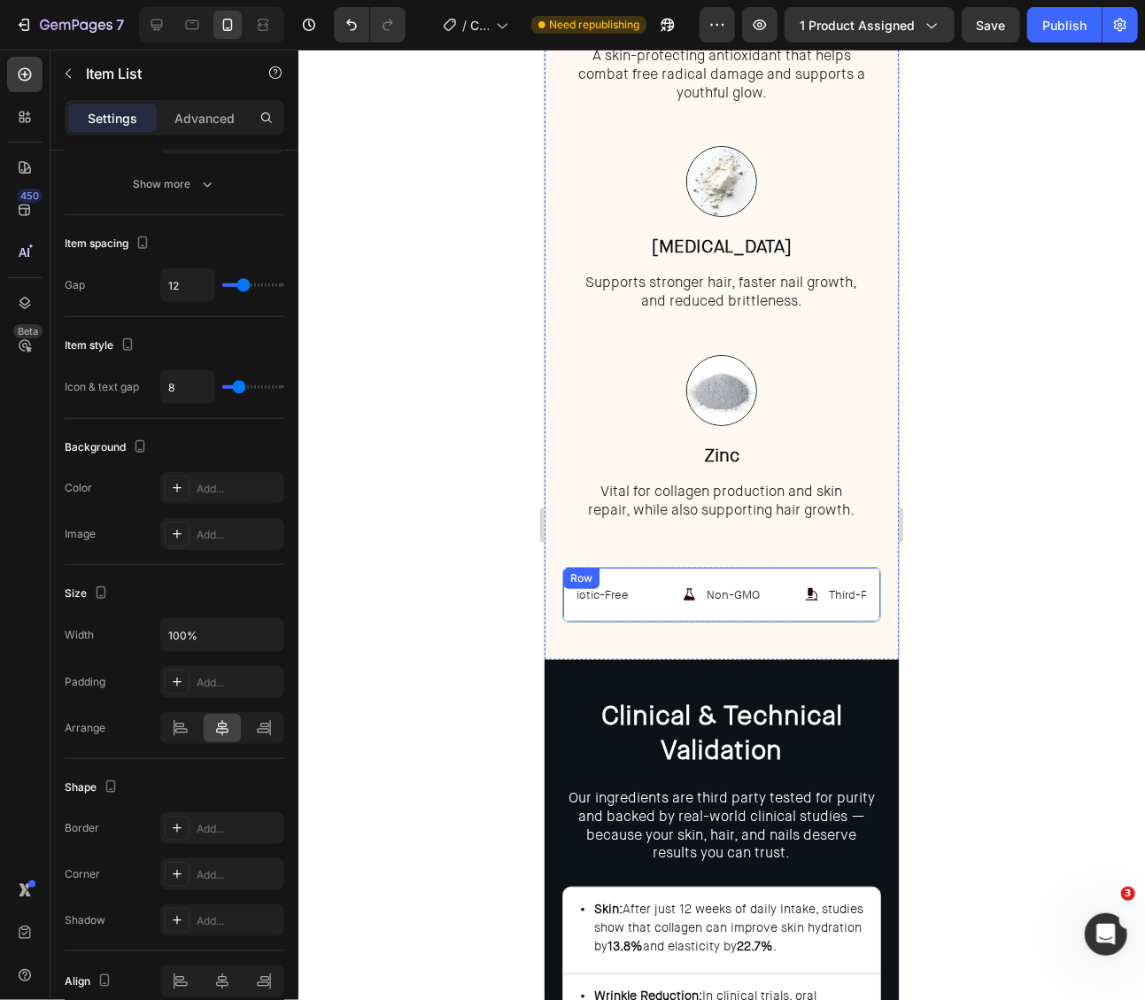
click at [701, 574] on div "Non-GMO Item List Third-Party Tested Item List Gluten-Free Item List Antibiotic…" at bounding box center [720, 594] width 319 height 56
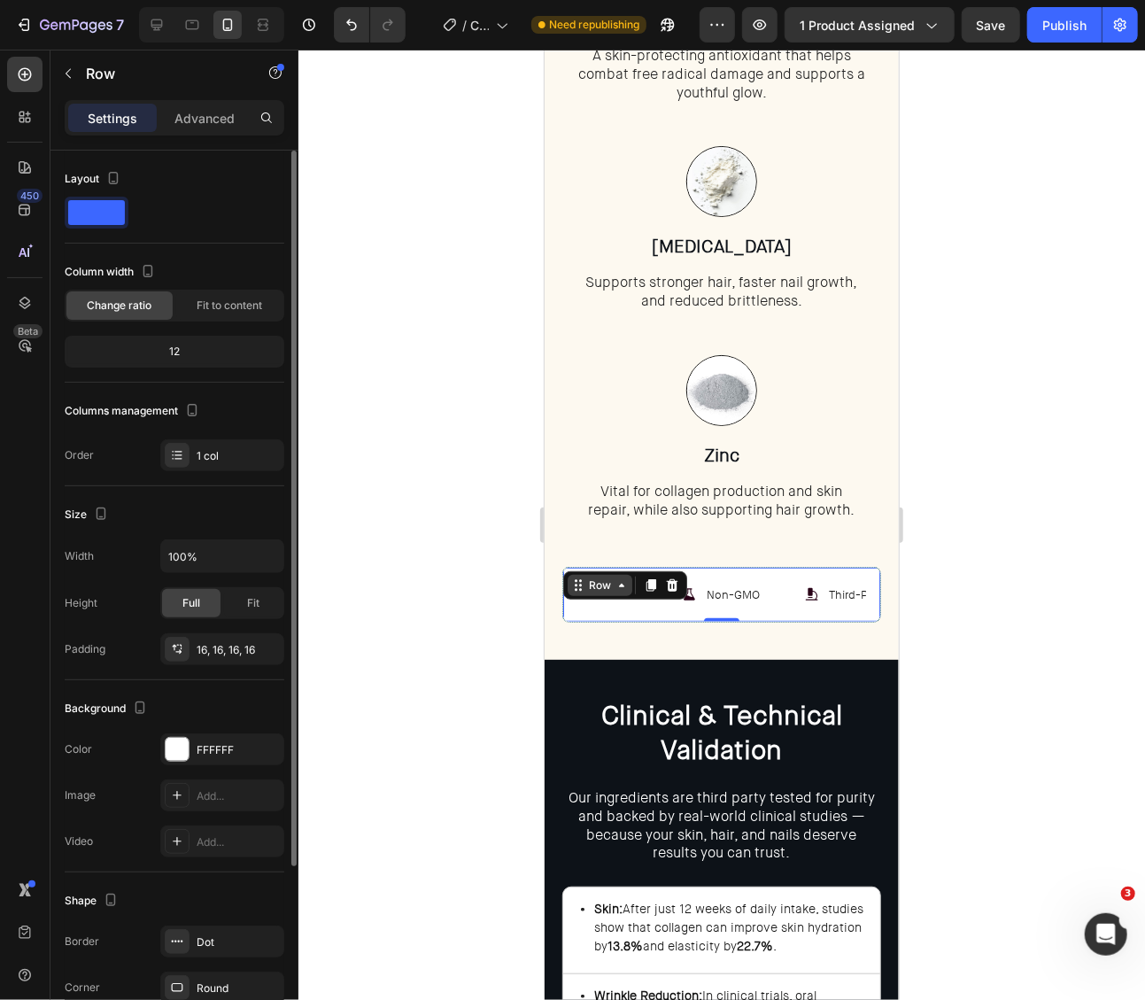
click at [593, 584] on div "Row" at bounding box center [599, 585] width 29 height 16
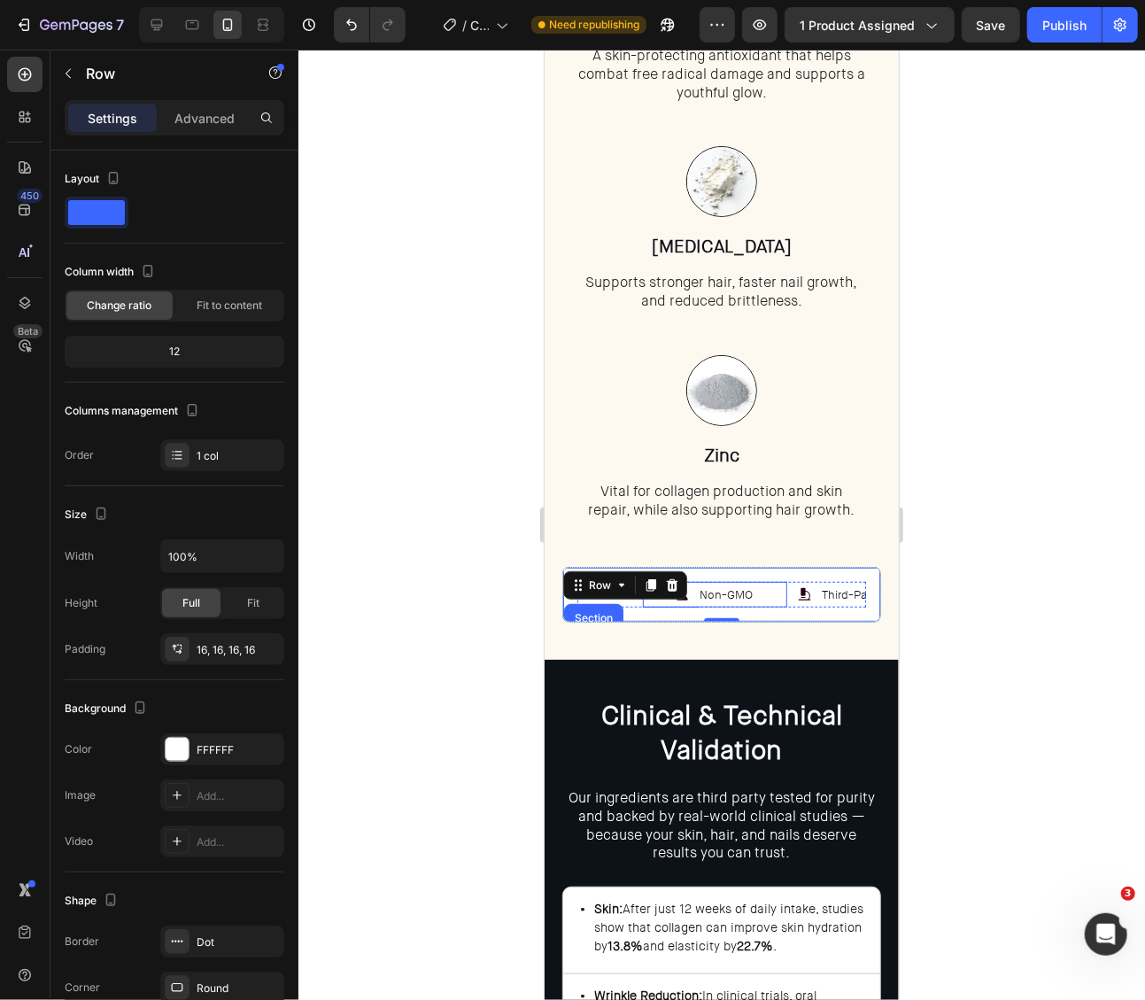
click at [735, 597] on div "Non-GMO" at bounding box center [714, 594] width 144 height 26
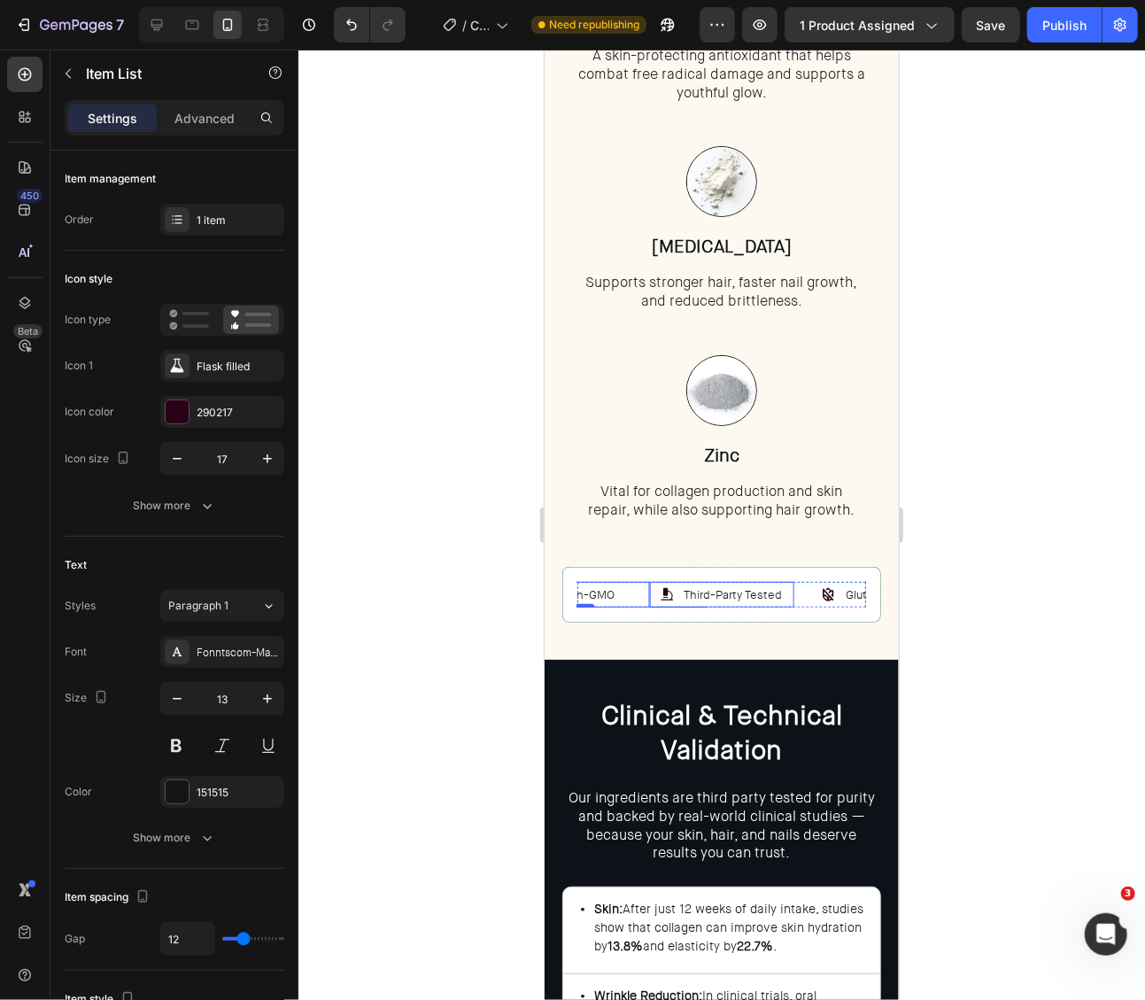
click at [729, 593] on p "Third-Party Tested" at bounding box center [732, 594] width 98 height 20
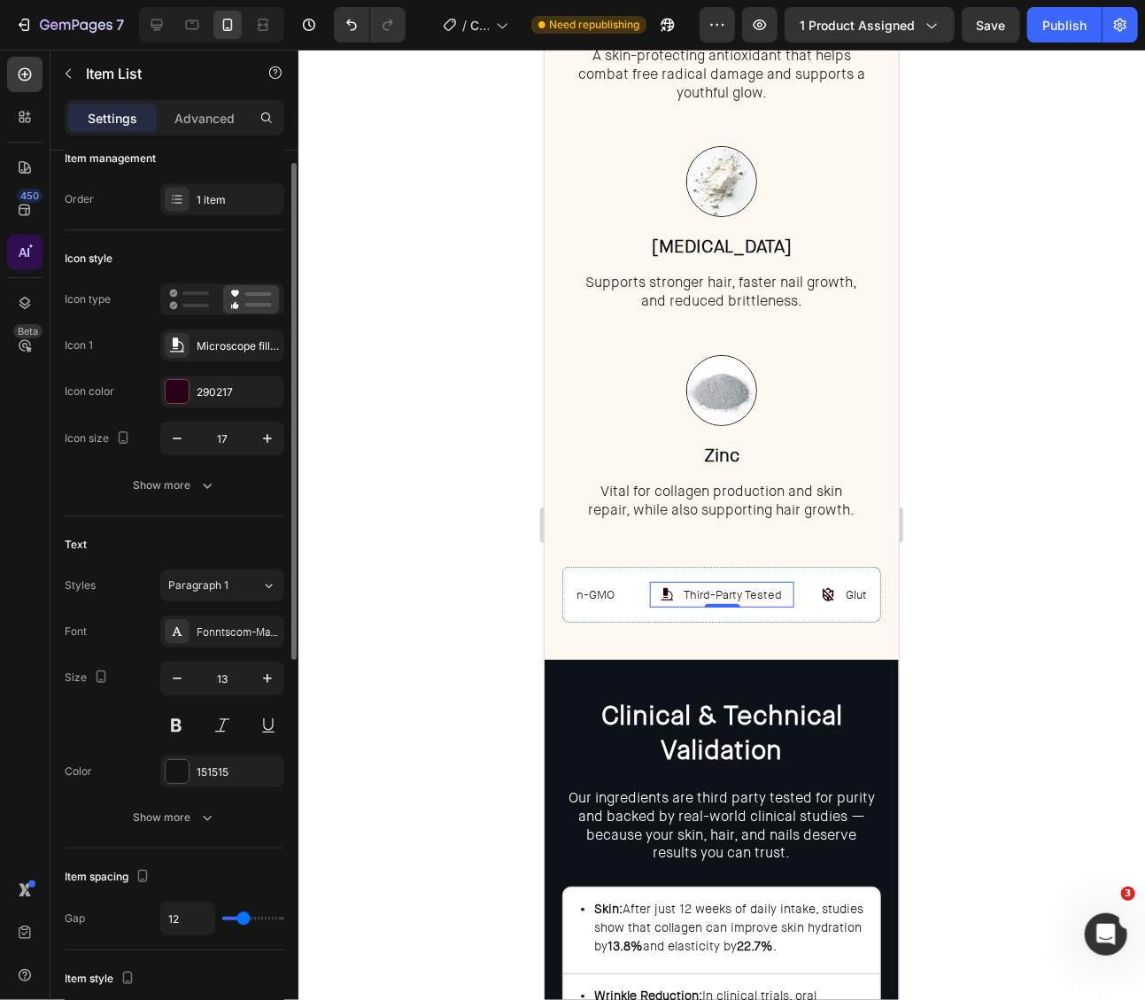
scroll to position [27, 0]
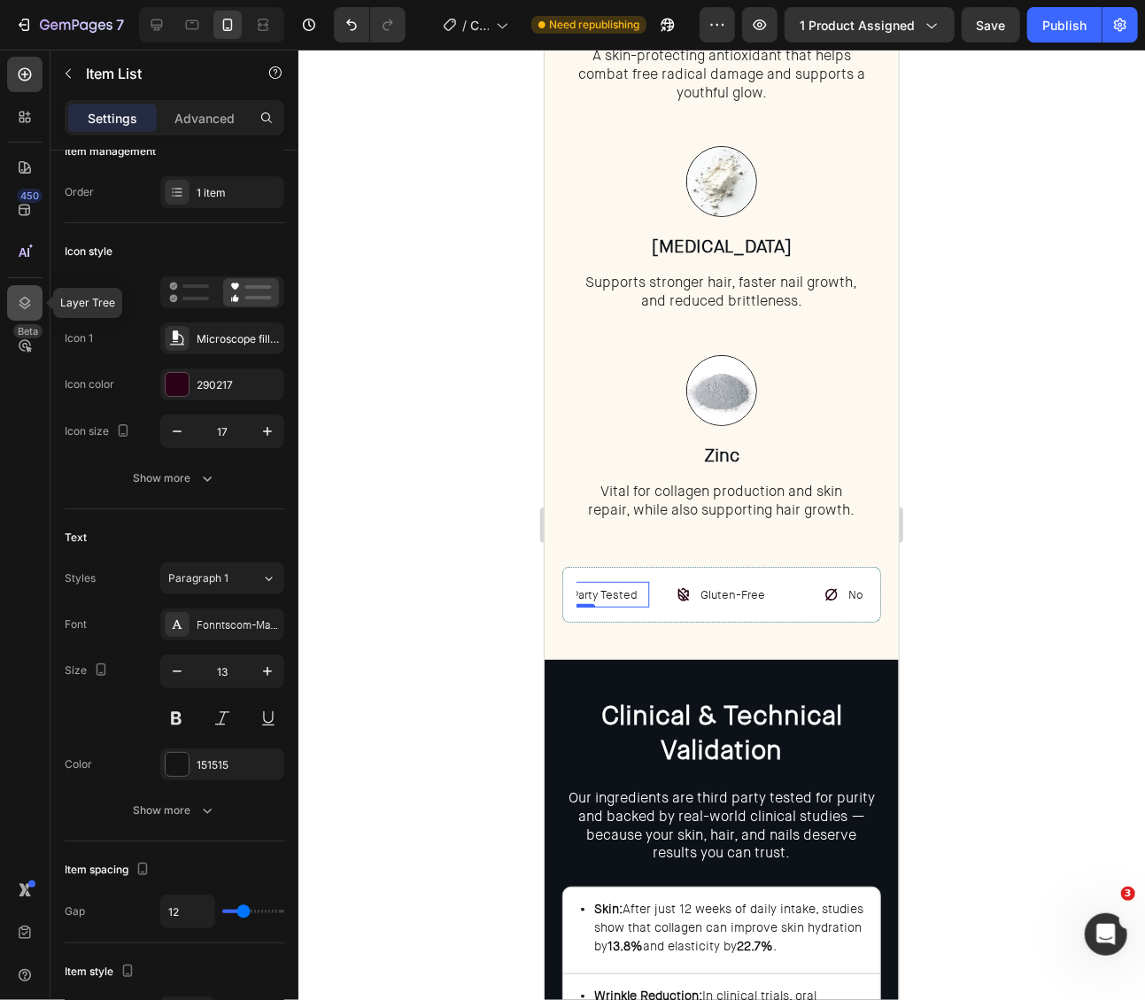
click at [35, 311] on div at bounding box center [24, 302] width 35 height 35
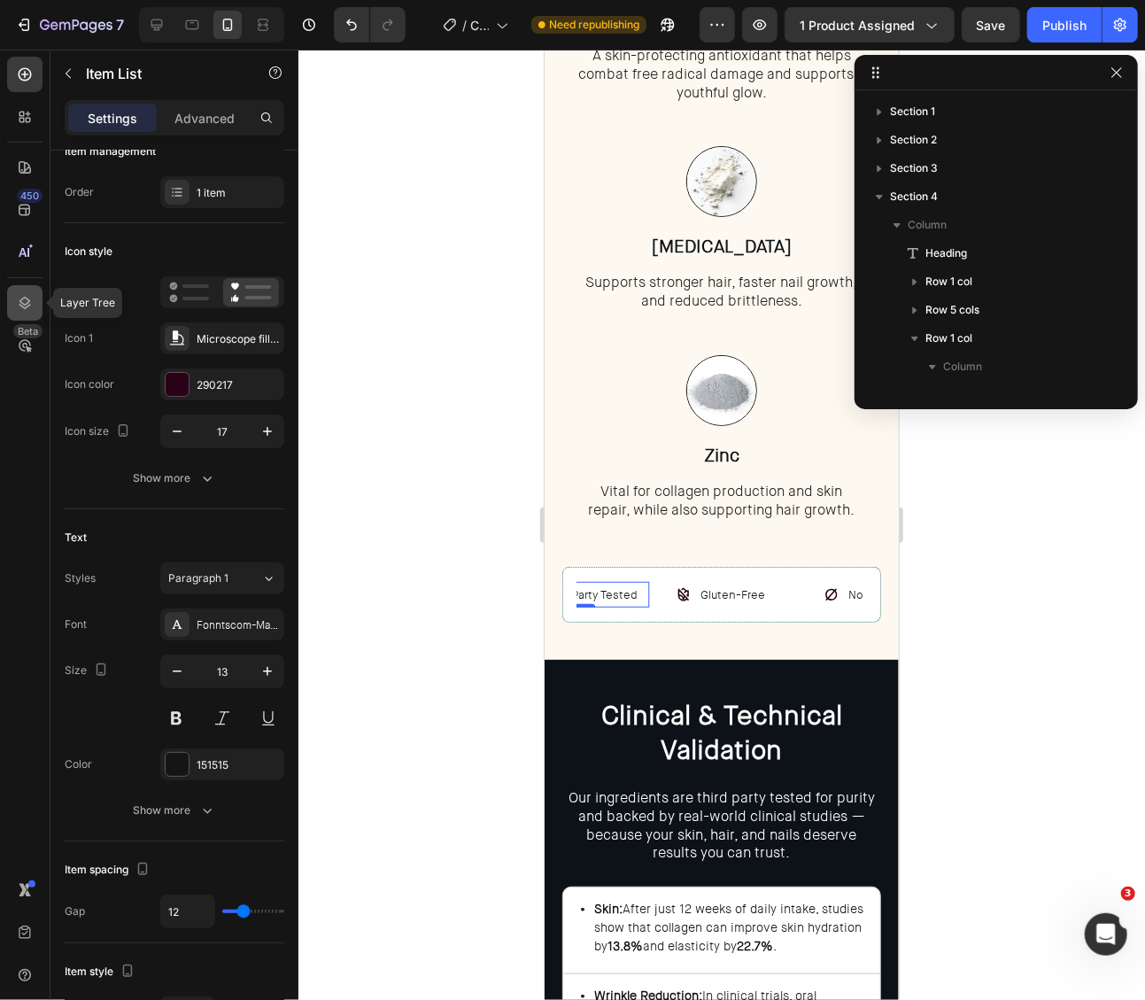
scroll to position [250, 0]
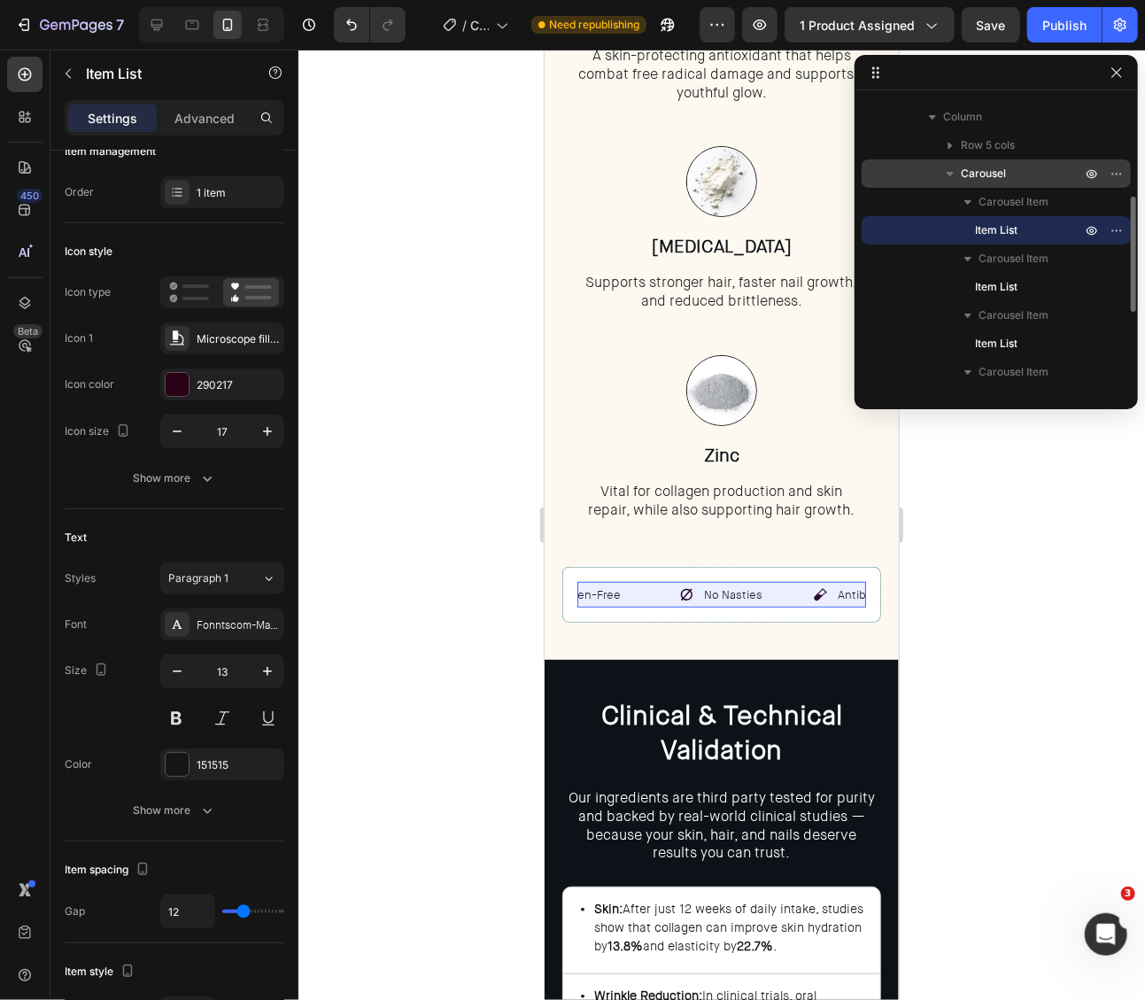
click at [1004, 167] on span "Carousel" at bounding box center [983, 174] width 45 height 18
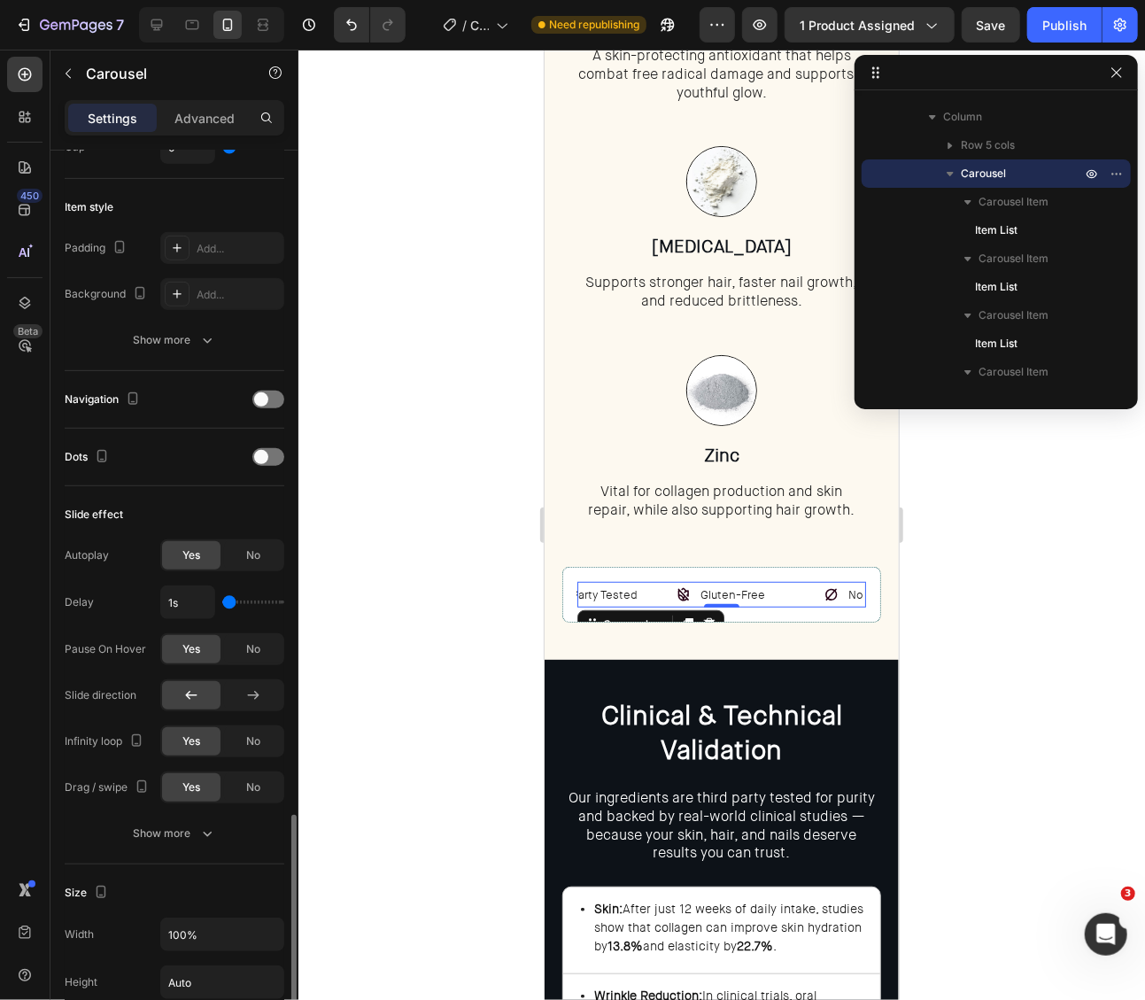
scroll to position [0, 0]
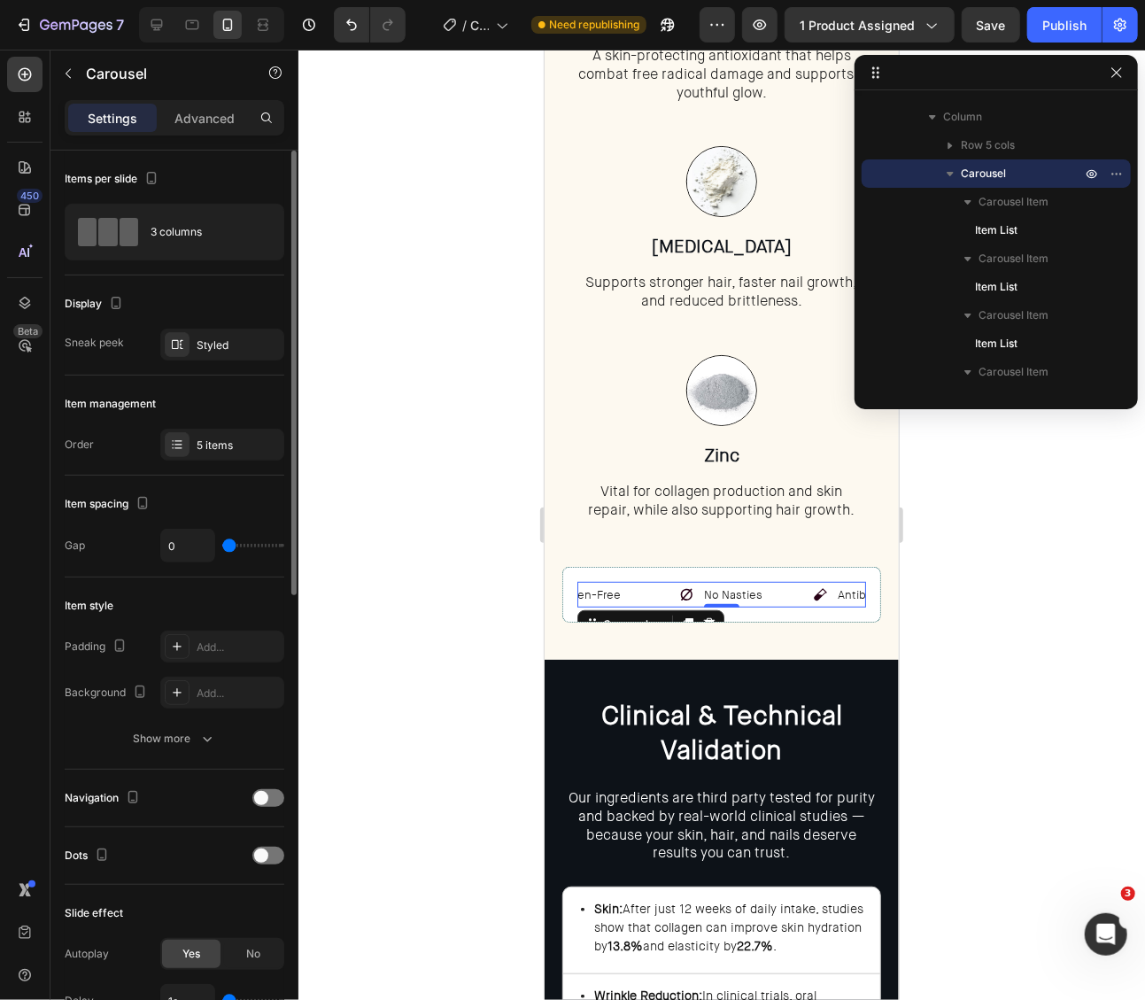
type input "28"
type input "33"
type input "38"
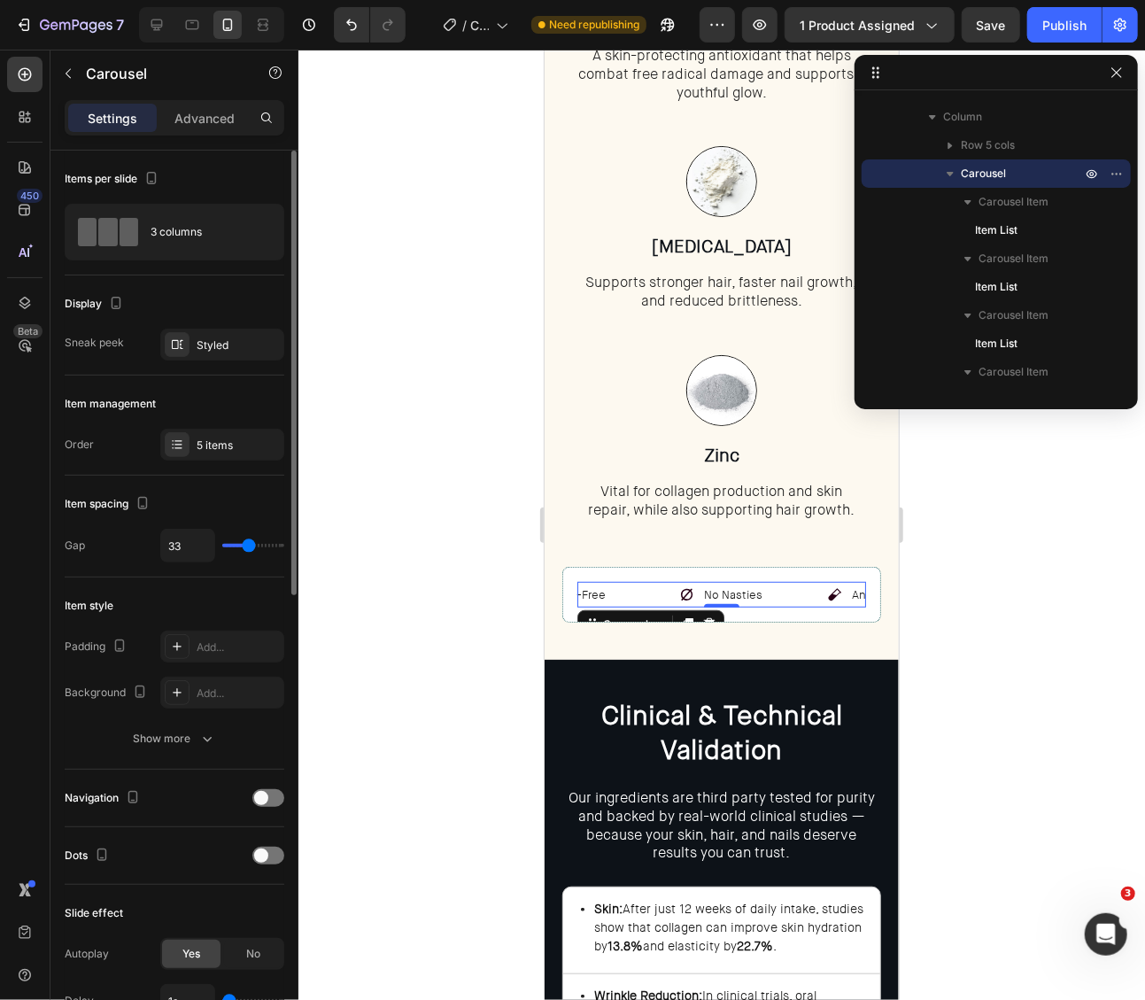
type input "38"
type input "44"
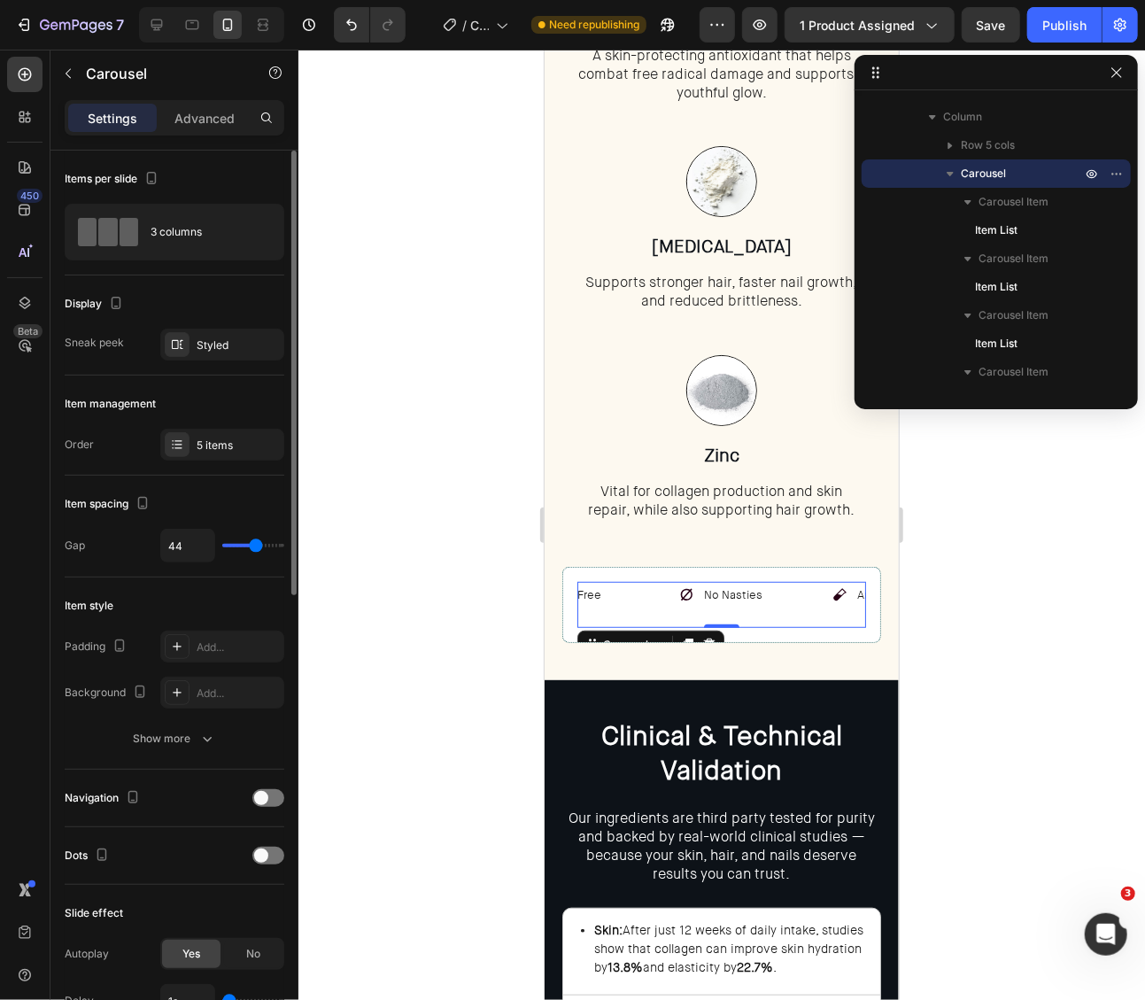
type input "46"
type input "47"
type input "13"
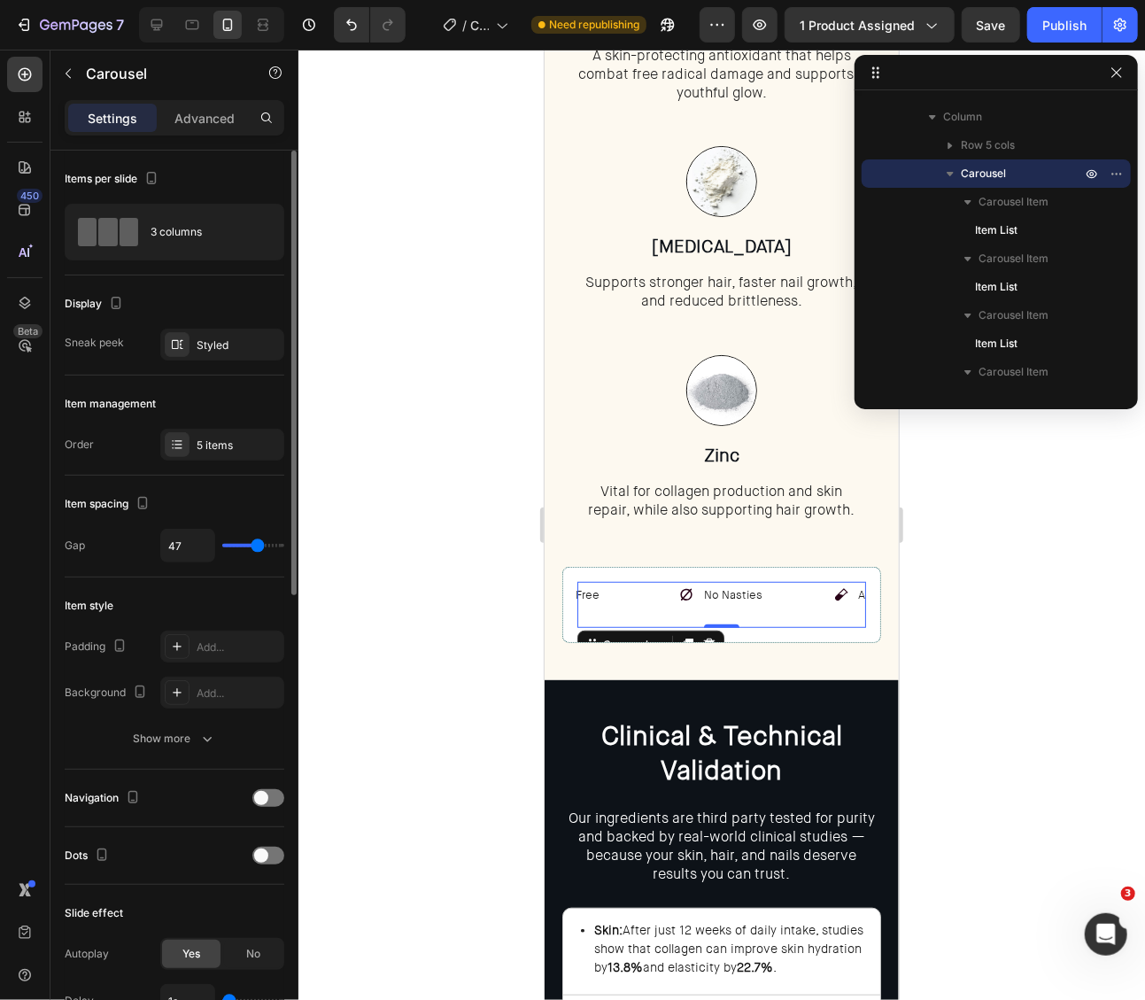
type input "13"
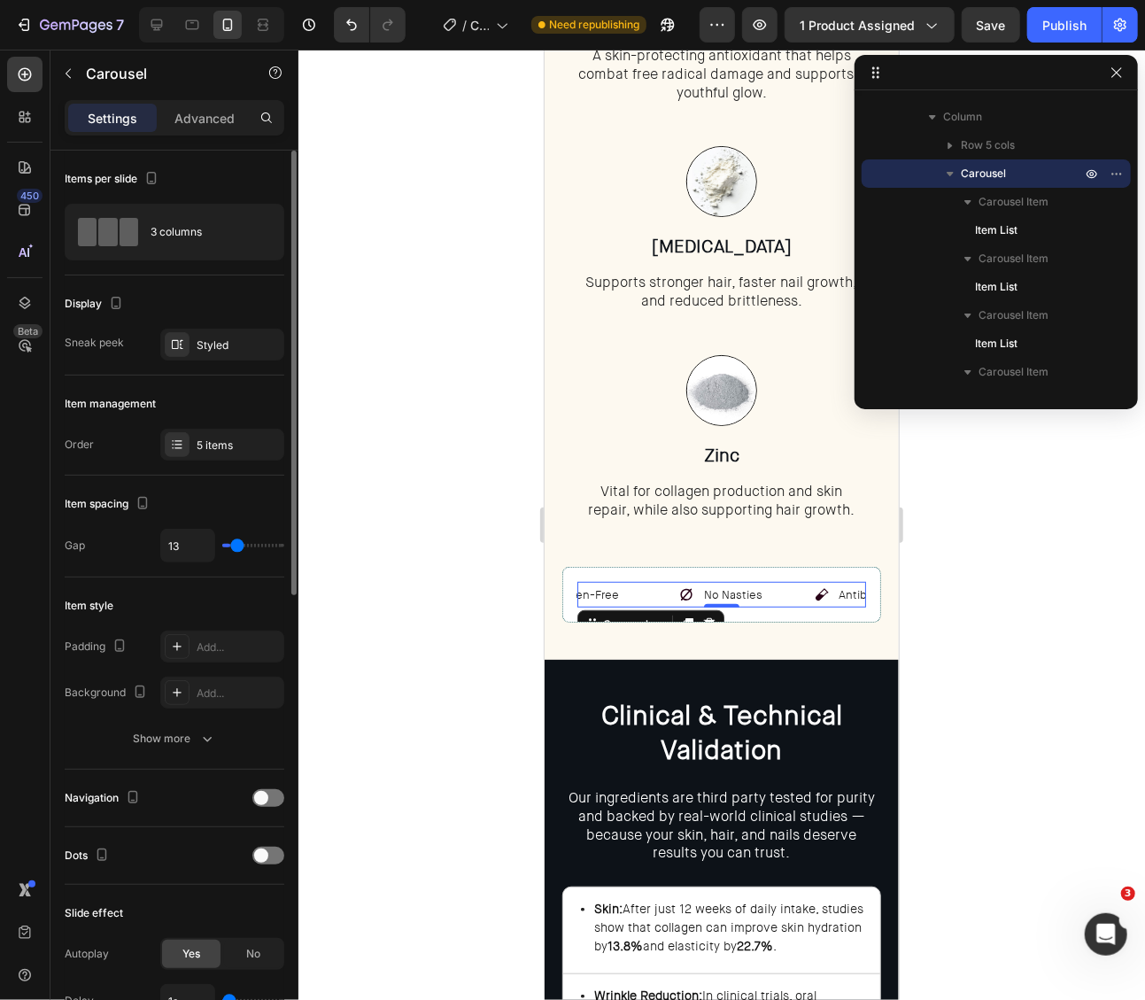
type input "3"
type input "0"
drag, startPoint x: 235, startPoint y: 540, endPoint x: 187, endPoint y: 538, distance: 47.9
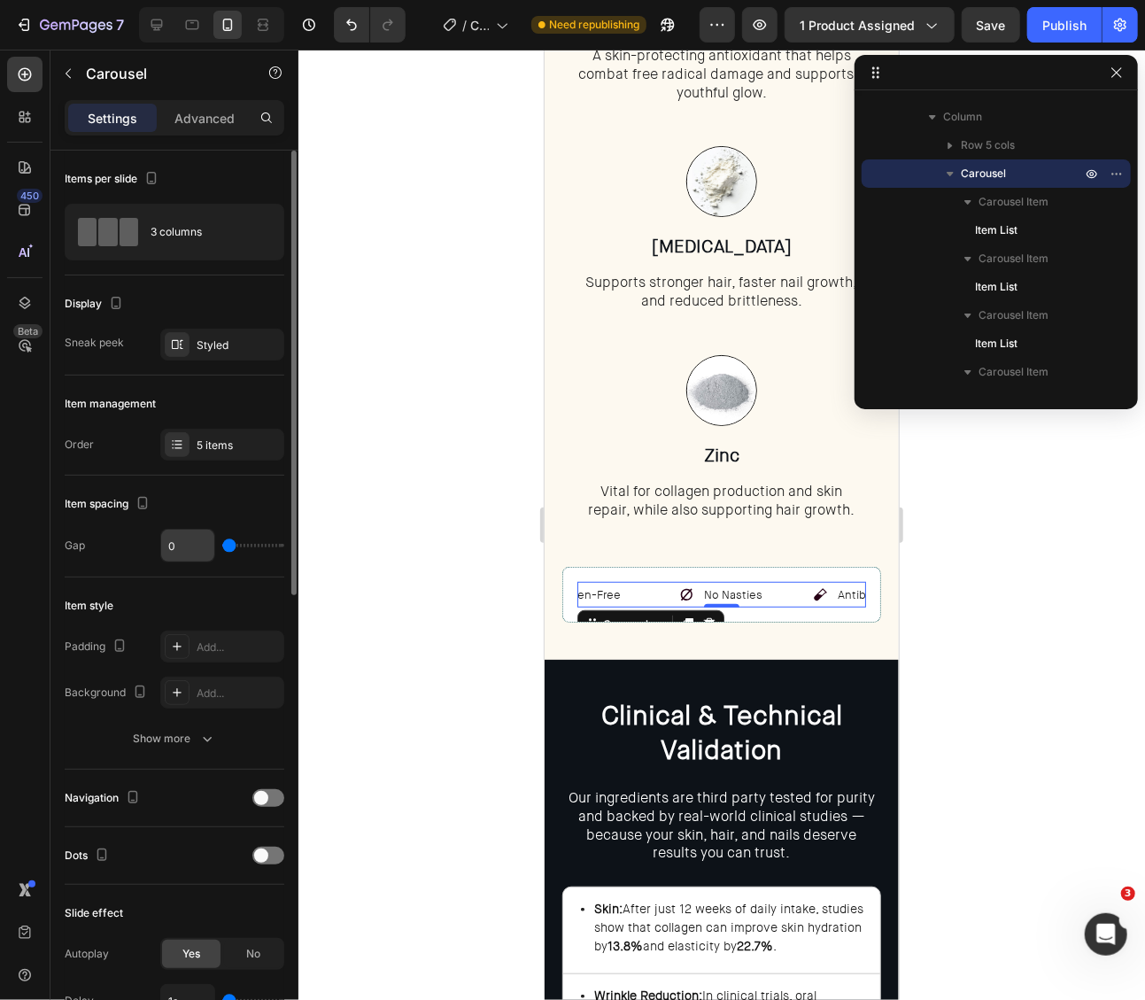
click at [189, 538] on div "0" at bounding box center [222, 546] width 124 height 34
click at [191, 557] on input "0" at bounding box center [187, 546] width 53 height 32
click at [213, 495] on div "Item spacing" at bounding box center [175, 504] width 220 height 28
click at [197, 242] on div "3 columns" at bounding box center [205, 232] width 108 height 41
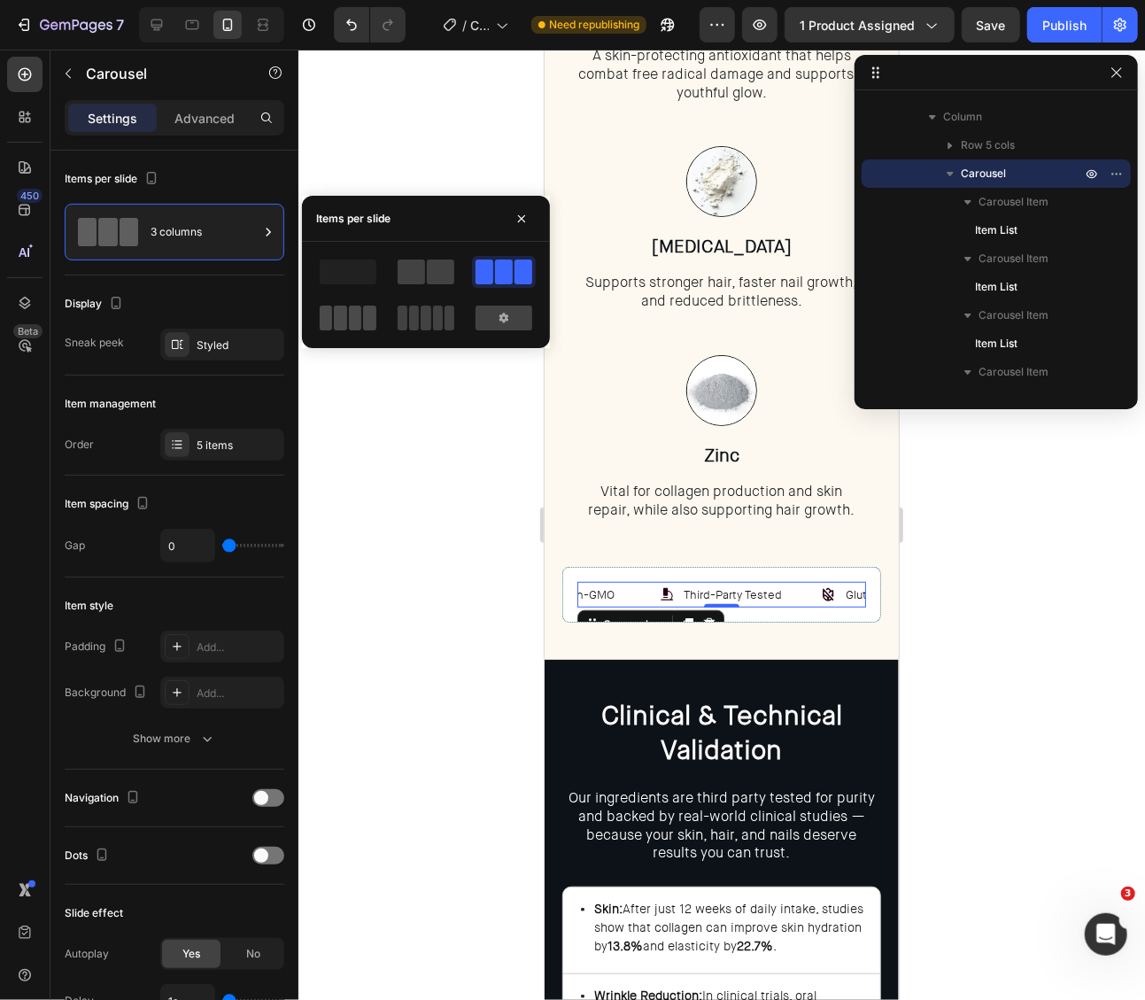
click at [445, 321] on span at bounding box center [450, 318] width 10 height 25
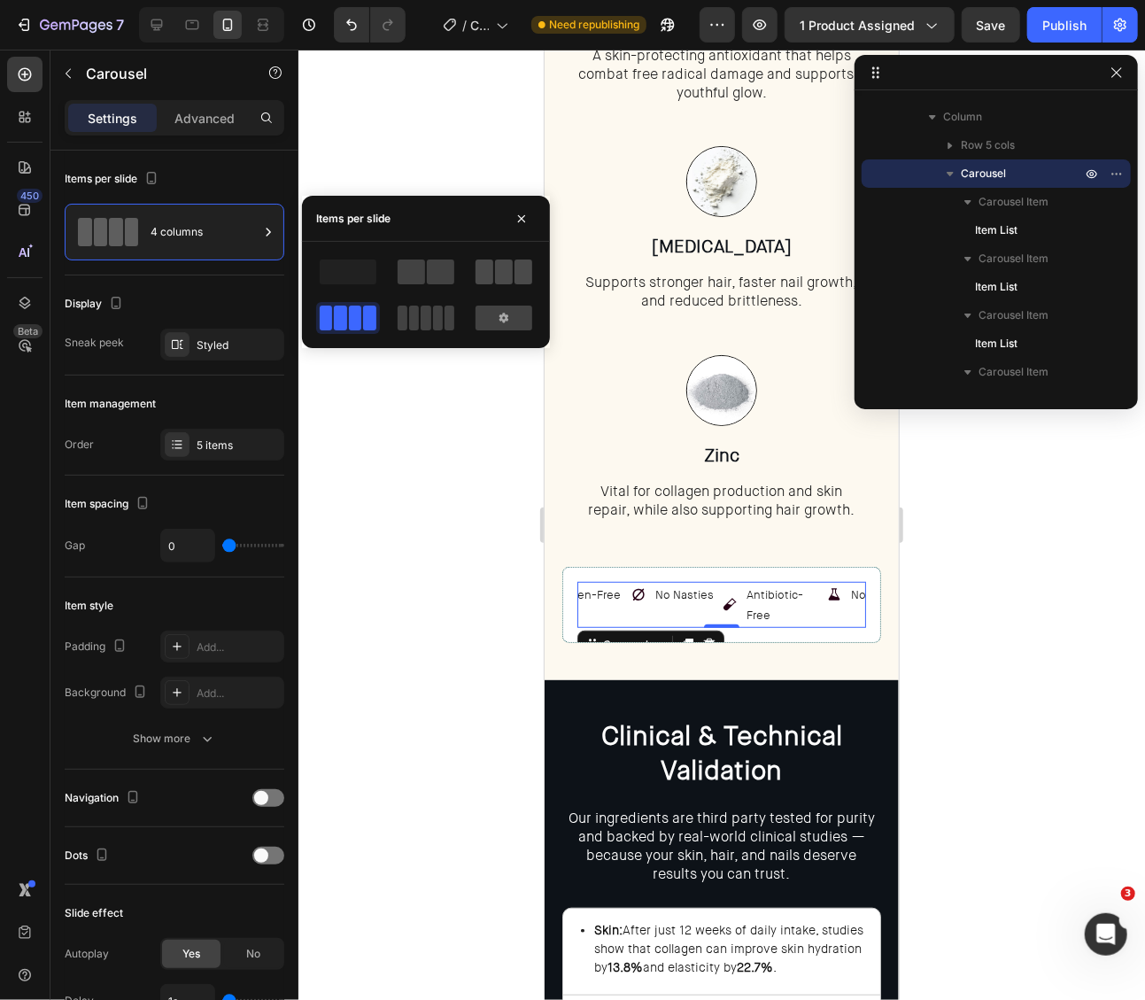
click at [486, 271] on span at bounding box center [485, 271] width 18 height 25
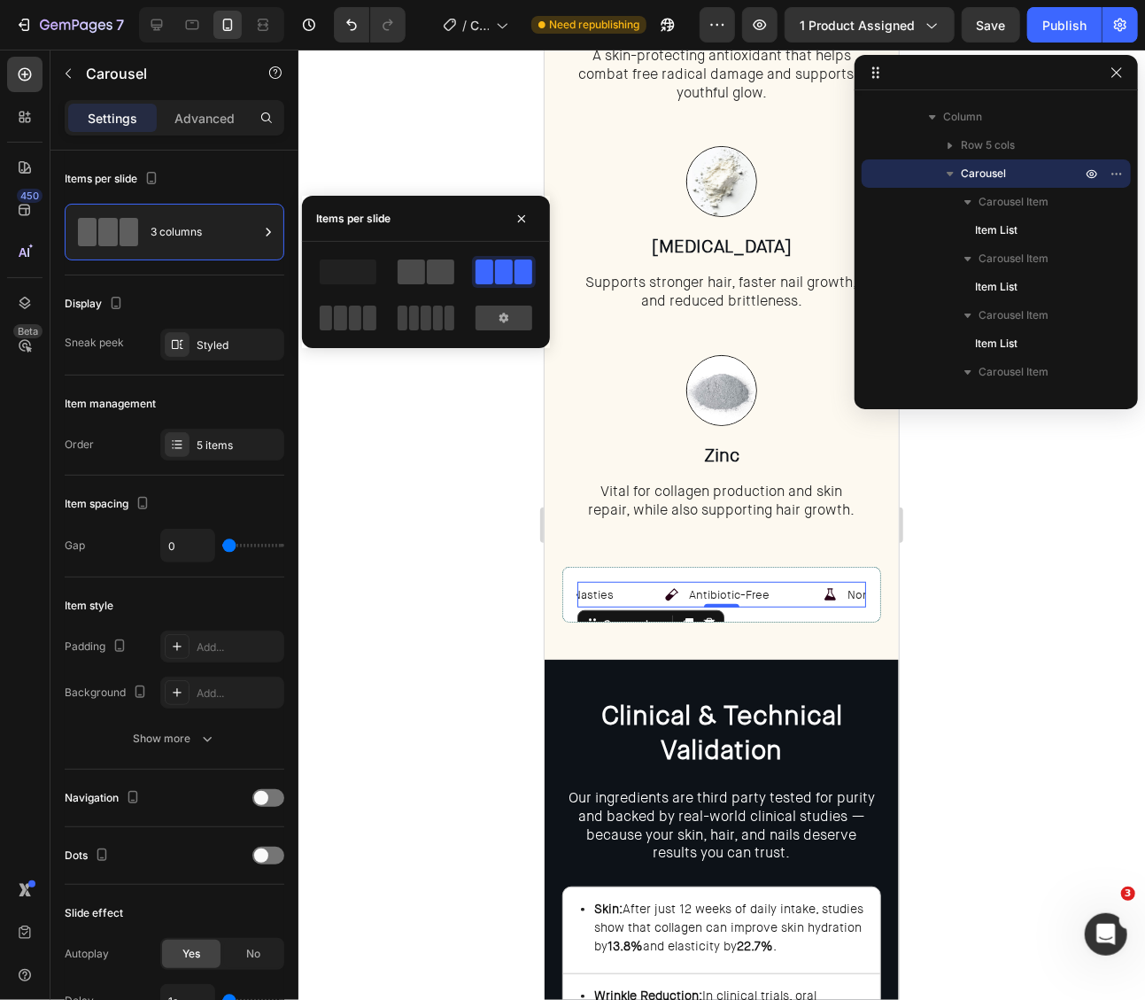
click at [428, 267] on span at bounding box center [440, 271] width 27 height 25
click at [496, 264] on span at bounding box center [504, 271] width 18 height 25
click at [1126, 73] on button "button" at bounding box center [1116, 72] width 21 height 21
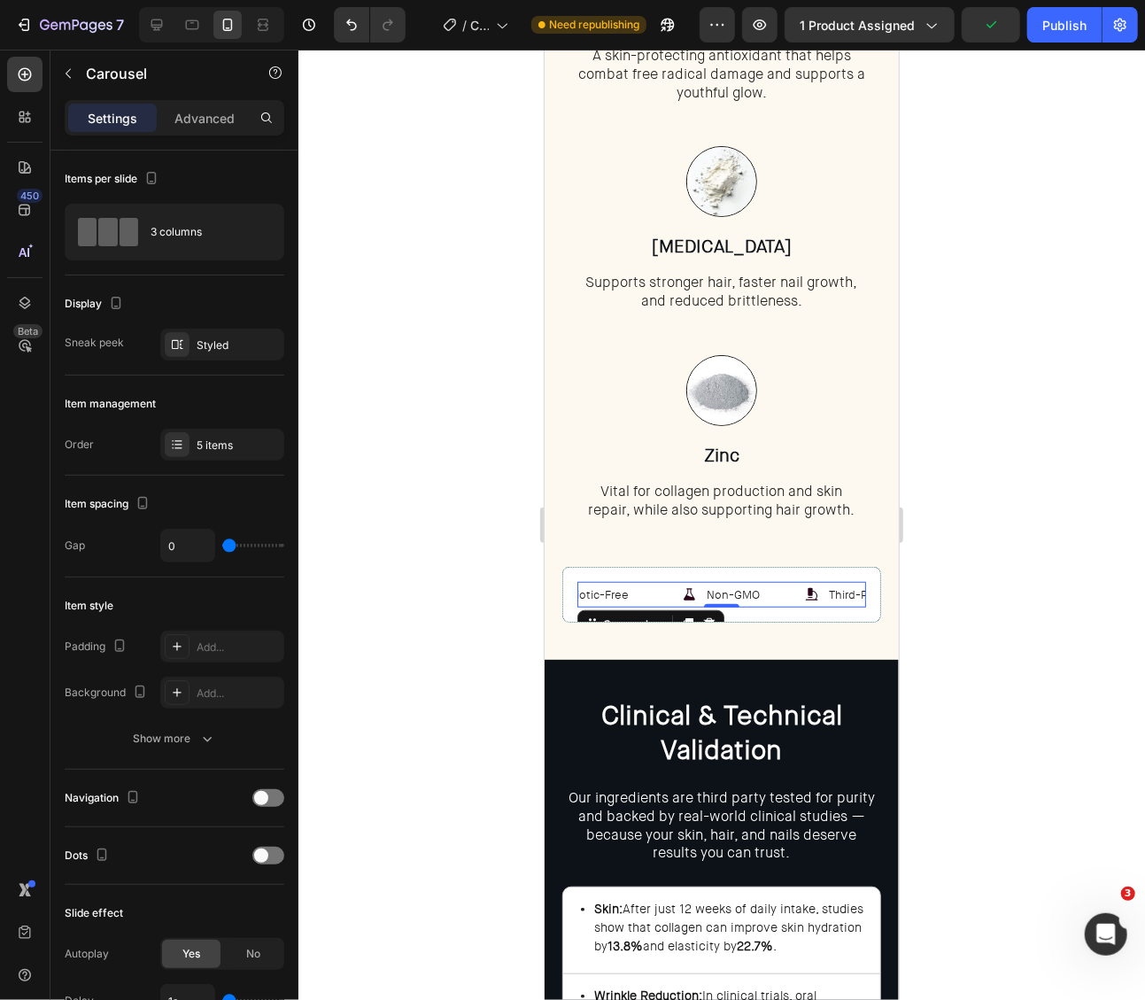
click at [999, 426] on div at bounding box center [721, 525] width 847 height 950
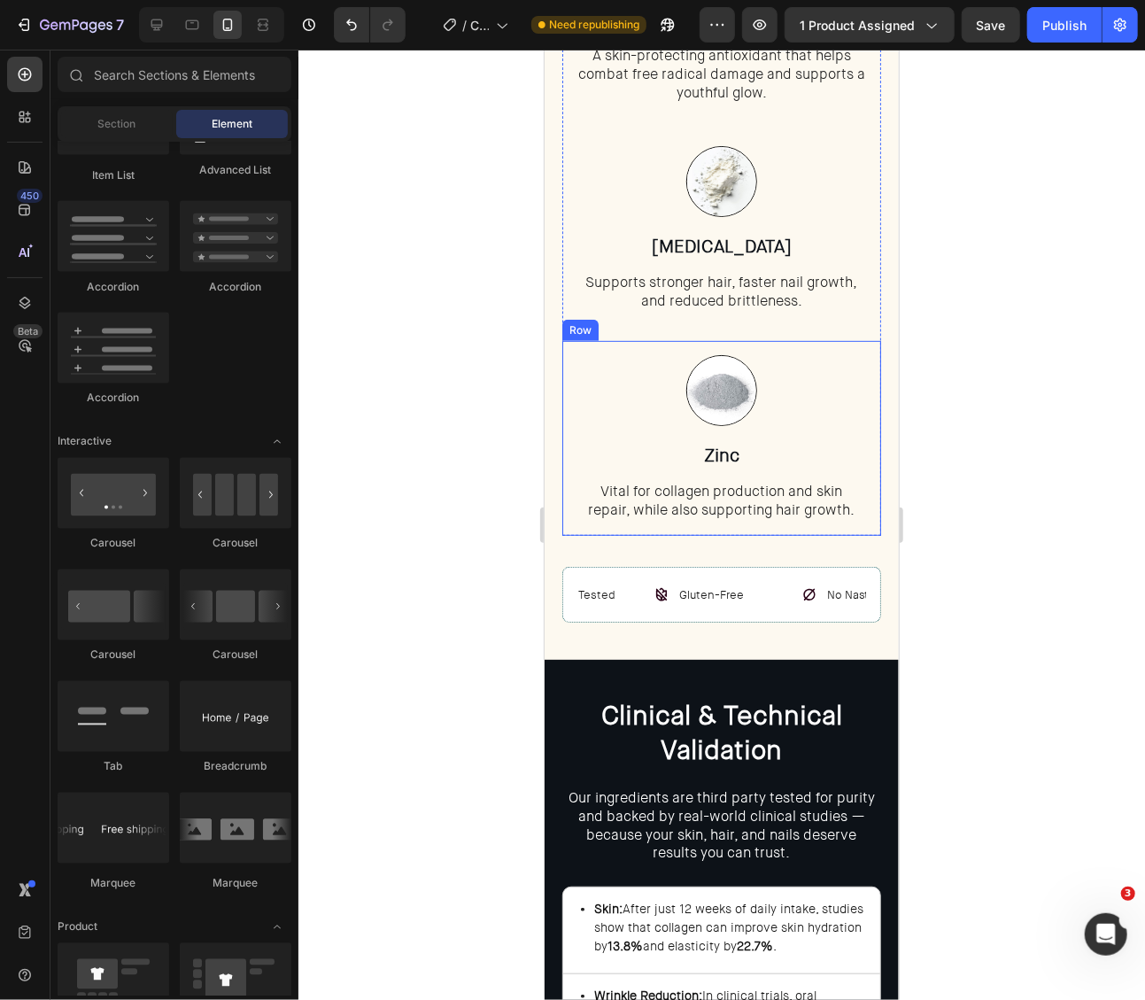
click at [863, 524] on div "Image Zinc Heading Vital for collagen production and skin repair, while also su…" at bounding box center [720, 437] width 319 height 195
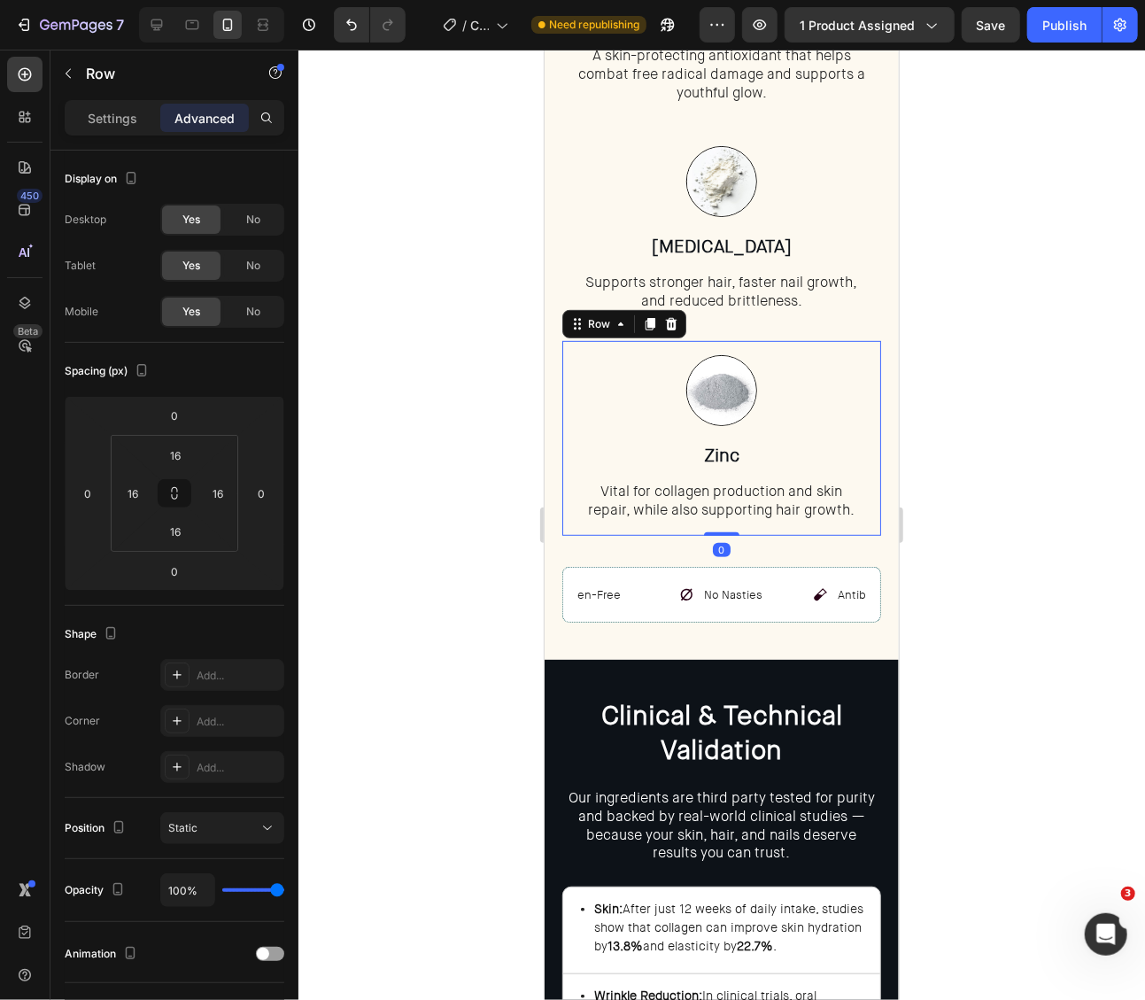
click at [1011, 520] on div at bounding box center [721, 525] width 847 height 950
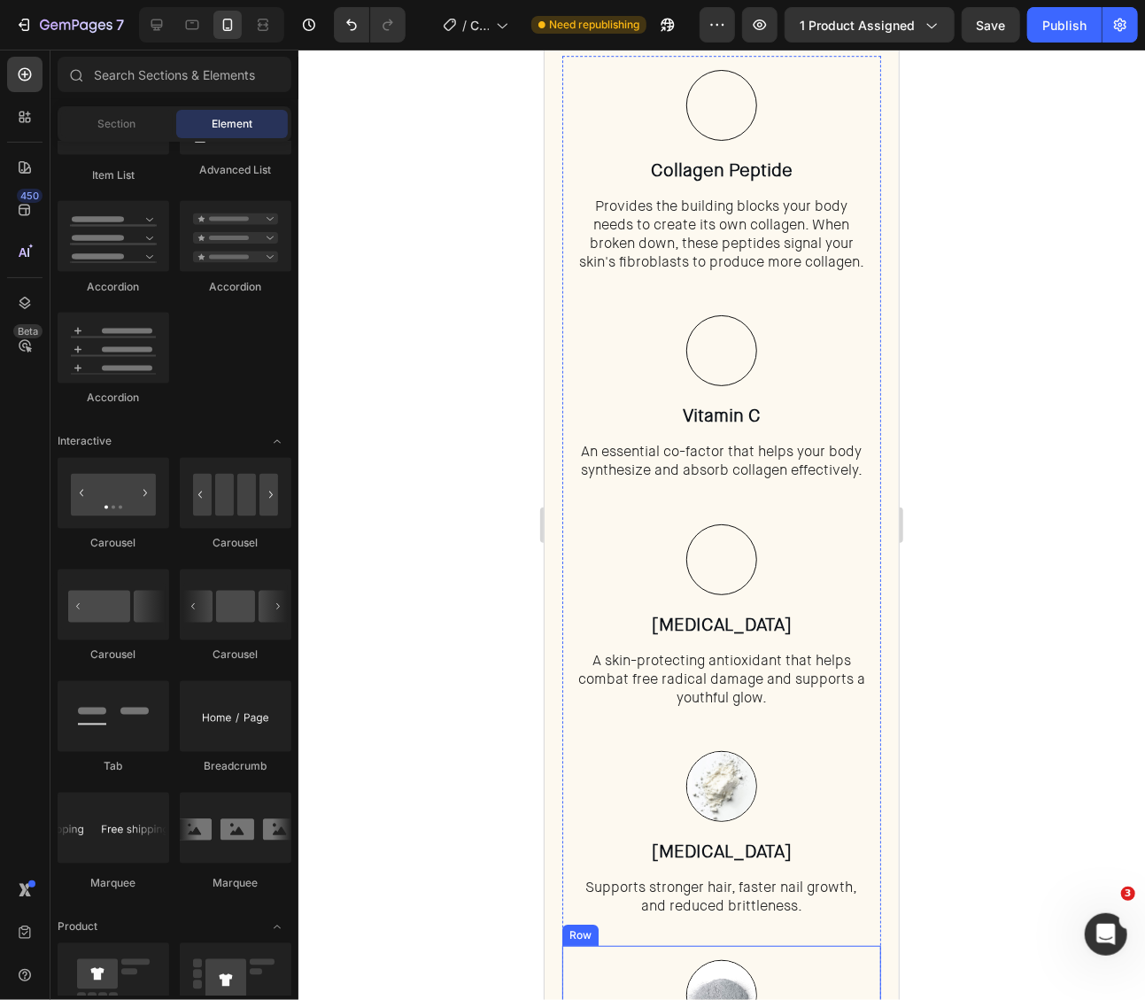
scroll to position [2505, 0]
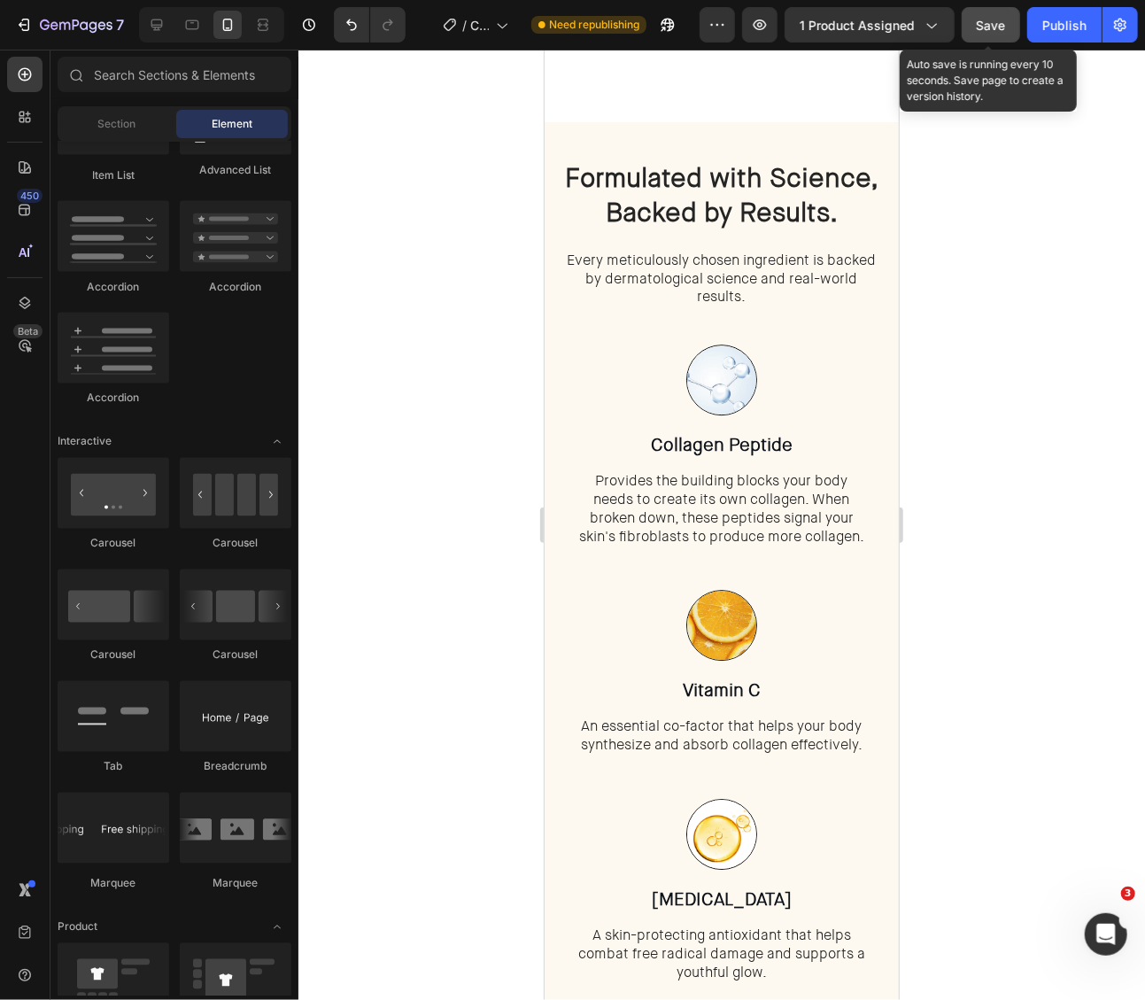
click at [1010, 30] on button "Save" at bounding box center [991, 24] width 58 height 35
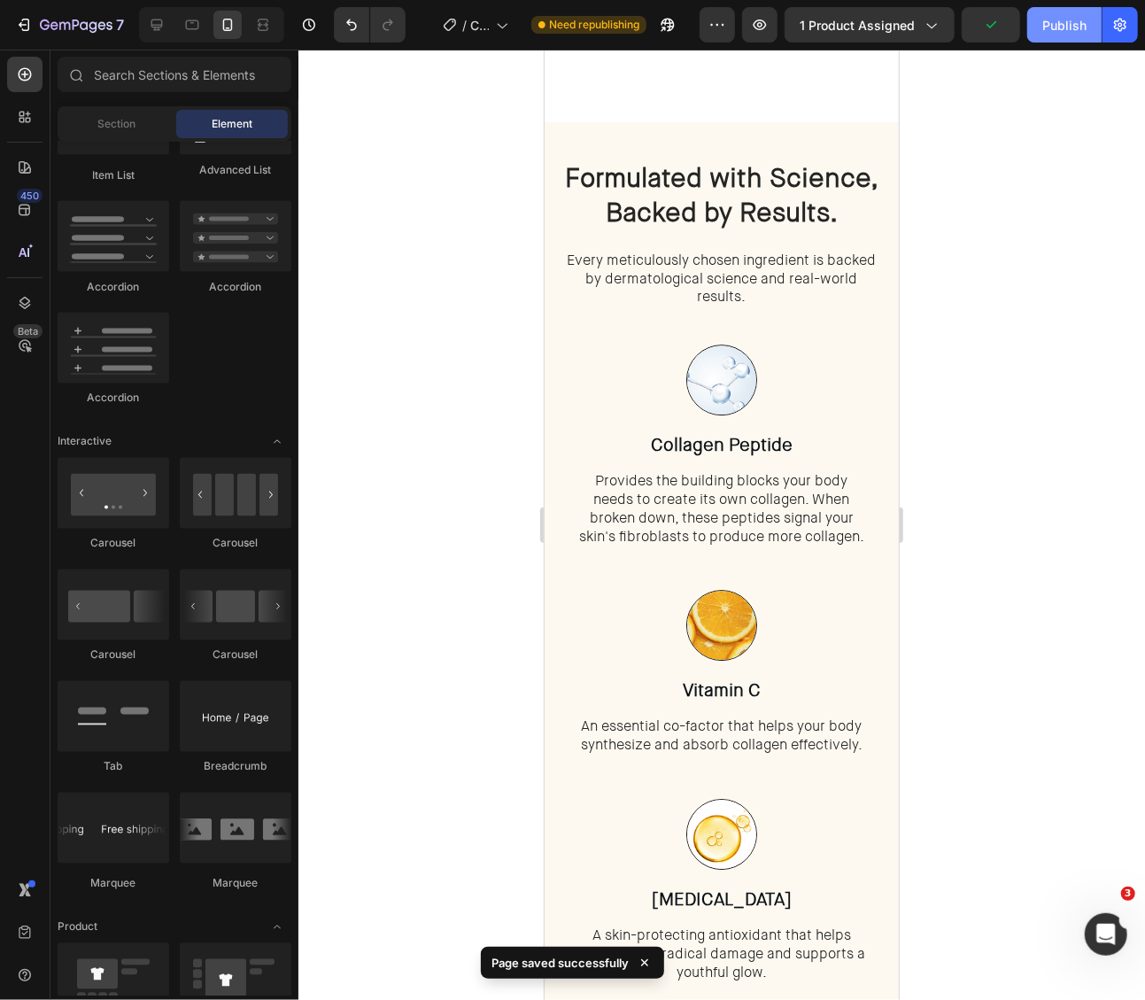
click at [1055, 27] on div "Publish" at bounding box center [1064, 25] width 44 height 19
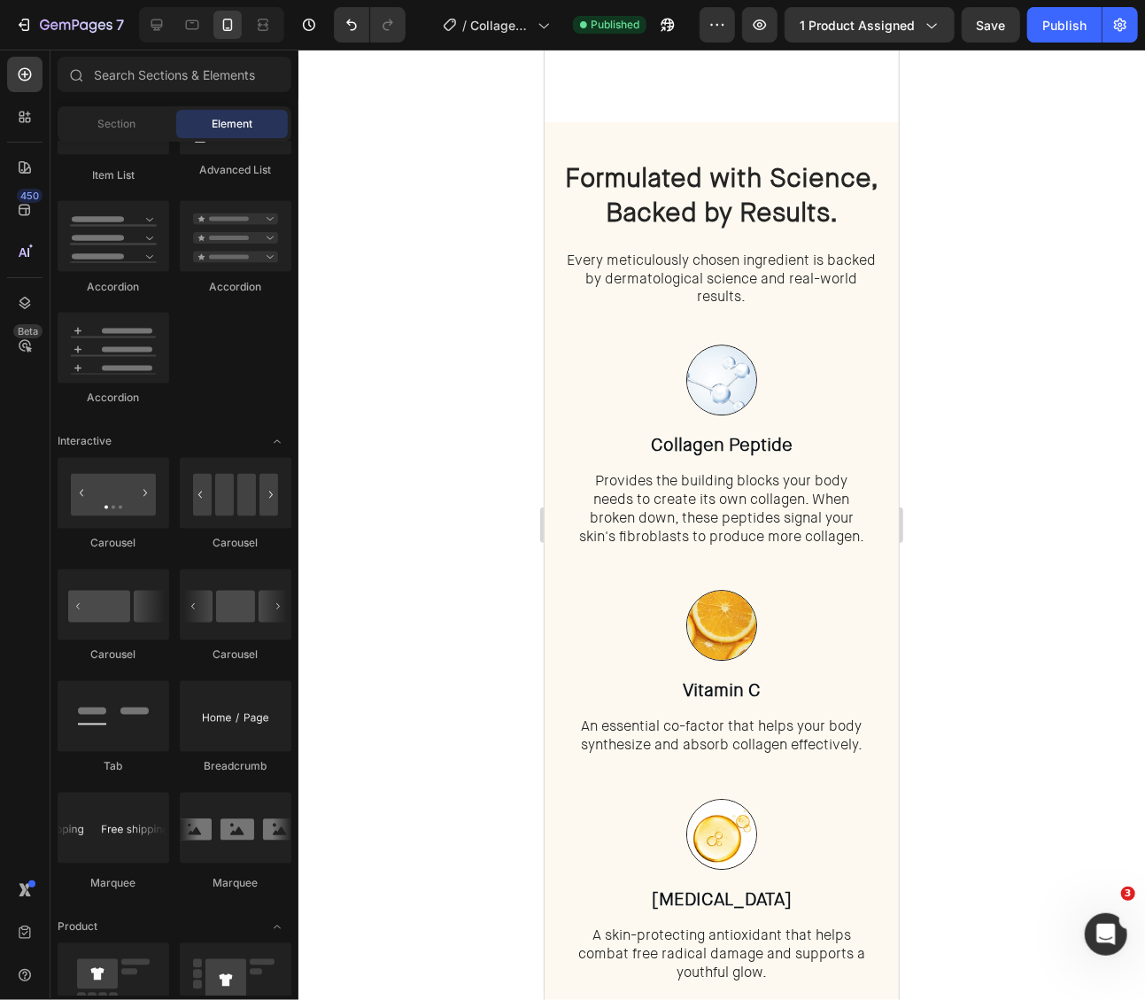
click at [1065, 272] on div at bounding box center [721, 525] width 847 height 950
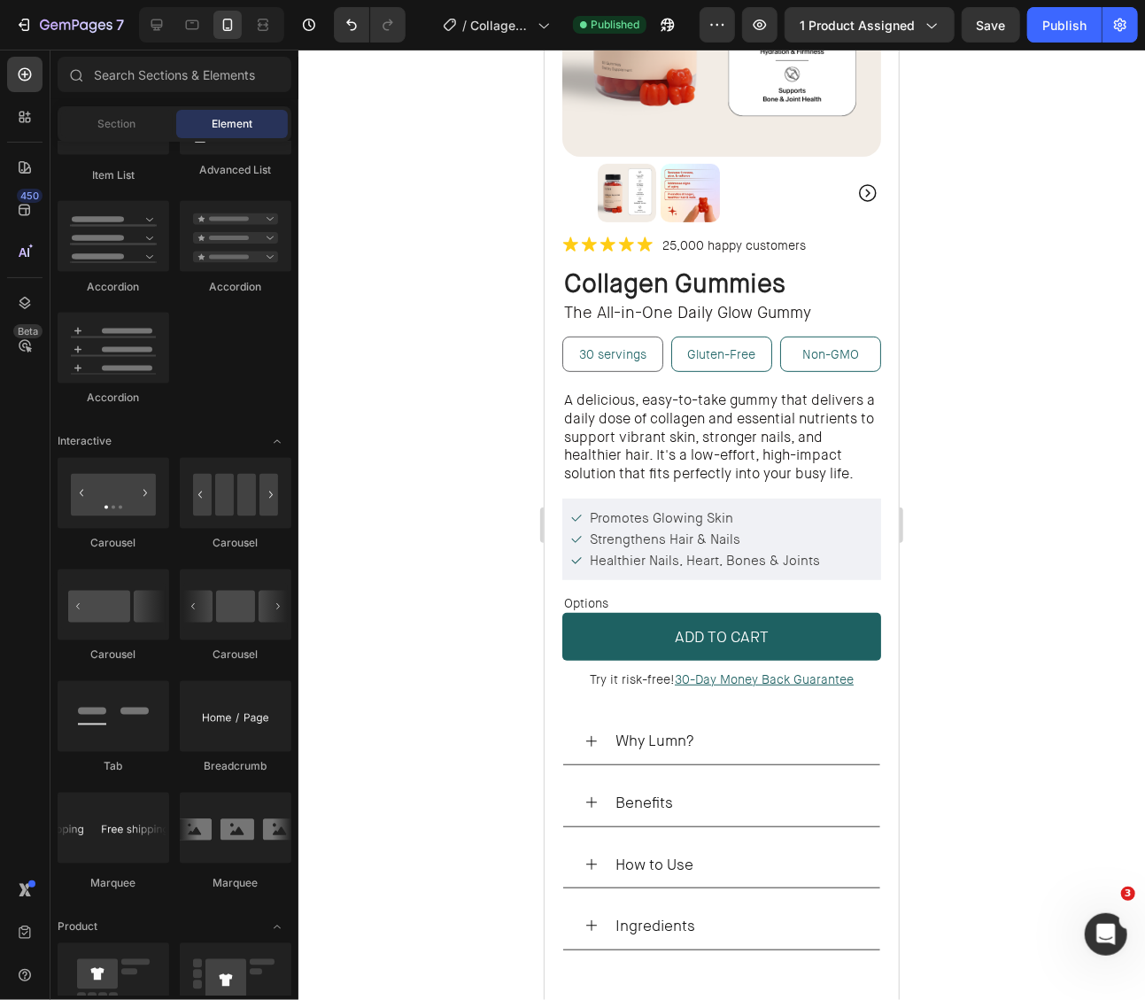
scroll to position [267, 0]
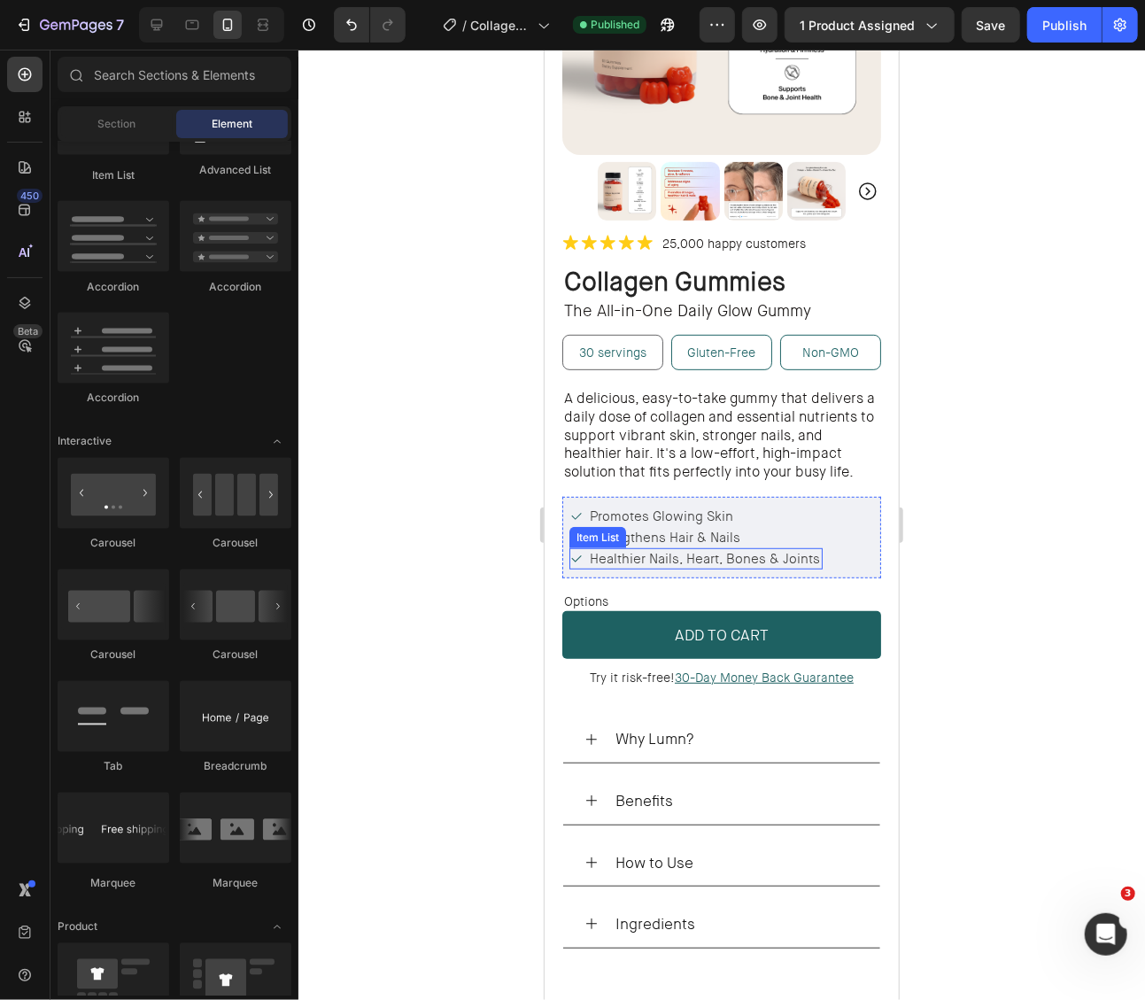
click at [775, 553] on span "Healthier Nails, Heart, Bones & Joints" at bounding box center [704, 558] width 230 height 18
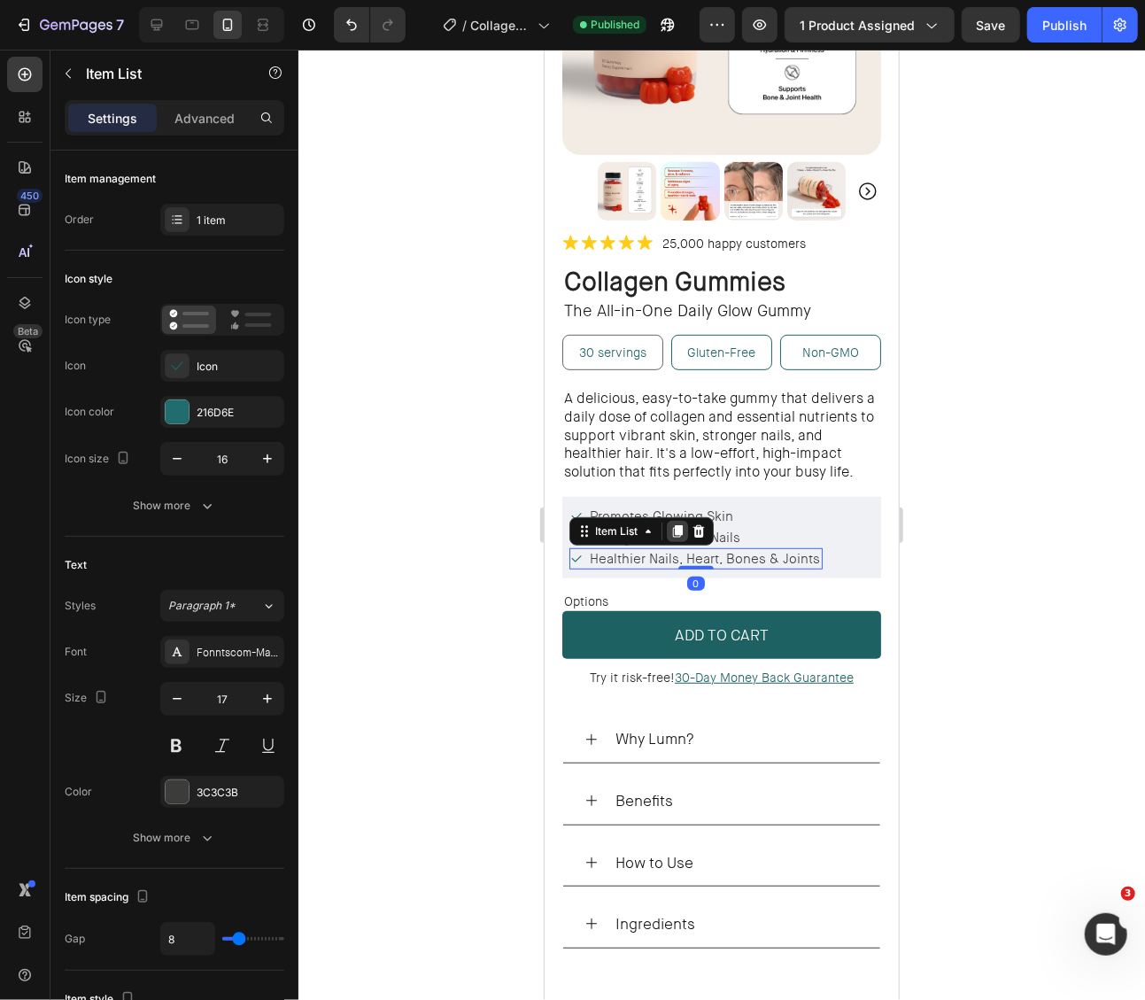
click at [676, 529] on icon at bounding box center [677, 530] width 10 height 12
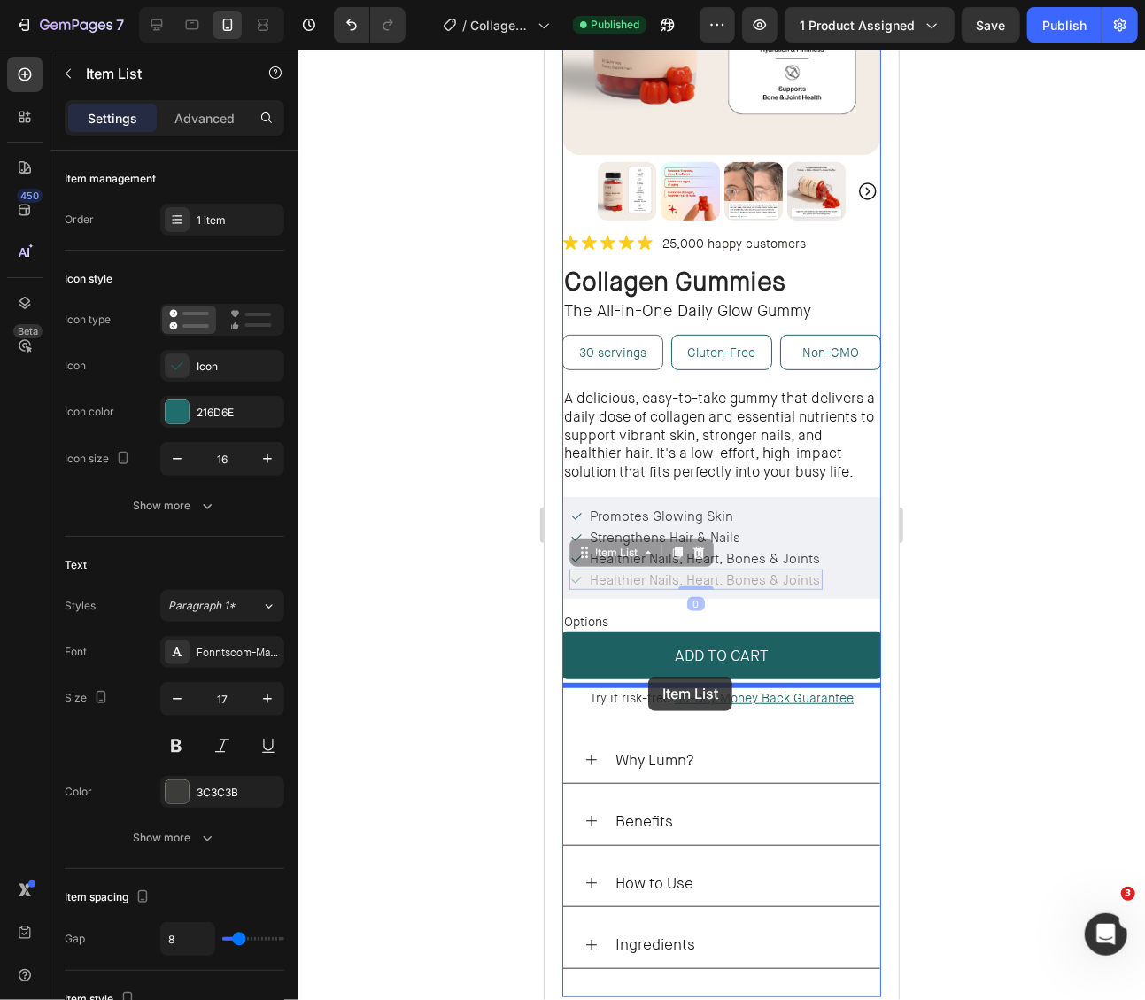
drag, startPoint x: 628, startPoint y: 549, endPoint x: 647, endPoint y: 676, distance: 128.1
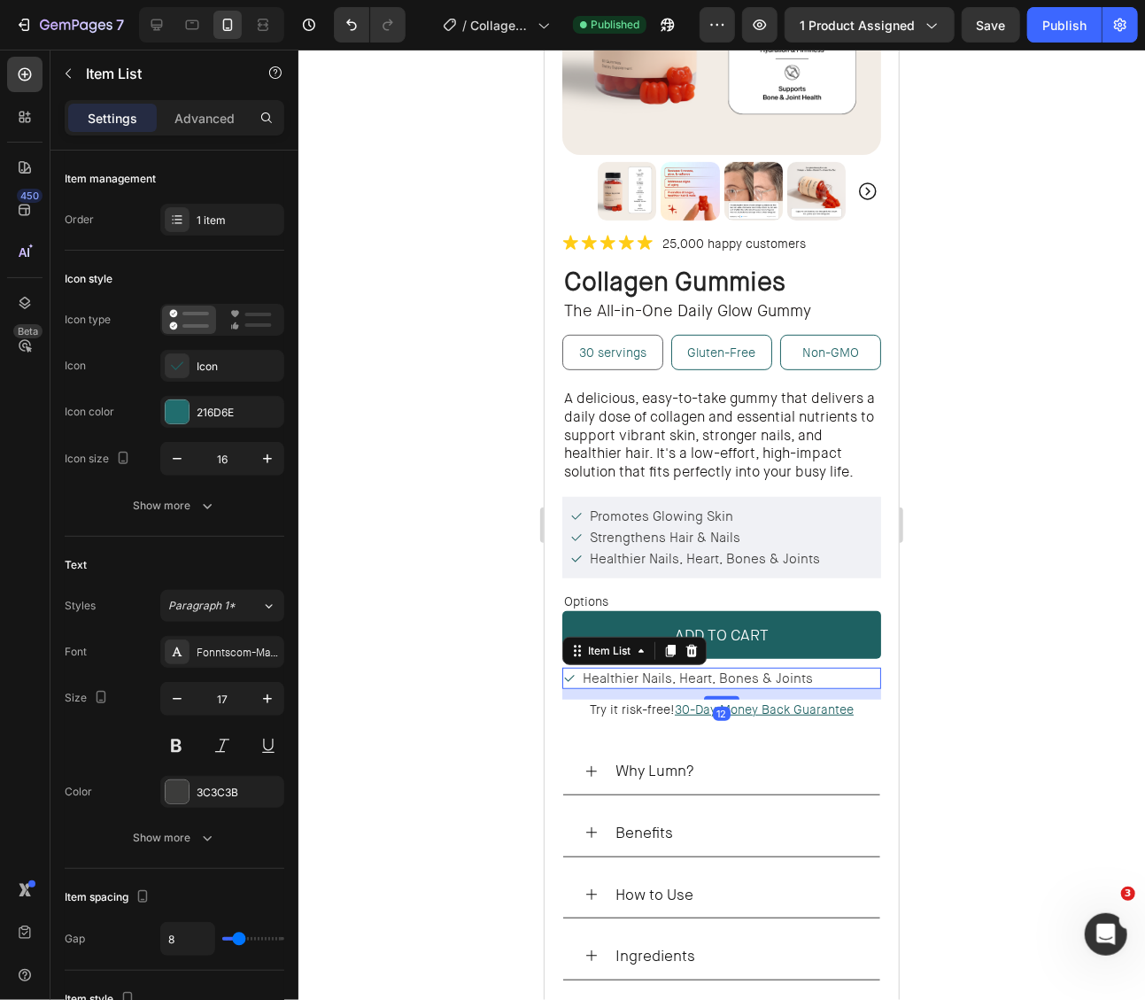
click at [754, 676] on span "Healthier Nails, Heart, Bones & Joints" at bounding box center [697, 678] width 230 height 18
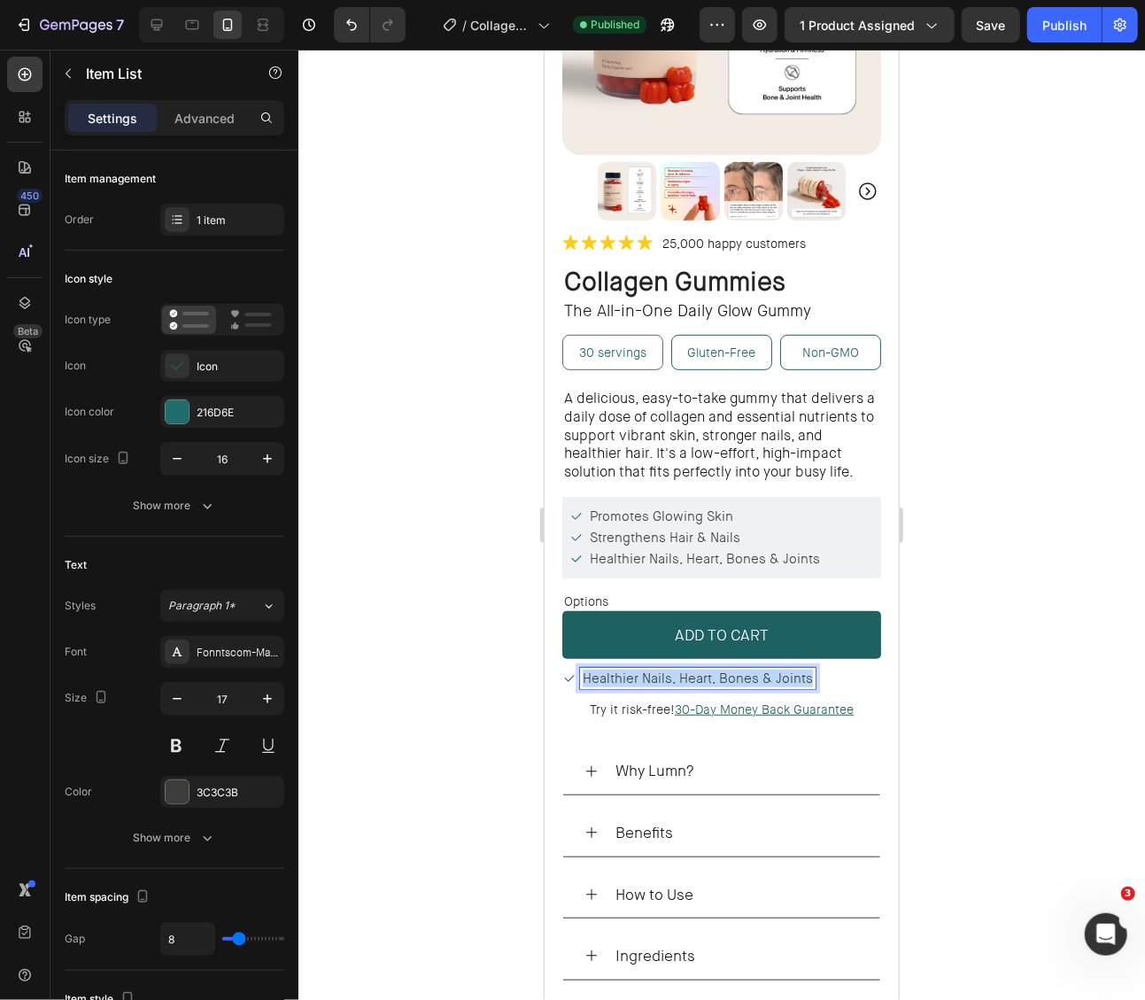
click at [754, 676] on span "Healthier Nails, Heart, Bones & Joints" at bounding box center [697, 678] width 230 height 18
click at [1007, 583] on div at bounding box center [721, 525] width 847 height 950
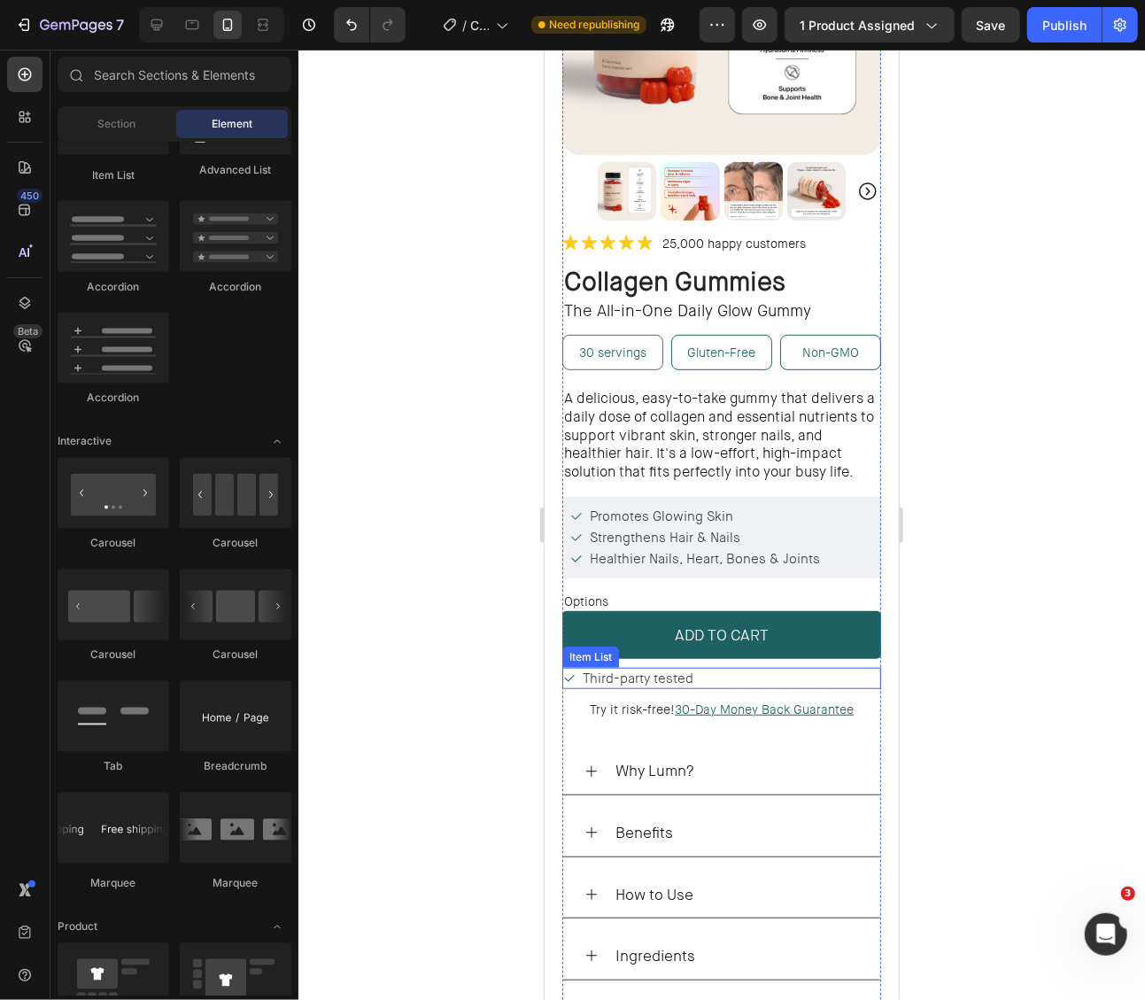
click at [758, 667] on div "Third-party tested" at bounding box center [720, 677] width 319 height 21
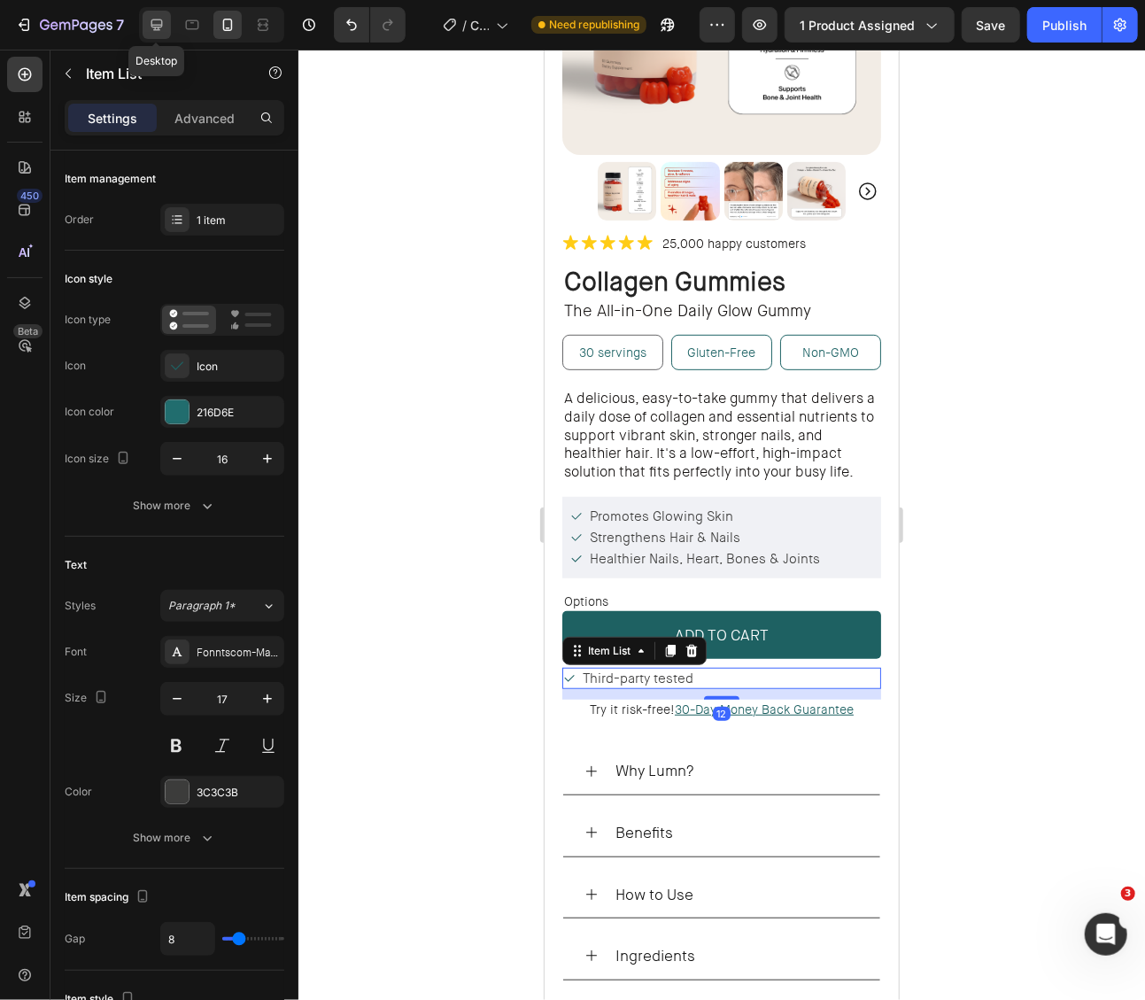
click at [161, 22] on icon at bounding box center [157, 25] width 12 height 12
type input "14"
type input "16"
type input "8"
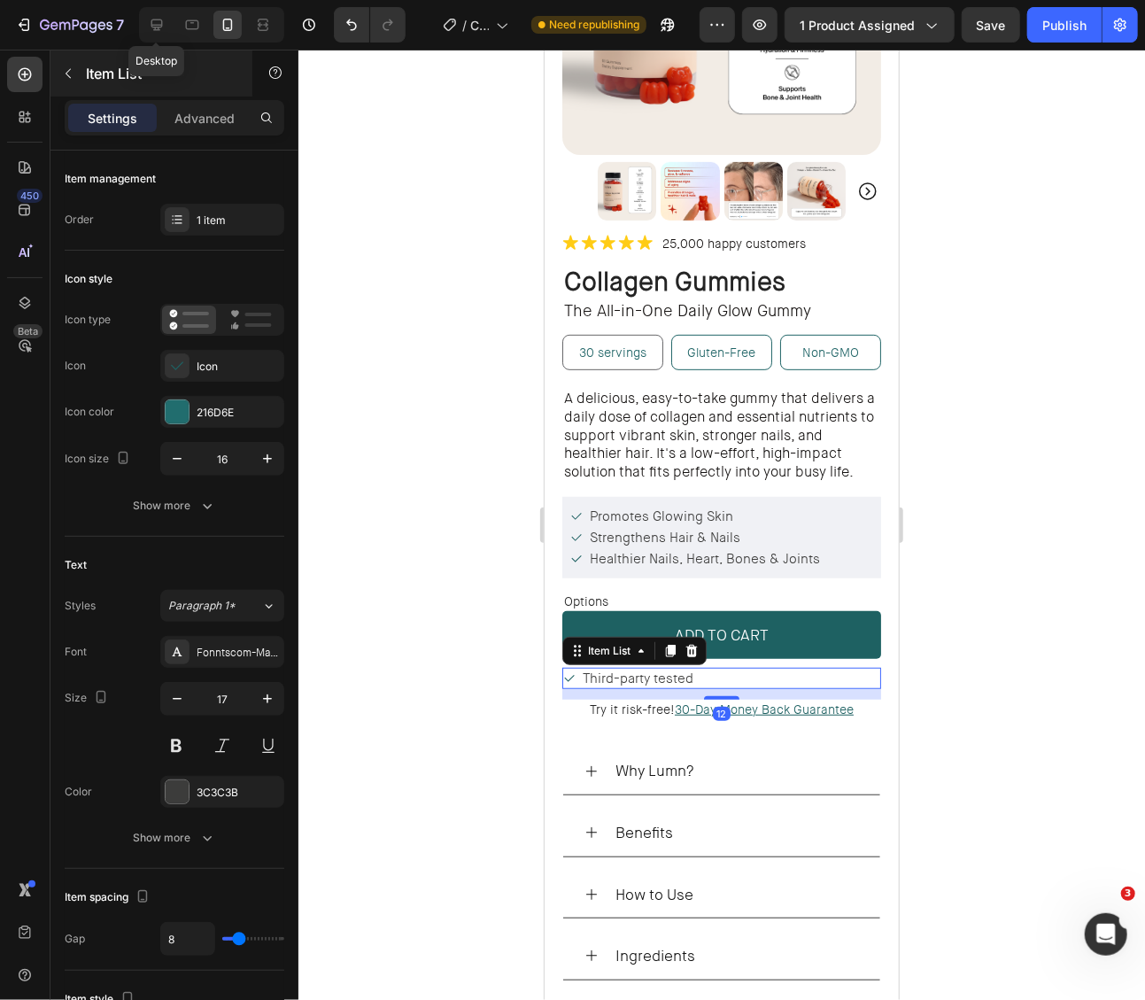
type input "8"
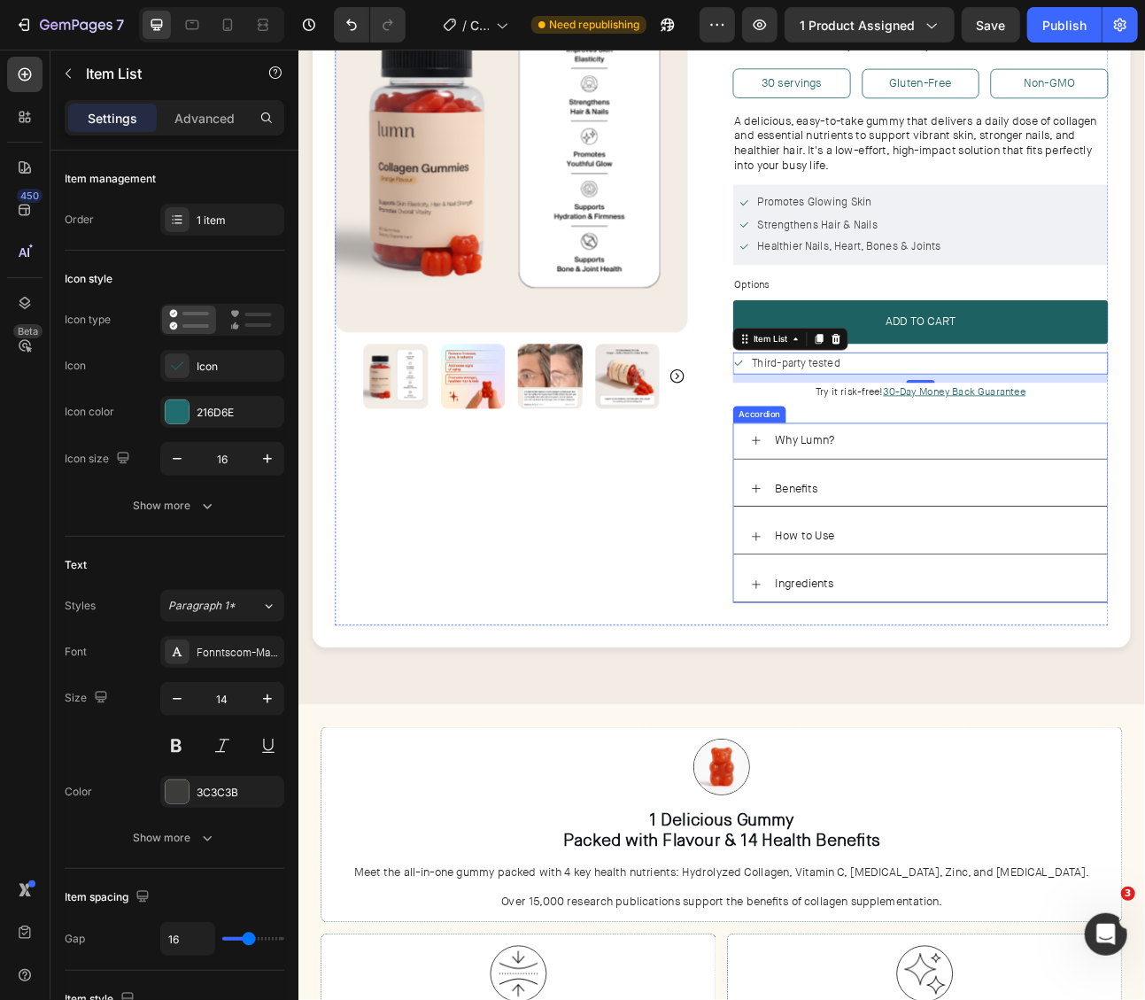
scroll to position [180, 0]
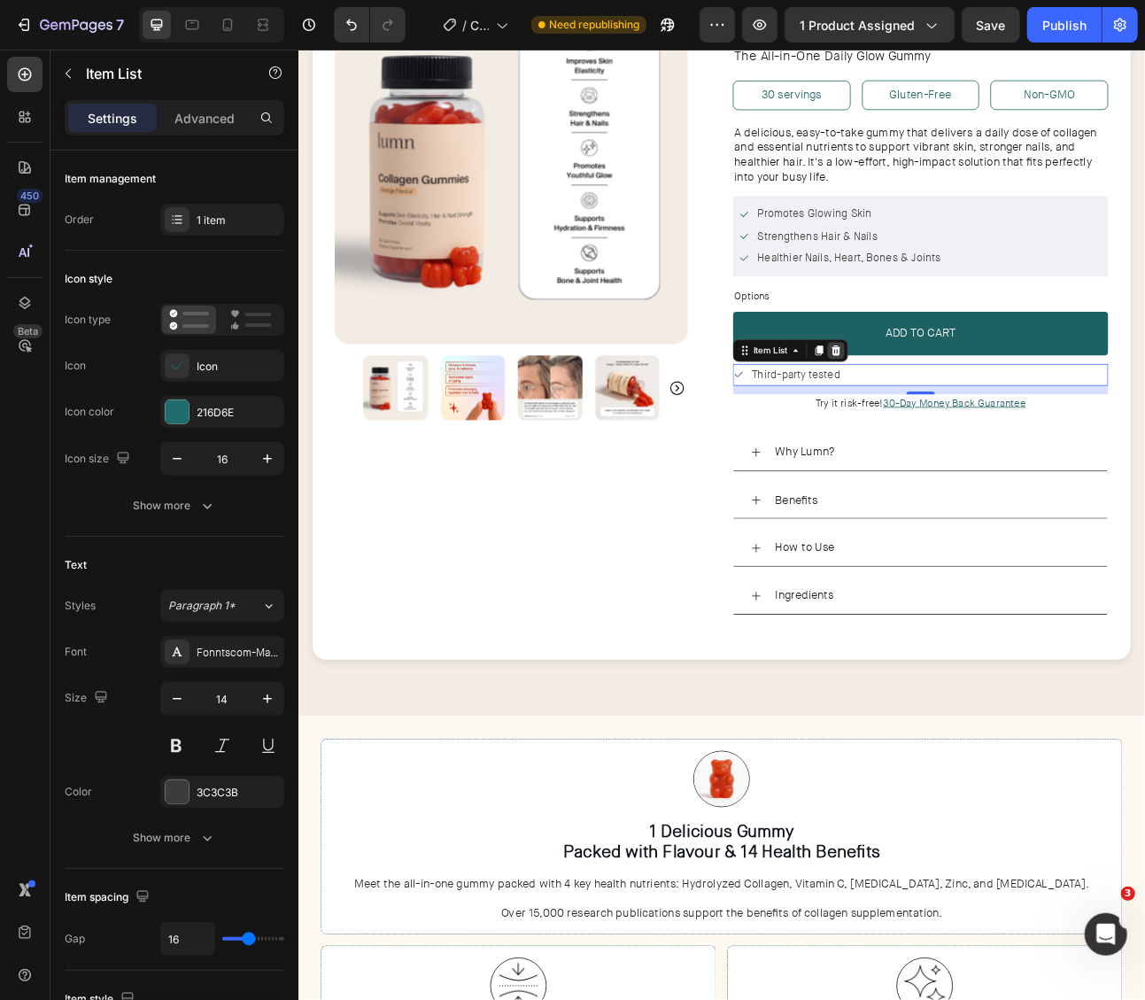
click at [976, 421] on icon at bounding box center [972, 428] width 14 height 14
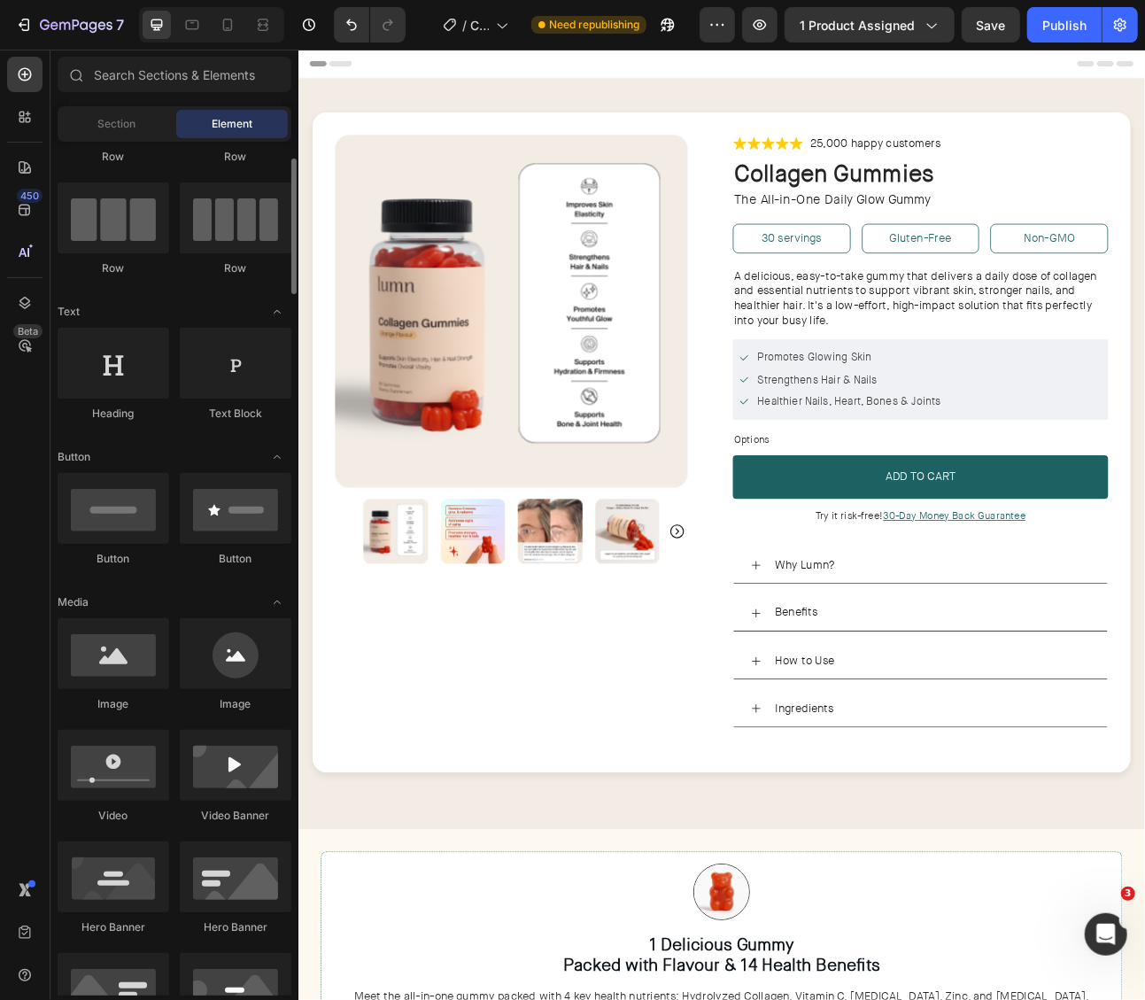
scroll to position [0, 0]
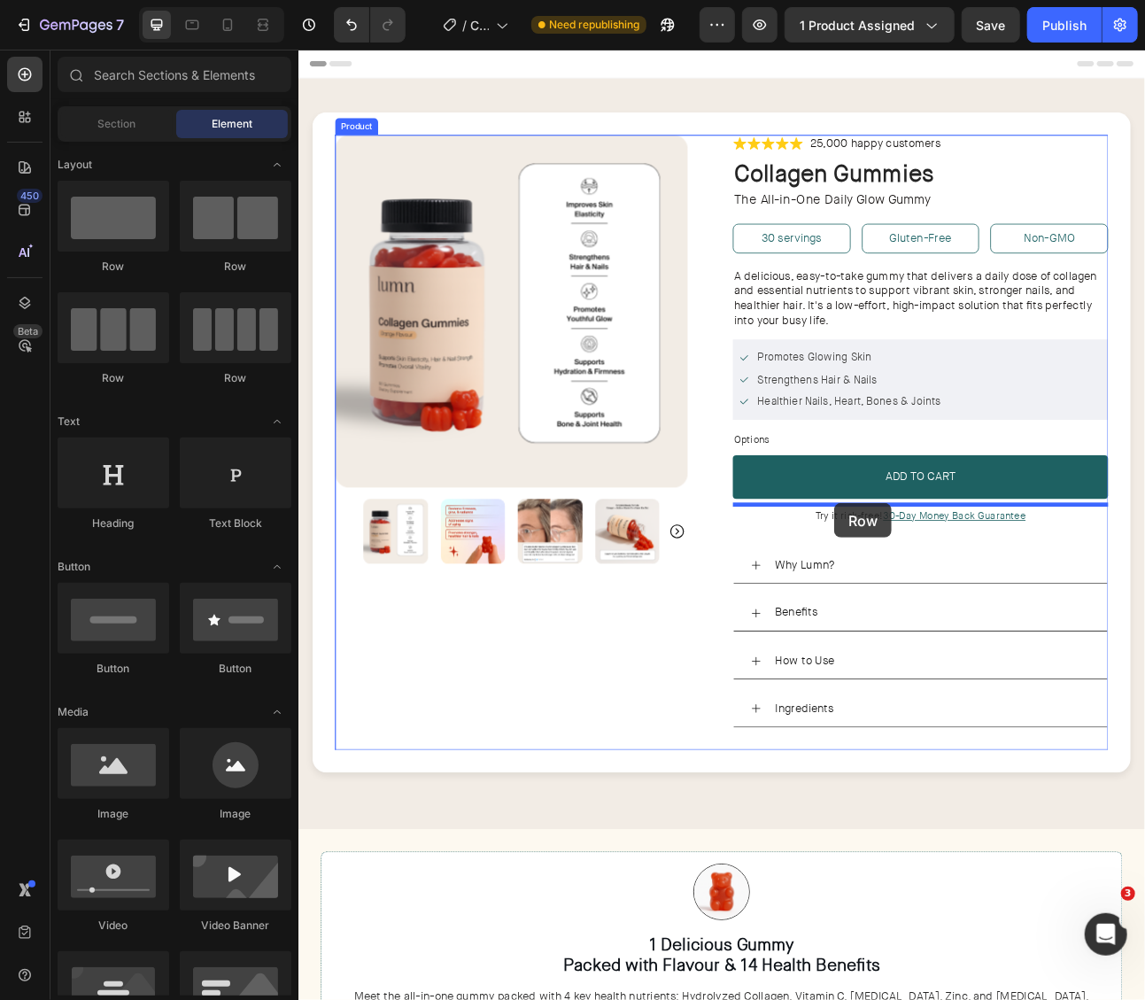
drag, startPoint x: 410, startPoint y: 391, endPoint x: 969, endPoint y: 619, distance: 603.7
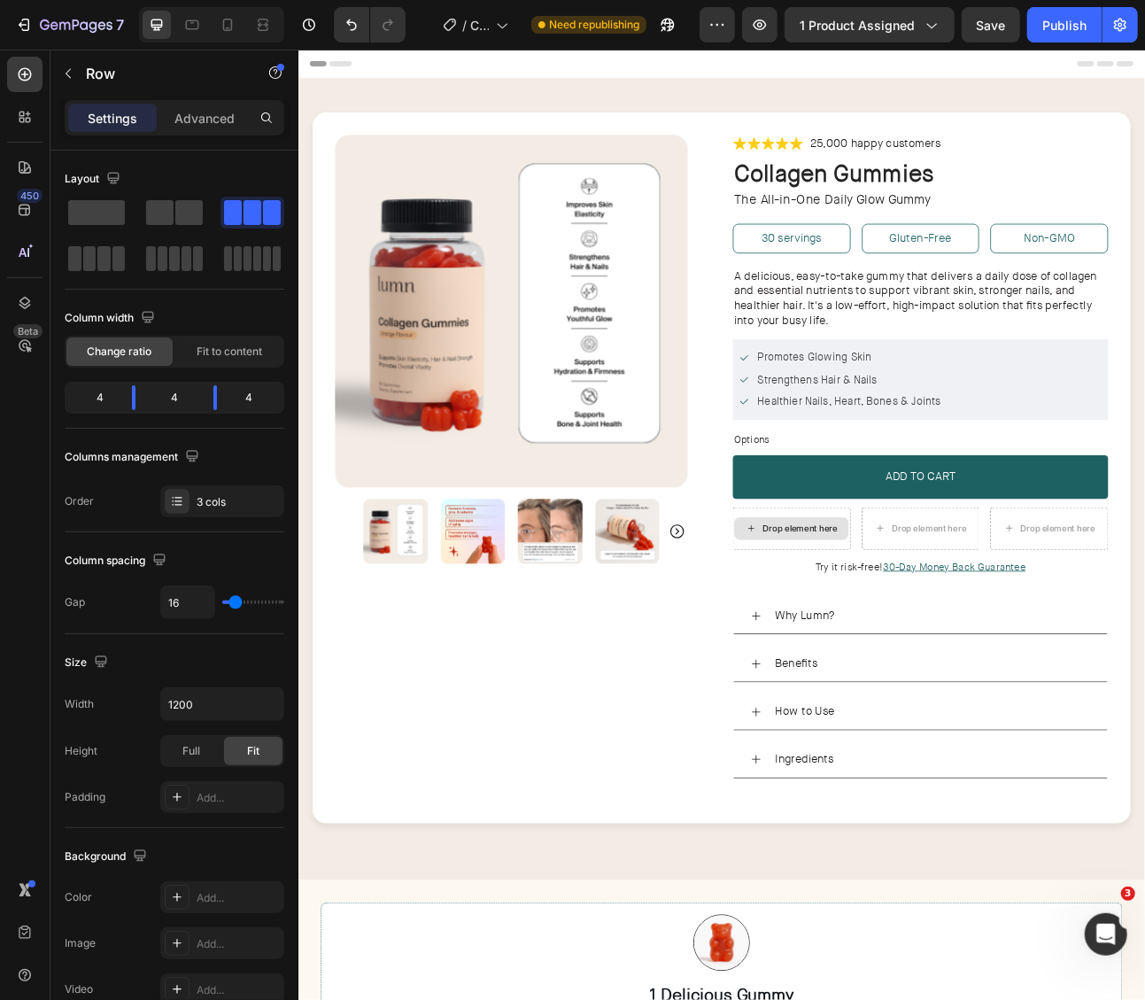
click at [983, 660] on div "Drop element here" at bounding box center [916, 651] width 143 height 28
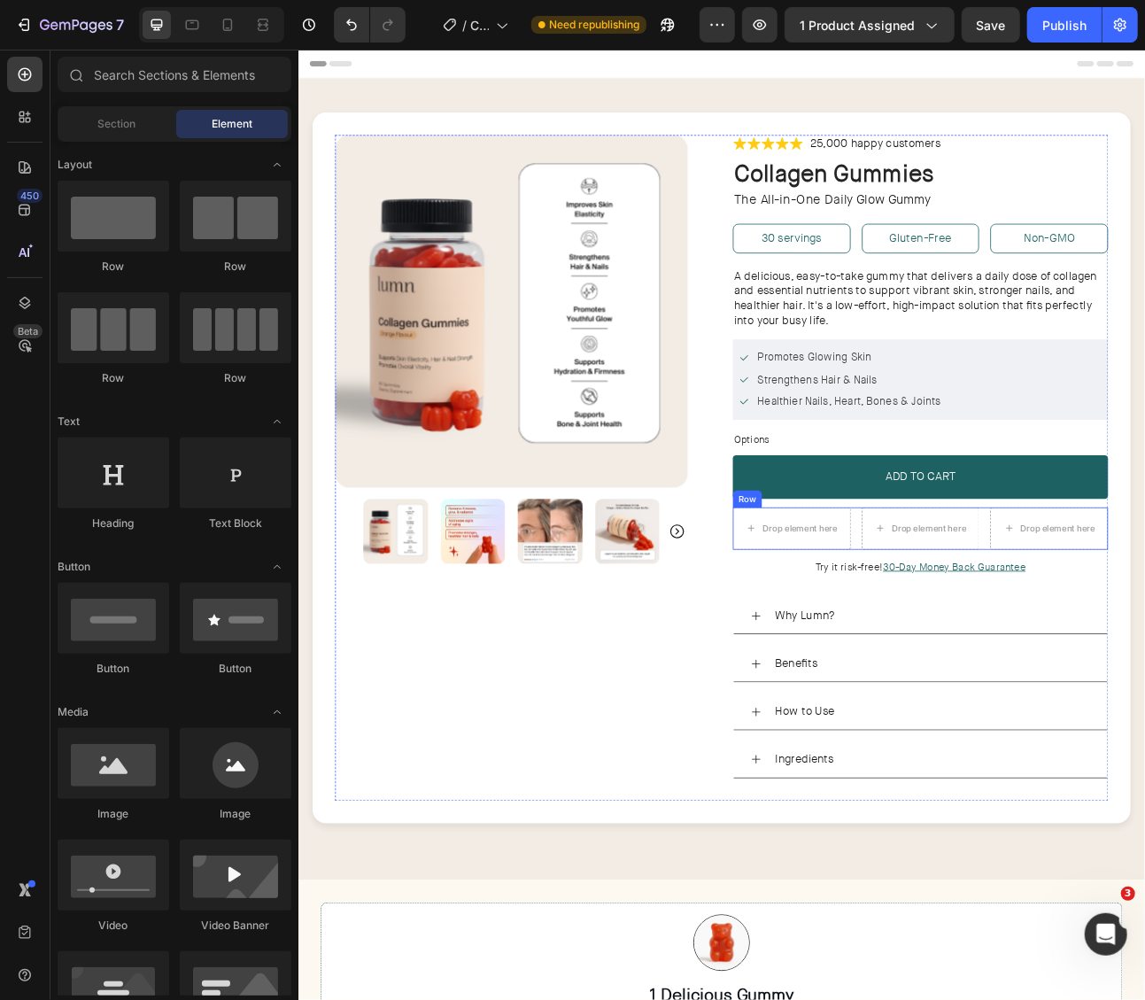
click at [1003, 652] on div "Drop element here Drop element here Drop element here Row" at bounding box center [1078, 650] width 471 height 53
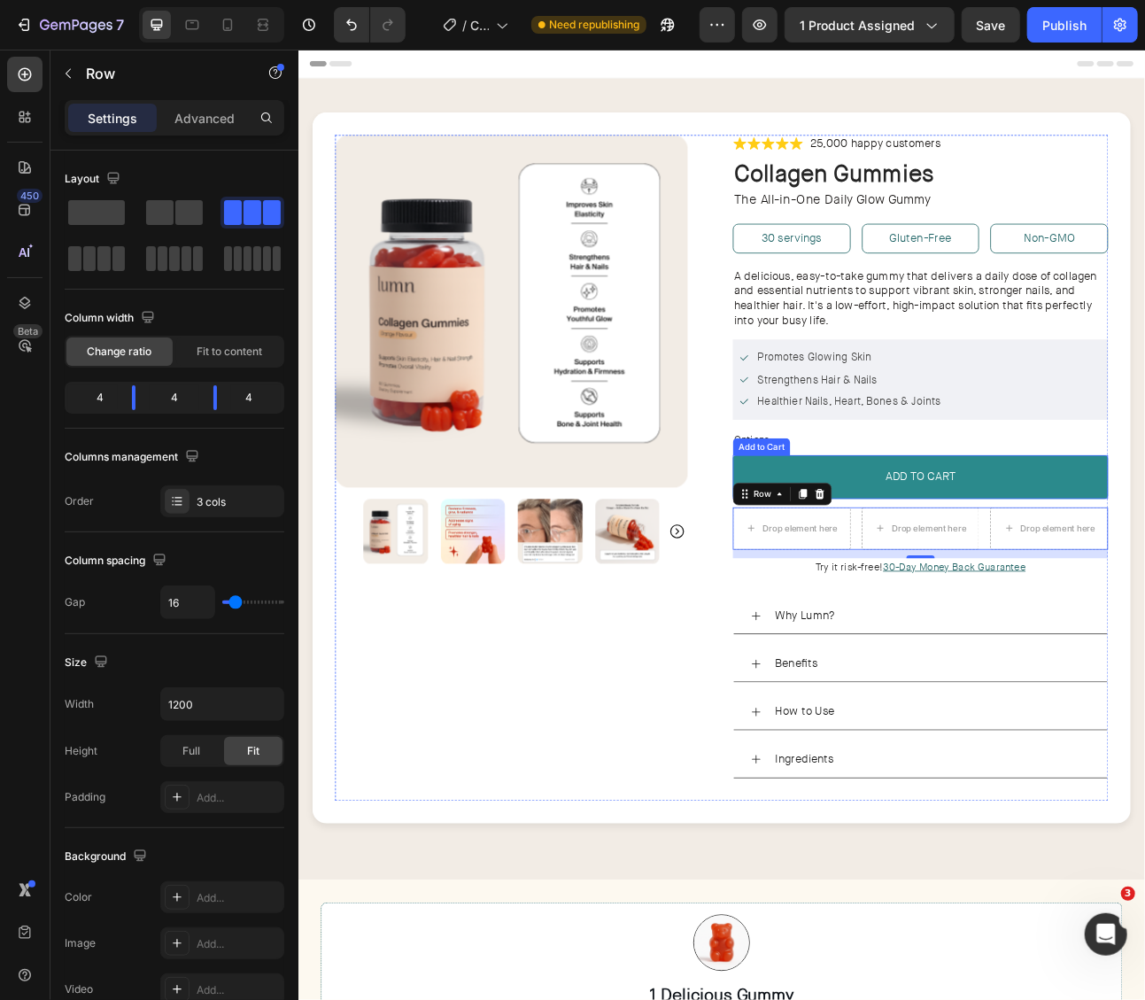
click at [955, 581] on button "ADD TO CART" at bounding box center [1078, 586] width 471 height 55
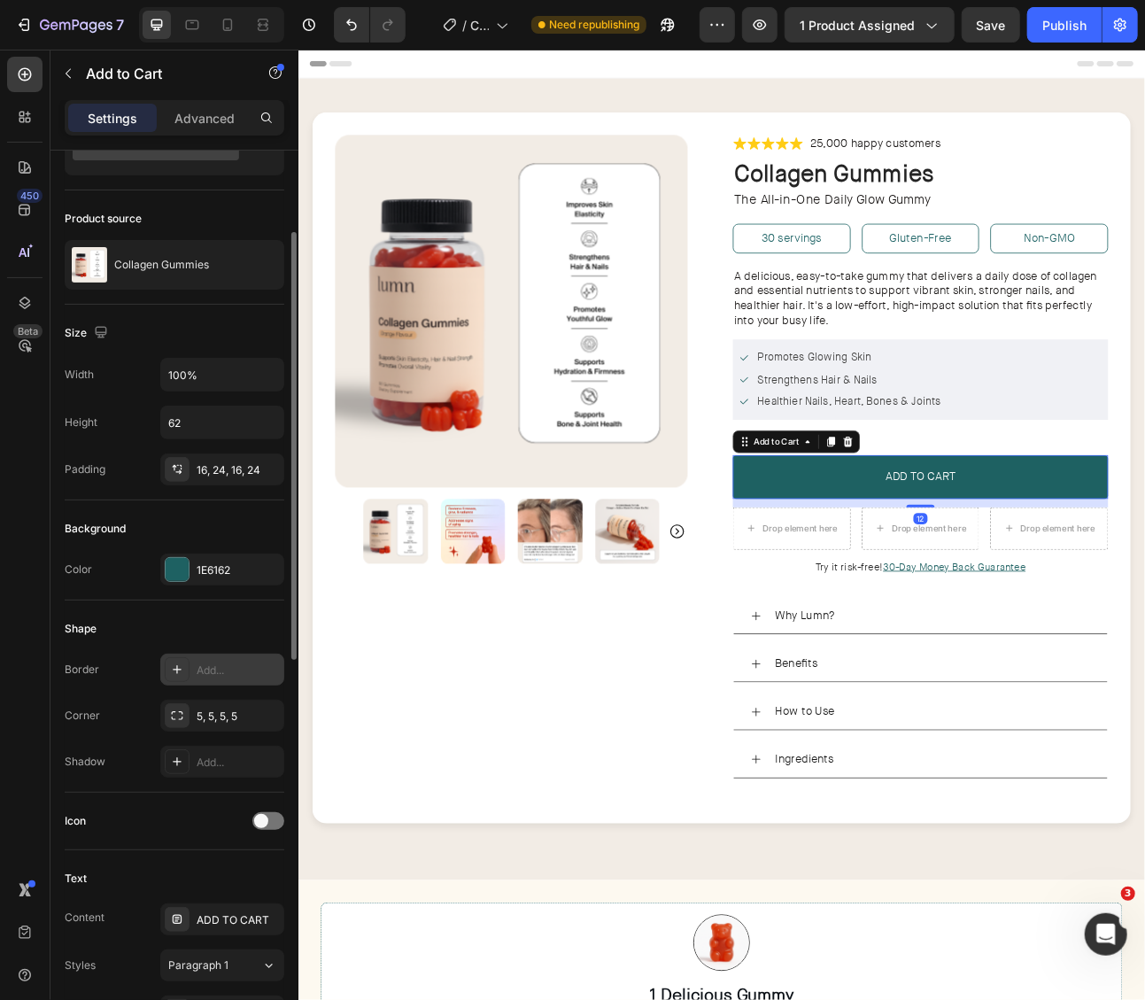
scroll to position [127, 0]
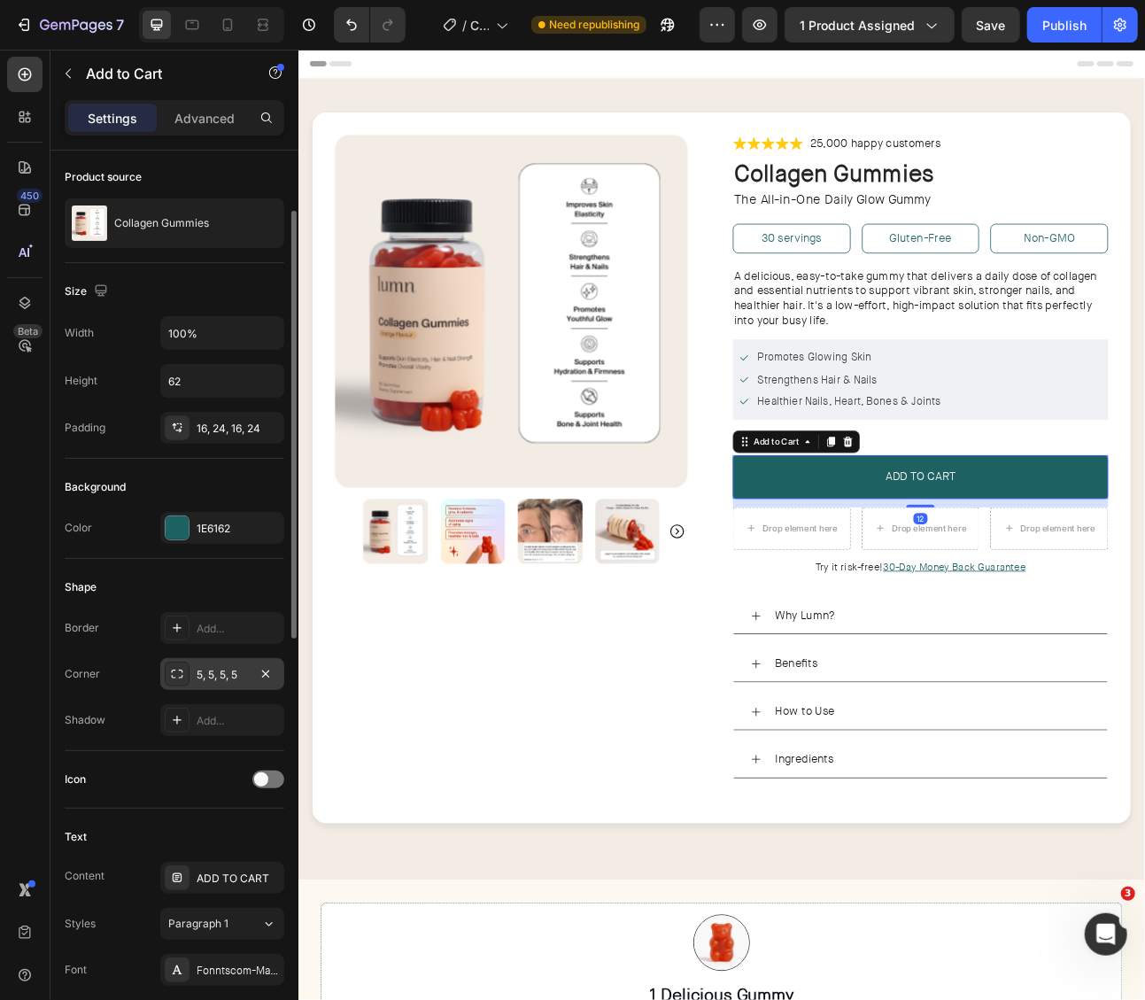
click at [202, 667] on div "5, 5, 5, 5" at bounding box center [222, 675] width 51 height 16
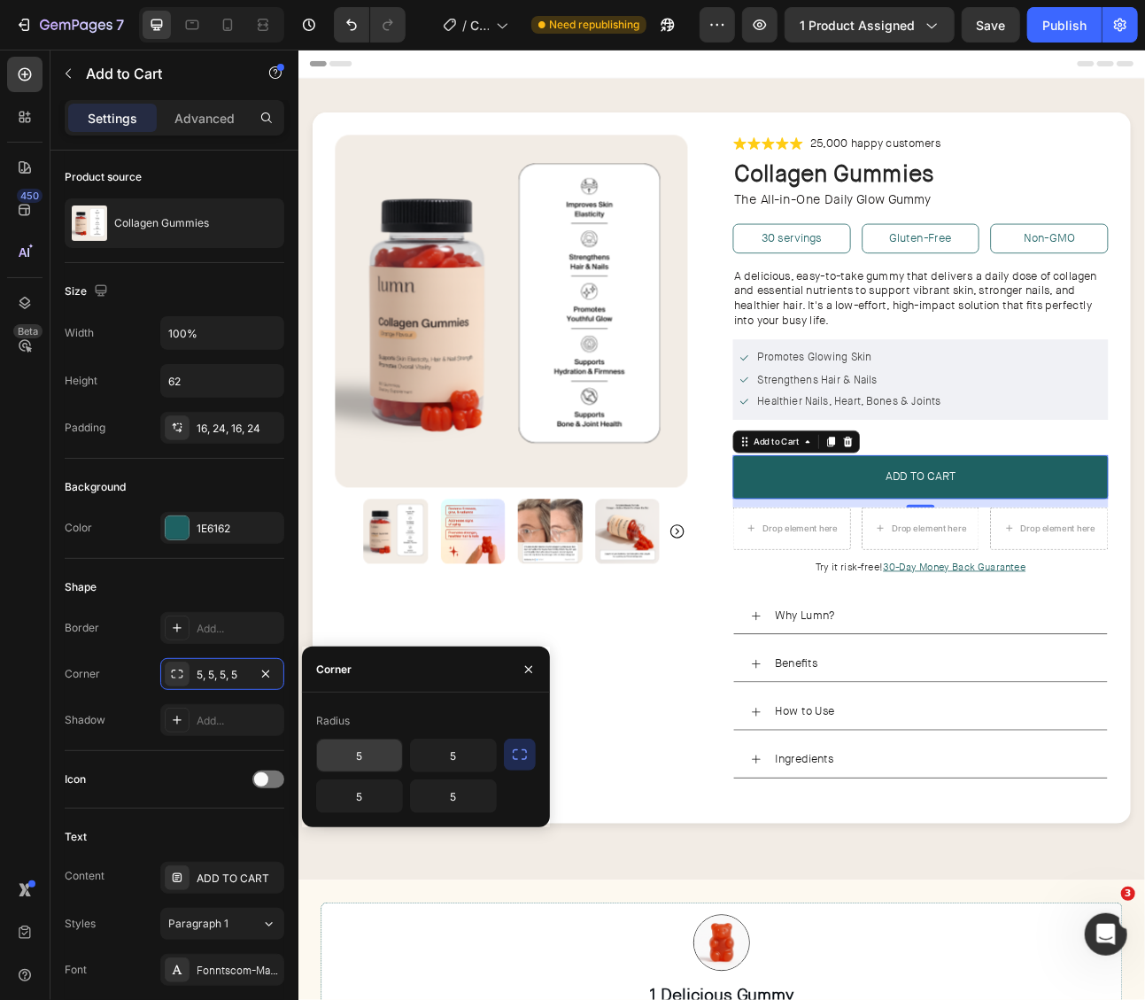
click at [372, 750] on input "5" at bounding box center [359, 756] width 85 height 32
type input "8"
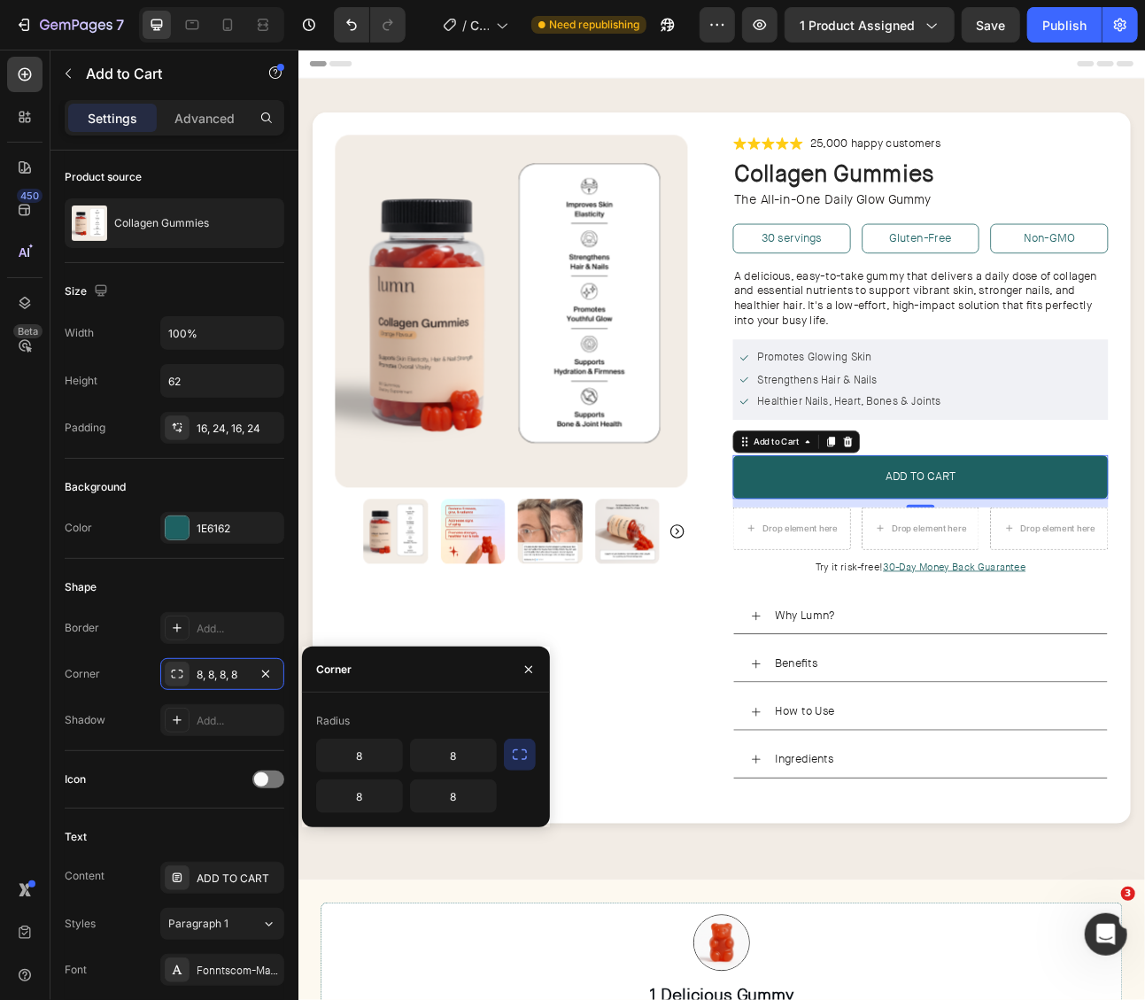
click at [703, 823] on div "Product Images" at bounding box center [579, 575] width 471 height 836
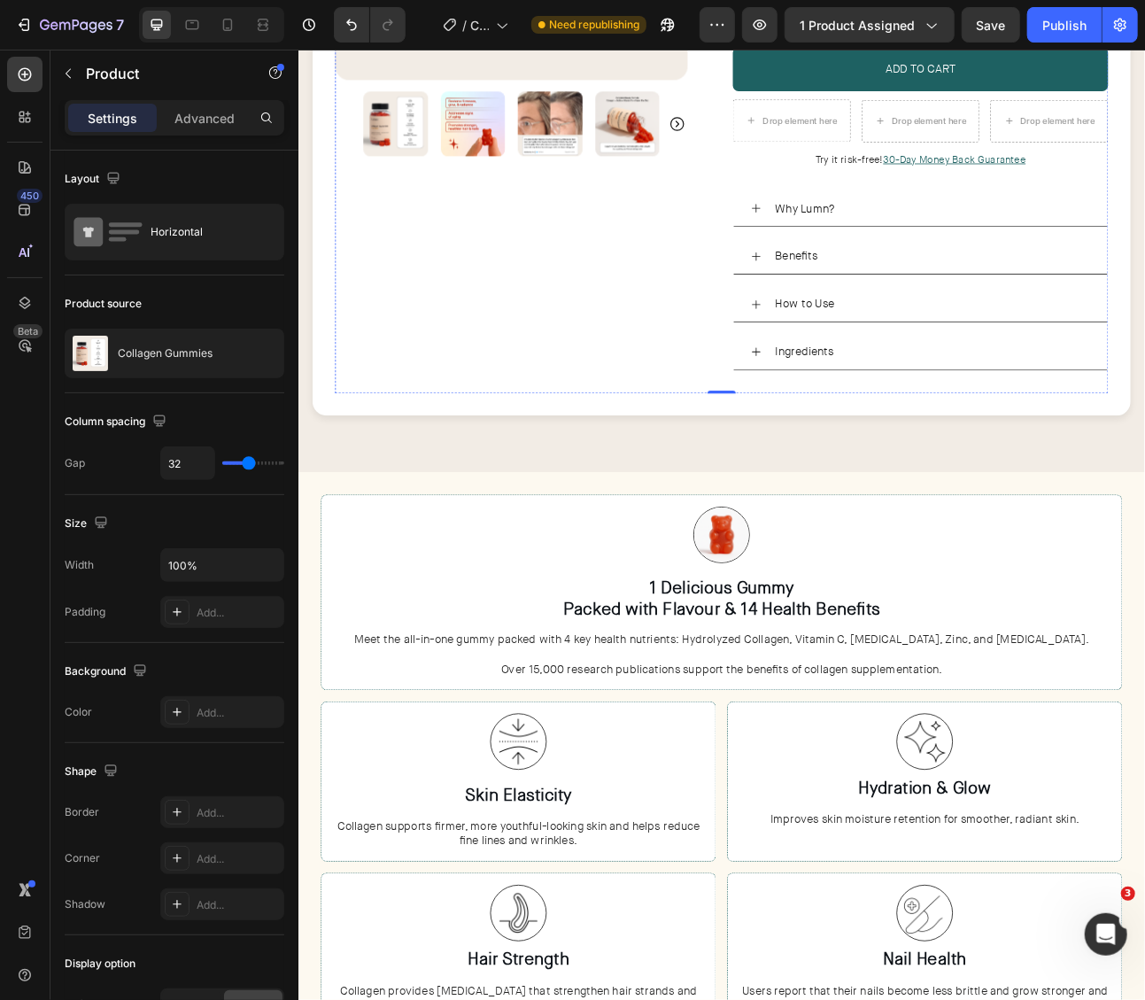
scroll to position [639, 0]
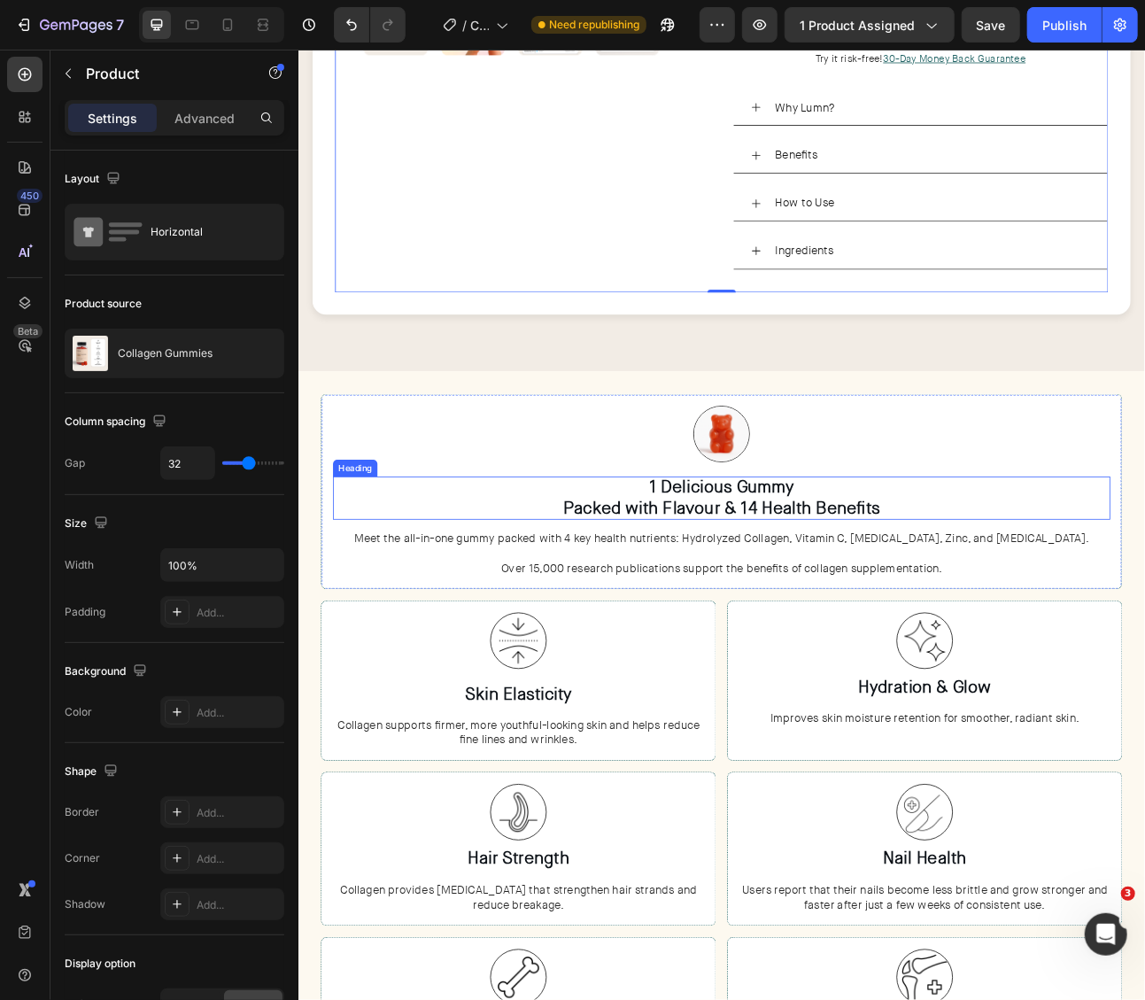
click at [825, 616] on h3 "1 Delicious Gummy Packed with Flavour & 14 Health Benefits" at bounding box center [829, 612] width 976 height 55
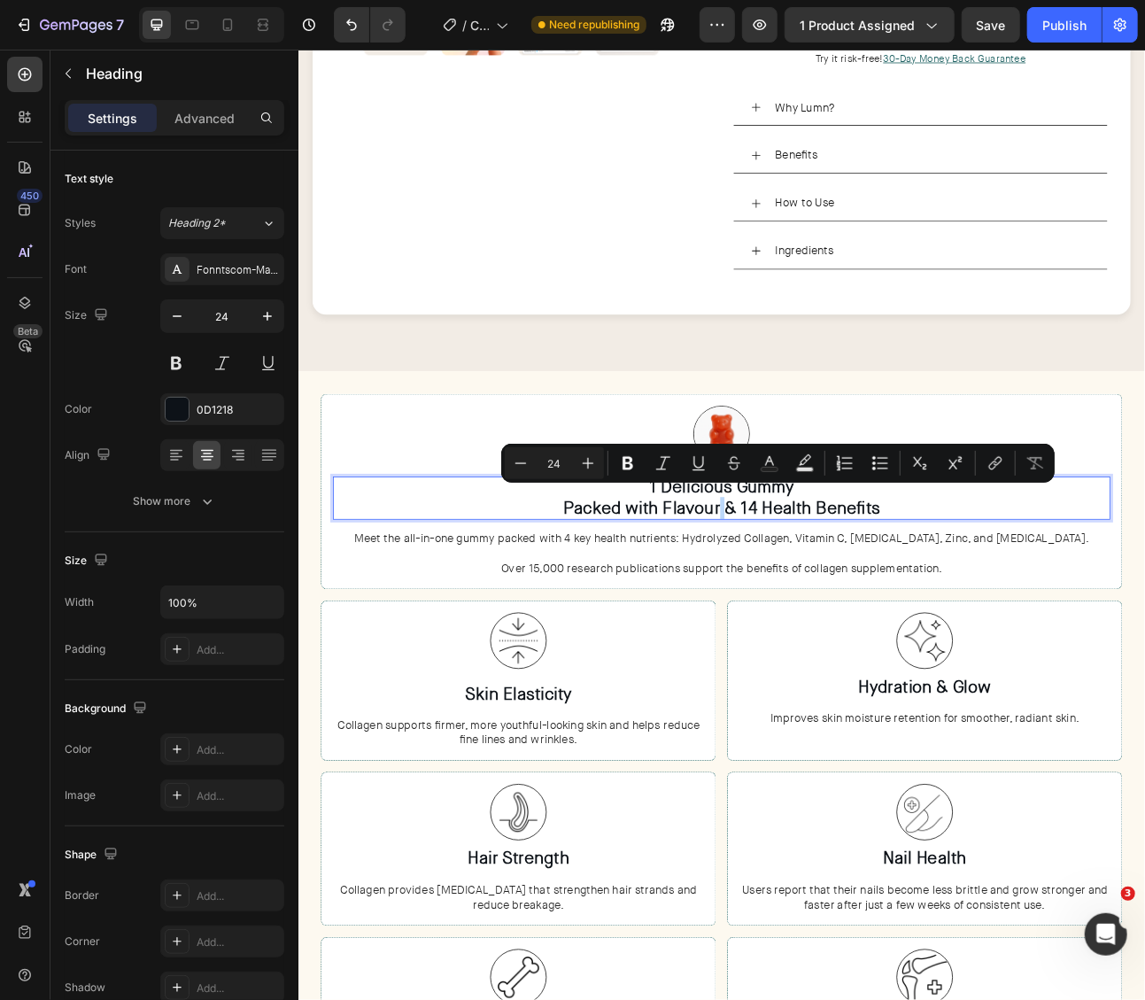
click at [825, 618] on p "1 Delicious Gummy Packed with Flavour & 14 Health Benefits" at bounding box center [829, 612] width 972 height 51
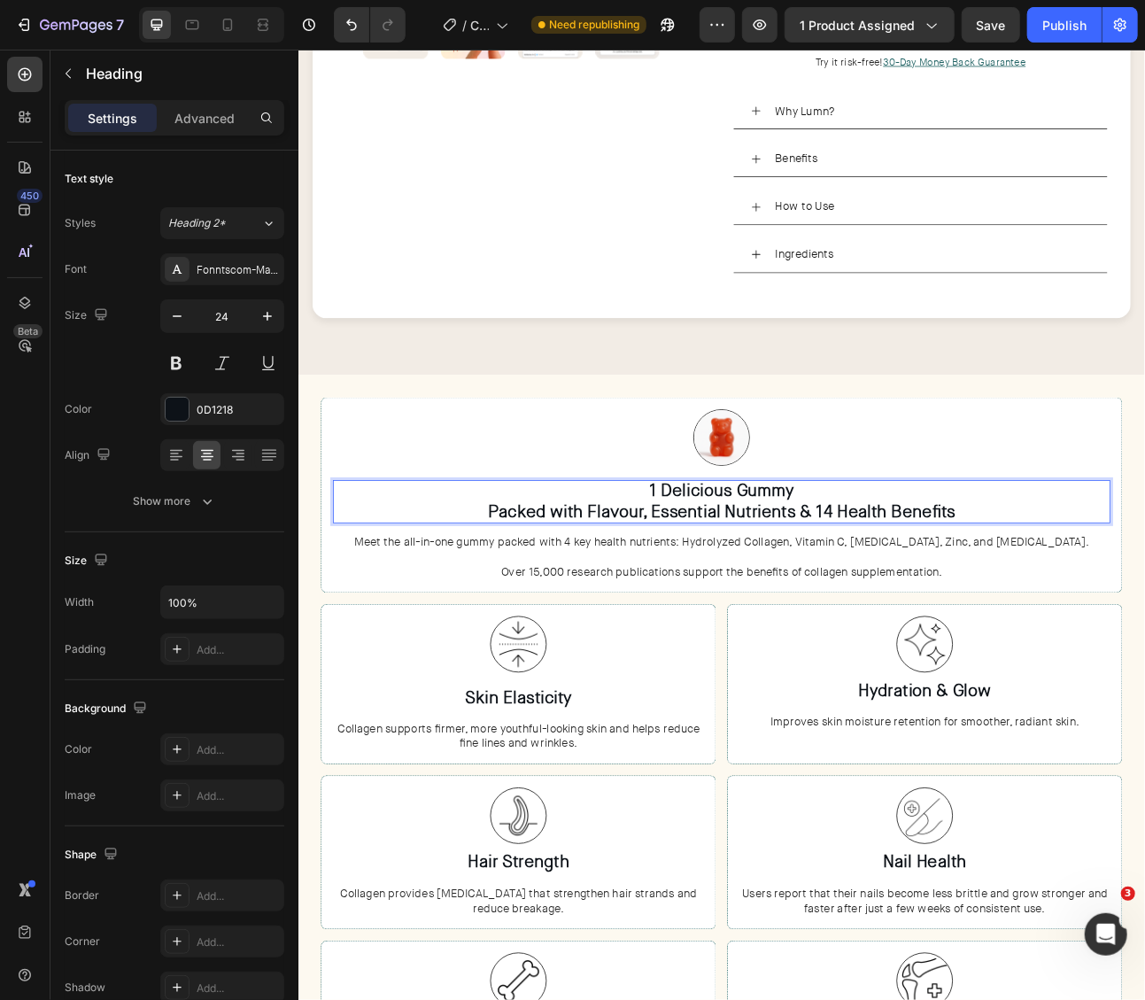
scroll to position [631, 0]
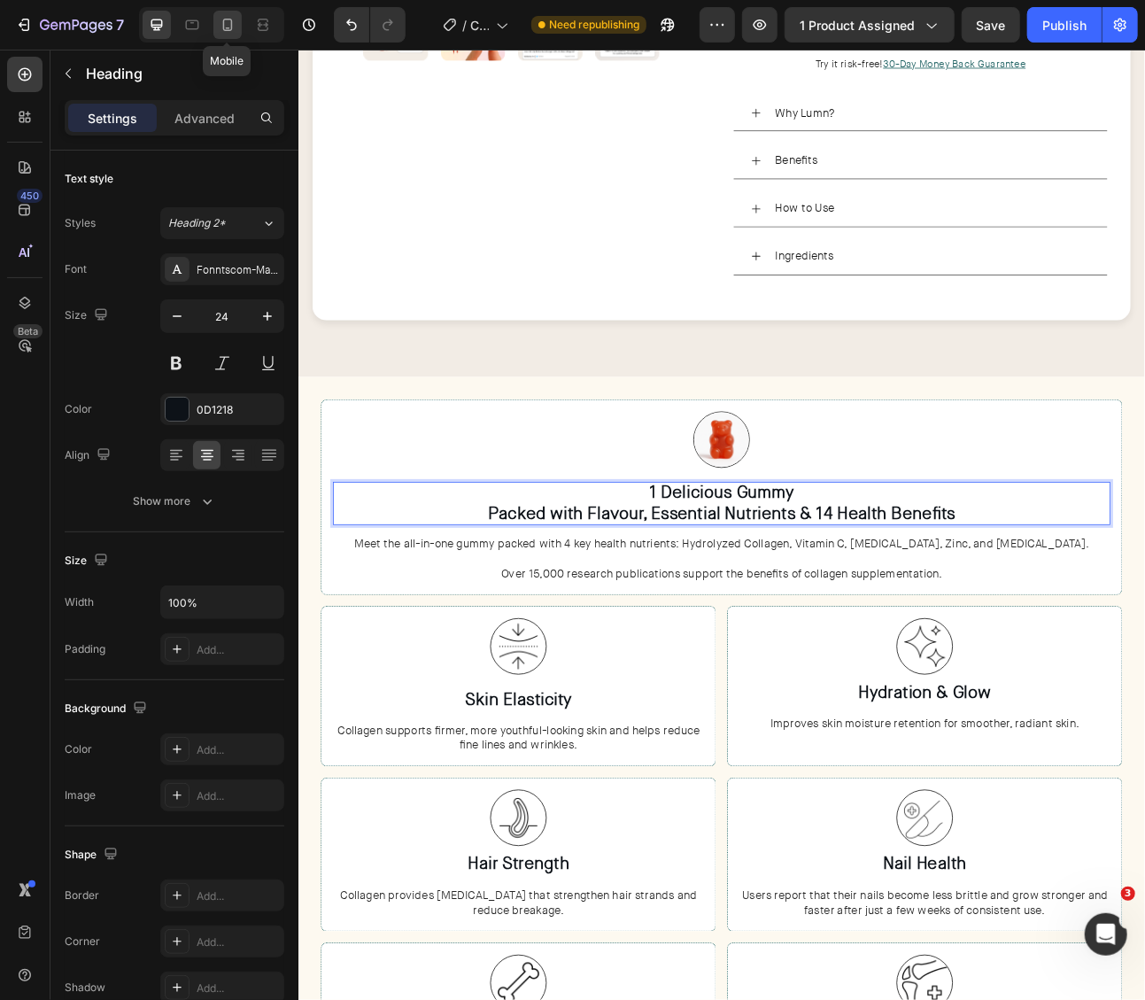
click at [229, 24] on icon at bounding box center [228, 25] width 18 height 18
type input "20"
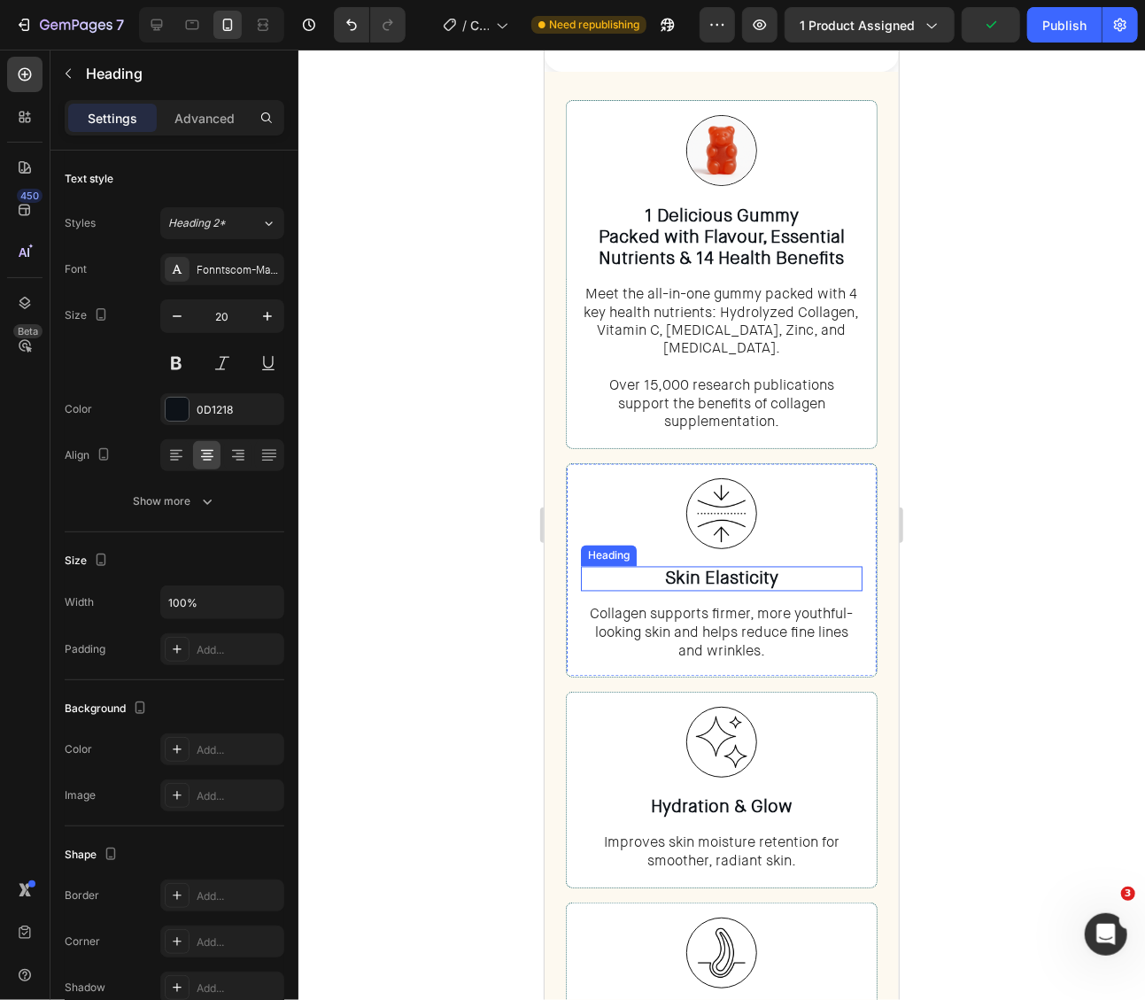
scroll to position [1239, 0]
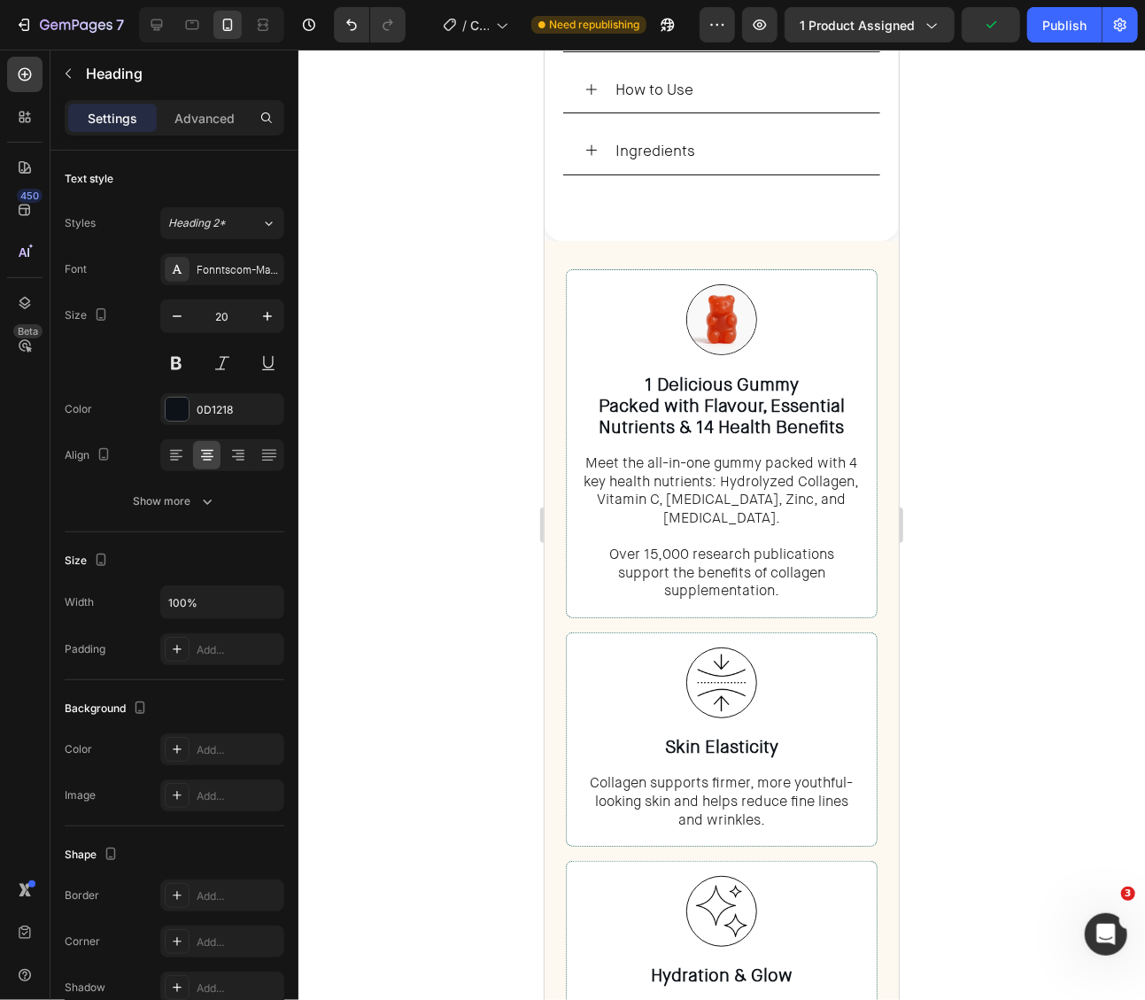
click at [770, 402] on h3 "1 Delicious Gummy Packed with Flavour, Essential Nutrients & 14 Health Benefits" at bounding box center [721, 405] width 282 height 67
click at [770, 402] on p "1 Delicious Gummy Packed with Flavour, Essential Nutrients & 14 Health Benefits" at bounding box center [721, 406] width 278 height 64
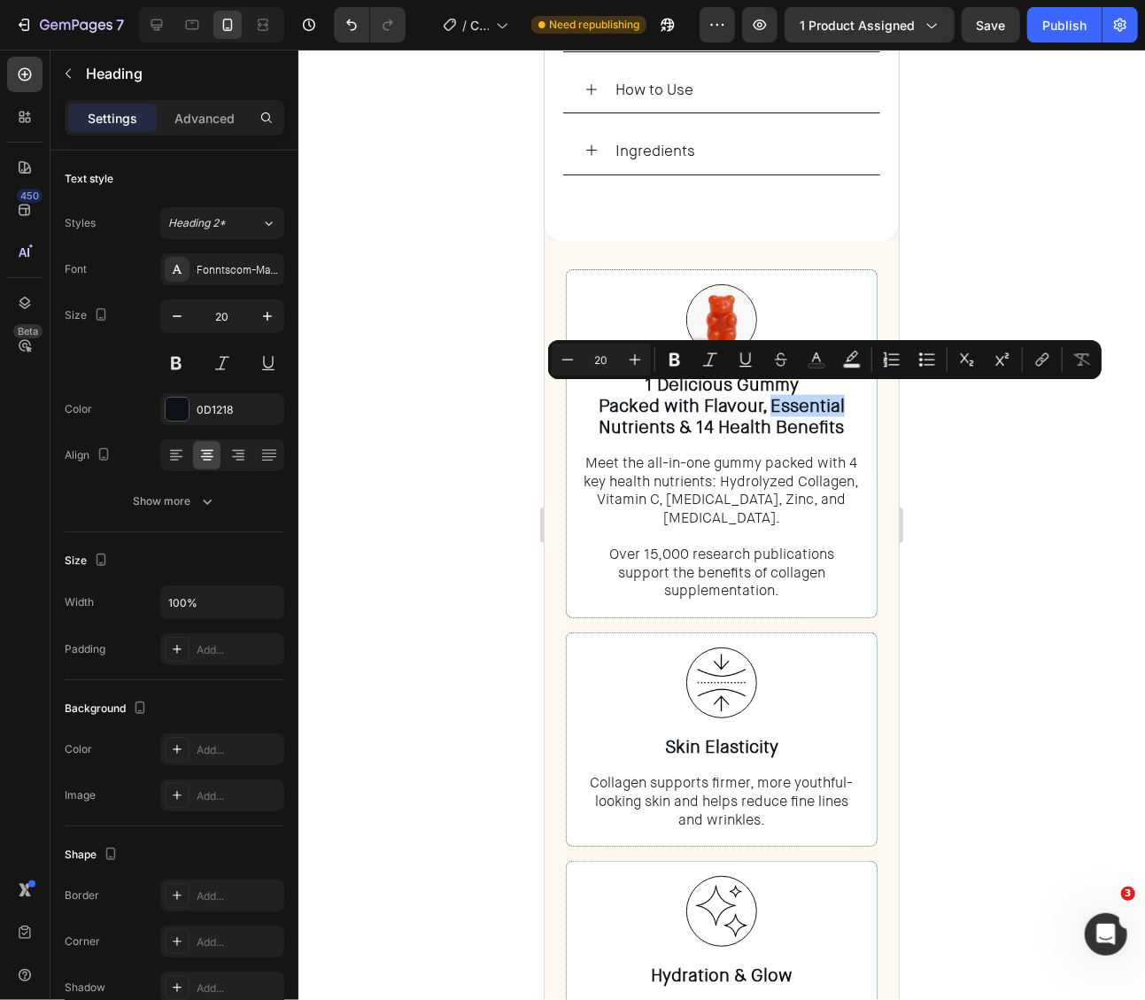
click at [769, 399] on p "1 Delicious Gummy Packed with Flavour, Essential Nutrients & 14 Health Benefits" at bounding box center [721, 406] width 278 height 64
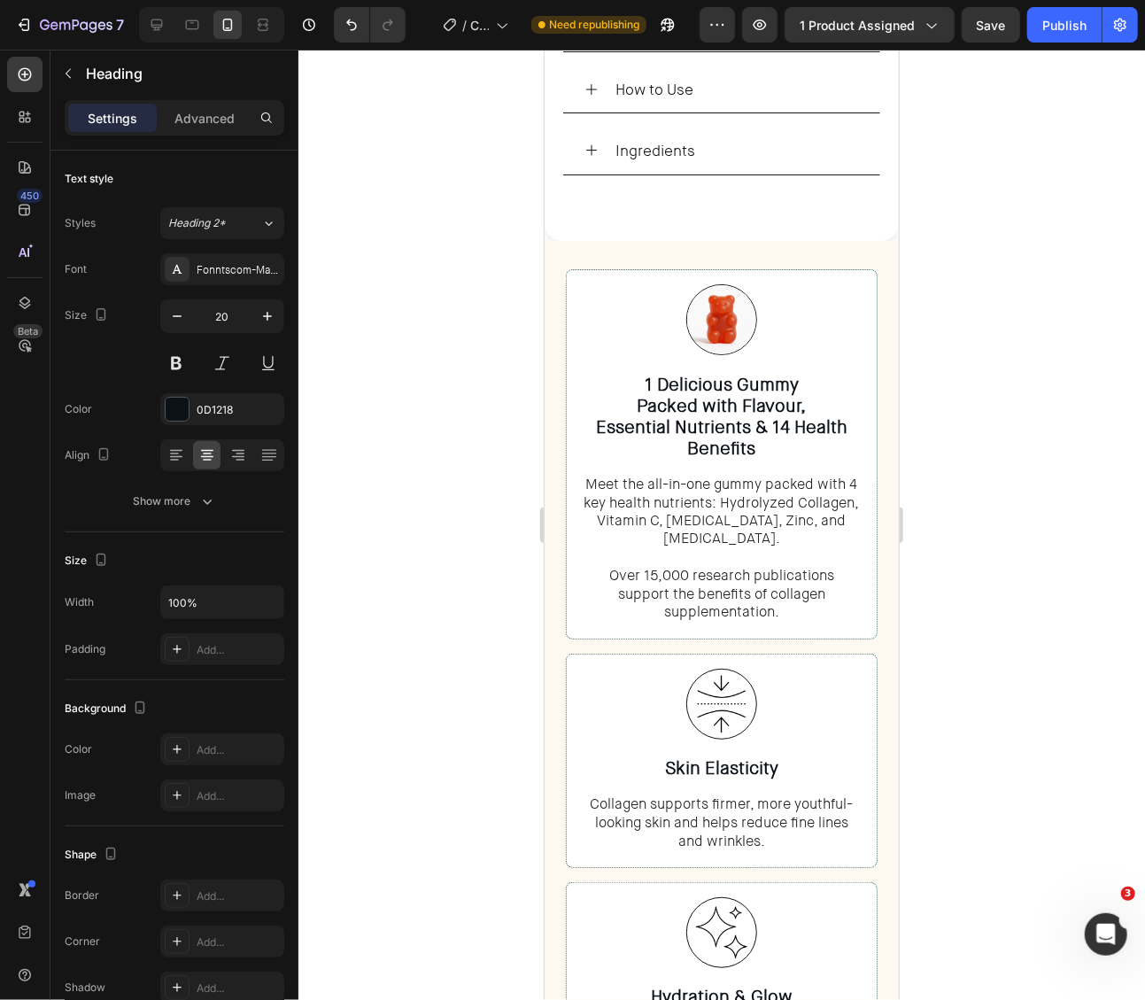
click at [754, 418] on p "1 Delicious Gummy Packed with Flavour, Essential Nutrients & 14 Health Benefits" at bounding box center [721, 416] width 278 height 85
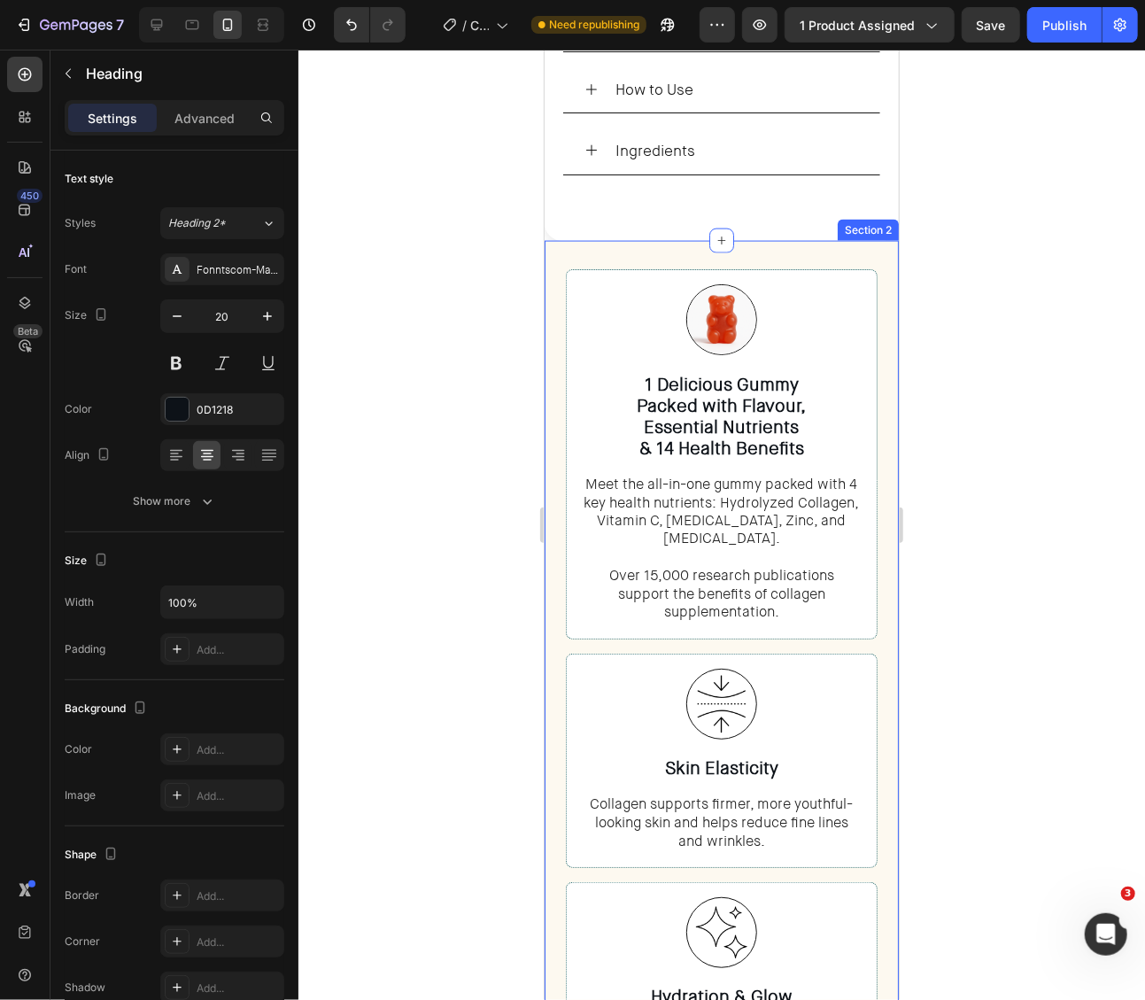
click at [975, 400] on div at bounding box center [721, 525] width 847 height 950
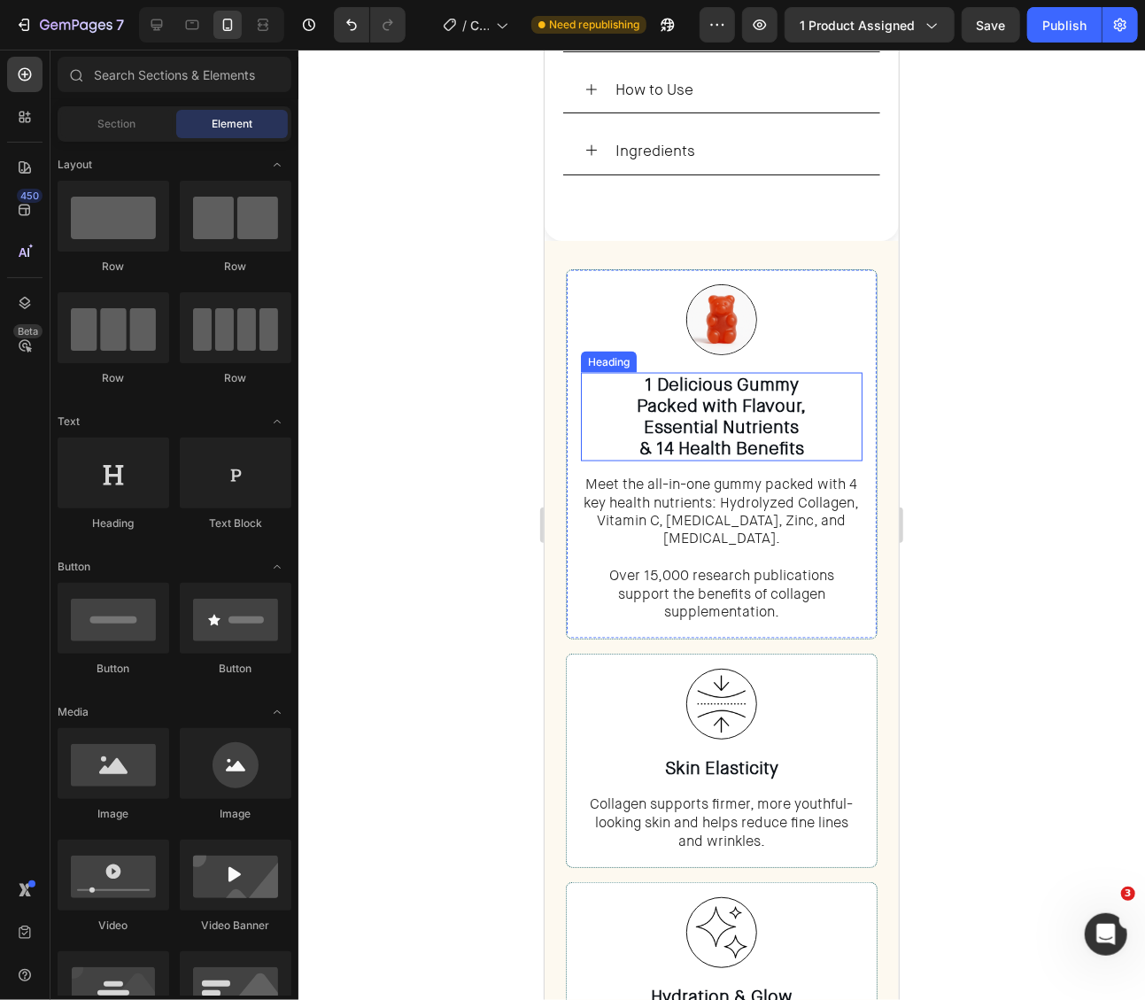
click at [724, 413] on p "1 Delicious Gummy Packed with Flavour, Essential Nutrients & 14 Health Benefits" at bounding box center [721, 416] width 278 height 85
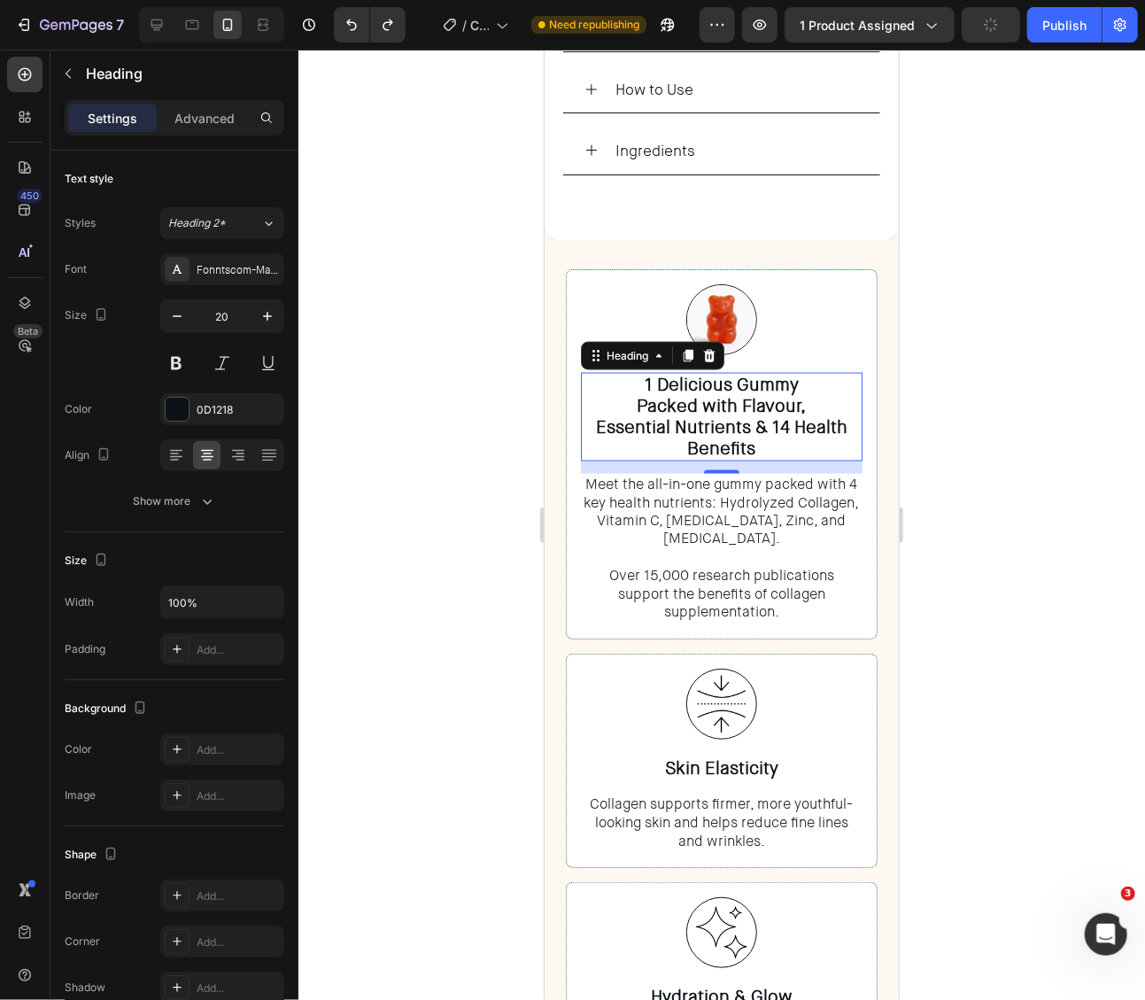
click at [787, 420] on h3 "1 Delicious Gummy Packed with Flavour, Essential Nutrients & 14 Health Benefits" at bounding box center [721, 416] width 282 height 89
click at [1001, 416] on div at bounding box center [721, 525] width 847 height 950
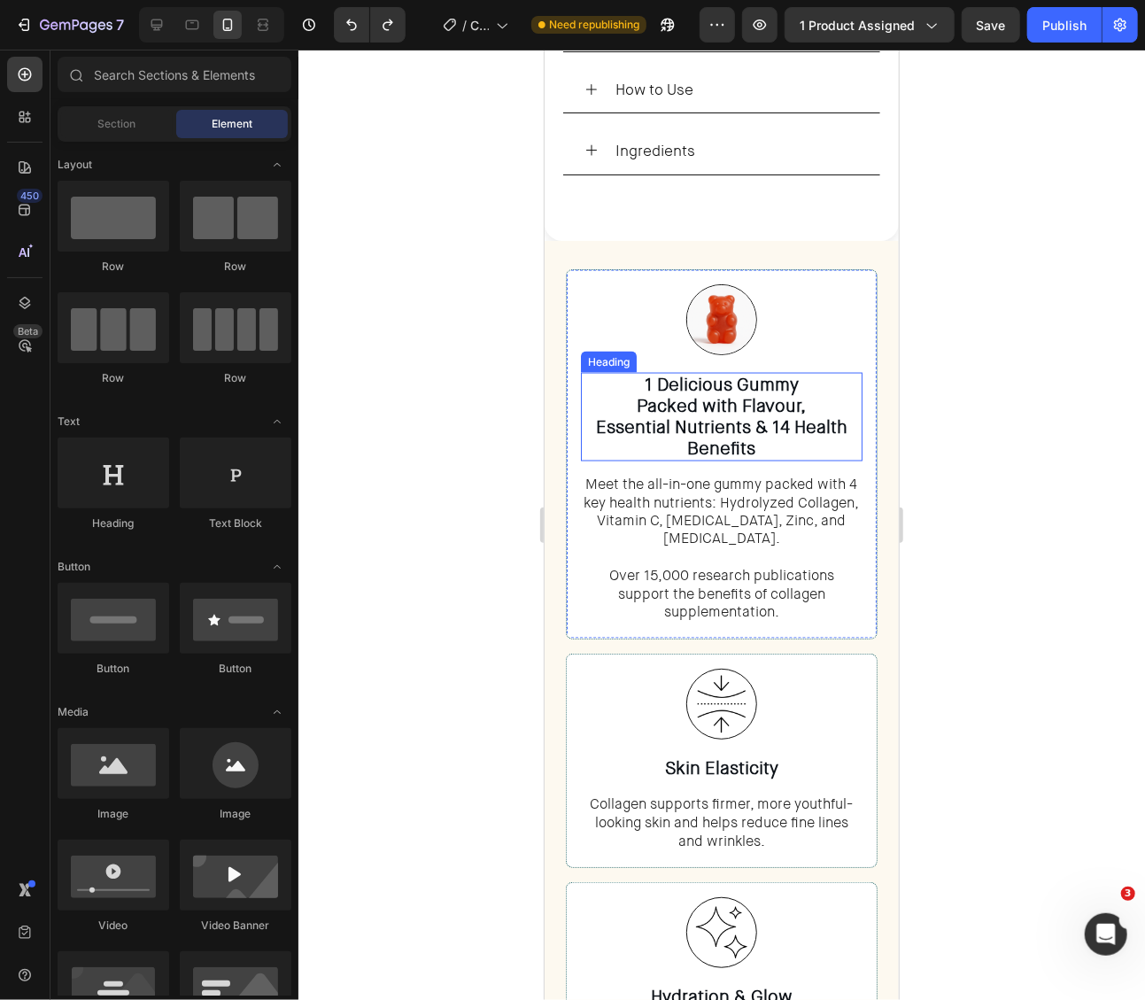
click at [787, 418] on p "1 Delicious Gummy Packed with Flavour, Essential Nutrients & 14 Health Benefits" at bounding box center [721, 416] width 278 height 85
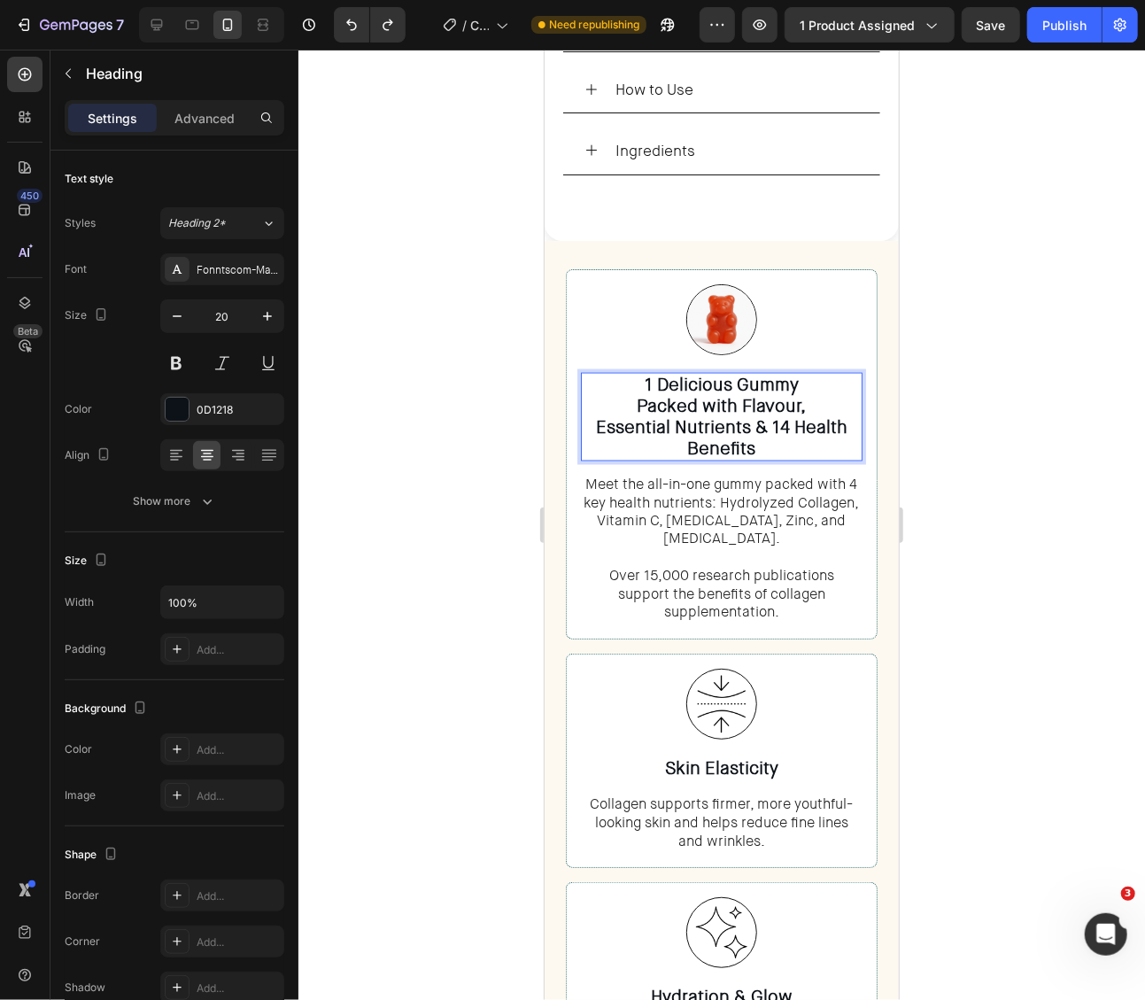
click at [781, 419] on p "1 Delicious Gummy Packed with Flavour, Essential Nutrients & 14 Health Benefits" at bounding box center [721, 416] width 278 height 85
click at [1032, 469] on div at bounding box center [721, 525] width 847 height 950
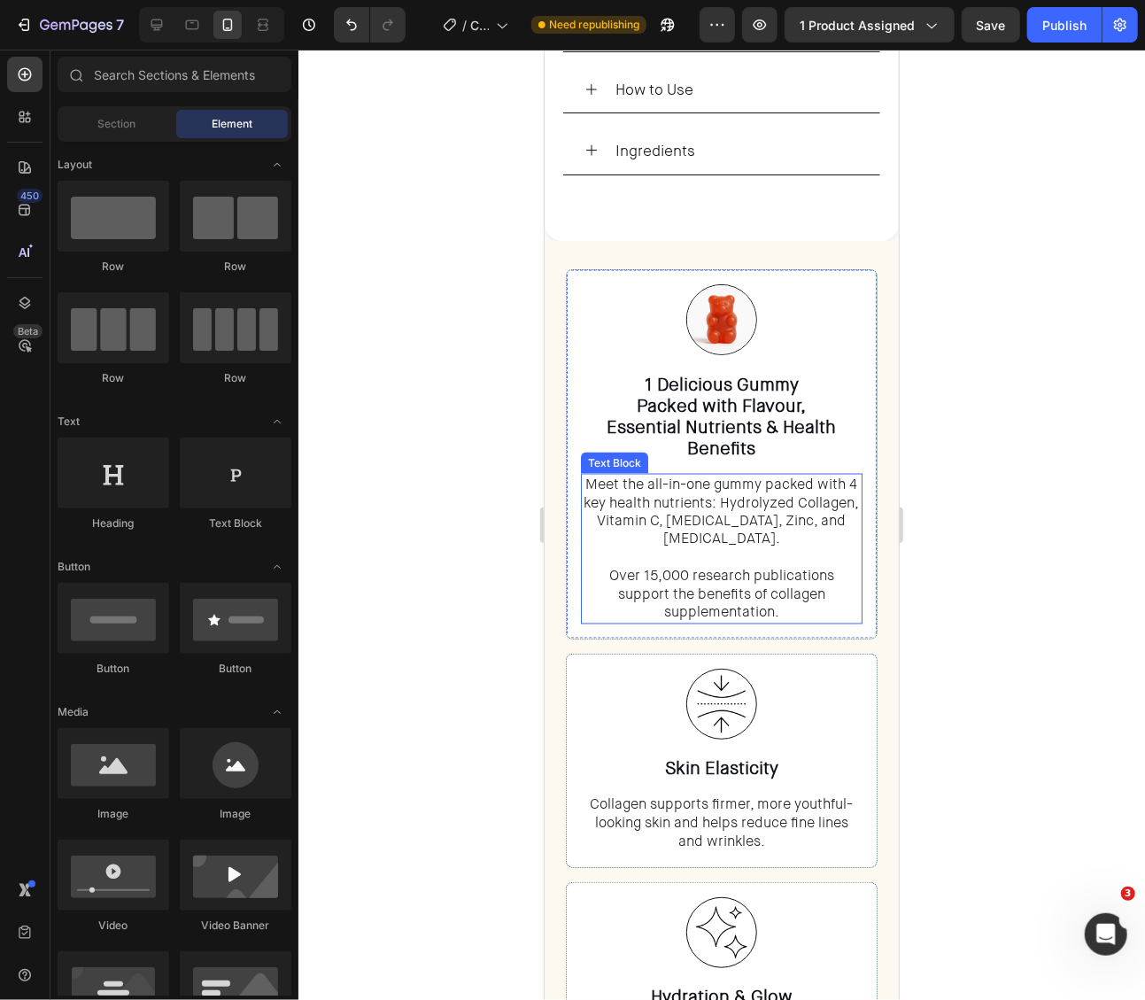
click at [843, 513] on p "Meet the all-in-one gummy packed with 4 key health nutrients: Hydrolyzed Collag…" at bounding box center [721, 548] width 278 height 147
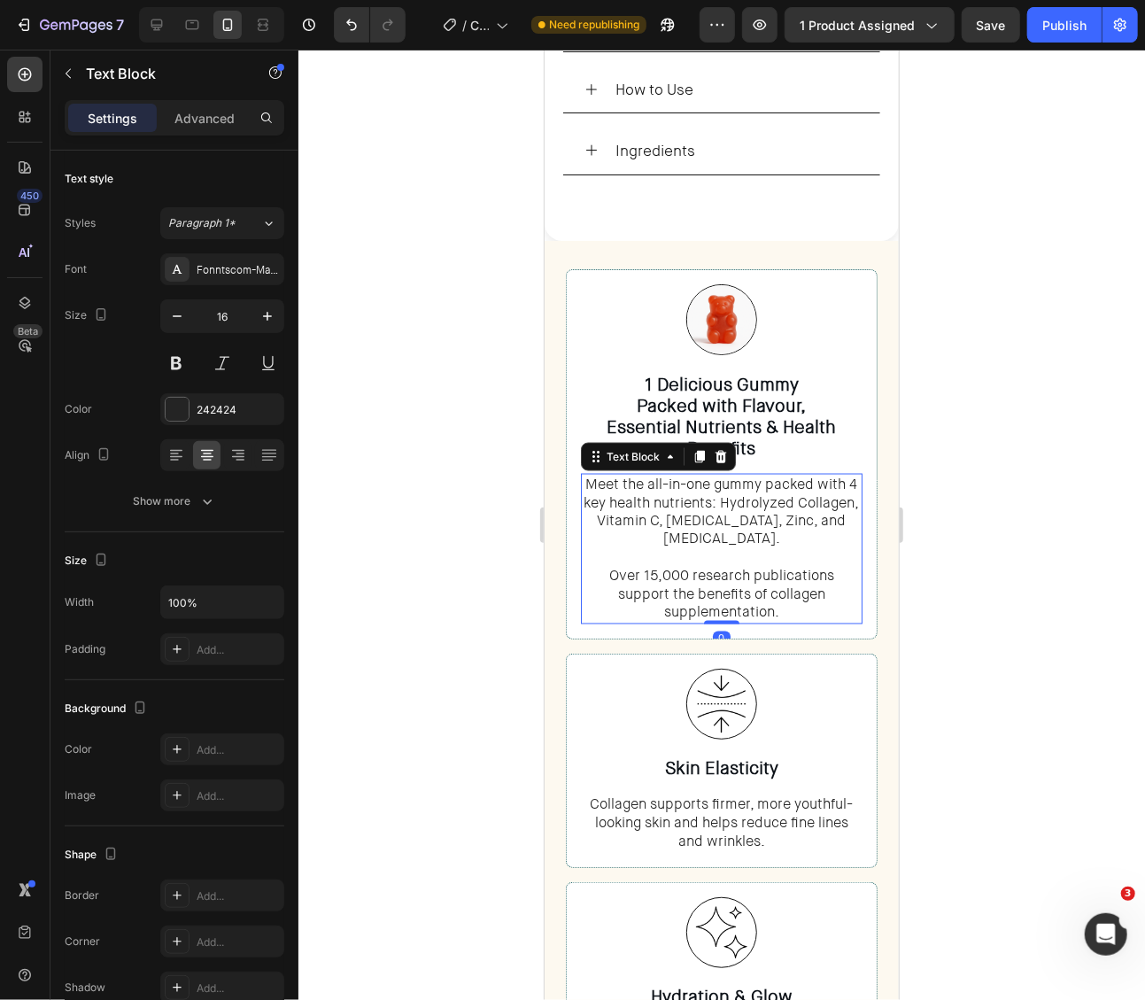
click at [848, 511] on p "Meet the all-in-one gummy packed with 4 key health nutrients: Hydrolyzed Collag…" at bounding box center [721, 548] width 278 height 147
click at [1042, 435] on div at bounding box center [721, 525] width 847 height 950
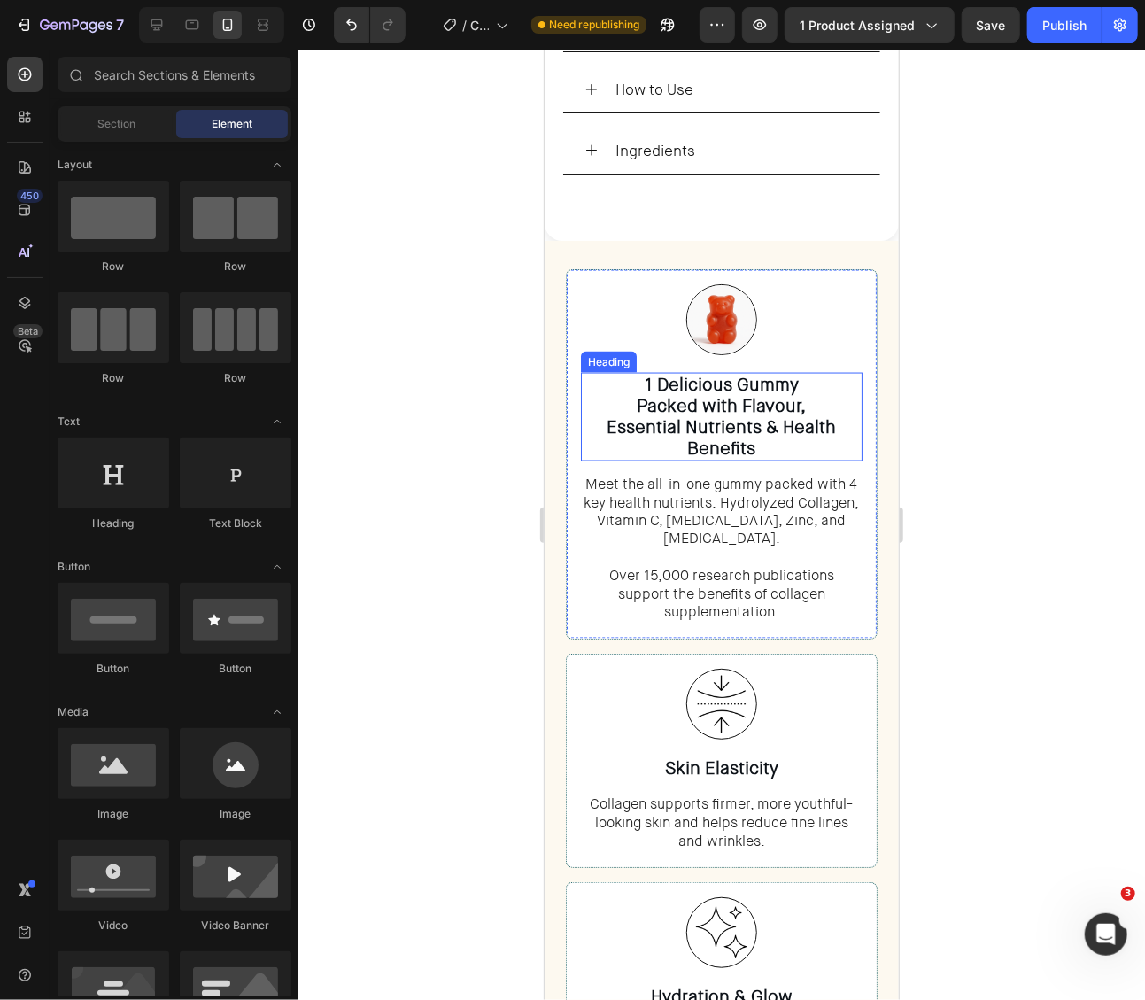
click at [763, 420] on p "1 Delicious Gummy Packed with Flavour, Essential Nutrients & Health Benefits" at bounding box center [721, 416] width 278 height 85
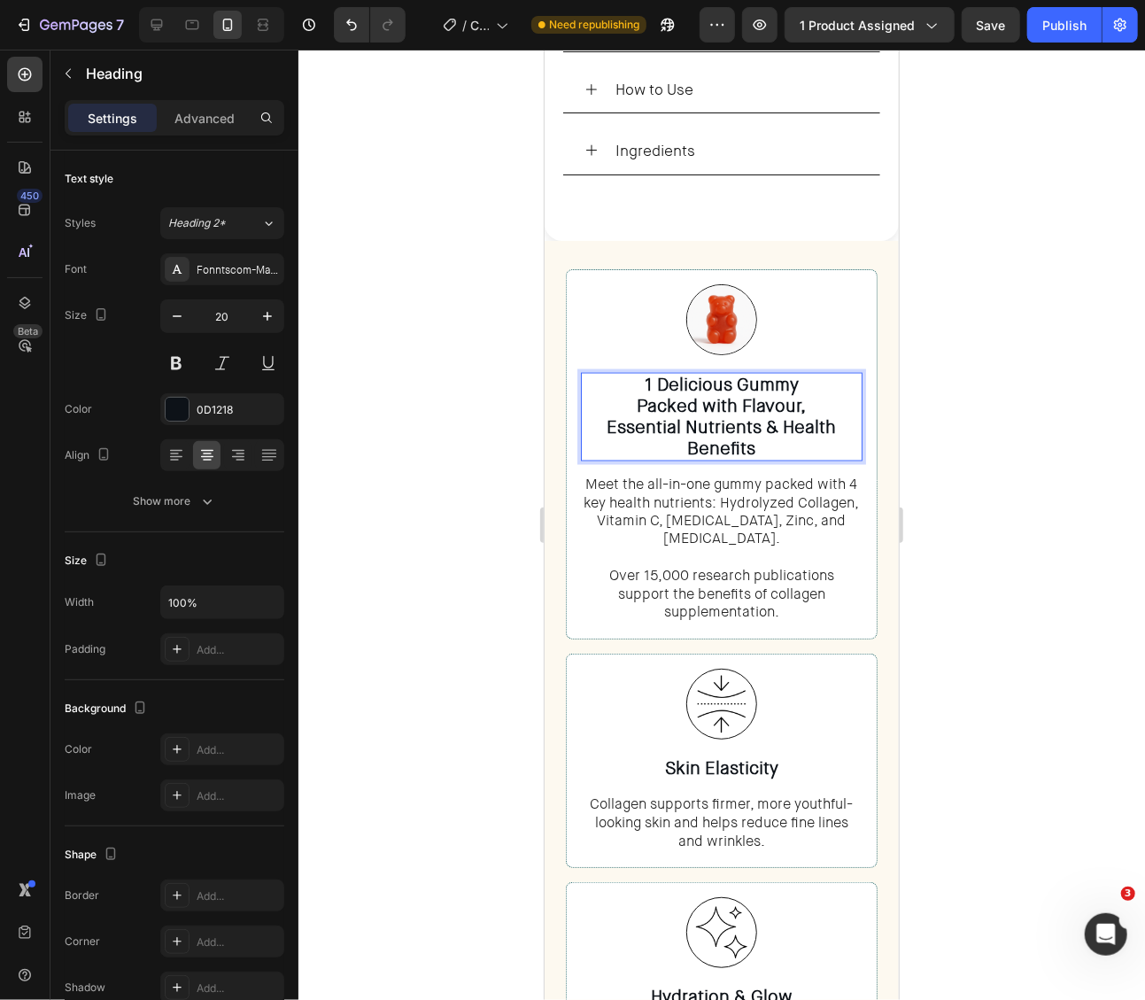
click at [786, 419] on p "1 Delicious Gummy Packed with Flavour, Essential Nutrients & Health Benefits" at bounding box center [721, 416] width 278 height 85
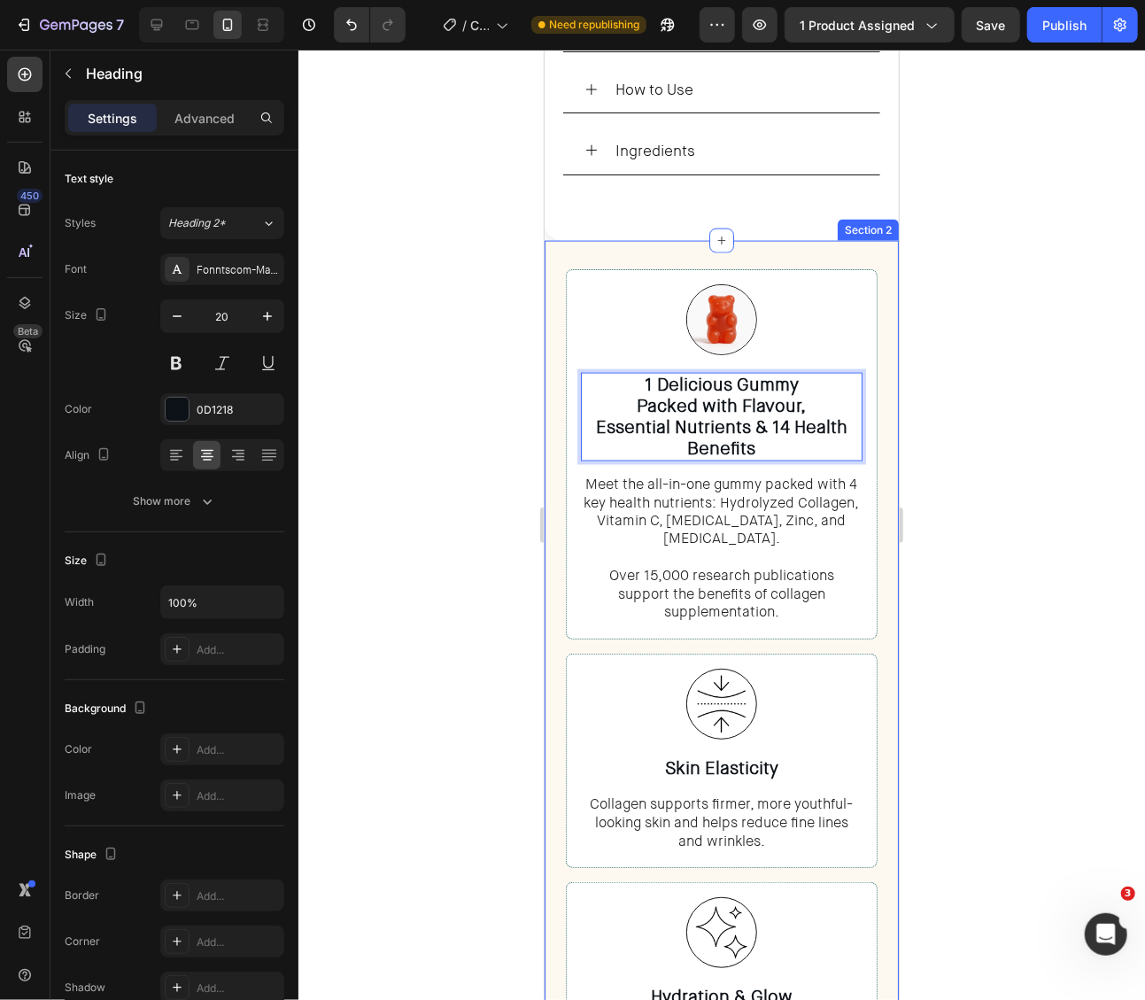
click at [1023, 394] on div at bounding box center [721, 525] width 847 height 950
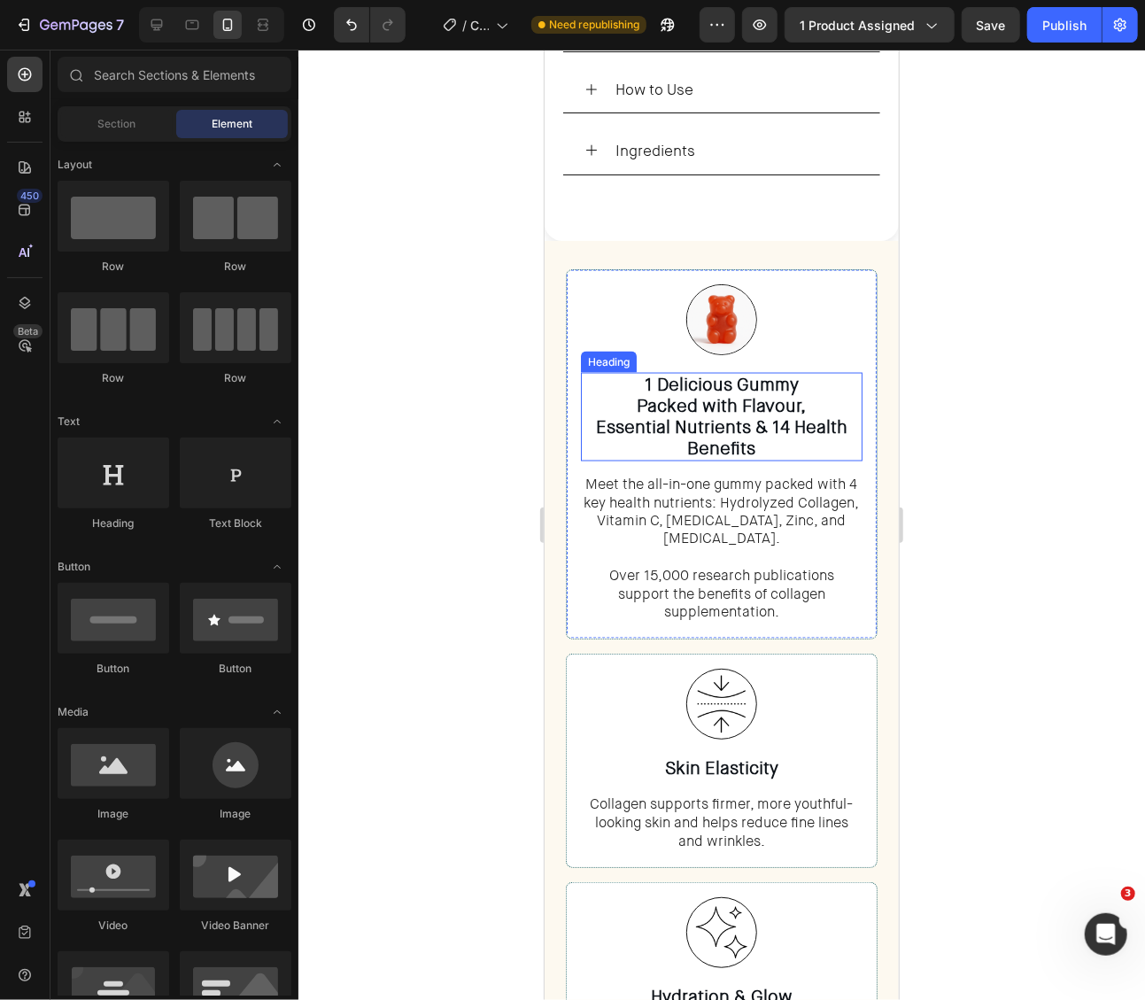
drag, startPoint x: 718, startPoint y: 419, endPoint x: 631, endPoint y: 418, distance: 87.7
click at [718, 419] on p "1 Delicious Gummy Packed with Flavour, Essential Nutrients & 14 Health Benefits" at bounding box center [721, 416] width 278 height 85
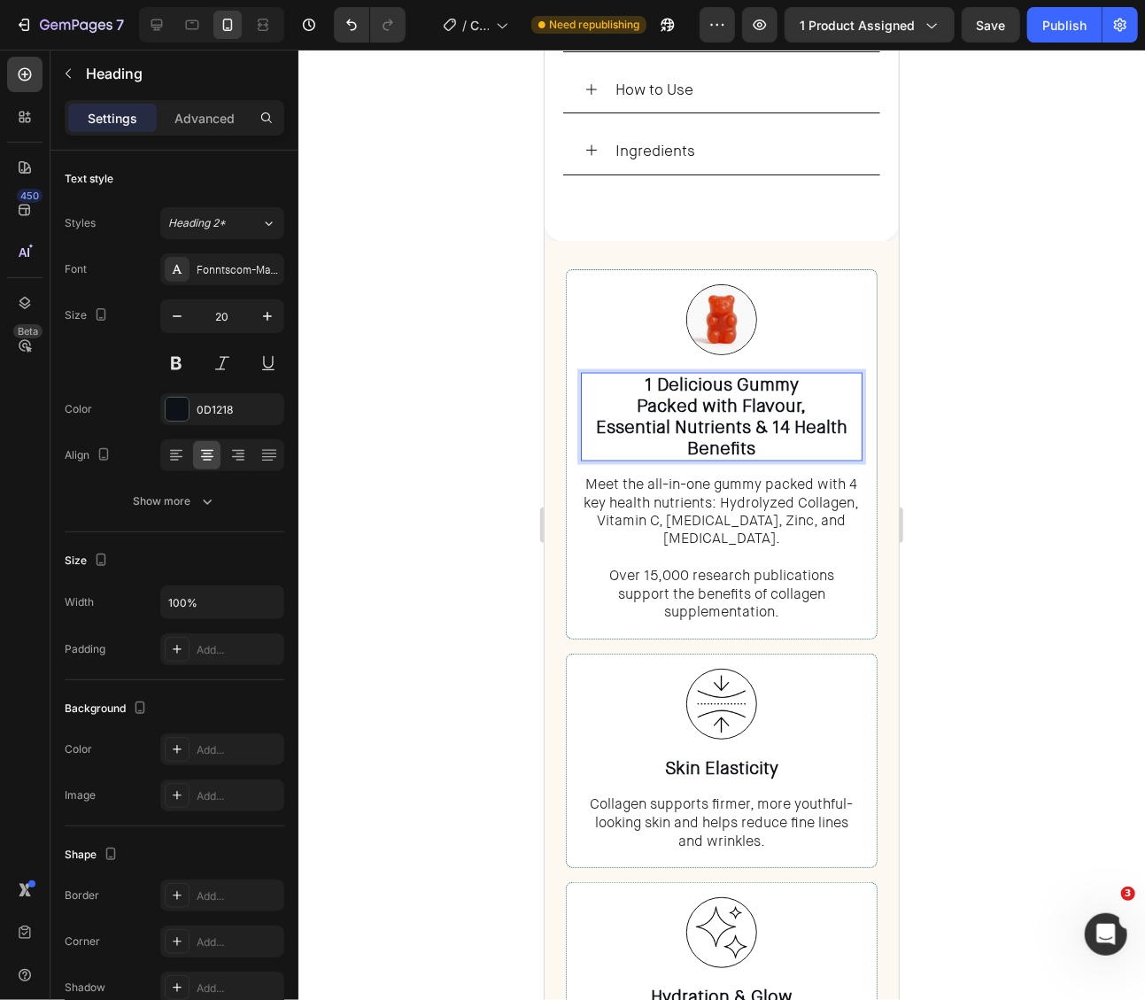
click at [598, 419] on p "1 Delicious Gummy Packed with Flavour, Essential Nutrients & 14 Health Benefits" at bounding box center [721, 416] width 278 height 85
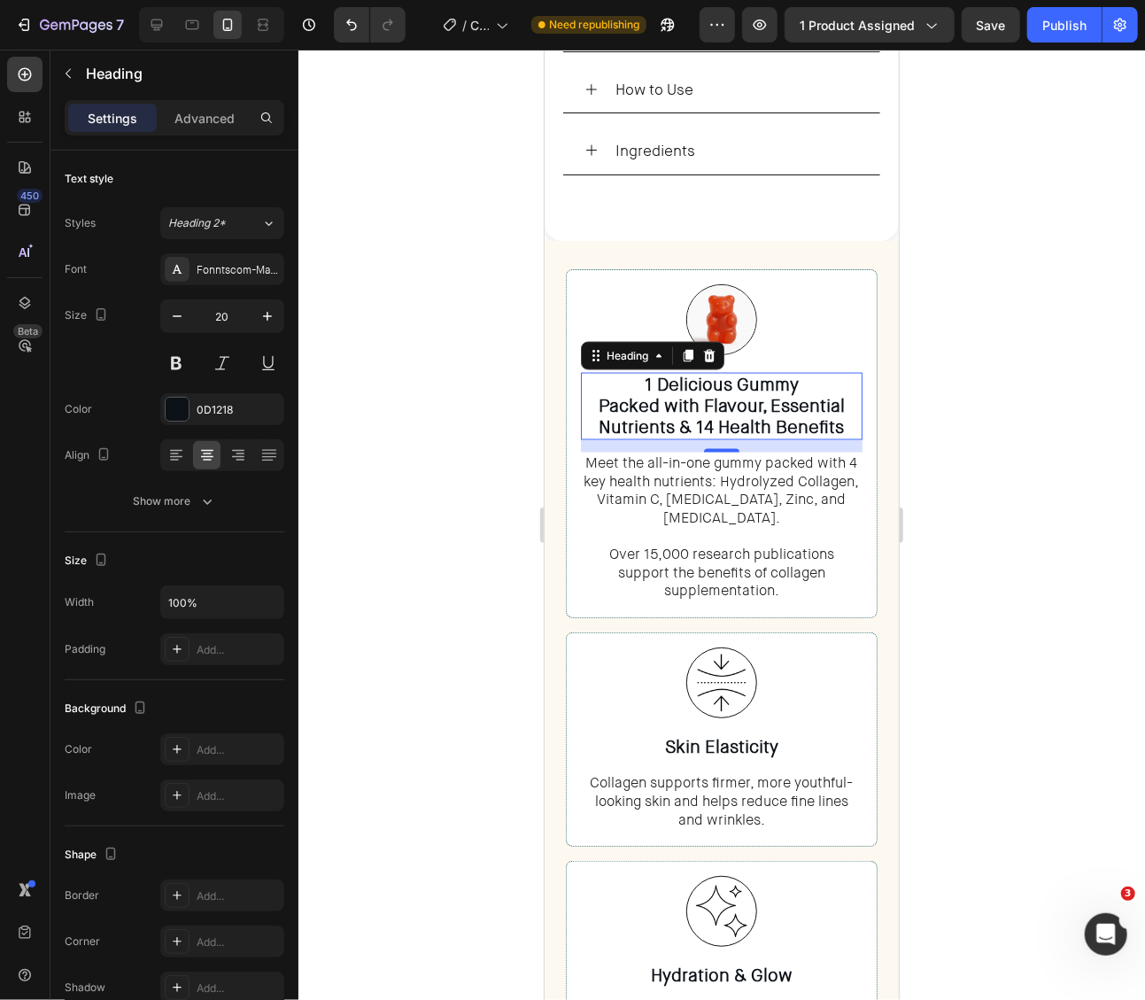
click at [985, 404] on div at bounding box center [721, 525] width 847 height 950
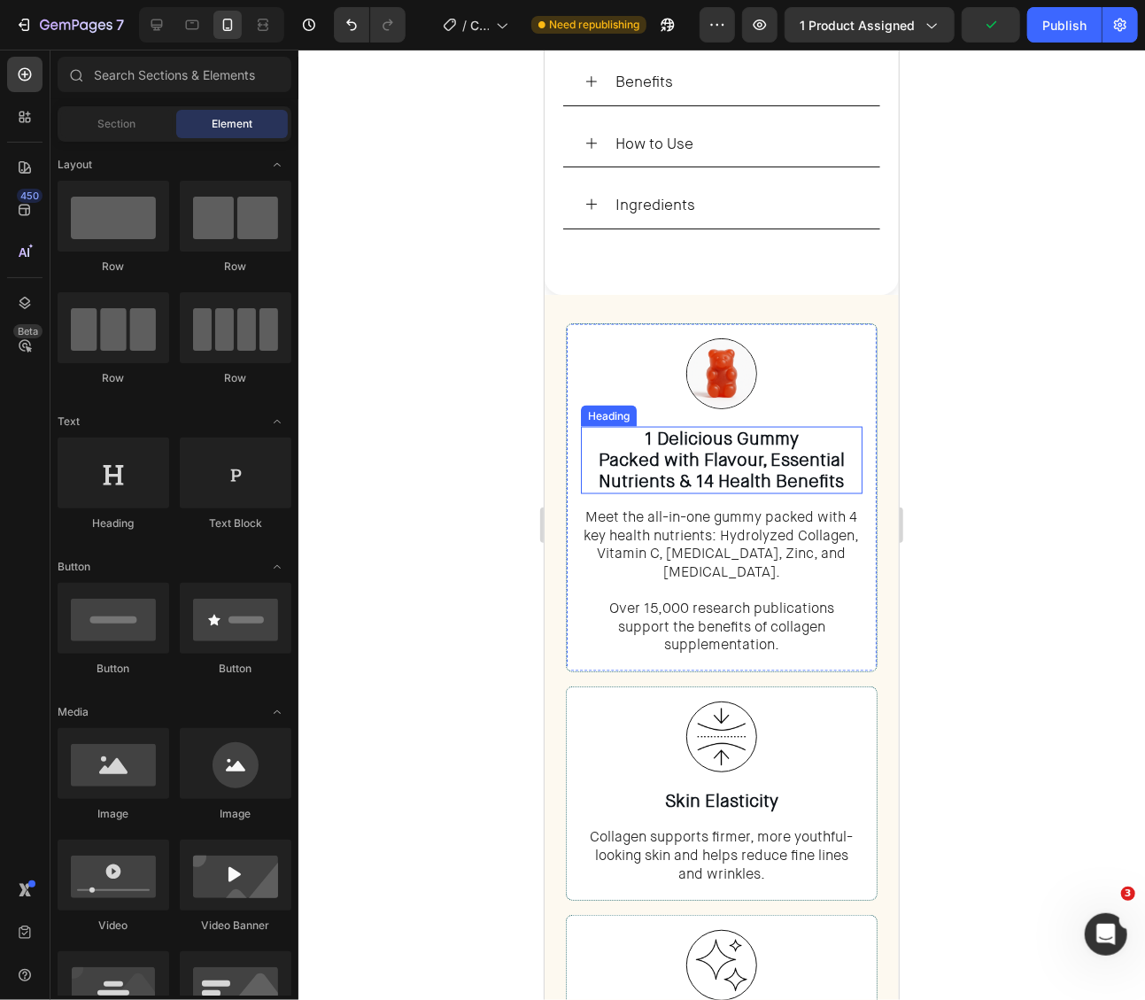
scroll to position [1181, 0]
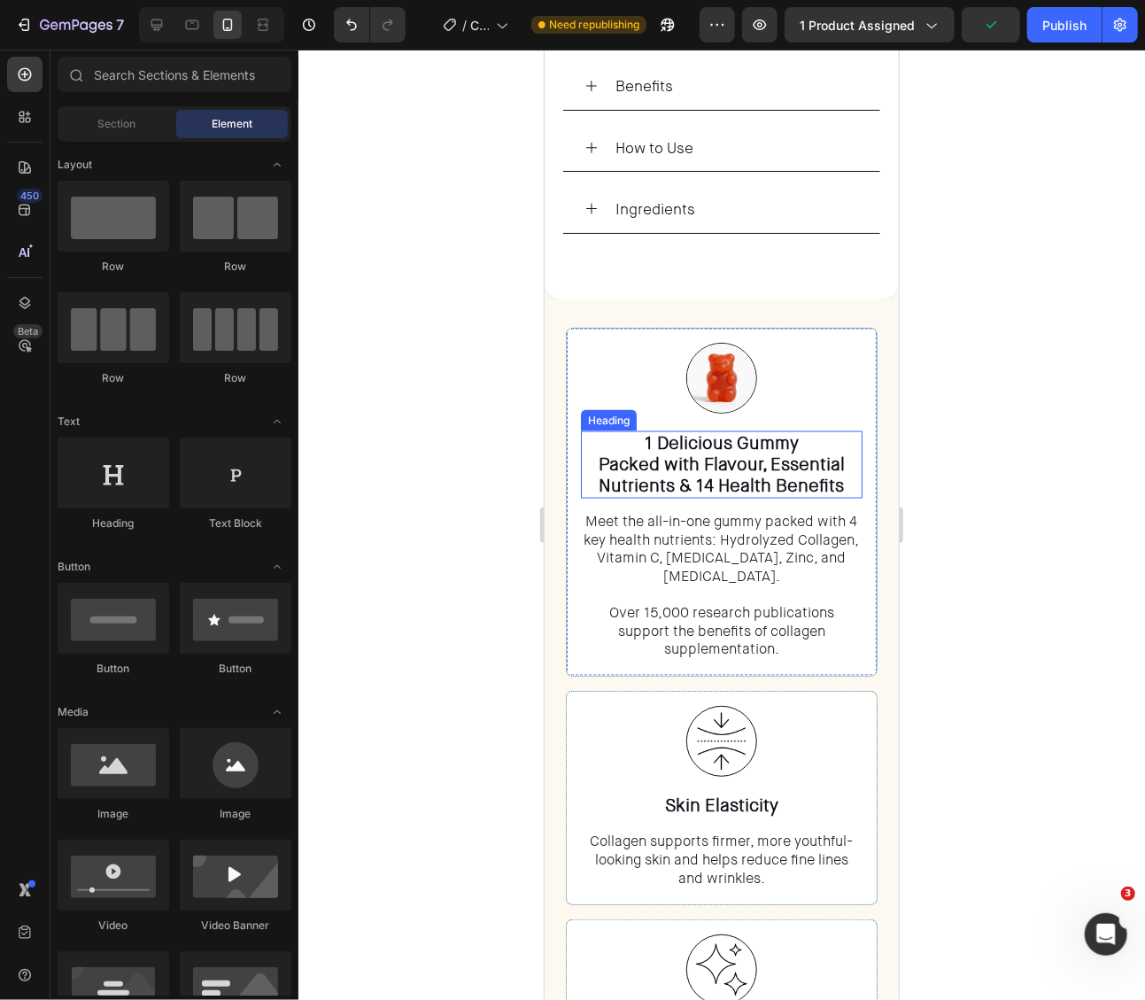
click at [679, 432] on p "1 Delicious Gummy Packed with Flavour, Essential Nutrients & 14 Health Benefits" at bounding box center [721, 464] width 278 height 64
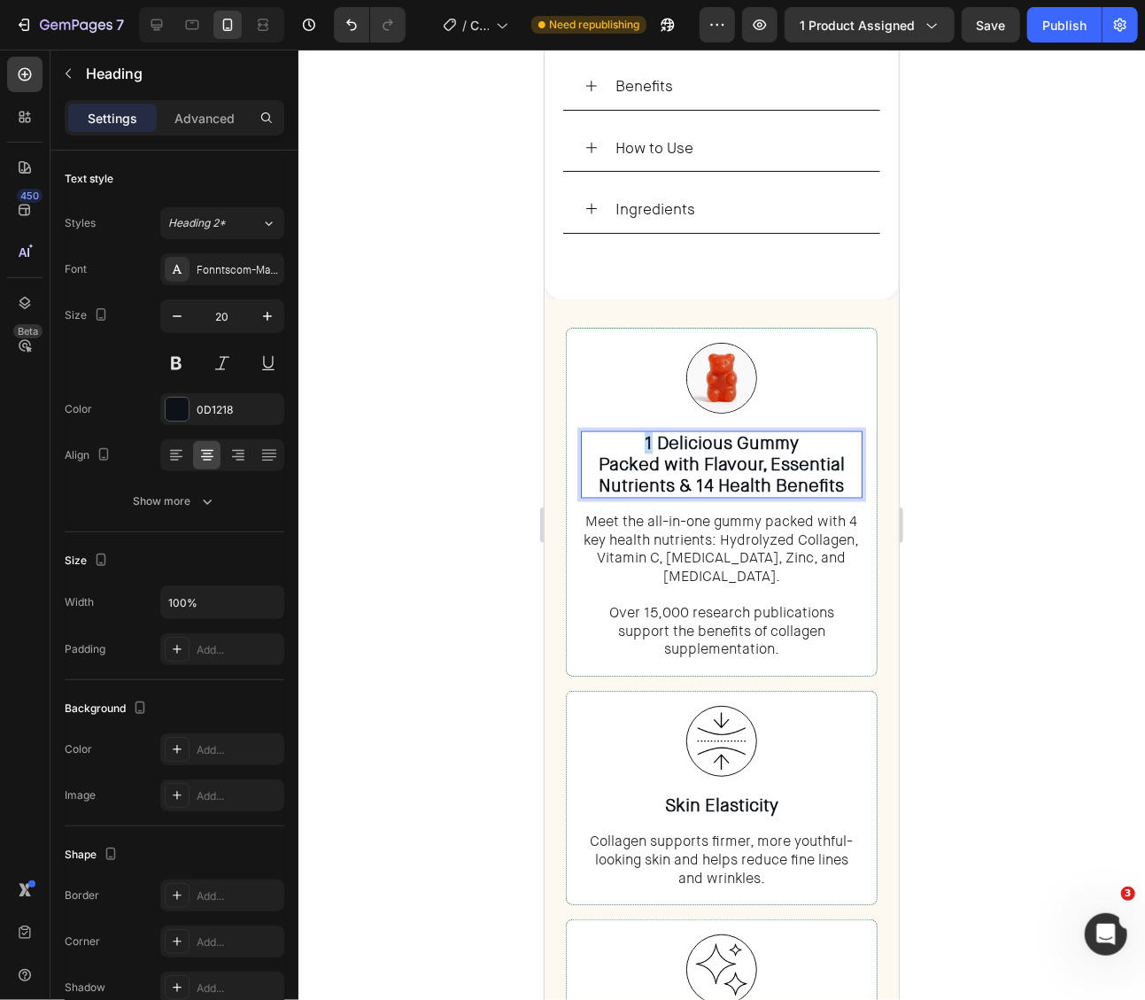
drag, startPoint x: 652, startPoint y: 433, endPoint x: 639, endPoint y: 434, distance: 13.3
click at [639, 434] on p "1 Delicious Gummy Packed with Flavour, Essential Nutrients & 14 Health Benefits" at bounding box center [721, 464] width 278 height 64
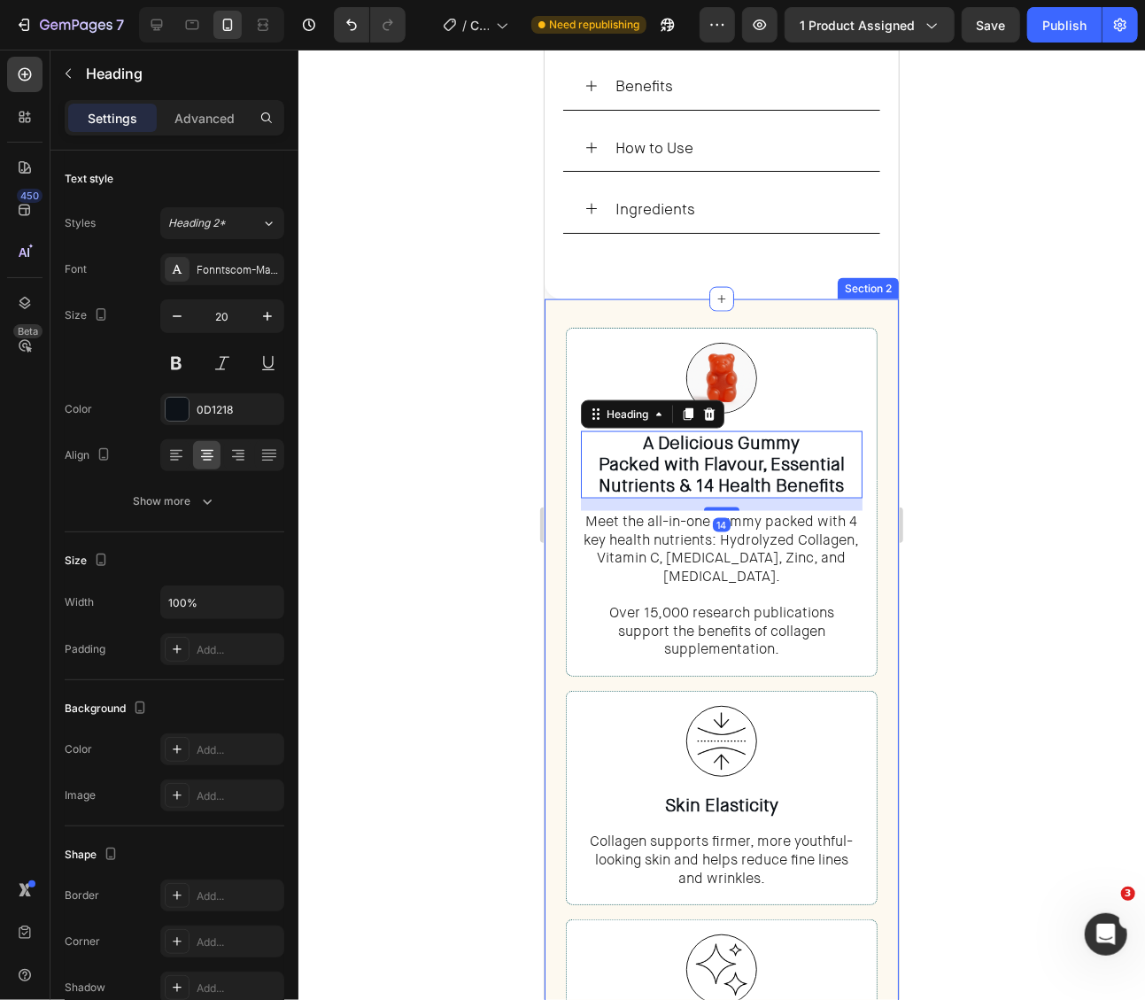
click at [979, 465] on div at bounding box center [721, 525] width 847 height 950
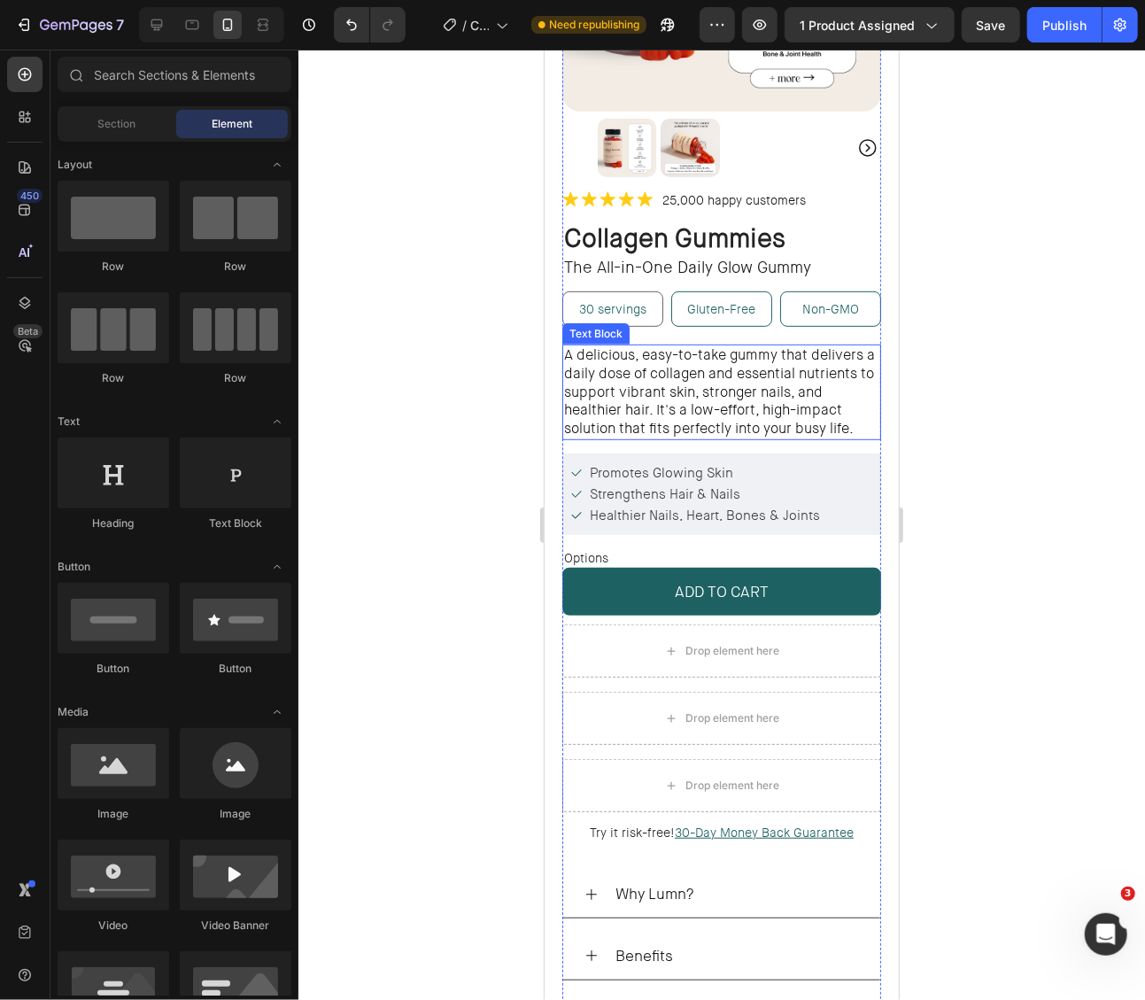
scroll to position [532, 0]
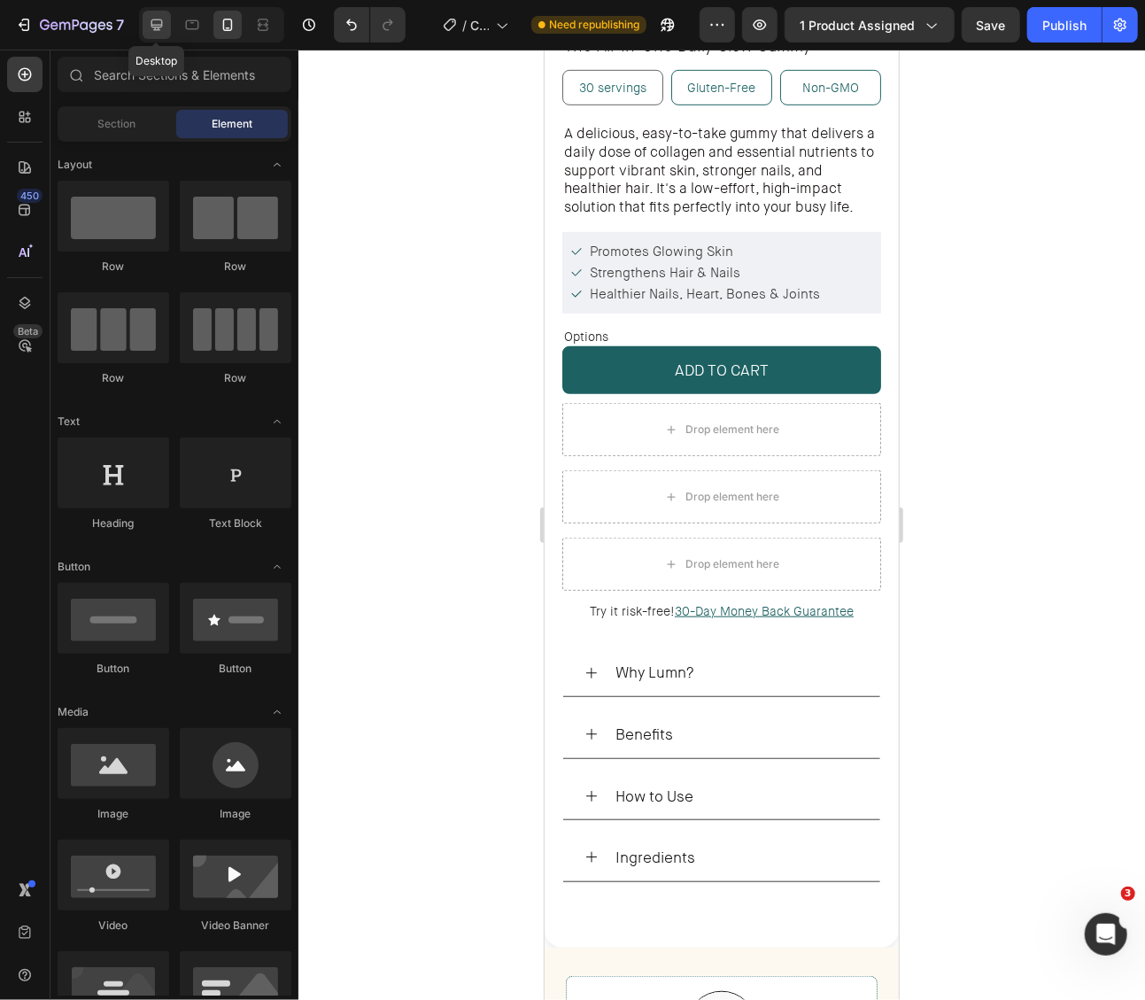
click at [145, 22] on div at bounding box center [157, 25] width 28 height 28
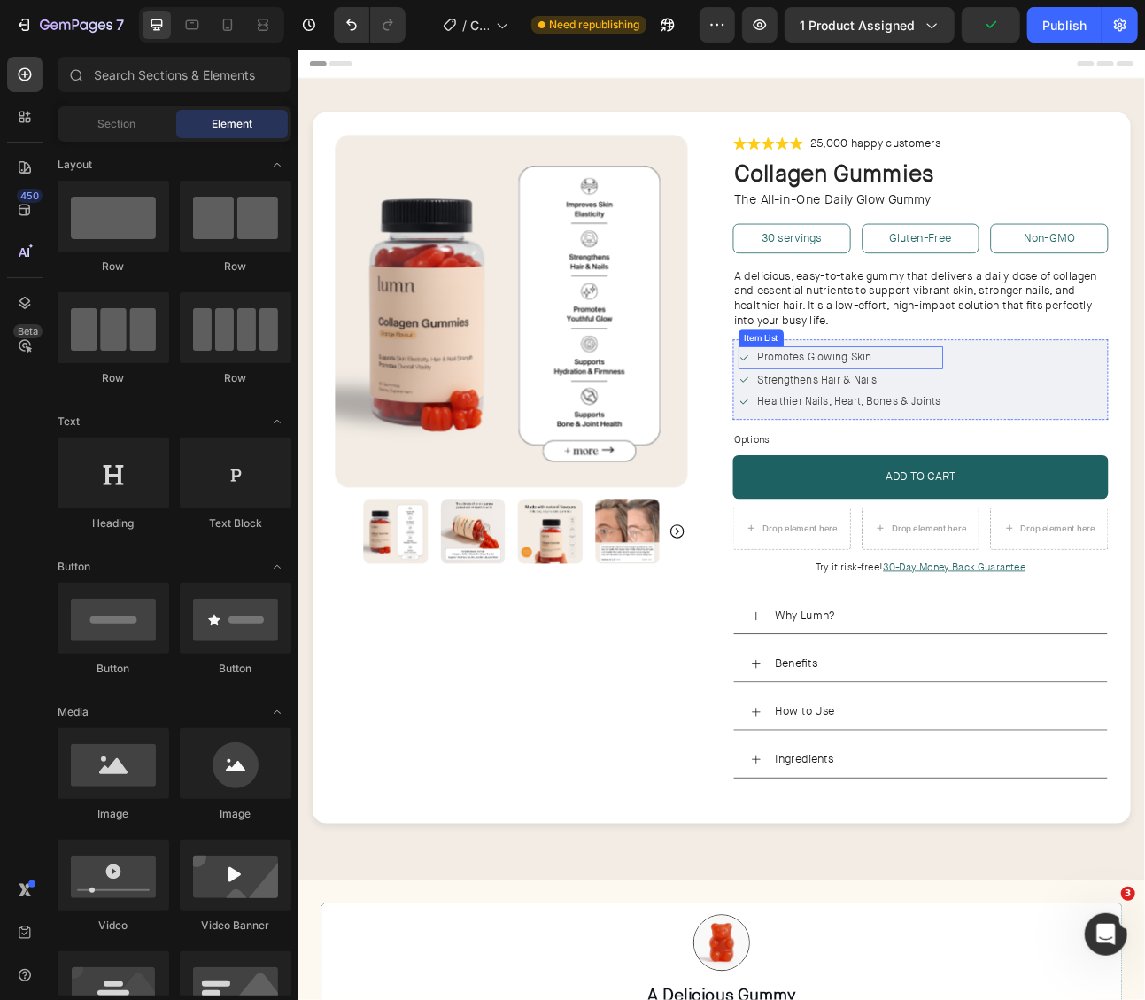
click at [1001, 431] on span "Promotes Glowing Skin" at bounding box center [945, 436] width 143 height 18
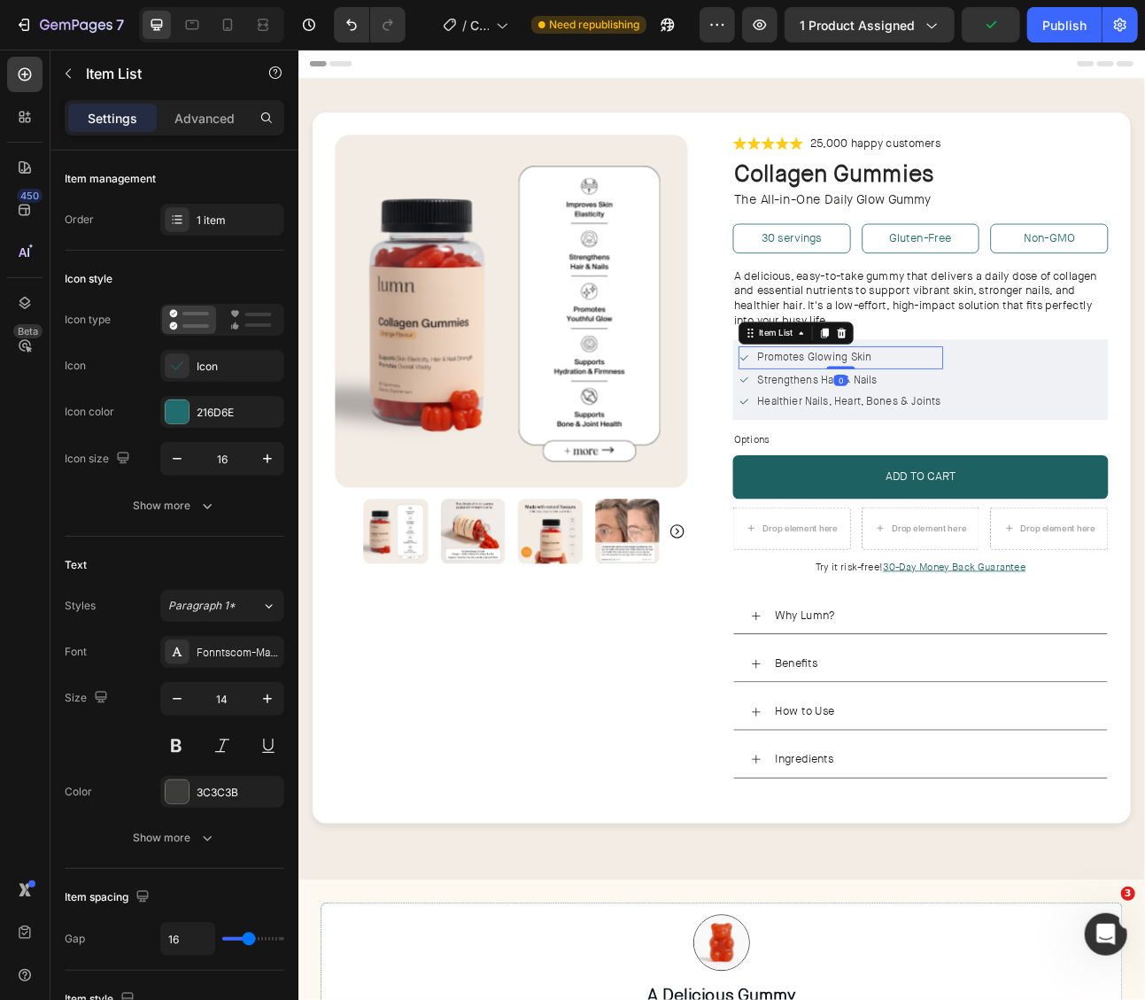
drag, startPoint x: 956, startPoint y: 406, endPoint x: 950, endPoint y: 481, distance: 75.5
click at [956, 406] on icon at bounding box center [959, 406] width 10 height 12
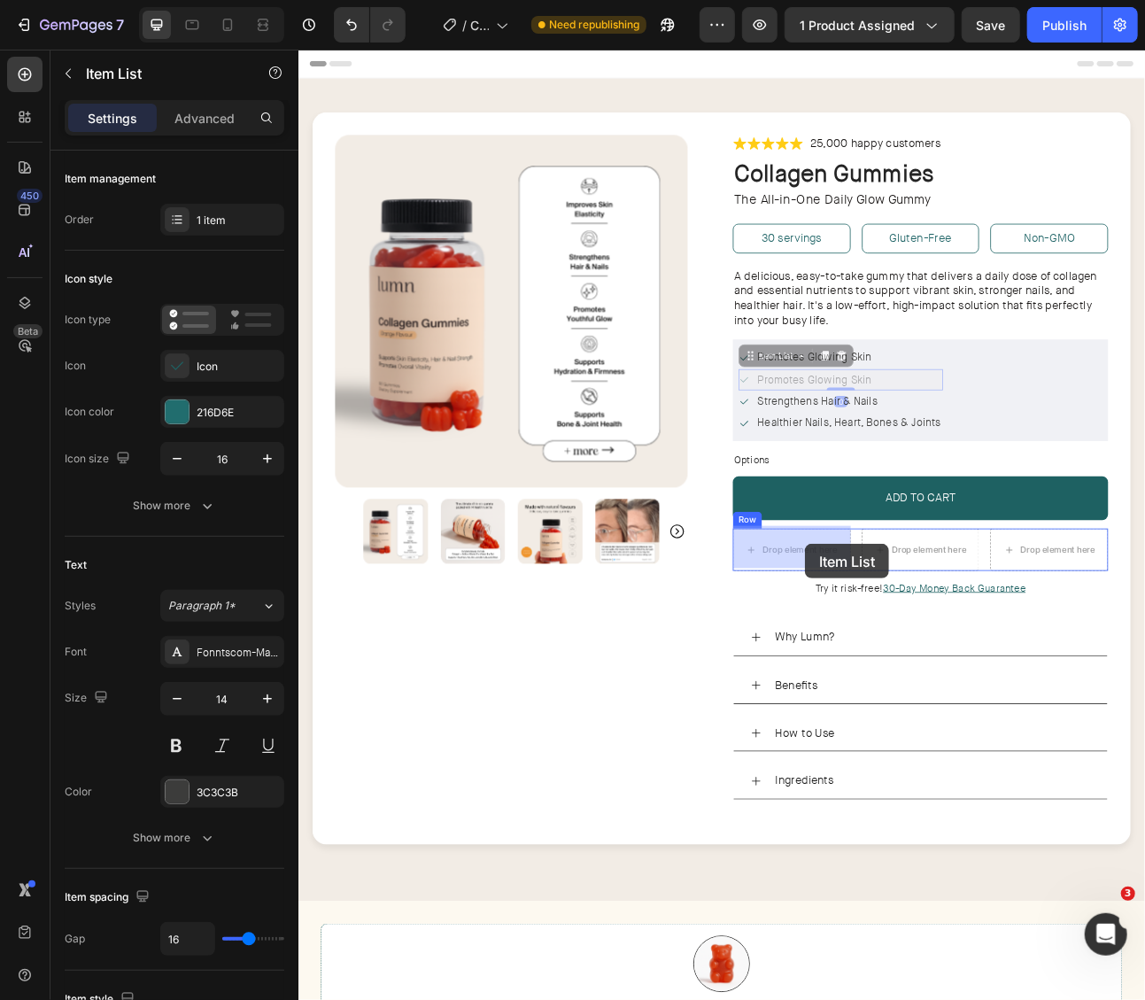
drag, startPoint x: 905, startPoint y: 435, endPoint x: 933, endPoint y: 670, distance: 237.3
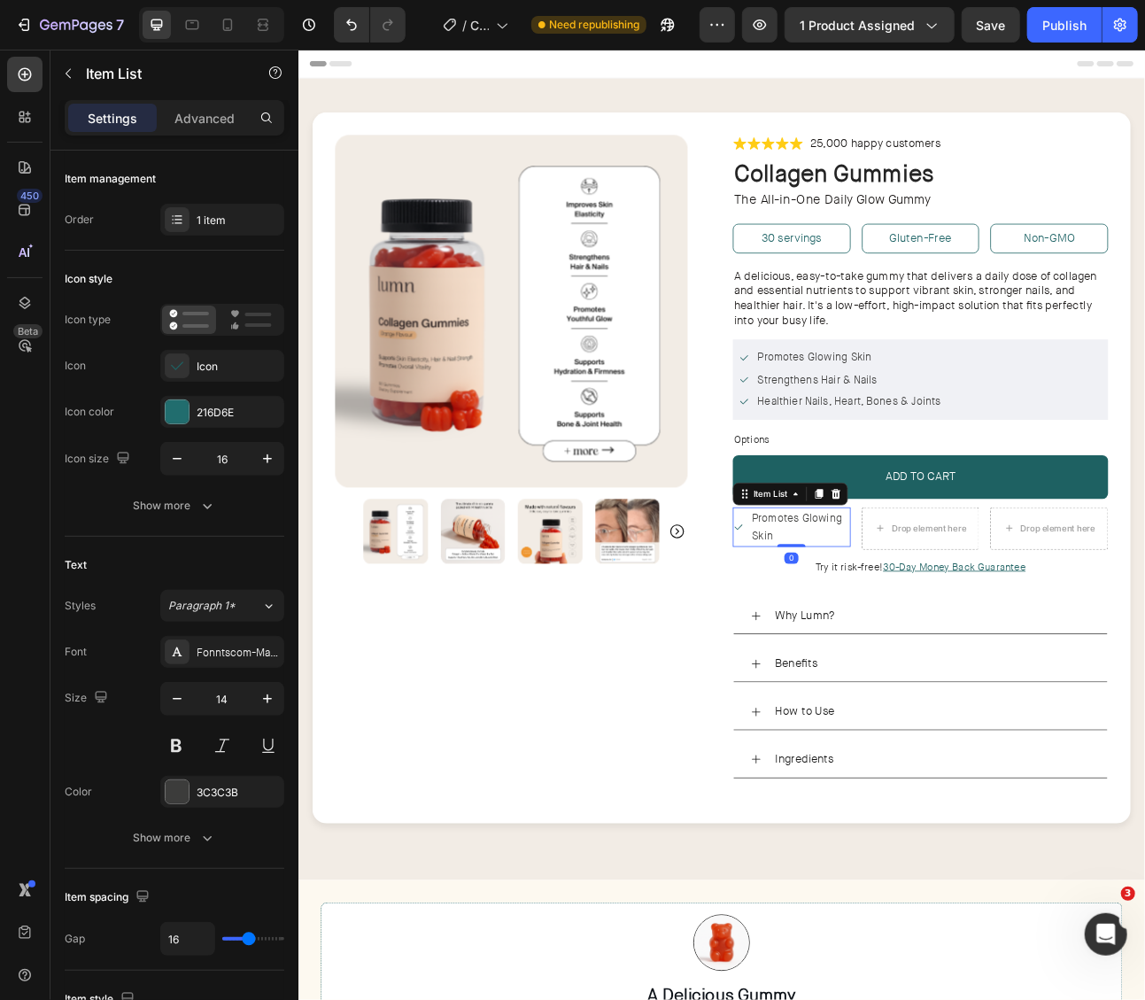
click at [924, 642] on span "Promotes Glowing Skin" at bounding box center [923, 649] width 113 height 40
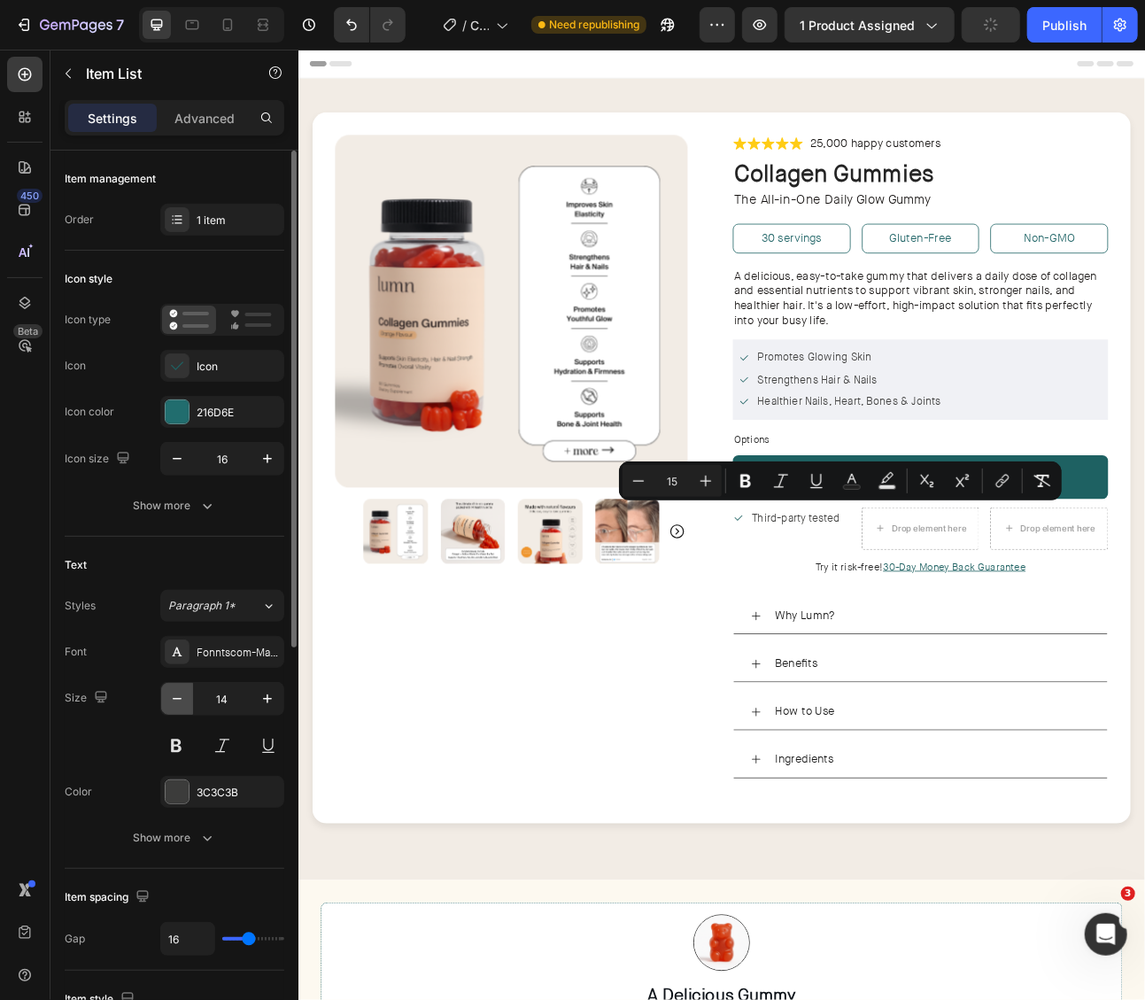
click at [181, 693] on icon "button" at bounding box center [177, 699] width 18 height 18
type input "13"
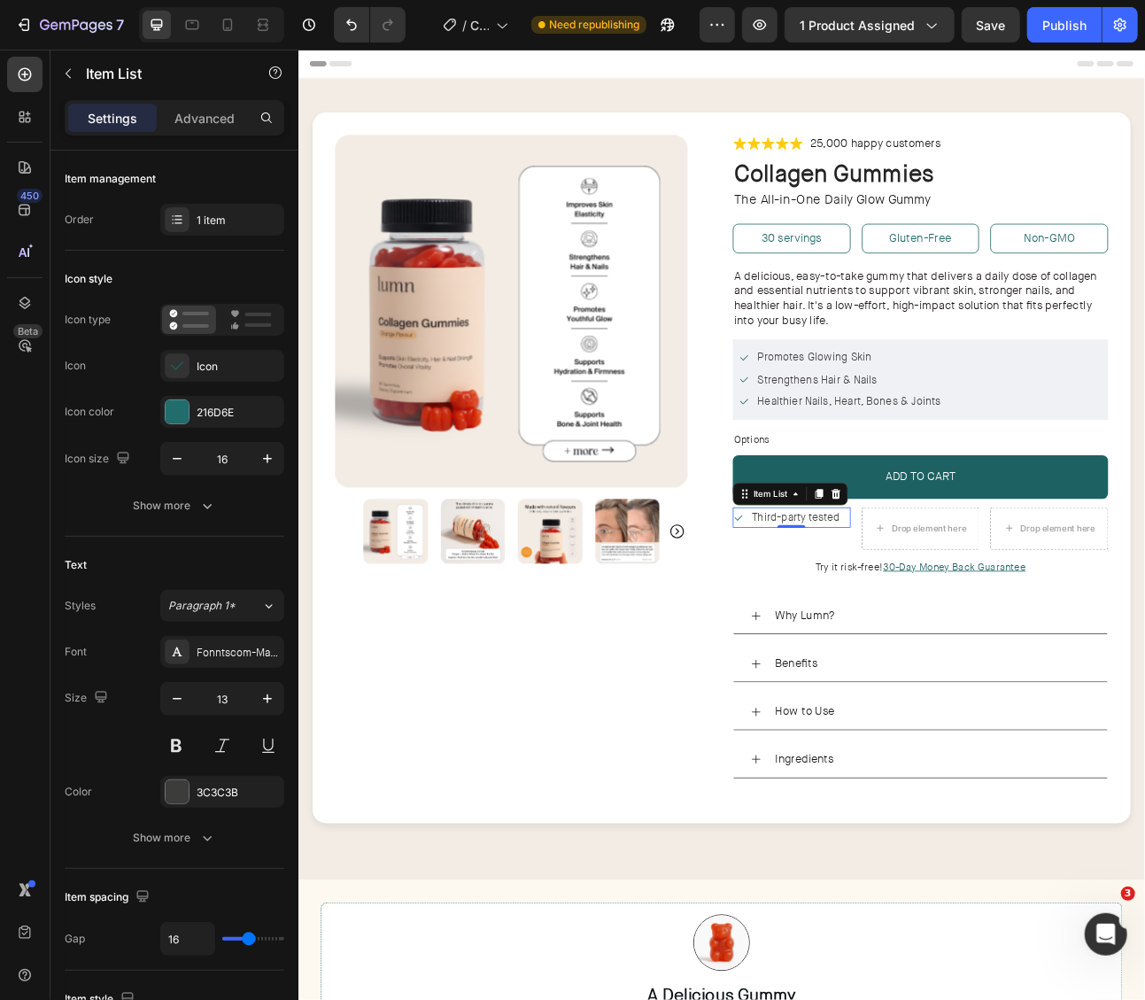
click at [902, 634] on span "Third-party tested" at bounding box center [922, 637] width 111 height 18
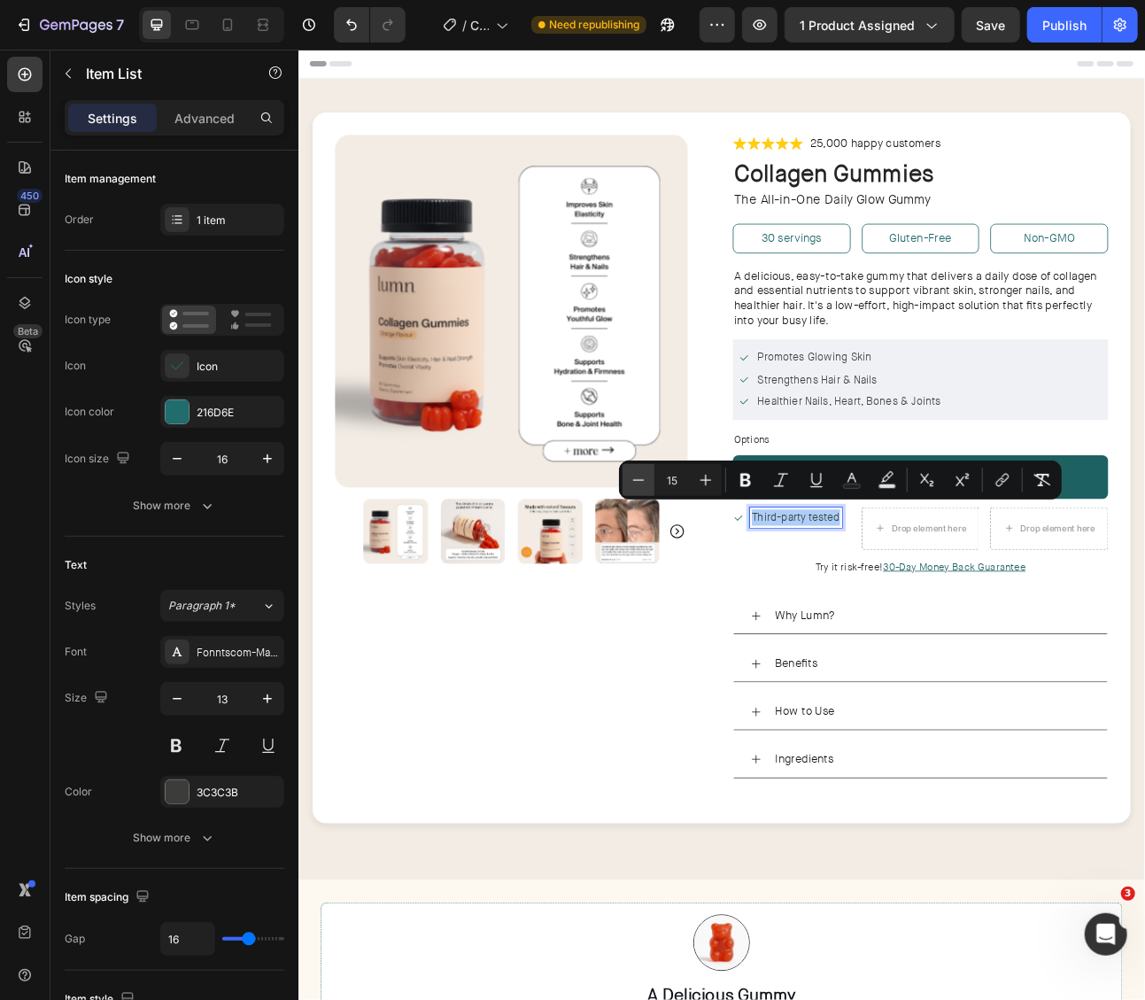
click at [652, 481] on button "Minus" at bounding box center [639, 480] width 32 height 32
click at [644, 482] on icon "Editor contextual toolbar" at bounding box center [639, 480] width 18 height 18
type input "12"
click at [924, 675] on div "Icon Icon Icon Icon Icon Icon List 25,000 happy customers Text Block Row Collag…" at bounding box center [1078, 575] width 471 height 836
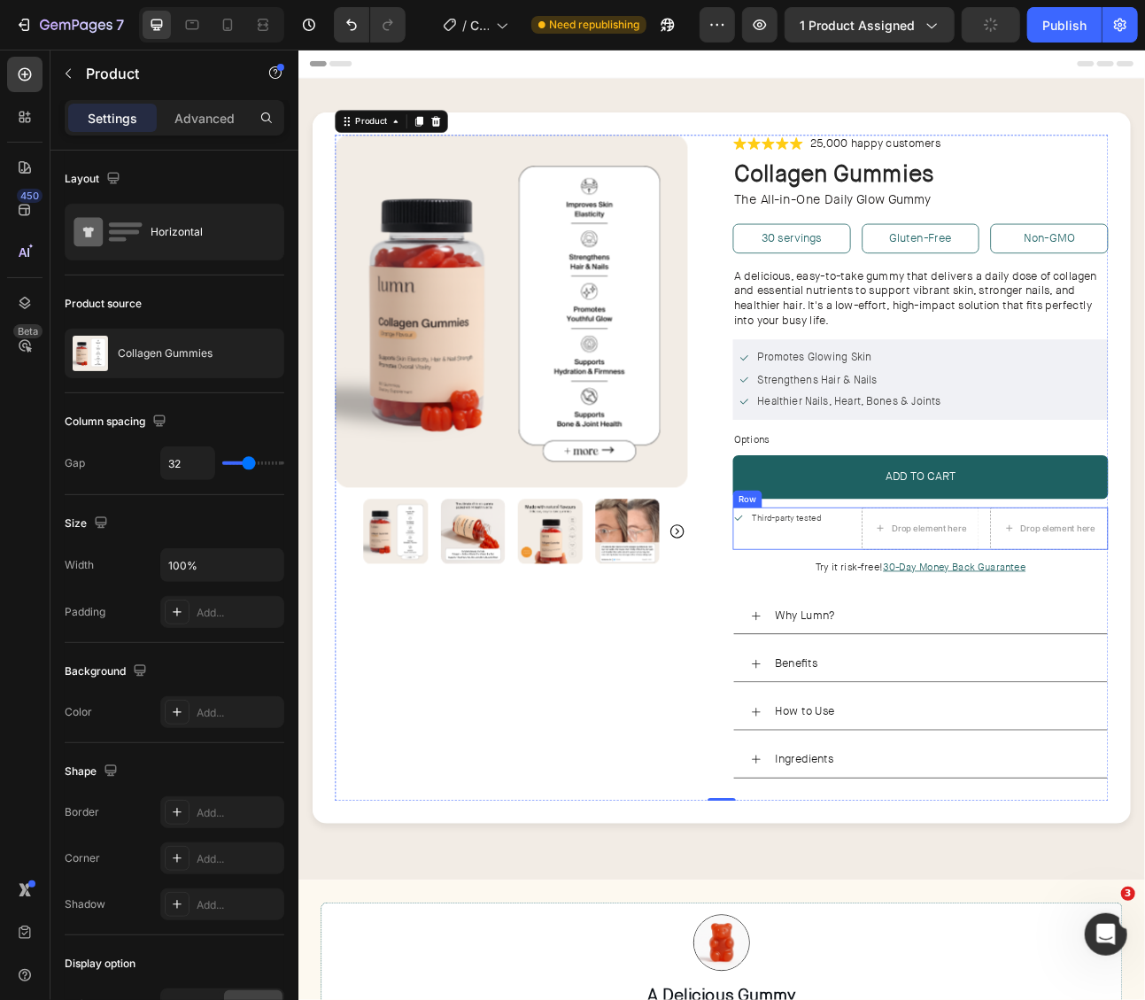
click at [991, 647] on div "Third-party tested Item List Drop element here Drop element here Row" at bounding box center [1078, 650] width 471 height 53
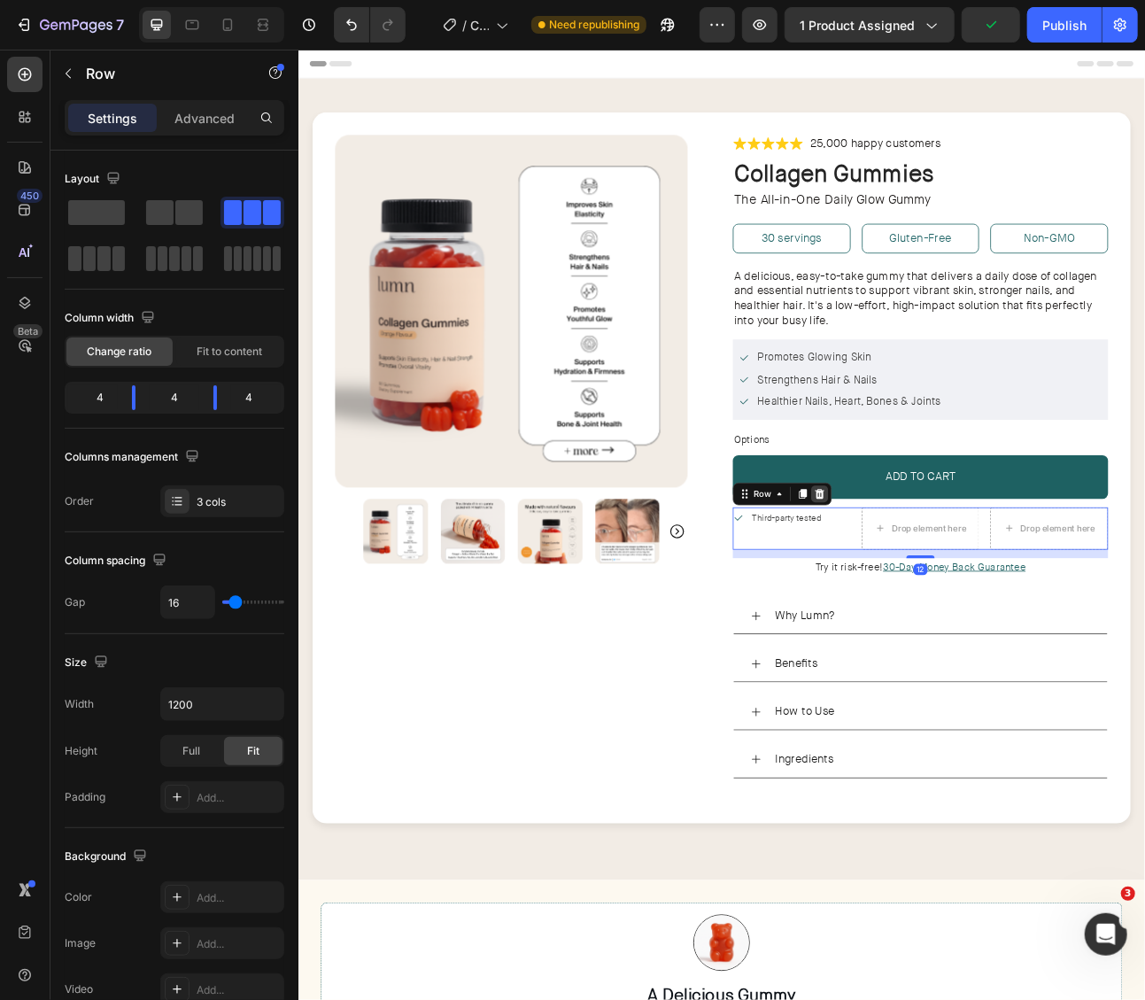
click at [948, 601] on icon at bounding box center [953, 607] width 12 height 12
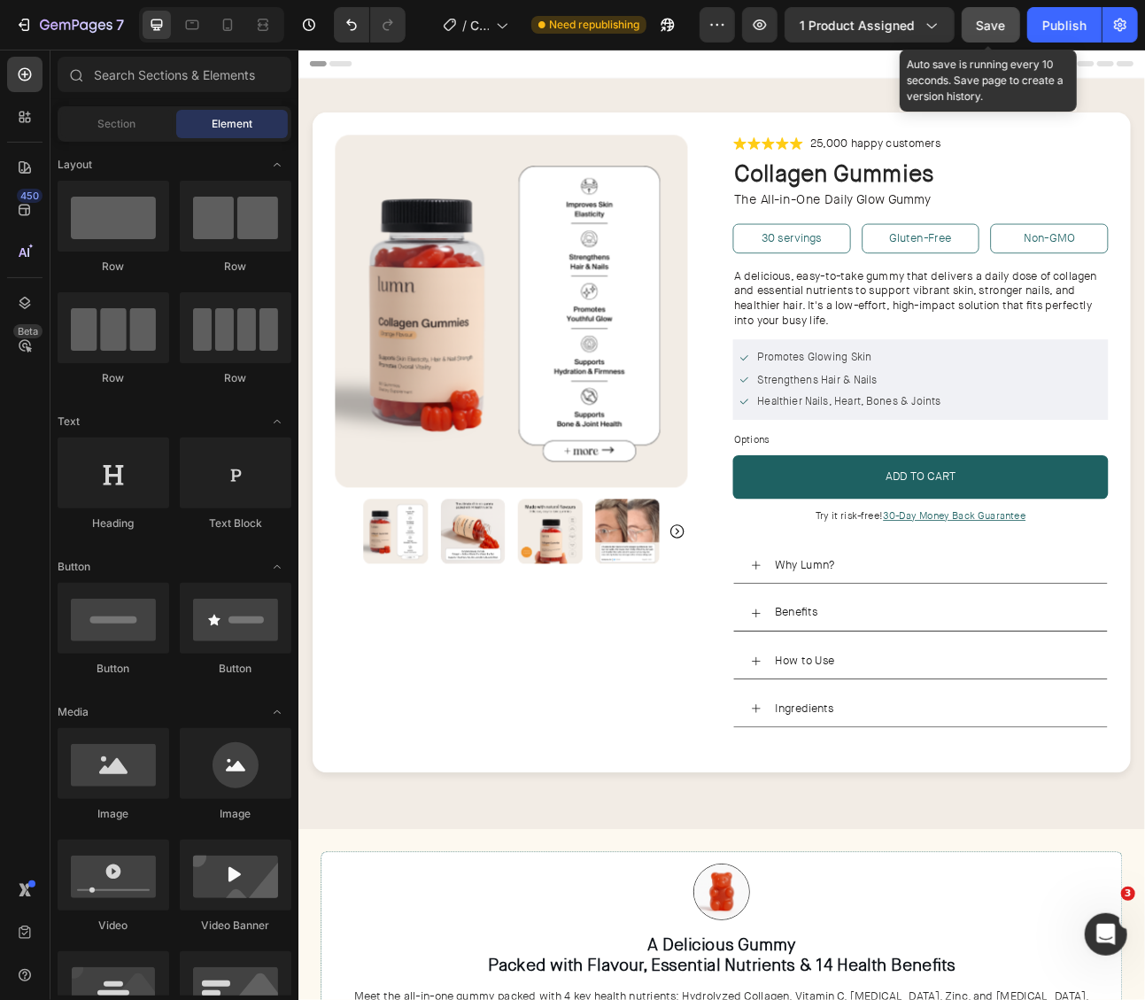
click at [1017, 31] on button "Save" at bounding box center [991, 24] width 58 height 35
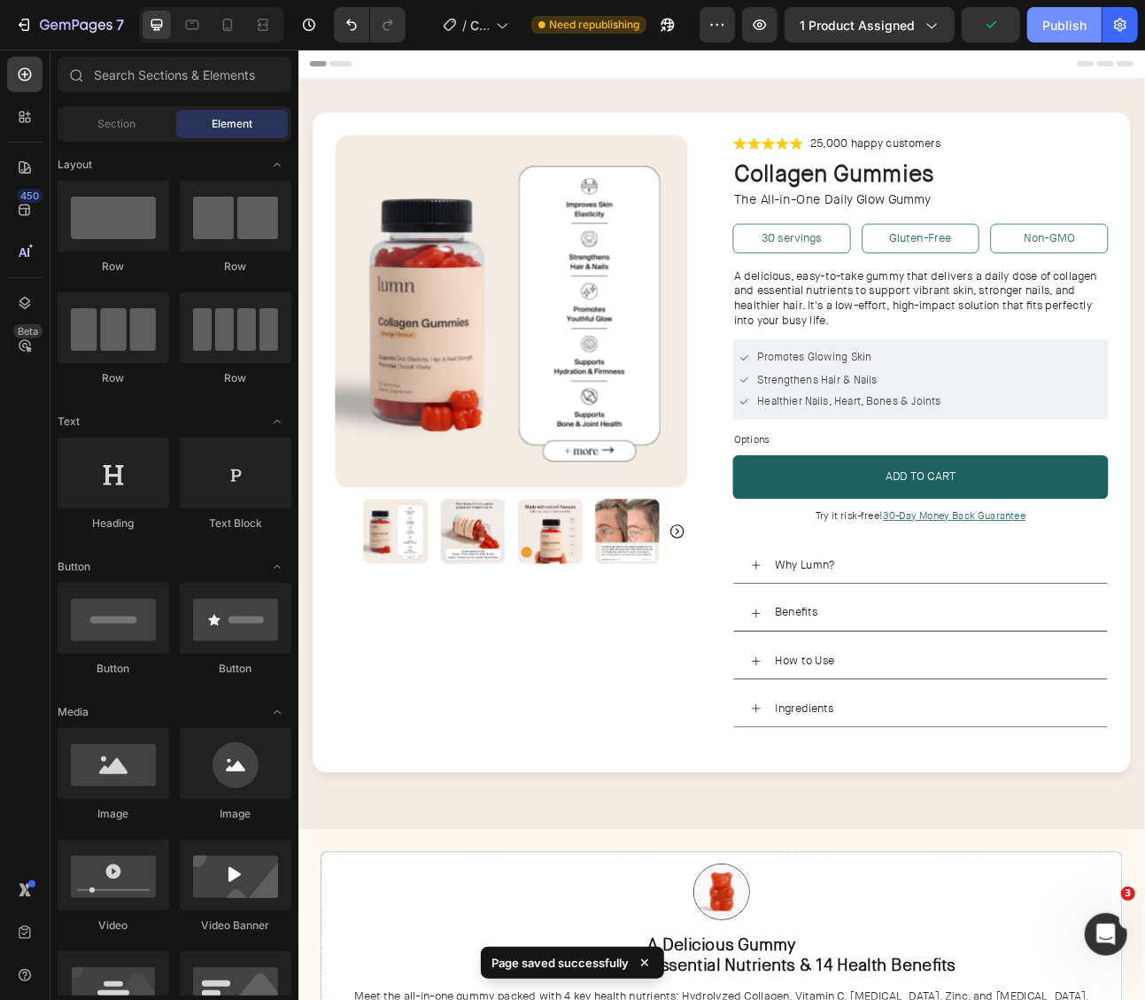
click at [1080, 27] on div "Publish" at bounding box center [1064, 25] width 44 height 19
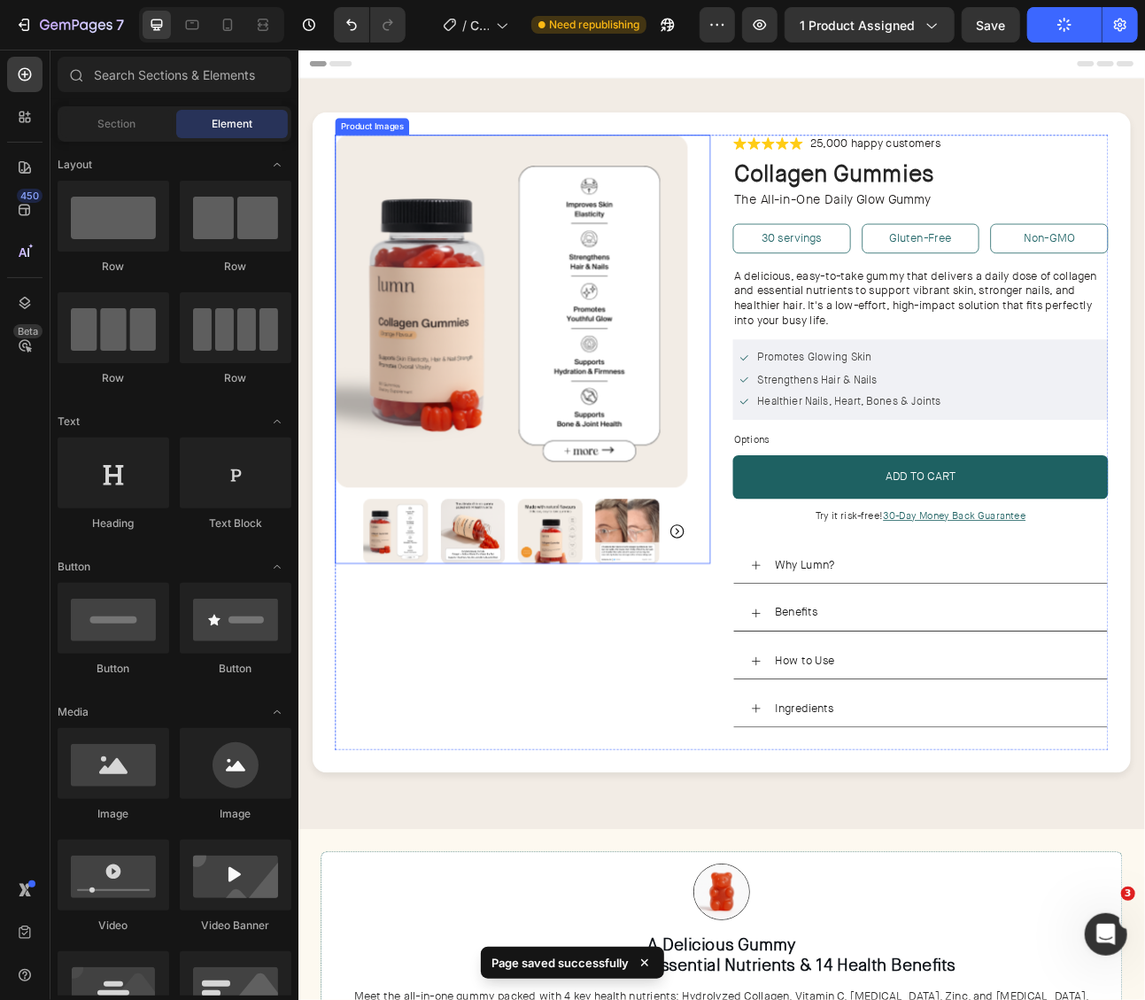
click at [529, 666] on img at bounding box center [516, 654] width 81 height 81
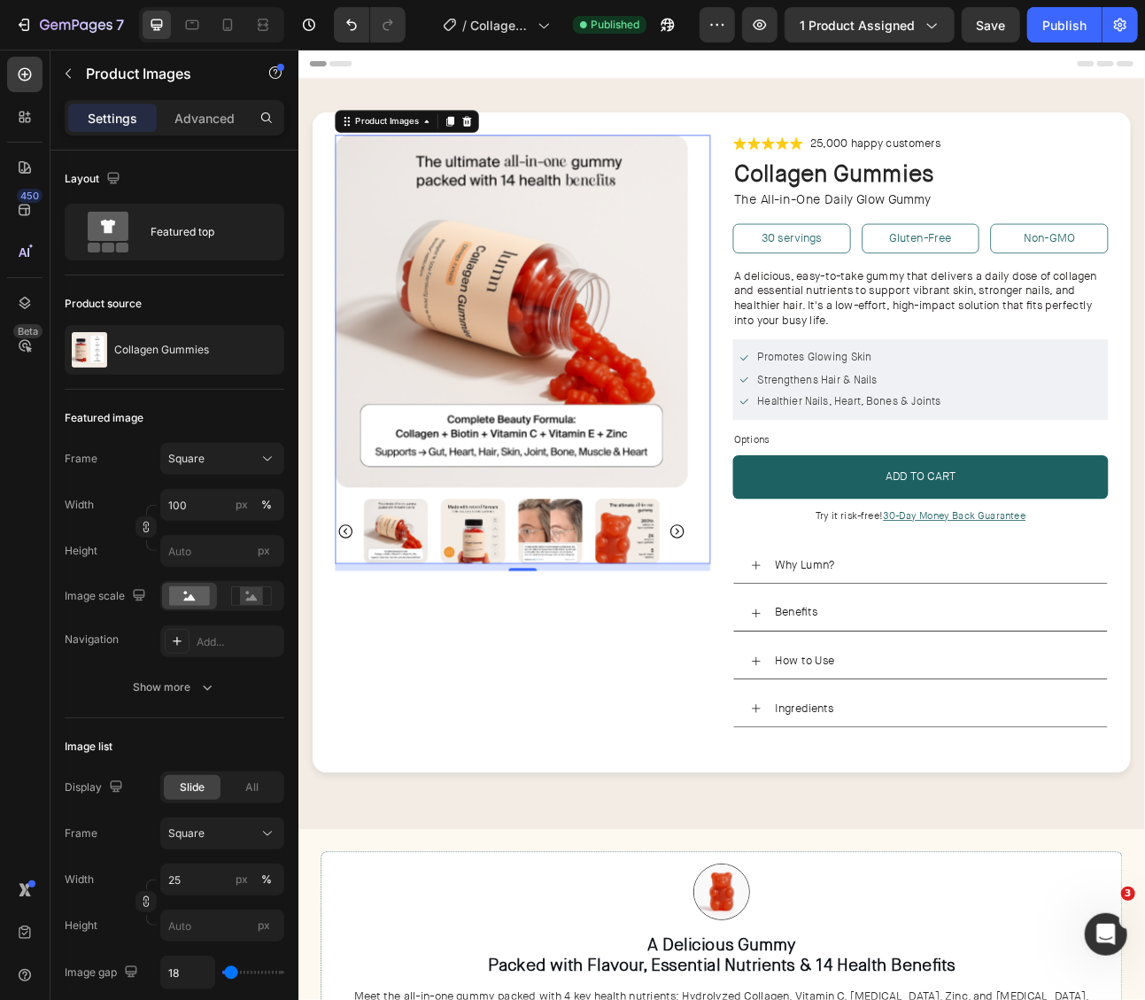
click at [515, 665] on img at bounding box center [516, 654] width 81 height 81
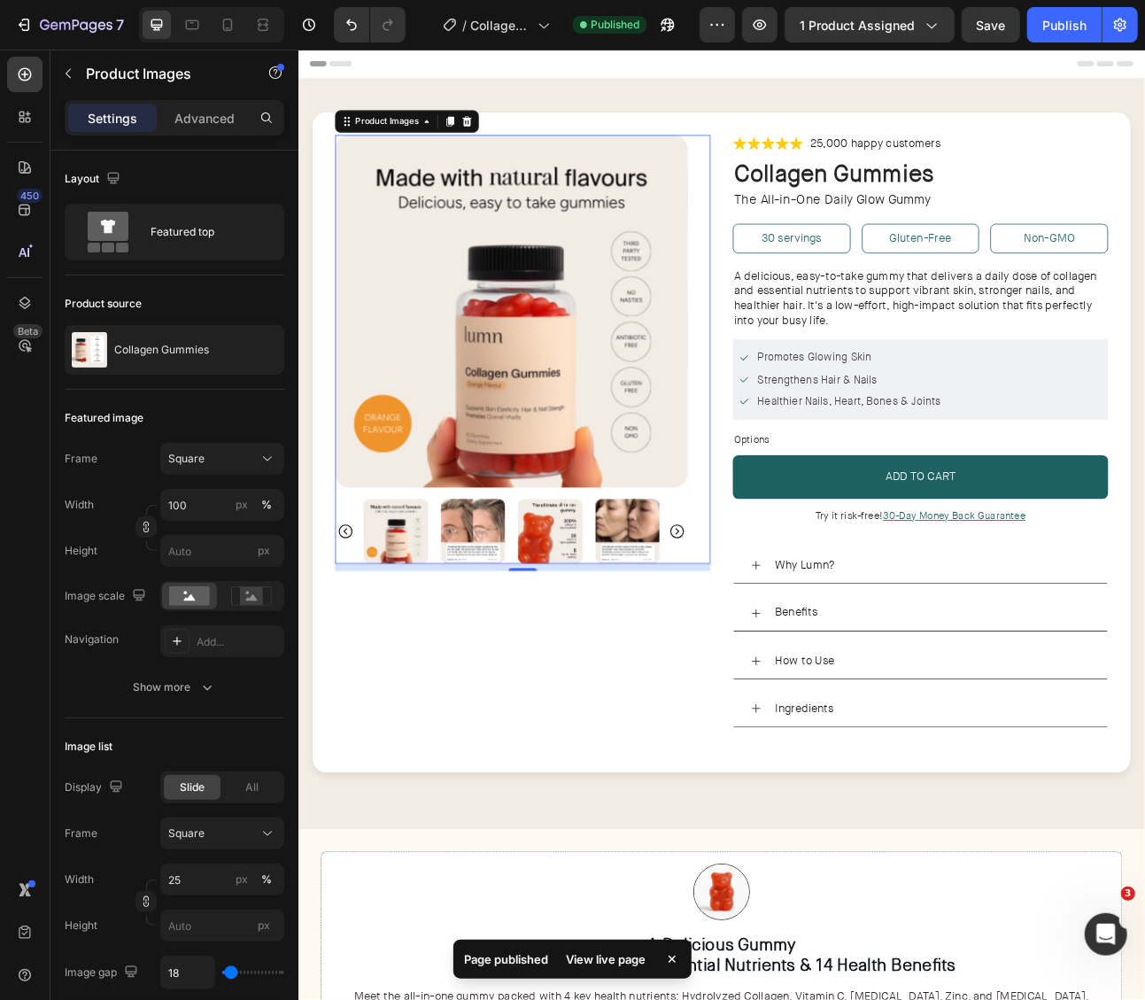
click at [515, 665] on img at bounding box center [516, 654] width 81 height 81
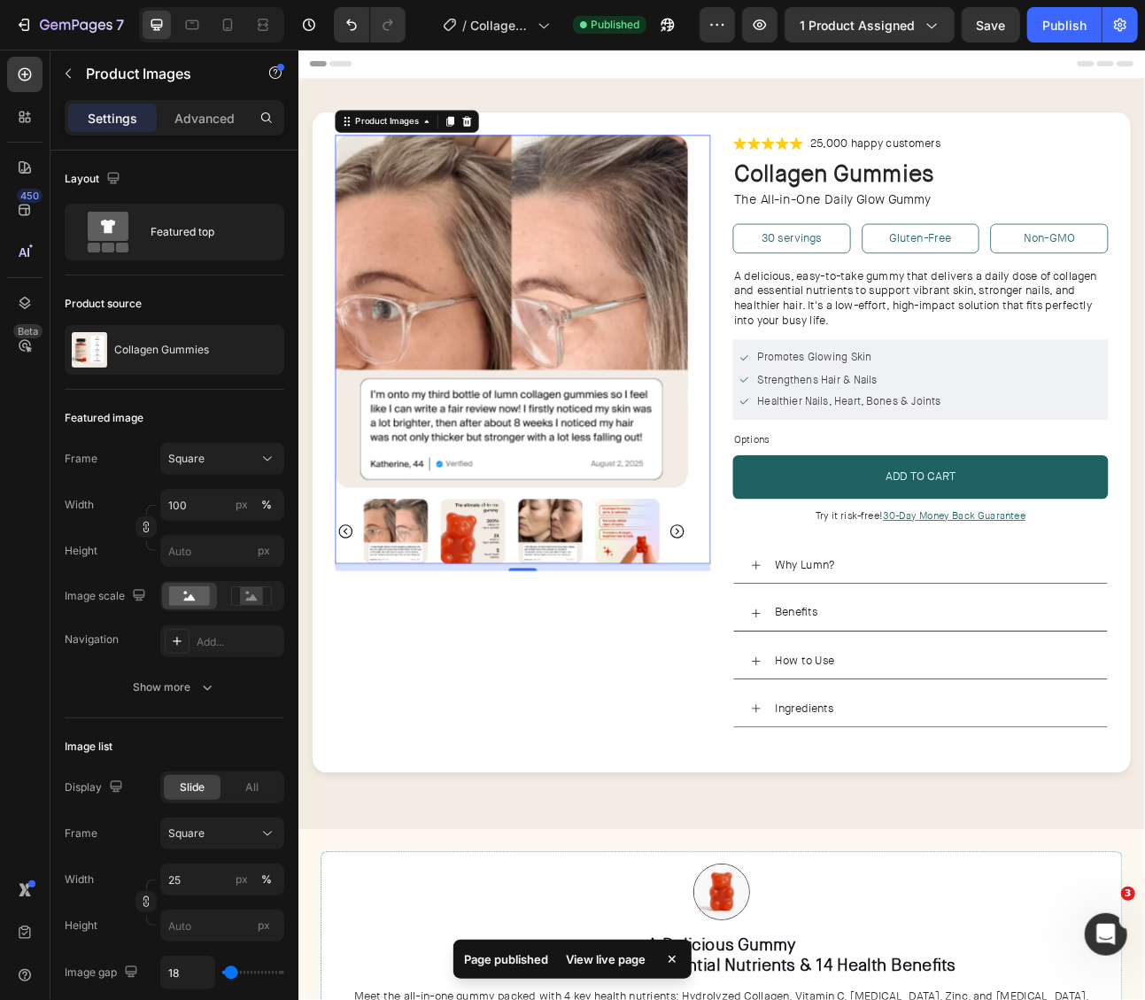
click at [531, 662] on img at bounding box center [516, 654] width 81 height 81
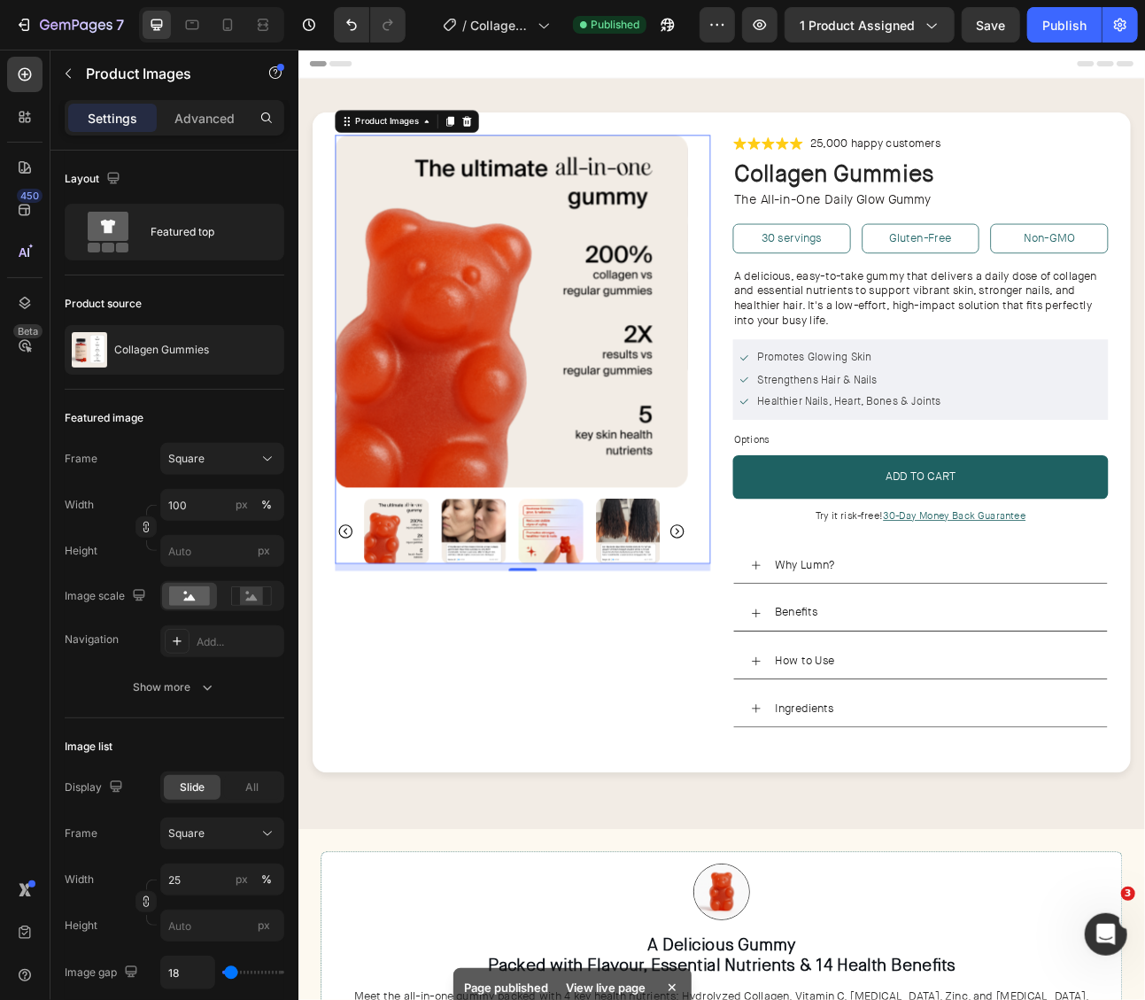
click at [553, 658] on div at bounding box center [565, 654] width 372 height 81
click at [523, 654] on img at bounding box center [516, 654] width 81 height 81
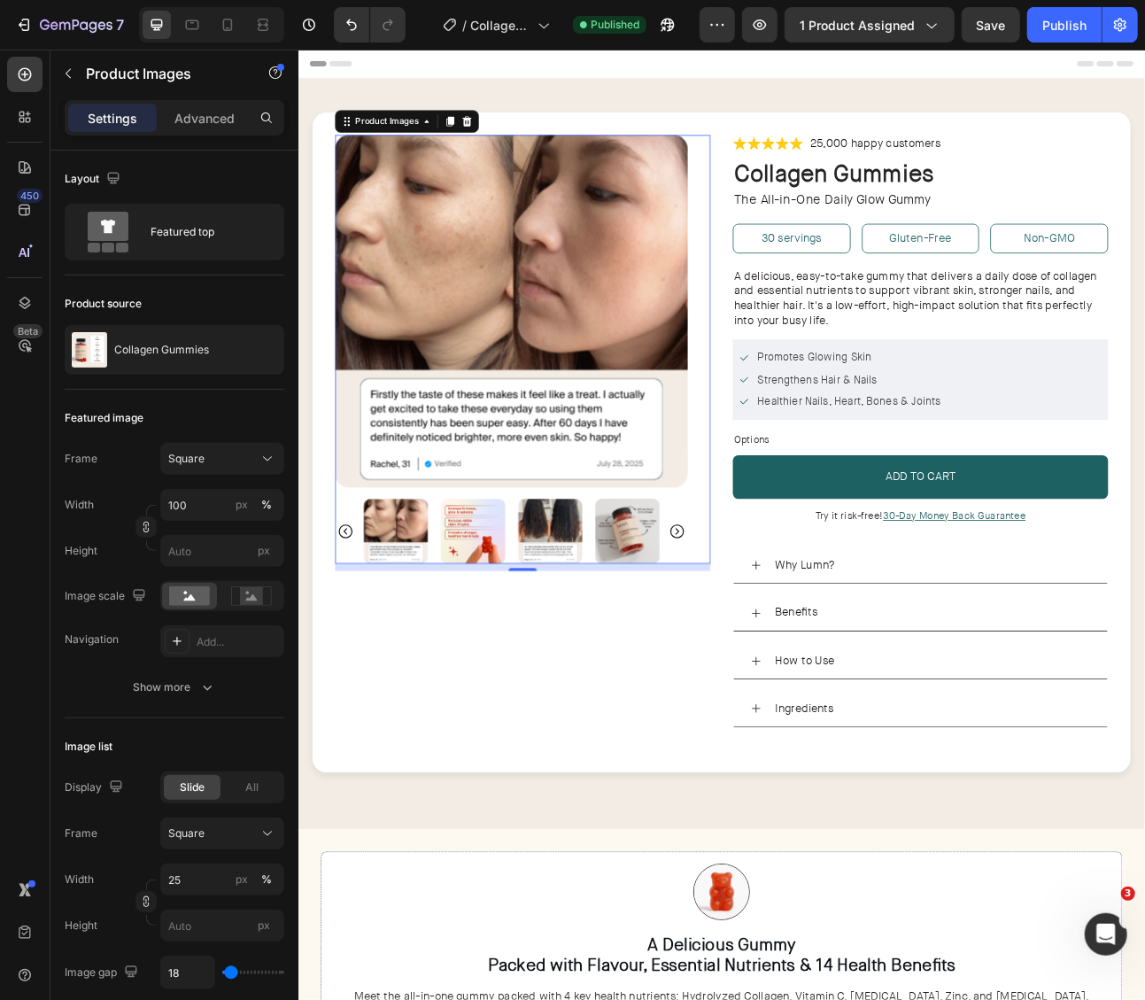
click at [536, 657] on img at bounding box center [516, 654] width 81 height 81
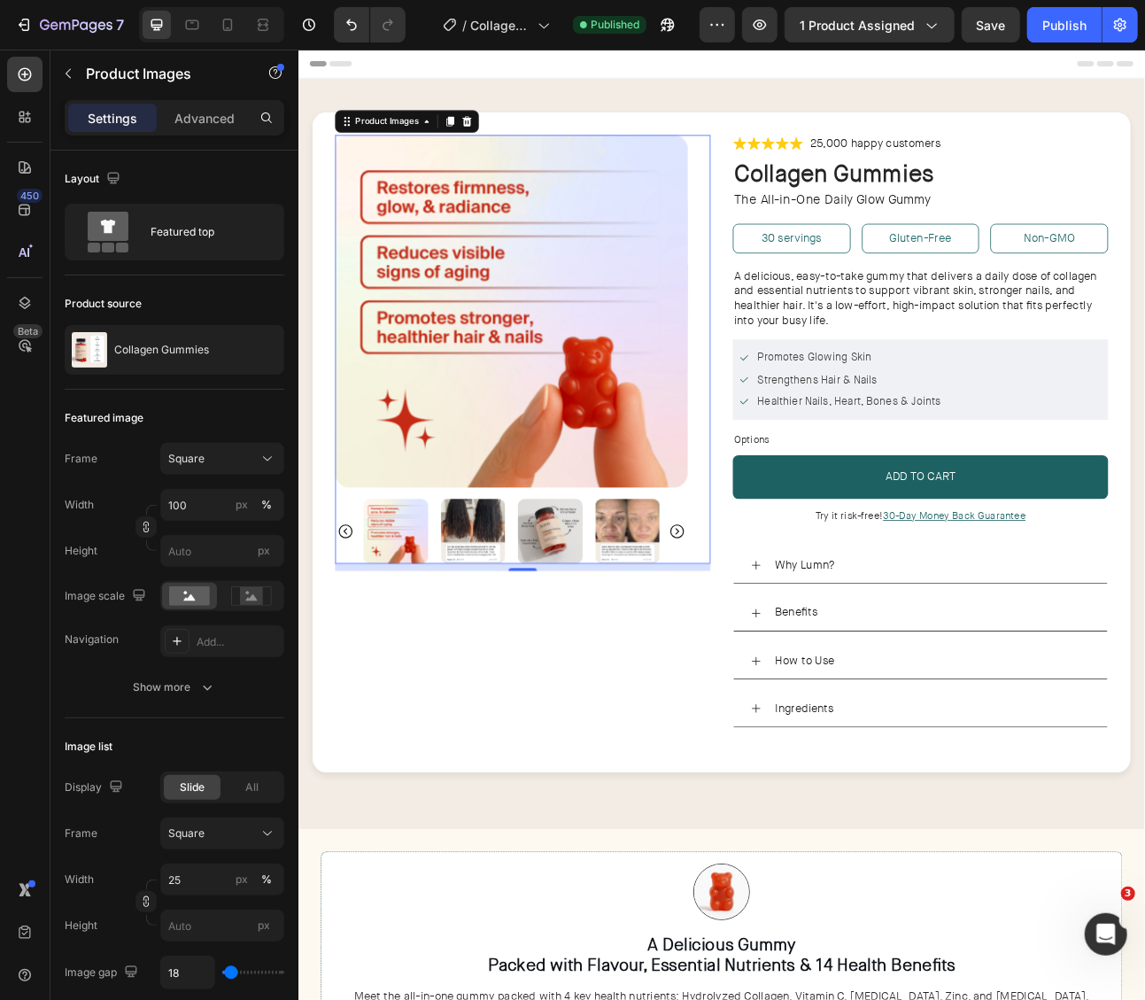
click at [545, 658] on img at bounding box center [516, 654] width 81 height 81
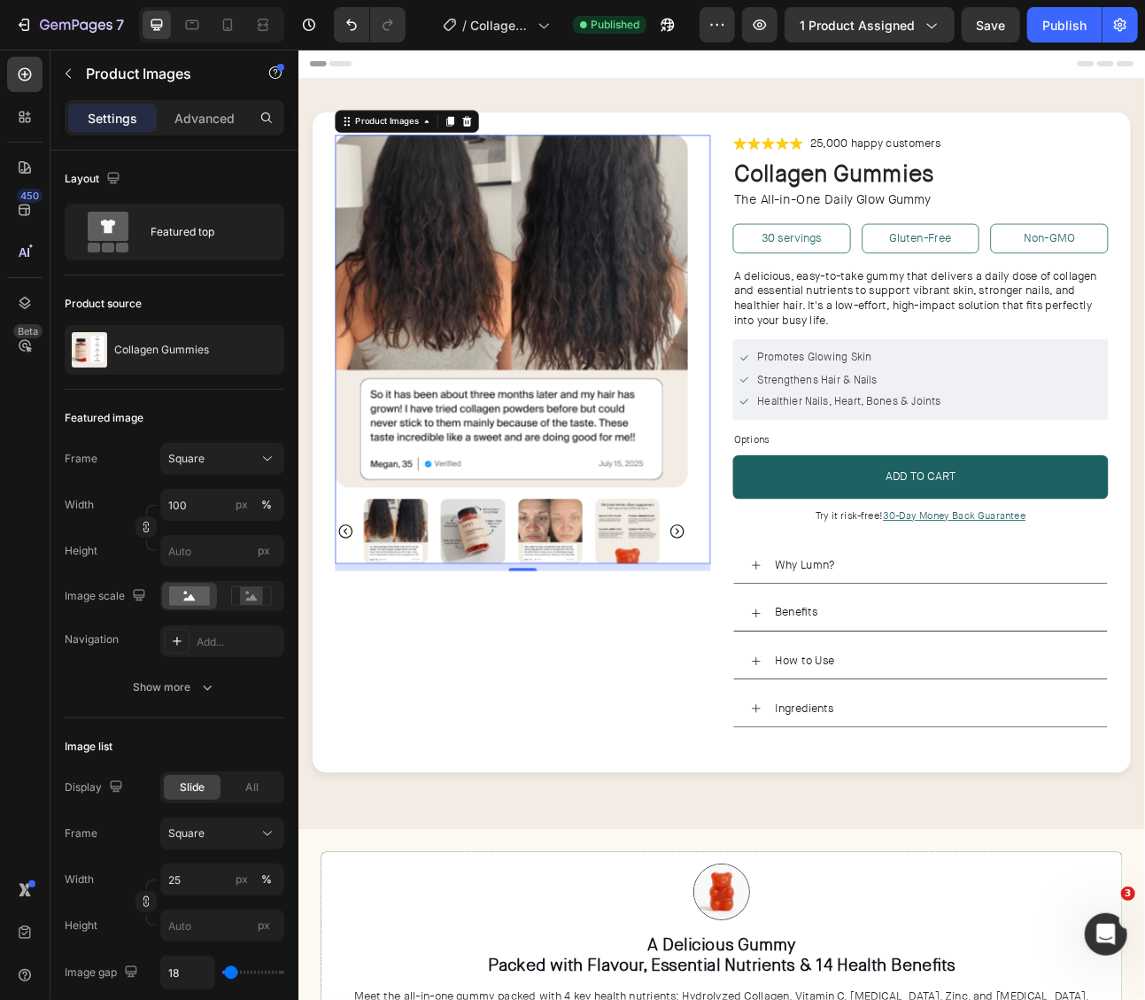
click at [545, 658] on img at bounding box center [516, 654] width 81 height 81
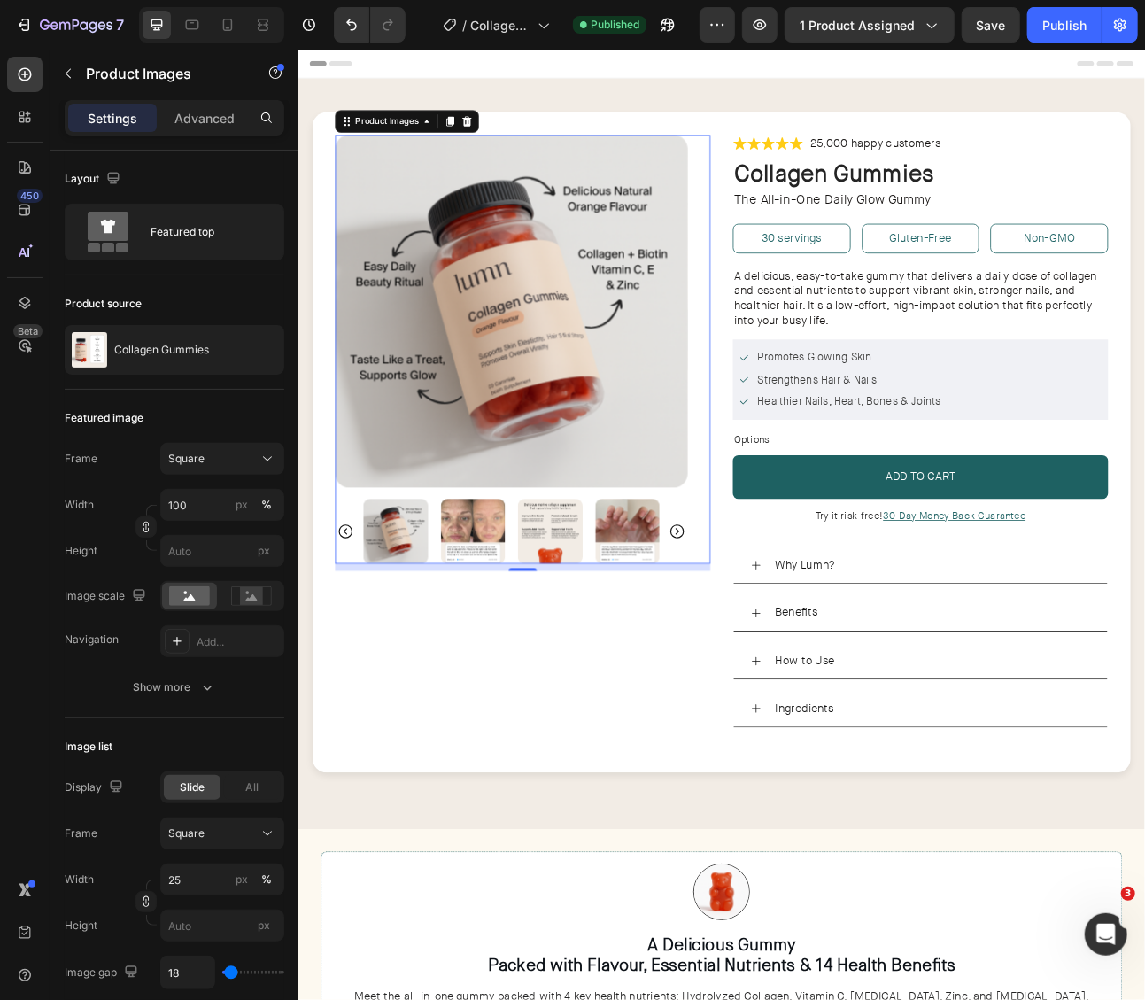
click at [545, 658] on img at bounding box center [516, 654] width 81 height 81
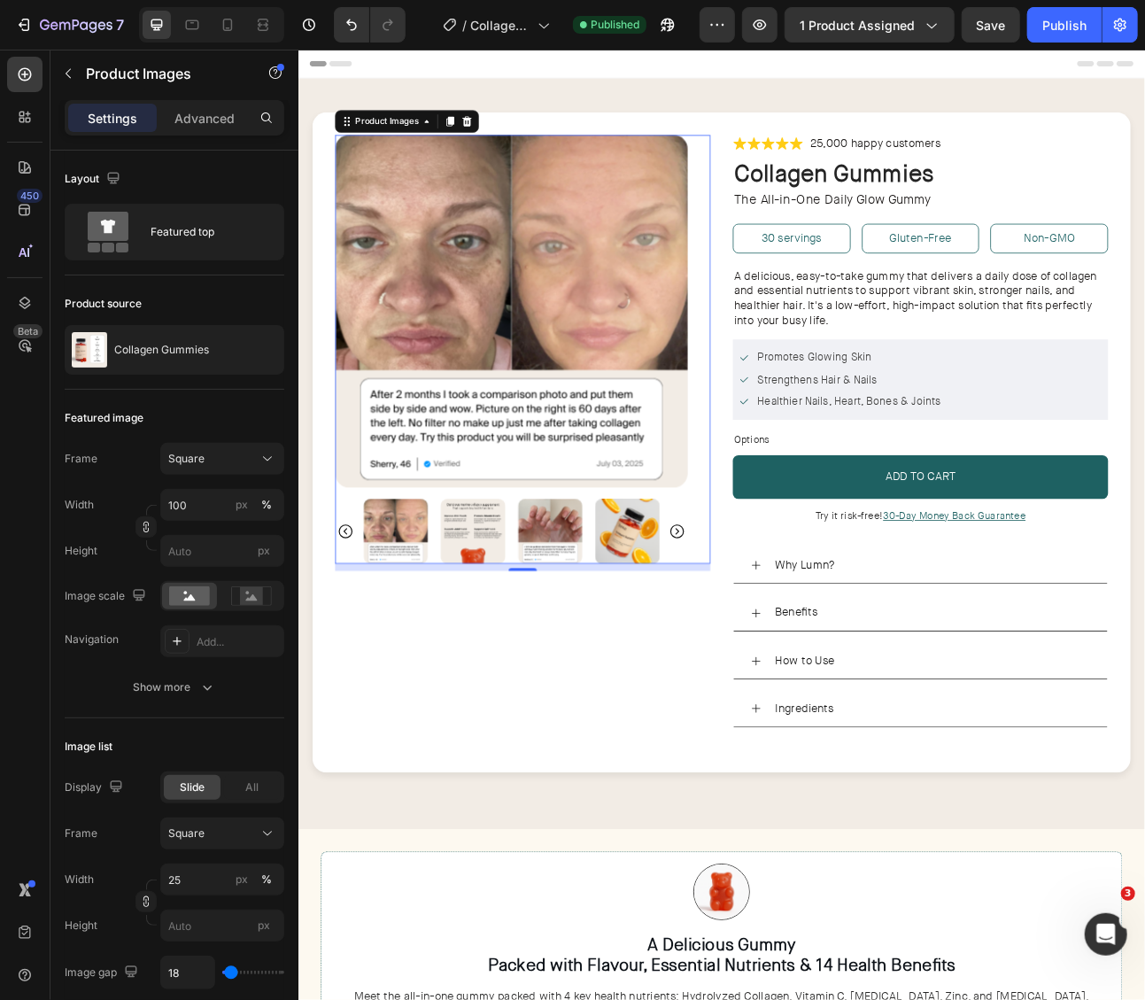
click at [545, 658] on img at bounding box center [516, 654] width 81 height 81
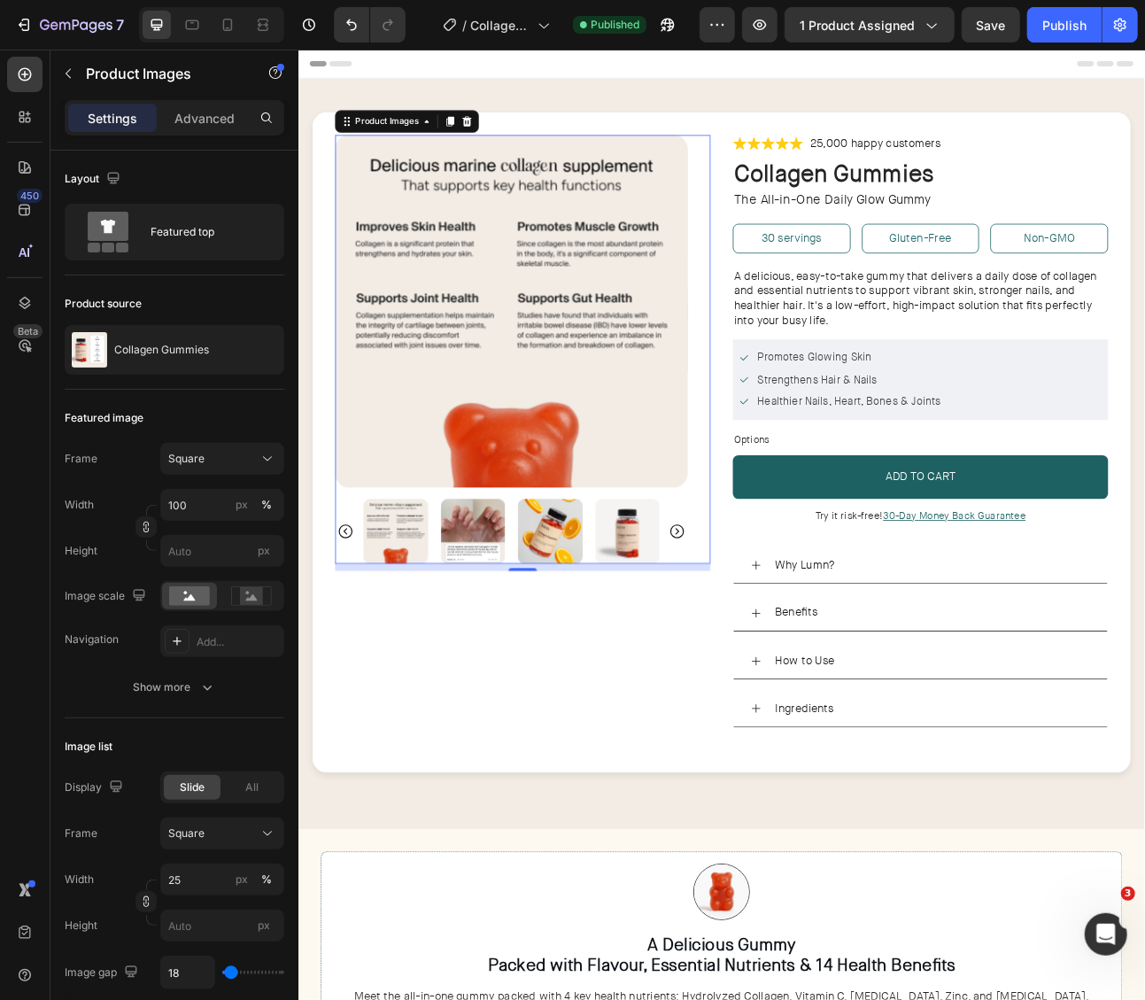
click at [534, 659] on img at bounding box center [516, 654] width 81 height 81
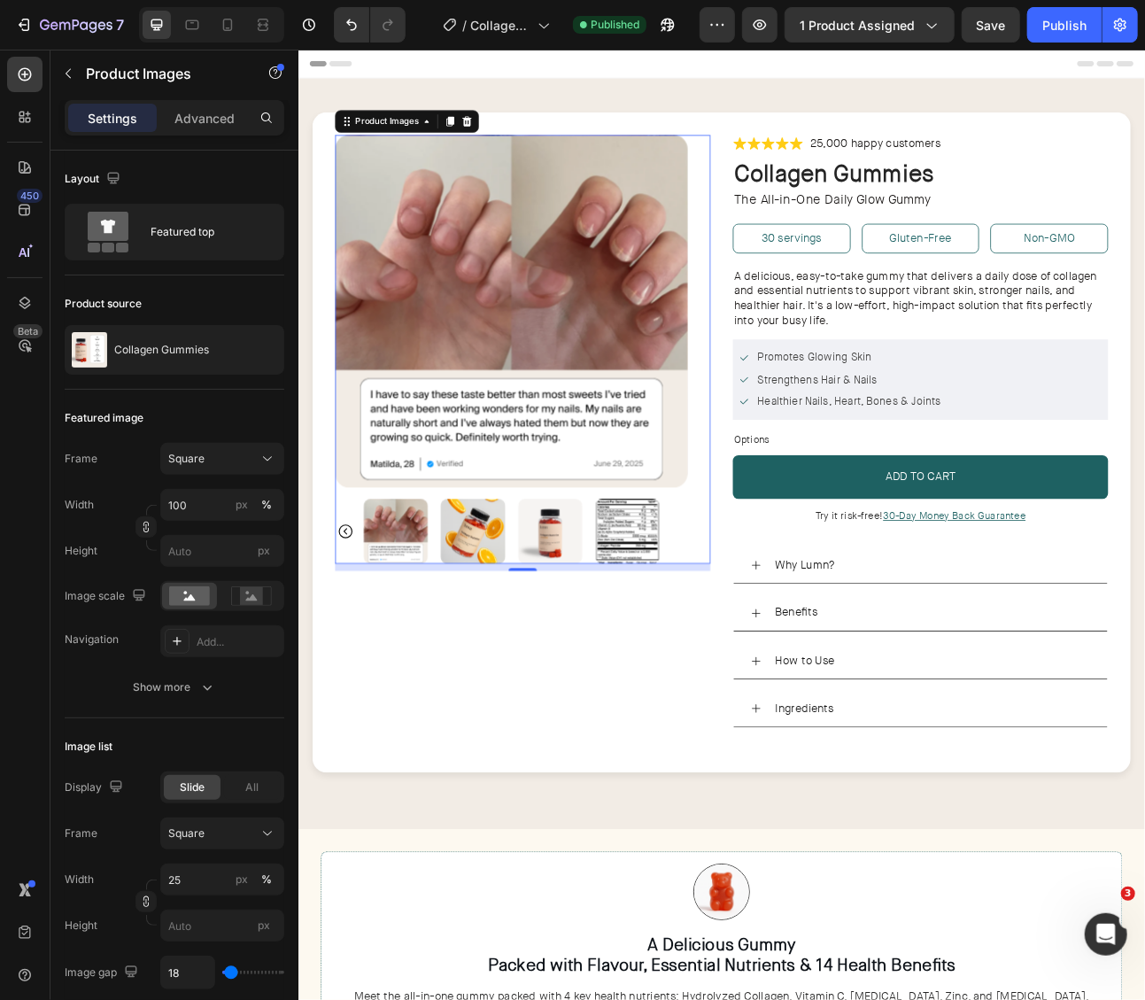
click at [360, 657] on icon "Carousel Back Arrow" at bounding box center [356, 654] width 21 height 21
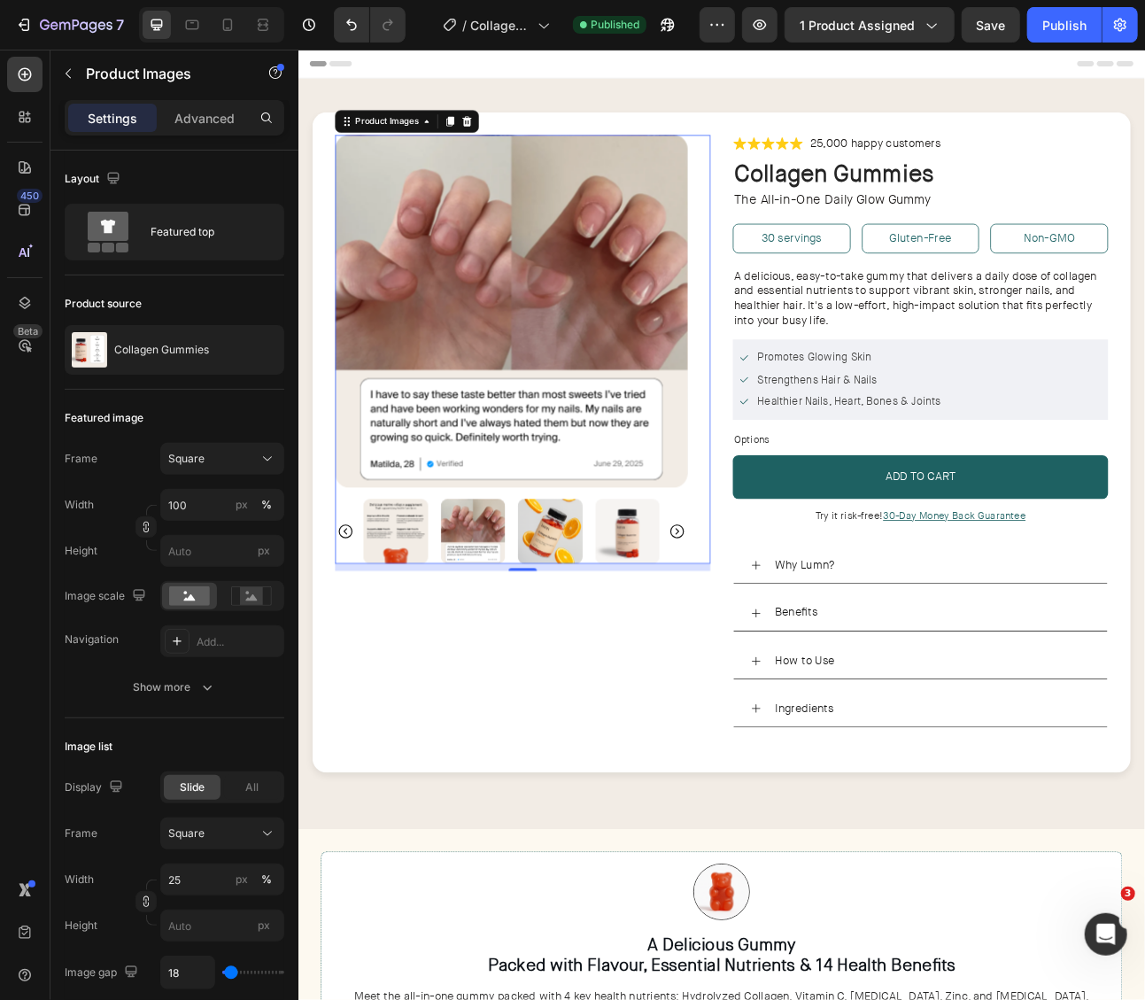
click at [428, 659] on img at bounding box center [419, 654] width 81 height 81
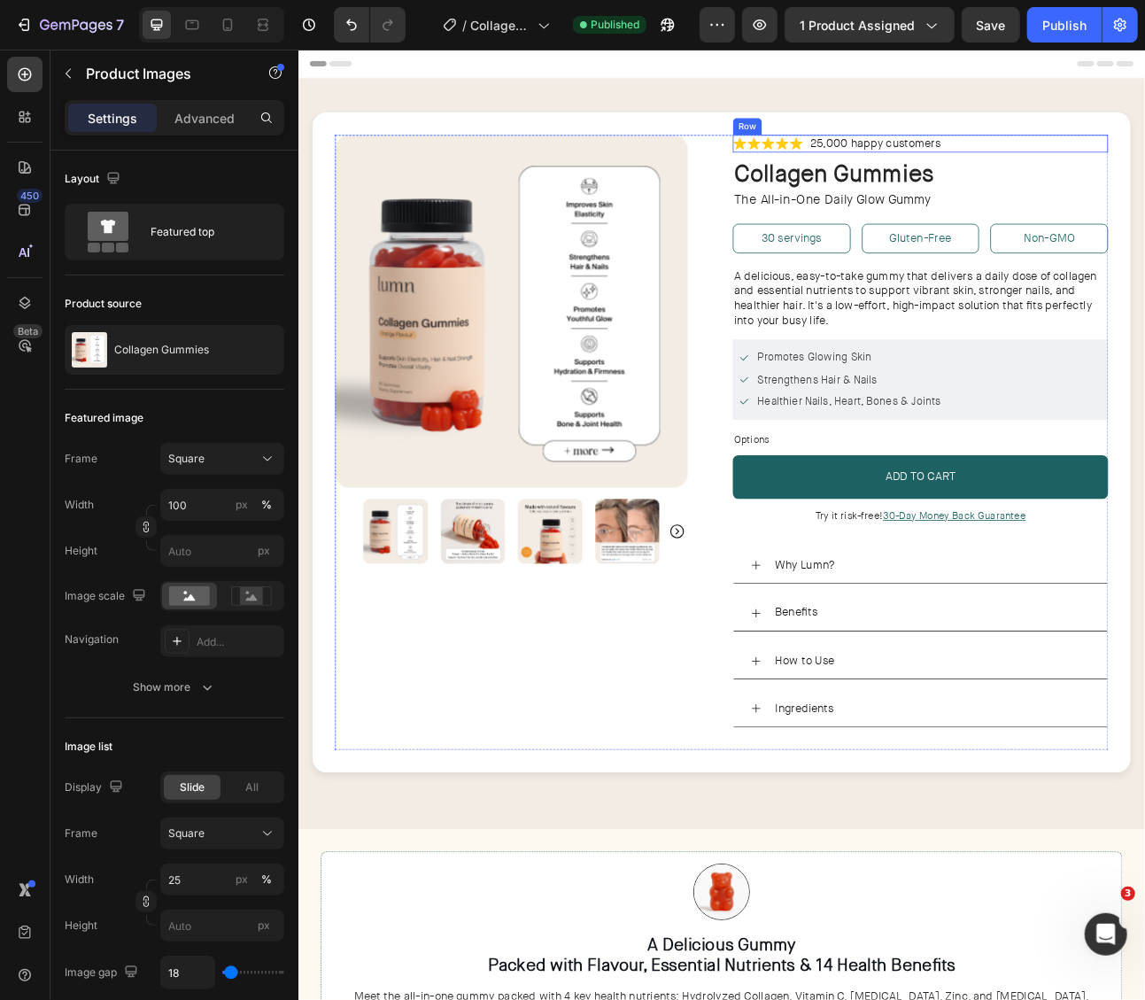
click at [980, 166] on p "25,000 happy customers" at bounding box center [1023, 168] width 164 height 19
click at [1098, 165] on p "25,000 happy customers" at bounding box center [1023, 168] width 164 height 19
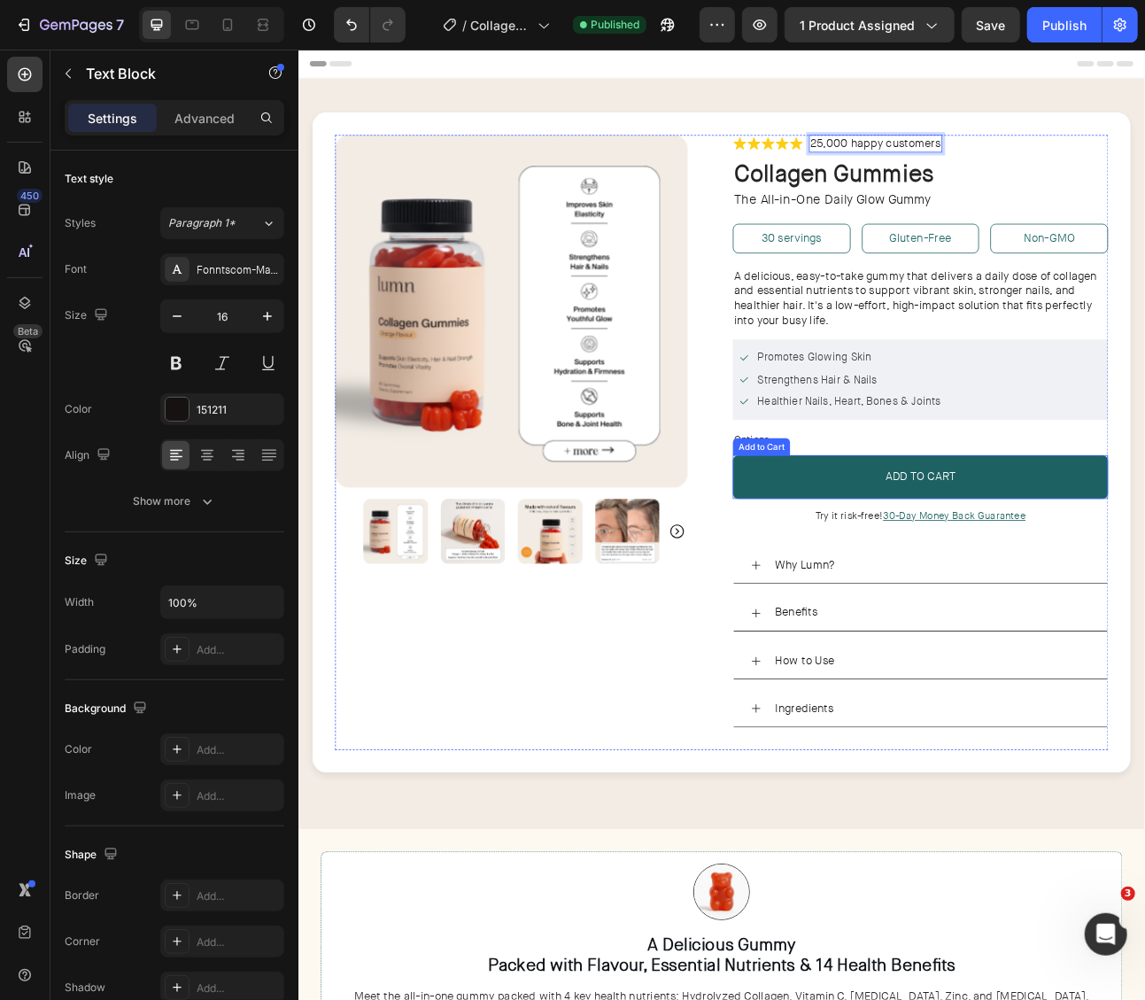
click at [980, 562] on button "ADD TO CART" at bounding box center [1078, 586] width 471 height 55
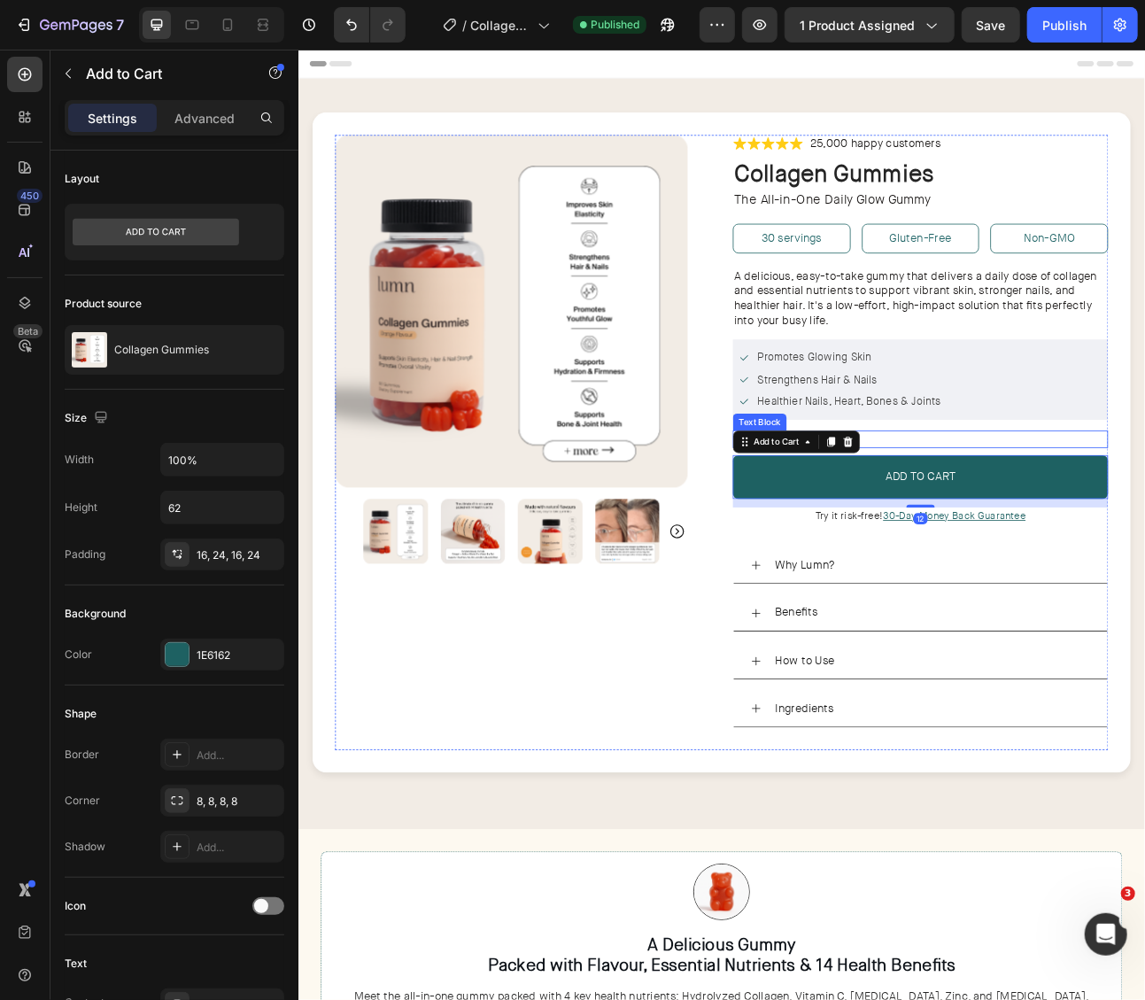
click at [968, 535] on icon at bounding box center [966, 542] width 14 height 14
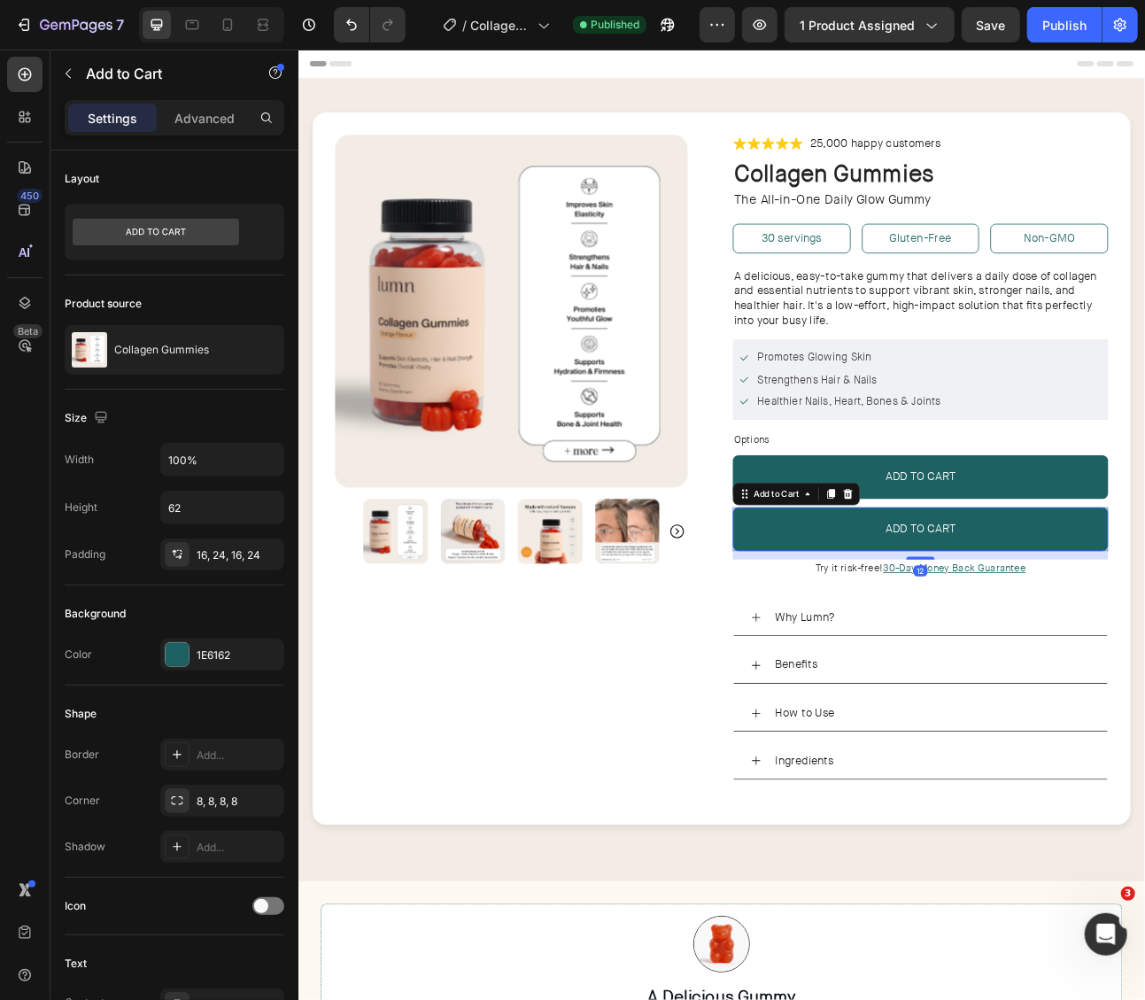
click at [329, 25] on div at bounding box center [366, 24] width 79 height 35
click at [348, 22] on icon "Undo/Redo" at bounding box center [351, 25] width 11 height 12
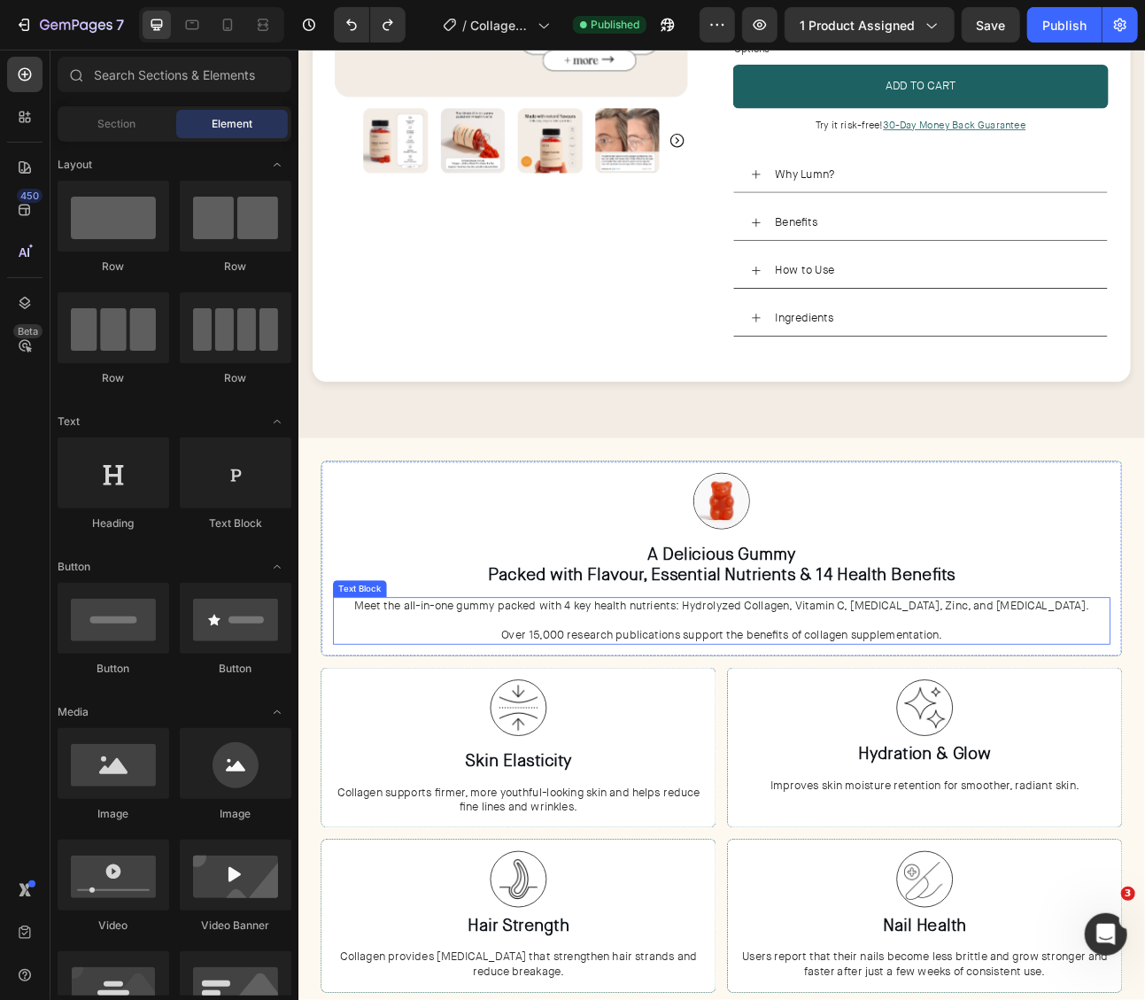
scroll to position [508, 0]
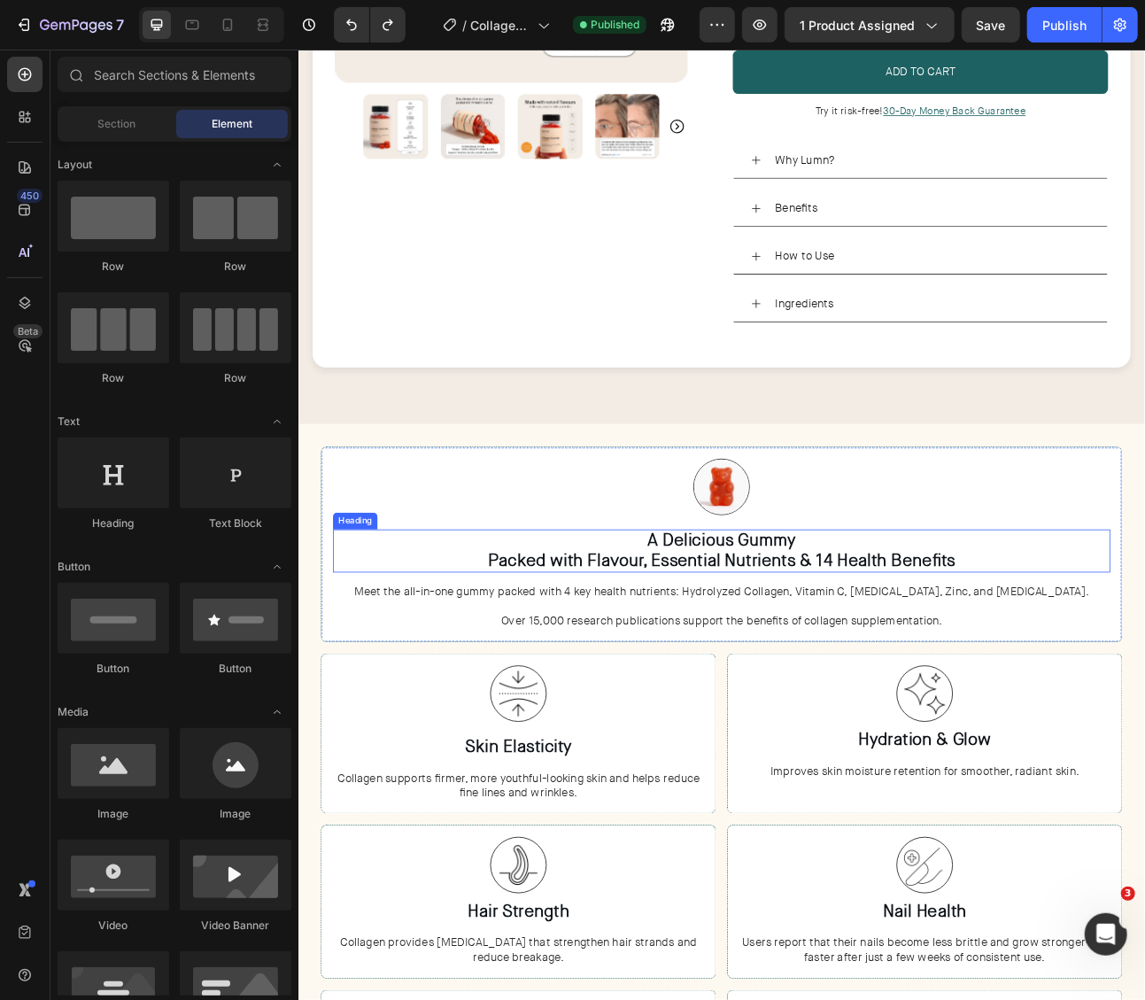
click at [618, 681] on h3 "A Delicious Gummy Packed with Flavour, Essential Nutrients & 14 Health Benefits" at bounding box center [829, 679] width 976 height 55
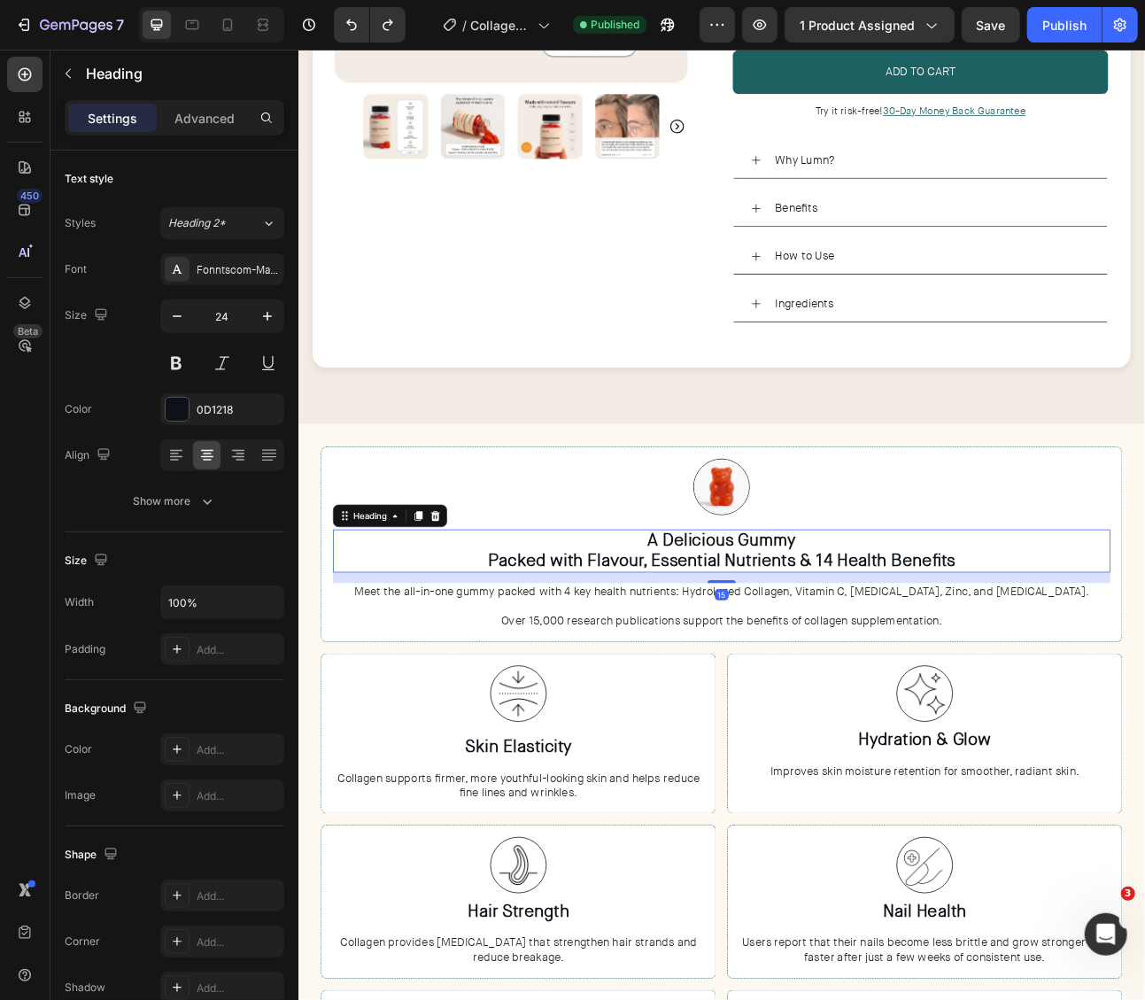
click at [525, 685] on h3 "A Delicious Gummy Packed with Flavour, Essential Nutrients & 14 Health Benefits" at bounding box center [829, 679] width 976 height 55
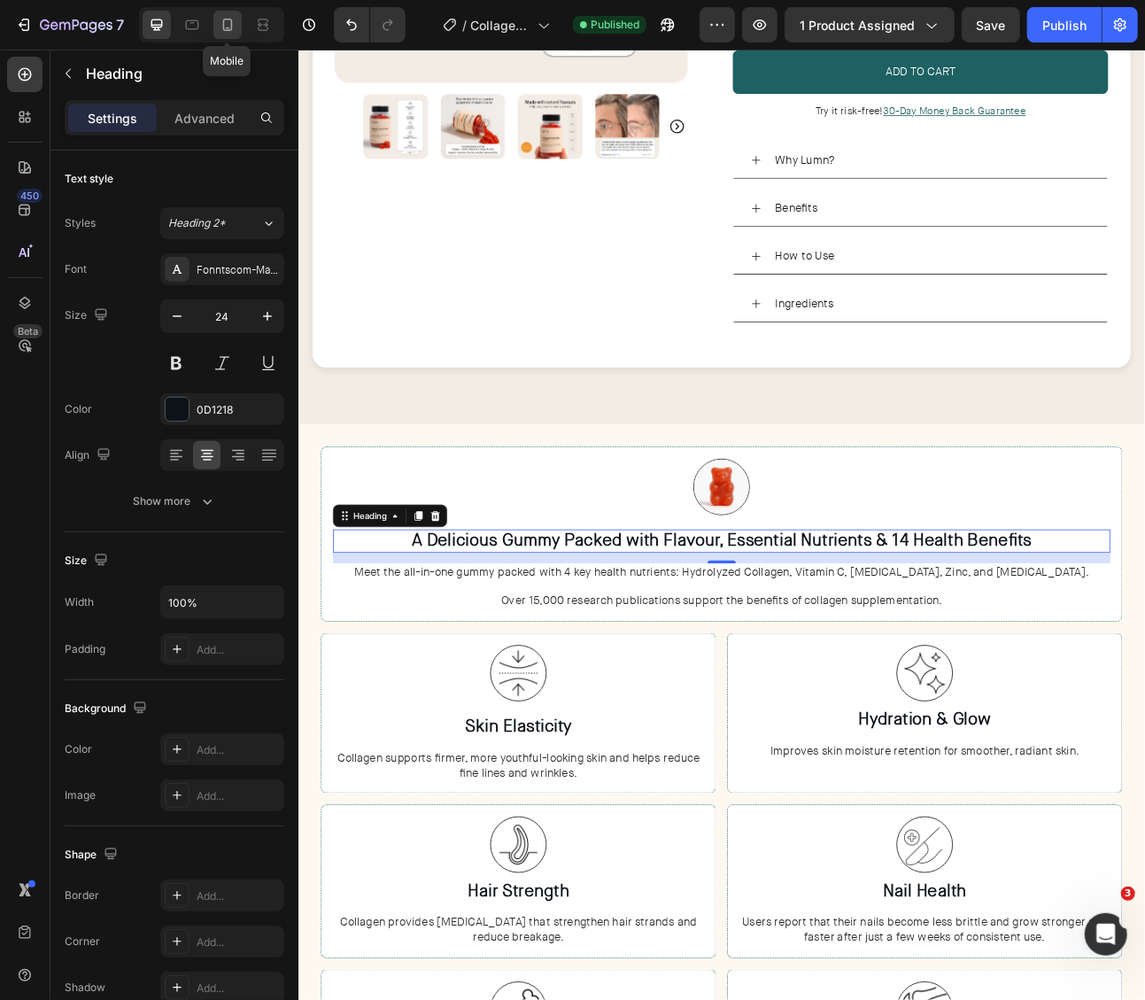
click at [229, 18] on icon at bounding box center [228, 25] width 18 height 18
type input "20"
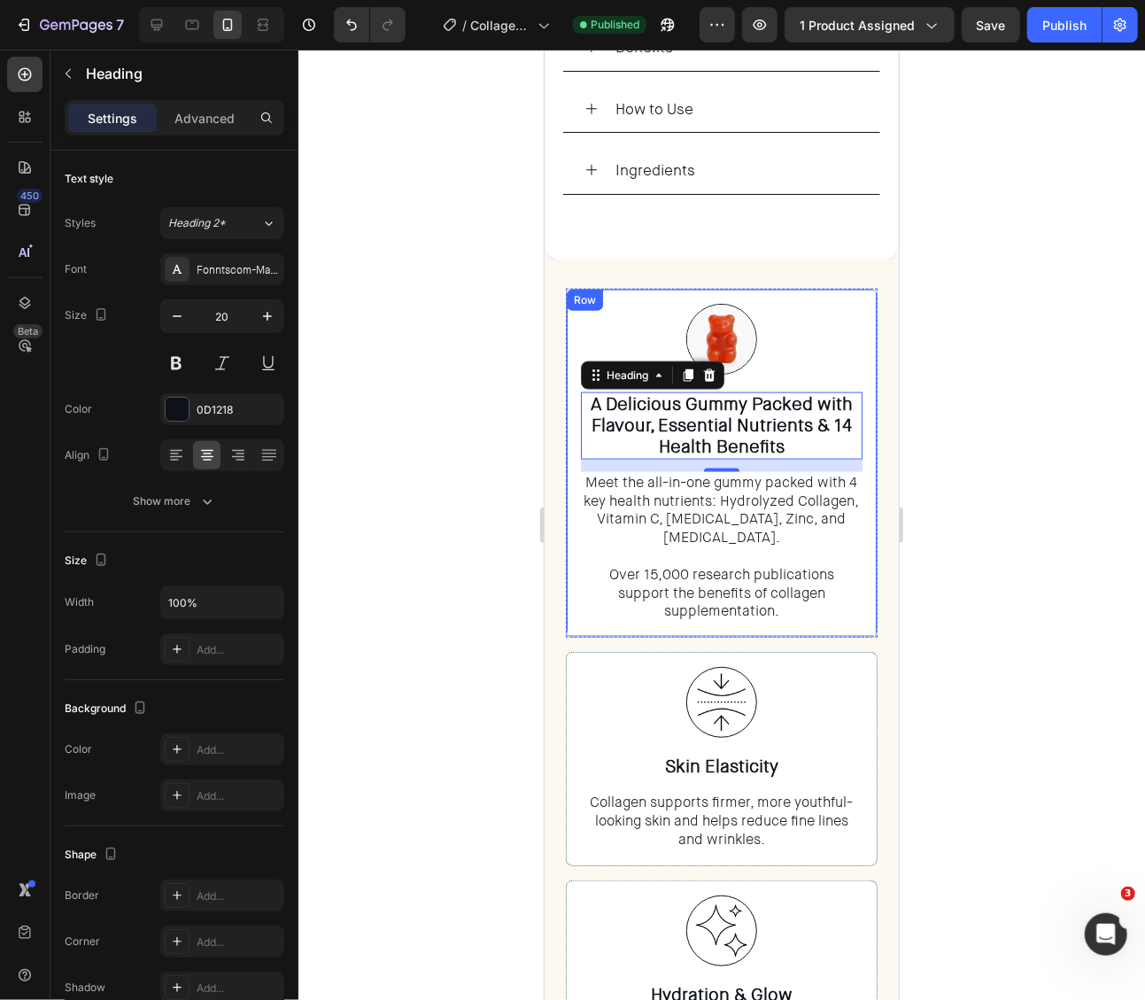
scroll to position [1016, 0]
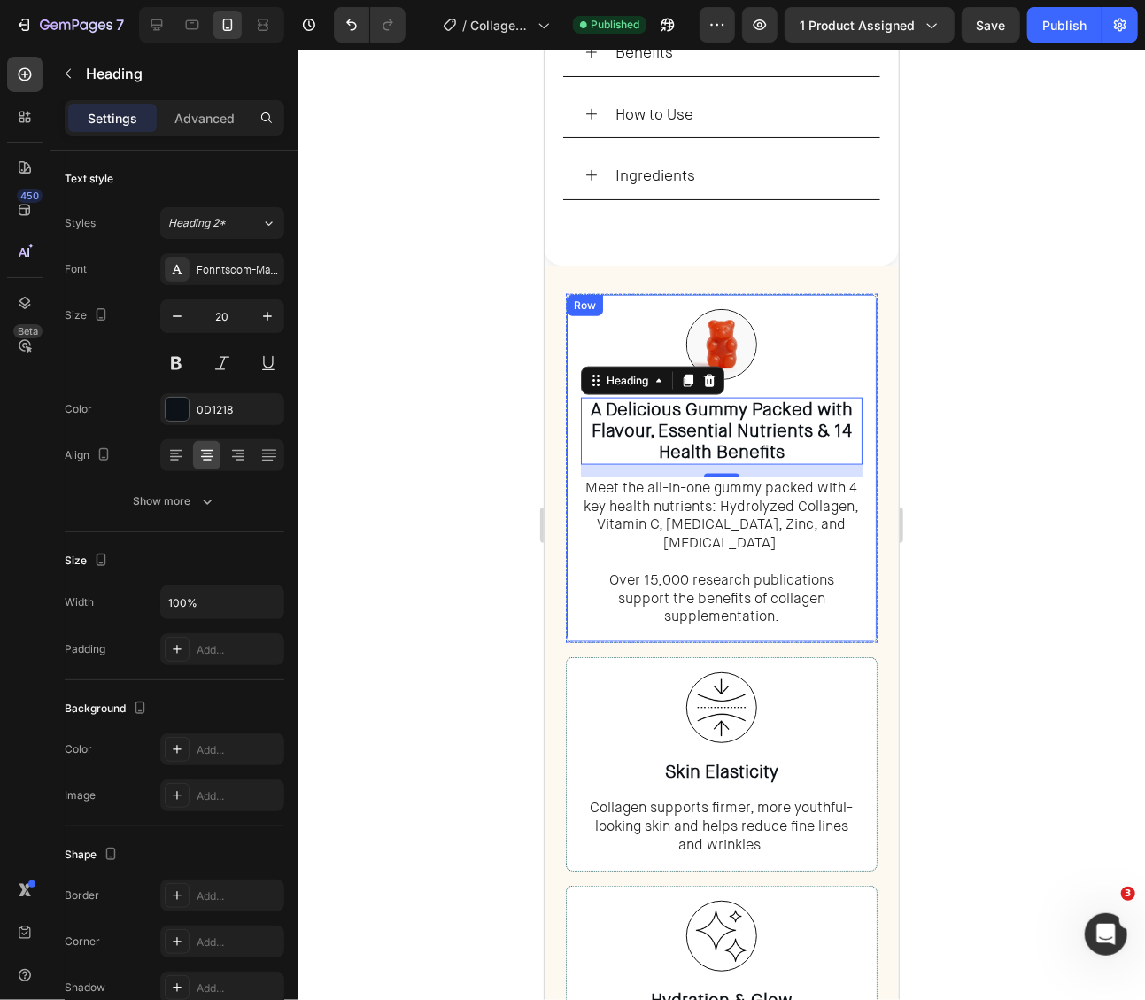
click at [972, 409] on div at bounding box center [721, 525] width 847 height 950
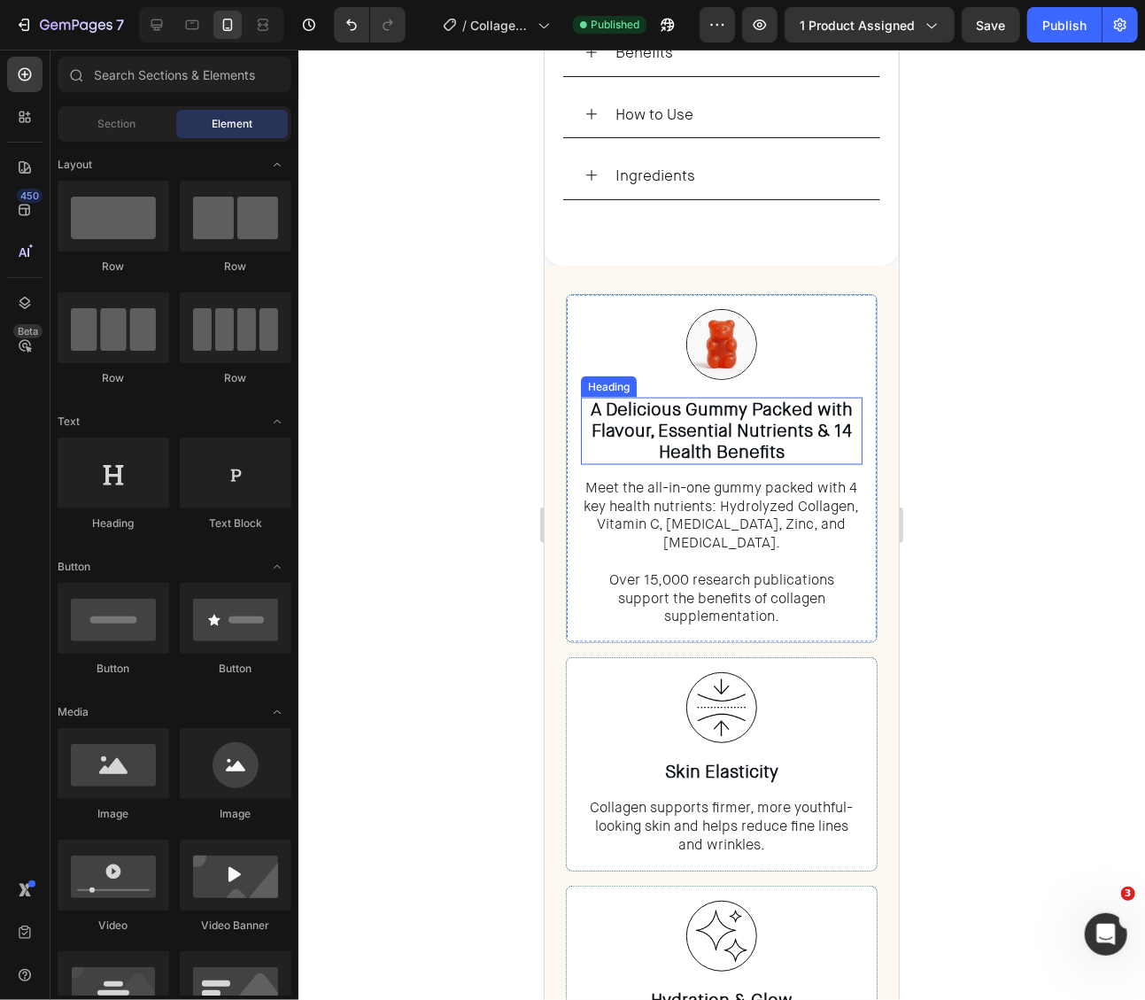
click at [641, 403] on p "A Delicious Gummy Packed with Flavour, Essential Nutrients & 14 Health Benefits" at bounding box center [721, 431] width 278 height 64
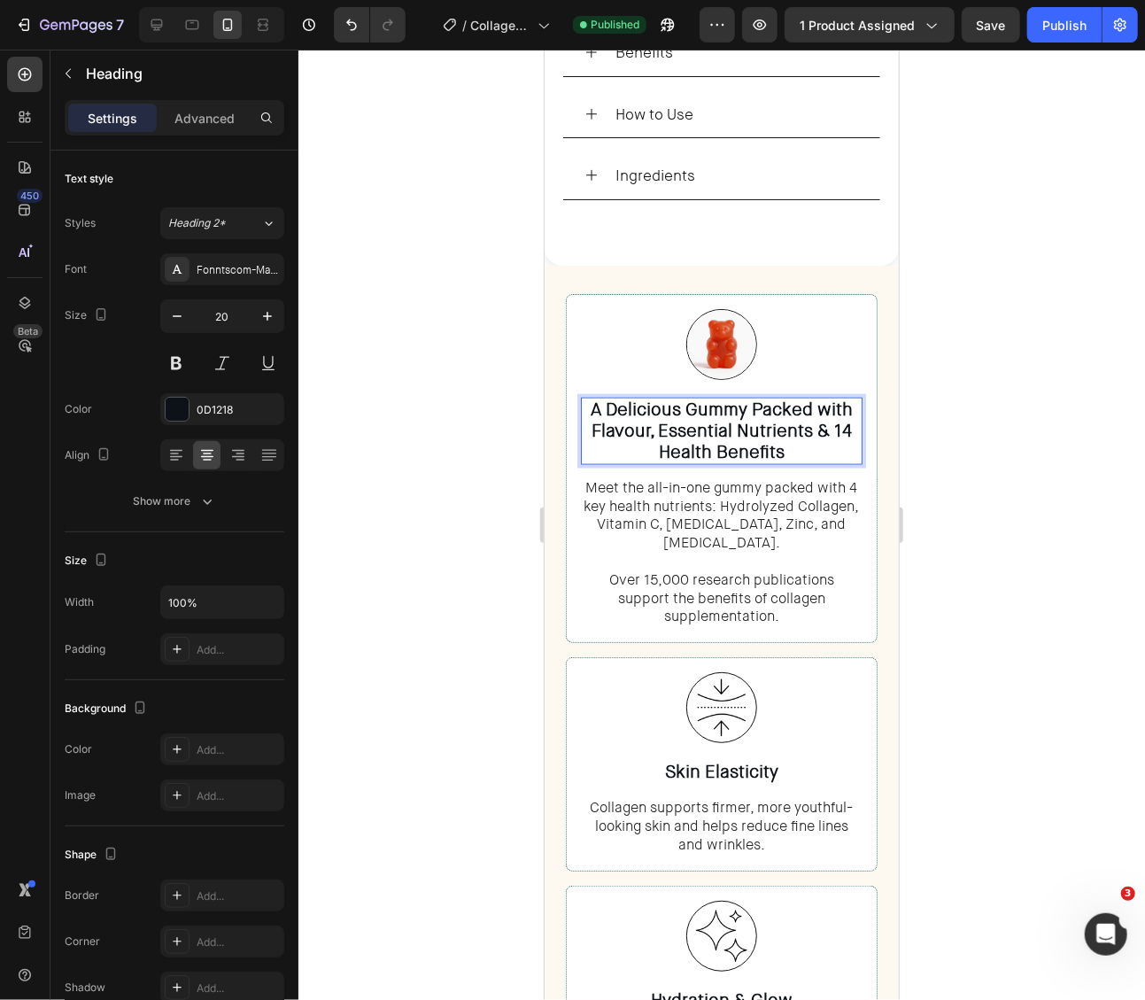
click at [812, 400] on p "A Delicious Gummy Packed with Flavour, Essential Nutrients & 14 Health Benefits" at bounding box center [721, 431] width 278 height 64
click at [974, 412] on div at bounding box center [721, 525] width 847 height 950
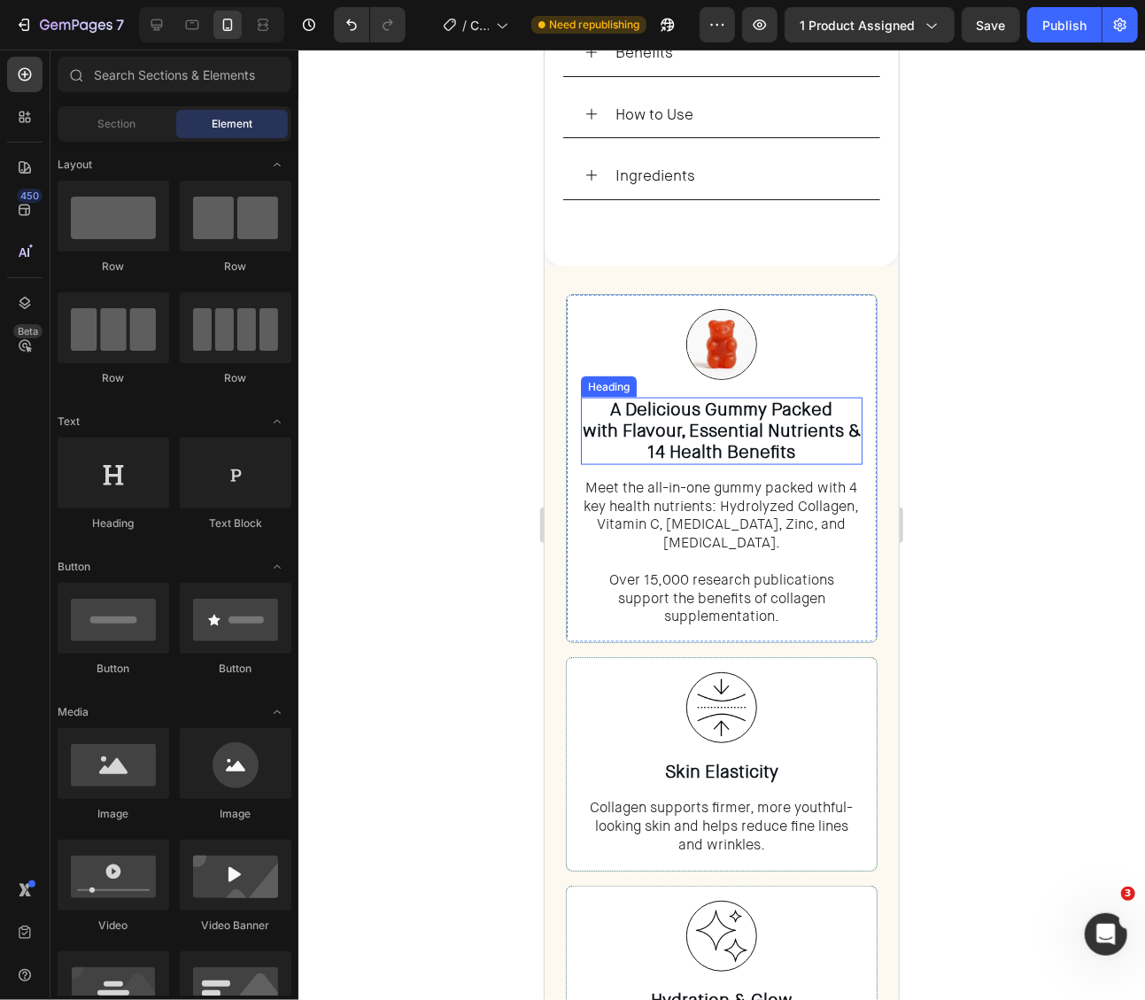
click at [816, 419] on p "A Delicious Gummy Packed with Flavour, Essential Nutrients & 14 Health Benefits" at bounding box center [721, 431] width 278 height 64
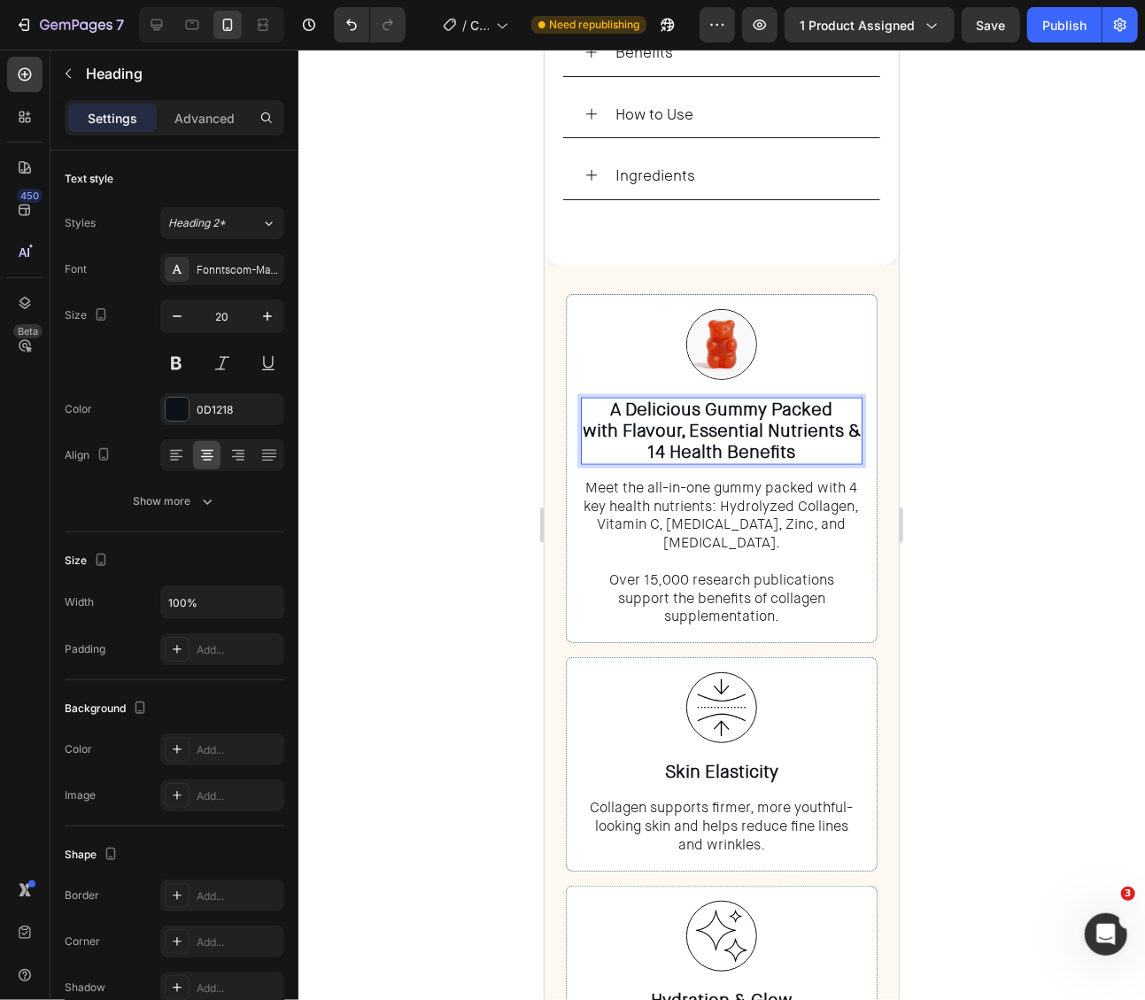
click at [847, 421] on p "A Delicious Gummy Packed with Flavour, Essential Nutrients & 14 Health Benefits" at bounding box center [721, 431] width 278 height 64
click at [149, 31] on icon at bounding box center [157, 25] width 18 height 18
type input "24"
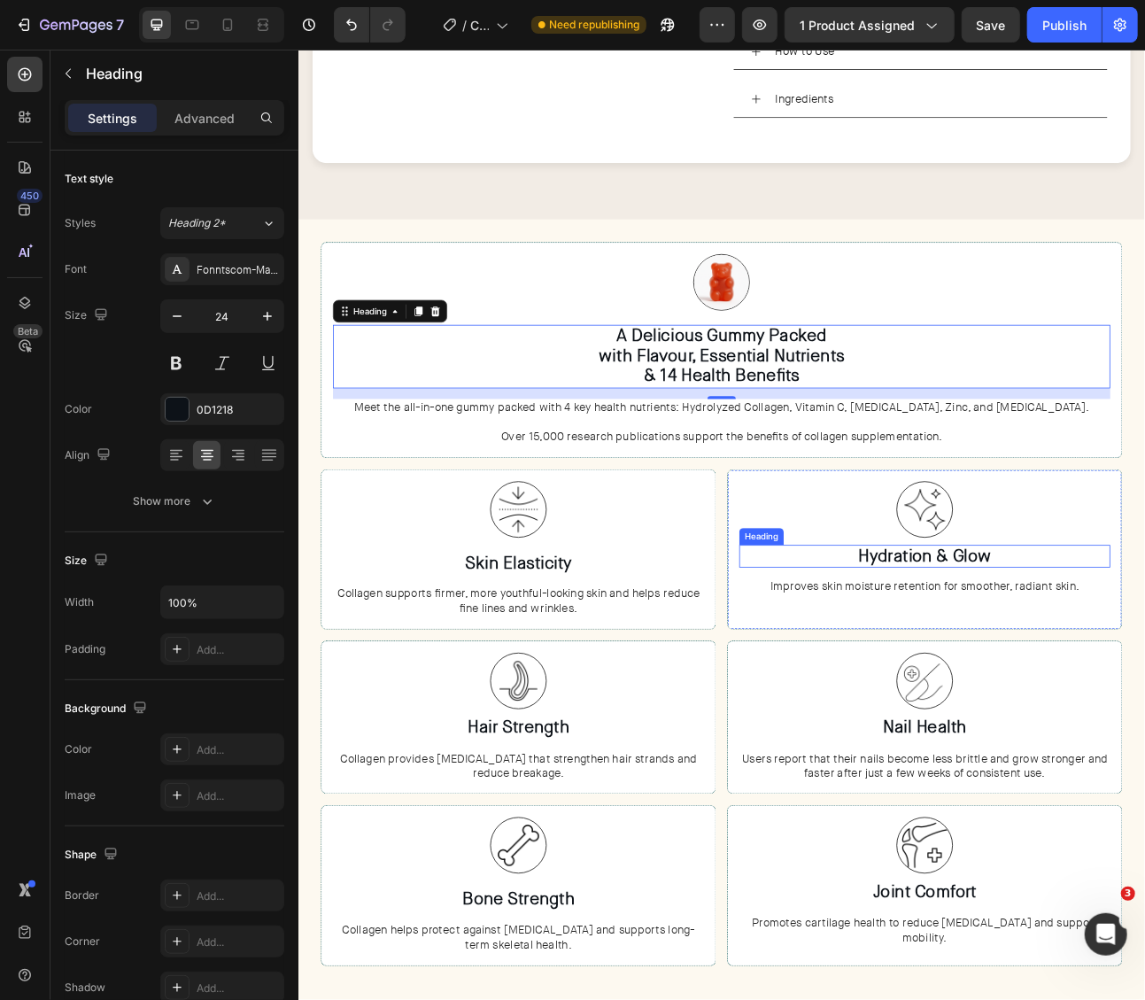
scroll to position [665, 0]
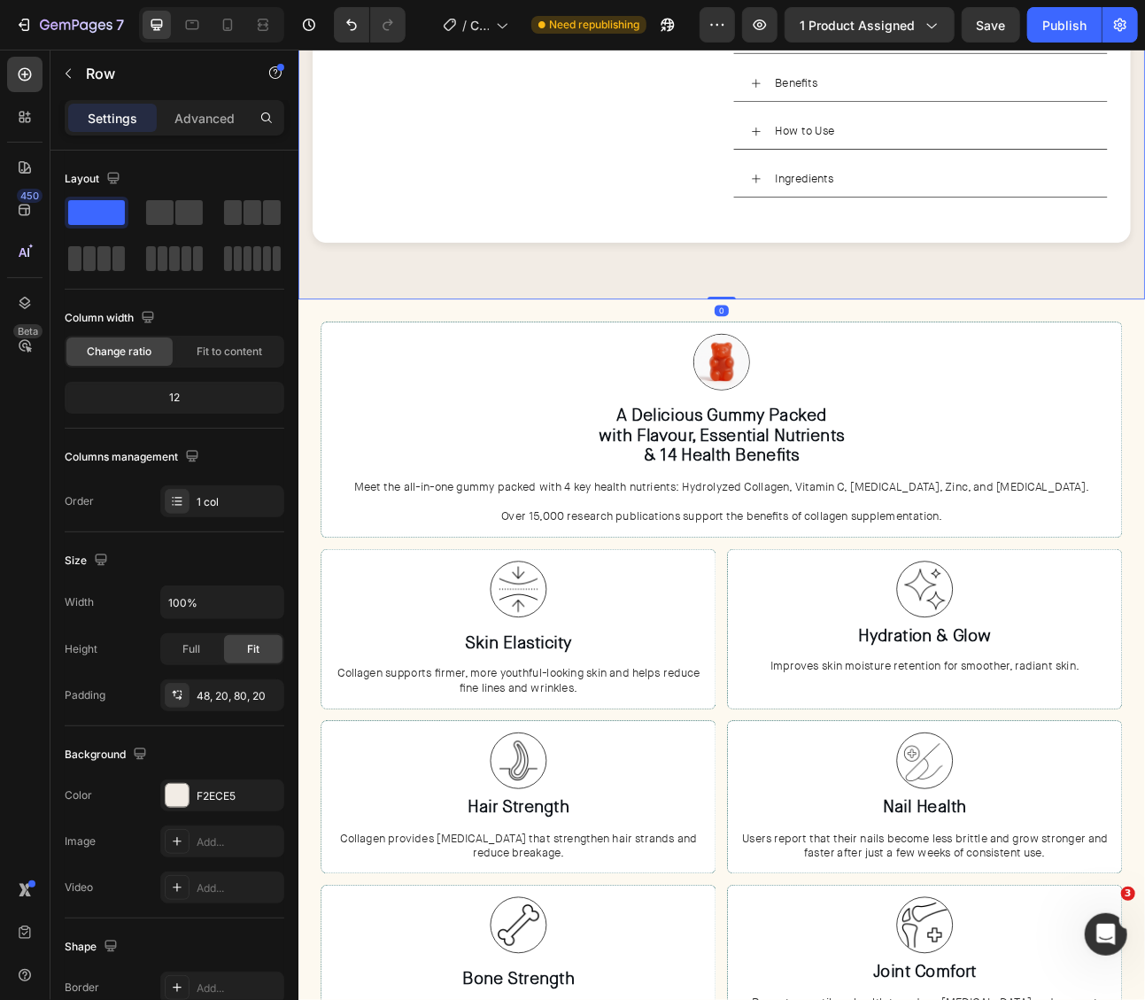
click at [1035, 363] on div "Image Row A Delicious Gummy Packed with Flavour, Essential Nutrients & 14 Healt…" at bounding box center [829, 853] width 1063 height 980
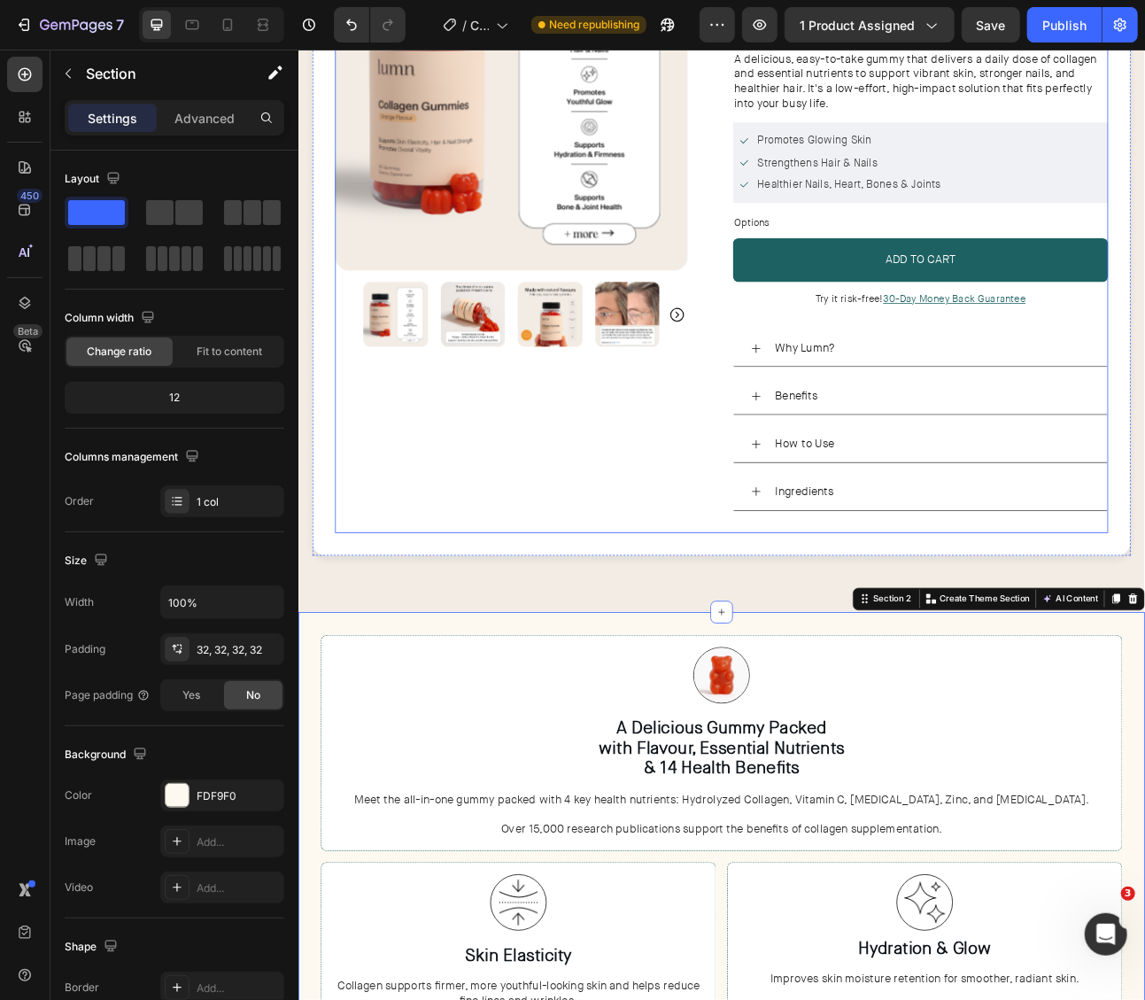
scroll to position [275, 0]
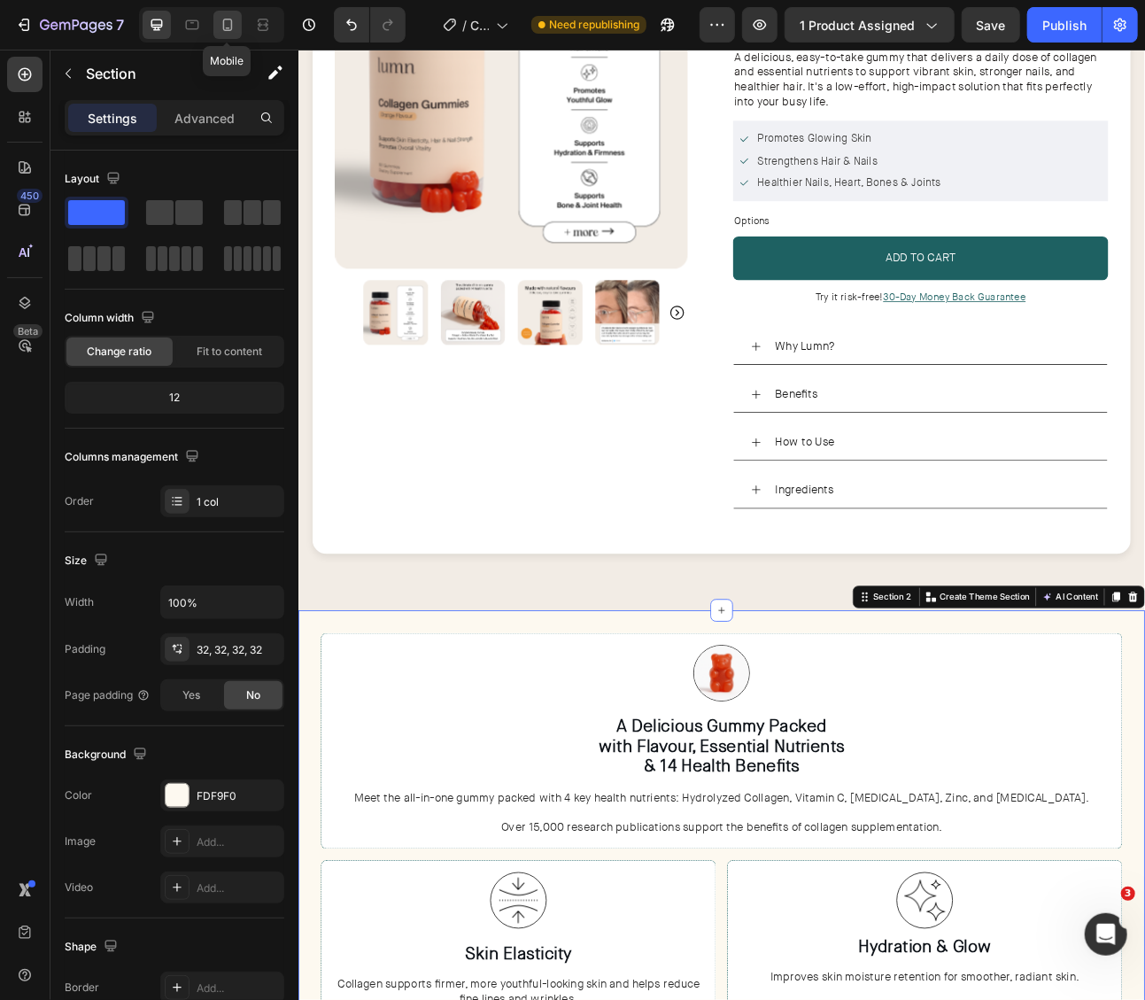
click at [223, 26] on icon at bounding box center [228, 25] width 10 height 12
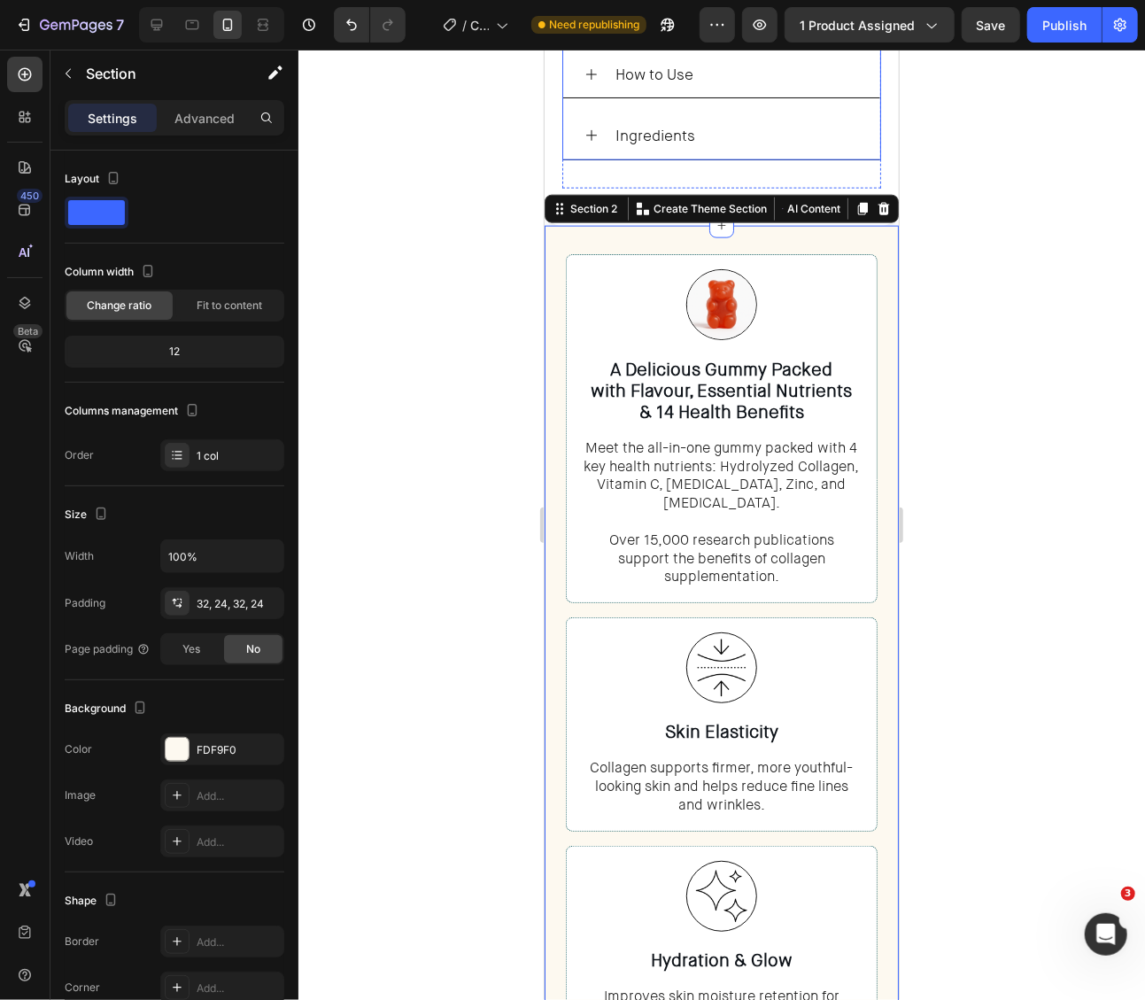
scroll to position [1055, 0]
click at [1075, 361] on div at bounding box center [721, 525] width 847 height 950
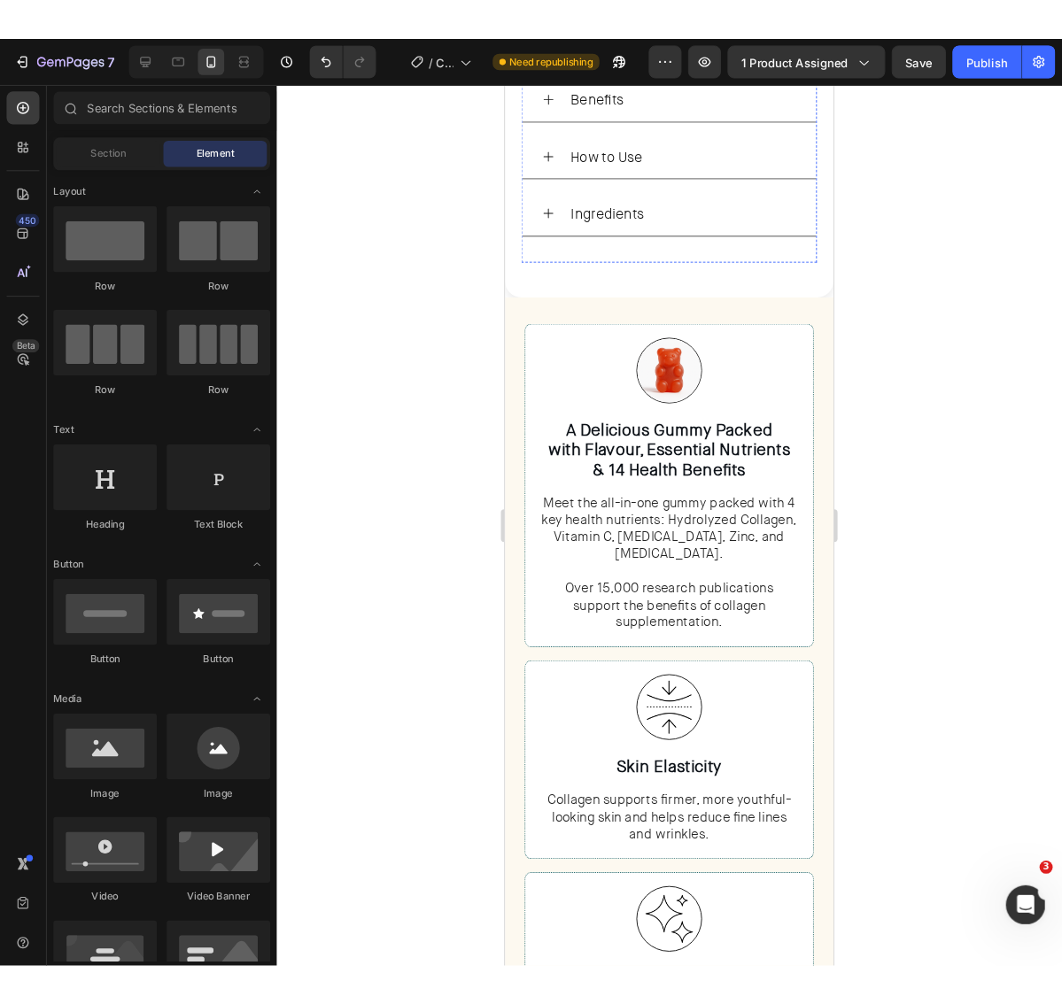
scroll to position [1160, 0]
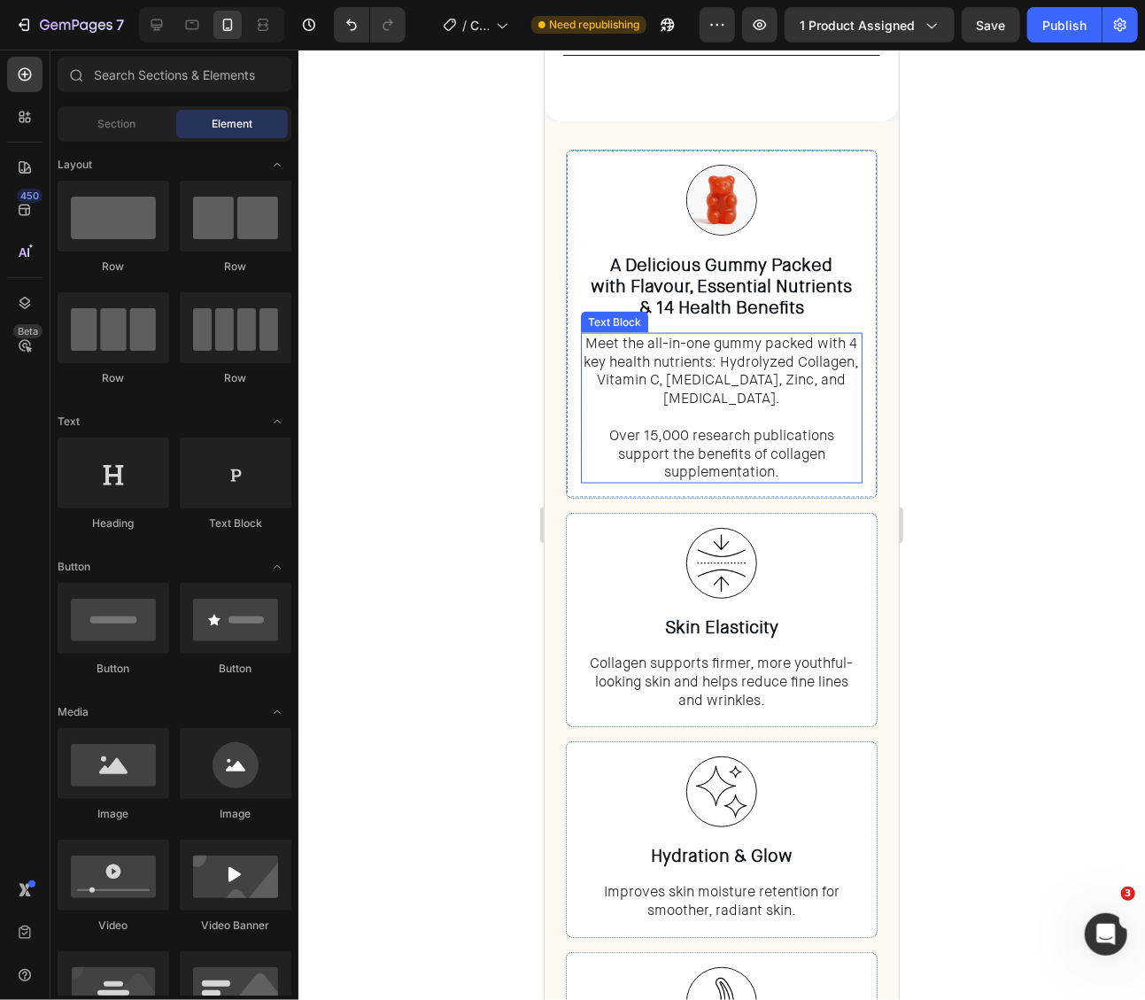
click at [830, 377] on span "Meet the all-in-one gummy packed with 4 key health nutrients: Hydrolyzed Collag…" at bounding box center [721, 370] width 275 height 74
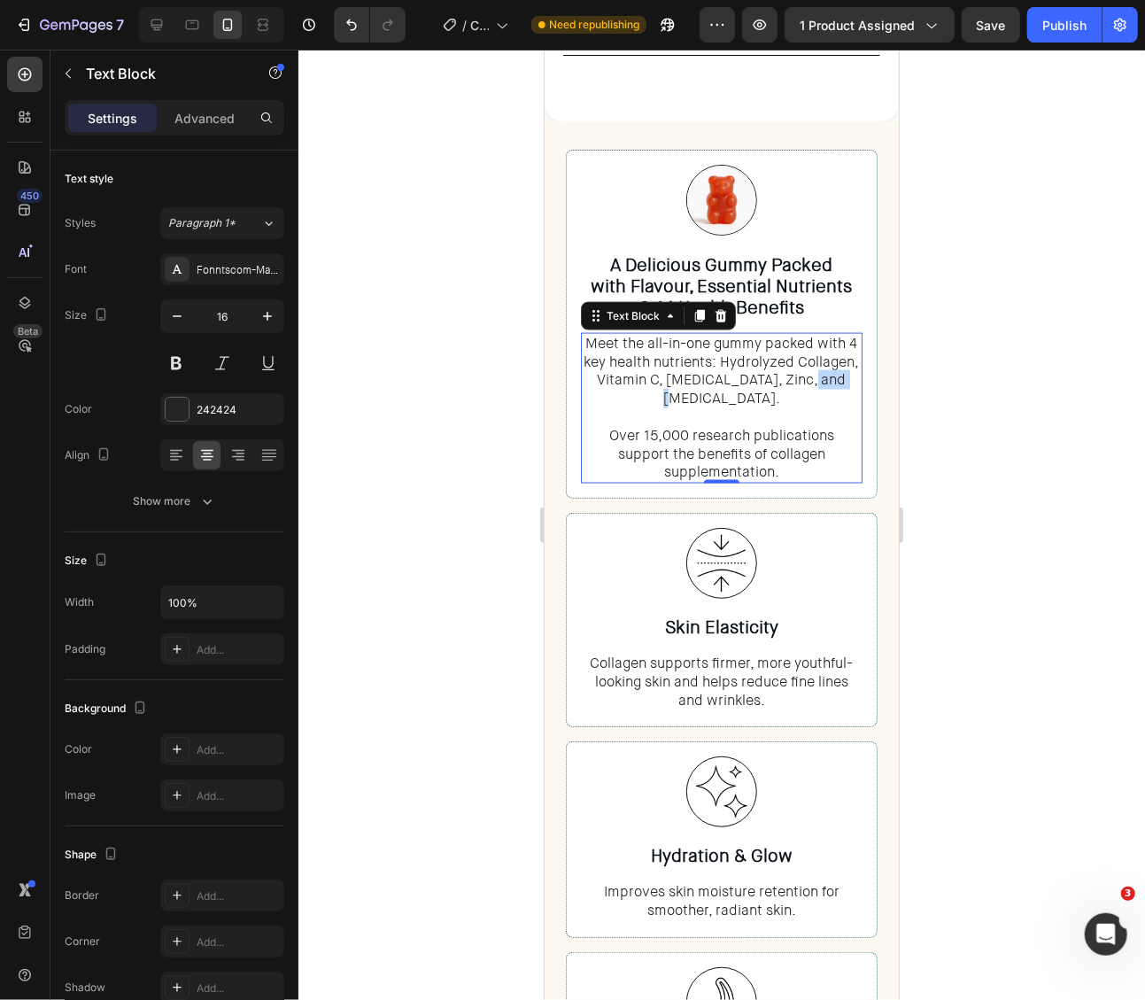
click at [830, 377] on span "Meet the all-in-one gummy packed with 4 key health nutrients: Hydrolyzed Collag…" at bounding box center [721, 370] width 275 height 74
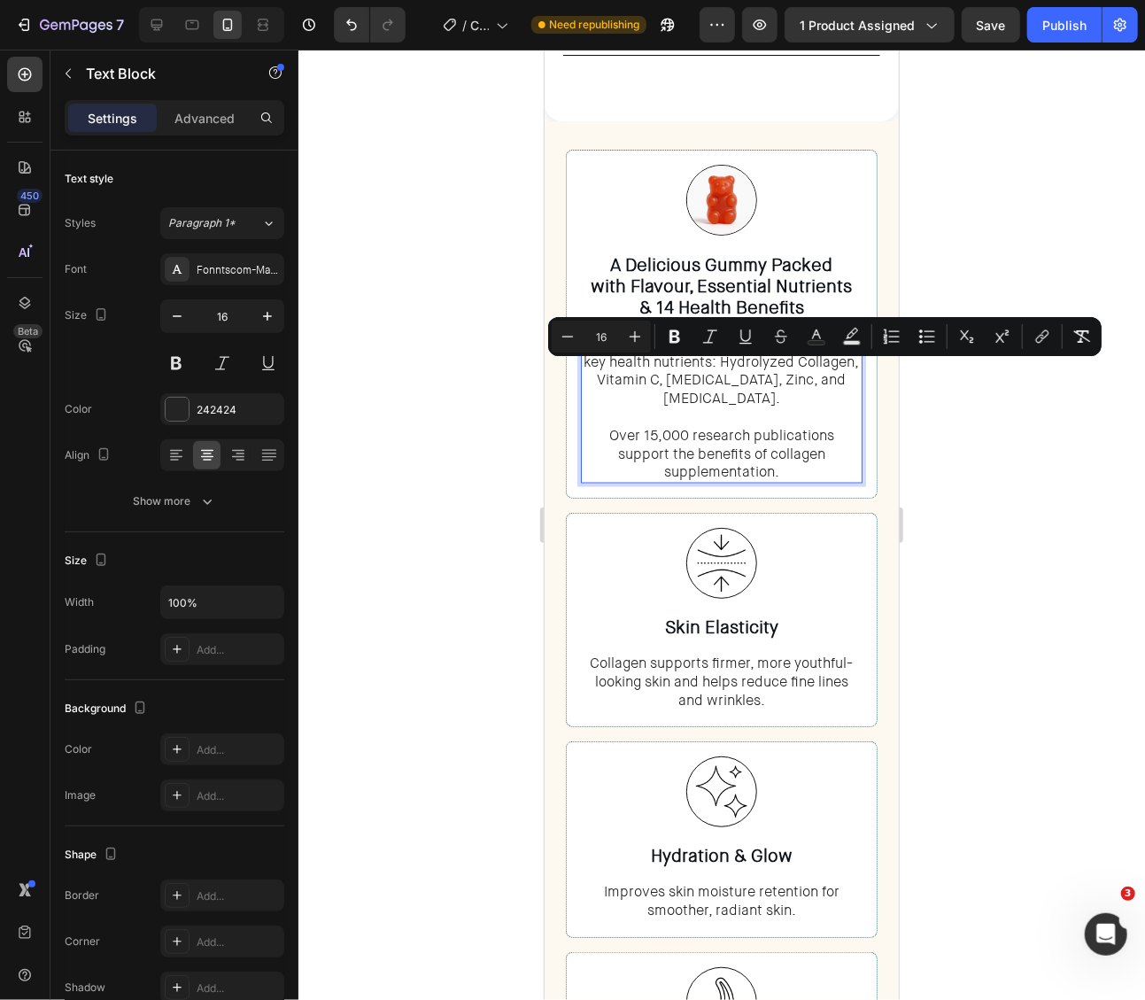
click at [847, 373] on p "Meet the all-in-one gummy packed with 4 key health nutrients: Hydrolyzed Collag…" at bounding box center [721, 407] width 278 height 147
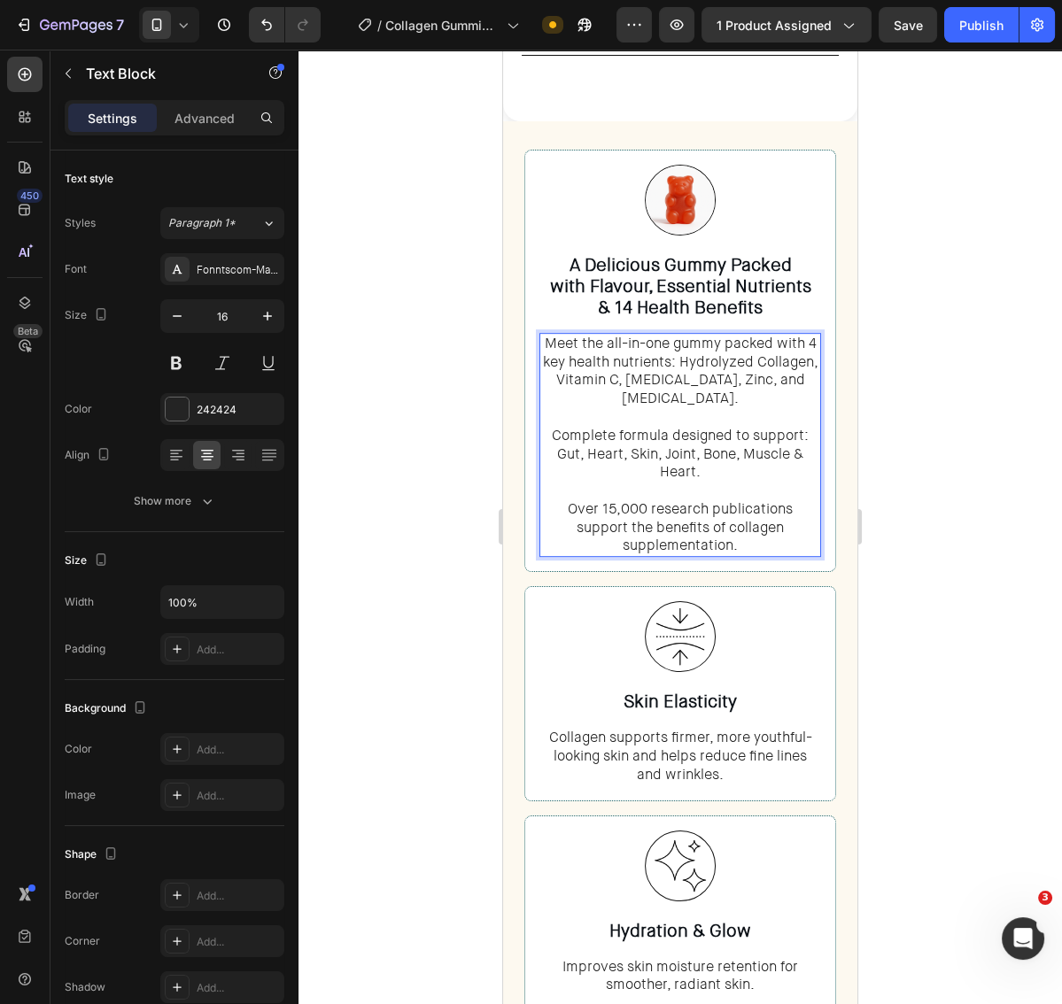
click at [560, 411] on p "Meet the all-in-one gummy packed with 4 key health nutrients: Hydrolyzed Collag…" at bounding box center [680, 445] width 278 height 221
click at [801, 411] on p "Meet the all-in-one gummy packed with 4 key health nutrients: Hydrolyzed Collag…" at bounding box center [680, 445] width 278 height 221
click at [810, 413] on p "Meet the all-in-one gummy packed with 4 key health nutrients: Hydrolyzed Collag…" at bounding box center [680, 445] width 278 height 221
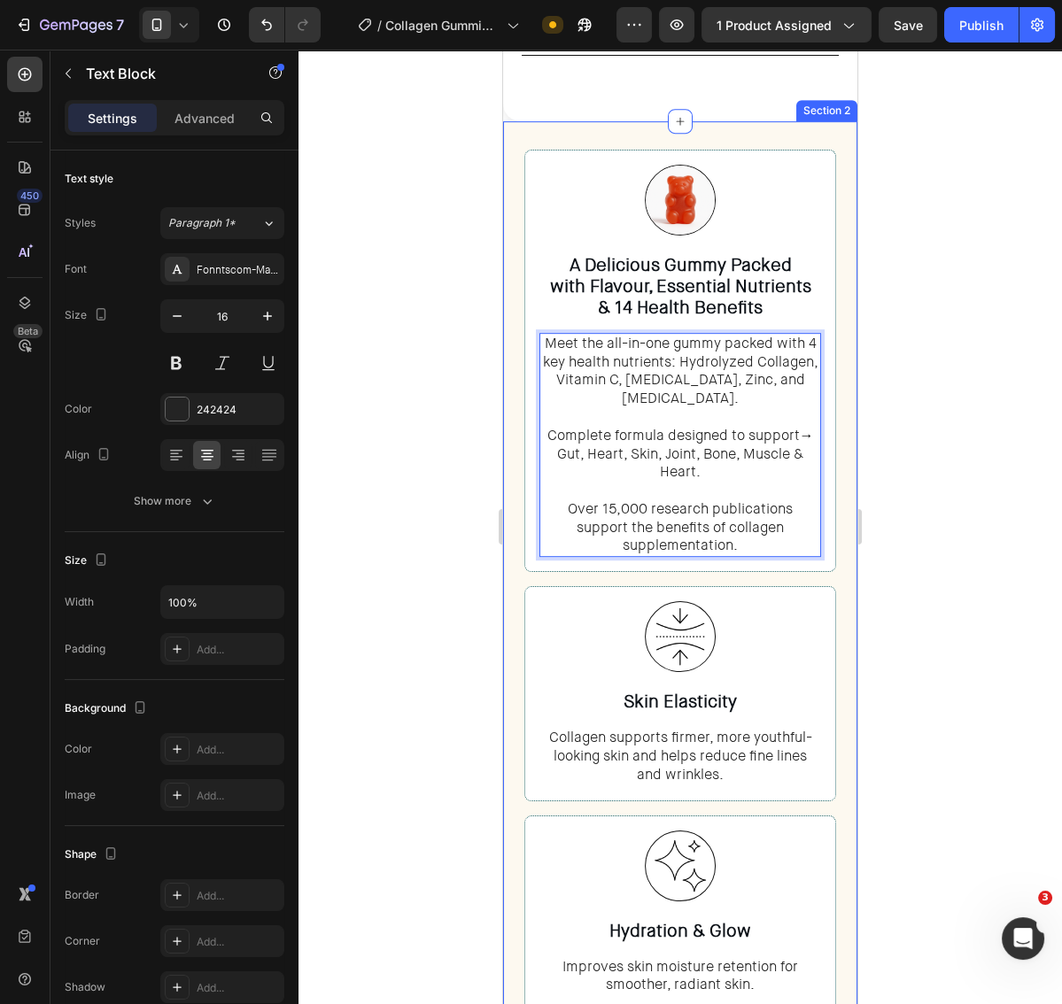
click at [929, 413] on div at bounding box center [679, 527] width 763 height 955
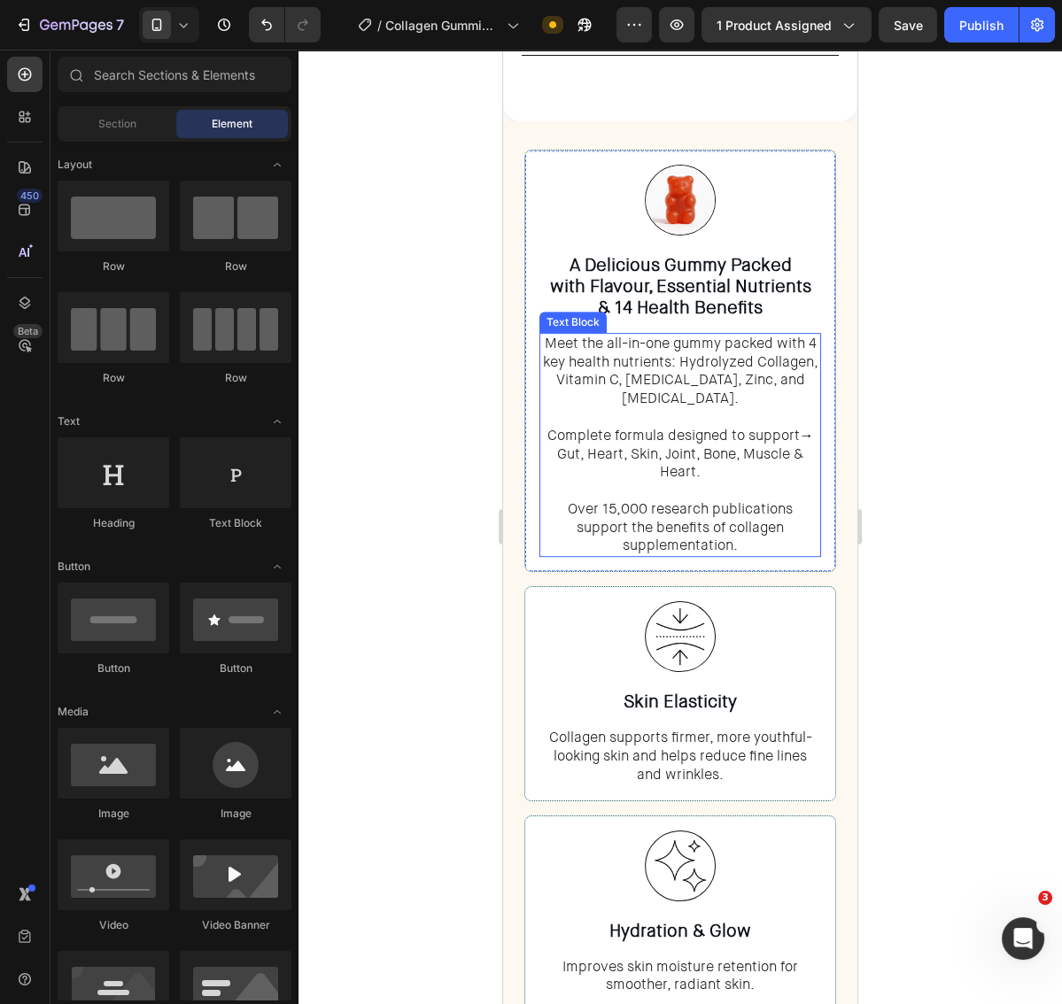
click at [803, 426] on span "→" at bounding box center [807, 435] width 14 height 19
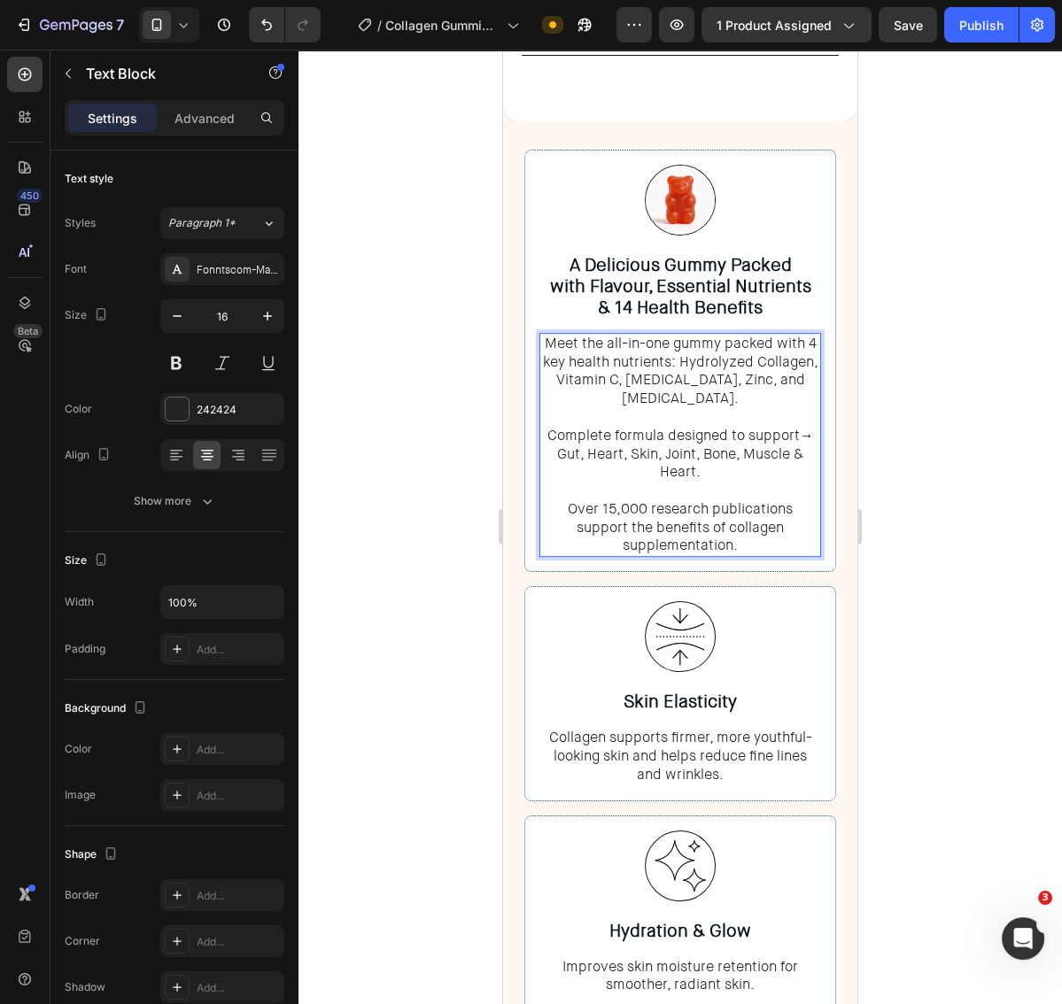
click at [810, 426] on span "→" at bounding box center [807, 435] width 14 height 19
click at [993, 348] on div at bounding box center [679, 527] width 763 height 955
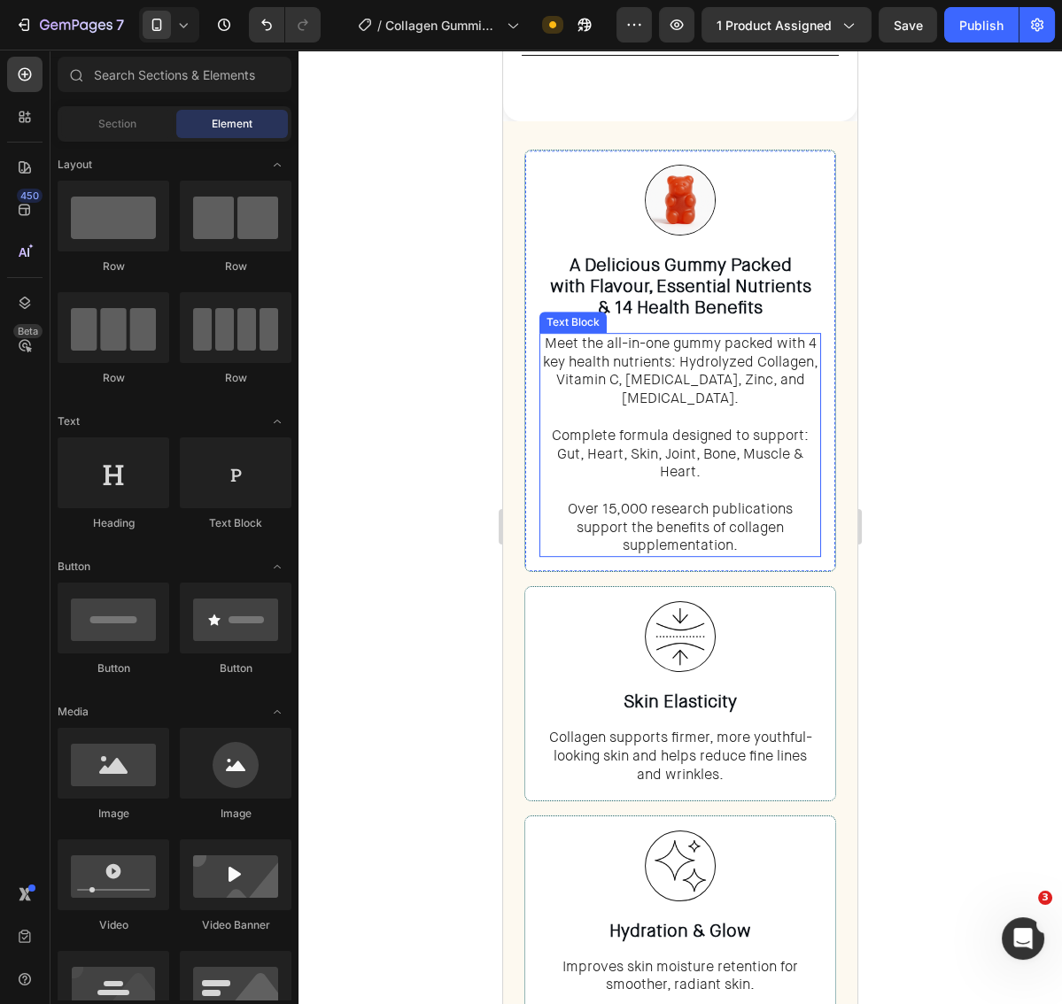
click at [680, 430] on p "Meet the all-in-one gummy packed with 4 key health nutrients: Hydrolyzed Collag…" at bounding box center [680, 445] width 278 height 221
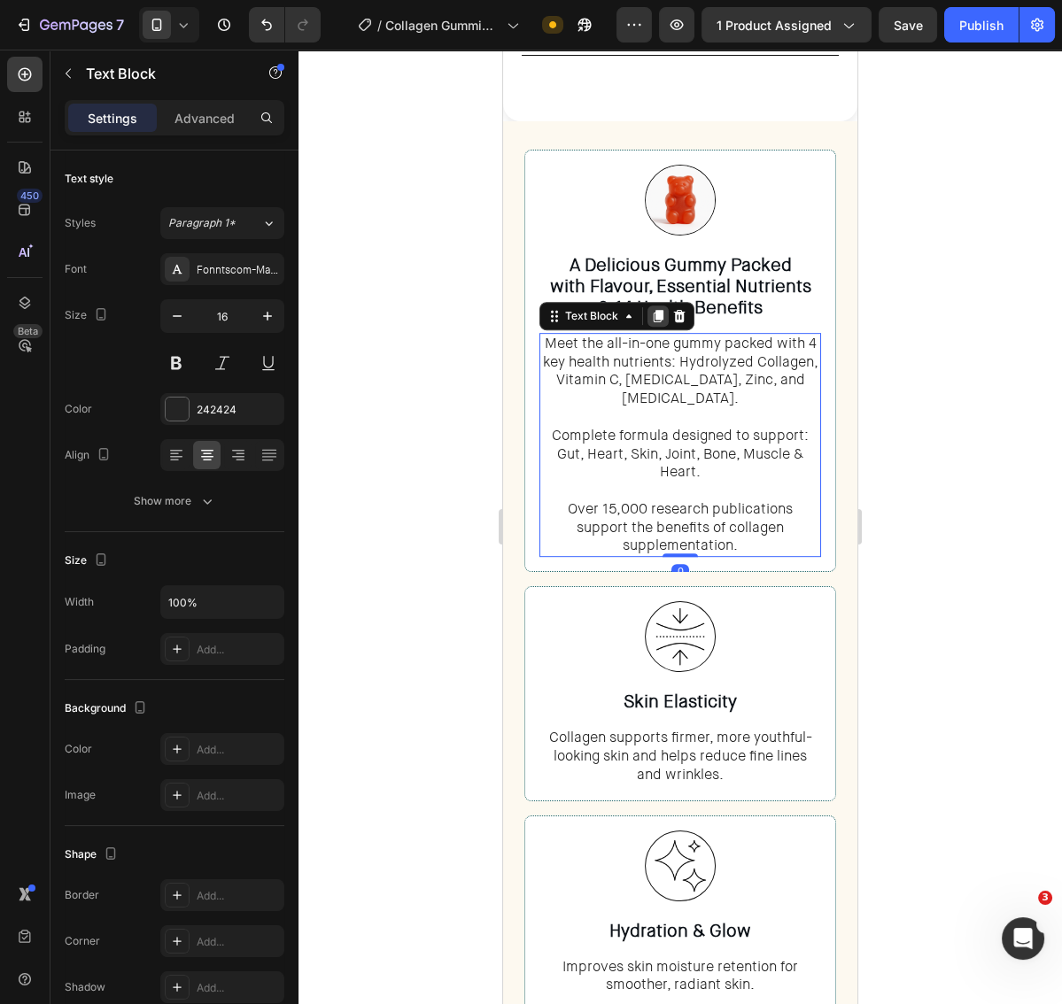
click at [654, 310] on icon at bounding box center [659, 316] width 10 height 12
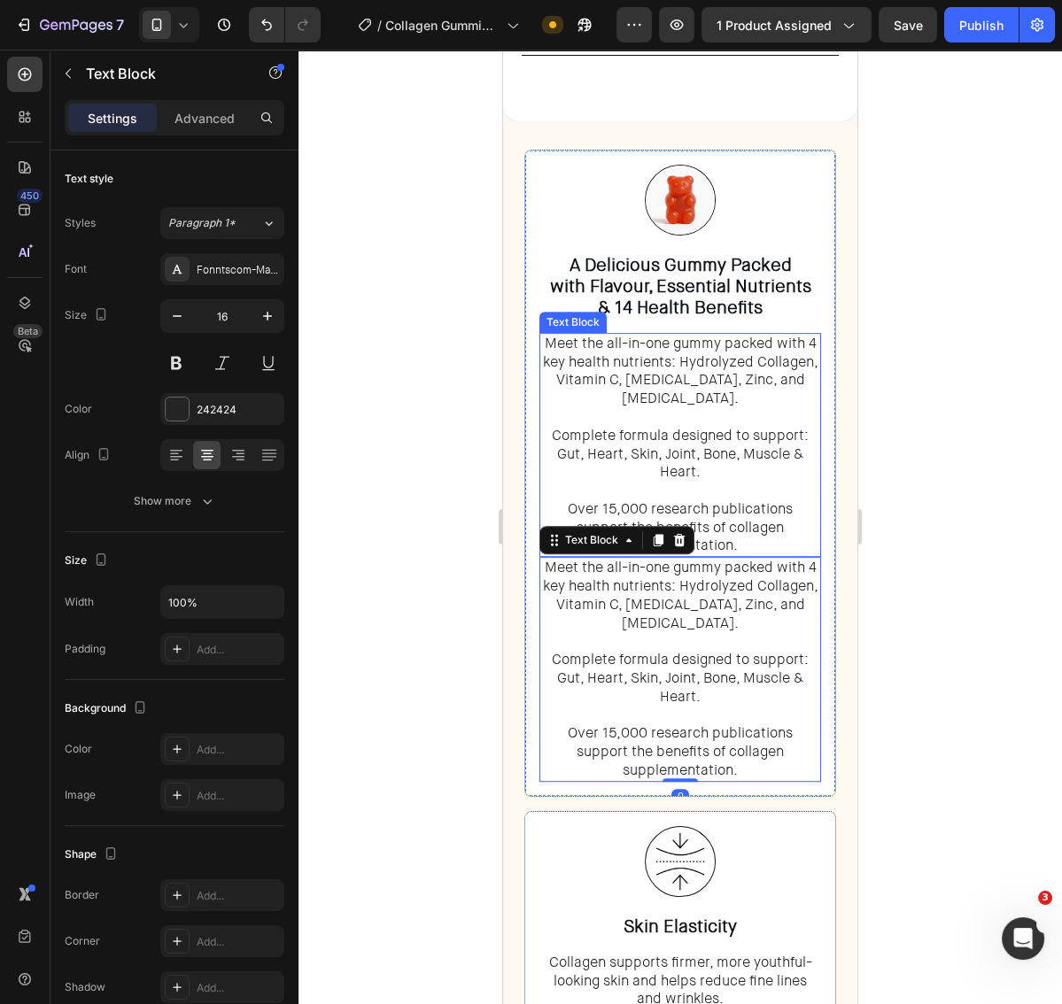
click at [698, 425] on p "Meet the all-in-one gummy packed with 4 key health nutrients: Hydrolyzed Collag…" at bounding box center [680, 445] width 278 height 221
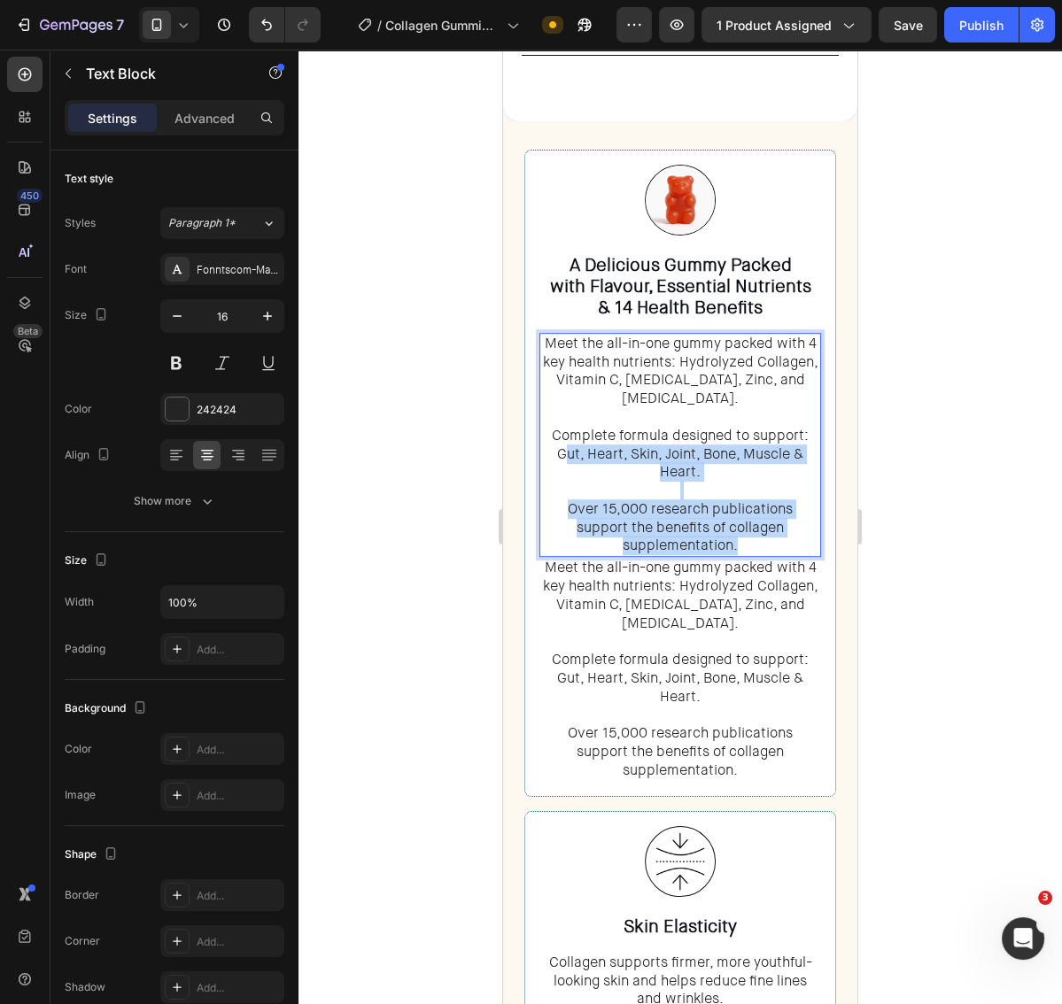
drag, startPoint x: 816, startPoint y: 503, endPoint x: 563, endPoint y: 431, distance: 262.4
click at [563, 431] on p "Meet the all-in-one gummy packed with 4 key health nutrients: Hydrolyzed Collag…" at bounding box center [680, 445] width 278 height 221
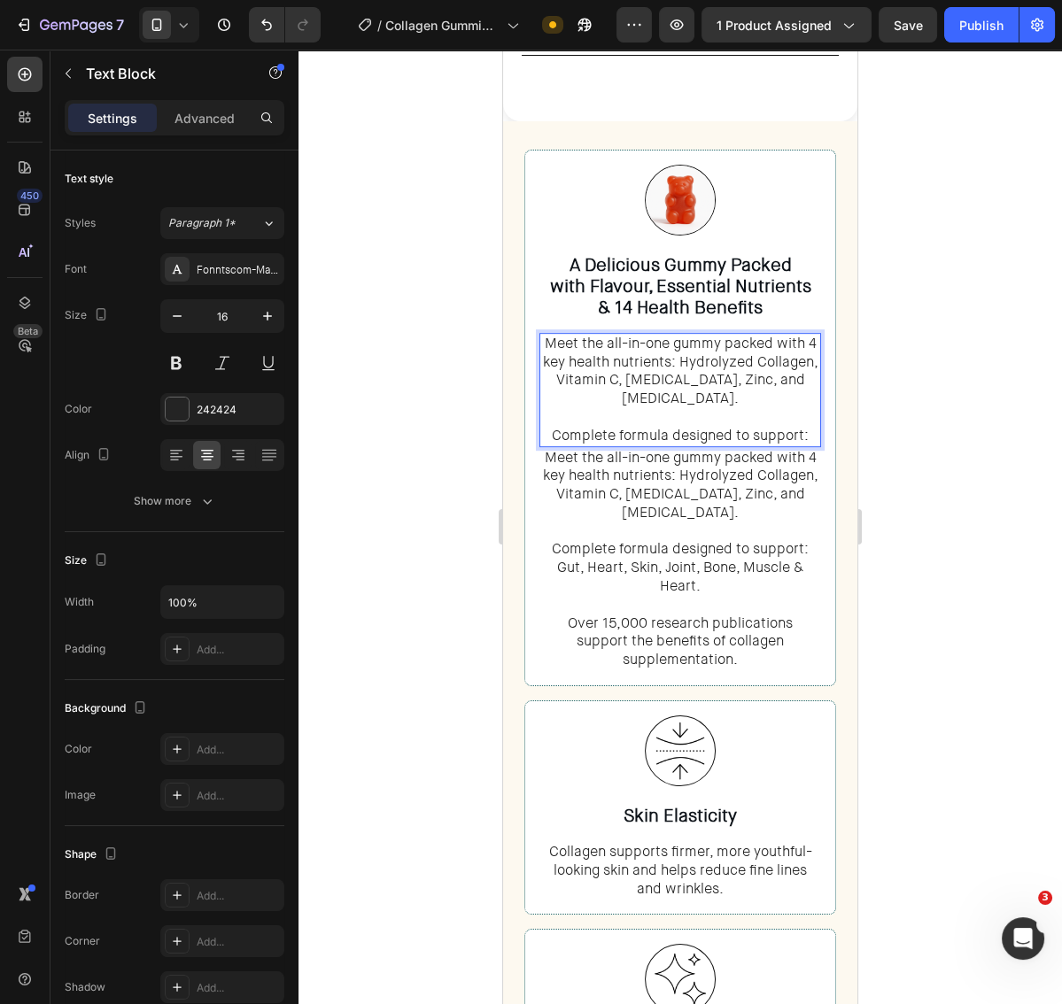
click at [878, 462] on div at bounding box center [679, 527] width 763 height 955
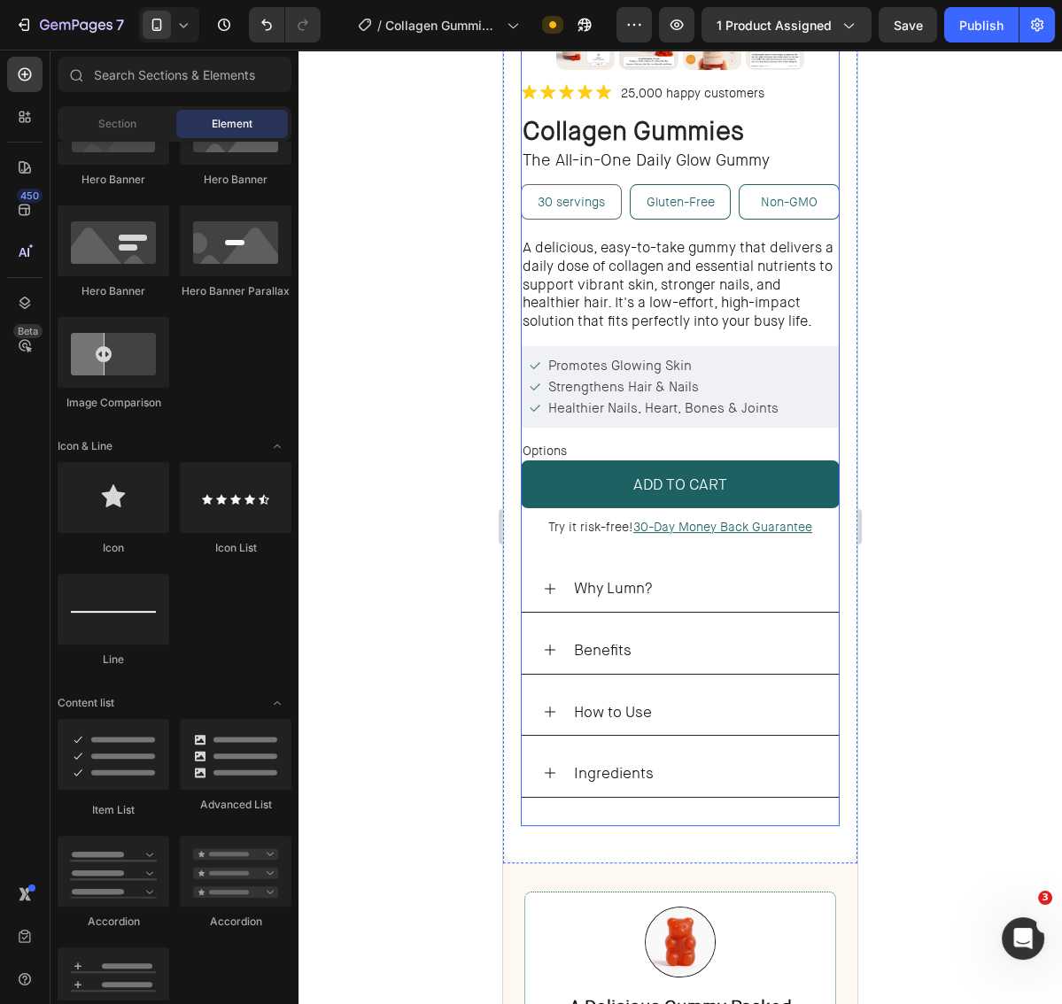
scroll to position [437, 0]
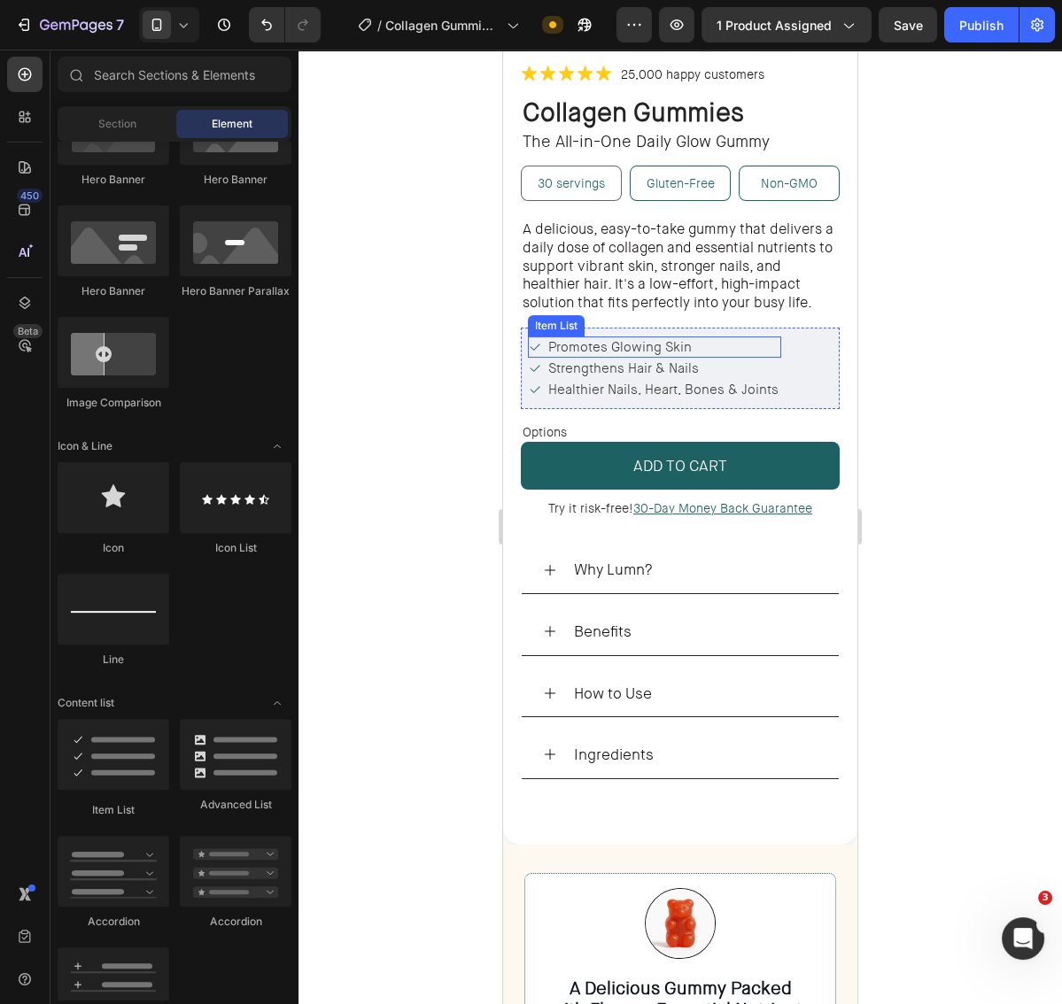
click at [682, 342] on span "Promotes Glowing Skin" at bounding box center [619, 347] width 143 height 18
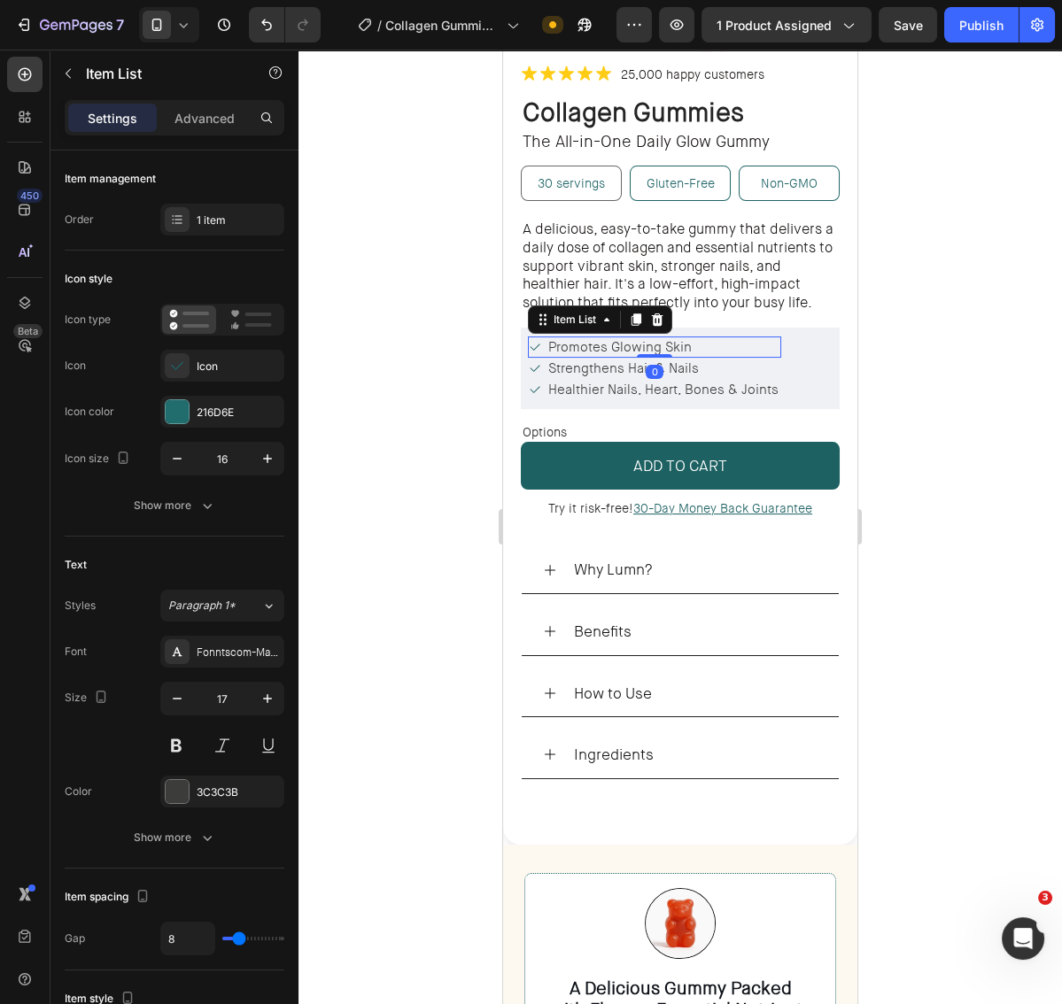
click at [728, 343] on div "Promotes Glowing Skin" at bounding box center [654, 347] width 253 height 21
click at [631, 318] on icon at bounding box center [636, 320] width 14 height 14
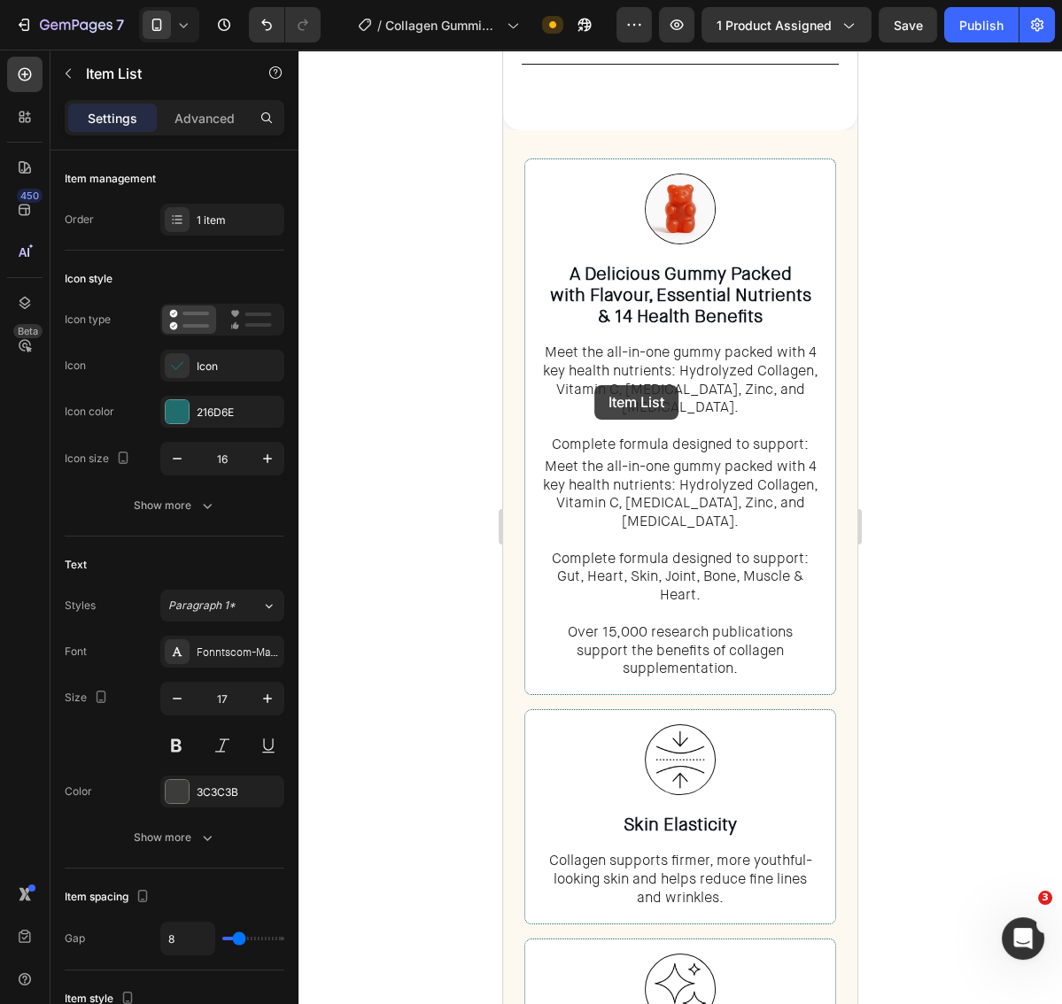
scroll to position [1197, 0]
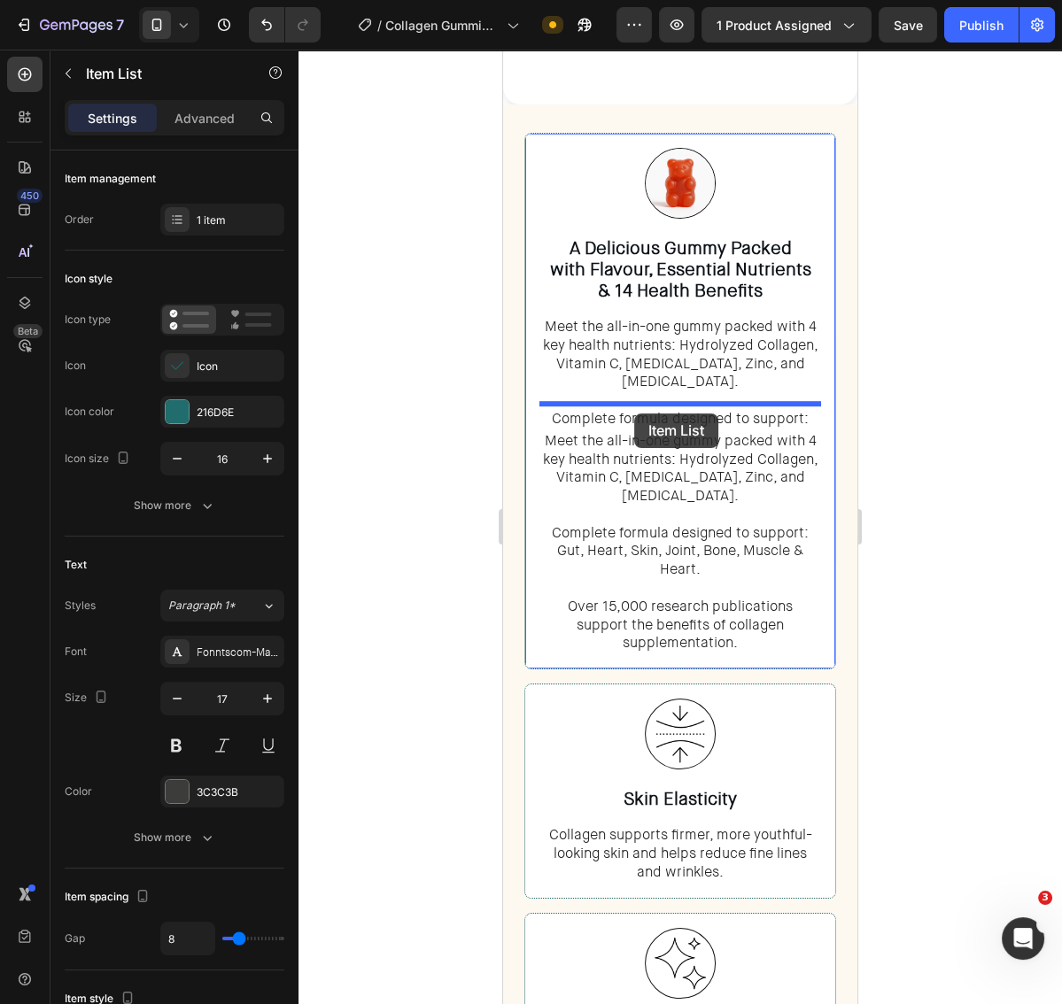
drag, startPoint x: 572, startPoint y: 346, endPoint x: 634, endPoint y: 414, distance: 91.5
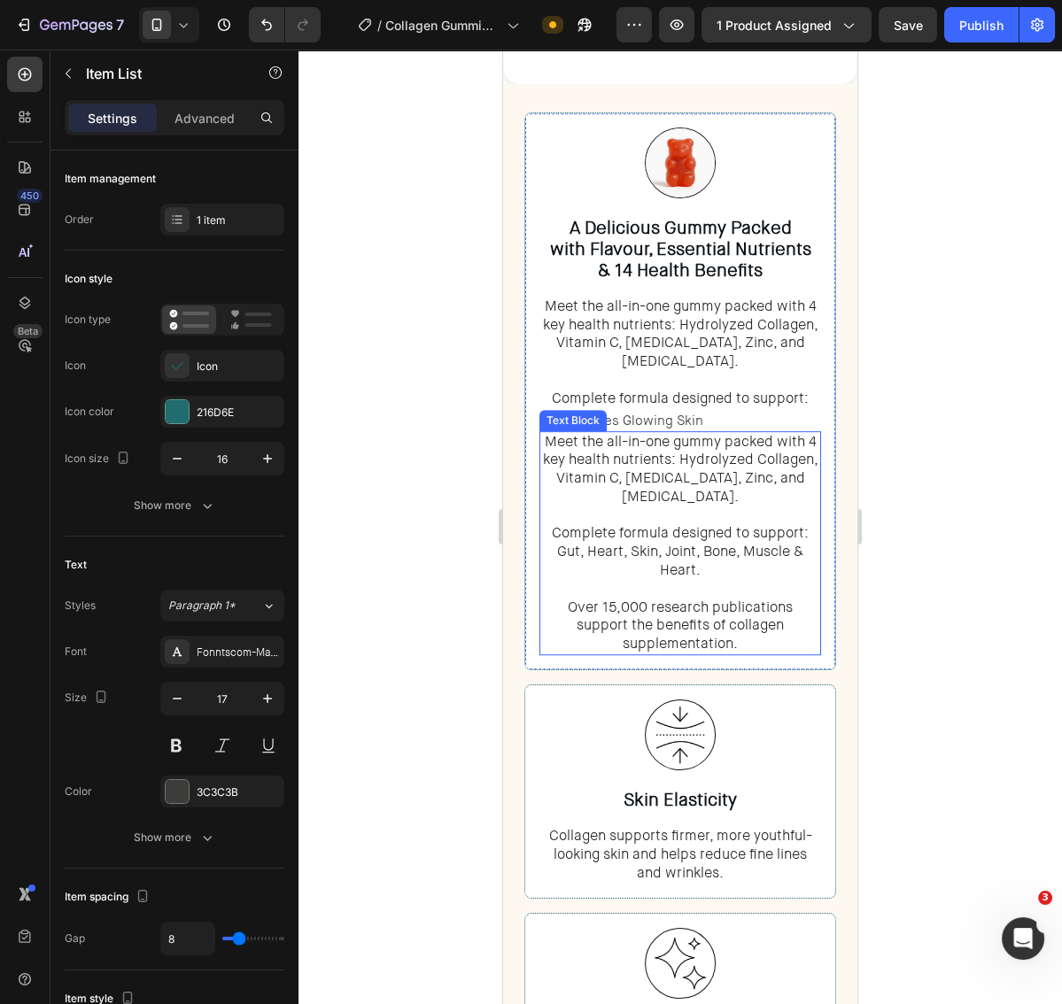
scroll to position [1206, 0]
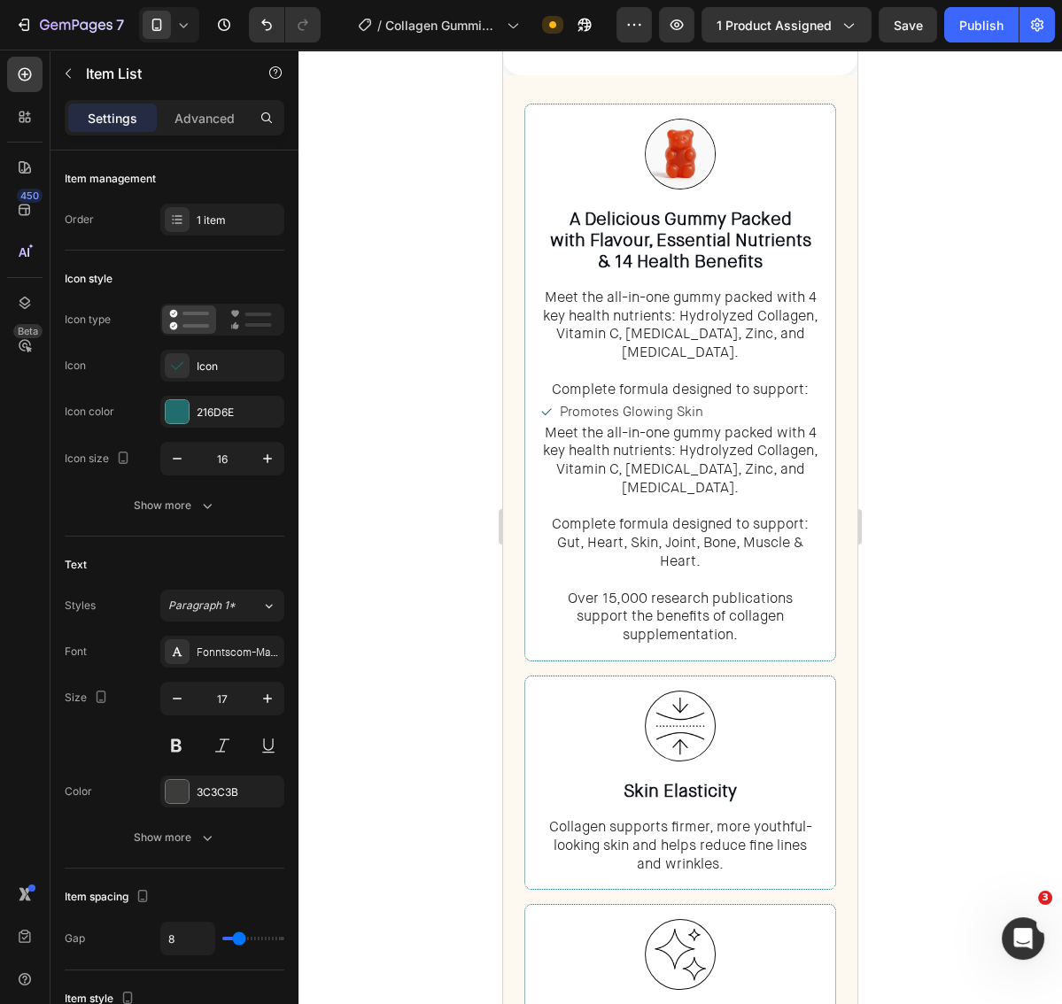
click at [684, 403] on span "Promotes Glowing Skin" at bounding box center [631, 412] width 143 height 18
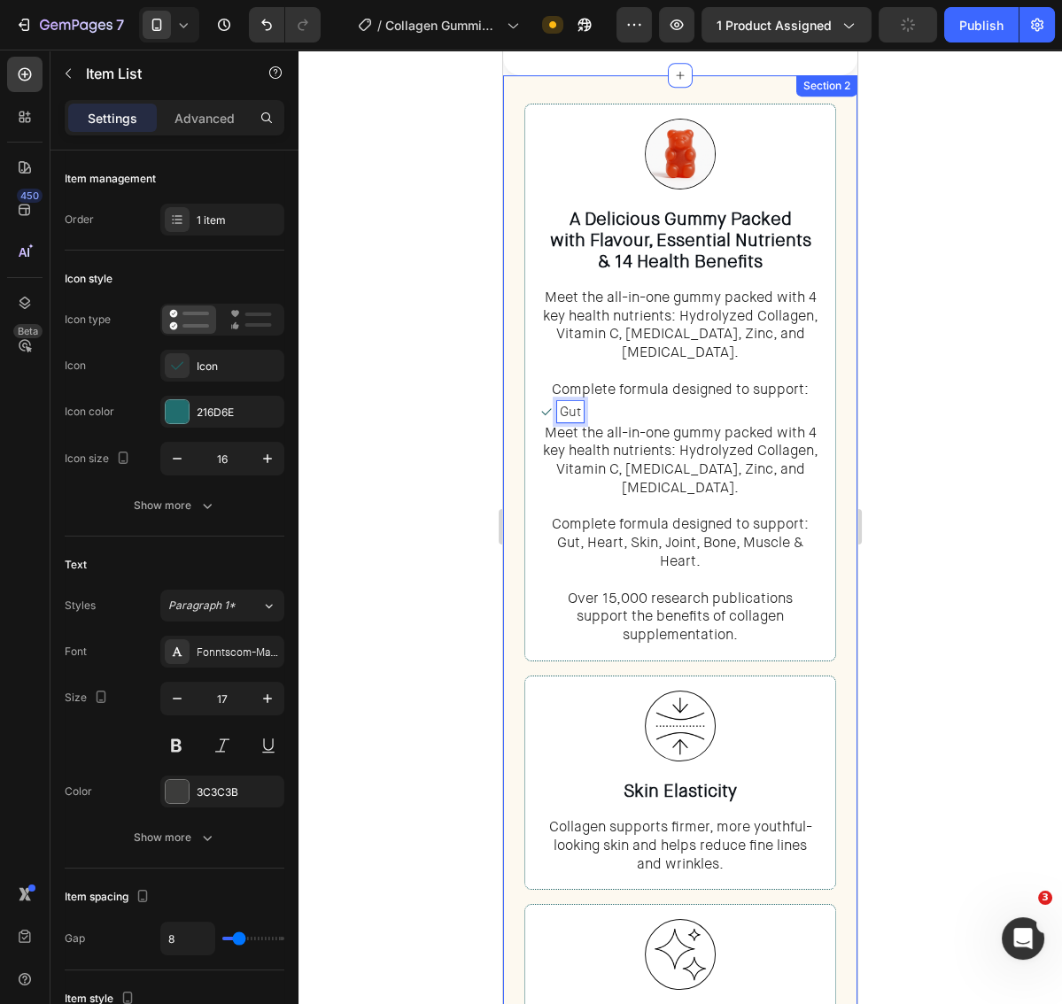
click at [902, 388] on div at bounding box center [679, 527] width 763 height 955
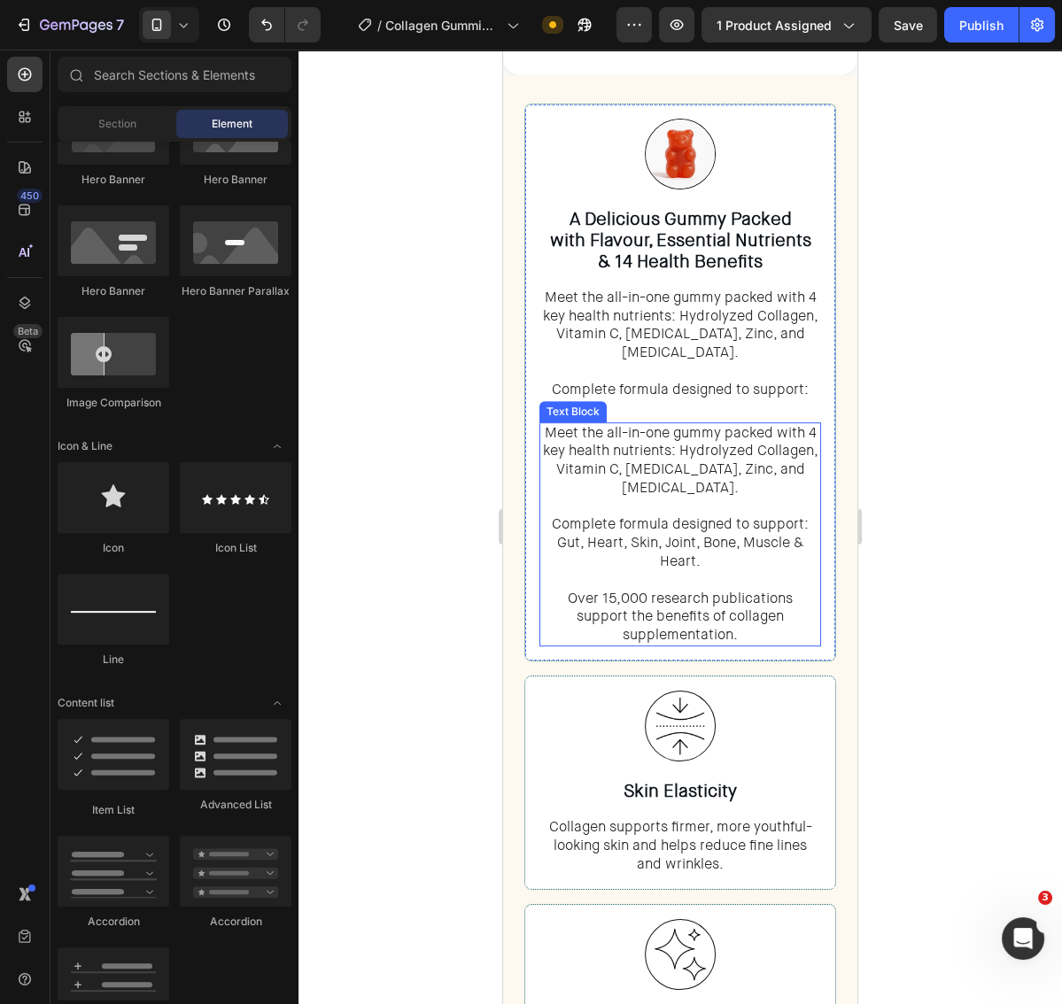
scroll to position [1145, 0]
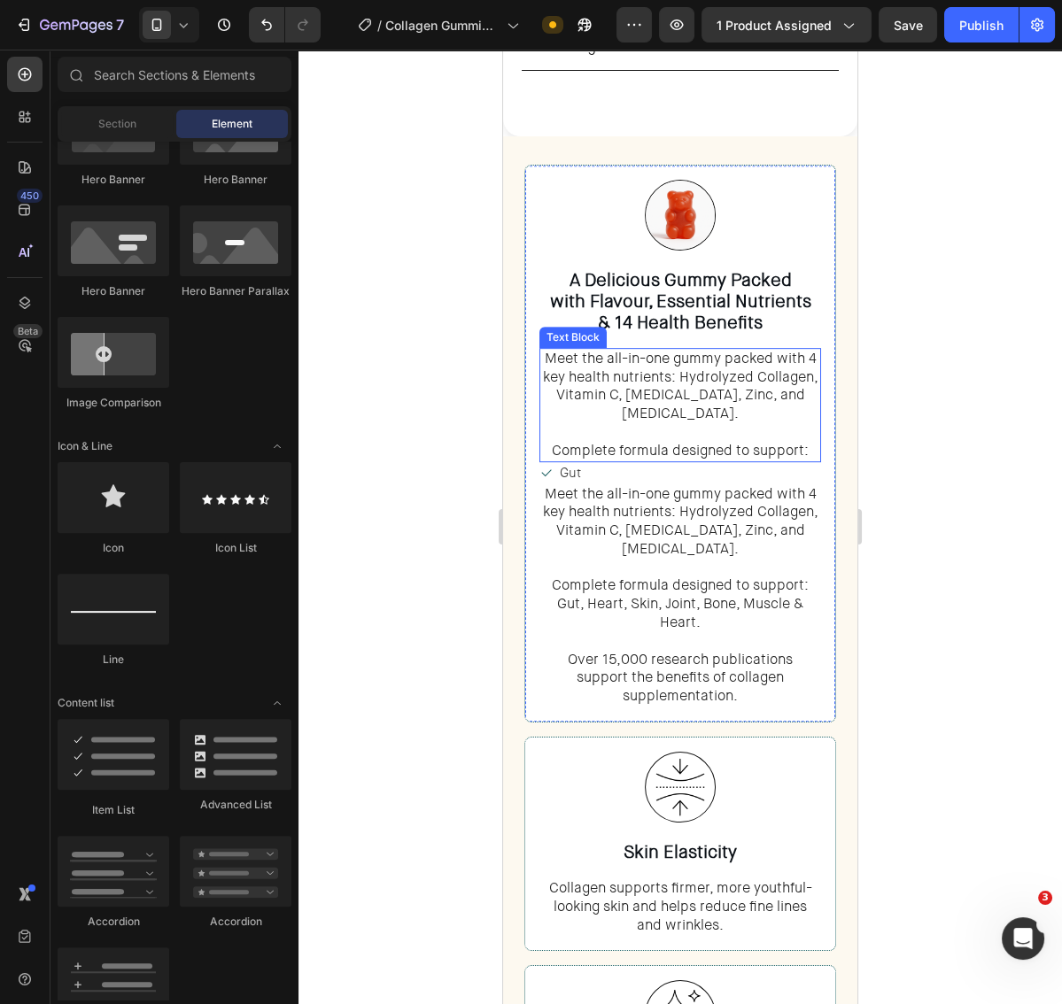
click at [726, 425] on p "Meet the all-in-one gummy packed with 4 key health nutrients: Hydrolyzed Collag…" at bounding box center [680, 405] width 278 height 111
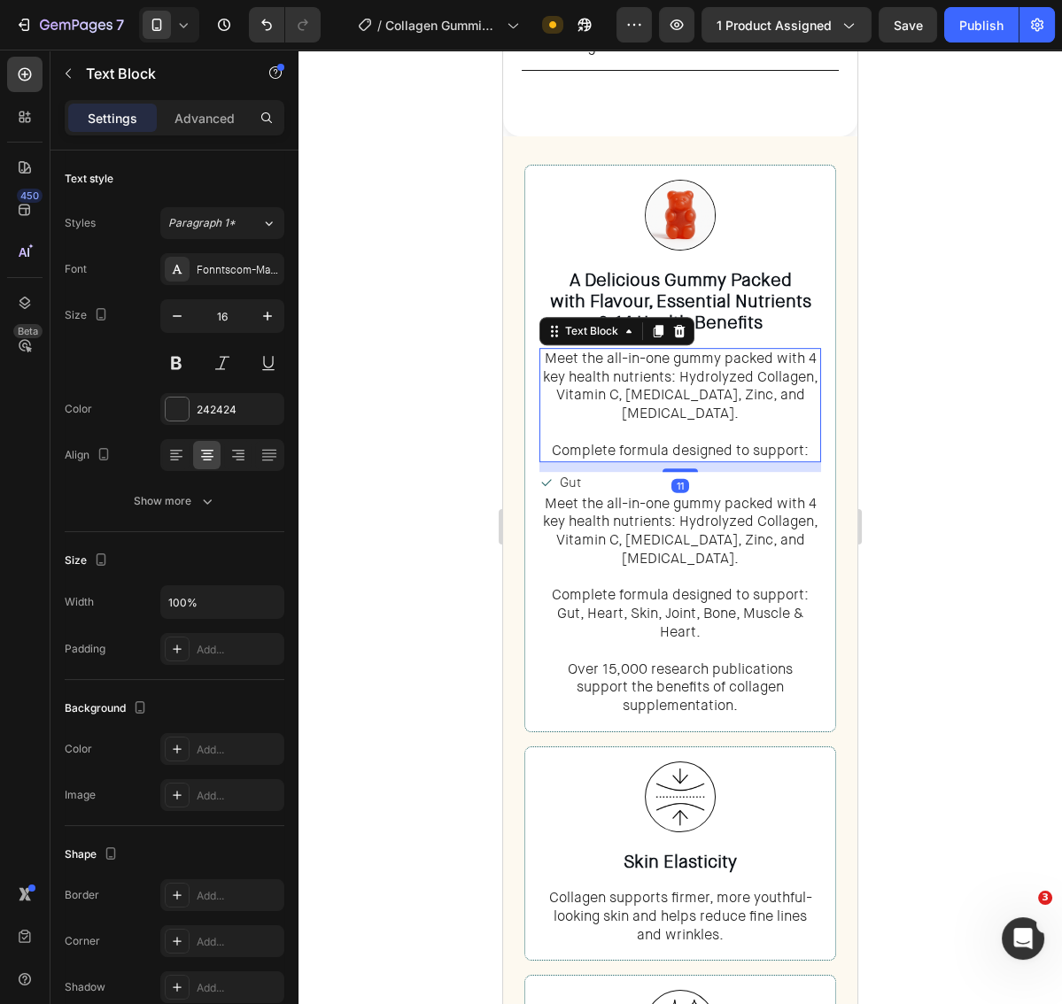
drag, startPoint x: 693, startPoint y: 433, endPoint x: 521, endPoint y: 325, distance: 203.7
click at [698, 462] on div "11" at bounding box center [680, 462] width 282 height 0
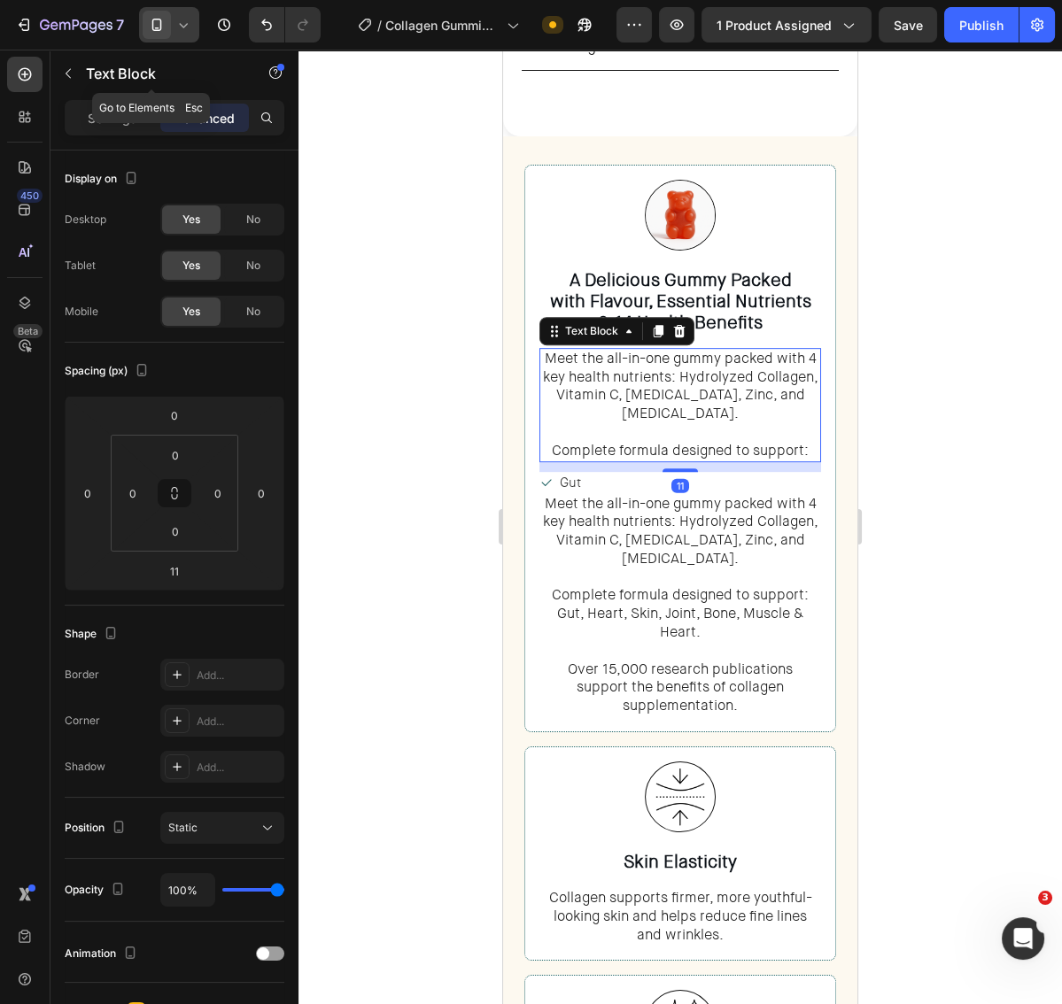
click at [161, 35] on span at bounding box center [157, 25] width 28 height 28
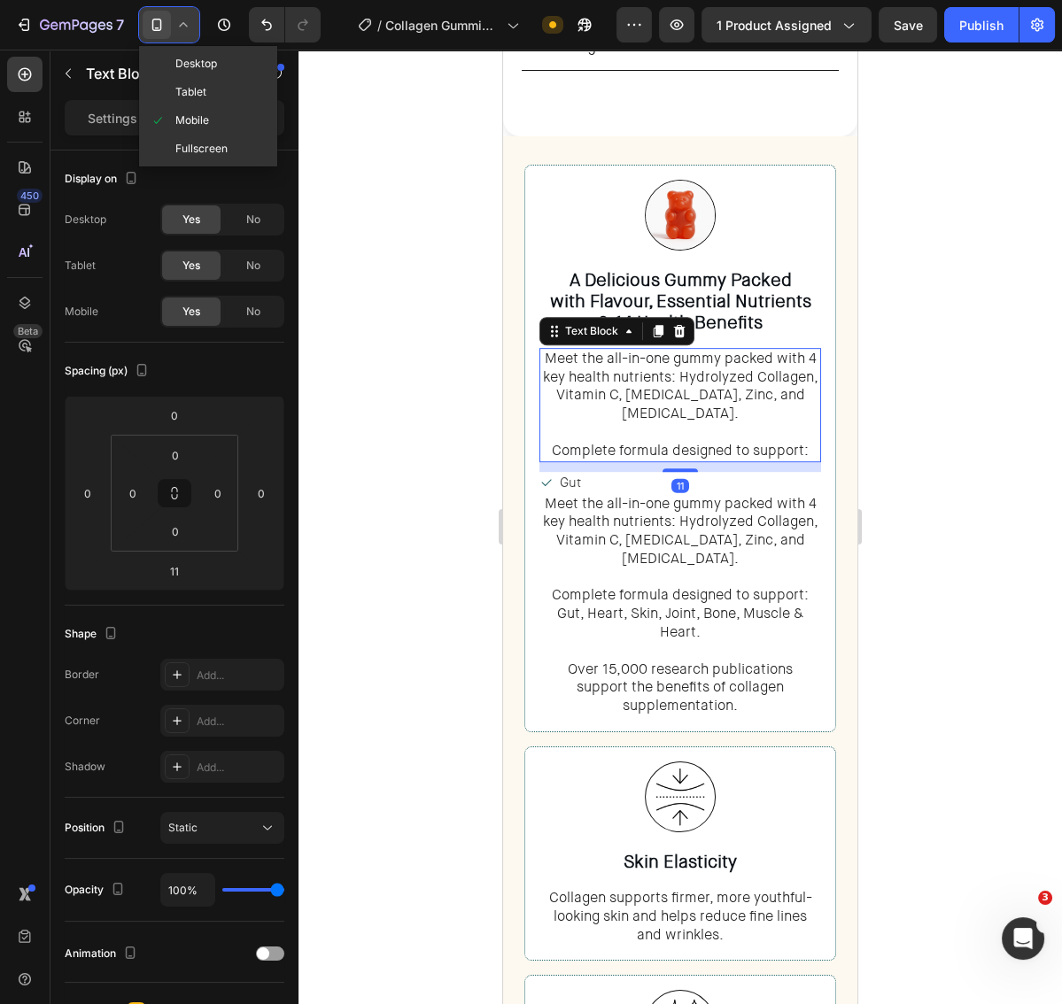
click at [189, 71] on span "Desktop" at bounding box center [196, 64] width 42 height 18
type input "0"
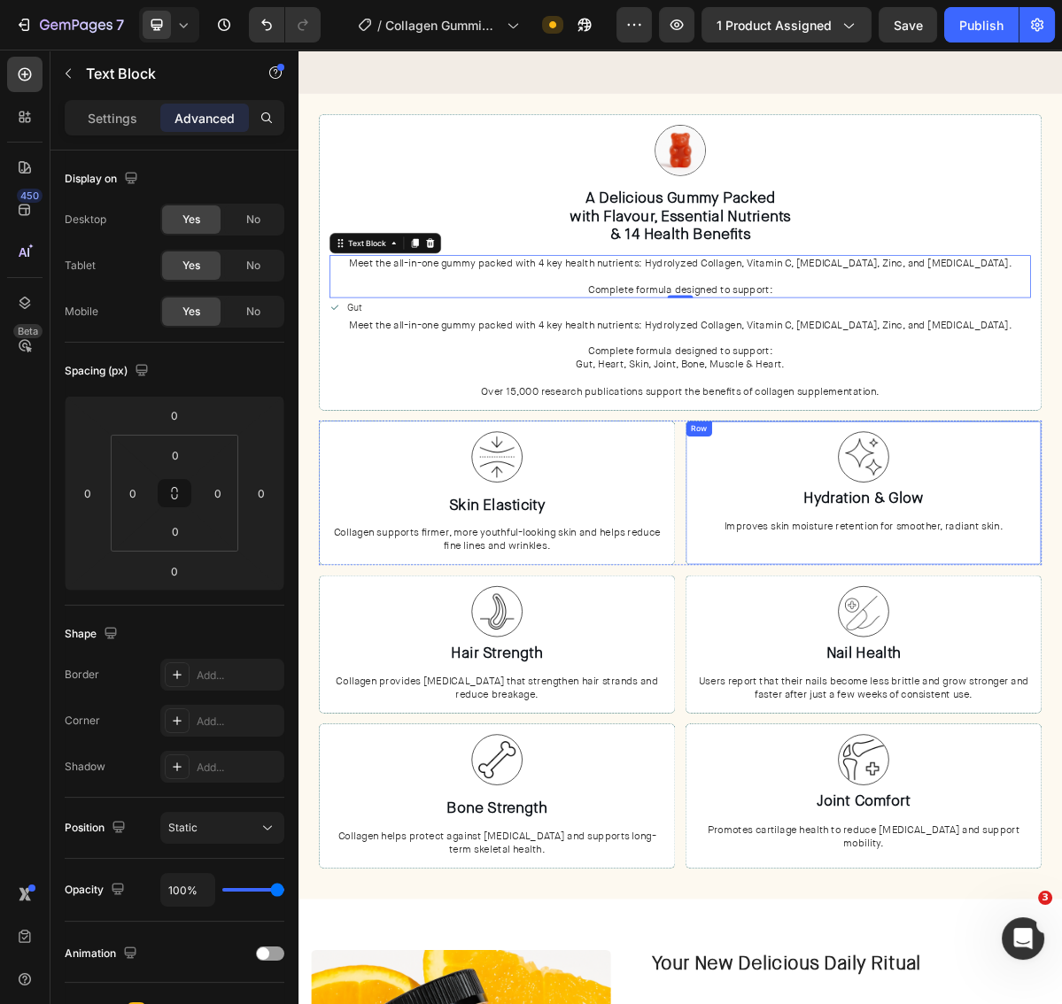
scroll to position [855, 0]
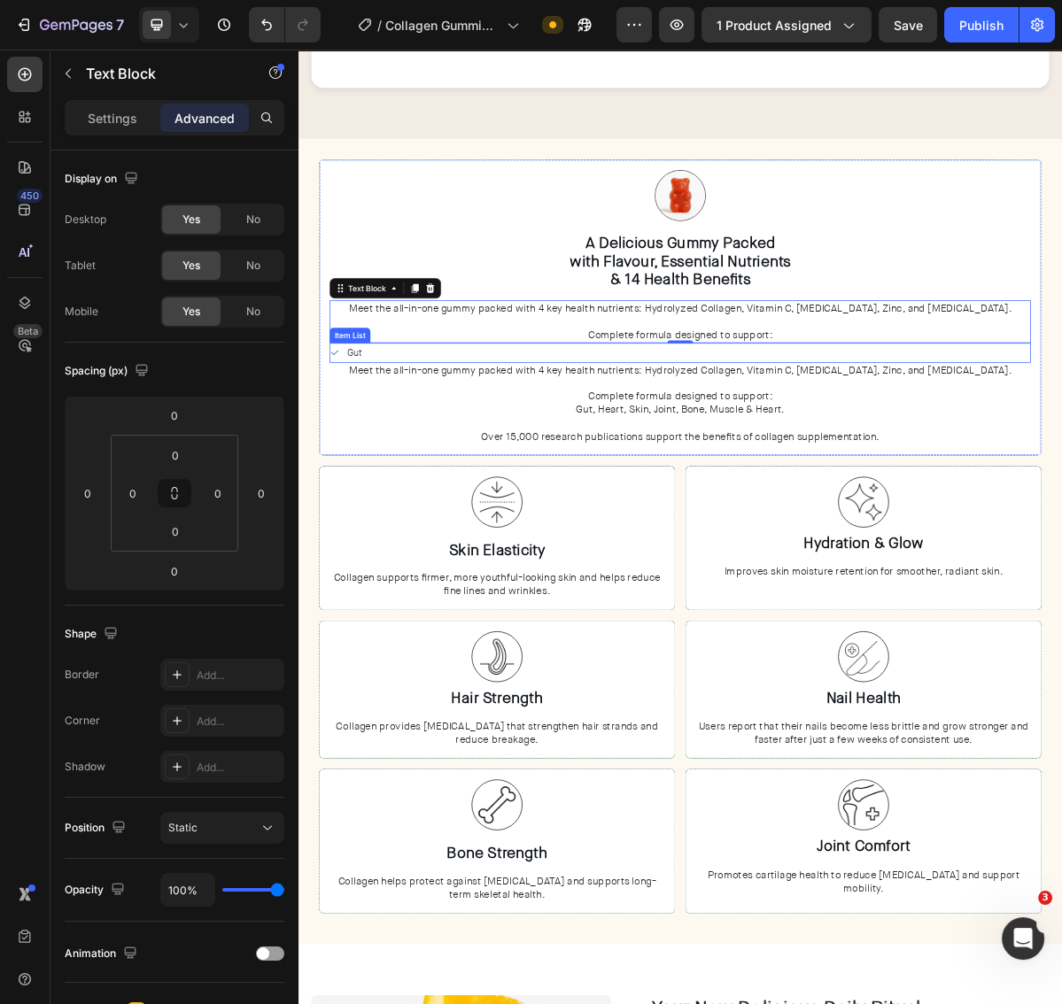
click at [444, 460] on div "Gut" at bounding box center [830, 471] width 976 height 27
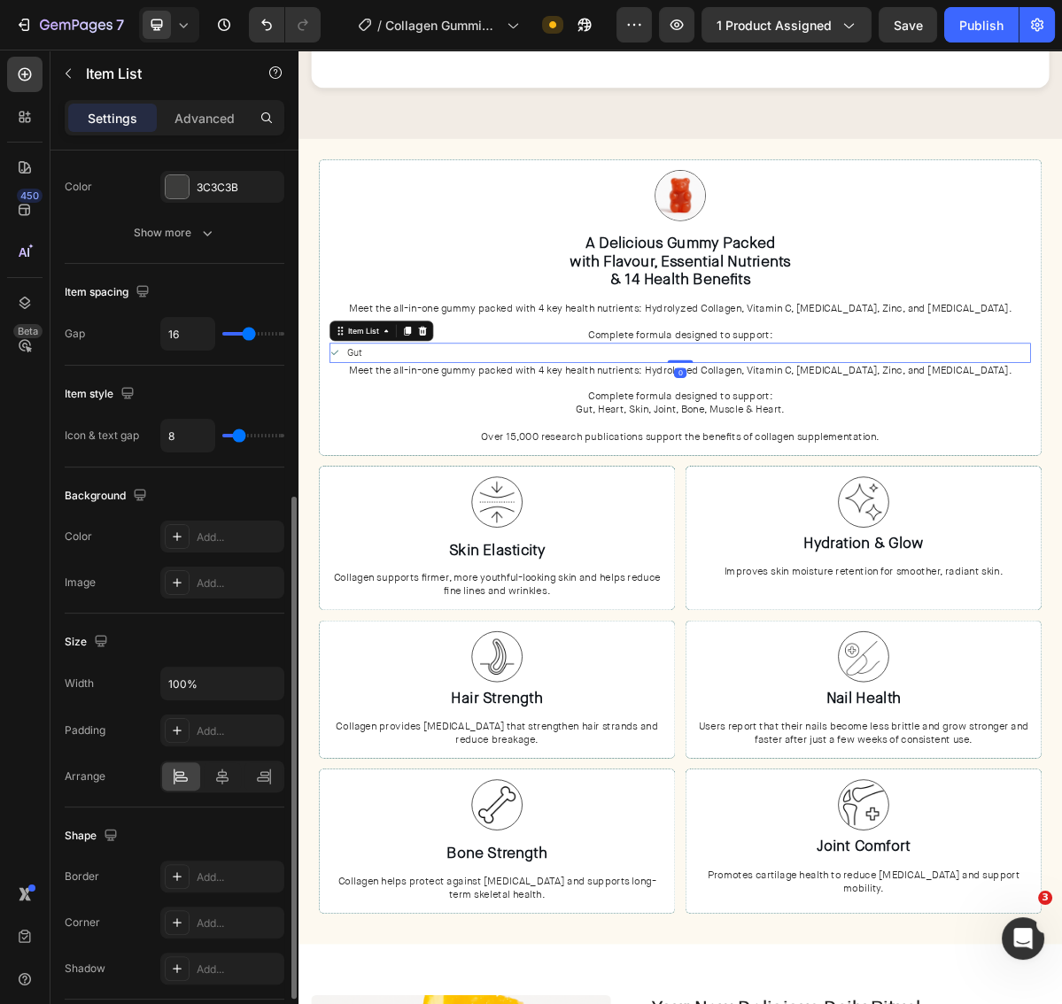
scroll to position [611, 0]
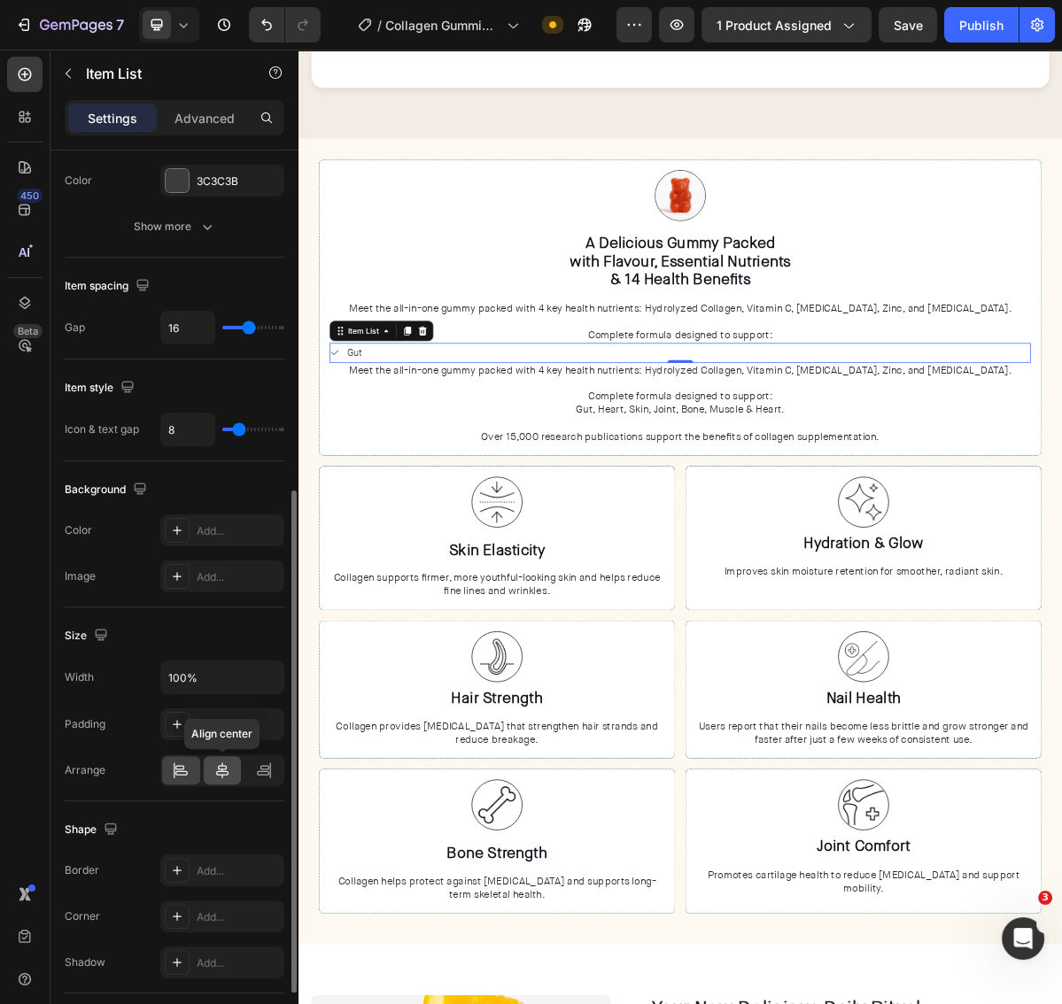
click at [224, 768] on icon at bounding box center [222, 771] width 18 height 18
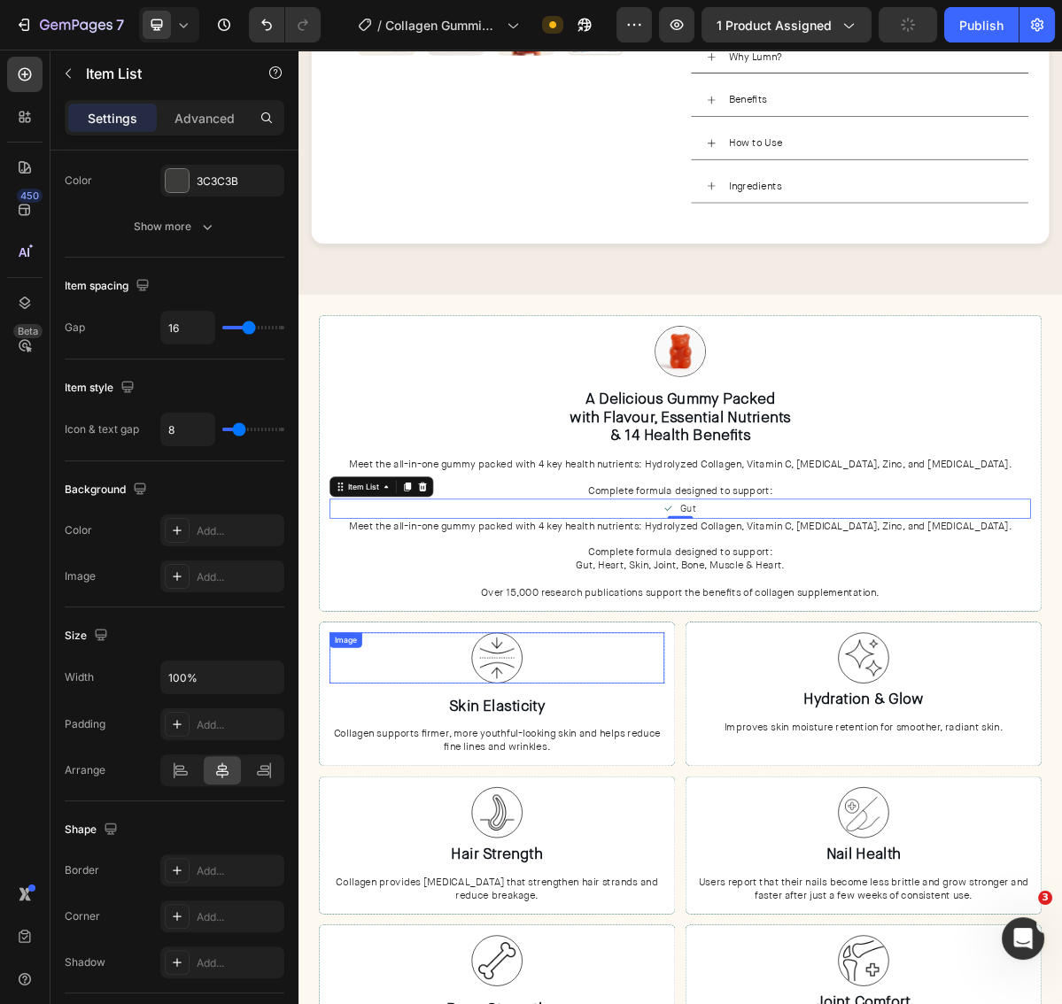
scroll to position [634, 0]
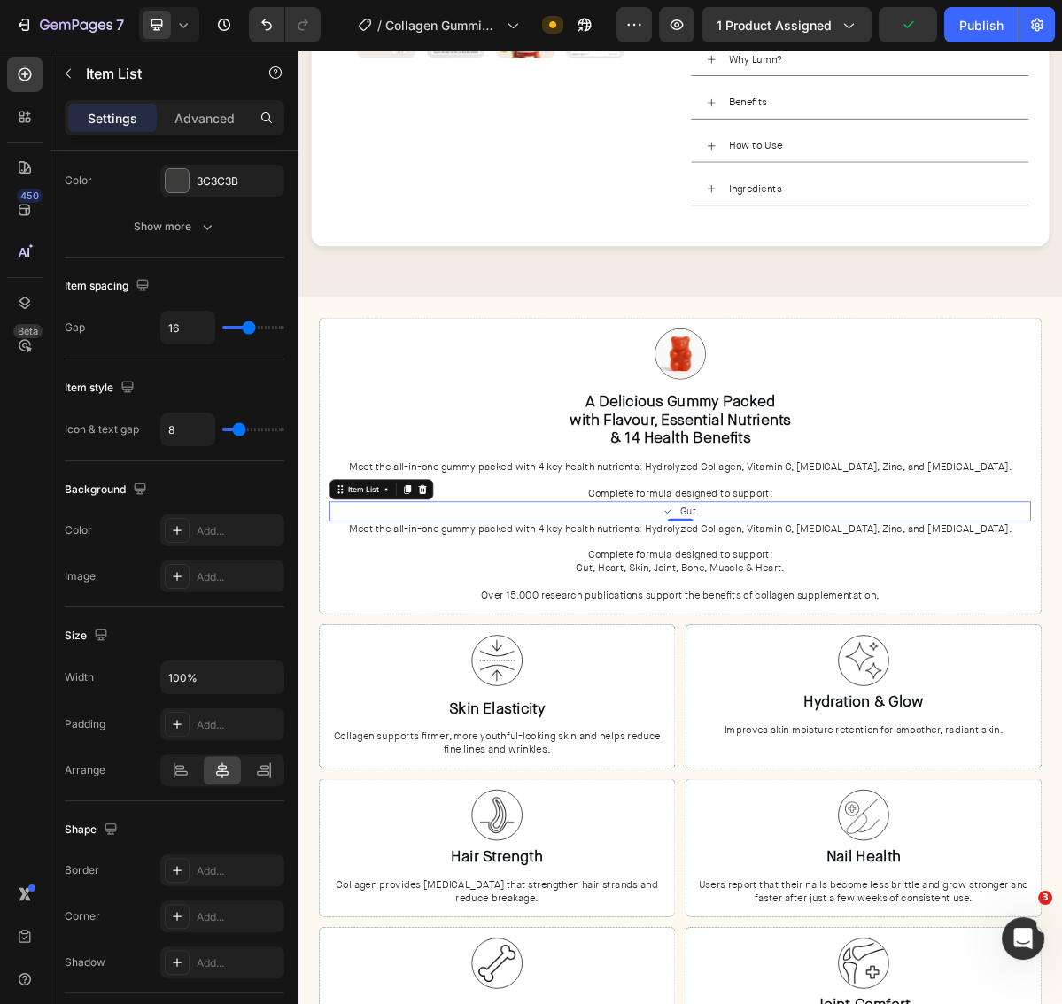
click at [871, 682] on div "Gut" at bounding box center [830, 691] width 976 height 27
click at [852, 687] on div "Gut" at bounding box center [840, 691] width 27 height 27
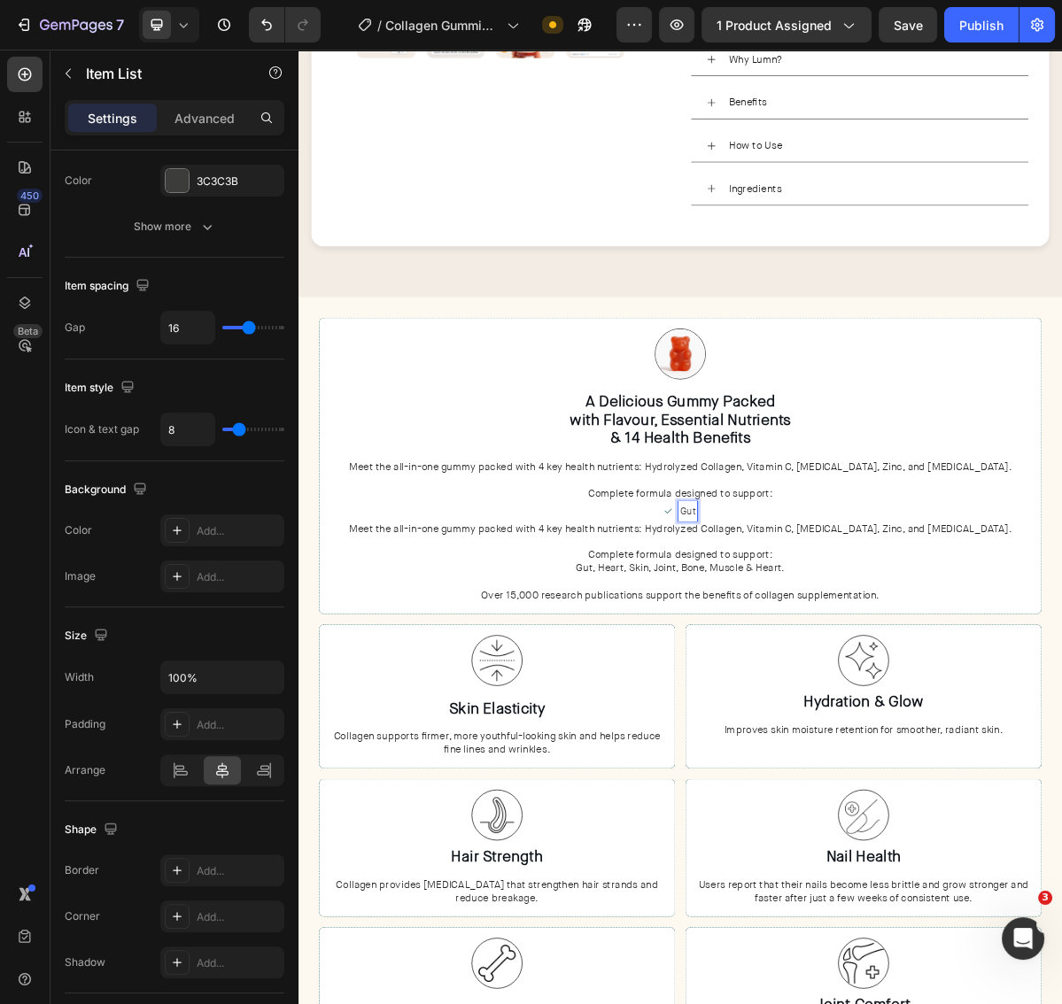
click at [898, 687] on div "Gut" at bounding box center [830, 691] width 976 height 27
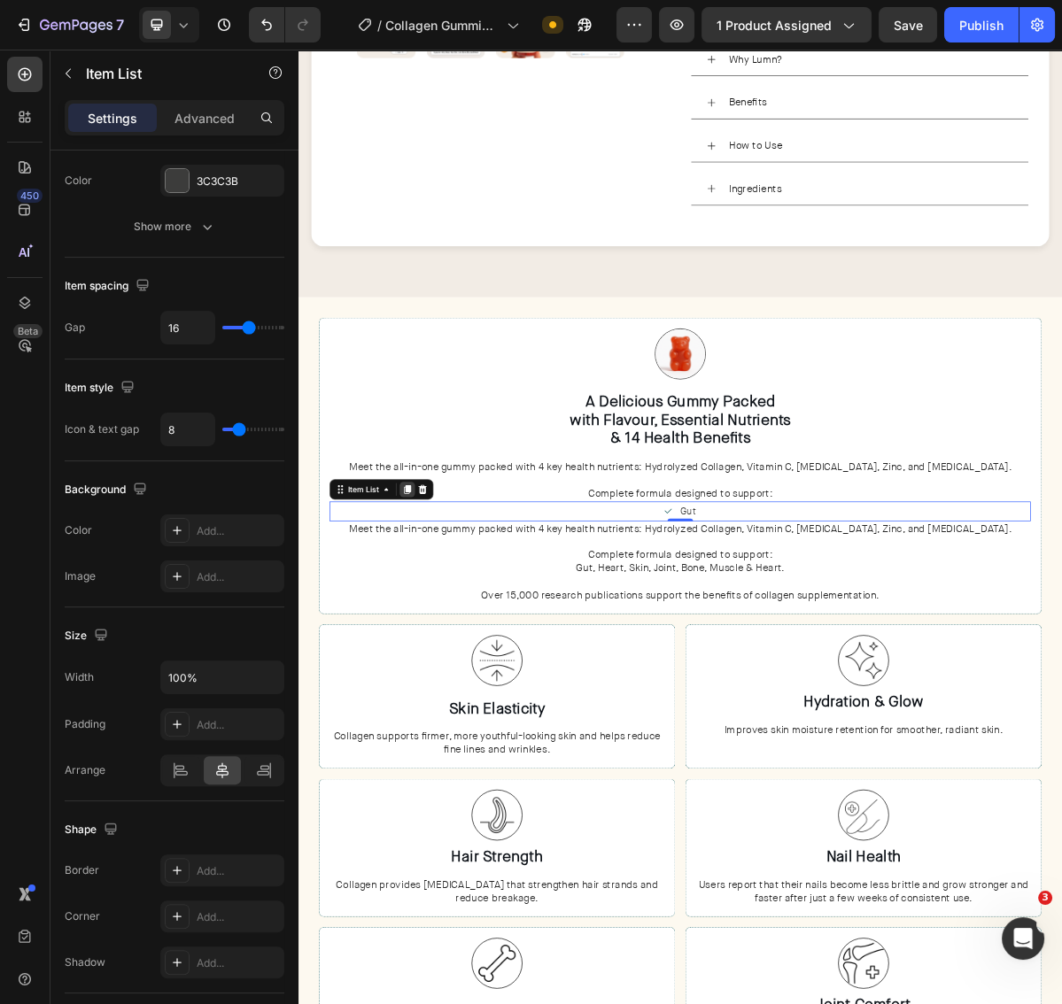
click at [444, 660] on div at bounding box center [449, 661] width 21 height 21
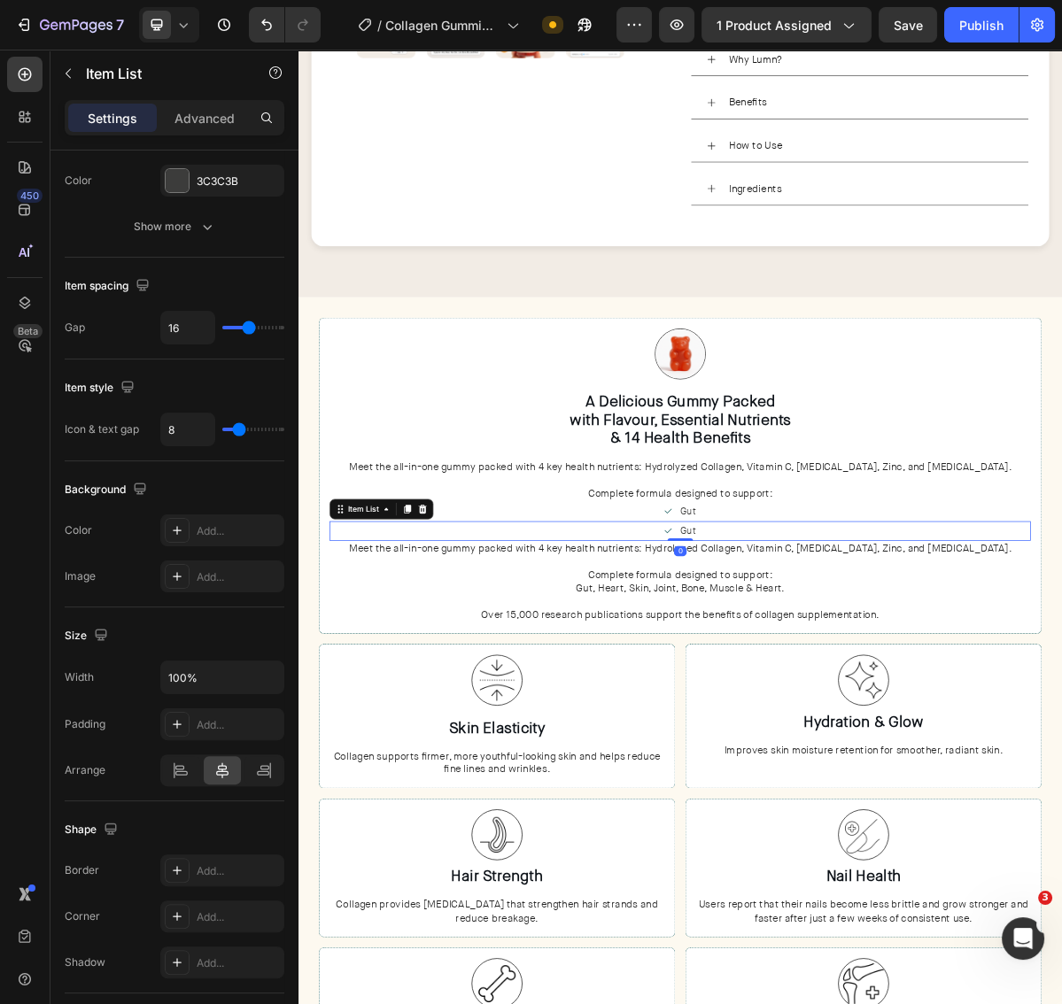
click at [845, 711] on span "Gut" at bounding box center [840, 719] width 21 height 18
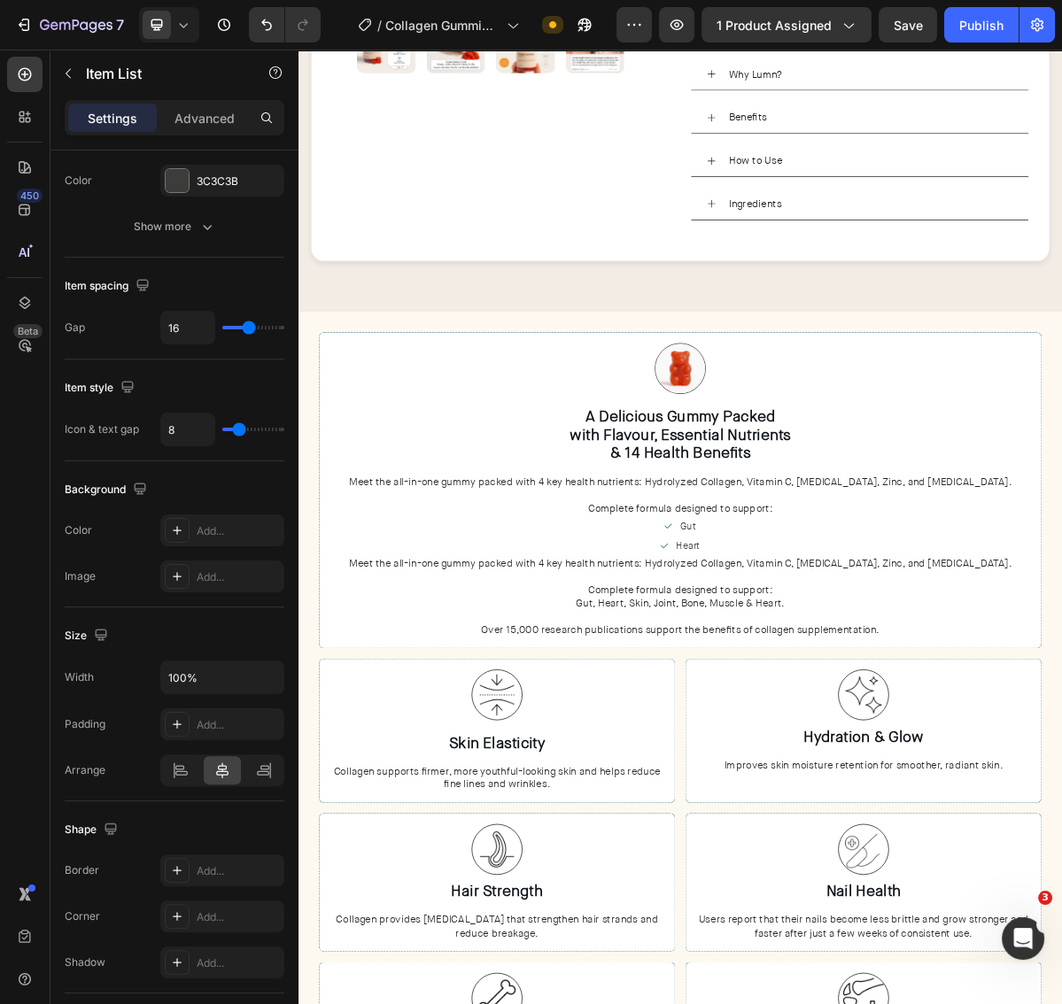
click at [878, 726] on div "Heart" at bounding box center [830, 739] width 976 height 27
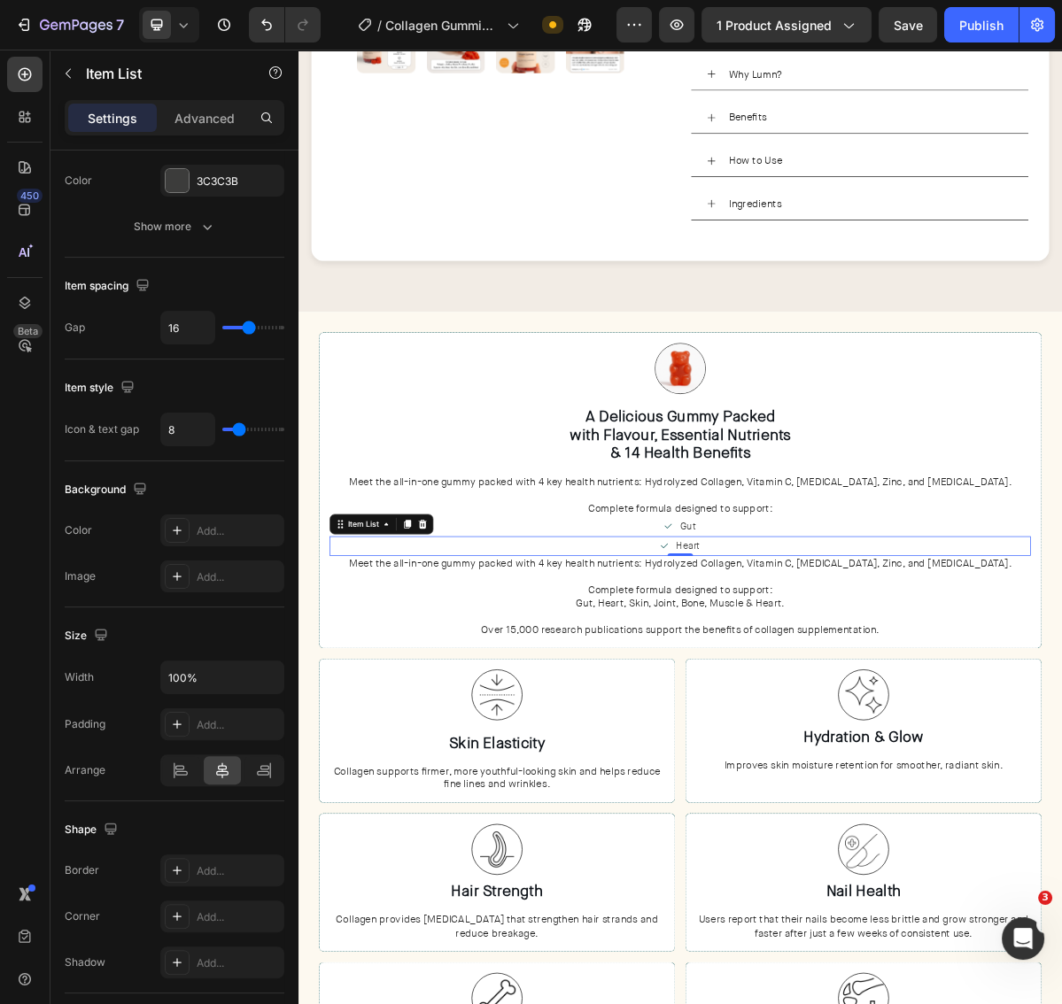
scroll to position [612, 0]
click at [448, 705] on icon at bounding box center [450, 711] width 10 height 12
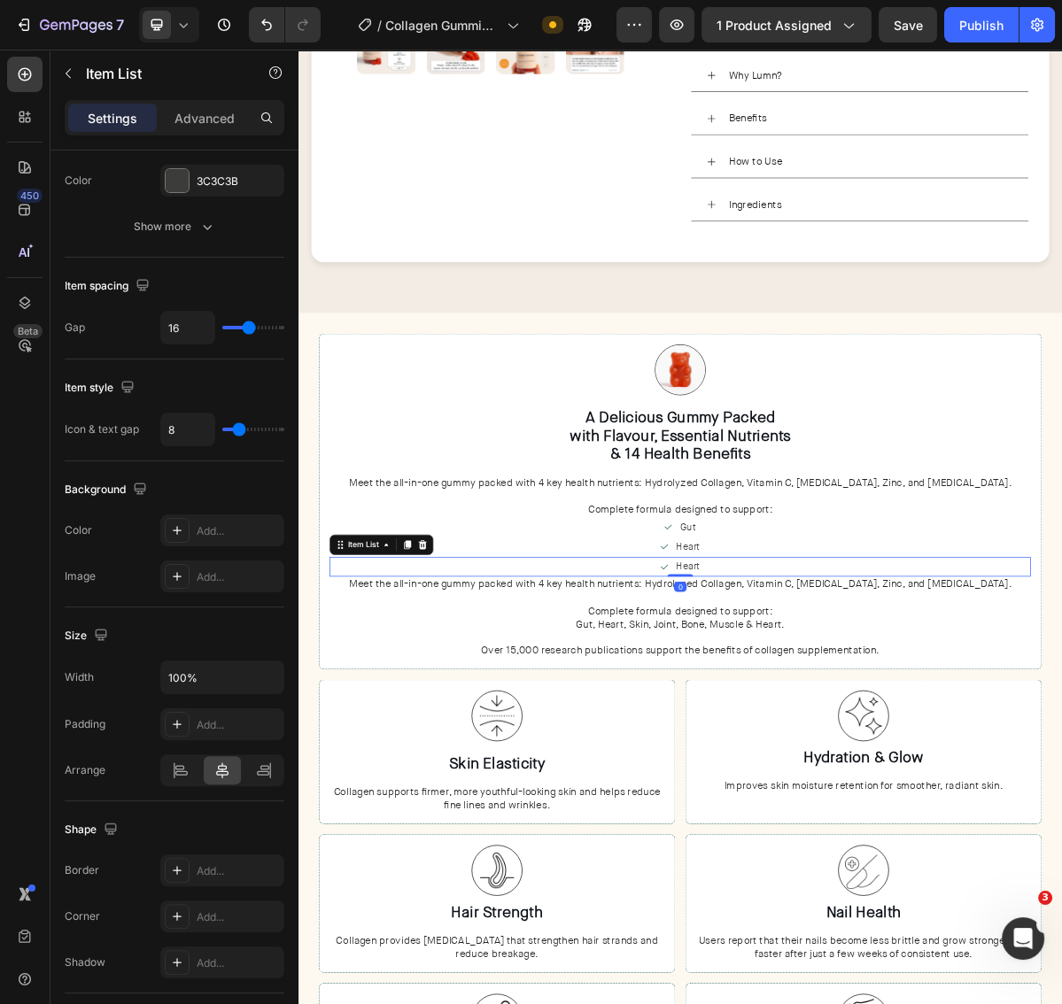
click at [846, 760] on span "Heart" at bounding box center [841, 769] width 33 height 18
click at [924, 758] on div "Hair" at bounding box center [830, 768] width 976 height 27
click at [440, 732] on div at bounding box center [449, 738] width 21 height 21
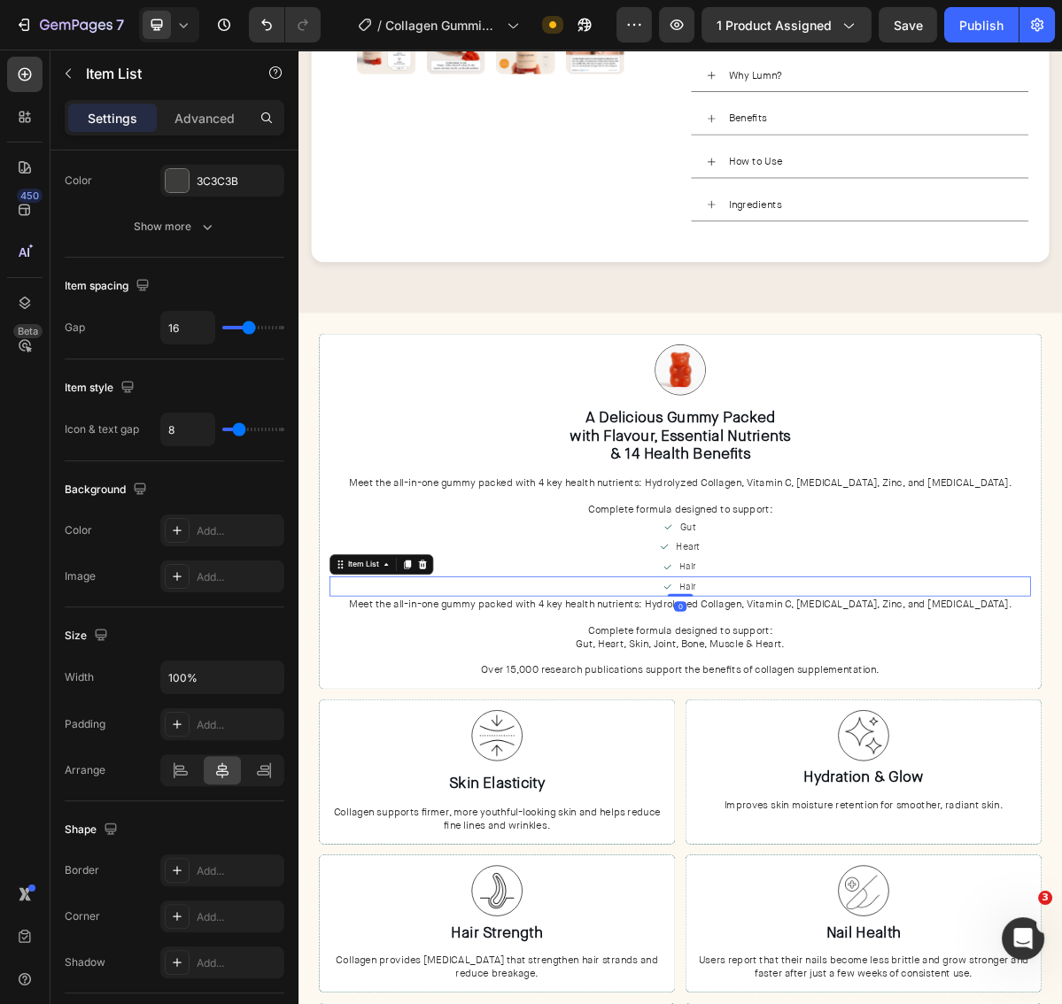
click at [824, 789] on div "Hair" at bounding box center [830, 796] width 50 height 27
click at [832, 789] on p "Hair" at bounding box center [840, 797] width 23 height 22
click at [899, 788] on div "Skin" at bounding box center [830, 796] width 976 height 27
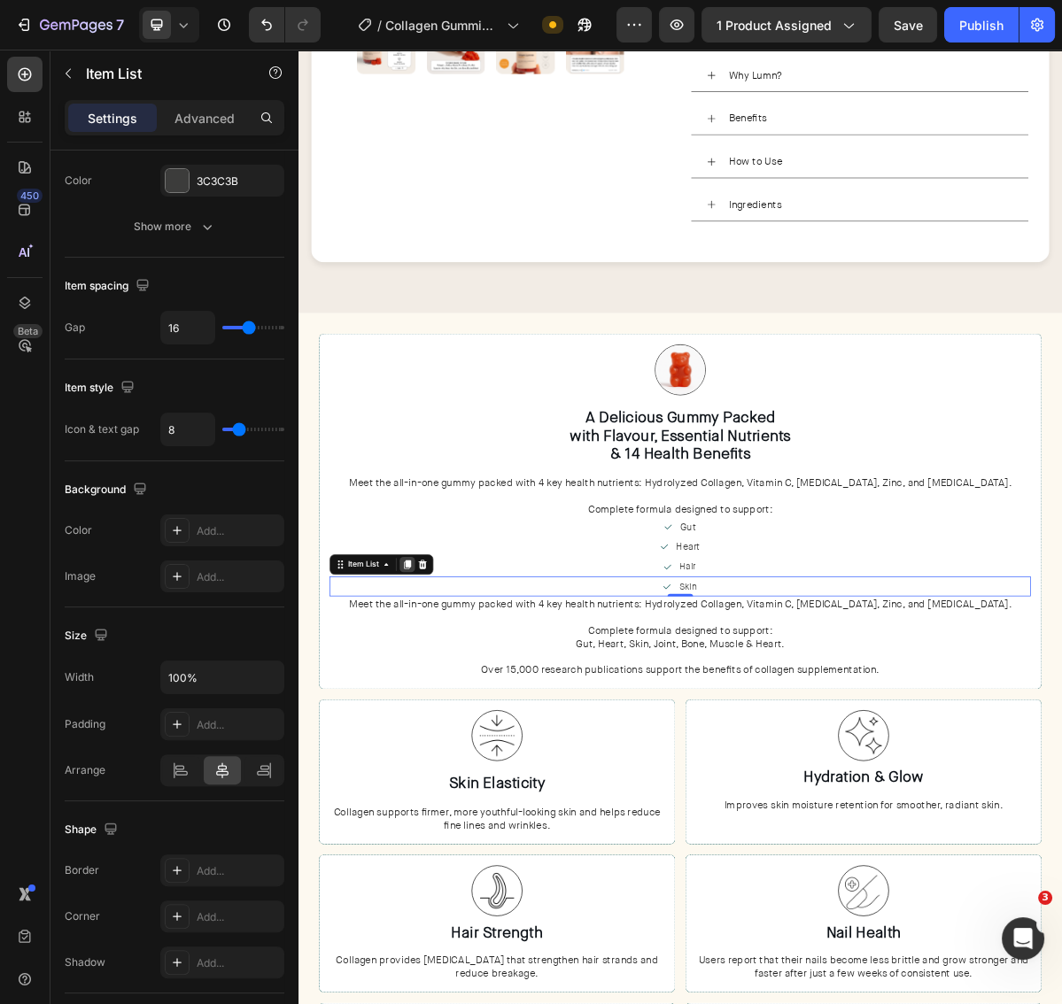
click at [451, 760] on icon at bounding box center [450, 766] width 10 height 12
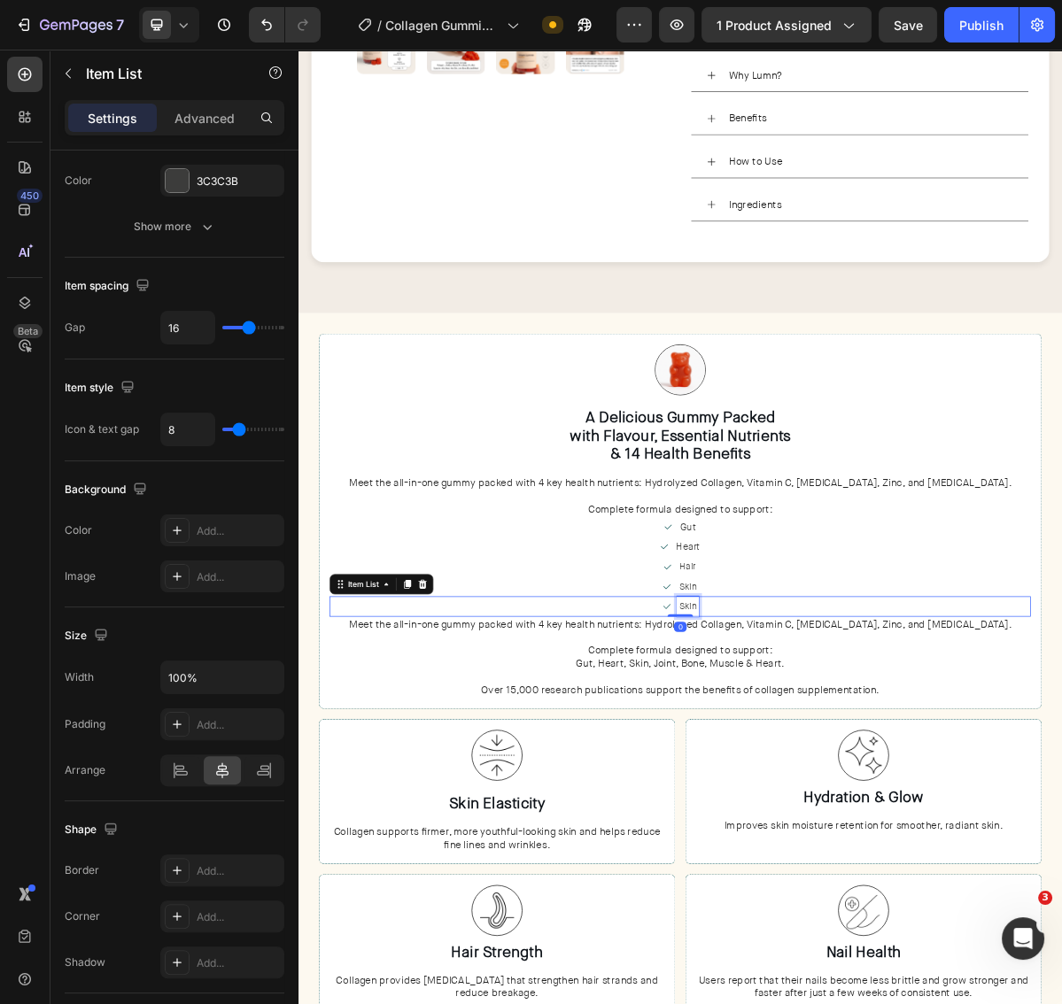
click at [849, 813] on p "Skin" at bounding box center [840, 824] width 25 height 22
click at [907, 813] on div "Joint" at bounding box center [830, 823] width 976 height 27
click at [443, 786] on icon at bounding box center [450, 793] width 14 height 14
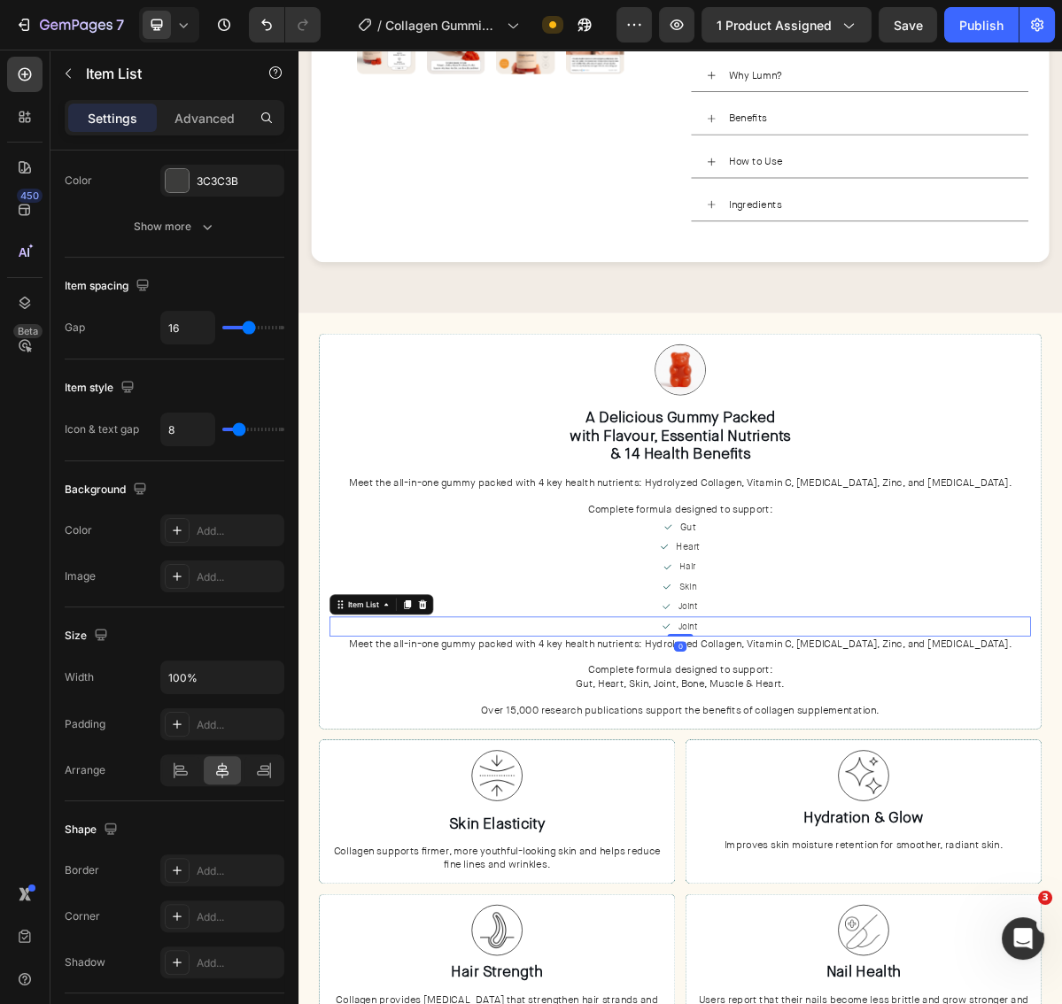
click at [867, 840] on div "Joint" at bounding box center [830, 852] width 976 height 27
click at [832, 841] on p "Joint" at bounding box center [840, 852] width 27 height 22
click at [924, 839] on div "Bone" at bounding box center [830, 852] width 976 height 27
click at [449, 816] on icon at bounding box center [450, 822] width 10 height 12
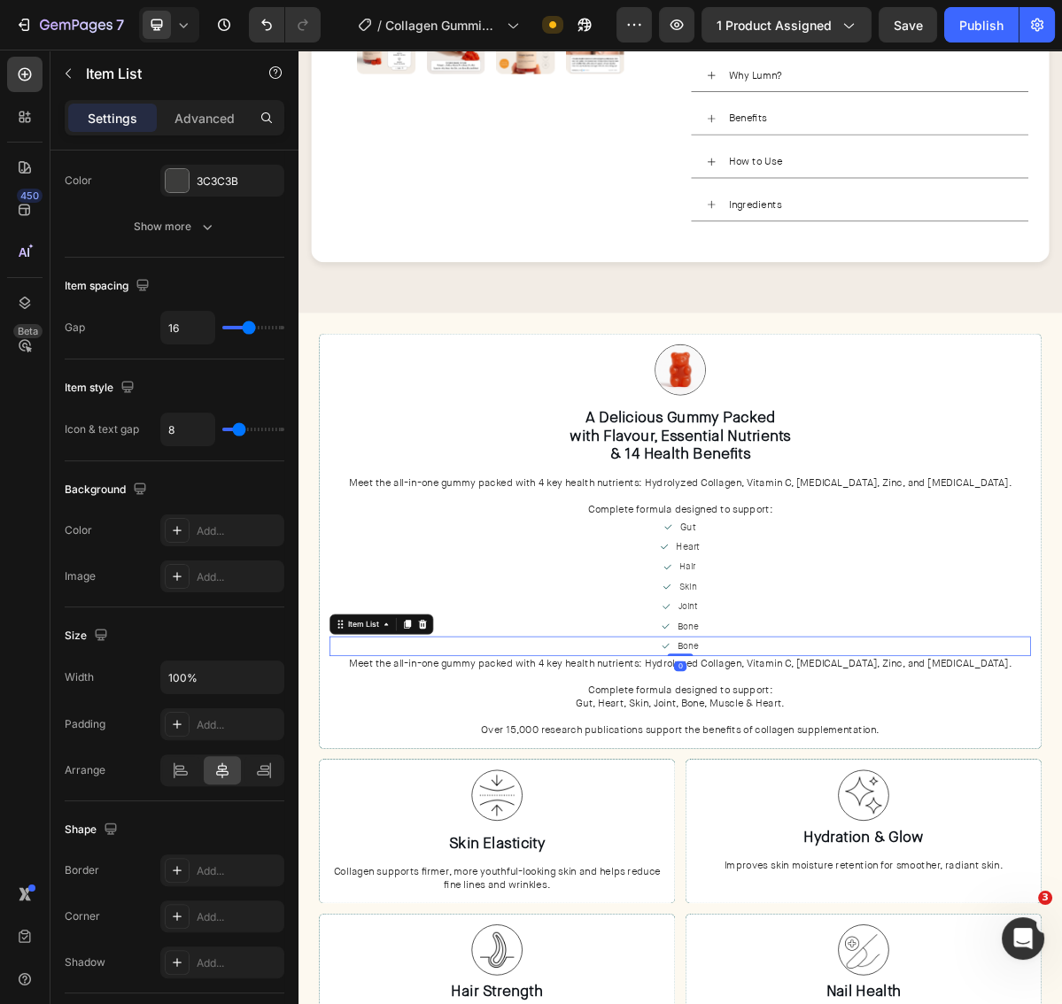
click at [851, 869] on p "Bone" at bounding box center [840, 880] width 29 height 22
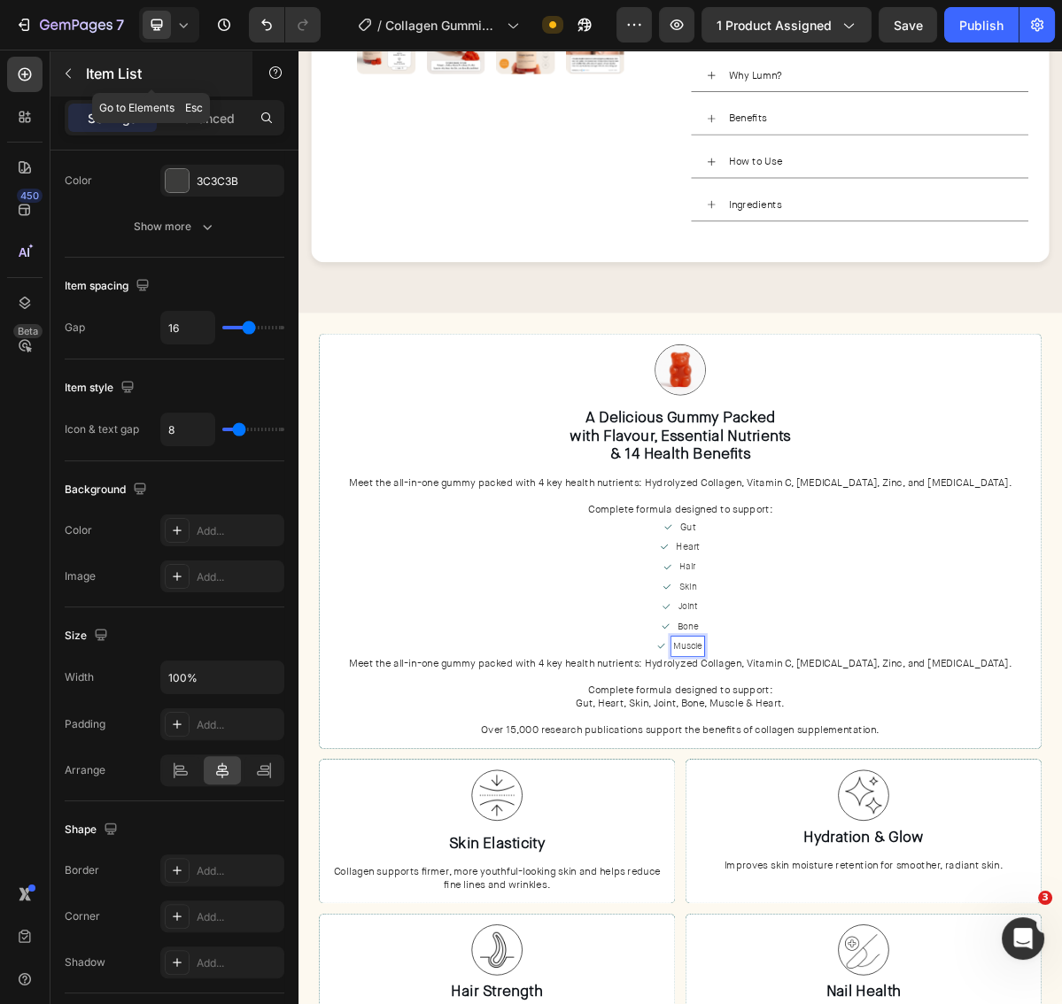
click at [58, 79] on button "button" at bounding box center [68, 73] width 28 height 28
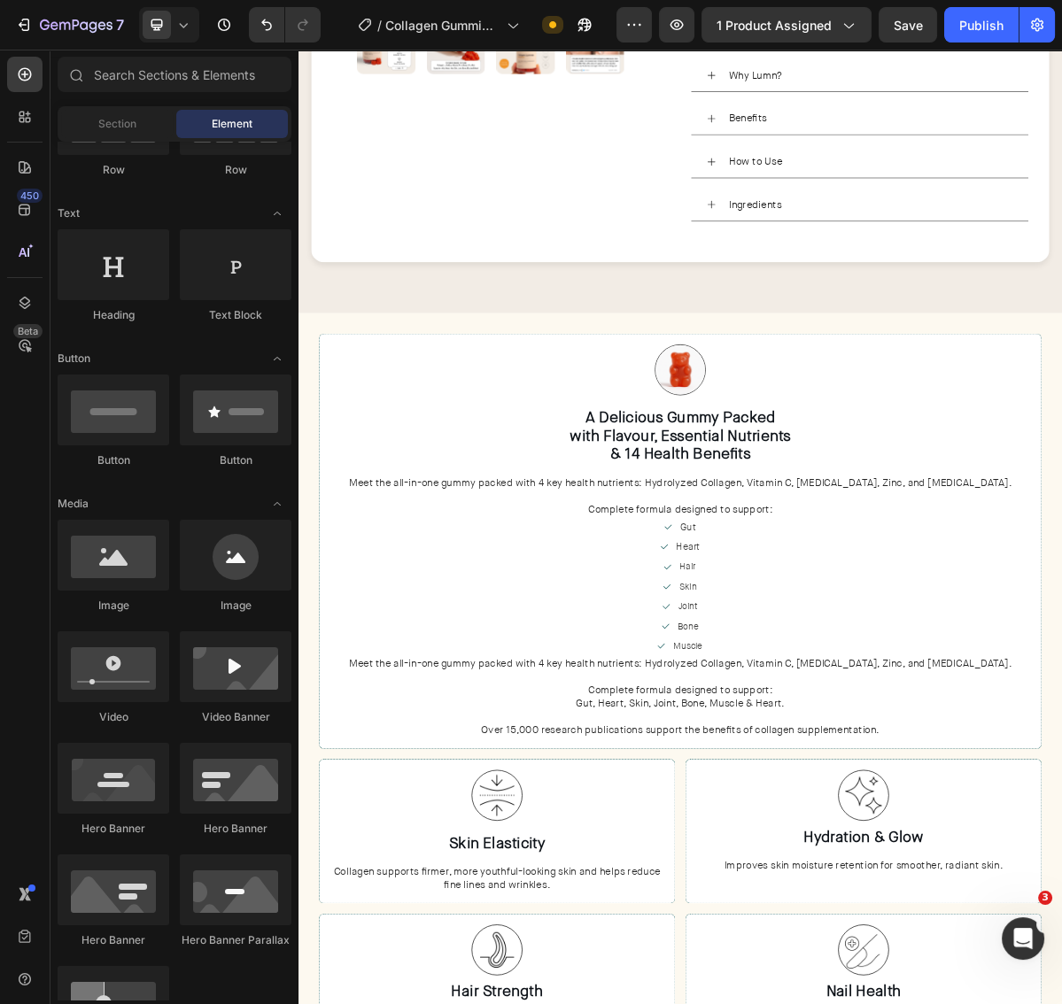
scroll to position [0, 0]
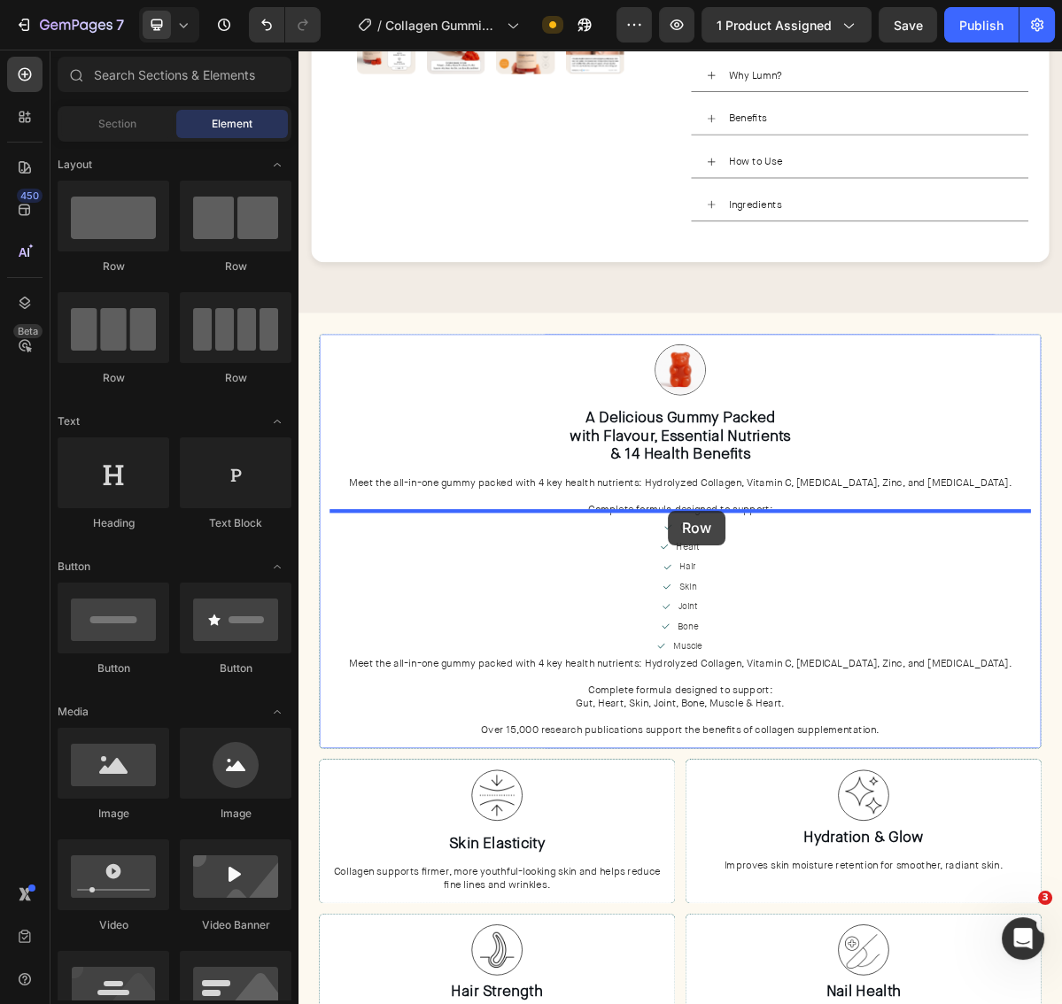
drag, startPoint x: 549, startPoint y: 383, endPoint x: 813, endPoint y: 692, distance: 405.8
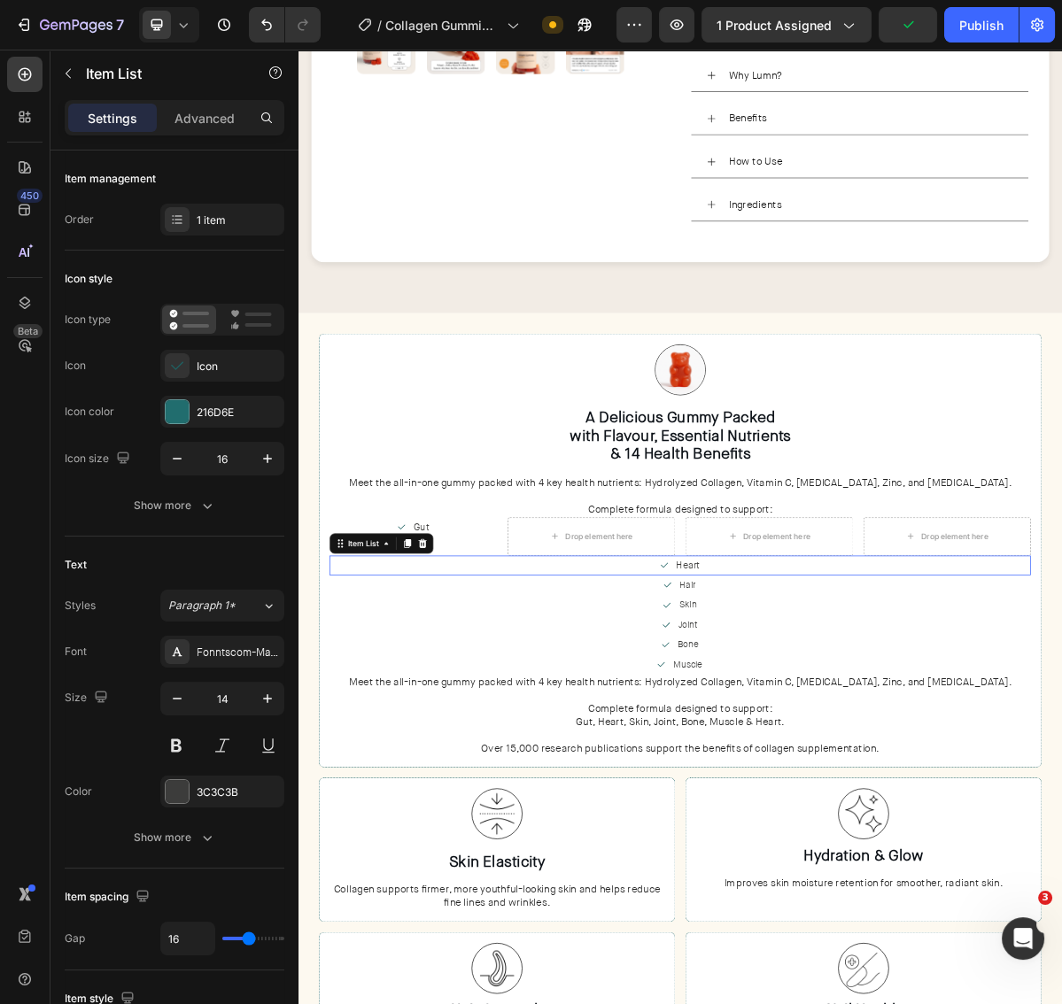
scroll to position [611, 0]
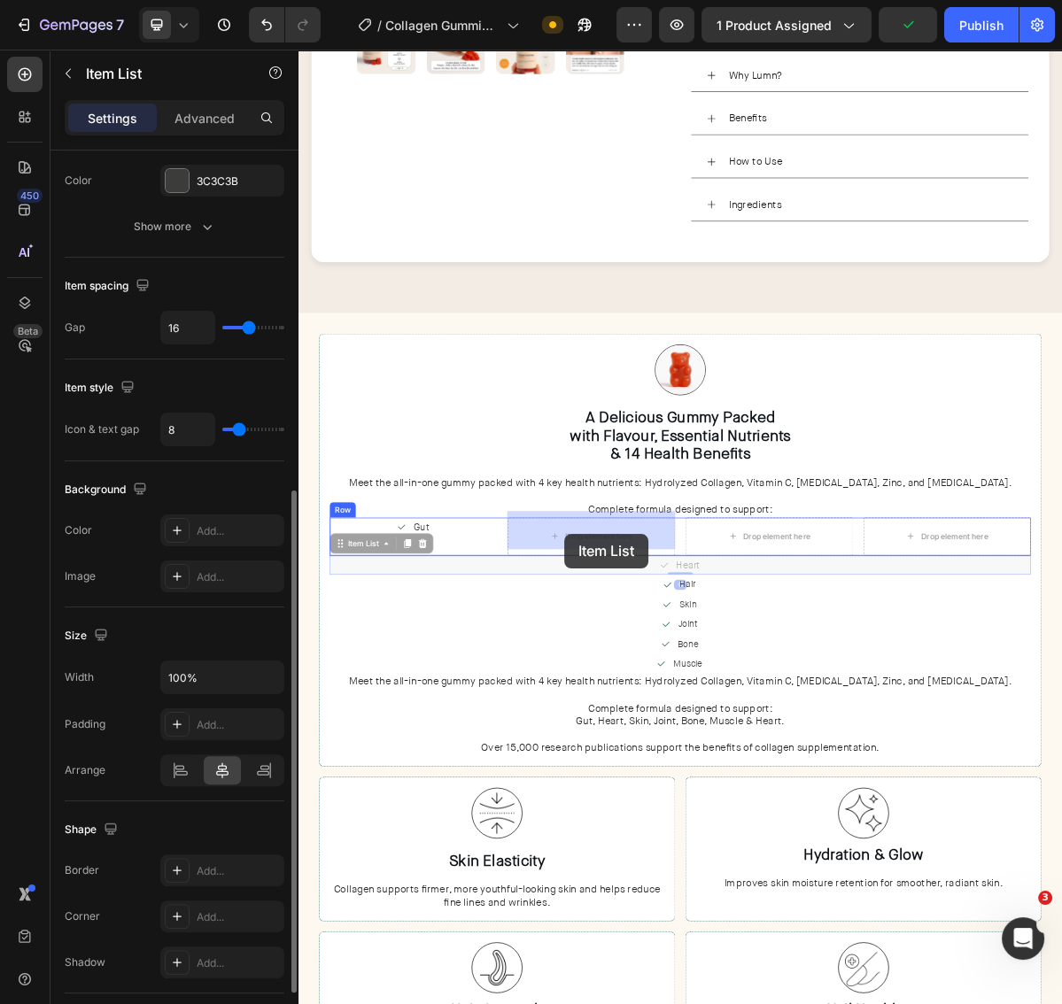
drag, startPoint x: 816, startPoint y: 749, endPoint x: 857, endPoint y: 761, distance: 43.2
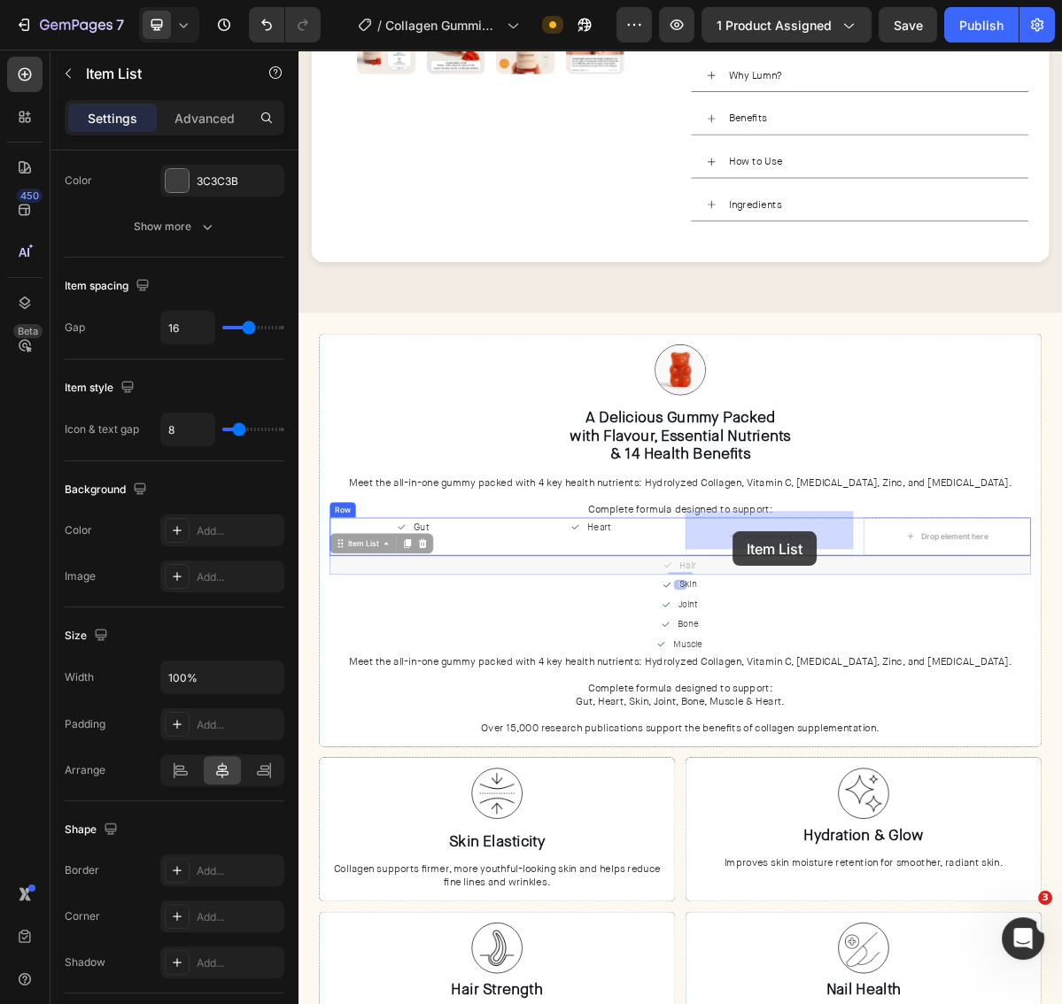
drag, startPoint x: 886, startPoint y: 753, endPoint x: 911, endPoint y: 740, distance: 28.9
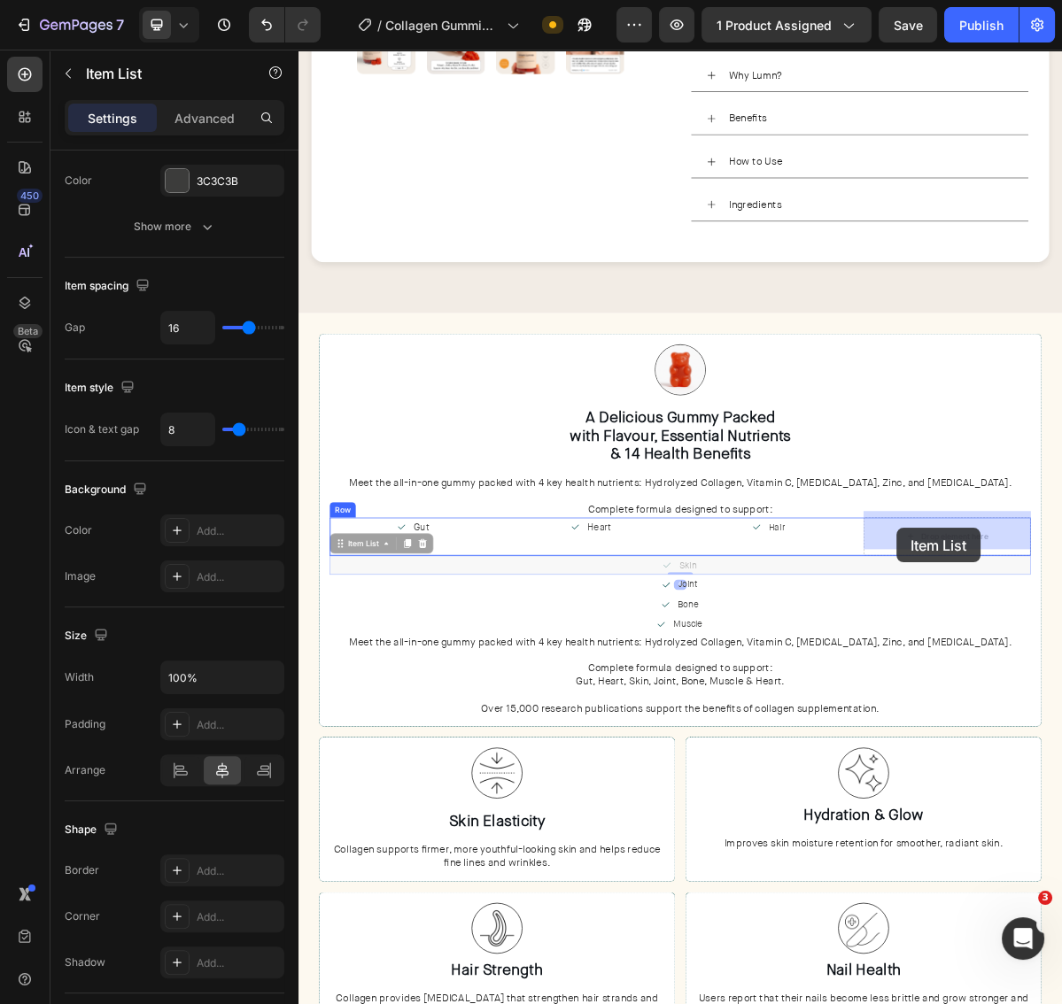
drag, startPoint x: 933, startPoint y: 748, endPoint x: 1131, endPoint y: 716, distance: 200.2
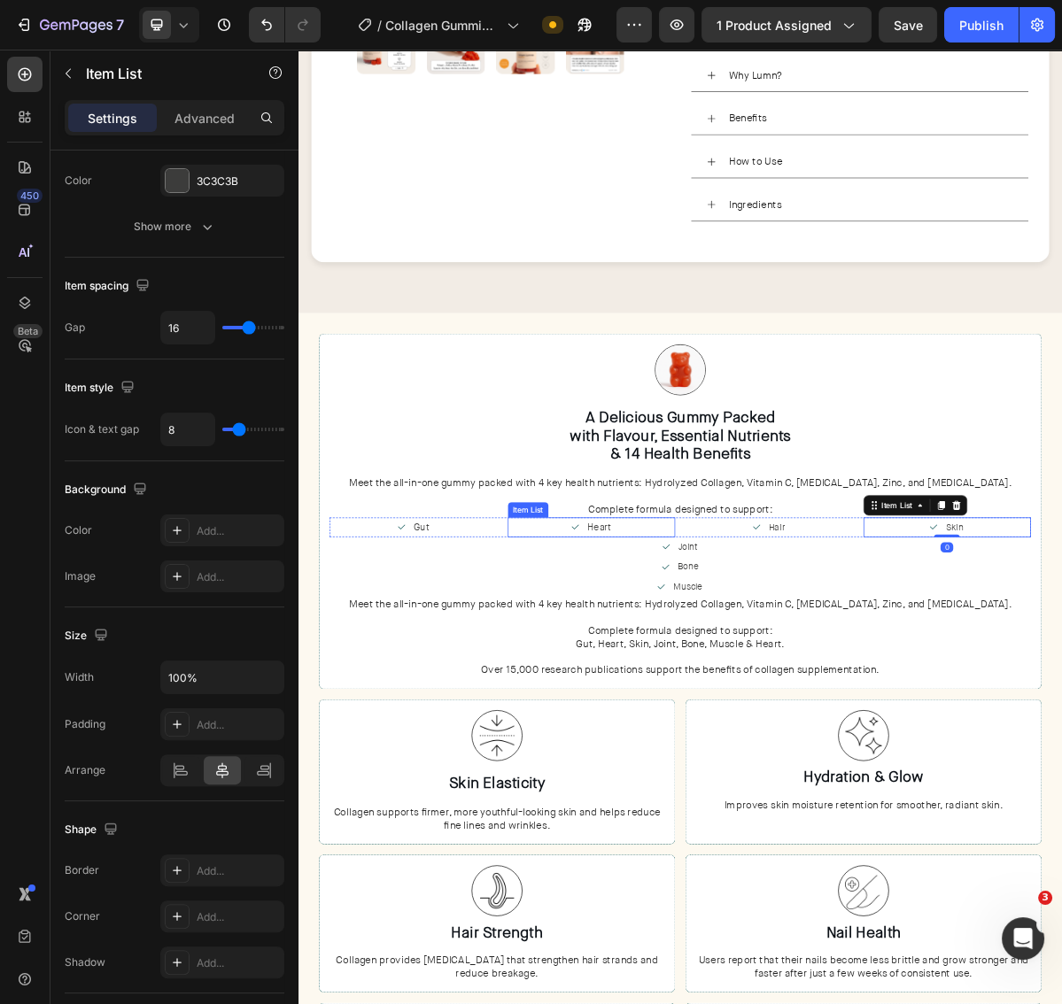
click at [818, 709] on div "Heart" at bounding box center [707, 714] width 234 height 27
click at [642, 676] on div "Item List" at bounding box center [637, 684] width 50 height 16
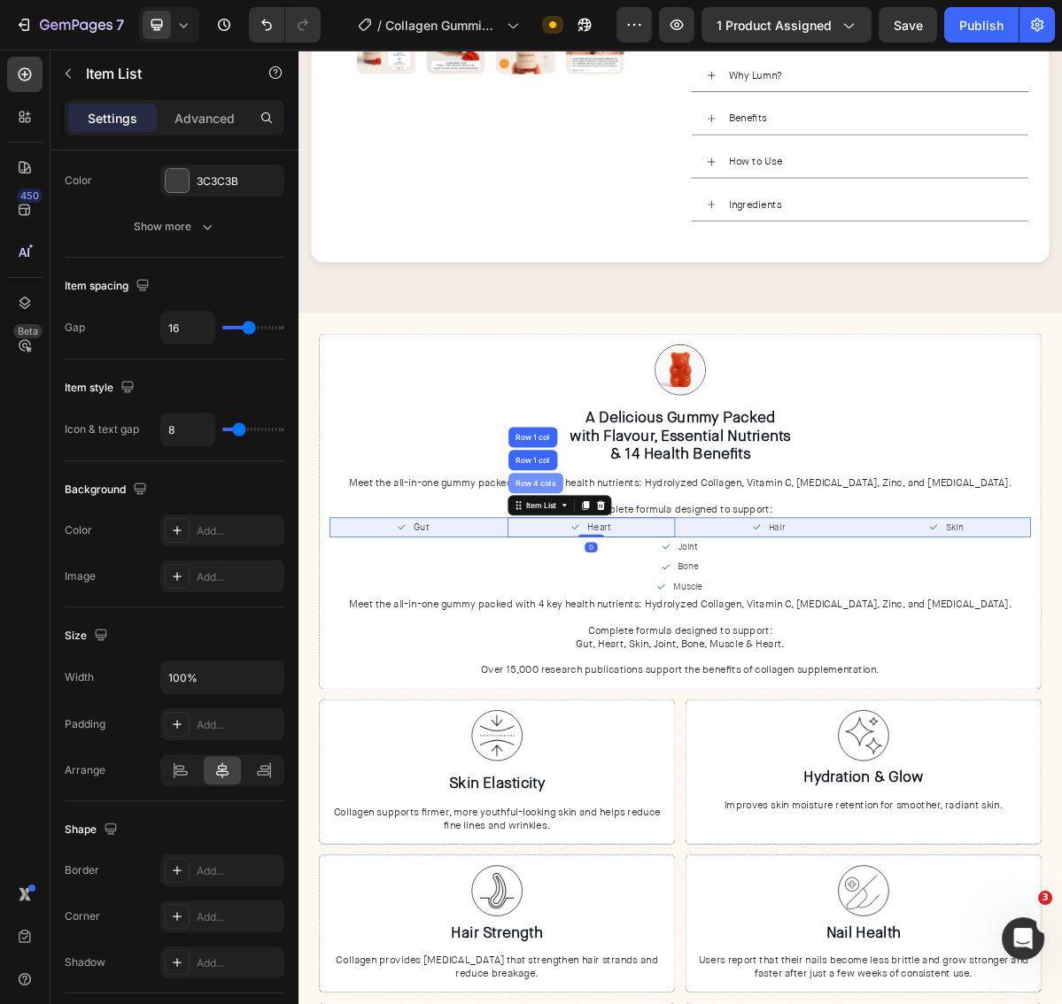
click at [629, 652] on div "Row 4 cols" at bounding box center [629, 653] width 76 height 28
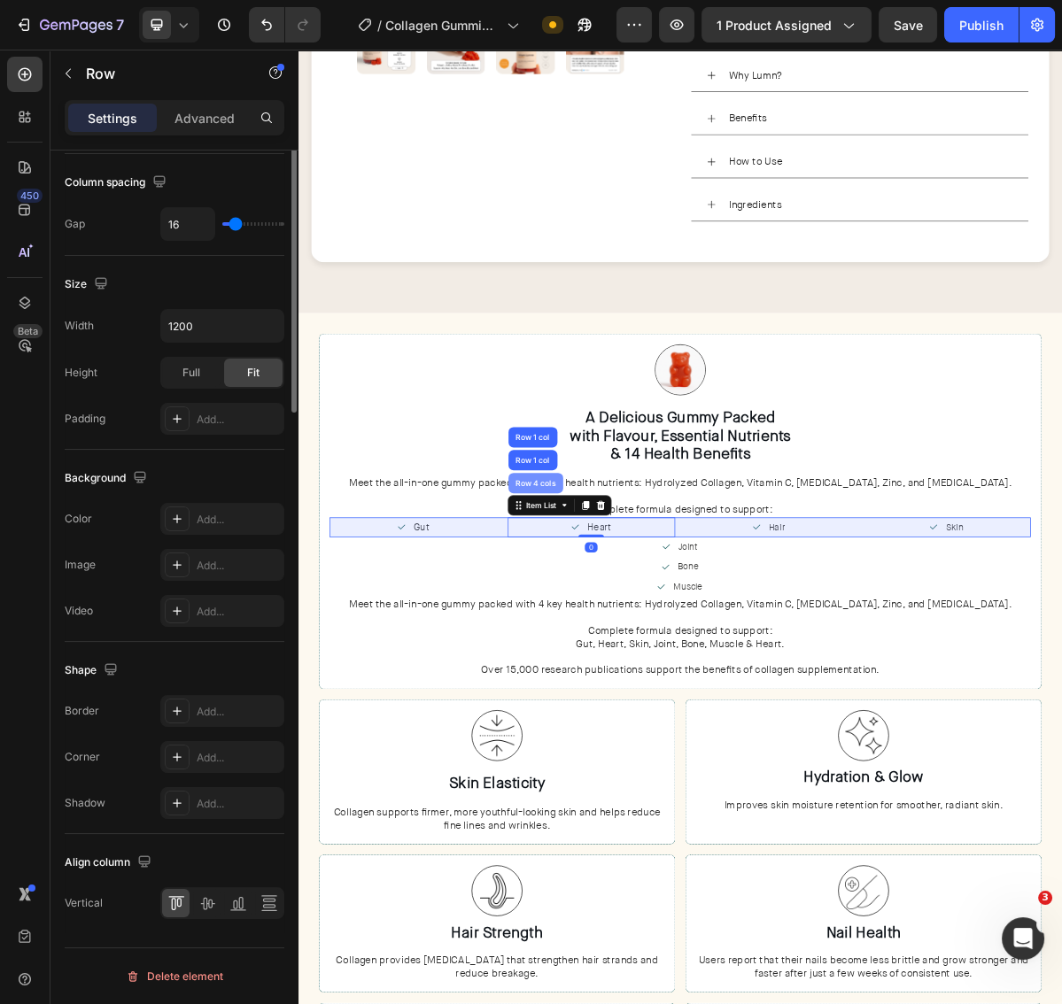
scroll to position [0, 0]
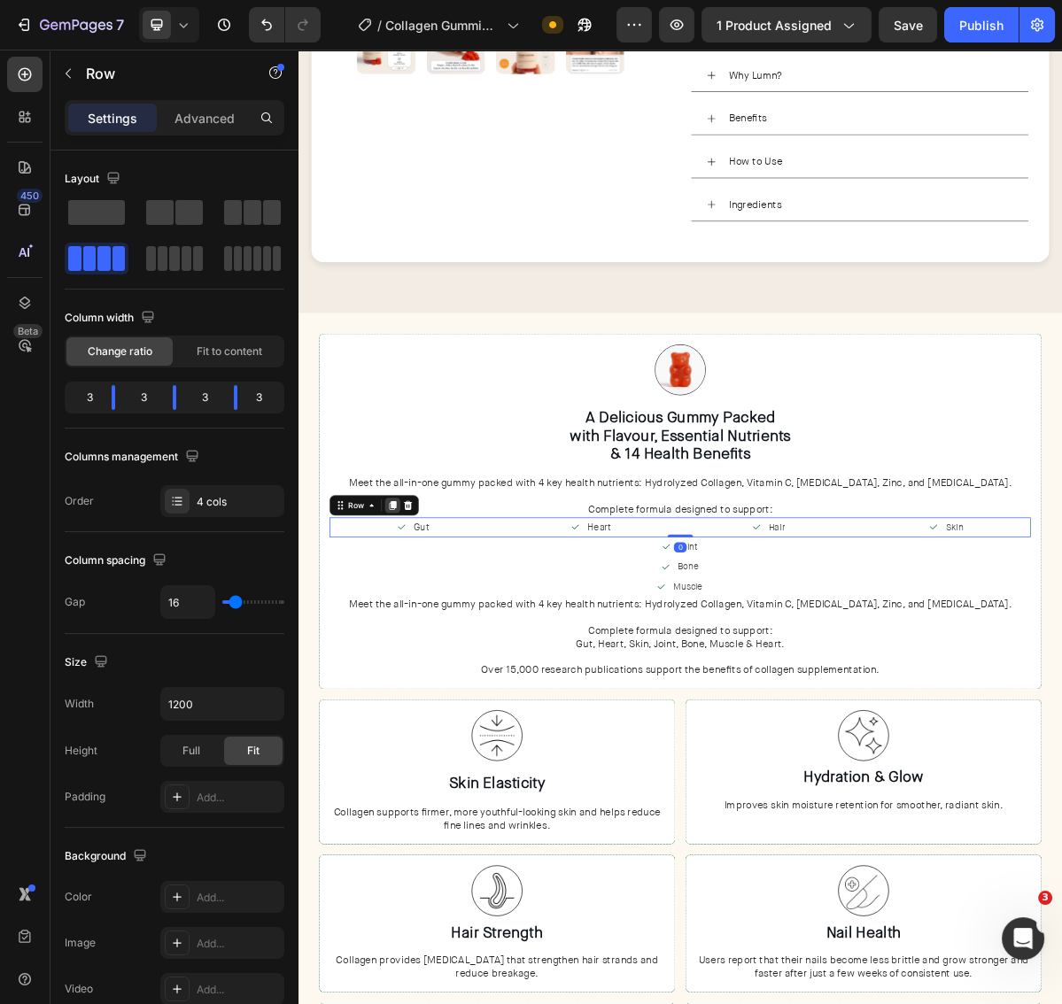
click at [428, 678] on icon at bounding box center [430, 684] width 10 height 12
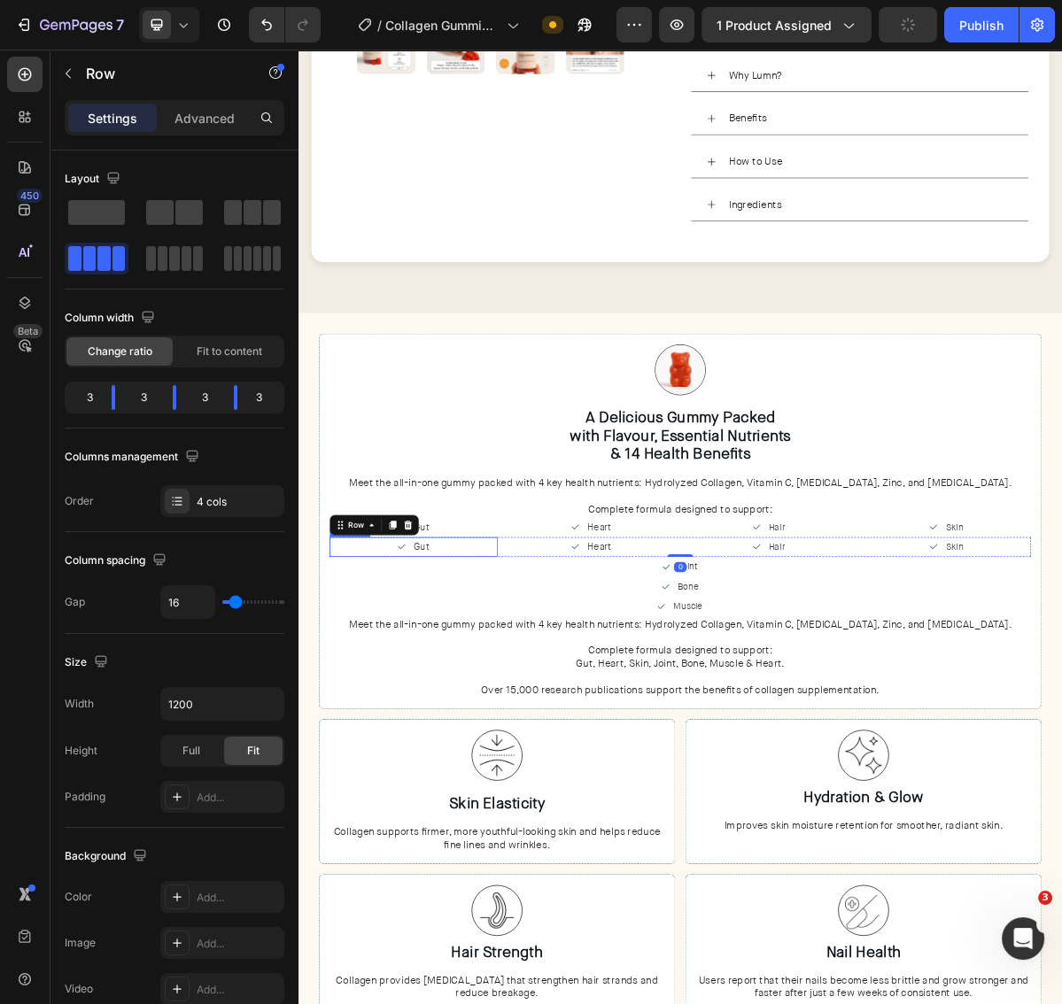
click at [474, 732] on span "Gut" at bounding box center [469, 741] width 21 height 18
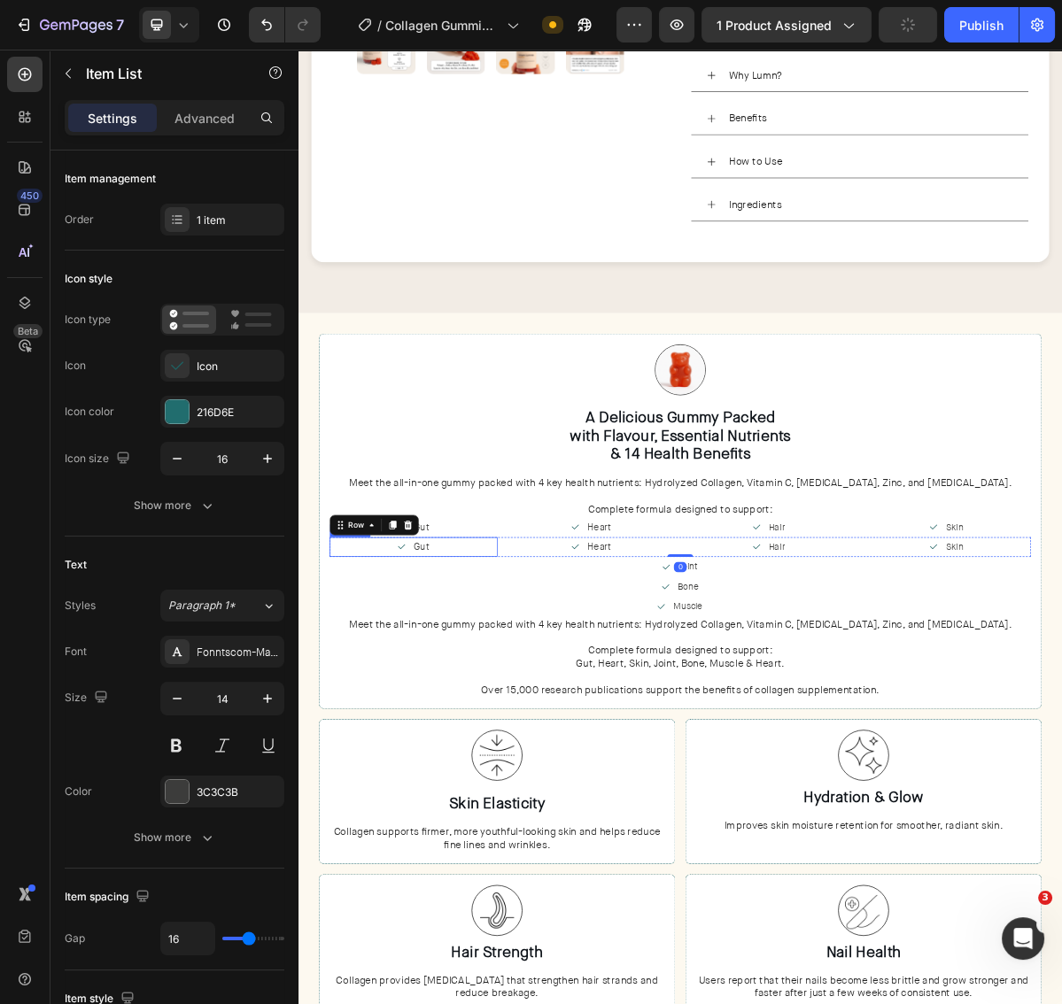
click at [474, 732] on span "Gut" at bounding box center [469, 741] width 21 height 18
click at [714, 732] on span "Heart" at bounding box center [717, 741] width 33 height 18
click at [953, 735] on p "Hair" at bounding box center [964, 742] width 23 height 22
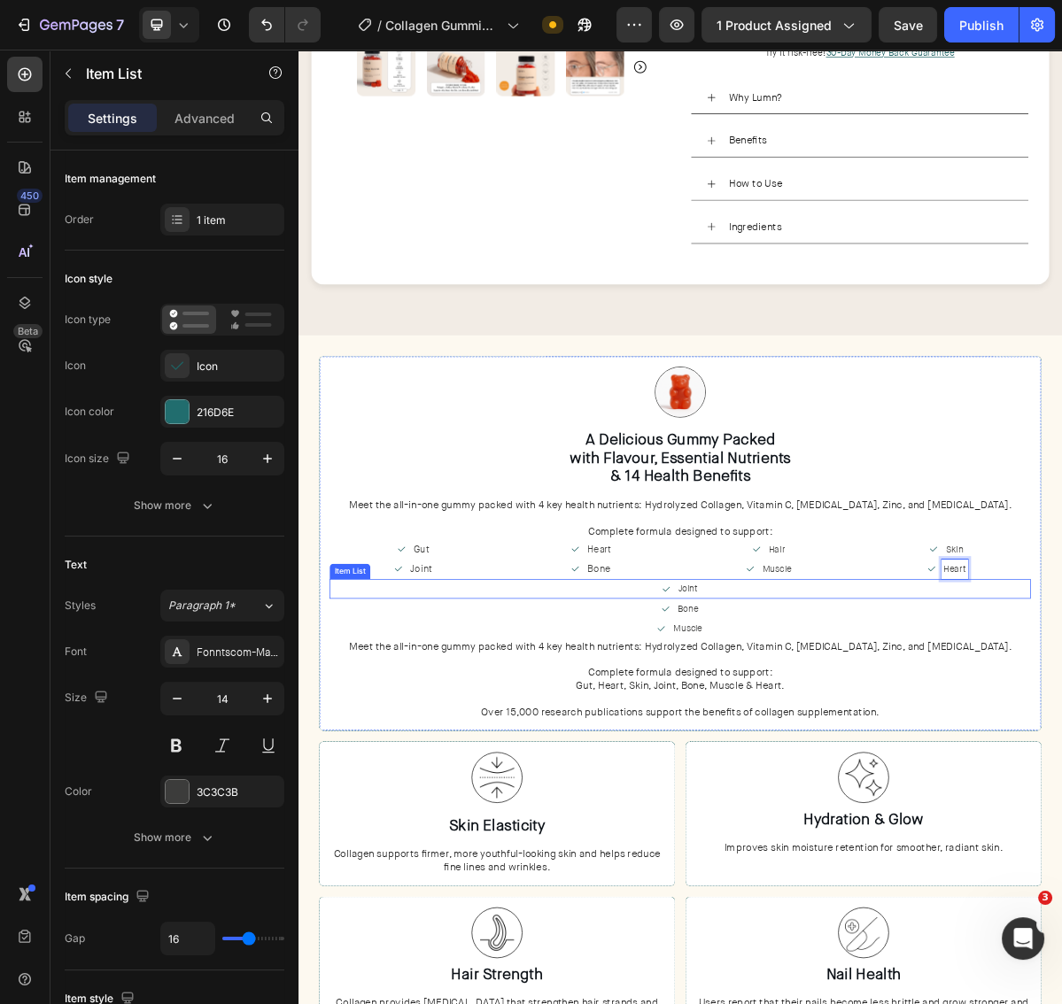
click at [946, 791] on div "Joint" at bounding box center [830, 799] width 976 height 27
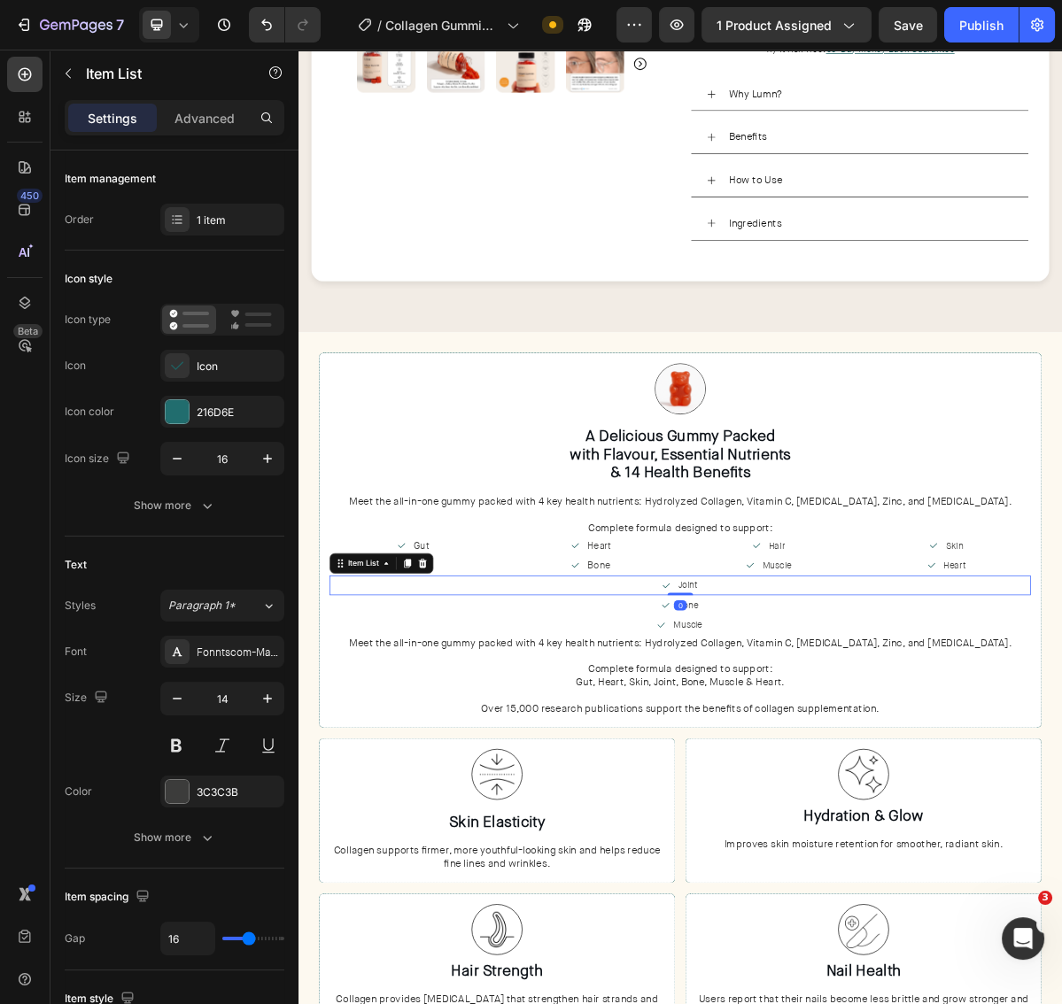
drag, startPoint x: 476, startPoint y: 757, endPoint x: 873, endPoint y: 795, distance: 399.5
click at [476, 758] on icon at bounding box center [471, 765] width 14 height 14
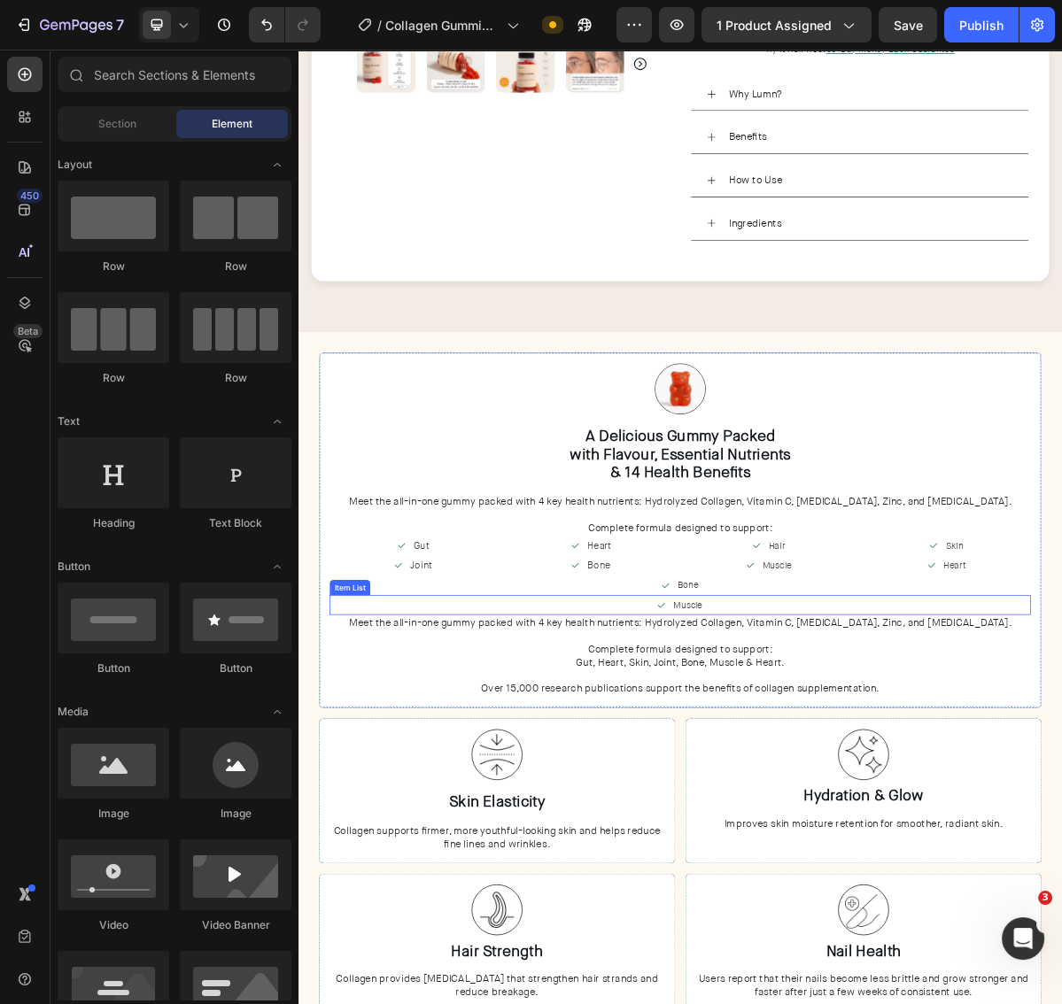
click at [910, 809] on div "Muscle" at bounding box center [830, 822] width 976 height 27
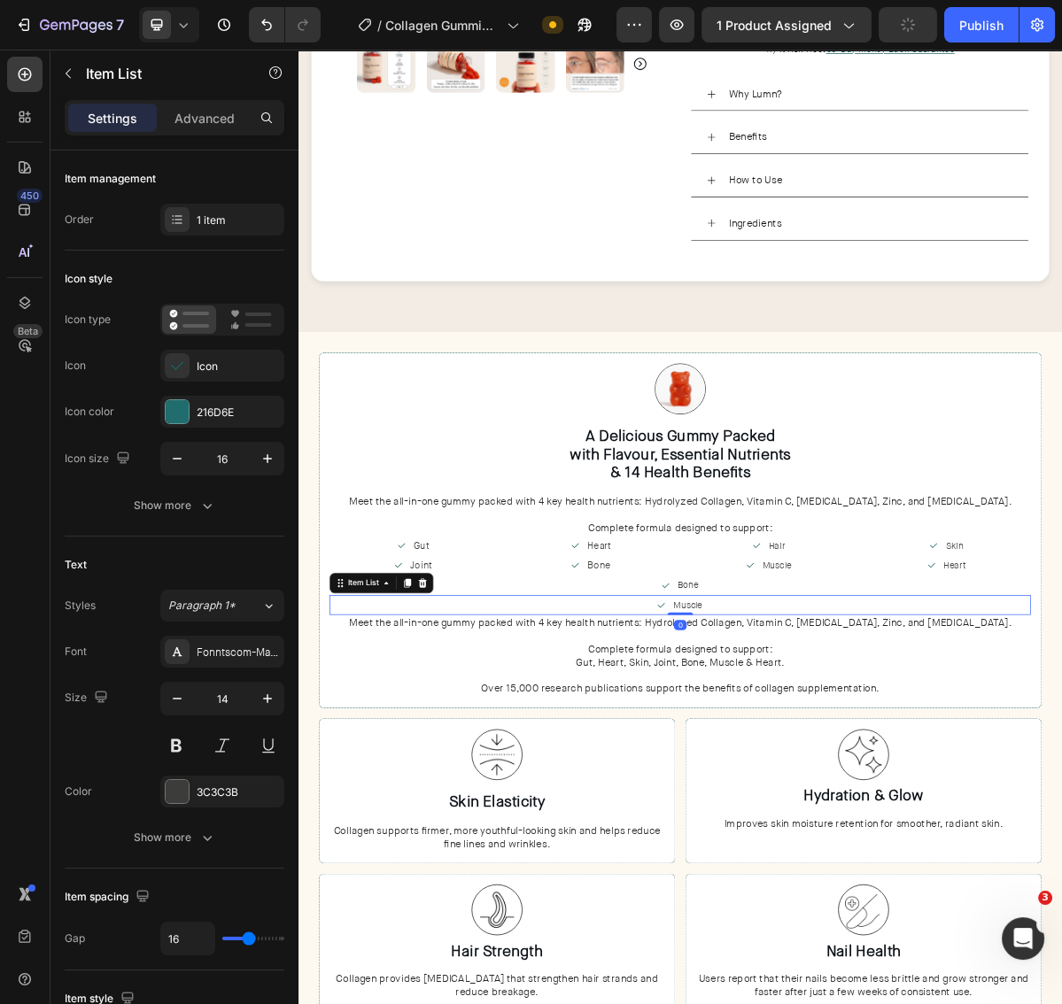
click at [476, 786] on icon at bounding box center [471, 793] width 14 height 14
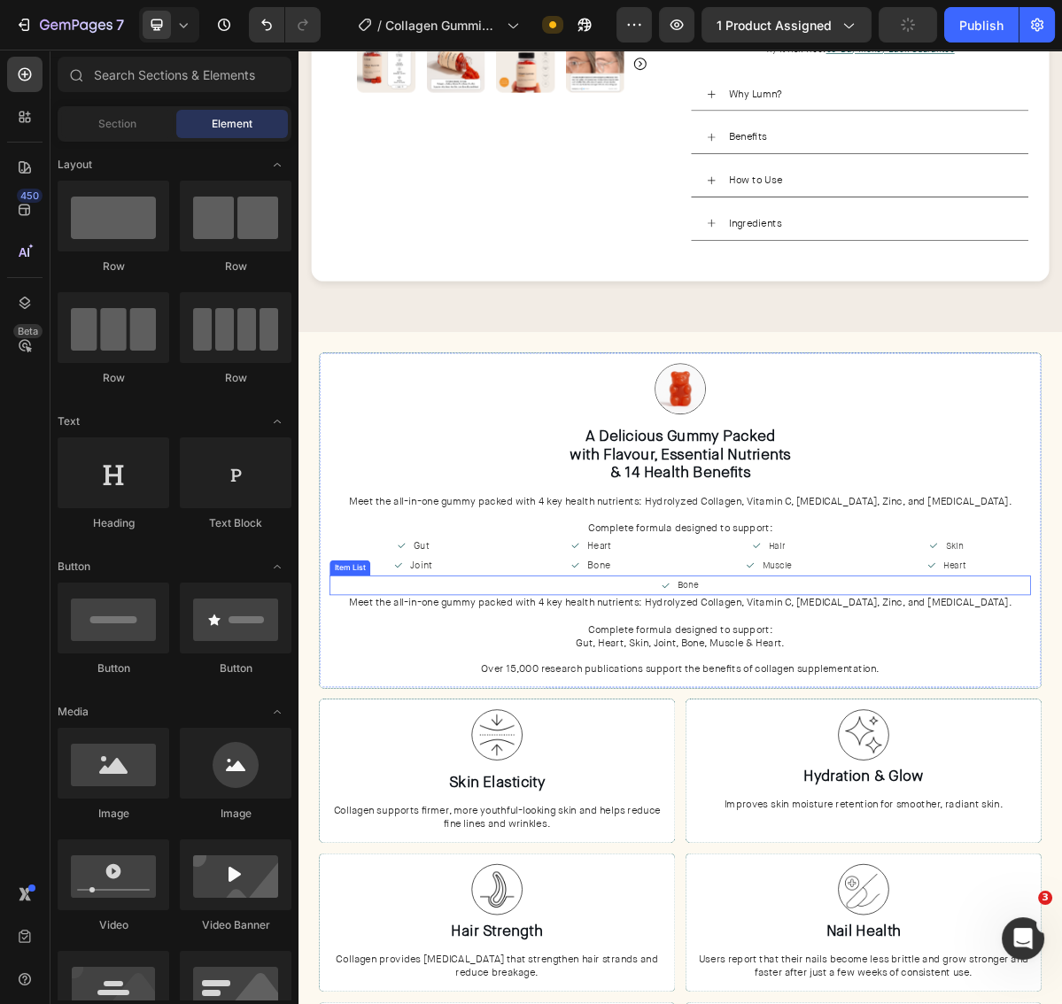
drag, startPoint x: 885, startPoint y: 786, endPoint x: 660, endPoint y: 762, distance: 226.2
click at [885, 786] on div "Bone" at bounding box center [830, 795] width 976 height 27
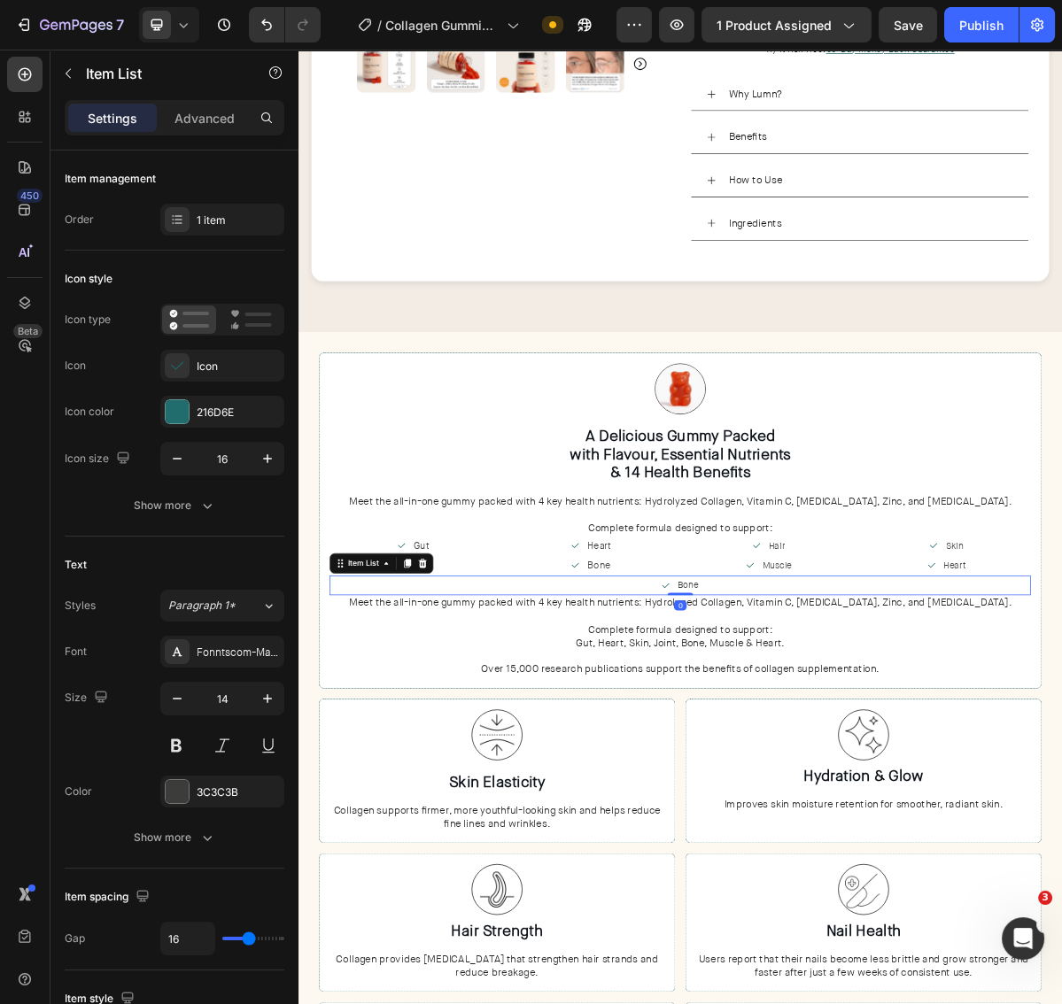
click at [481, 754] on div "Item List" at bounding box center [414, 765] width 144 height 28
click at [477, 755] on div at bounding box center [471, 765] width 21 height 21
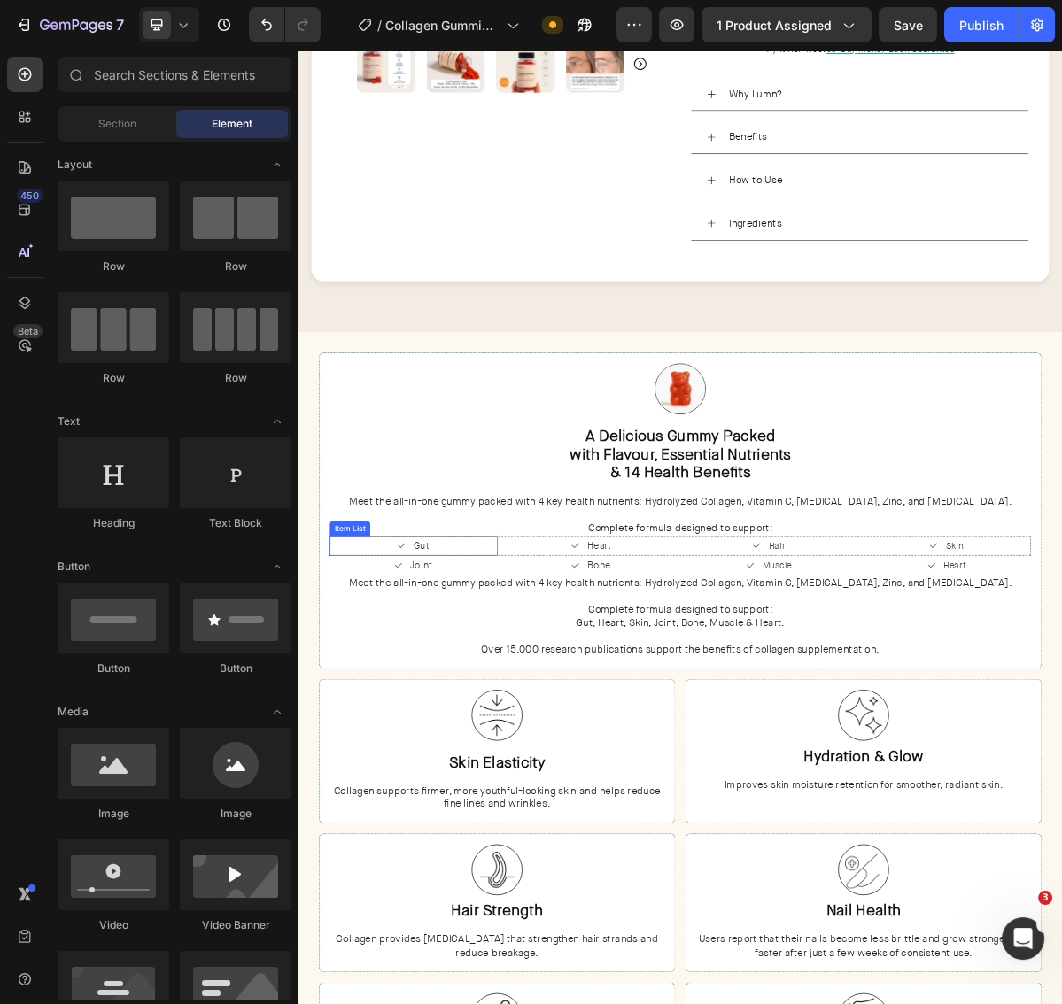
click at [417, 735] on div "Gut" at bounding box center [459, 740] width 234 height 27
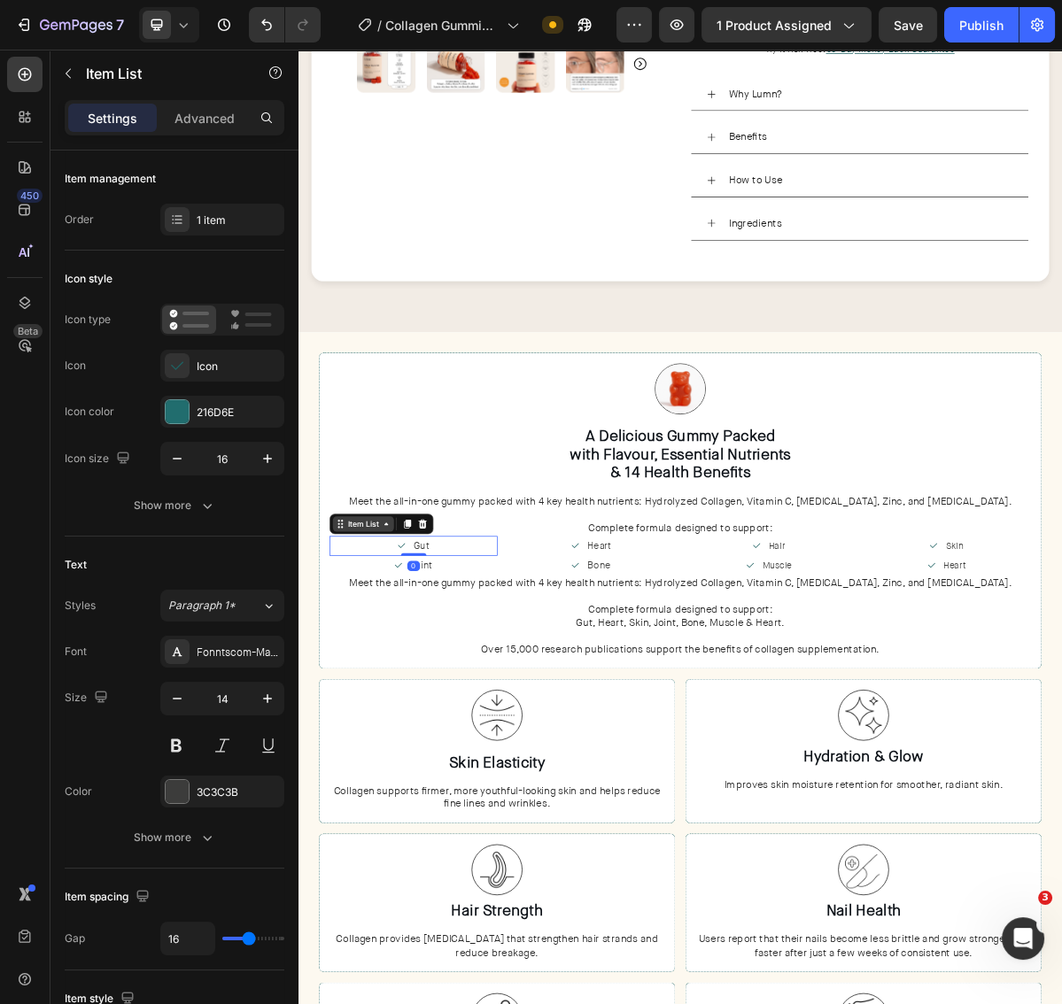
click at [398, 708] on div "Item List" at bounding box center [389, 710] width 50 height 16
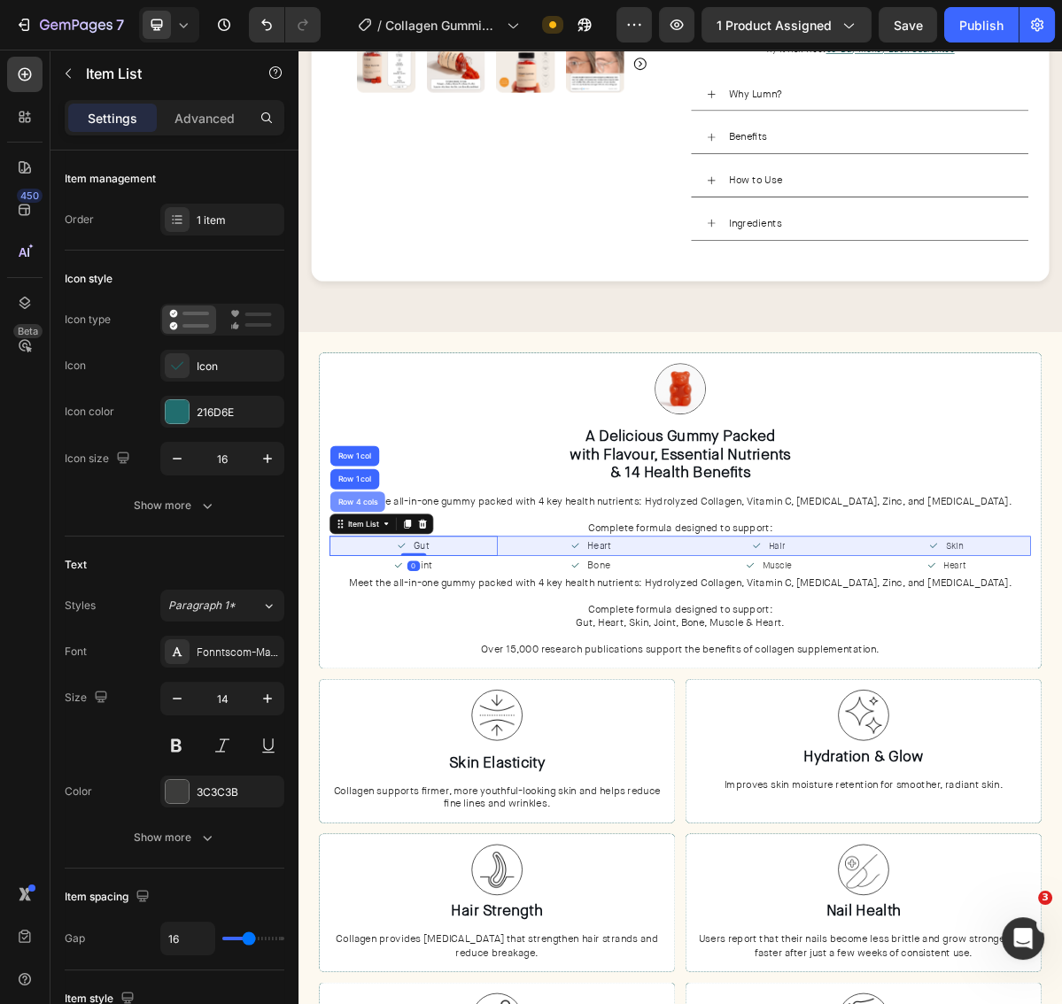
click at [395, 678] on div "Row 4 cols" at bounding box center [381, 679] width 76 height 28
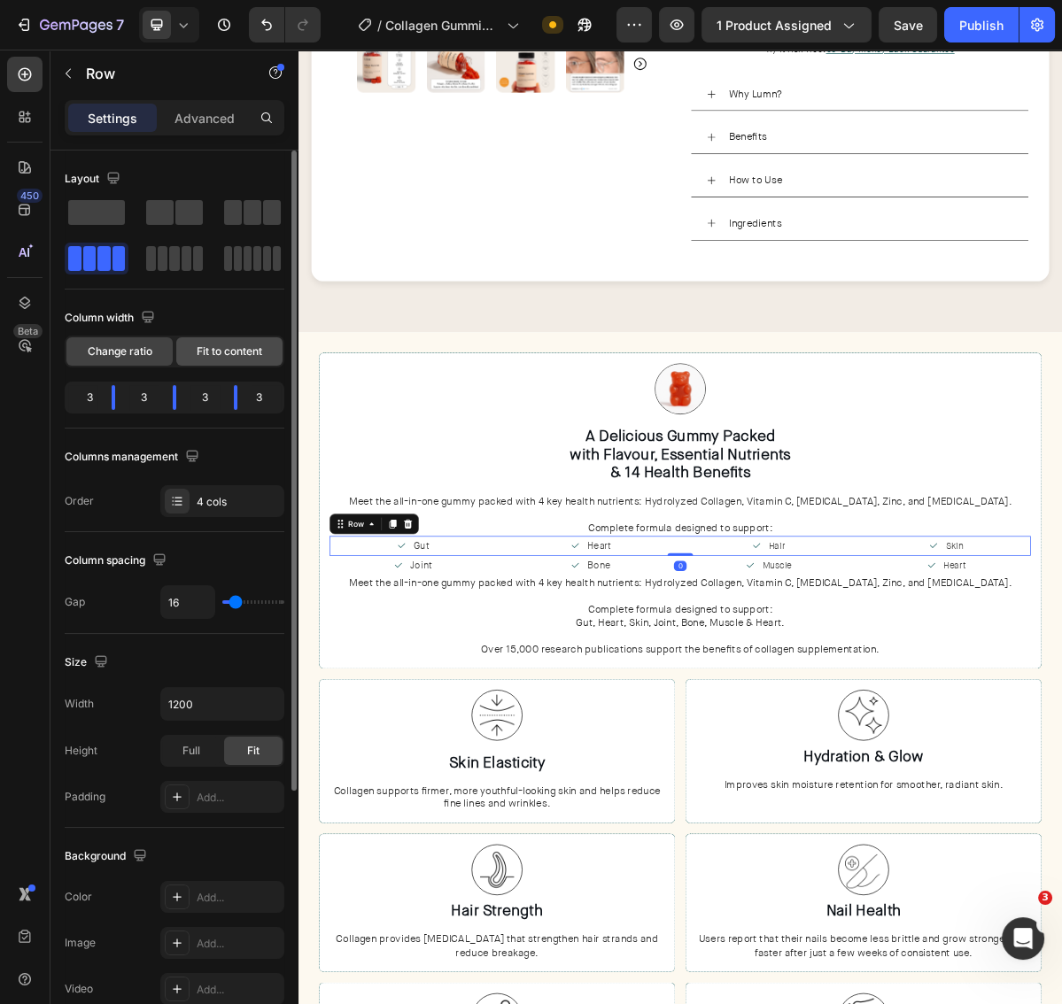
click at [197, 349] on span "Fit to content" at bounding box center [230, 352] width 66 height 16
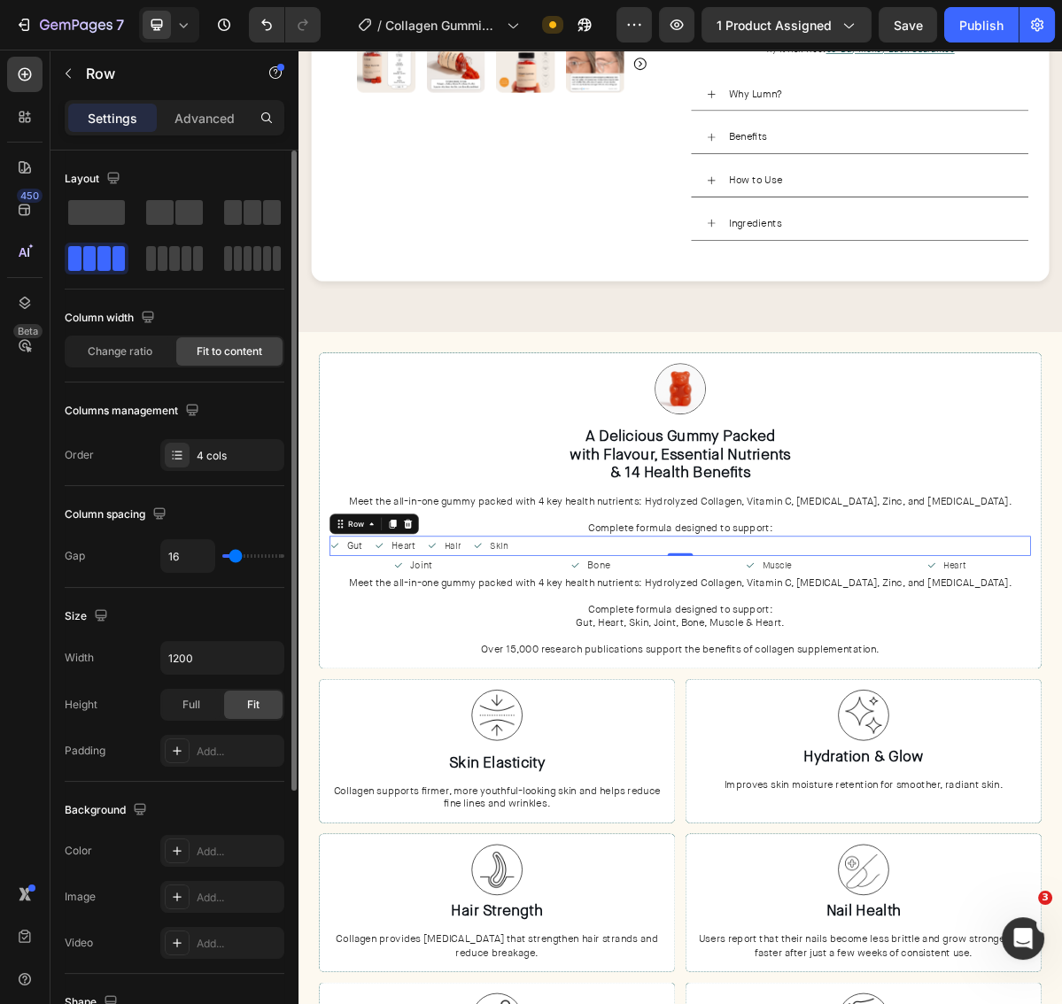
scroll to position [373, 0]
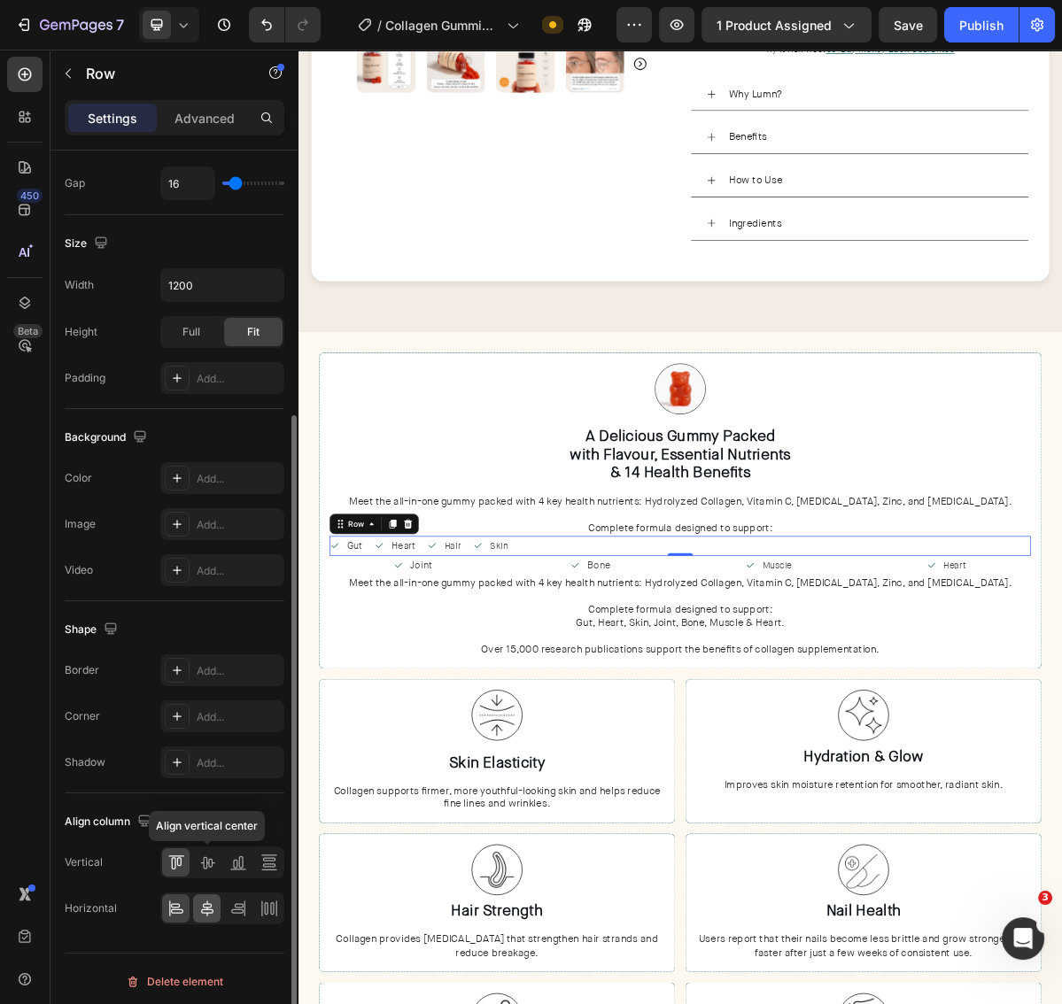
drag, startPoint x: 211, startPoint y: 864, endPoint x: 206, endPoint y: 892, distance: 27.8
click at [211, 864] on icon at bounding box center [207, 863] width 18 height 18
click at [205, 901] on icon at bounding box center [207, 909] width 18 height 18
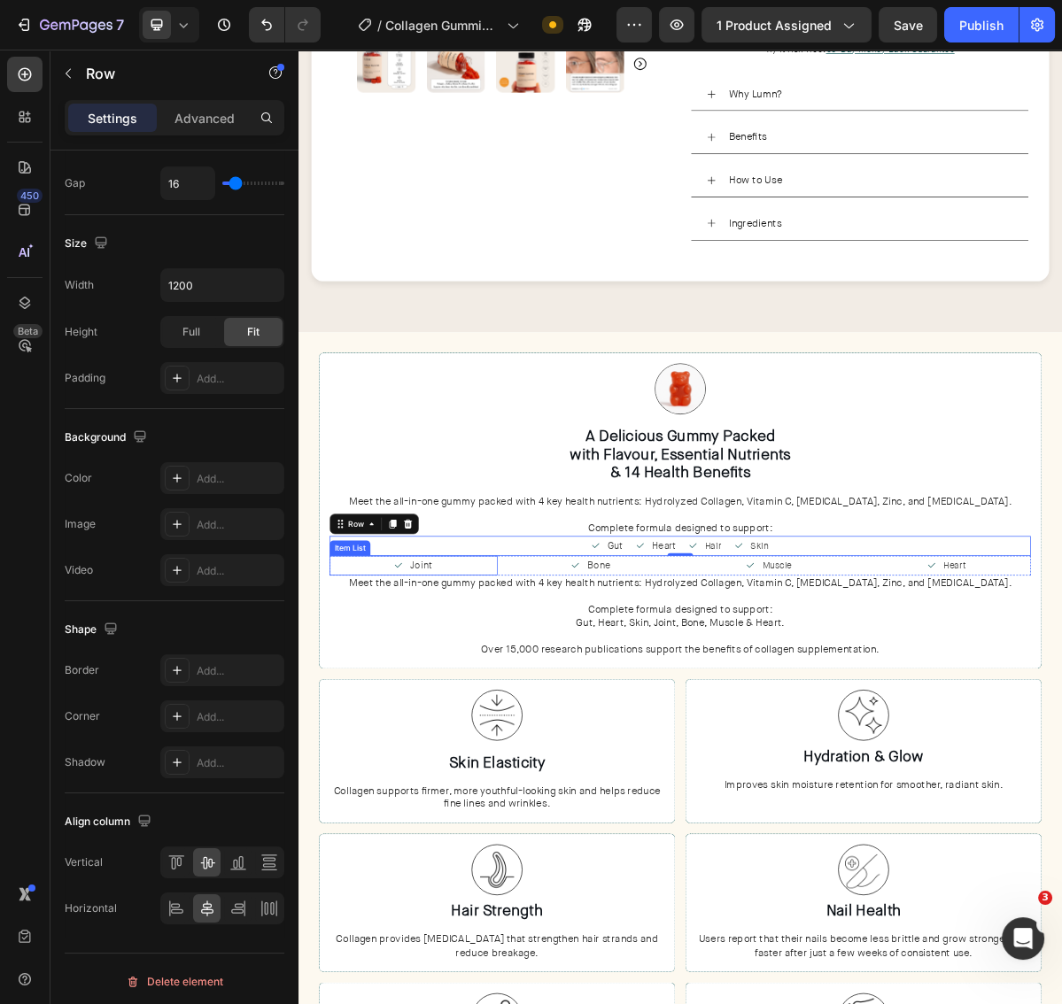
click at [384, 755] on div "Joint" at bounding box center [459, 768] width 234 height 27
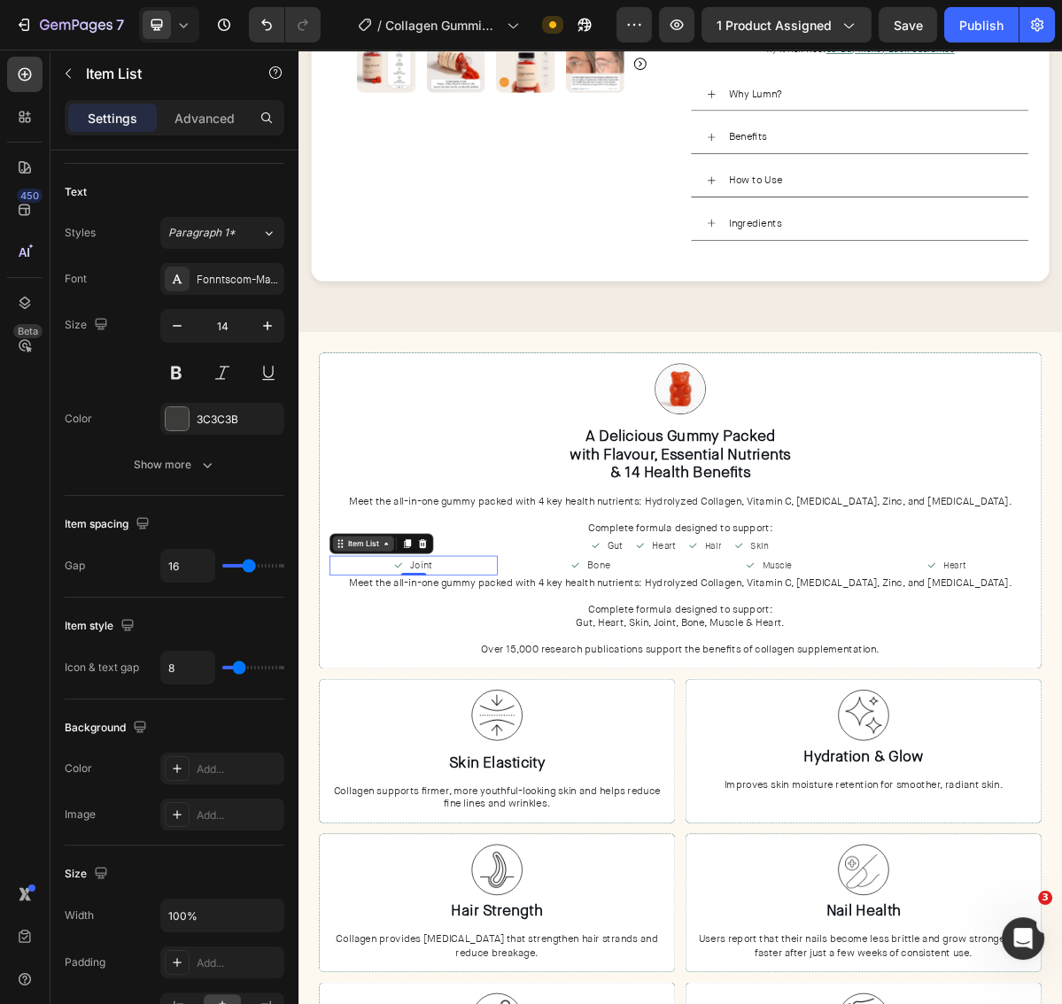
scroll to position [0, 0]
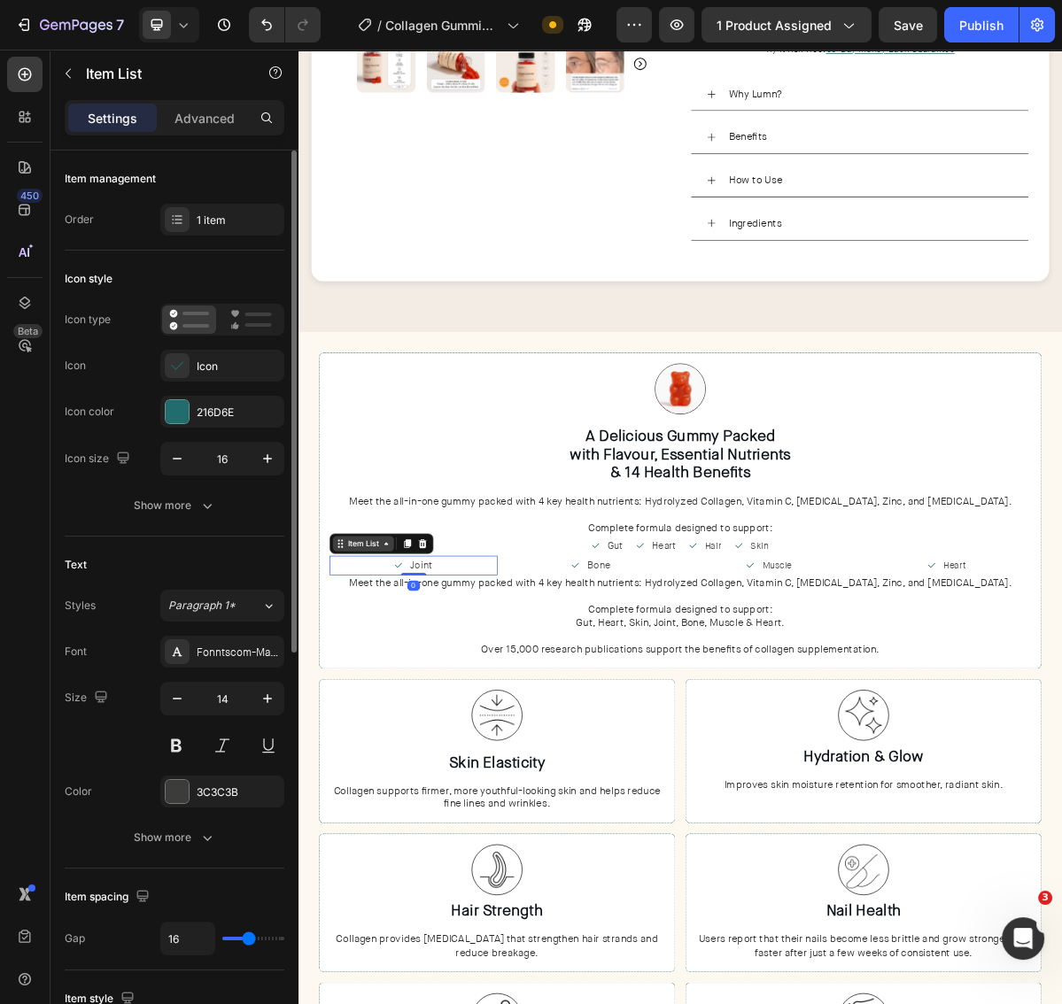
click at [383, 733] on div "Item List" at bounding box center [389, 738] width 50 height 16
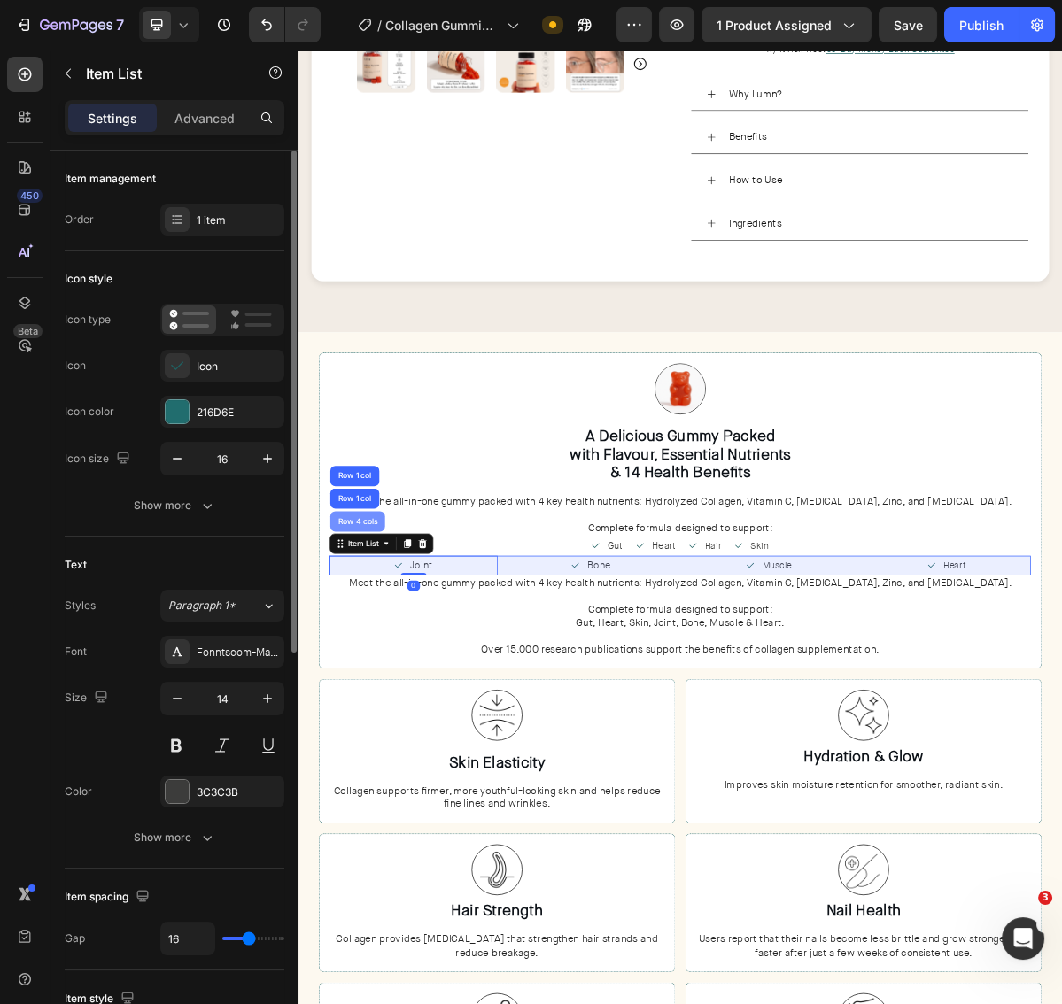
click at [385, 707] on div "Row 4 cols" at bounding box center [381, 707] width 76 height 28
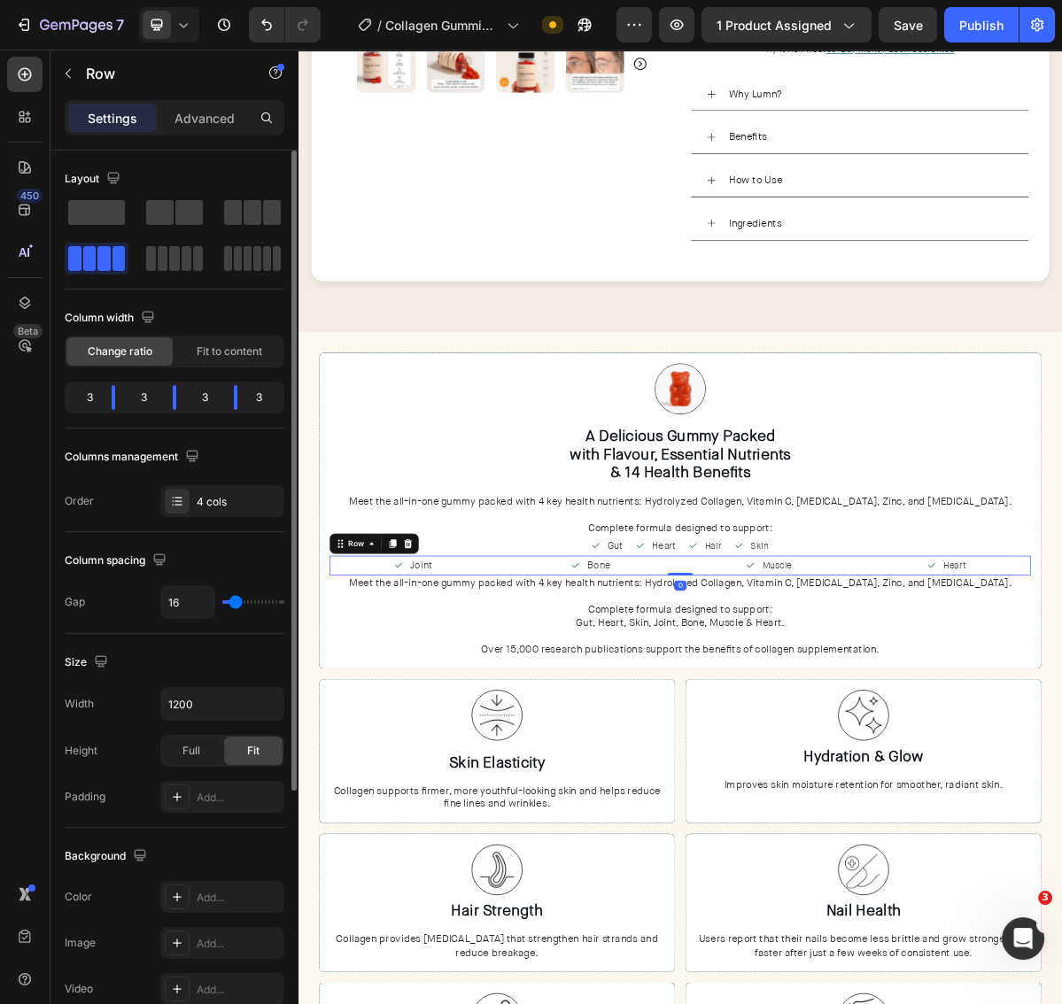
click at [213, 358] on span "Fit to content" at bounding box center [230, 352] width 66 height 16
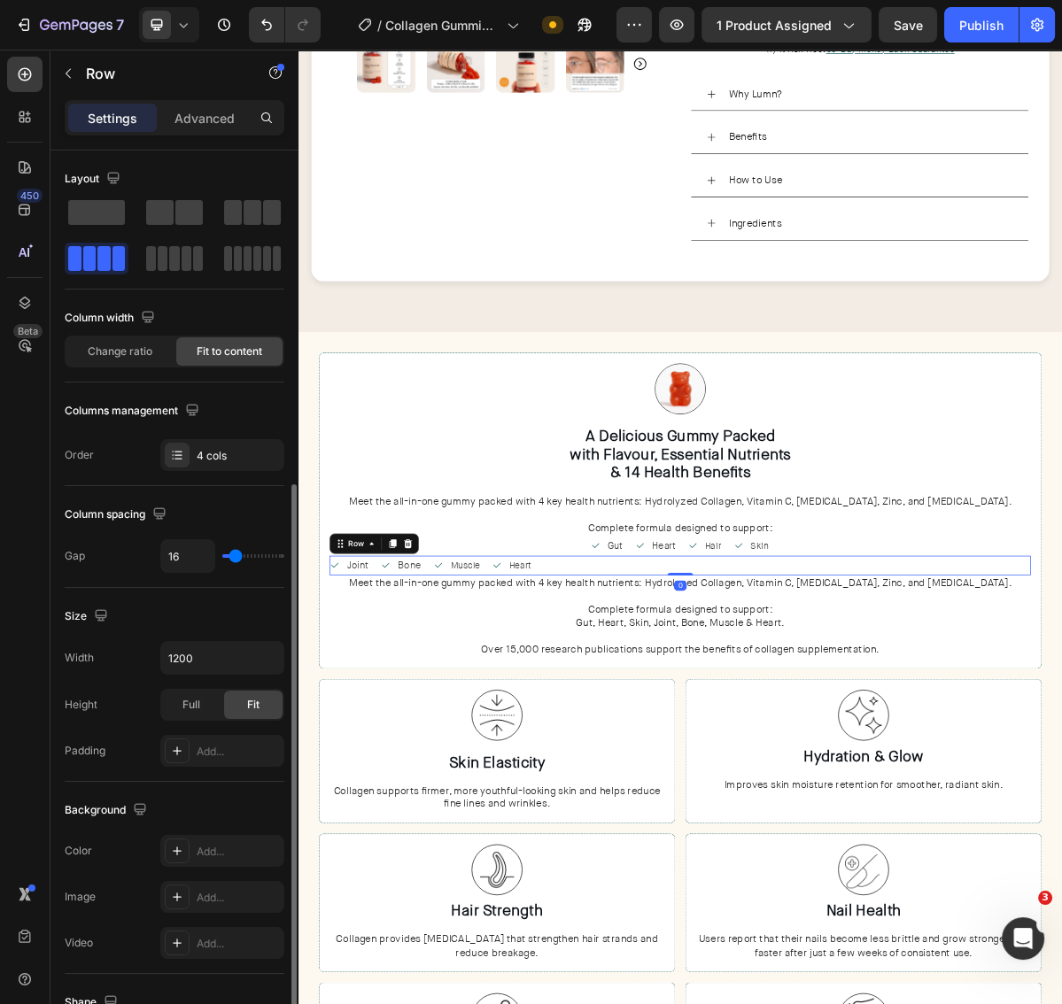
scroll to position [373, 0]
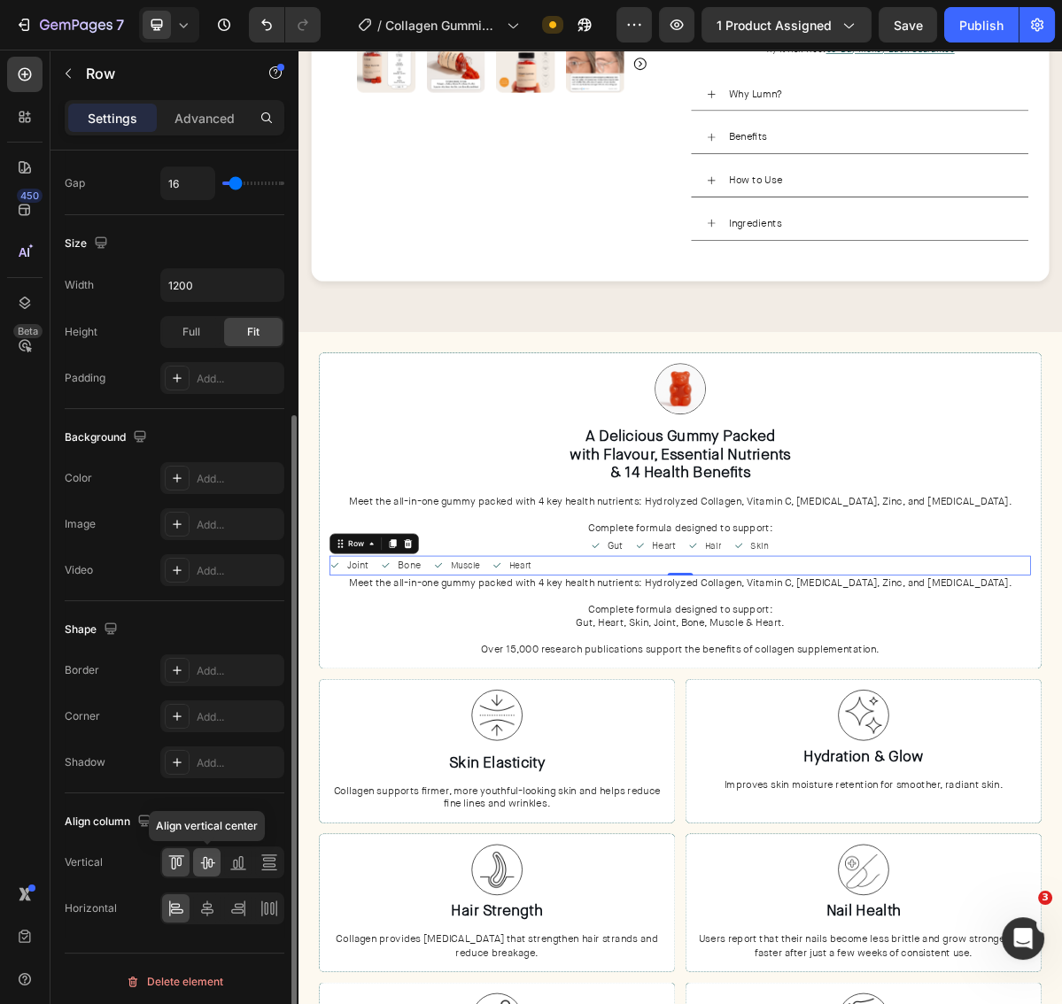
click at [208, 857] on icon at bounding box center [207, 863] width 14 height 12
click at [203, 903] on icon at bounding box center [207, 909] width 12 height 16
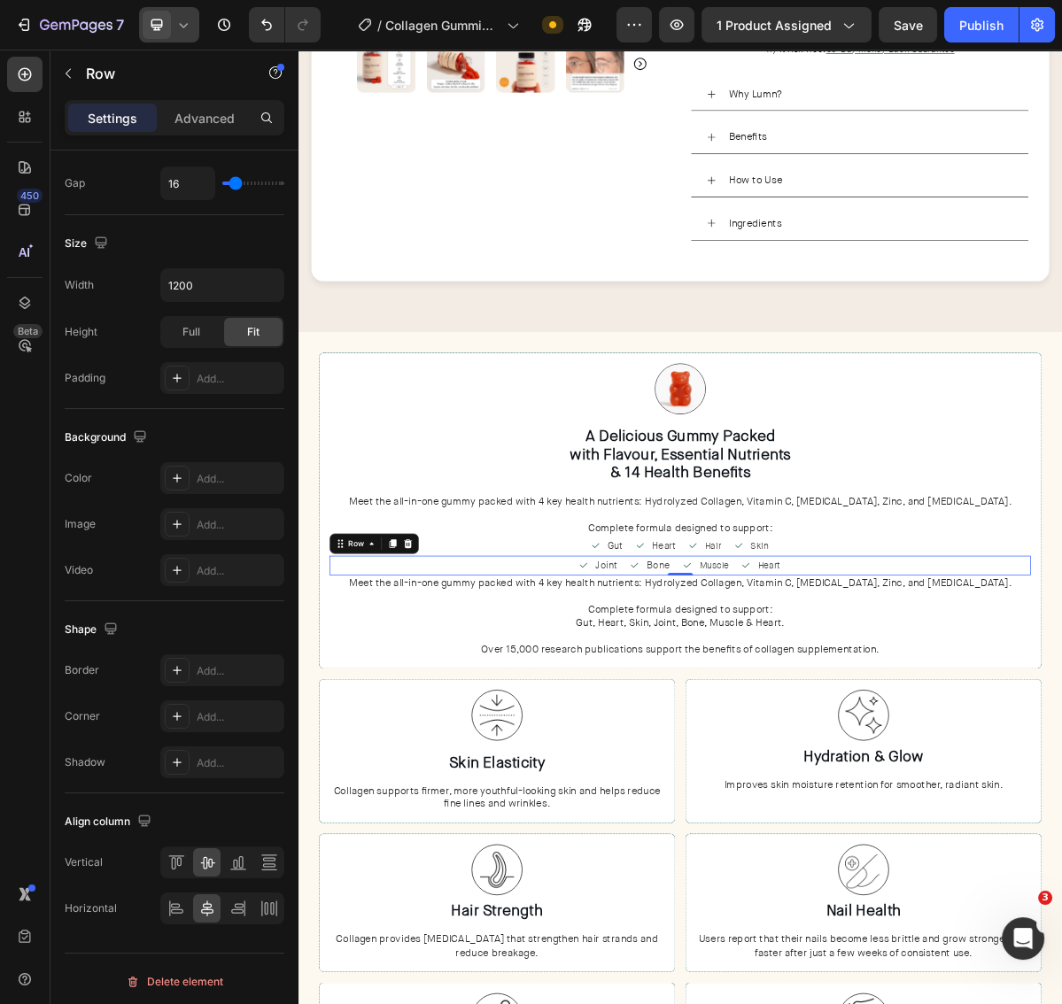
click at [184, 29] on icon at bounding box center [183, 25] width 18 height 18
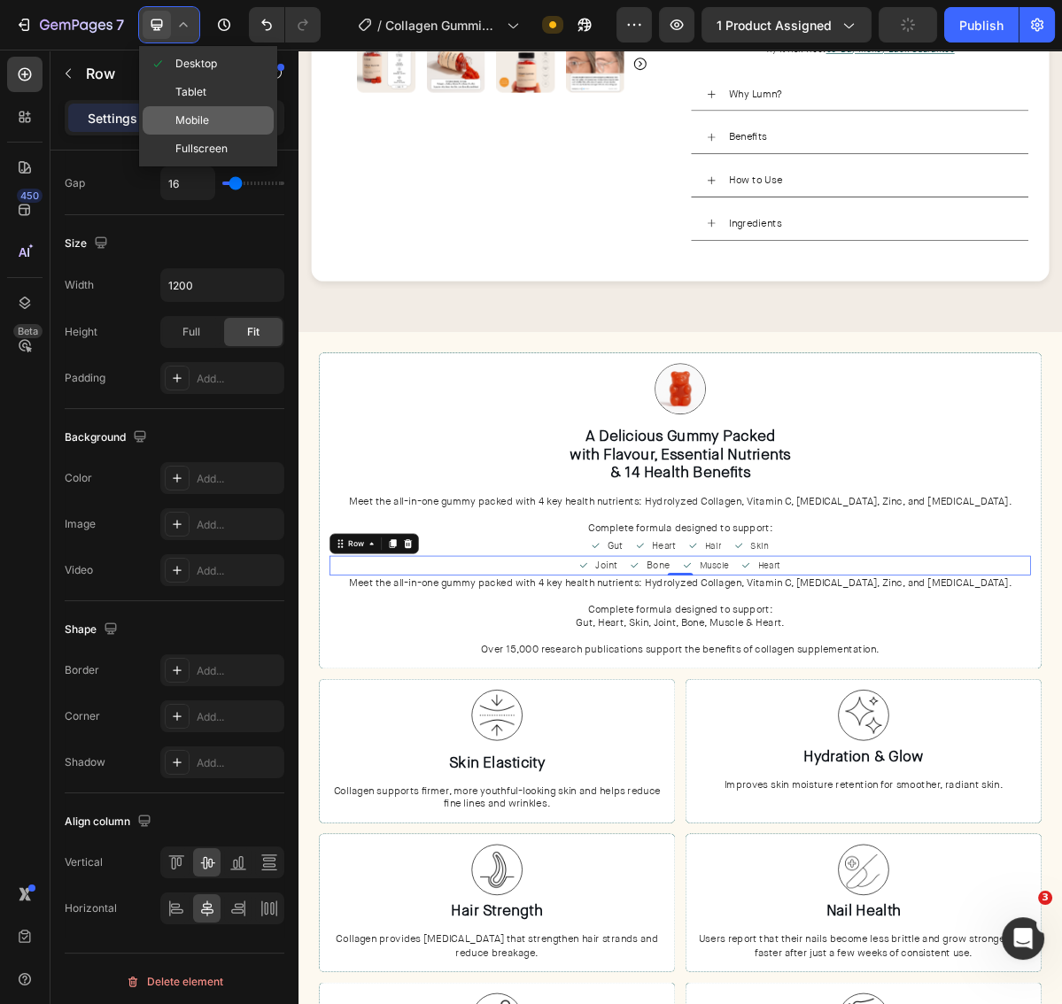
click at [184, 117] on span "Mobile" at bounding box center [192, 121] width 34 height 18
type input "100%"
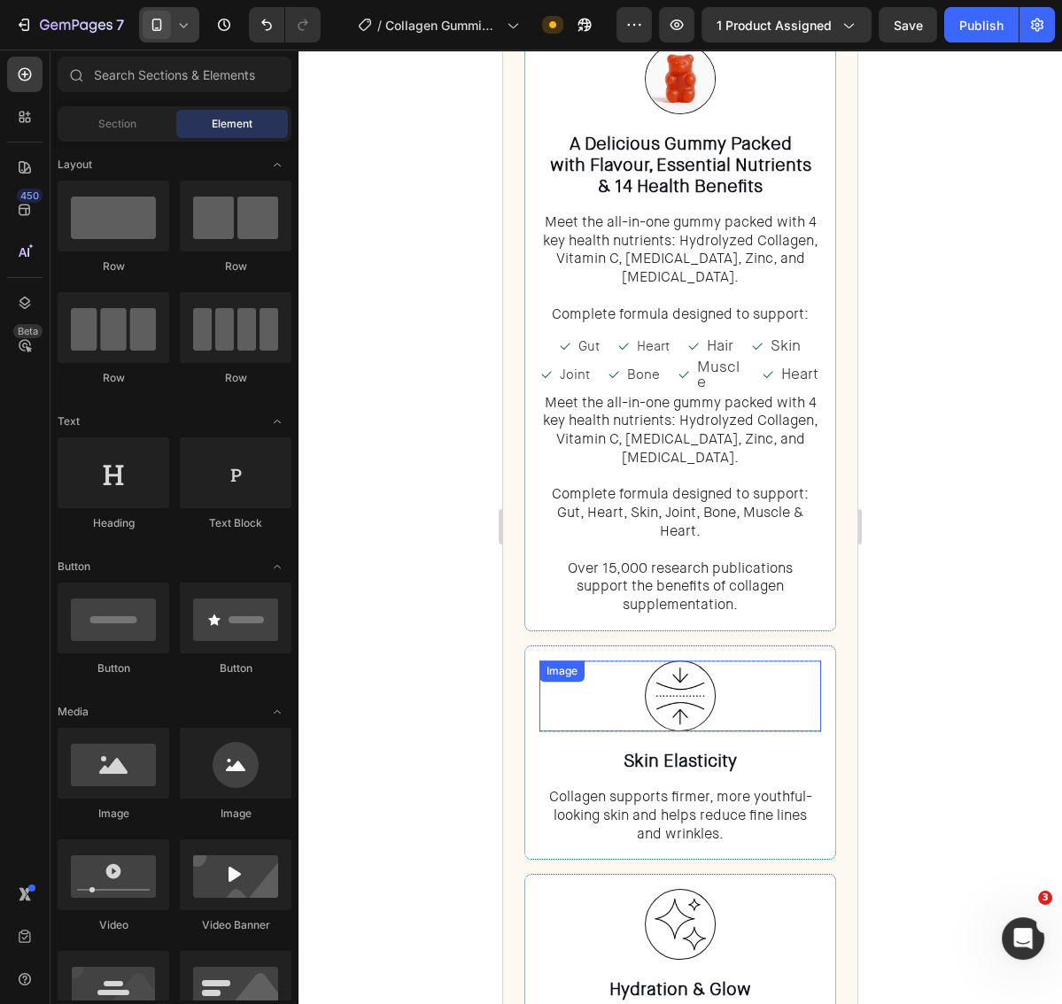
scroll to position [1086, 0]
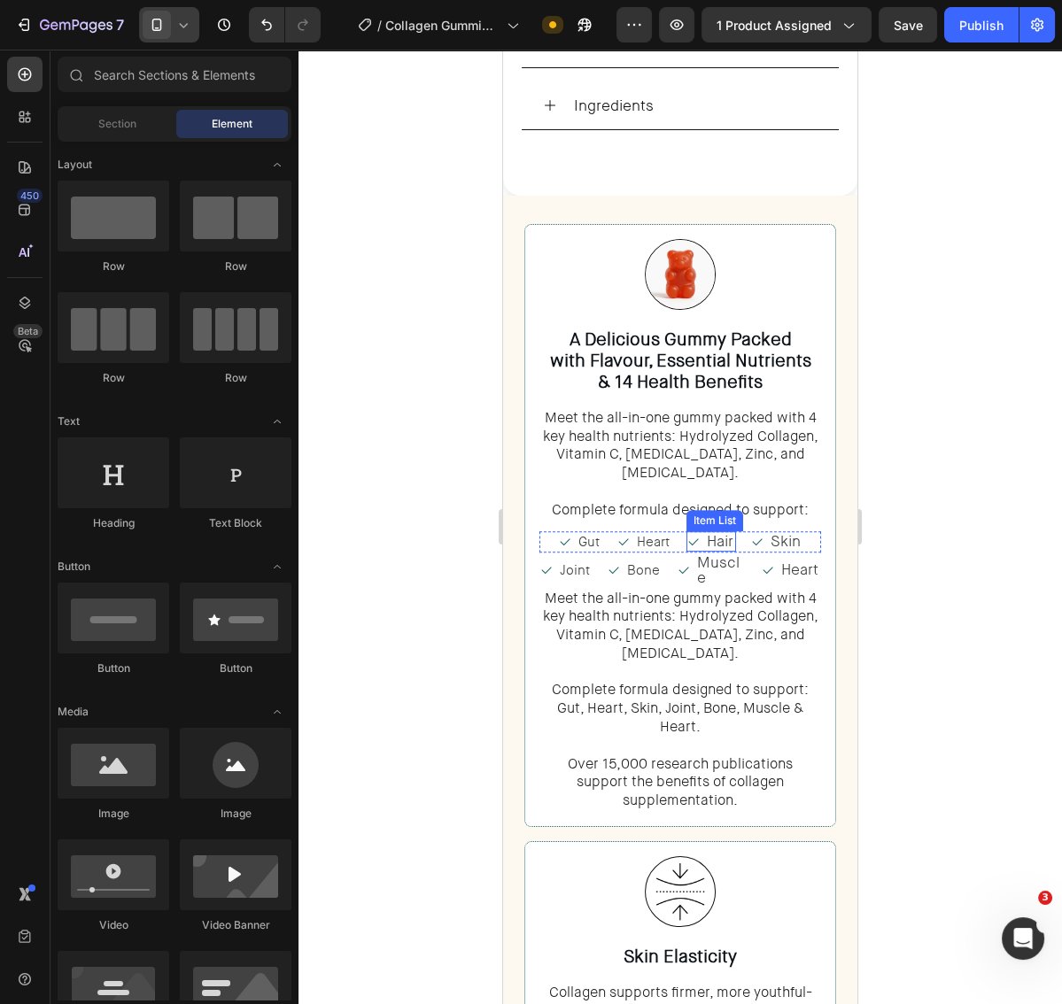
click at [722, 534] on p "Hair" at bounding box center [720, 541] width 27 height 15
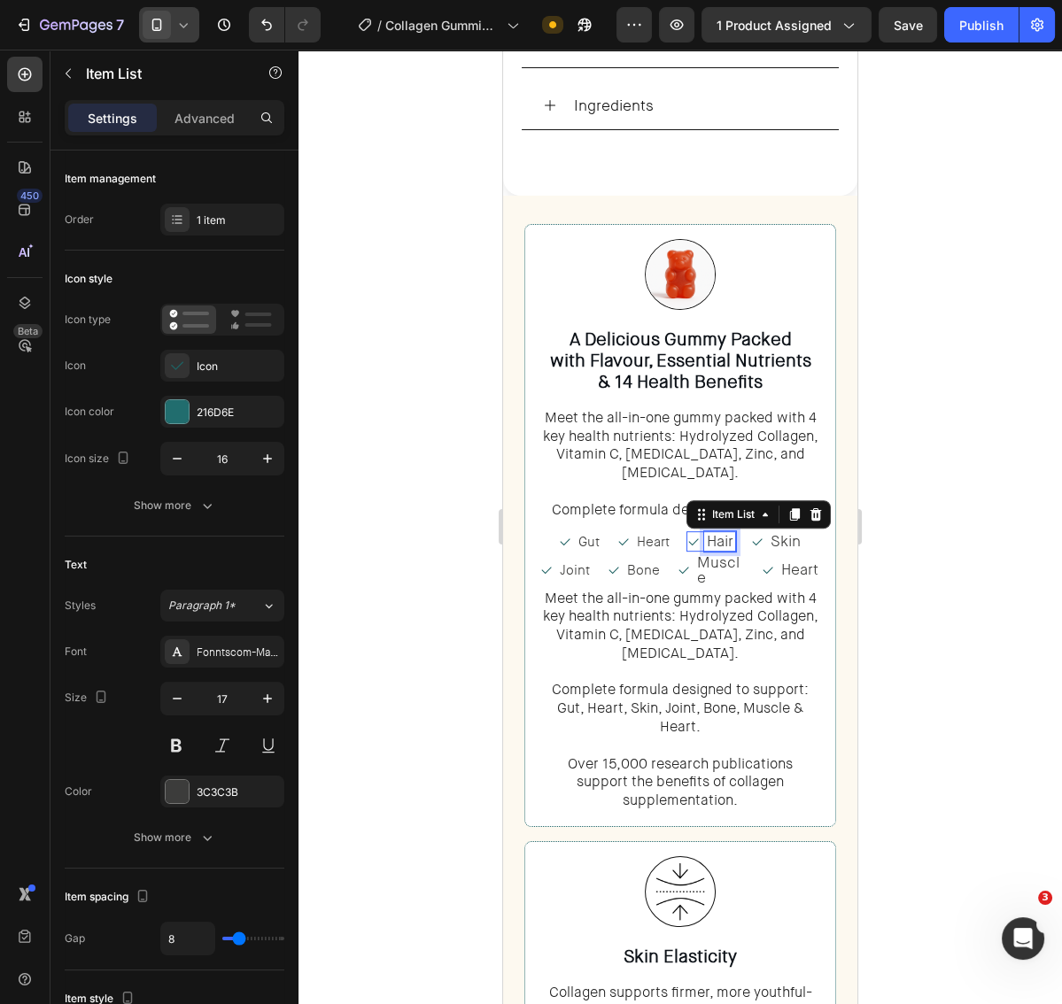
click at [722, 534] on p "Hair" at bounding box center [720, 541] width 27 height 15
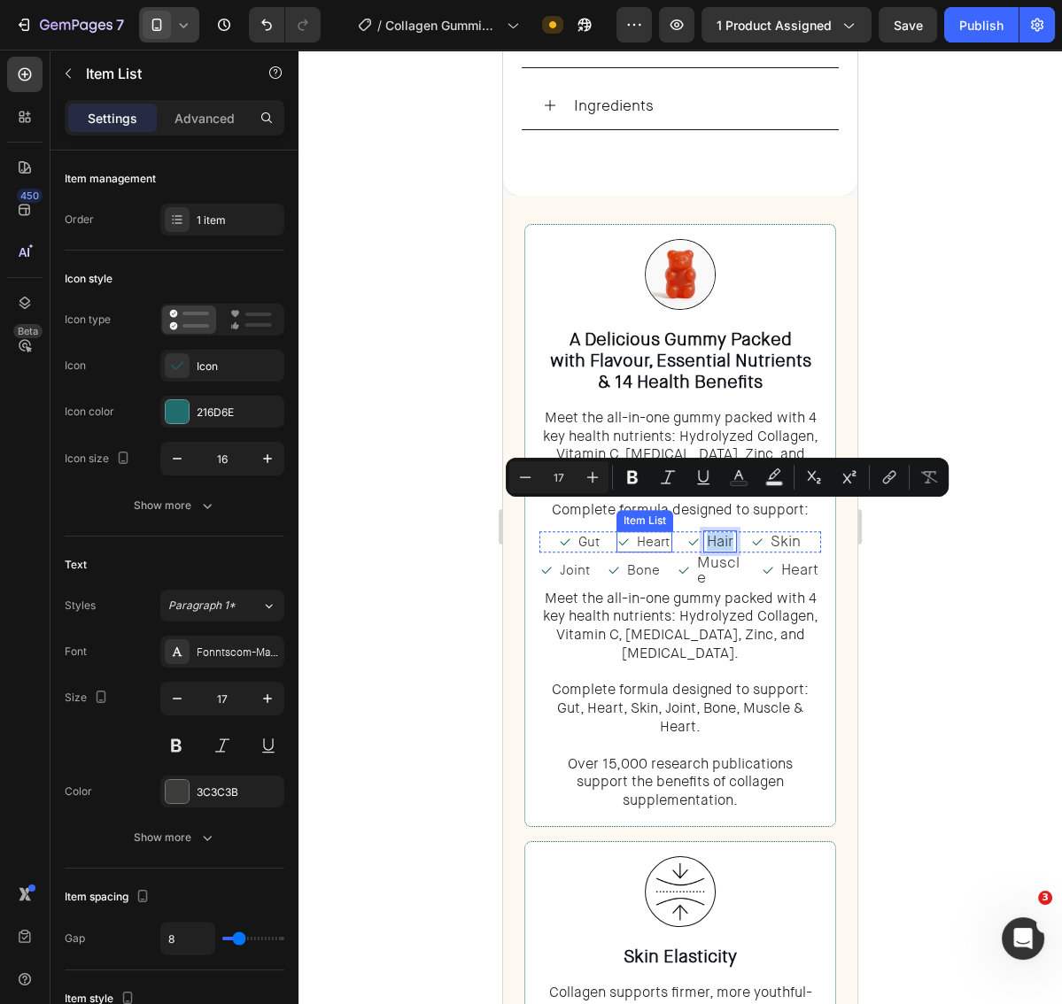
click at [659, 533] on span "Heart" at bounding box center [653, 542] width 33 height 18
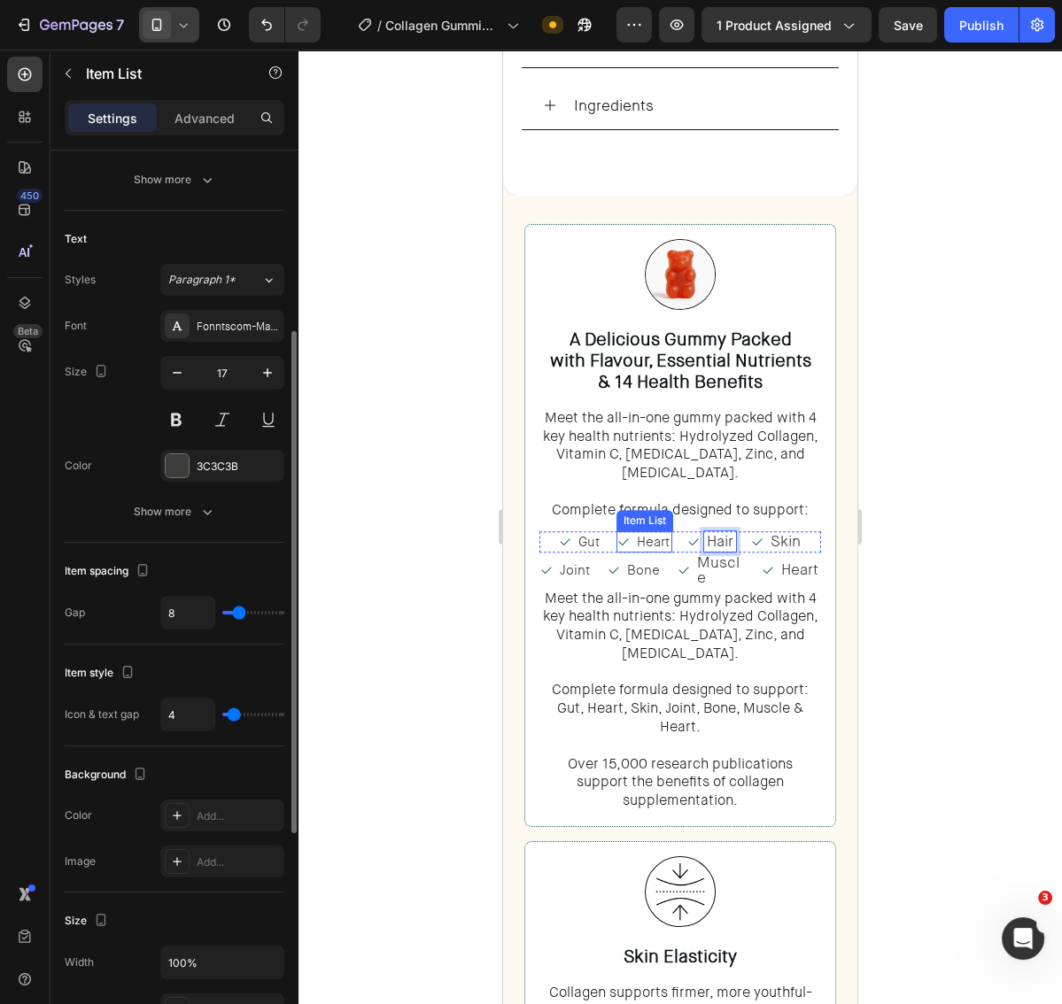
click at [659, 533] on span "Heart" at bounding box center [653, 542] width 33 height 18
click at [587, 533] on span "Gut" at bounding box center [588, 542] width 21 height 18
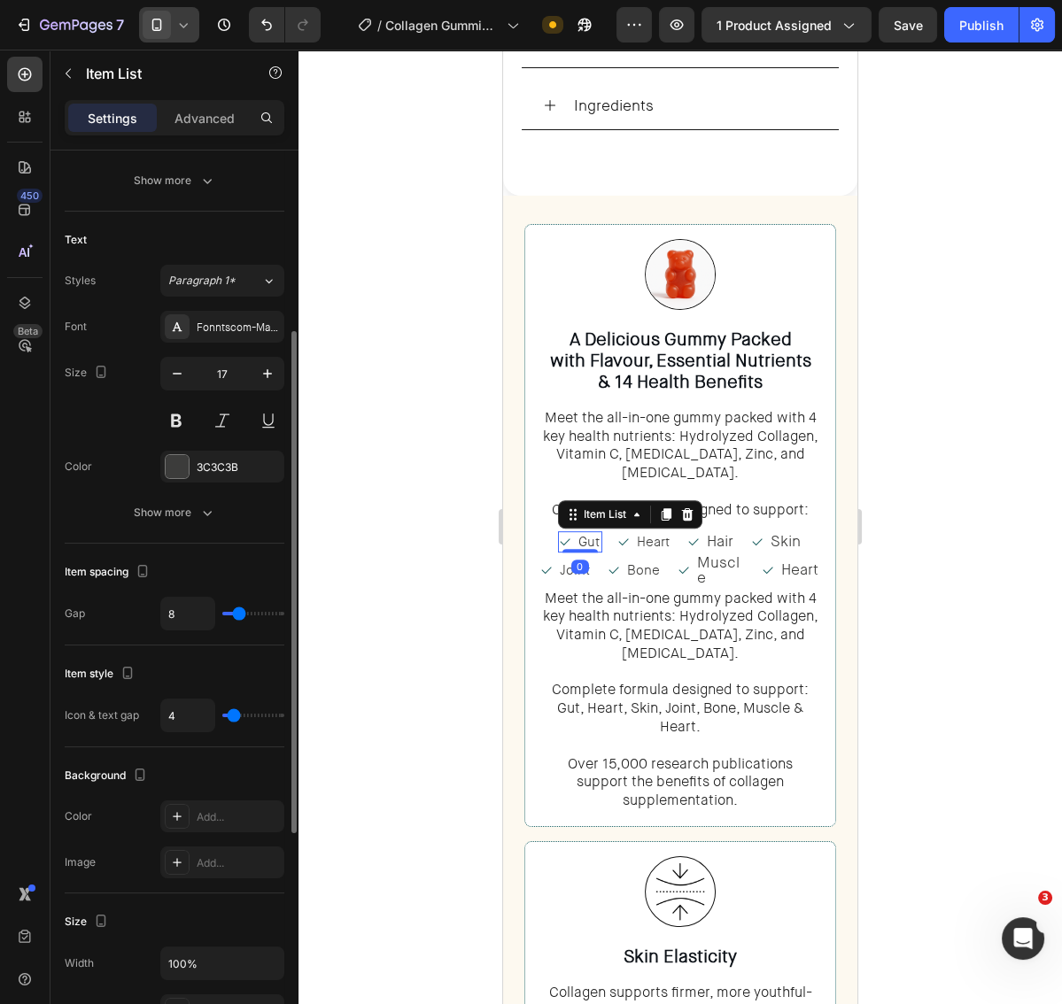
click at [587, 533] on span "Gut" at bounding box center [588, 542] width 21 height 18
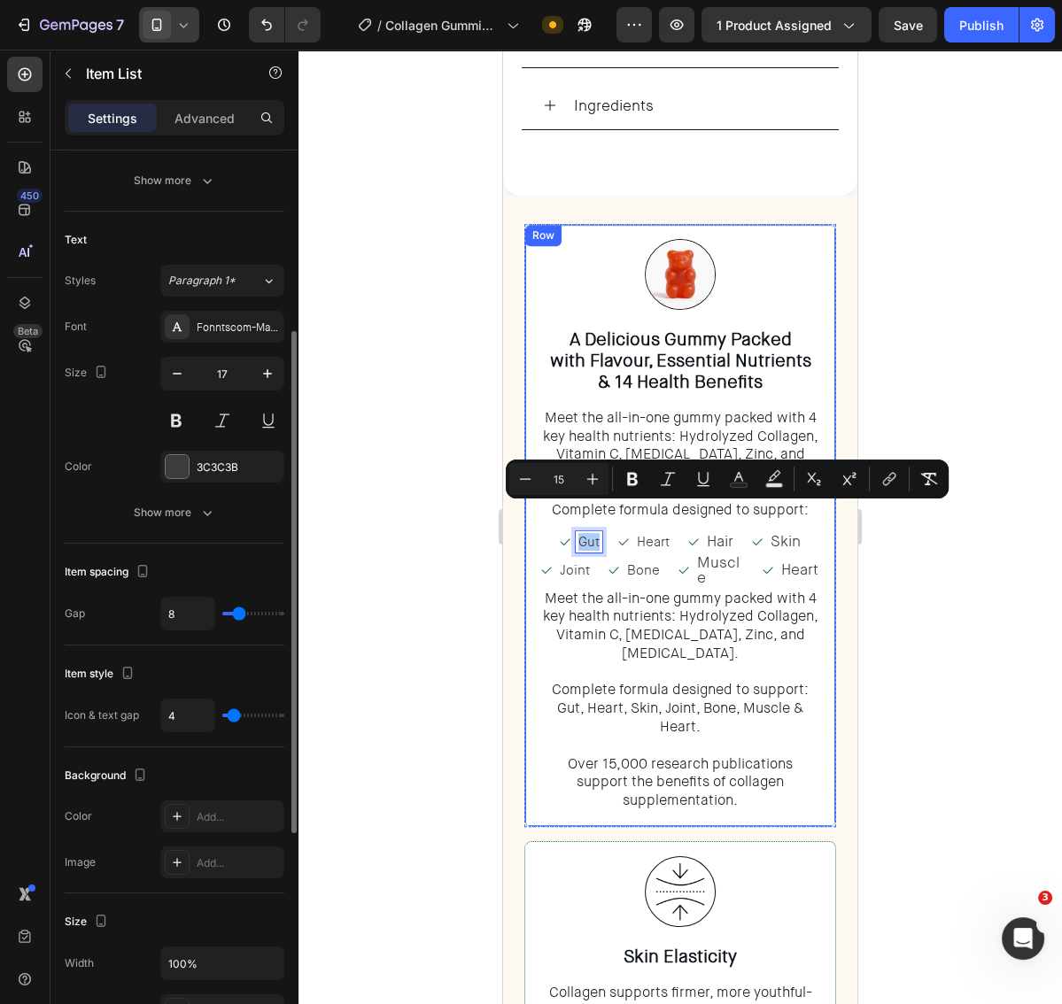
click at [919, 577] on div at bounding box center [679, 527] width 763 height 955
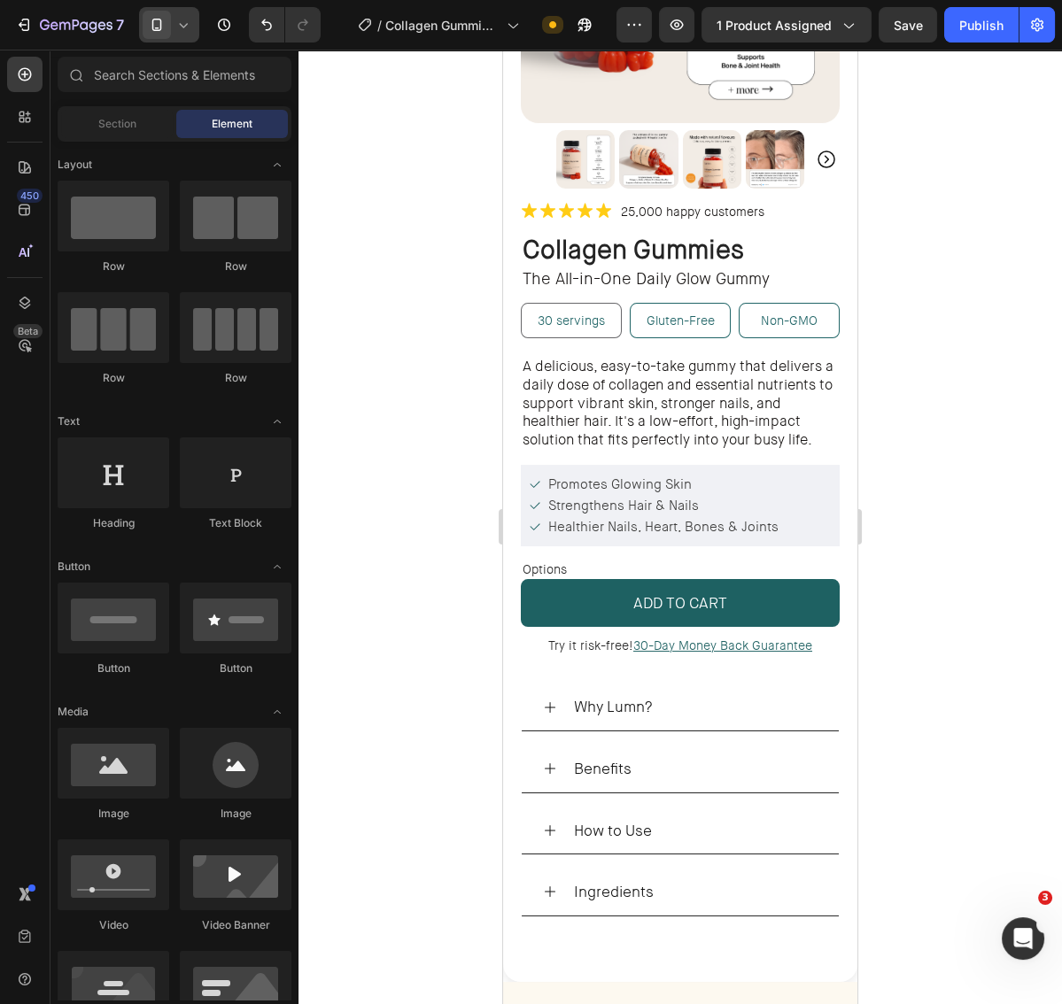
scroll to position [333, 0]
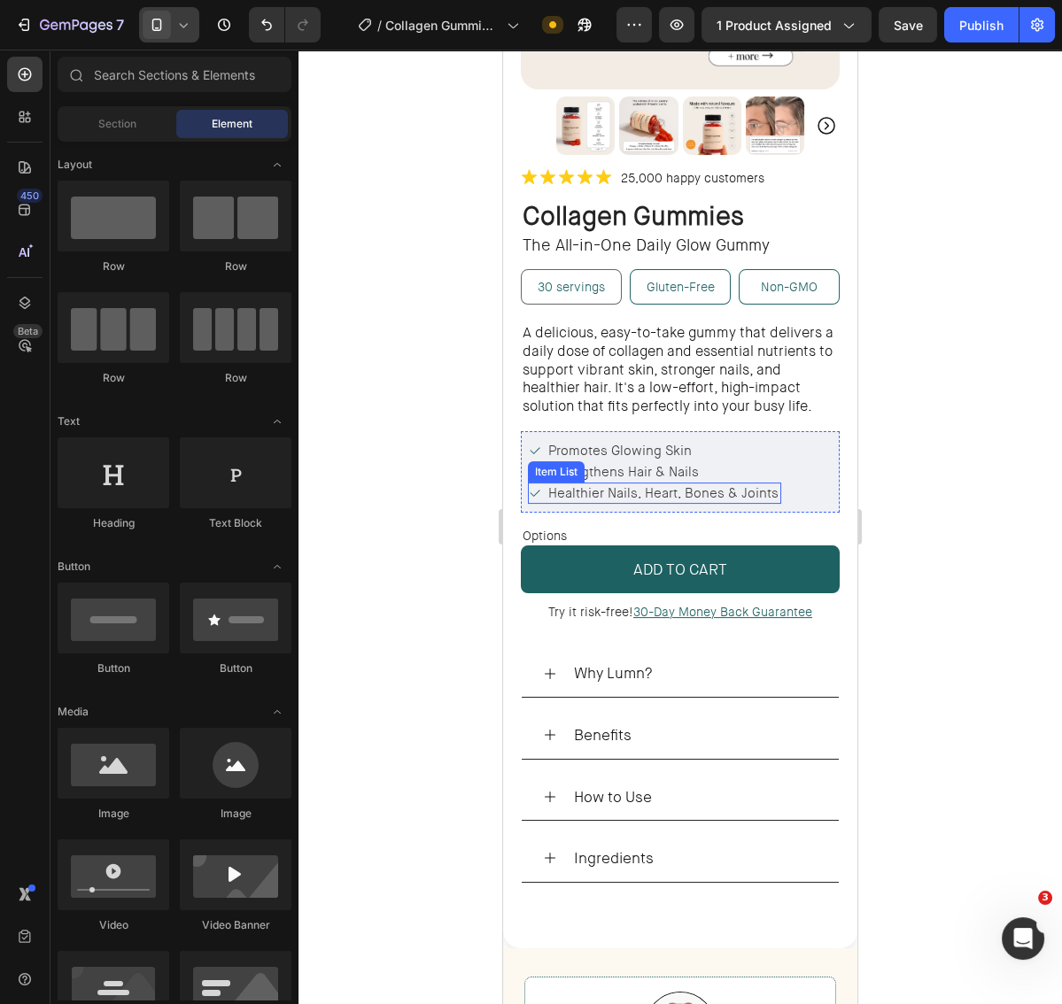
click at [648, 488] on span "Healthier Nails, Heart, Bones & Joints" at bounding box center [663, 493] width 230 height 18
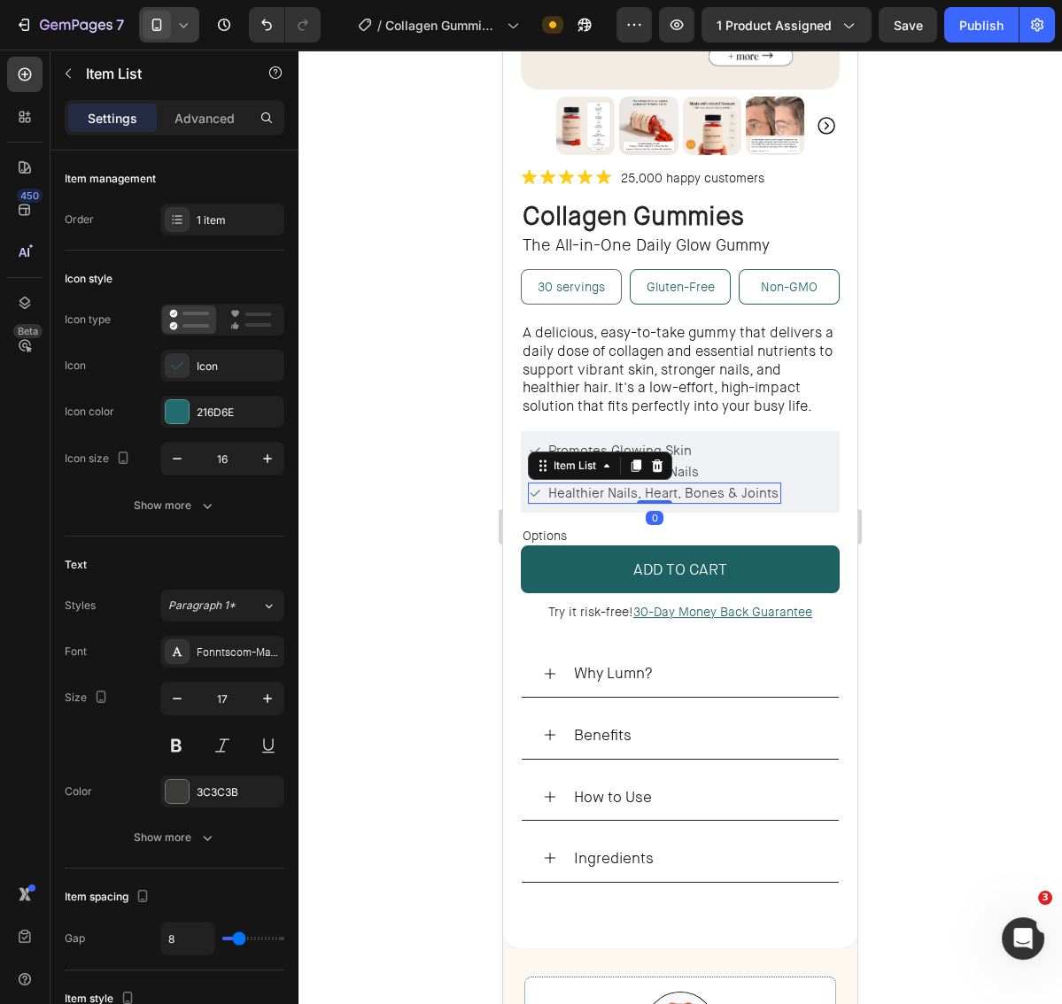
click at [648, 488] on span "Healthier Nails, Heart, Bones & Joints" at bounding box center [663, 493] width 230 height 18
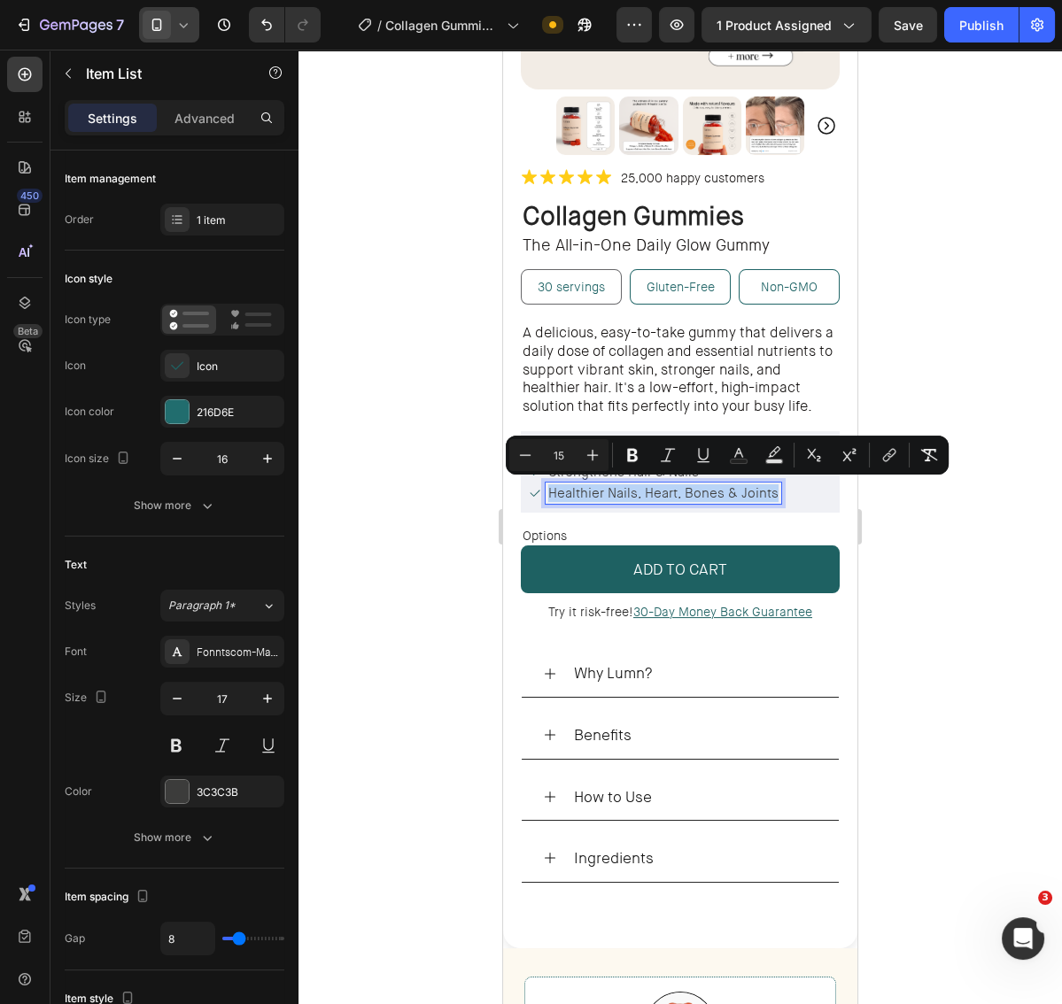
scroll to position [329, 0]
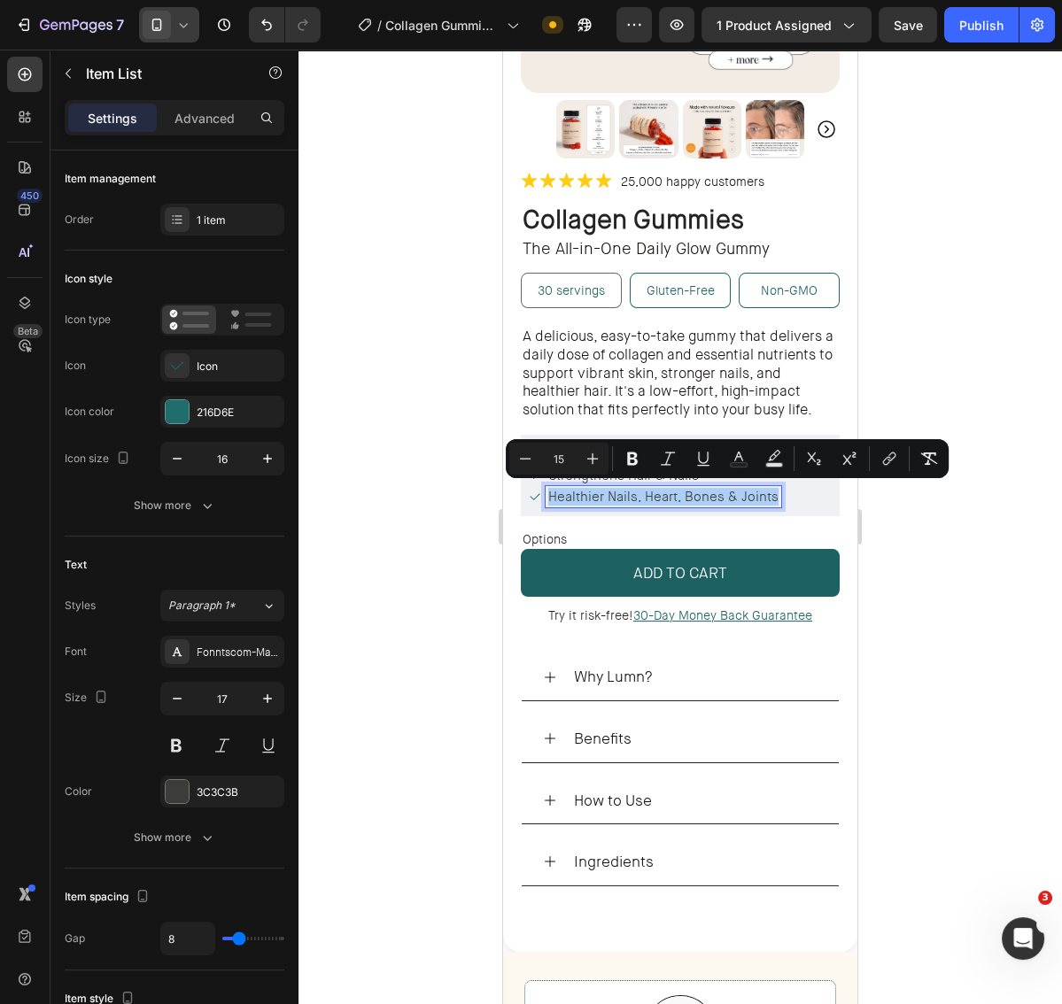
drag, startPoint x: 376, startPoint y: 566, endPoint x: 400, endPoint y: 554, distance: 26.5
click at [376, 566] on div at bounding box center [679, 527] width 763 height 955
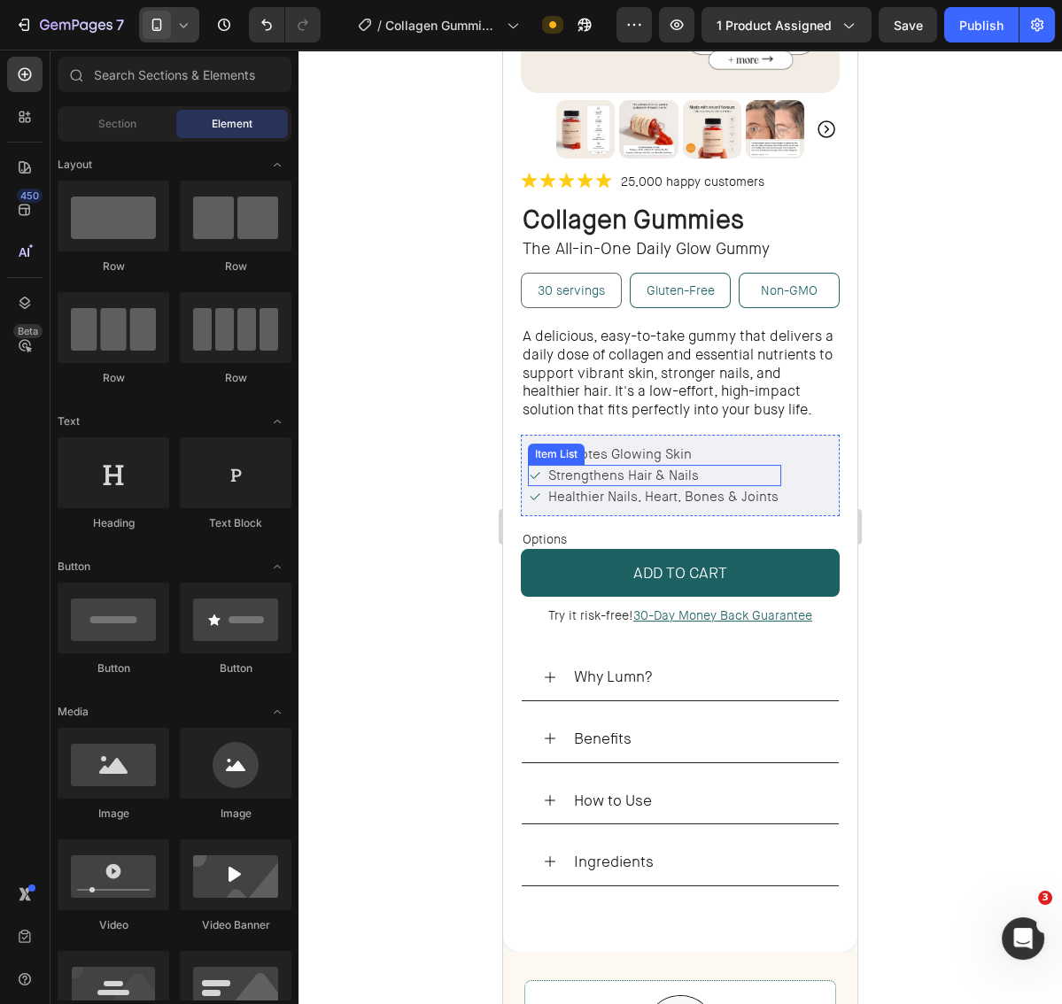
click at [617, 470] on span "Strengthens Hair & Nails" at bounding box center [623, 476] width 151 height 18
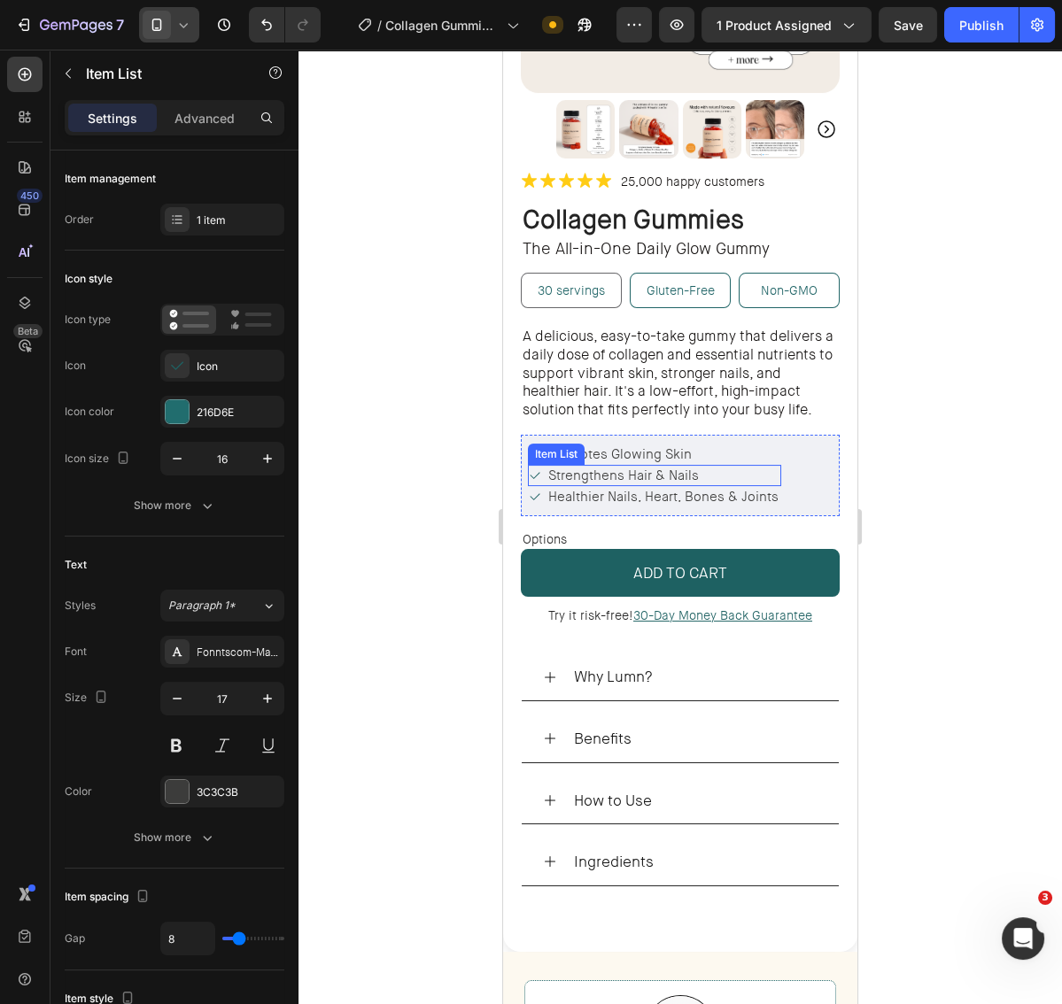
click at [617, 470] on span "Strengthens Hair & Nails" at bounding box center [623, 476] width 151 height 18
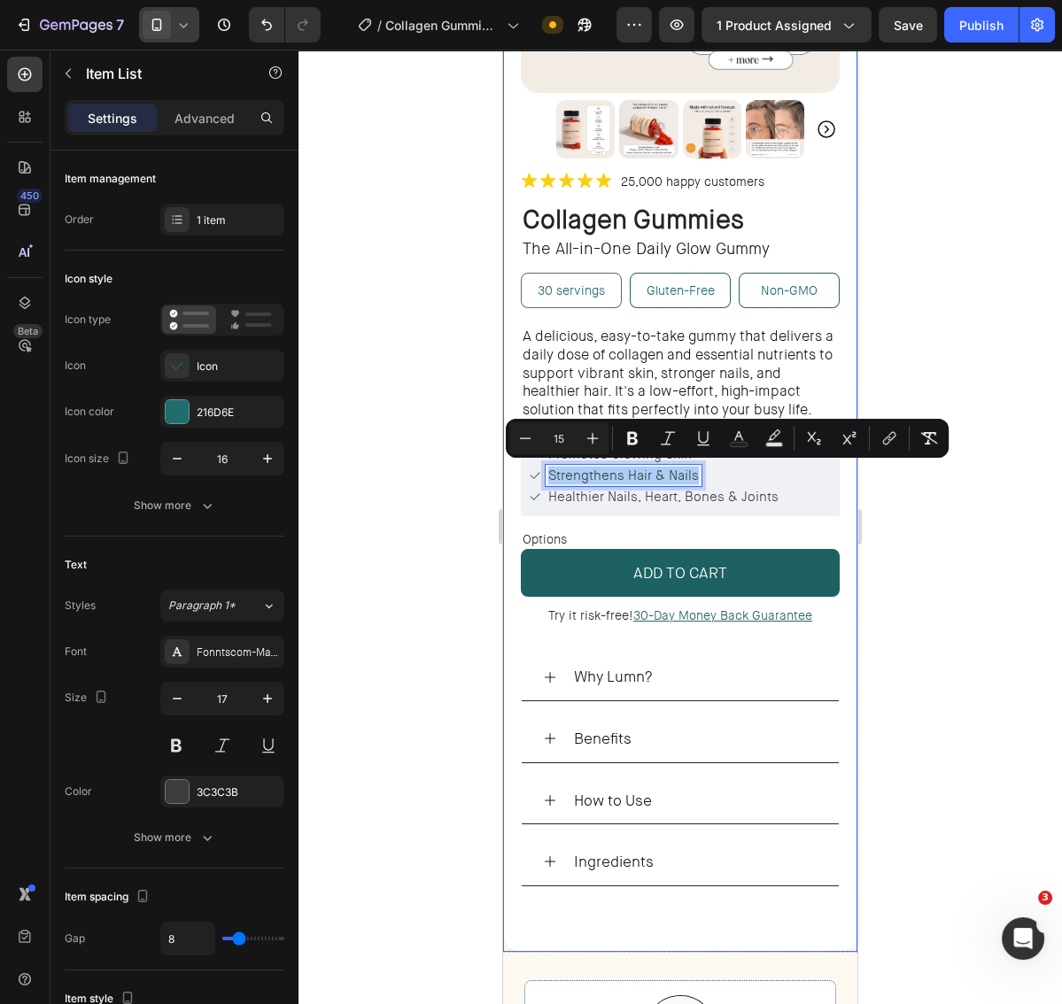
click at [507, 484] on div "Product Images Icon Icon Icon Icon Icon Icon List 25,000 happy customers Text B…" at bounding box center [680, 354] width 354 height 1196
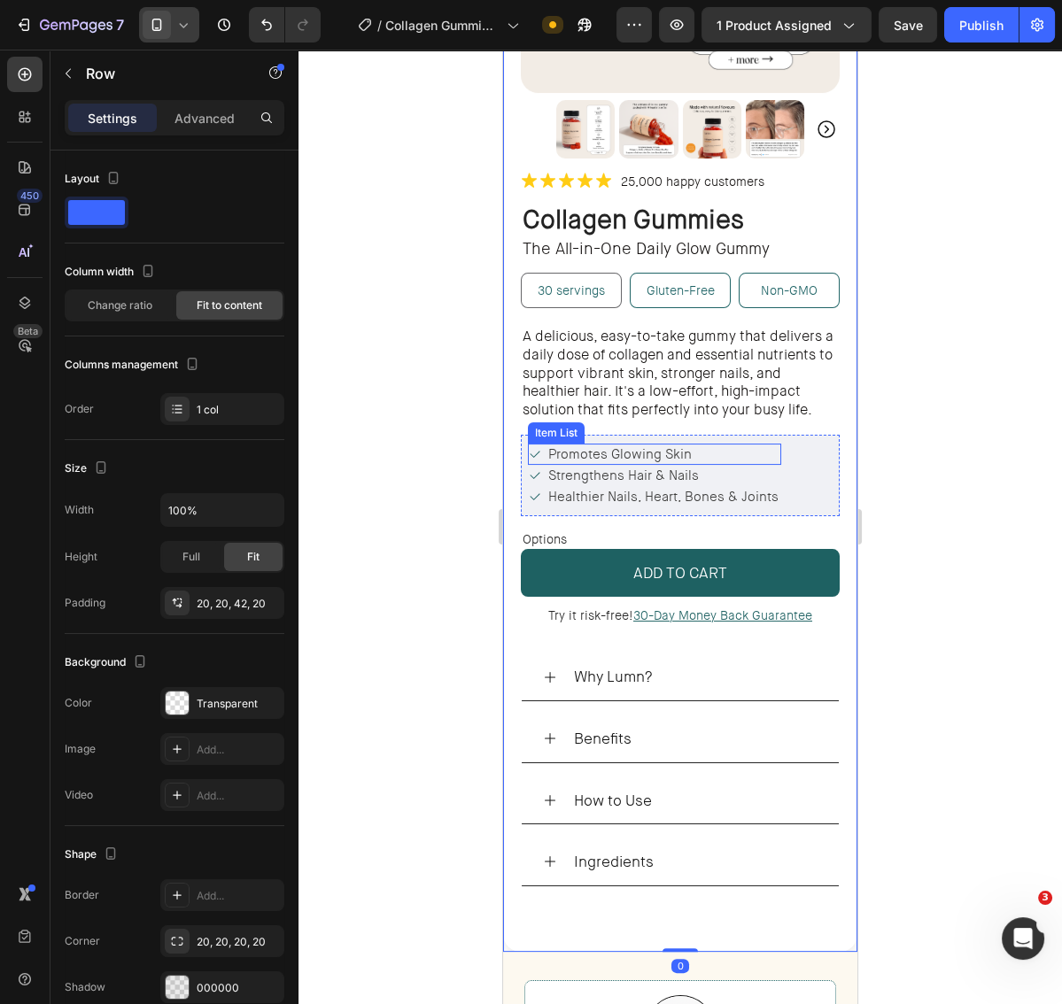
click at [607, 449] on span "Promotes Glowing Skin" at bounding box center [619, 454] width 143 height 18
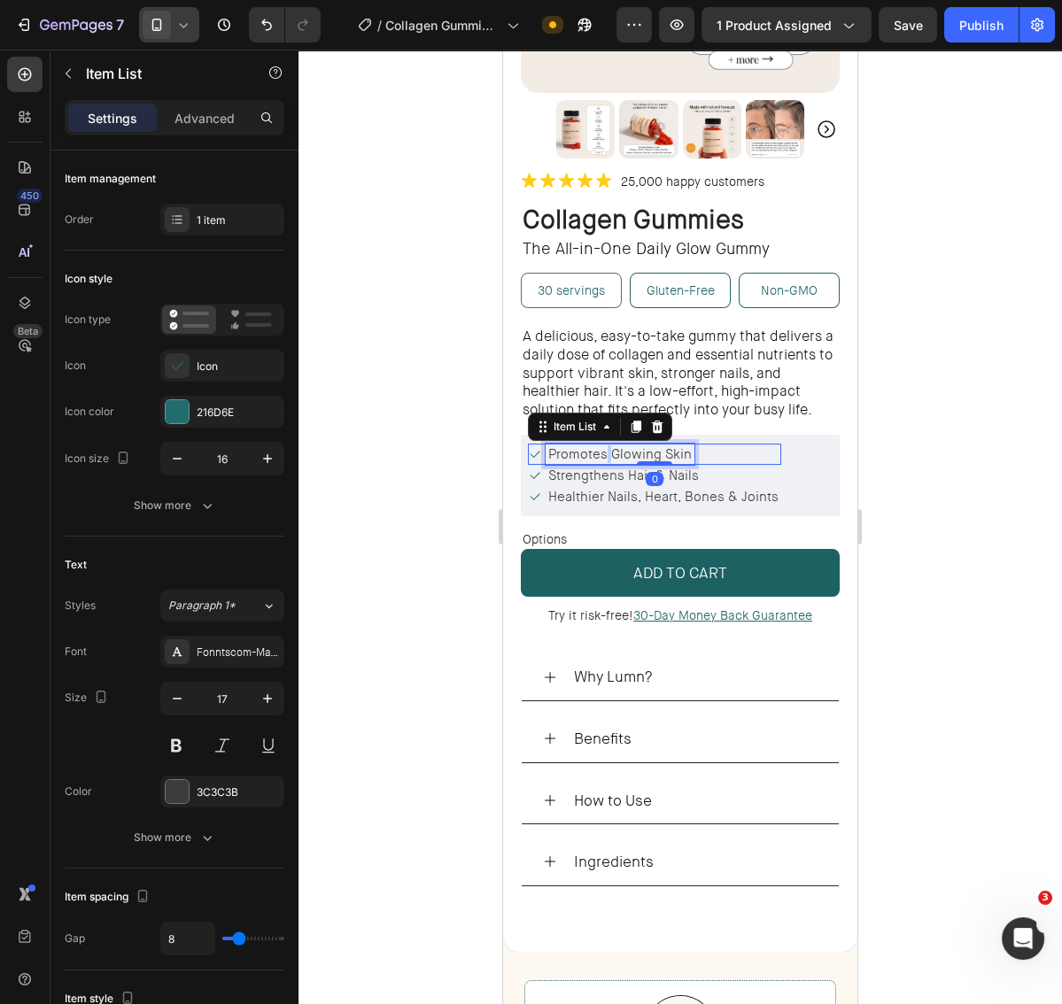
drag, startPoint x: 607, startPoint y: 449, endPoint x: 980, endPoint y: 545, distance: 385.8
click at [607, 449] on span "Promotes Glowing Skin" at bounding box center [619, 454] width 143 height 18
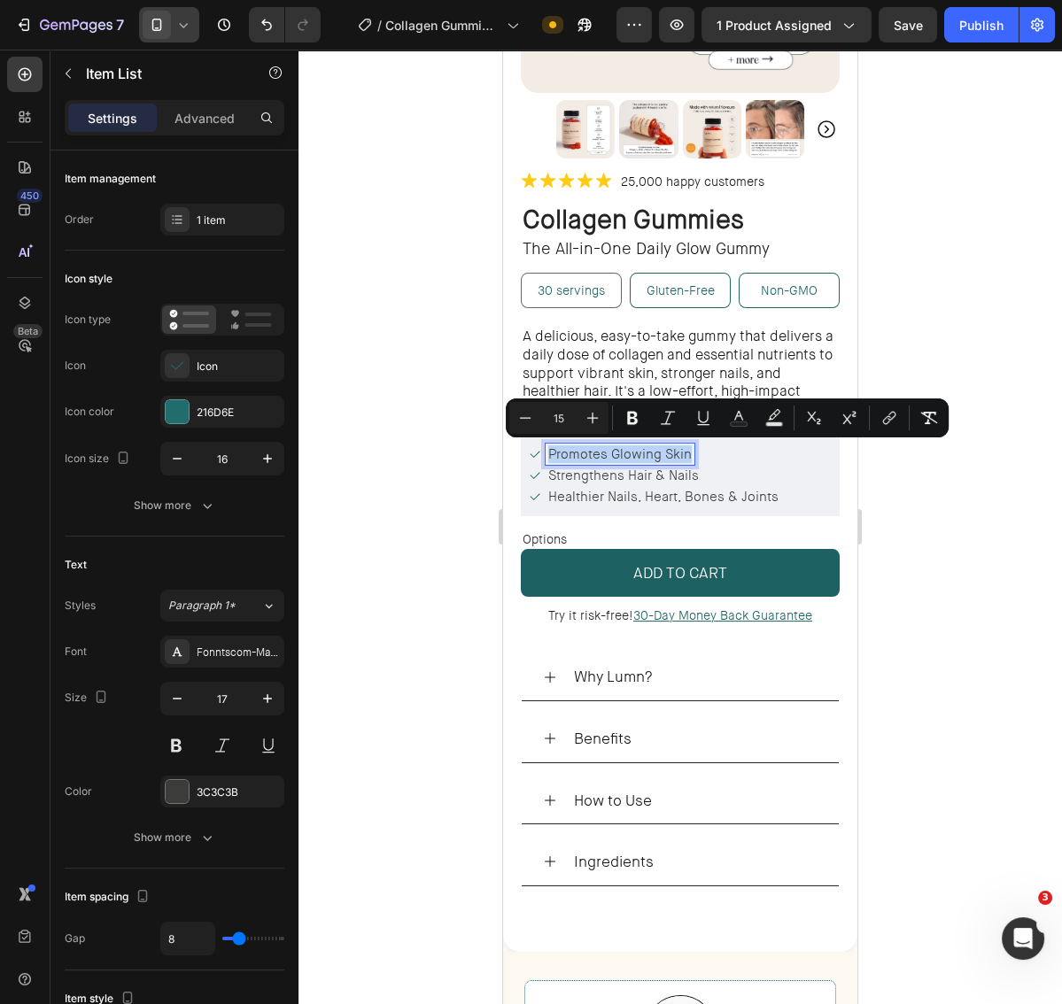
click at [600, 453] on span "Promotes Glowing Skin" at bounding box center [619, 454] width 143 height 18
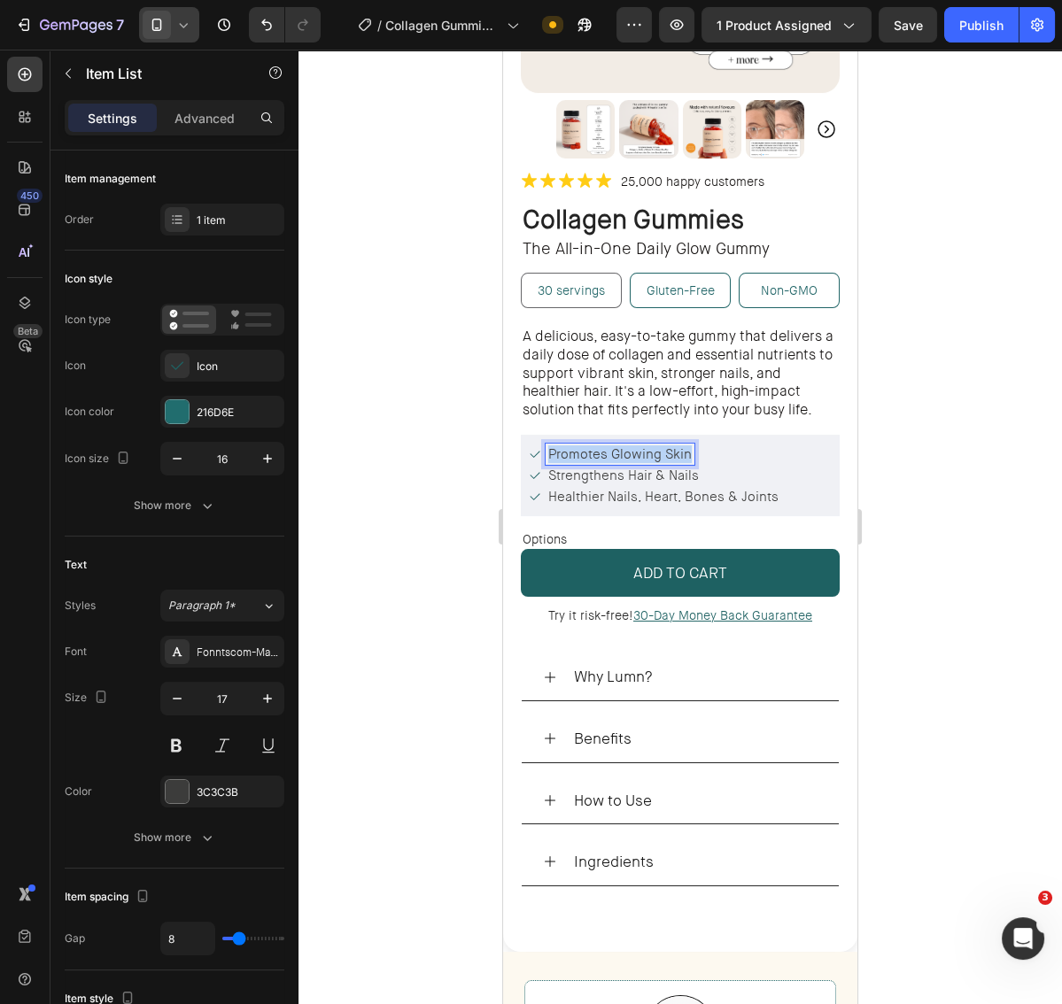
click at [600, 453] on span "Promotes Glowing Skin" at bounding box center [619, 454] width 143 height 18
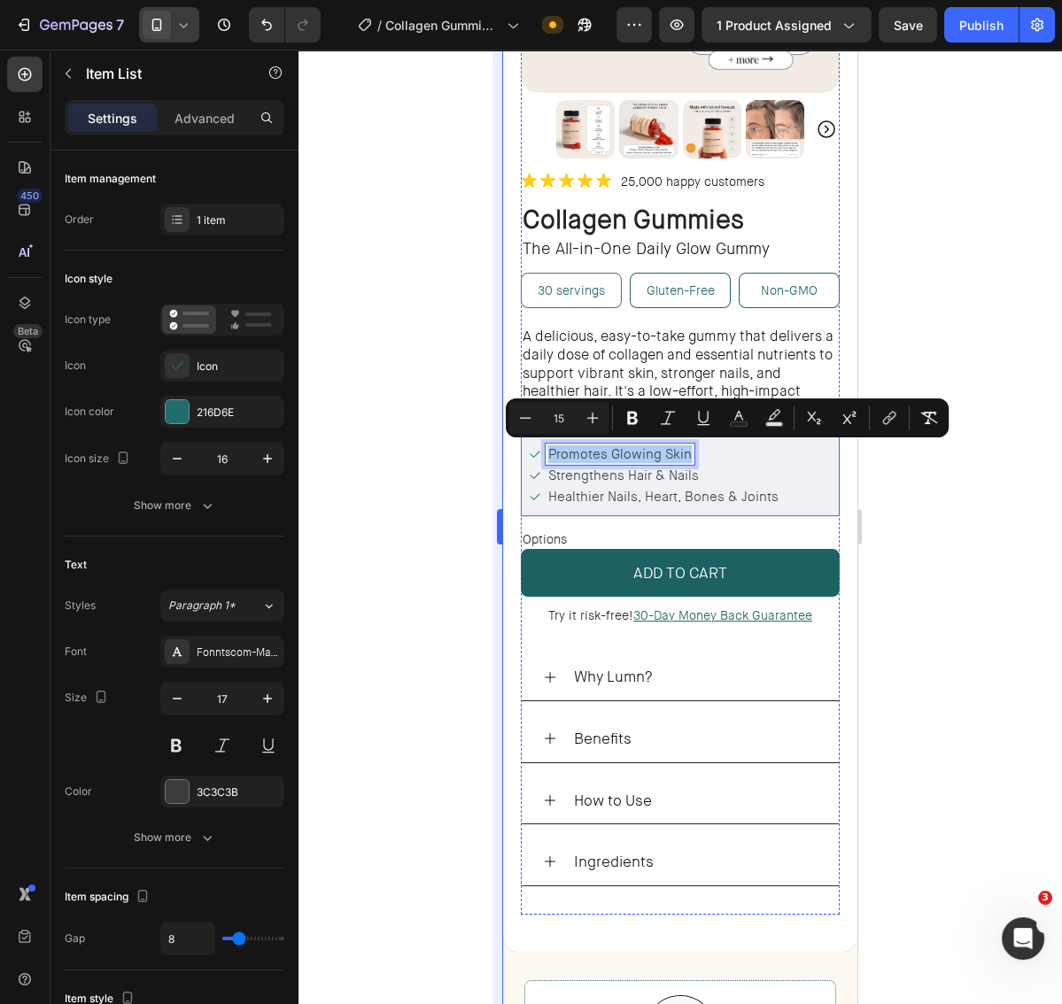
drag, startPoint x: 451, startPoint y: 523, endPoint x: 501, endPoint y: 548, distance: 56.6
click at [451, 523] on div at bounding box center [679, 527] width 763 height 955
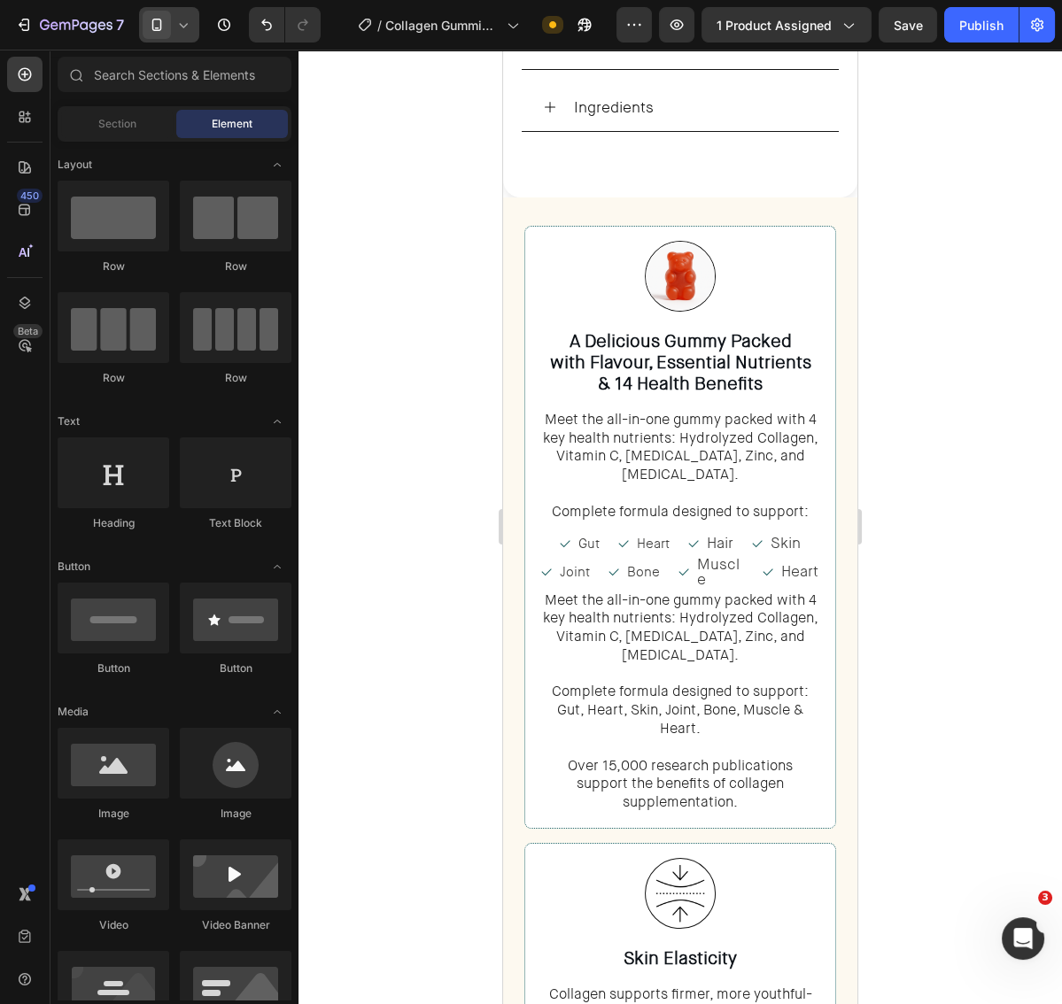
scroll to position [1086, 0]
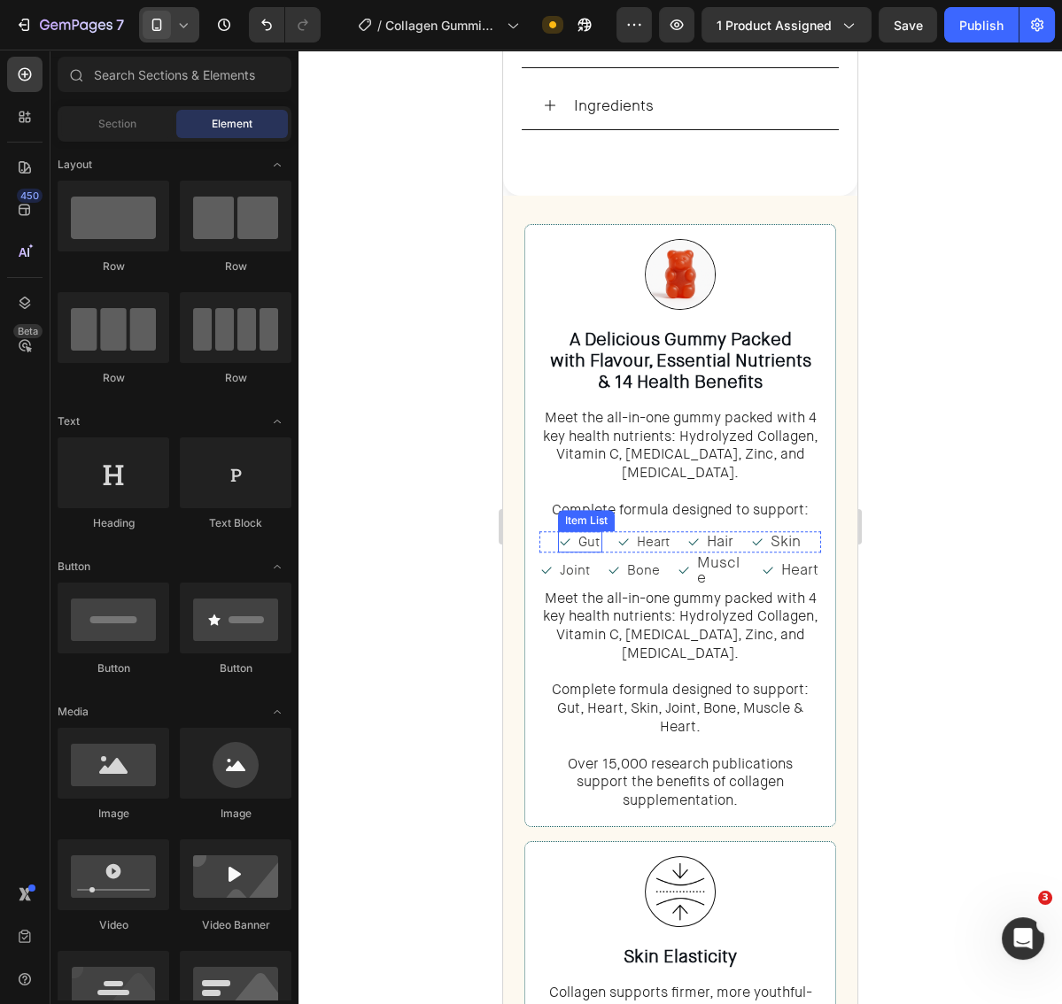
click at [585, 533] on span "Gut" at bounding box center [588, 542] width 21 height 18
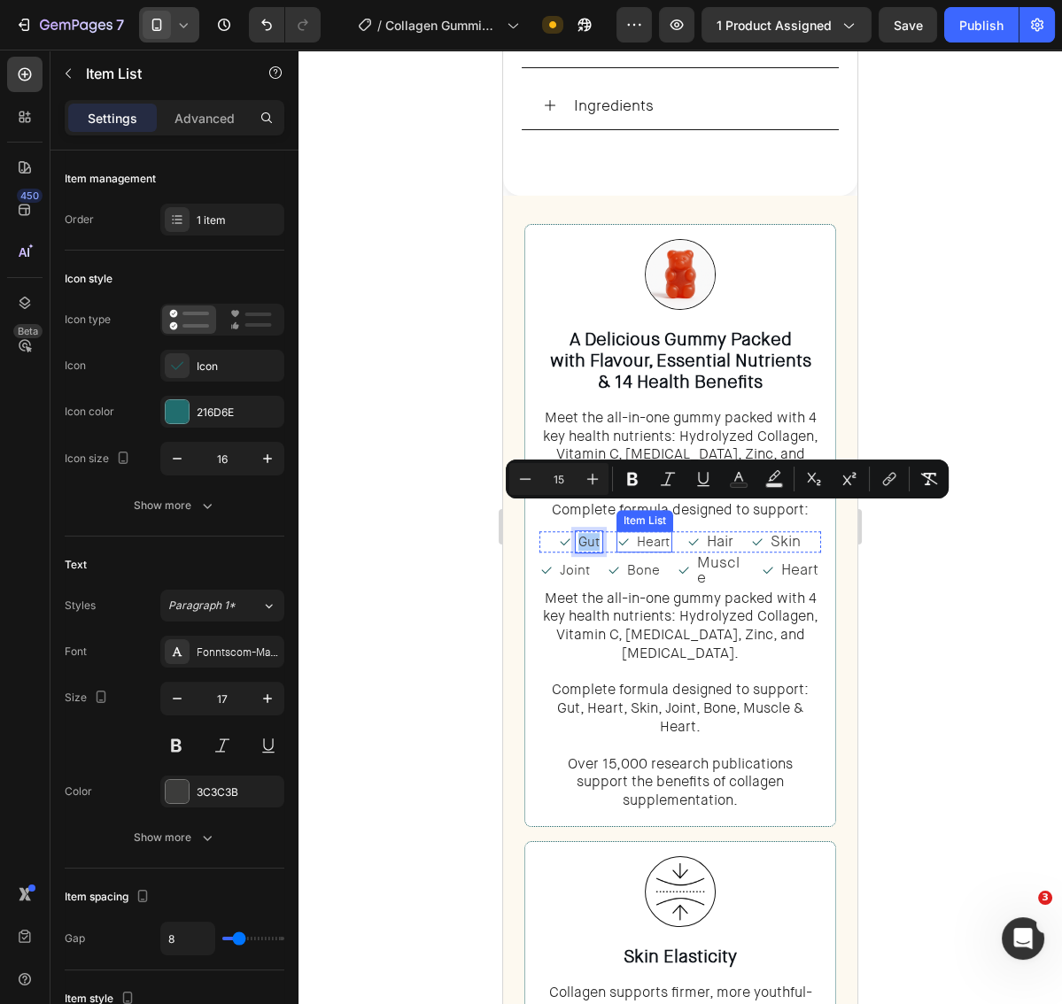
click at [654, 533] on span "Heart" at bounding box center [653, 542] width 33 height 18
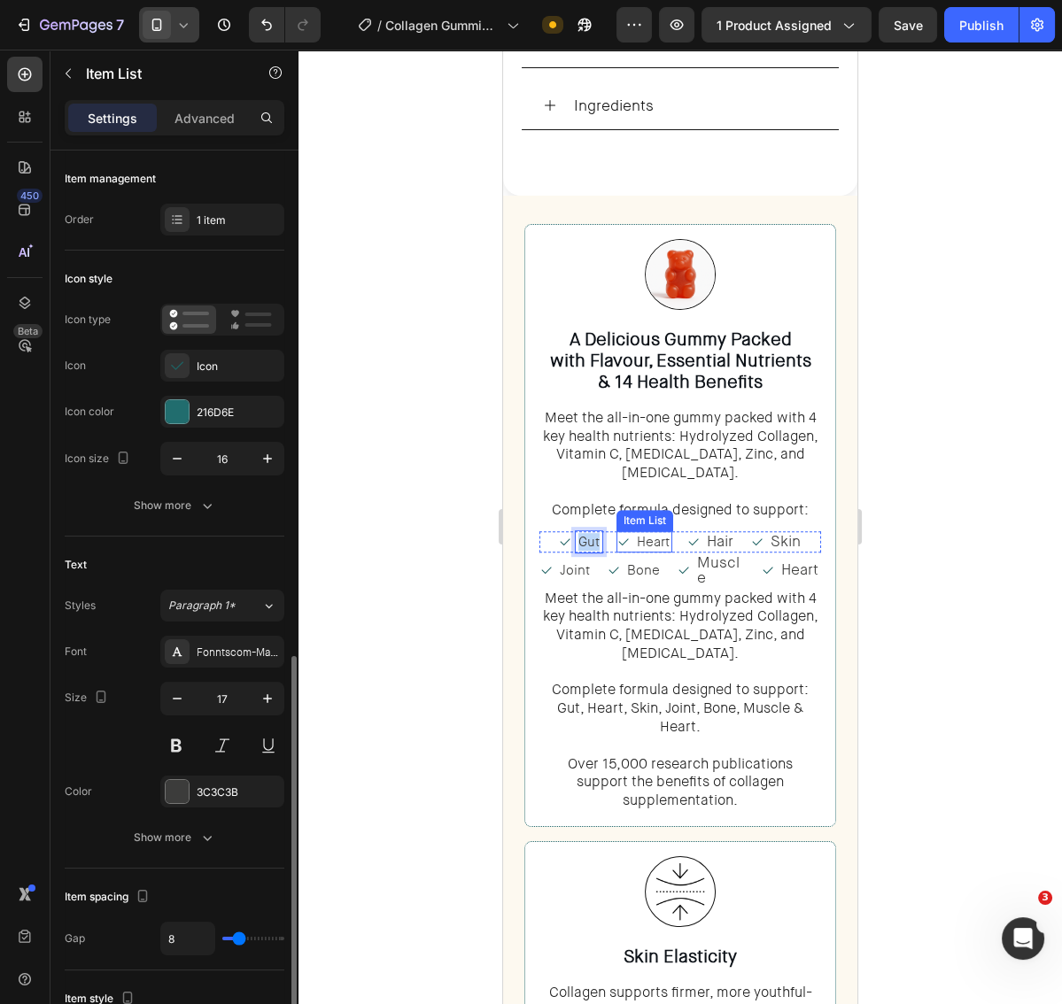
scroll to position [325, 0]
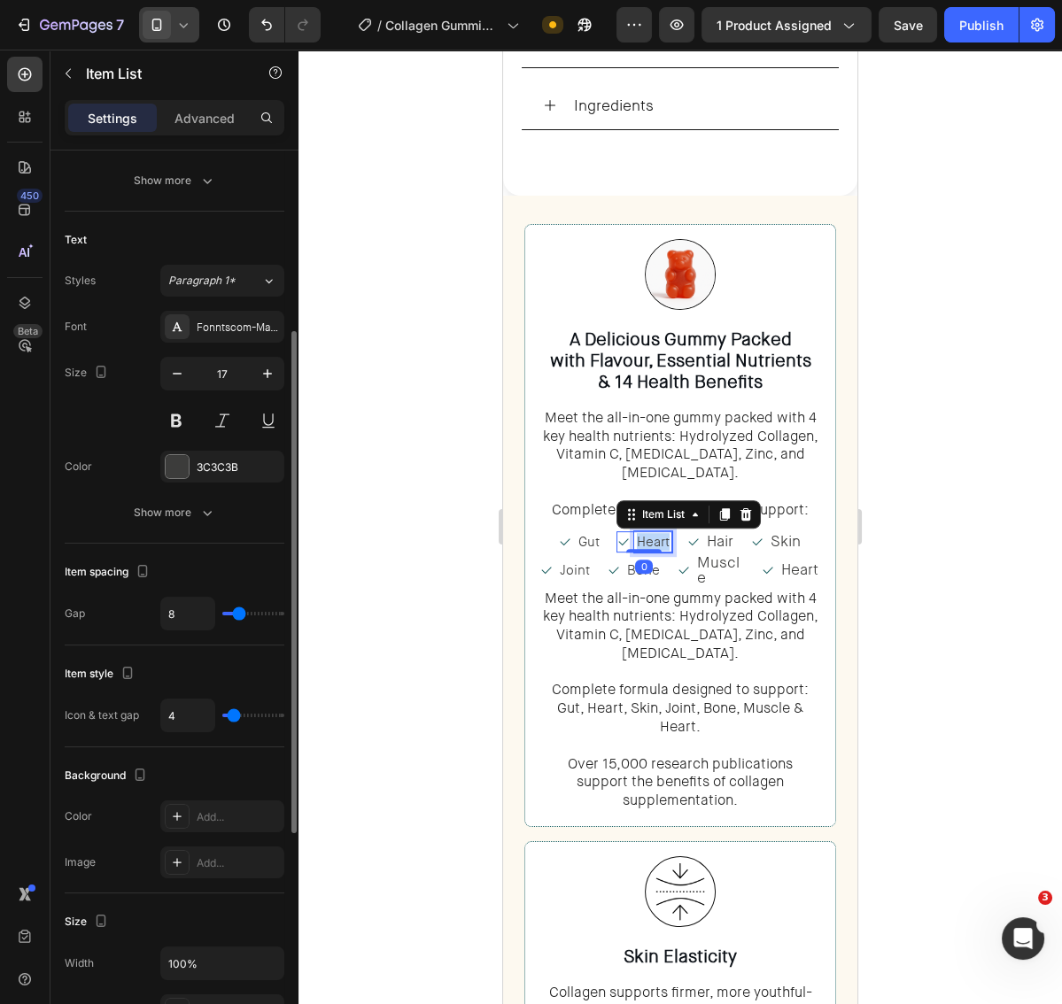
click at [654, 533] on span "Heart" at bounding box center [653, 542] width 33 height 18
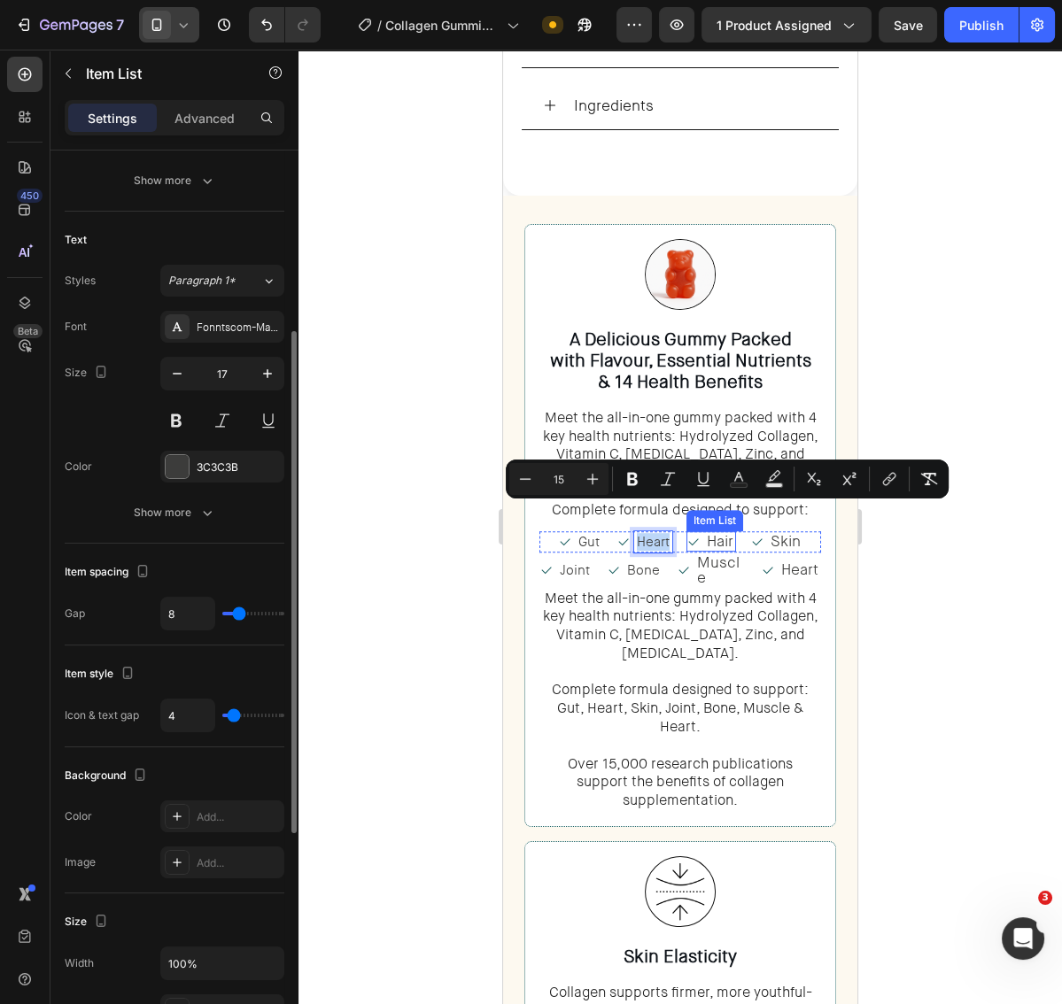
click at [720, 534] on p "Hair" at bounding box center [720, 541] width 27 height 15
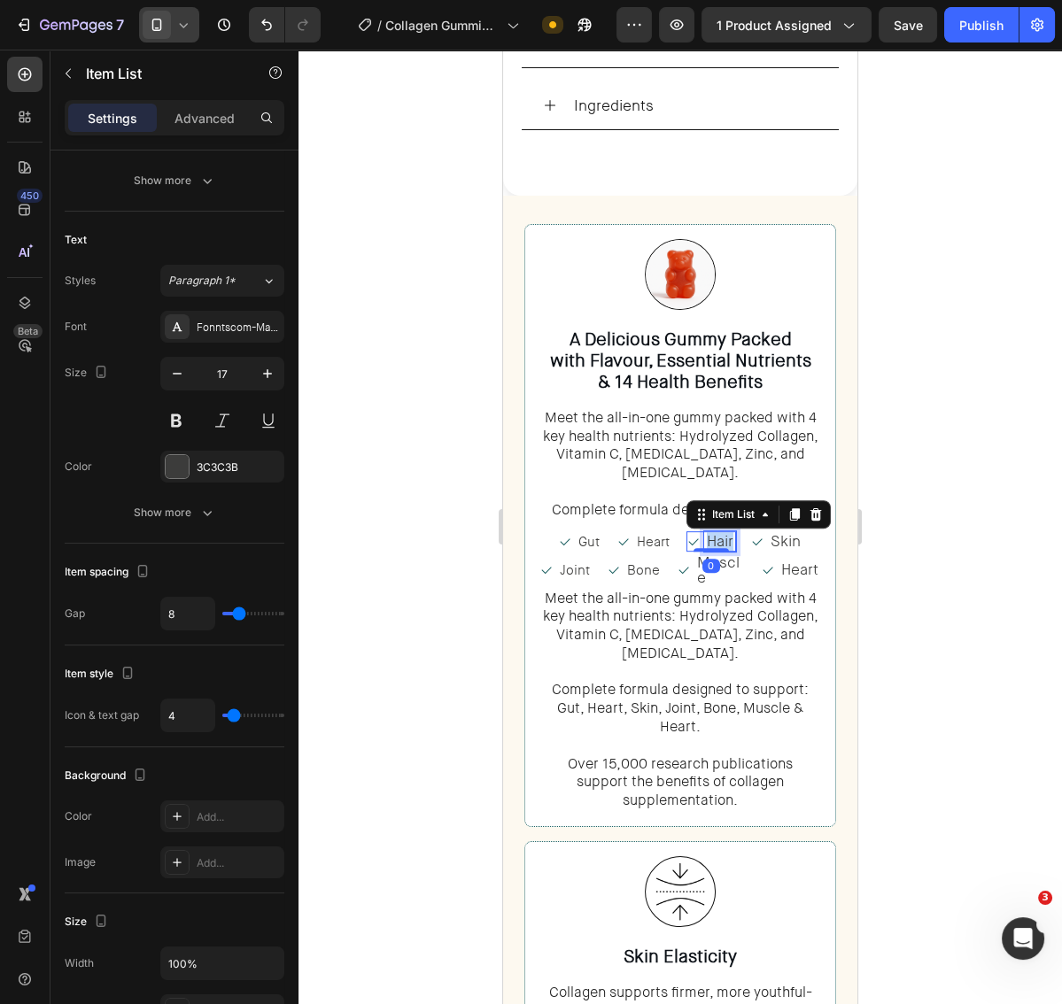
click at [720, 534] on p "Hair" at bounding box center [720, 541] width 27 height 15
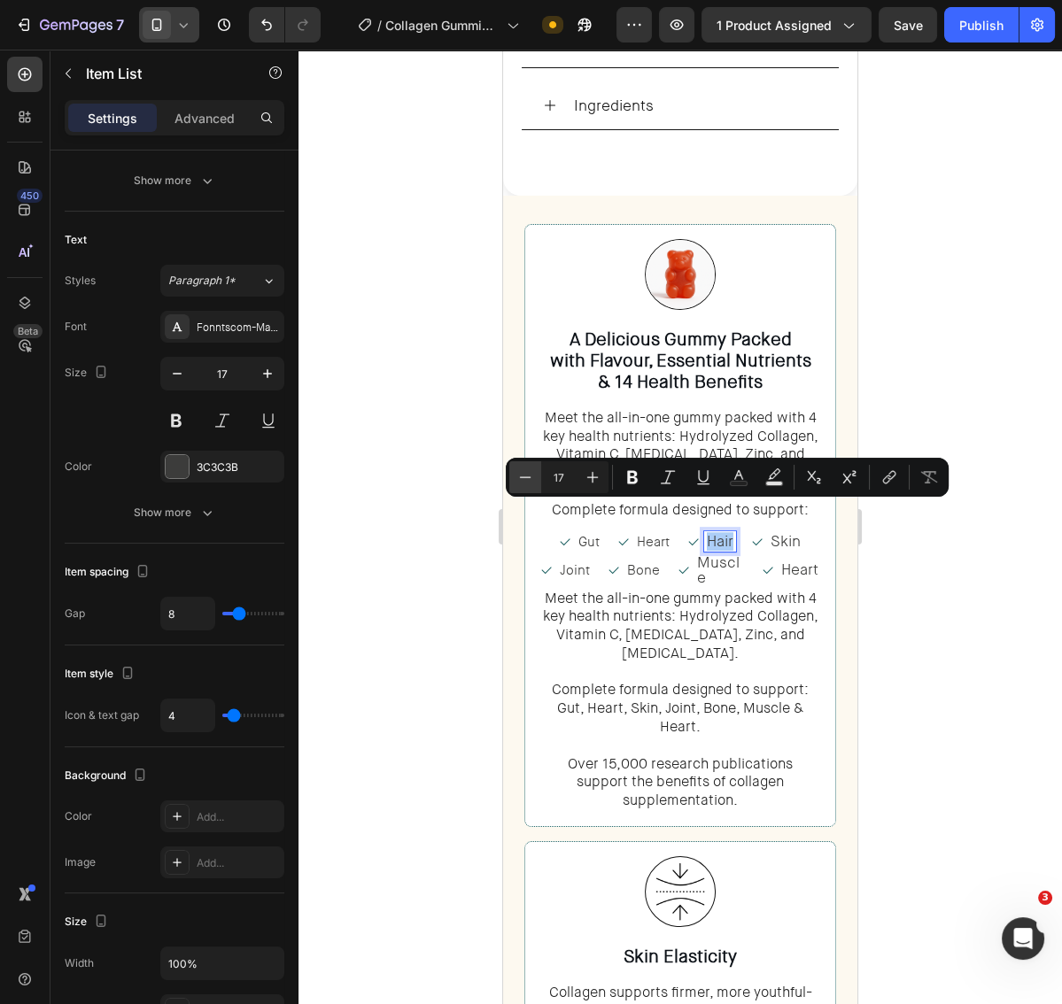
click at [533, 476] on icon "Editor contextual toolbar" at bounding box center [525, 478] width 18 height 18
type input "15"
click at [785, 534] on p "Skin" at bounding box center [784, 541] width 30 height 15
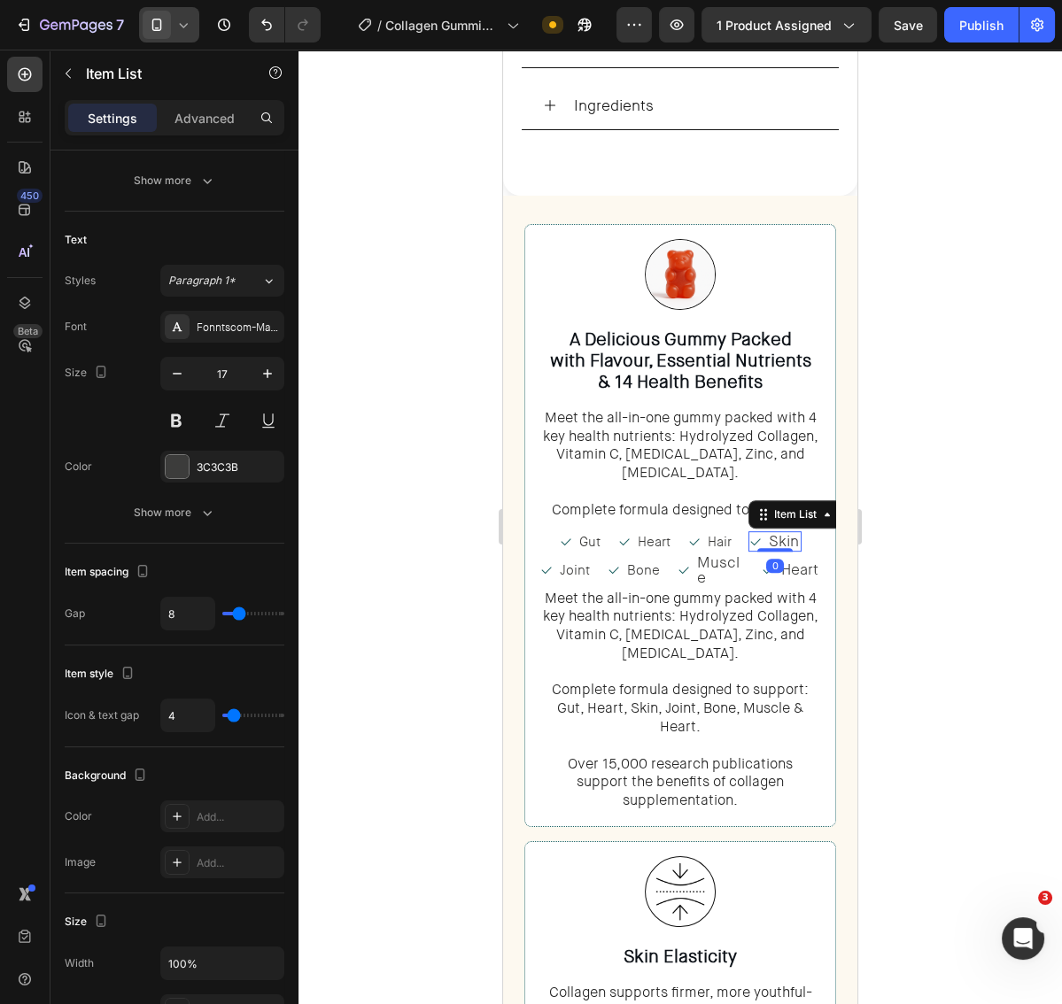
click at [785, 534] on p "Skin" at bounding box center [784, 541] width 30 height 15
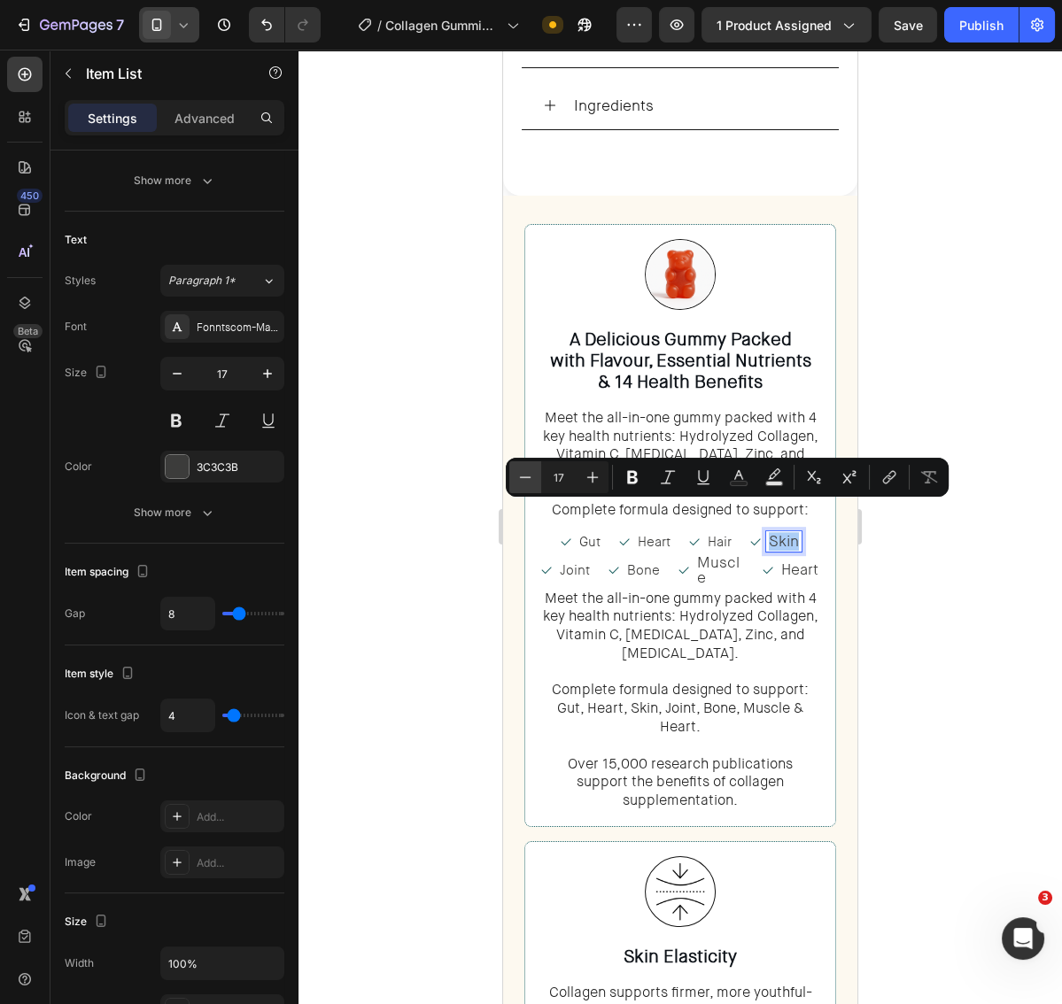
click at [528, 479] on icon "Editor contextual toolbar" at bounding box center [525, 478] width 18 height 18
type input "15"
click at [646, 561] on span "Bone" at bounding box center [643, 570] width 33 height 18
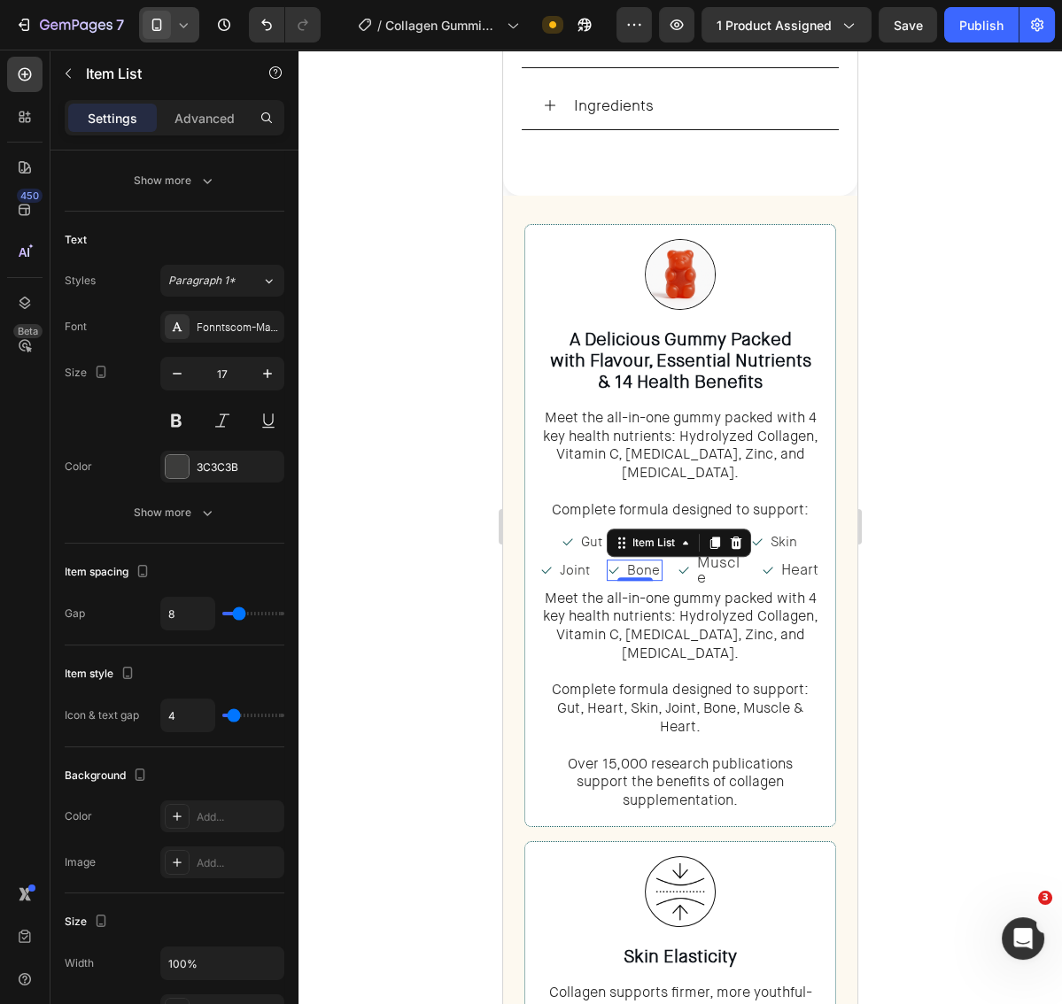
click at [646, 561] on span "Bone" at bounding box center [643, 570] width 33 height 18
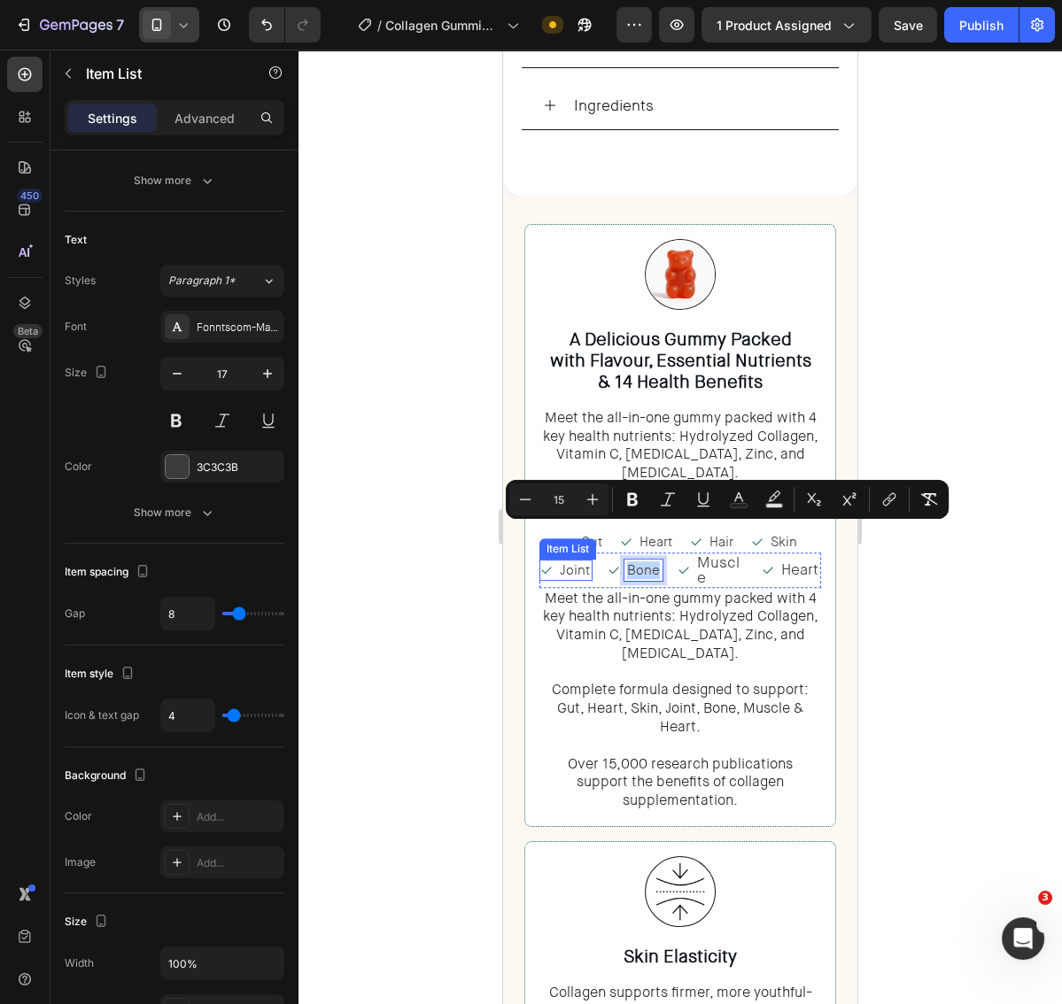
click at [570, 561] on span "Joint" at bounding box center [575, 570] width 30 height 18
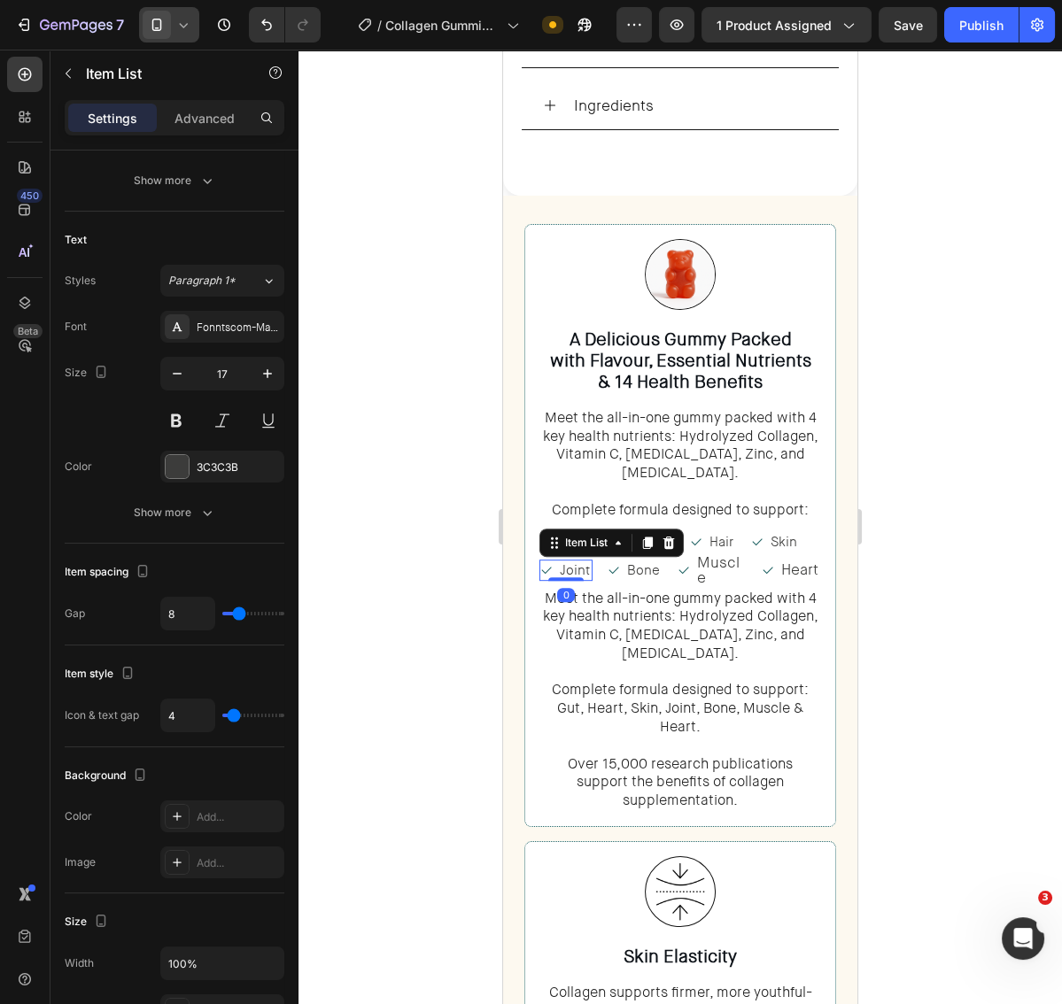
click at [570, 561] on span "Joint" at bounding box center [575, 570] width 30 height 18
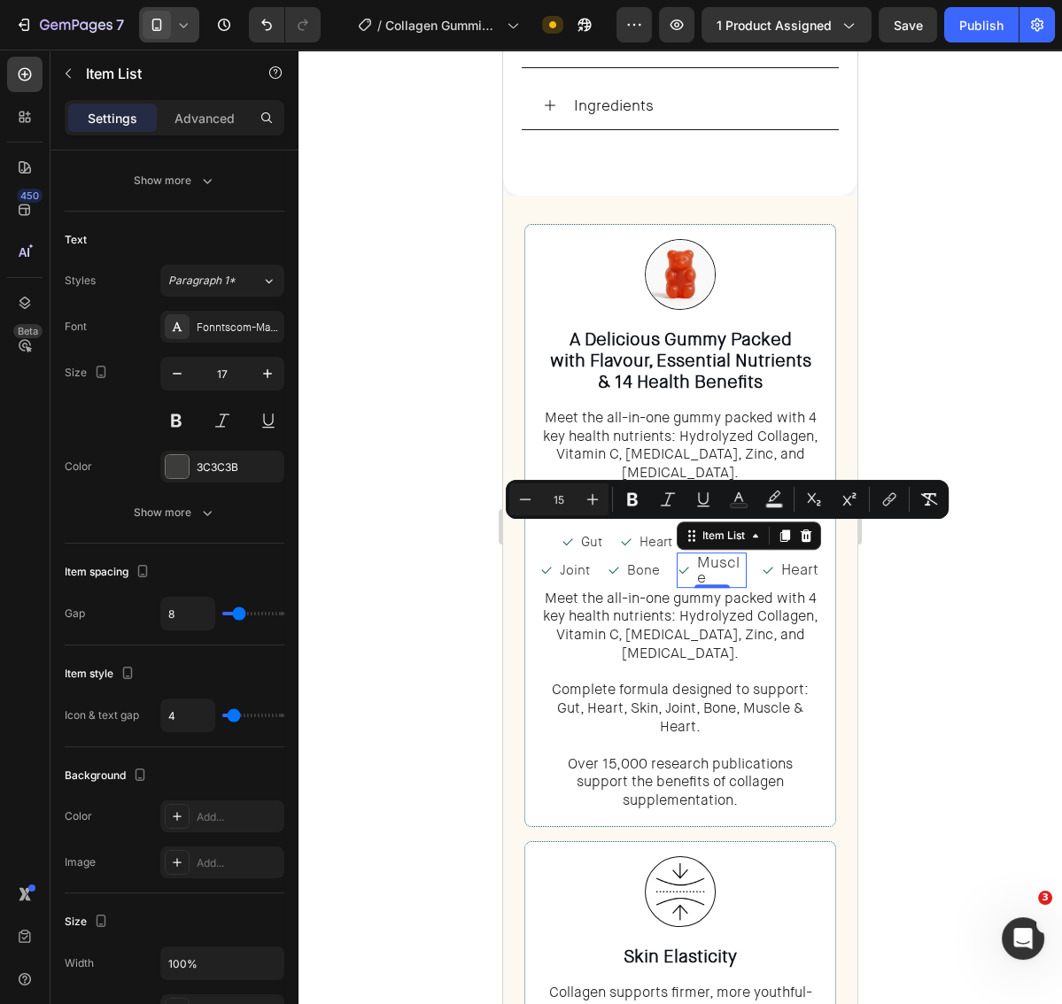
click at [717, 555] on p "Muscle" at bounding box center [720, 570] width 47 height 30
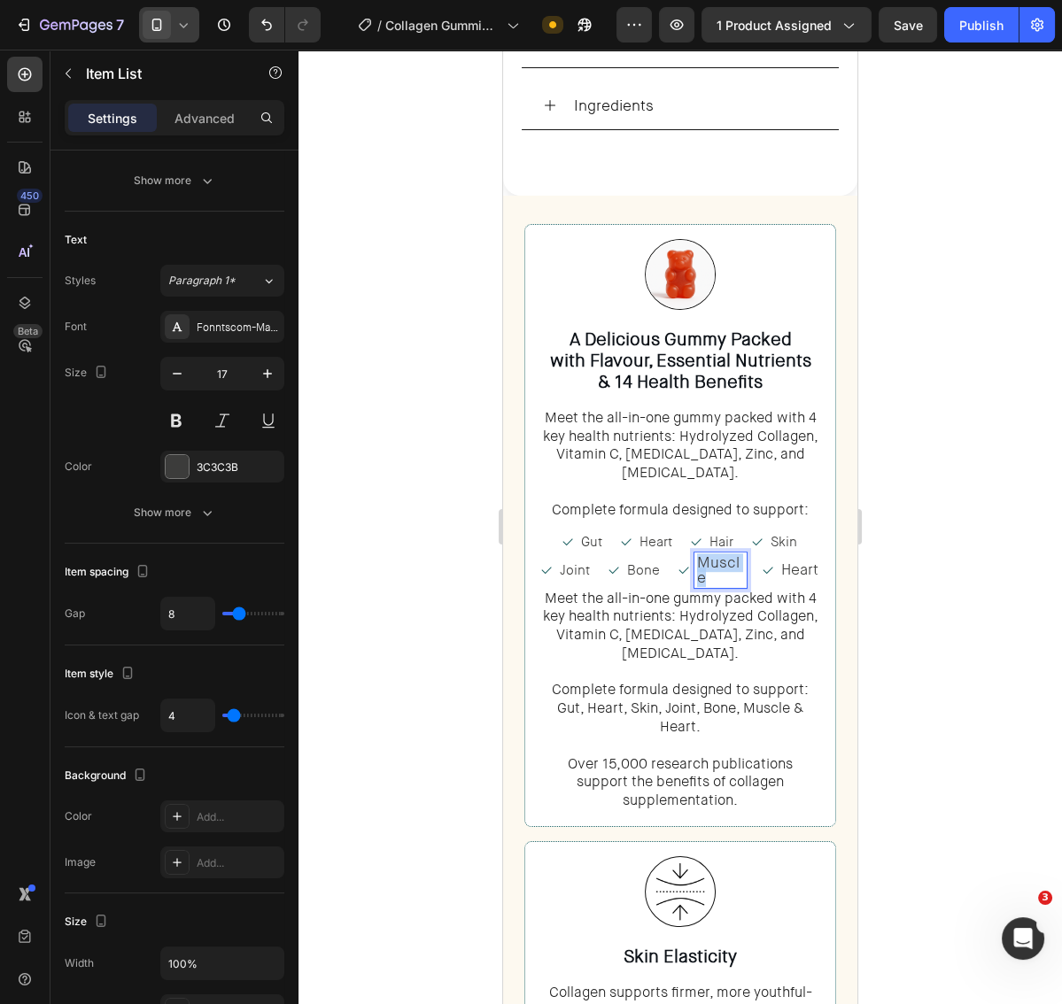
click at [717, 555] on p "Muscle" at bounding box center [720, 570] width 47 height 30
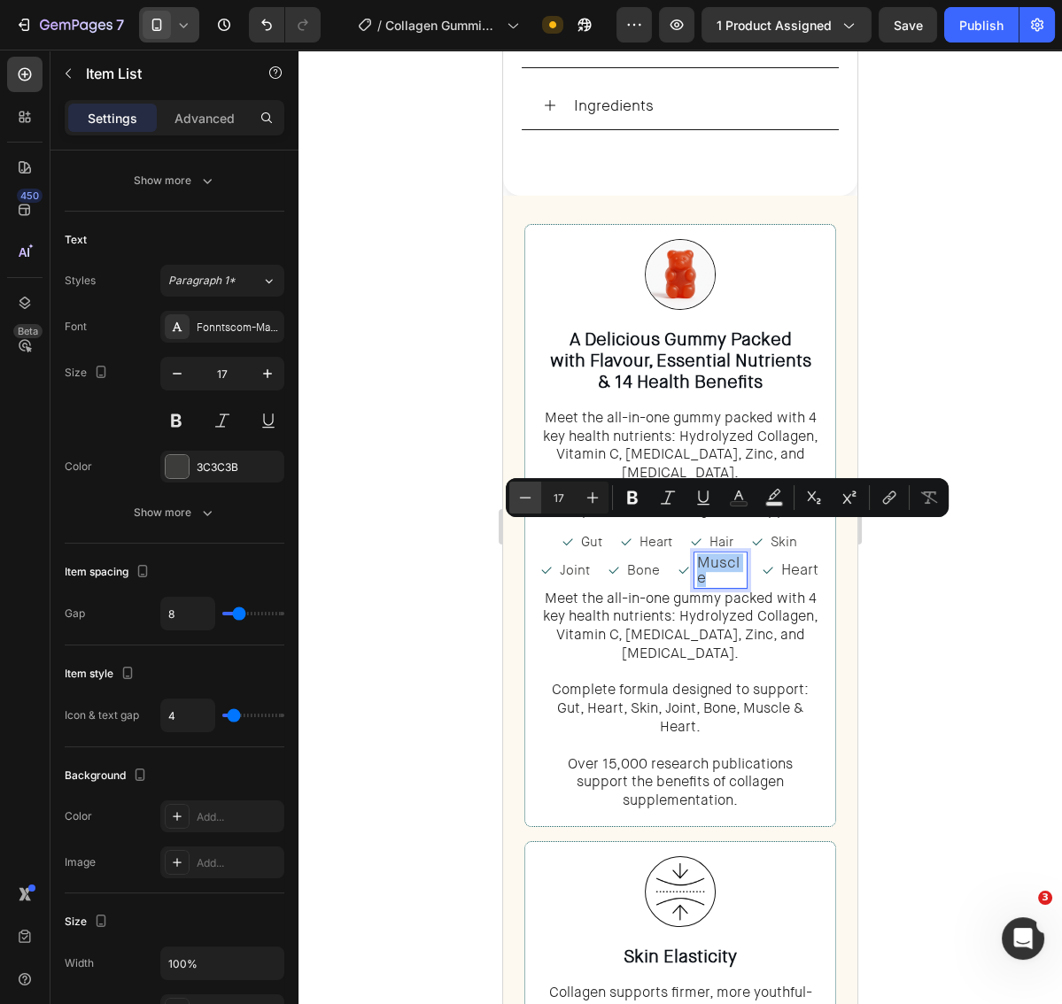
click at [538, 495] on button "Minus" at bounding box center [525, 498] width 32 height 32
type input "15"
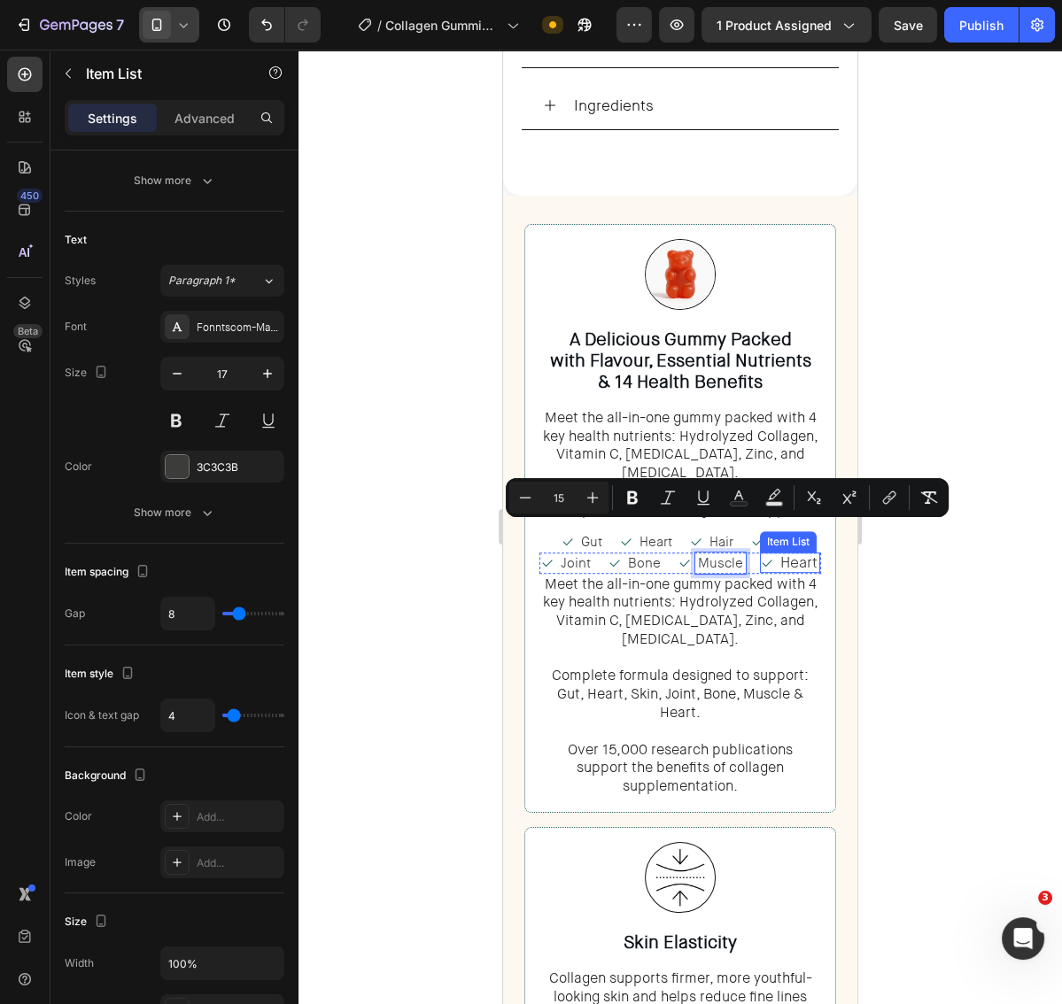
click at [799, 555] on p "Heart" at bounding box center [798, 562] width 37 height 15
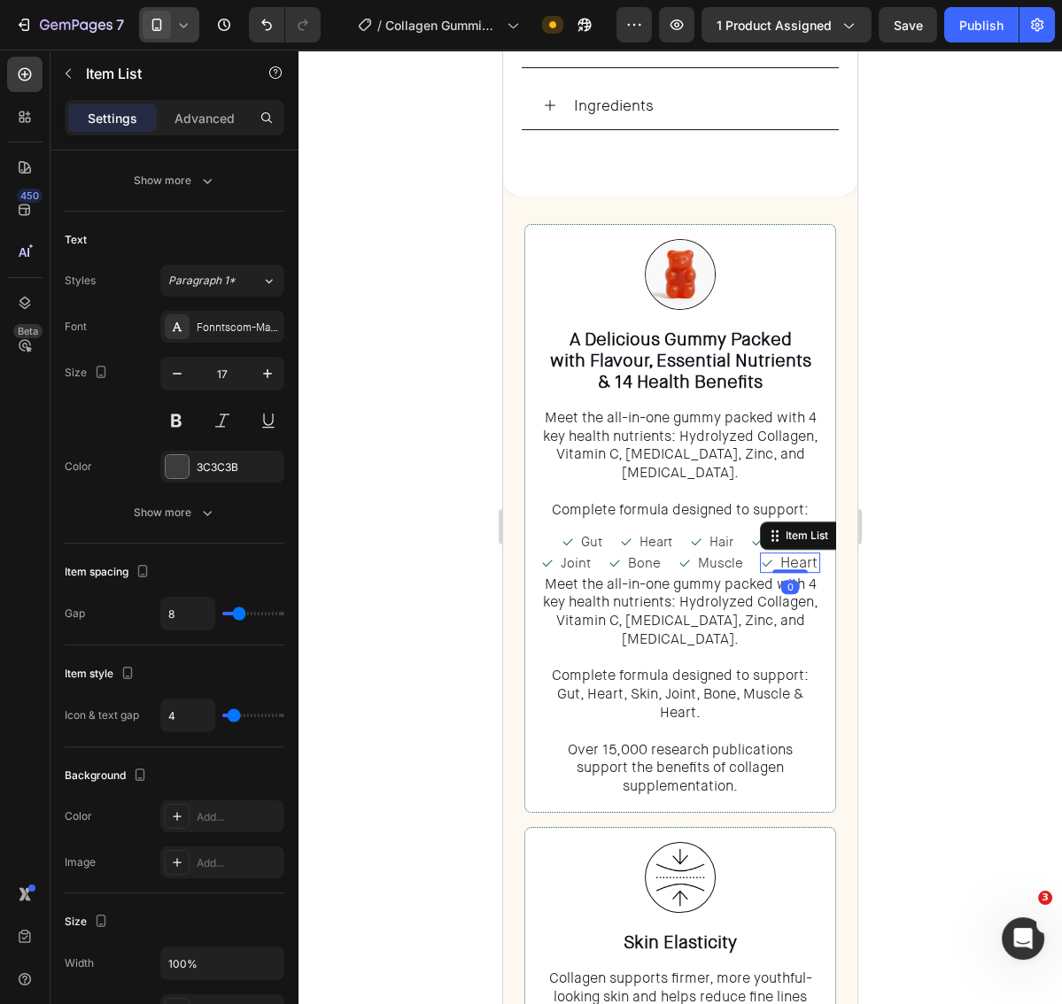
click at [799, 555] on p "Heart" at bounding box center [798, 562] width 37 height 15
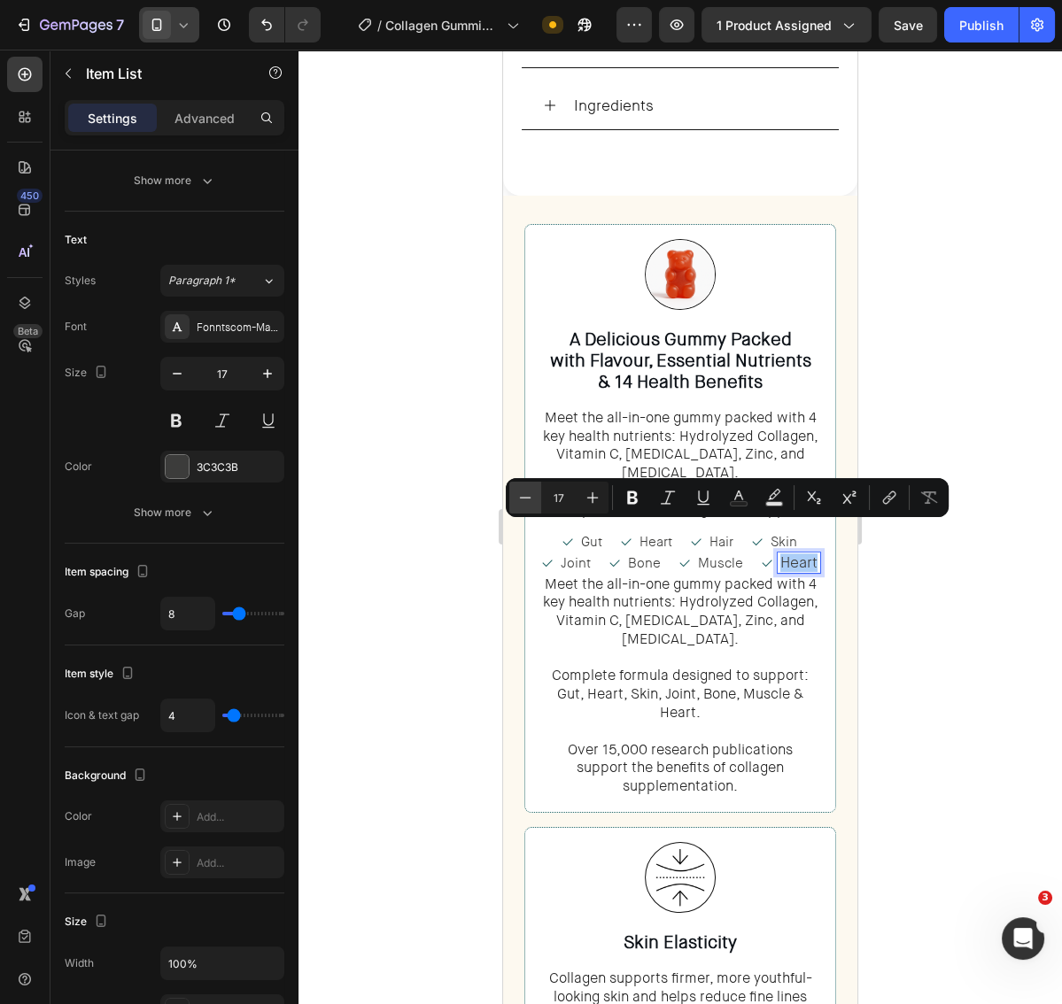
click at [523, 498] on icon "Editor contextual toolbar" at bounding box center [526, 497] width 12 height 1
type input "15"
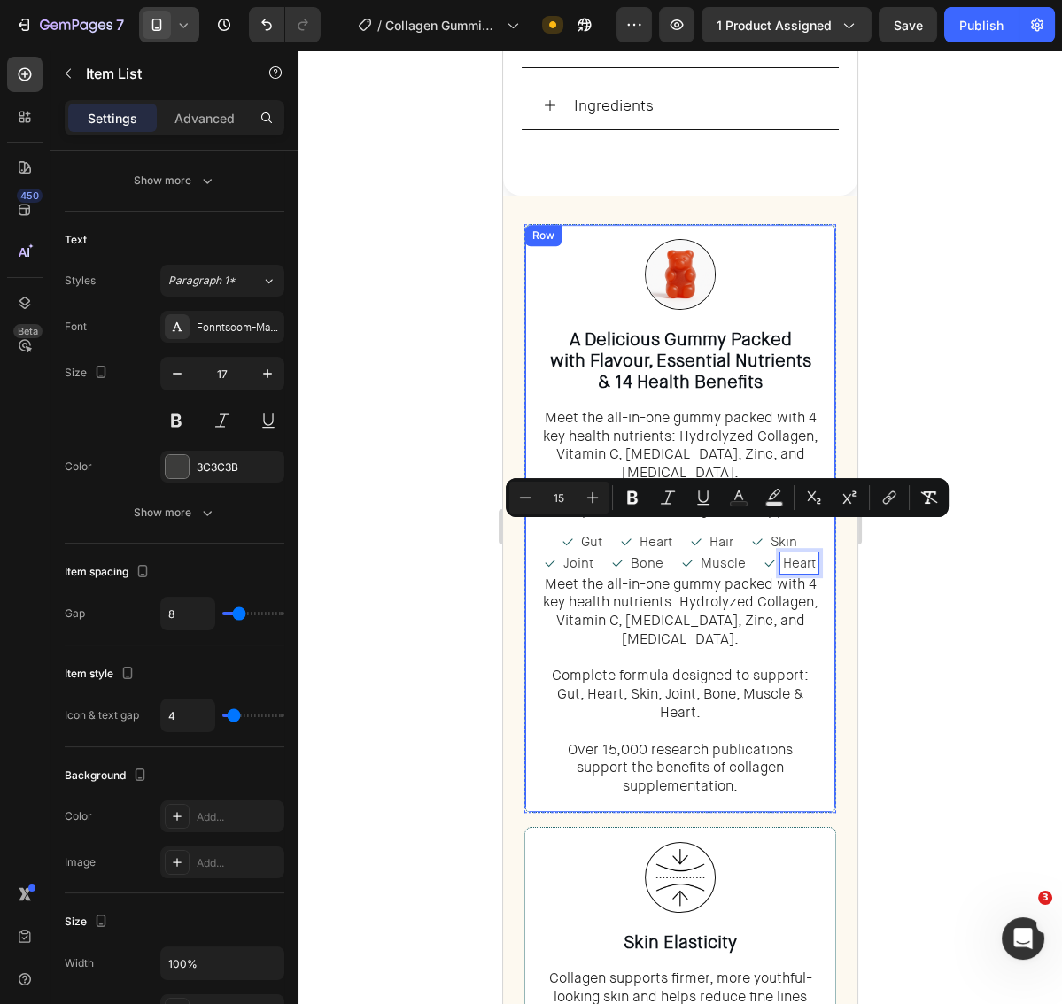
click at [936, 574] on div at bounding box center [679, 527] width 763 height 955
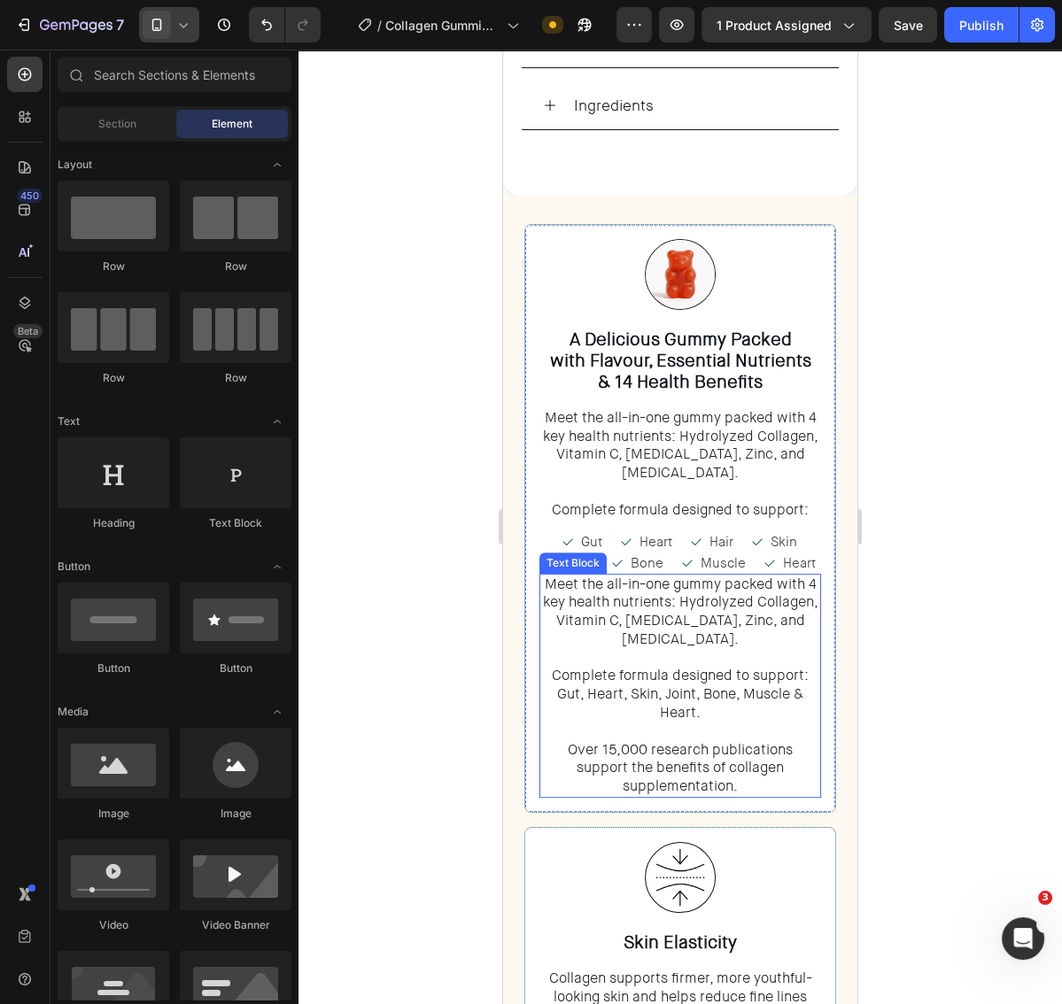
click at [739, 583] on span "Meet the all-in-one gummy packed with 4 key health nutrients: Hydrolyzed Collag…" at bounding box center [680, 612] width 275 height 74
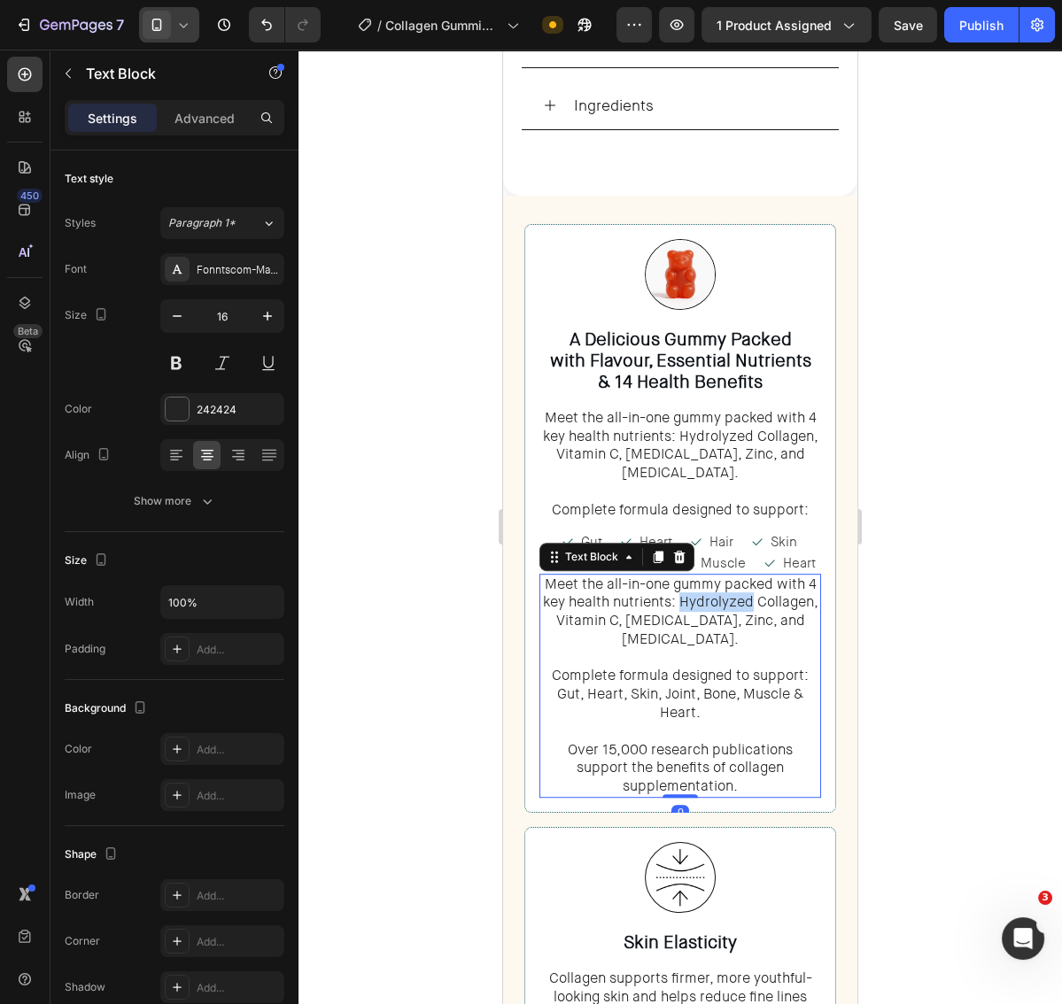
click at [739, 583] on span "Meet the all-in-one gummy packed with 4 key health nutrients: Hydrolyzed Collag…" at bounding box center [680, 612] width 275 height 74
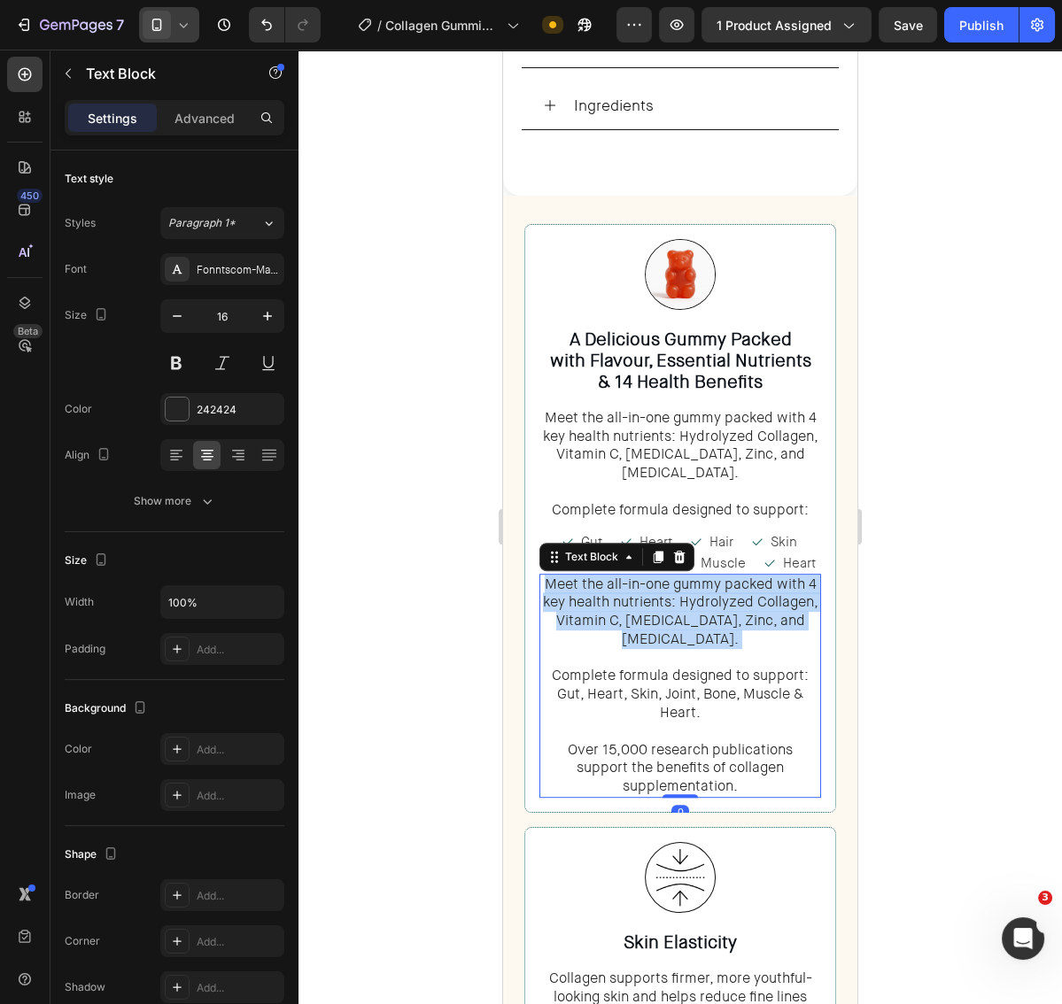
click at [739, 583] on span "Meet the all-in-one gummy packed with 4 key health nutrients: Hydrolyzed Collag…" at bounding box center [680, 612] width 275 height 74
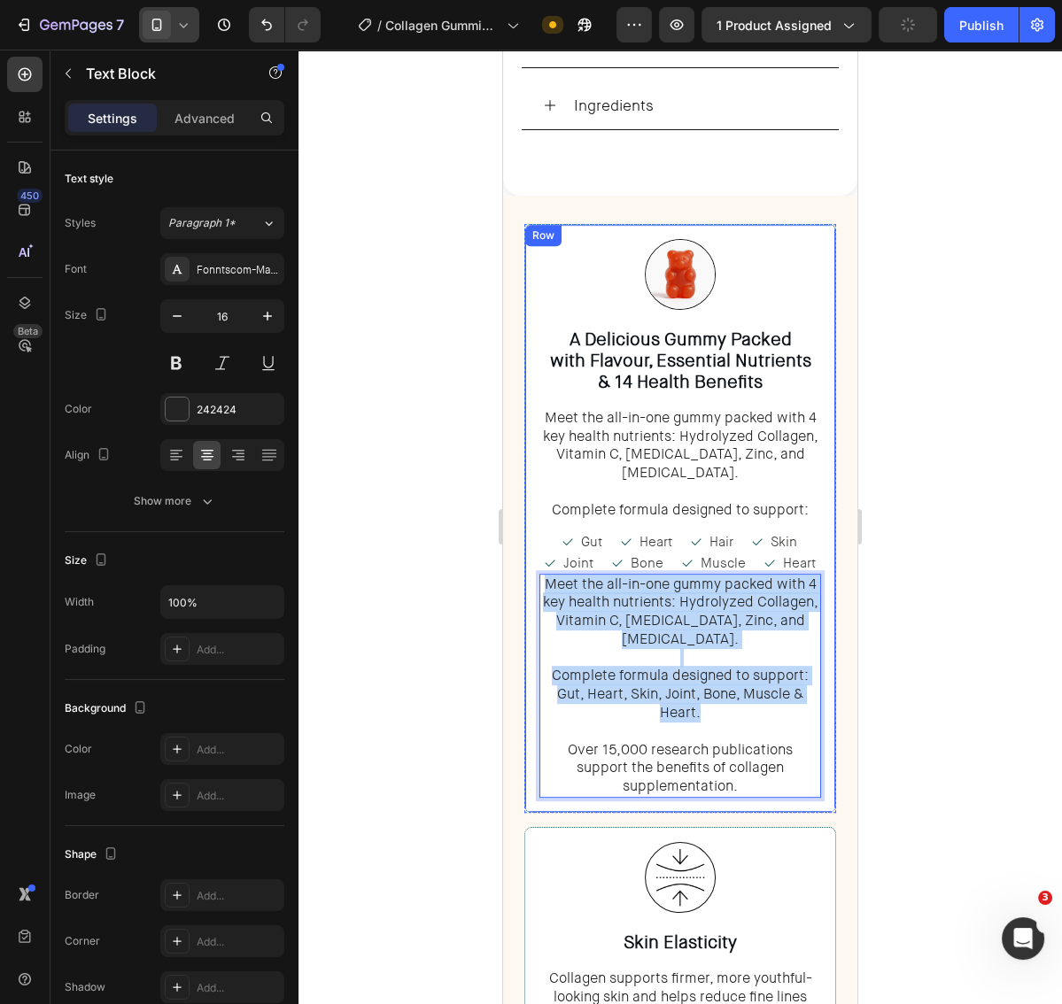
drag, startPoint x: 729, startPoint y: 674, endPoint x: 525, endPoint y: 552, distance: 237.5
click at [525, 552] on div "Image Row A Delicious Gummy Packed with Flavour, Essential Nutrients & 14 Healt…" at bounding box center [680, 518] width 312 height 589
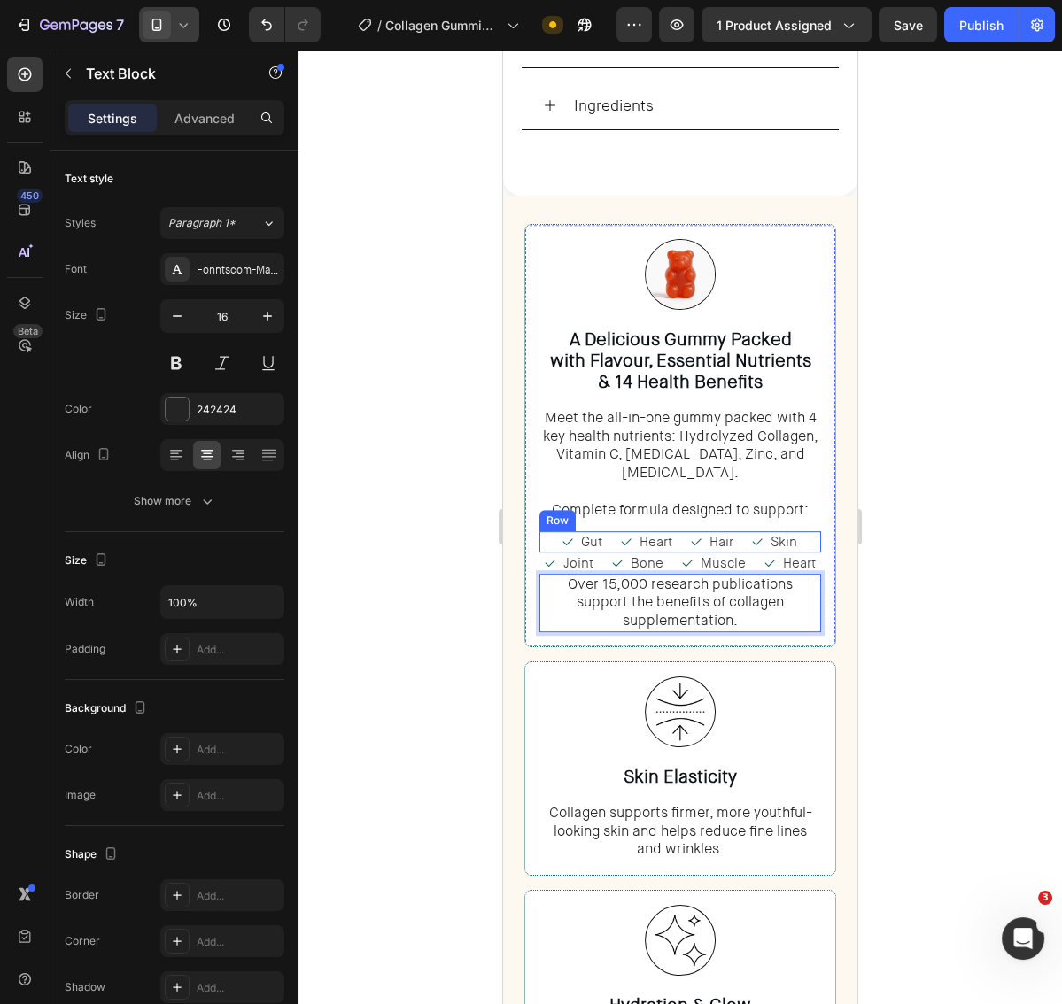
drag, startPoint x: 552, startPoint y: 512, endPoint x: 559, endPoint y: 499, distance: 14.3
click at [552, 531] on div "Gut Item List Heart Item List Hair Item List Skin Item List Row" at bounding box center [680, 541] width 282 height 21
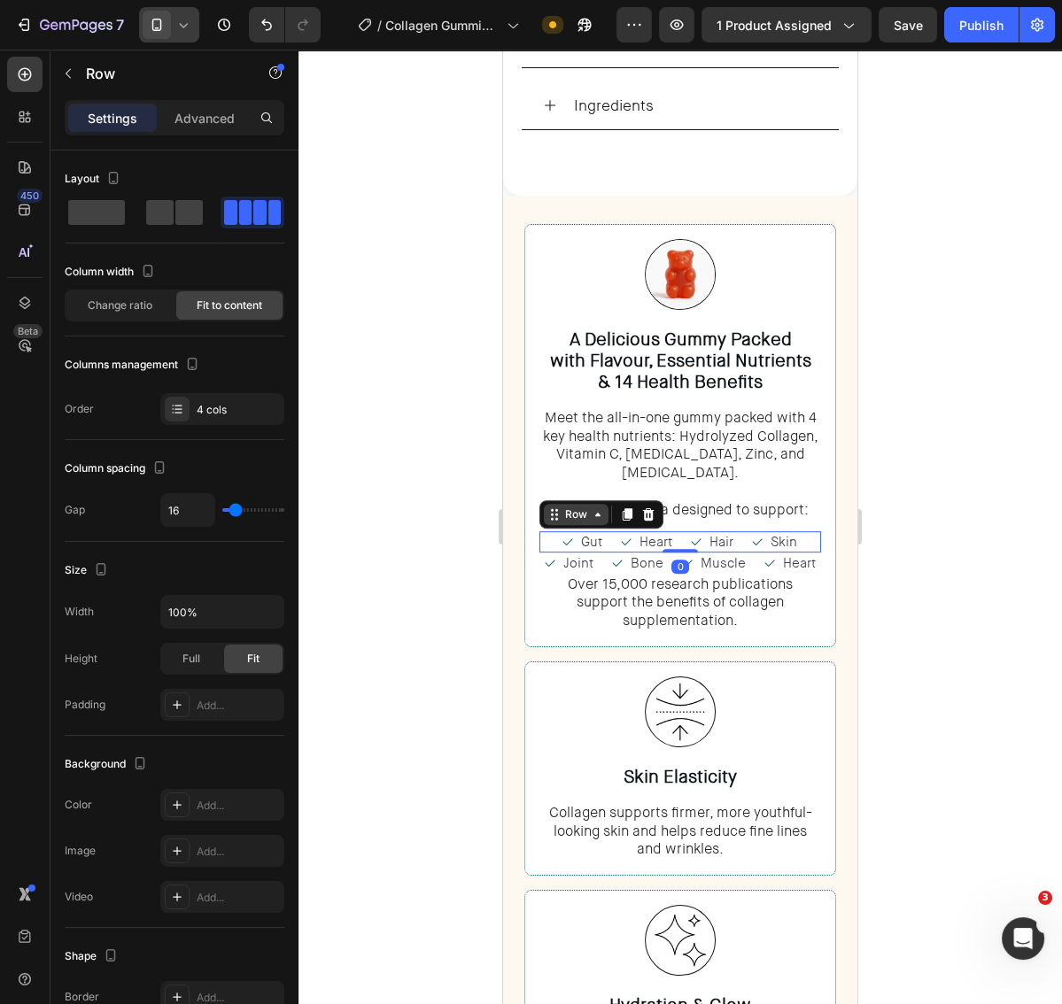
click at [563, 507] on div "Row" at bounding box center [575, 515] width 29 height 16
click at [561, 553] on div "Joint" at bounding box center [569, 563] width 53 height 21
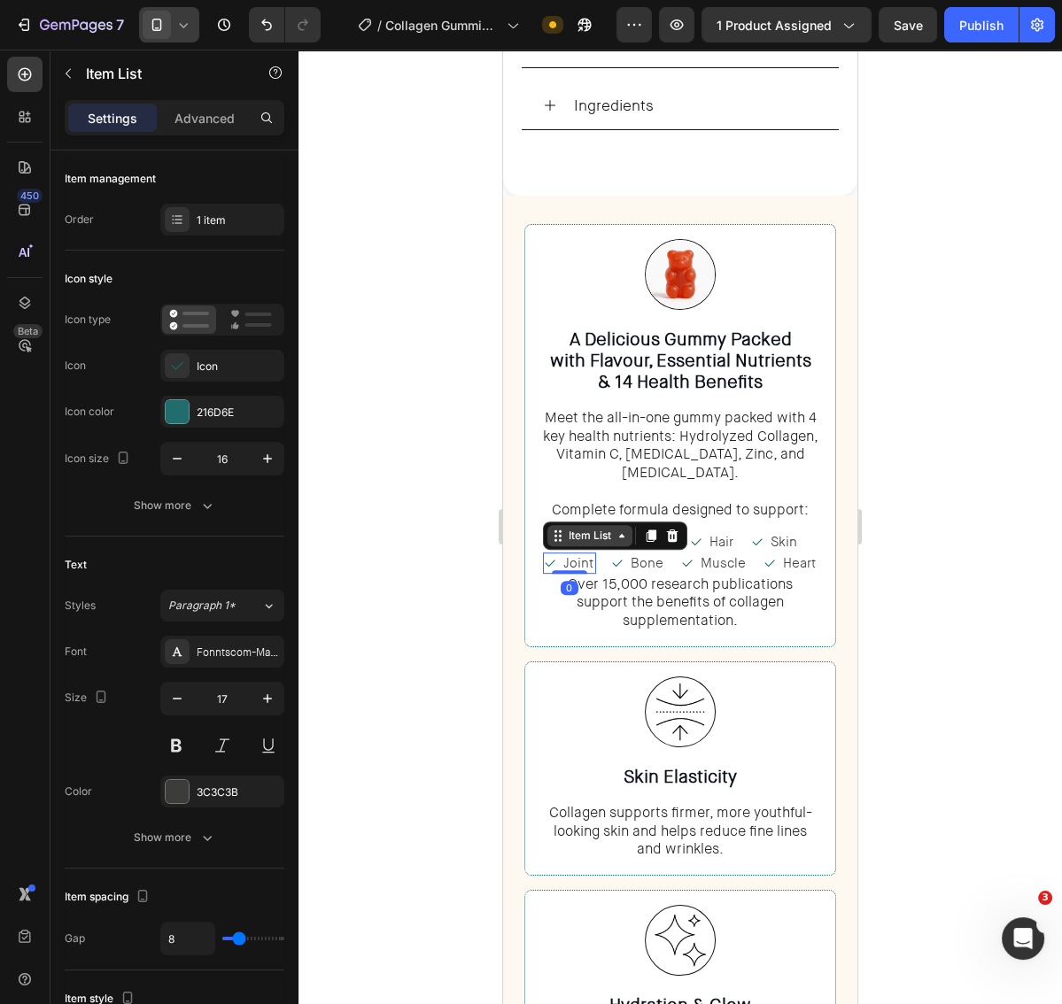
click at [570, 528] on div "Item List" at bounding box center [590, 536] width 50 height 16
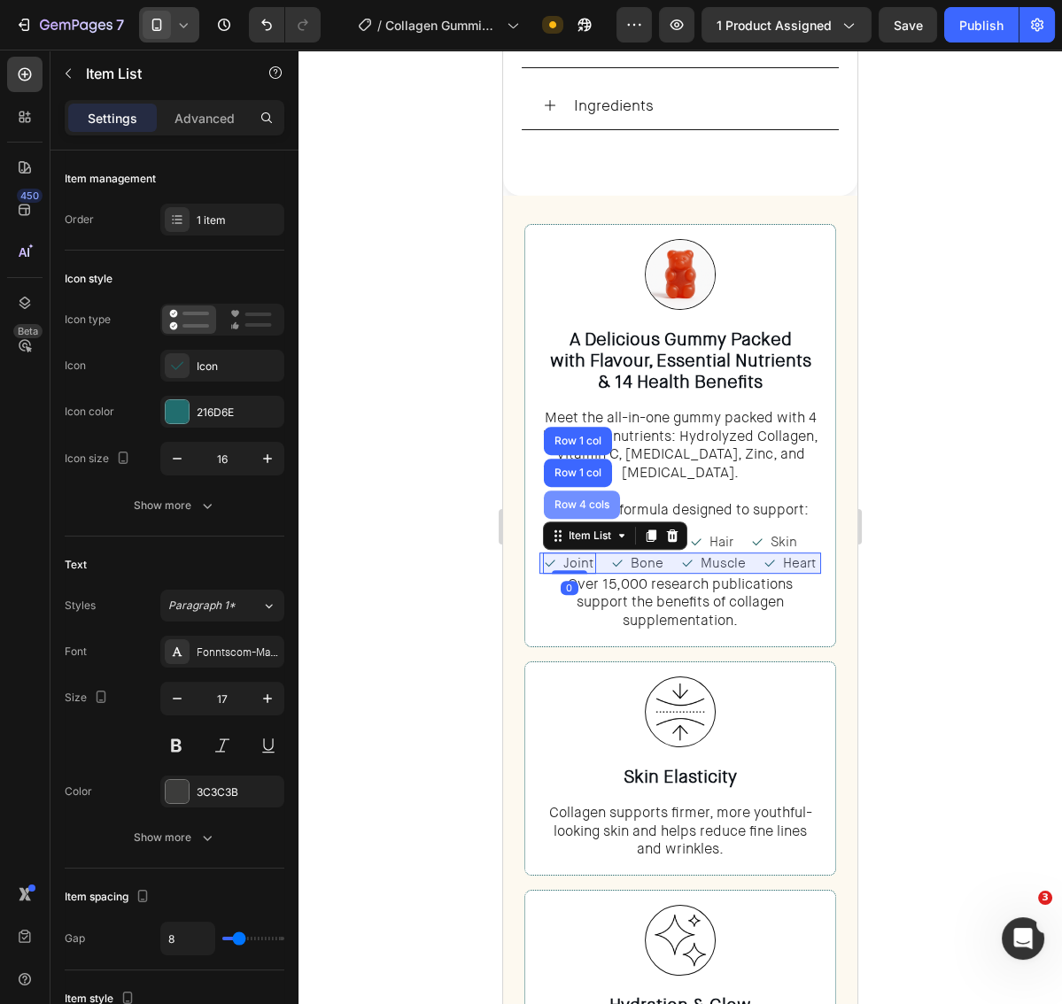
click at [569, 491] on div "Row 4 cols" at bounding box center [582, 505] width 76 height 28
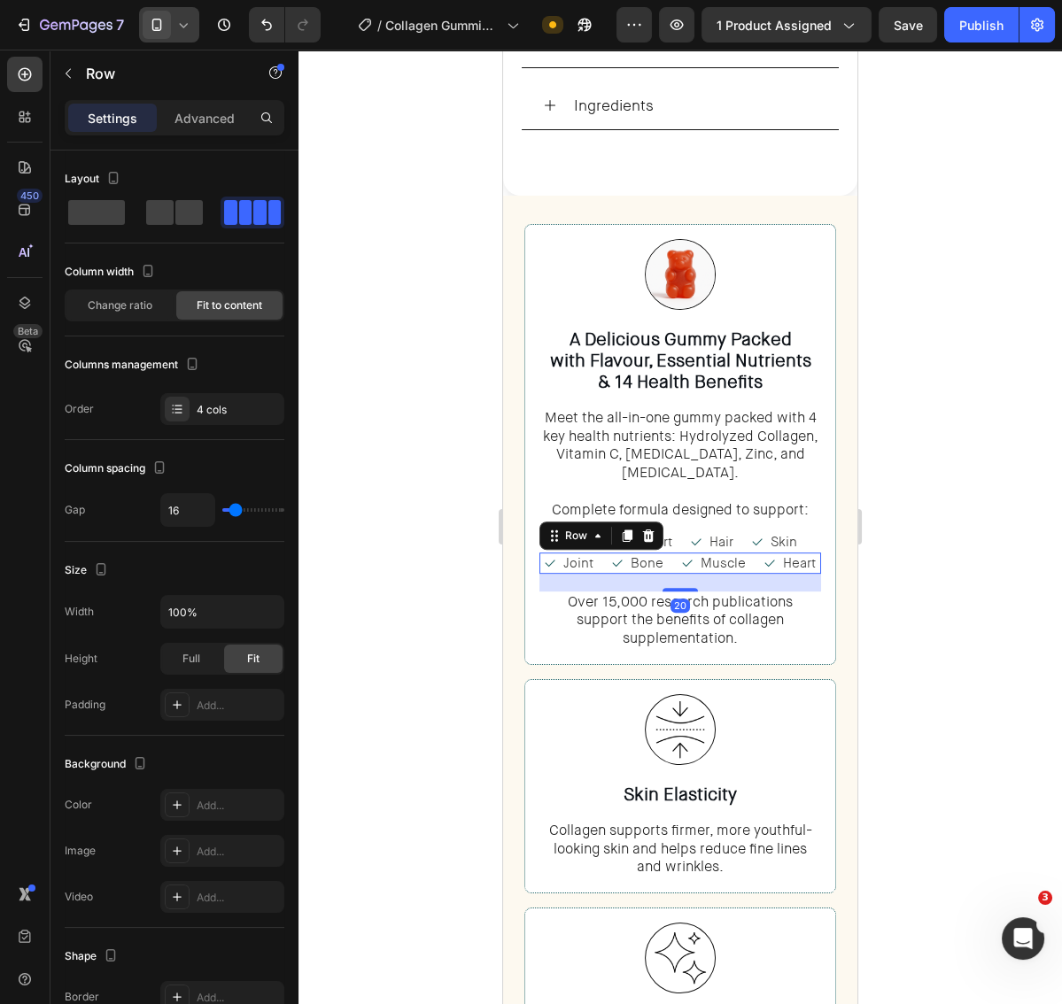
drag, startPoint x: 681, startPoint y: 543, endPoint x: 756, endPoint y: 561, distance: 77.5
click at [699, 574] on div "20" at bounding box center [680, 574] width 282 height 0
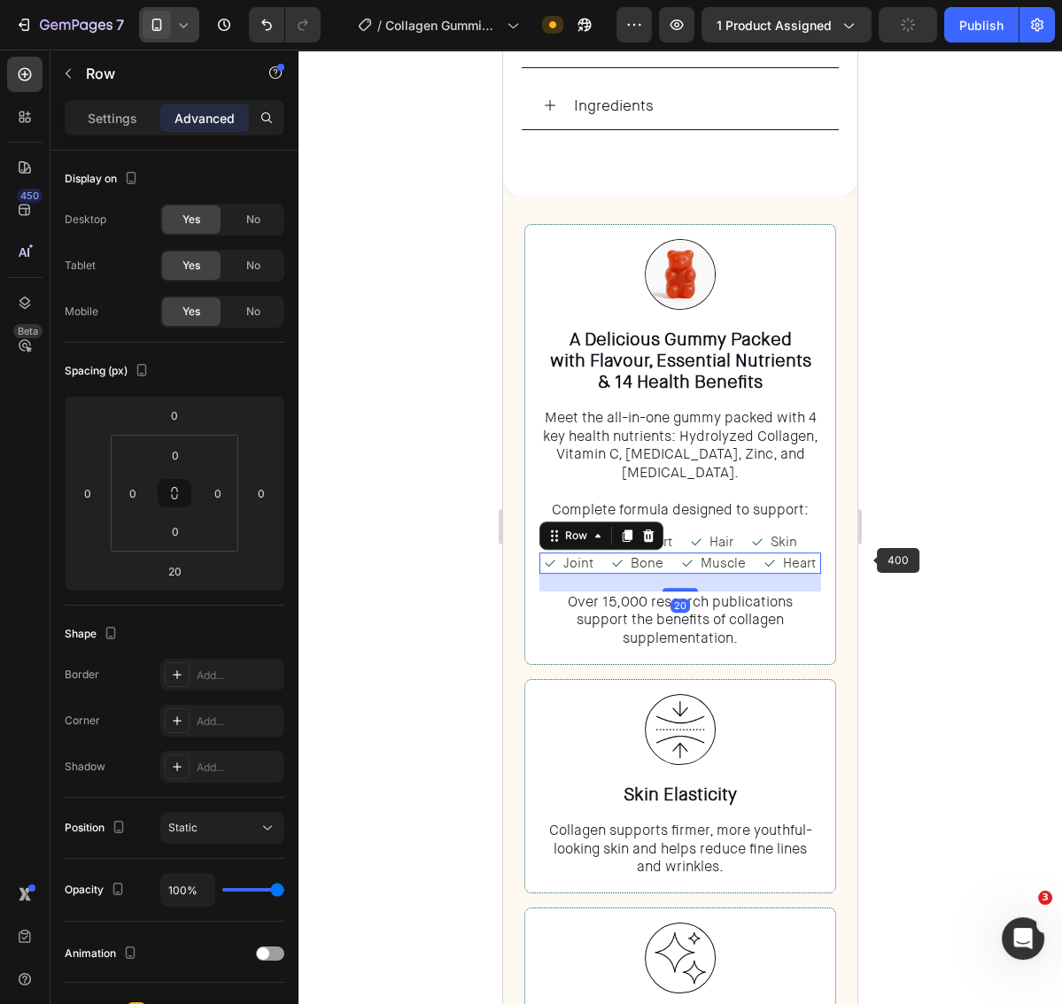
click at [920, 555] on div at bounding box center [679, 527] width 763 height 955
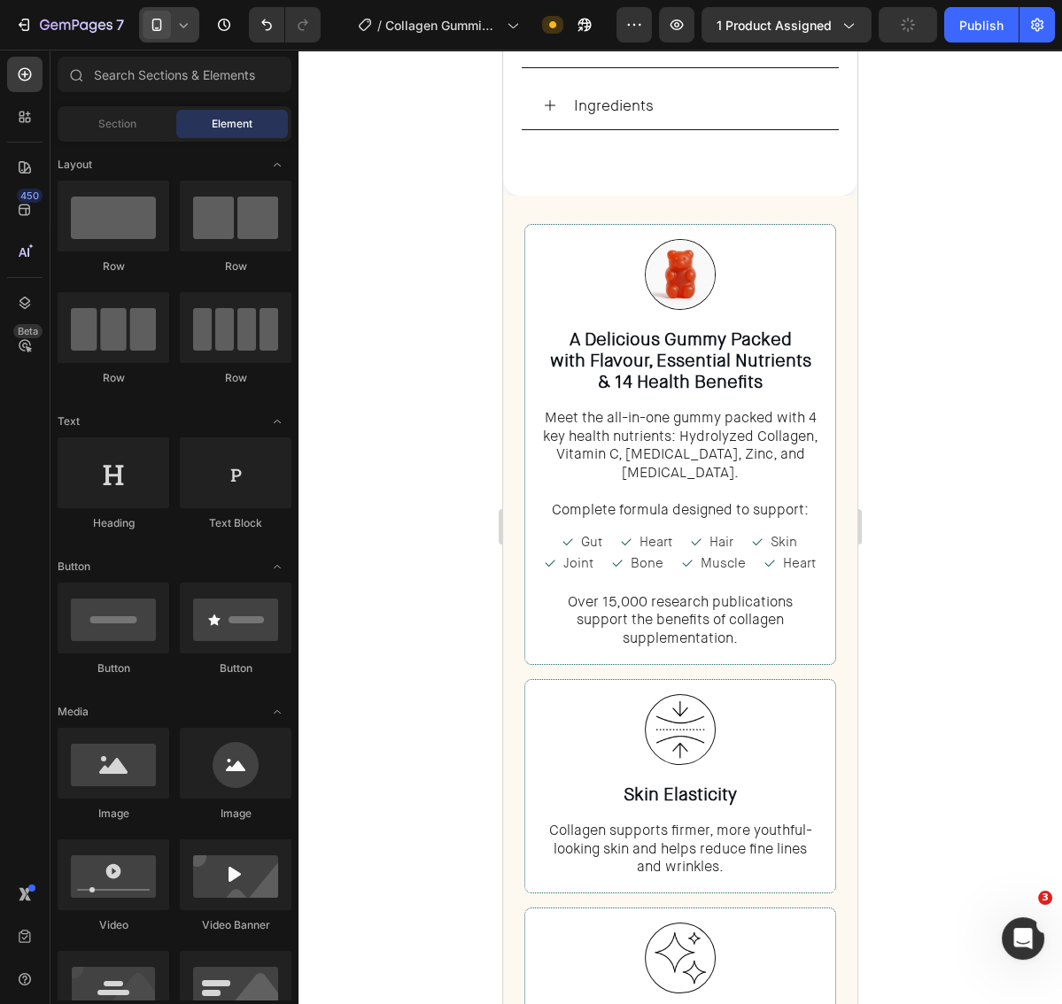
click at [944, 559] on div at bounding box center [679, 527] width 763 height 955
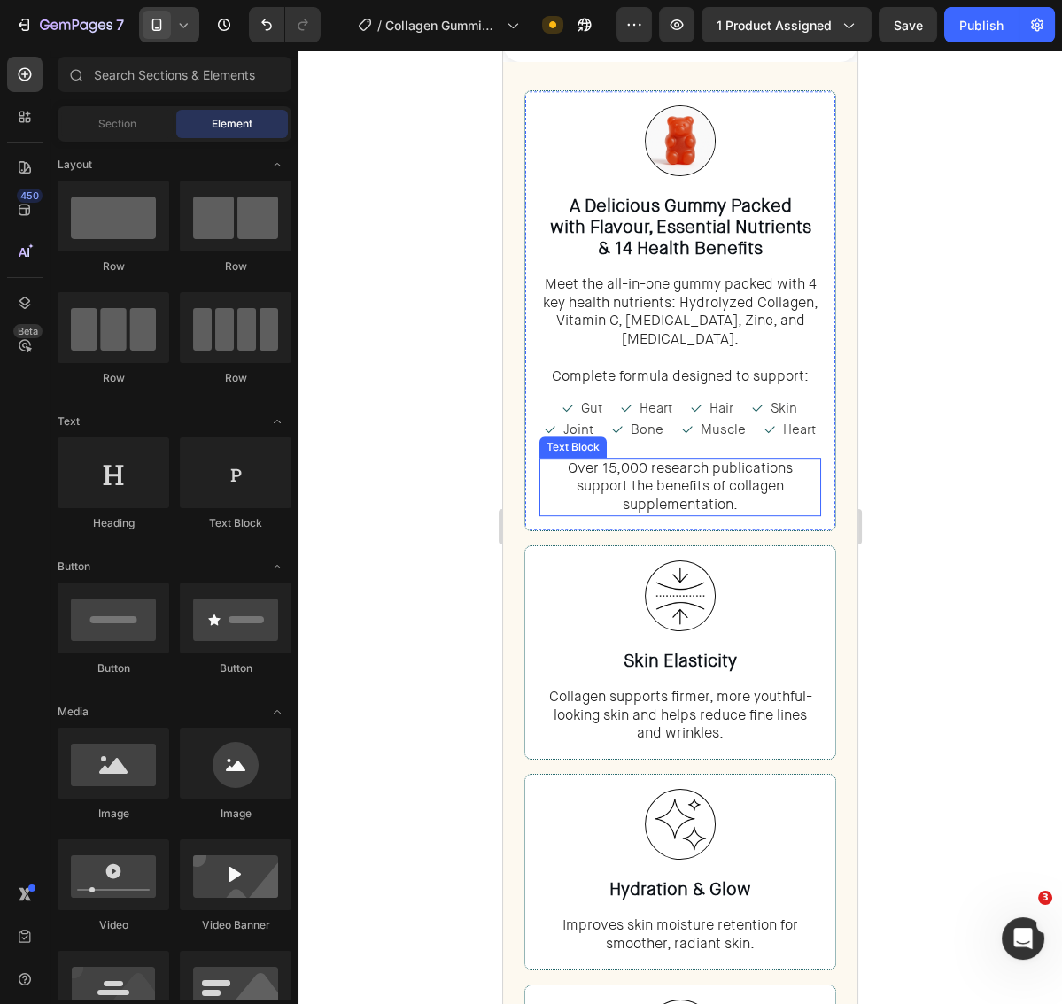
scroll to position [1219, 0]
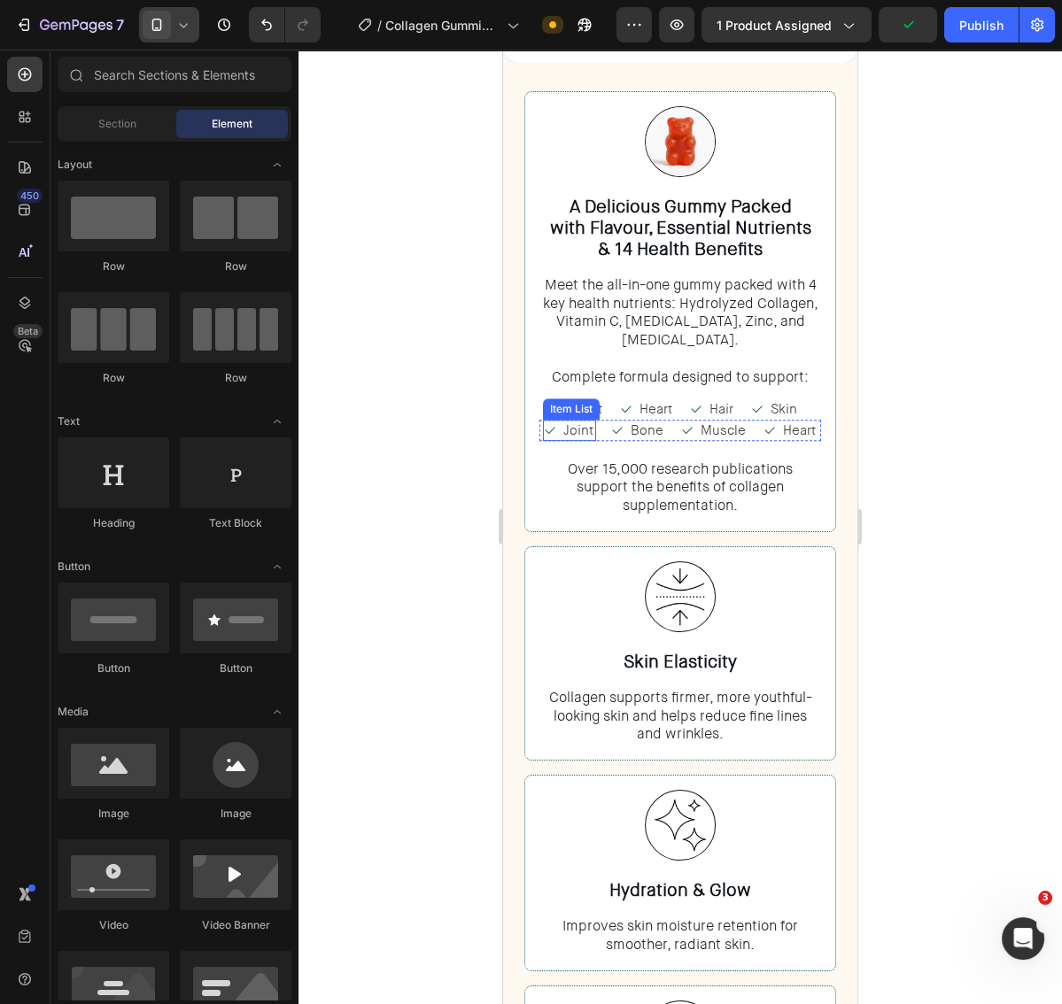
click at [546, 423] on icon at bounding box center [550, 430] width 14 height 14
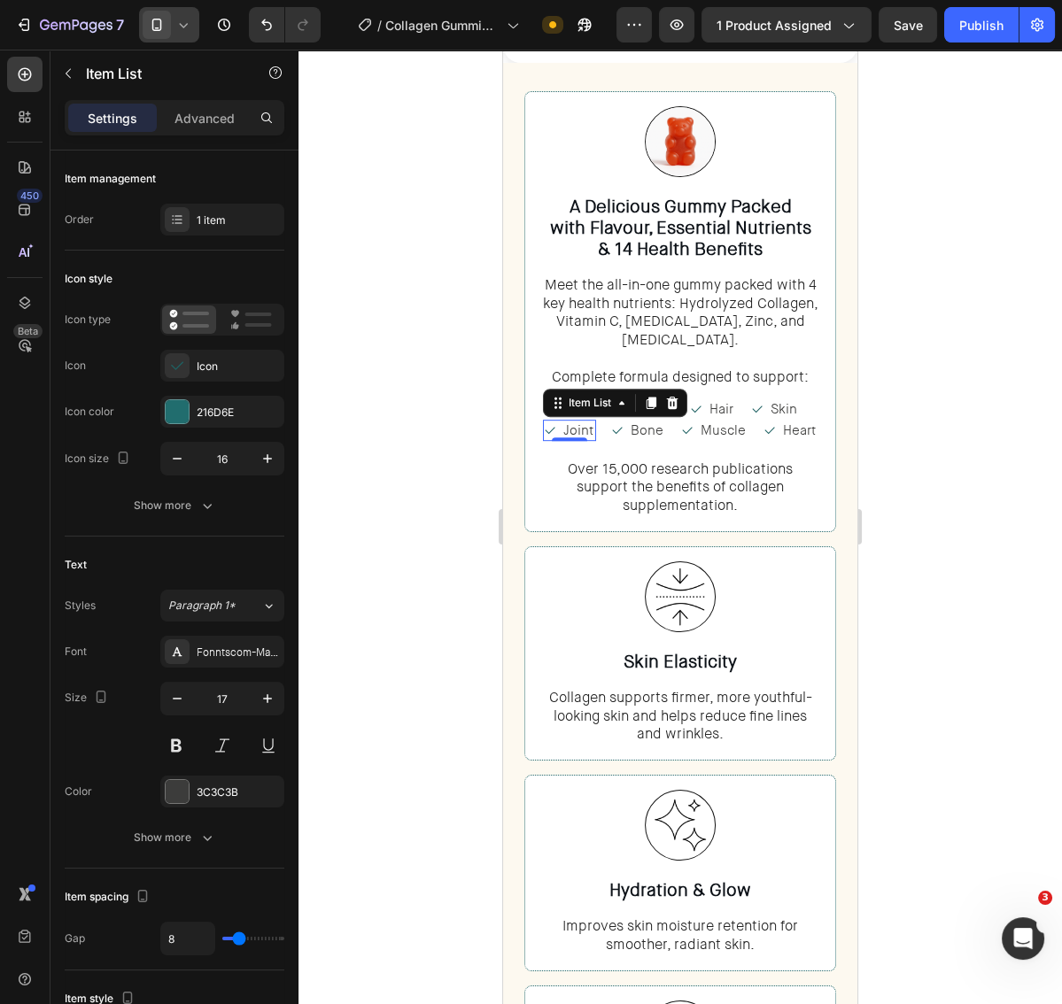
scroll to position [1218, 0]
click at [228, 364] on div "Icon" at bounding box center [238, 367] width 83 height 16
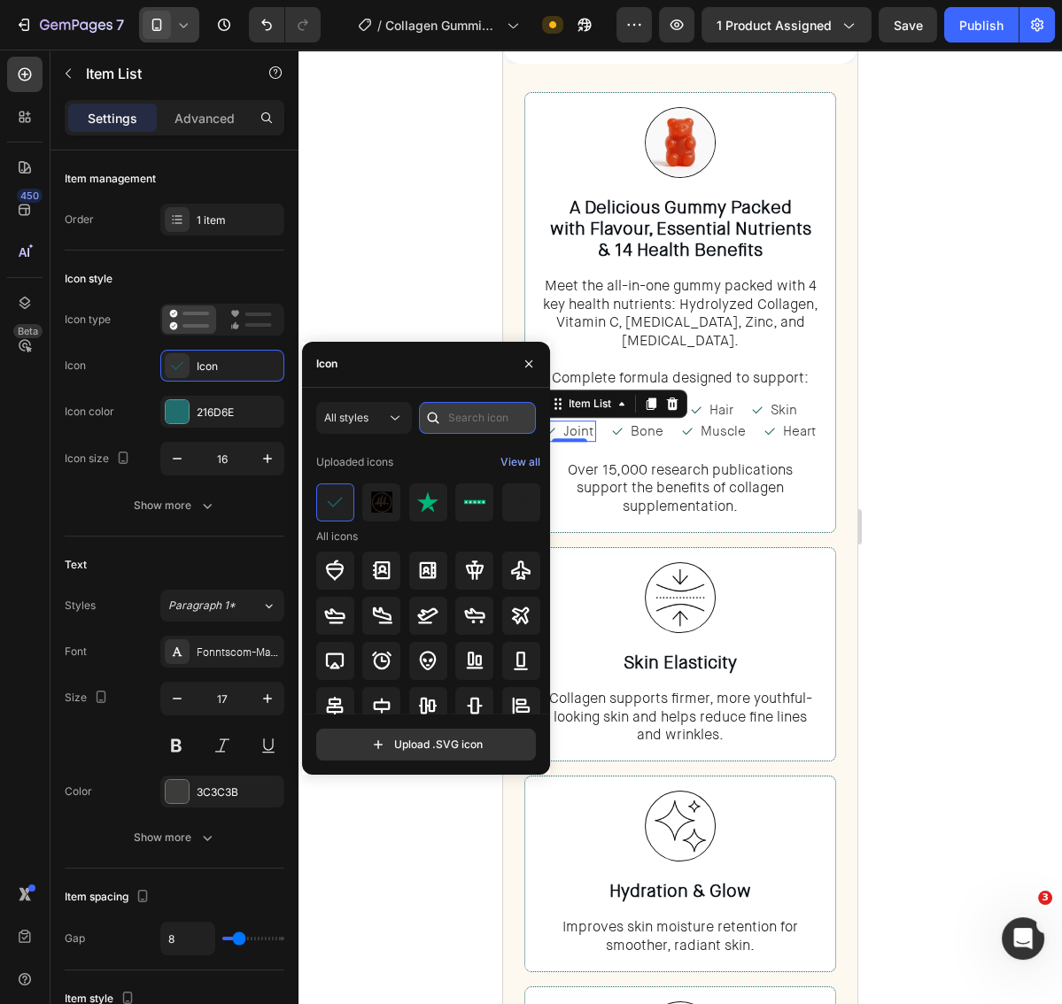
click at [471, 420] on input "text" at bounding box center [477, 418] width 117 height 32
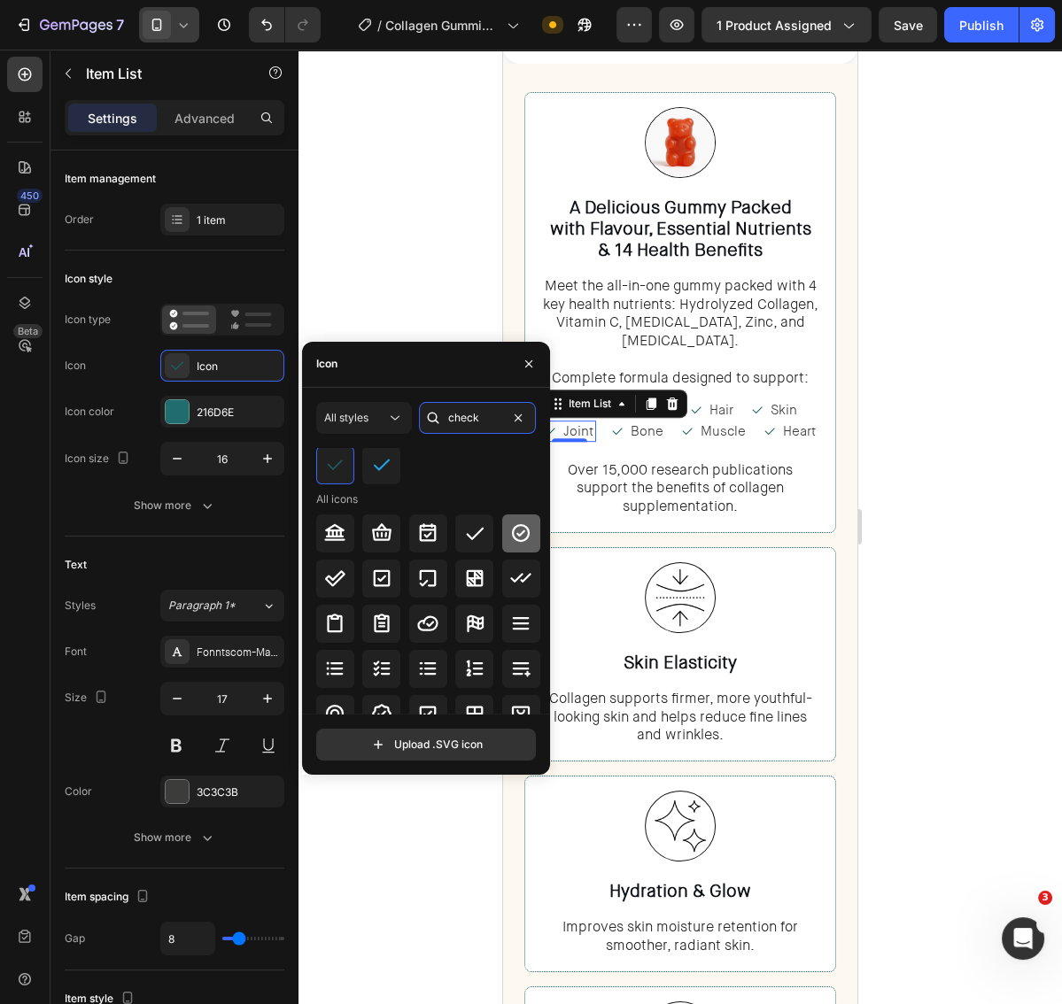
type input "check"
click at [512, 536] on icon at bounding box center [521, 533] width 18 height 18
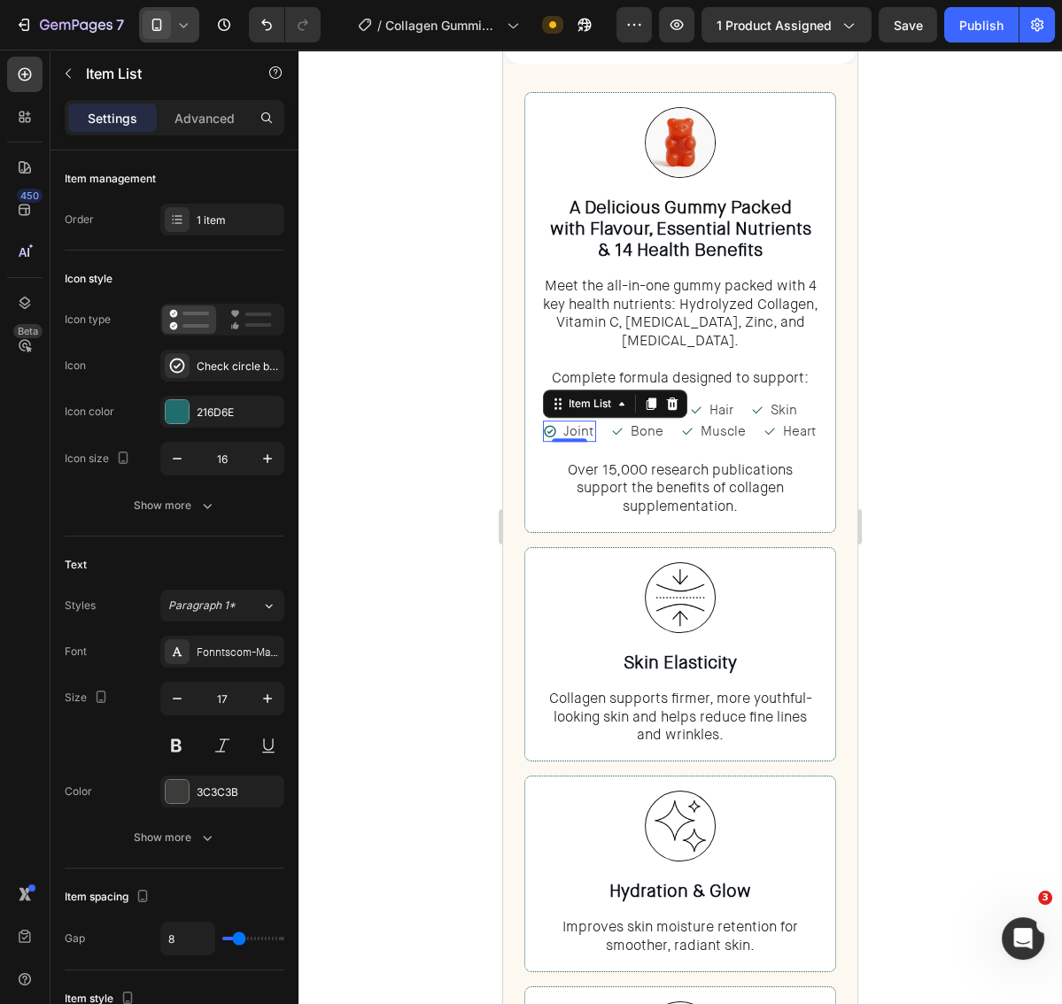
click at [956, 461] on div at bounding box center [679, 527] width 763 height 955
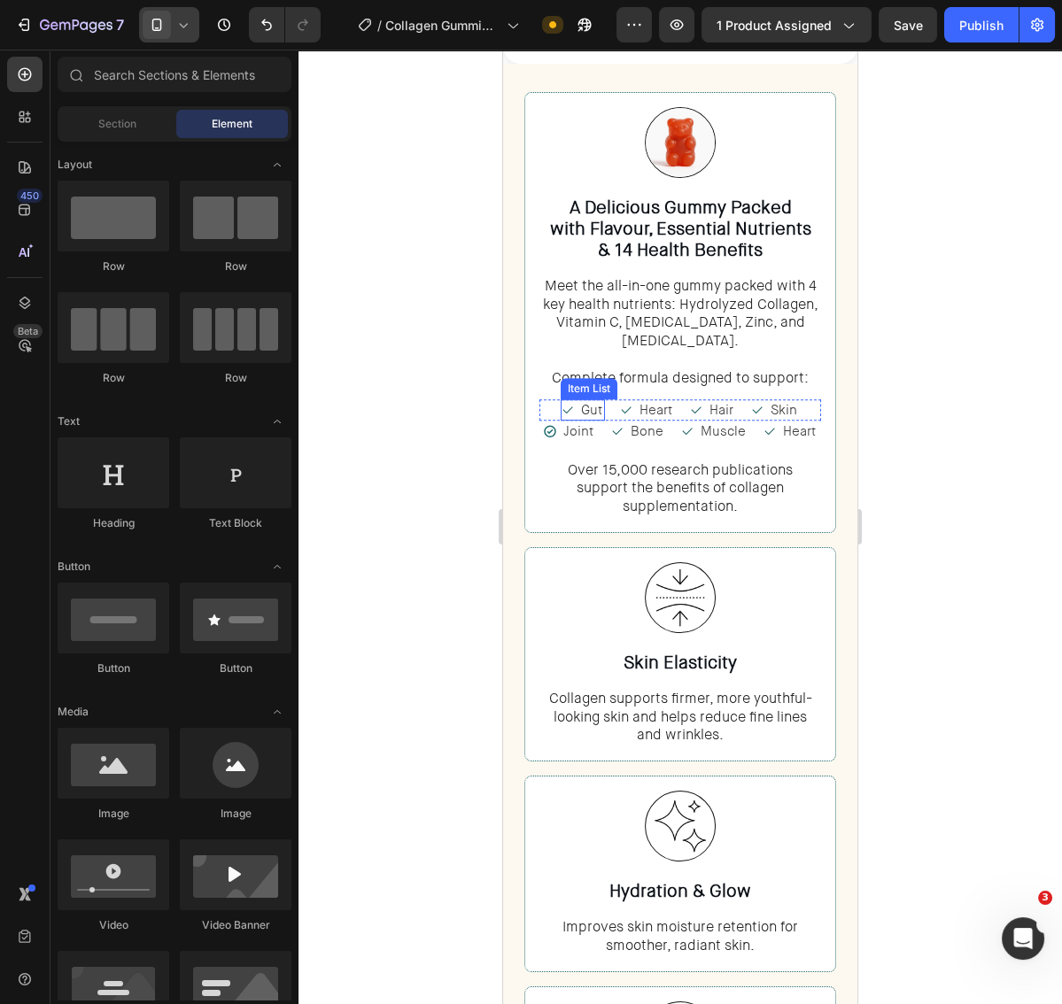
click at [572, 407] on icon at bounding box center [567, 410] width 10 height 7
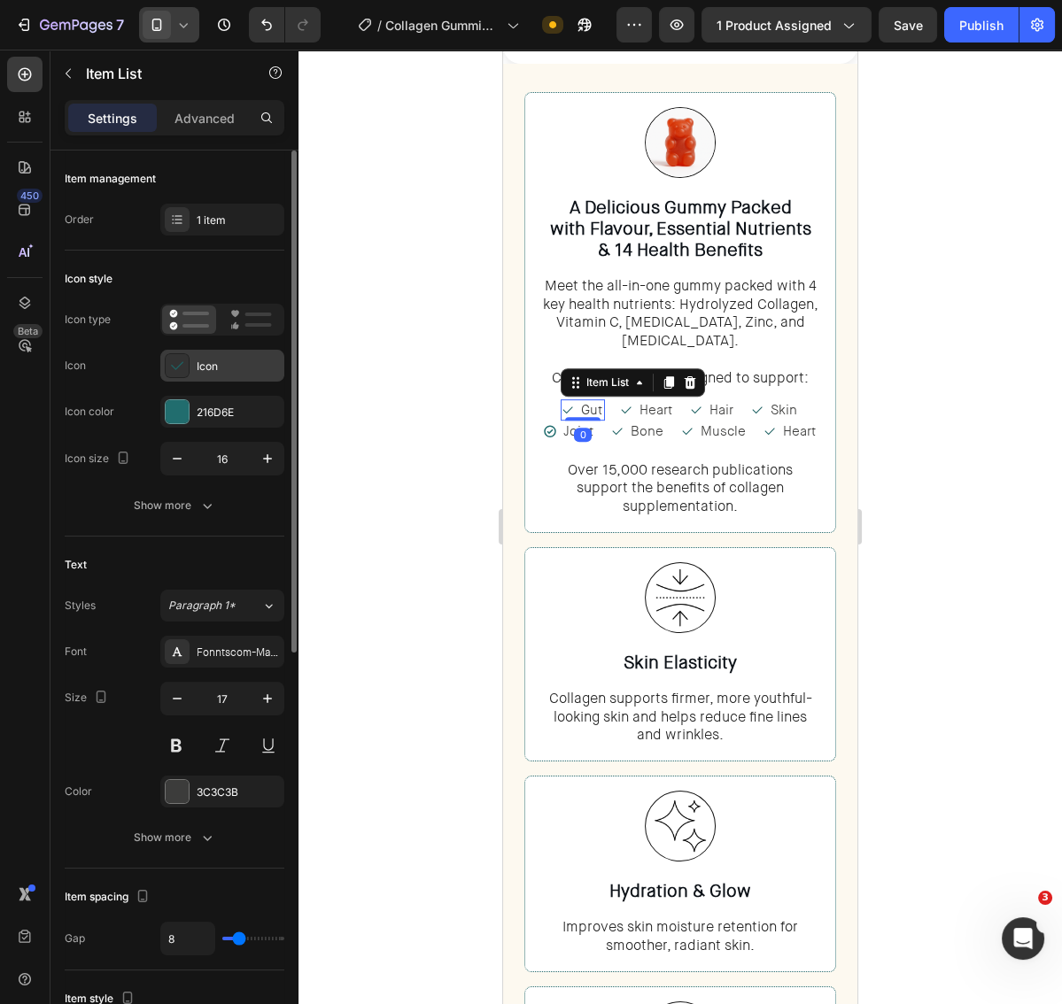
click at [217, 361] on div "Icon" at bounding box center [238, 367] width 83 height 16
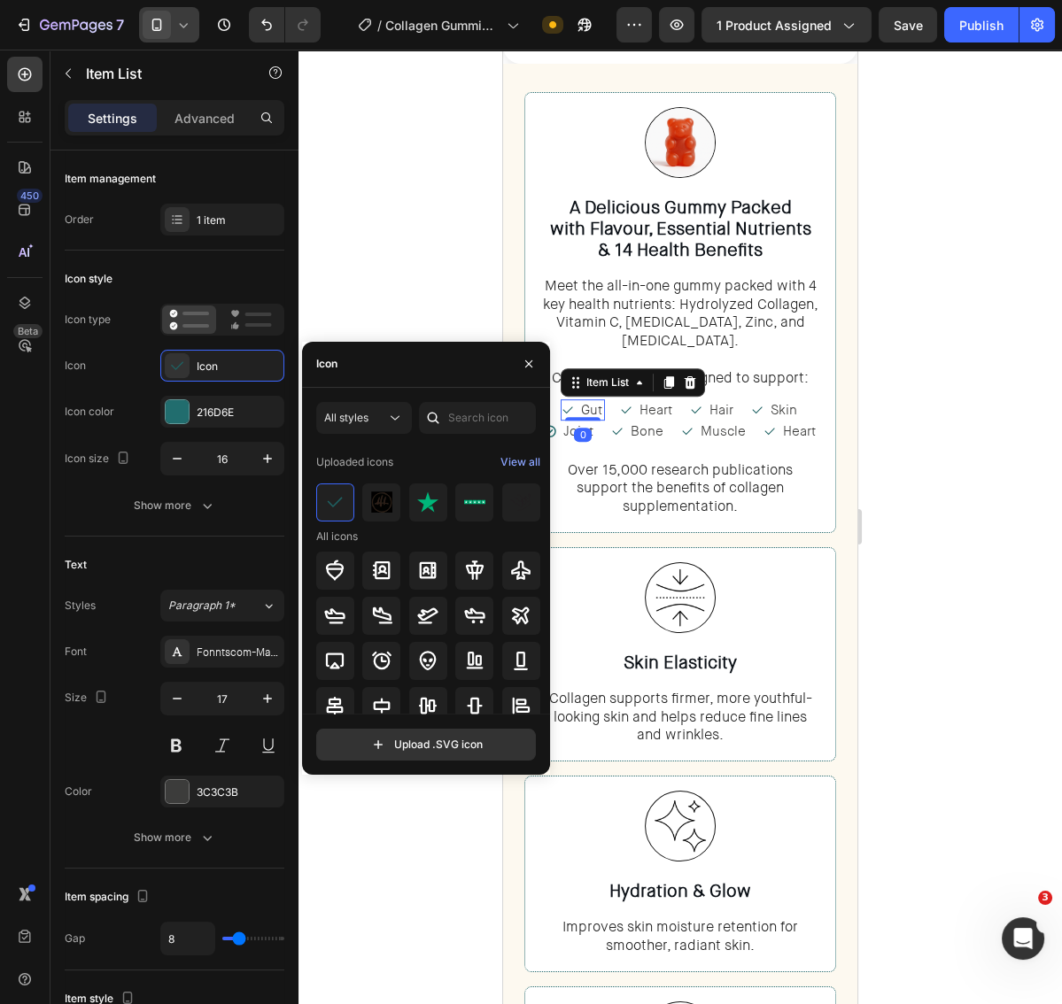
click at [435, 422] on icon at bounding box center [433, 418] width 18 height 18
click at [457, 416] on input "text" at bounding box center [477, 418] width 117 height 32
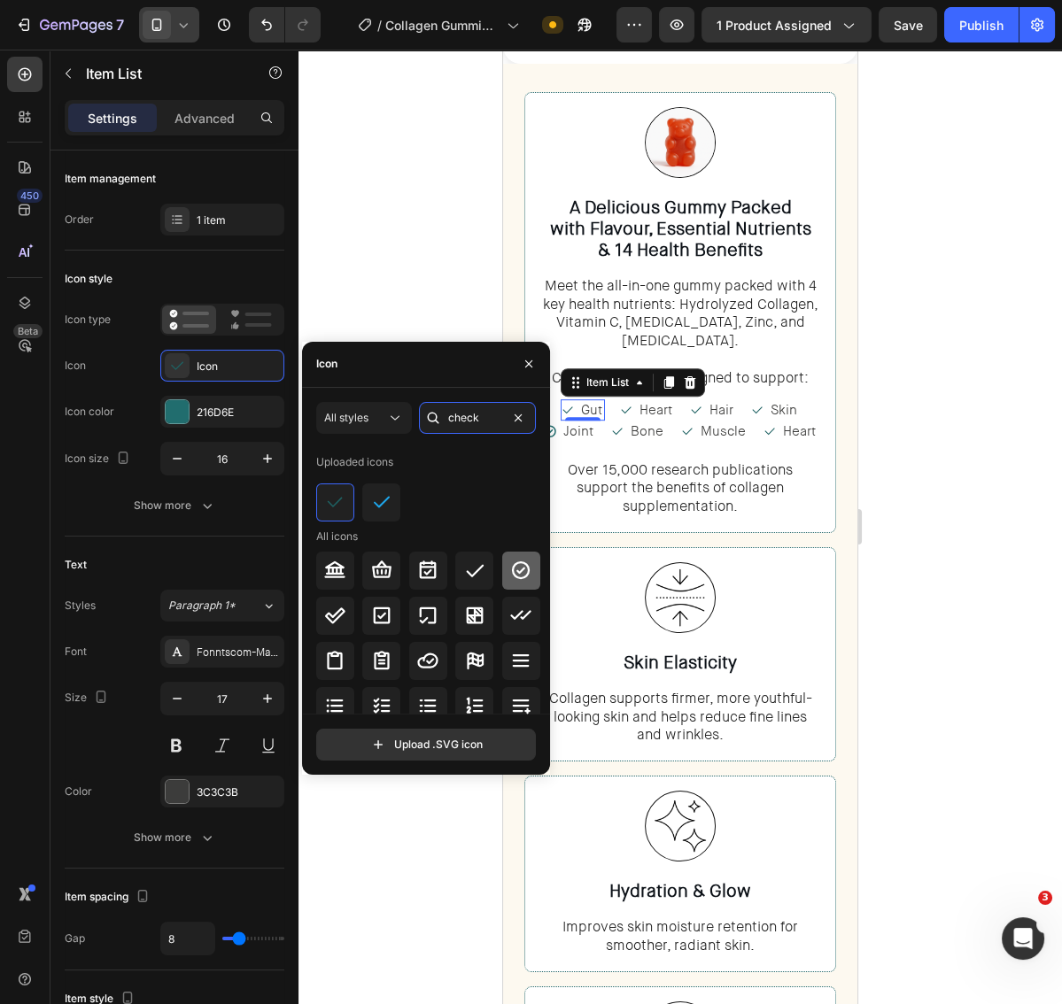
type input "check"
click at [512, 569] on icon at bounding box center [521, 570] width 18 height 18
click at [647, 401] on span "Heart" at bounding box center [655, 410] width 33 height 18
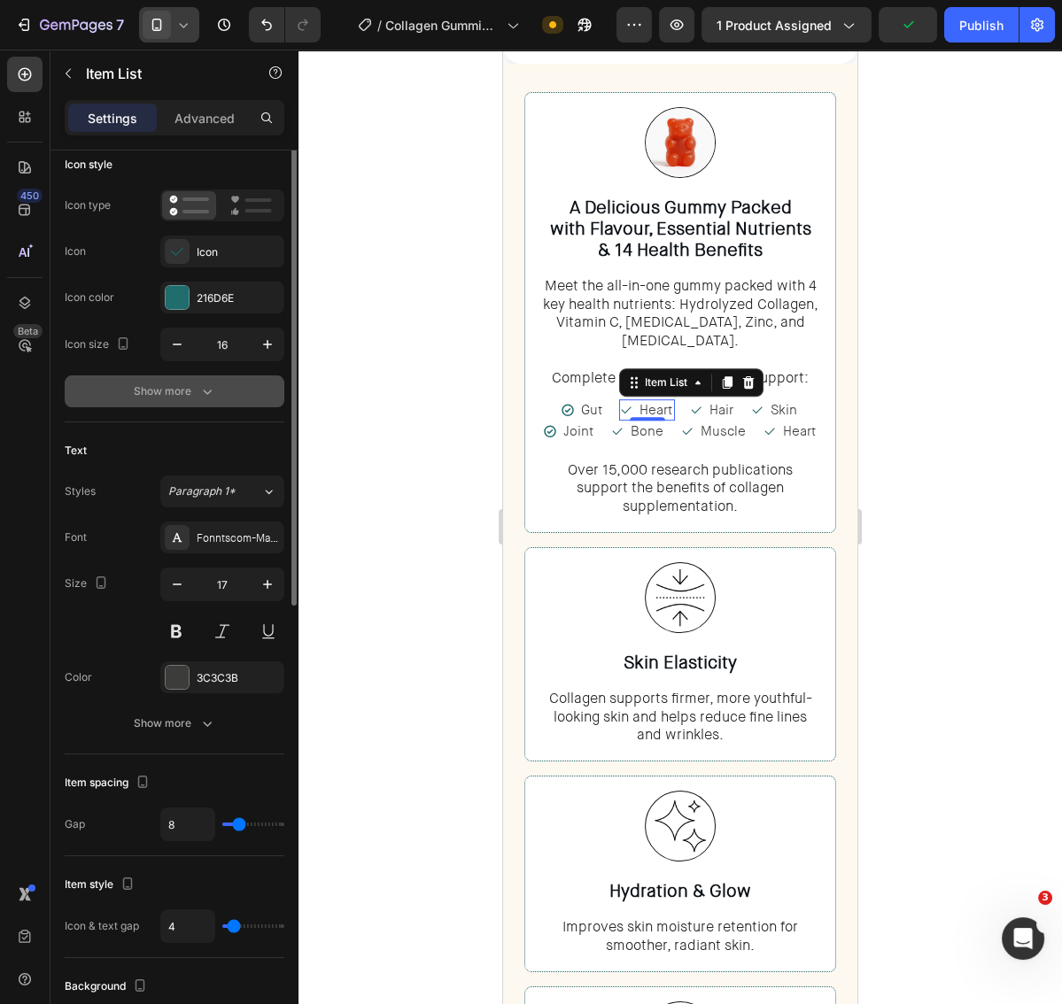
scroll to position [0, 0]
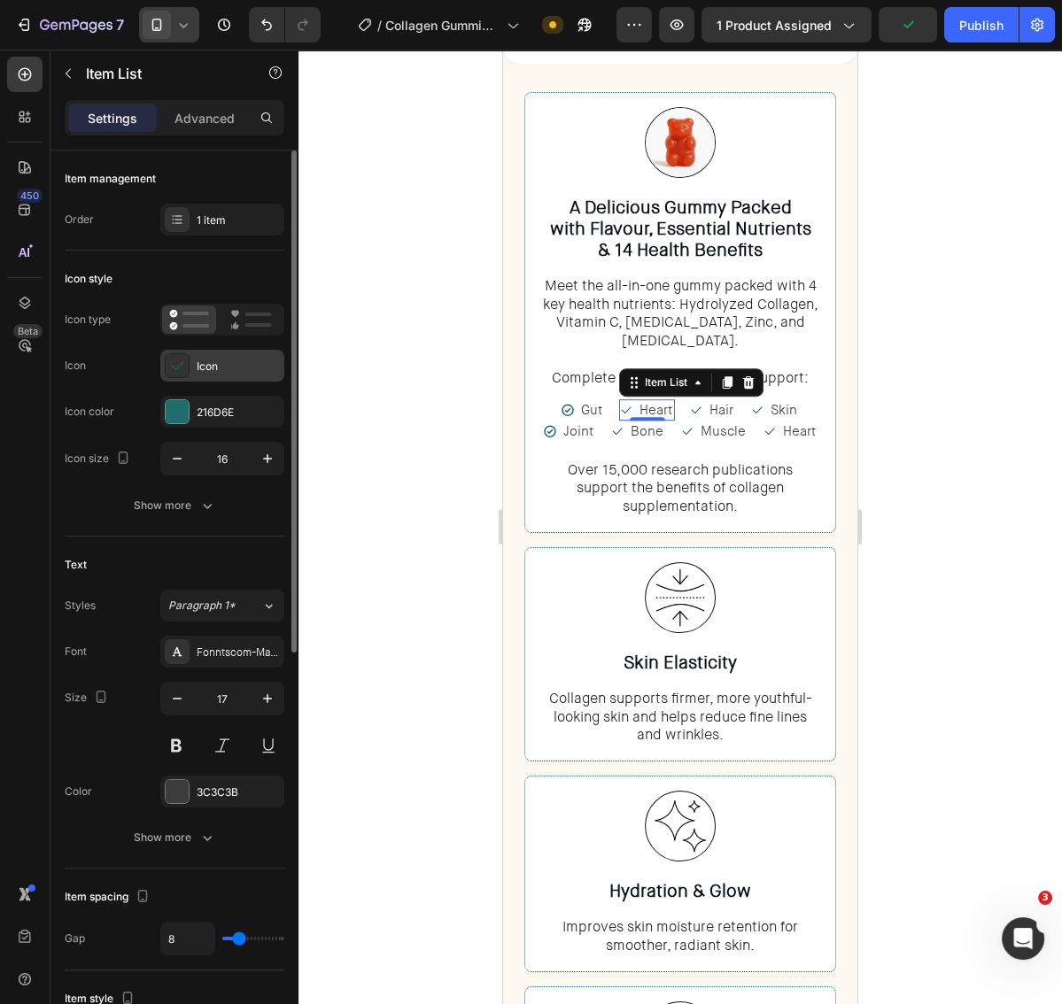
click at [182, 372] on icon at bounding box center [177, 366] width 18 height 18
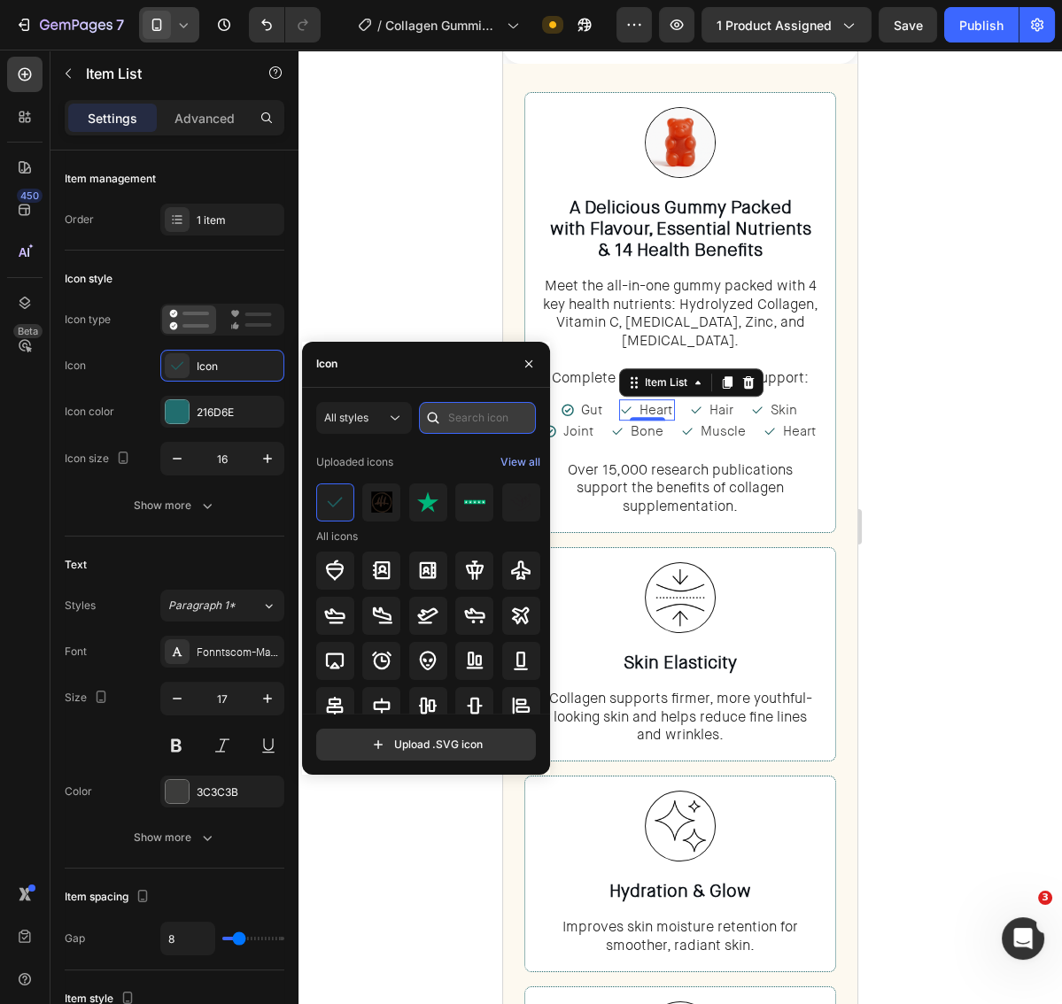
click at [472, 430] on input "text" at bounding box center [477, 418] width 117 height 32
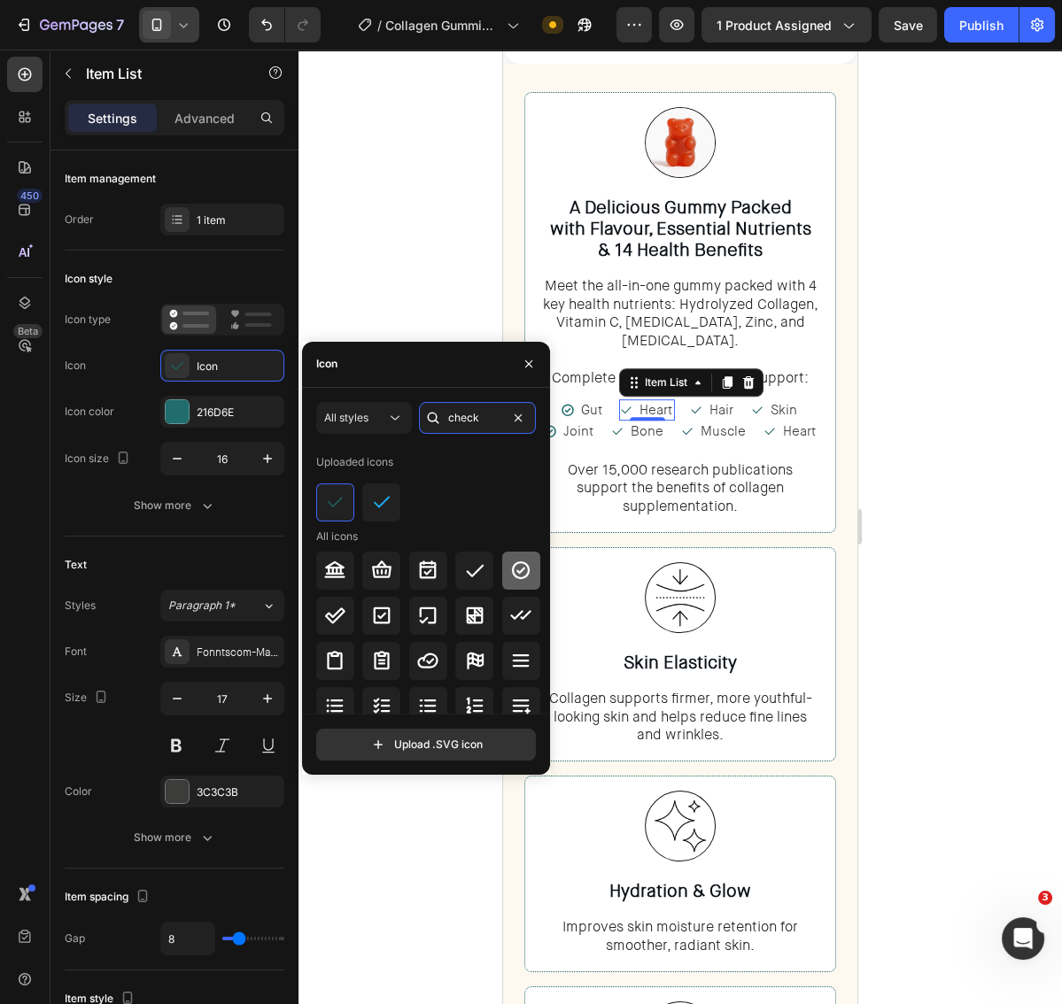
type input "check"
click at [515, 573] on icon at bounding box center [521, 570] width 18 height 18
click at [627, 421] on div "Bone" at bounding box center [638, 431] width 56 height 21
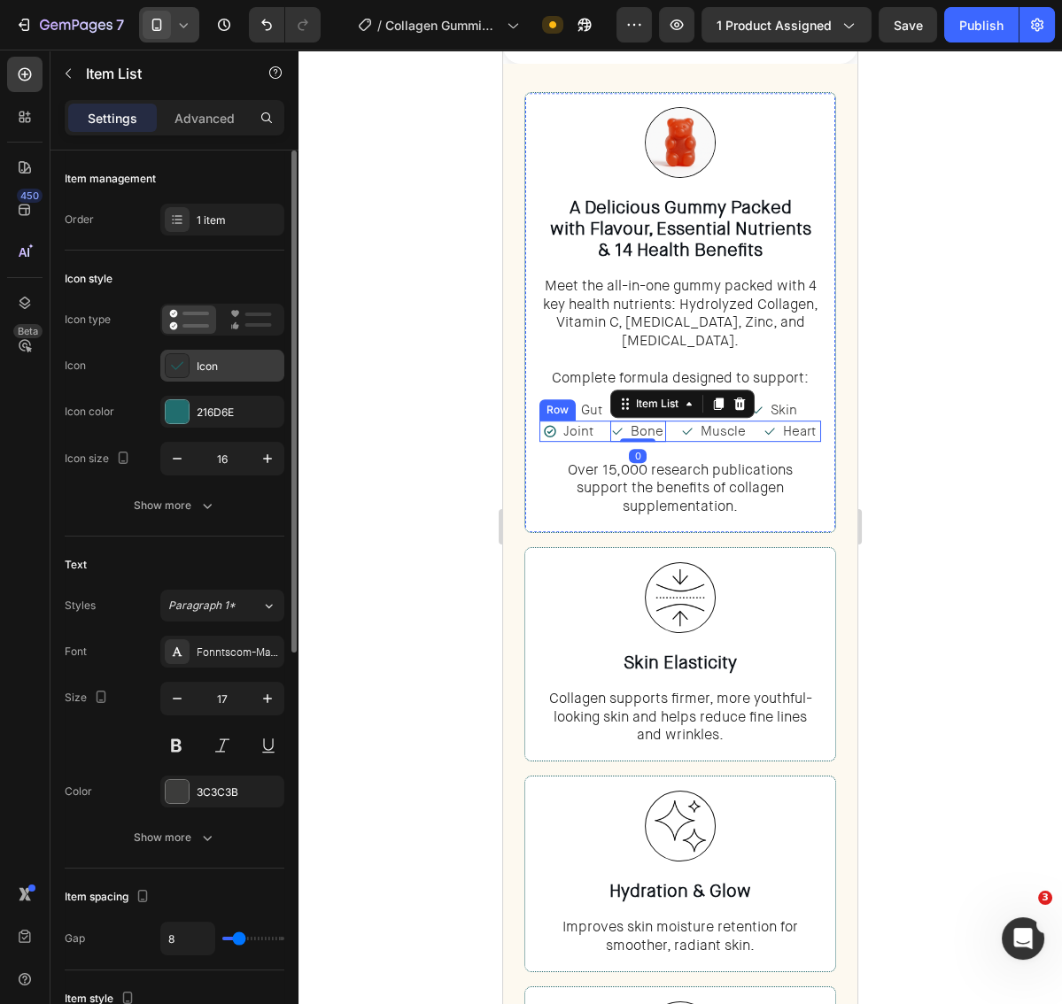
click at [223, 374] on div "Icon" at bounding box center [222, 366] width 124 height 32
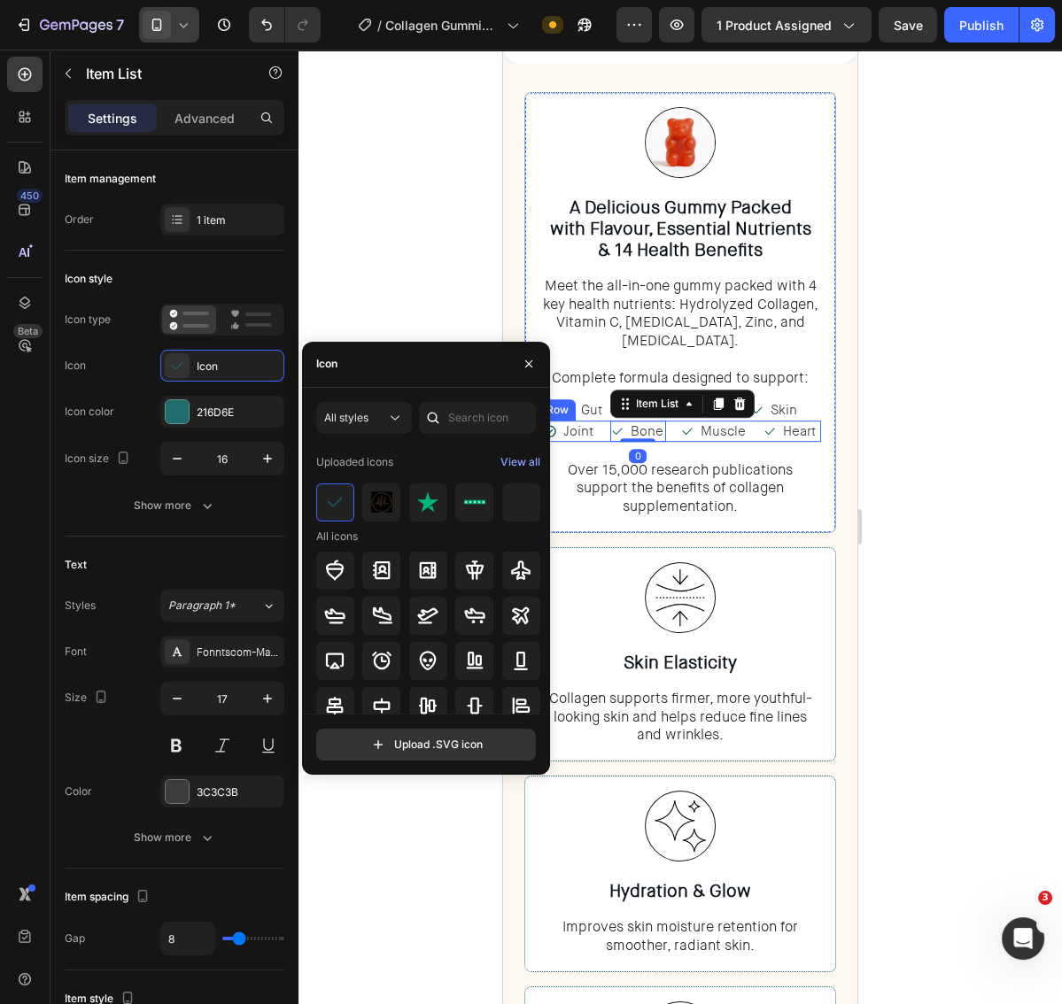
click at [443, 427] on div at bounding box center [433, 418] width 28 height 32
click at [473, 419] on input "text" at bounding box center [477, 418] width 117 height 32
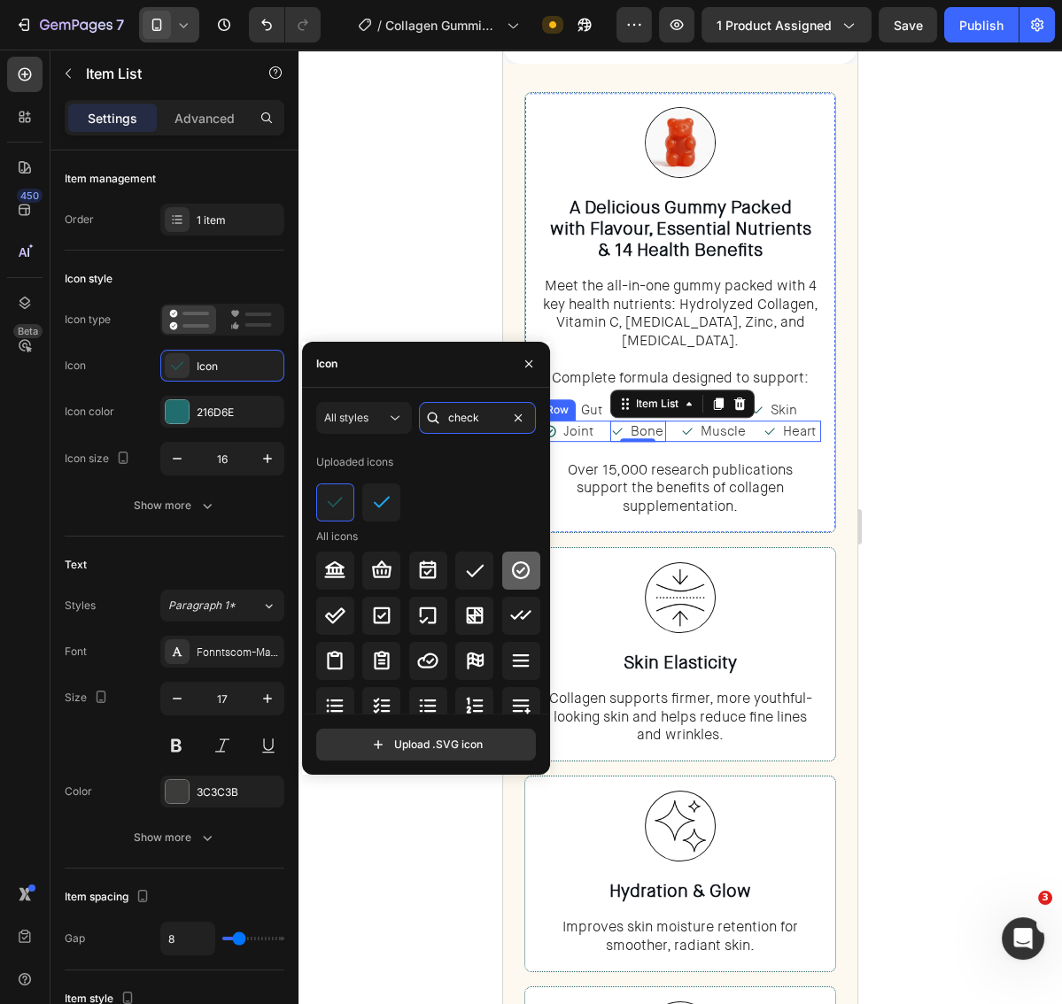
type input "check"
click at [518, 573] on icon at bounding box center [520, 570] width 21 height 21
click at [695, 421] on div "Muscle" at bounding box center [714, 431] width 68 height 21
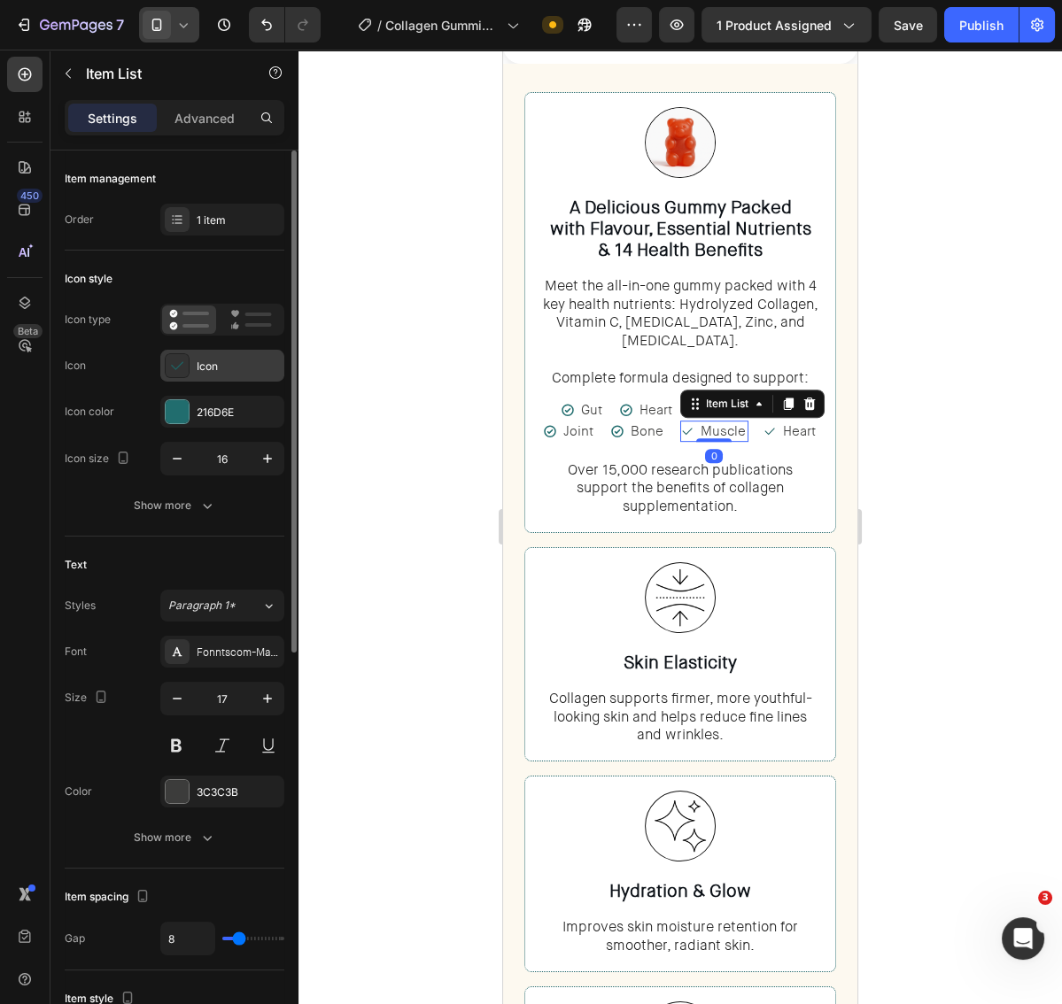
click at [212, 367] on div "Icon" at bounding box center [238, 367] width 83 height 16
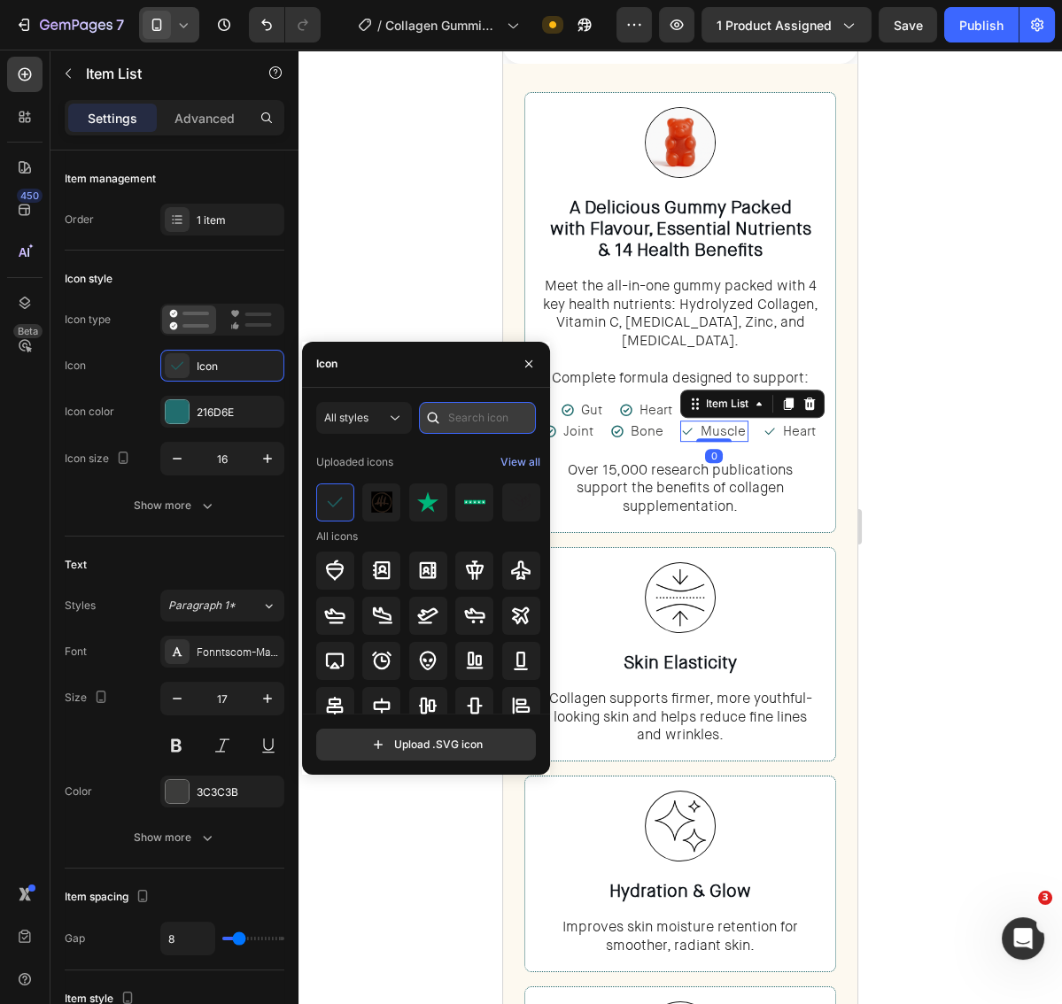
click at [480, 424] on input "text" at bounding box center [477, 418] width 117 height 32
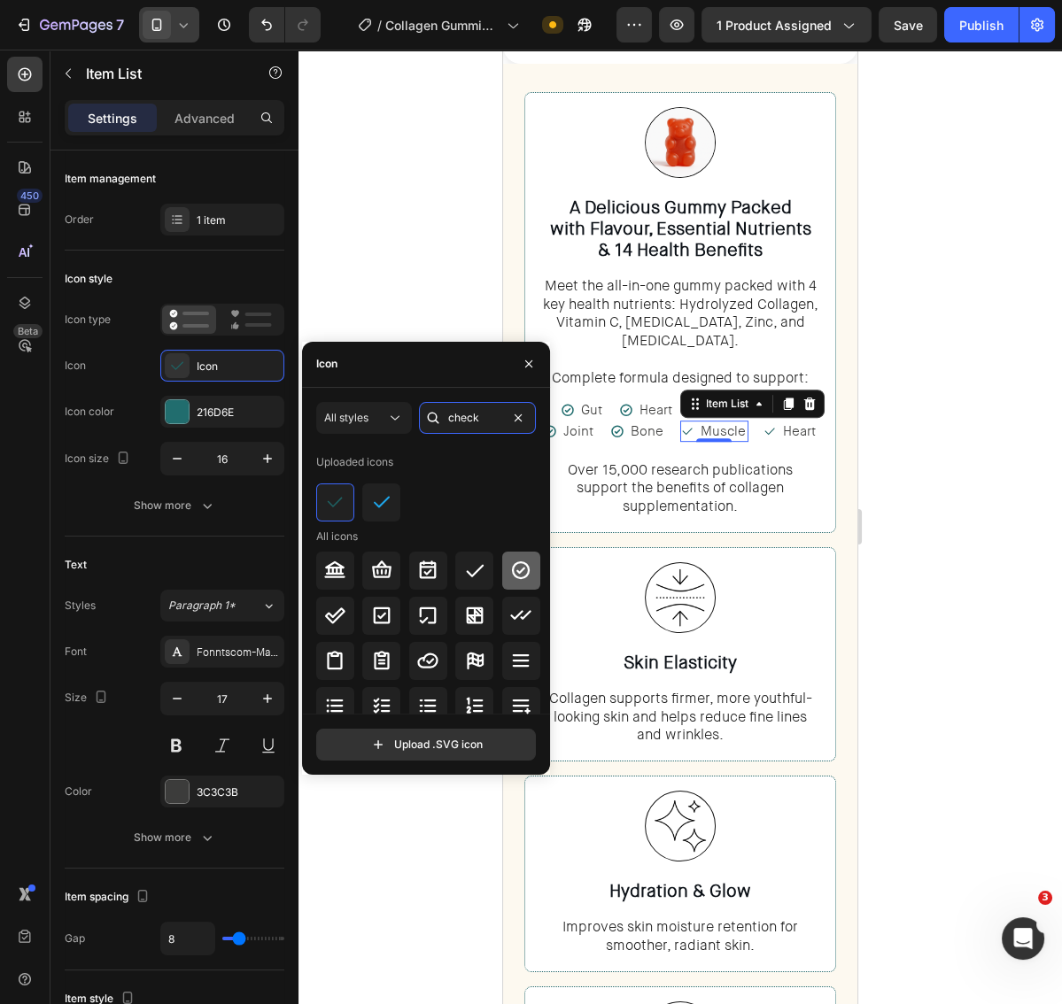
type input "check"
click at [516, 569] on icon at bounding box center [520, 570] width 21 height 21
click at [770, 424] on icon at bounding box center [770, 431] width 14 height 14
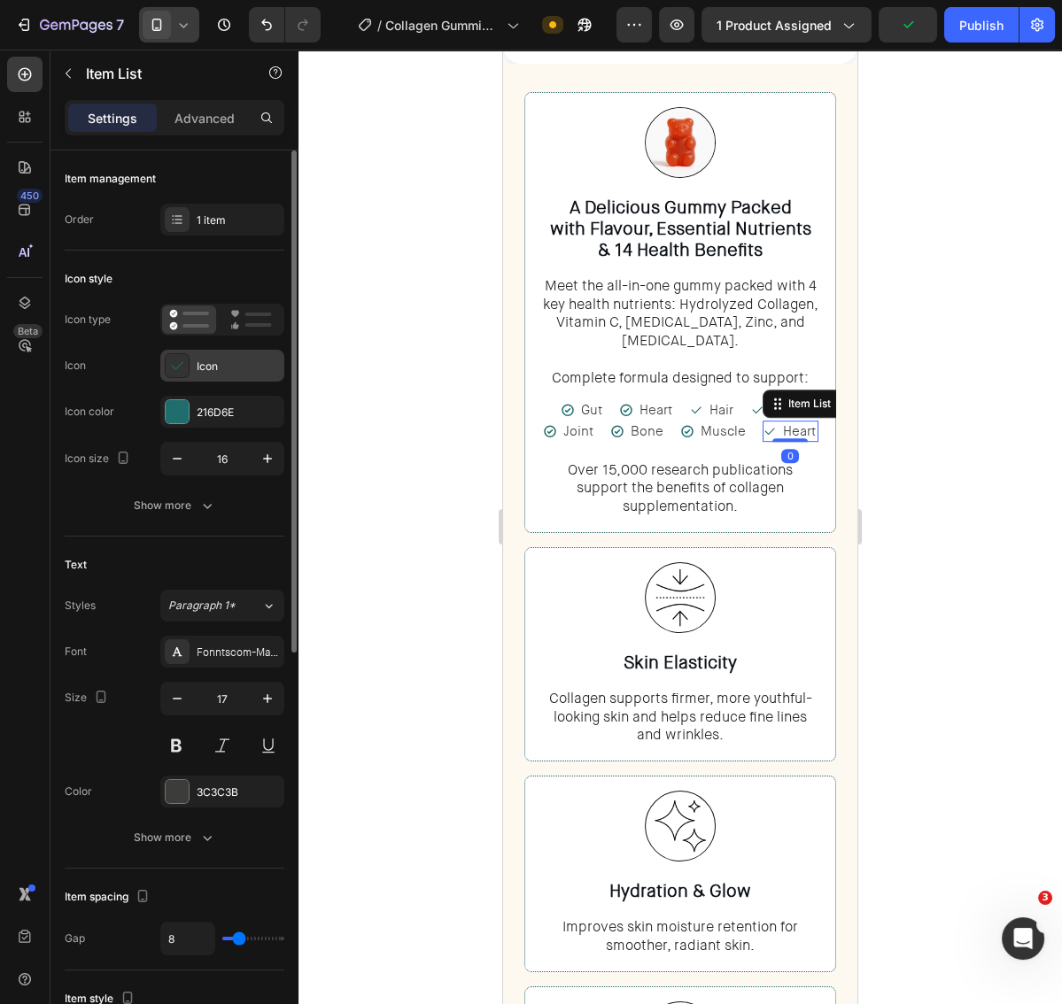
click at [223, 368] on div "Icon" at bounding box center [238, 367] width 83 height 16
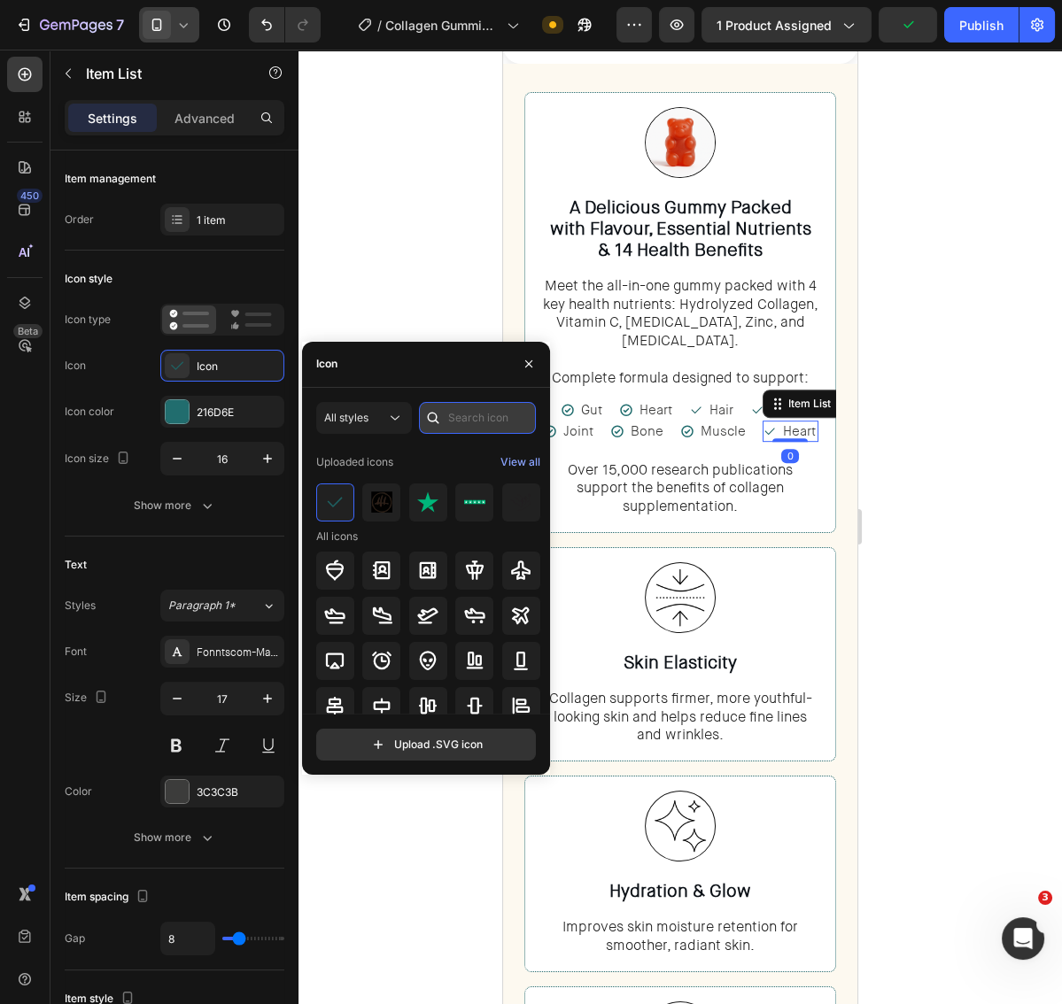
click at [498, 423] on input "text" at bounding box center [477, 418] width 117 height 32
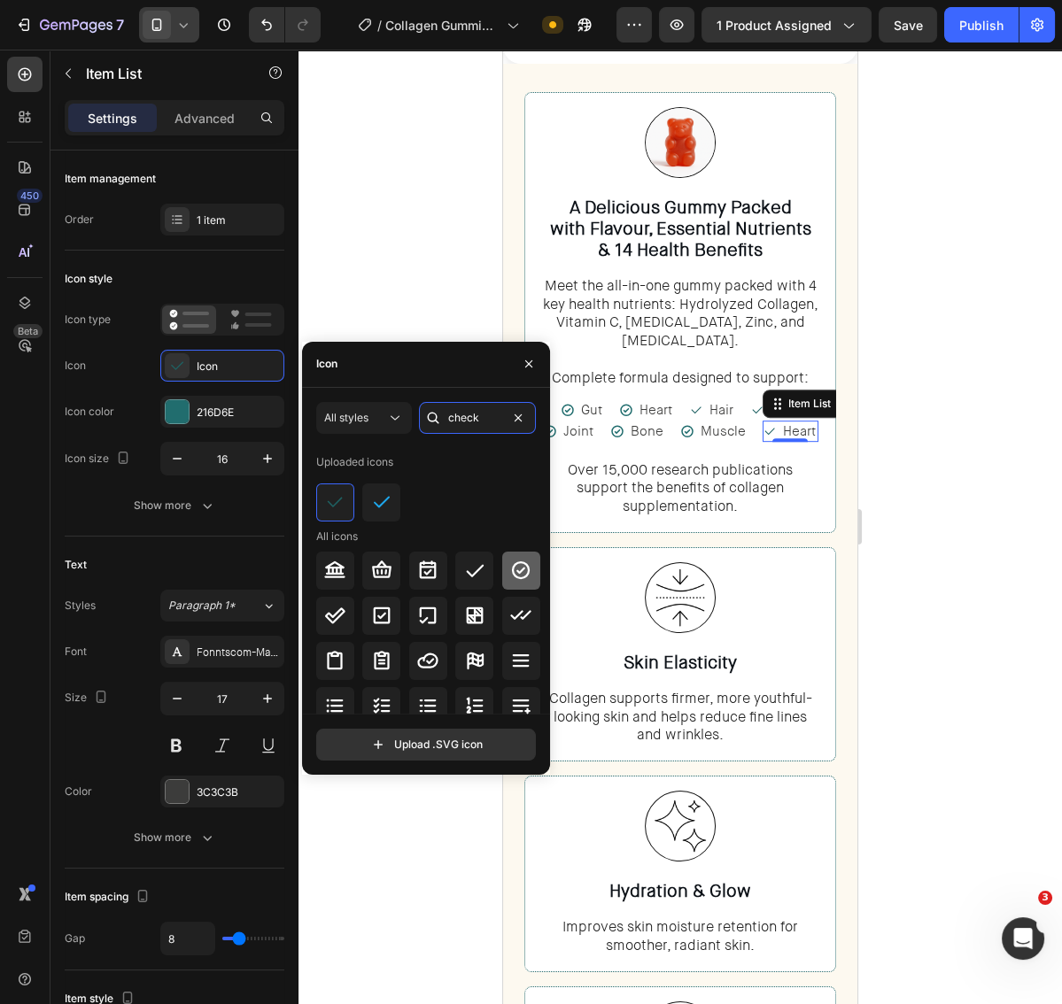
type input "check"
click at [502, 565] on div at bounding box center [521, 571] width 38 height 38
click at [701, 403] on icon at bounding box center [696, 410] width 14 height 14
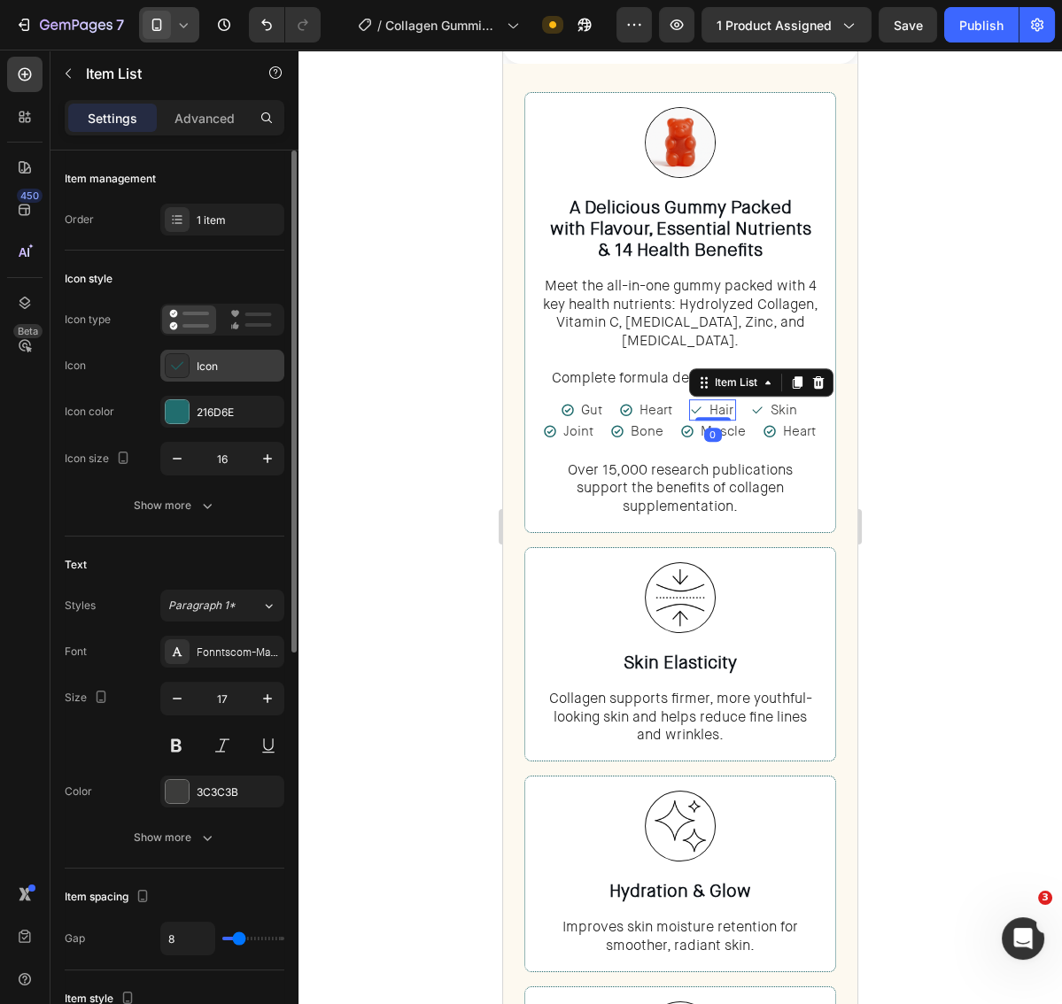
click at [219, 368] on div "Icon" at bounding box center [238, 367] width 83 height 16
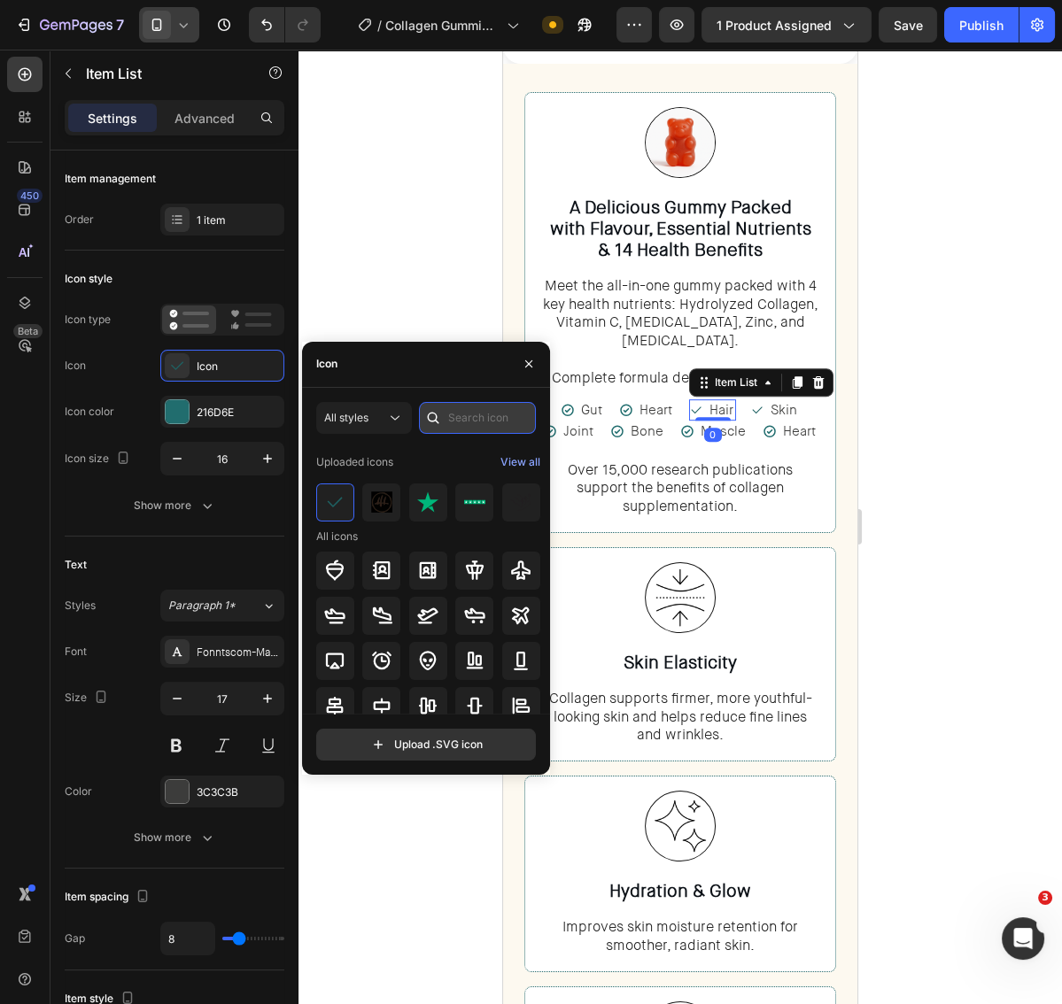
click at [481, 425] on input "text" at bounding box center [477, 418] width 117 height 32
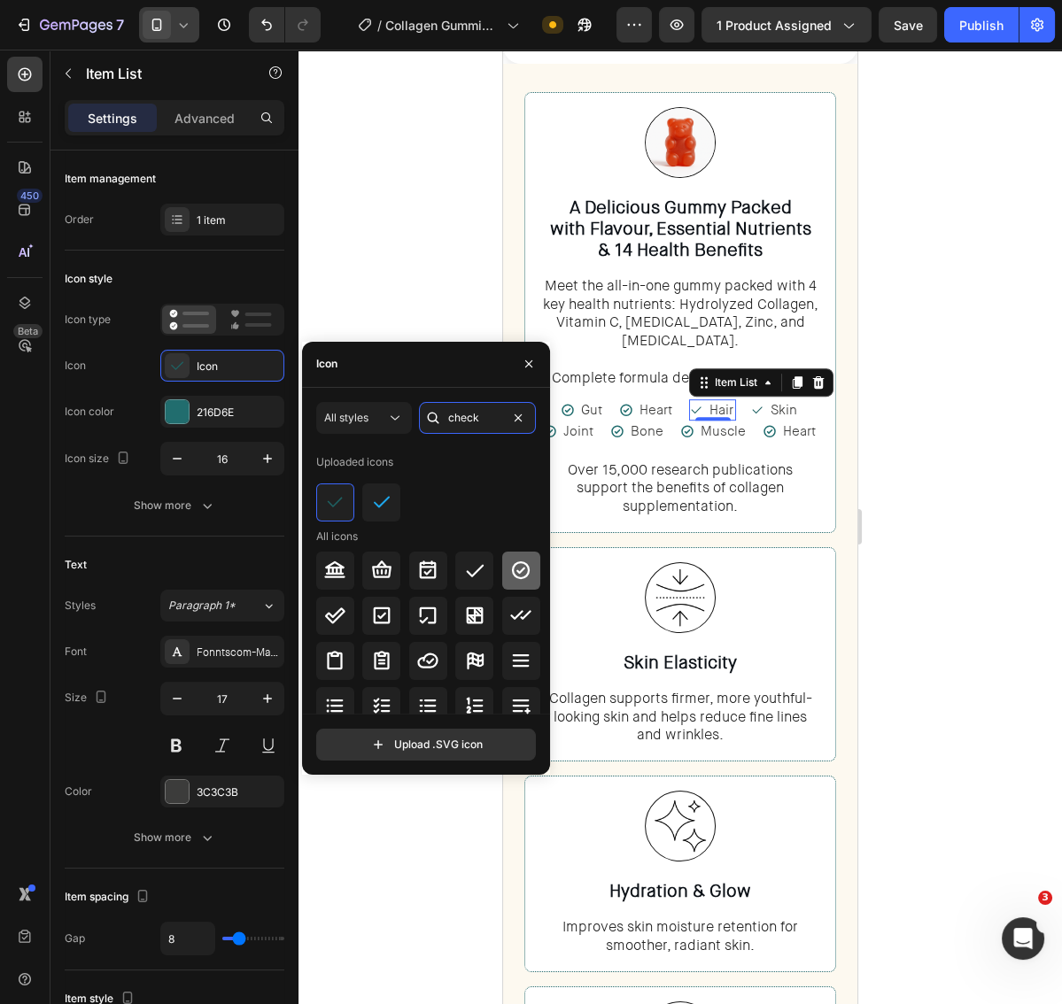
type input "check"
click at [515, 561] on icon at bounding box center [521, 570] width 18 height 18
click at [759, 403] on icon at bounding box center [757, 410] width 14 height 14
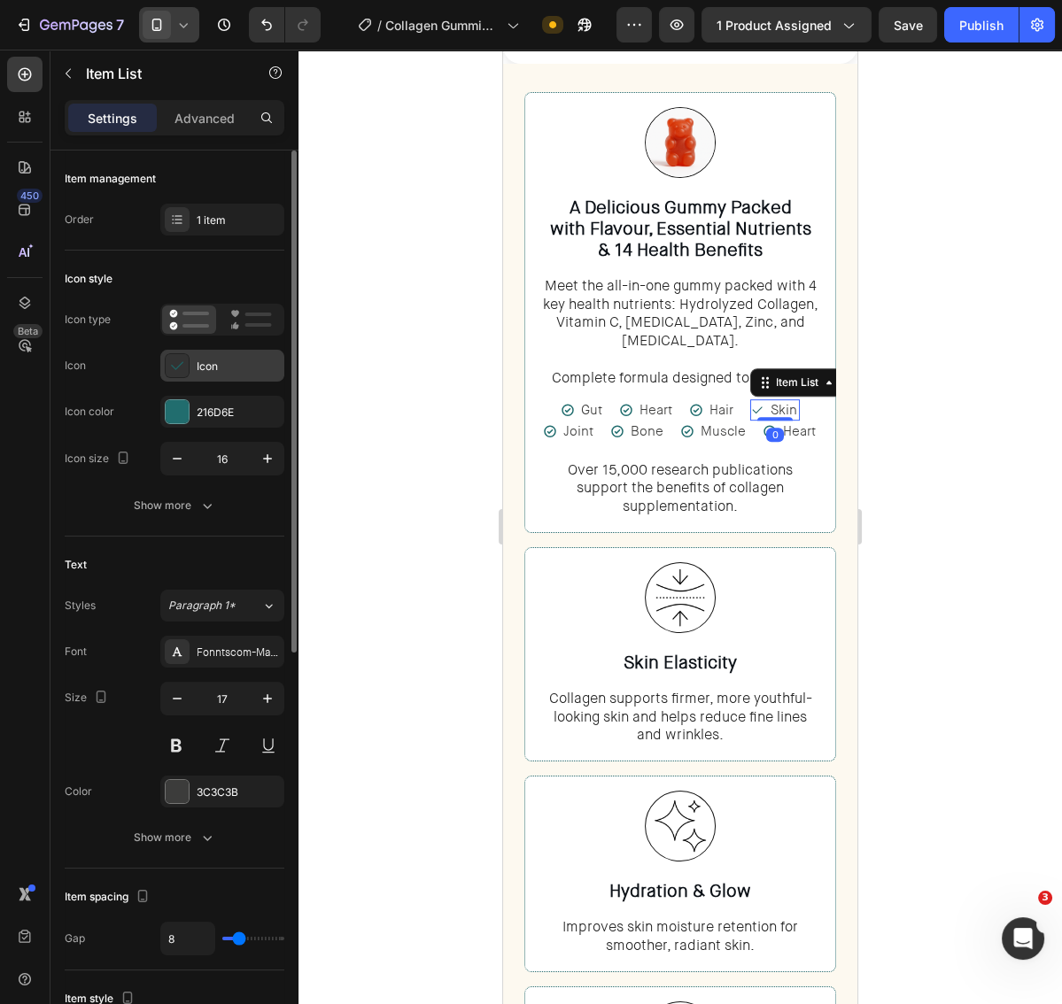
click at [230, 360] on div "Icon" at bounding box center [238, 367] width 83 height 16
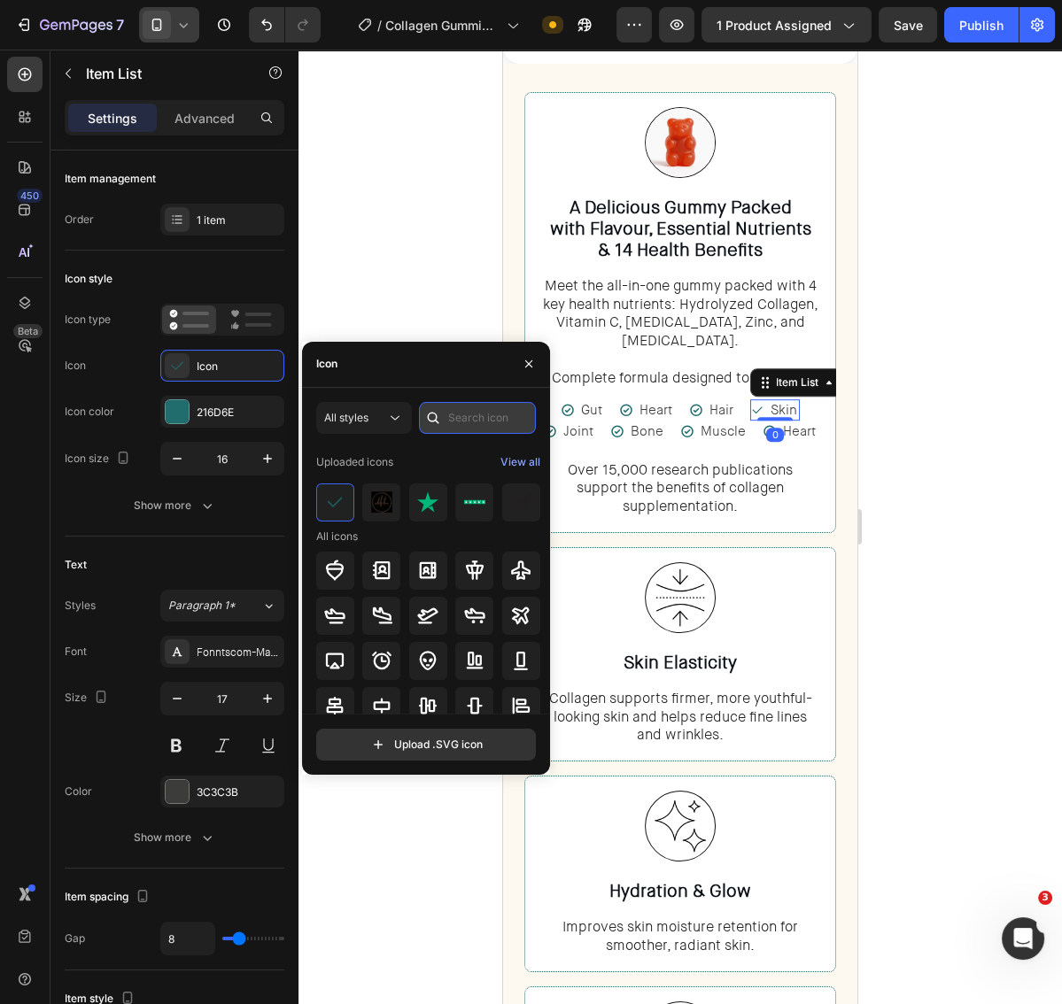
click at [484, 416] on input "text" at bounding box center [477, 418] width 117 height 32
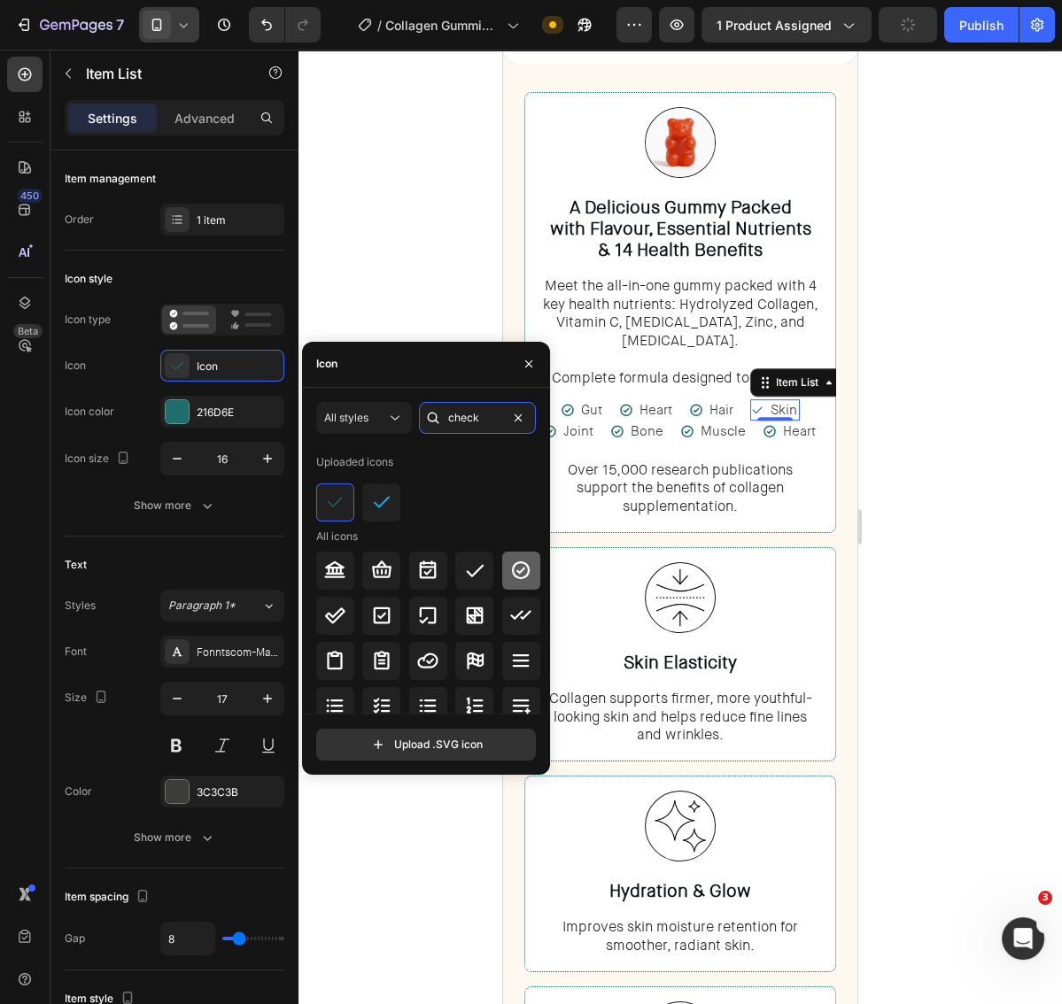
type input "check"
click at [510, 563] on icon at bounding box center [520, 570] width 21 height 21
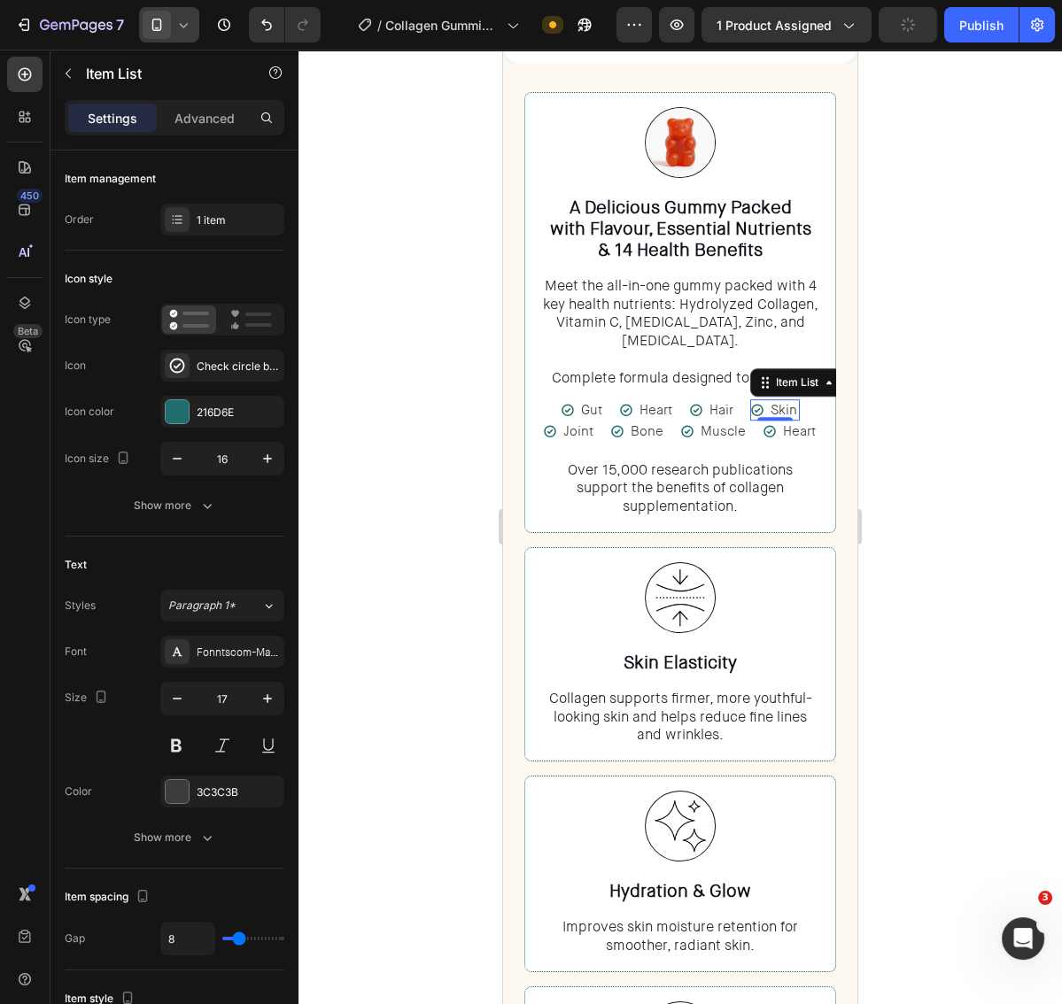
click at [942, 456] on div at bounding box center [679, 527] width 763 height 955
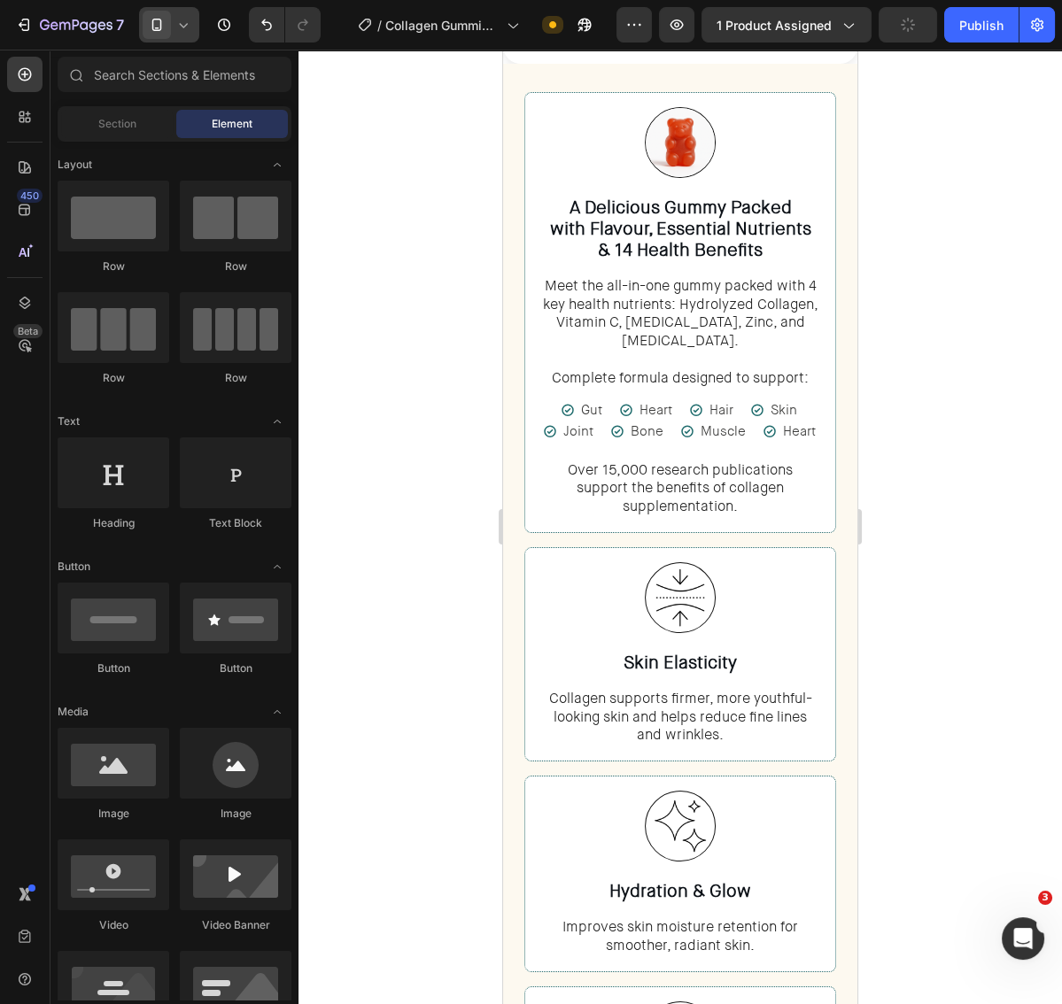
click at [924, 428] on div at bounding box center [679, 527] width 763 height 955
click at [804, 352] on p "Meet the all-in-one gummy packed with 4 key health nutrients: Hydrolyzed Collag…" at bounding box center [680, 332] width 278 height 111
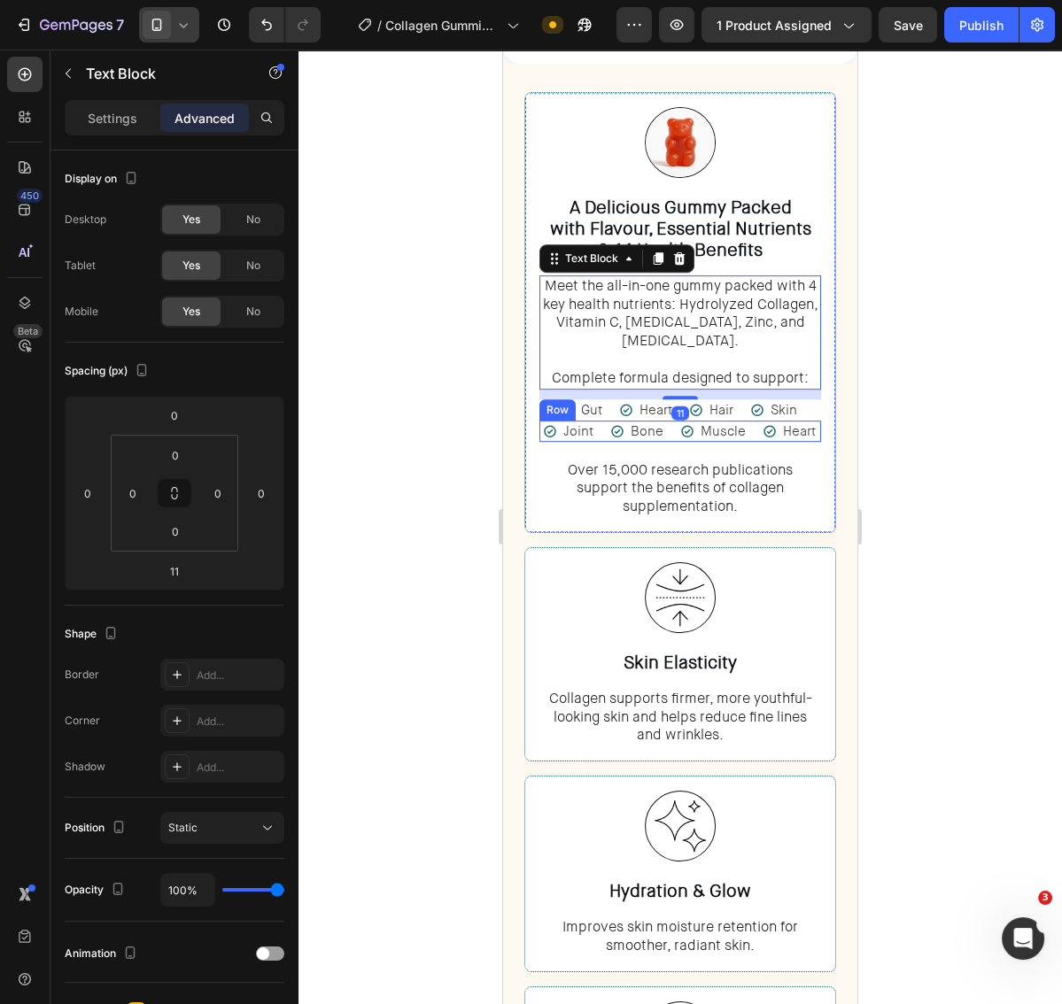
click at [754, 421] on div "Joint Item List Bone Item List Muscle Item List Heart Item List Row" at bounding box center [680, 431] width 282 height 21
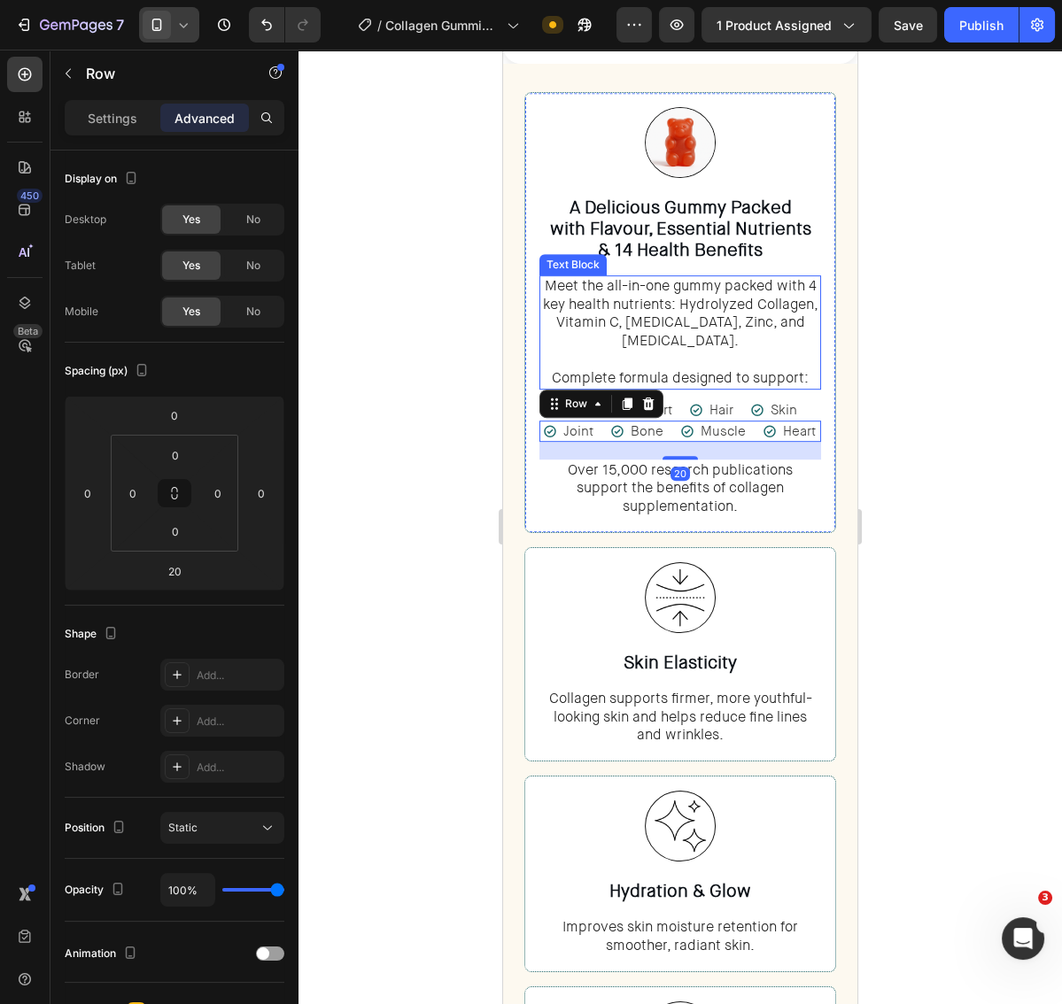
click at [763, 352] on p "Meet the all-in-one gummy packed with 4 key health nutrients: Hydrolyzed Collag…" at bounding box center [680, 332] width 278 height 111
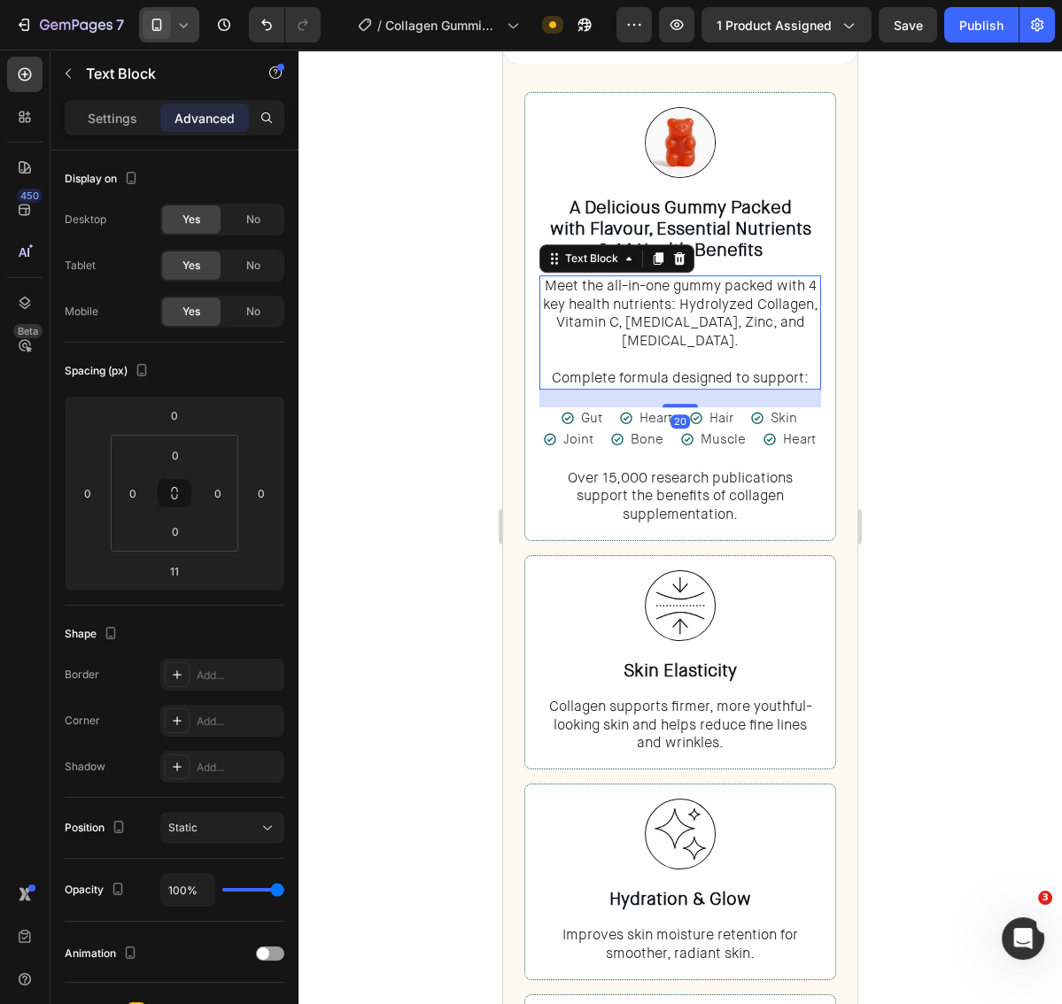
drag, startPoint x: 684, startPoint y: 373, endPoint x: 724, endPoint y: 378, distance: 40.2
click at [688, 404] on div at bounding box center [679, 406] width 35 height 4
type input "20"
click at [987, 379] on div at bounding box center [679, 527] width 763 height 955
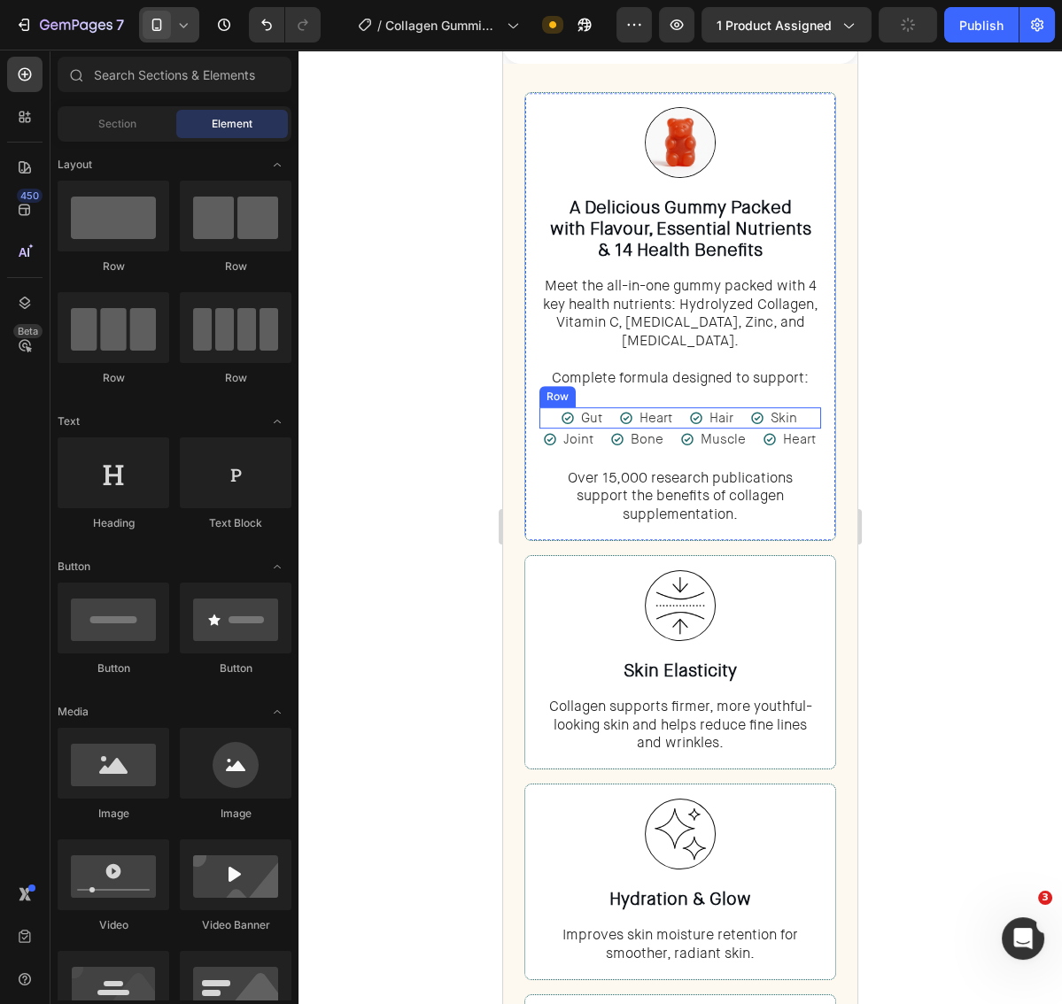
click at [816, 407] on div "Gut Item List Heart Item List Hair Item List Skin Item List Row" at bounding box center [680, 417] width 282 height 21
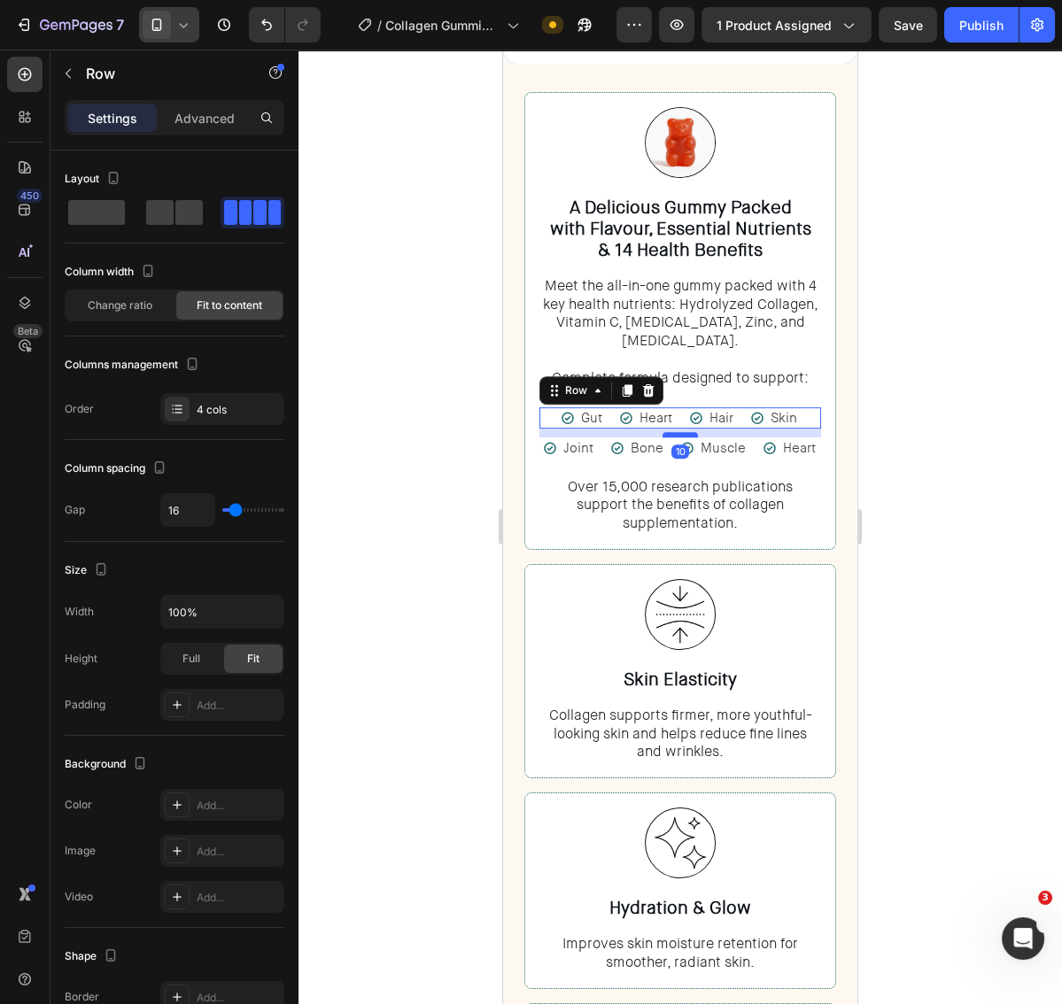
click at [695, 432] on div at bounding box center [679, 434] width 35 height 5
click at [905, 380] on div at bounding box center [679, 527] width 763 height 955
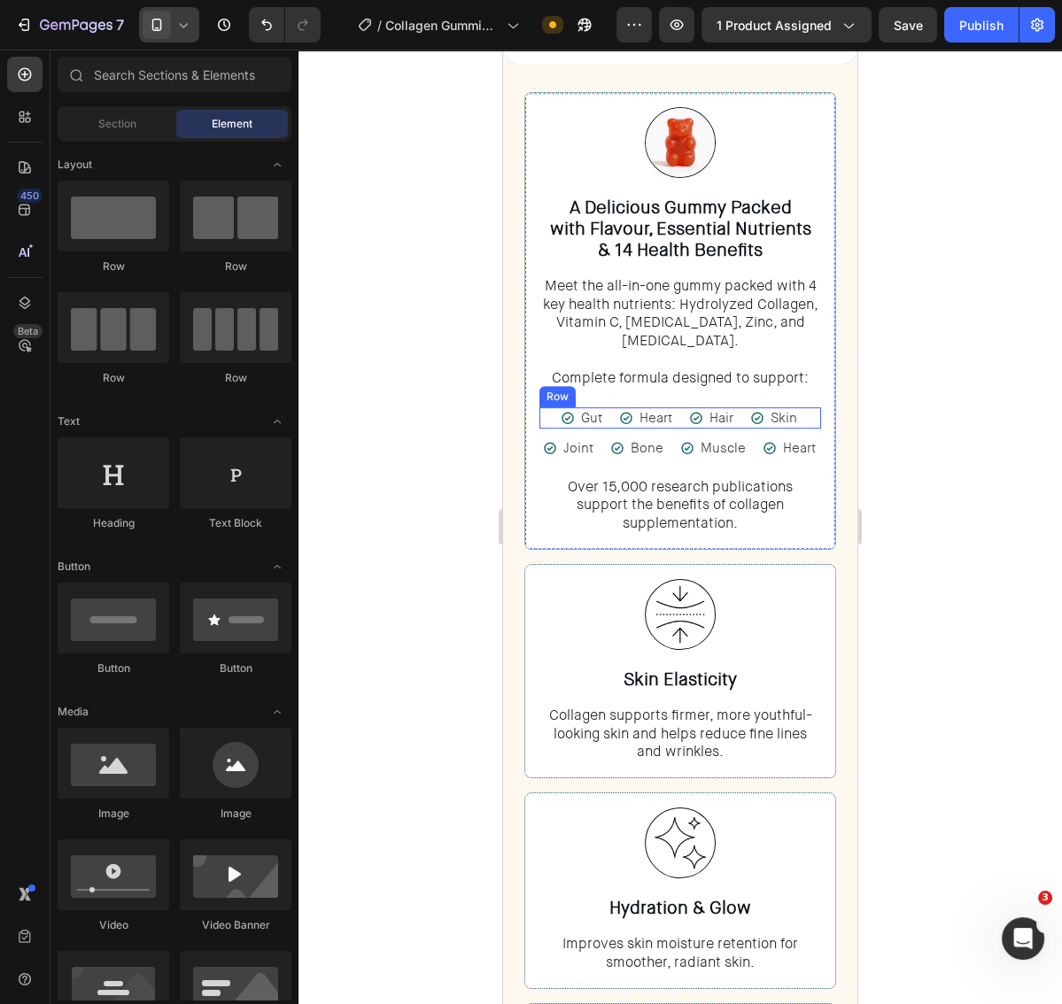
click at [809, 407] on div "Gut Item List Heart Item List Hair Item List Skin Item List Row" at bounding box center [680, 417] width 282 height 21
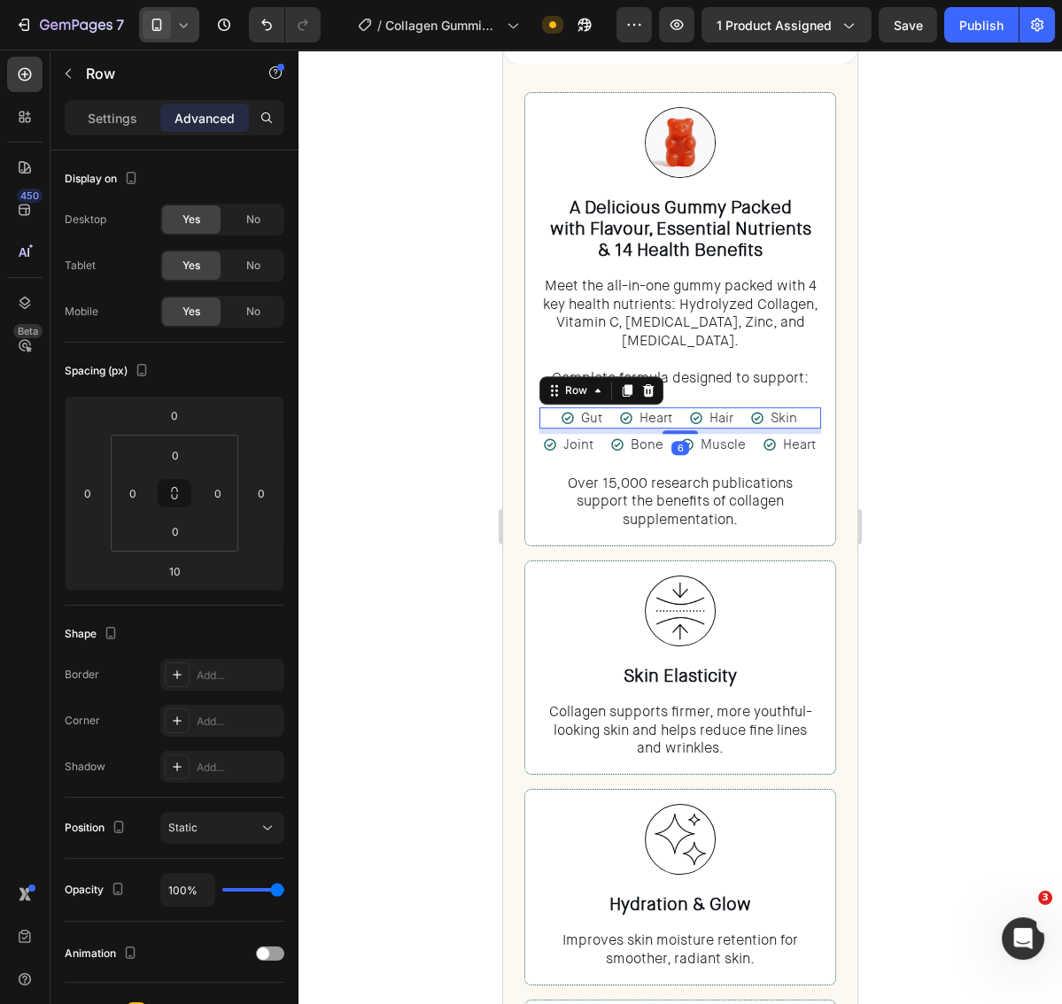
drag, startPoint x: 680, startPoint y: 407, endPoint x: 756, endPoint y: 404, distance: 76.2
click at [694, 430] on div at bounding box center [679, 432] width 35 height 4
type input "6"
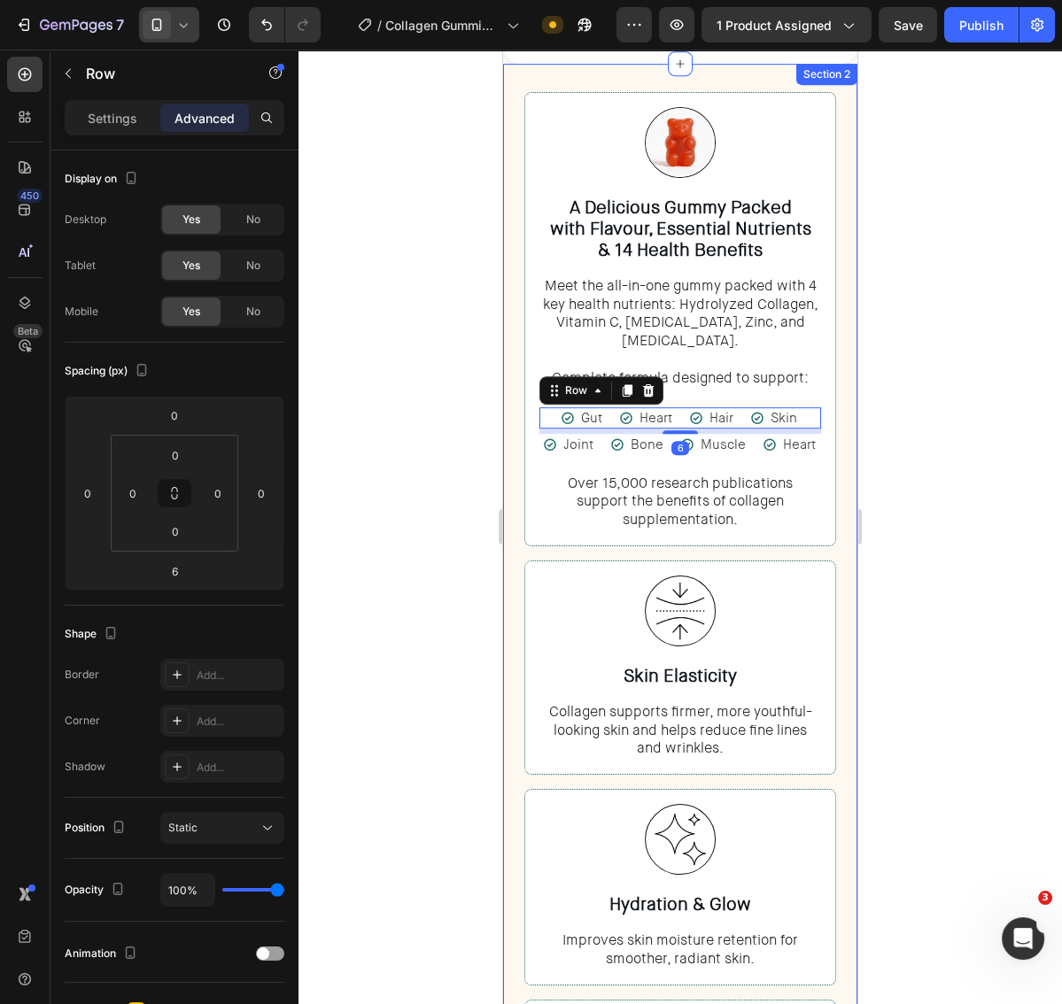
click at [916, 391] on div at bounding box center [679, 527] width 763 height 955
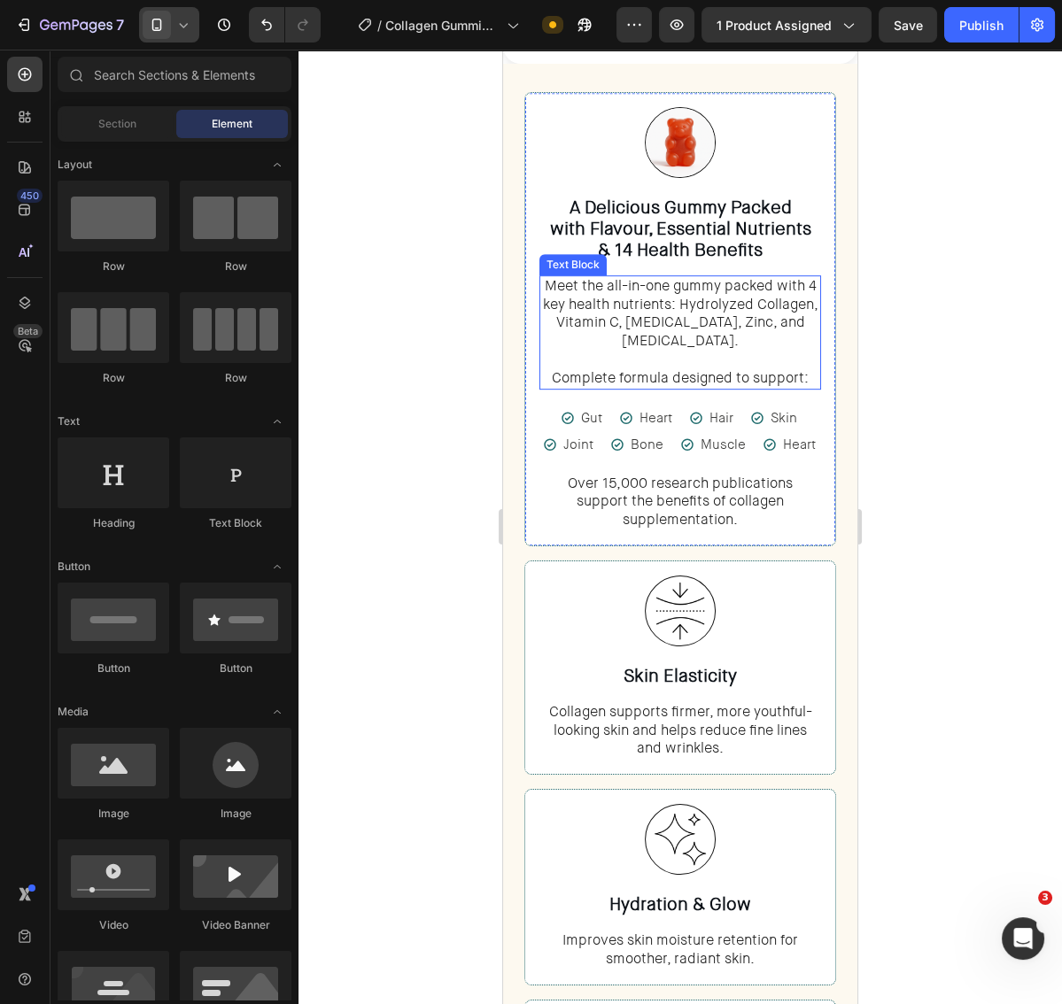
click at [781, 351] on p "Meet the all-in-one gummy packed with 4 key health nutrients: Hydrolyzed Collag…" at bounding box center [680, 332] width 278 height 111
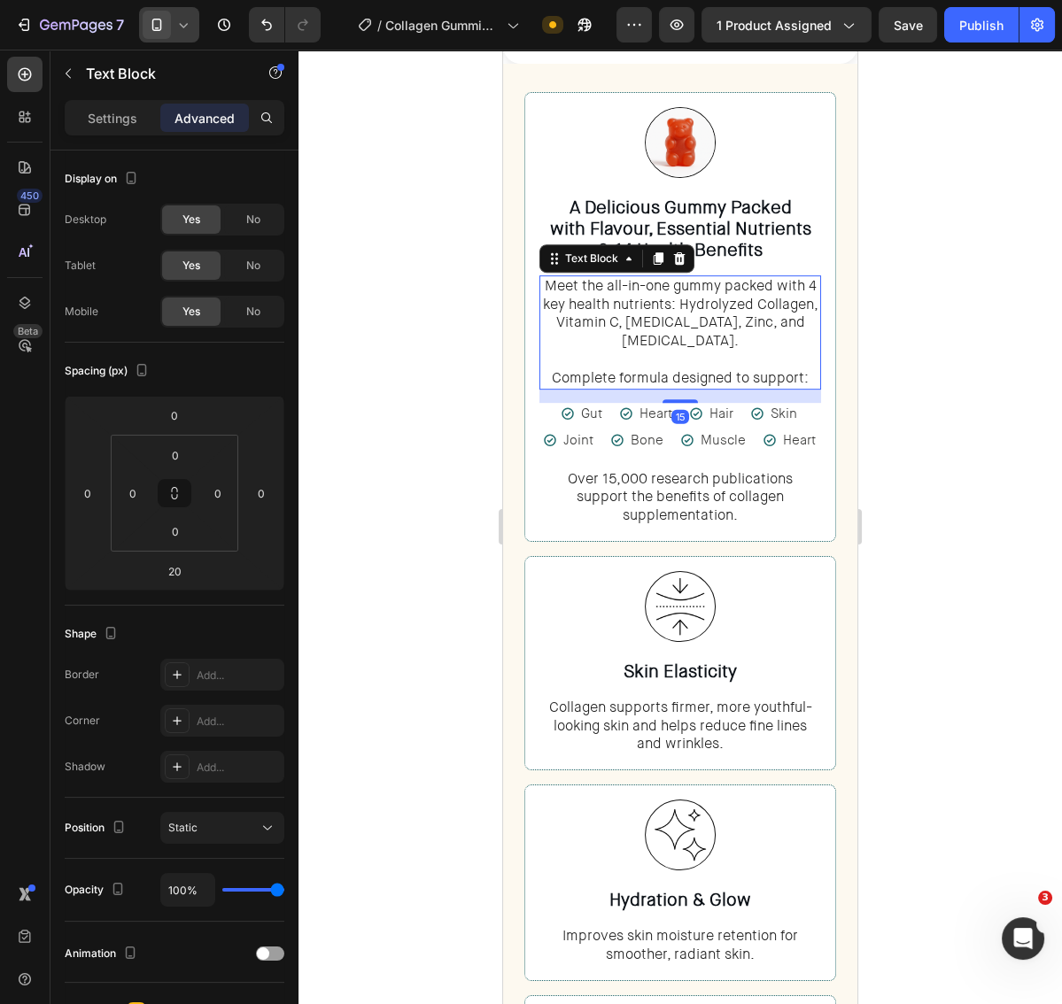
drag, startPoint x: 683, startPoint y: 375, endPoint x: 695, endPoint y: 391, distance: 20.9
click at [691, 399] on div at bounding box center [679, 401] width 35 height 4
type input "15"
click at [820, 430] on div "Joint Item List Bone Item List Muscle Item List Heart Item List Row" at bounding box center [680, 440] width 282 height 21
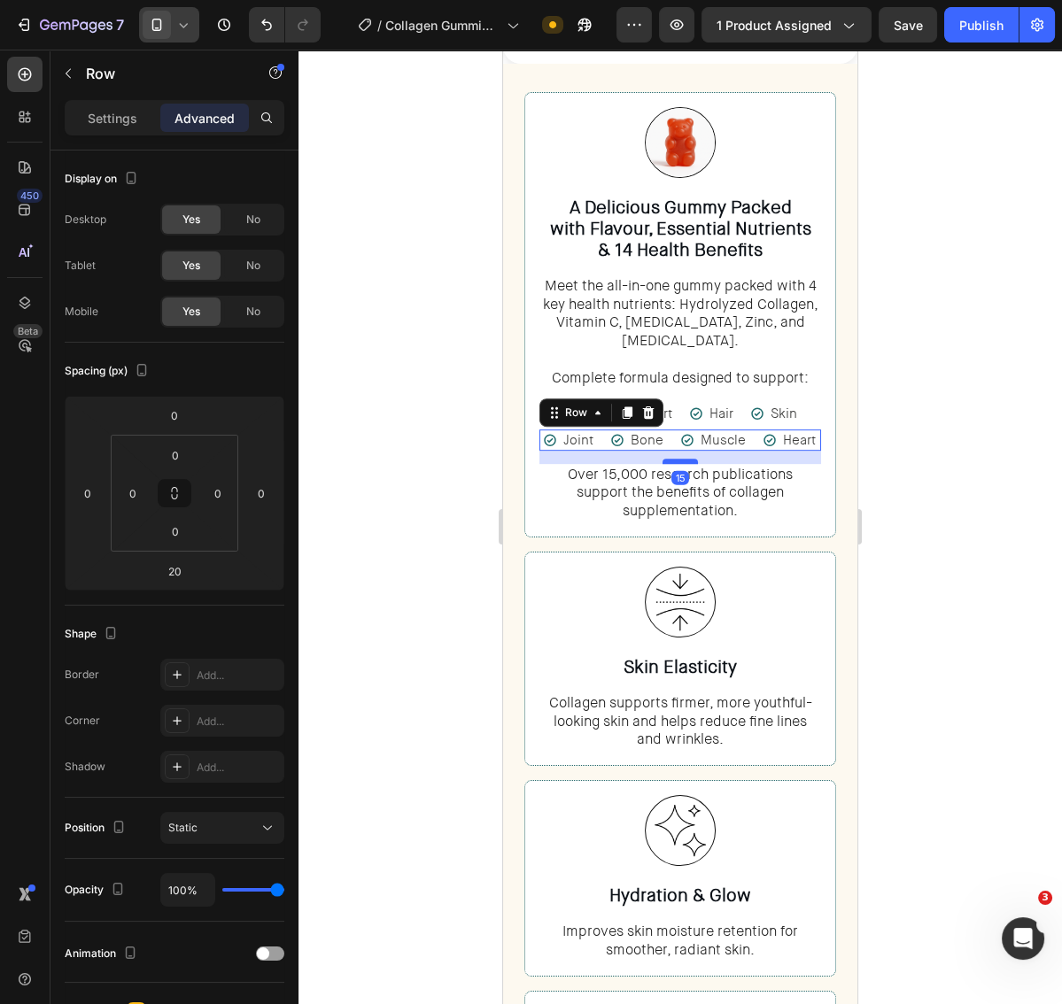
click at [687, 459] on div at bounding box center [679, 461] width 35 height 5
type input "15"
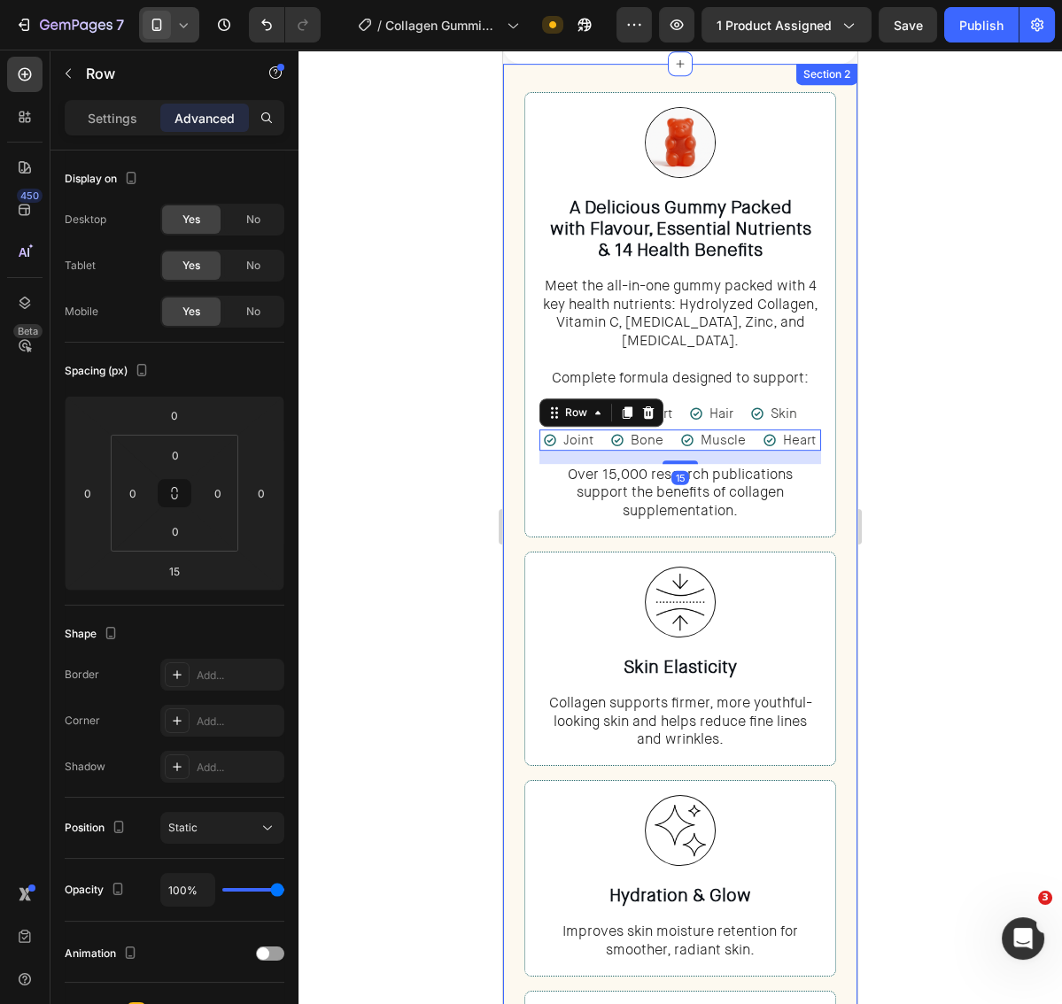
click at [957, 414] on div at bounding box center [679, 527] width 763 height 955
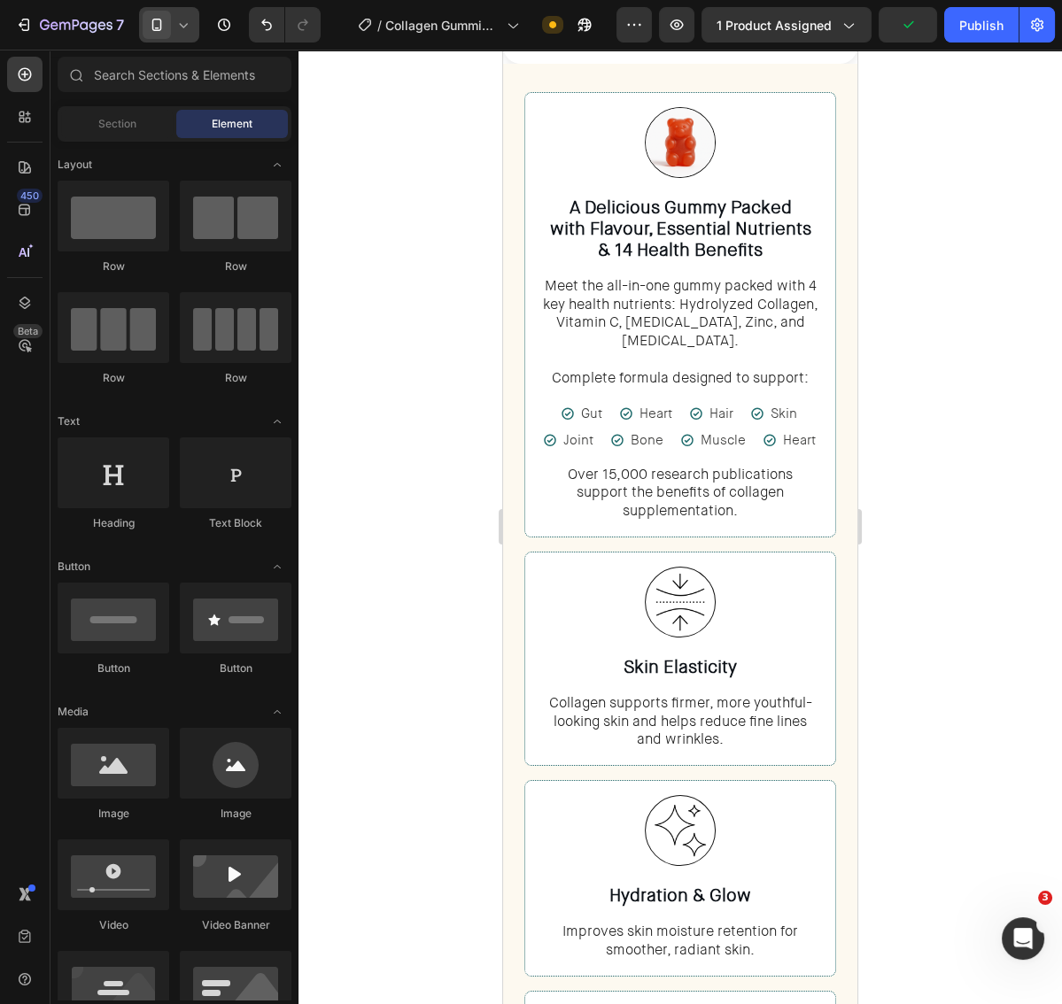
click at [175, 36] on div at bounding box center [169, 24] width 60 height 35
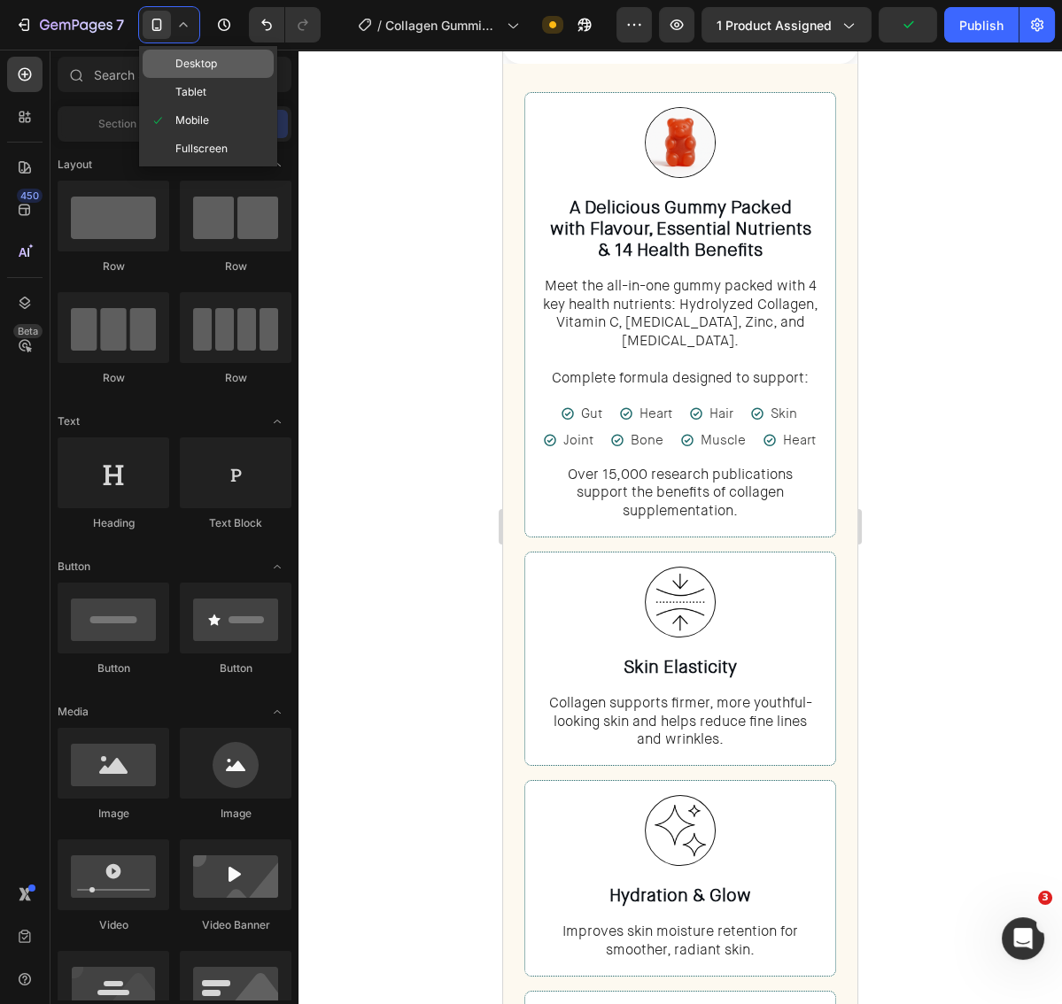
click at [175, 62] on span "Desktop" at bounding box center [196, 64] width 42 height 18
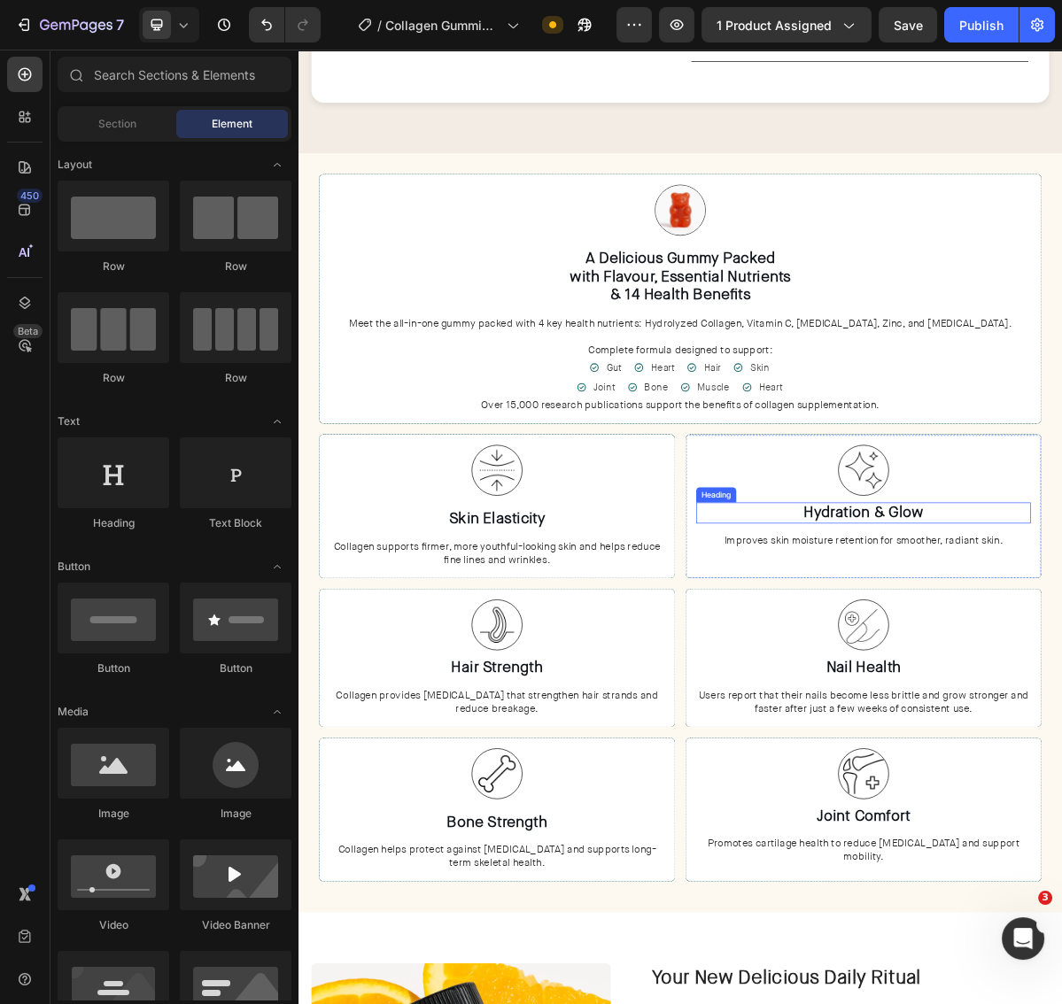
scroll to position [833, 0]
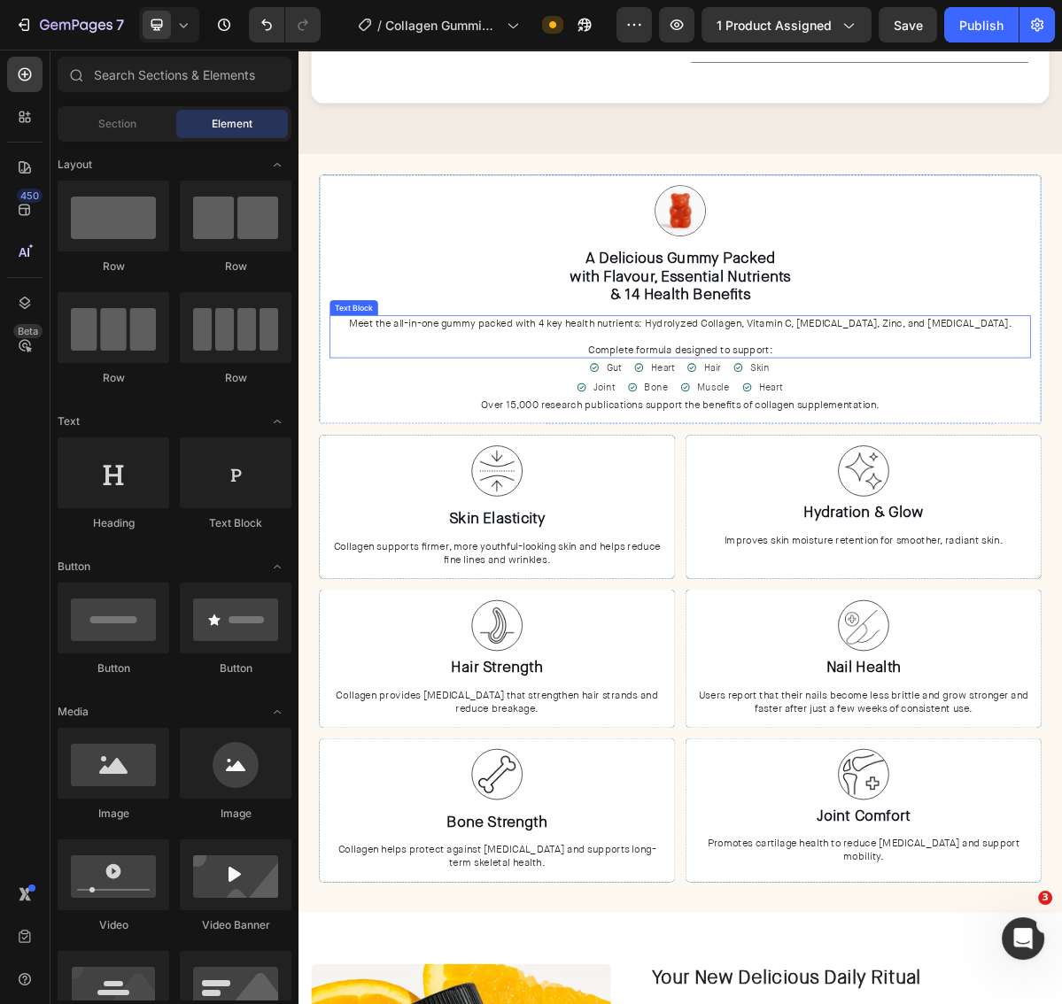
click at [990, 463] on p "Meet the all-in-one gummy packed with 4 key health nutrients: Hydrolyzed Collag…" at bounding box center [830, 449] width 972 height 55
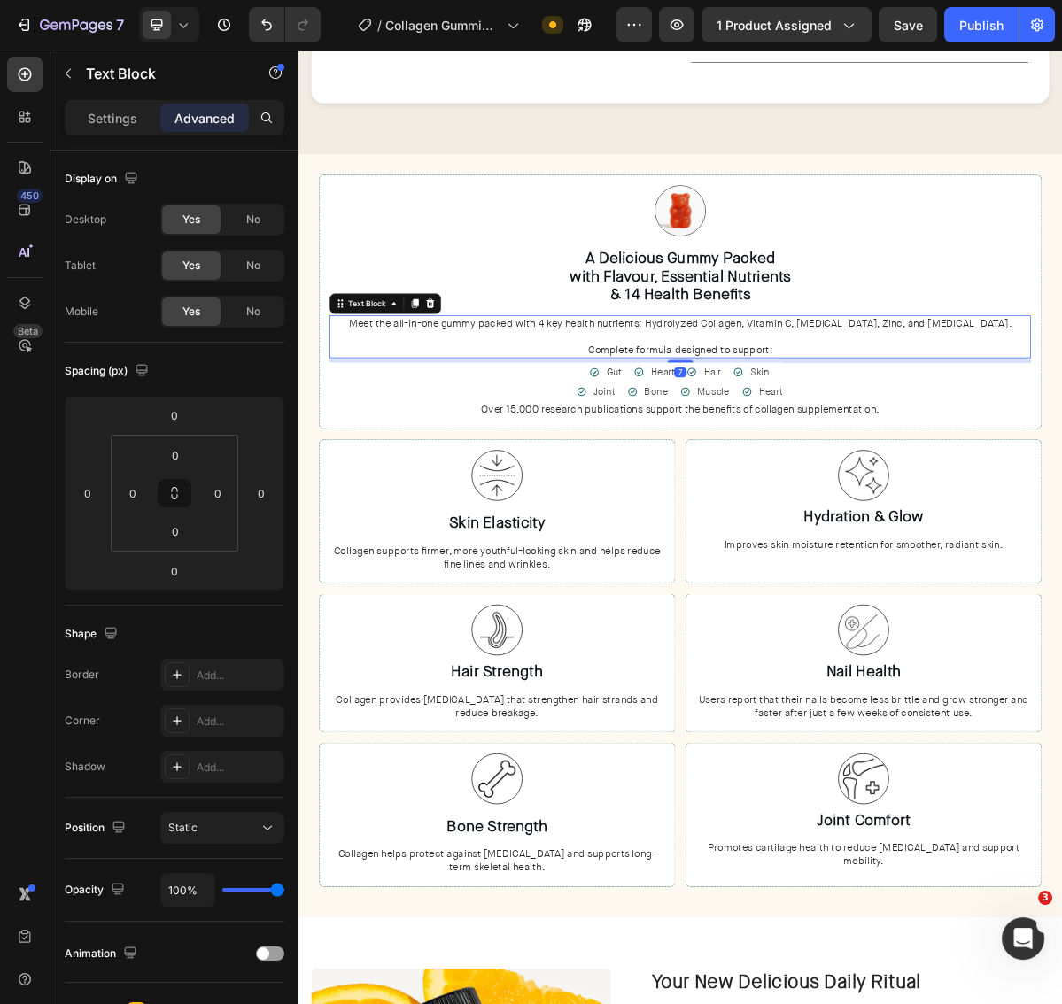
scroll to position [1830, 0]
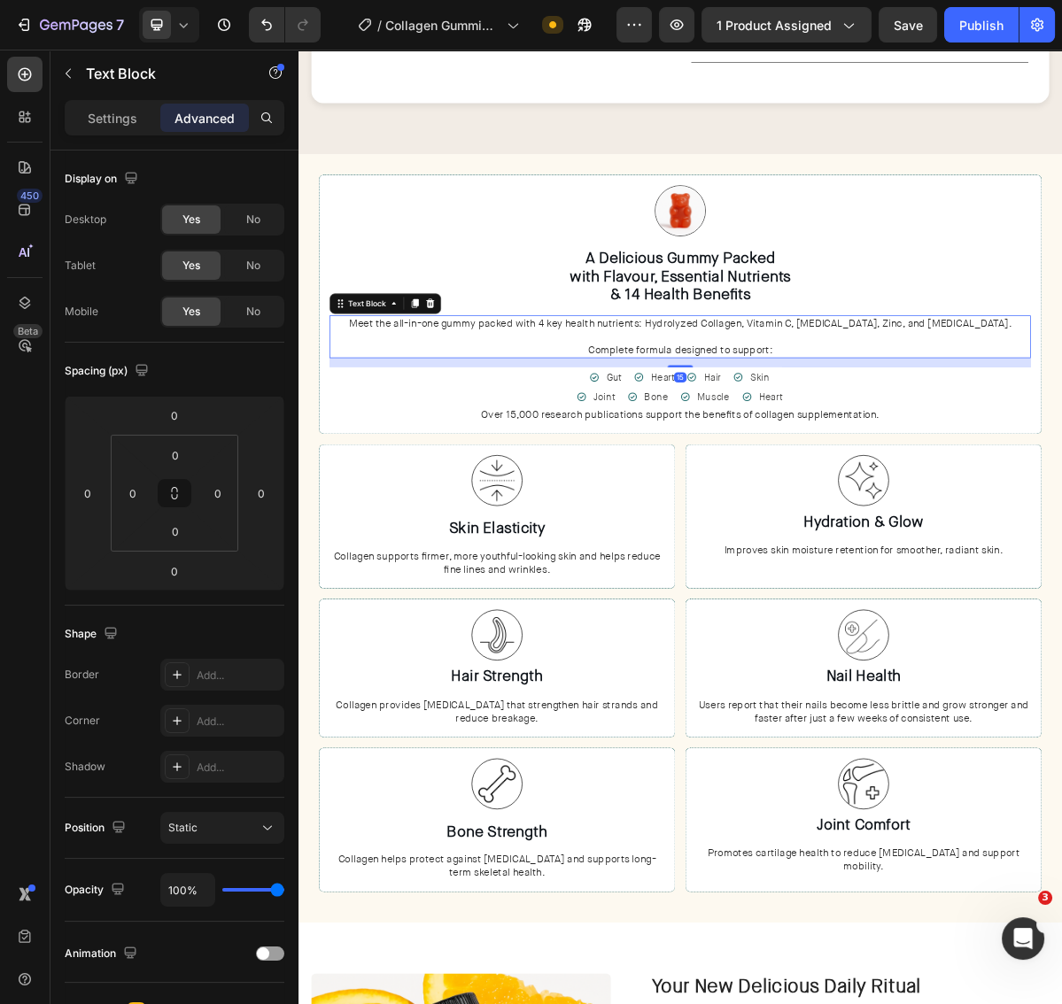
click at [858, 479] on div "15" at bounding box center [830, 479] width 976 height 0
type input "15"
click at [1039, 522] on div "Joint Item List Bone Item List Muscle Item List Heart Item List Row" at bounding box center [830, 533] width 976 height 27
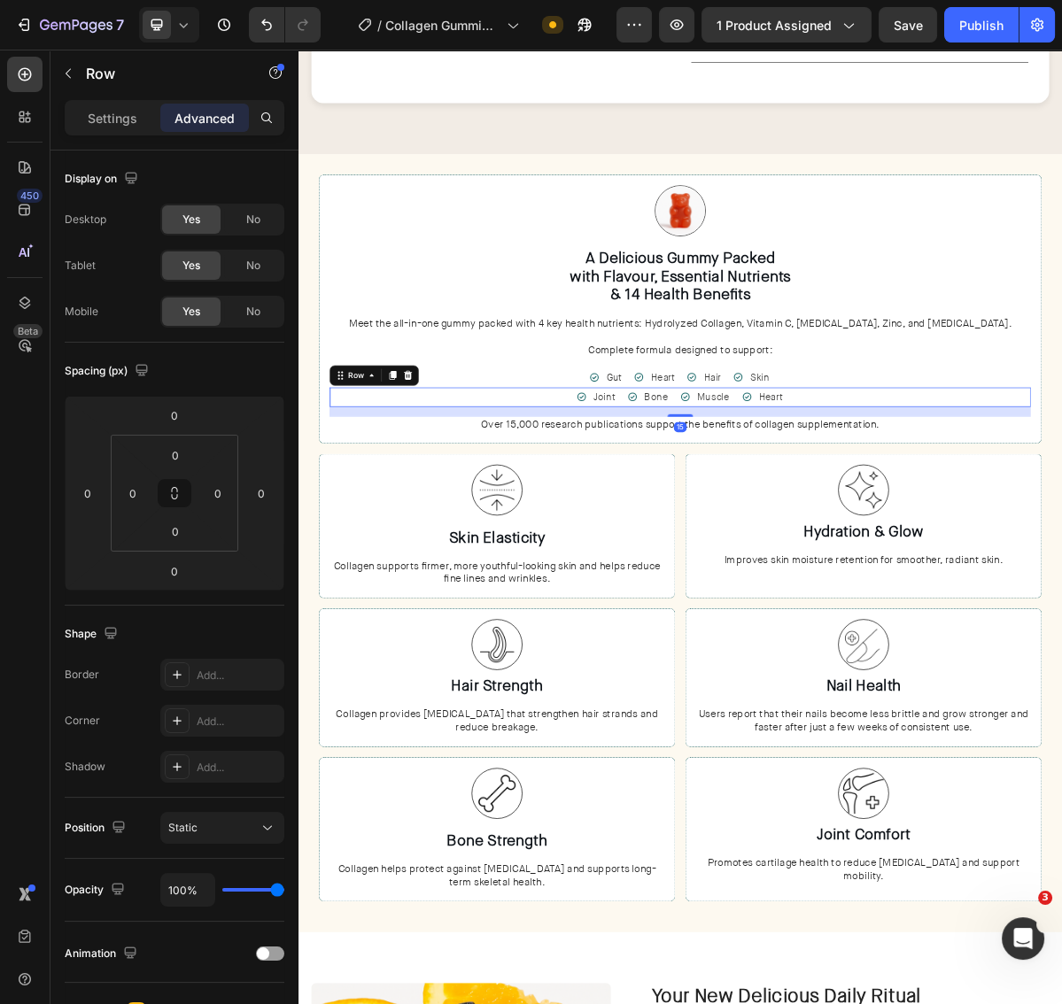
drag, startPoint x: 848, startPoint y: 538, endPoint x: 859, endPoint y: 549, distance: 15.0
click at [859, 547] on div "15" at bounding box center [830, 547] width 976 height 0
type input "15"
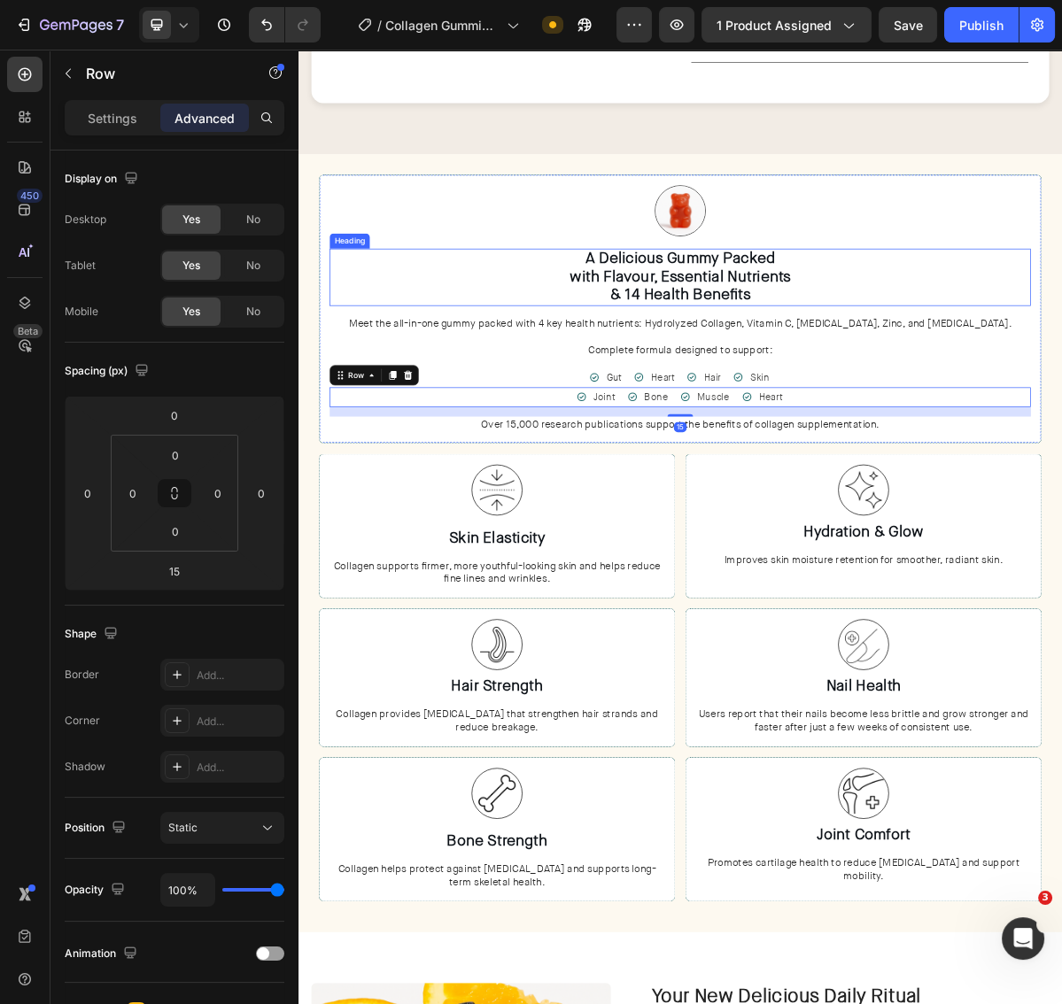
click at [863, 383] on h3 "A Delicious Gummy Packed with Flavour, Essential Nutrients & 14 Health Benefits" at bounding box center [830, 367] width 976 height 80
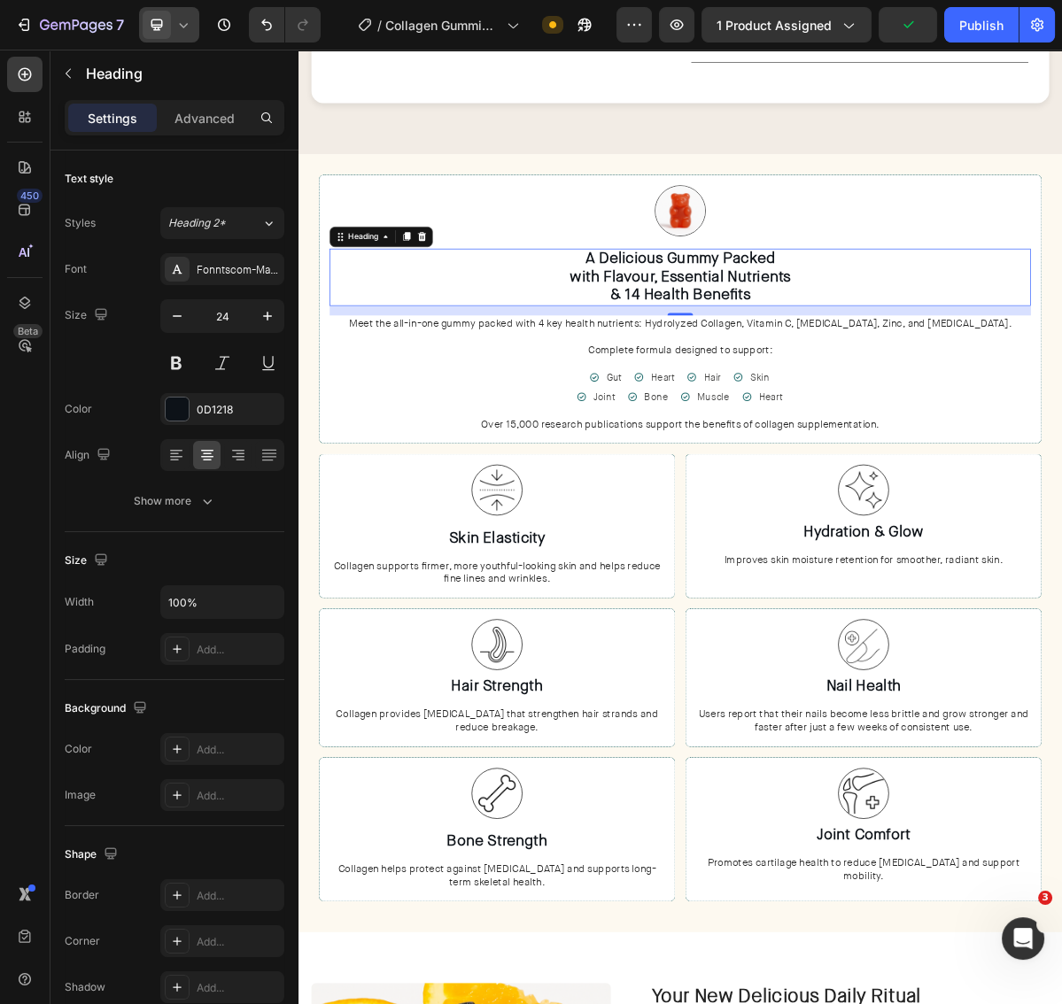
click at [192, 35] on div at bounding box center [169, 24] width 60 height 35
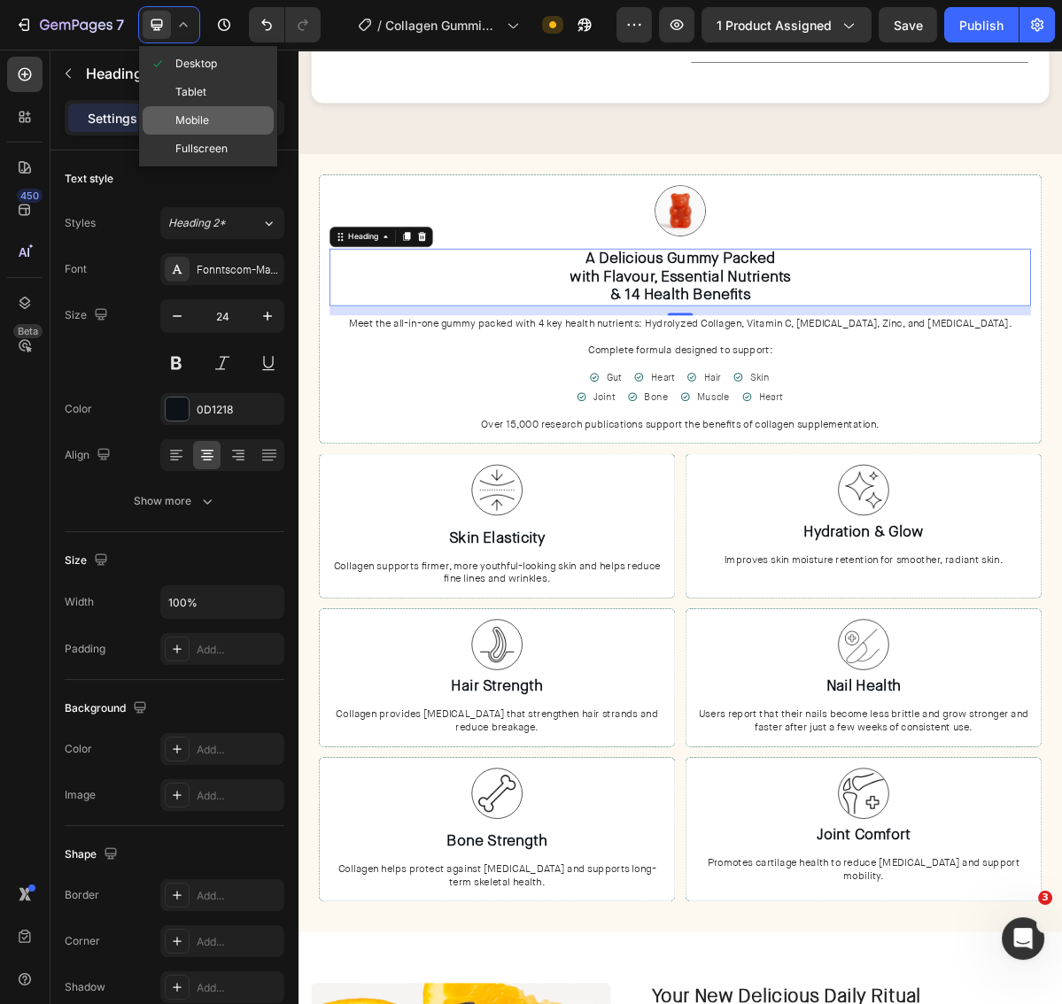
click at [217, 135] on div "Mobile" at bounding box center [208, 149] width 131 height 28
type input "20"
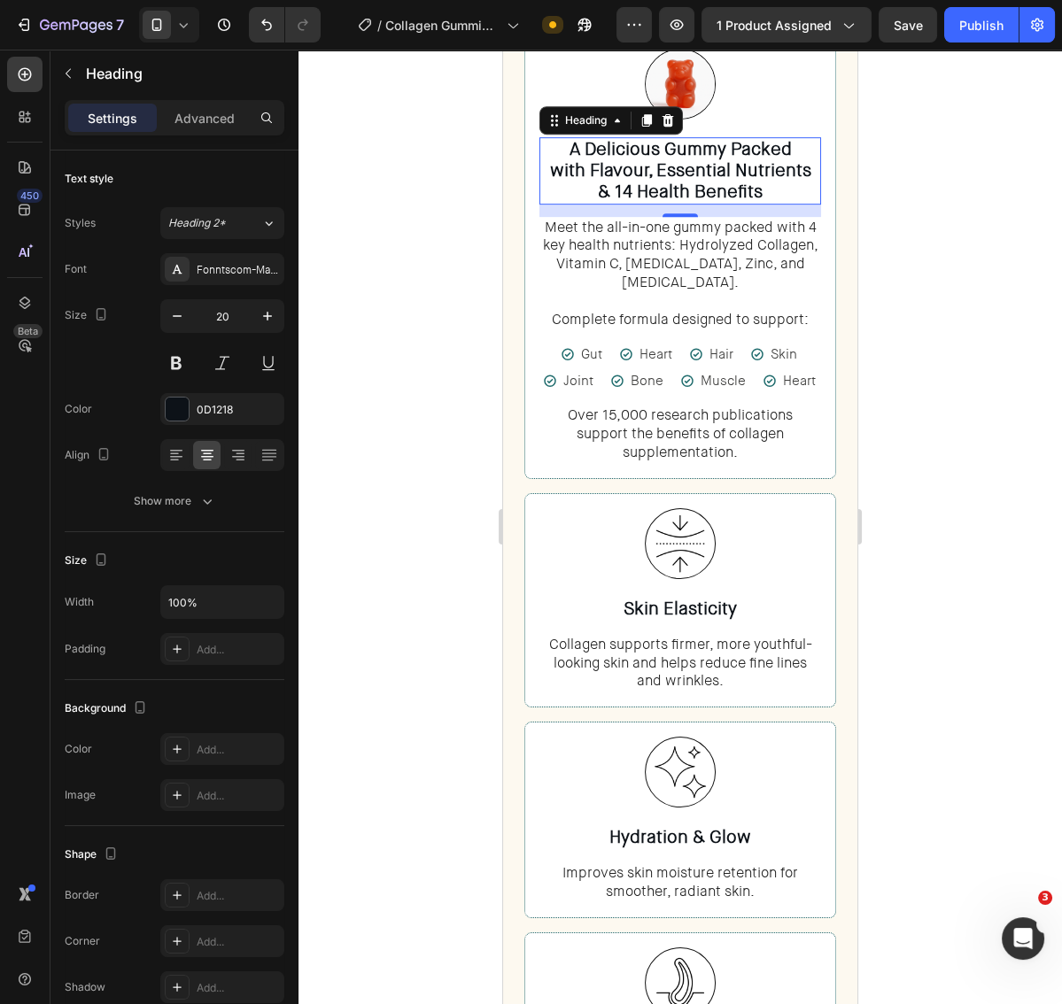
scroll to position [1293, 0]
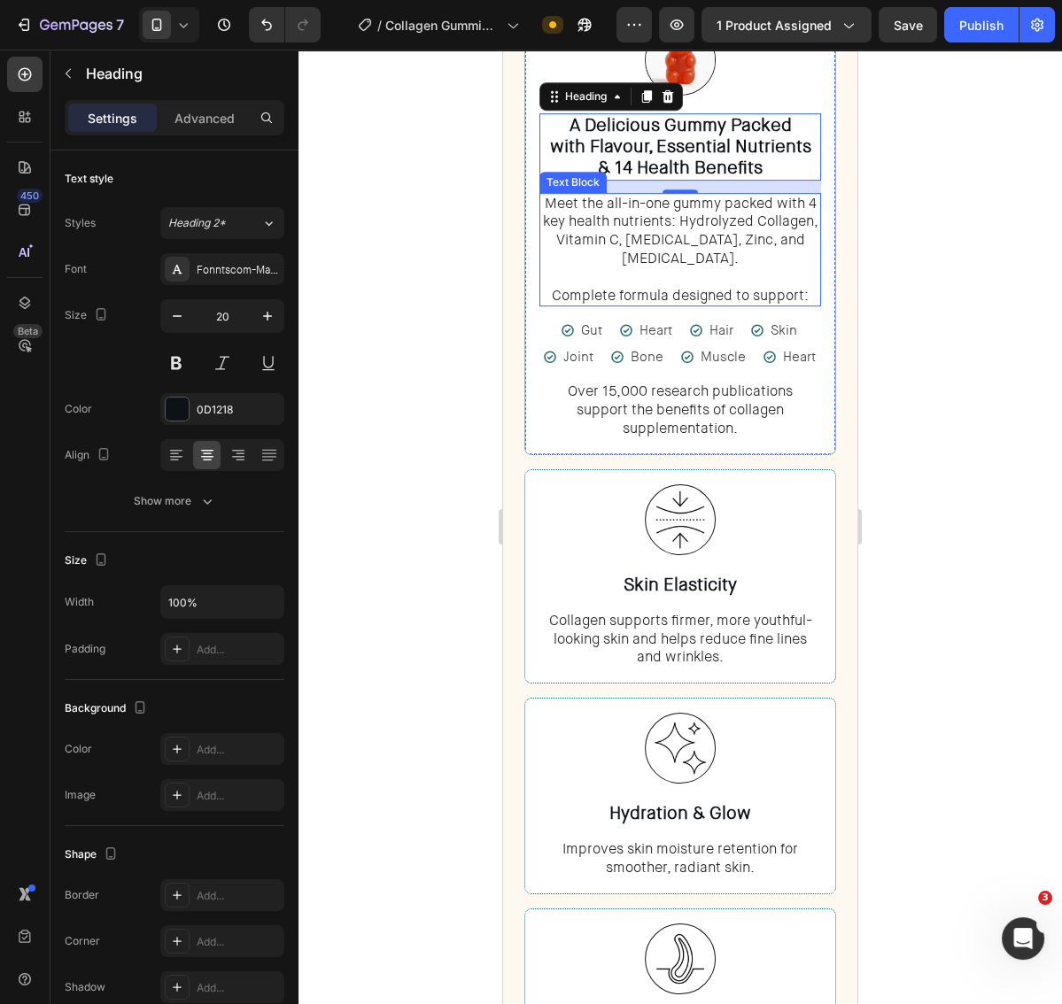
drag, startPoint x: 949, startPoint y: 282, endPoint x: 182, endPoint y: 376, distance: 772.7
click at [949, 282] on div at bounding box center [679, 527] width 763 height 955
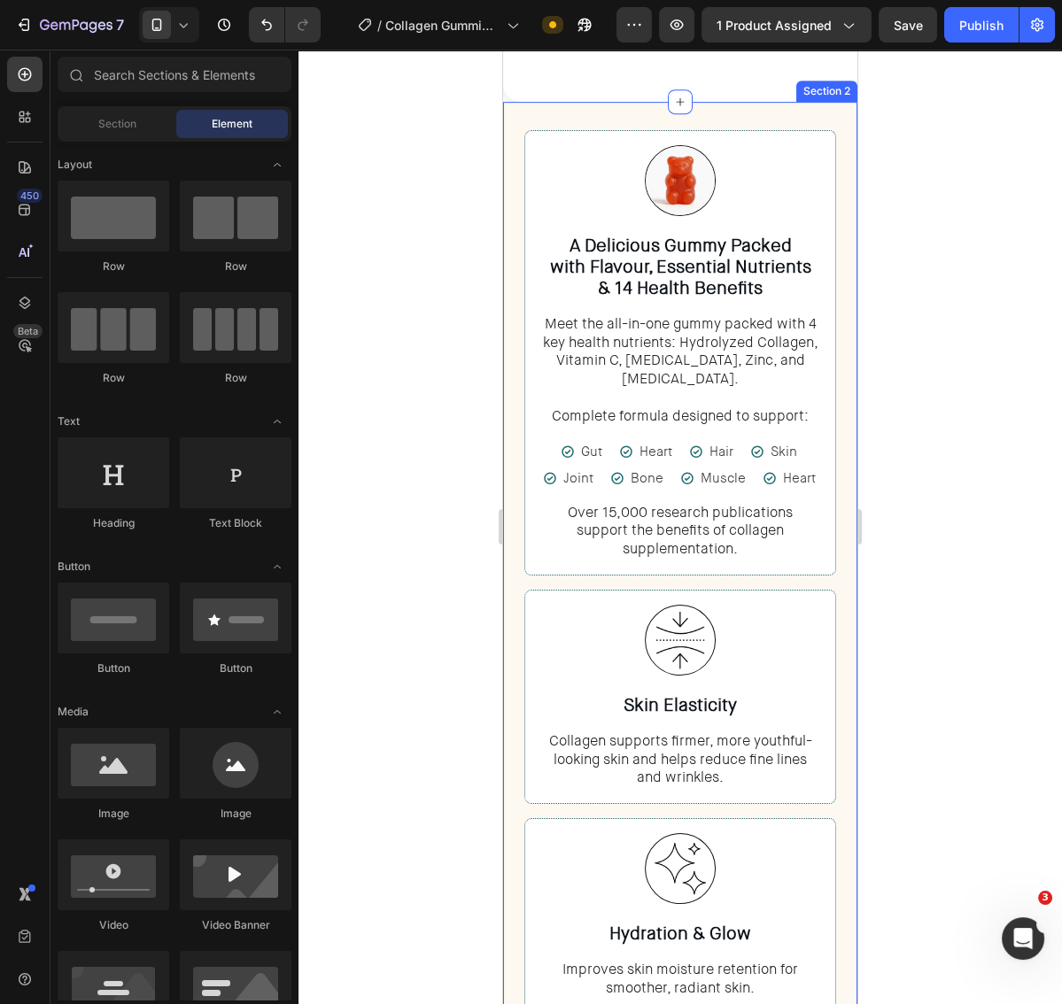
scroll to position [1153, 0]
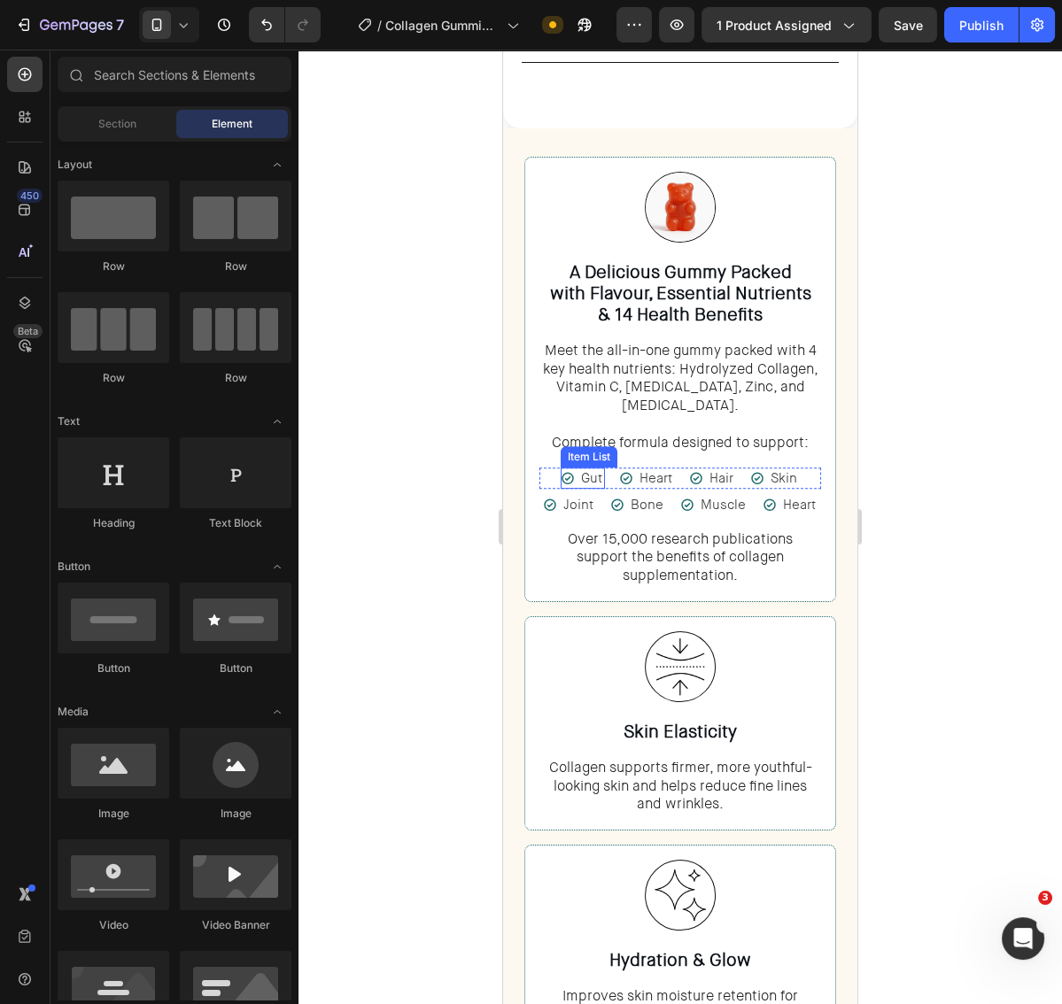
click at [570, 471] on icon at bounding box center [568, 478] width 14 height 14
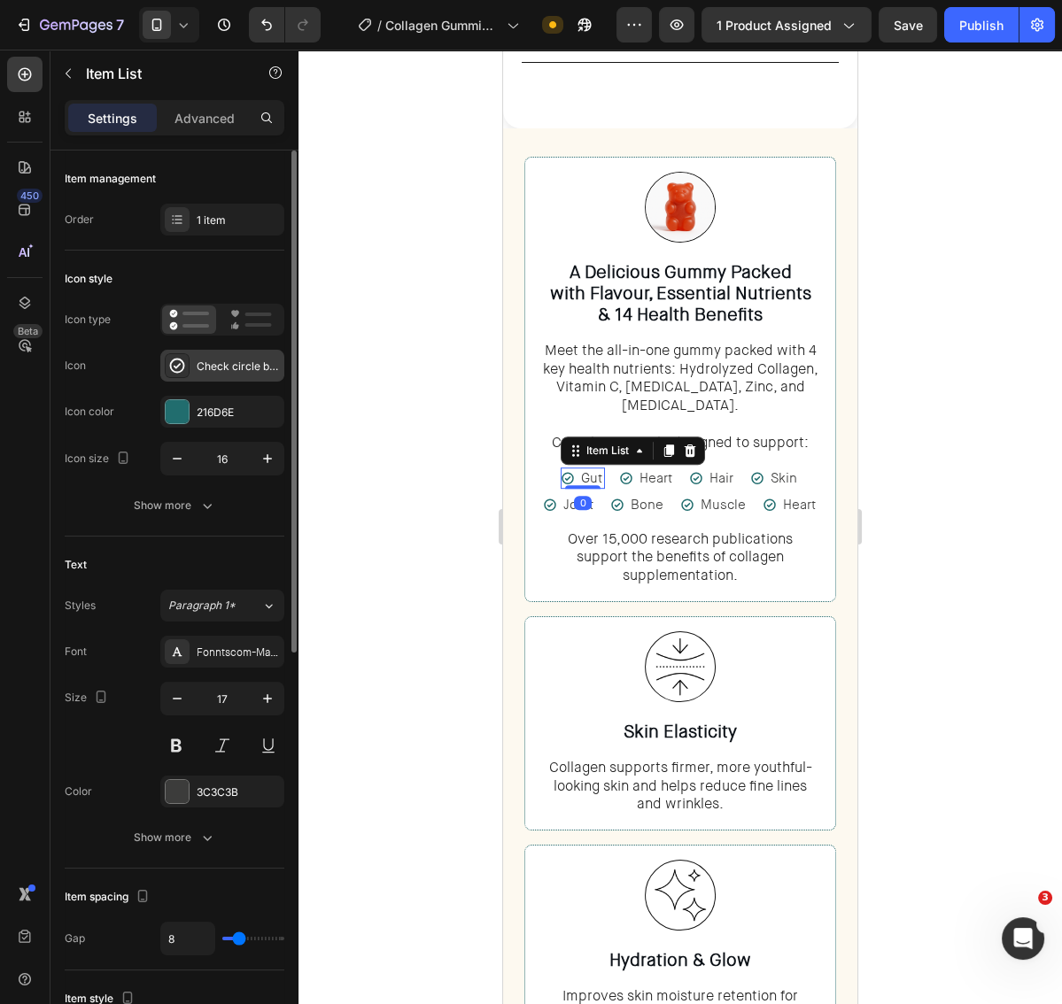
click at [212, 359] on div "Check circle bold" at bounding box center [238, 367] width 83 height 16
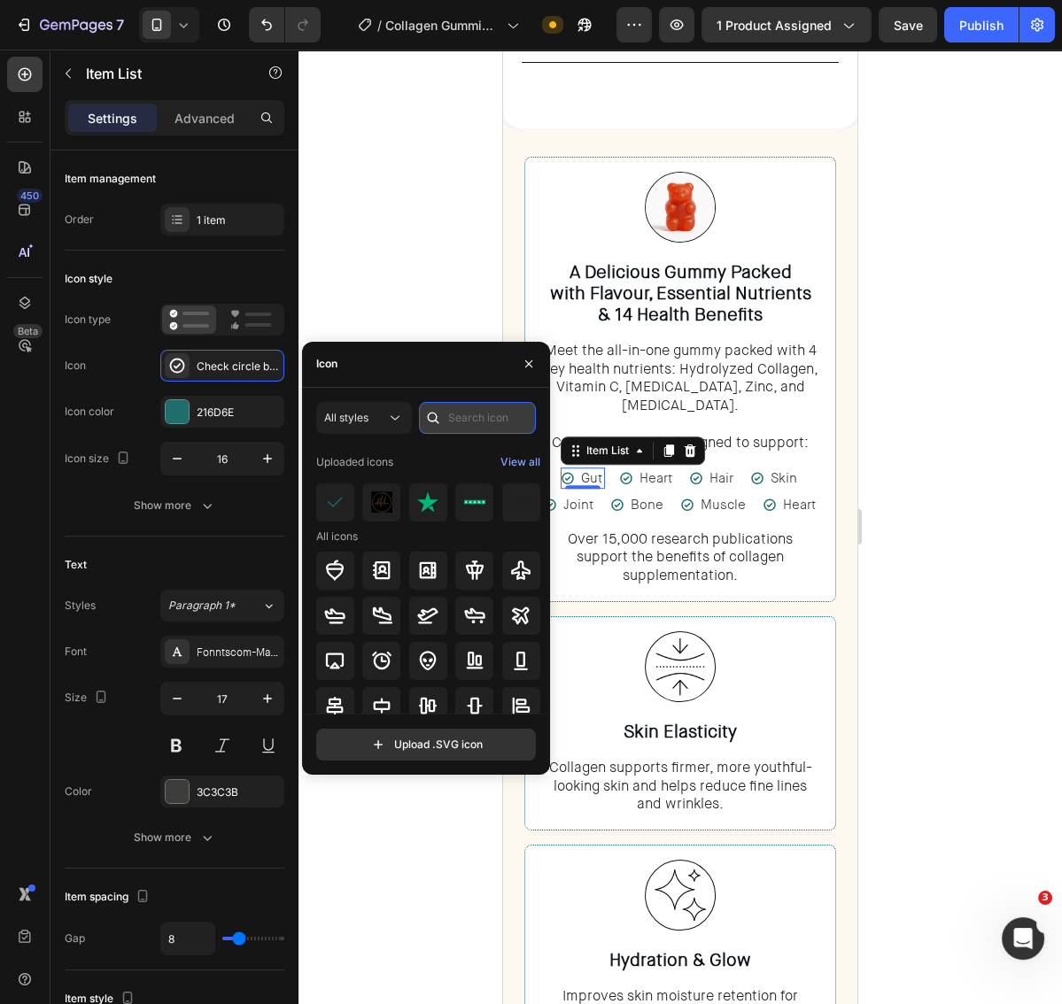
click at [482, 416] on input "text" at bounding box center [477, 418] width 117 height 32
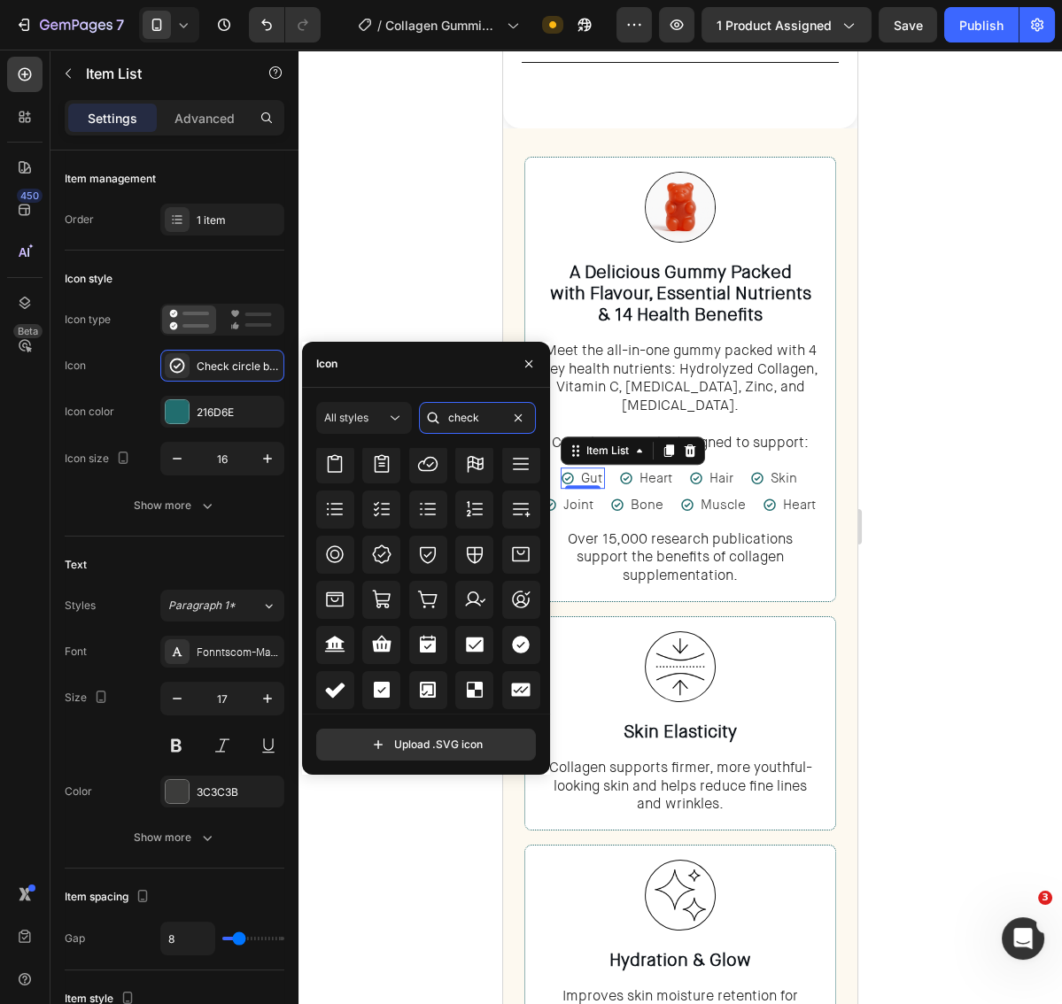
scroll to position [649, 0]
type input "check"
click at [510, 645] on icon at bounding box center [520, 641] width 21 height 21
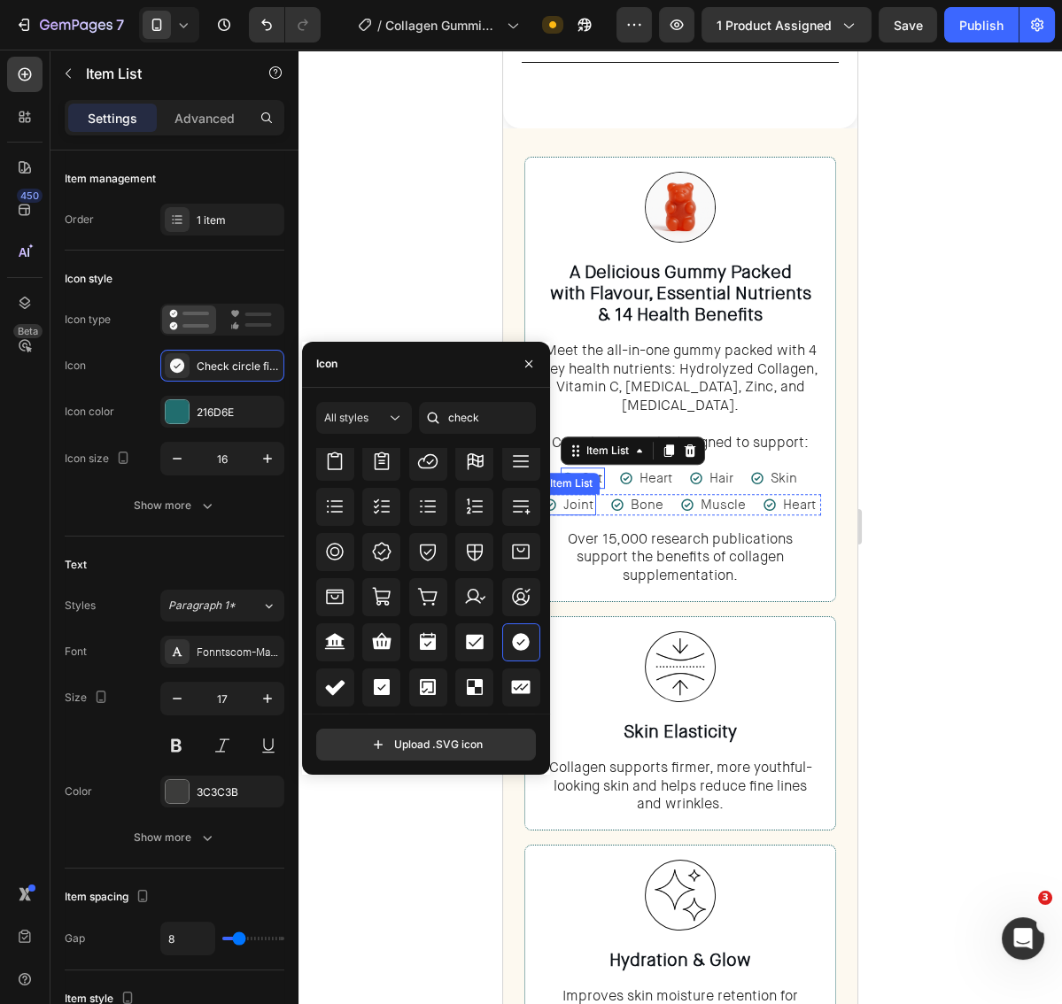
click at [560, 494] on div "Joint" at bounding box center [569, 504] width 53 height 21
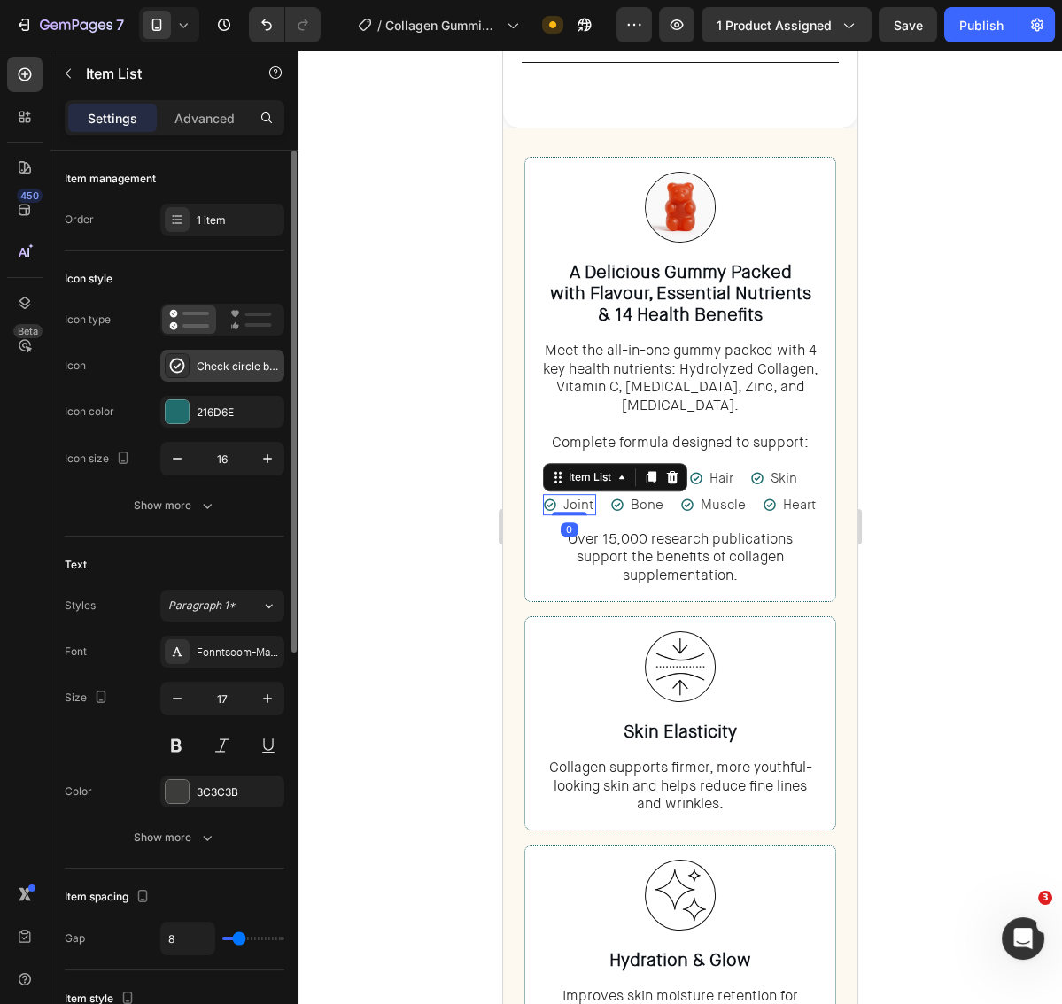
click at [203, 365] on div "Check circle bold" at bounding box center [238, 367] width 83 height 16
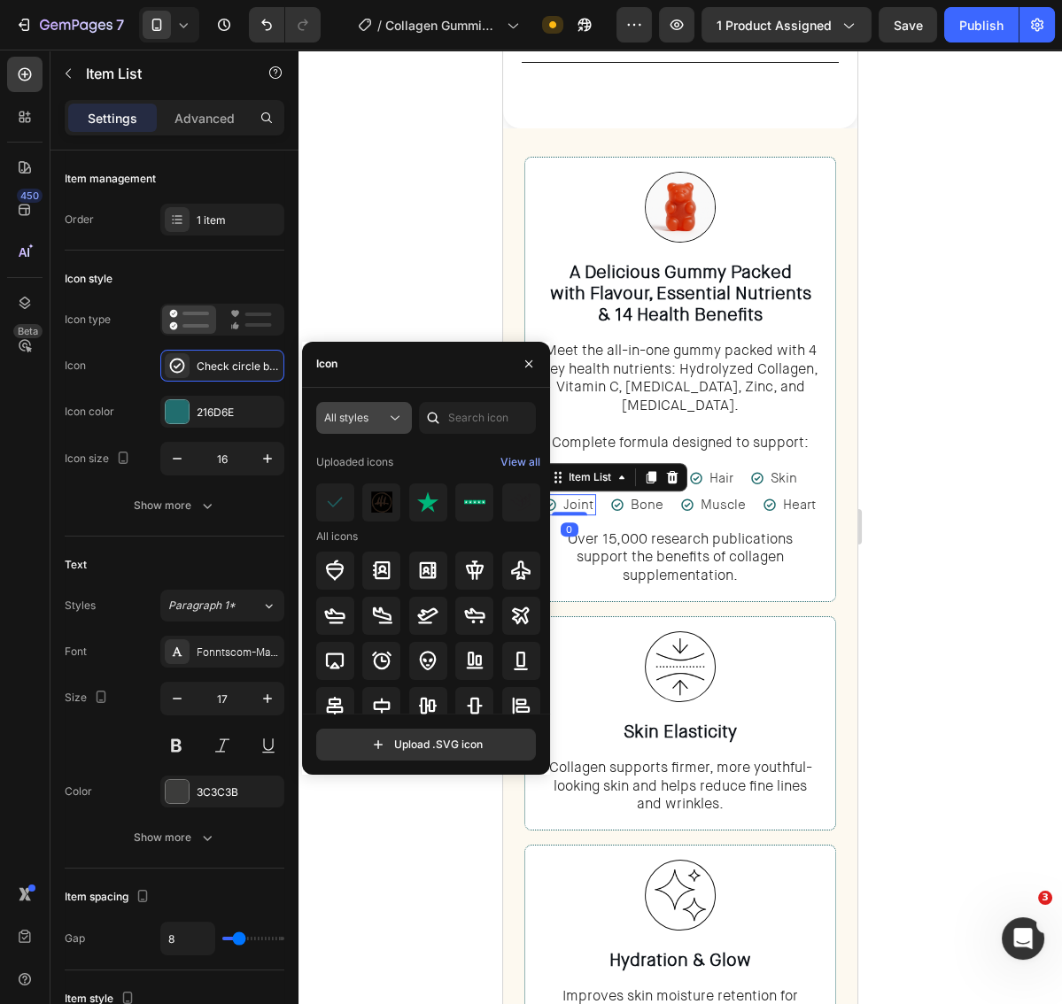
click at [360, 410] on span "All styles" at bounding box center [346, 418] width 44 height 16
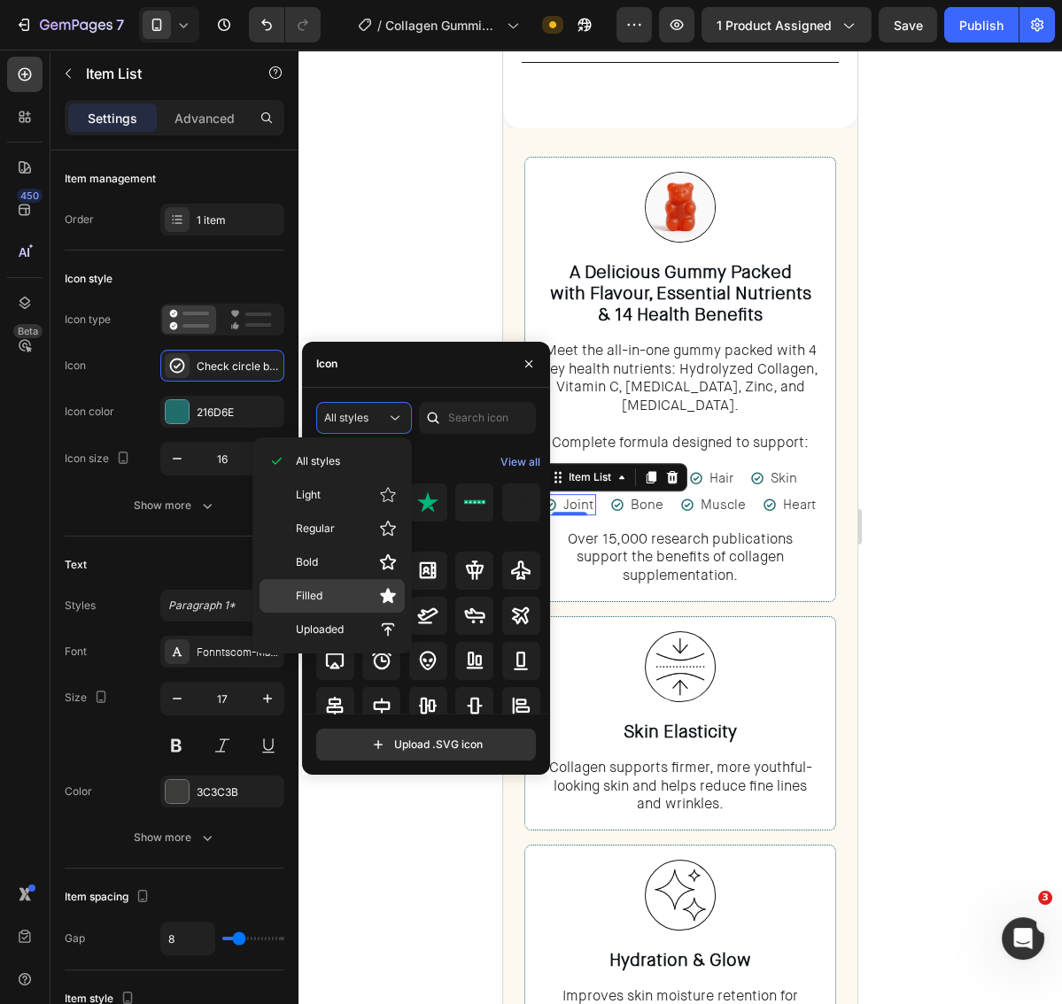
click at [364, 587] on p "Filled" at bounding box center [346, 596] width 101 height 18
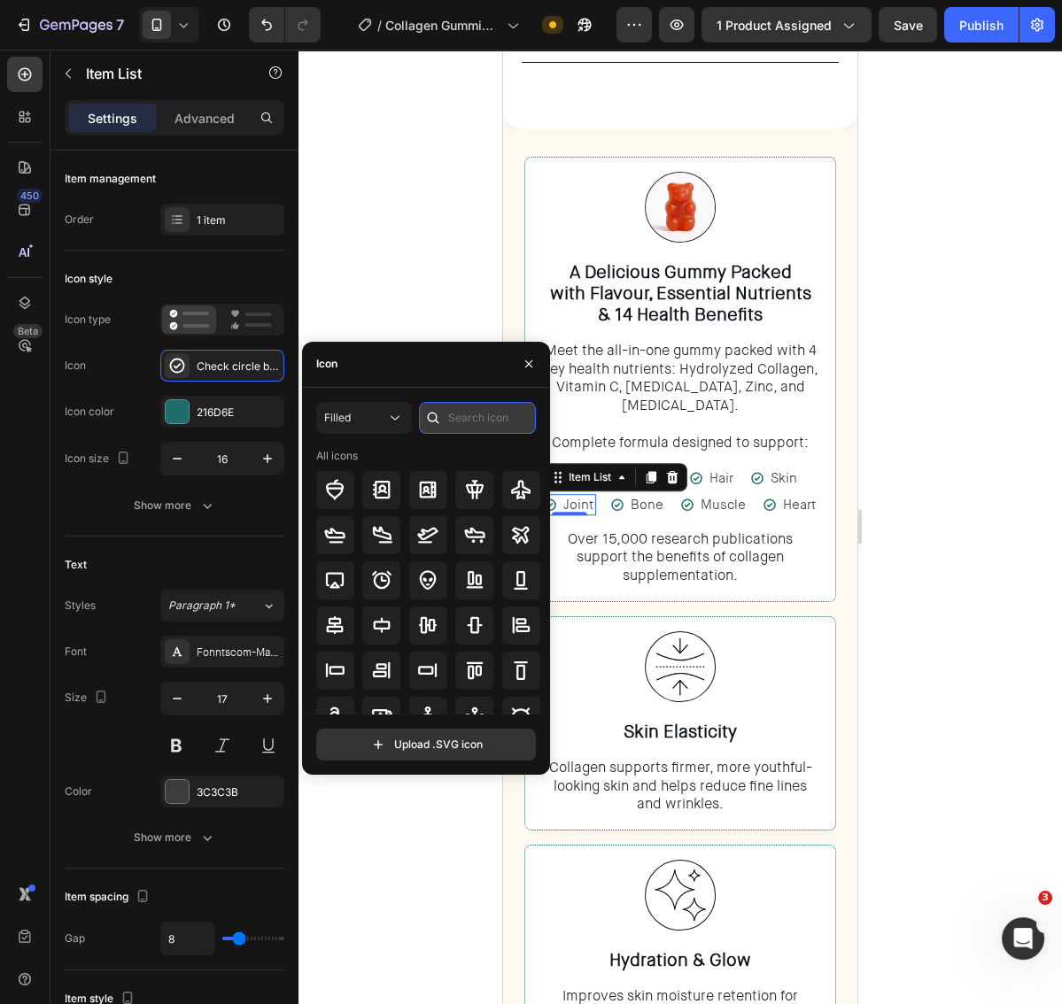
click at [476, 419] on input "text" at bounding box center [477, 418] width 117 height 32
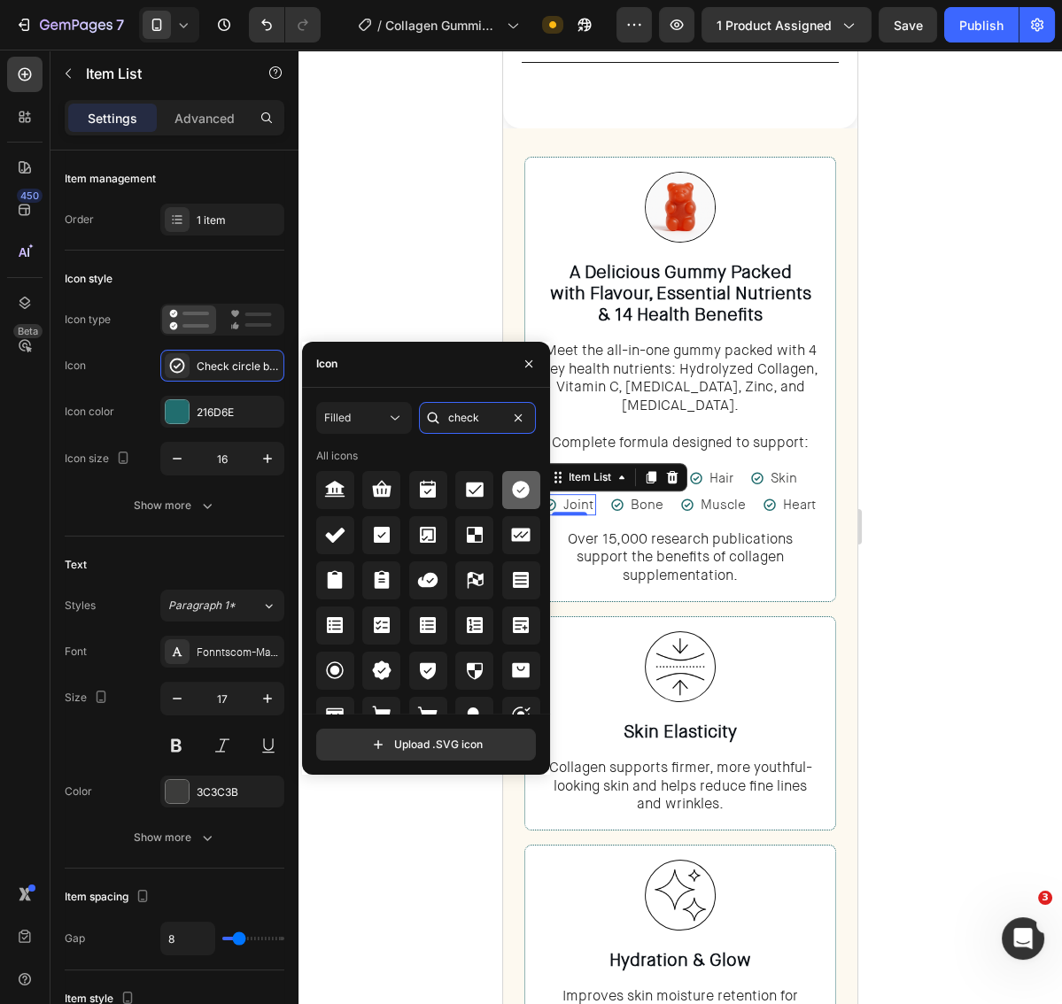
type input "check"
click at [510, 482] on icon at bounding box center [520, 489] width 21 height 21
click at [620, 498] on icon at bounding box center [617, 505] width 14 height 14
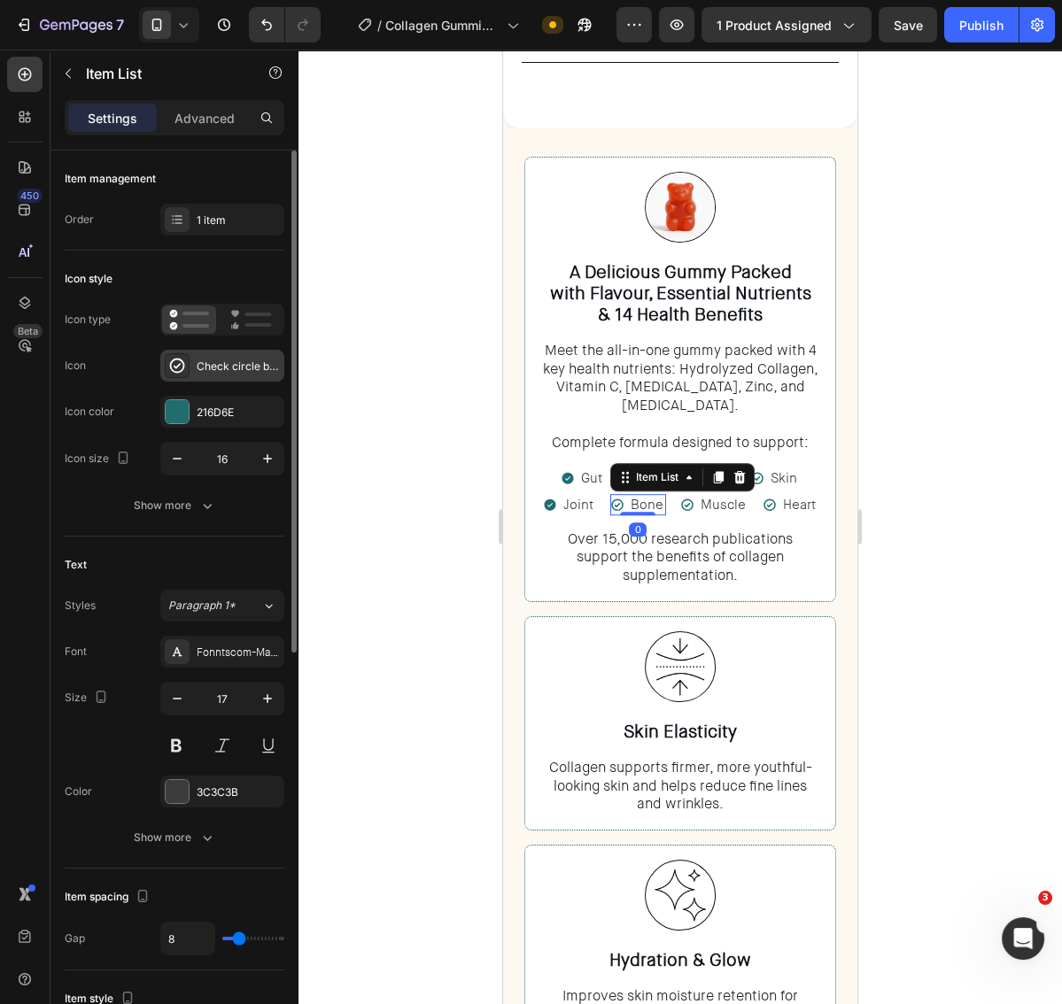
click at [223, 354] on div "Check circle bold" at bounding box center [222, 366] width 124 height 32
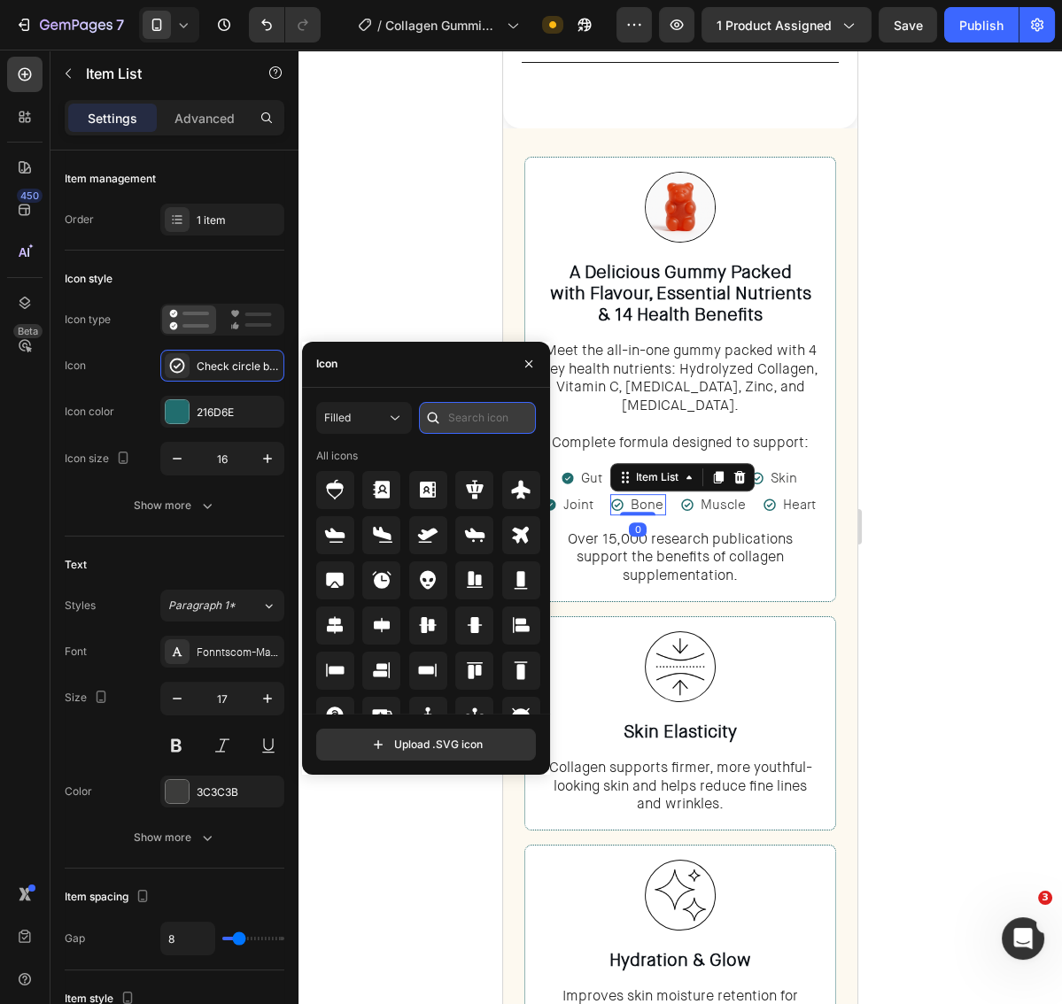
click at [475, 433] on input "text" at bounding box center [477, 418] width 117 height 32
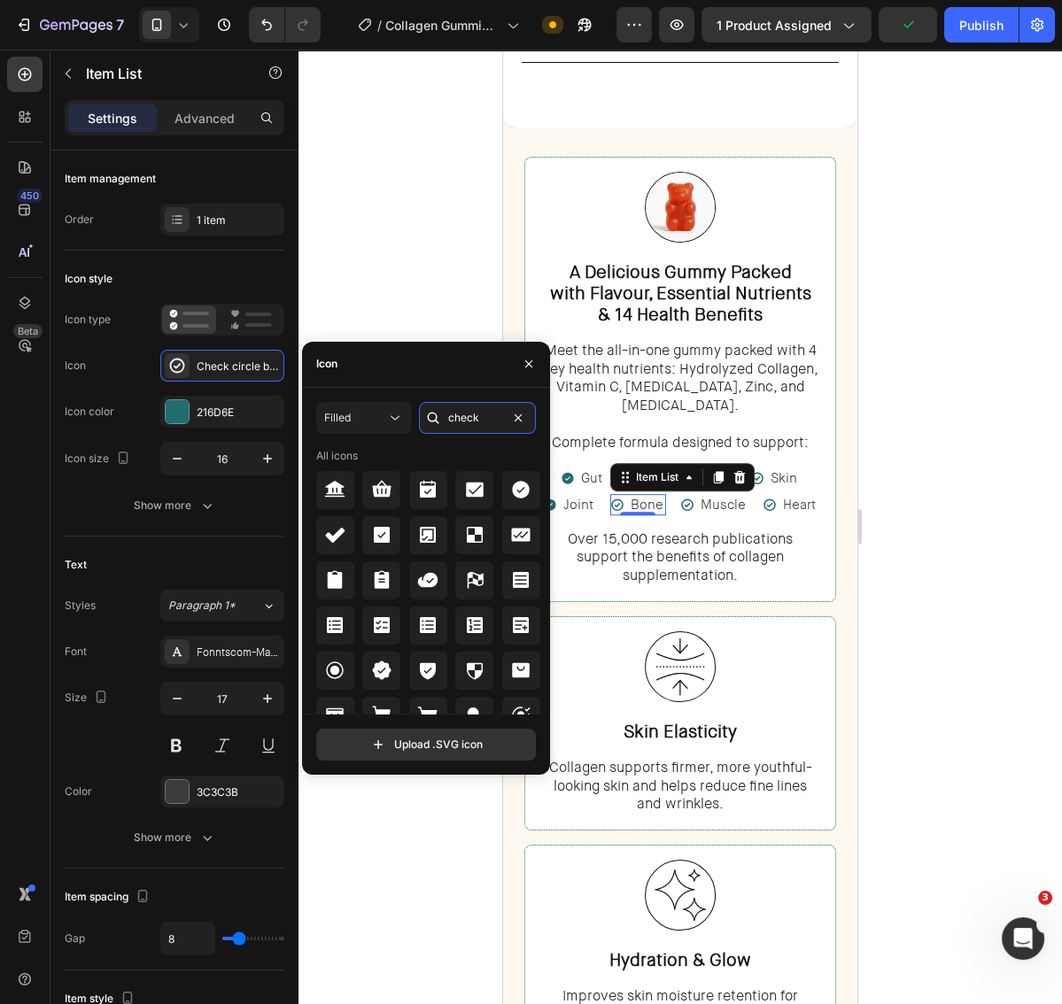
type input "check"
click at [516, 496] on icon at bounding box center [521, 490] width 18 height 18
click at [693, 498] on icon at bounding box center [687, 505] width 14 height 14
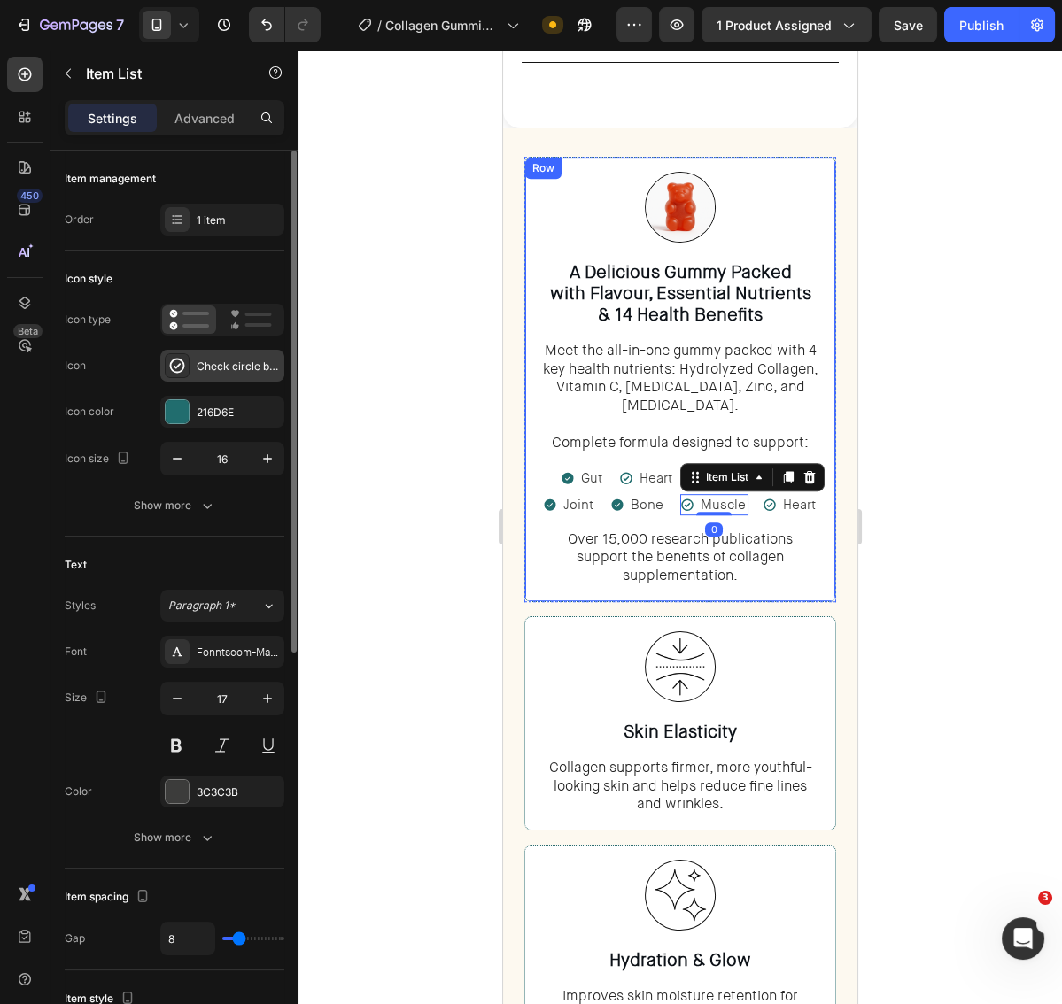
click at [249, 377] on div "Check circle bold" at bounding box center [222, 366] width 124 height 32
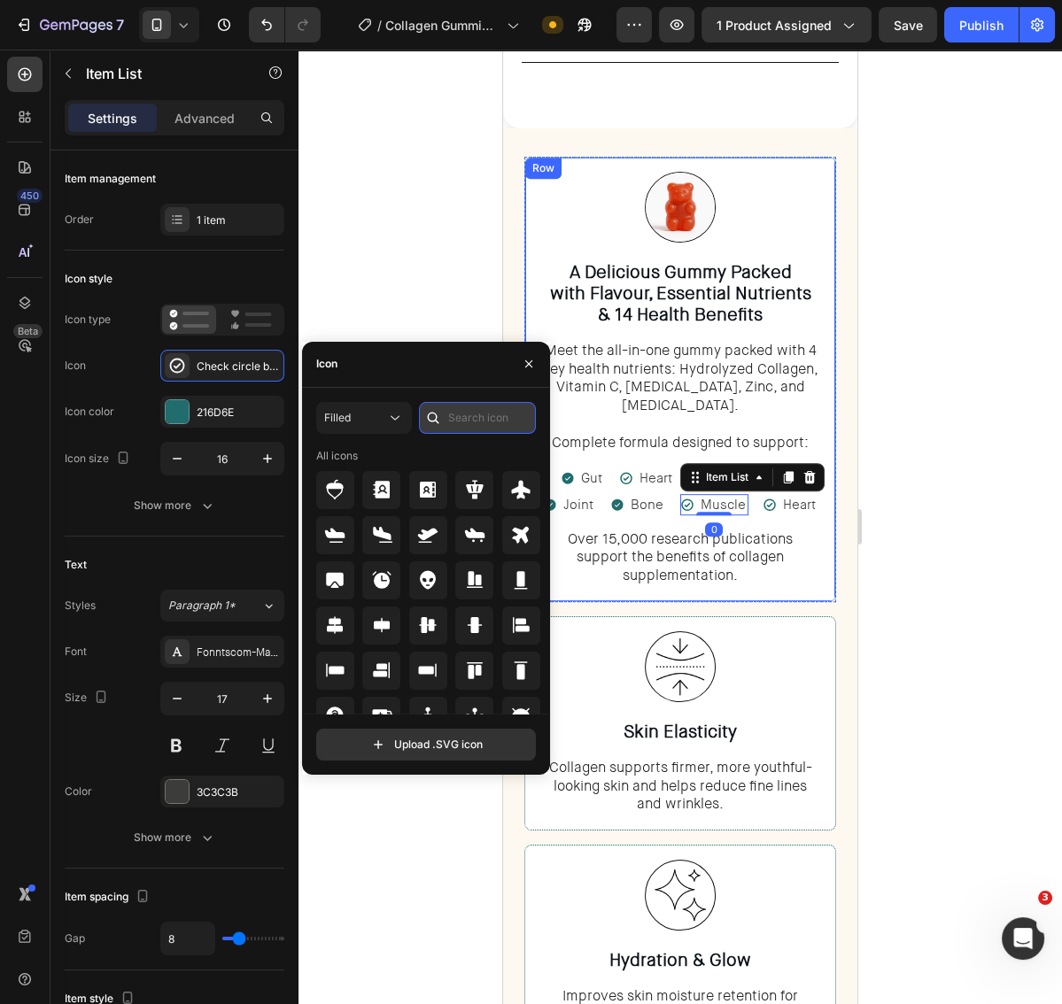
click at [458, 425] on input "text" at bounding box center [477, 418] width 117 height 32
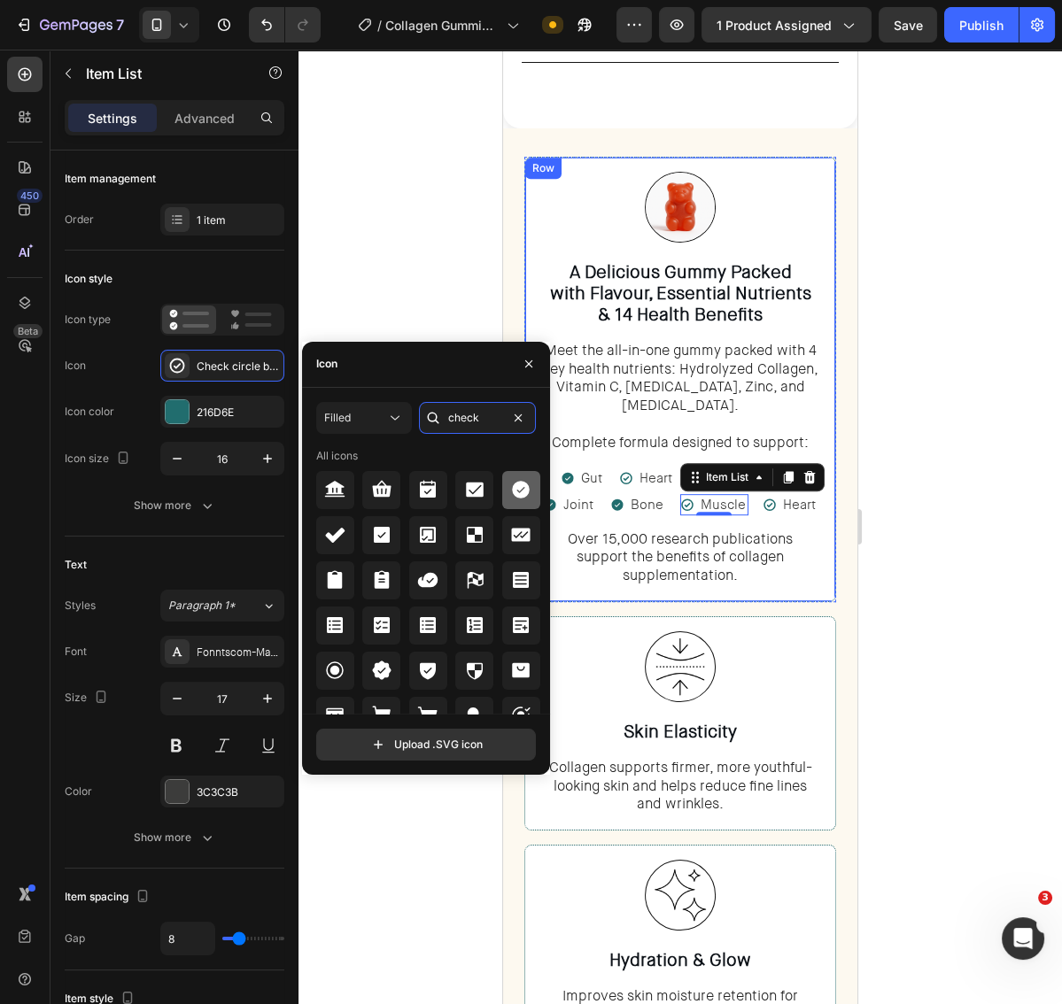
type input "check"
click at [520, 492] on icon at bounding box center [521, 490] width 18 height 18
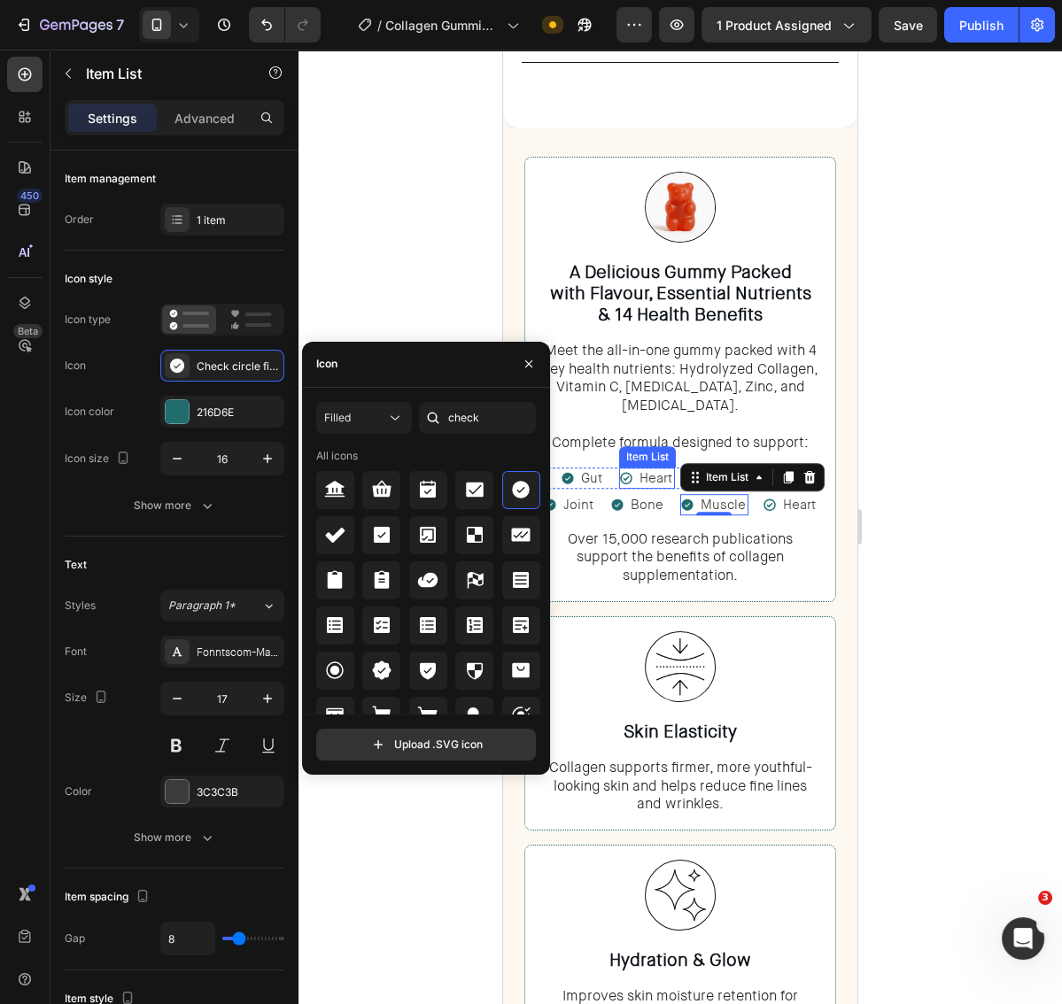
click at [625, 472] on icon at bounding box center [626, 478] width 12 height 12
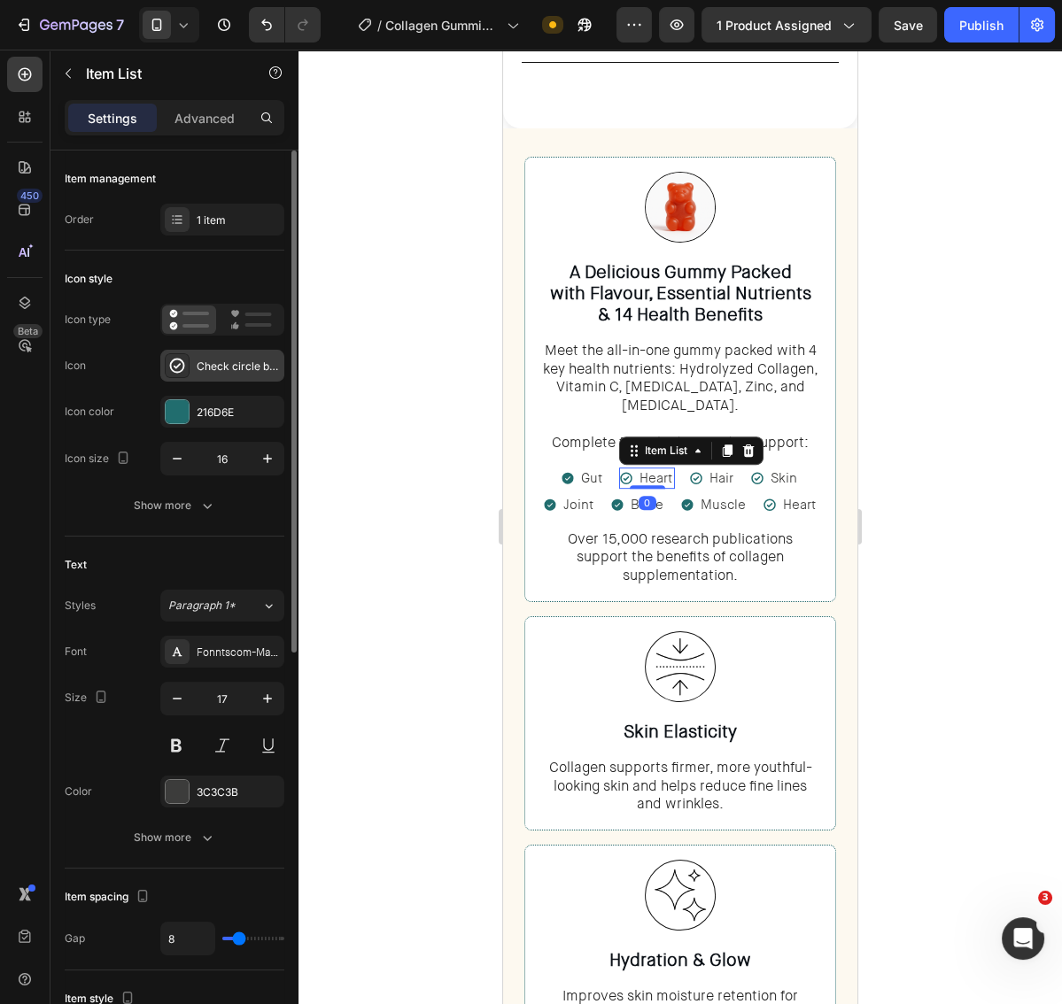
click at [213, 366] on div "Check circle bold" at bounding box center [238, 367] width 83 height 16
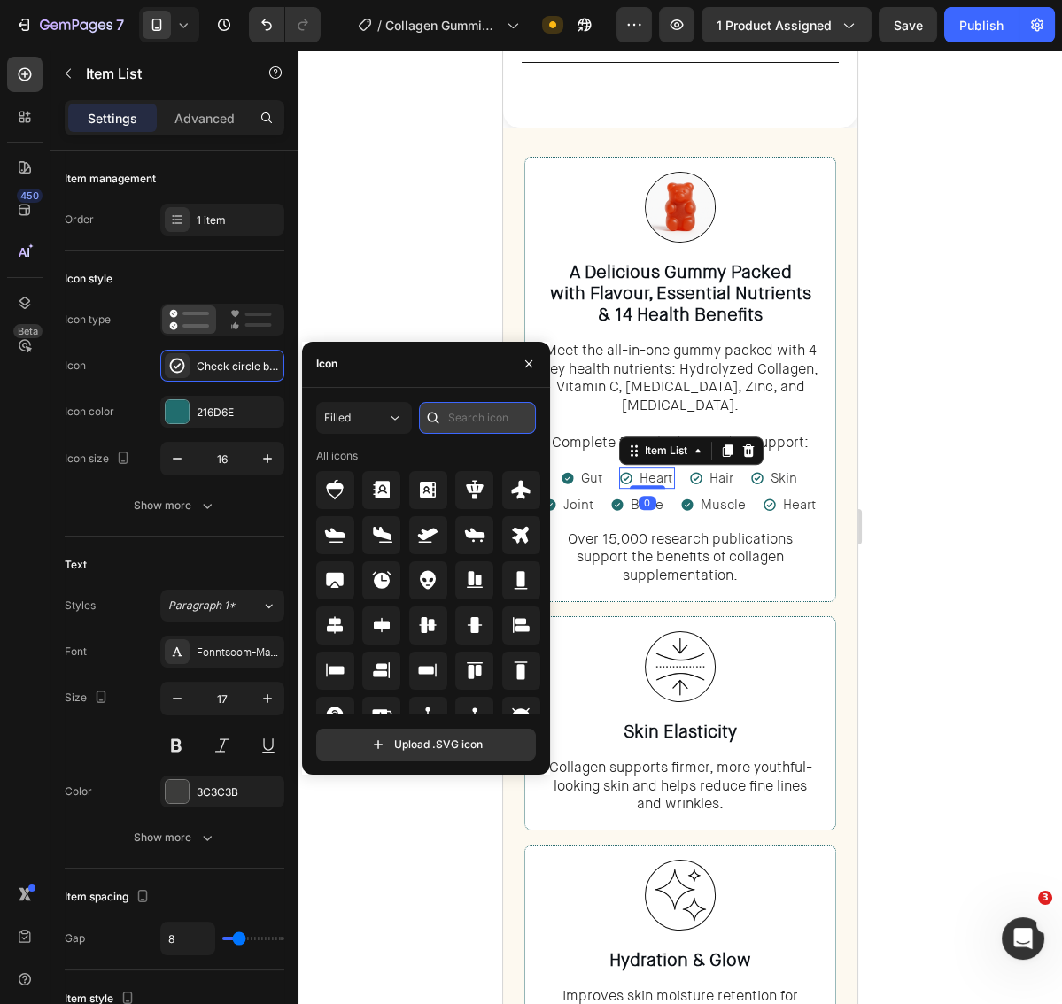
click at [475, 424] on input "text" at bounding box center [477, 418] width 117 height 32
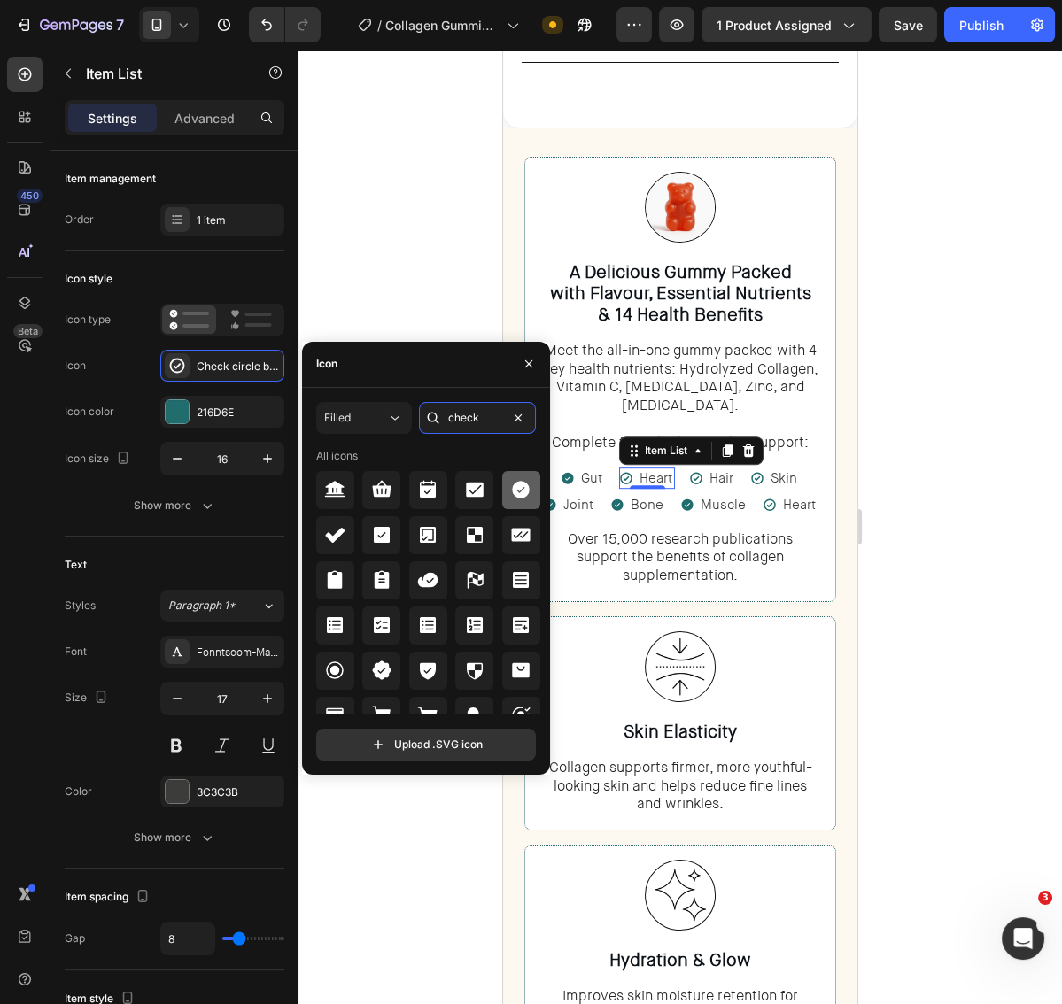
type input "check"
click at [529, 498] on div at bounding box center [521, 490] width 38 height 38
click at [707, 468] on div "Hair" at bounding box center [721, 478] width 29 height 21
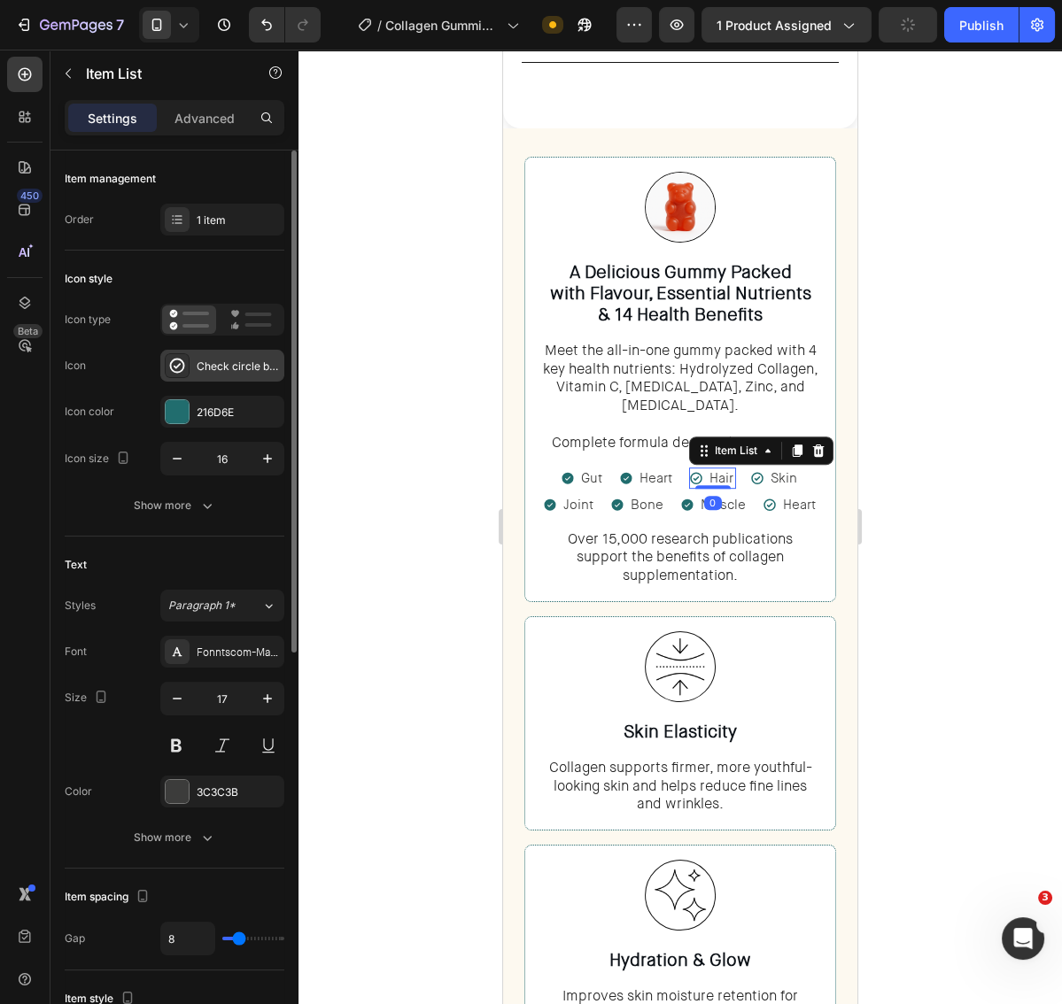
click at [223, 375] on div "Check circle bold" at bounding box center [222, 366] width 124 height 32
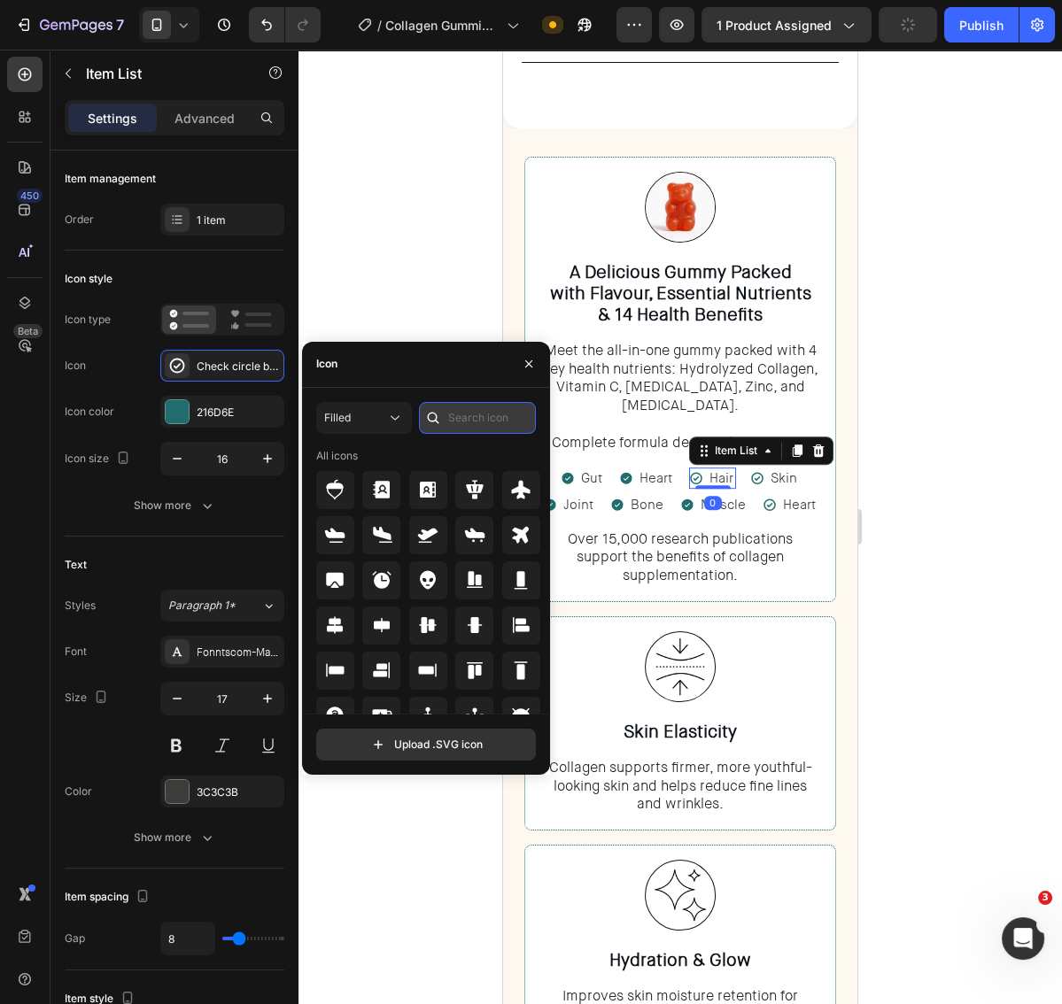
click at [486, 422] on input "text" at bounding box center [477, 418] width 117 height 32
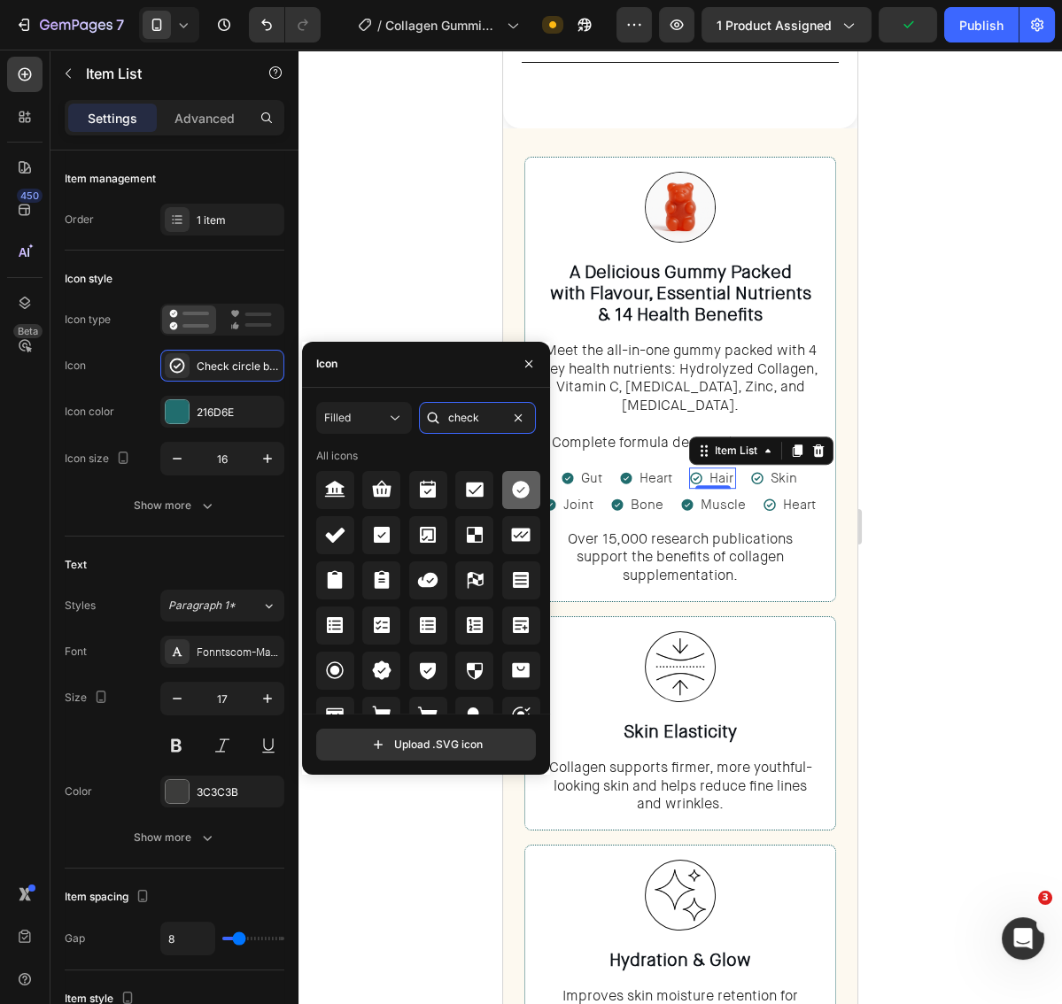
type input "check"
drag, startPoint x: 511, startPoint y: 502, endPoint x: 191, endPoint y: 431, distance: 327.5
click at [511, 502] on div at bounding box center [521, 490] width 38 height 38
click at [760, 472] on icon at bounding box center [757, 478] width 12 height 12
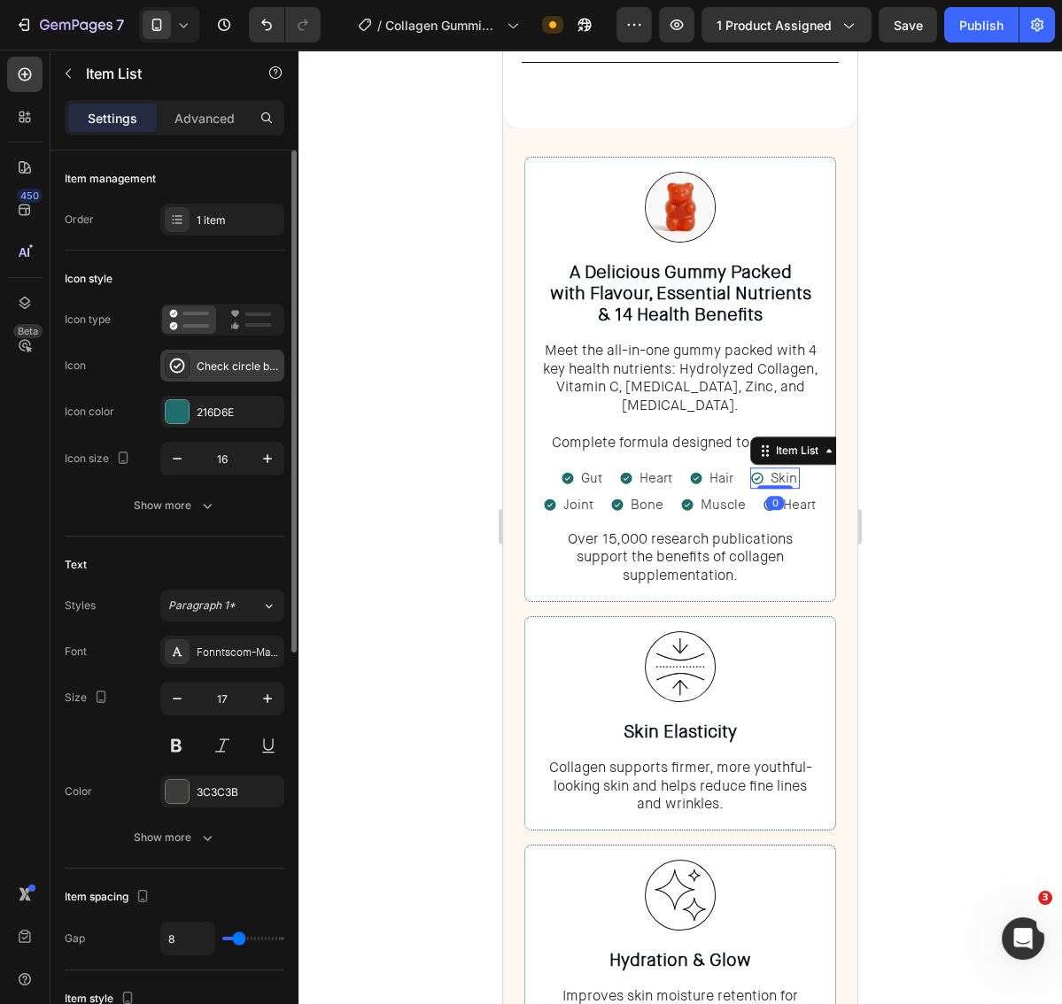
click at [197, 369] on div "Check circle bold" at bounding box center [238, 367] width 83 height 16
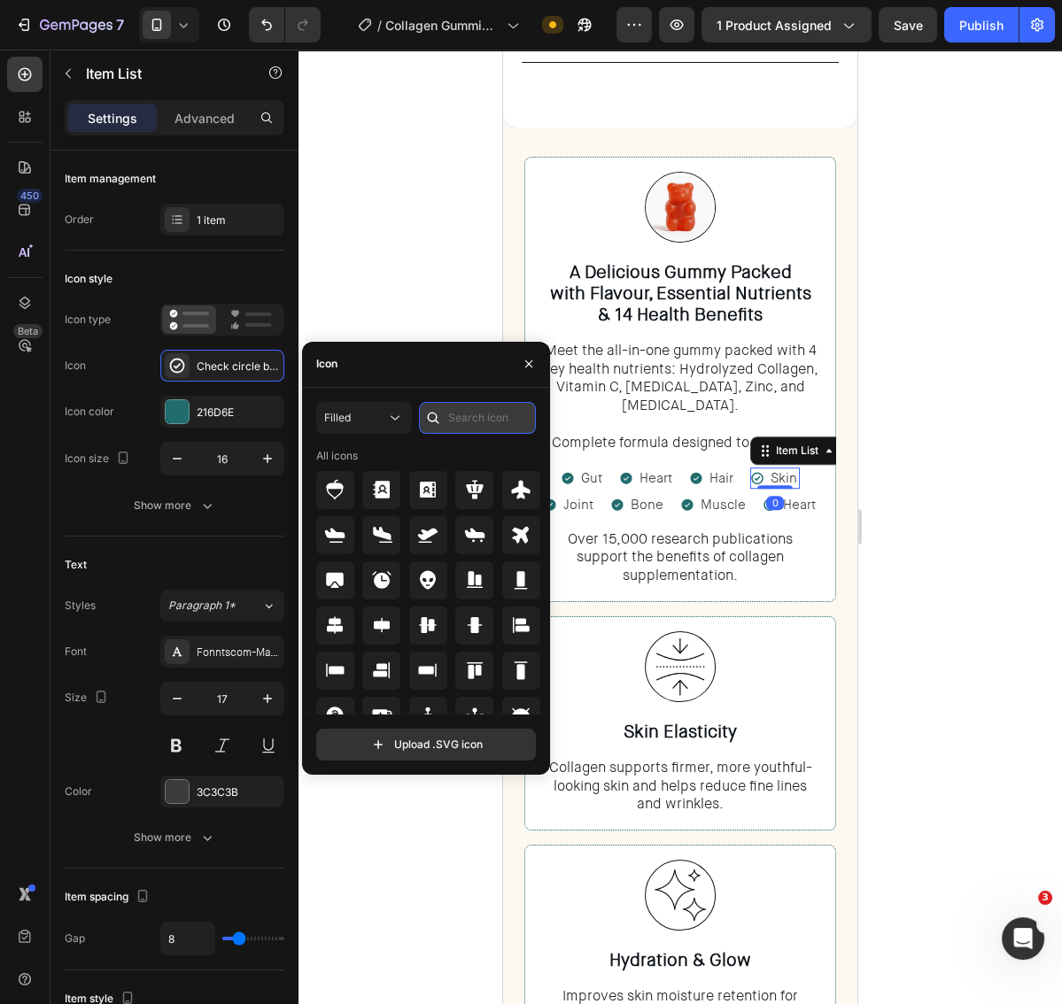
click at [455, 426] on input "text" at bounding box center [477, 418] width 117 height 32
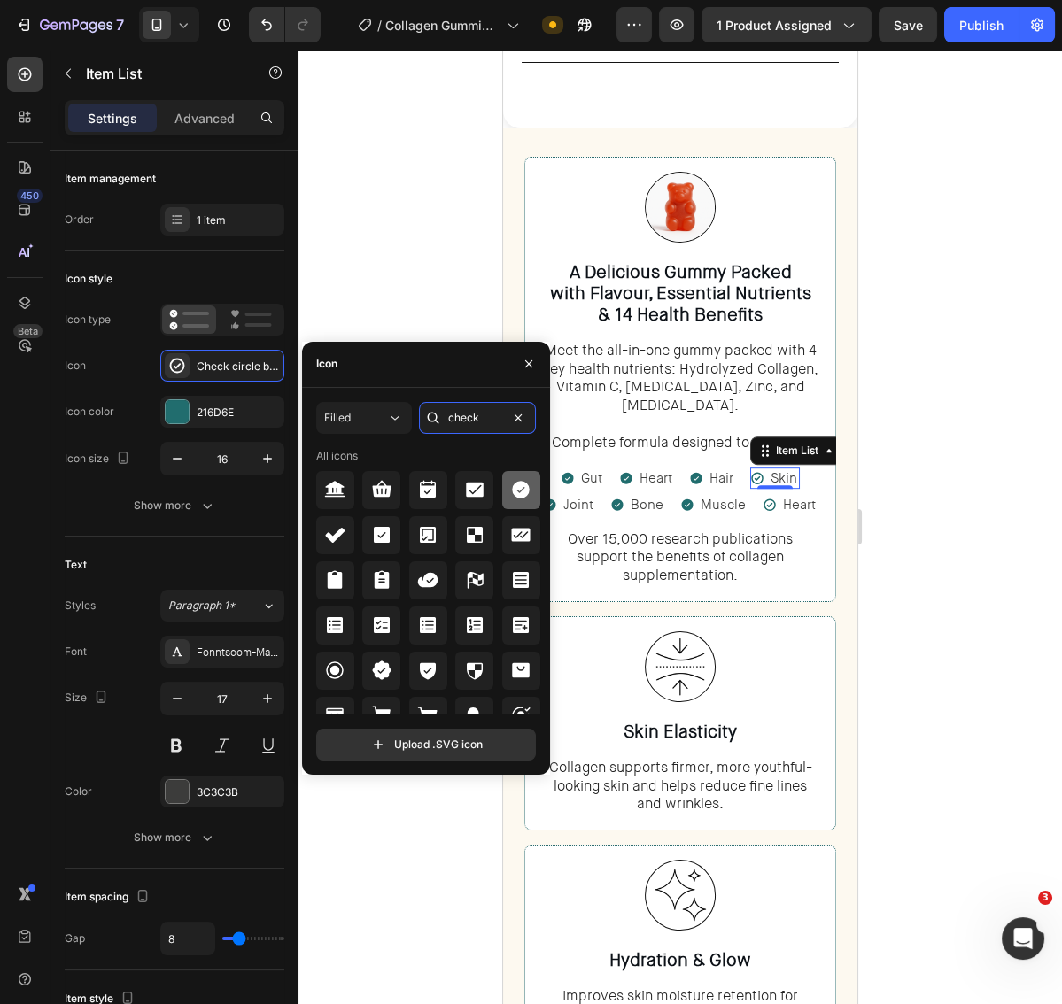
type input "check"
click at [512, 489] on icon at bounding box center [521, 490] width 18 height 18
click at [769, 496] on div "0" at bounding box center [775, 503] width 18 height 14
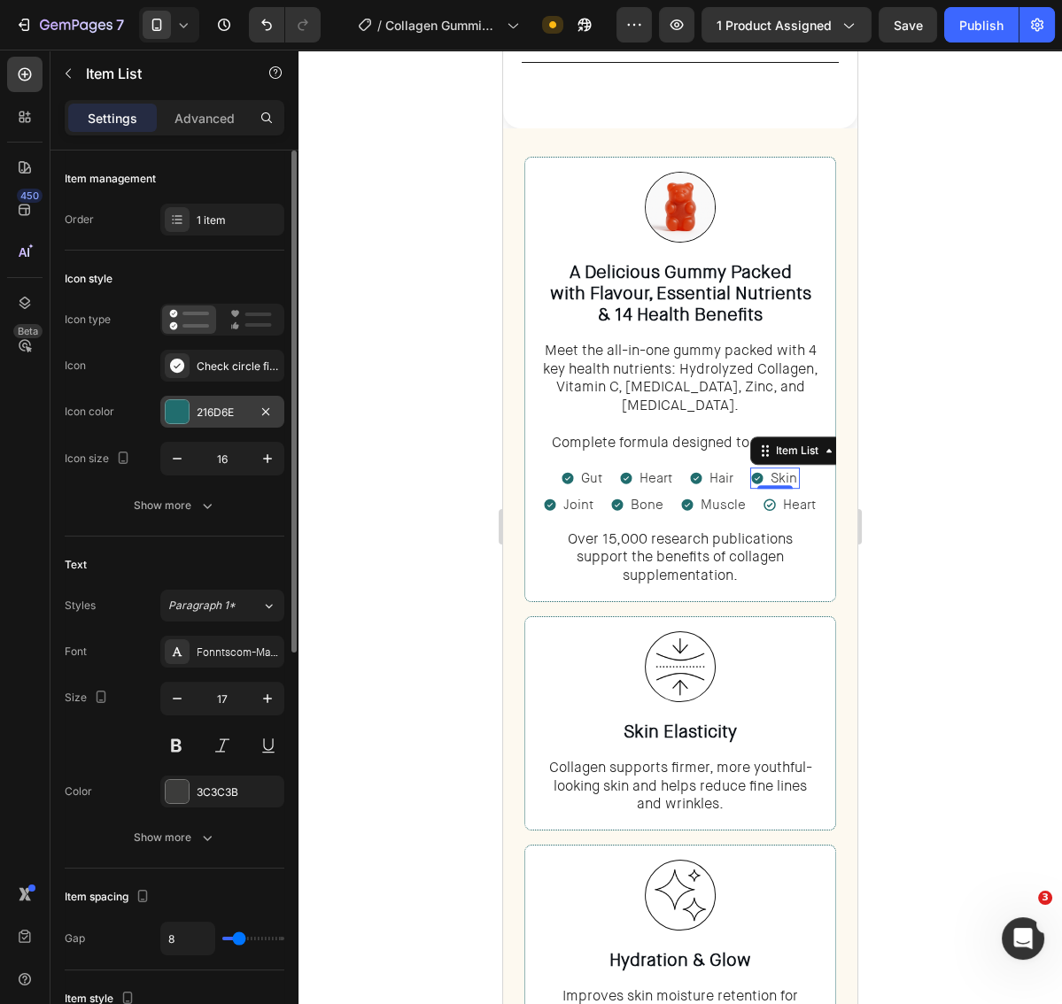
click at [208, 407] on div "216D6E" at bounding box center [222, 413] width 51 height 16
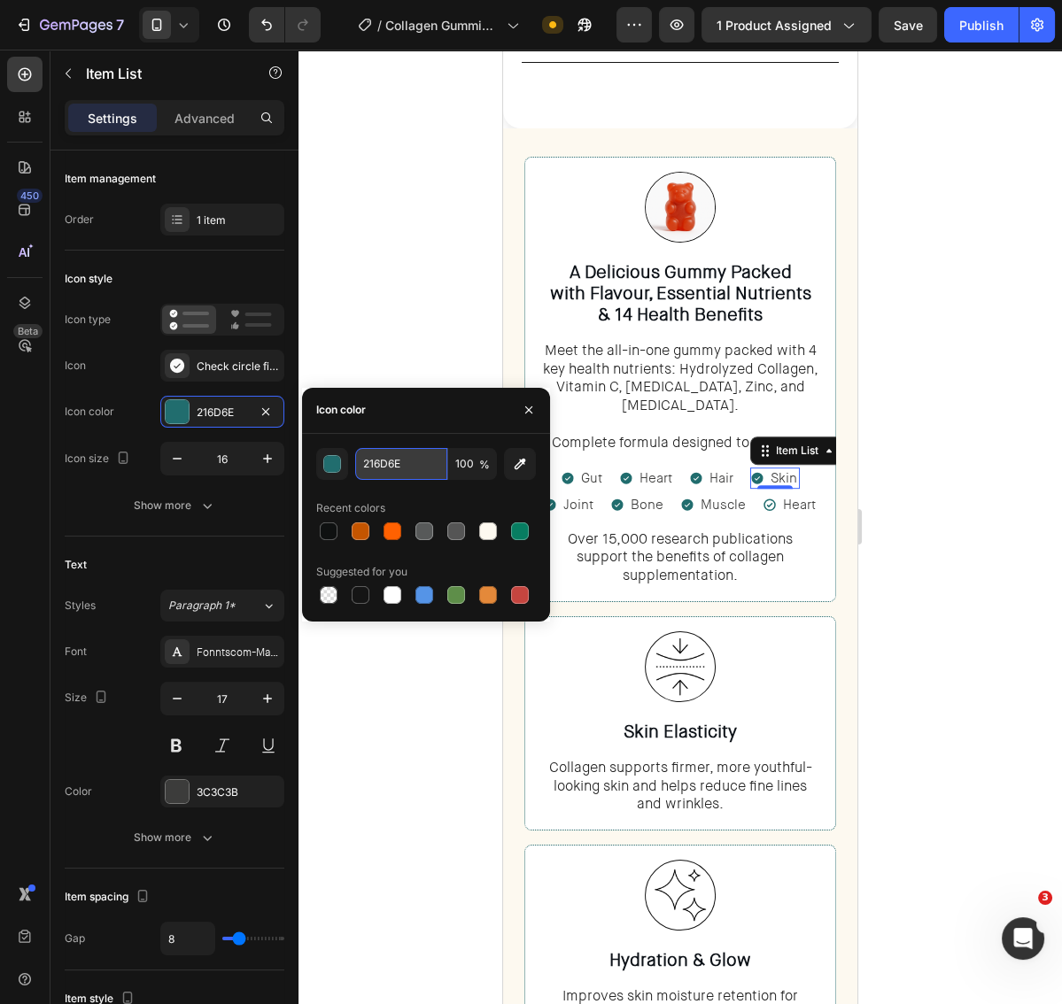
click at [369, 463] on input "216D6E" at bounding box center [401, 464] width 92 height 32
type input "216D6E"
click at [224, 359] on div "Check circle bold" at bounding box center [238, 367] width 83 height 16
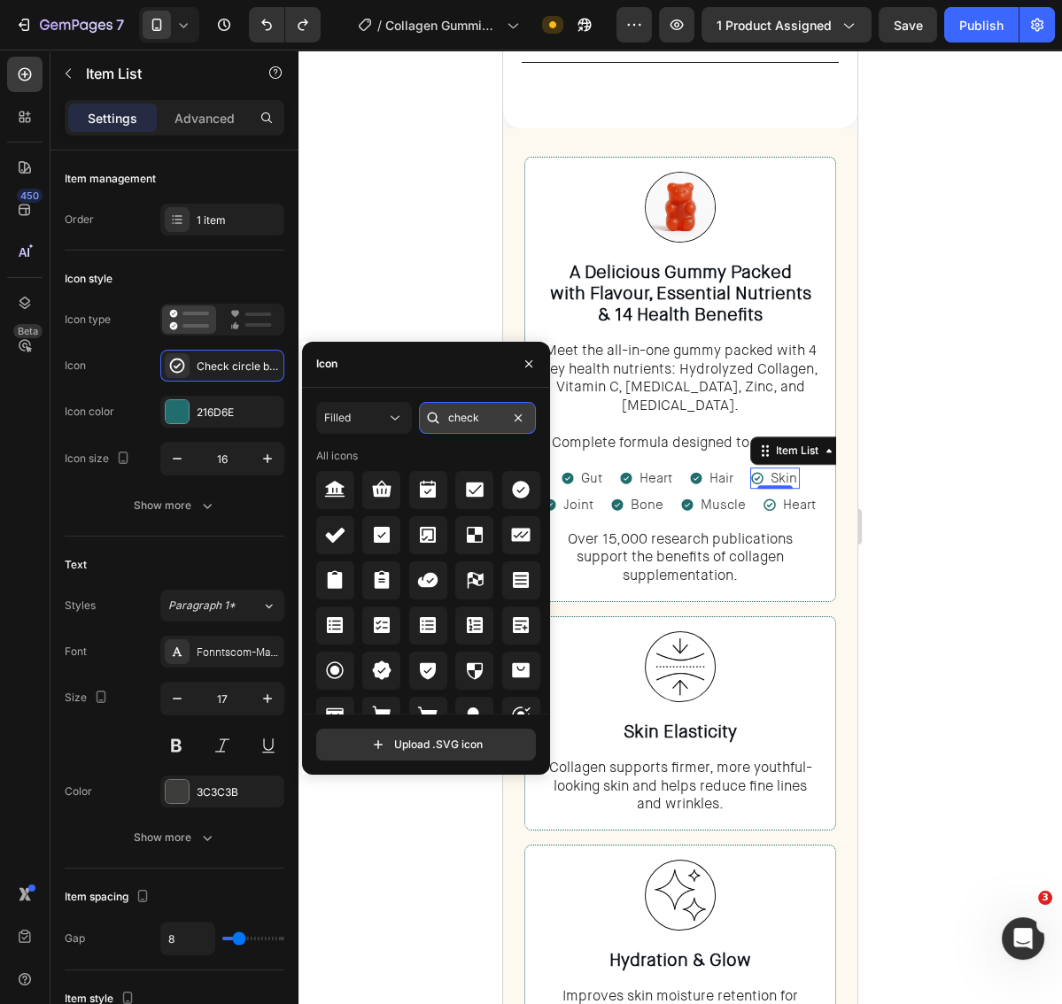
click at [458, 414] on input "check" at bounding box center [477, 418] width 117 height 32
click at [521, 491] on icon at bounding box center [521, 490] width 18 height 18
click at [765, 498] on icon at bounding box center [770, 505] width 14 height 14
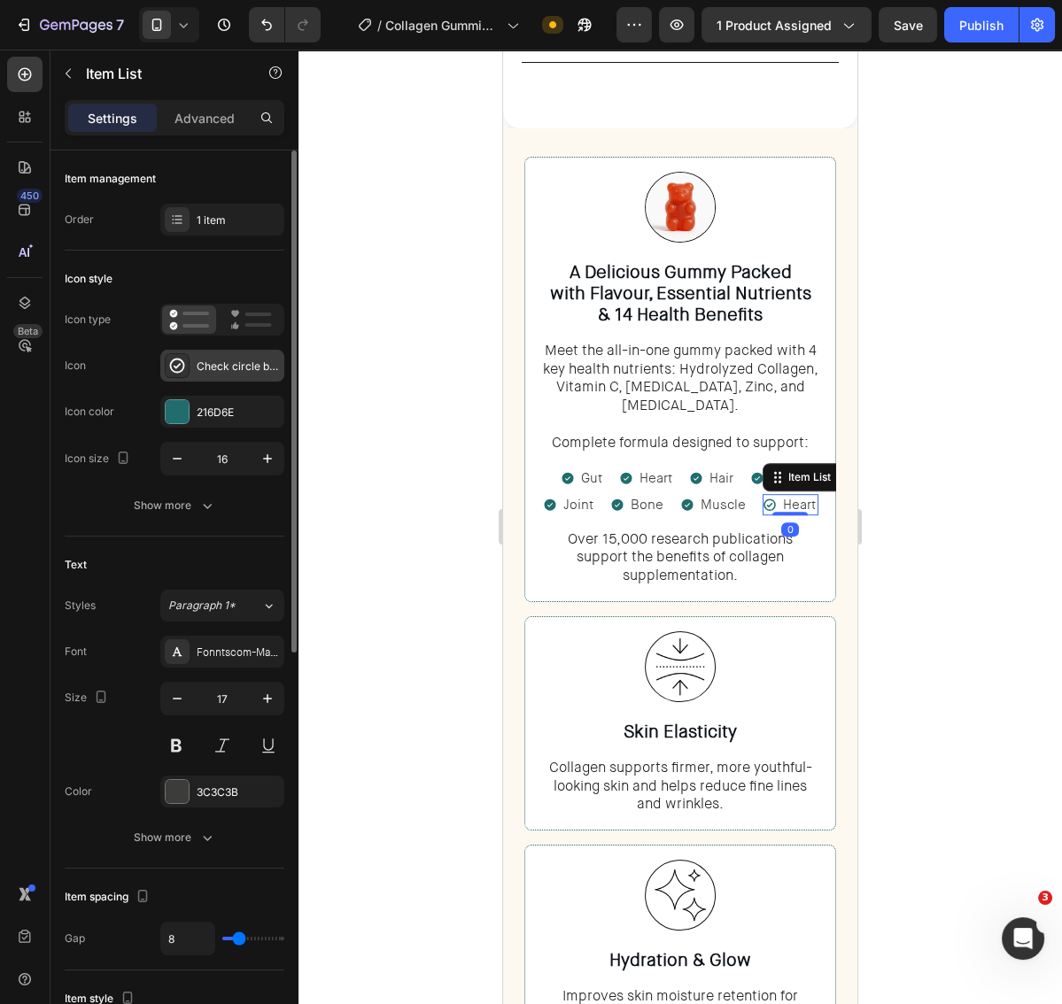
click at [231, 373] on div "Check circle bold" at bounding box center [238, 367] width 83 height 16
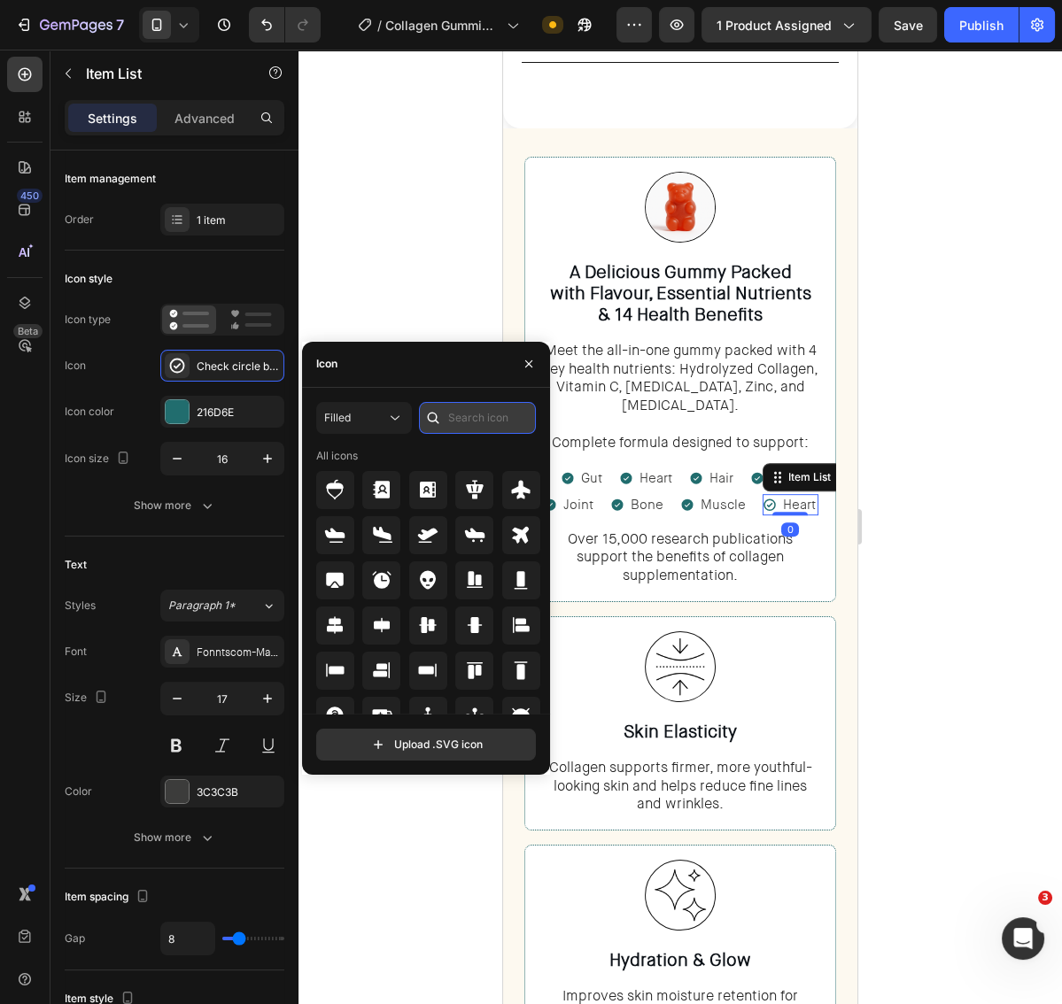
click at [476, 424] on input "text" at bounding box center [477, 418] width 117 height 32
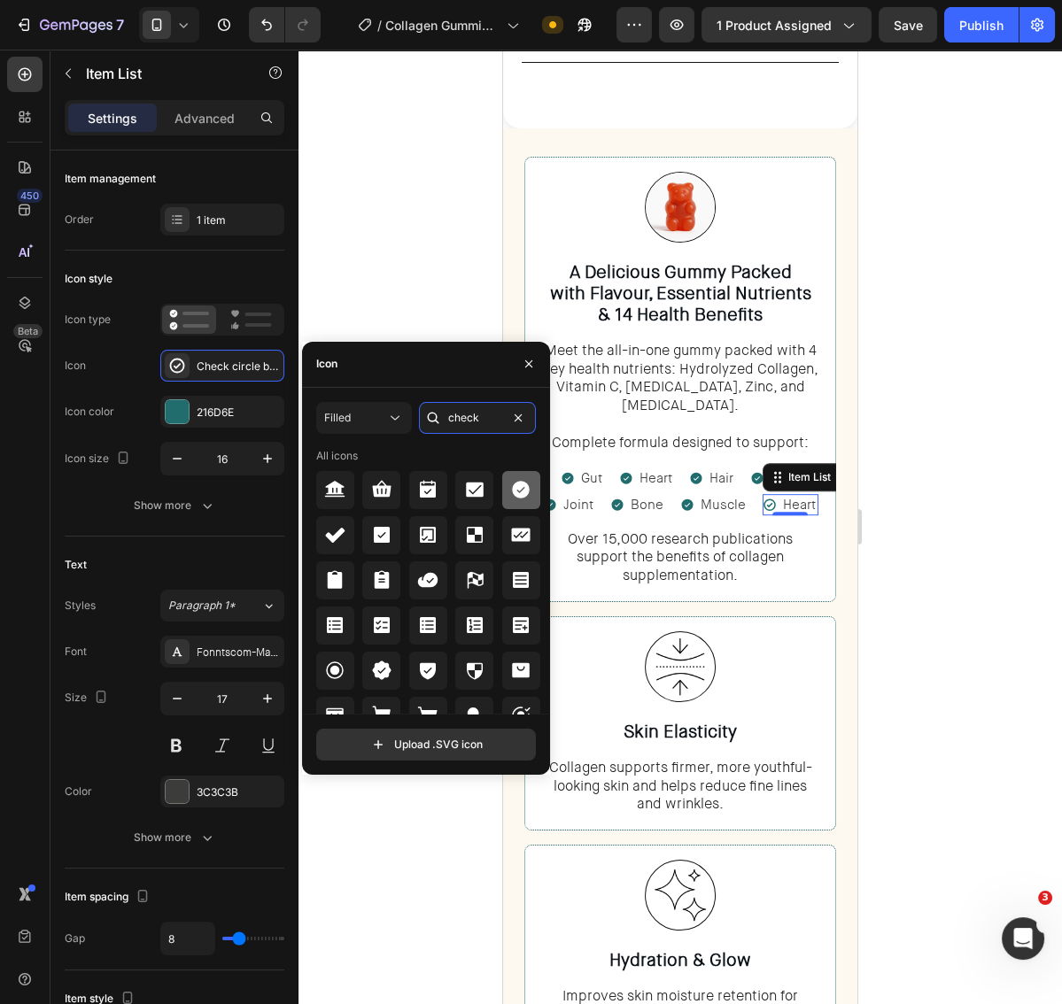
type input "check"
click at [505, 476] on div at bounding box center [521, 490] width 38 height 38
click at [947, 526] on div at bounding box center [679, 527] width 763 height 955
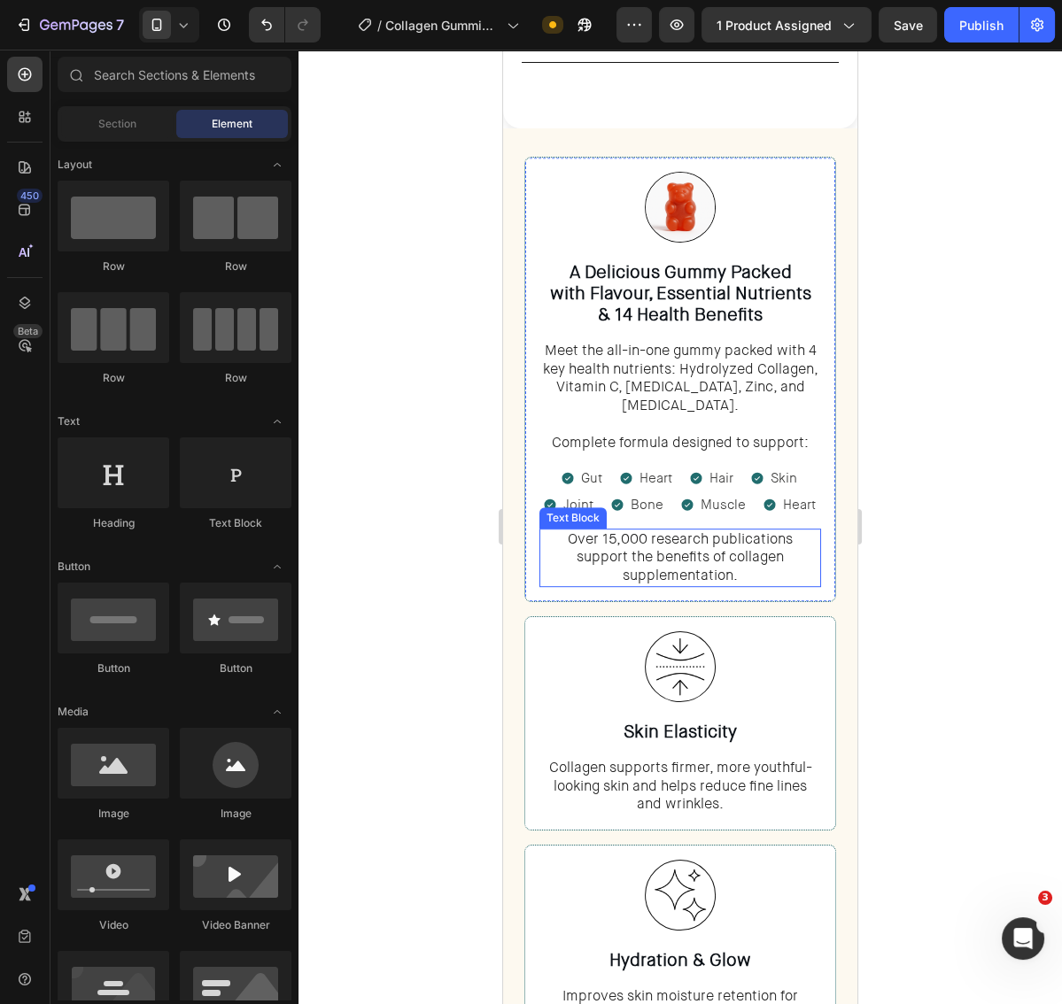
click at [949, 513] on div at bounding box center [679, 527] width 763 height 955
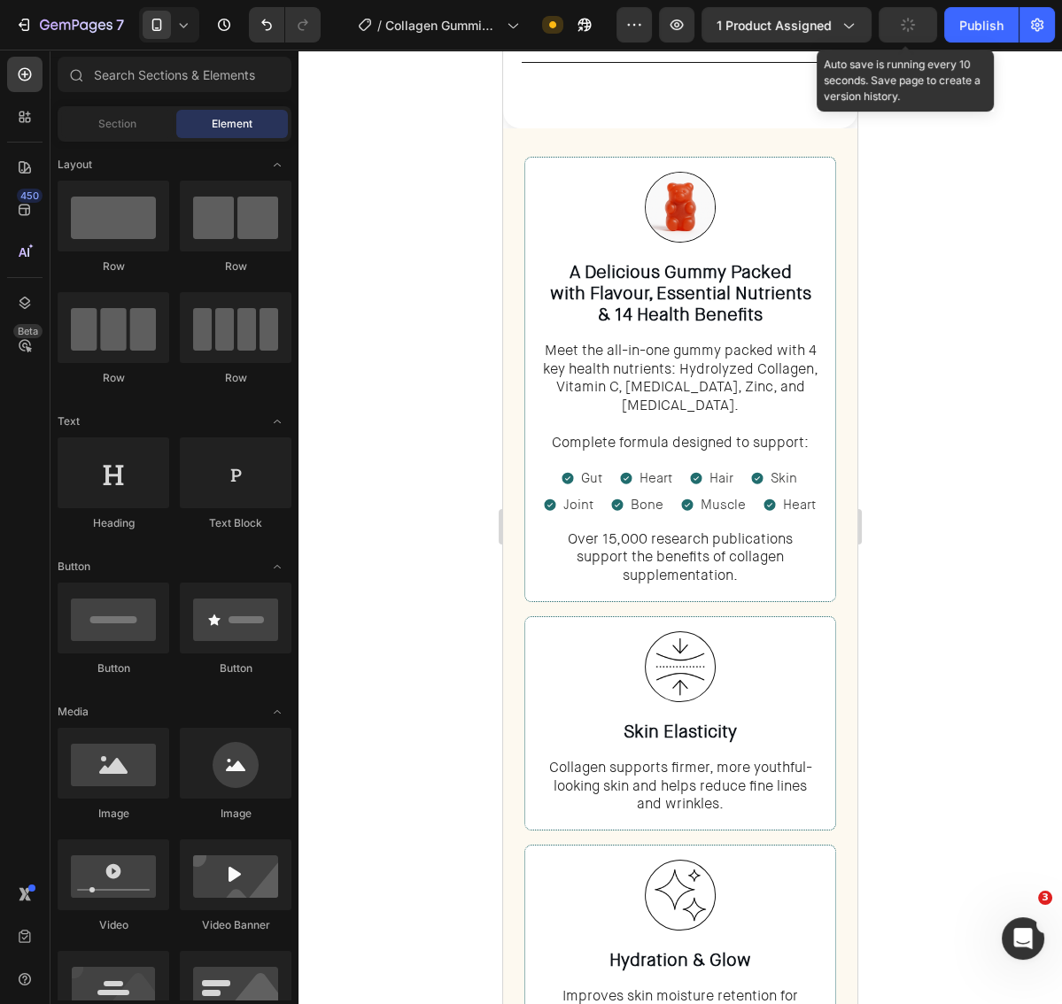
click at [887, 35] on button "button" at bounding box center [908, 24] width 58 height 35
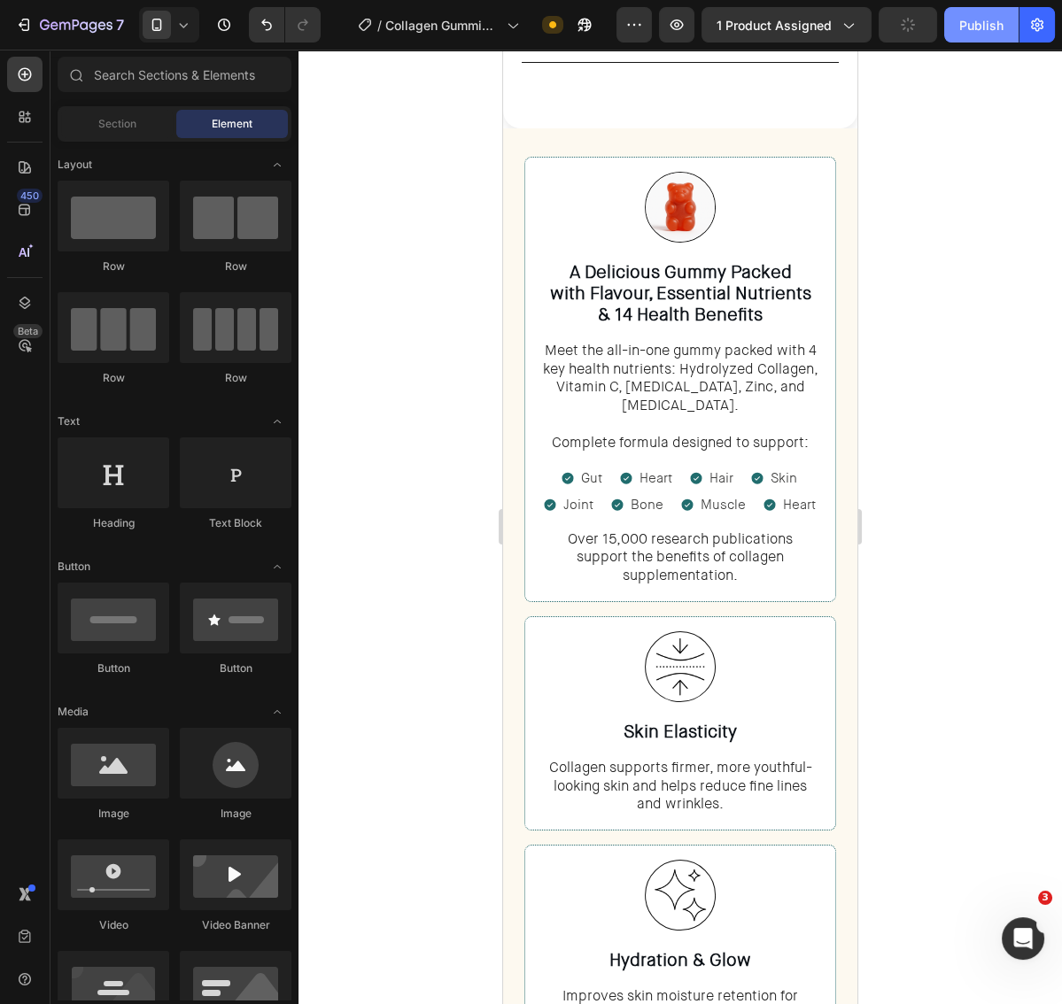
click at [959, 28] on button "Publish" at bounding box center [981, 24] width 74 height 35
